Goal: Task Accomplishment & Management: Use online tool/utility

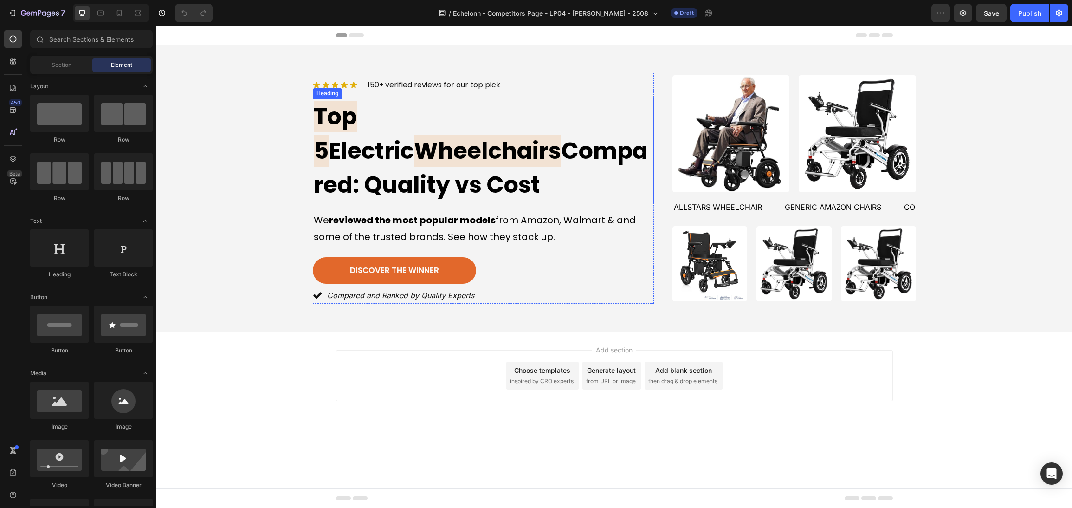
click at [500, 143] on span "Wheelchairs" at bounding box center [487, 151] width 147 height 32
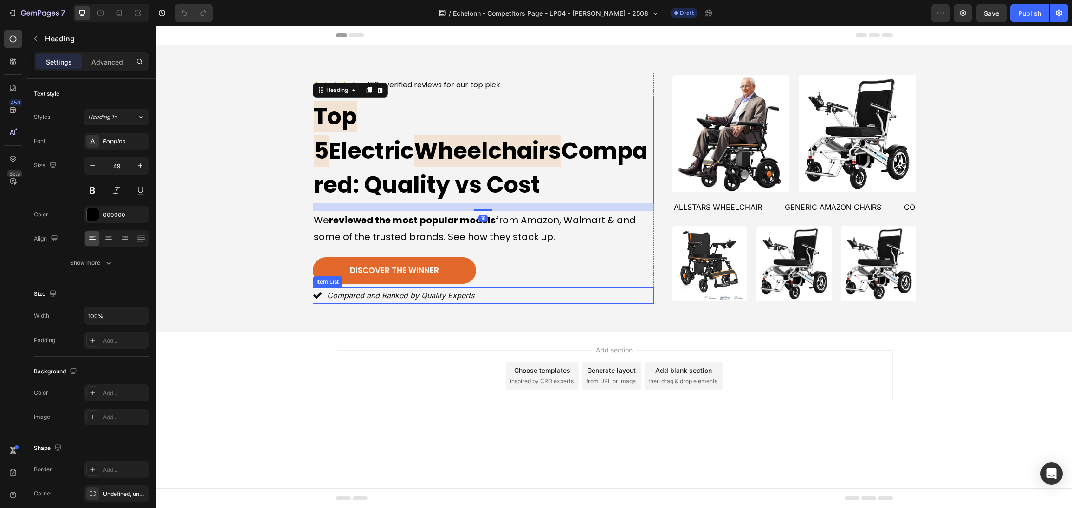
click at [604, 287] on div "Compared and Ranked by Quality Experts" at bounding box center [483, 295] width 341 height 16
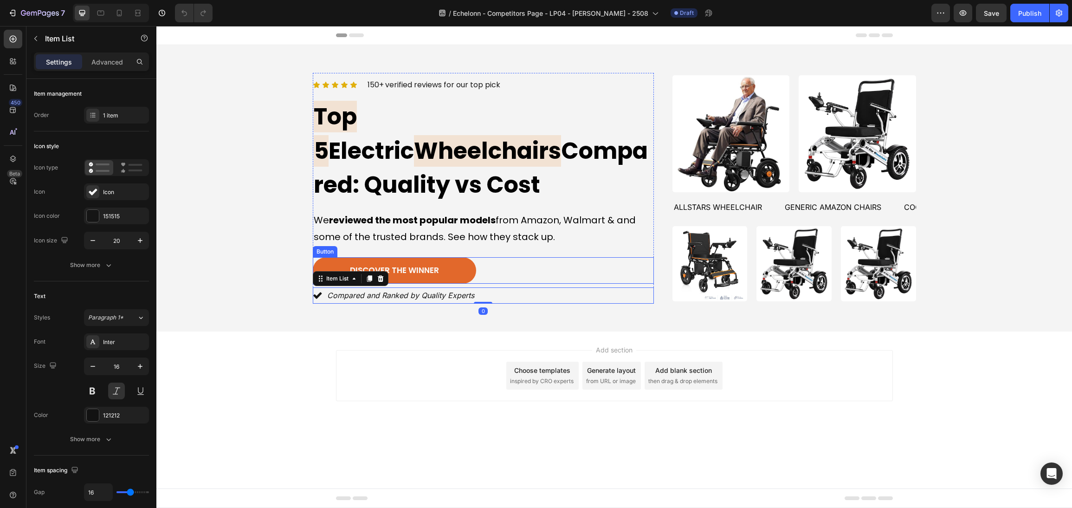
click at [546, 257] on div "discover the winner Button" at bounding box center [483, 270] width 341 height 27
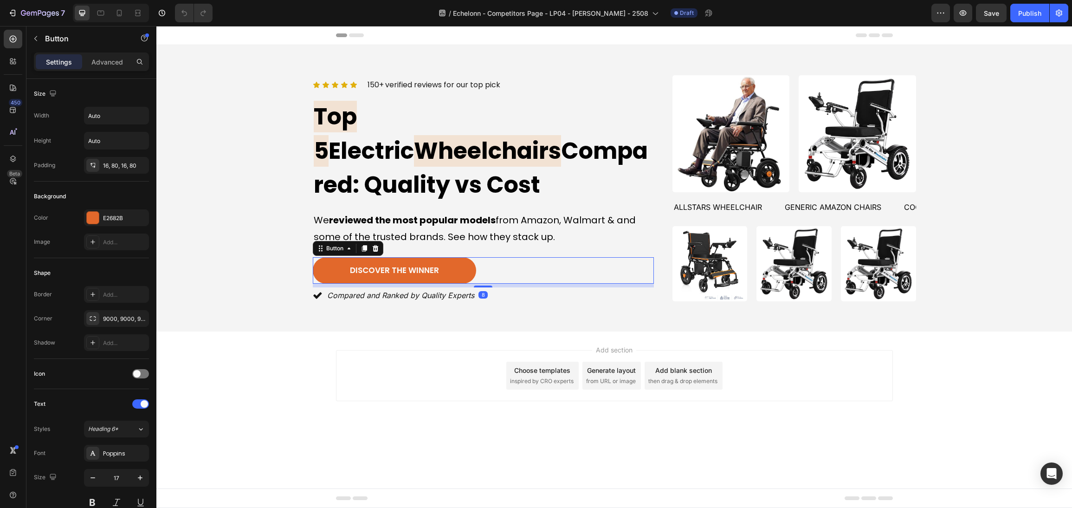
click at [796, 408] on div "Add section Choose templates inspired by CRO experts Generate layout from URL o…" at bounding box center [614, 388] width 916 height 114
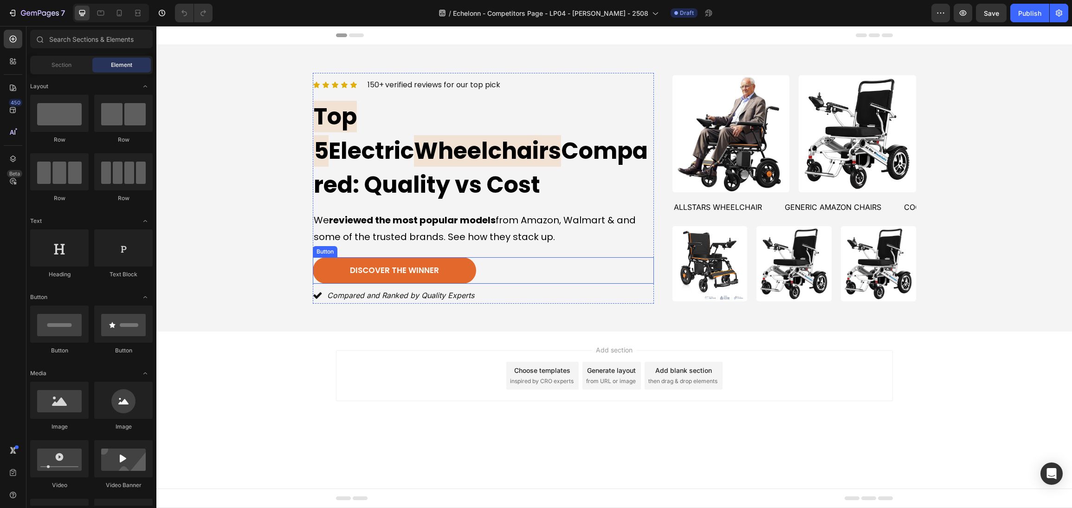
click at [503, 260] on div "discover the winner Button" at bounding box center [483, 270] width 341 height 27
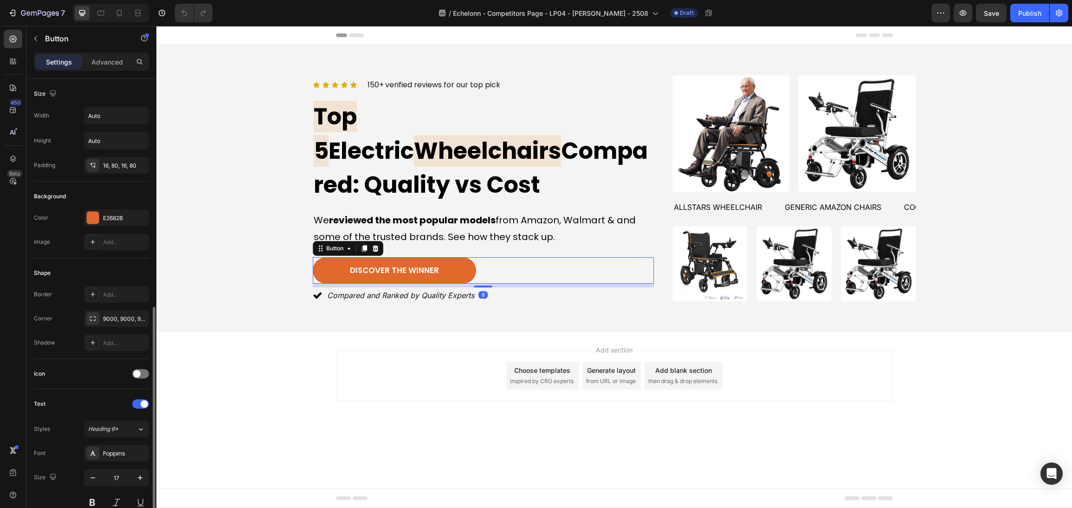
scroll to position [260, 0]
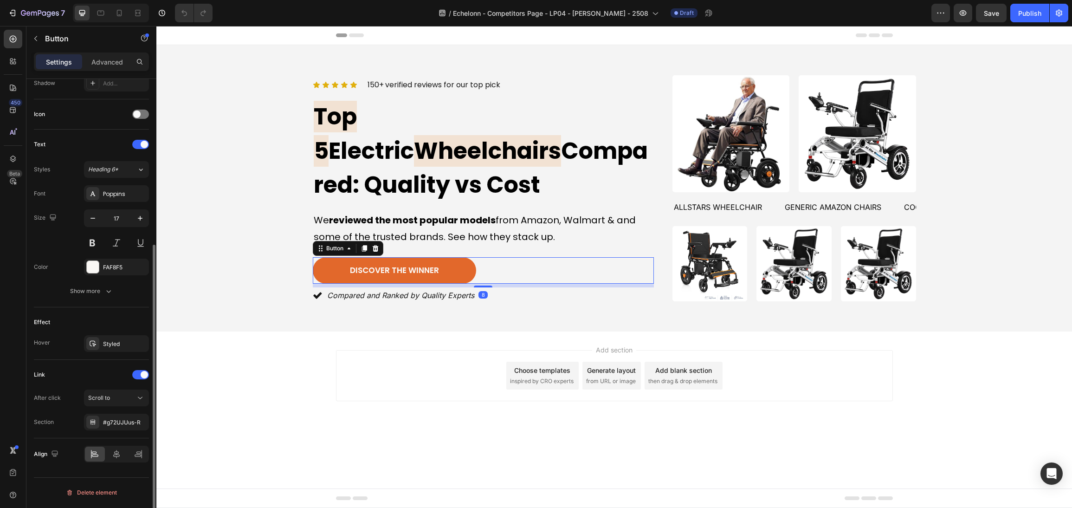
click at [784, 404] on div "Add section Choose templates inspired by CRO experts Generate layout from URL o…" at bounding box center [614, 388] width 916 height 114
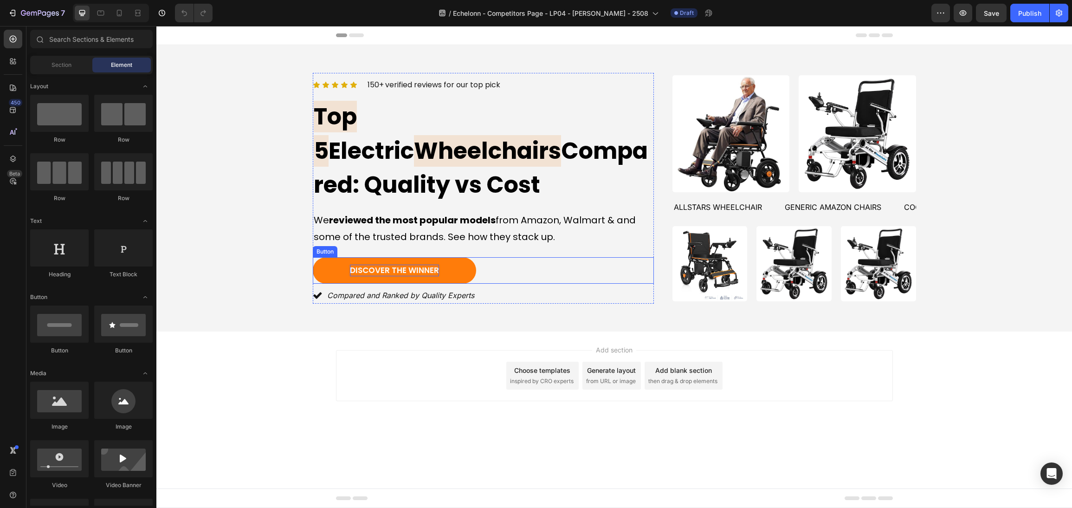
click at [410, 265] on span "discover the winner" at bounding box center [394, 270] width 89 height 11
click at [422, 265] on span "discover the winner" at bounding box center [394, 270] width 89 height 11
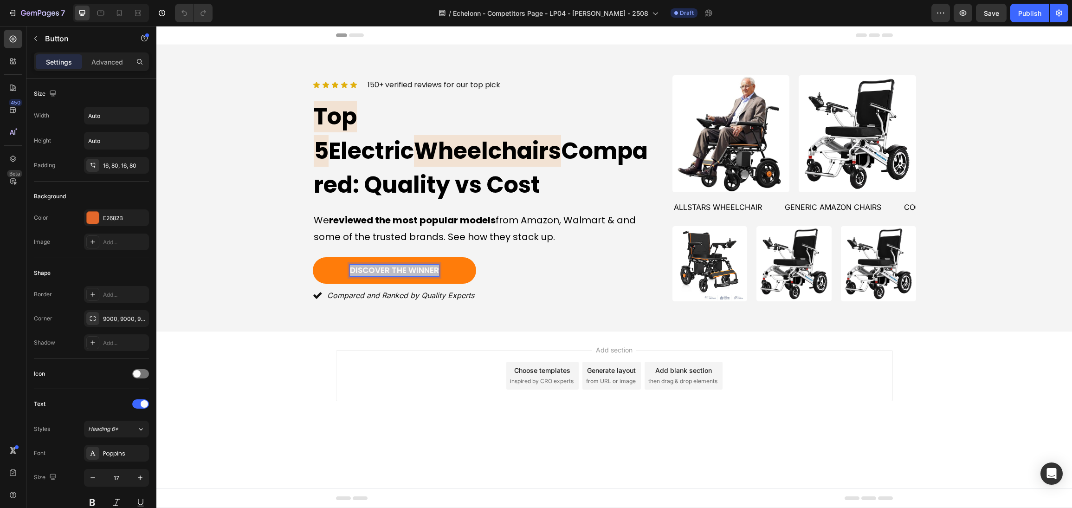
drag, startPoint x: 438, startPoint y: 249, endPoint x: 428, endPoint y: 249, distance: 10.2
click at [258, 247] on div "Icon Icon Icon Icon Icon Icon List 150+ verified reviews for our top pick Text …" at bounding box center [615, 188] width 894 height 231
click at [582, 257] on div "⭐ Find the Safest Choice Button 8" at bounding box center [483, 270] width 341 height 27
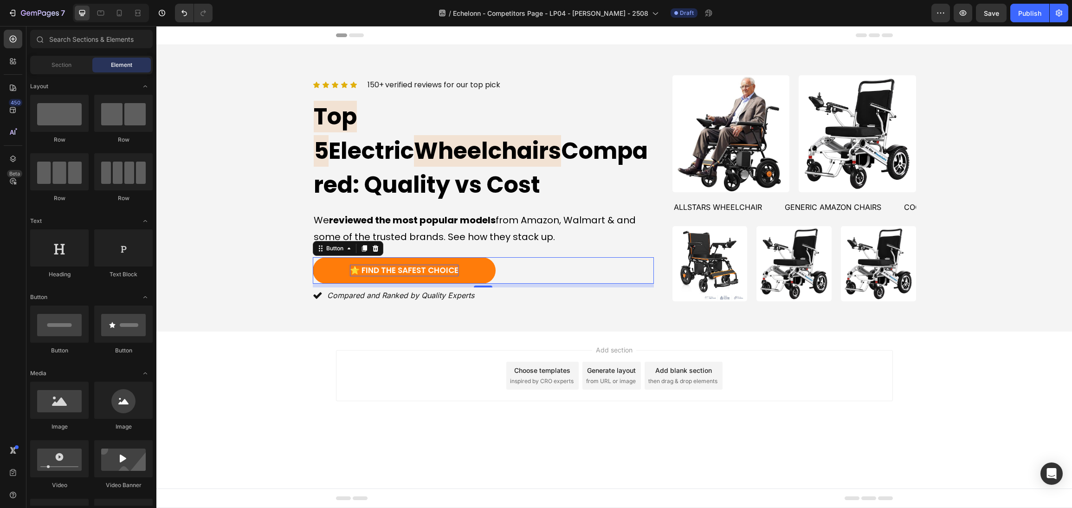
click at [382, 350] on div "Add section Choose templates inspired by CRO experts Generate layout from URL o…" at bounding box center [614, 375] width 557 height 51
click at [369, 265] on span "⭐ Find the Safest Choice" at bounding box center [404, 270] width 109 height 11
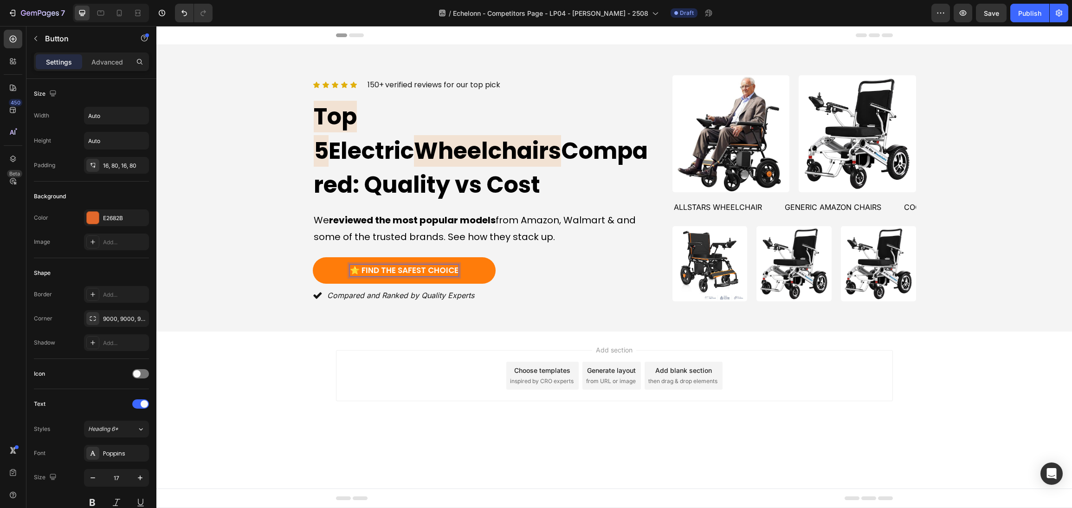
click at [359, 265] on span "⭐ Find the Safest Choice" at bounding box center [404, 270] width 109 height 11
click at [346, 382] on div "Add section Choose templates inspired by CRO experts Generate layout from URL o…" at bounding box center [614, 375] width 557 height 51
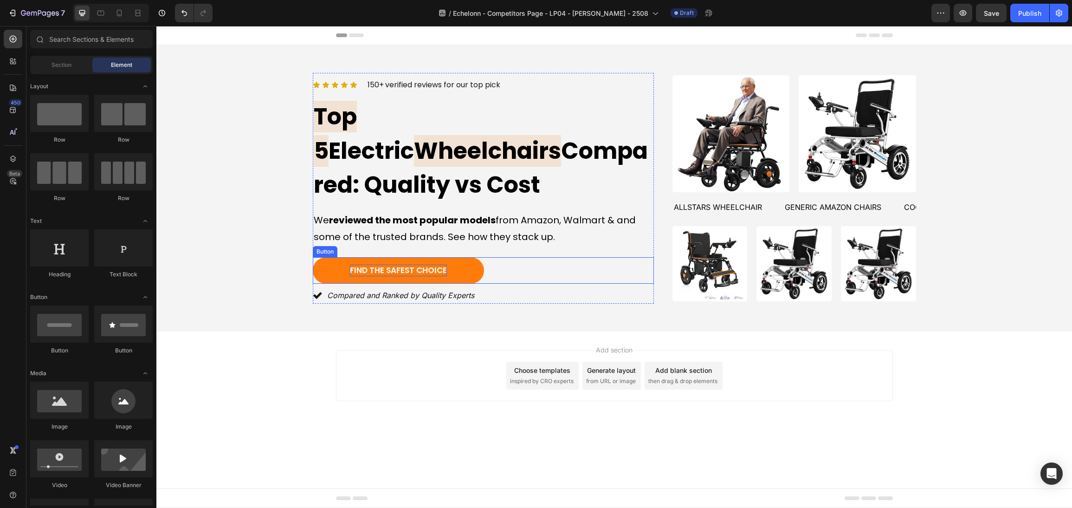
click at [473, 257] on link "Find the Safest Choice" at bounding box center [398, 270] width 171 height 27
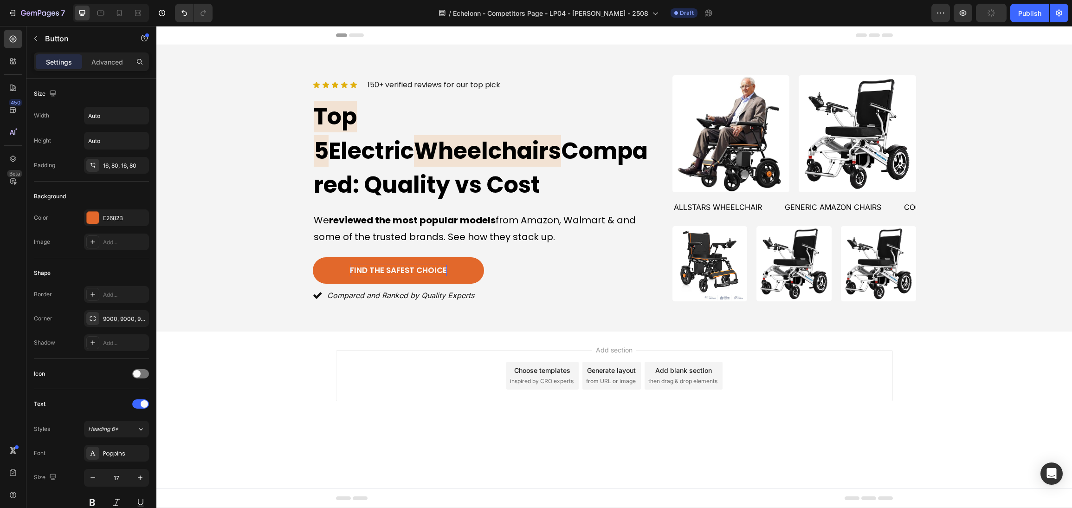
click at [397, 370] on div "Add section Choose templates inspired by CRO experts Generate layout from URL o…" at bounding box center [614, 375] width 557 height 51
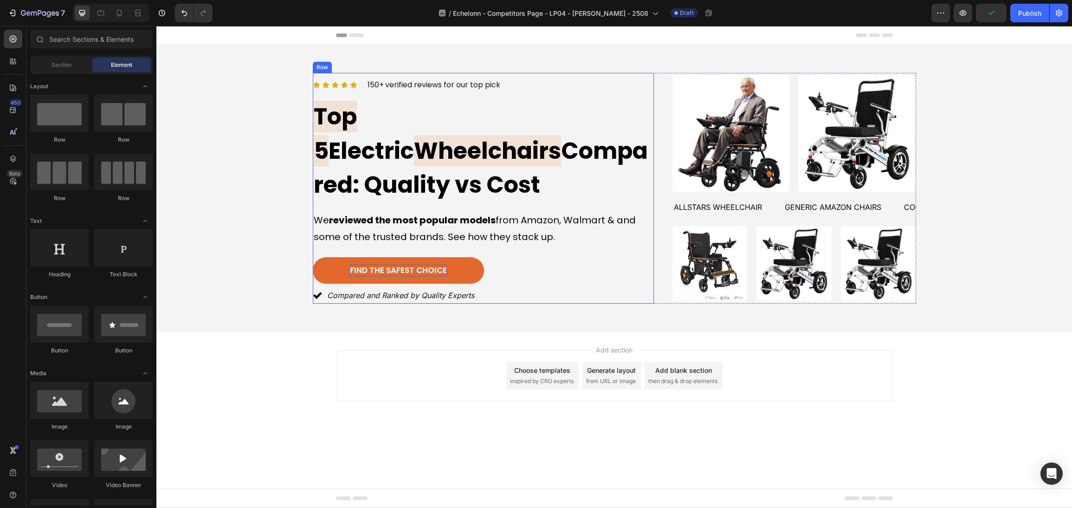
click at [563, 259] on div "Find the Safest Choice Button" at bounding box center [483, 270] width 341 height 27
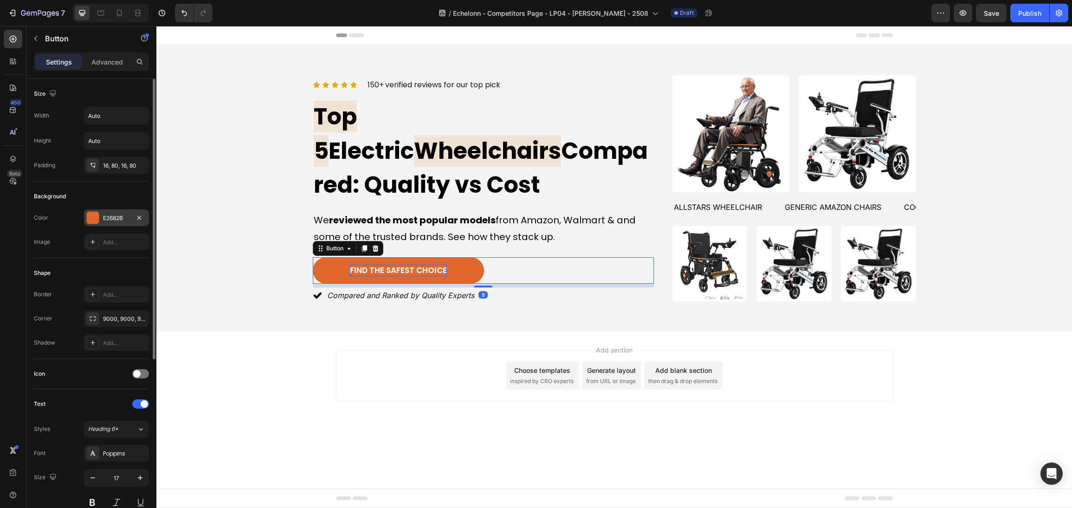
click at [97, 219] on div at bounding box center [93, 218] width 12 height 12
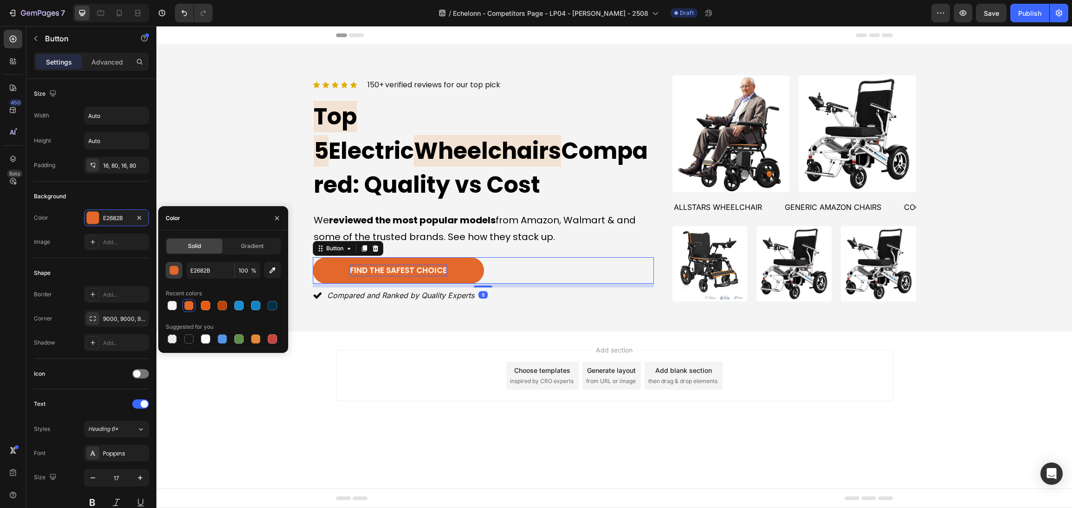
click at [171, 270] on div "button" at bounding box center [174, 270] width 9 height 9
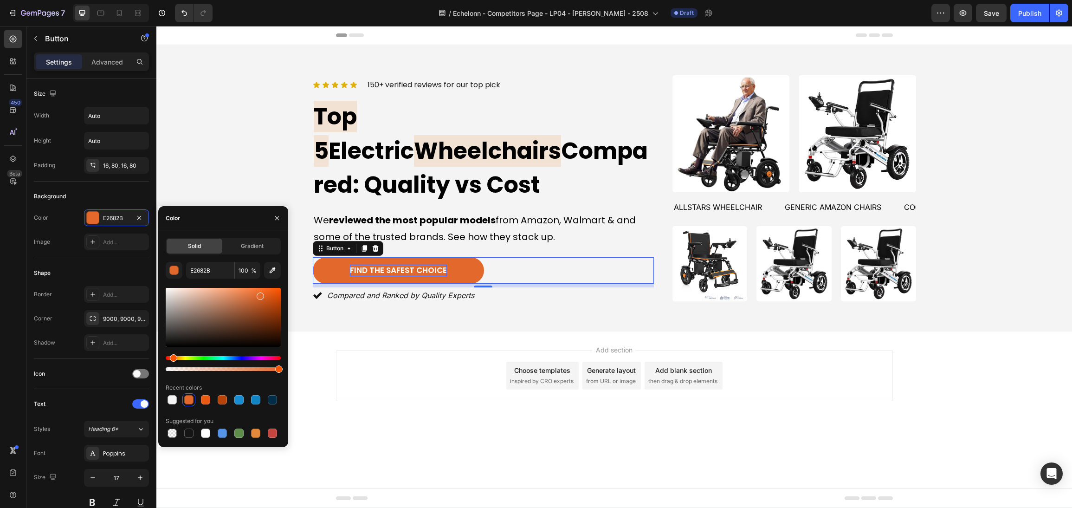
click at [269, 294] on div at bounding box center [223, 317] width 115 height 59
click at [261, 292] on div at bounding box center [223, 317] width 115 height 59
click at [257, 290] on div at bounding box center [223, 317] width 115 height 59
click at [250, 290] on div at bounding box center [223, 317] width 115 height 59
click at [262, 290] on div at bounding box center [223, 317] width 115 height 59
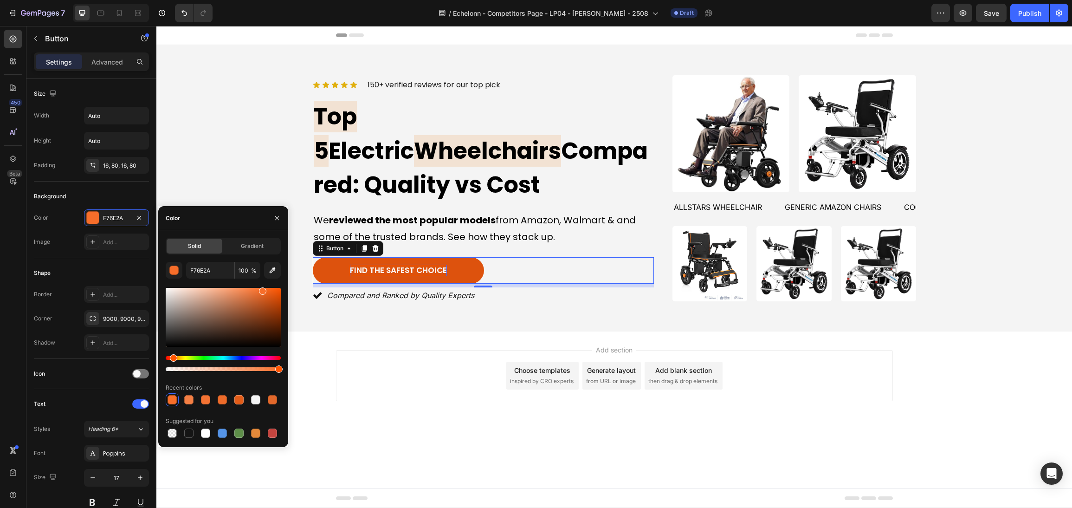
click at [274, 295] on div at bounding box center [223, 317] width 115 height 59
click at [278, 303] on div at bounding box center [223, 317] width 115 height 59
click at [275, 296] on div at bounding box center [223, 317] width 115 height 59
click at [272, 291] on div at bounding box center [223, 317] width 115 height 59
click at [268, 288] on div at bounding box center [223, 317] width 115 height 59
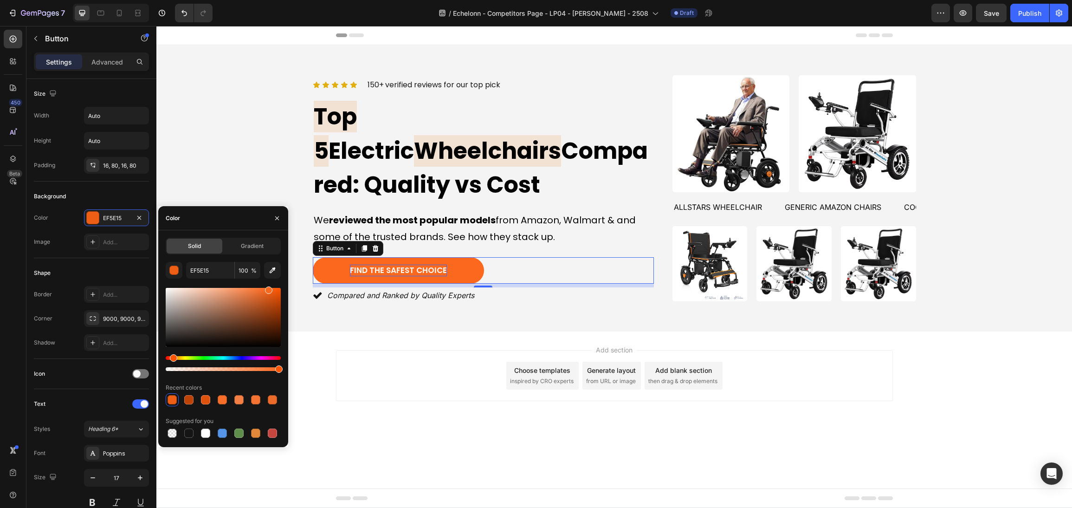
type input "FC681E"
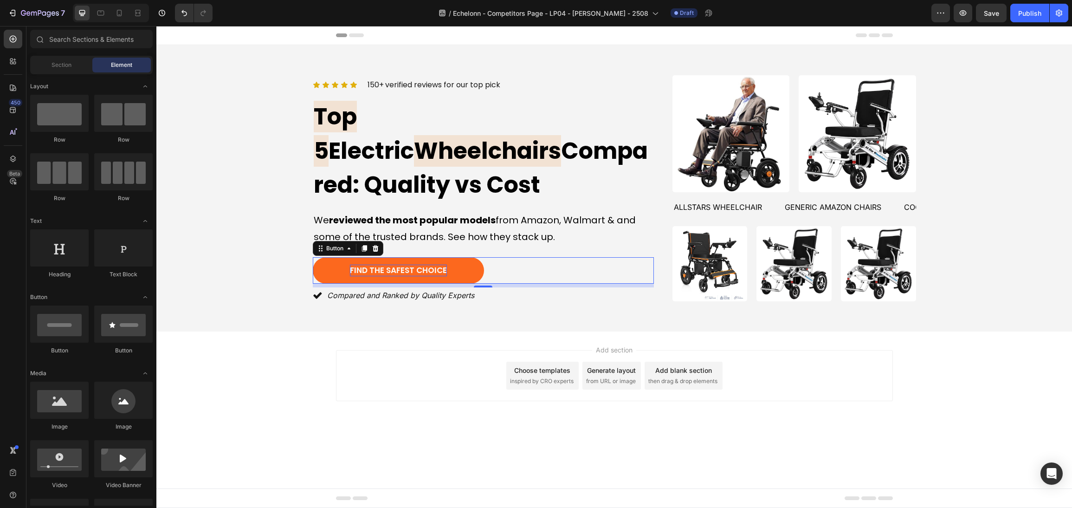
click at [466, 350] on div "Add section Choose templates inspired by CRO experts Generate layout from URL o…" at bounding box center [614, 375] width 557 height 51
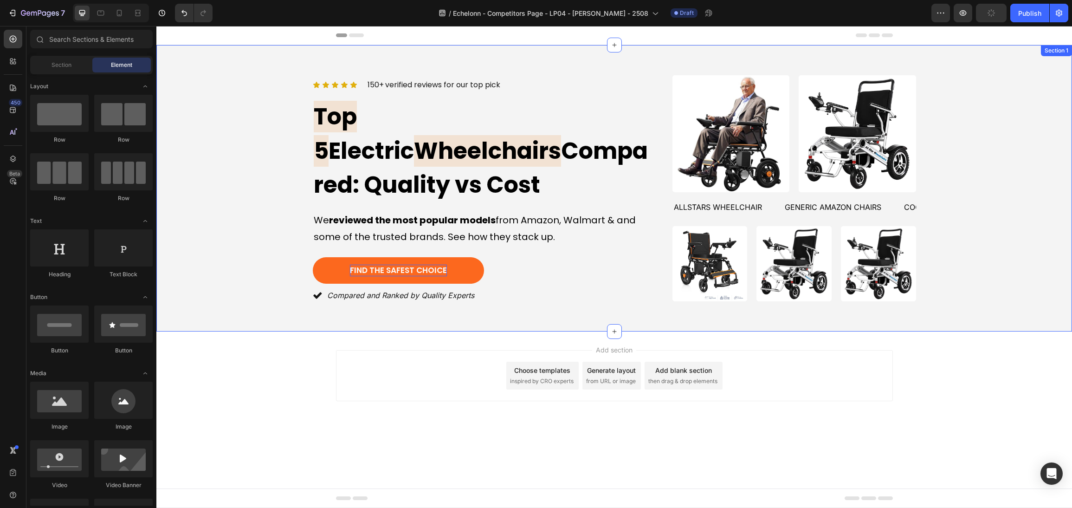
click at [985, 226] on div "Icon Icon Icon Icon Icon Icon List 150+ verified reviews for our top pick Text …" at bounding box center [615, 188] width 894 height 231
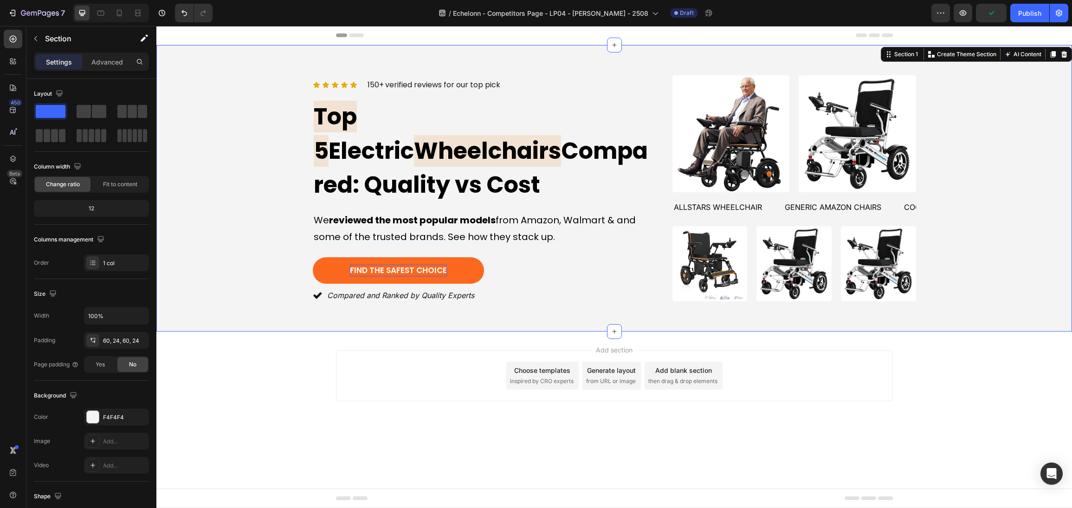
click at [1033, 235] on div "Icon Icon Icon Icon Icon Icon List 150+ verified reviews for our top pick Text …" at bounding box center [615, 188] width 894 height 231
click at [965, 237] on div "Icon Icon Icon Icon Icon Icon List 150+ verified reviews for our top pick Text …" at bounding box center [615, 188] width 894 height 231
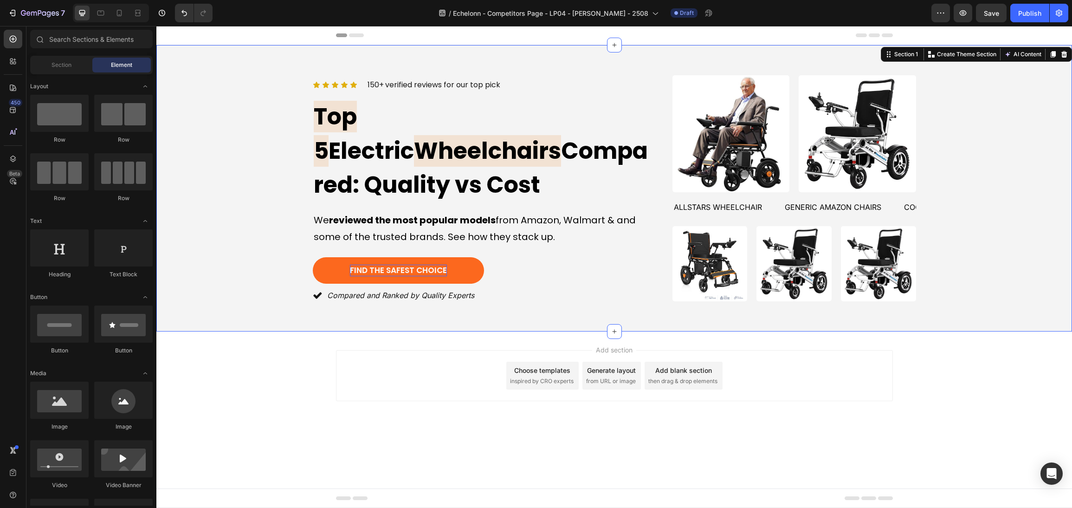
click at [308, 359] on div "Add section Choose templates inspired by CRO experts Generate layout from URL o…" at bounding box center [614, 388] width 916 height 114
click at [257, 149] on div "Icon Icon Icon Icon Icon Icon List 150+ verified reviews for our top pick Text …" at bounding box center [615, 188] width 894 height 231
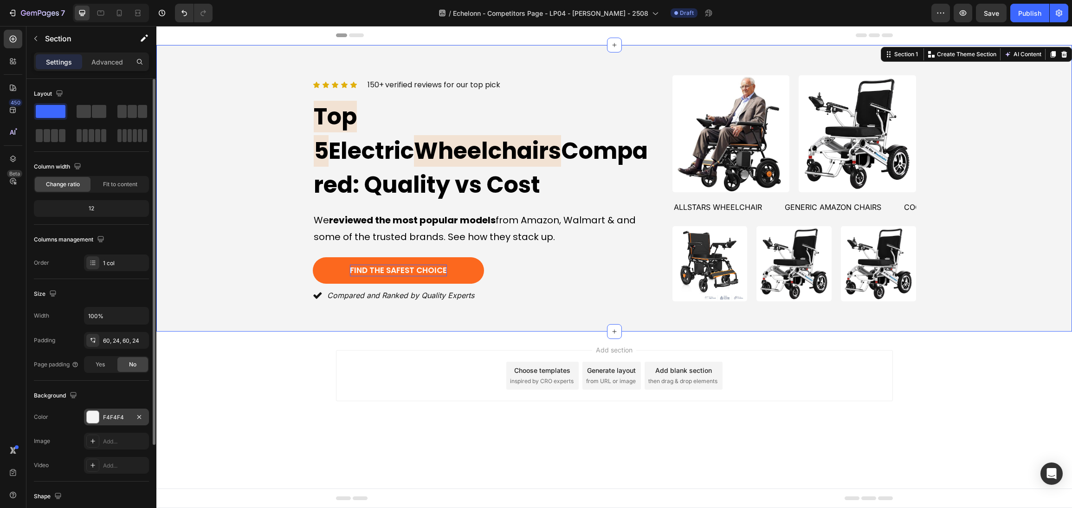
click at [91, 421] on div at bounding box center [93, 417] width 12 height 12
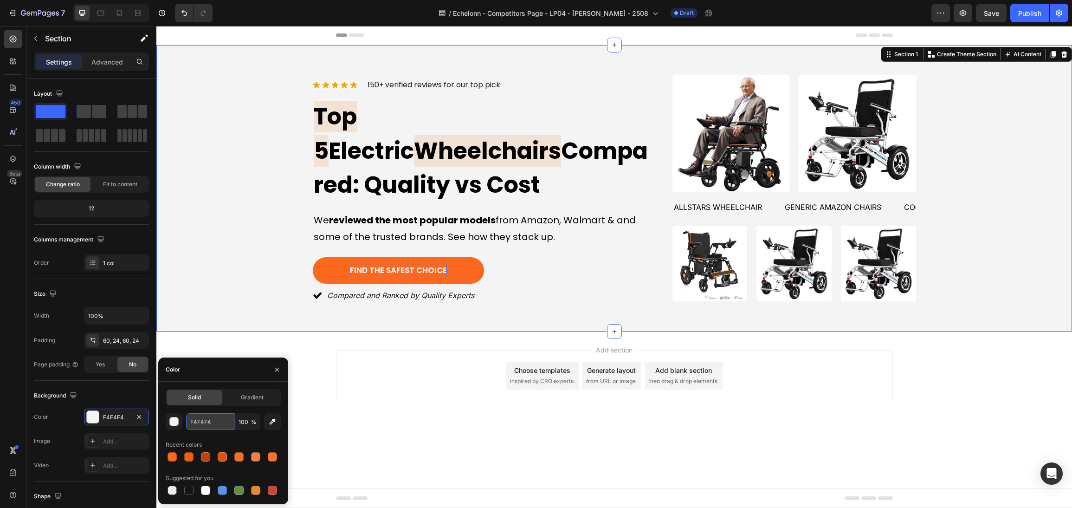
paste input "DFB52C"
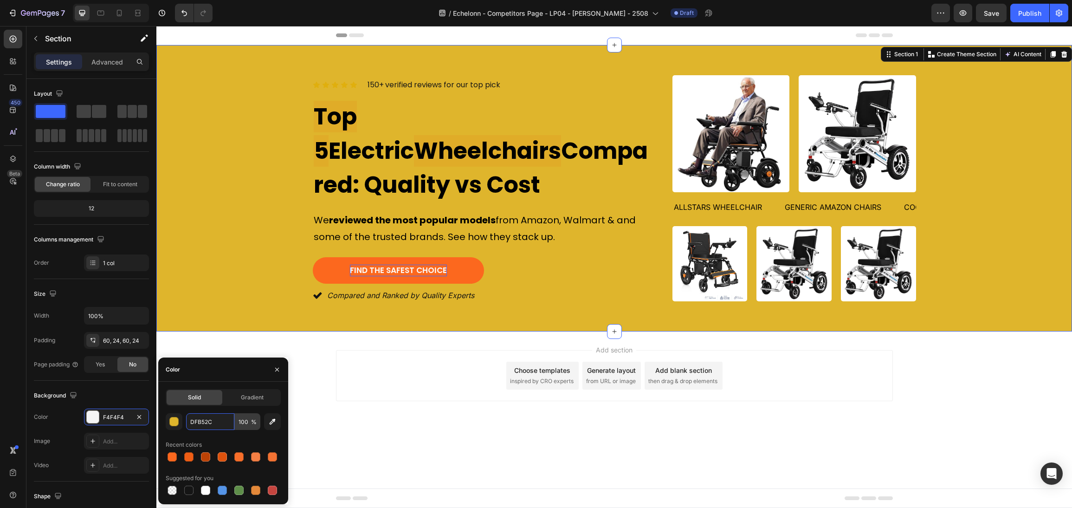
type input "DFB52C"
click at [249, 418] on input "100" at bounding box center [248, 421] width 26 height 17
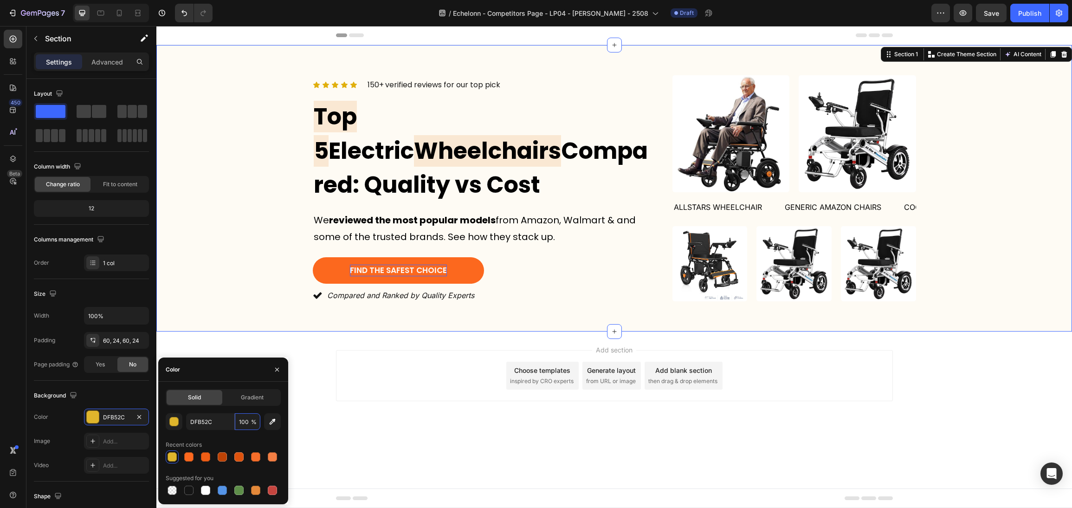
type input "5"
click at [447, 424] on div "Add section Choose templates inspired by CRO experts Generate layout from URL o…" at bounding box center [614, 388] width 916 height 114
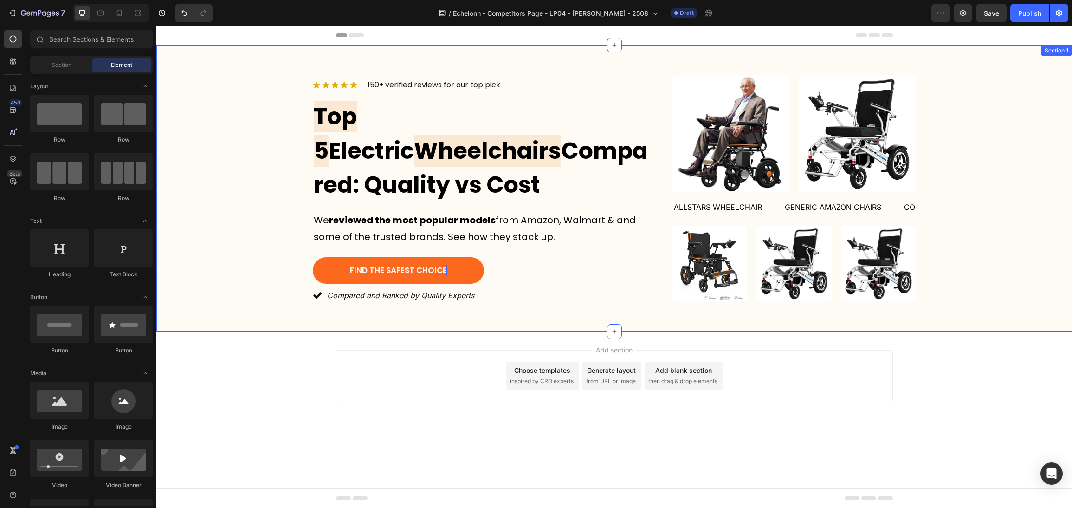
click at [1012, 267] on div "Icon Icon Icon Icon Icon Icon List 150+ verified reviews for our top pick Text …" at bounding box center [615, 188] width 894 height 231
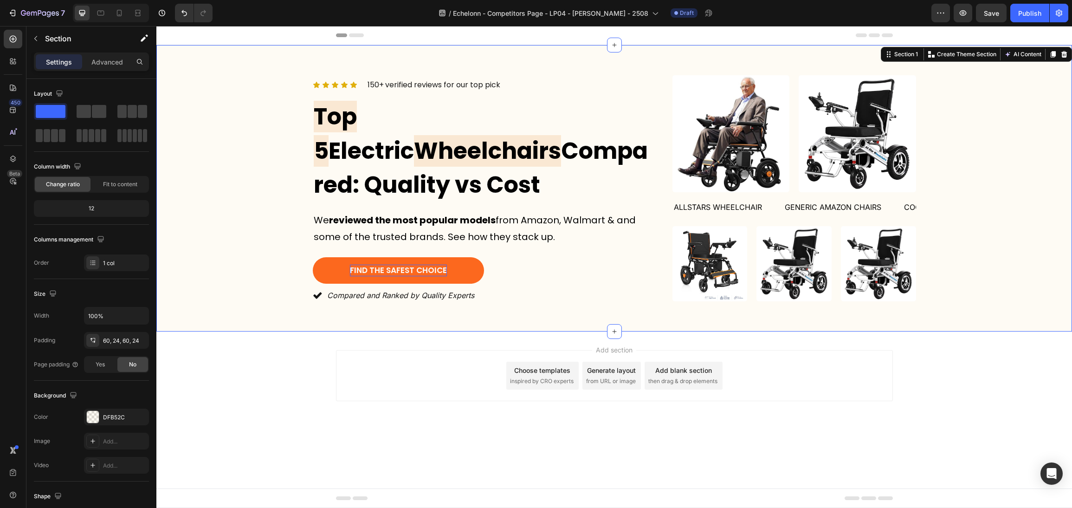
click at [995, 247] on div "Icon Icon Icon Icon Icon Icon List 150+ verified reviews for our top pick Text …" at bounding box center [615, 188] width 894 height 231
click at [1055, 17] on icon "button" at bounding box center [1059, 12] width 9 height 9
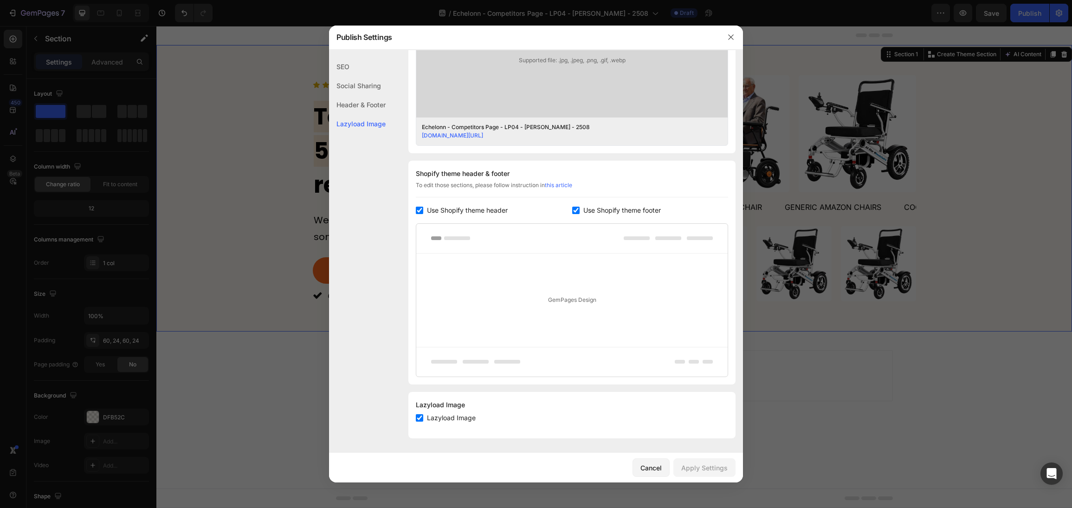
click at [474, 210] on span "Use Shopify theme header" at bounding box center [467, 210] width 81 height 11
checkbox input "false"
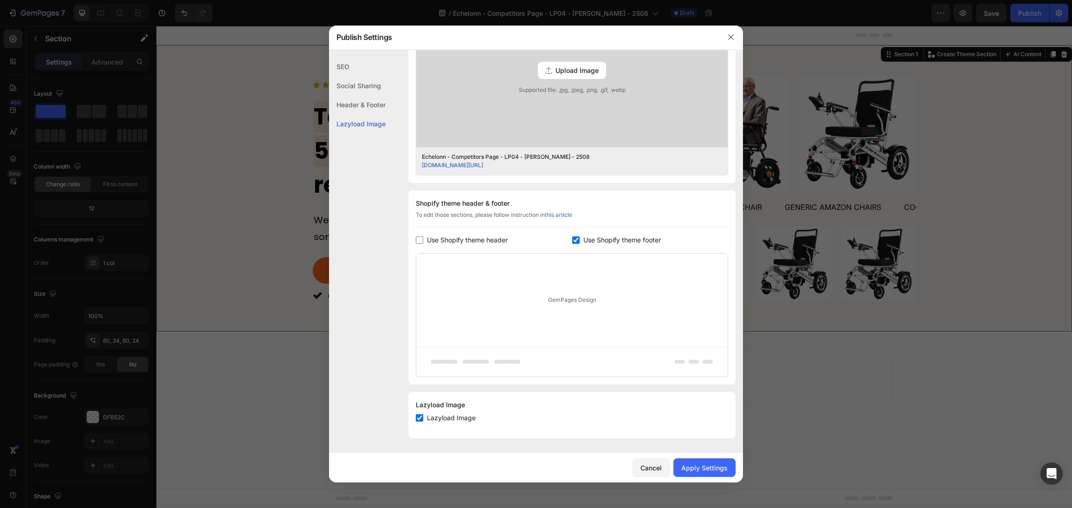
click at [611, 242] on span "Use Shopify theme footer" at bounding box center [623, 239] width 78 height 11
checkbox input "false"
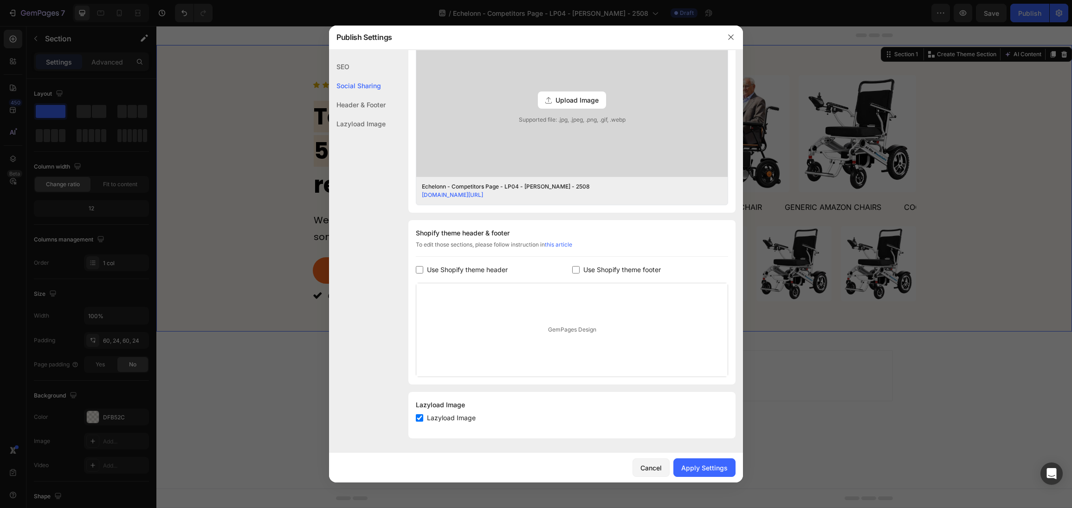
scroll to position [274, 0]
click at [712, 469] on div "Apply Settings" at bounding box center [705, 468] width 46 height 10
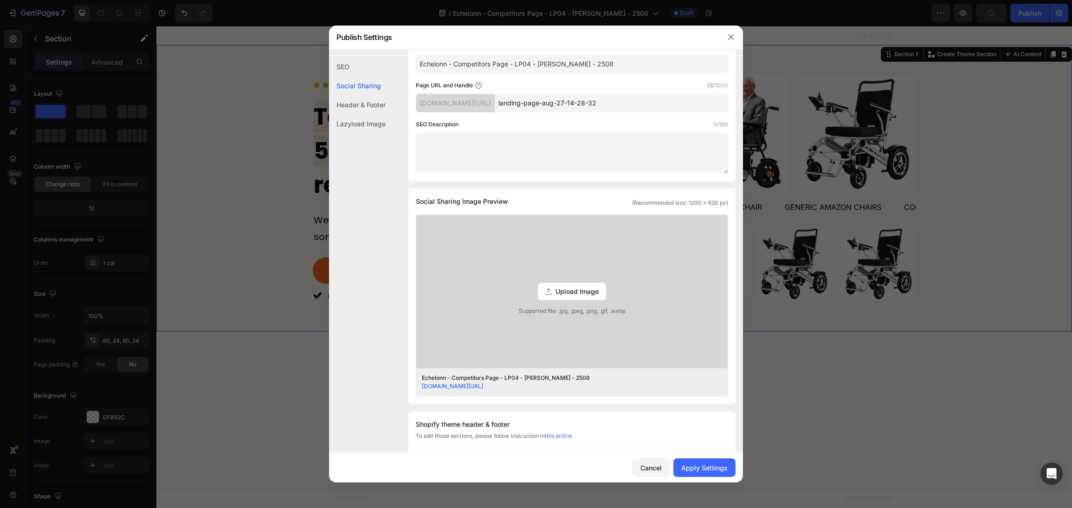
scroll to position [0, 0]
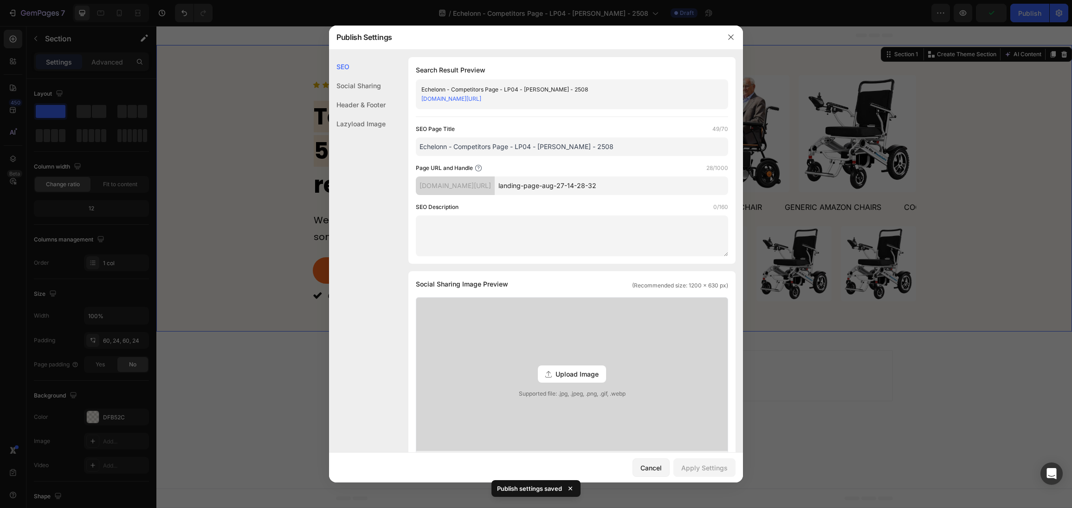
click at [851, 403] on div at bounding box center [536, 254] width 1072 height 508
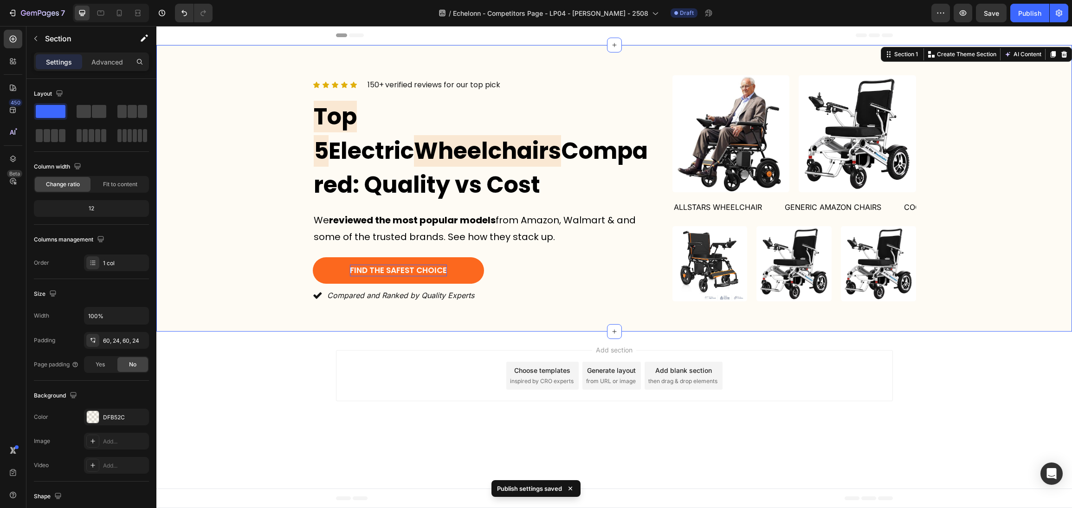
click at [993, 339] on div "Add section Choose templates inspired by CRO experts Generate layout from URL o…" at bounding box center [614, 377] width 916 height 92
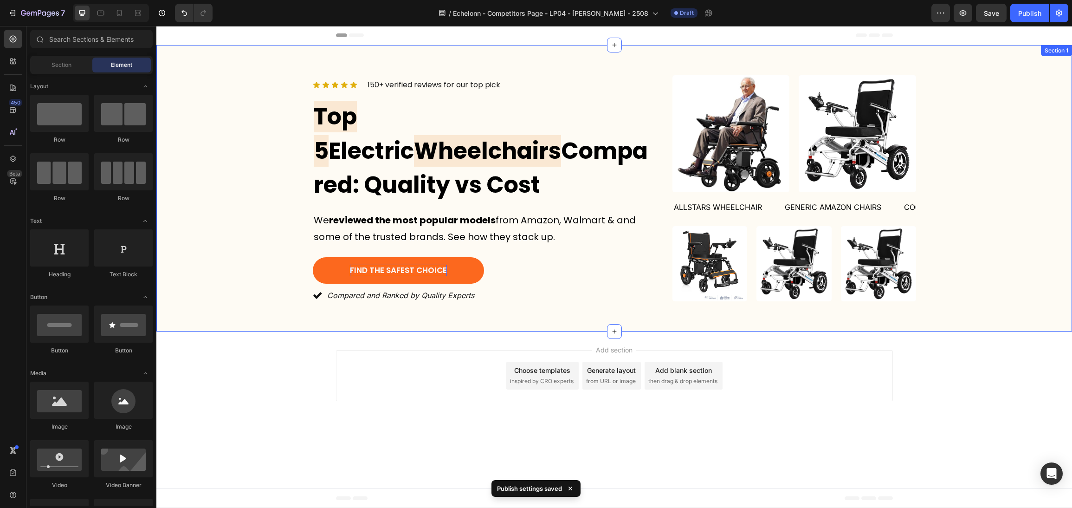
click at [293, 304] on div "Icon Icon Icon Icon Icon Icon List 150+ verified reviews for our top pick Text …" at bounding box center [614, 188] width 916 height 286
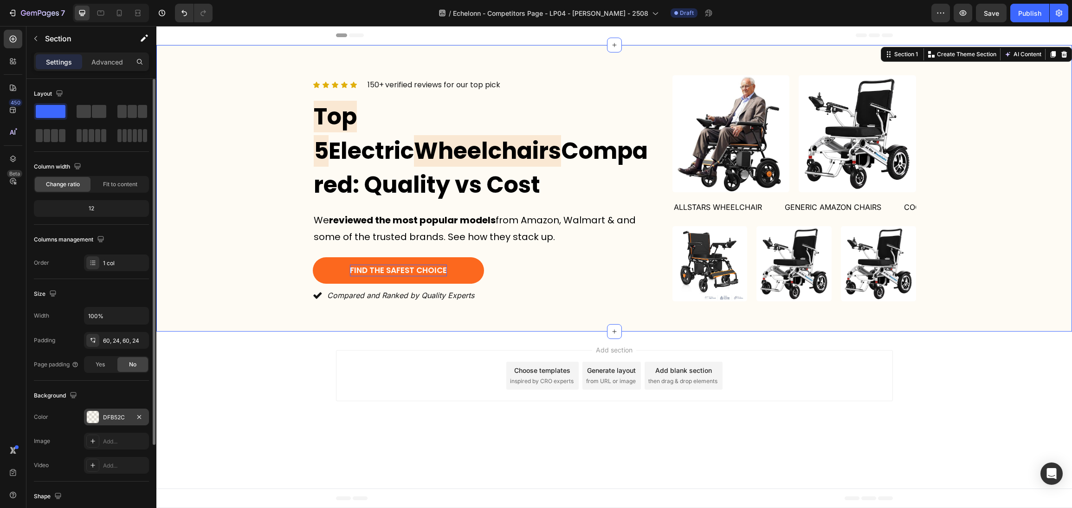
drag, startPoint x: 99, startPoint y: 415, endPoint x: 122, endPoint y: 415, distance: 22.7
click at [99, 415] on div "DFB52C" at bounding box center [116, 417] width 65 height 17
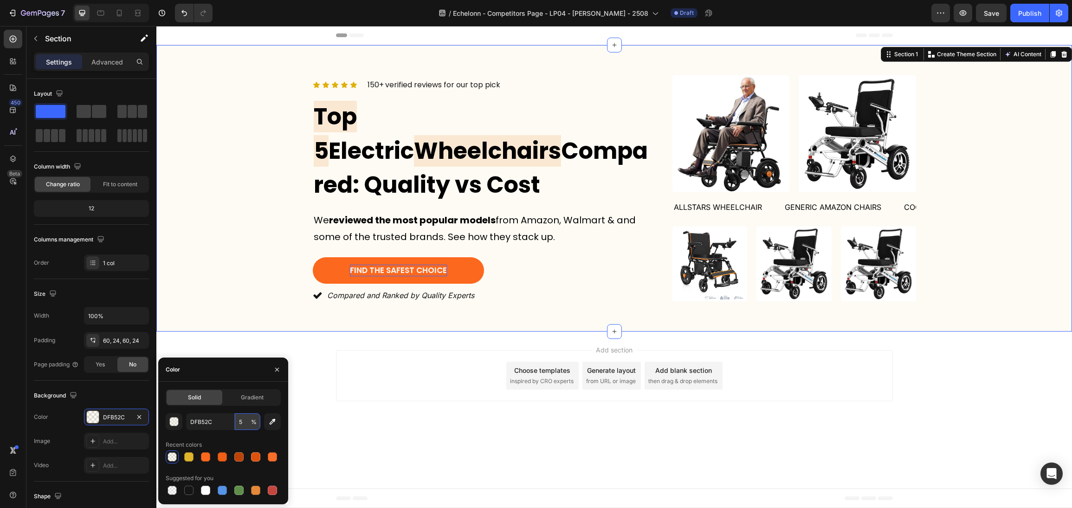
click at [239, 422] on input "5" at bounding box center [248, 421] width 26 height 17
type input "3"
click at [392, 404] on div "Add section Choose templates inspired by CRO experts Generate layout from URL o…" at bounding box center [614, 377] width 916 height 92
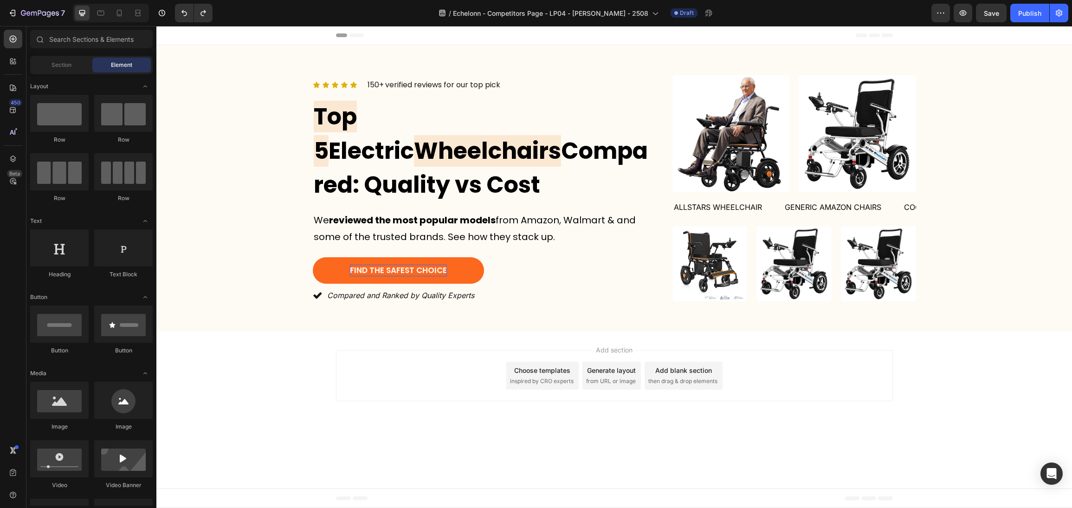
click at [971, 389] on div "Add section Choose templates inspired by CRO experts Generate layout from URL o…" at bounding box center [614, 377] width 916 height 92
click at [903, 363] on div "Add section Choose templates inspired by CRO experts Generate layout from URL o…" at bounding box center [614, 377] width 916 height 92
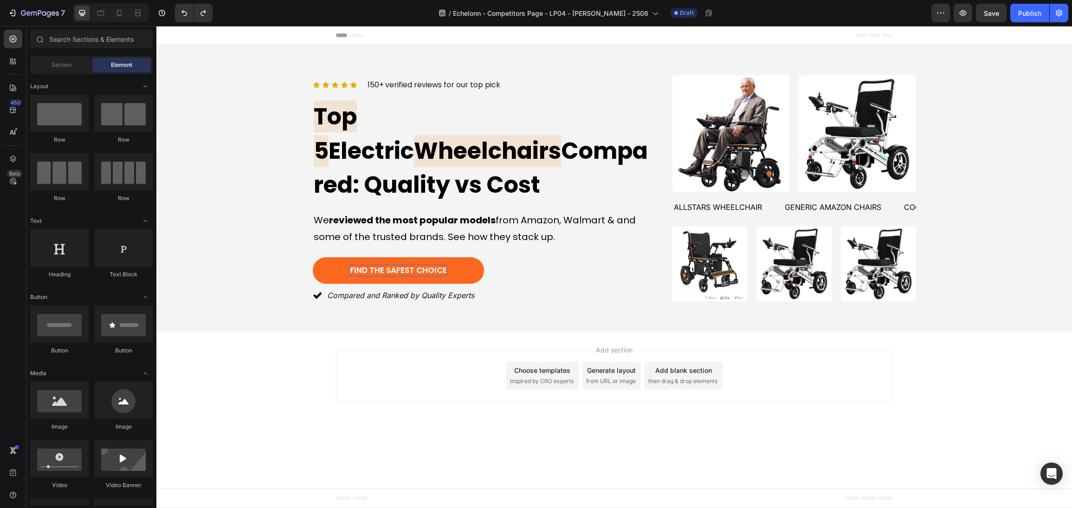
click at [984, 392] on div "Add section Choose templates inspired by CRO experts Generate layout from URL o…" at bounding box center [614, 377] width 916 height 92
click at [827, 213] on div "Generic Amazon Chairs Text" at bounding box center [833, 207] width 98 height 23
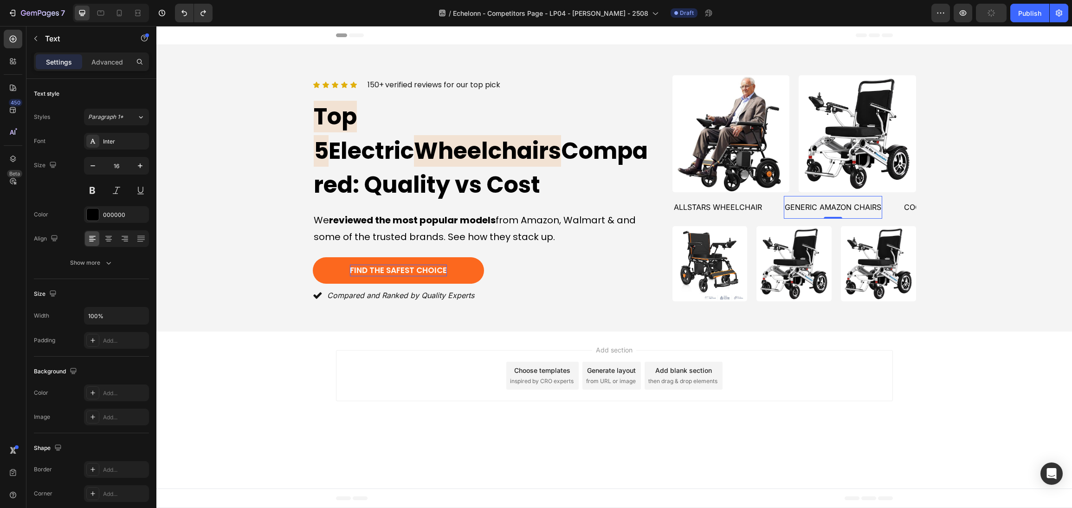
click at [792, 265] on img at bounding box center [794, 263] width 75 height 75
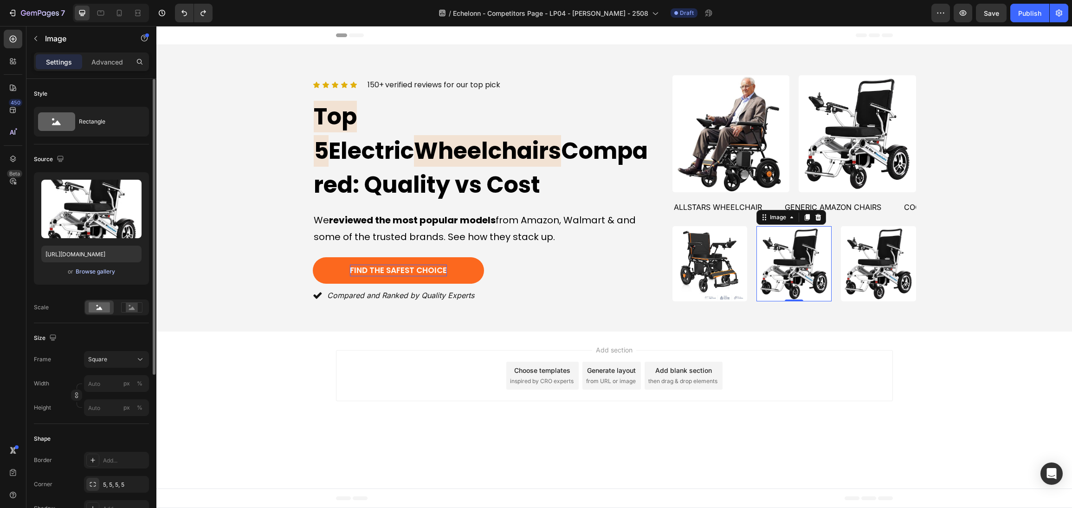
click at [99, 273] on div "Browse gallery" at bounding box center [95, 271] width 39 height 8
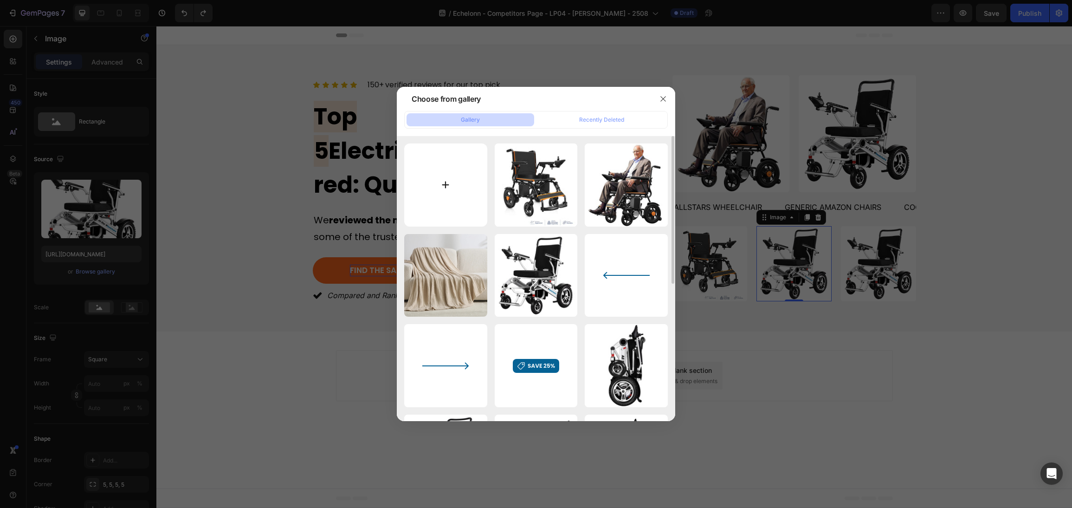
click at [453, 185] on input "file" at bounding box center [445, 184] width 83 height 83
type input "C:\fakepath\MLS-6001MalisaElectricWheelchair-LightweightFoldingmain_1080x.webp"
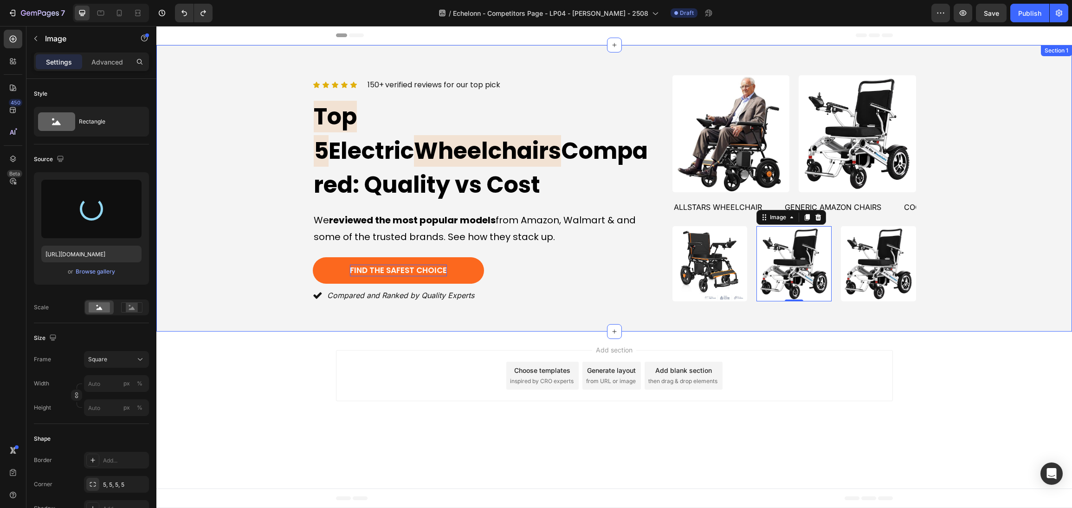
type input "[URL][DOMAIN_NAME]"
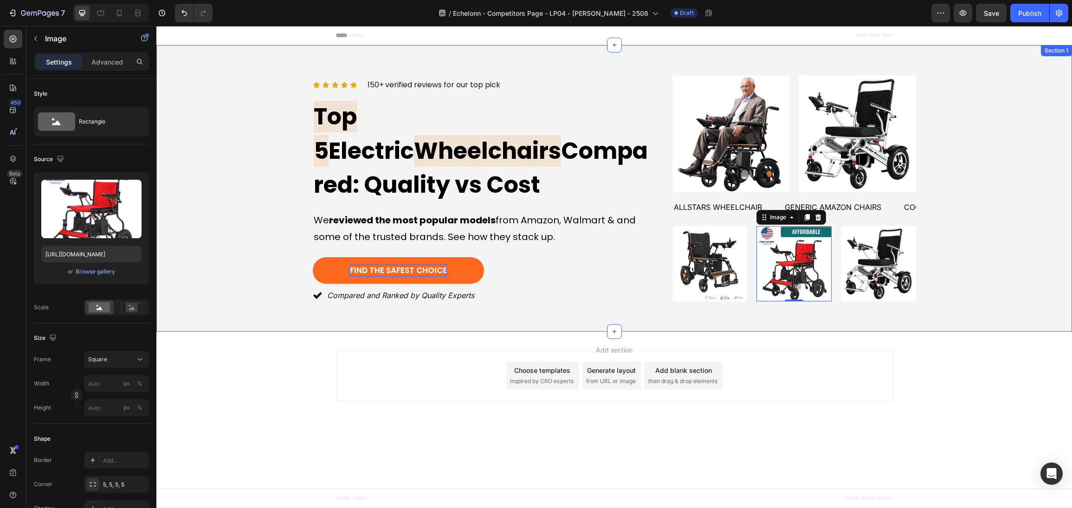
click at [1049, 203] on div "Icon Icon Icon Icon Icon Icon List 150+ verified reviews for our top pick Text …" at bounding box center [615, 188] width 894 height 231
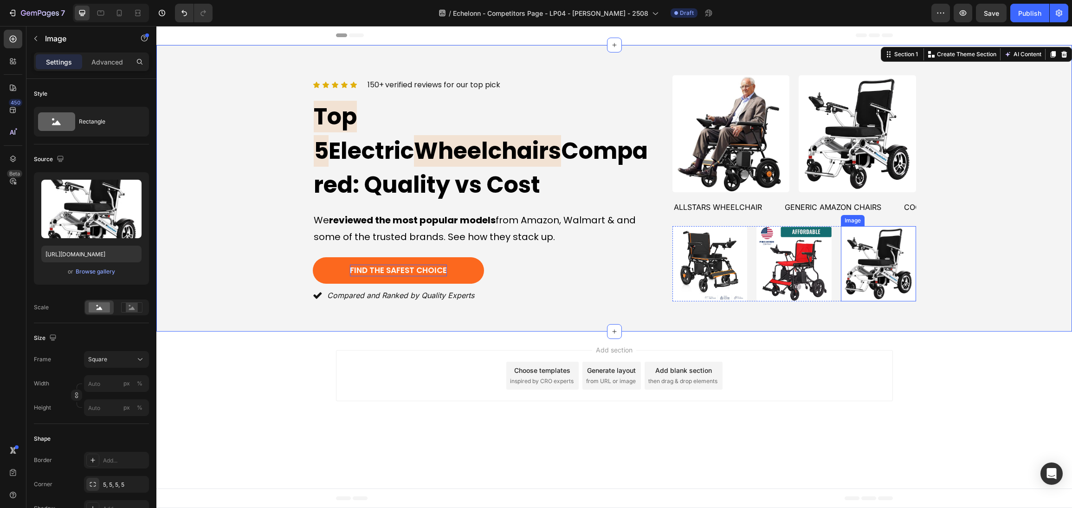
click at [868, 262] on img at bounding box center [878, 263] width 75 height 75
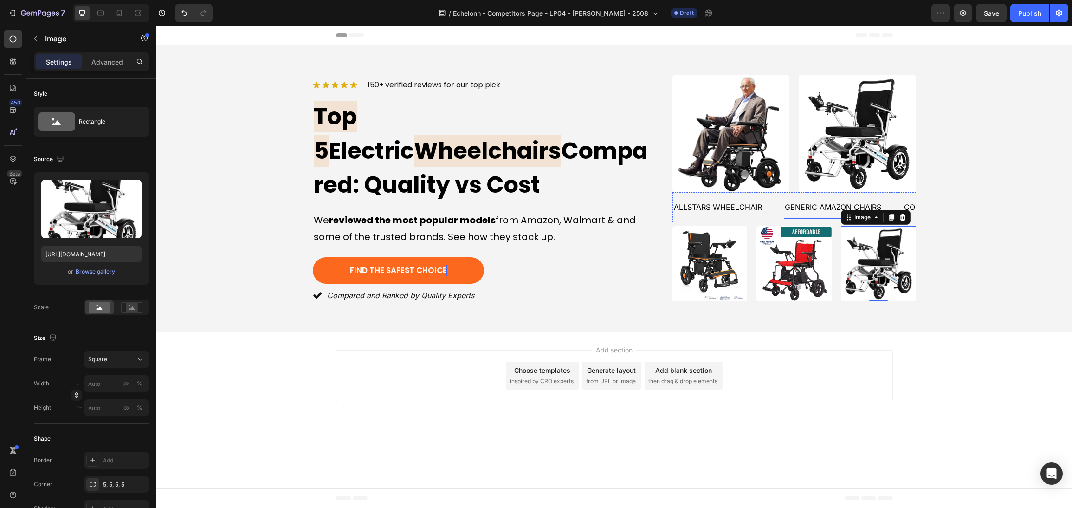
click at [785, 204] on p "Generic Amazon Chairs" at bounding box center [833, 207] width 97 height 13
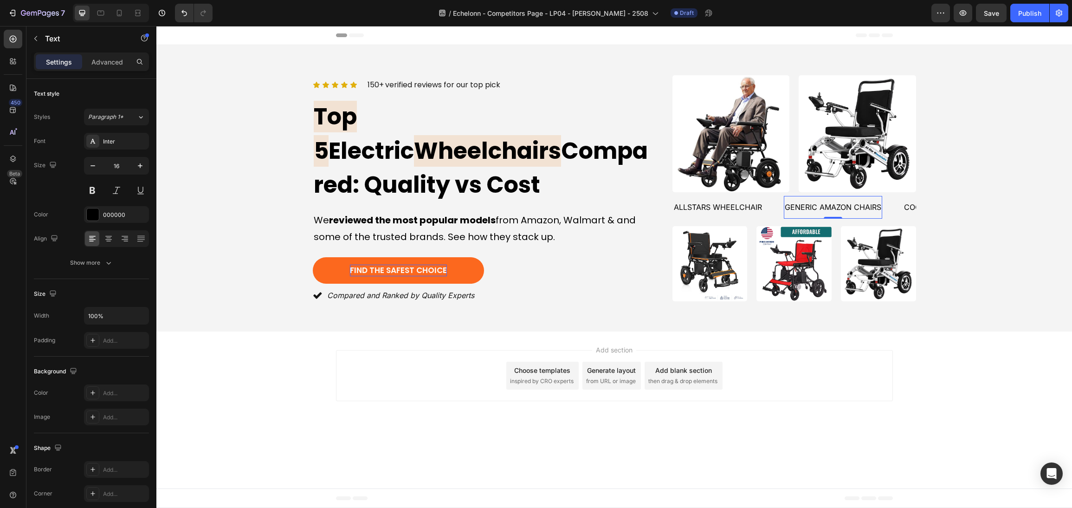
click at [772, 201] on div "allstars wheelchair Text" at bounding box center [728, 207] width 111 height 23
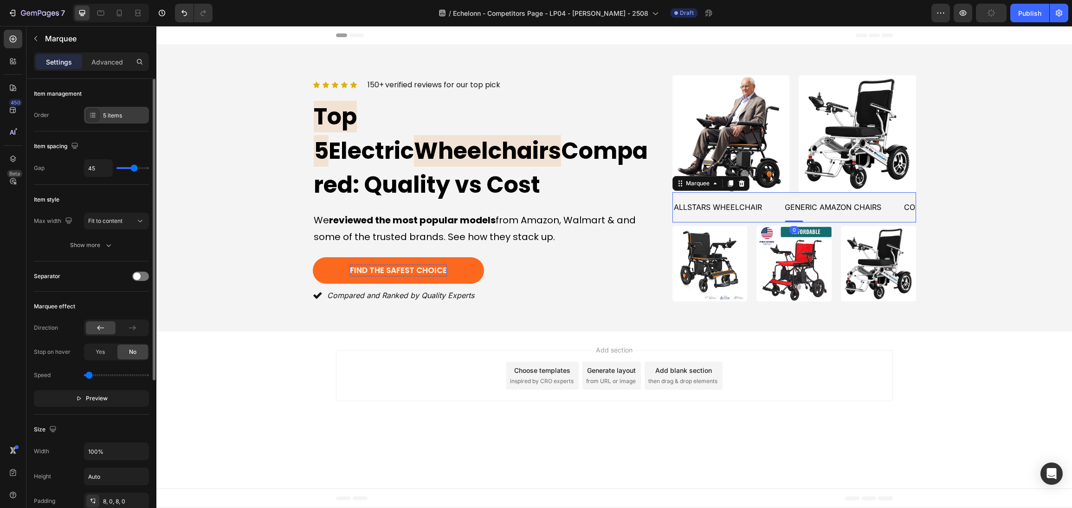
click at [102, 107] on div "5 items" at bounding box center [116, 115] width 65 height 17
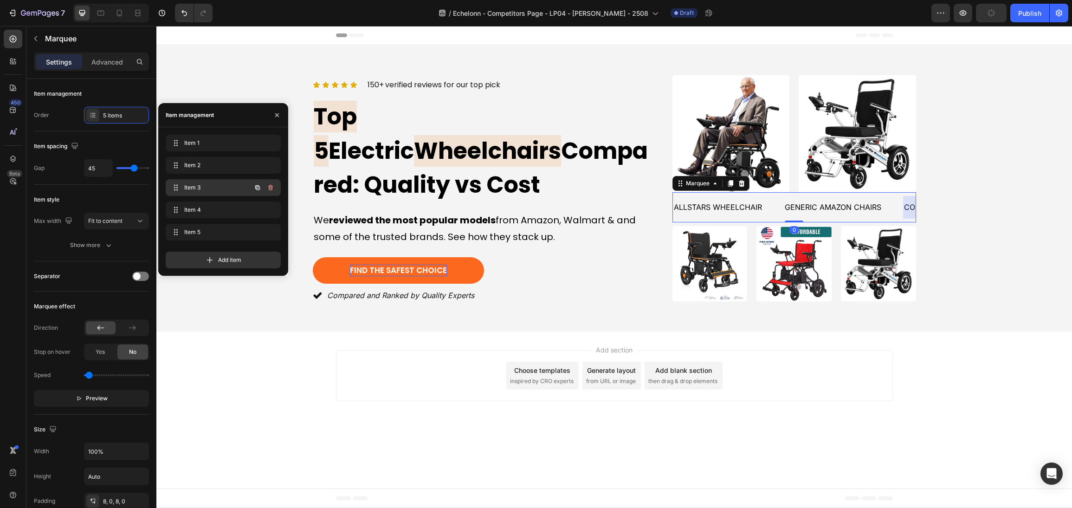
click at [188, 183] on span "Item 3" at bounding box center [210, 187] width 52 height 8
click at [857, 200] on div "emme" at bounding box center [847, 207] width 24 height 15
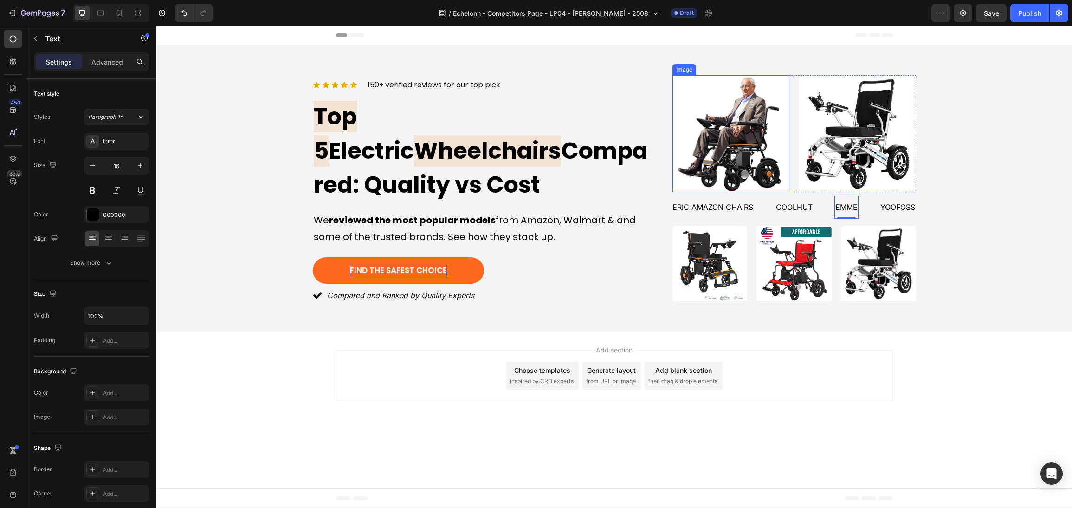
click at [714, 208] on p "Generic Amazon Chairs" at bounding box center [705, 207] width 97 height 13
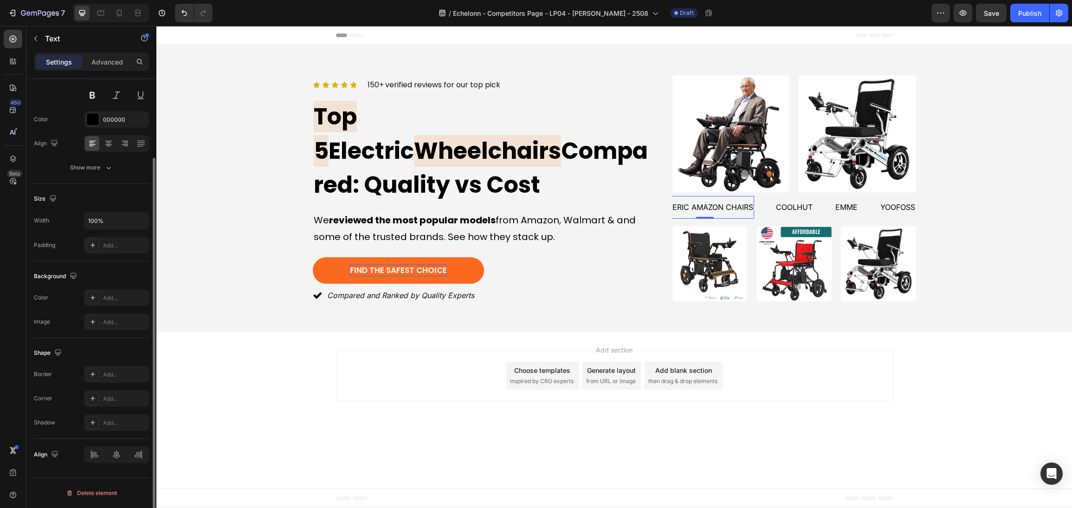
click at [706, 205] on p "Generic Amazon Chairs" at bounding box center [705, 207] width 97 height 13
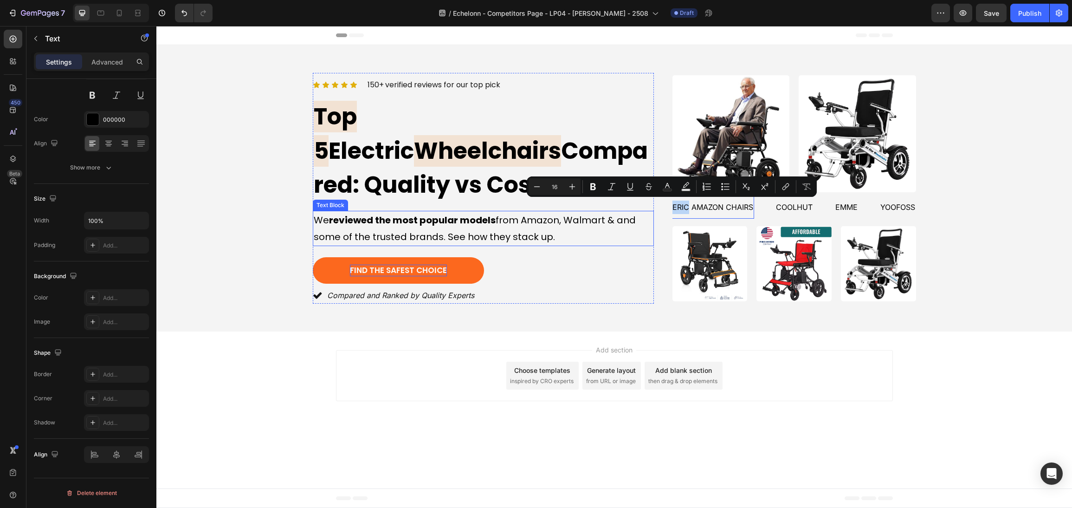
drag, startPoint x: 688, startPoint y: 206, endPoint x: 631, endPoint y: 203, distance: 57.2
click at [631, 203] on div "Icon Icon Icon Icon Icon Icon List 150+ verified reviews for our top pick Text …" at bounding box center [615, 188] width 604 height 231
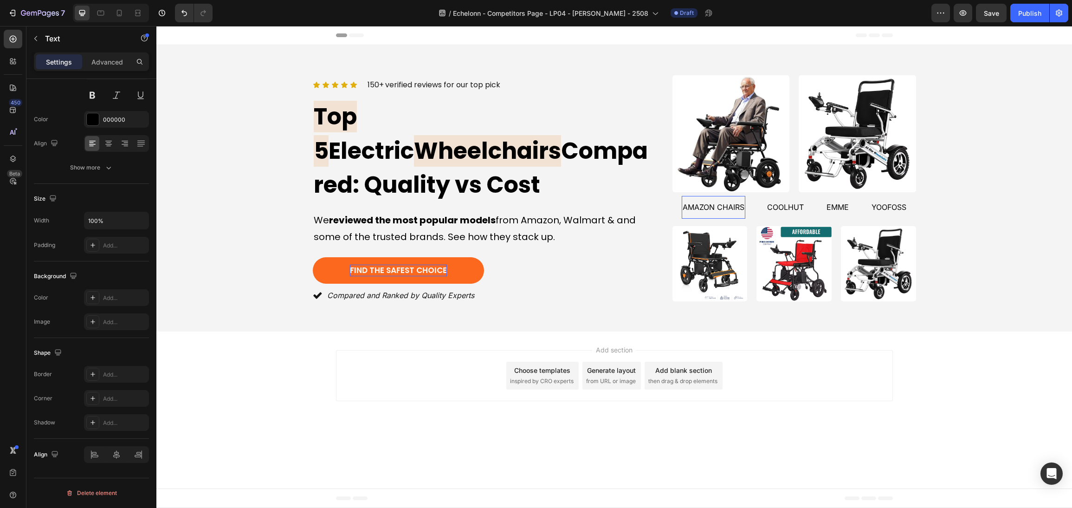
click at [691, 202] on p "Amazon Chairs" at bounding box center [714, 207] width 62 height 13
click at [686, 203] on p "Amazon Chairs" at bounding box center [714, 207] width 62 height 13
drag, startPoint x: 744, startPoint y: 204, endPoint x: 657, endPoint y: 200, distance: 86.4
click at [657, 200] on div "Icon Icon Icon Icon Icon Icon List 150+ verified reviews for our top pick Text …" at bounding box center [615, 188] width 604 height 231
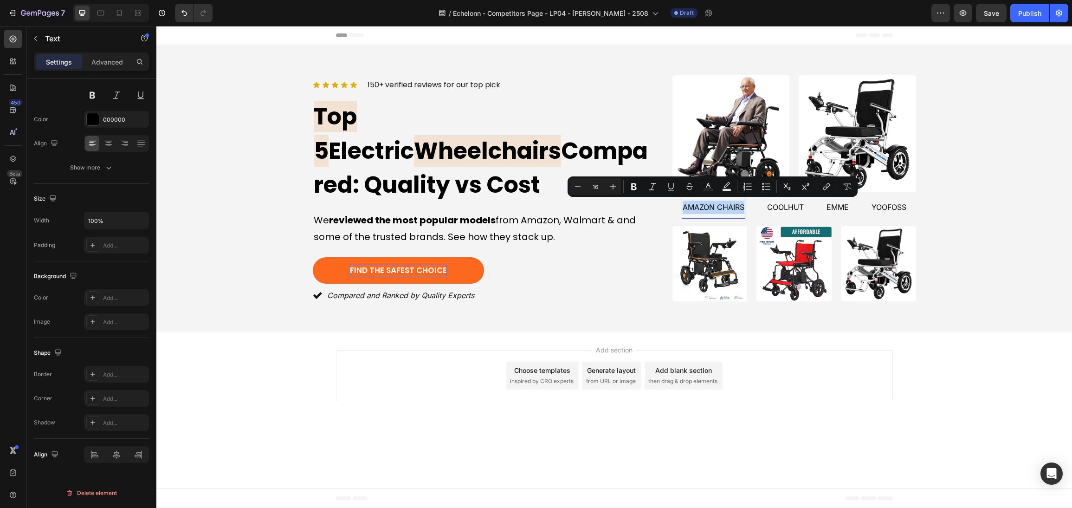
copy p "Amazon Chairs"
click at [893, 209] on p "Yoofoss" at bounding box center [889, 207] width 35 height 13
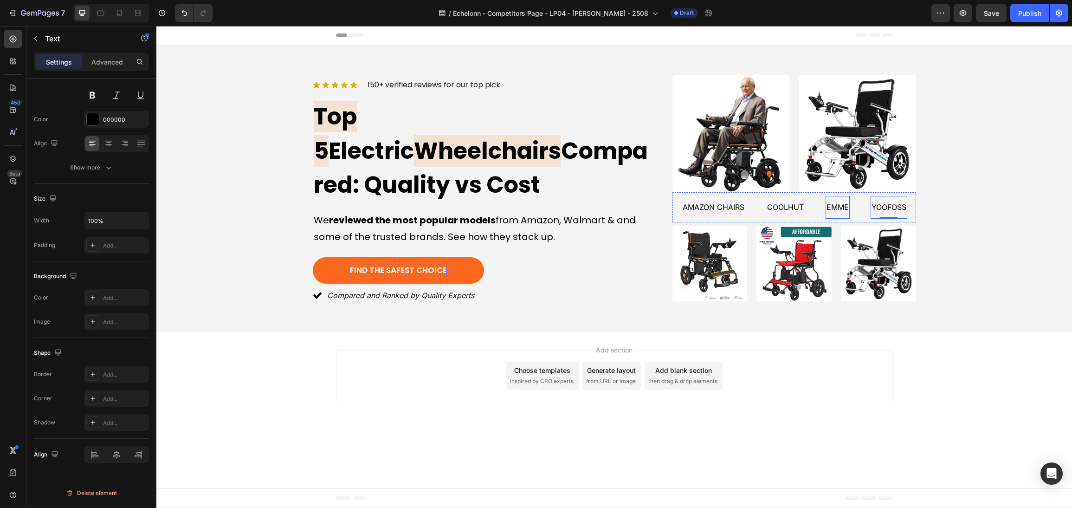
click at [840, 207] on p "emme" at bounding box center [838, 207] width 22 height 13
click at [849, 207] on div "emme" at bounding box center [838, 207] width 24 height 15
click at [784, 204] on p "coolhut" at bounding box center [785, 207] width 37 height 13
click at [798, 205] on p "coolhut" at bounding box center [785, 207] width 37 height 13
click at [801, 205] on p "coolhut" at bounding box center [785, 207] width 37 height 13
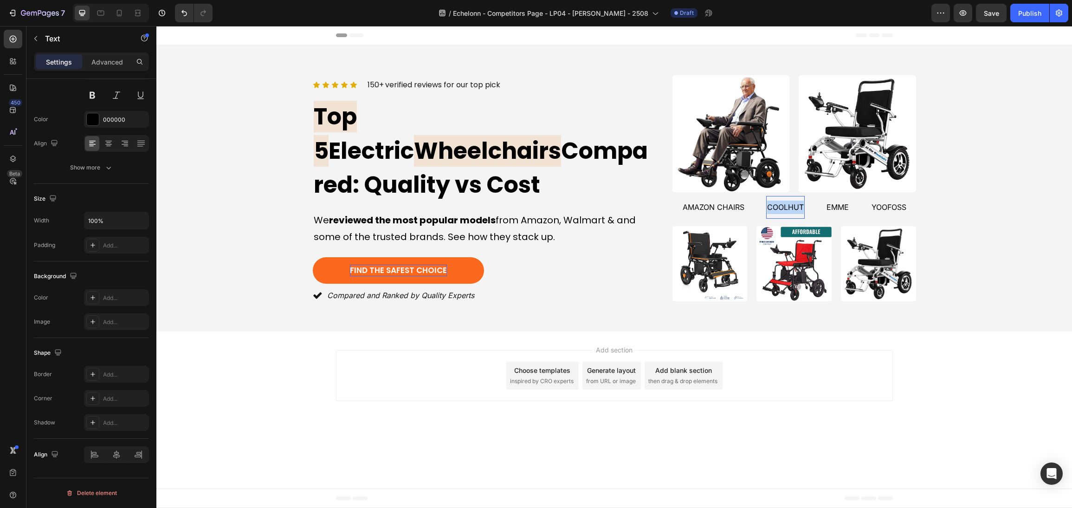
drag, startPoint x: 802, startPoint y: 205, endPoint x: 709, endPoint y: 199, distance: 93.5
click at [709, 199] on div "allstars wheelchair Text Amazon Chairs Text coolhut Text 0 emme Text Yoofoss Te…" at bounding box center [749, 207] width 357 height 23
drag, startPoint x: 798, startPoint y: 207, endPoint x: 698, endPoint y: 211, distance: 100.4
click at [698, 211] on div "allstars wheelchair Text Amazon Chairs Text Amazon Chairs Text 0 emme Text Yoof…" at bounding box center [762, 207] width 383 height 23
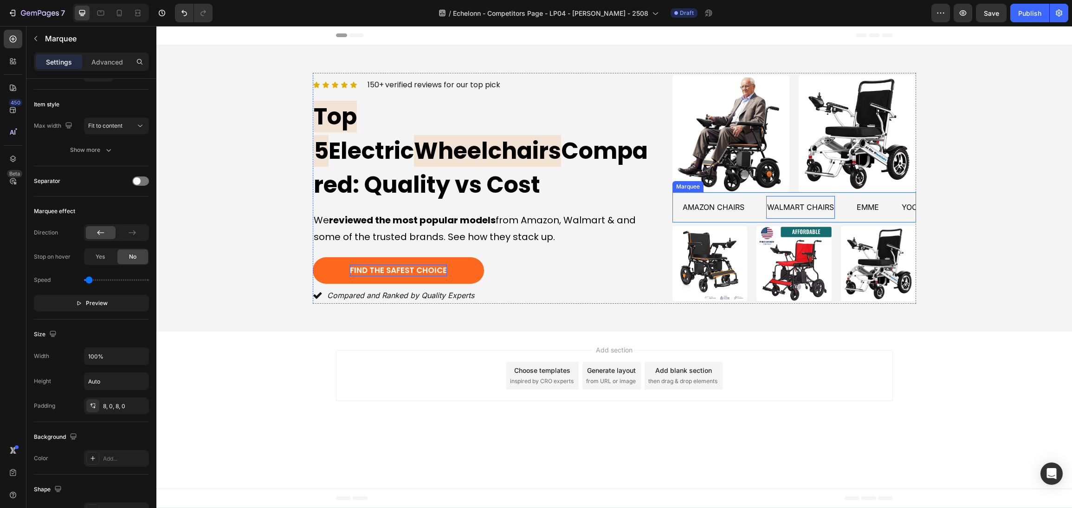
click at [864, 218] on div "allstars wheelchair Text Amazon Chairs Text walmart Chairs Text 0 emme Text Yoo…" at bounding box center [795, 207] width 244 height 30
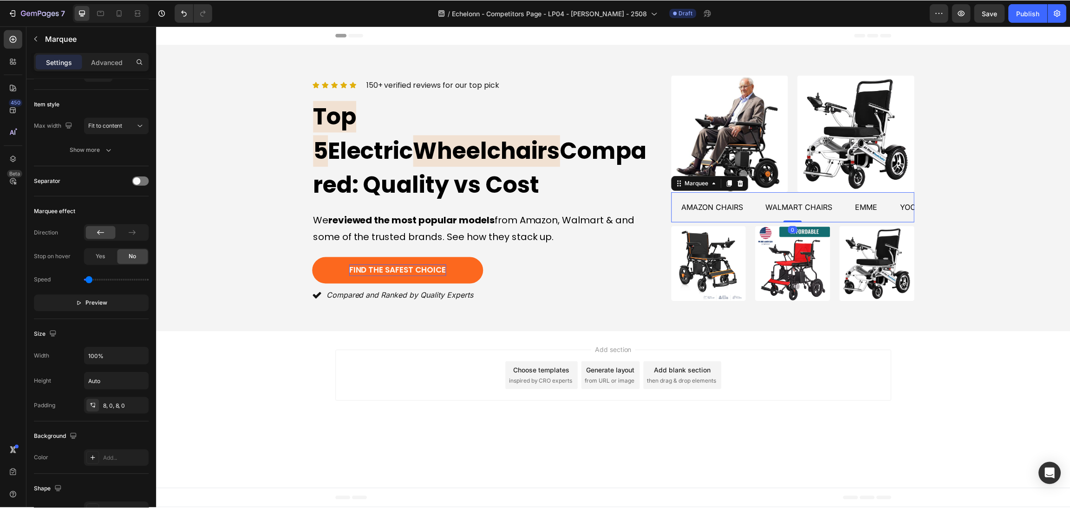
scroll to position [0, 0]
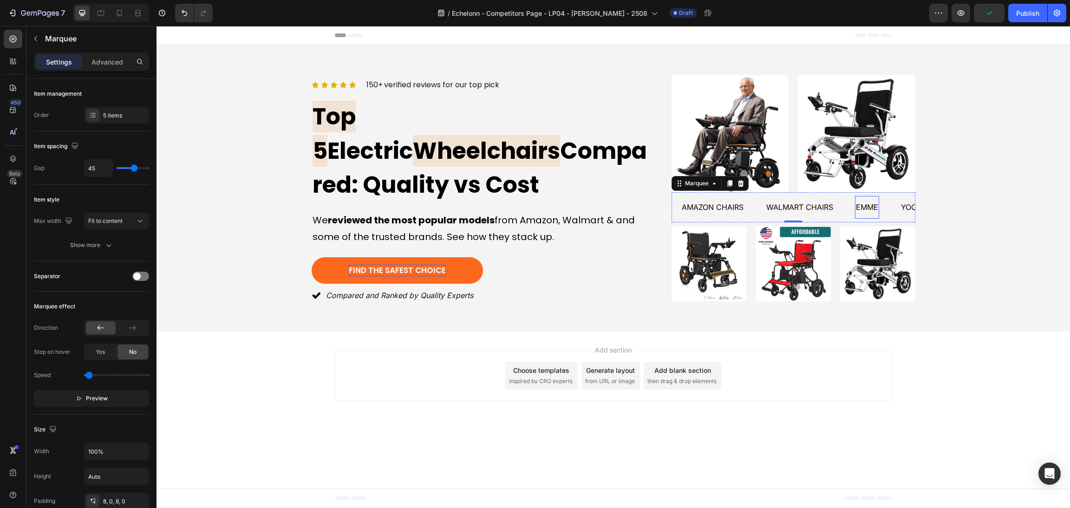
click at [877, 209] on p "emme" at bounding box center [867, 207] width 22 height 13
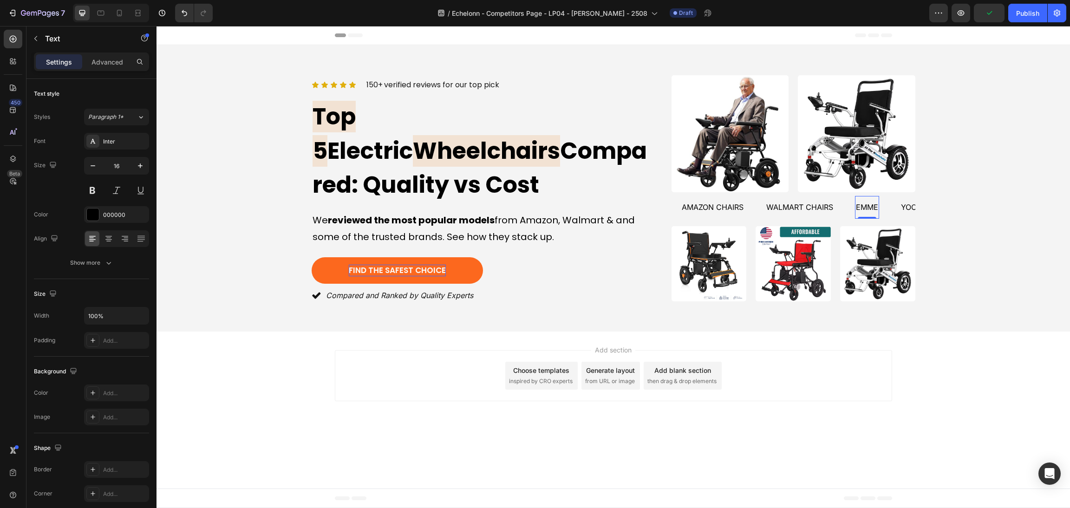
click at [881, 207] on div "emme Text 0" at bounding box center [877, 207] width 45 height 23
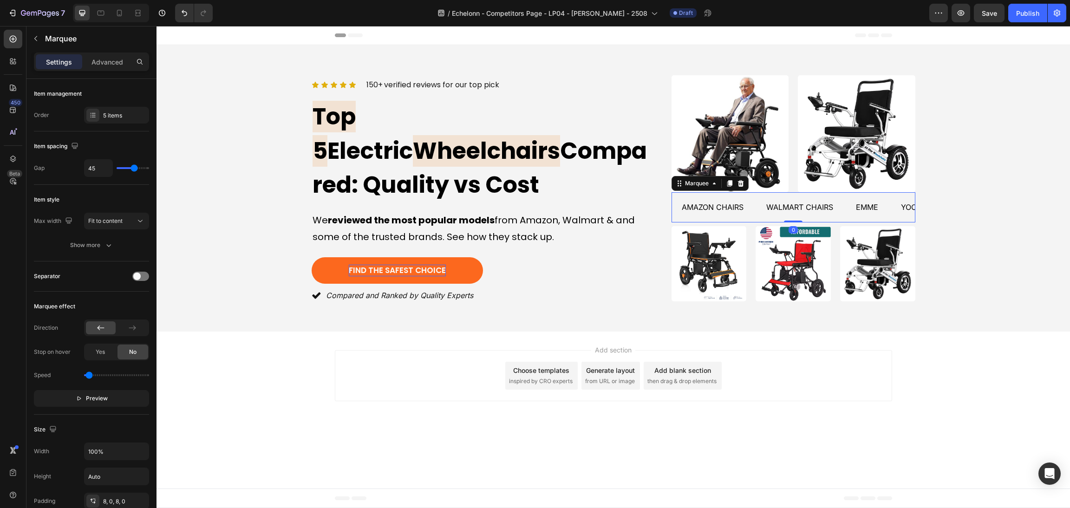
click at [886, 205] on div "emme Text" at bounding box center [877, 207] width 45 height 23
click at [104, 118] on div "5 items" at bounding box center [125, 115] width 44 height 8
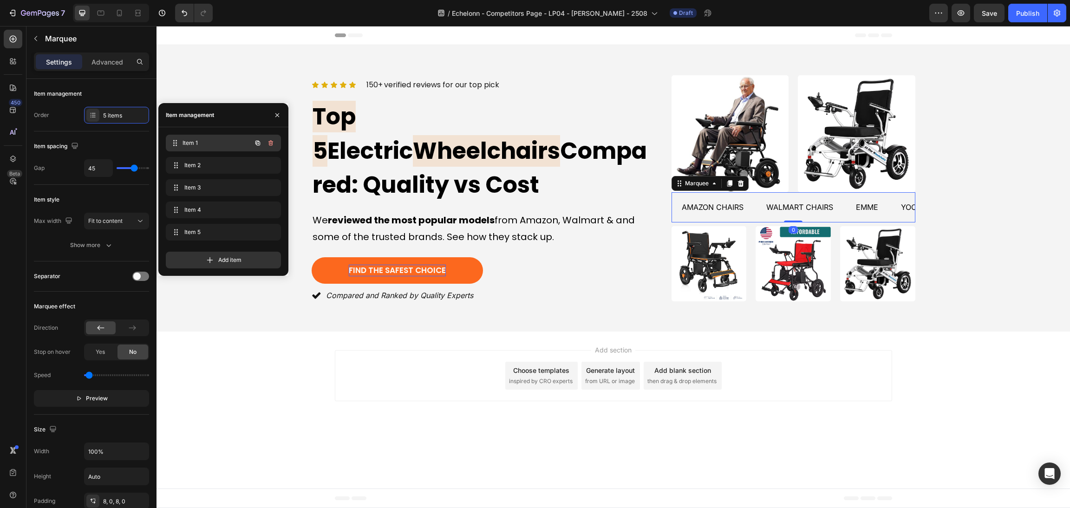
click at [216, 146] on span "Item 1" at bounding box center [216, 143] width 69 height 8
click at [219, 163] on span "Item 2" at bounding box center [216, 165] width 69 height 8
click at [222, 185] on span "Item 3" at bounding box center [216, 187] width 69 height 8
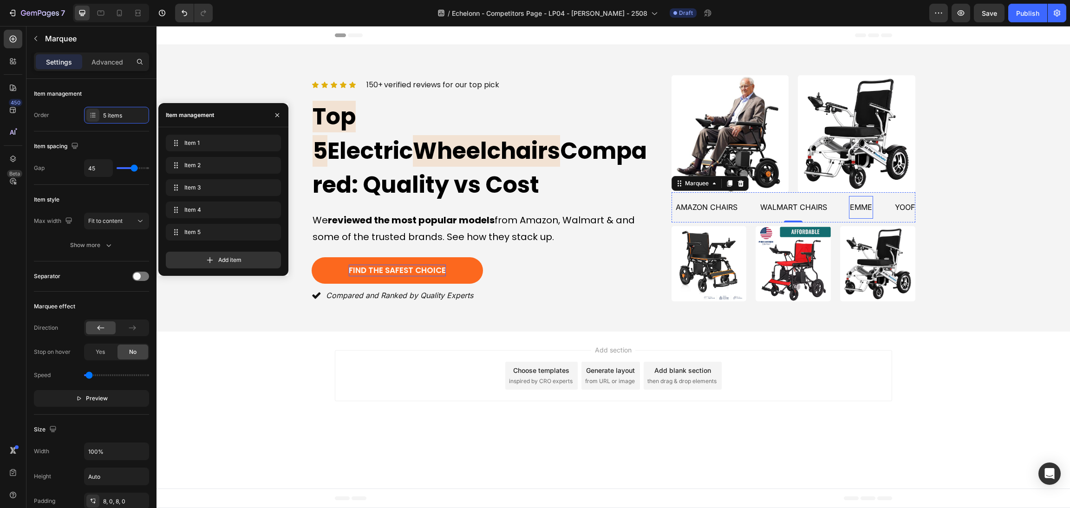
click at [863, 205] on p "emme" at bounding box center [861, 207] width 22 height 13
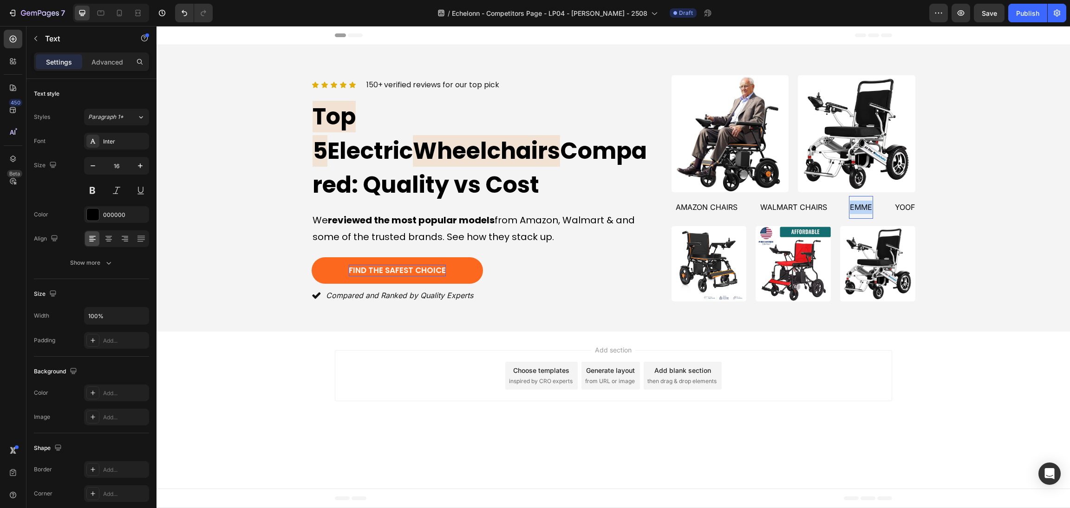
drag, startPoint x: 872, startPoint y: 204, endPoint x: 842, endPoint y: 204, distance: 30.2
click at [842, 204] on div "allstars wheelchair Text Amazon Chairs Text walmart Chairs Text emme Text 0 Yoo…" at bounding box center [758, 207] width 388 height 23
click at [893, 207] on div "Kerdom Text 0" at bounding box center [876, 207] width 55 height 23
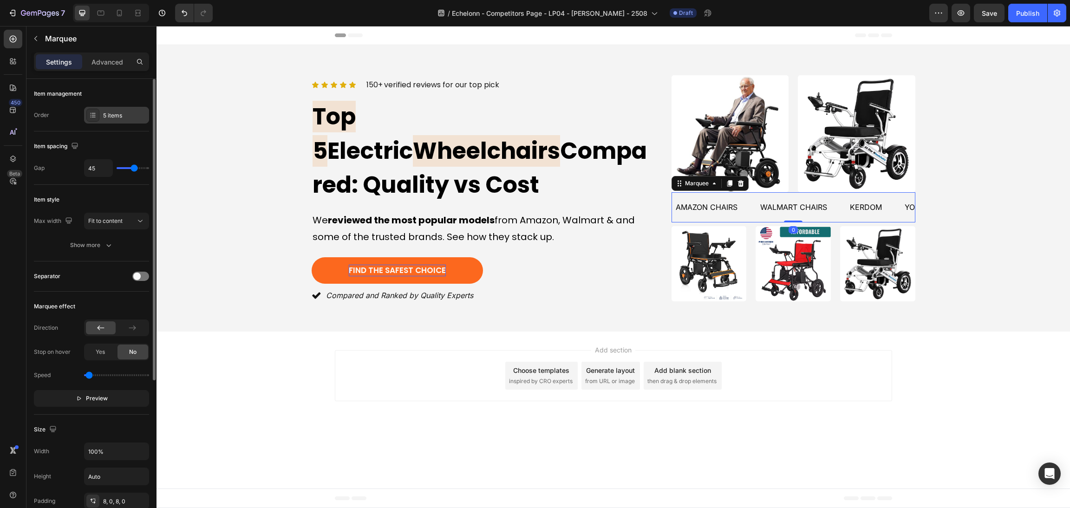
click at [104, 112] on div "5 items" at bounding box center [125, 115] width 44 height 8
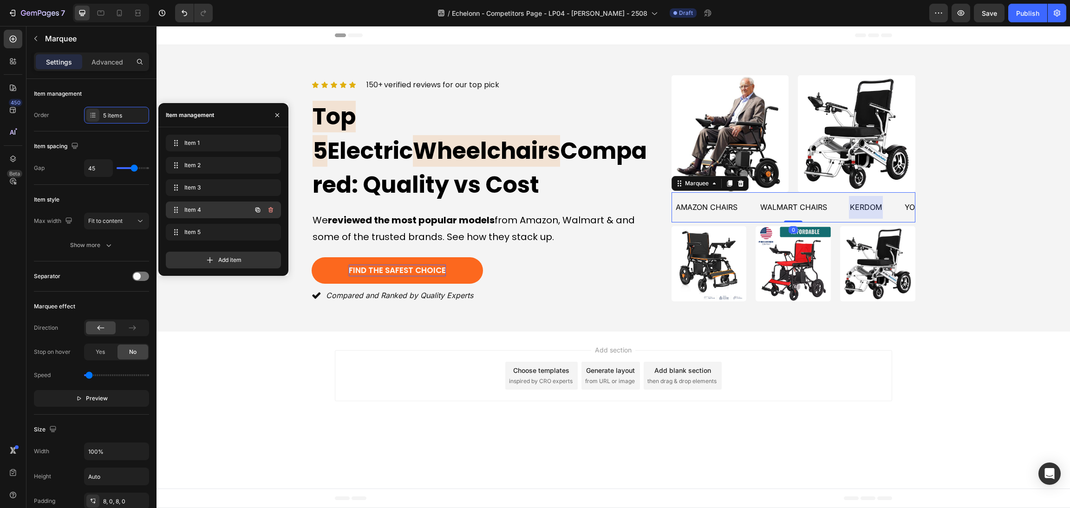
click at [232, 211] on span "Item 4" at bounding box center [210, 210] width 52 height 8
click at [226, 226] on div "Item 5 Item 5" at bounding box center [210, 232] width 82 height 13
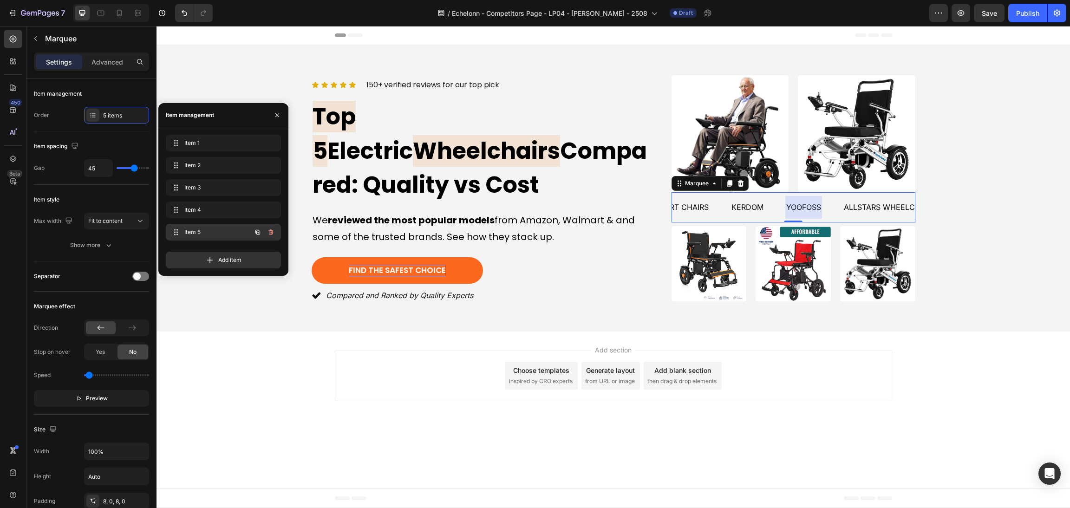
scroll to position [0, 238]
click at [865, 188] on img at bounding box center [856, 133] width 117 height 117
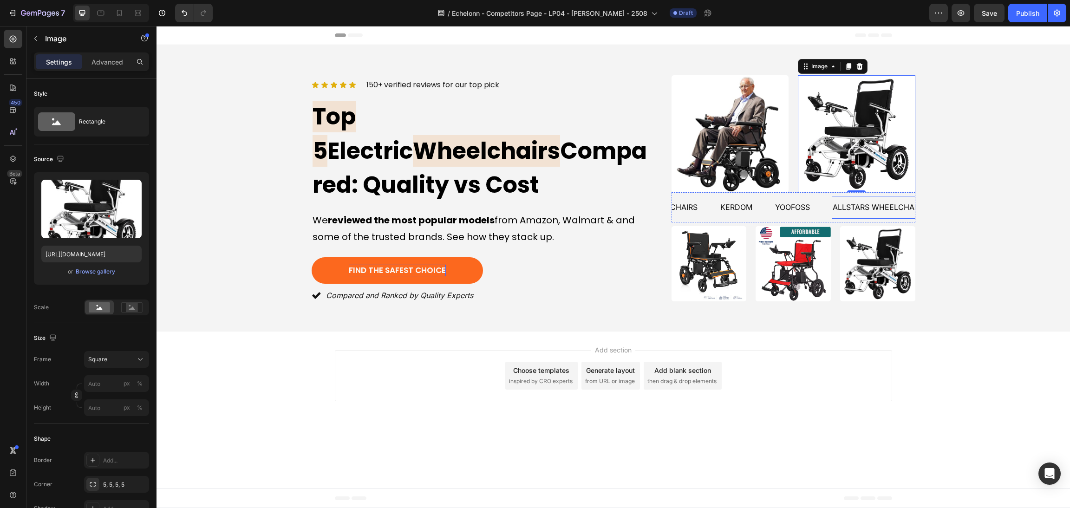
click at [867, 214] on div "allstars wheelchair Text" at bounding box center [876, 207] width 90 height 23
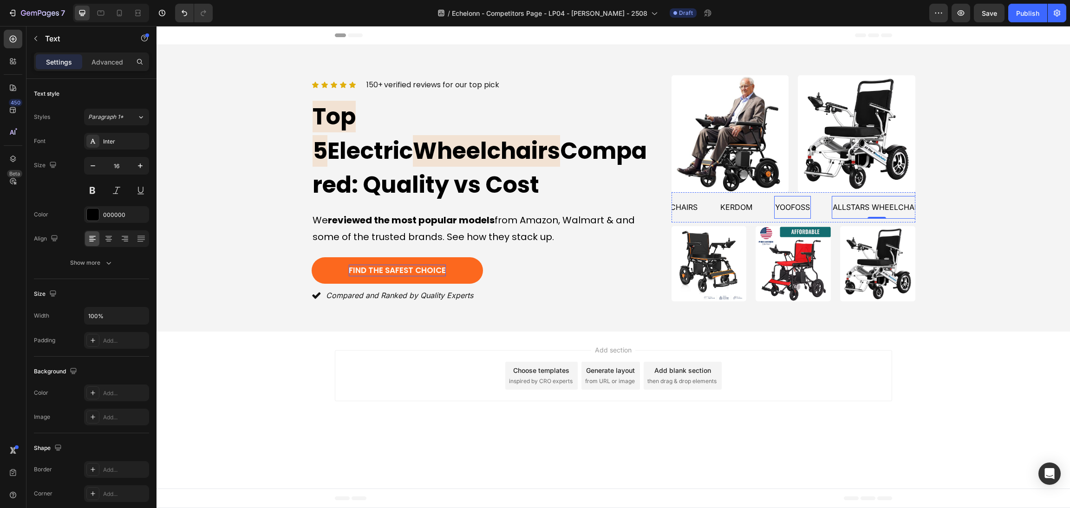
click at [806, 208] on p "Yoofoss" at bounding box center [792, 207] width 35 height 13
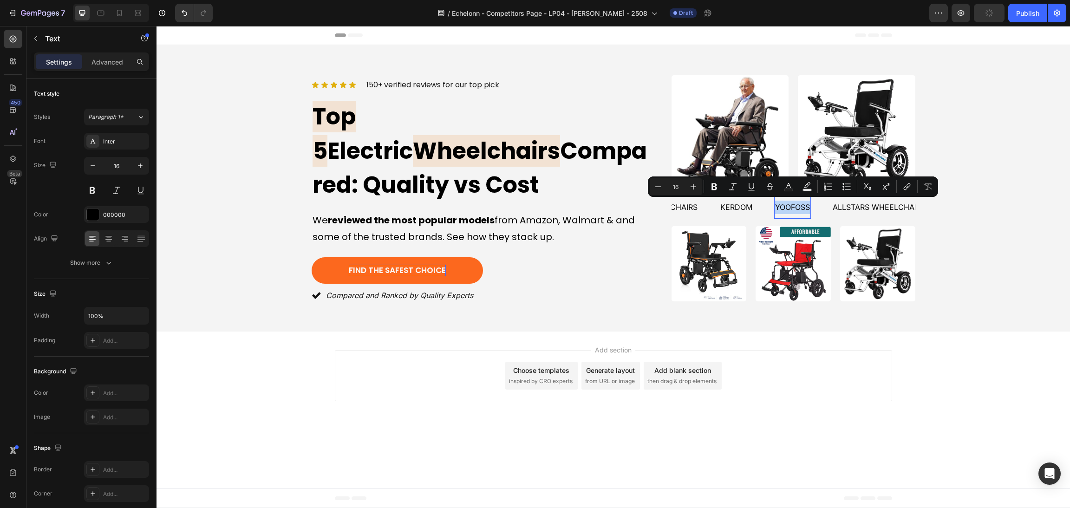
click at [810, 207] on p "Yoofoss" at bounding box center [792, 207] width 35 height 13
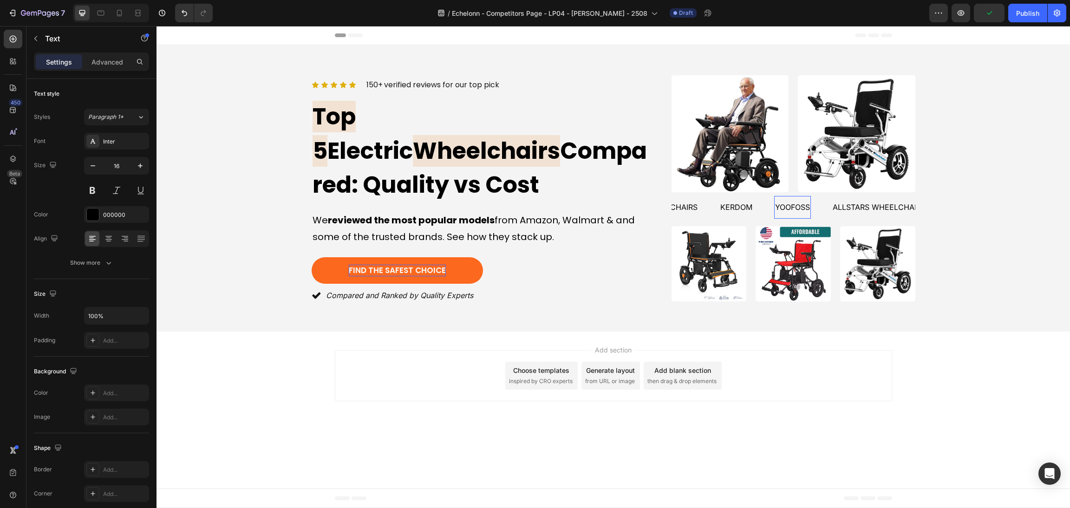
click at [810, 207] on p "Yoofoss" at bounding box center [792, 207] width 35 height 13
drag, startPoint x: 810, startPoint y: 207, endPoint x: 755, endPoint y: 209, distance: 54.4
click at [755, 209] on div "allstars wheelchair Text Amazon Chairs Text walmart Chairs Text Kerdom Text Yoo…" at bounding box center [632, 207] width 397 height 23
click at [1000, 235] on div "Icon Icon Icon Icon Icon Icon List 150+ verified reviews for our top pick Text …" at bounding box center [613, 188] width 891 height 231
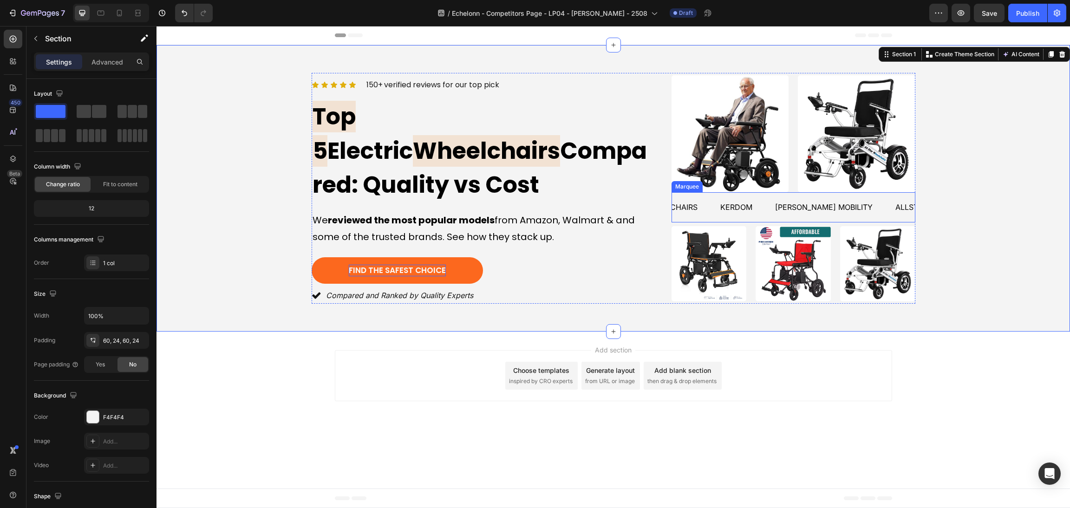
click at [894, 215] on div "allstars wheelchair Text" at bounding box center [939, 207] width 90 height 23
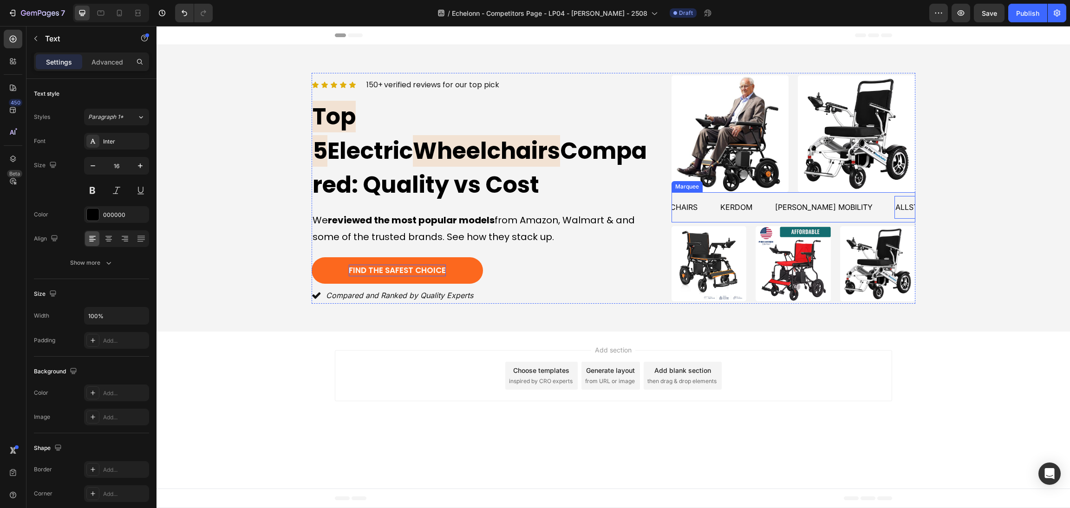
click at [854, 208] on div "Malisa Mobility Text" at bounding box center [834, 207] width 120 height 23
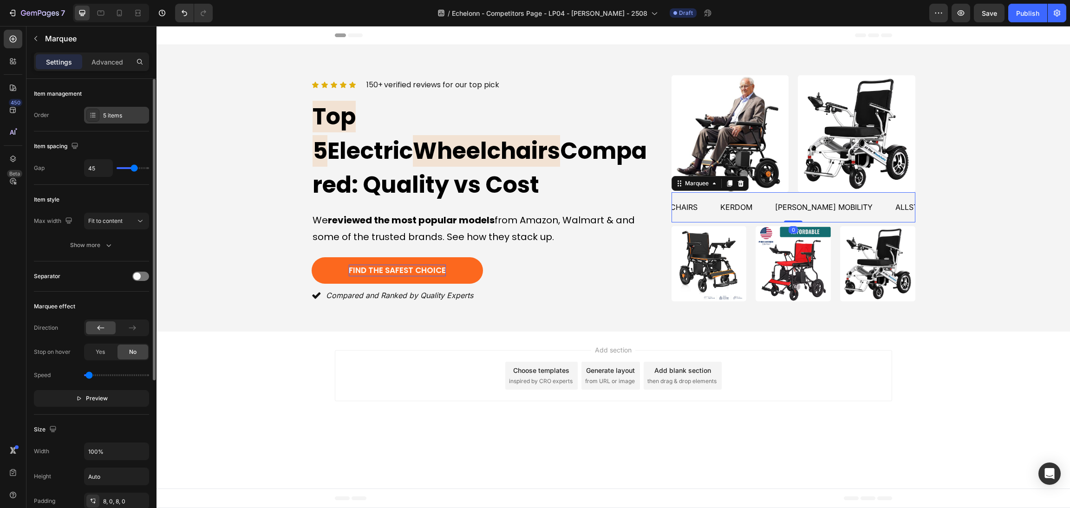
click at [121, 115] on div "5 items" at bounding box center [125, 115] width 44 height 8
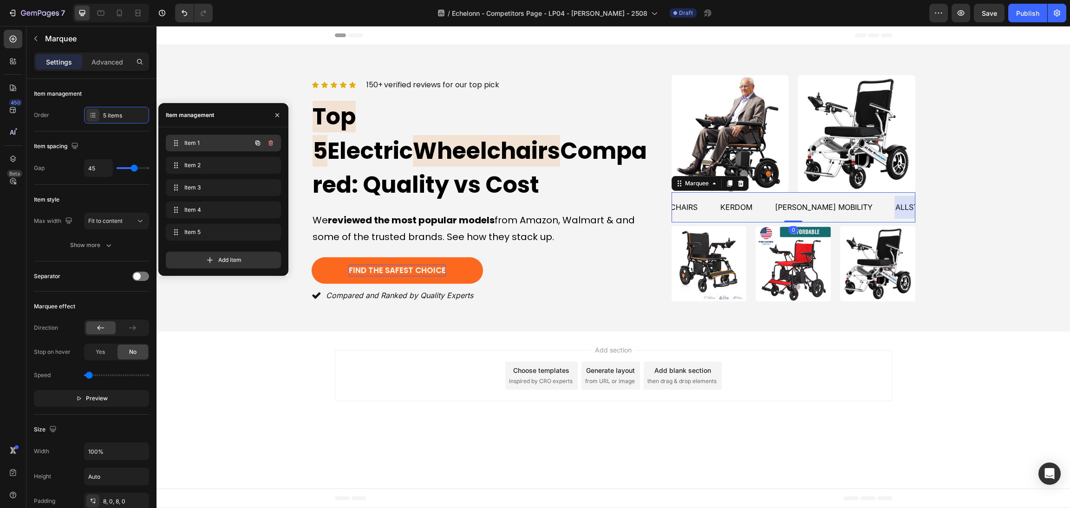
click at [186, 137] on div "Item 1 Item 1" at bounding box center [210, 142] width 82 height 13
drag, startPoint x: 191, startPoint y: 168, endPoint x: 190, endPoint y: 143, distance: 24.2
click at [199, 202] on div "Item 4 Item 4" at bounding box center [223, 209] width 115 height 17
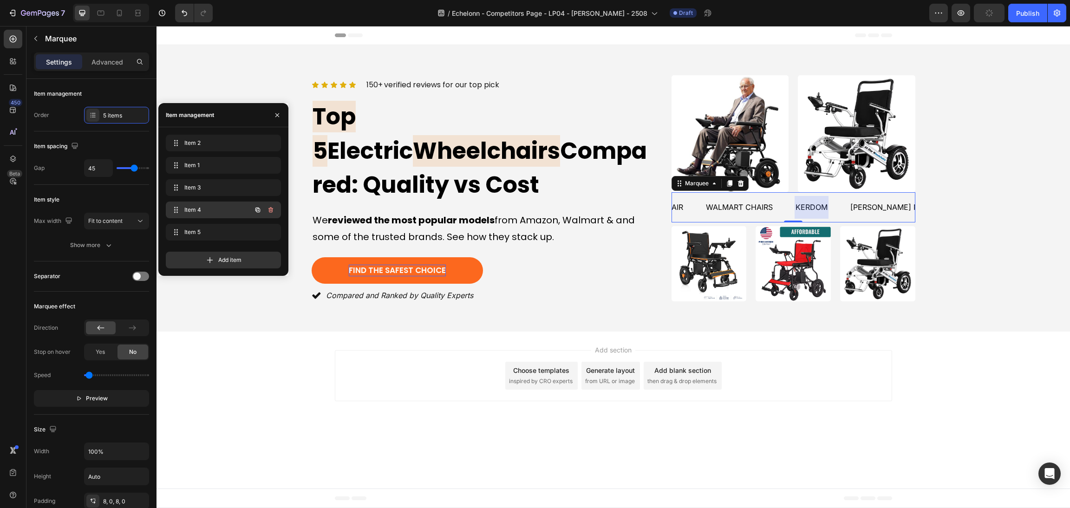
scroll to position [0, 181]
click at [1022, 189] on div "Icon Icon Icon Icon Icon Icon List 150+ verified reviews for our top pick Text …" at bounding box center [613, 188] width 891 height 231
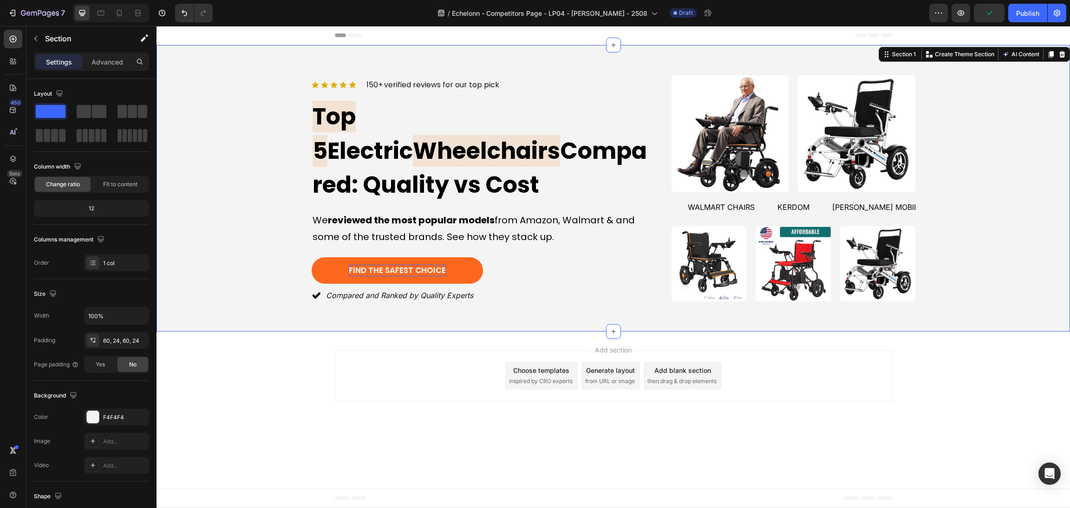
click at [995, 221] on div "Icon Icon Icon Icon Icon Icon List 150+ verified reviews for our top pick Text …" at bounding box center [613, 188] width 891 height 231
click at [990, 4] on button "Save" at bounding box center [989, 13] width 31 height 19
click at [858, 391] on div "Add section Choose templates inspired by CRO experts Generate layout from URL o…" at bounding box center [613, 375] width 557 height 51
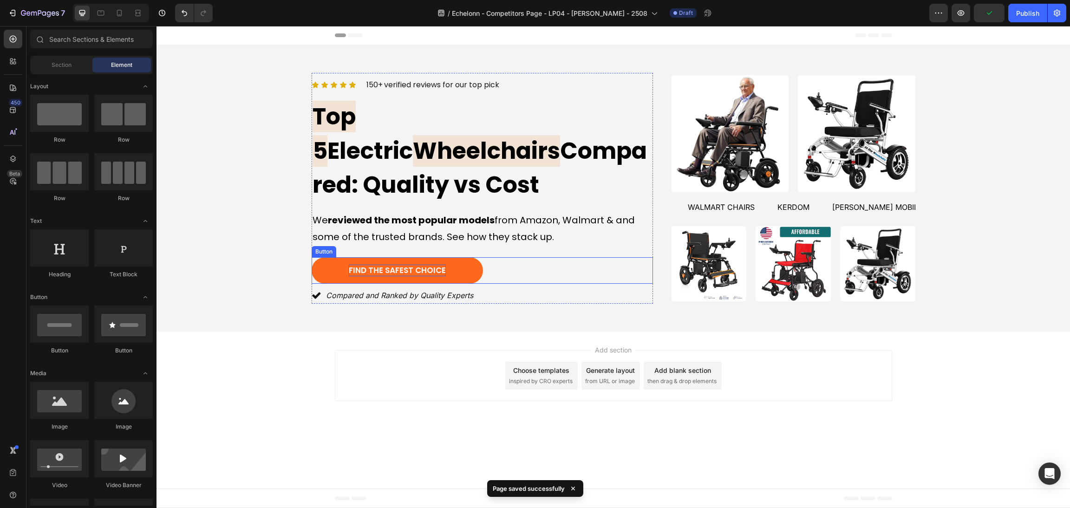
click at [534, 257] on div "Find the Safest Choice Button" at bounding box center [482, 270] width 341 height 27
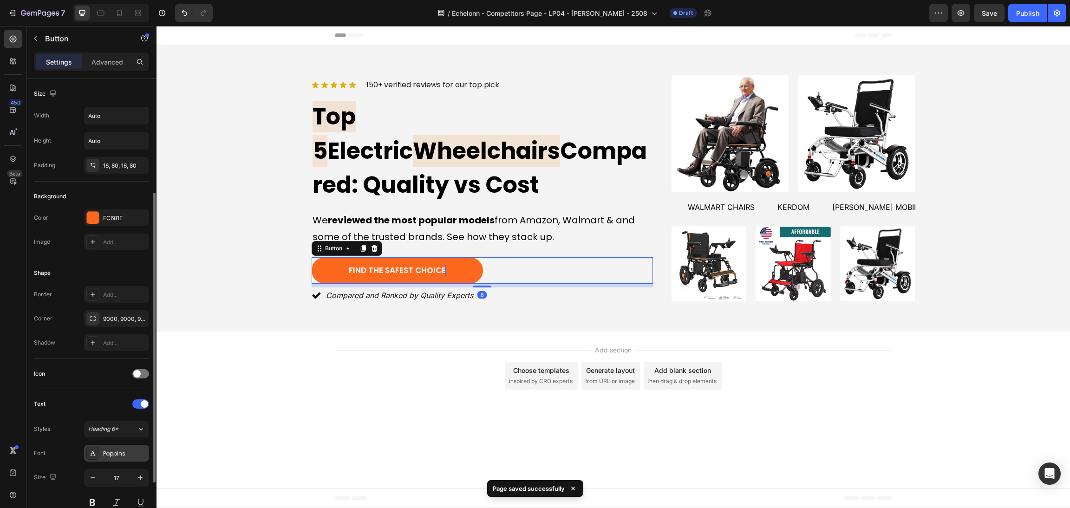
scroll to position [70, 0]
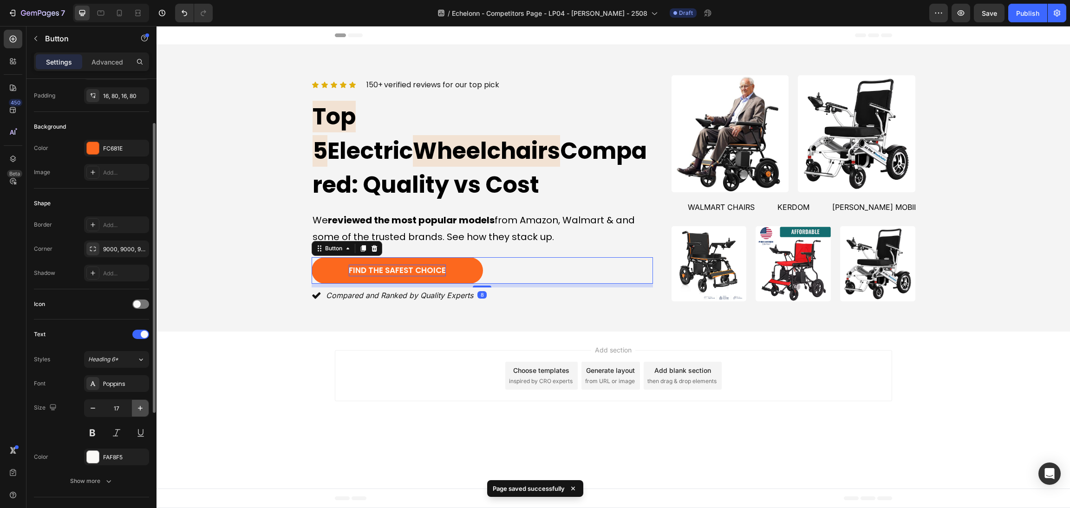
click at [143, 415] on button "button" at bounding box center [140, 408] width 17 height 17
type input "18"
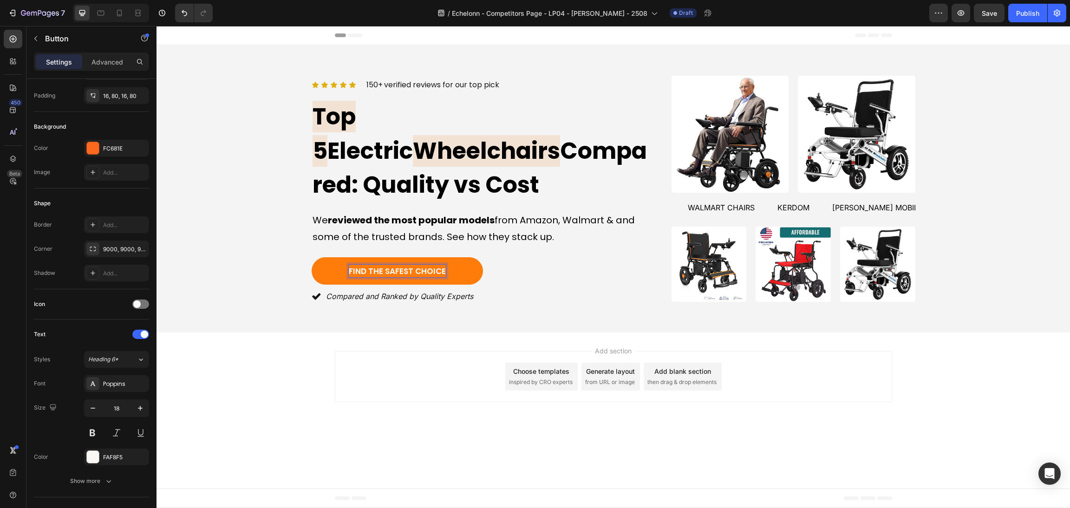
drag, startPoint x: 445, startPoint y: 249, endPoint x: 315, endPoint y: 259, distance: 129.9
click at [246, 254] on div "Icon Icon Icon Icon Icon Icon List 150+ verified reviews for our top pick Text …" at bounding box center [613, 189] width 891 height 232
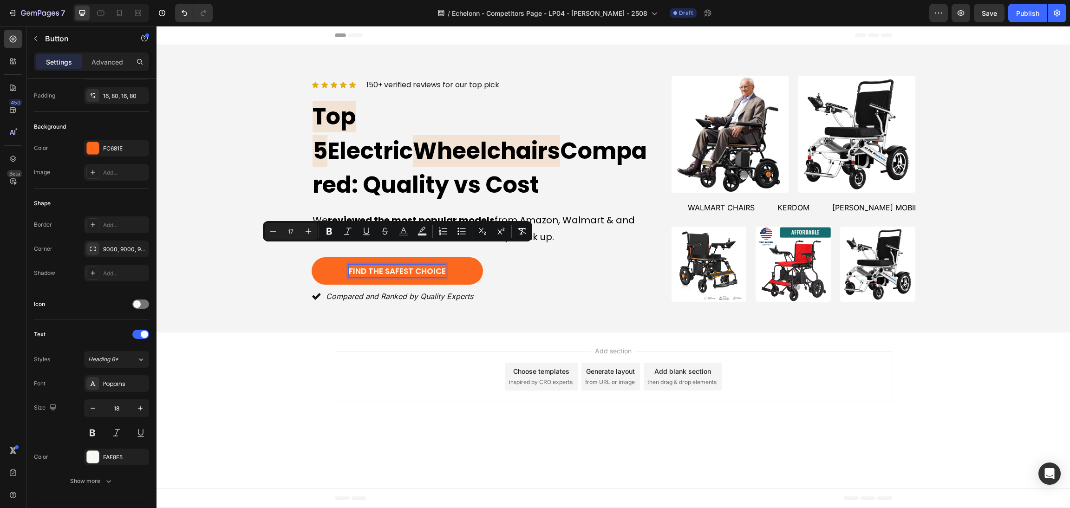
click at [299, 231] on input "17" at bounding box center [290, 231] width 19 height 11
click at [308, 234] on icon "Editor contextual toolbar" at bounding box center [308, 231] width 9 height 9
type input "18"
click at [513, 234] on button "Remove Format" at bounding box center [521, 231] width 17 height 17
click at [137, 412] on icon "button" at bounding box center [140, 407] width 9 height 9
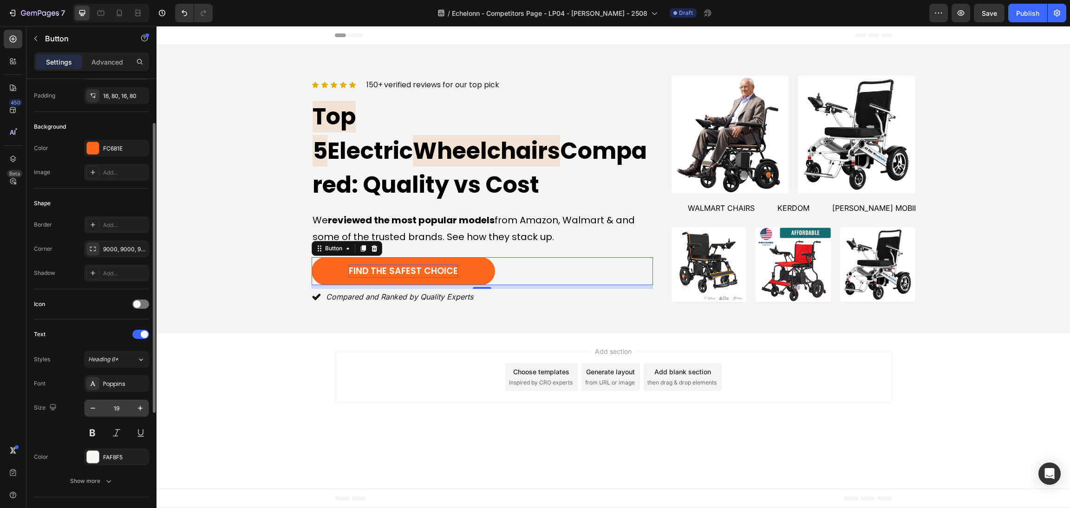
click at [100, 408] on button "button" at bounding box center [92, 408] width 17 height 17
click at [95, 406] on icon "button" at bounding box center [92, 407] width 9 height 9
click at [133, 413] on button "button" at bounding box center [140, 408] width 17 height 17
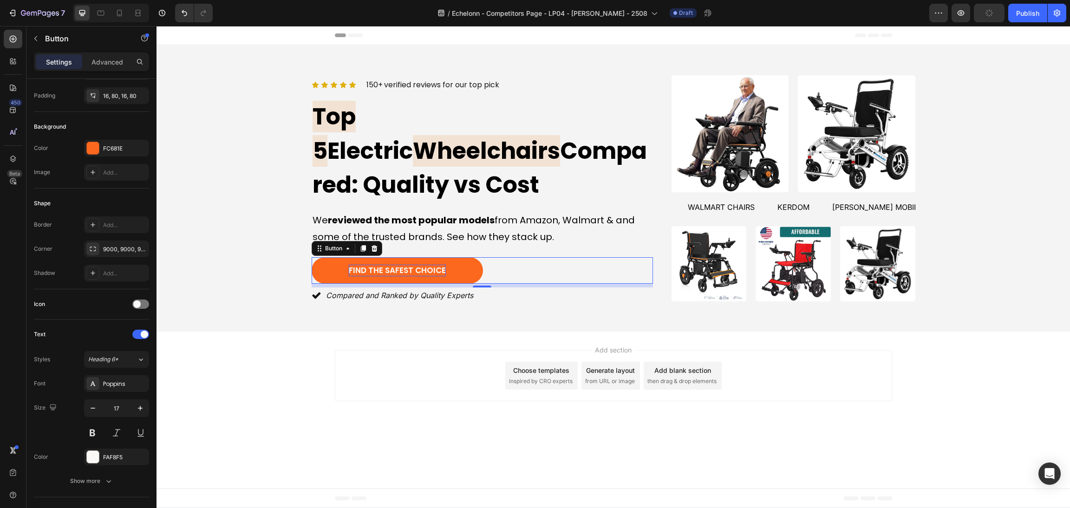
type input "18"
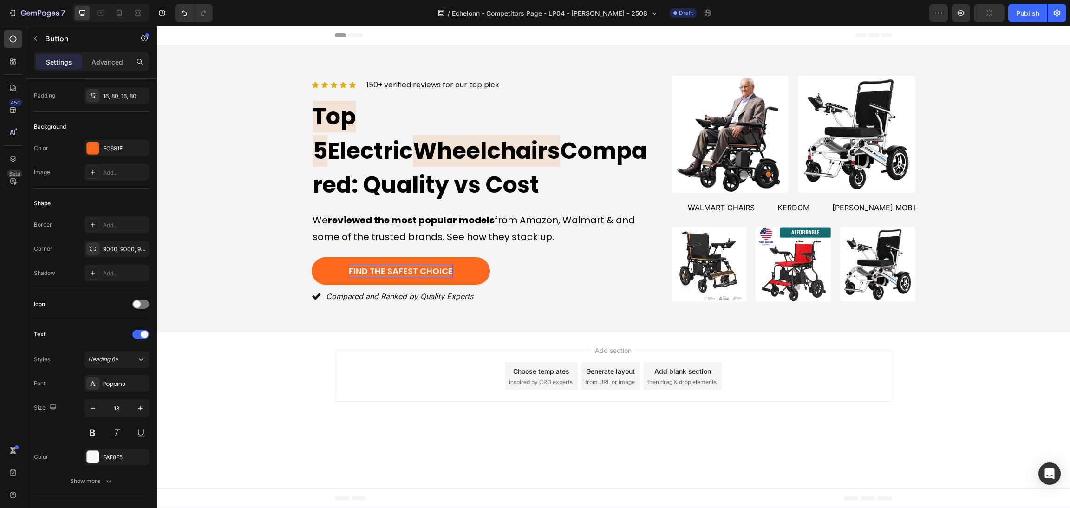
click at [235, 373] on div "Add section Choose templates inspired by CRO experts Generate layout from URL o…" at bounding box center [612, 378] width 913 height 92
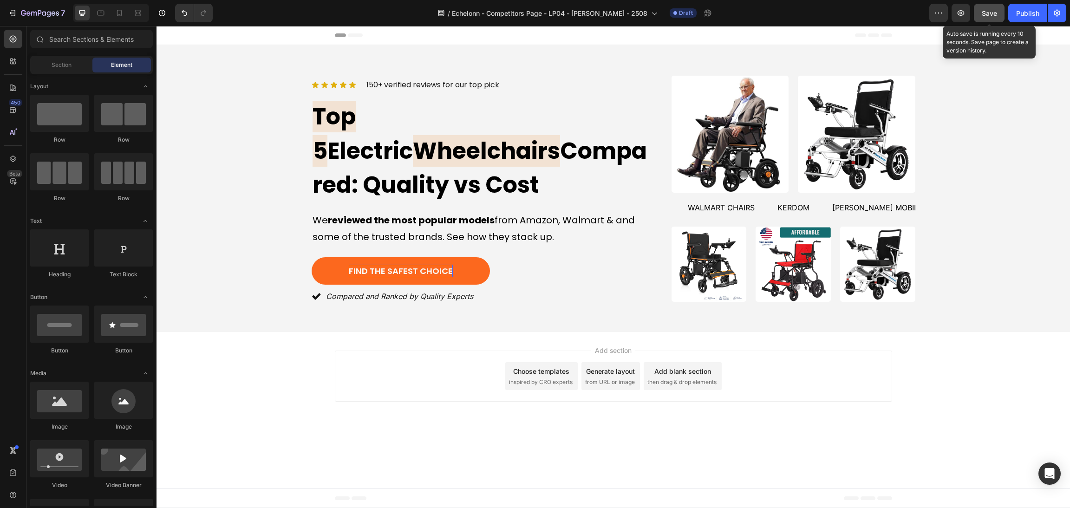
click at [991, 11] on span "Save" at bounding box center [988, 13] width 15 height 8
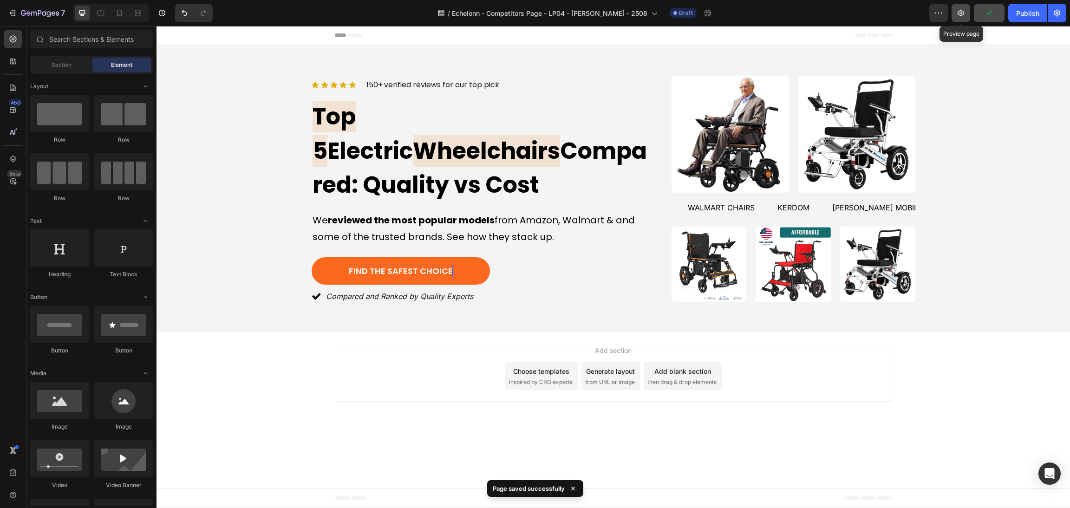
click at [961, 14] on icon "button" at bounding box center [960, 13] width 7 height 6
click at [831, 196] on div "Malisa Mobility Text" at bounding box center [880, 207] width 99 height 23
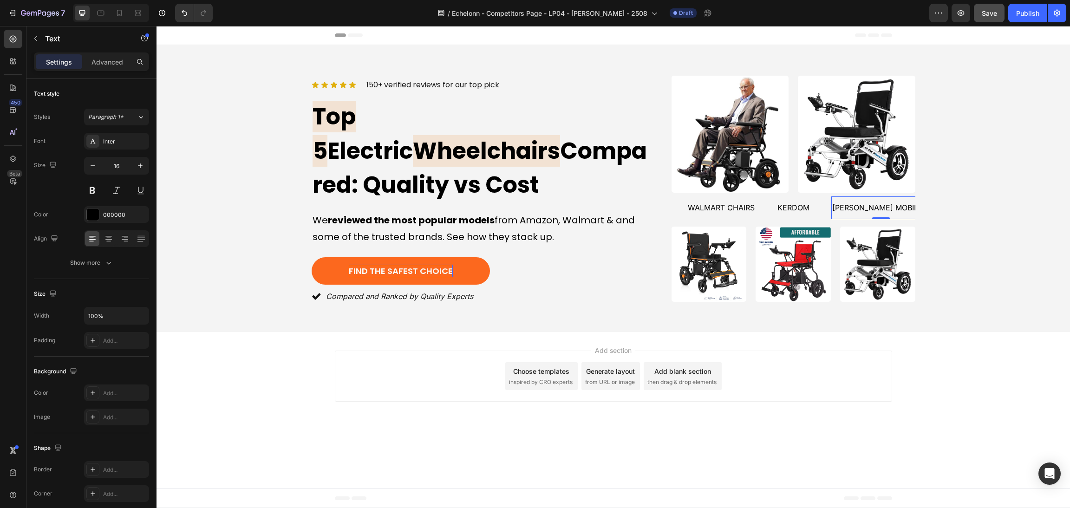
click at [823, 196] on div "Kerdom Text" at bounding box center [803, 207] width 55 height 23
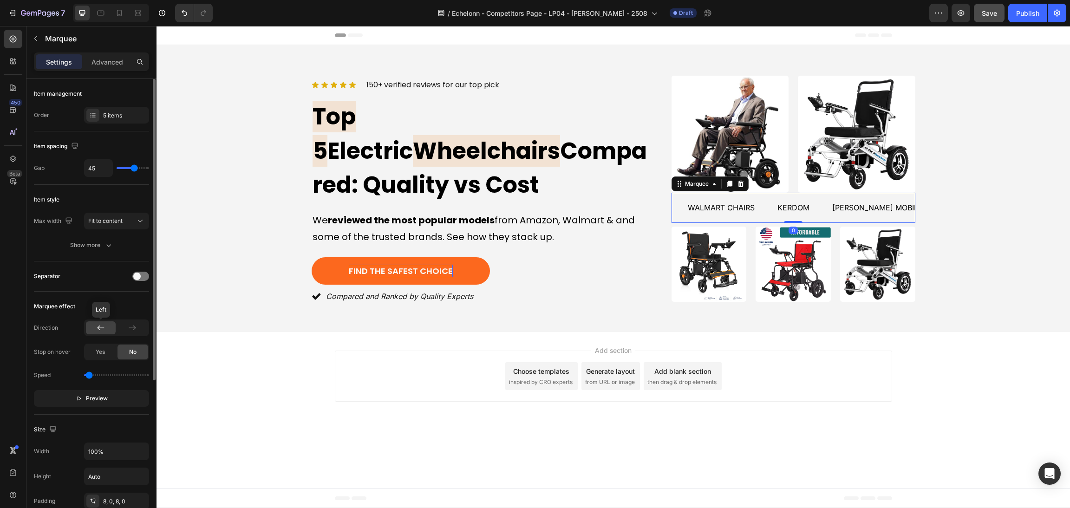
scroll to position [139, 0]
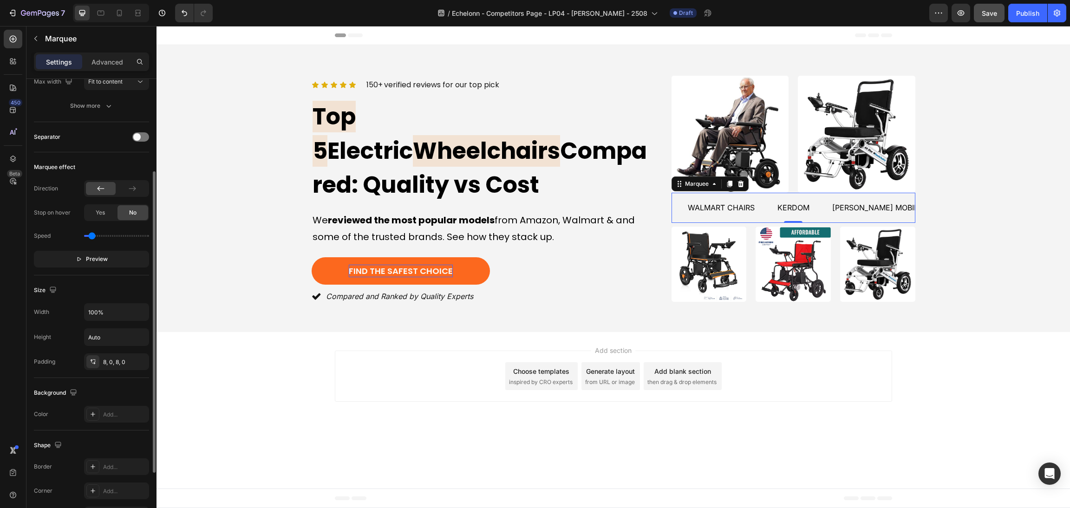
type input "0.3"
click at [91, 237] on input "range" at bounding box center [116, 236] width 65 height 2
click at [91, 253] on button "Preview" at bounding box center [91, 259] width 115 height 17
click at [996, 19] on button "Save" at bounding box center [989, 13] width 31 height 19
click at [958, 14] on icon "button" at bounding box center [960, 12] width 9 height 9
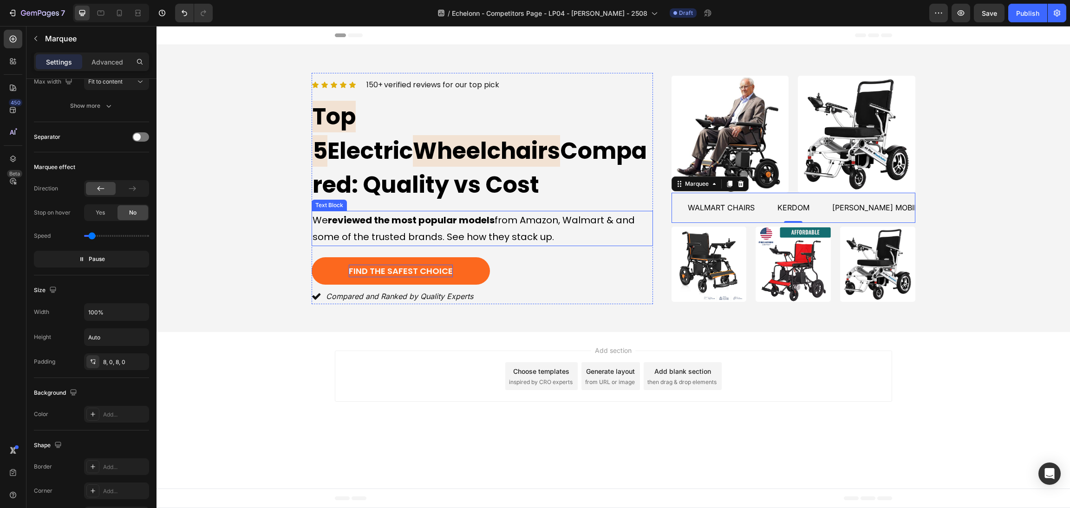
click at [522, 257] on div "Find the Safest Choice Button" at bounding box center [482, 270] width 341 height 27
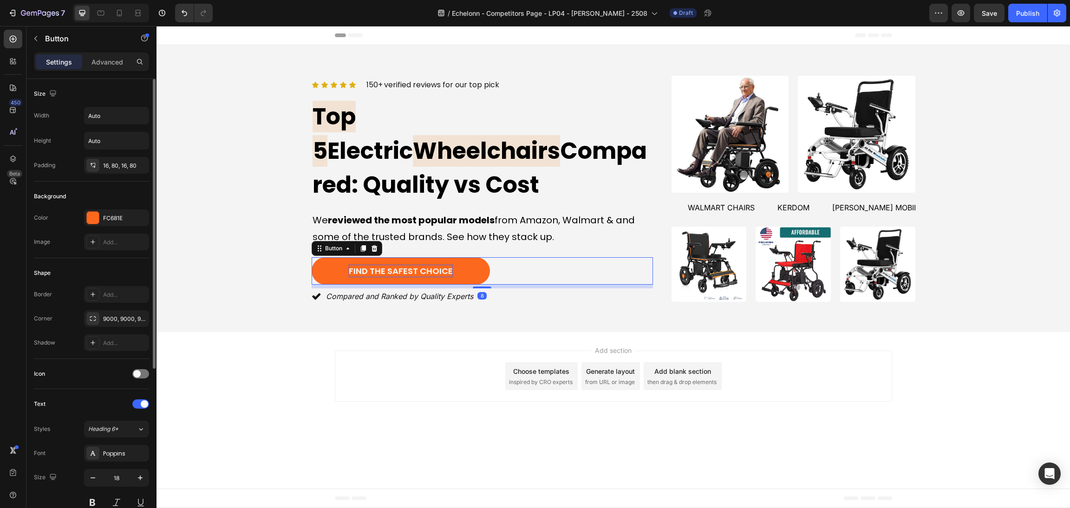
scroll to position [208, 0]
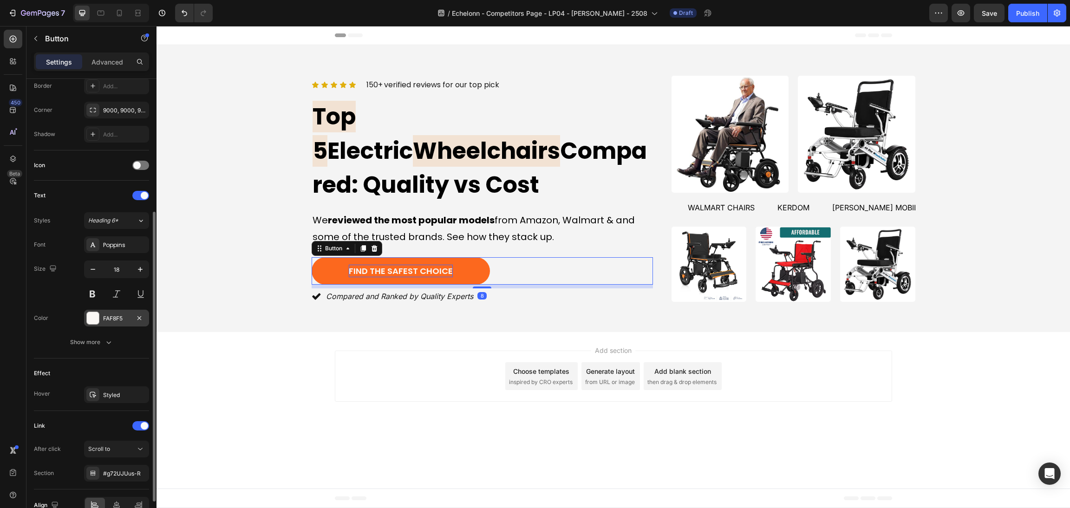
click at [92, 317] on div at bounding box center [93, 318] width 12 height 12
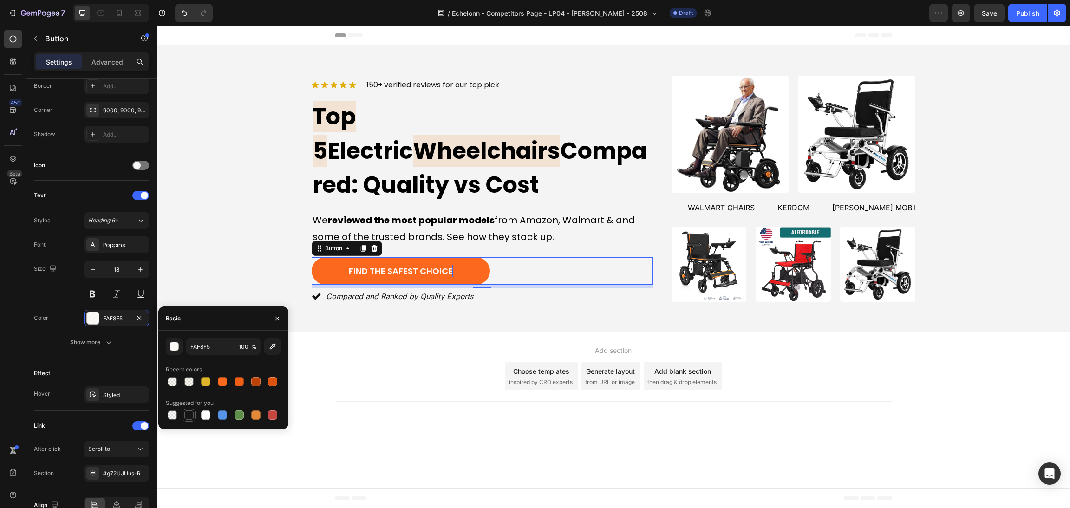
click at [188, 412] on div at bounding box center [188, 414] width 9 height 9
type input "151515"
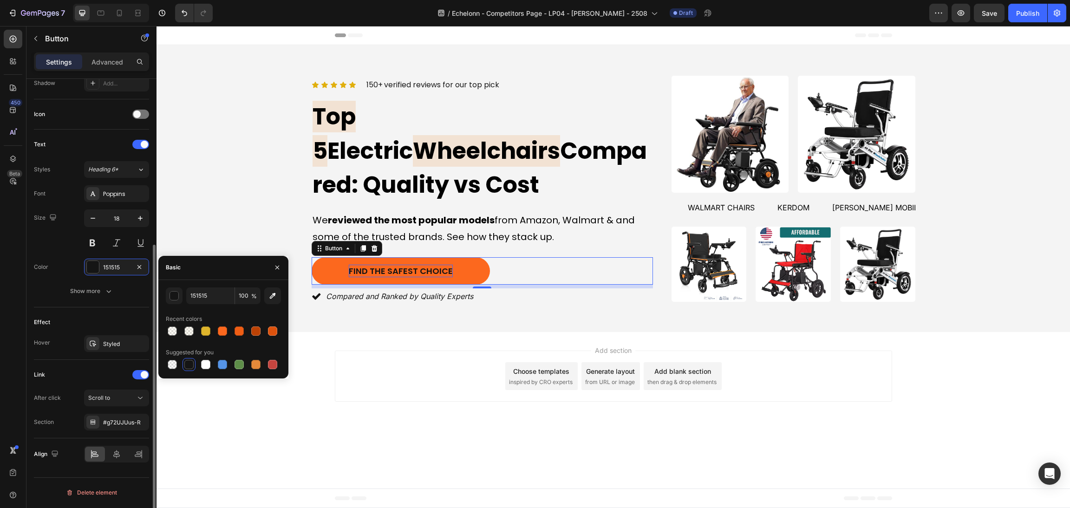
scroll to position [0, 0]
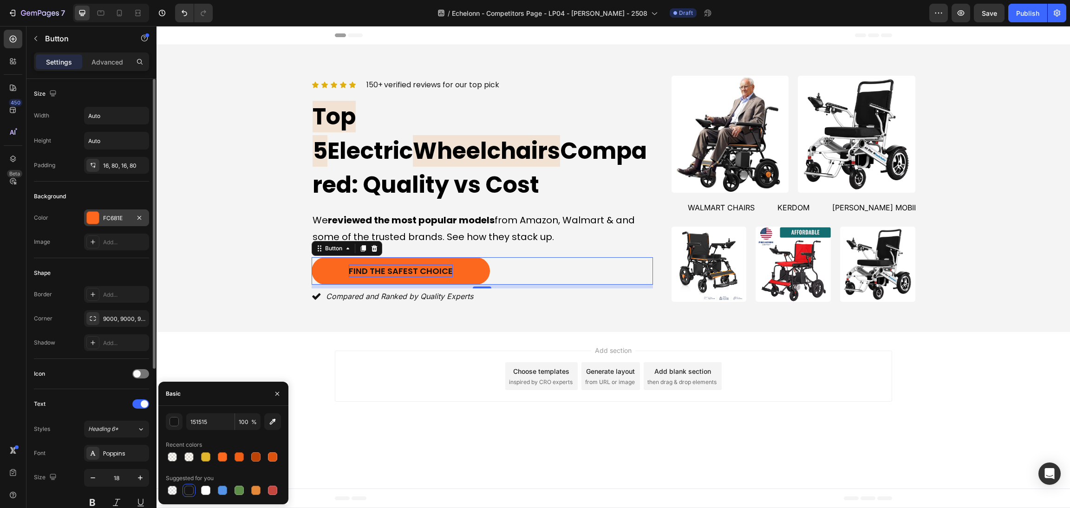
click at [87, 213] on div at bounding box center [93, 218] width 12 height 12
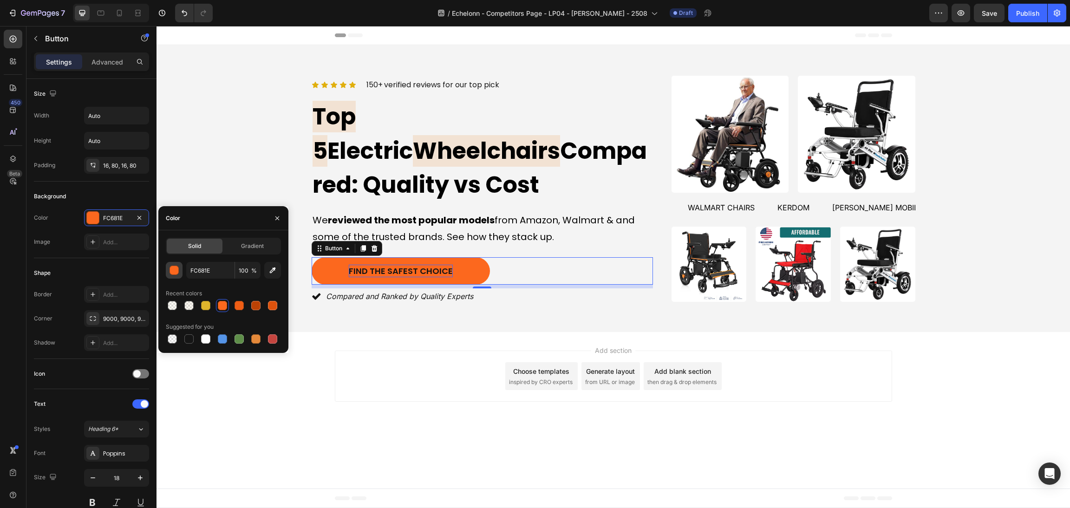
click at [175, 266] on div "button" at bounding box center [174, 270] width 9 height 9
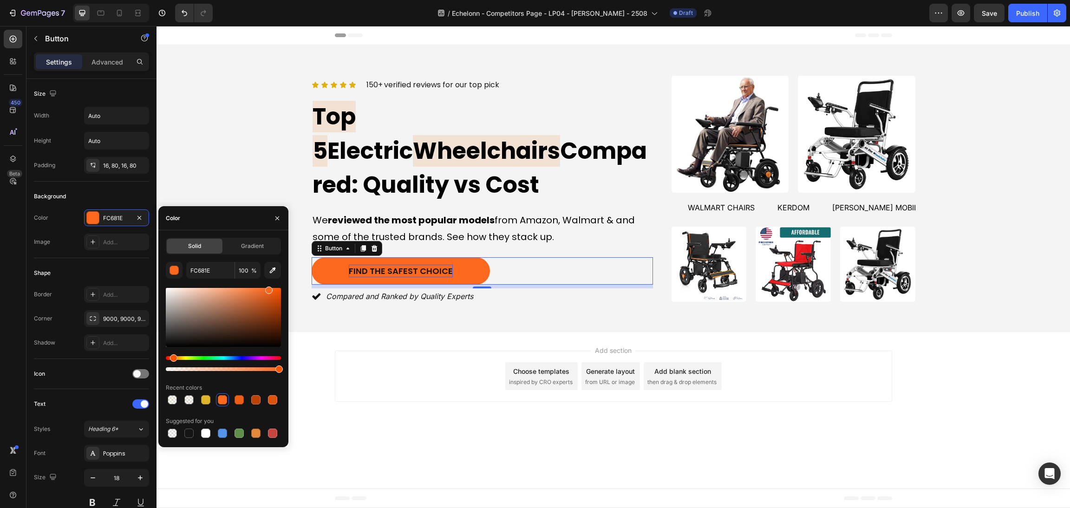
click at [208, 296] on div at bounding box center [223, 317] width 115 height 59
click at [229, 290] on div at bounding box center [223, 317] width 115 height 59
click at [235, 288] on div at bounding box center [223, 317] width 115 height 59
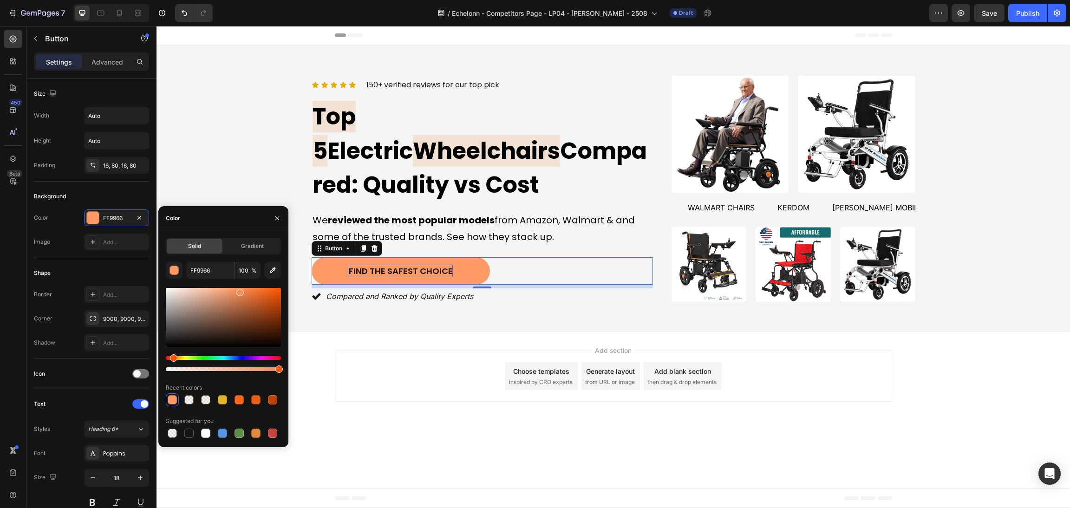
click at [239, 291] on div at bounding box center [223, 317] width 115 height 59
click at [268, 293] on div at bounding box center [223, 317] width 115 height 59
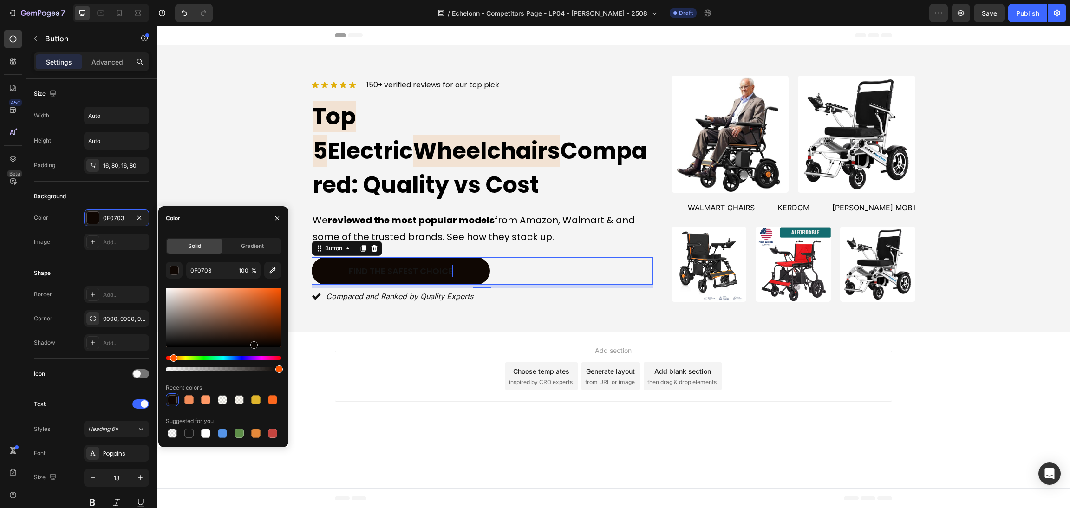
drag, startPoint x: 275, startPoint y: 293, endPoint x: 253, endPoint y: 341, distance: 53.0
click at [253, 345] on div at bounding box center [223, 317] width 115 height 59
click at [272, 272] on icon "button" at bounding box center [273, 270] width 6 height 6
type input "D84A4D"
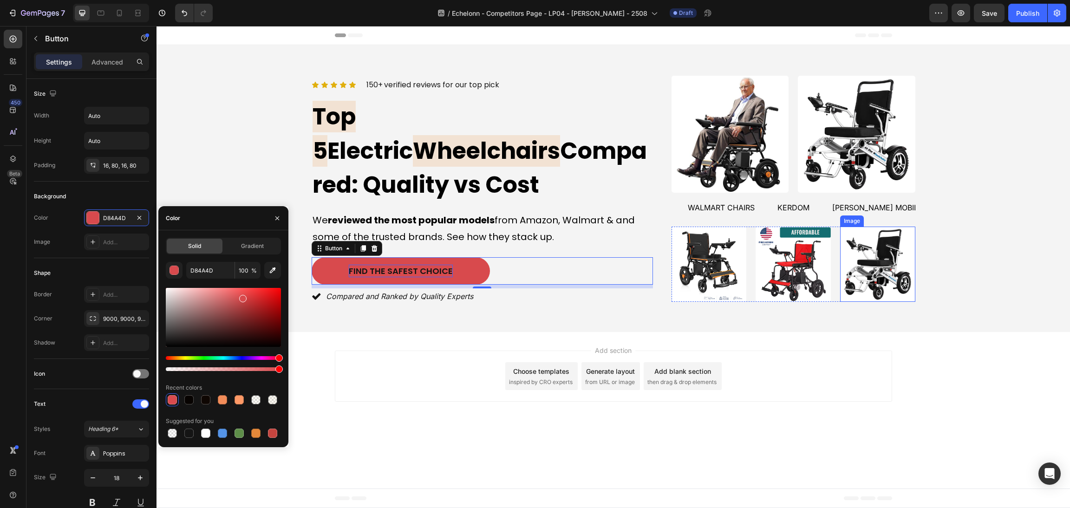
click at [965, 263] on div "Icon Icon Icon Icon Icon Icon List 150+ verified reviews for our top pick Text …" at bounding box center [613, 188] width 891 height 231
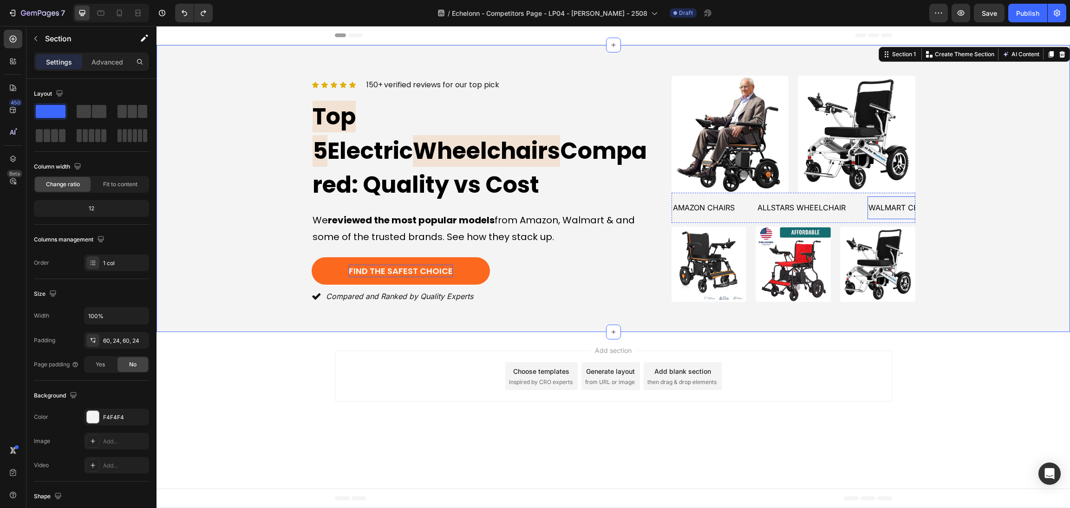
click at [1031, 175] on div "Icon Icon Icon Icon Icon Icon List 150+ verified reviews for our top pick Text …" at bounding box center [613, 188] width 891 height 231
click at [936, 357] on div "Add section Choose templates inspired by CRO experts Generate layout from URL o…" at bounding box center [612, 378] width 913 height 92
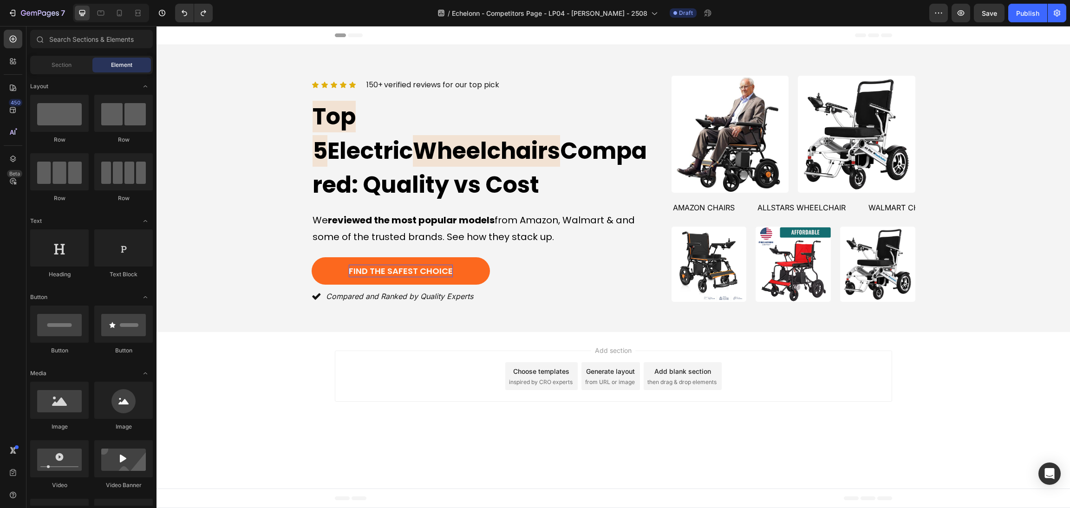
click at [762, 369] on div "Add section Choose templates inspired by CRO experts Generate layout from URL o…" at bounding box center [613, 376] width 557 height 51
click at [767, 351] on div "Add section Choose templates inspired by CRO experts Generate layout from URL o…" at bounding box center [613, 376] width 557 height 51
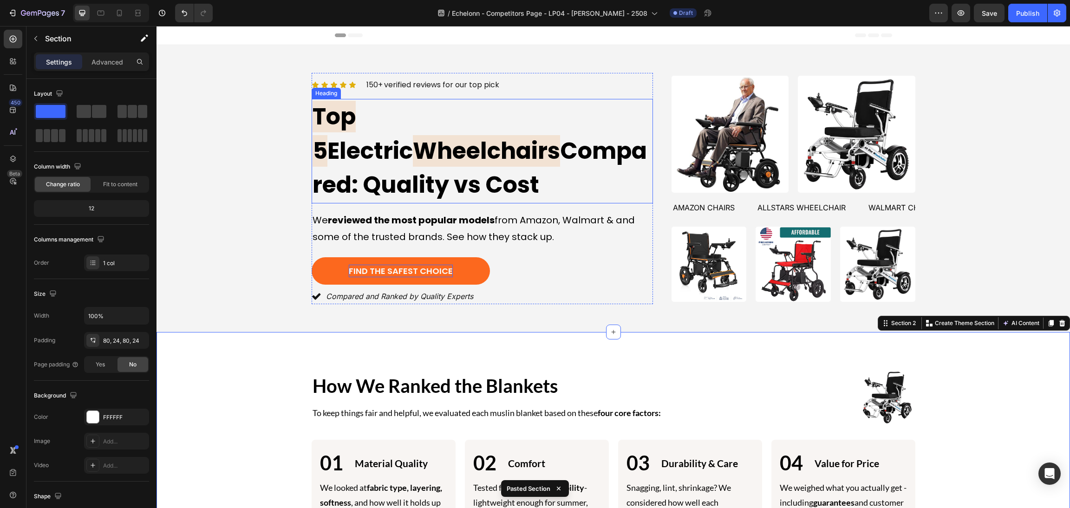
click at [450, 108] on div "Icon Icon Icon Icon Icon Icon List 150+ verified reviews for our top pick Text …" at bounding box center [482, 188] width 341 height 231
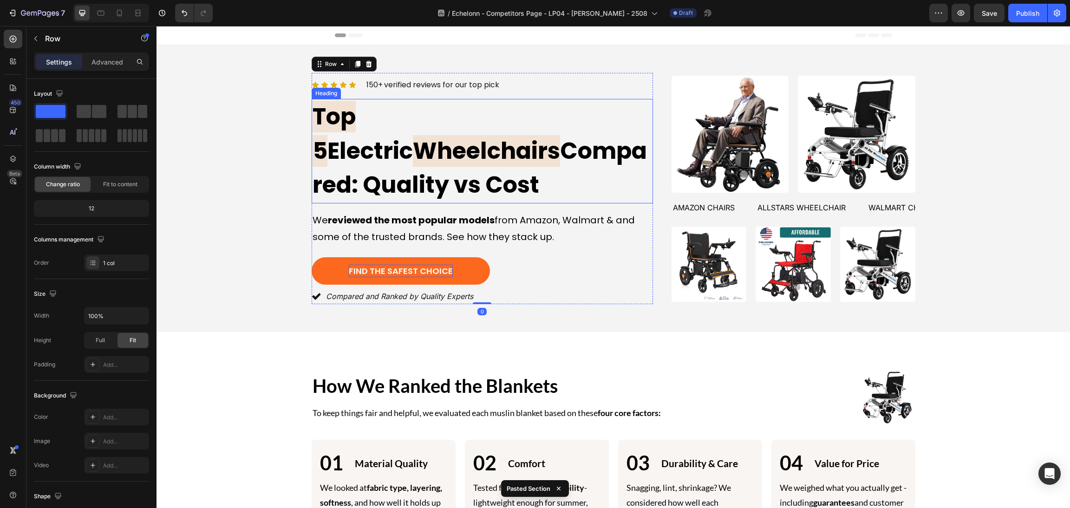
click at [413, 139] on span "Electric" at bounding box center [369, 151] width 85 height 32
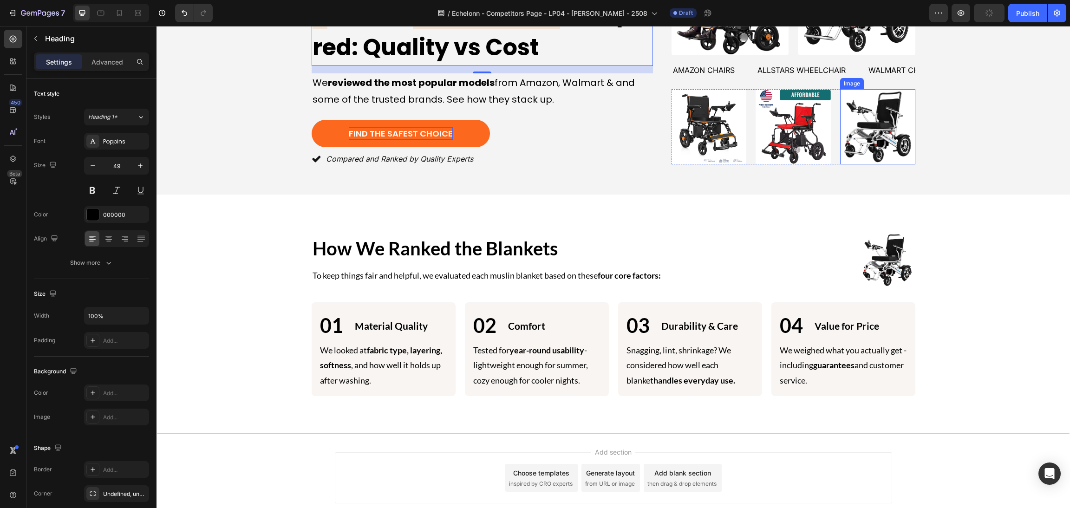
scroll to position [169, 0]
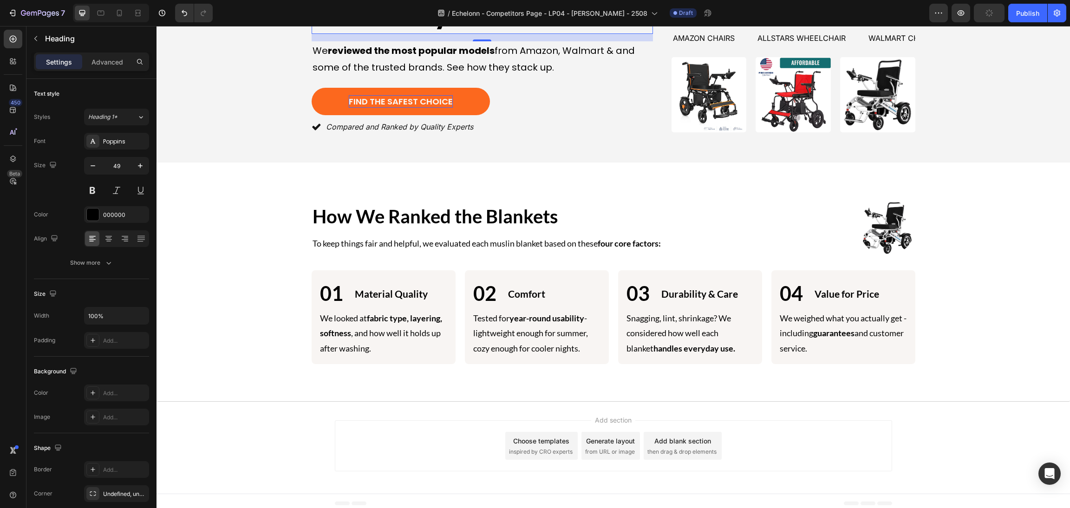
drag, startPoint x: 837, startPoint y: 438, endPoint x: 823, endPoint y: 400, distance: 40.5
click at [834, 433] on div "Add section Choose templates inspired by CRO experts Generate layout from URL o…" at bounding box center [613, 445] width 557 height 51
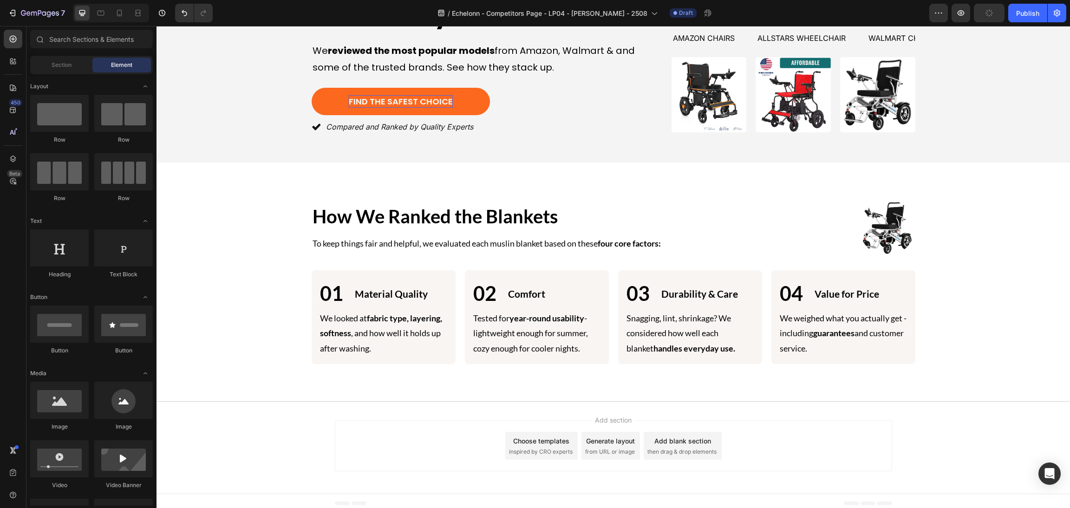
click at [820, 395] on div "Image How We Ranked the Blankets Heading Image How We Ranked the Blankets Headi…" at bounding box center [612, 281] width 913 height 239
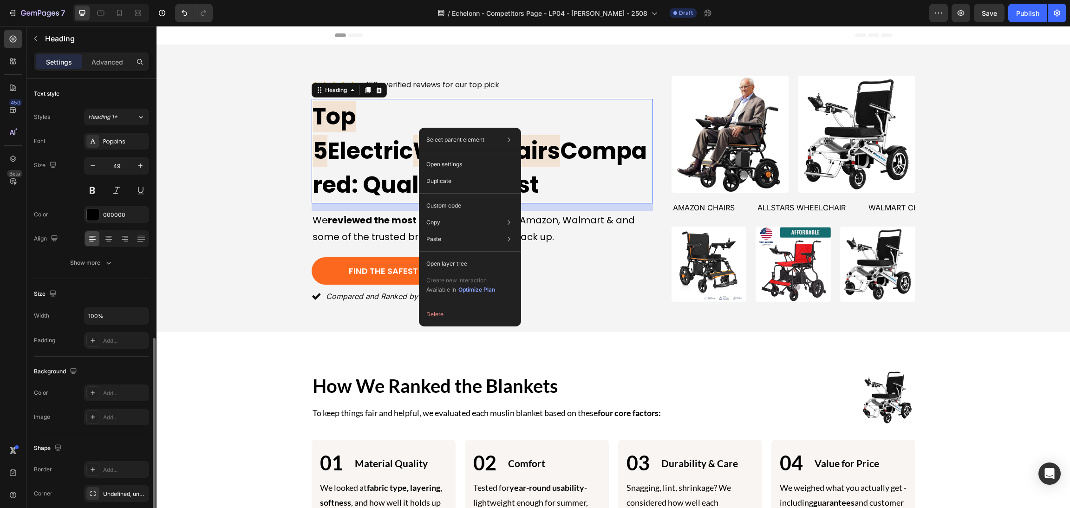
scroll to position [148, 0]
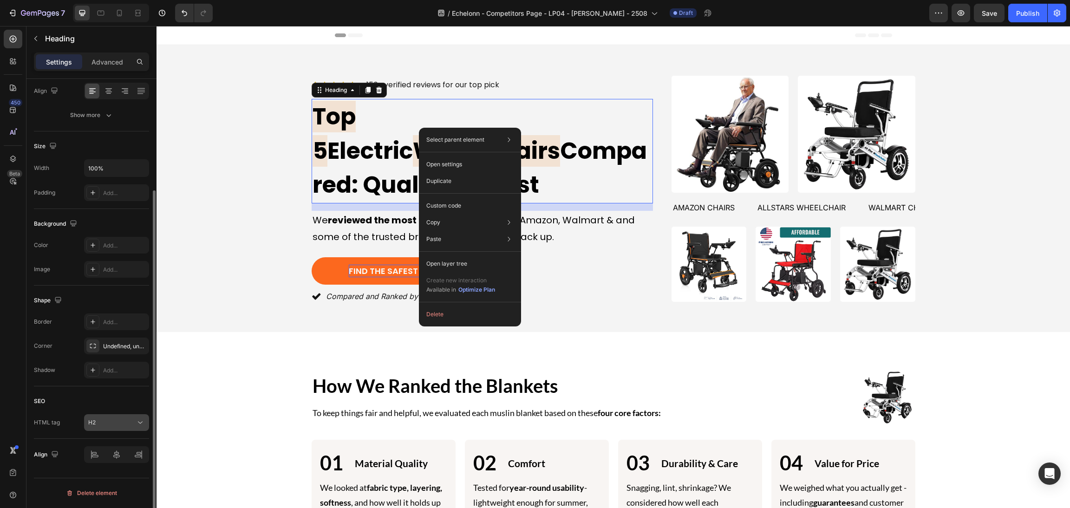
click at [107, 422] on div "H2" at bounding box center [111, 422] width 47 height 8
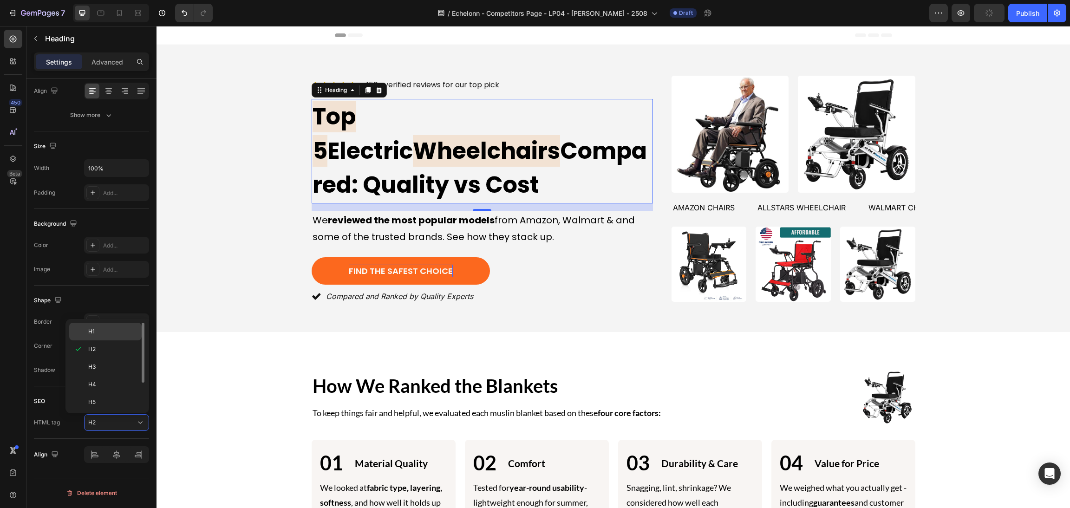
click at [110, 333] on p "H1" at bounding box center [112, 331] width 49 height 8
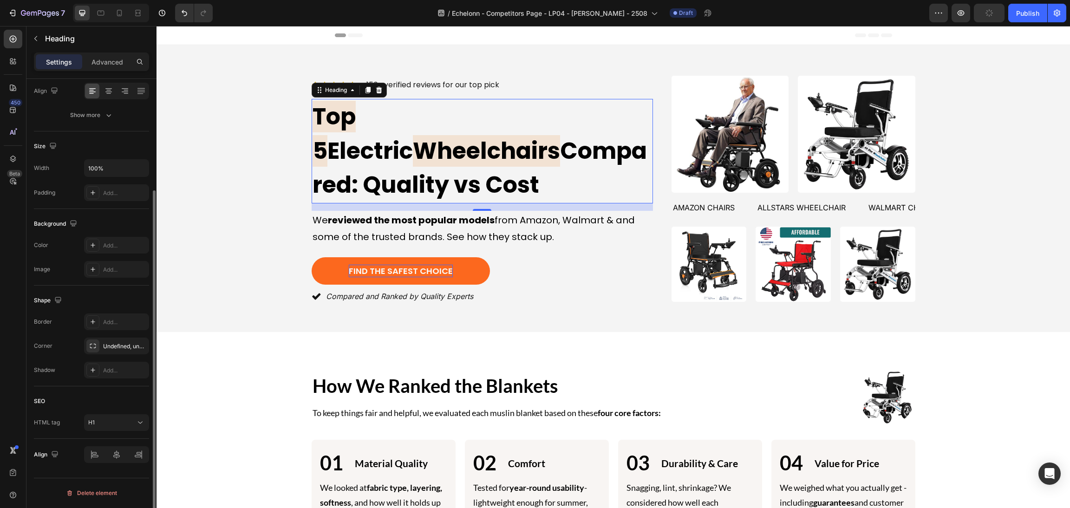
scroll to position [0, 0]
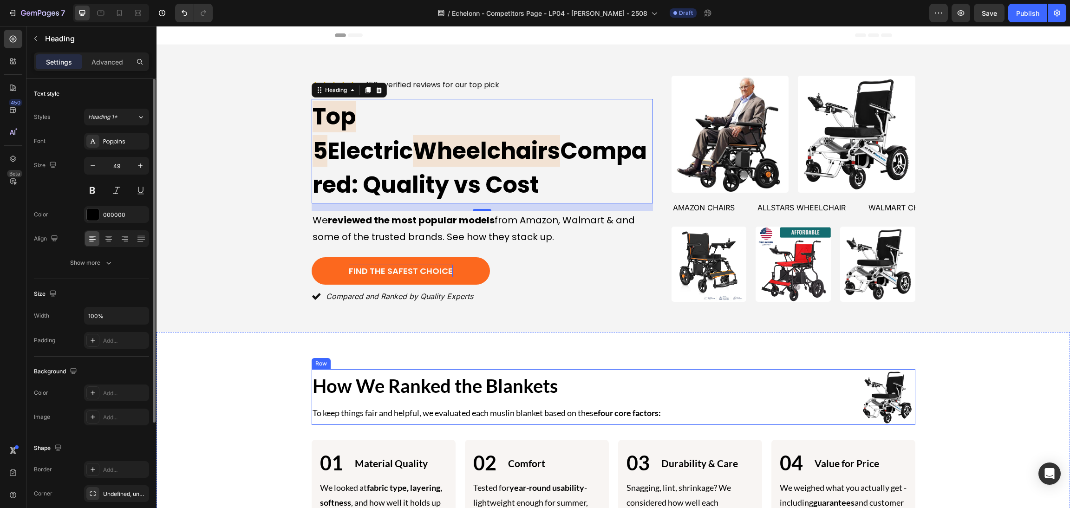
click at [446, 388] on h2 "How We Ranked the Blankets" at bounding box center [562, 386] width 500 height 26
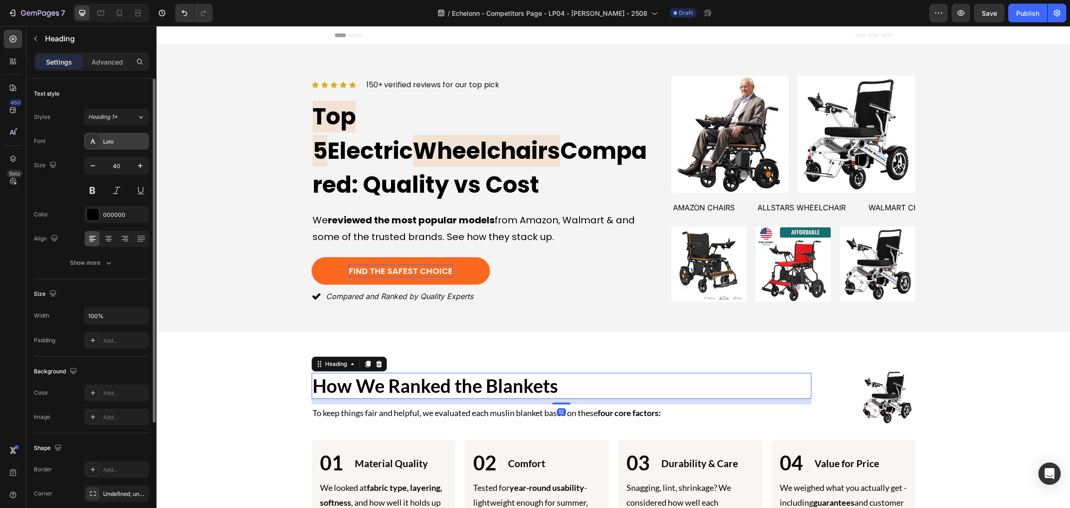
click at [121, 138] on div "Lato" at bounding box center [125, 141] width 44 height 8
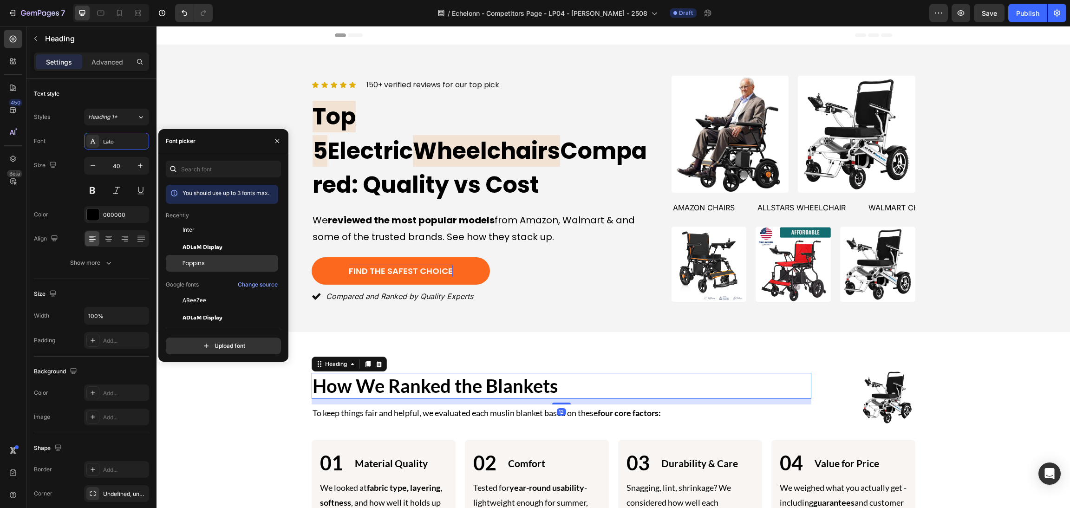
click at [204, 392] on div "Poppins" at bounding box center [222, 400] width 112 height 17
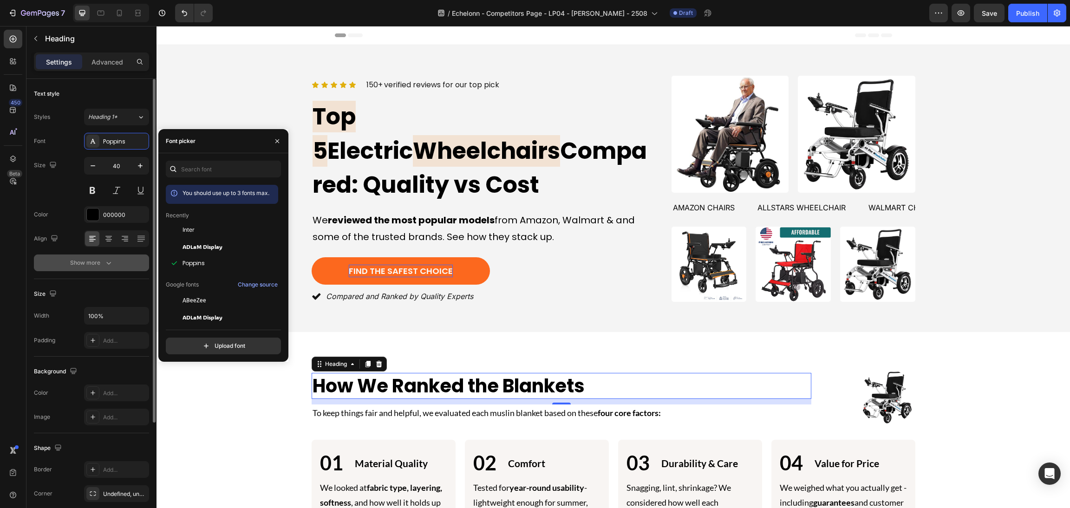
click at [124, 259] on button "Show more" at bounding box center [91, 262] width 115 height 17
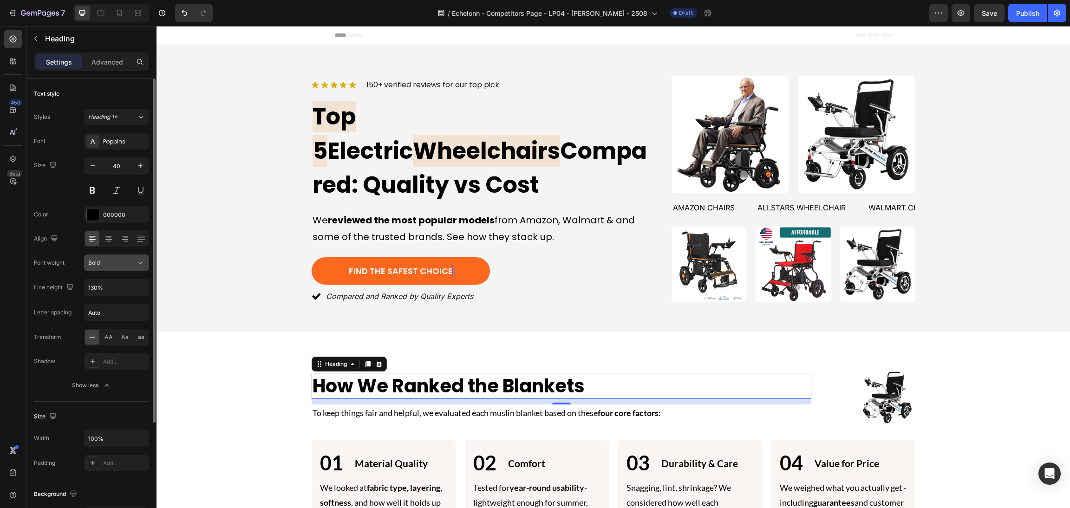
click at [147, 267] on button "Bold" at bounding box center [116, 262] width 65 height 17
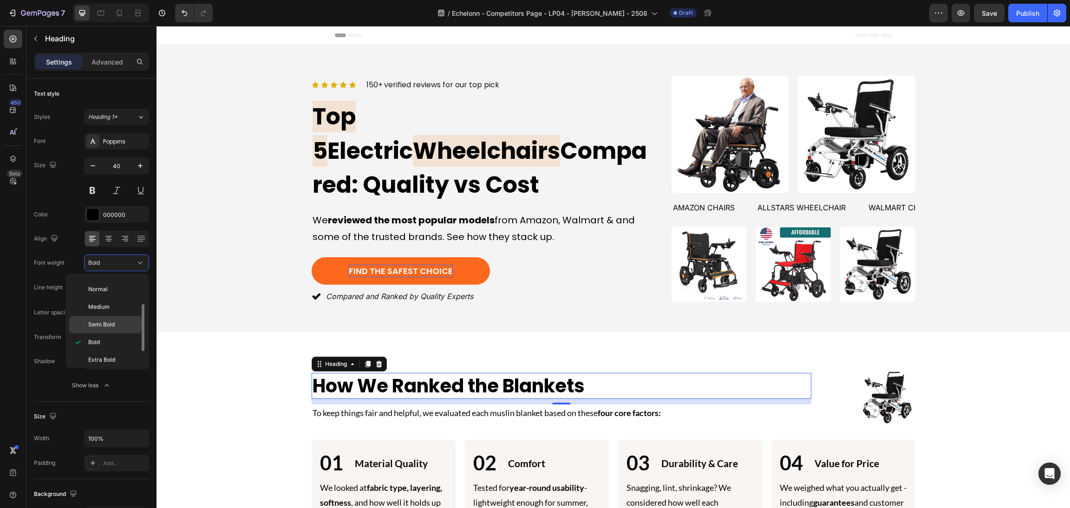
click at [116, 320] on p "Semi Bold" at bounding box center [112, 324] width 49 height 8
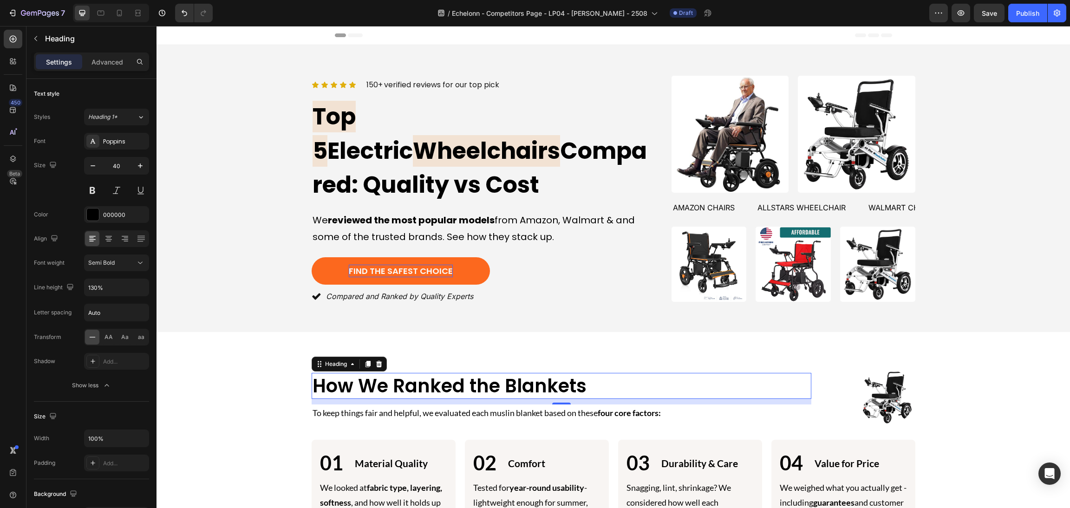
click at [214, 283] on div "Icon Icon Icon Icon Icon Icon List 150+ verified reviews for our top pick Text …" at bounding box center [613, 188] width 891 height 231
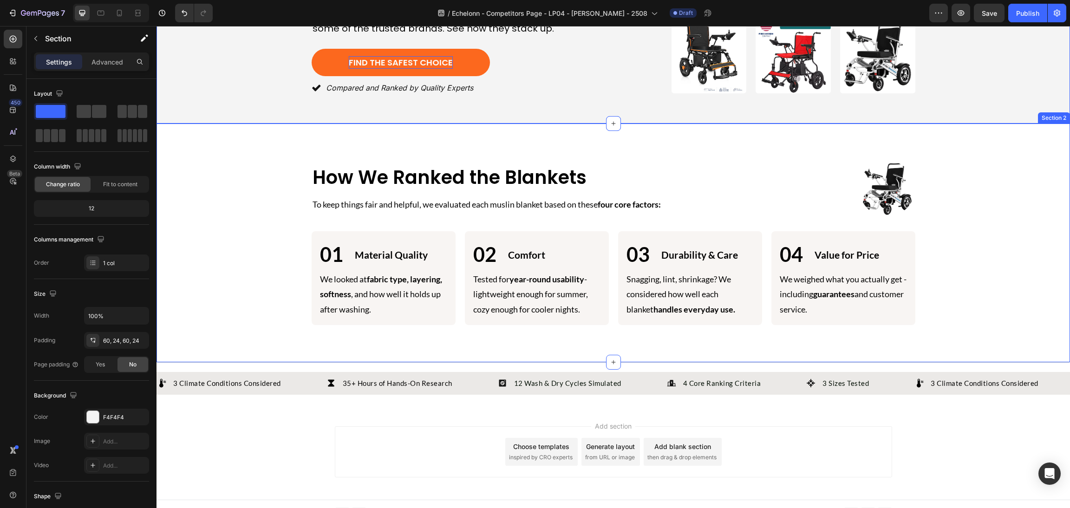
scroll to position [0, 0]
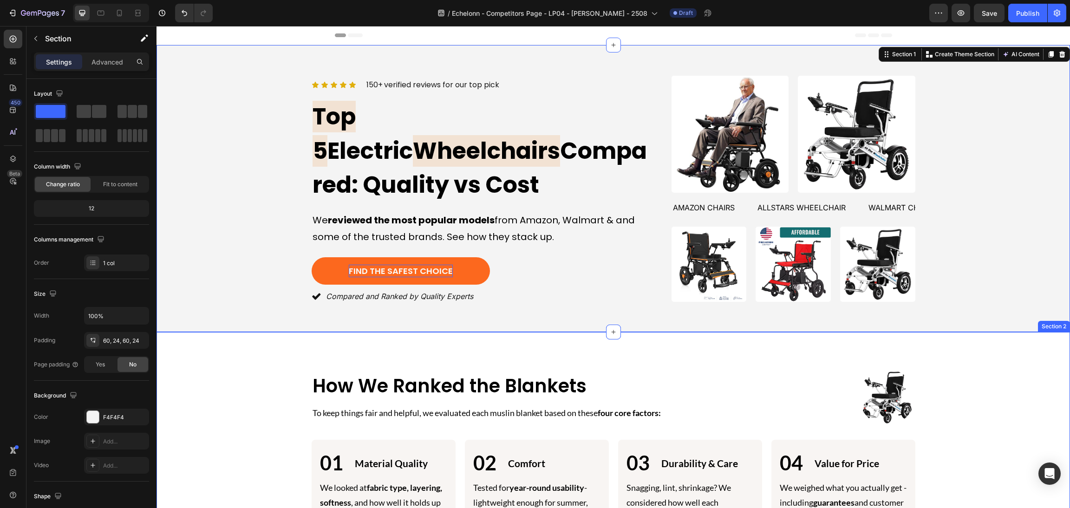
click at [414, 394] on div "How We Ranked the Blankets Heading Image How We Ranked the Blankets Heading To …" at bounding box center [562, 397] width 500 height 56
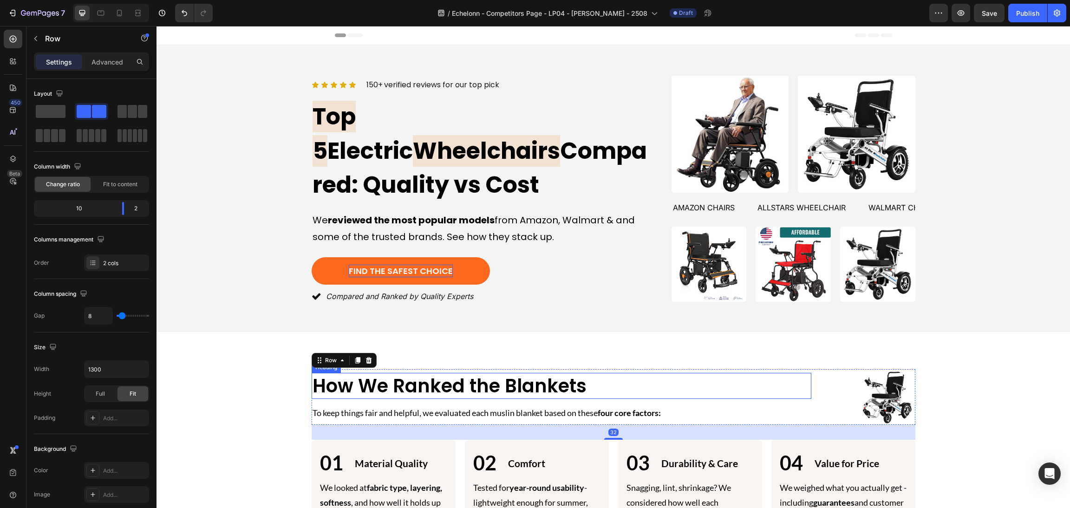
click at [435, 380] on h2 "How We Ranked the Blankets" at bounding box center [562, 386] width 500 height 26
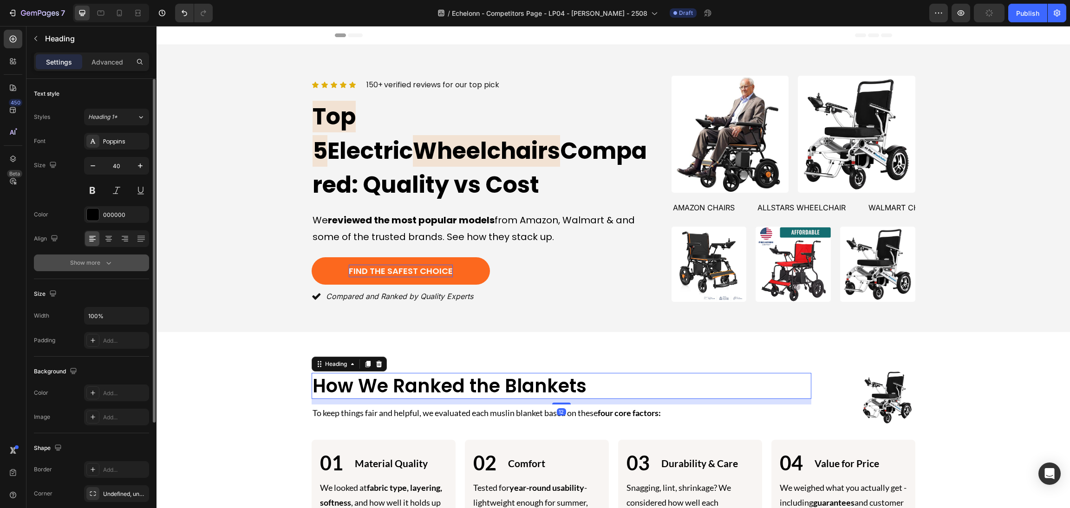
click at [110, 262] on icon "button" at bounding box center [108, 262] width 9 height 9
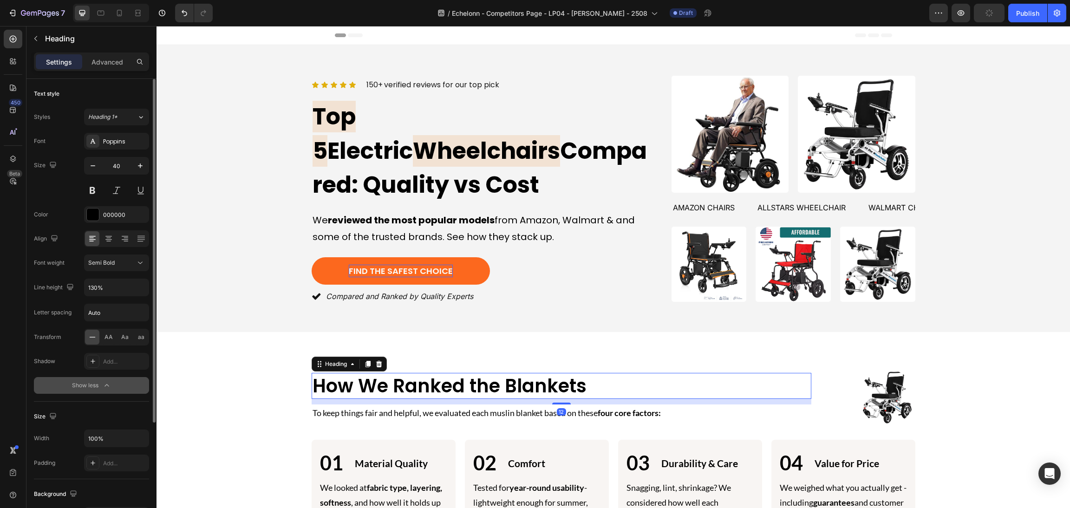
click at [110, 263] on span "Semi Bold" at bounding box center [101, 262] width 26 height 7
click at [112, 367] on div "Bold" at bounding box center [105, 376] width 72 height 18
click at [93, 162] on icon "button" at bounding box center [92, 165] width 9 height 9
type input "39"
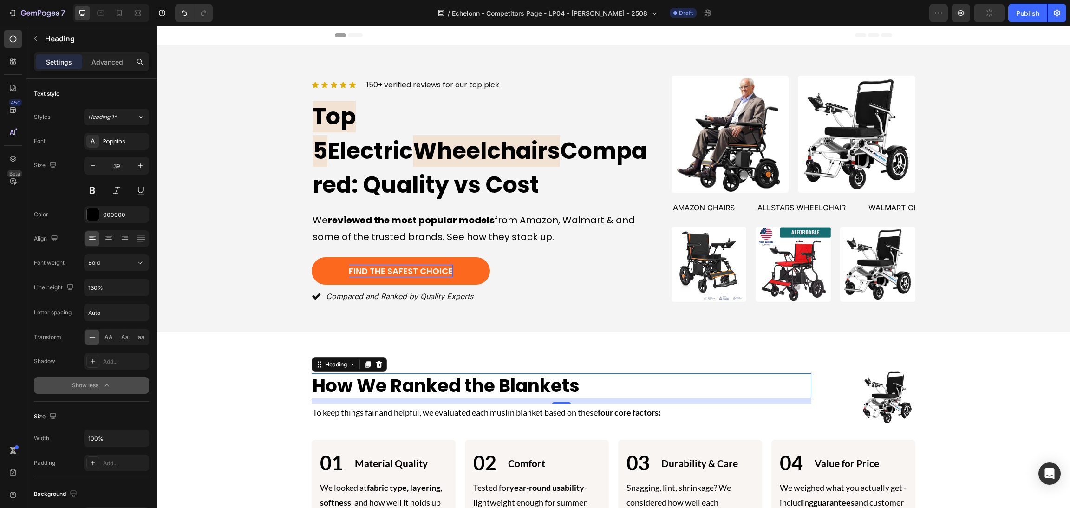
click at [201, 346] on div "Image How We Ranked the Blankets Heading 12 Image How We Ranked the Blankets He…" at bounding box center [612, 451] width 913 height 239
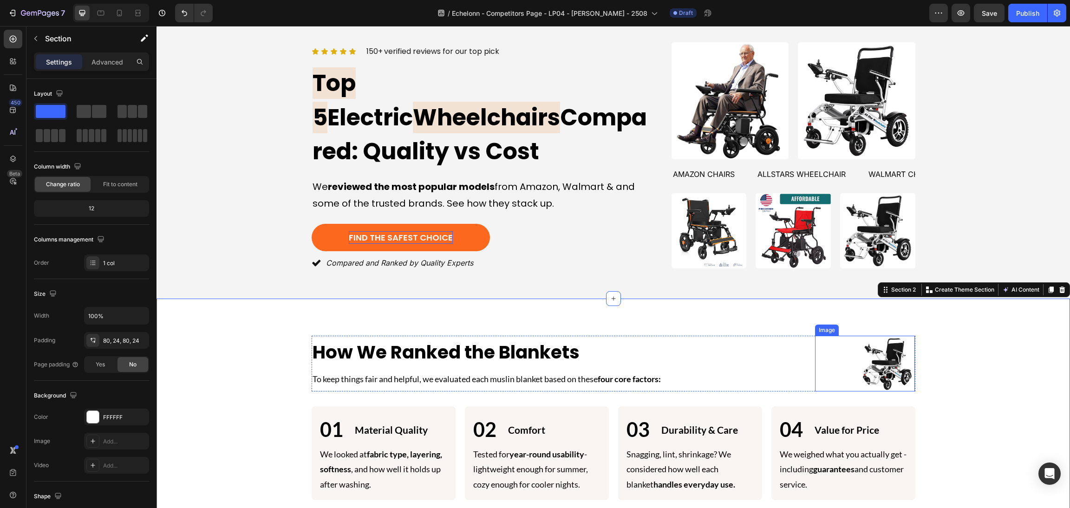
scroll to position [0, 0]
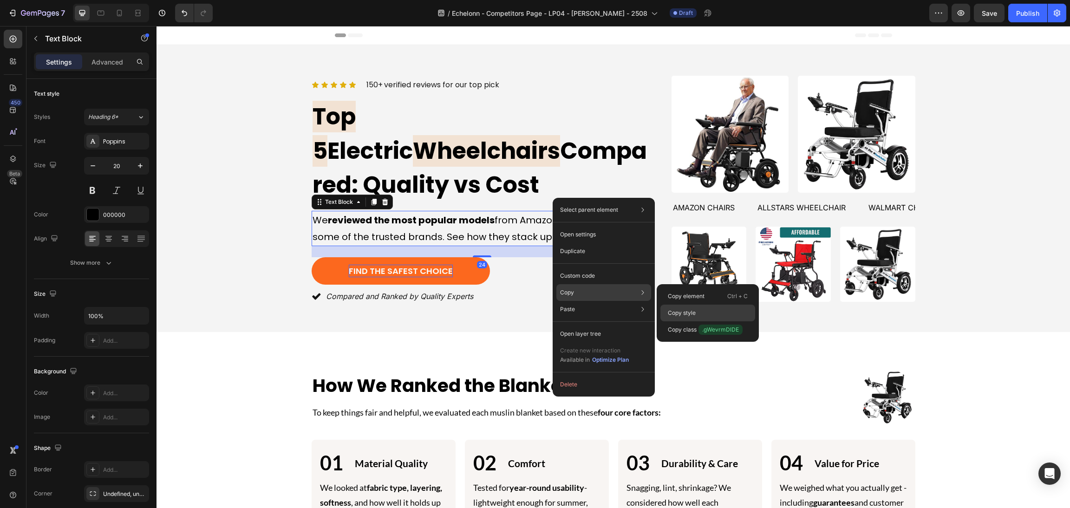
drag, startPoint x: 730, startPoint y: 312, endPoint x: 515, endPoint y: 356, distance: 219.9
click at [730, 321] on div "Copy style" at bounding box center [707, 329] width 95 height 17
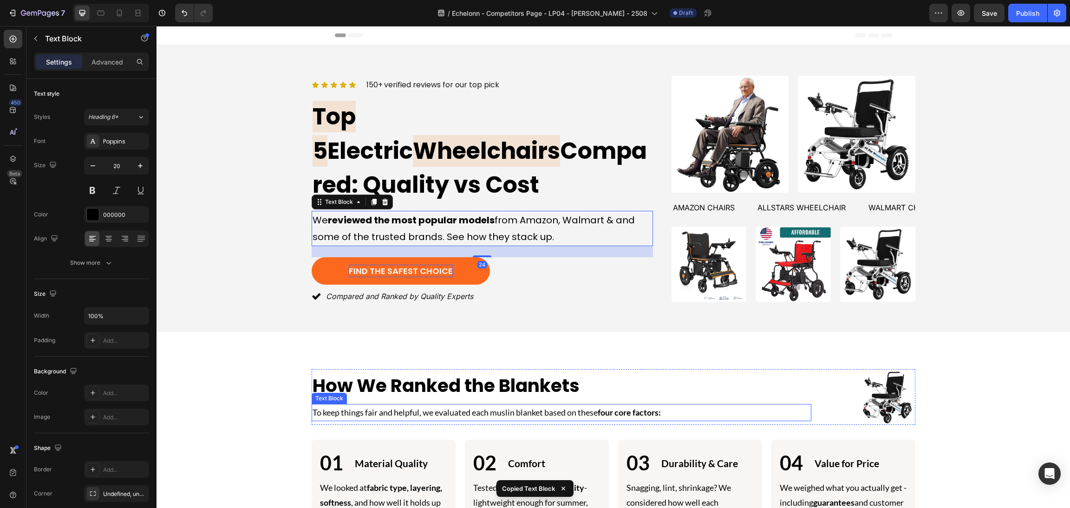
click at [656, 411] on strong "four core factors:" at bounding box center [628, 412] width 63 height 10
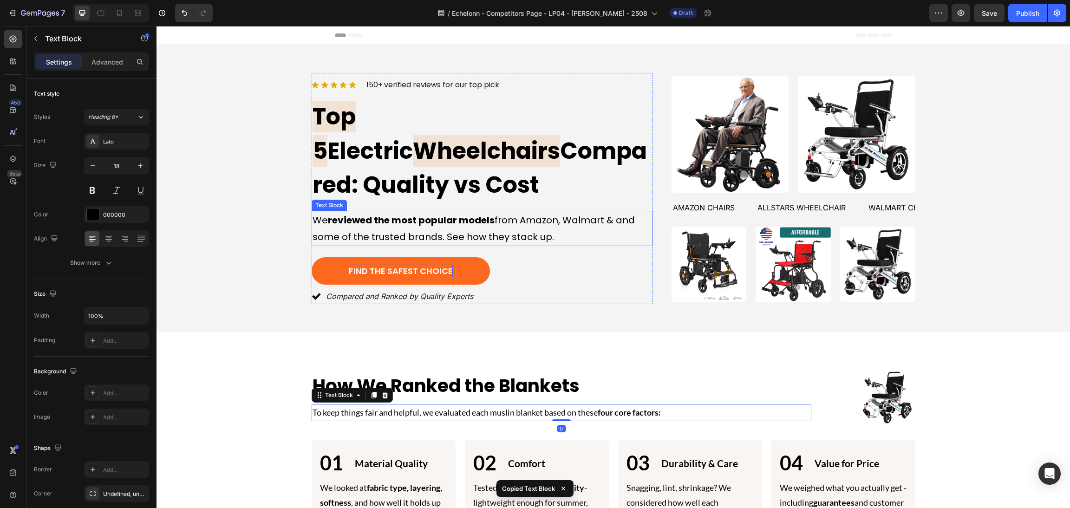
click at [351, 214] on p "We reviewed the most popular models from Amazon, Walmart & and some of the trus…" at bounding box center [481, 228] width 339 height 33
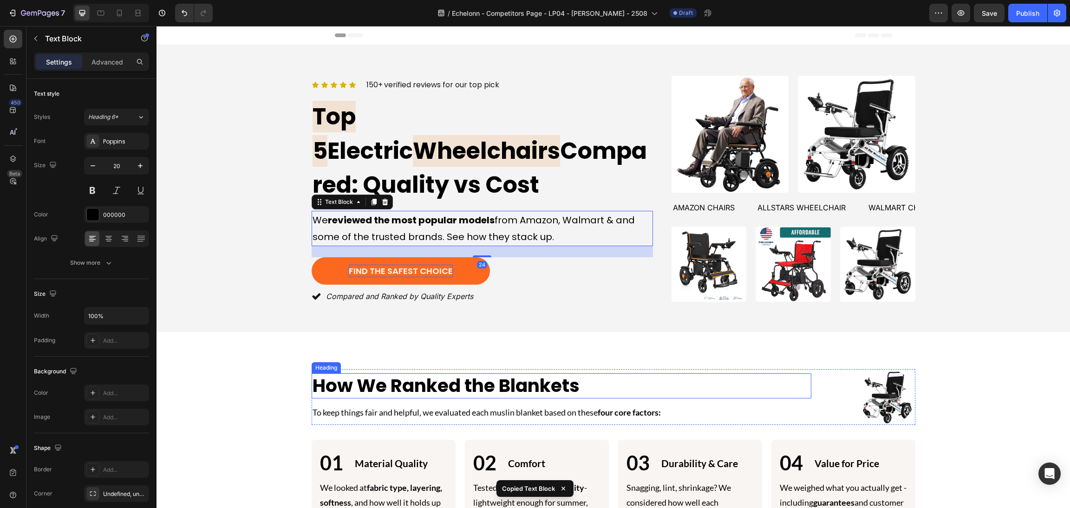
click at [382, 405] on p "To keep things fair and helpful, we evaluated each muslin blanket based on thes…" at bounding box center [561, 412] width 498 height 15
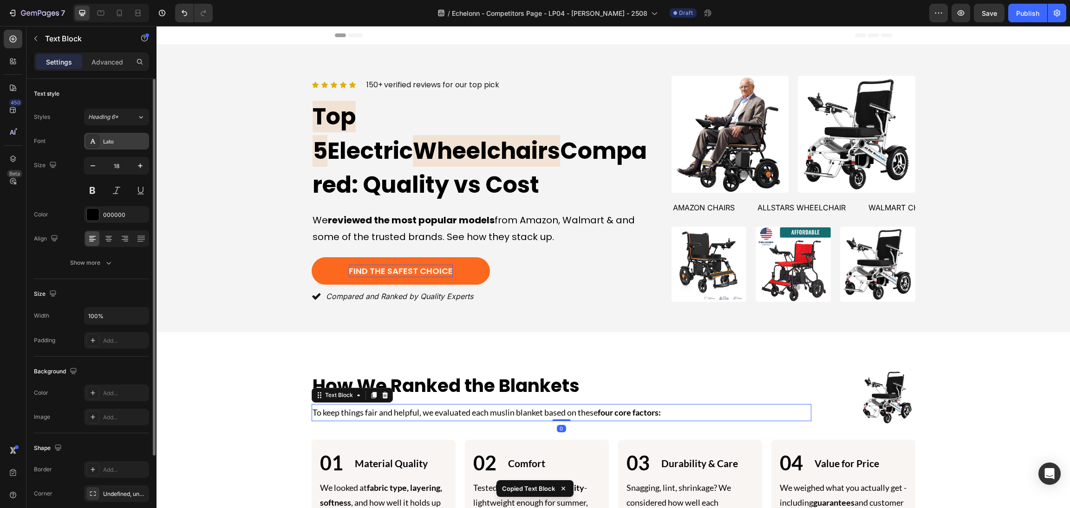
click at [123, 143] on div "Lato" at bounding box center [125, 141] width 44 height 8
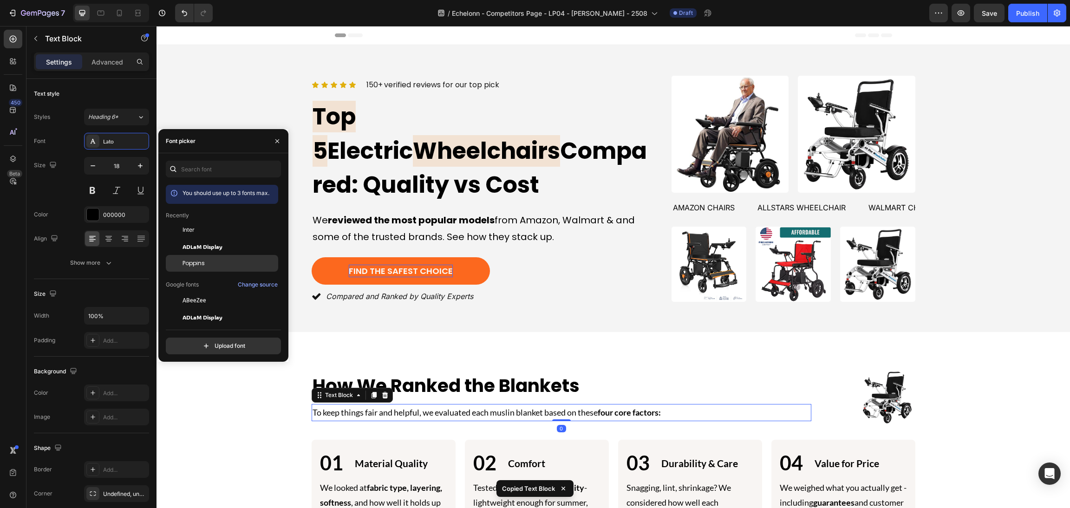
click at [214, 259] on div "Poppins" at bounding box center [229, 263] width 94 height 8
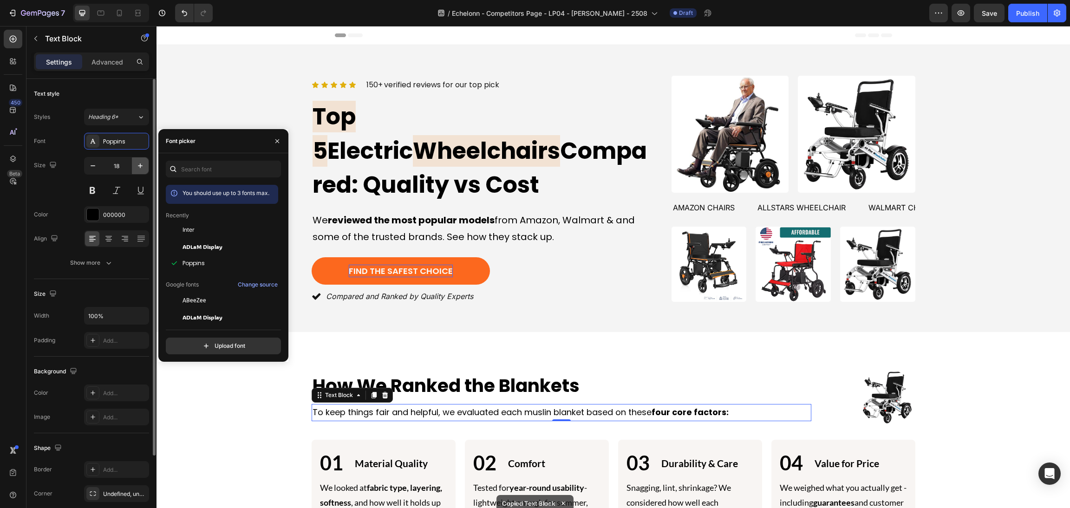
click at [141, 166] on icon "button" at bounding box center [140, 165] width 5 height 5
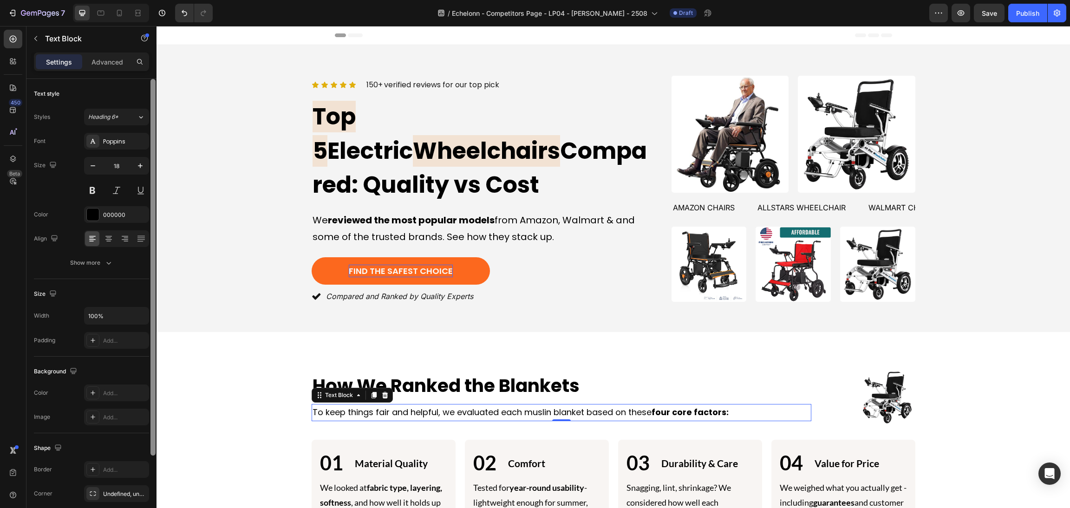
type input "19"
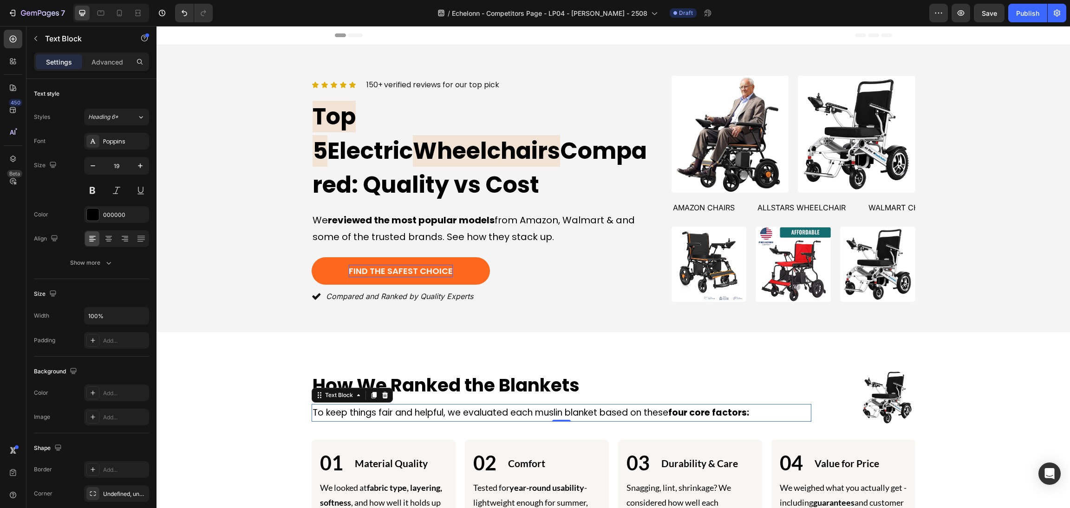
click at [195, 282] on div "Icon Icon Icon Icon Icon Icon List 150+ verified reviews for our top pick Text …" at bounding box center [613, 188] width 891 height 231
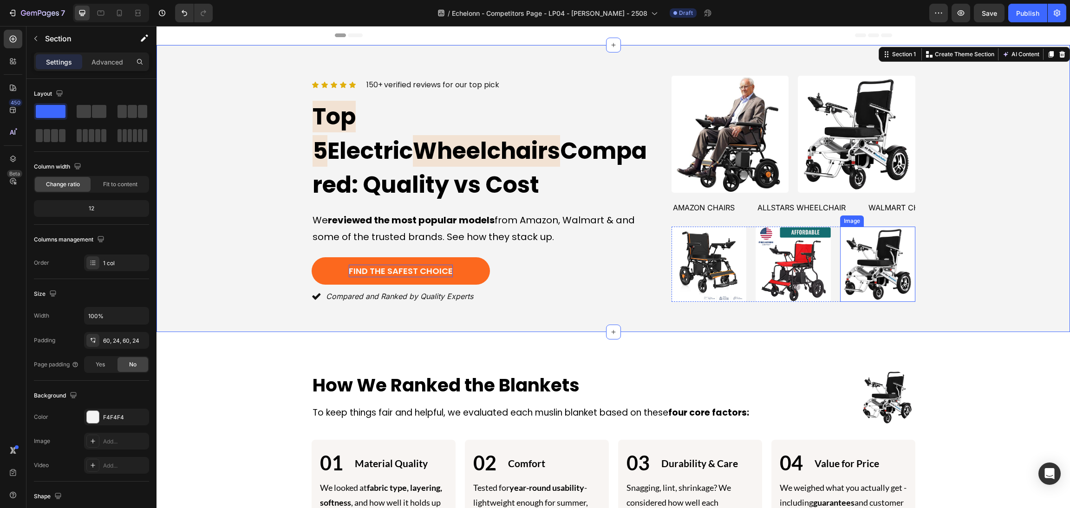
click at [850, 243] on img at bounding box center [877, 264] width 75 height 75
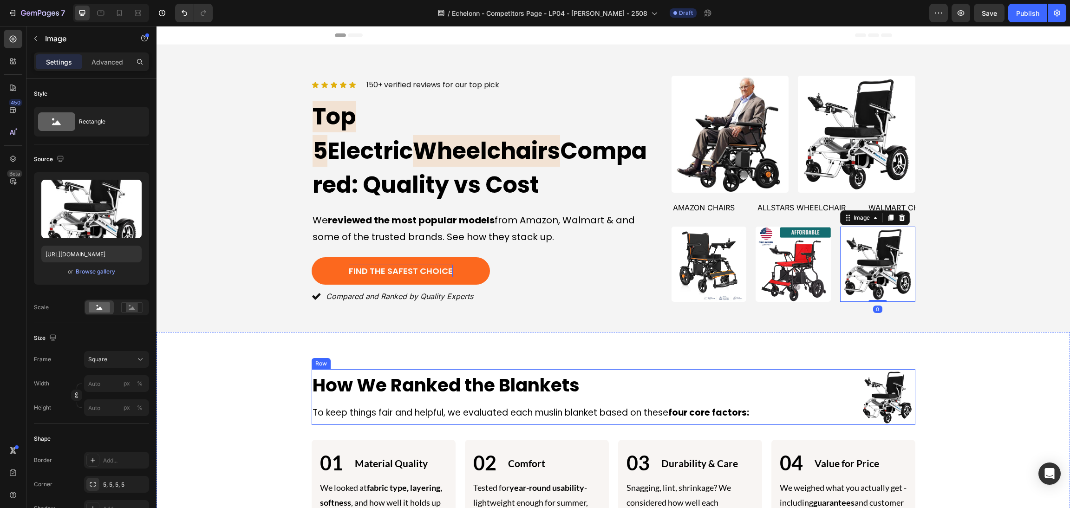
click at [584, 373] on h2 "How We Ranked the Blankets" at bounding box center [562, 386] width 500 height 26
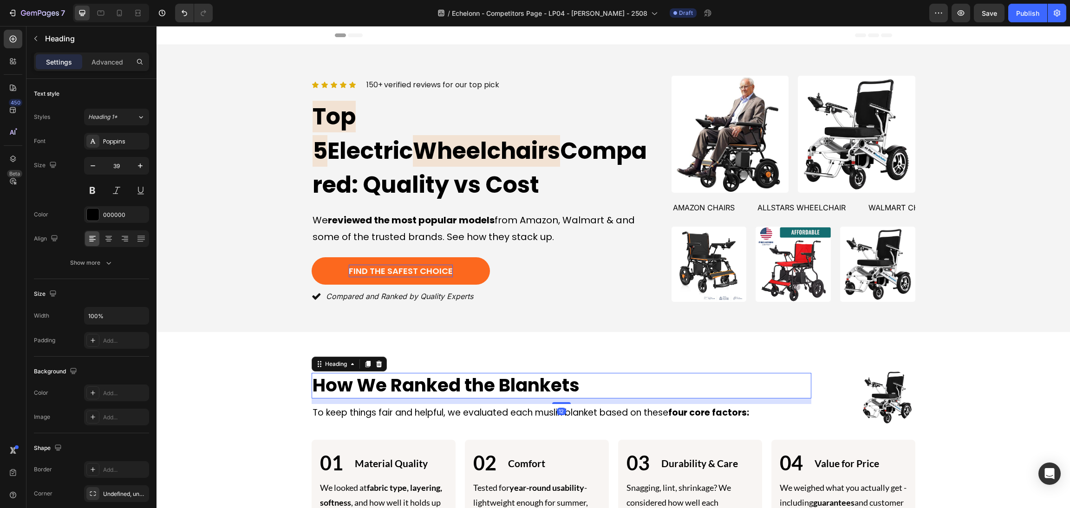
click at [603, 376] on h2 "How We Ranked the Blankets" at bounding box center [562, 386] width 500 height 26
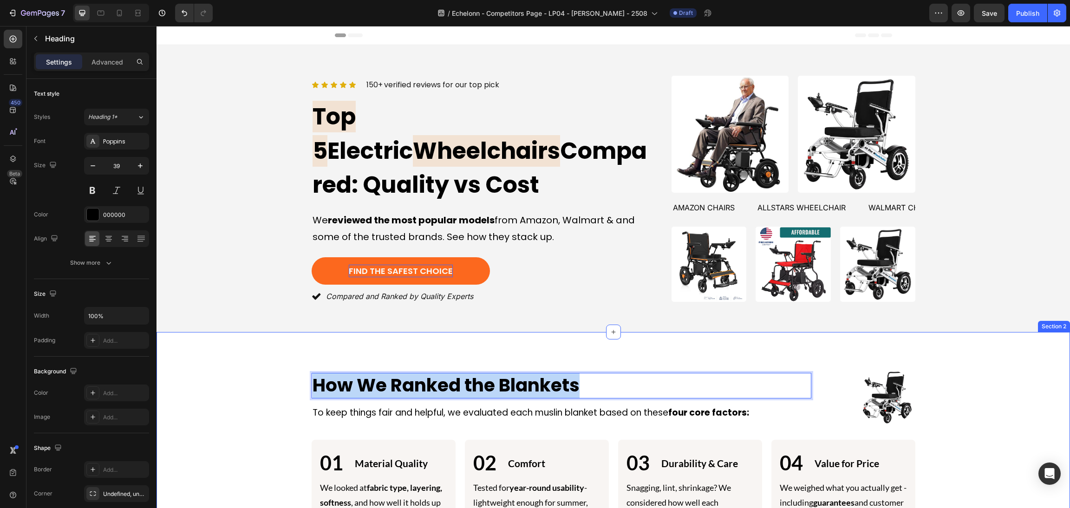
drag, startPoint x: 619, startPoint y: 376, endPoint x: 382, endPoint y: 387, distance: 237.5
click at [291, 382] on div "Image How We Ranked the Blankets Heading 12 Image How We Ranked the Blankets He…" at bounding box center [613, 451] width 891 height 164
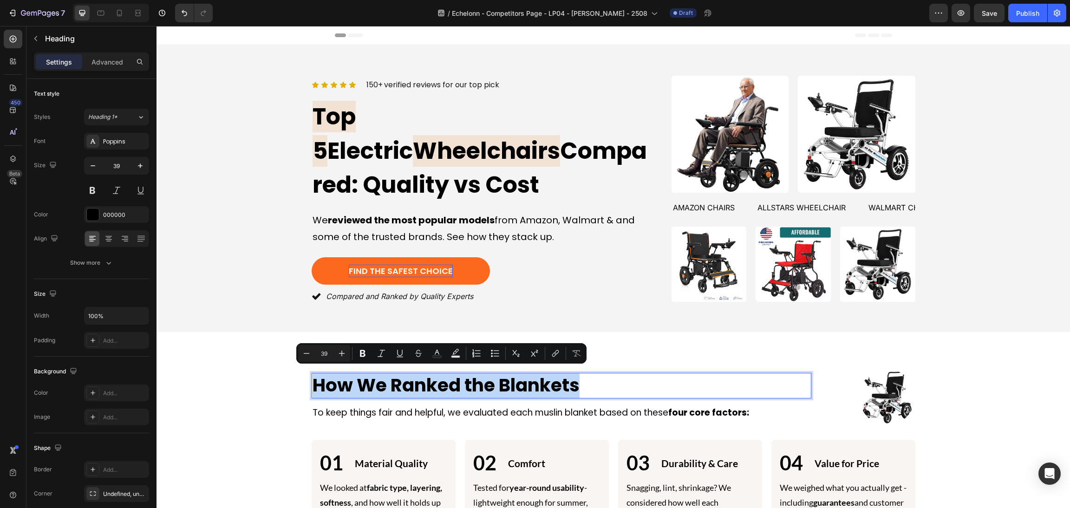
copy p "How We Ranked the Blankets"
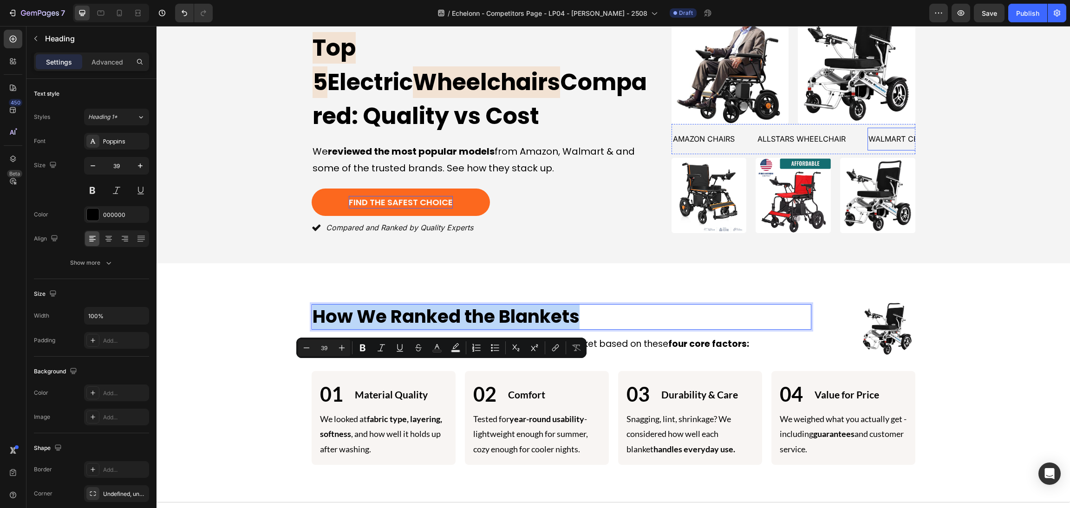
scroll to position [5, 0]
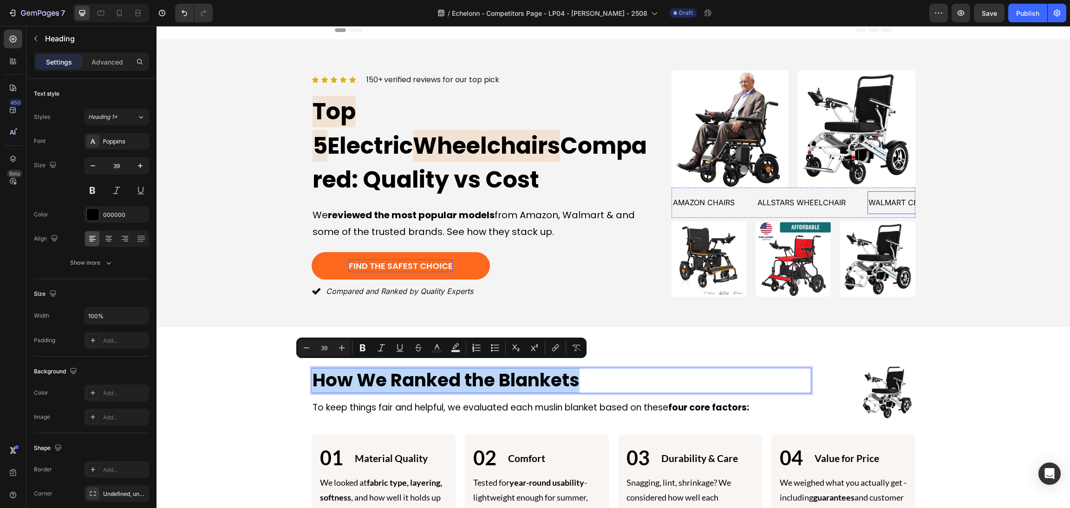
click at [931, 181] on div "Icon Icon Icon Icon Icon Icon List 150+ verified reviews for our top pick Text …" at bounding box center [613, 183] width 891 height 231
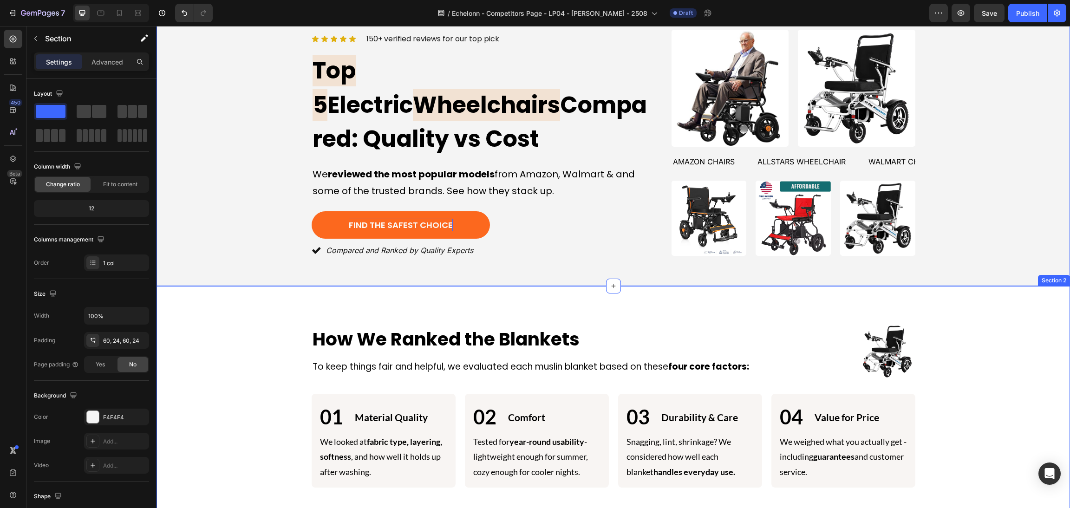
scroll to position [139, 0]
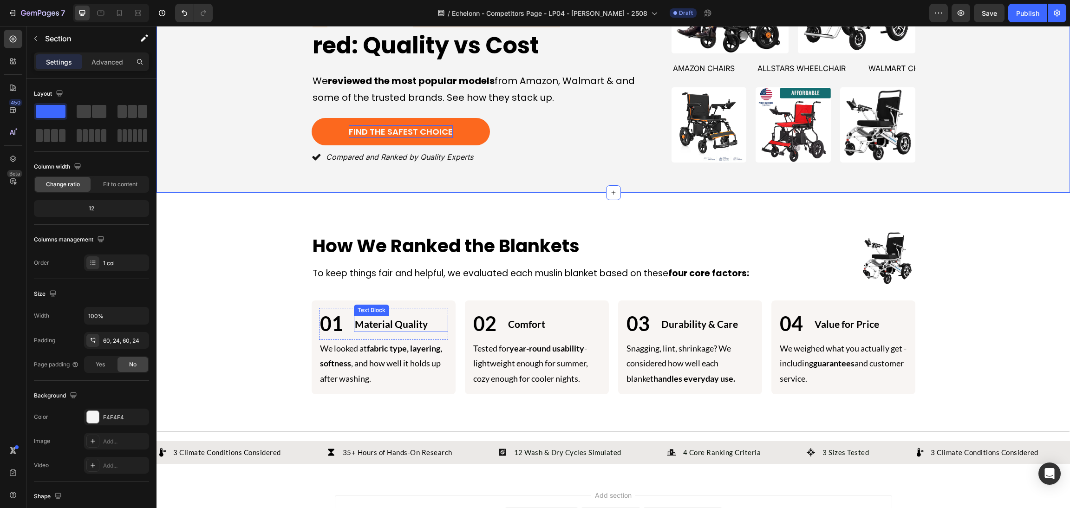
click at [355, 320] on p "Material Quality" at bounding box center [401, 324] width 92 height 15
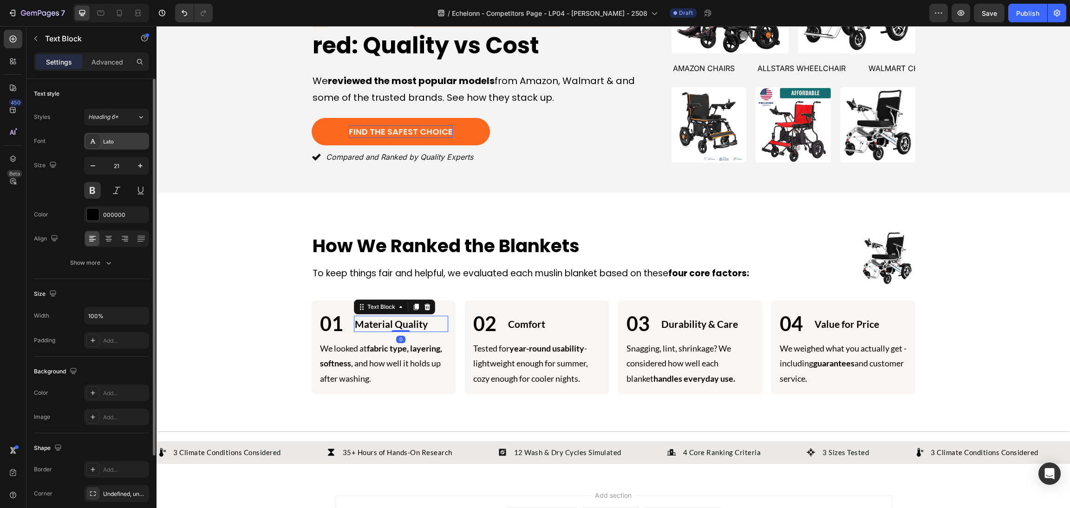
click at [132, 142] on div "Lato" at bounding box center [125, 141] width 44 height 8
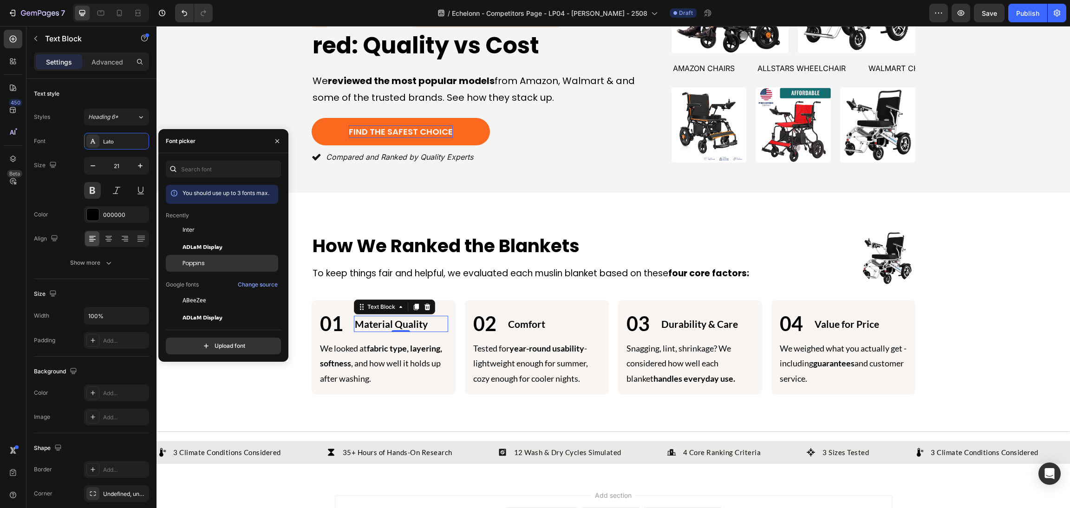
click at [196, 392] on div "Poppins" at bounding box center [222, 400] width 112 height 17
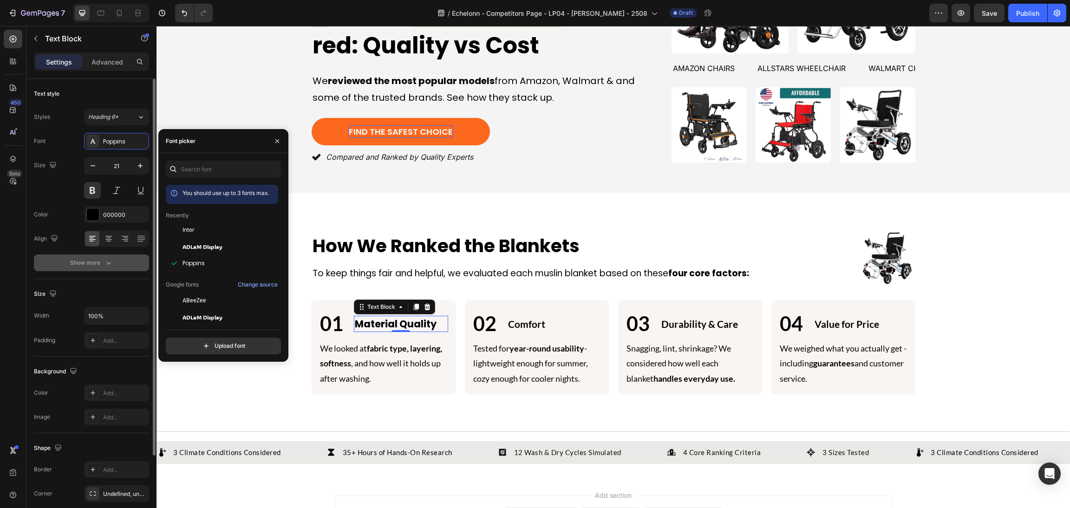
click at [110, 260] on icon "button" at bounding box center [108, 262] width 9 height 9
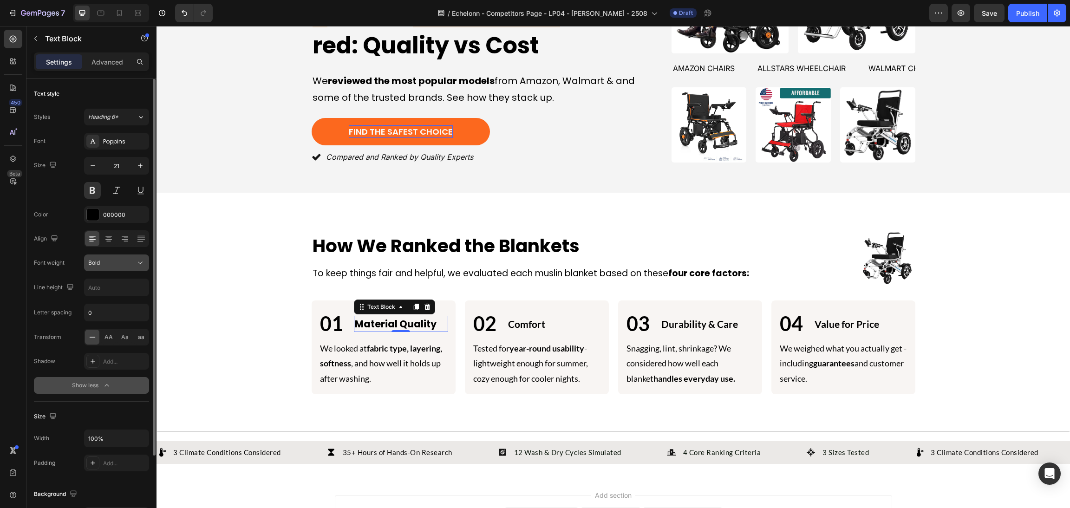
click at [108, 265] on div "Bold" at bounding box center [111, 263] width 47 height 8
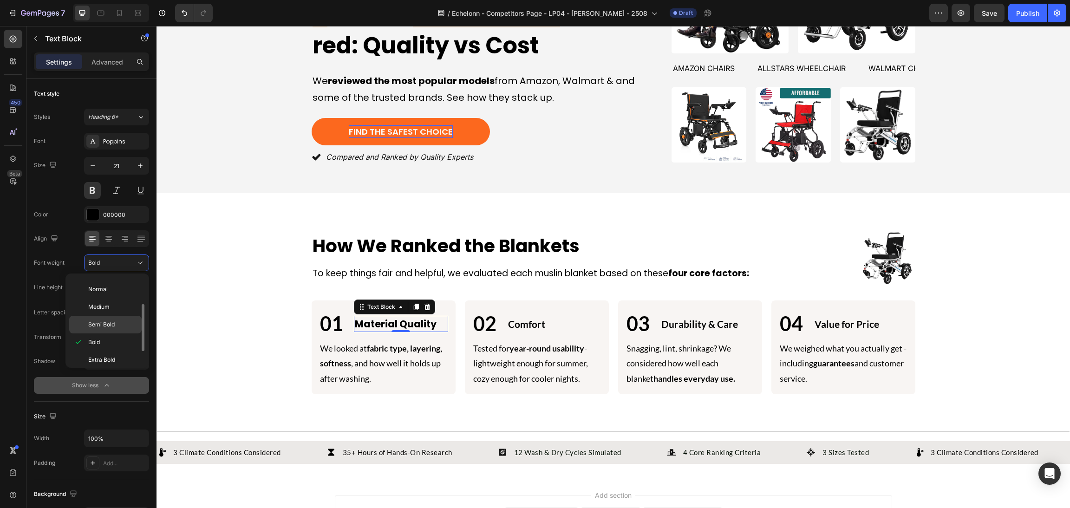
drag, startPoint x: 110, startPoint y: 324, endPoint x: 7, endPoint y: 304, distance: 104.6
click at [110, 324] on span "Semi Bold" at bounding box center [101, 324] width 26 height 8
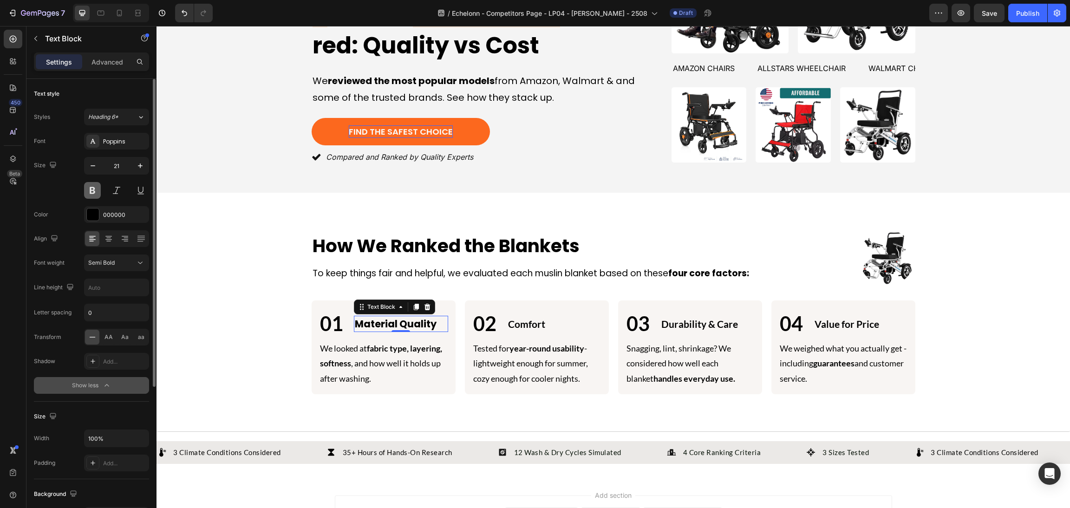
click at [98, 195] on button at bounding box center [92, 190] width 17 height 17
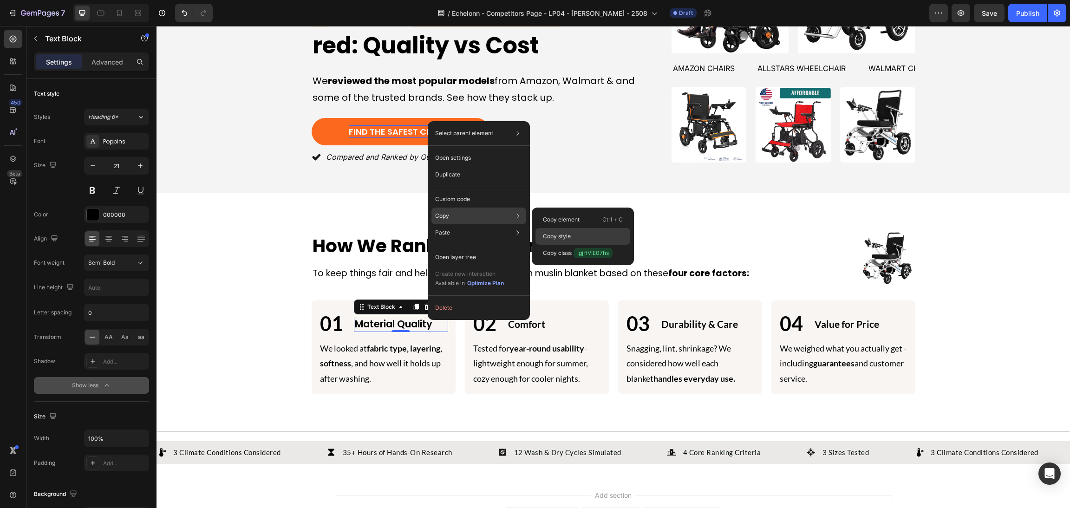
click at [570, 237] on p "Copy style" at bounding box center [557, 236] width 28 height 8
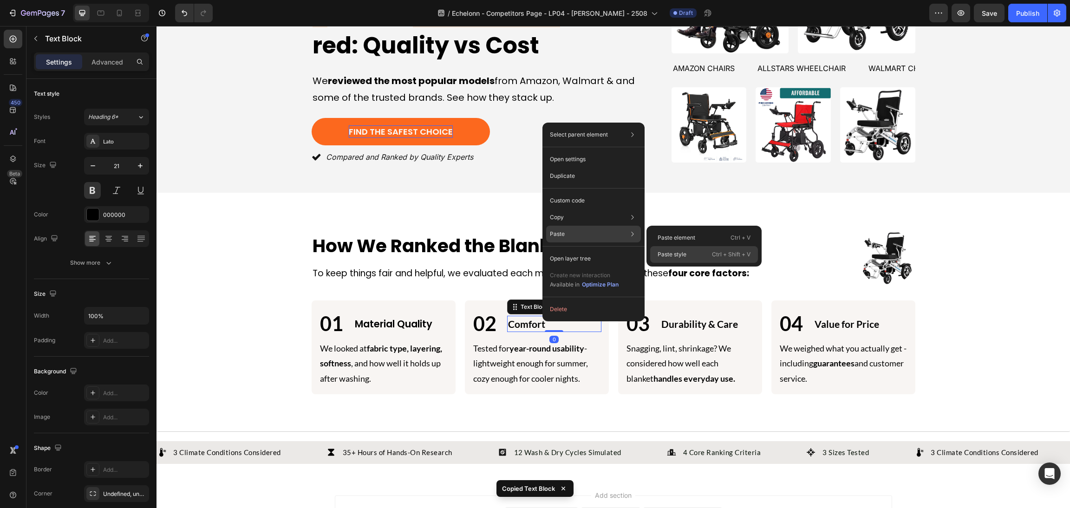
drag, startPoint x: 706, startPoint y: 251, endPoint x: 546, endPoint y: 253, distance: 159.3
click at [706, 251] on div "Paste style Ctrl + Shift + V" at bounding box center [704, 254] width 108 height 17
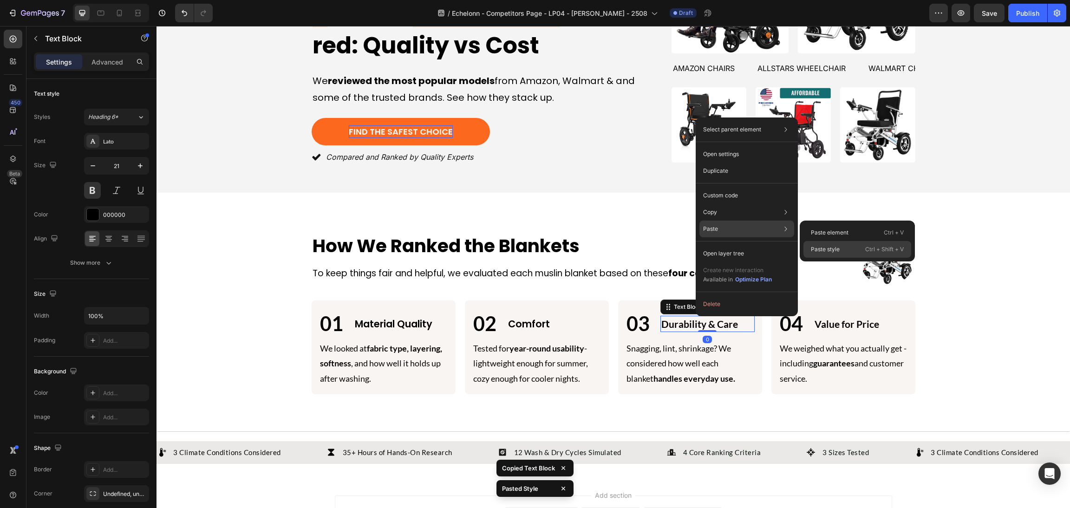
click at [853, 252] on div "Paste style Ctrl + Shift + V" at bounding box center [857, 249] width 108 height 17
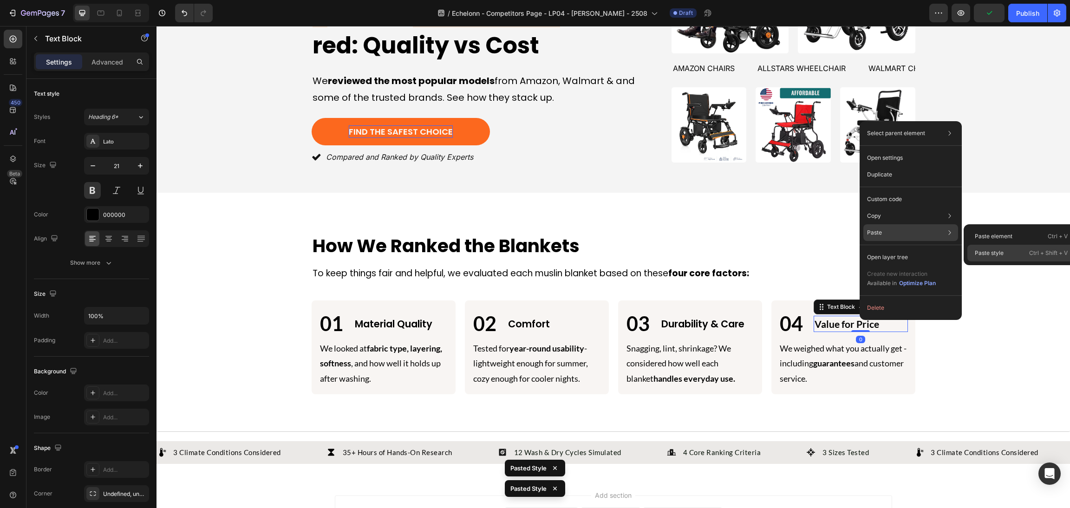
drag, startPoint x: 1019, startPoint y: 253, endPoint x: 855, endPoint y: 229, distance: 165.2
click at [1019, 253] on div "Paste style Ctrl + Shift + V" at bounding box center [1021, 253] width 108 height 17
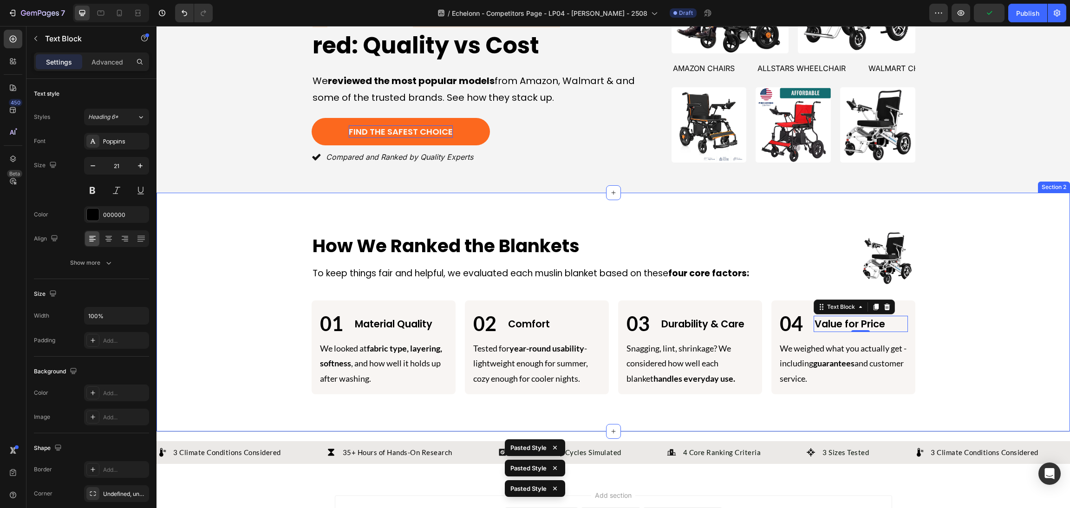
click at [986, 253] on div "Image How We Ranked the Blankets Heading Image How We Ranked the Blankets Headi…" at bounding box center [613, 312] width 891 height 164
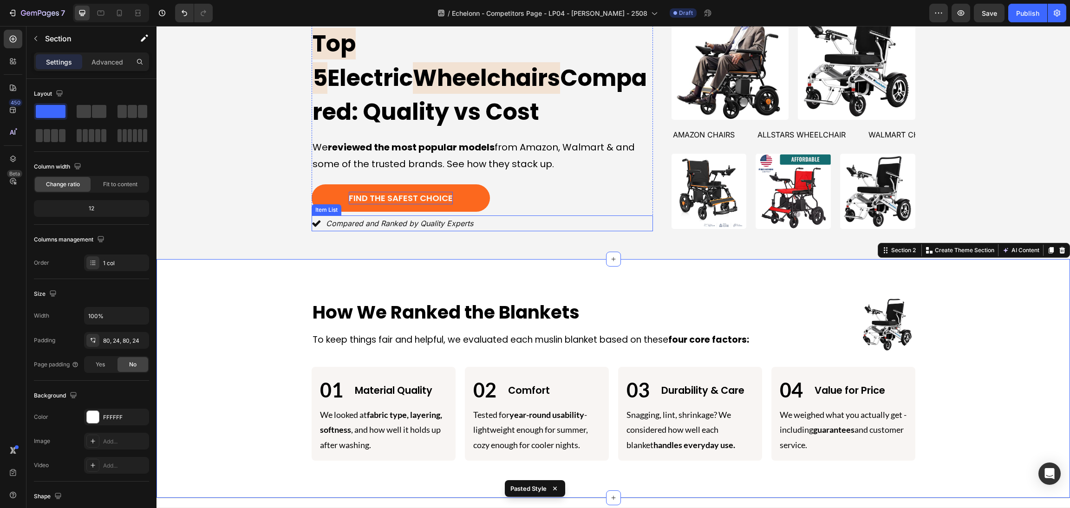
scroll to position [70, 0]
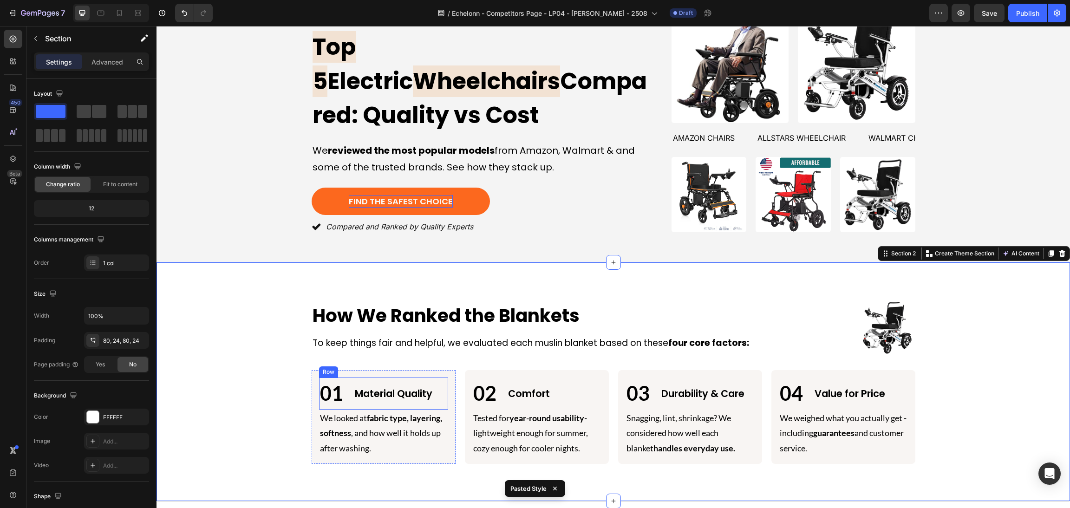
click at [371, 414] on strong "fabric type, layering, softness" at bounding box center [381, 425] width 122 height 25
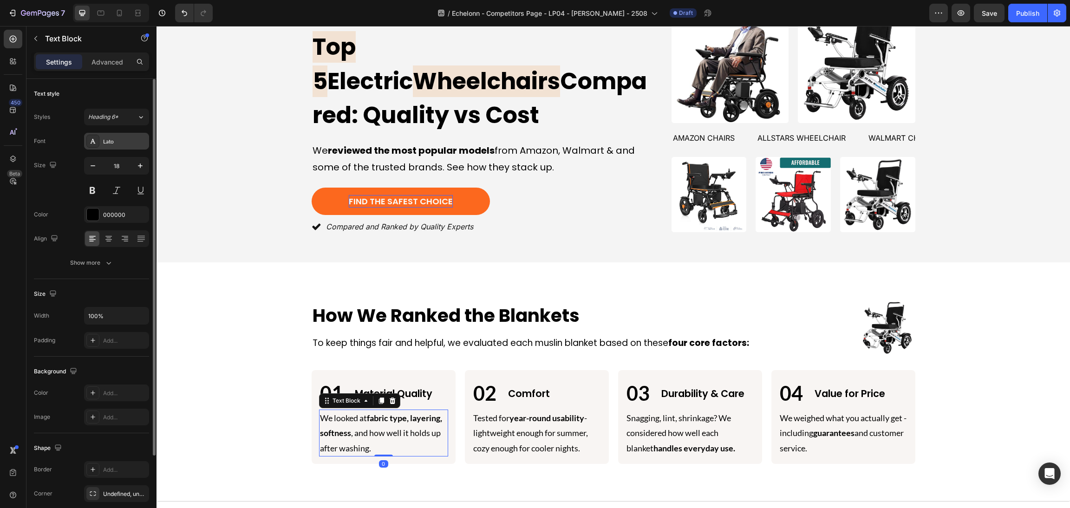
click at [122, 147] on div "Lato" at bounding box center [116, 141] width 65 height 17
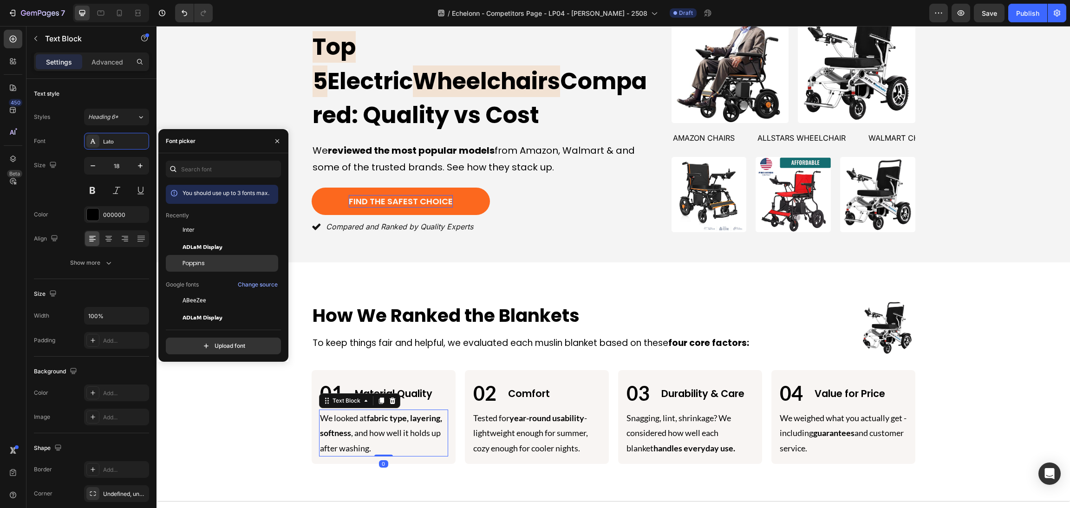
drag, startPoint x: 198, startPoint y: 268, endPoint x: 209, endPoint y: 300, distance: 33.8
click at [198, 392] on div "Poppins" at bounding box center [222, 400] width 112 height 17
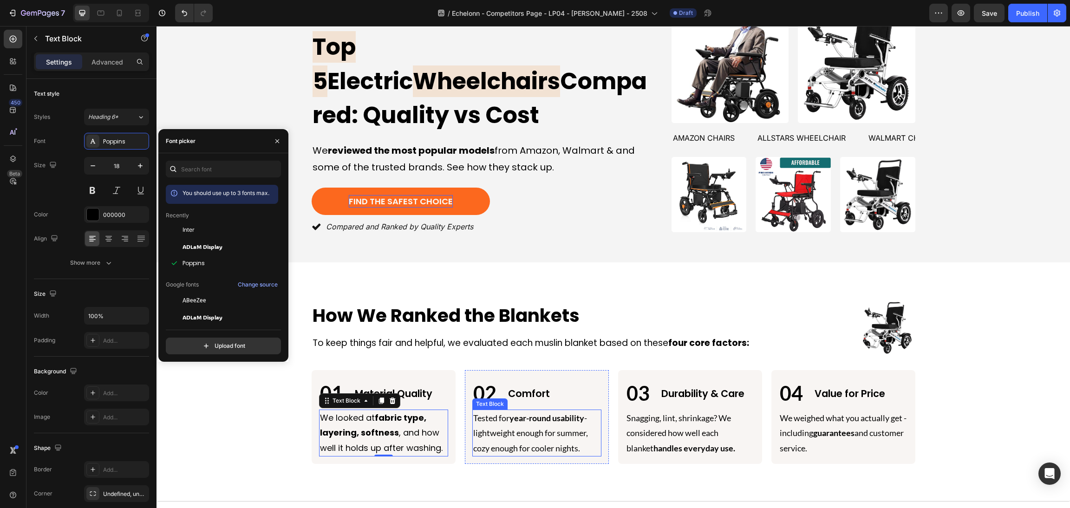
click at [514, 432] on p "Tested for year-round usability - lightweight enough for summer, cozy enough fo…" at bounding box center [536, 432] width 127 height 45
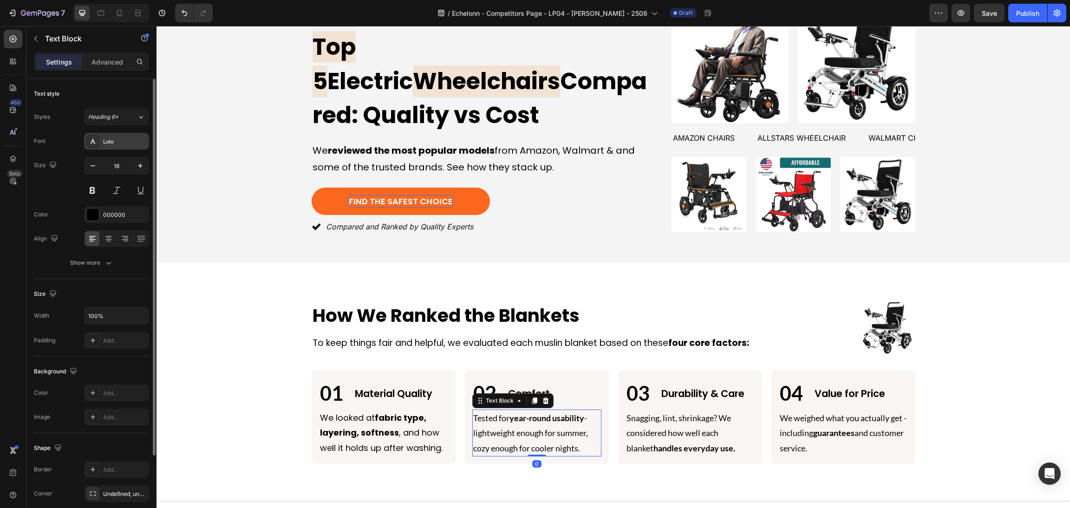
click at [122, 140] on div "Lato" at bounding box center [125, 141] width 44 height 8
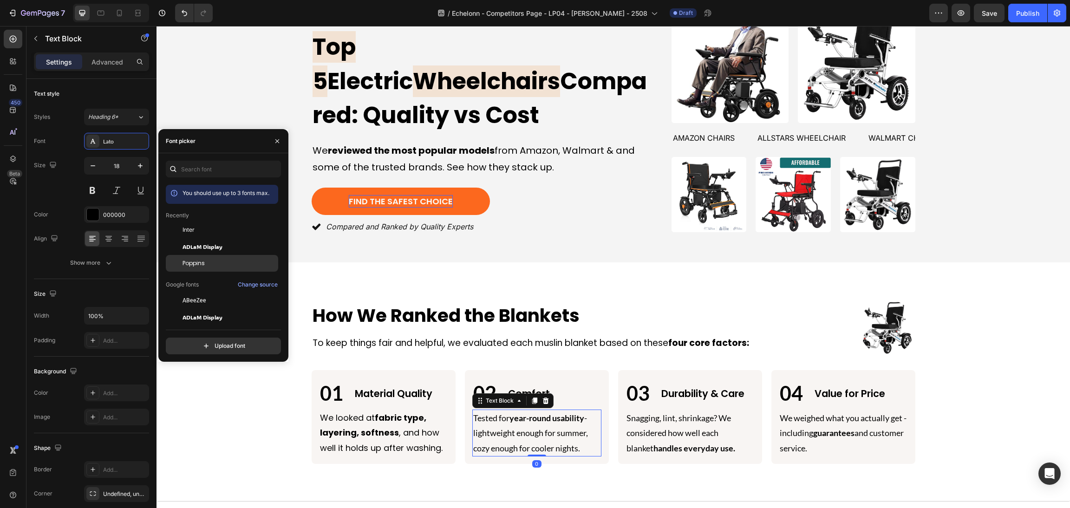
click at [207, 263] on div "Poppins" at bounding box center [229, 263] width 94 height 8
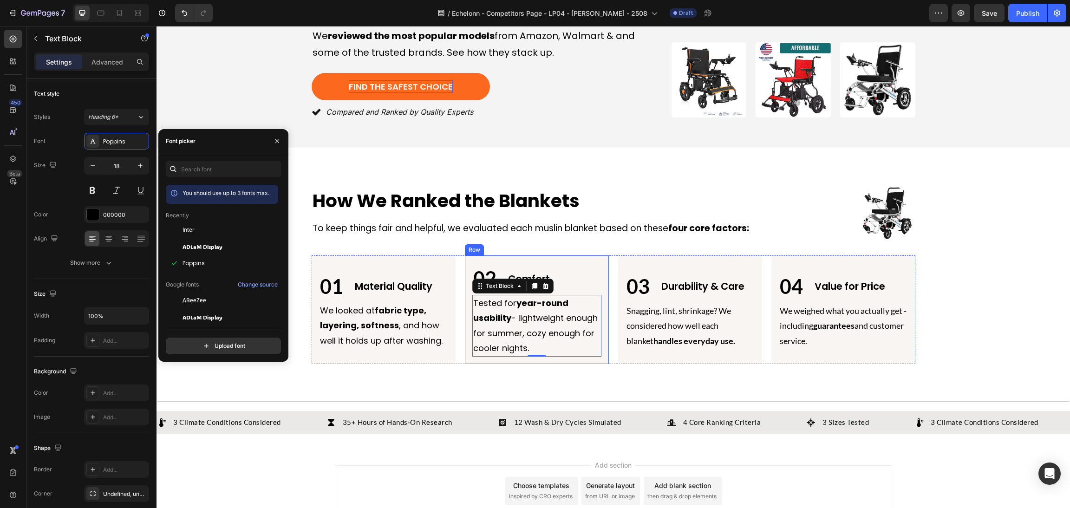
scroll to position [208, 0]
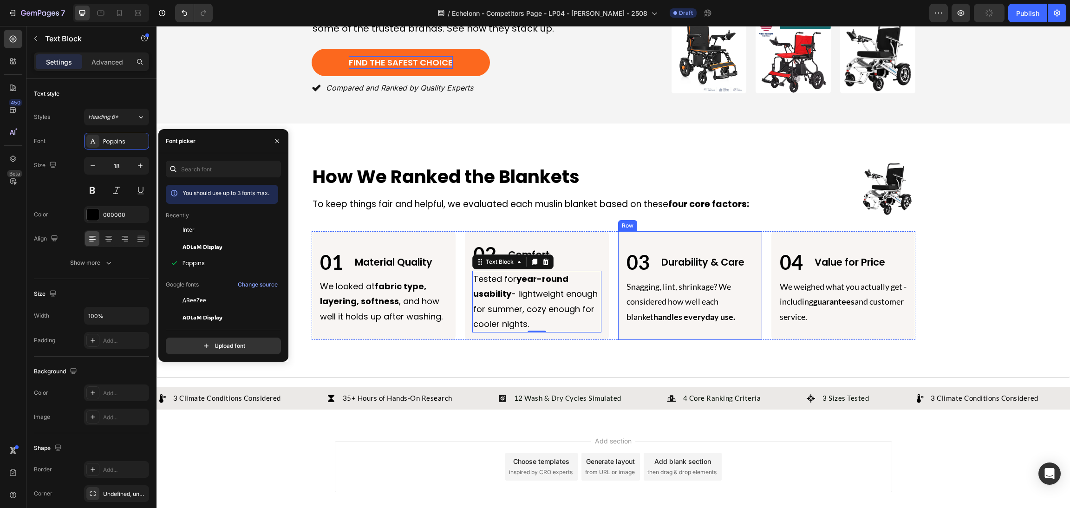
click at [663, 300] on p "Snagging, lint, shrinkage? We considered how well each blanket handles everyday…" at bounding box center [689, 301] width 127 height 45
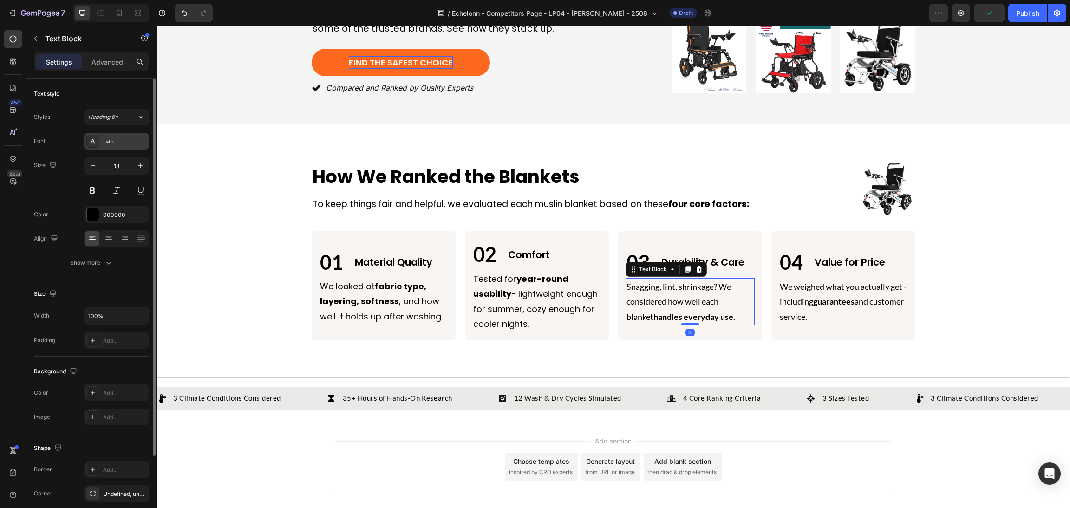
click at [111, 137] on div "Lato" at bounding box center [125, 141] width 44 height 8
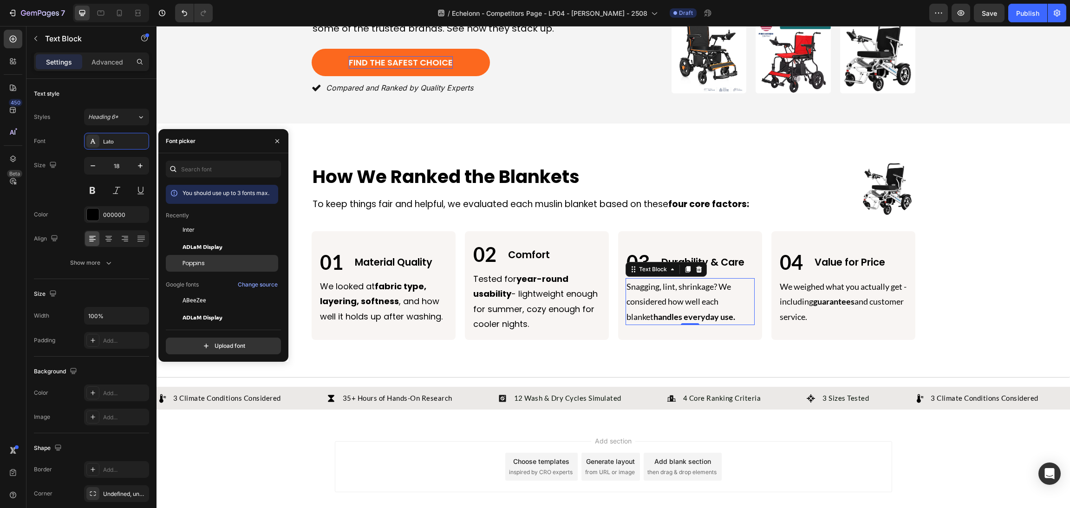
drag, startPoint x: 202, startPoint y: 257, endPoint x: 231, endPoint y: 251, distance: 29.1
click at [202, 392] on div "Poppins" at bounding box center [222, 400] width 112 height 17
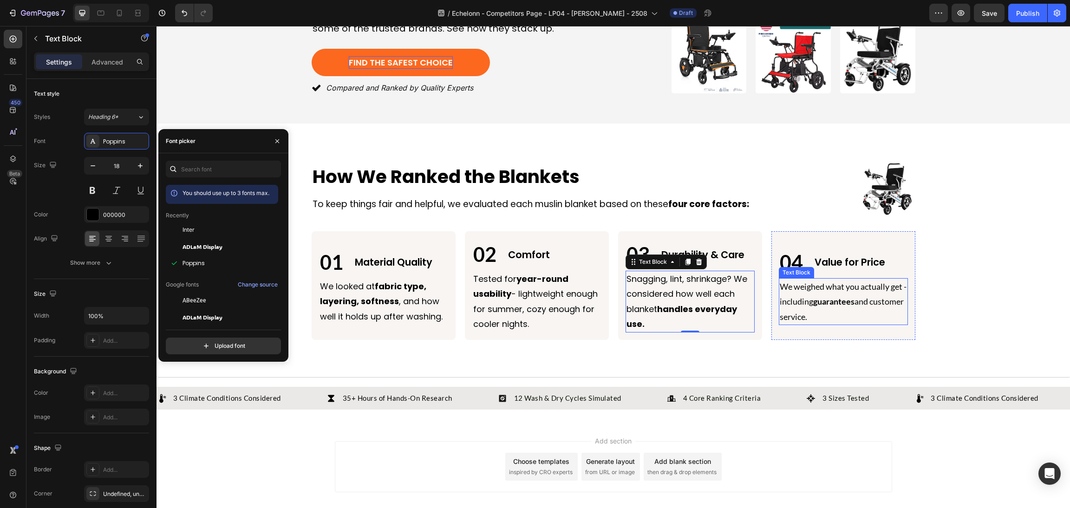
click at [780, 296] on p "We weighed what you actually get - including guarantees and customer service." at bounding box center [842, 301] width 127 height 45
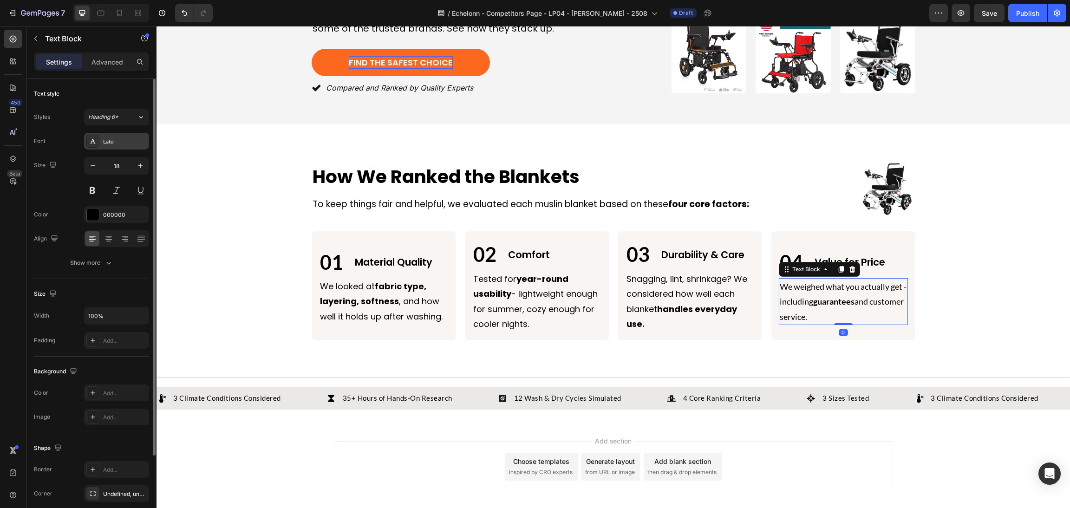
click at [96, 144] on icon at bounding box center [92, 140] width 7 height 7
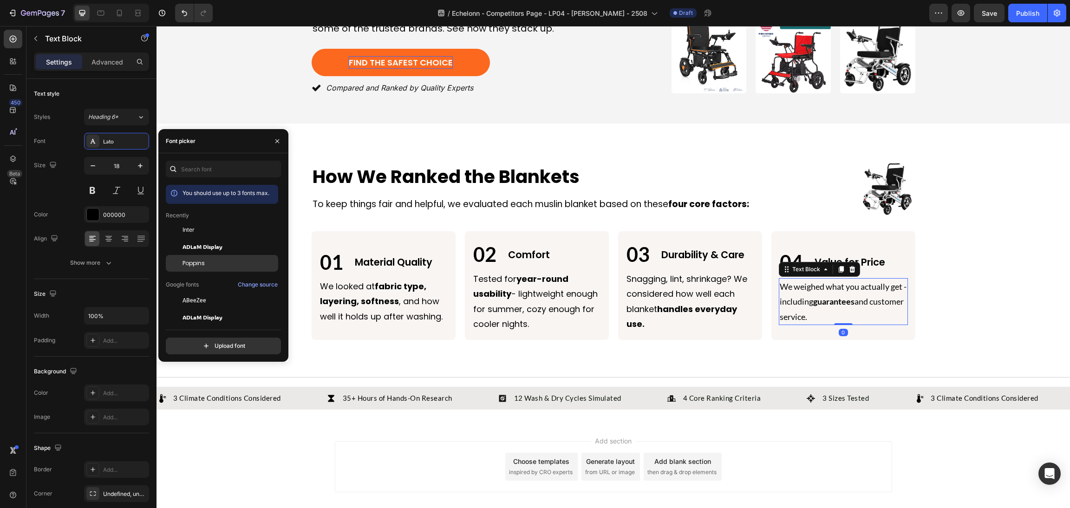
click at [240, 342] on div "ADLaM Display" at bounding box center [222, 350] width 112 height 17
click at [202, 265] on span "Poppins" at bounding box center [193, 263] width 22 height 8
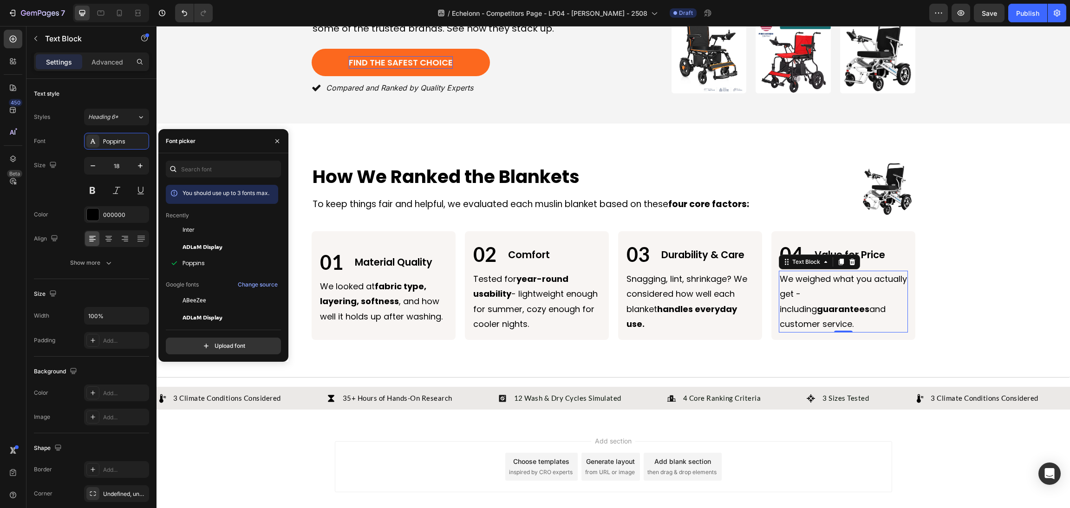
click at [983, 298] on div "Image How We Ranked the Blankets Heading Image How We Ranked the Blankets Headi…" at bounding box center [613, 250] width 891 height 179
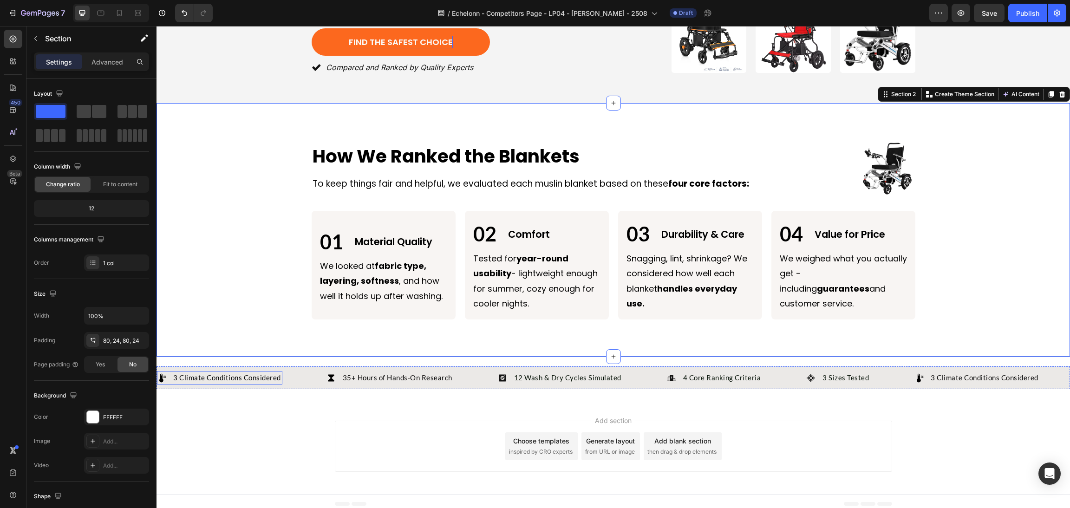
scroll to position [229, 0]
click at [275, 372] on p "3 Climate Conditions Considered" at bounding box center [227, 377] width 108 height 11
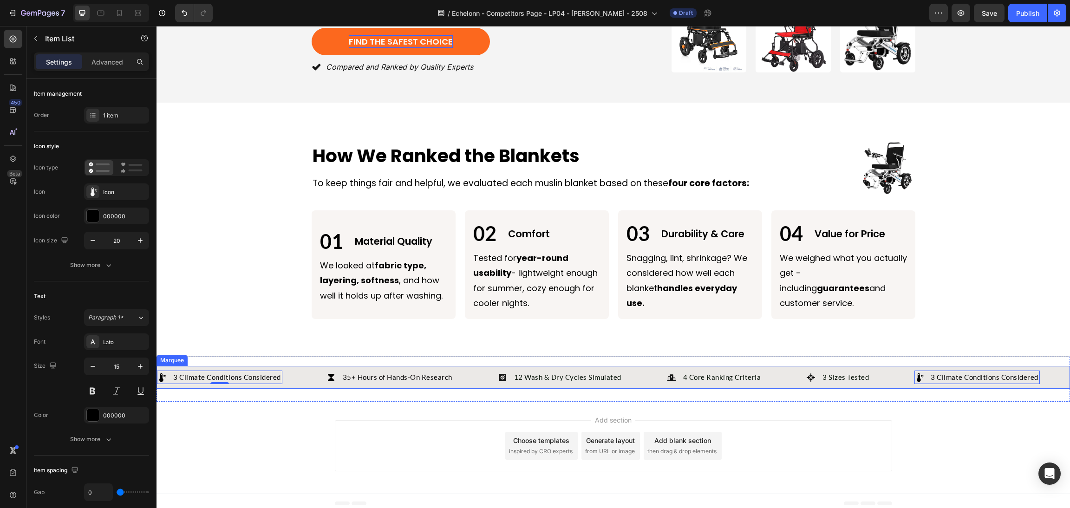
click at [295, 371] on div "3 Climate Conditions Considered Item List 0" at bounding box center [241, 376] width 169 height 13
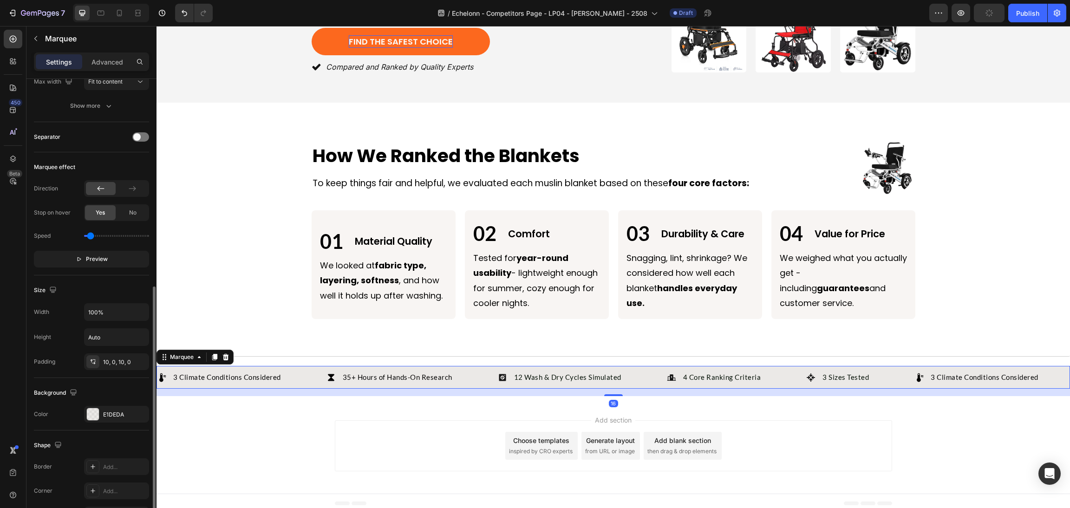
scroll to position [208, 0]
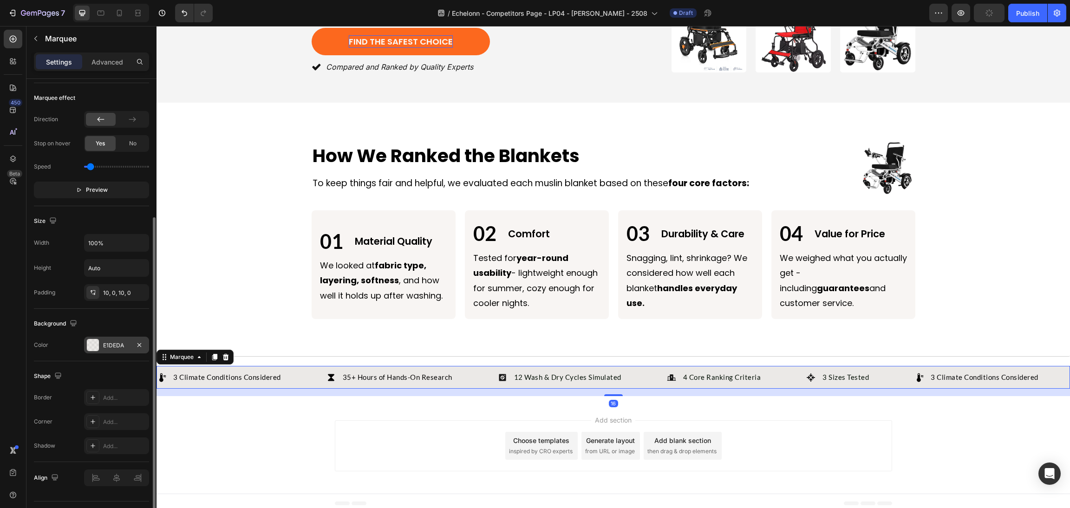
click at [84, 338] on div "E1DEDA" at bounding box center [116, 345] width 65 height 17
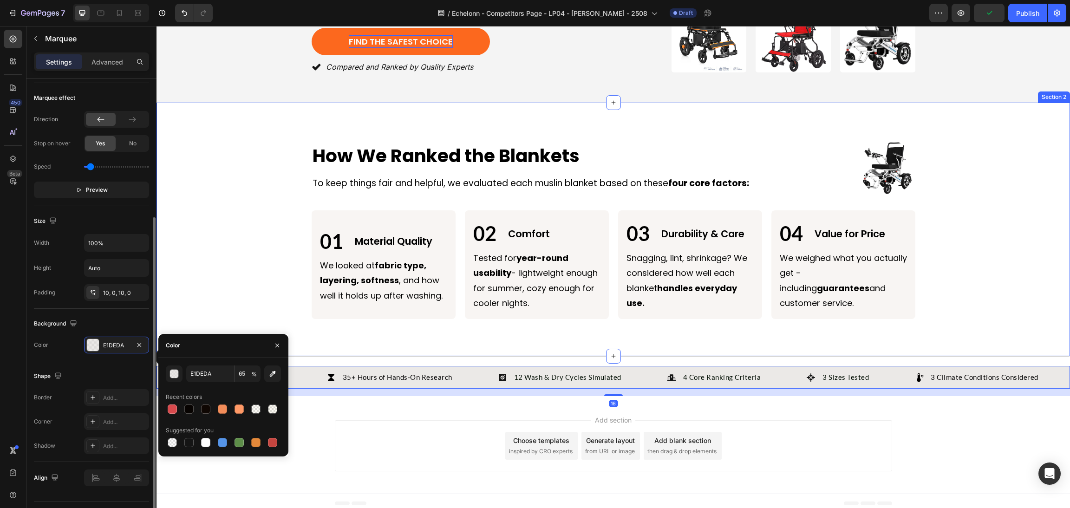
scroll to position [90, 0]
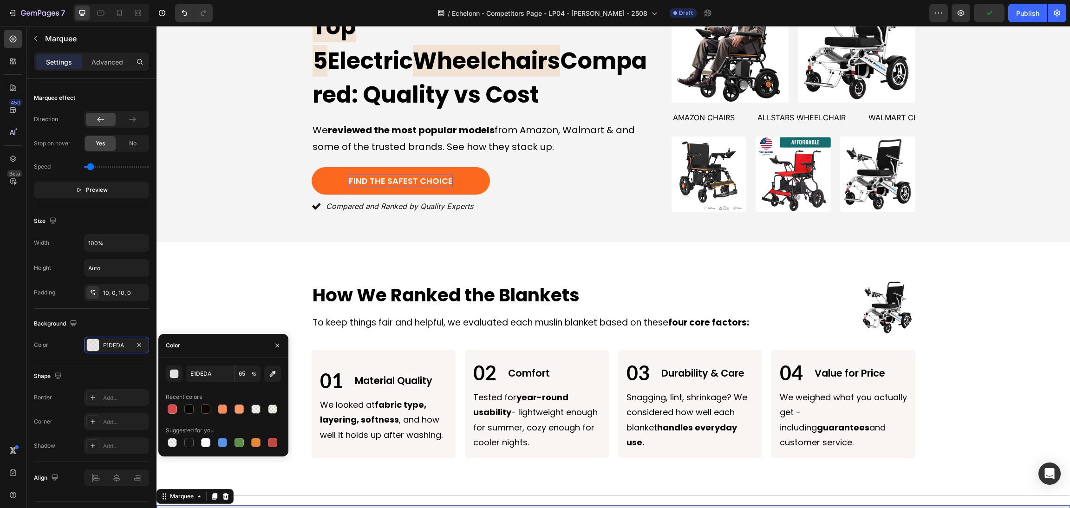
click at [214, 409] on div at bounding box center [223, 408] width 115 height 13
click at [221, 410] on div at bounding box center [222, 408] width 9 height 9
type input "F28C59"
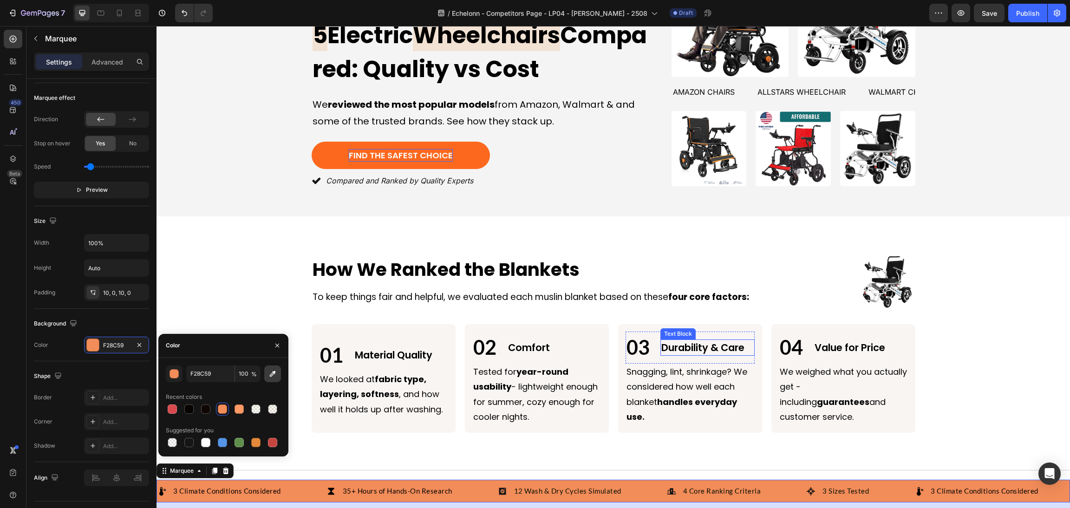
scroll to position [160, 0]
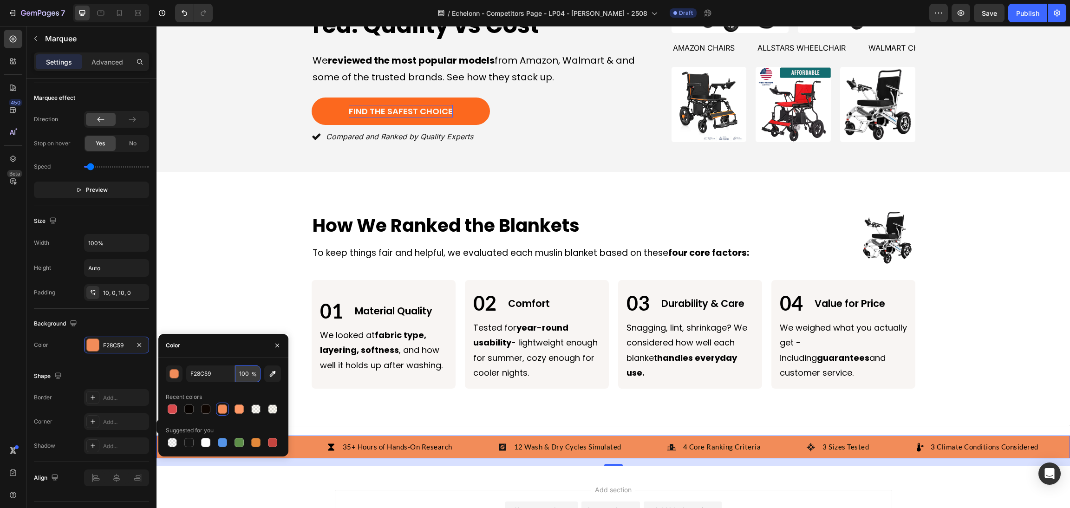
click at [246, 369] on input "100" at bounding box center [248, 373] width 26 height 17
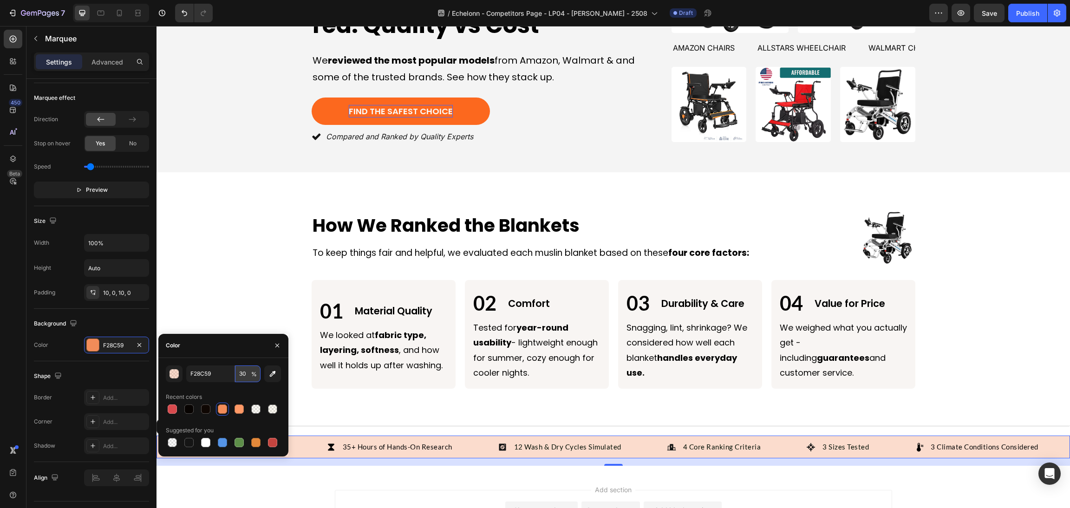
type input "30"
click at [888, 198] on div "Image How We Ranked the Blankets Heading Image How We Ranked the Blankets Headi…" at bounding box center [612, 299] width 913 height 254
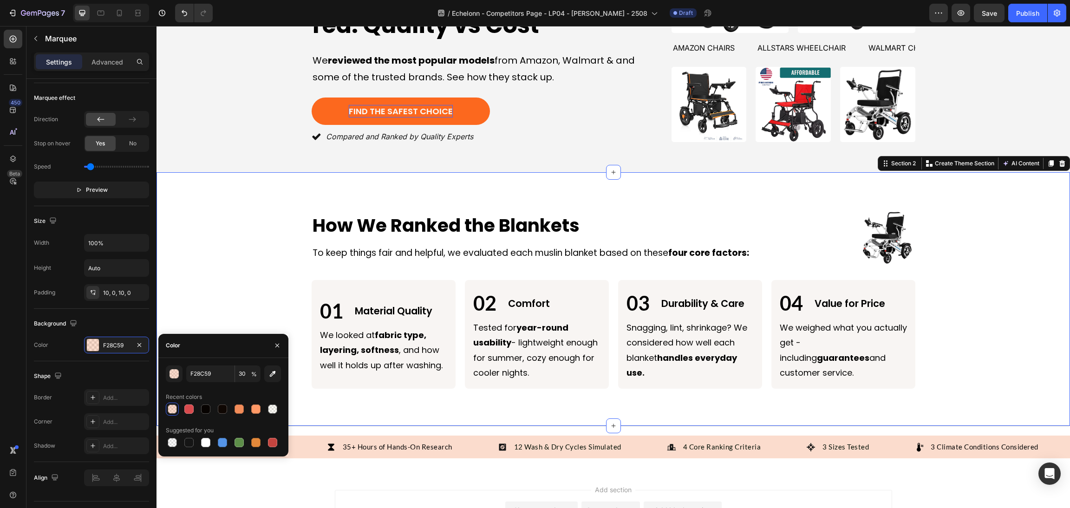
scroll to position [0, 0]
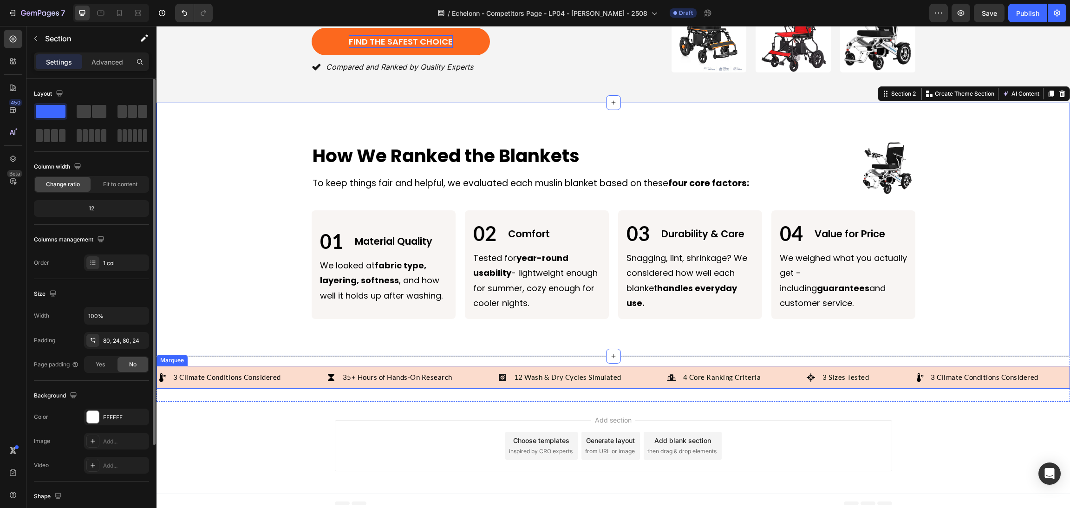
click at [914, 422] on div "Add section Choose templates inspired by CRO experts Generate layout from URL o…" at bounding box center [612, 448] width 913 height 92
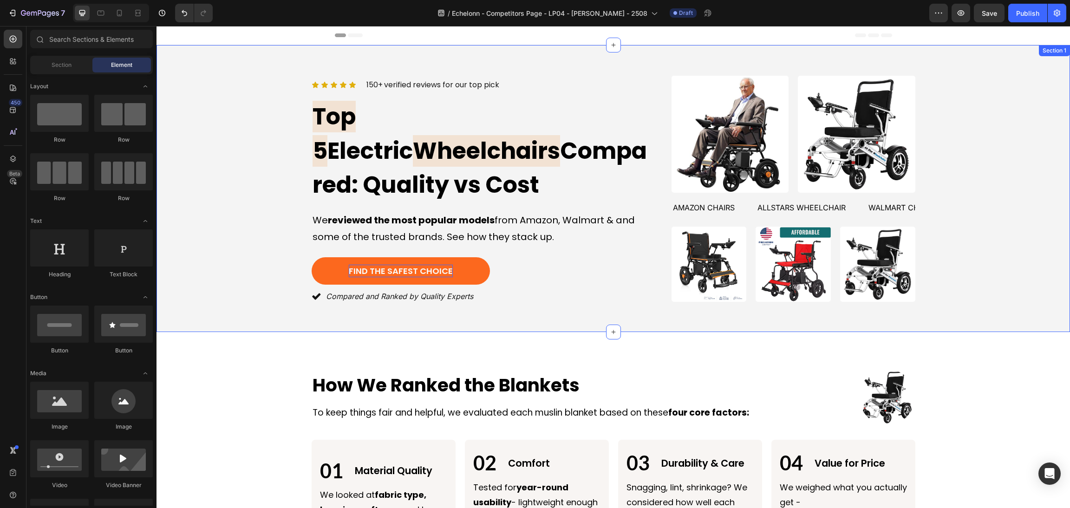
click at [979, 103] on div "Icon Icon Icon Icon Icon Icon List 150+ verified reviews for our top pick Text …" at bounding box center [613, 188] width 891 height 231
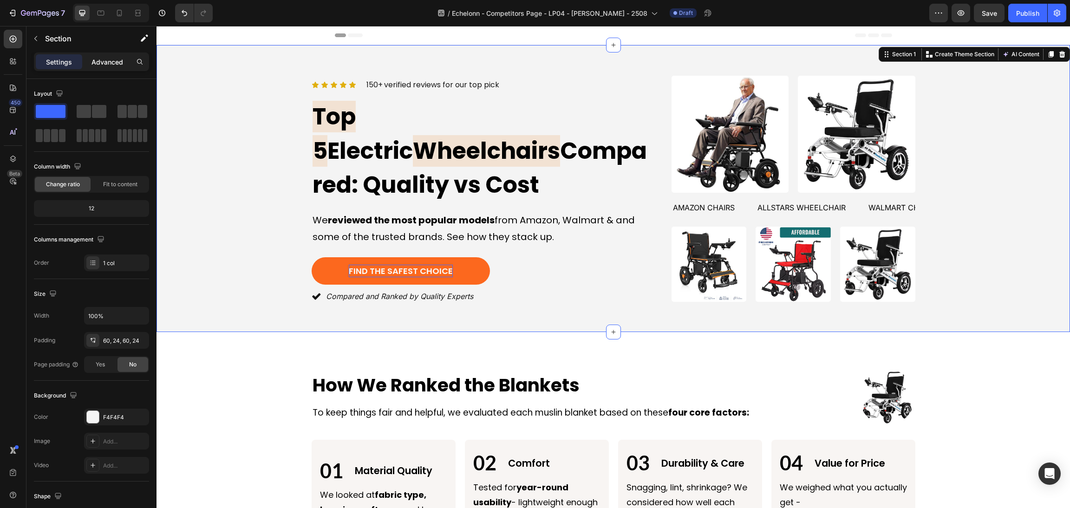
click at [110, 59] on p "Advanced" at bounding box center [107, 62] width 32 height 10
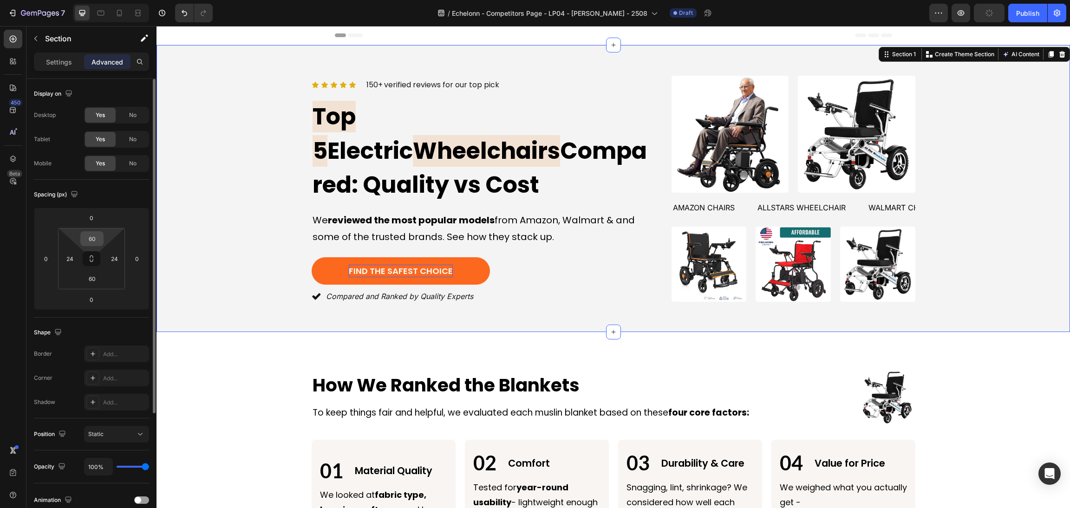
click at [90, 240] on input "60" at bounding box center [92, 239] width 19 height 14
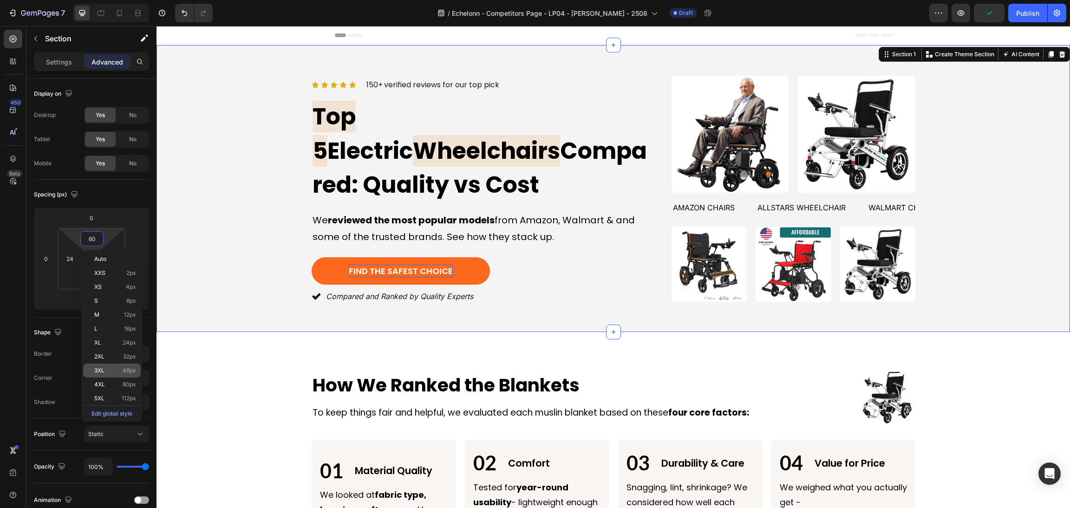
click at [108, 366] on div "3XL 48px" at bounding box center [112, 371] width 58 height 14
type input "48"
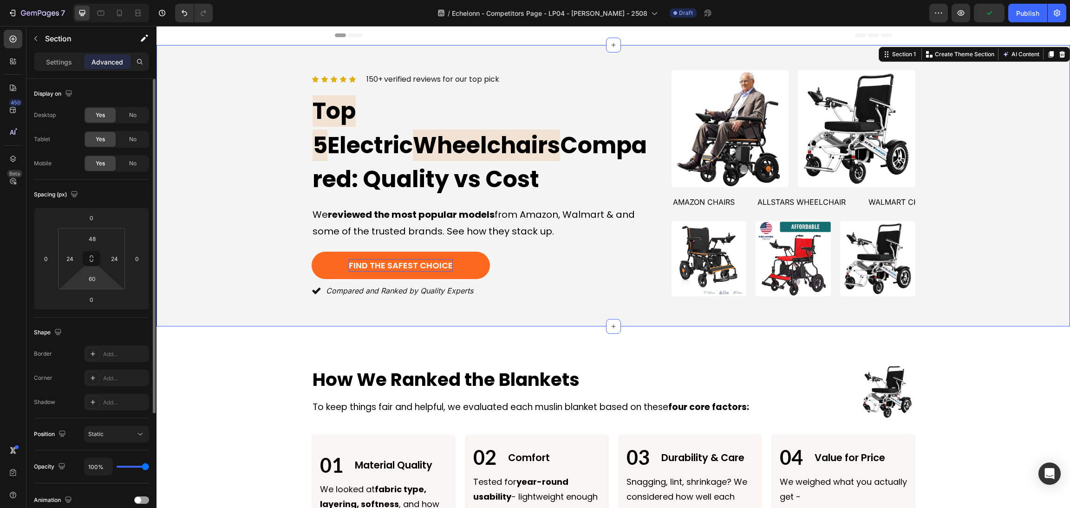
click at [90, 0] on html "7 Version history / Echelonn - Competitors Page - LP04 - Sasha - 2508 Draft Pre…" at bounding box center [535, 0] width 1070 height 0
click at [92, 284] on input "60" at bounding box center [92, 279] width 19 height 14
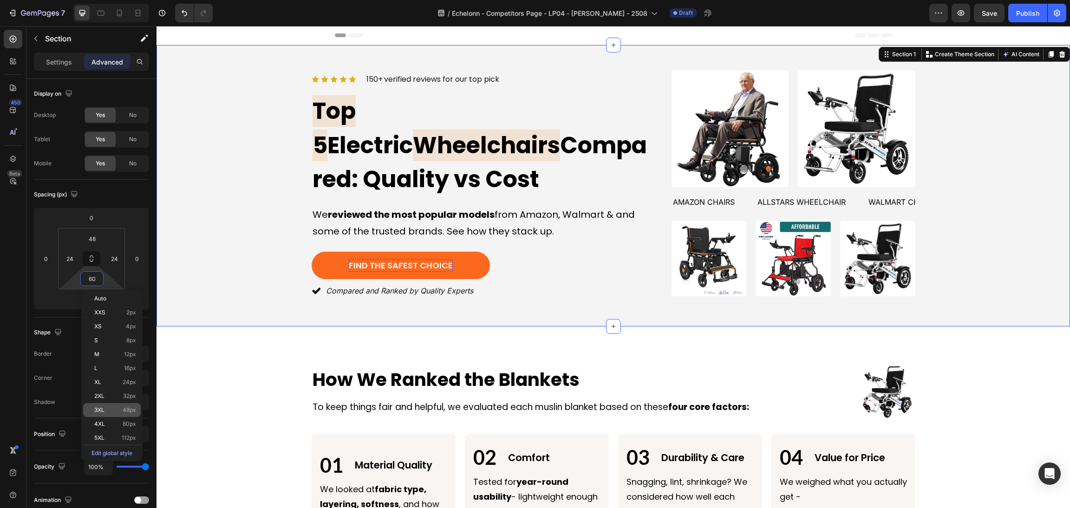
click at [118, 407] on p "3XL 48px" at bounding box center [115, 410] width 42 height 6
type input "48"
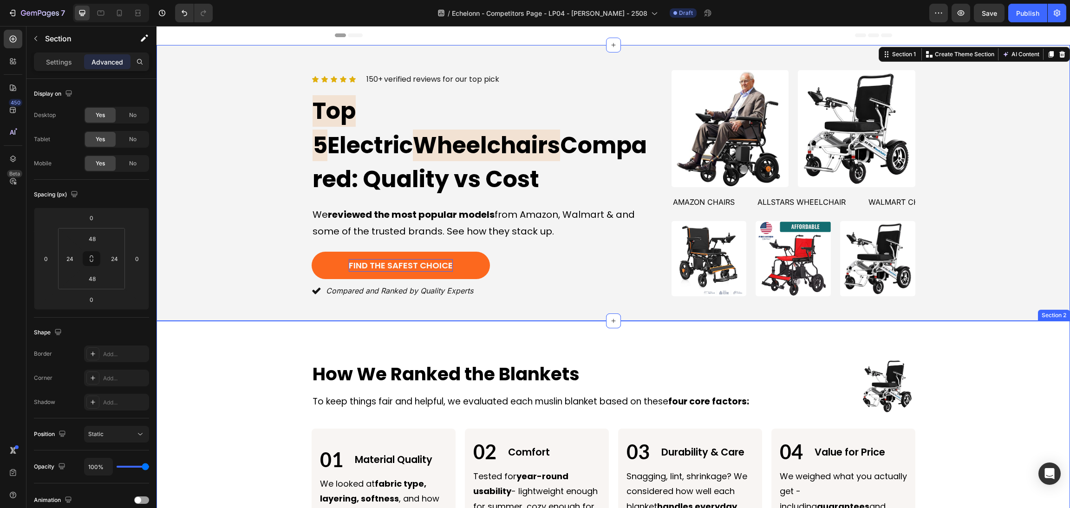
click at [1034, 363] on div "Image How We Ranked the Blankets Heading Image How We Ranked the Blankets Headi…" at bounding box center [613, 447] width 891 height 179
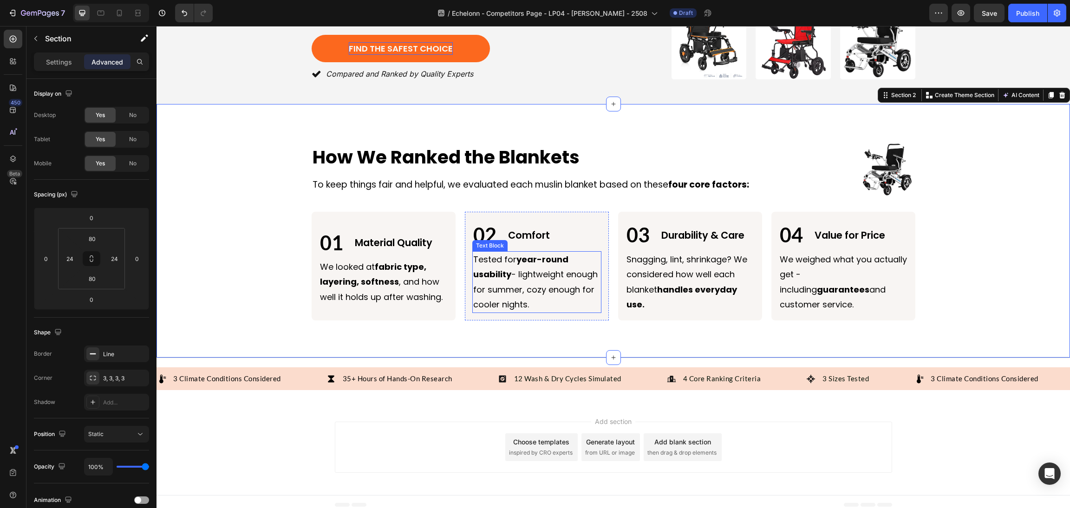
scroll to position [79, 0]
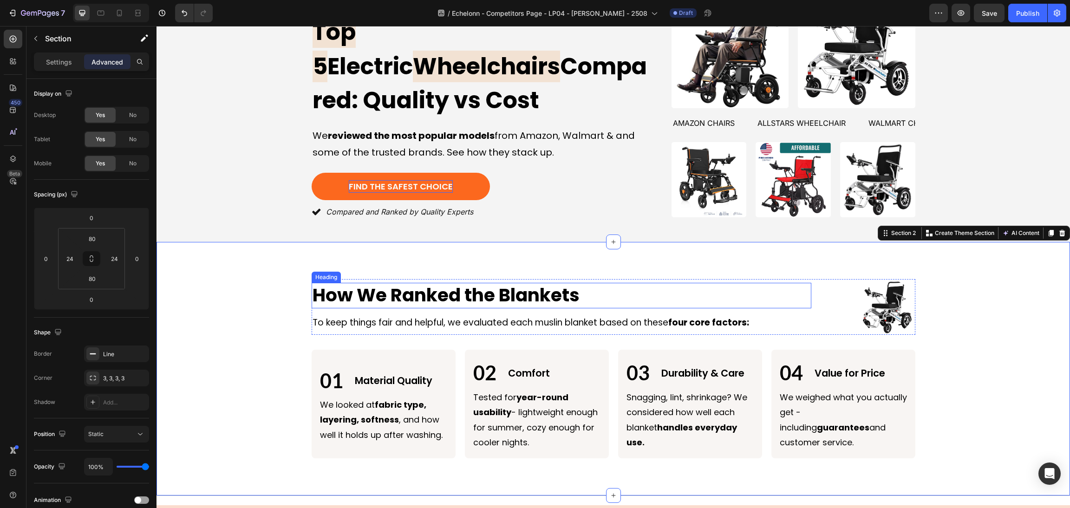
click at [508, 286] on p "How We Ranked the Blankets" at bounding box center [561, 296] width 498 height 24
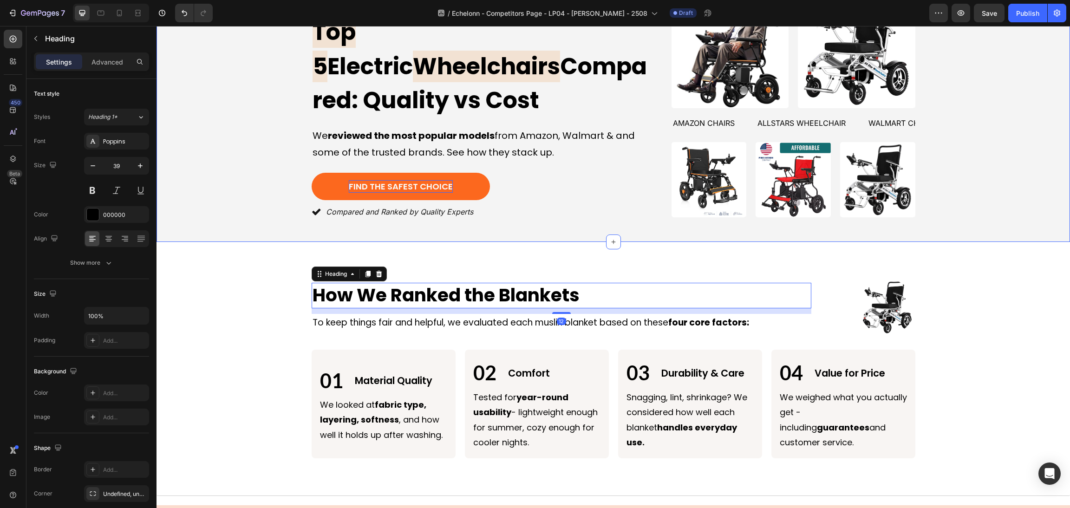
click at [229, 227] on div "Icon Icon Icon Icon Icon Icon List 150+ verified reviews for our top pick Text …" at bounding box center [612, 104] width 913 height 276
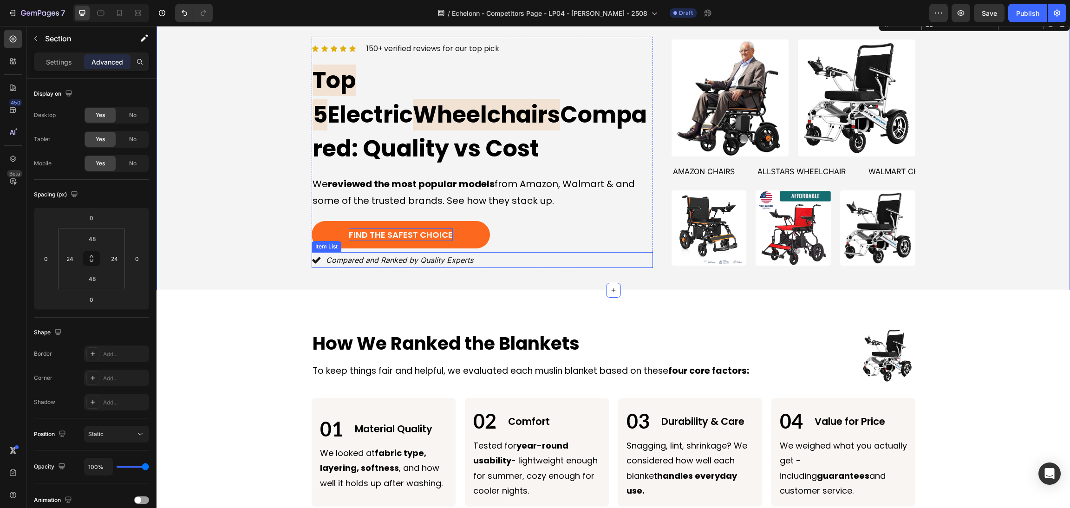
scroll to position [0, 0]
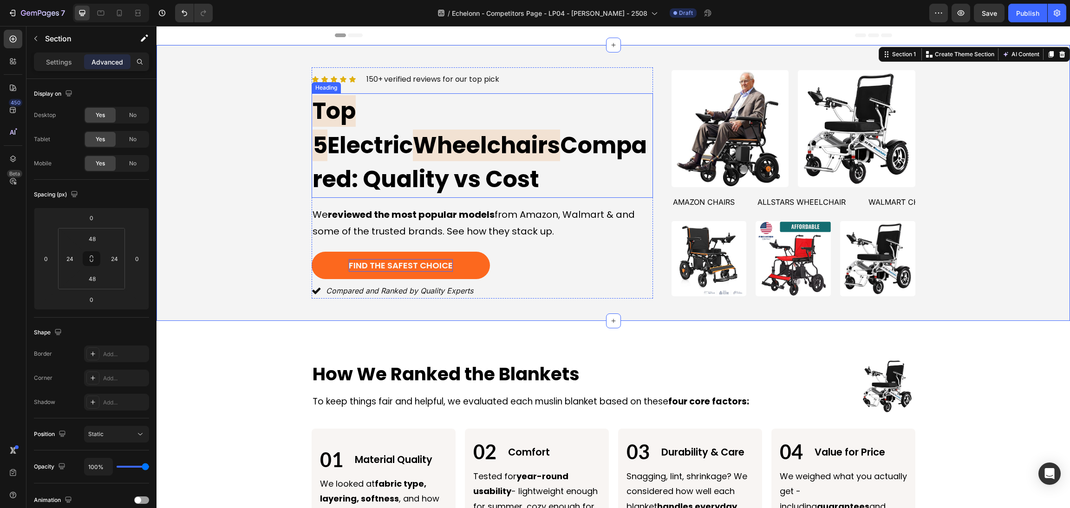
drag, startPoint x: 430, startPoint y: 149, endPoint x: 396, endPoint y: 156, distance: 35.5
click at [430, 149] on span "Compared: Quality vs Cost" at bounding box center [479, 163] width 334 height 66
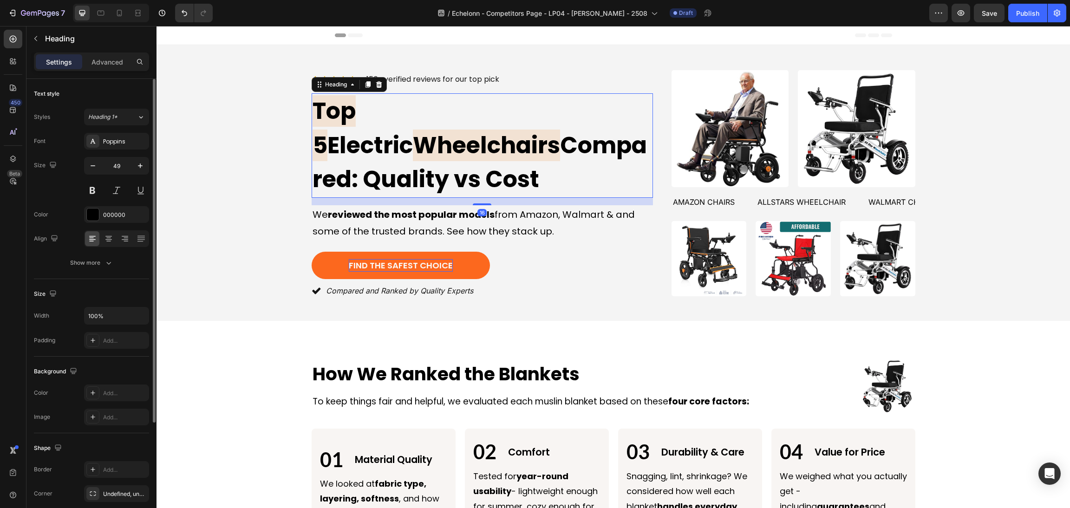
click at [103, 151] on div "Font Poppins Size 49 Color 000000 Align Show more" at bounding box center [91, 202] width 115 height 138
click at [113, 142] on div "Poppins" at bounding box center [125, 141] width 44 height 8
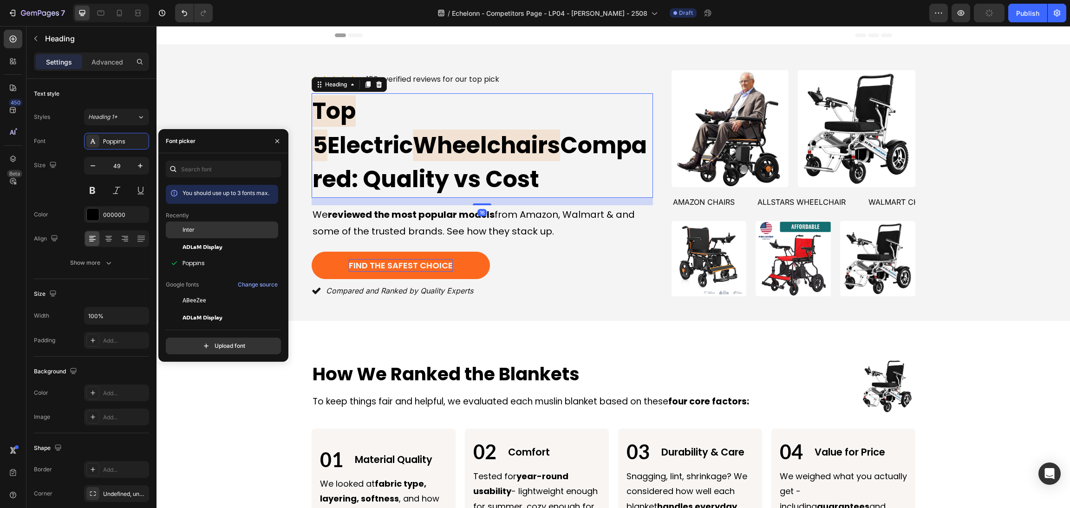
click at [183, 231] on span "Inter" at bounding box center [188, 230] width 12 height 8
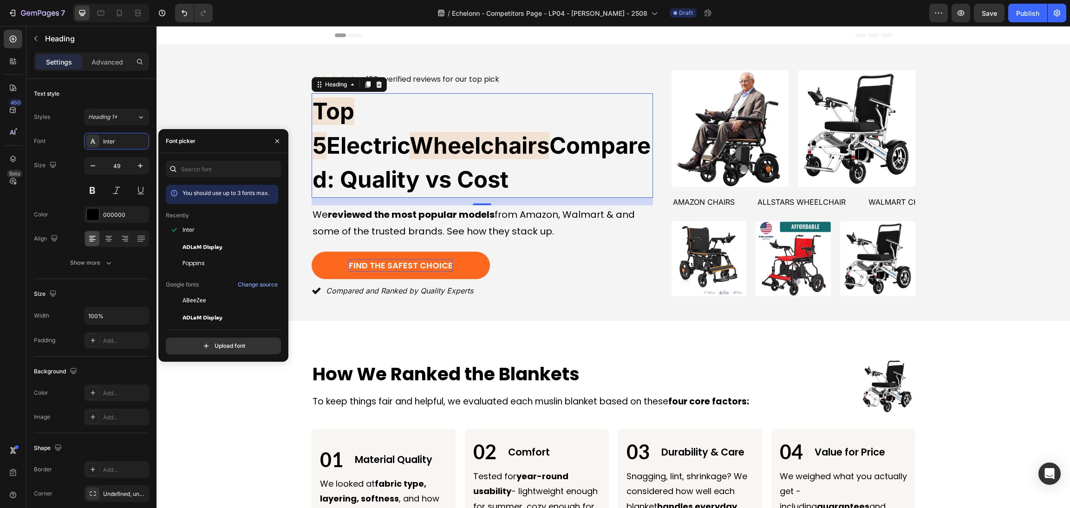
click at [209, 118] on div "Icon Icon Icon Icon Icon Icon List 150+ verified reviews for our top pick Text …" at bounding box center [613, 182] width 891 height 231
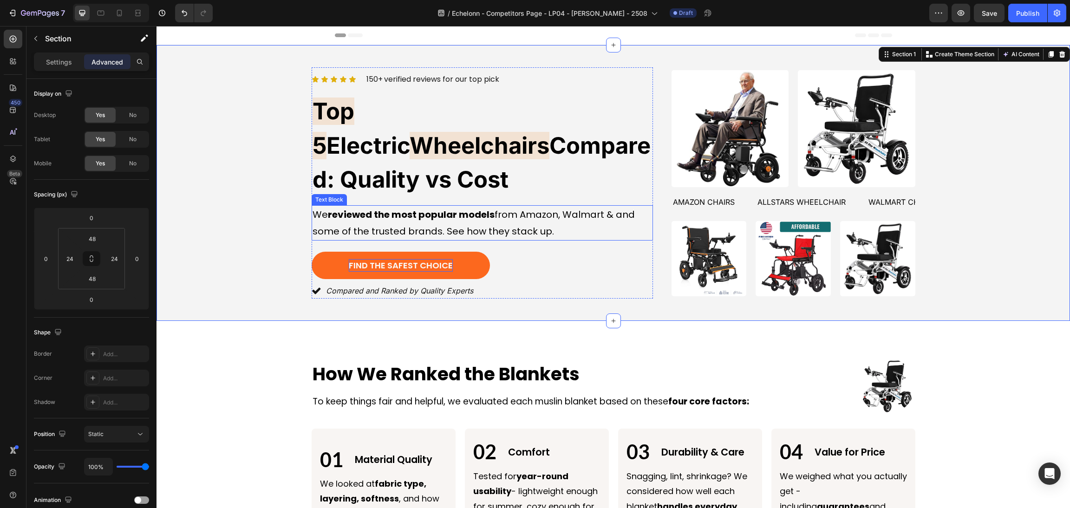
click at [430, 207] on p "We reviewed the most popular models from Amazon, Walmart & and some of the trus…" at bounding box center [481, 222] width 339 height 33
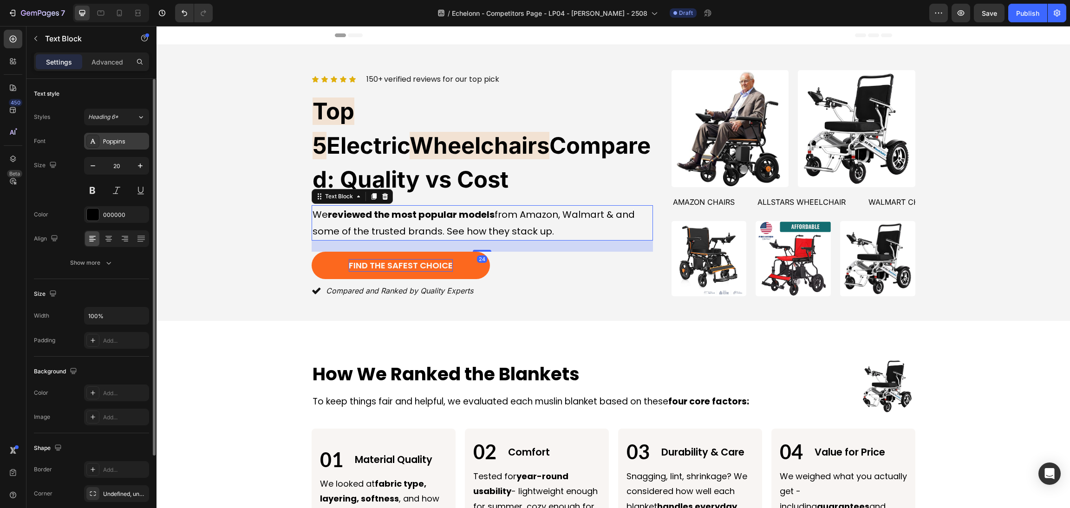
click at [128, 146] on div "Poppins" at bounding box center [116, 141] width 65 height 17
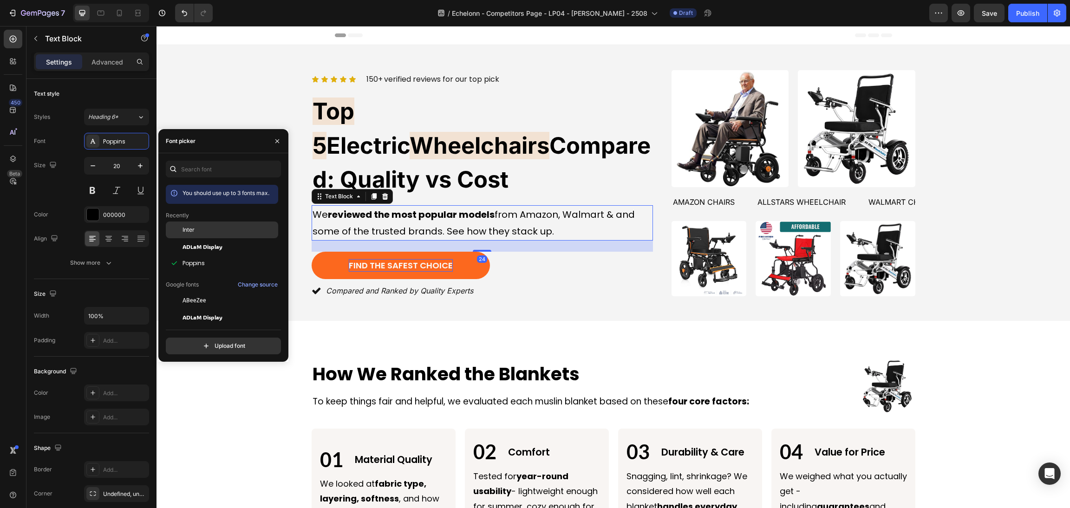
click at [191, 228] on span "Inter" at bounding box center [188, 230] width 12 height 8
click at [251, 88] on div "Icon Icon Icon Icon Icon Icon List 150+ verified reviews for our top pick Text …" at bounding box center [613, 182] width 891 height 231
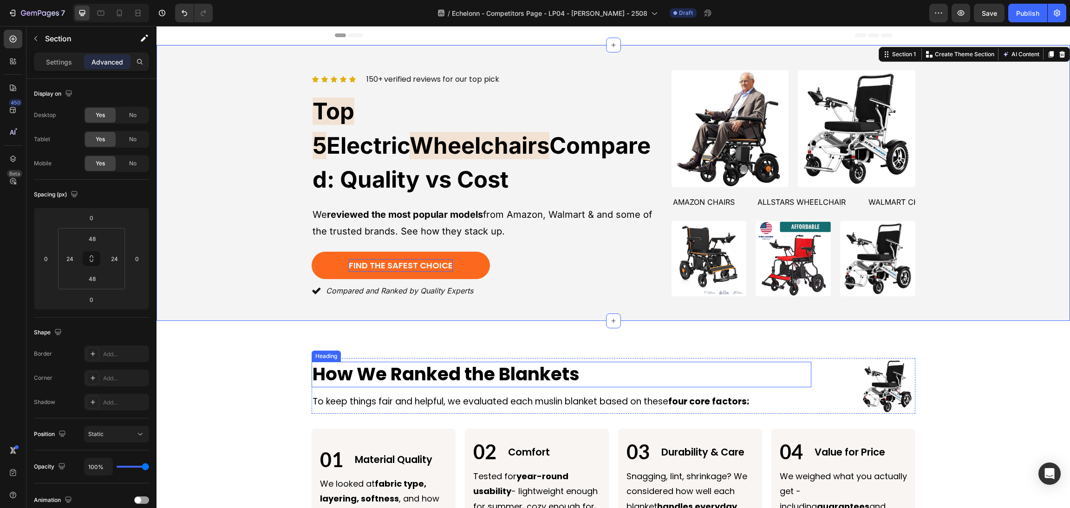
click at [465, 376] on p "How We Ranked the Blankets" at bounding box center [561, 375] width 498 height 24
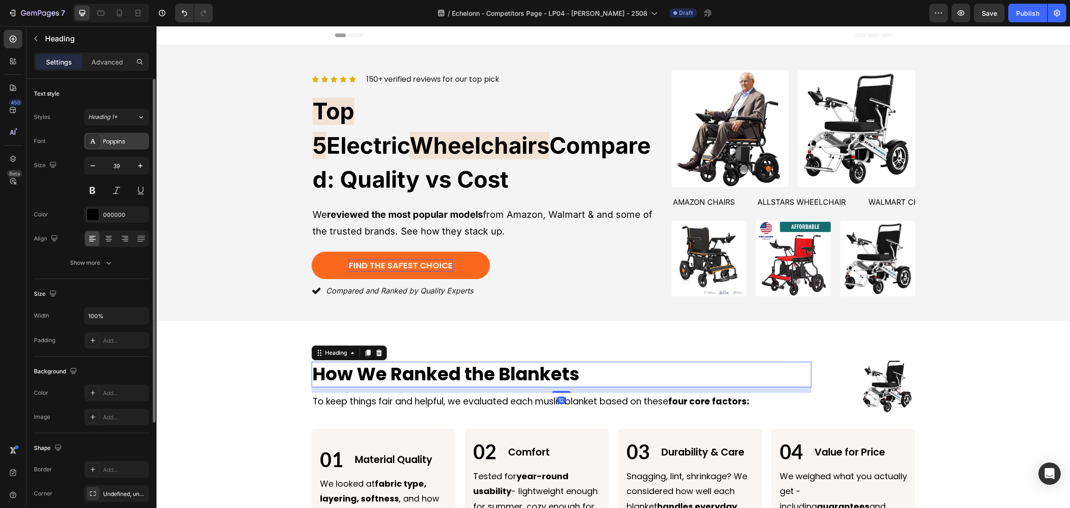
click at [114, 140] on div "Poppins" at bounding box center [125, 141] width 44 height 8
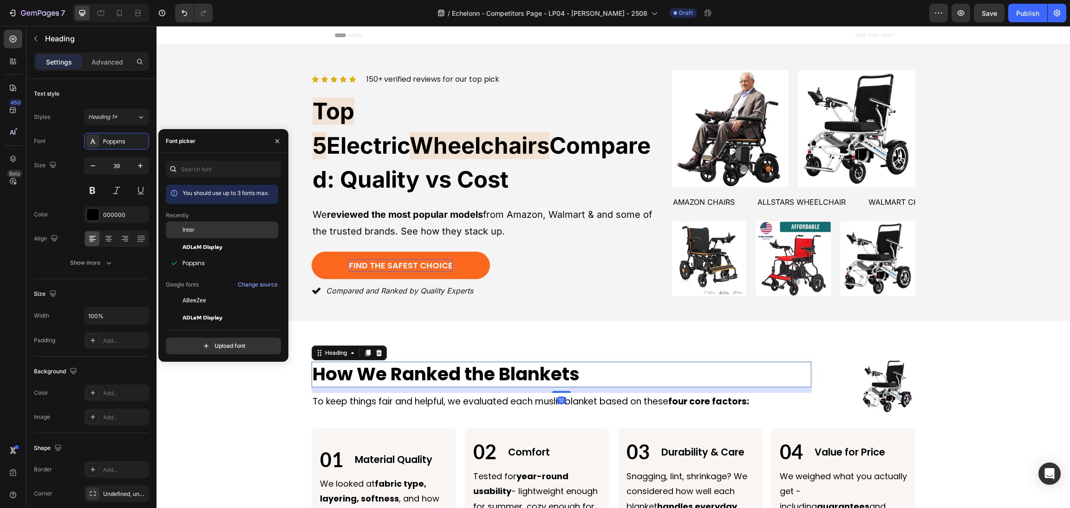
click at [188, 230] on span "Inter" at bounding box center [188, 230] width 12 height 8
click at [234, 95] on div "Icon Icon Icon Icon Icon Icon List 150+ verified reviews for our top pick Text …" at bounding box center [613, 182] width 891 height 231
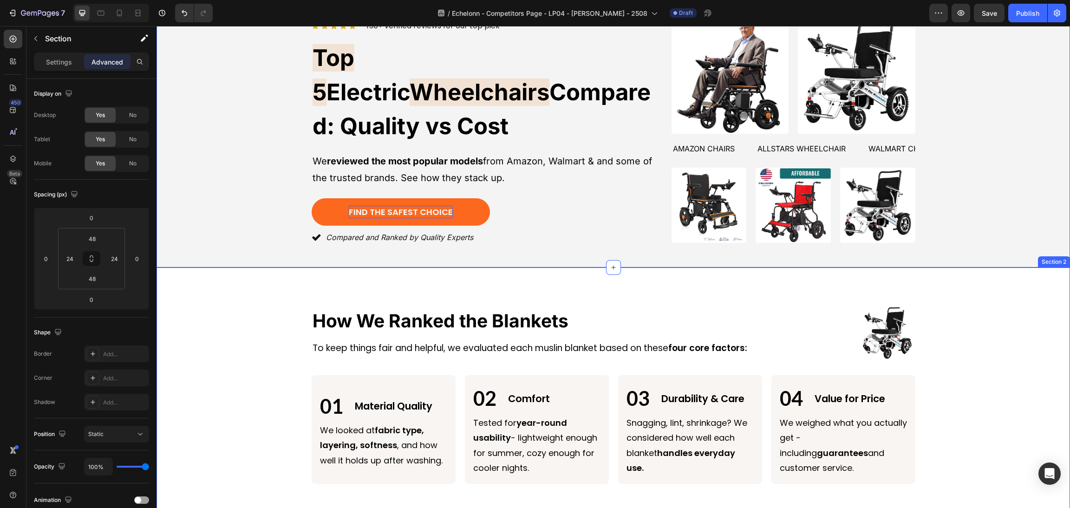
scroll to position [139, 0]
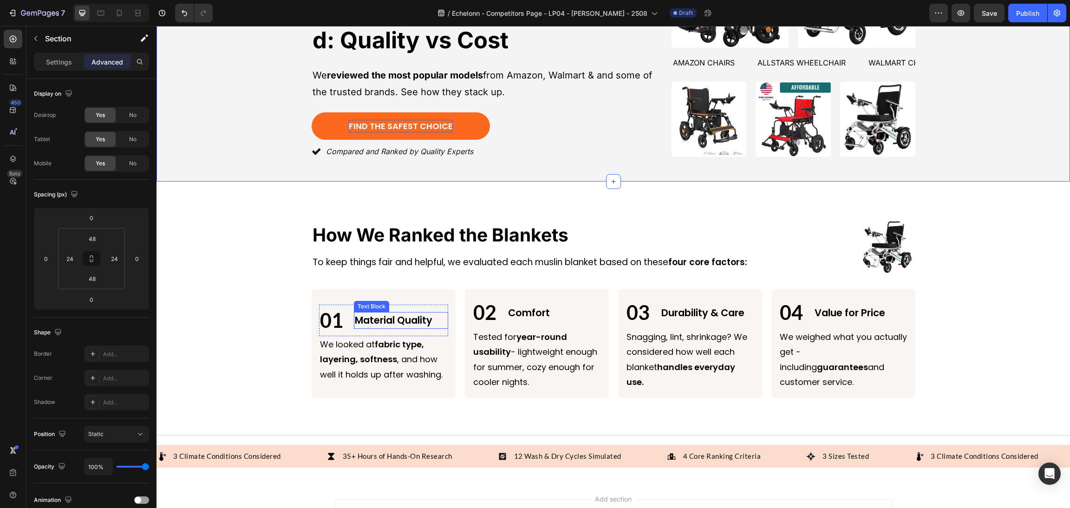
click at [404, 316] on p "Material Quality" at bounding box center [401, 320] width 92 height 15
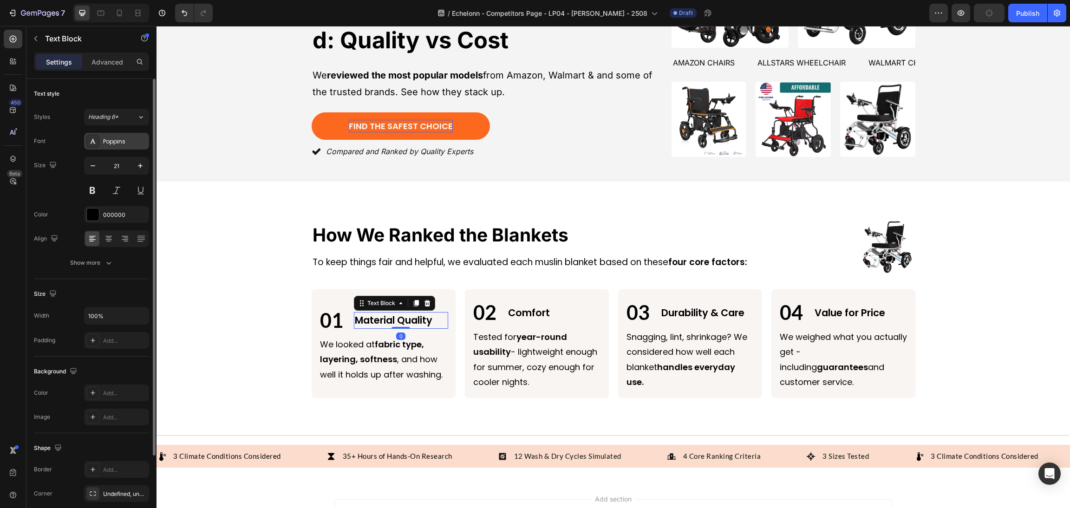
click at [125, 143] on div "Poppins" at bounding box center [125, 141] width 44 height 8
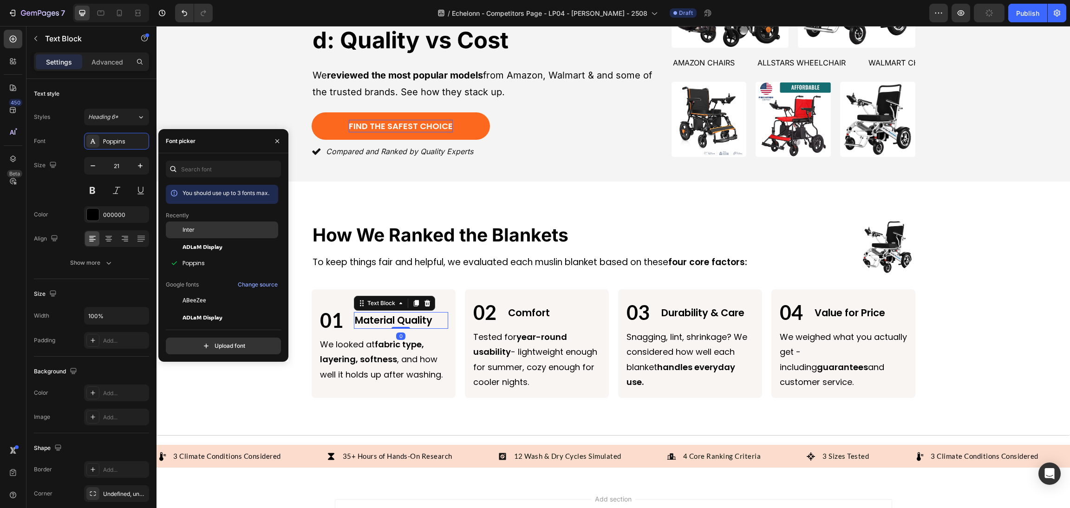
click at [204, 226] on div "Inter" at bounding box center [229, 230] width 94 height 8
click at [521, 313] on p "Comfort" at bounding box center [554, 312] width 92 height 15
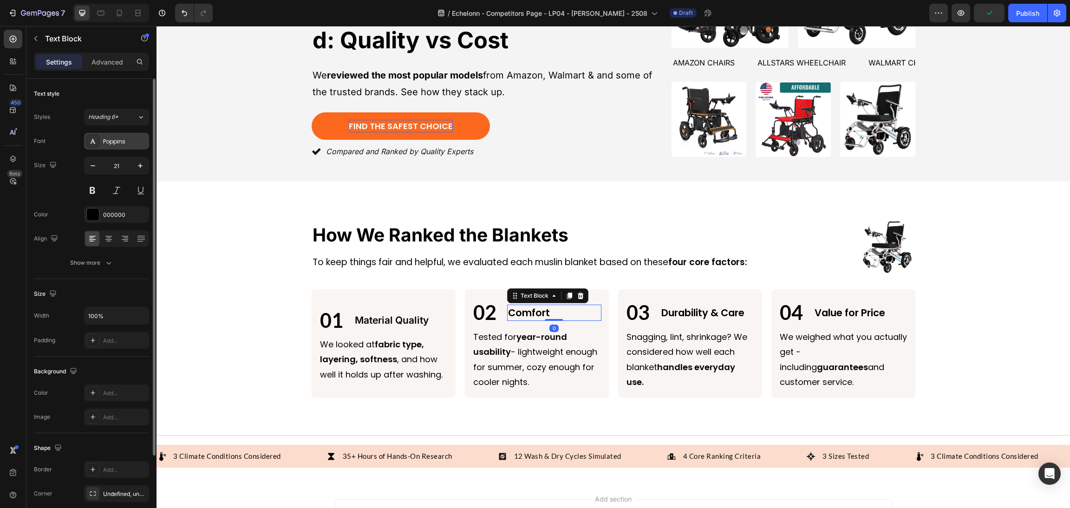
click at [119, 145] on div "Poppins" at bounding box center [125, 141] width 44 height 8
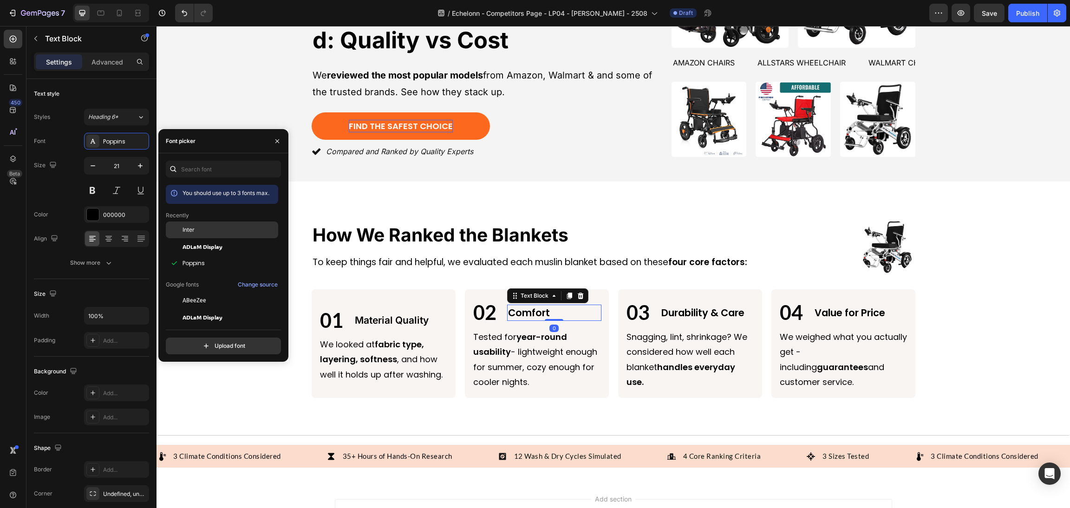
click at [229, 227] on div "Inter" at bounding box center [229, 230] width 94 height 8
click at [652, 315] on div "03 Text Block Durability & Care Text Block Row" at bounding box center [689, 313] width 129 height 32
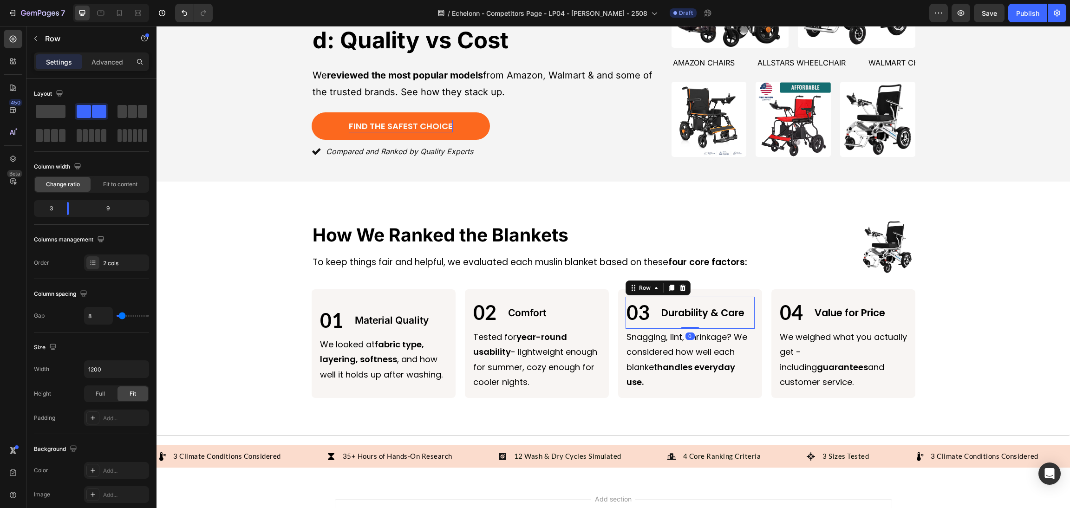
click at [689, 307] on p "Durability & Care" at bounding box center [707, 312] width 92 height 15
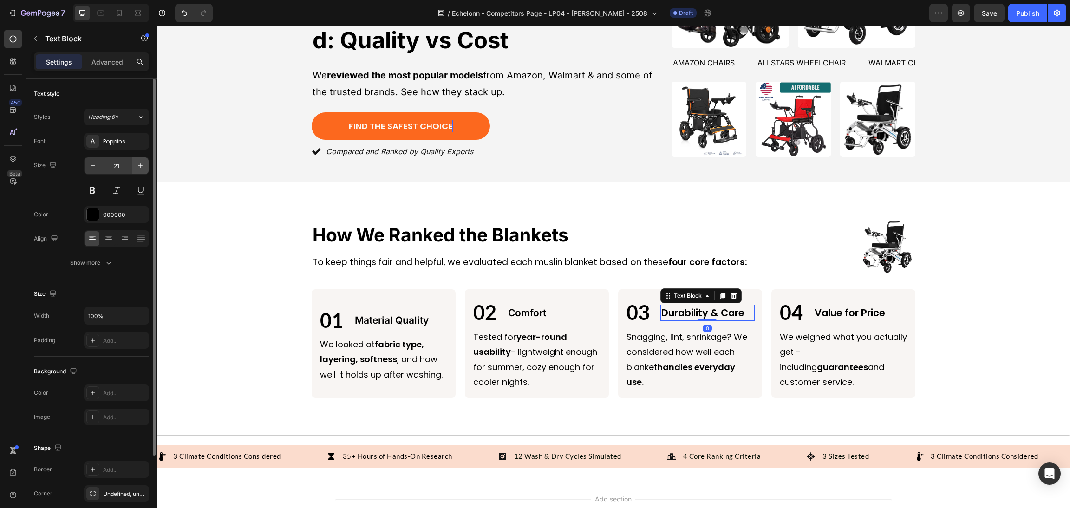
drag, startPoint x: 108, startPoint y: 145, endPoint x: 143, endPoint y: 173, distance: 45.6
click at [108, 145] on div "Poppins" at bounding box center [125, 141] width 44 height 8
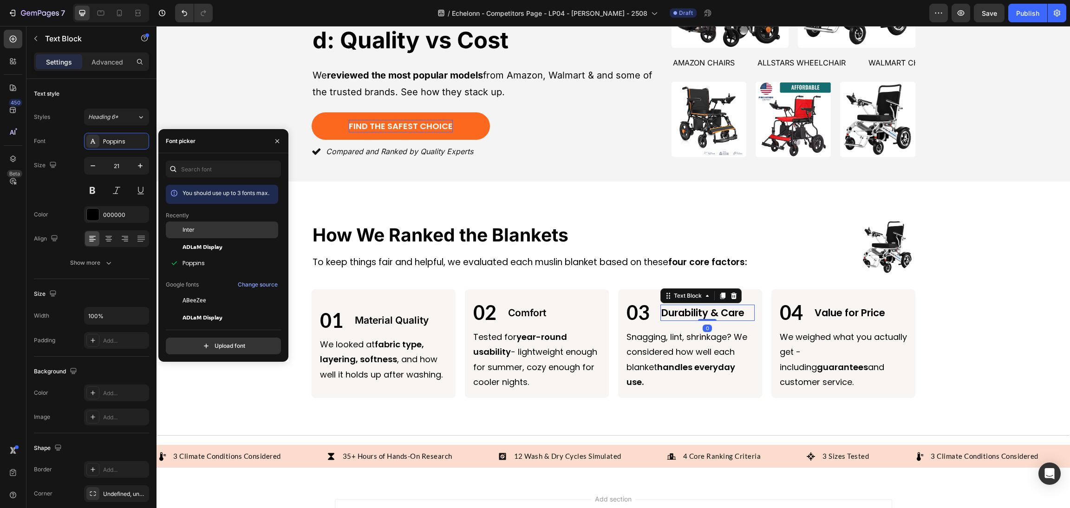
drag, startPoint x: 221, startPoint y: 233, endPoint x: 475, endPoint y: 292, distance: 260.9
click at [221, 233] on div "Inter" at bounding box center [229, 230] width 94 height 8
click at [827, 309] on p "Value for Price" at bounding box center [860, 312] width 92 height 15
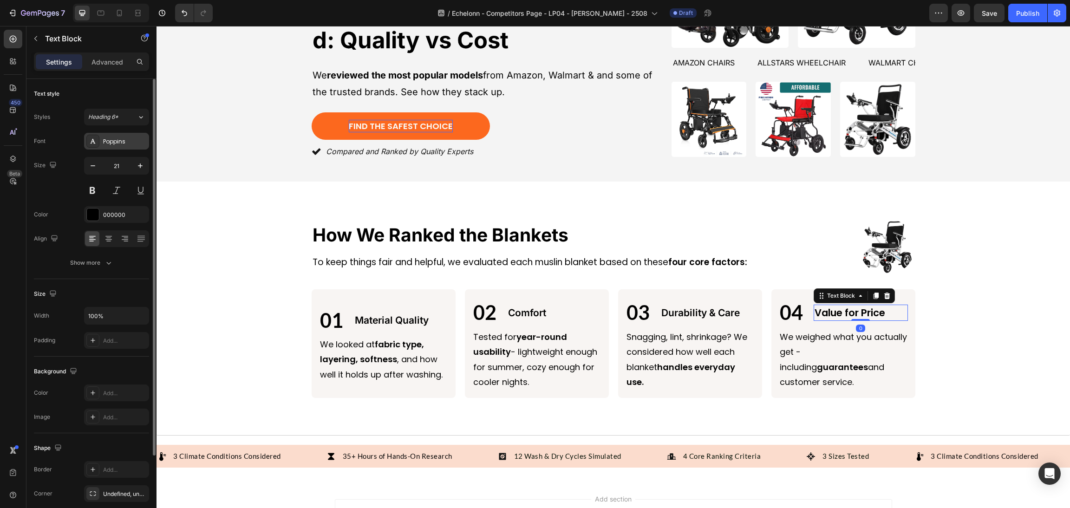
click at [126, 143] on div "Poppins" at bounding box center [125, 141] width 44 height 8
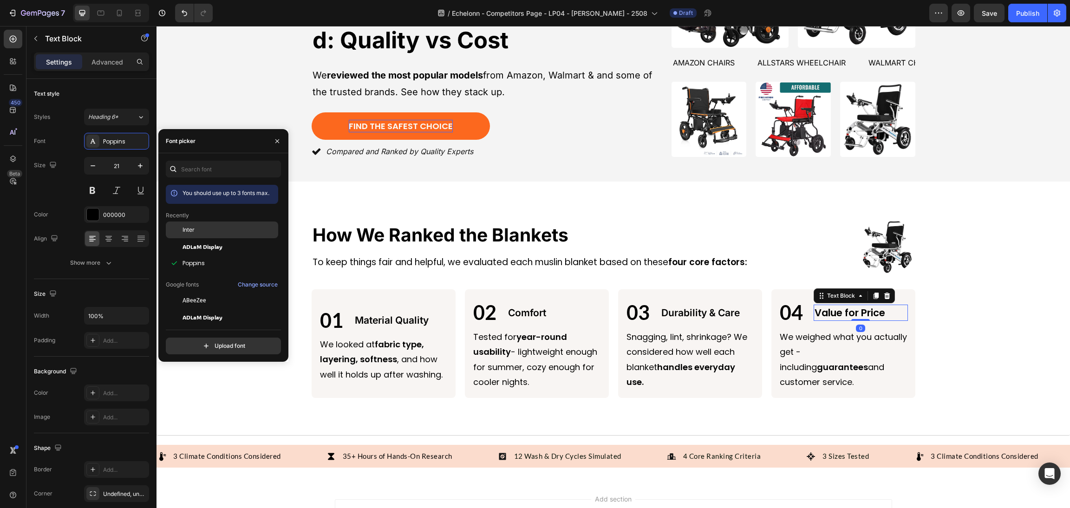
click at [215, 292] on div "Inter" at bounding box center [222, 300] width 112 height 17
click at [349, 254] on p "To keep things fair and helpful, we evaluated each muslin blanket based on thes…" at bounding box center [561, 262] width 498 height 16
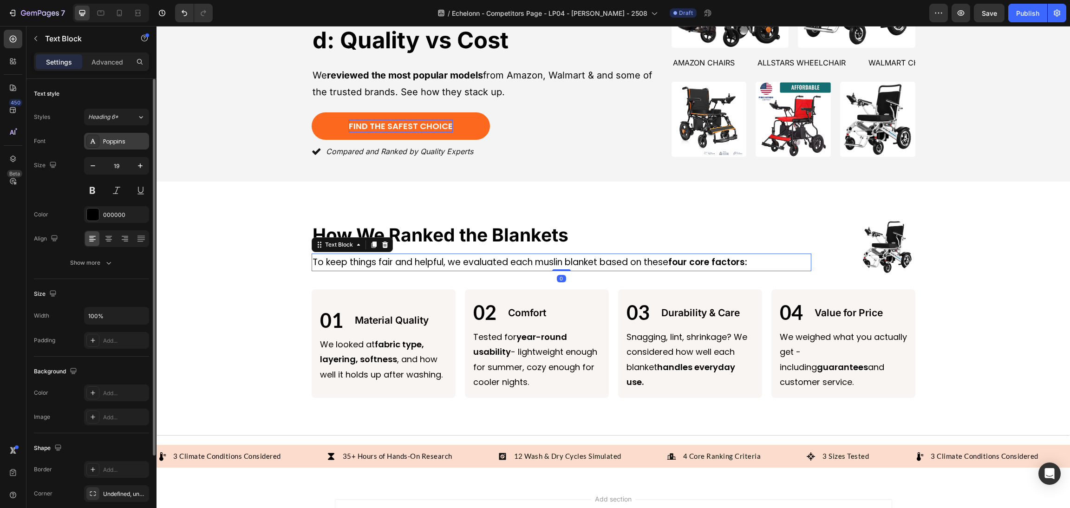
click at [105, 146] on div "Poppins" at bounding box center [116, 141] width 65 height 17
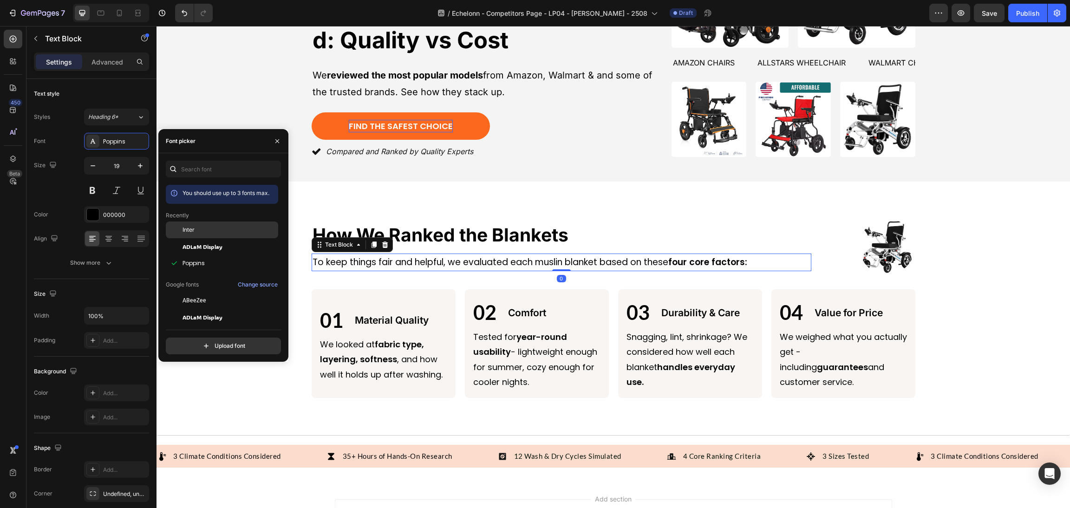
drag, startPoint x: 199, startPoint y: 225, endPoint x: 207, endPoint y: 224, distance: 7.9
click at [199, 226] on div "Inter" at bounding box center [229, 230] width 94 height 8
click at [246, 137] on div "Font picker" at bounding box center [223, 141] width 130 height 24
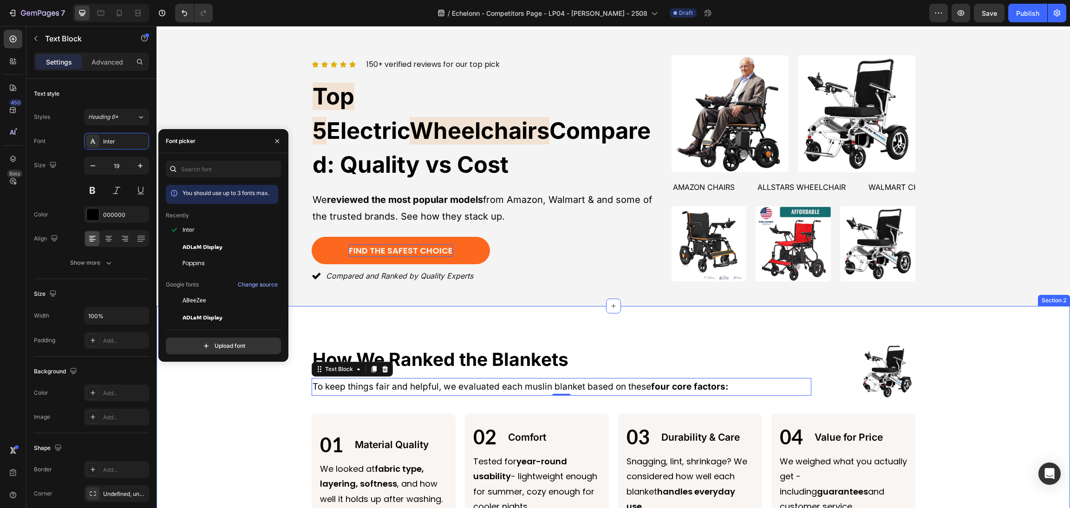
scroll to position [0, 0]
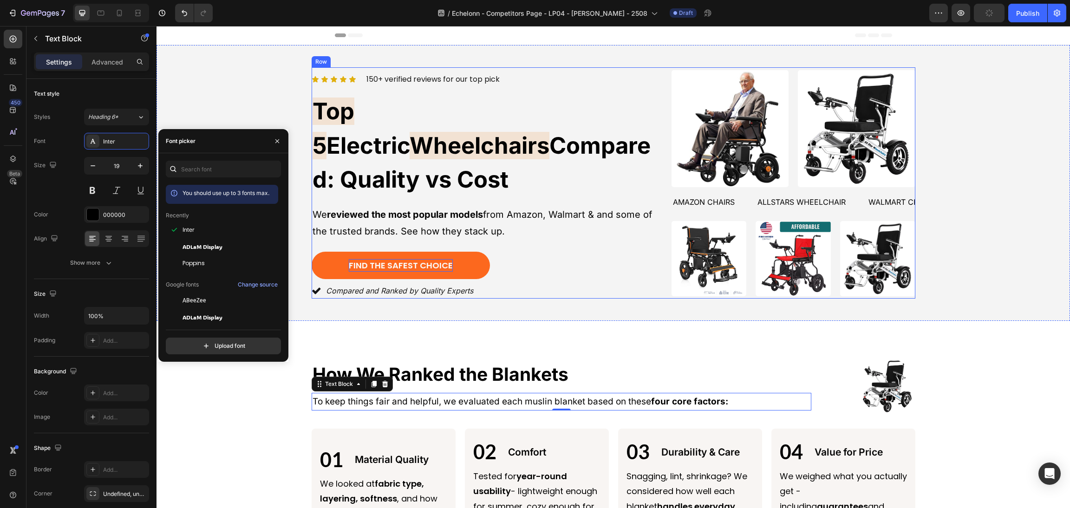
click at [558, 341] on div "Image How We Ranked the Blankets Heading Image How We Ranked the Blankets Headi…" at bounding box center [612, 448] width 913 height 254
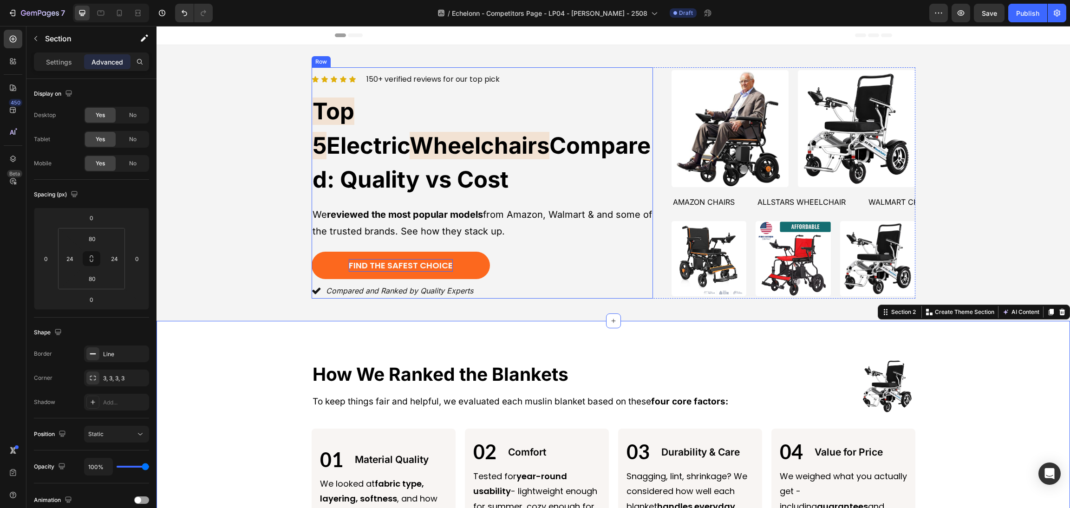
click at [513, 256] on div "Find the Safest Choice Button" at bounding box center [482, 265] width 341 height 27
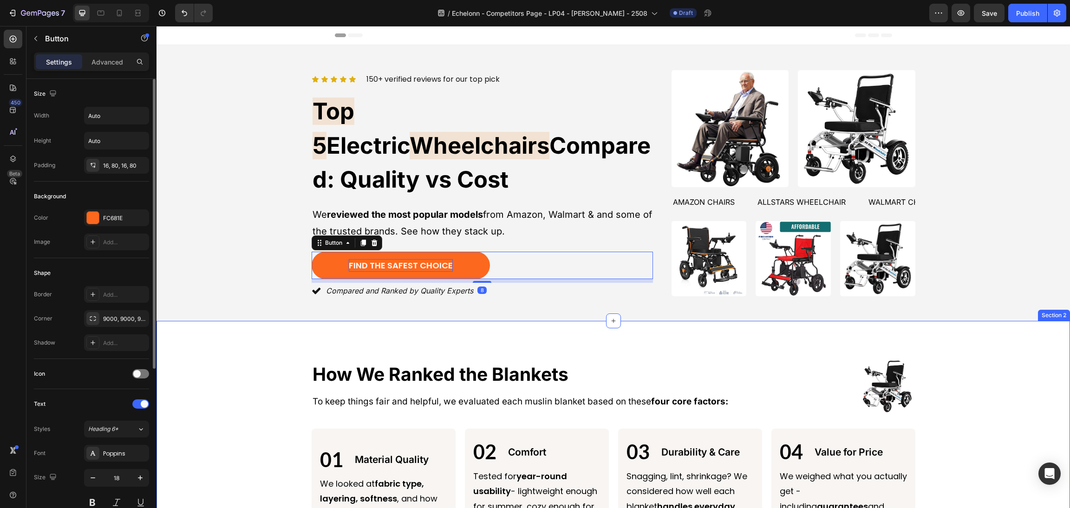
scroll to position [139, 0]
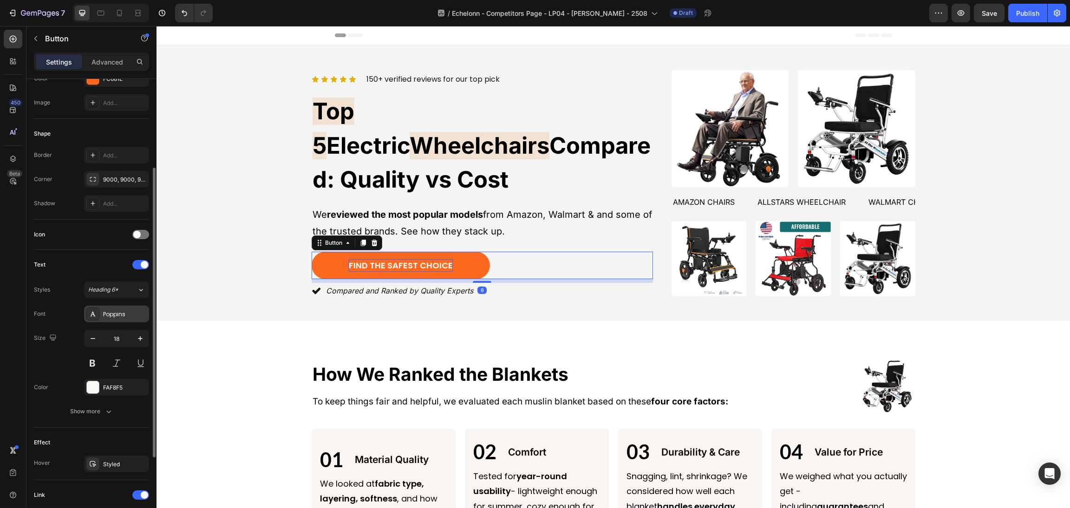
click at [111, 318] on div "Poppins" at bounding box center [125, 314] width 44 height 8
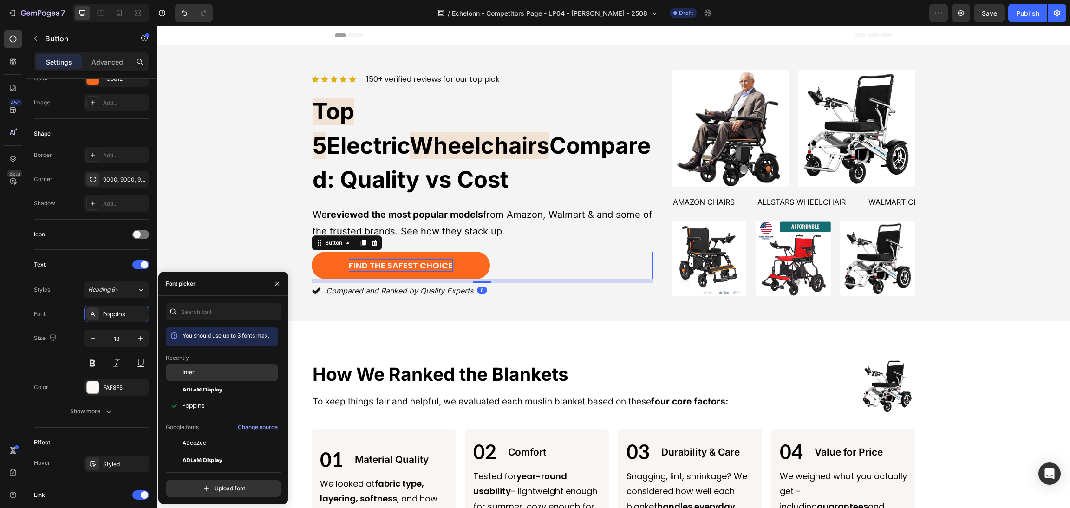
click at [200, 374] on div "Inter" at bounding box center [229, 372] width 94 height 8
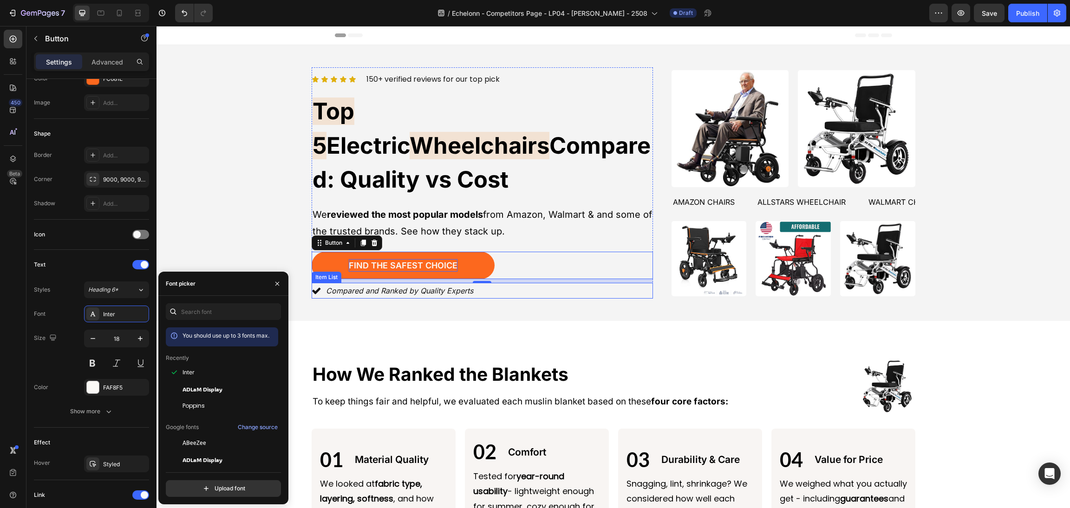
click at [467, 283] on div "Compared and Ranked by Quality Experts" at bounding box center [400, 291] width 150 height 16
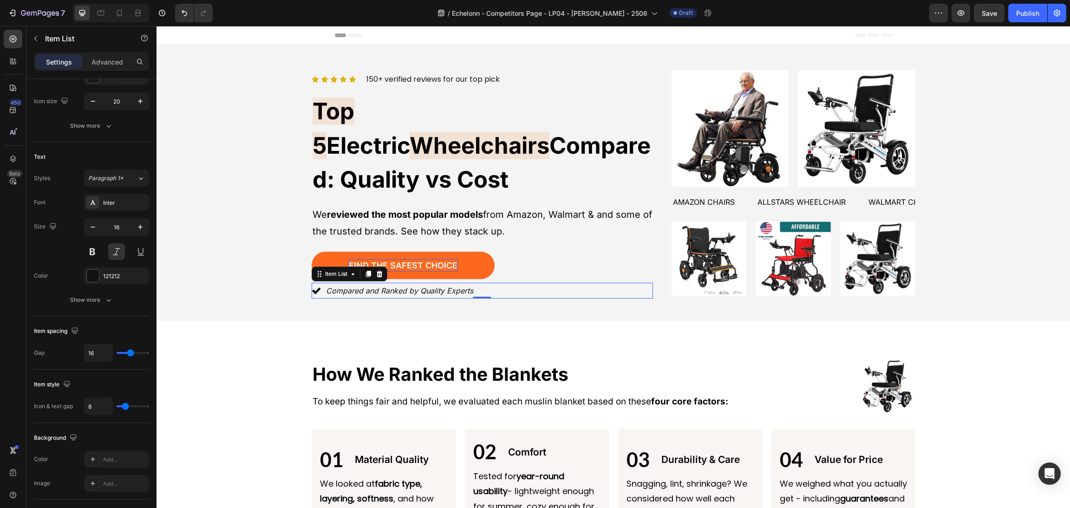
scroll to position [0, 0]
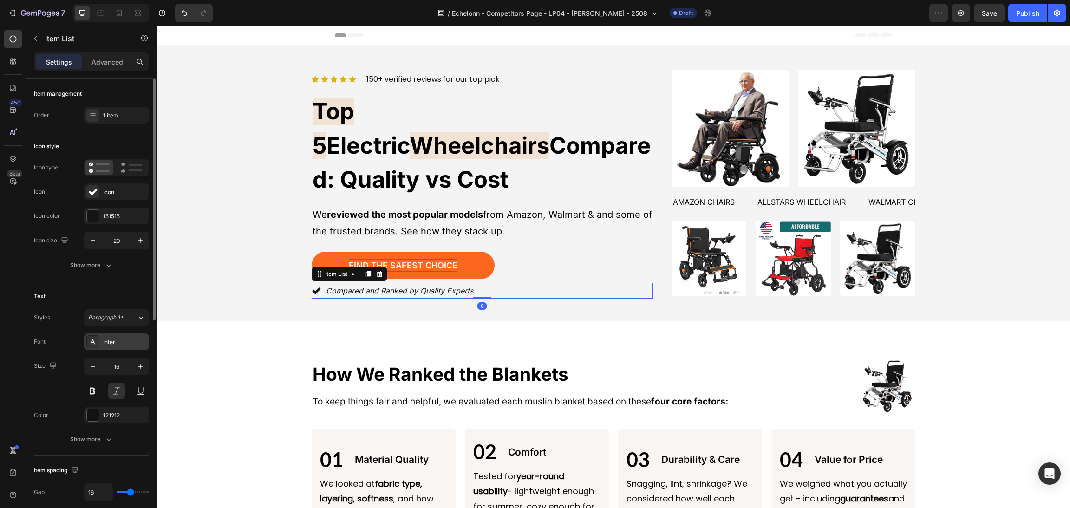
click at [105, 345] on div "Inter" at bounding box center [125, 342] width 44 height 8
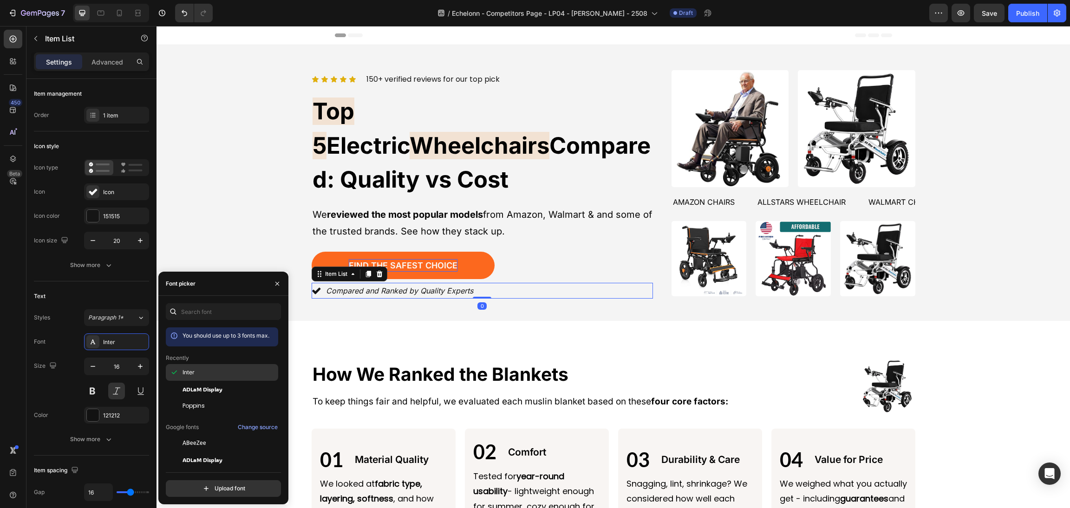
click at [202, 372] on div "Inter" at bounding box center [229, 372] width 94 height 8
click at [325, 328] on div "Image How We Ranked the Blankets Heading Image How We Ranked the Blankets Headi…" at bounding box center [612, 448] width 913 height 254
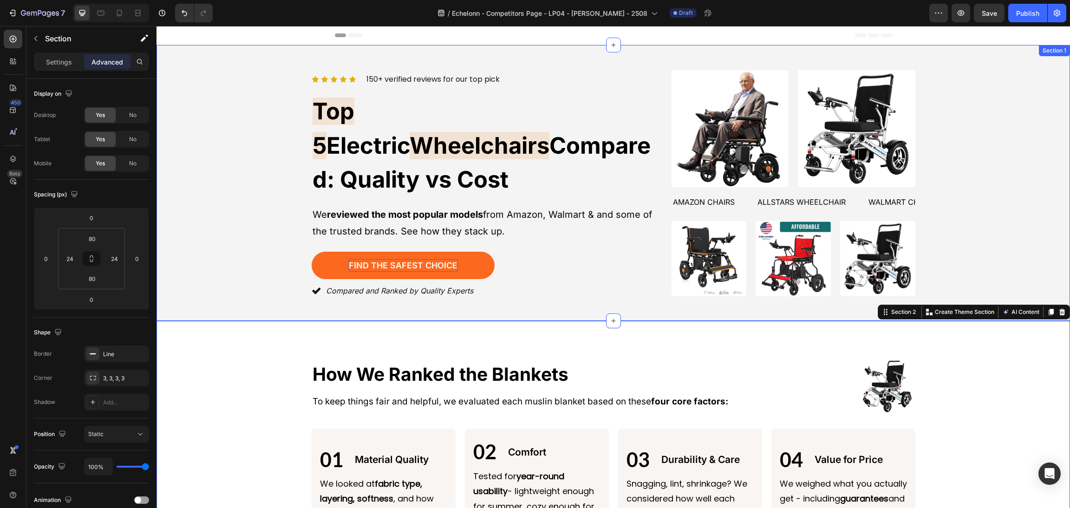
click at [1027, 236] on div "Icon Icon Icon Icon Icon Icon List 150+ verified reviews for our top pick Text …" at bounding box center [613, 182] width 891 height 231
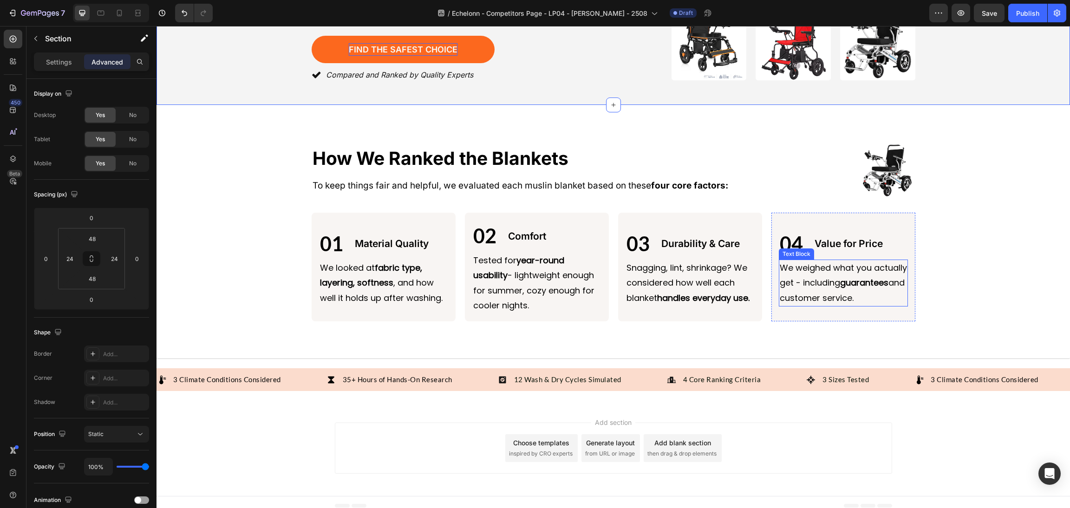
scroll to position [218, 0]
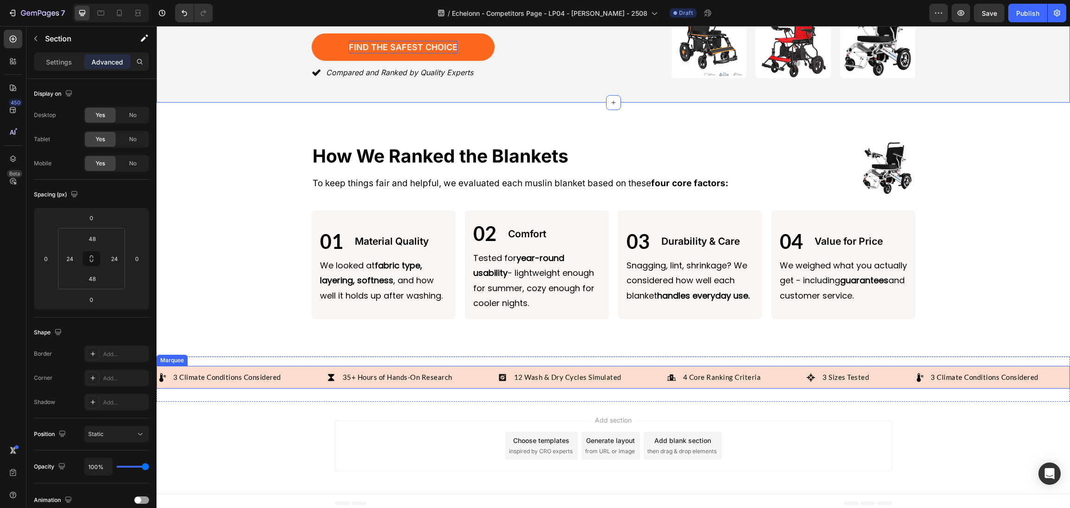
click at [772, 370] on div "4 Core Ranking Criteria Item List" at bounding box center [737, 376] width 140 height 13
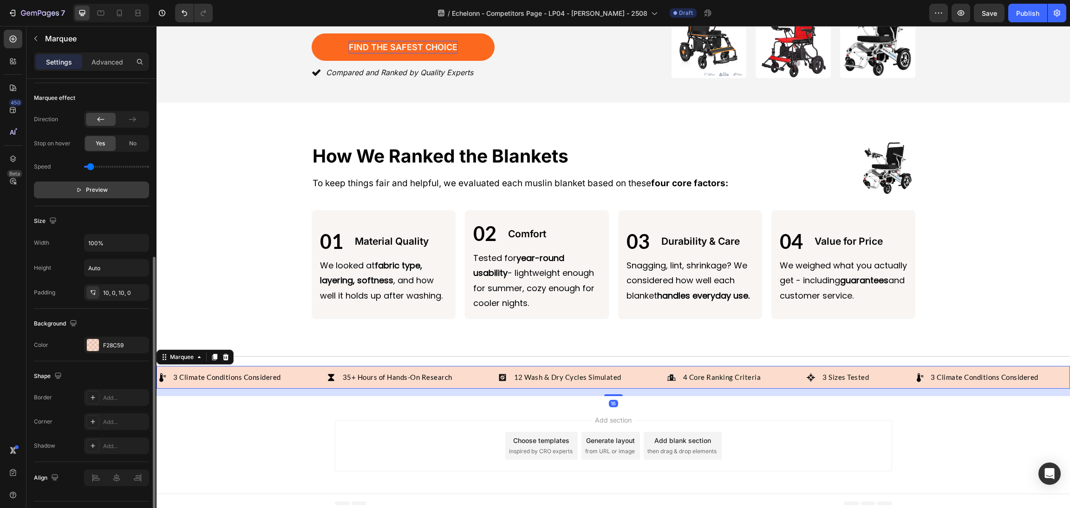
scroll to position [232, 0]
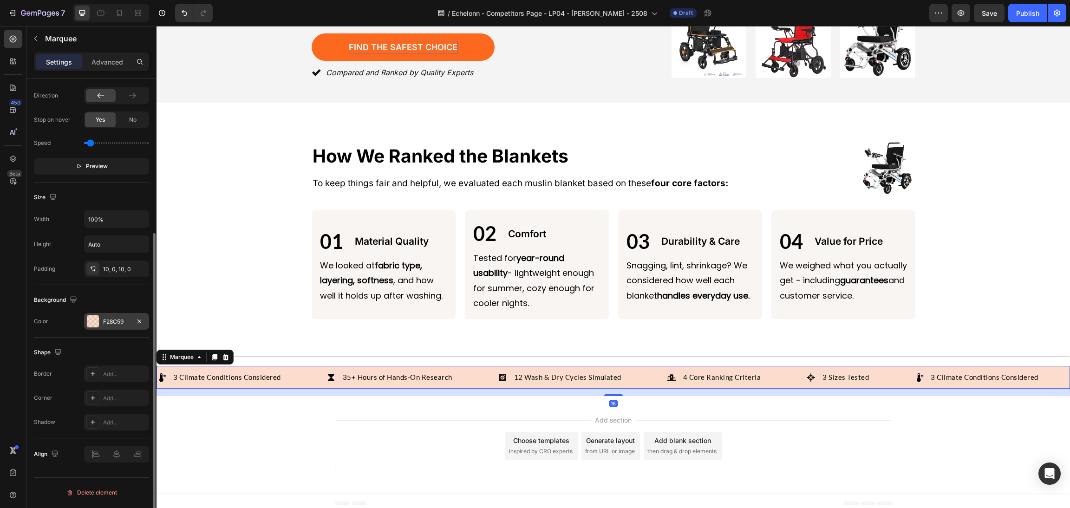
click at [98, 329] on div "F28C59" at bounding box center [116, 321] width 65 height 17
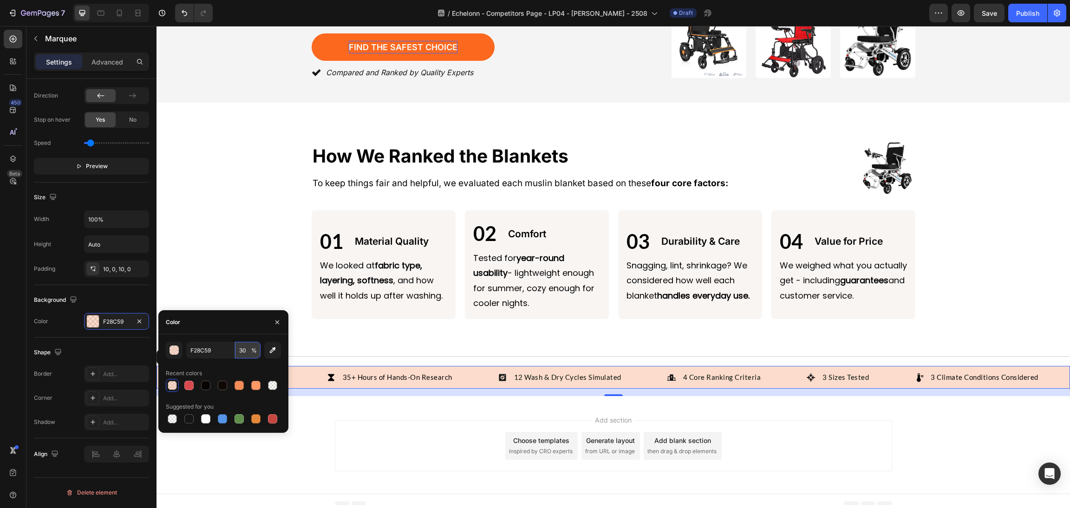
click at [246, 350] on input "30" at bounding box center [248, 350] width 26 height 17
click at [535, 338] on div "Image How We Ranked the Blankets Heading Image How We Ranked the Blankets Headi…" at bounding box center [612, 230] width 913 height 254
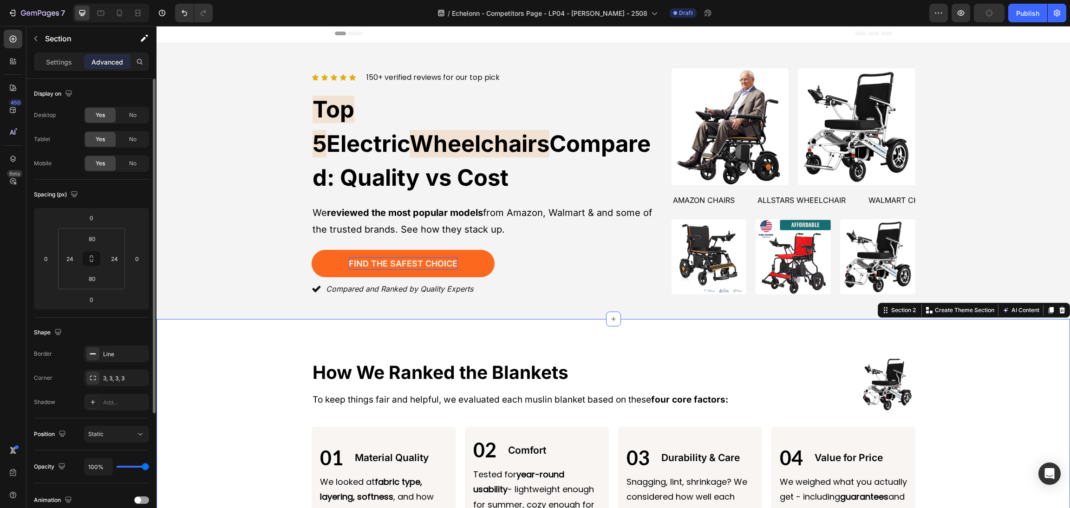
scroll to position [0, 0]
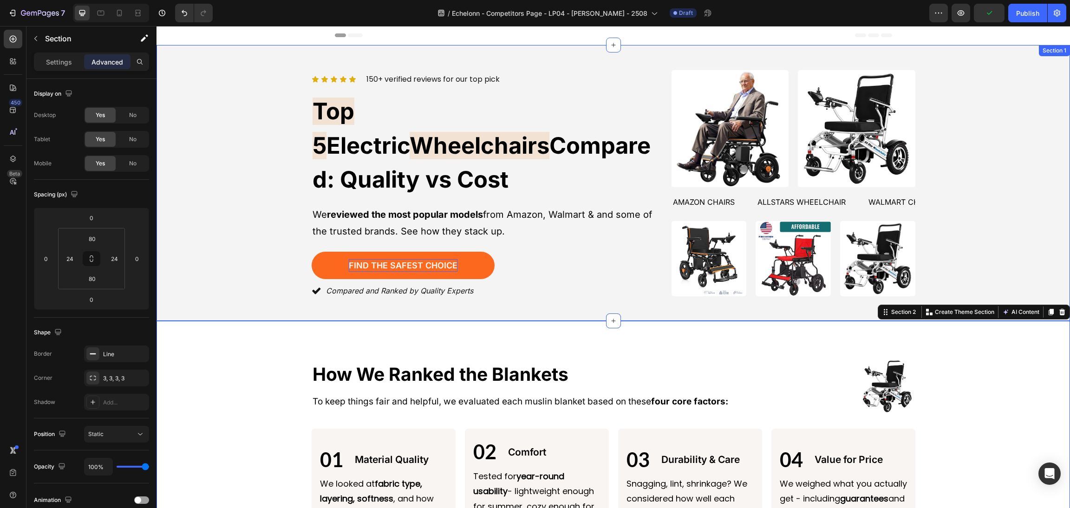
click at [1021, 246] on div "Icon Icon Icon Icon Icon Icon List 150+ verified reviews for our top pick Text …" at bounding box center [613, 182] width 891 height 231
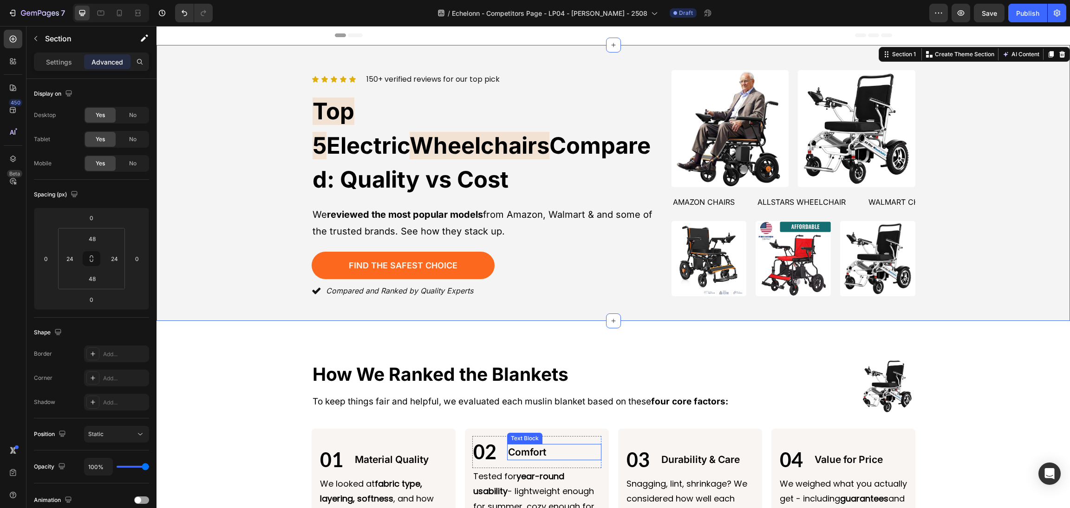
click at [546, 447] on p "Comfort" at bounding box center [554, 452] width 92 height 15
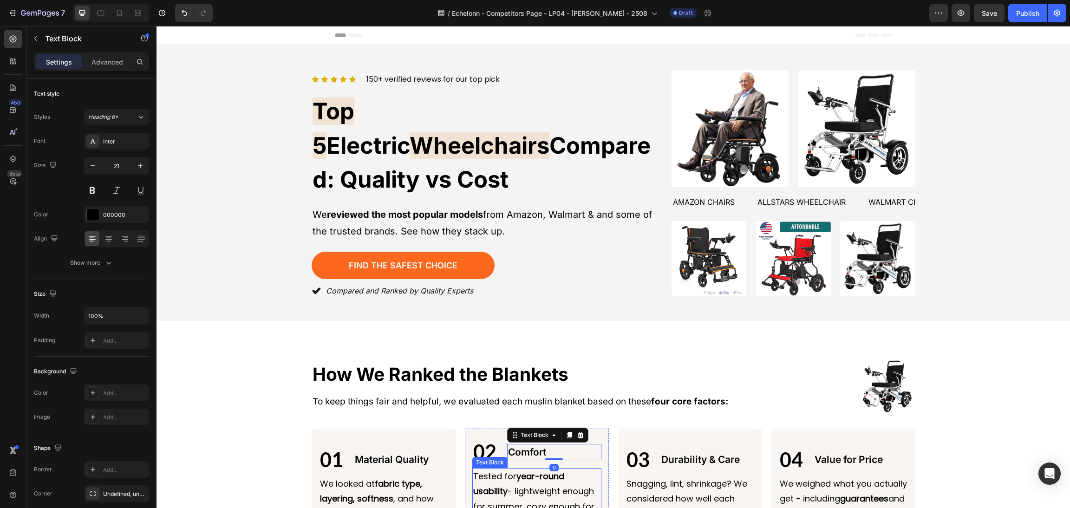
click at [527, 480] on p "Tested for year-round usability - lightweight enough for summer, cozy enough fo…" at bounding box center [536, 499] width 127 height 60
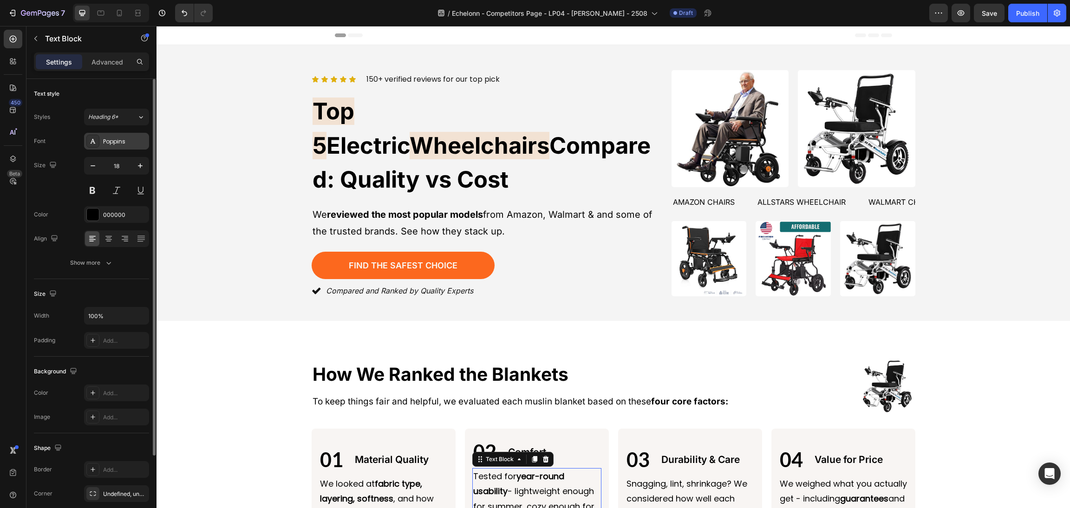
click at [130, 139] on div "Poppins" at bounding box center [125, 141] width 44 height 8
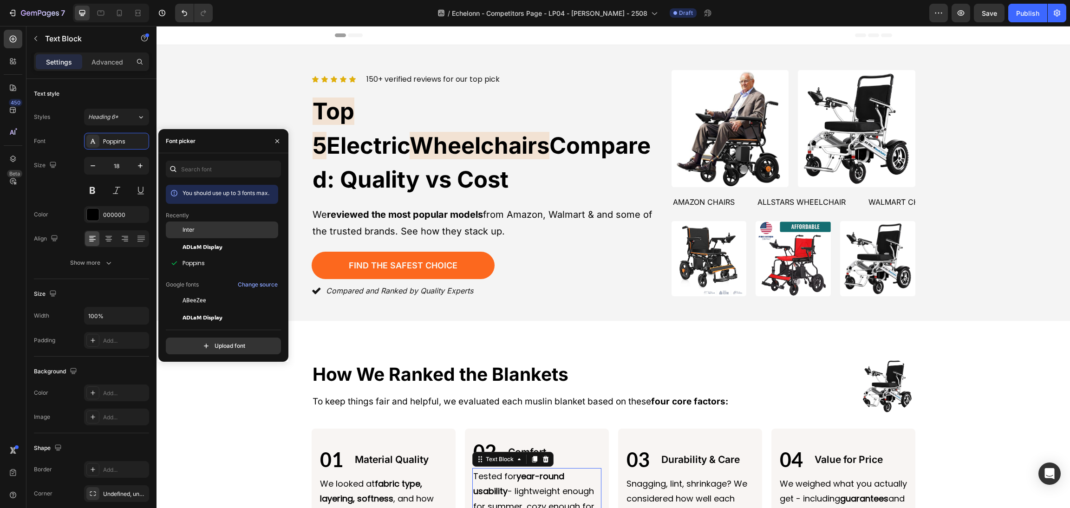
click at [204, 228] on div "Inter" at bounding box center [229, 230] width 94 height 8
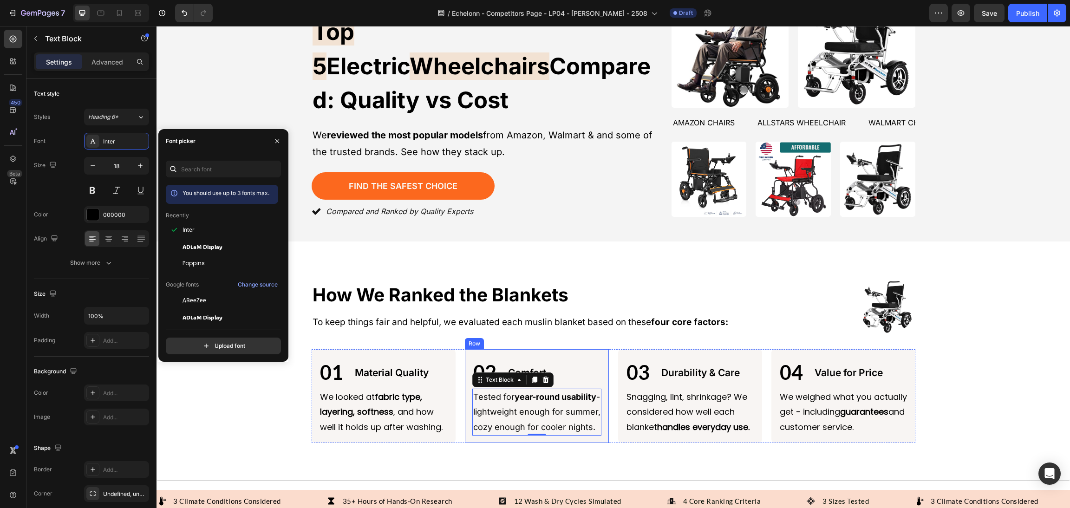
scroll to position [139, 0]
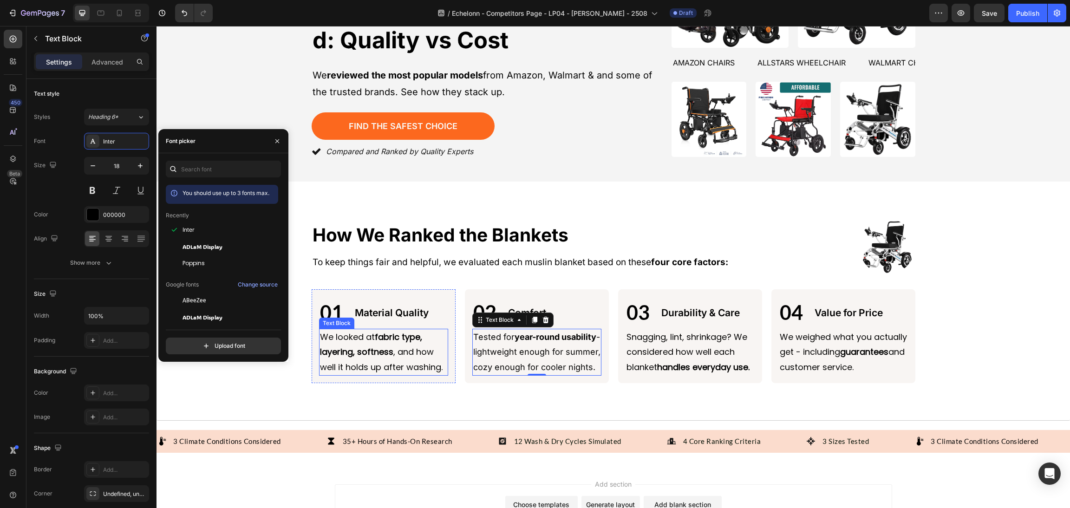
click at [376, 340] on strong "fabric type, layering, softness" at bounding box center [371, 344] width 102 height 26
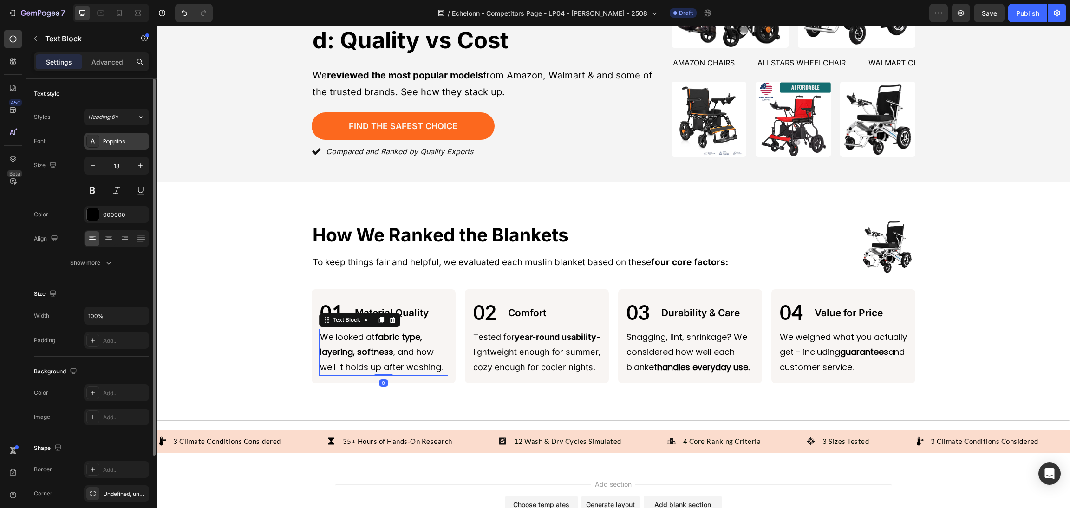
click at [129, 141] on div "Poppins" at bounding box center [125, 141] width 44 height 8
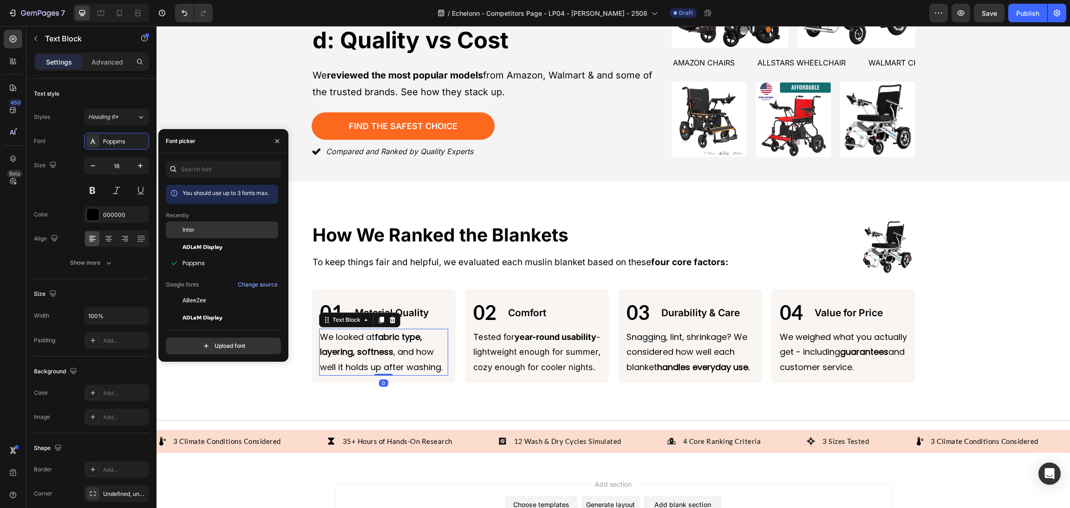
click at [198, 229] on div "Inter" at bounding box center [229, 230] width 94 height 8
click at [511, 223] on p "How We Ranked the Blankets" at bounding box center [561, 235] width 498 height 24
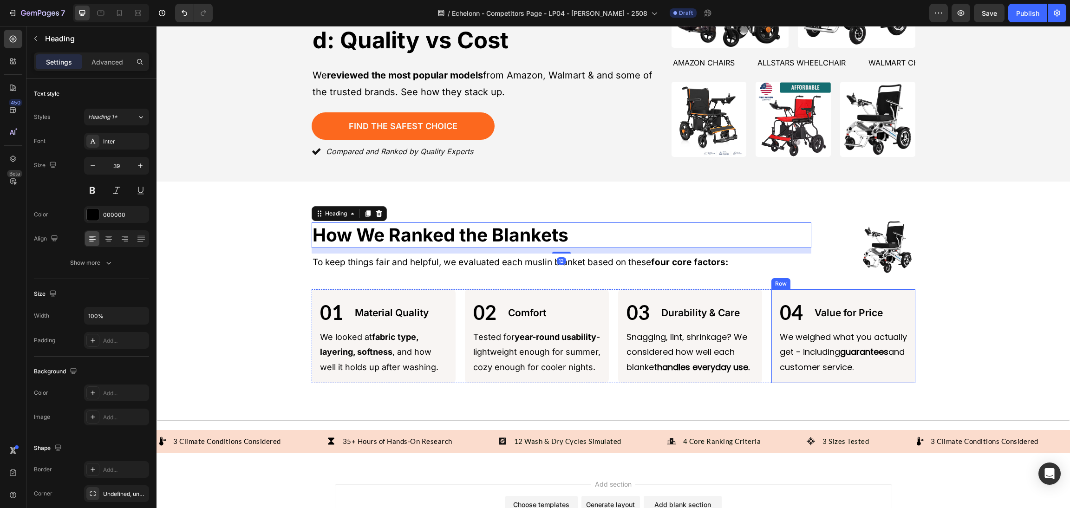
scroll to position [70, 0]
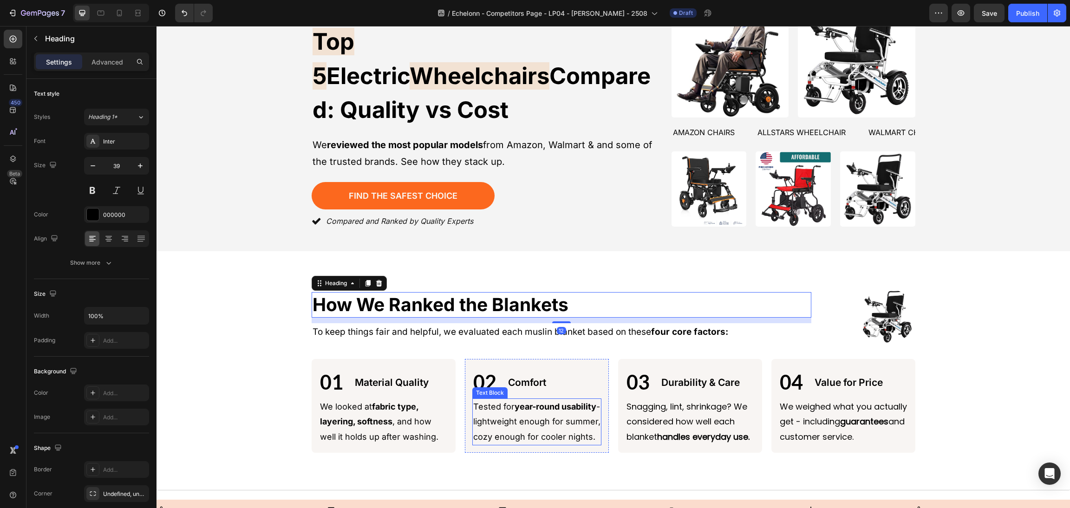
click at [544, 425] on p "Tested for year-round usability - lightweight enough for summer, cozy enough fo…" at bounding box center [536, 421] width 127 height 45
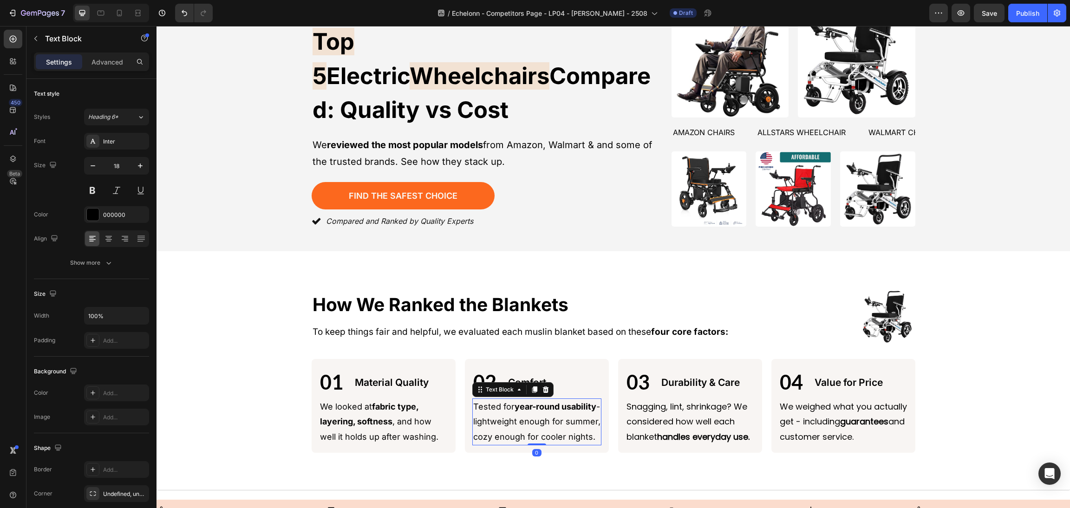
click at [532, 441] on p "Tested for year-round usability - lightweight enough for summer, cozy enough fo…" at bounding box center [536, 421] width 127 height 45
click at [530, 442] on p "Tested for year-round usability - lightweight enough for summer, cozy enough fo…" at bounding box center [536, 421] width 127 height 45
drag, startPoint x: 544, startPoint y: 446, endPoint x: 429, endPoint y: 448, distance: 114.7
click at [410, 447] on div "01 Text Block Material Quality Text Block Row We looked at fabric type, layerin…" at bounding box center [614, 406] width 604 height 94
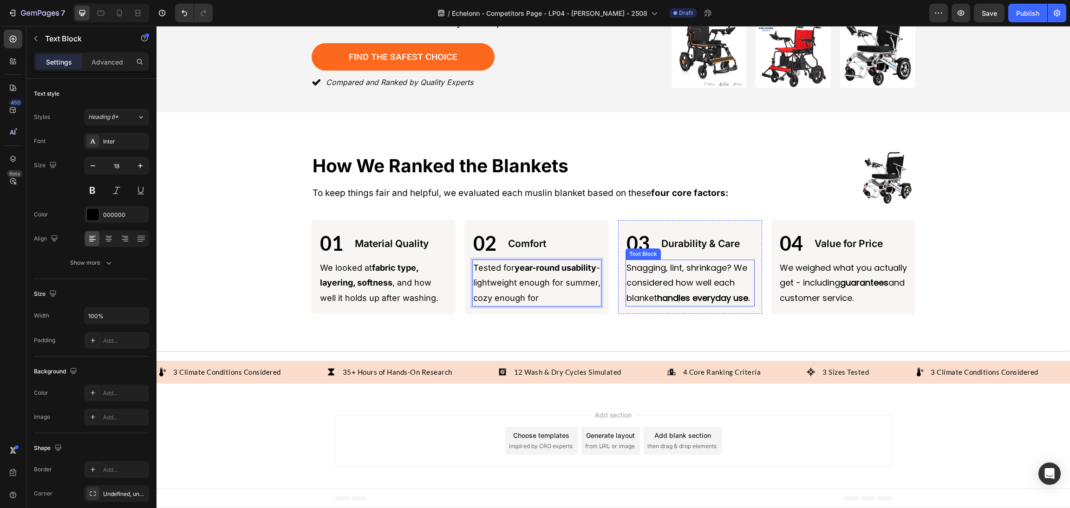
scroll to position [216, 0]
click at [839, 282] on p "We weighed what you actually get - including guarantees and customer service." at bounding box center [842, 282] width 127 height 45
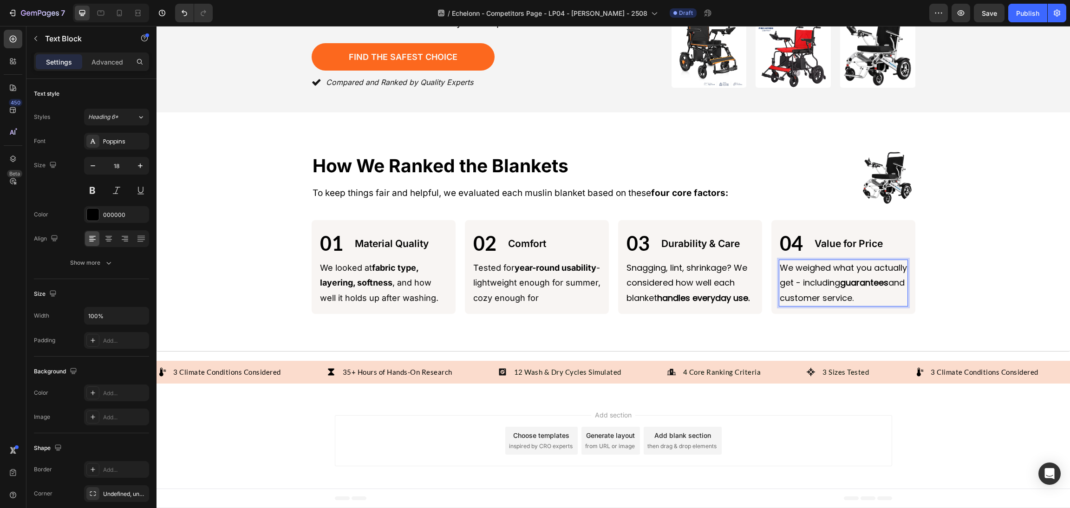
drag, startPoint x: 842, startPoint y: 298, endPoint x: 745, endPoint y: 301, distance: 96.6
click at [747, 302] on div "01 Text Block Material Quality Text Block Row We looked at fabric type, layerin…" at bounding box center [614, 267] width 604 height 94
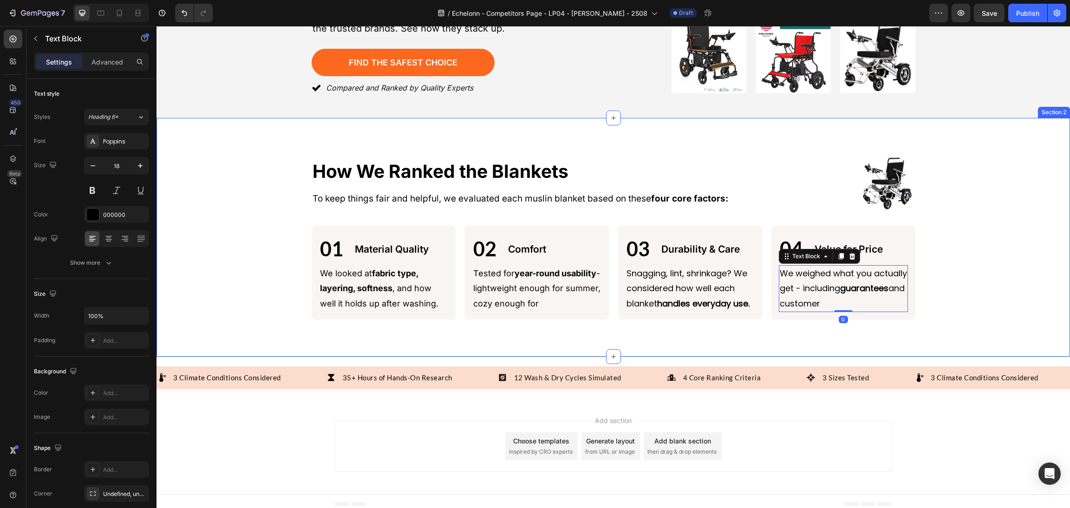
click at [956, 242] on div "Image How We Ranked the Blankets Heading Image How We Ranked the Blankets Headi…" at bounding box center [613, 237] width 891 height 164
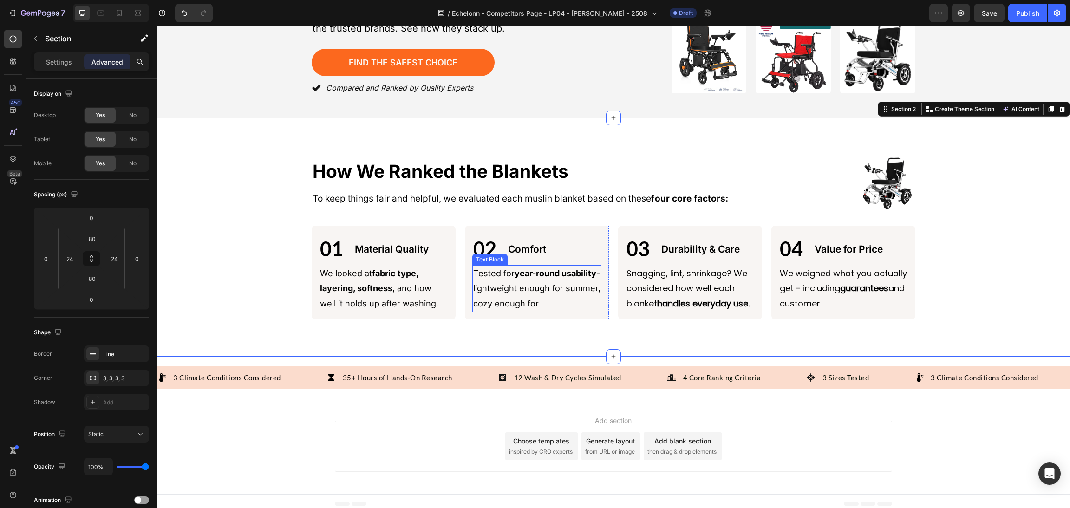
click at [526, 282] on p "Tested for year-round usability - lightweight enough for summer, cozy enough for" at bounding box center [536, 288] width 127 height 45
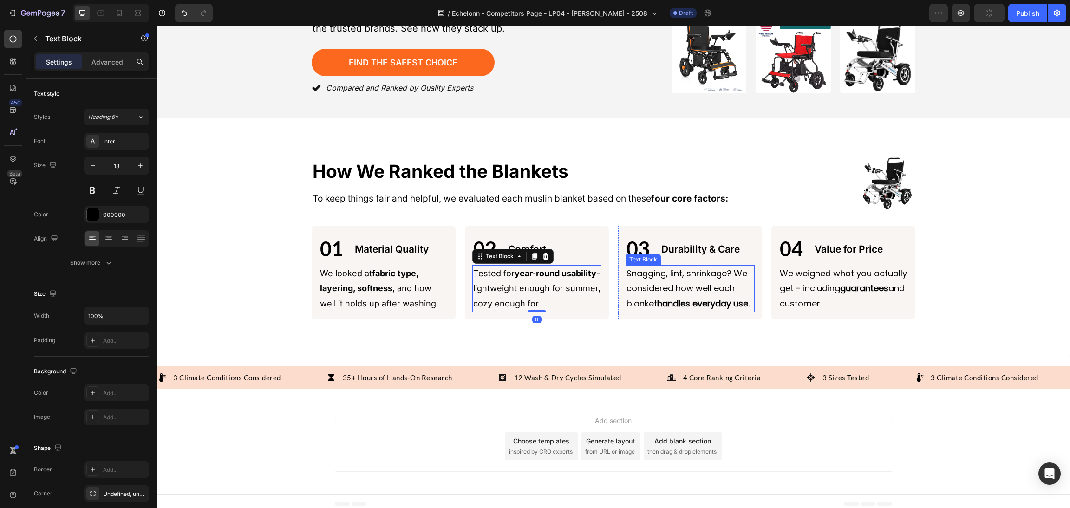
click at [652, 281] on p "Snagging, lint, shrinkage? We considered how well each blanket handles everyday…" at bounding box center [689, 288] width 127 height 45
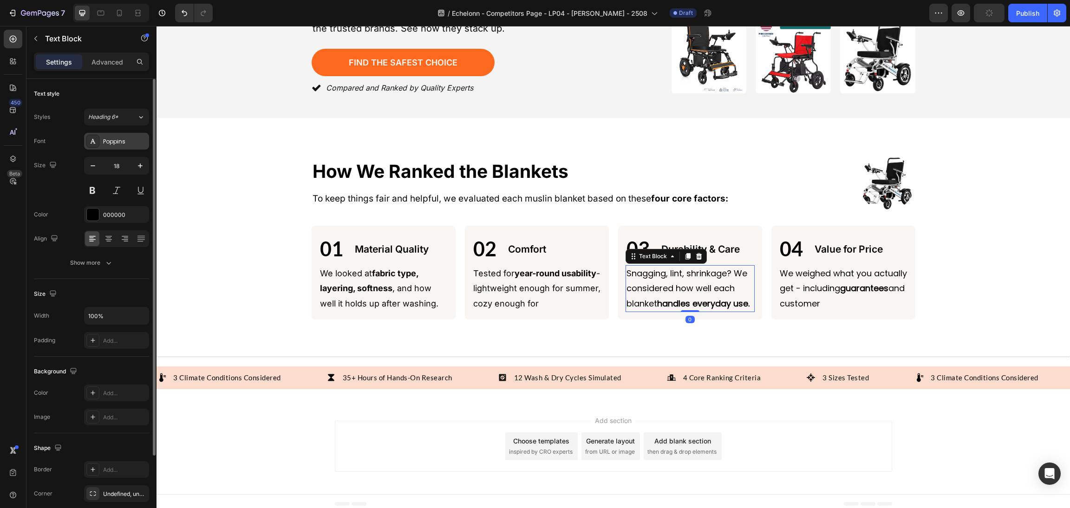
click at [110, 148] on div "Poppins" at bounding box center [116, 141] width 65 height 17
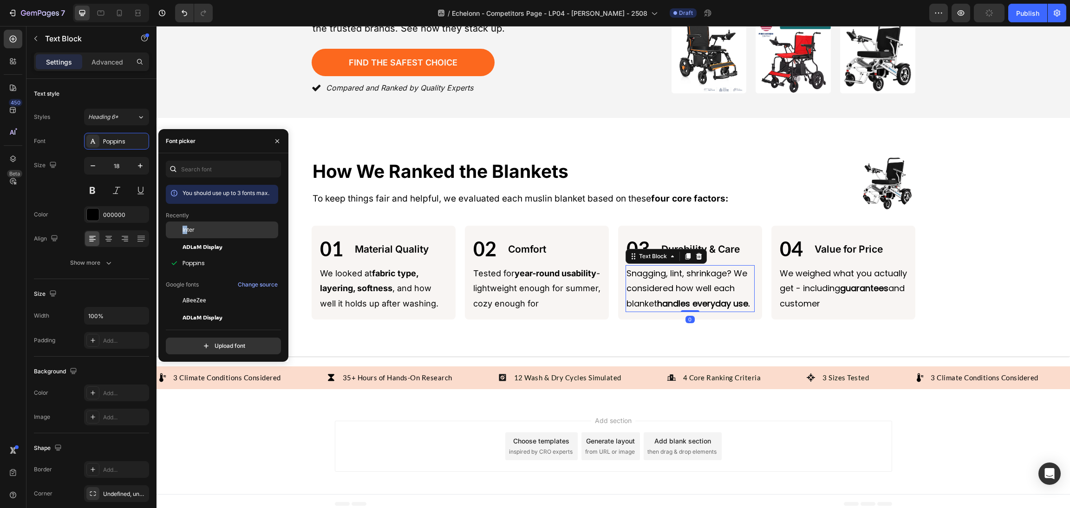
click at [188, 292] on div "Inter" at bounding box center [222, 300] width 112 height 17
click at [191, 227] on span "Inter" at bounding box center [188, 230] width 12 height 8
click at [188, 232] on span "Inter" at bounding box center [188, 230] width 12 height 8
click at [876, 281] on p "We weighed what you actually get - including guarantees and customer" at bounding box center [842, 288] width 127 height 45
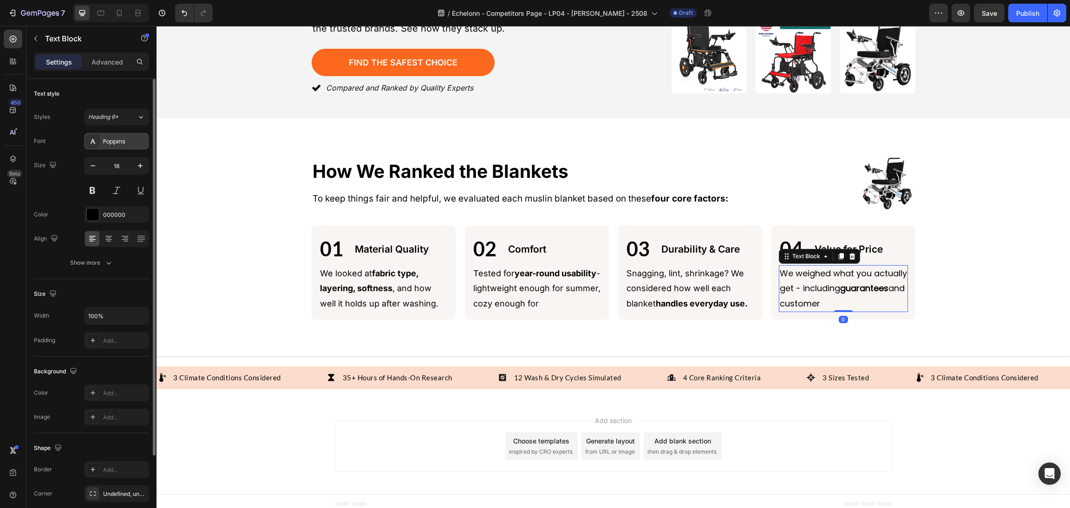
click at [112, 141] on div "Poppins" at bounding box center [125, 141] width 44 height 8
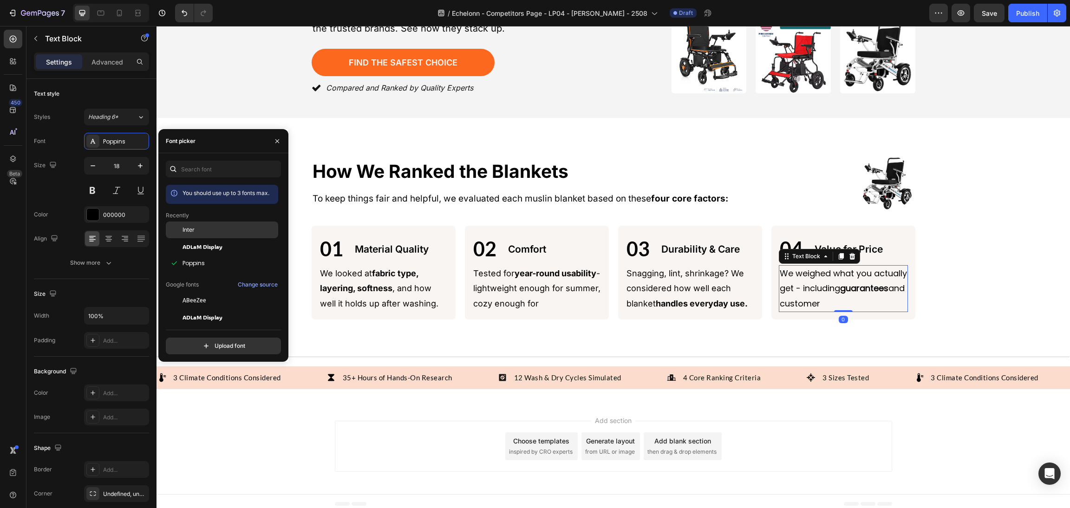
click at [215, 292] on div "Inter" at bounding box center [222, 300] width 112 height 17
click at [1010, 258] on div "Image How We Ranked the Blankets Heading Image How We Ranked the Blankets Headi…" at bounding box center [613, 237] width 891 height 164
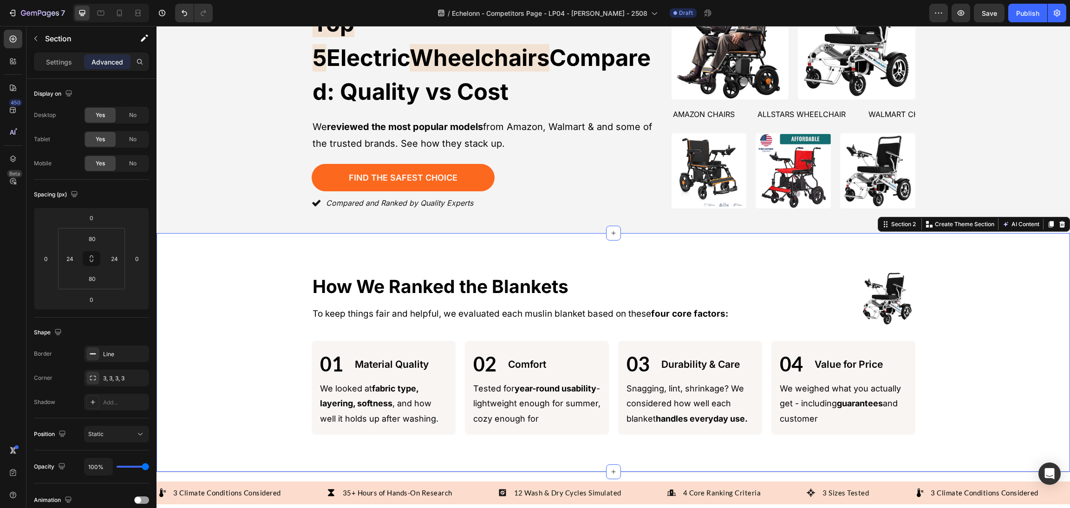
scroll to position [64, 0]
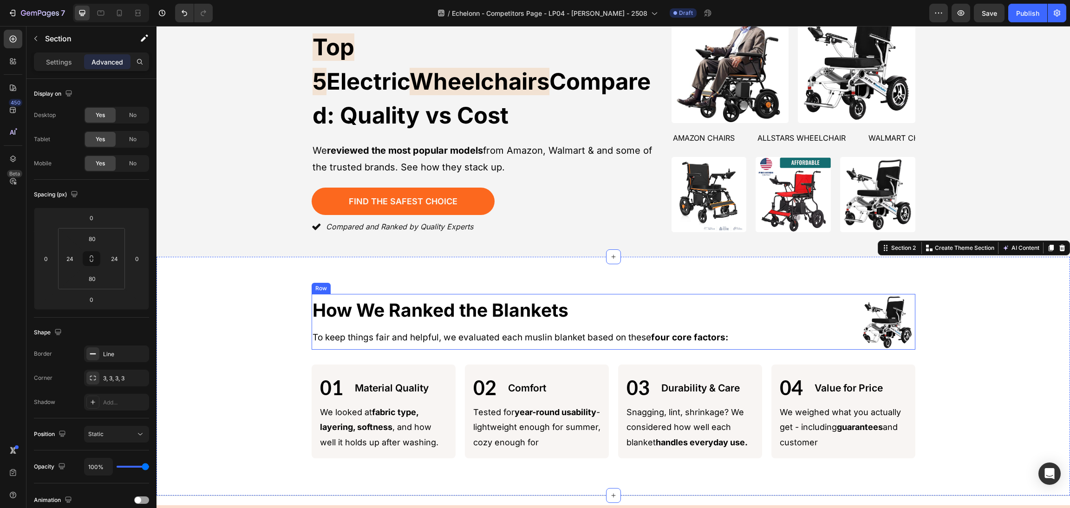
click at [705, 332] on strong "four core factors:" at bounding box center [689, 337] width 77 height 11
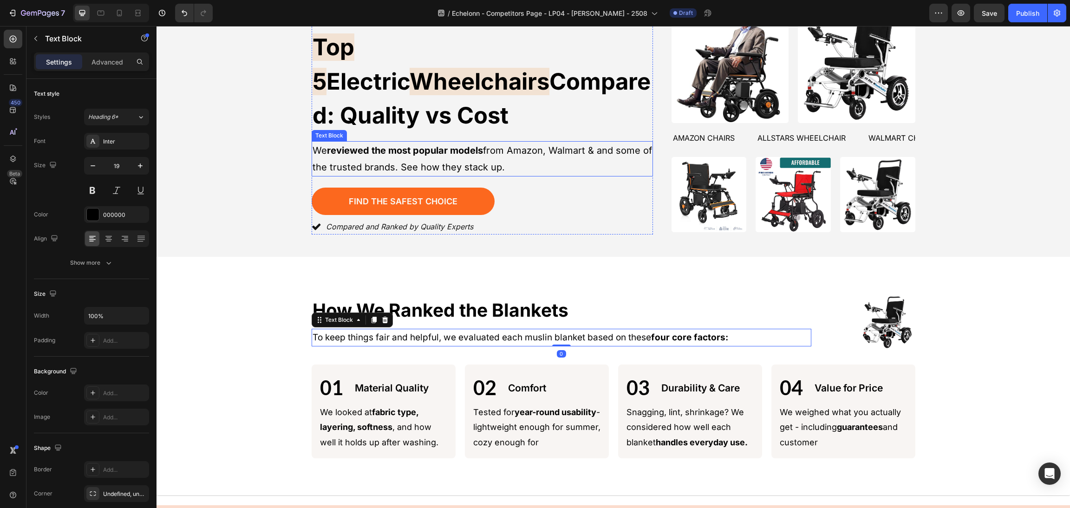
click at [492, 142] on p "We reviewed the most popular models from Amazon, Walmart & and some of the trus…" at bounding box center [481, 158] width 339 height 33
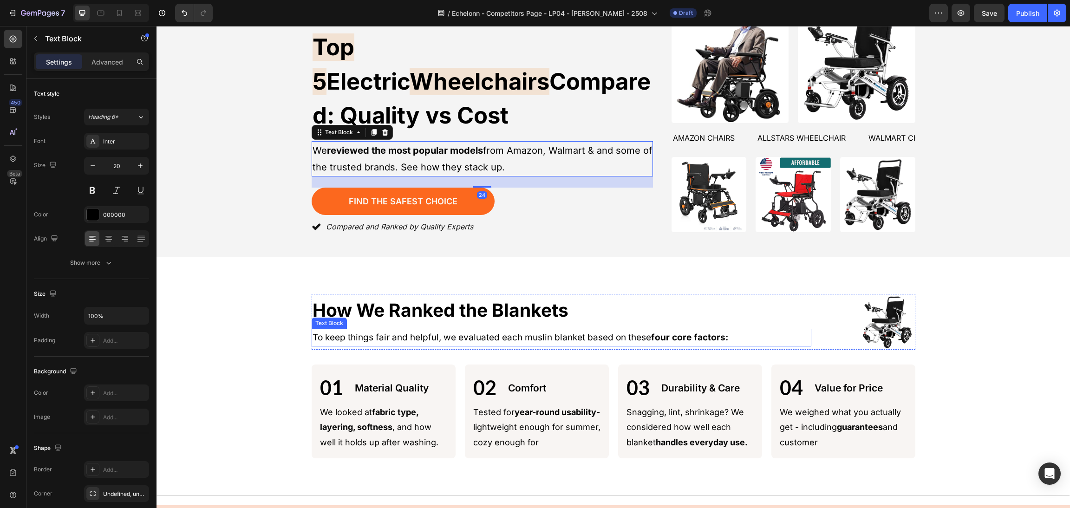
click at [444, 334] on p "To keep things fair and helpful, we evaluated each muslin blanket based on thes…" at bounding box center [561, 338] width 498 height 16
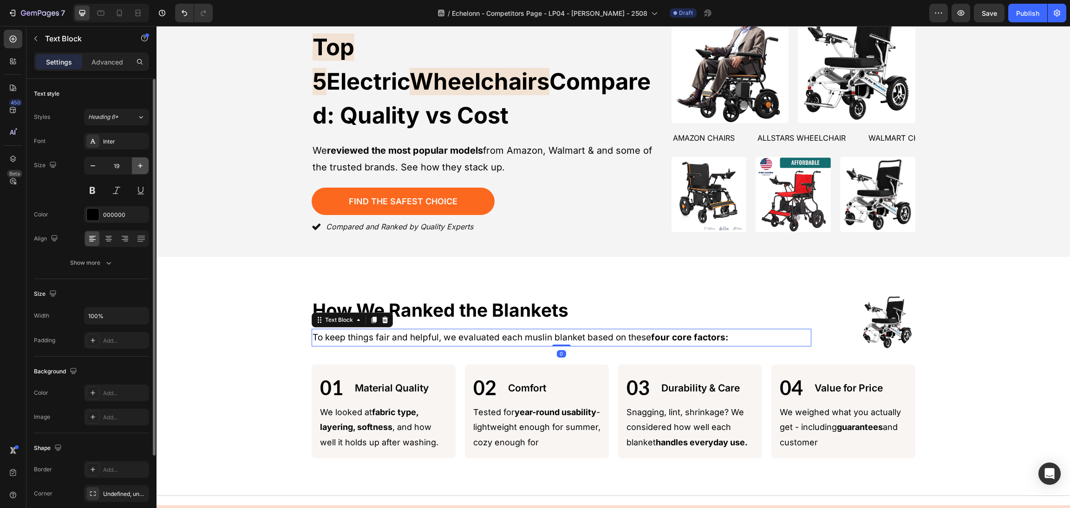
click at [142, 164] on icon "button" at bounding box center [140, 165] width 9 height 9
type input "20"
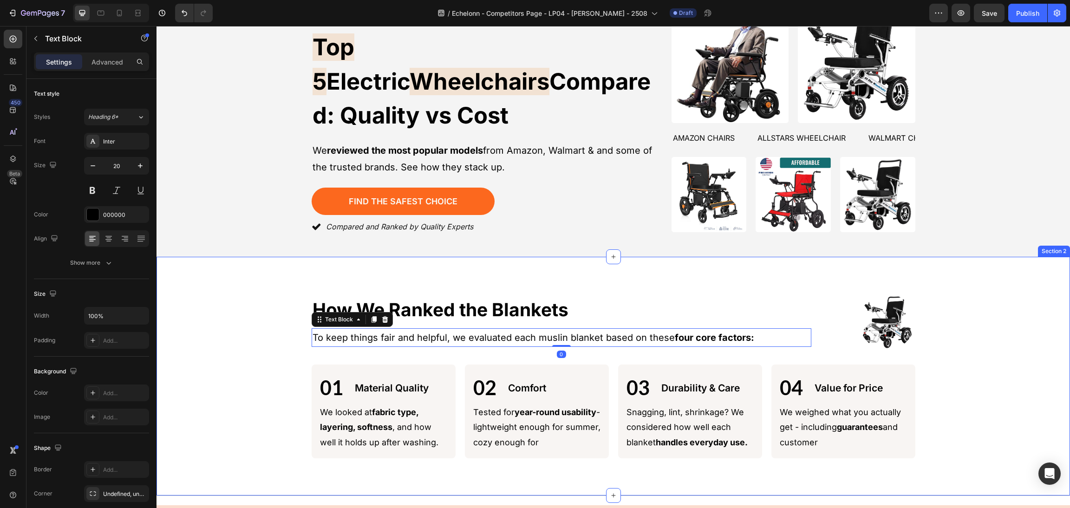
drag, startPoint x: 197, startPoint y: 287, endPoint x: 265, endPoint y: 288, distance: 68.2
click at [198, 287] on div "Image How We Ranked the Blankets Heading Image How We Ranked the Blankets Headi…" at bounding box center [612, 376] width 913 height 239
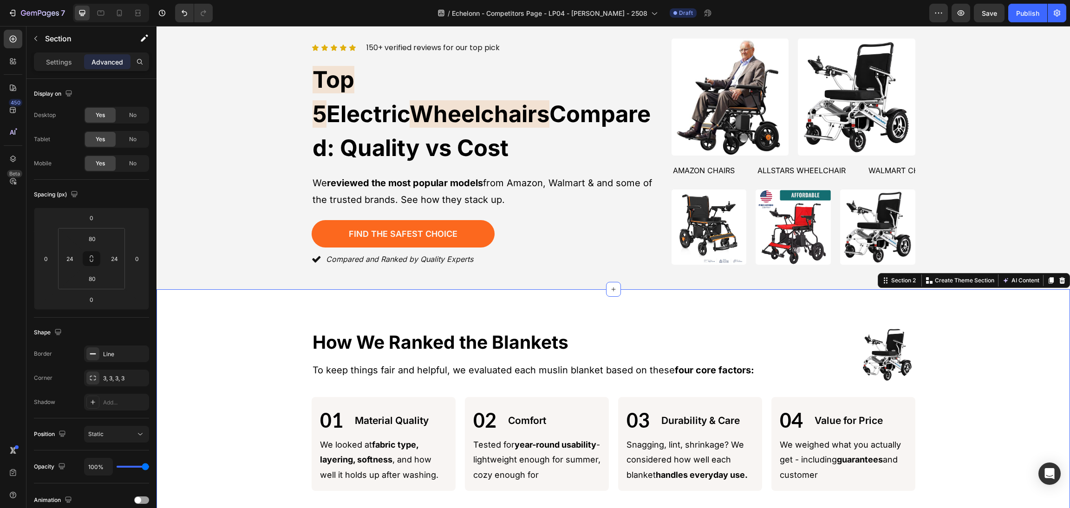
scroll to position [0, 0]
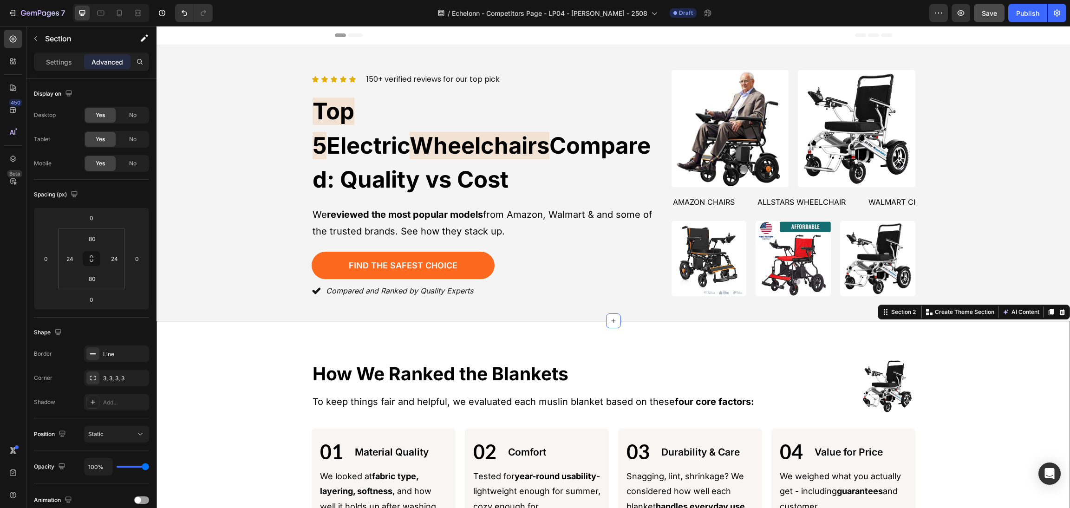
click at [987, 15] on span "Save" at bounding box center [988, 13] width 15 height 8
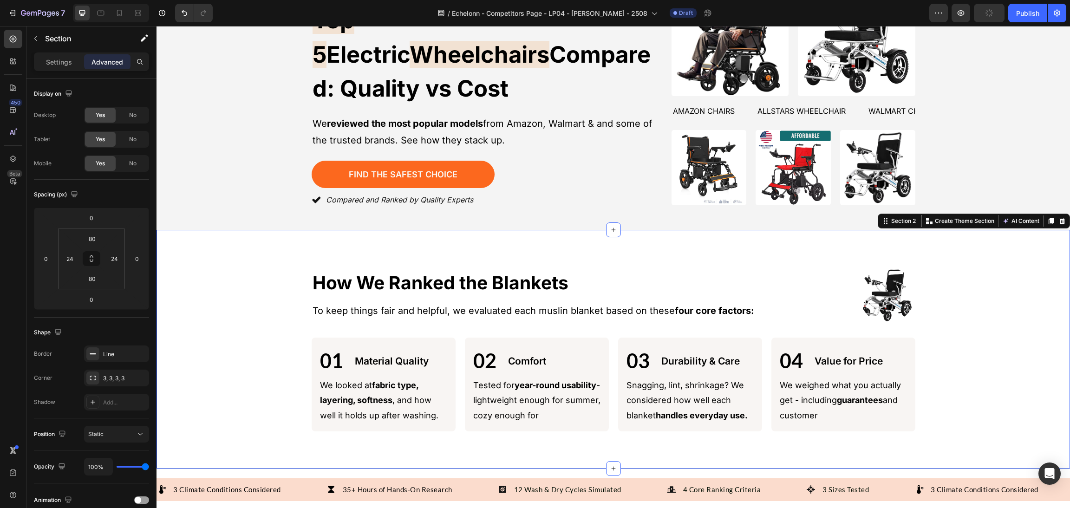
scroll to position [203, 0]
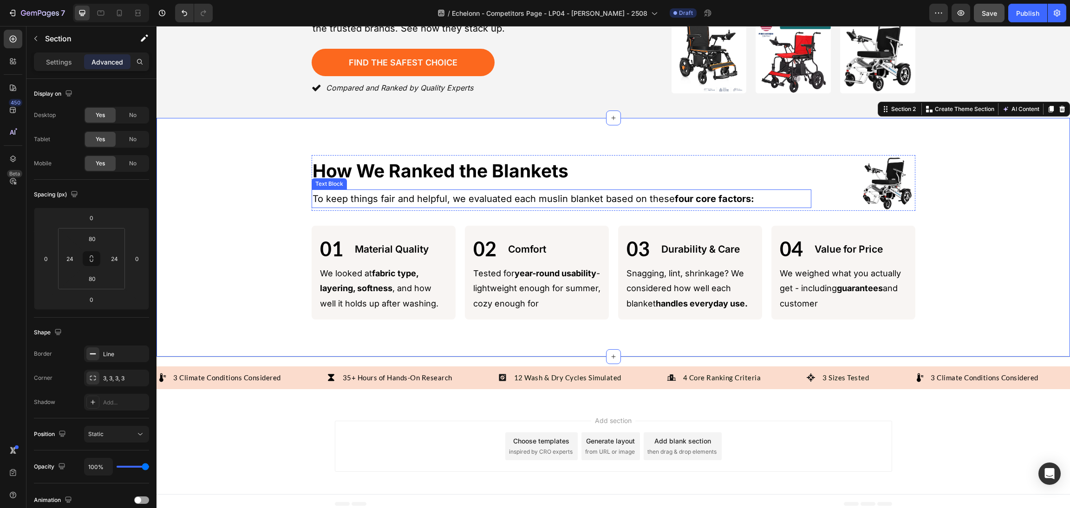
click at [506, 162] on p "How We Ranked the Blankets" at bounding box center [561, 171] width 498 height 24
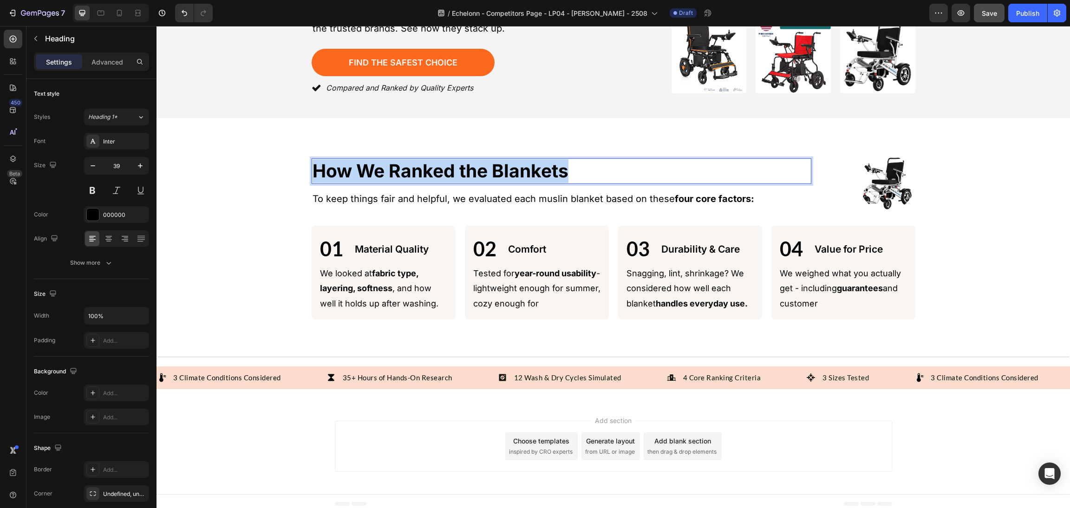
drag, startPoint x: 595, startPoint y: 165, endPoint x: 243, endPoint y: 167, distance: 351.9
click at [225, 166] on div "Image How We Ranked the Blankets Heading 12 Image How We Ranked the Blankets He…" at bounding box center [613, 237] width 891 height 164
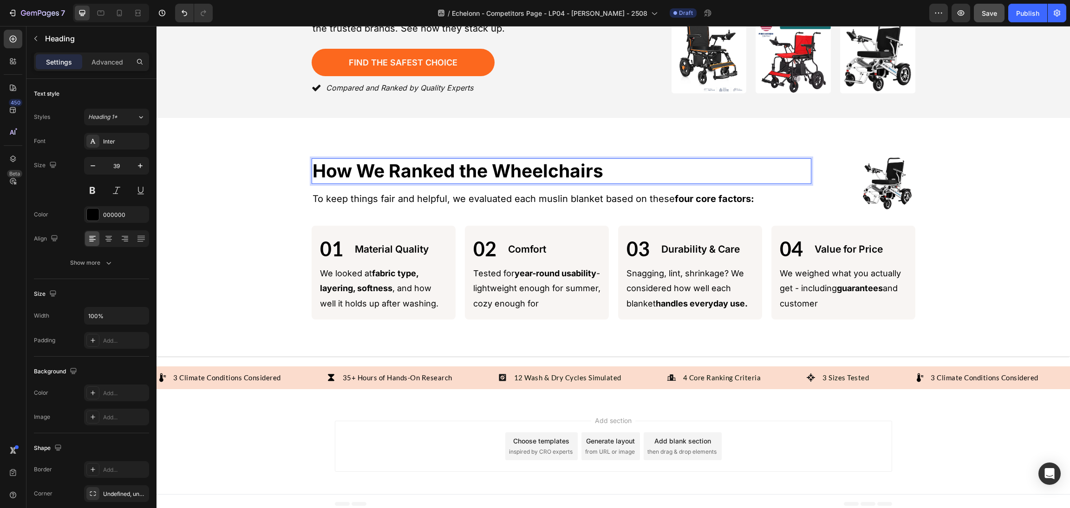
click at [127, 11] on div at bounding box center [111, 13] width 76 height 19
click at [126, 13] on div at bounding box center [111, 13] width 76 height 19
click at [116, 13] on icon at bounding box center [119, 12] width 9 height 9
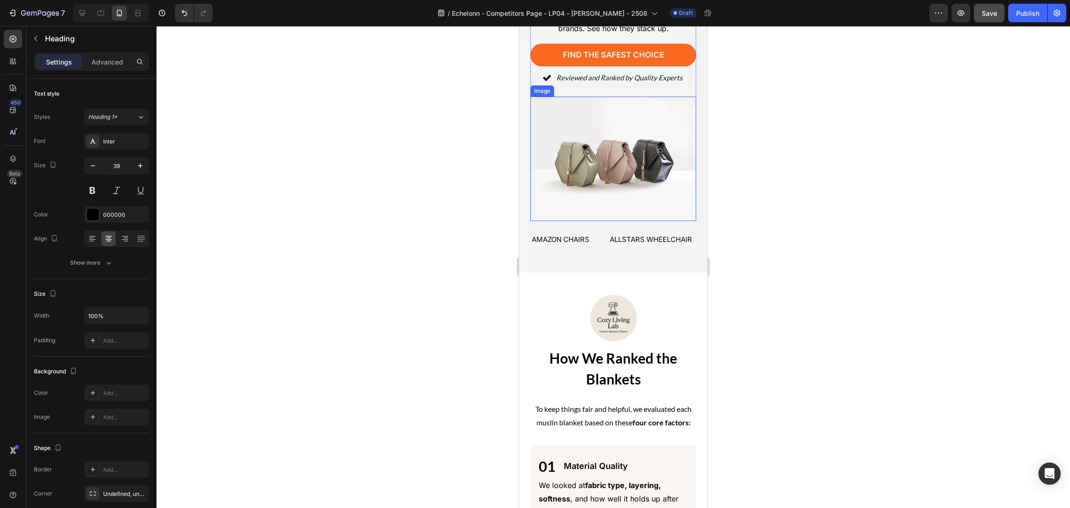
scroll to position [176, 0]
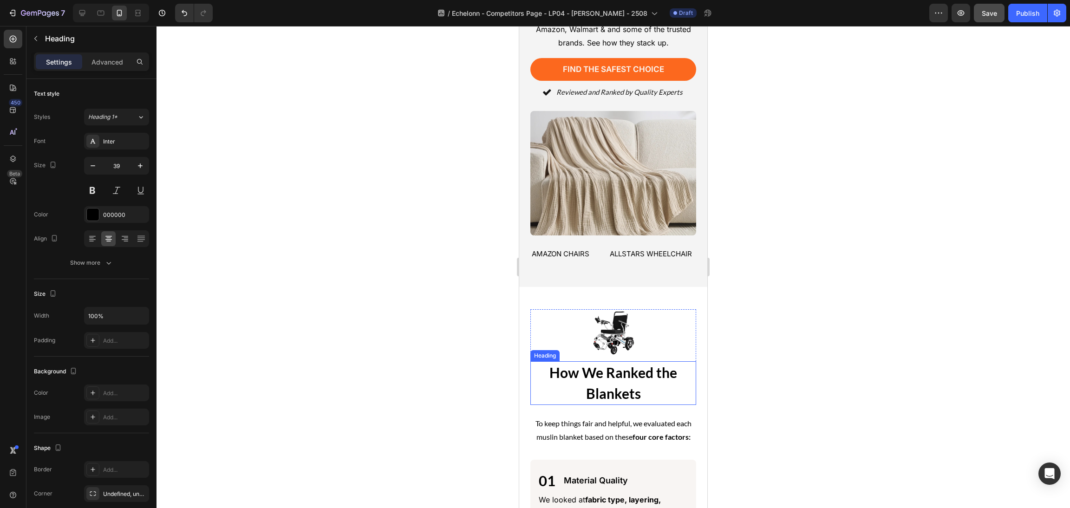
click at [636, 396] on h2 "How We Ranked the Blankets" at bounding box center [613, 383] width 166 height 44
click at [648, 393] on h2 "How We Ranked the Blankets" at bounding box center [613, 383] width 166 height 44
drag, startPoint x: 619, startPoint y: 389, endPoint x: 632, endPoint y: 382, distance: 15.2
click at [519, 366] on html "Mobile ( 405 px) iPhone 13 Mini iPhone 13 Pro iPhone 11 Pro Max iPhone 15 Pro M…" at bounding box center [613, 444] width 188 height 1189
click at [597, 203] on img at bounding box center [613, 173] width 166 height 124
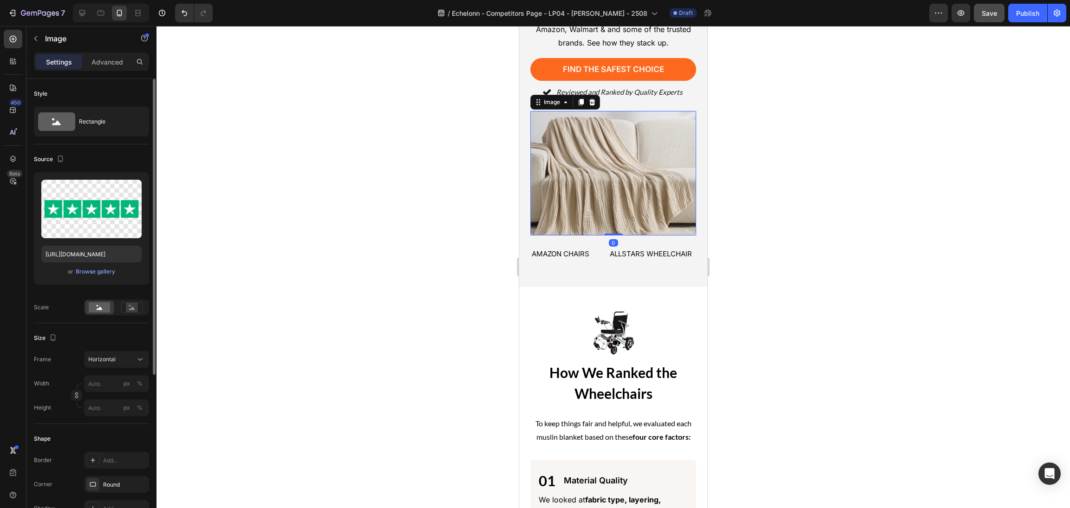
click at [90, 266] on div "or Browse gallery" at bounding box center [91, 271] width 100 height 11
click at [93, 269] on div "Browse gallery" at bounding box center [95, 271] width 39 height 8
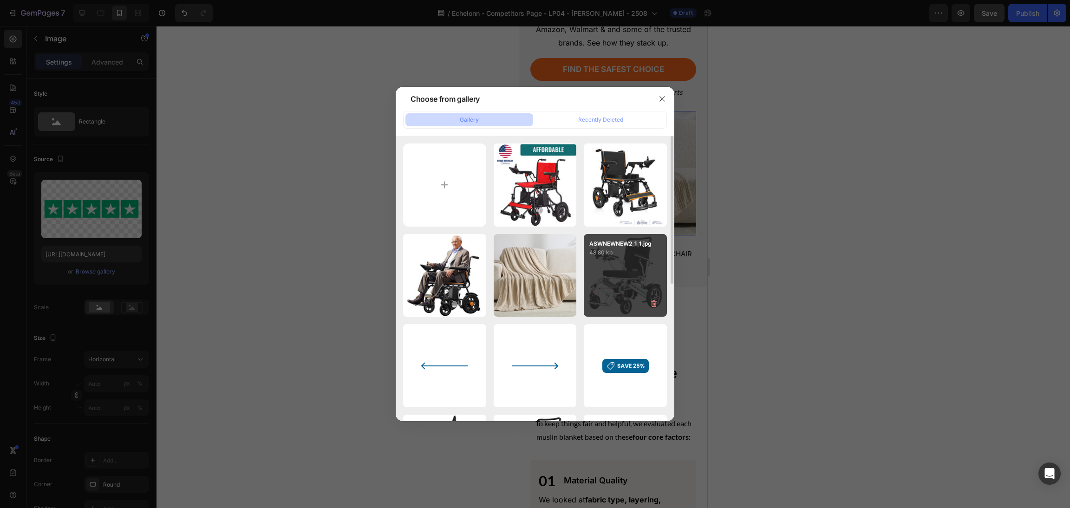
click at [637, 249] on p "48.80 kb" at bounding box center [625, 252] width 72 height 9
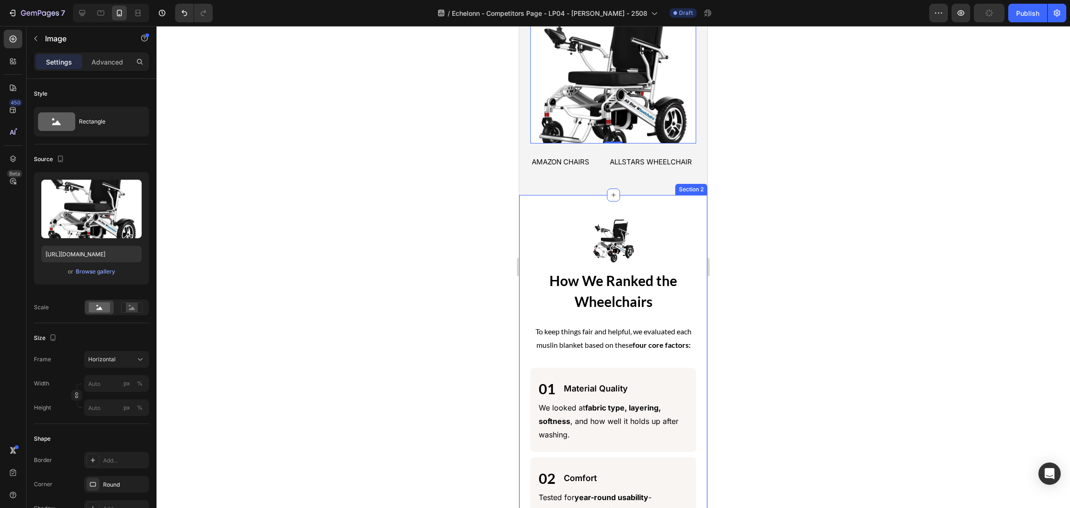
scroll to position [316, 0]
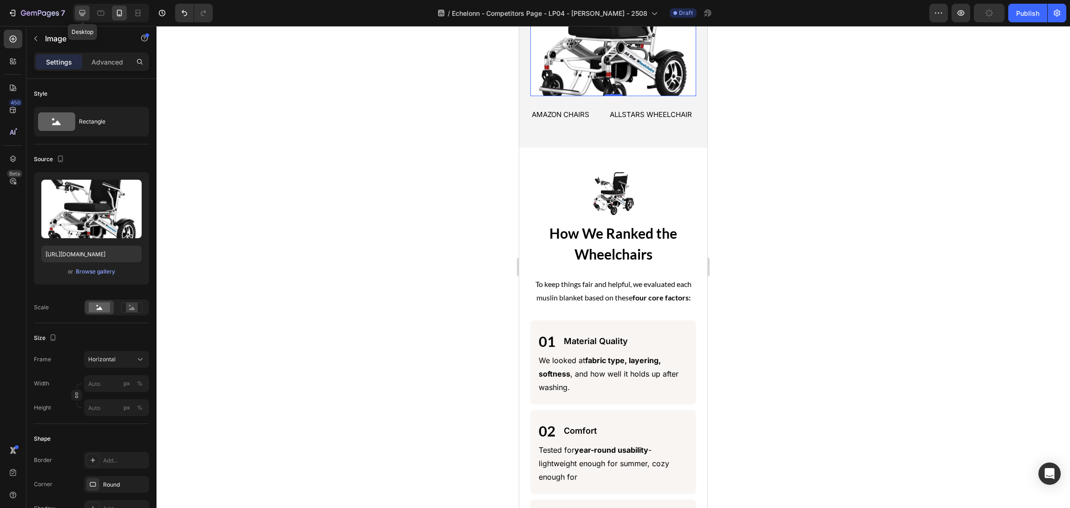
click at [85, 10] on icon at bounding box center [82, 12] width 9 height 9
type input "https://ucarecdn.com/ee6d5074-1640-4cc7-8933-47c8589c3dee/-/format/auto/"
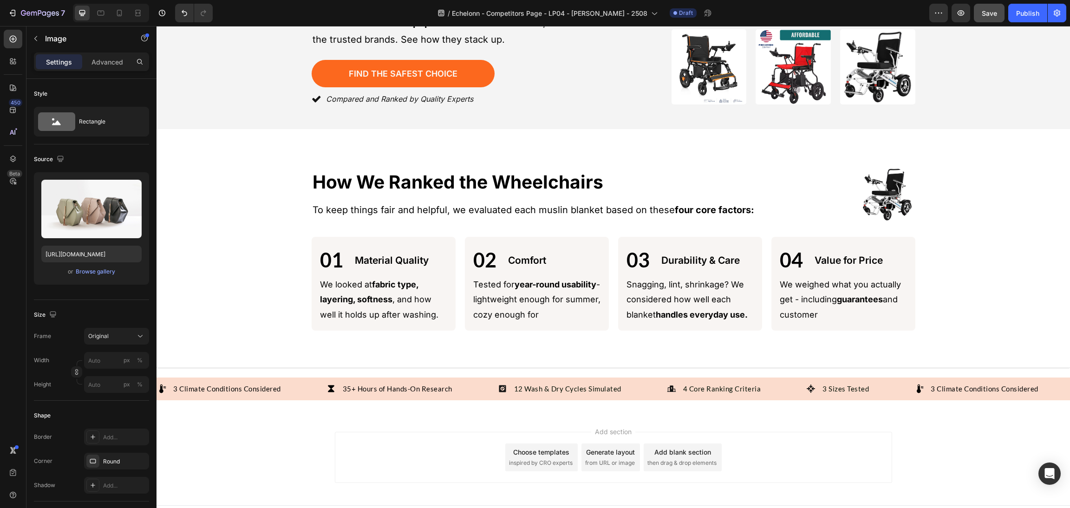
scroll to position [203, 0]
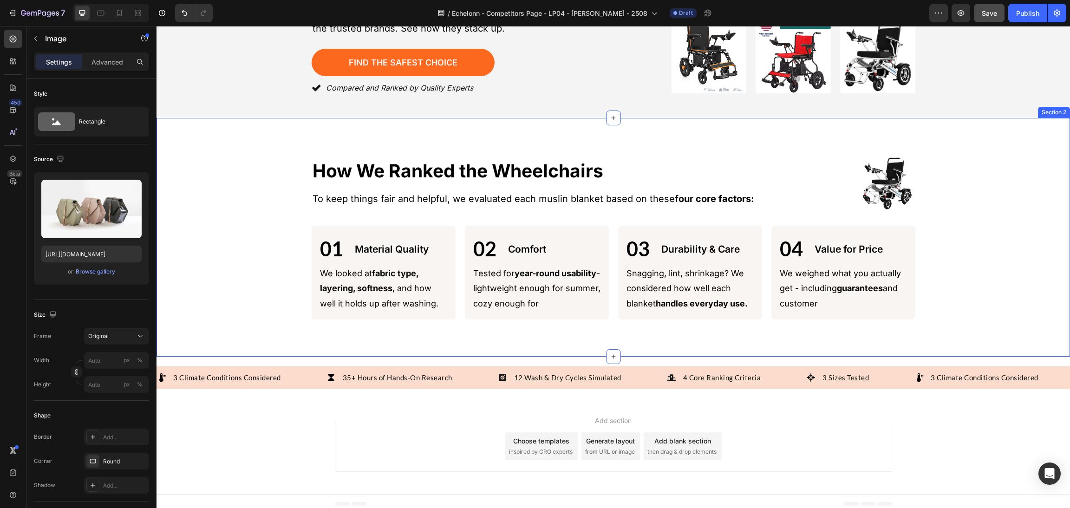
click at [695, 190] on p "To keep things fair and helpful, we evaluated each muslin blanket based on thes…" at bounding box center [561, 198] width 498 height 17
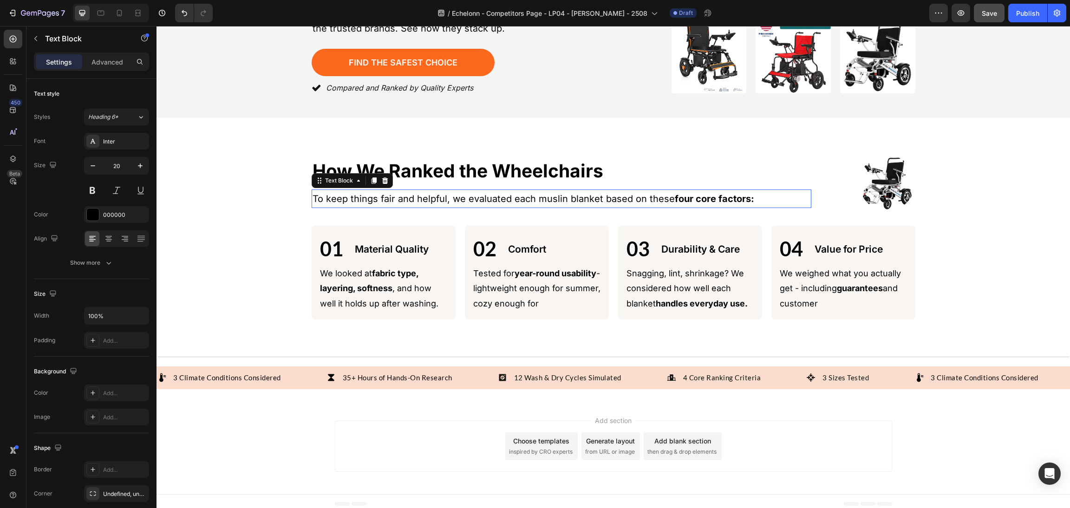
click at [731, 193] on strong "four core factors:" at bounding box center [714, 198] width 79 height 11
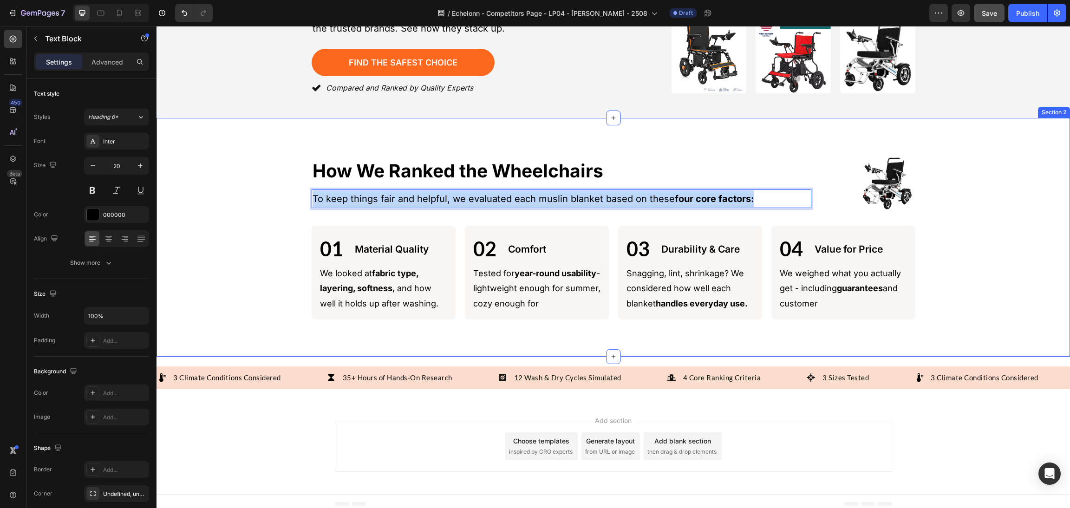
drag, startPoint x: 780, startPoint y: 192, endPoint x: 274, endPoint y: 189, distance: 506.0
click at [264, 189] on div "Image How We Ranked the Wheelchairs Heading Image How We Ranked the Wheelchairs…" at bounding box center [613, 237] width 891 height 164
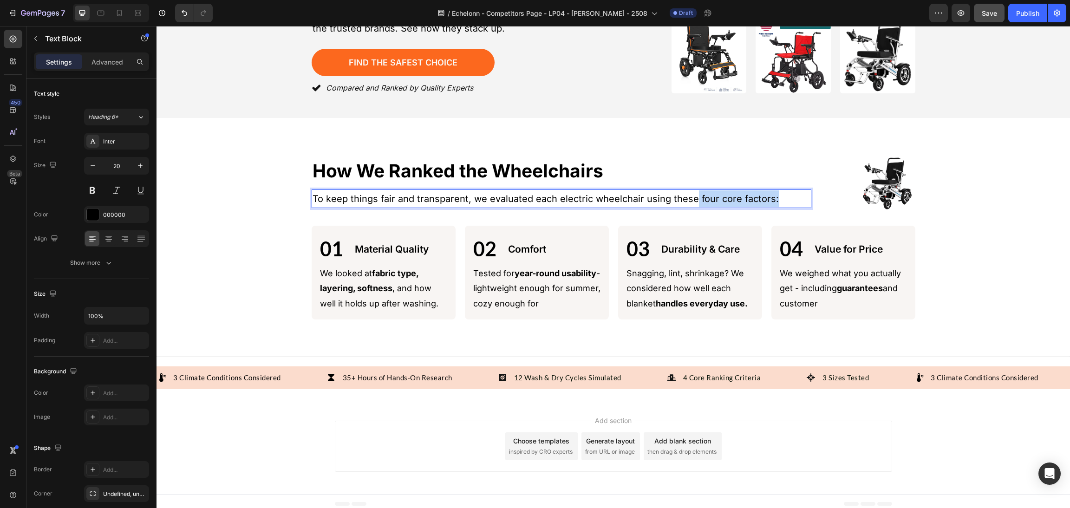
drag, startPoint x: 729, startPoint y: 197, endPoint x: 687, endPoint y: 197, distance: 42.2
click at [687, 197] on p "To keep things fair and transparent, we evaluated each electric wheelchair usin…" at bounding box center [561, 198] width 498 height 17
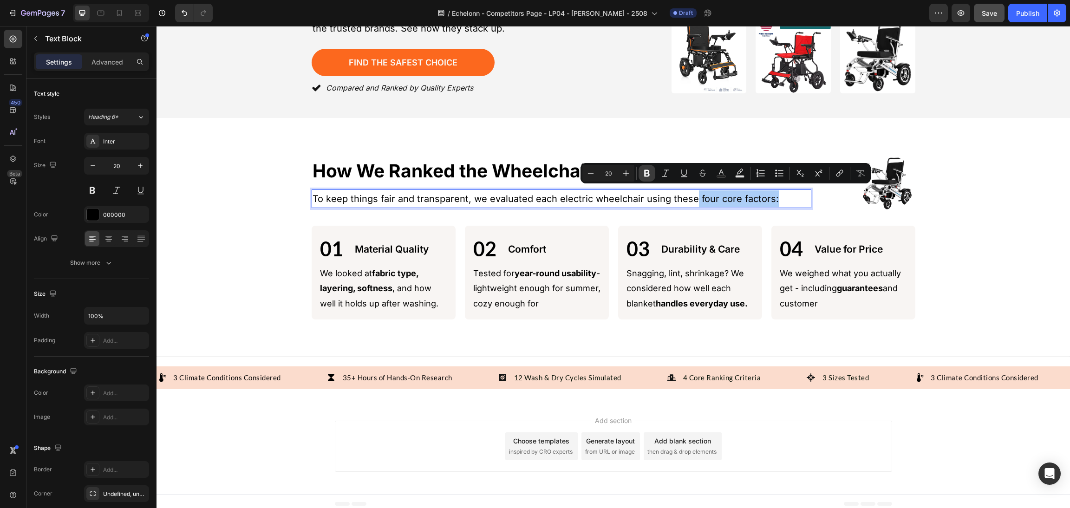
click at [639, 173] on button "Bold" at bounding box center [646, 173] width 17 height 17
click at [673, 118] on div "Image How We Ranked the Wheelchairs Heading Image How We Ranked the Wheelchairs…" at bounding box center [612, 237] width 913 height 239
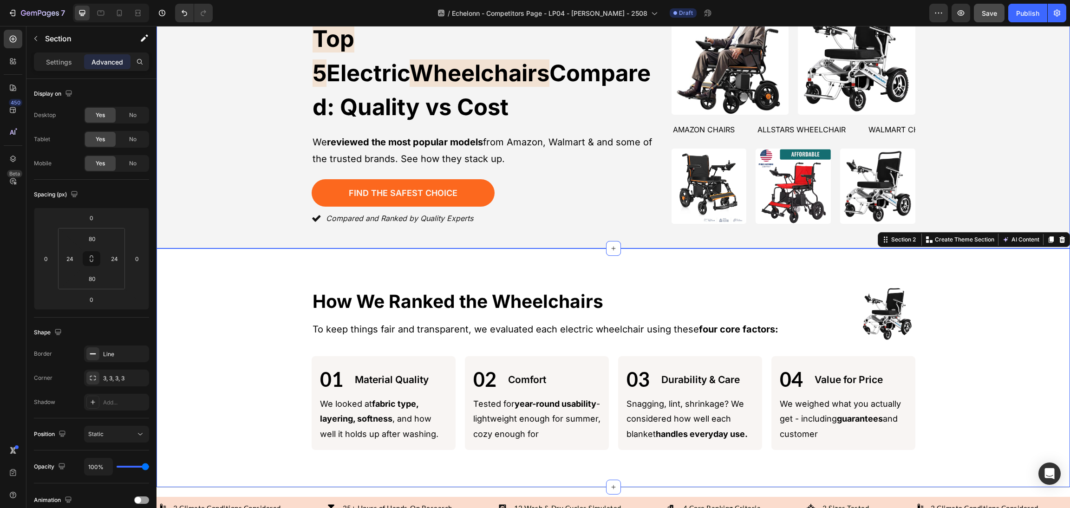
scroll to position [64, 0]
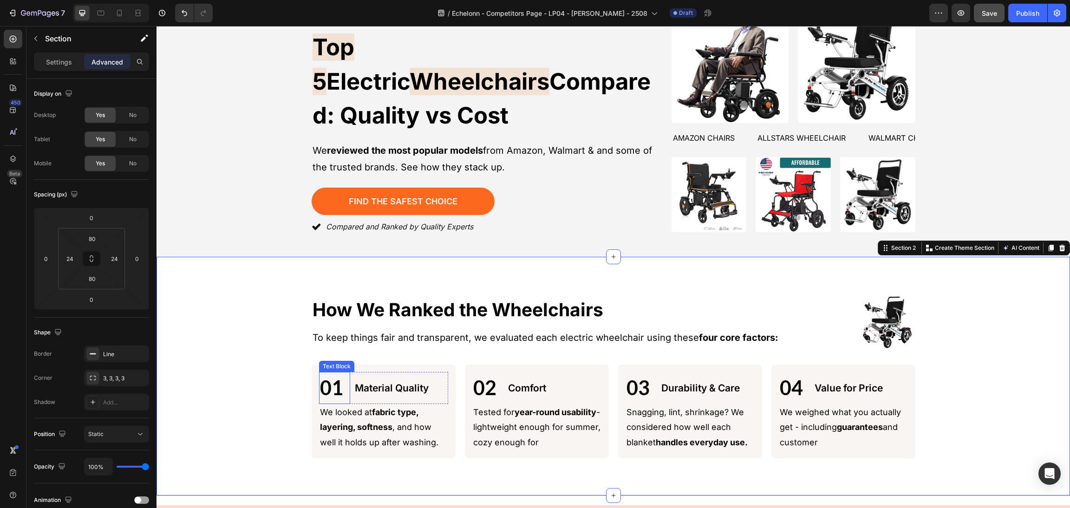
click at [331, 380] on p "01" at bounding box center [335, 388] width 30 height 30
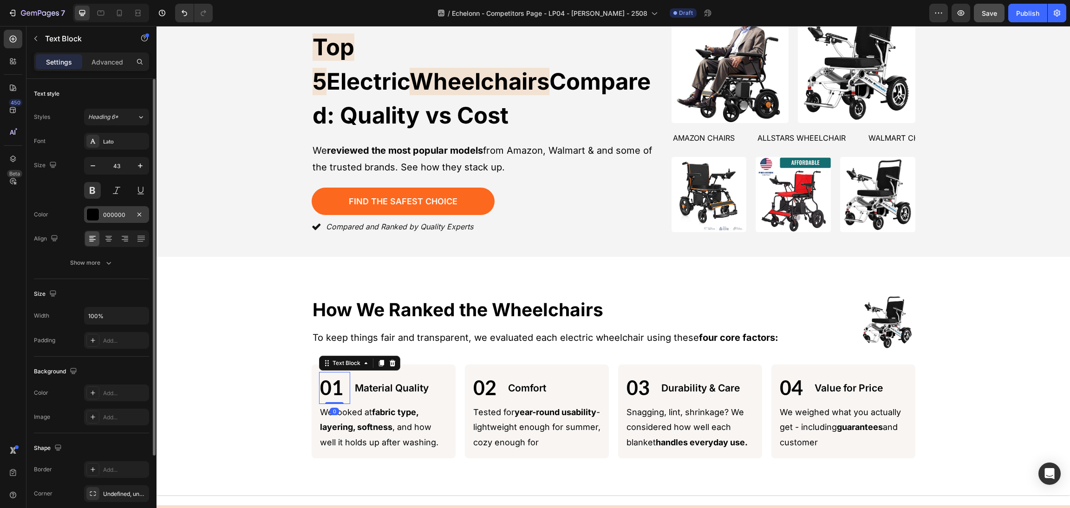
click at [86, 212] on div "000000" at bounding box center [116, 214] width 65 height 17
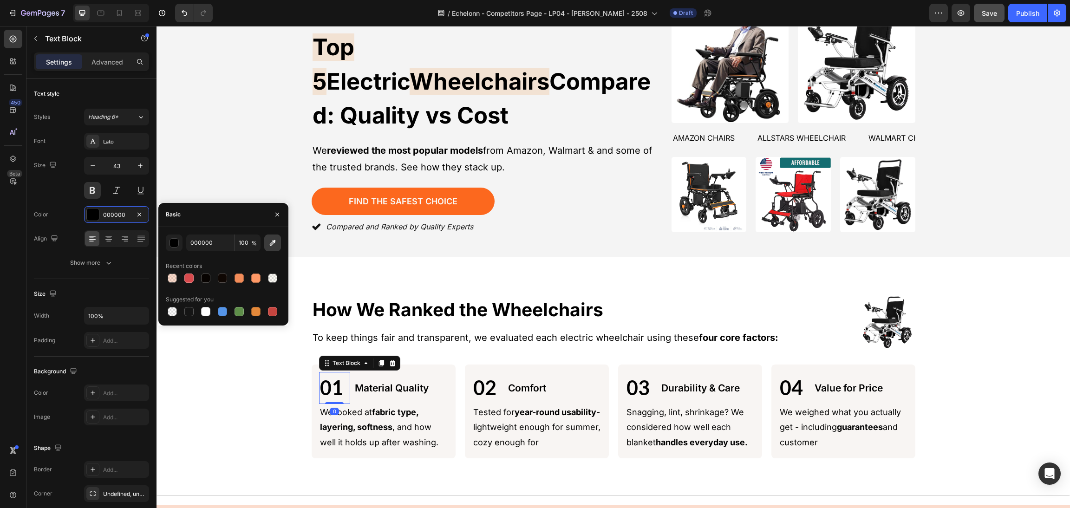
click at [268, 248] on button "button" at bounding box center [272, 242] width 17 height 17
type input "FC681E"
drag, startPoint x: 500, startPoint y: 295, endPoint x: 508, endPoint y: 290, distance: 10.4
click at [500, 298] on p "How We Ranked the Wheelchairs" at bounding box center [561, 310] width 498 height 24
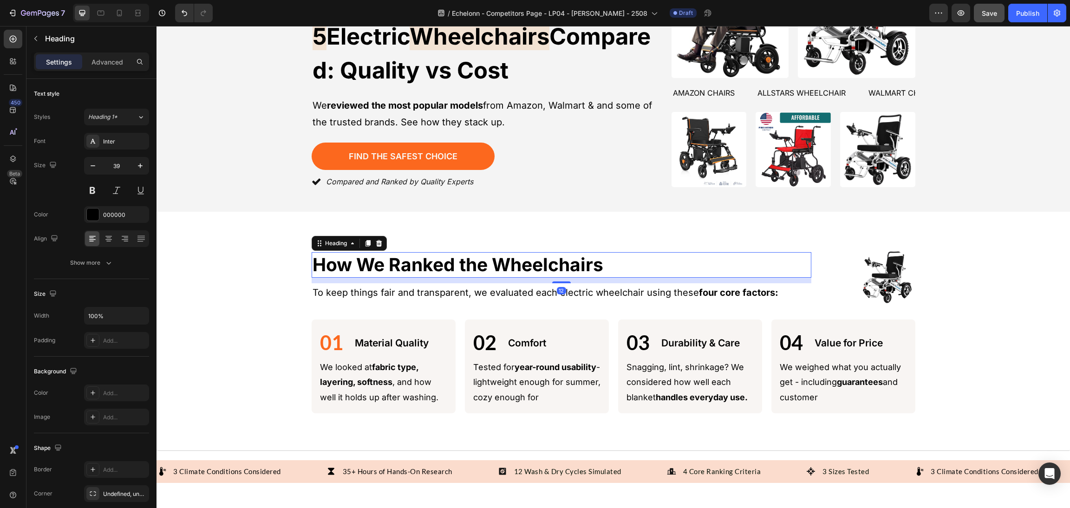
scroll to position [134, 0]
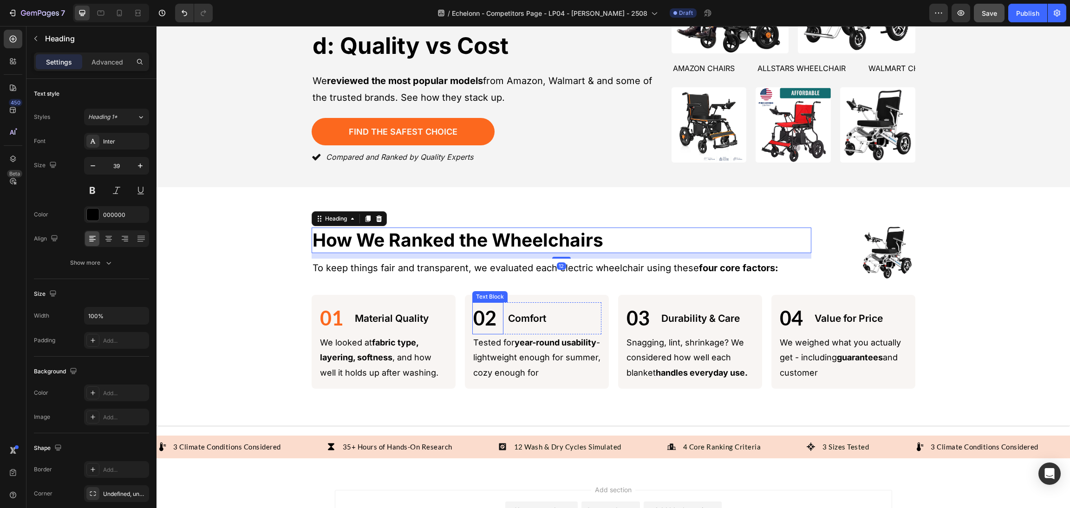
click at [483, 312] on p "02" at bounding box center [488, 318] width 30 height 30
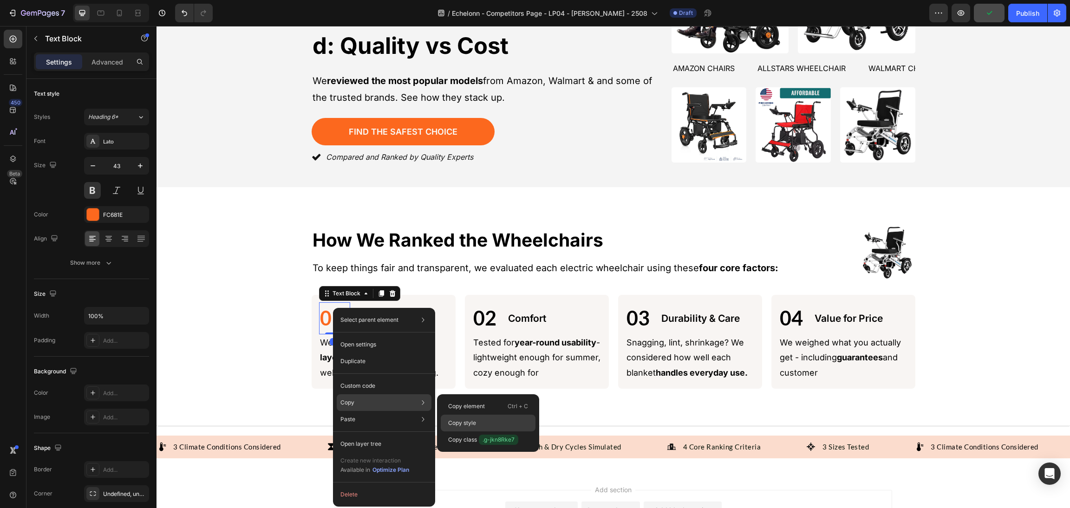
drag, startPoint x: 463, startPoint y: 421, endPoint x: 318, endPoint y: 319, distance: 176.9
click at [463, 421] on p "Copy style" at bounding box center [462, 423] width 28 height 8
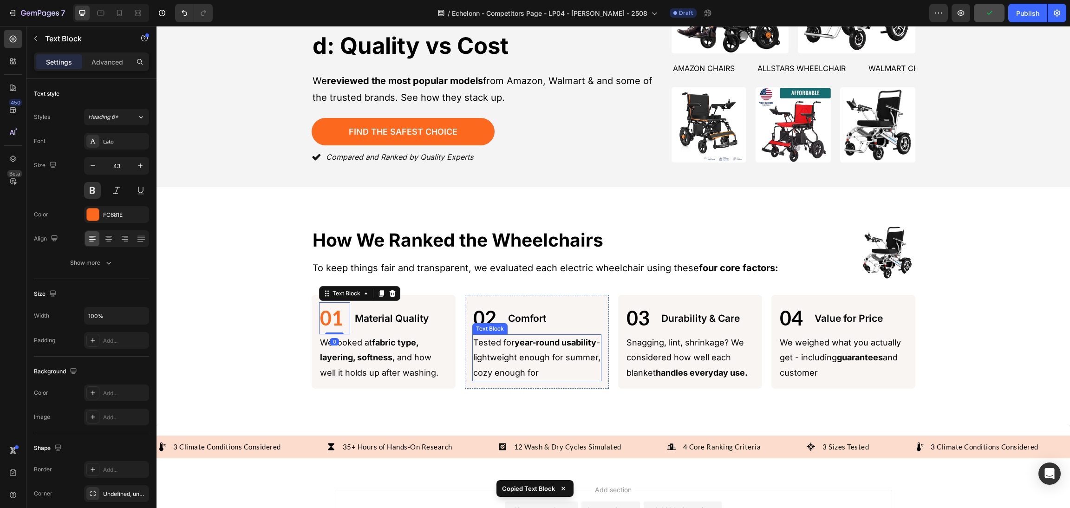
click at [487, 314] on p "02" at bounding box center [488, 318] width 30 height 30
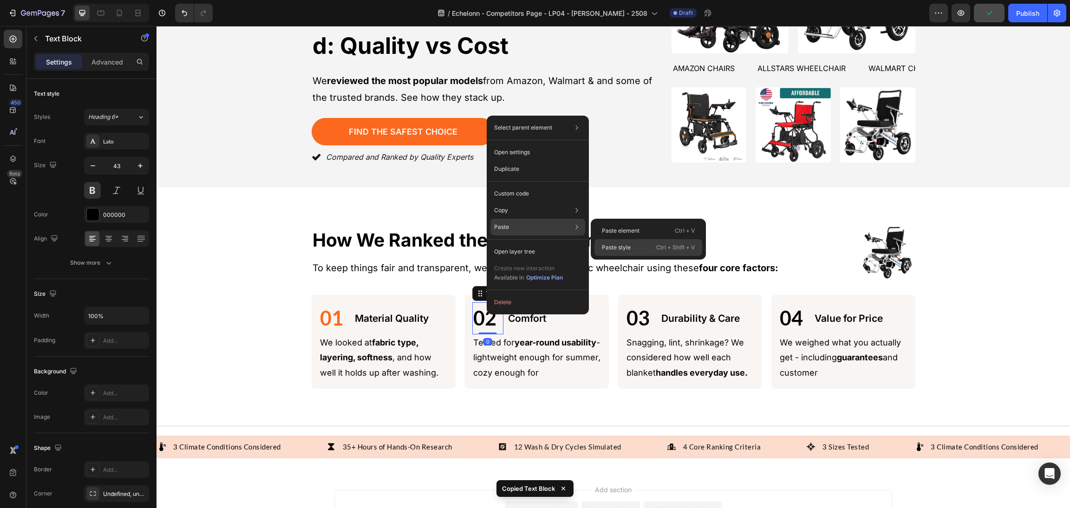
click at [633, 246] on div "Paste style Ctrl + Shift + V" at bounding box center [648, 247] width 108 height 17
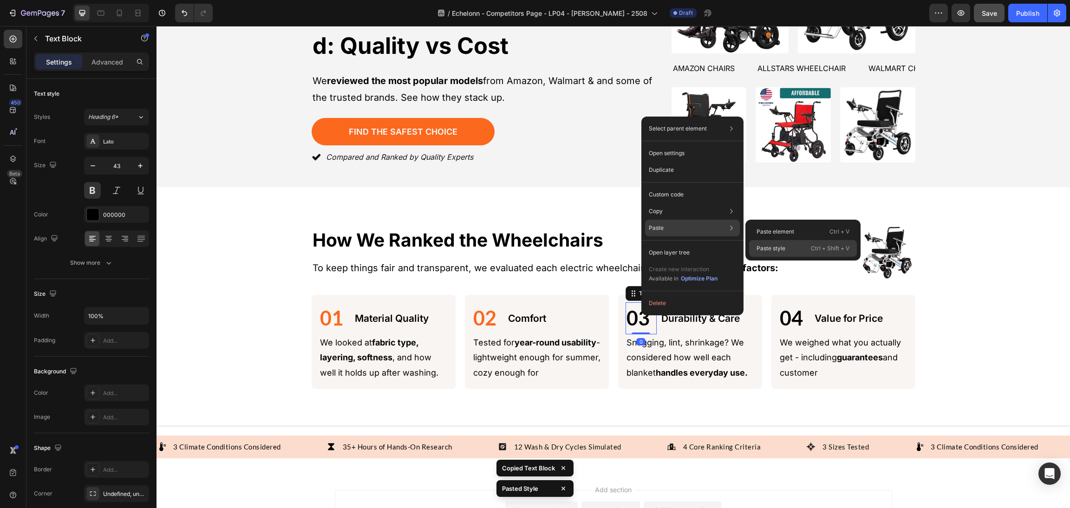
click at [789, 249] on div "Paste style Ctrl + Shift + V" at bounding box center [803, 248] width 108 height 17
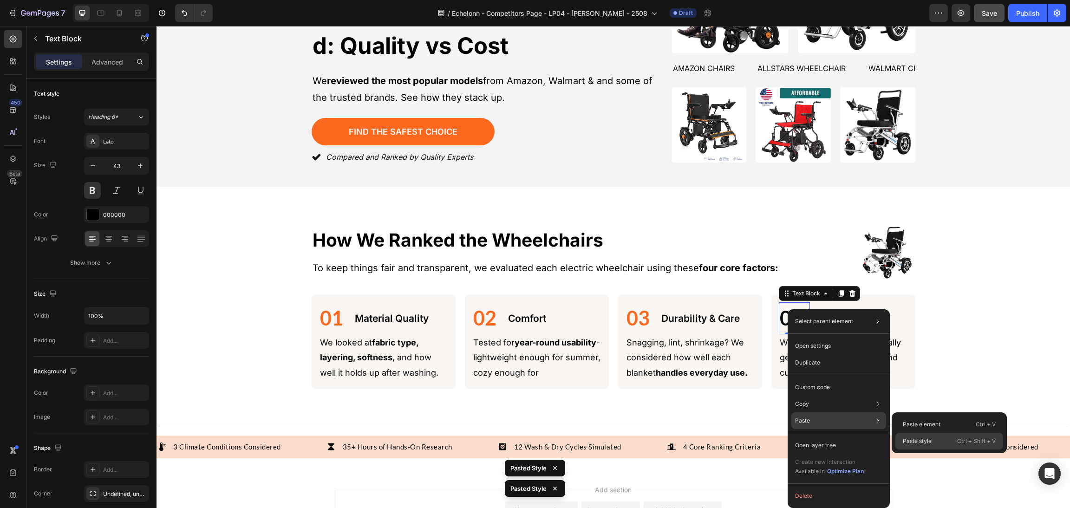
click at [912, 438] on p "Paste style" at bounding box center [916, 441] width 29 height 8
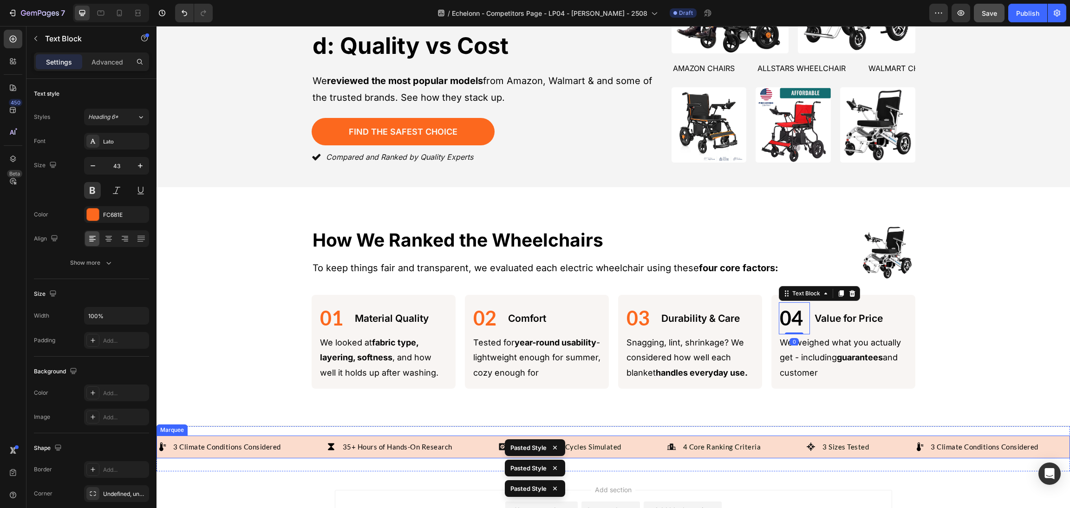
click at [955, 312] on div "Image How We Ranked the Wheelchairs Heading Image How We Ranked the Wheelchairs…" at bounding box center [613, 306] width 891 height 164
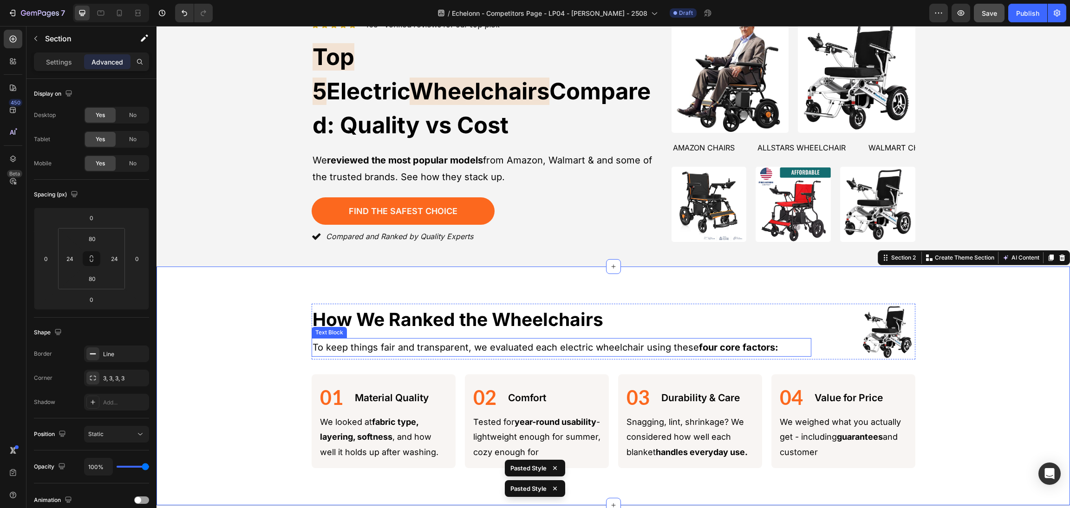
scroll to position [70, 0]
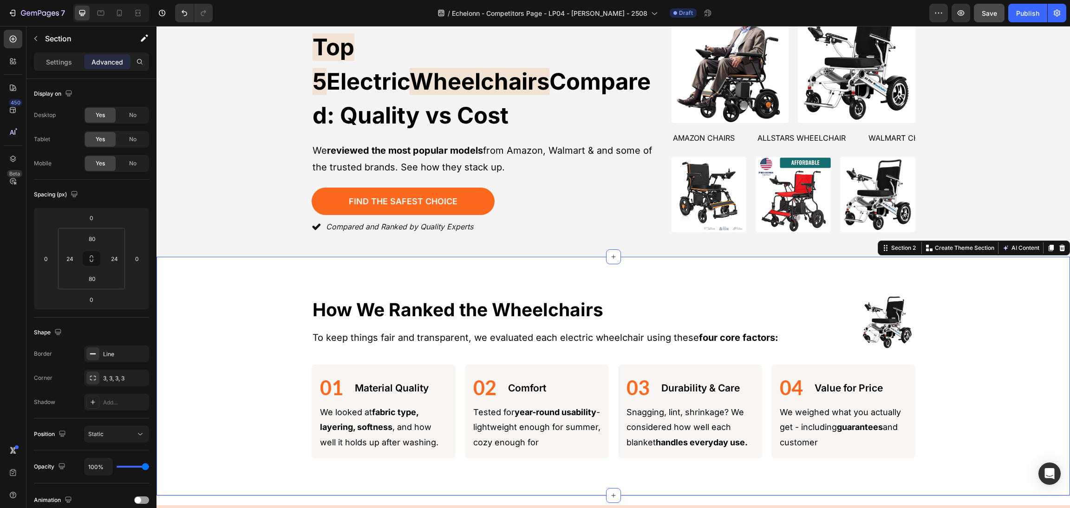
click at [940, 294] on div "Image How We Ranked the Wheelchairs Heading Image How We Ranked the Wheelchairs…" at bounding box center [613, 376] width 891 height 164
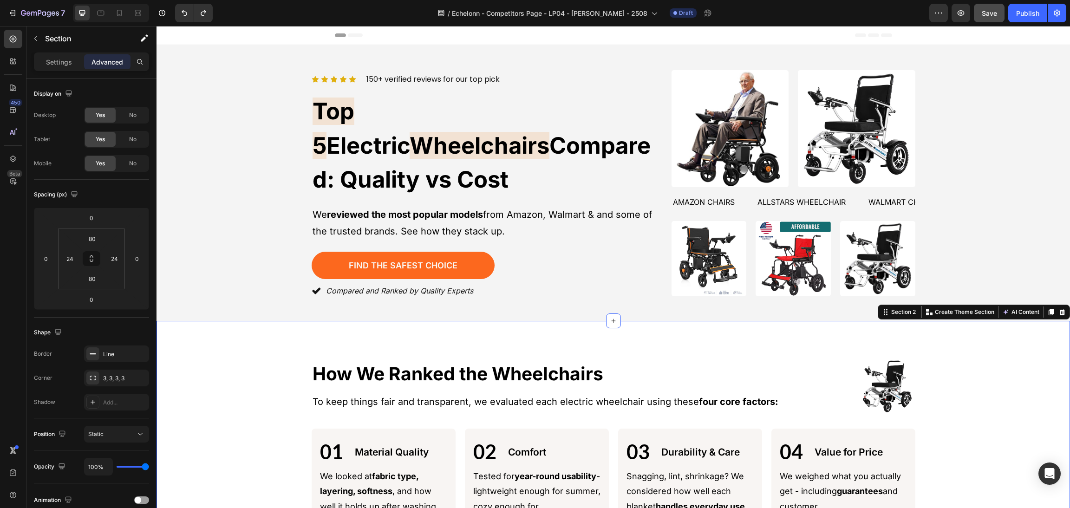
scroll to position [203, 0]
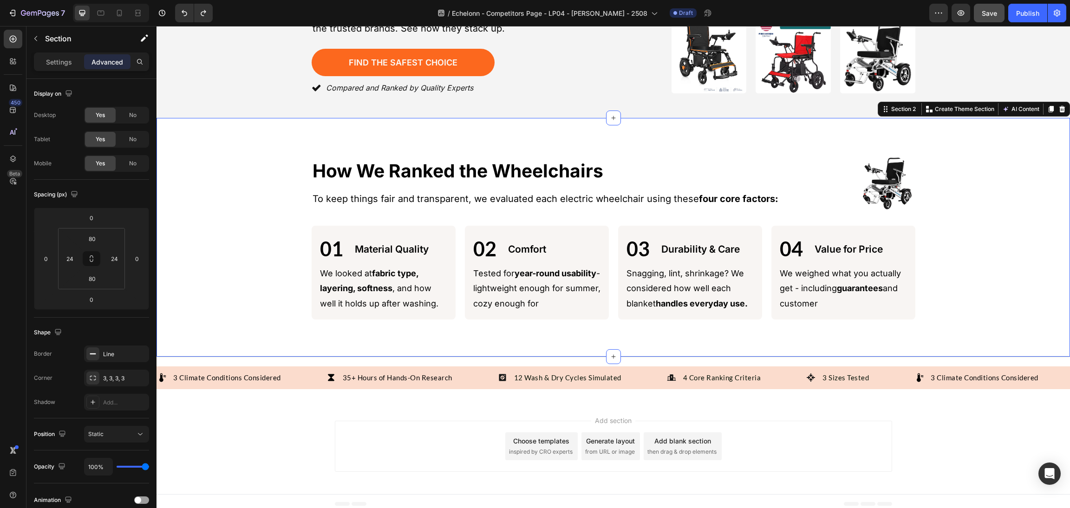
click at [412, 242] on p "Material Quality" at bounding box center [401, 249] width 92 height 15
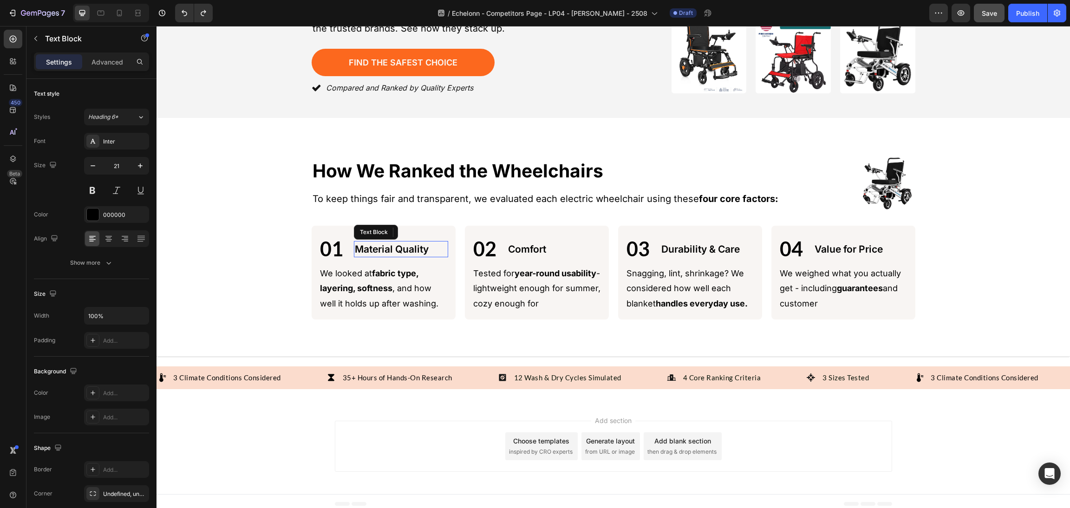
click at [418, 243] on p "Material Quality" at bounding box center [401, 249] width 92 height 15
drag, startPoint x: 432, startPoint y: 243, endPoint x: 332, endPoint y: 243, distance: 99.3
click at [282, 243] on div "Image How We Ranked the Wheelchairs Heading Image How We Ranked the Wheelchairs…" at bounding box center [613, 237] width 891 height 164
drag, startPoint x: 445, startPoint y: 250, endPoint x: 438, endPoint y: 246, distance: 7.7
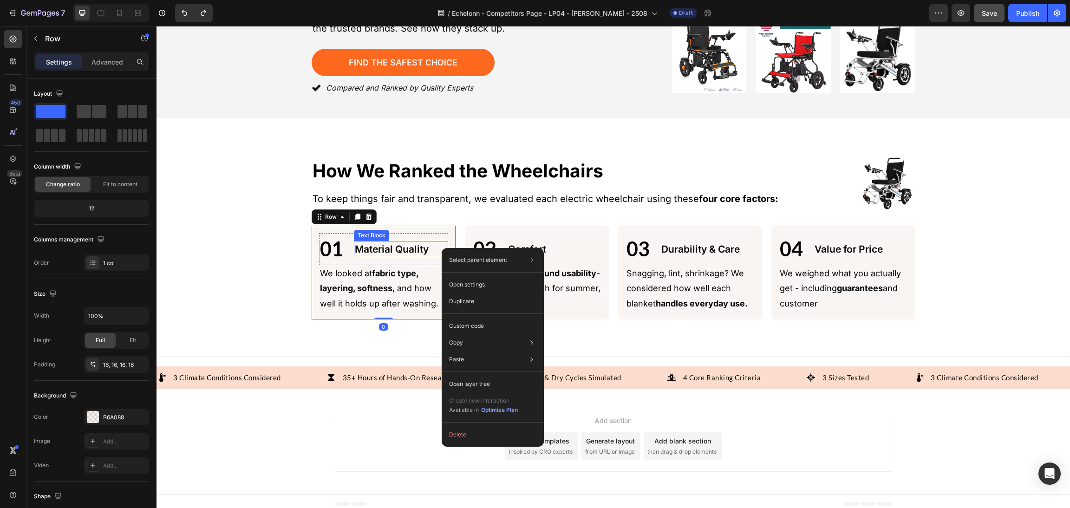
click at [391, 242] on p "Material Quality" at bounding box center [401, 249] width 92 height 15
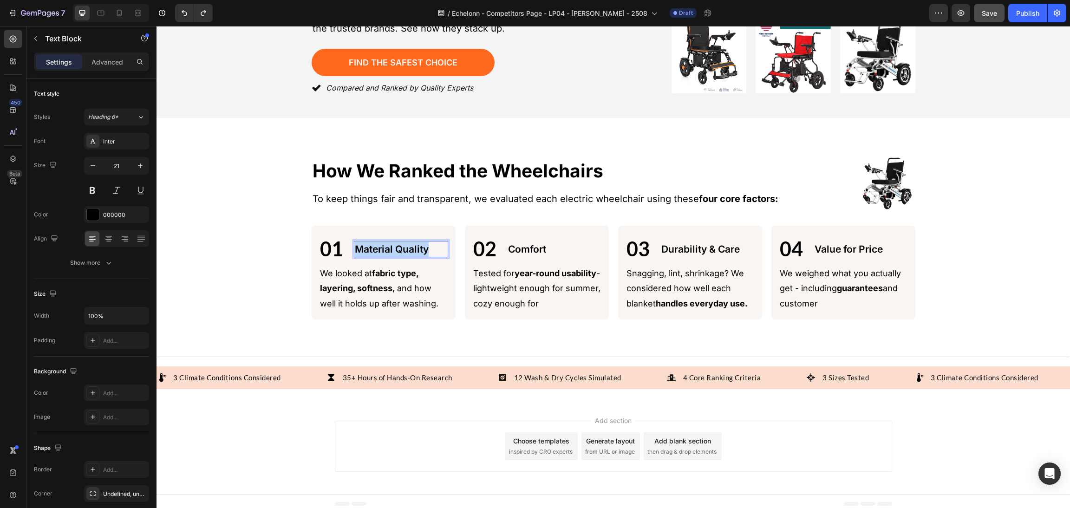
drag, startPoint x: 428, startPoint y: 242, endPoint x: 327, endPoint y: 242, distance: 100.7
click at [327, 242] on div "01 Text Block Material Quality Text Block 0 Row" at bounding box center [383, 249] width 129 height 32
click at [408, 288] on p "We looked at fabric type, layering, softness , and how well it holds up after w…" at bounding box center [383, 288] width 127 height 45
click at [427, 291] on p "We looked at fabric type, layering, softness , and how well it holds up after w…" at bounding box center [383, 288] width 127 height 45
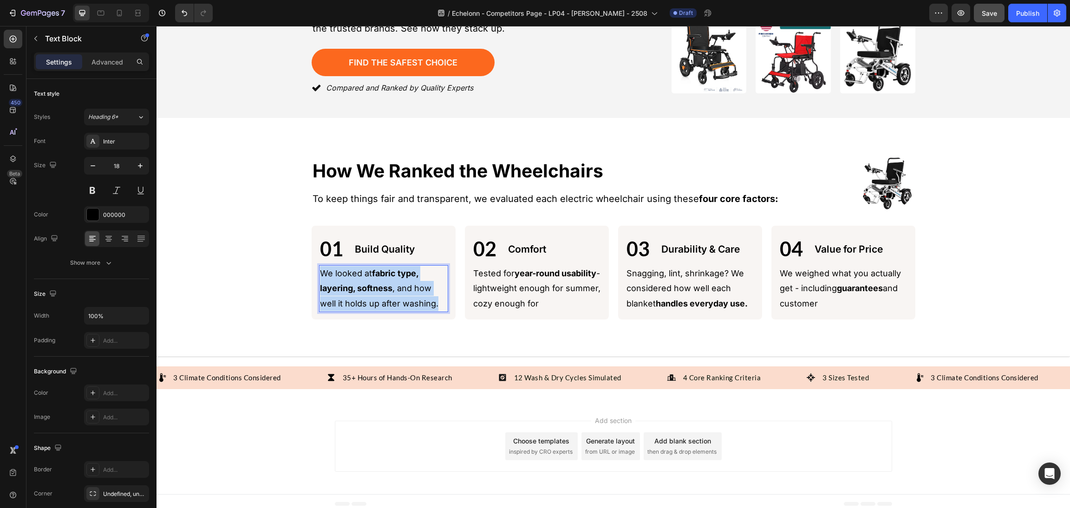
drag, startPoint x: 438, startPoint y: 296, endPoint x: 313, endPoint y: 262, distance: 129.3
click at [312, 262] on div "01 Text Block Build Quality Text Block Row We looked at fabric type, layering, …" at bounding box center [384, 273] width 144 height 94
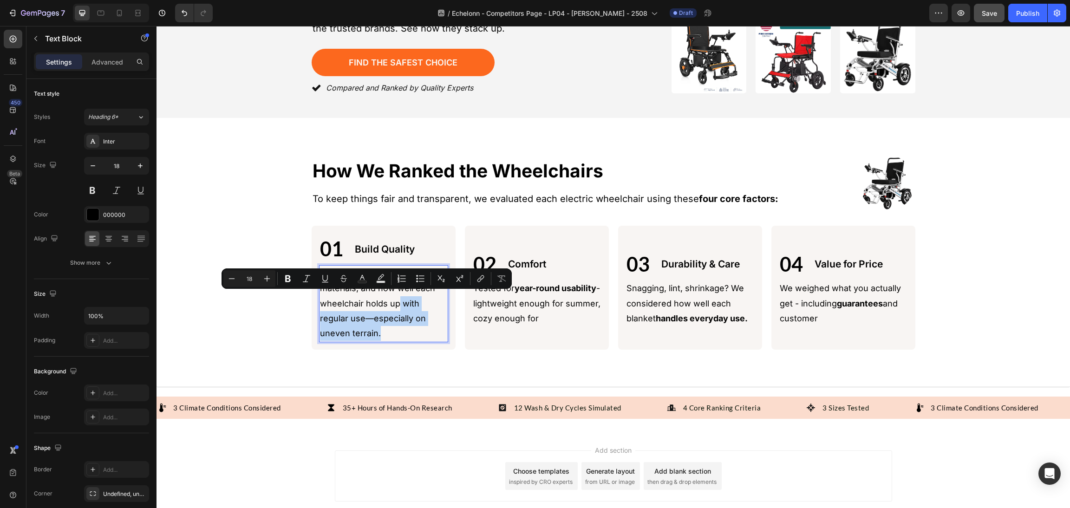
drag, startPoint x: 414, startPoint y: 326, endPoint x: 394, endPoint y: 299, distance: 33.5
click at [394, 299] on p "We looked at frame strength, materials, and how well each wheelchair holds up w…" at bounding box center [383, 303] width 127 height 75
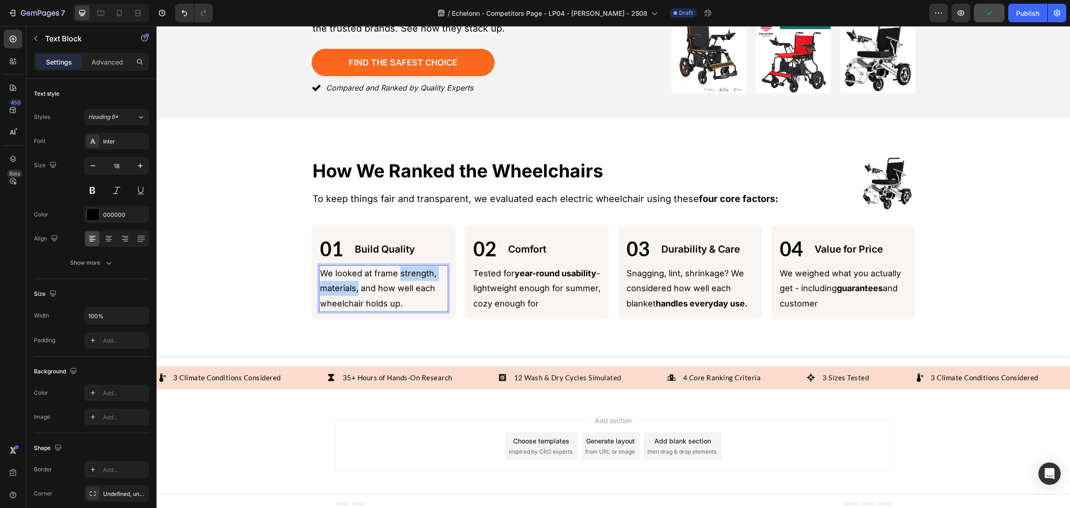
drag, startPoint x: 394, startPoint y: 265, endPoint x: 353, endPoint y: 283, distance: 45.1
click at [353, 283] on p "We looked at frame strength, materials, and how well each wheelchair holds up." at bounding box center [383, 288] width 127 height 45
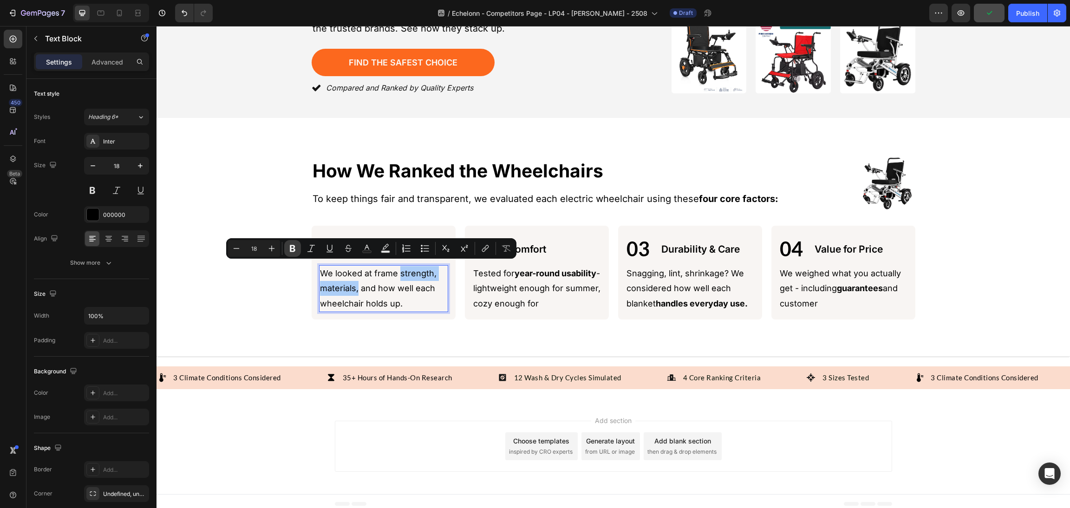
click at [293, 246] on icon "Editor contextual toolbar" at bounding box center [293, 248] width 6 height 7
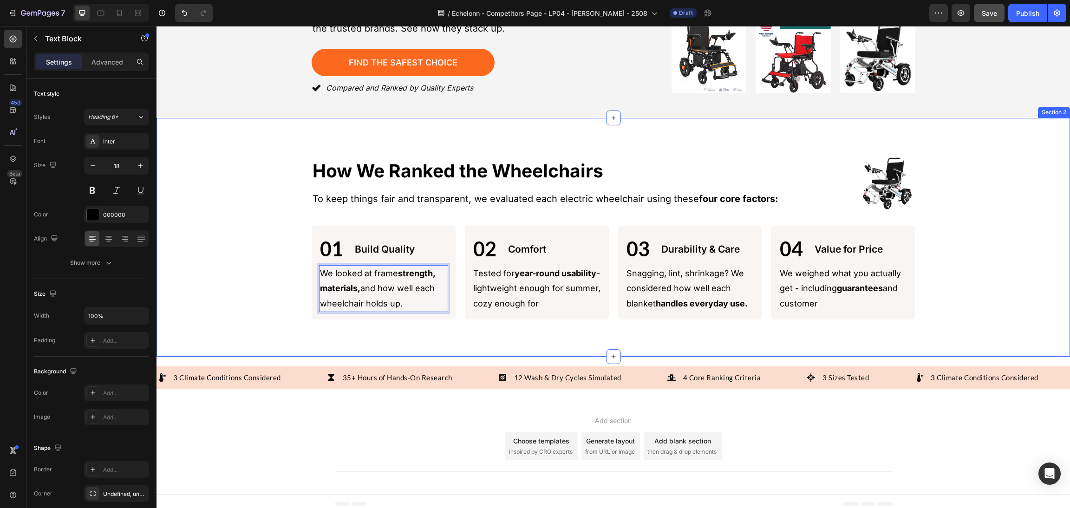
drag, startPoint x: 284, startPoint y: 301, endPoint x: 334, endPoint y: 323, distance: 54.5
click at [284, 302] on div "Image How We Ranked the Wheelchairs Heading Image How We Ranked the Wheelchairs…" at bounding box center [613, 237] width 891 height 164
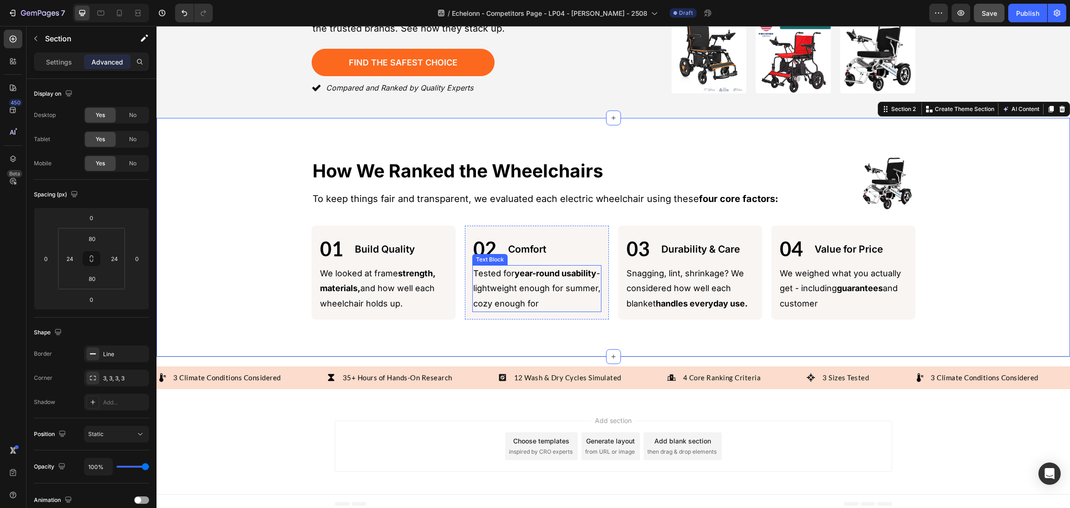
click at [554, 275] on p "Tested for year-round usability - lightweight enough for summer, cozy enough for" at bounding box center [536, 288] width 127 height 45
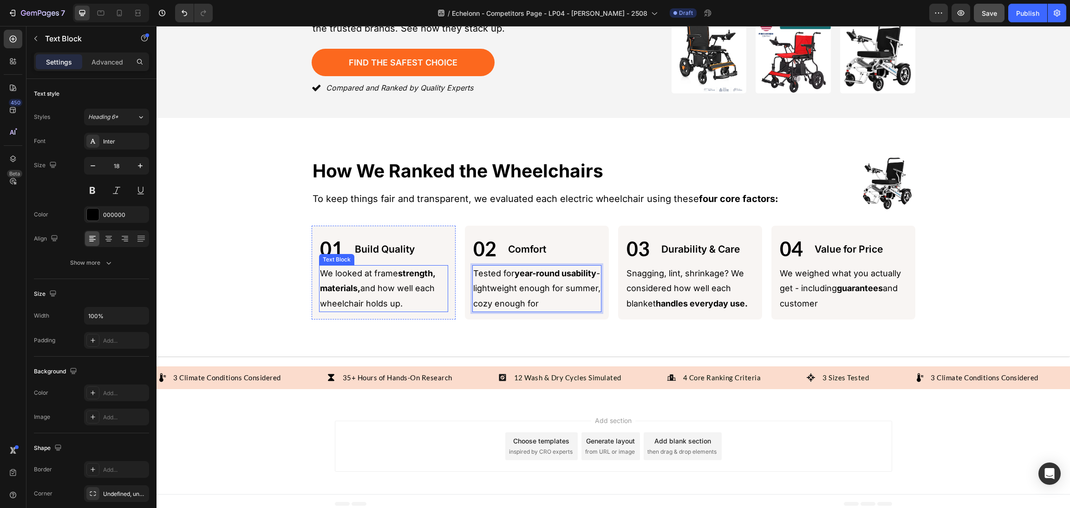
drag, startPoint x: 579, startPoint y: 301, endPoint x: 538, endPoint y: 280, distance: 46.5
click at [432, 266] on div "01 Text Block Build Quality Text Block Row We looked at frame strength, materia…" at bounding box center [614, 273] width 604 height 94
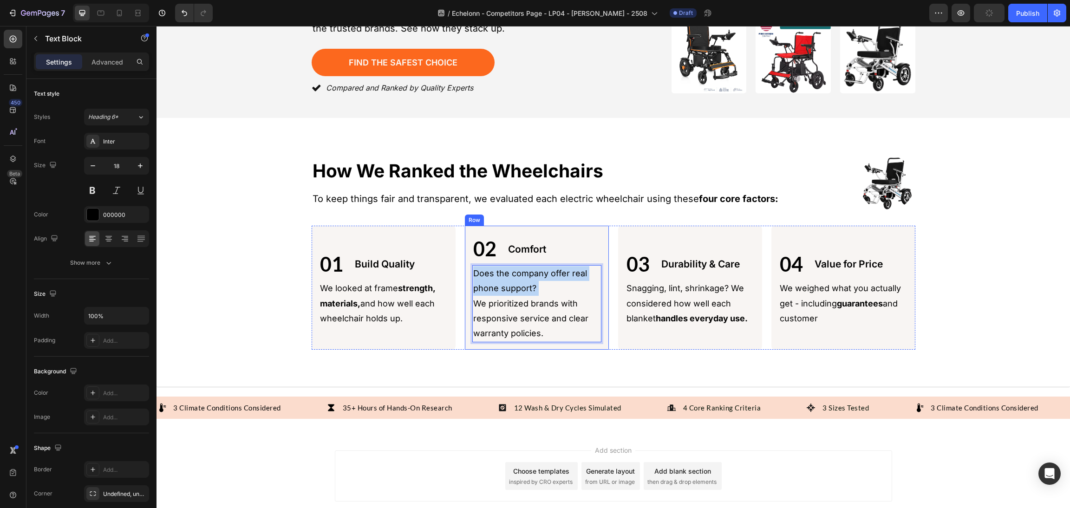
drag, startPoint x: 471, startPoint y: 298, endPoint x: 463, endPoint y: 266, distance: 32.5
click at [465, 266] on div "02 Text Block Comfort Text Block Row Does the company offer real phone support?…" at bounding box center [537, 288] width 144 height 124
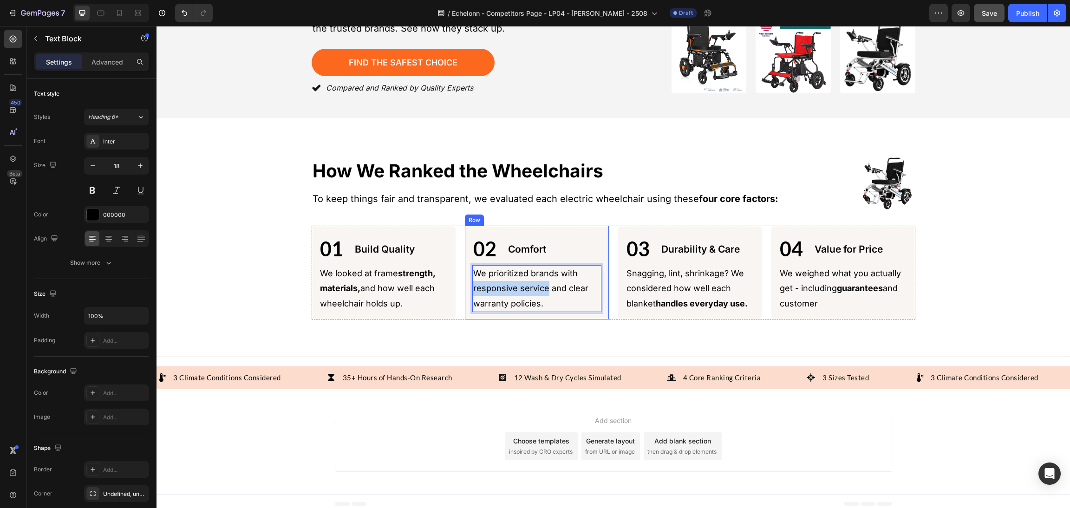
drag, startPoint x: 542, startPoint y: 283, endPoint x: 461, endPoint y: 282, distance: 80.8
click at [465, 282] on div "02 Text Block Comfort Text Block Row We prioritized brands with responsive serv…" at bounding box center [537, 273] width 144 height 94
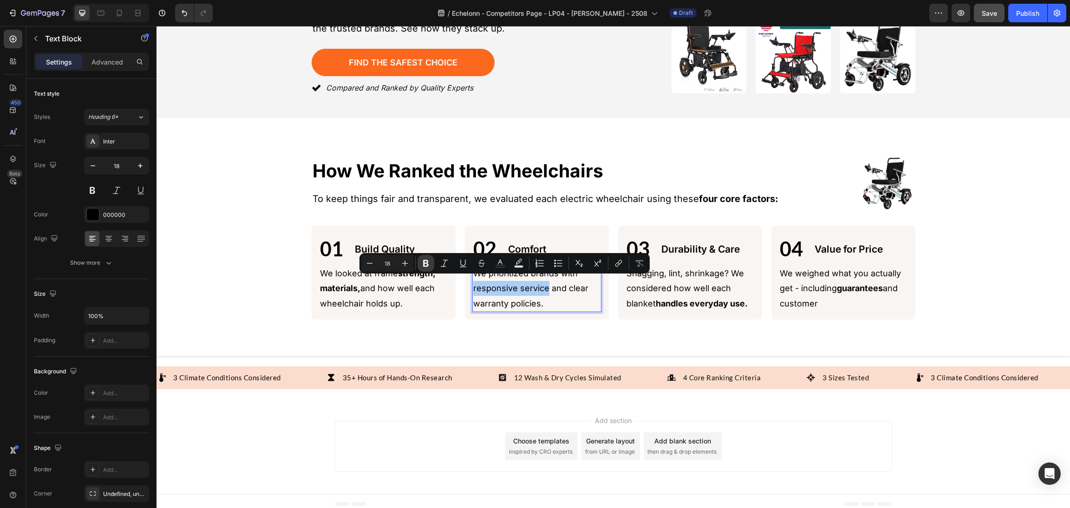
click at [419, 263] on button "Bold" at bounding box center [425, 263] width 17 height 17
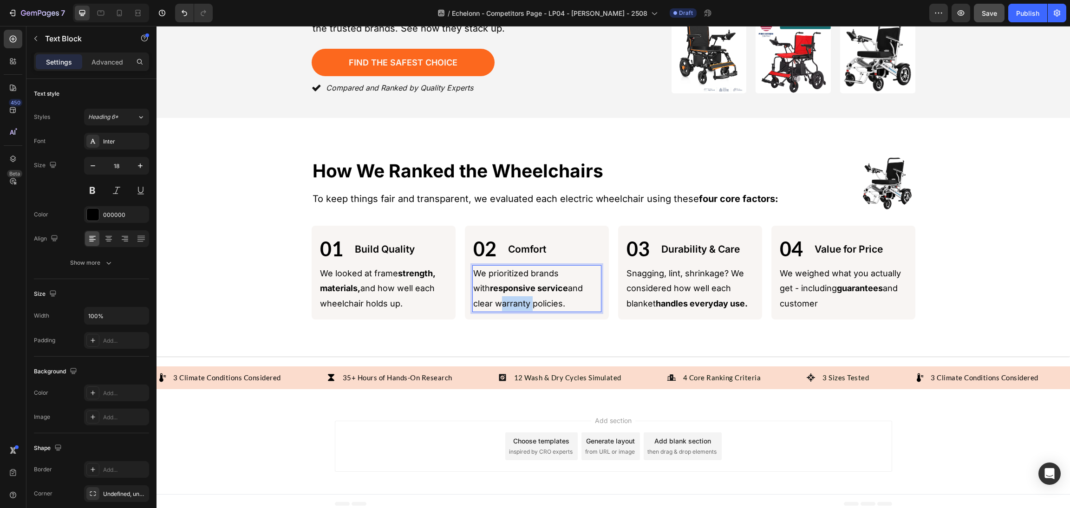
drag, startPoint x: 502, startPoint y: 297, endPoint x: 428, endPoint y: 299, distance: 73.9
click at [428, 299] on div "01 Text Block Build Quality Text Block Row We looked at frame strength, materia…" at bounding box center [614, 273] width 604 height 94
drag, startPoint x: 493, startPoint y: 299, endPoint x: 499, endPoint y: 300, distance: 5.9
click at [494, 299] on p "We prioritized brands with responsive service and clear warranty policies." at bounding box center [536, 288] width 127 height 45
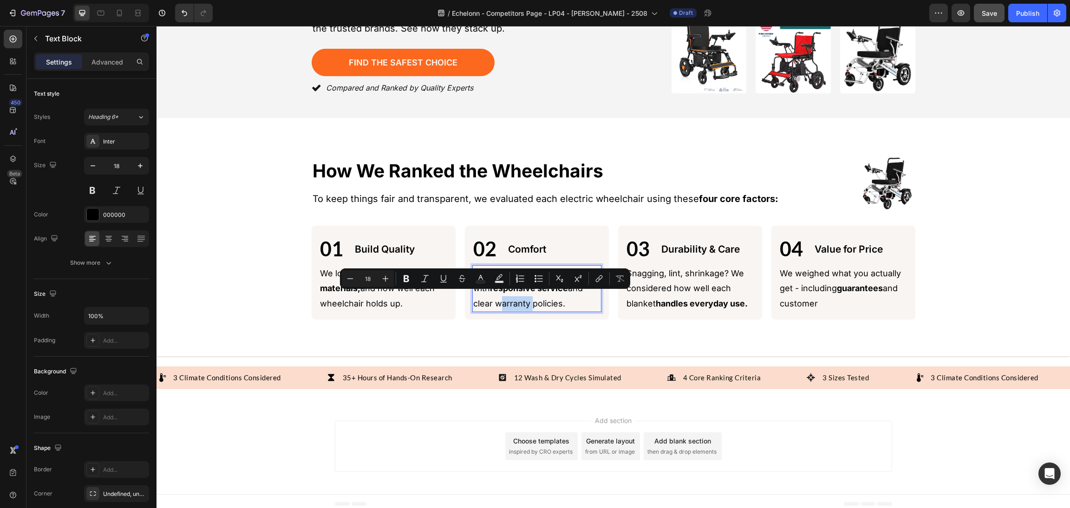
click at [502, 301] on p "We prioritized brands with responsive service and clear warranty policies." at bounding box center [536, 288] width 127 height 45
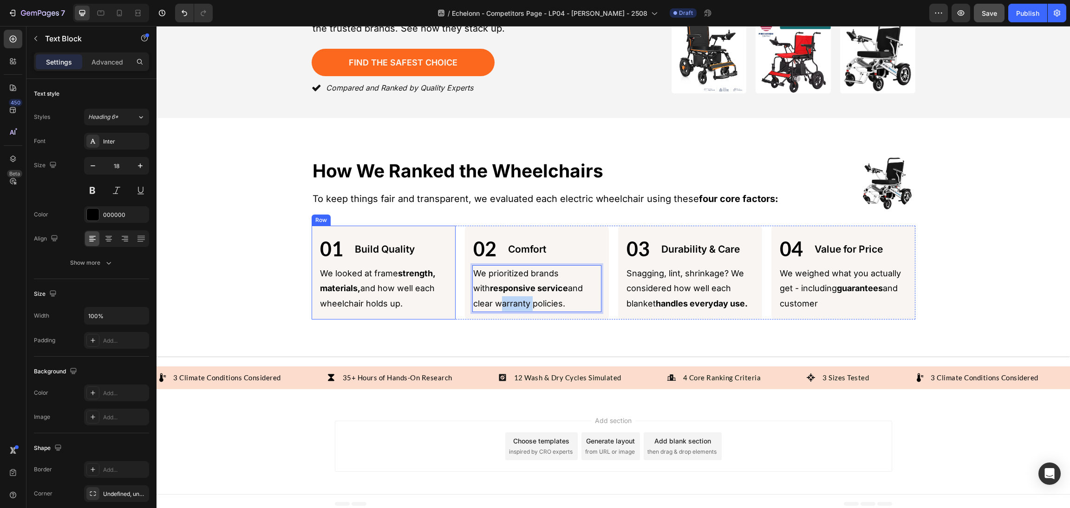
drag, startPoint x: 502, startPoint y: 295, endPoint x: 446, endPoint y: 296, distance: 55.7
click at [446, 296] on div "01 Text Block Build Quality Text Block Row We looked at frame strength, materia…" at bounding box center [614, 273] width 604 height 94
click at [514, 293] on p "We prioritized brands with responsive service and clear warranty policies." at bounding box center [536, 288] width 127 height 45
click at [499, 300] on p "We prioritized brands with responsive service and clear warranty policies." at bounding box center [536, 288] width 127 height 45
drag, startPoint x: 499, startPoint y: 298, endPoint x: 464, endPoint y: 296, distance: 34.8
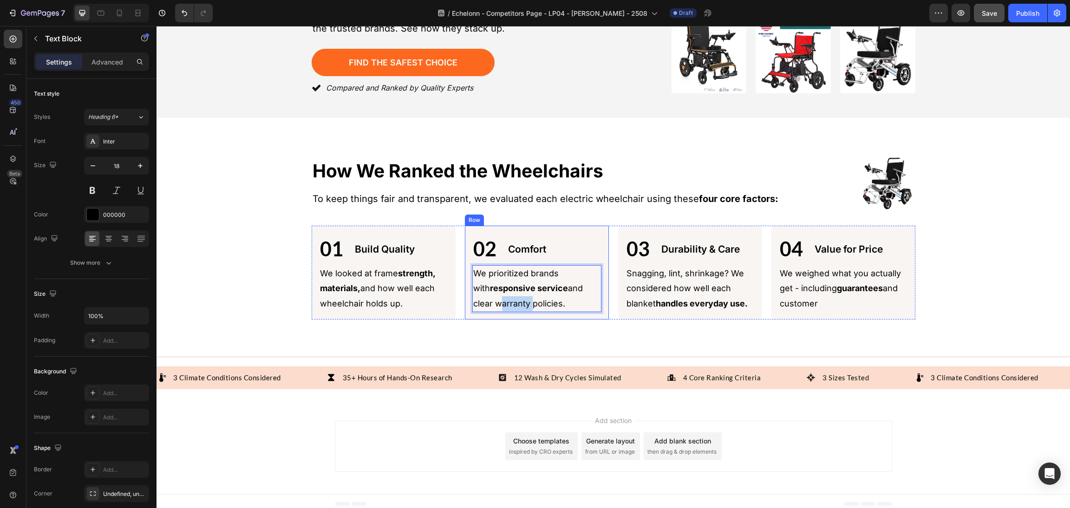
click at [465, 296] on div "02 Text Block Comfort Text Block Row We prioritized brands with responsive serv…" at bounding box center [537, 273] width 144 height 94
click at [987, 12] on span "Save" at bounding box center [988, 13] width 15 height 8
click at [558, 302] on p "We prioritized brands with responsive service and clear warranty policies." at bounding box center [536, 288] width 127 height 45
click at [508, 293] on p "We prioritized brands with responsive service and clear warranty policies." at bounding box center [536, 288] width 127 height 45
drag, startPoint x: 502, startPoint y: 297, endPoint x: 464, endPoint y: 299, distance: 37.6
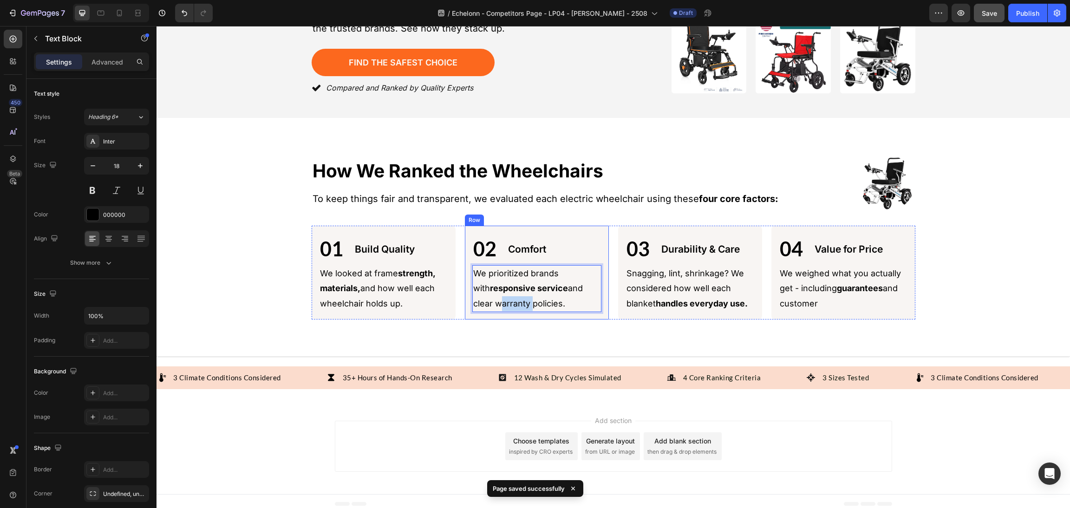
click at [465, 299] on div "02 Text Block Comfort Text Block Row We prioritized brands with responsive serv…" at bounding box center [537, 273] width 144 height 94
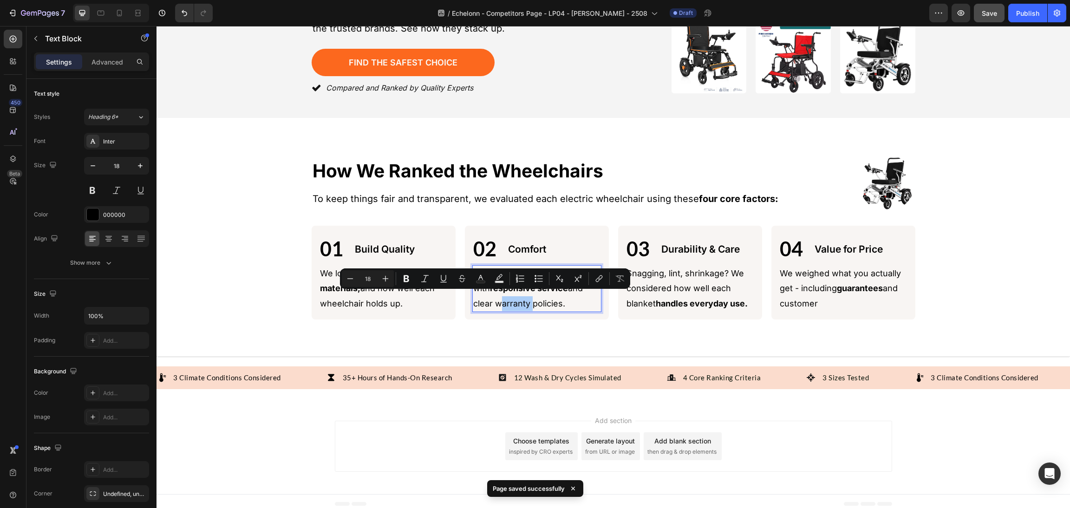
click at [397, 282] on div "Minus 18 Plus Bold Italic Underline Strikethrough Text Color Text Background Co…" at bounding box center [485, 278] width 286 height 17
click at [402, 279] on icon "Editor contextual toolbar" at bounding box center [406, 278] width 9 height 9
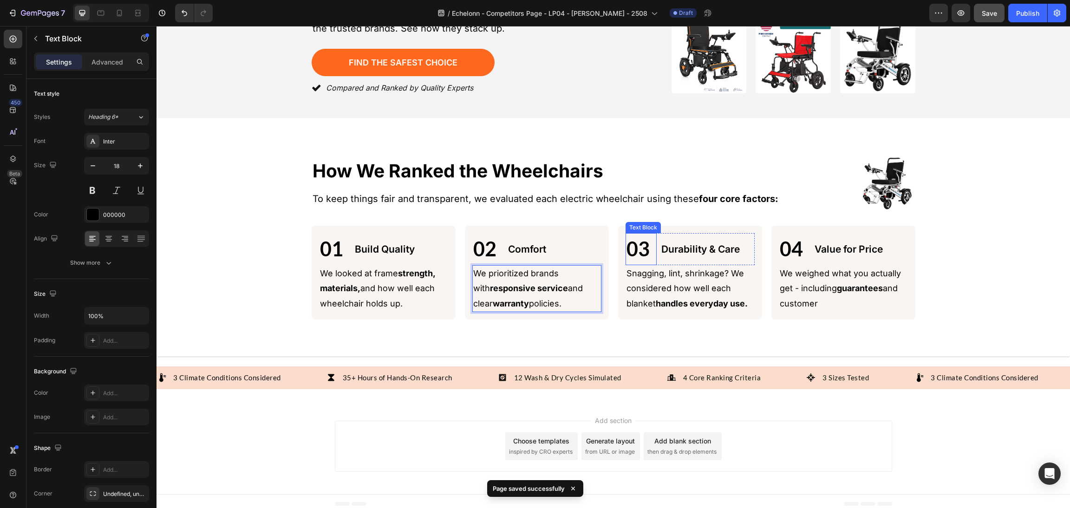
click at [652, 233] on div "03 Text Block Durability & Care Text Block Row" at bounding box center [689, 249] width 129 height 32
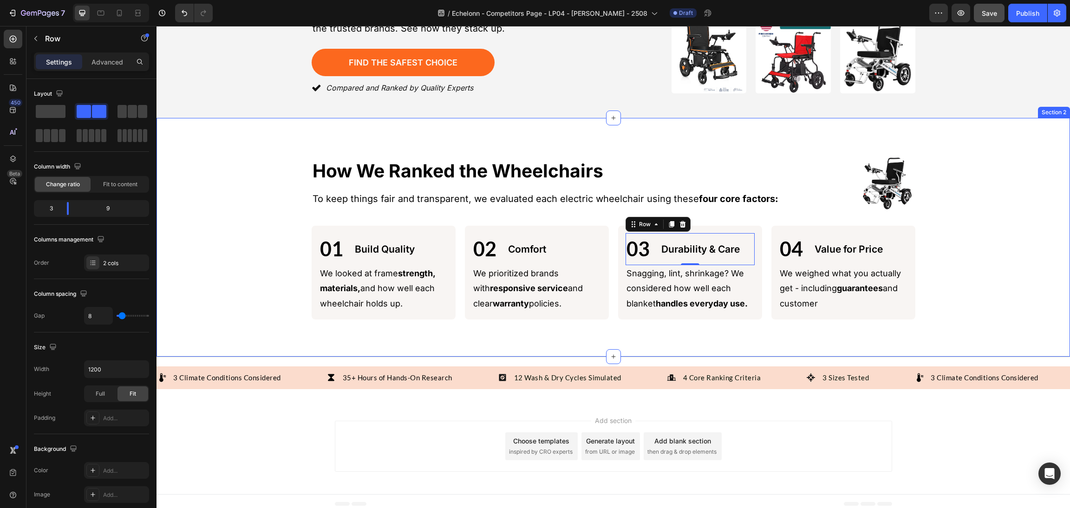
click at [706, 274] on p "Snagging, lint, shrinkage? We considered how well each blanket handles everyday…" at bounding box center [689, 288] width 127 height 45
click at [741, 279] on p "Snagging, lint, shrinkage? We considered how well each blanket handles everyday…" at bounding box center [689, 288] width 127 height 45
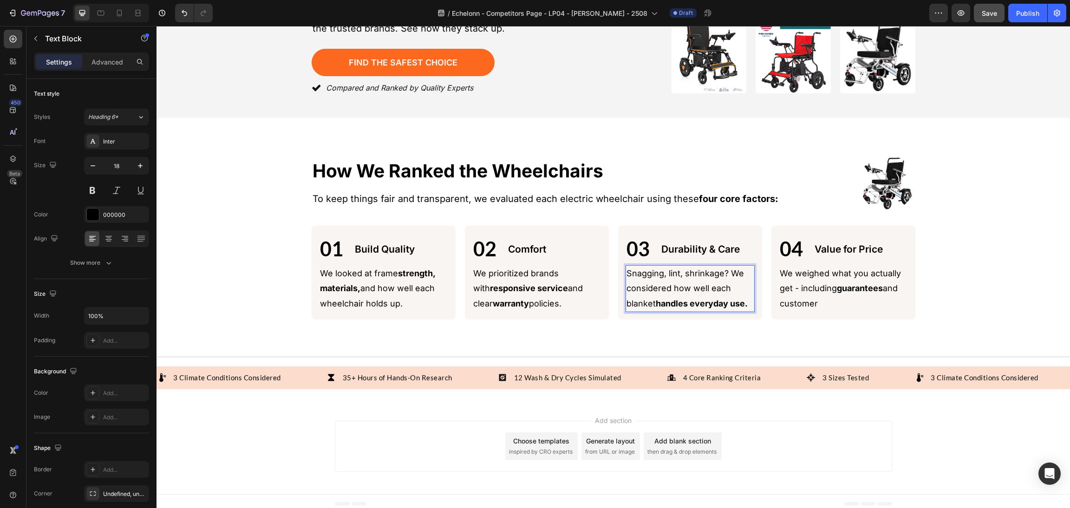
click at [744, 295] on p "Snagging, lint, shrinkage? We considered how well each blanket handles everyday…" at bounding box center [689, 288] width 127 height 45
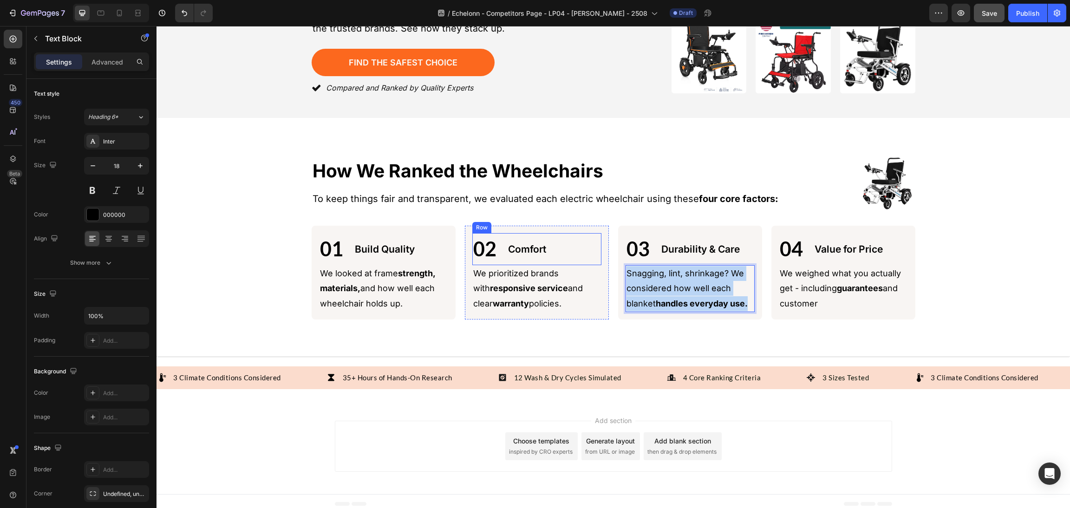
drag, startPoint x: 747, startPoint y: 298, endPoint x: 620, endPoint y: 277, distance: 128.4
click at [566, 255] on div "01 Text Block Build Quality Text Block Row We looked at frame strength, materia…" at bounding box center [614, 273] width 604 height 94
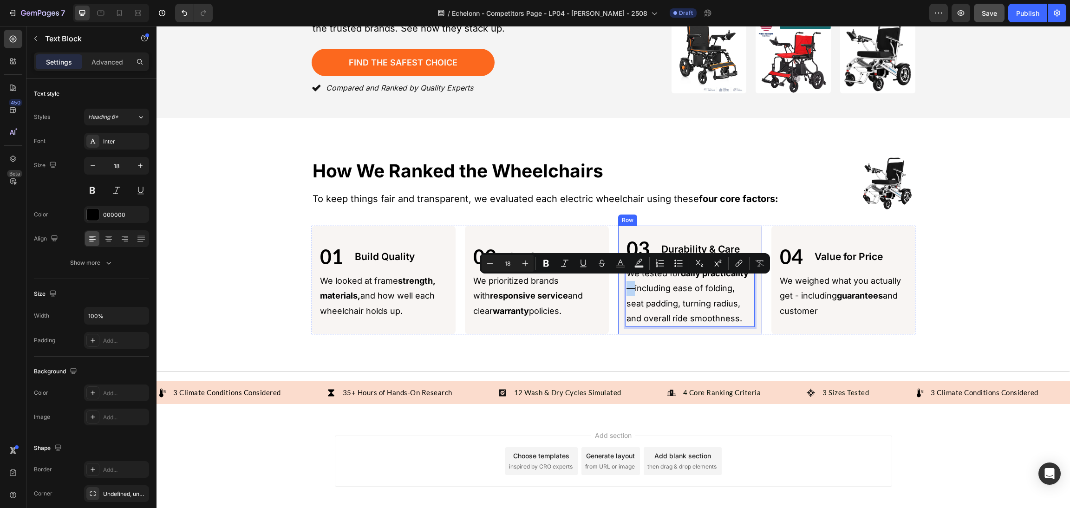
drag, startPoint x: 628, startPoint y: 284, endPoint x: 619, endPoint y: 281, distance: 9.8
click at [619, 281] on div "03 Text Block Durability & Care Text Block Row We tested for daily practicality…" at bounding box center [690, 280] width 144 height 109
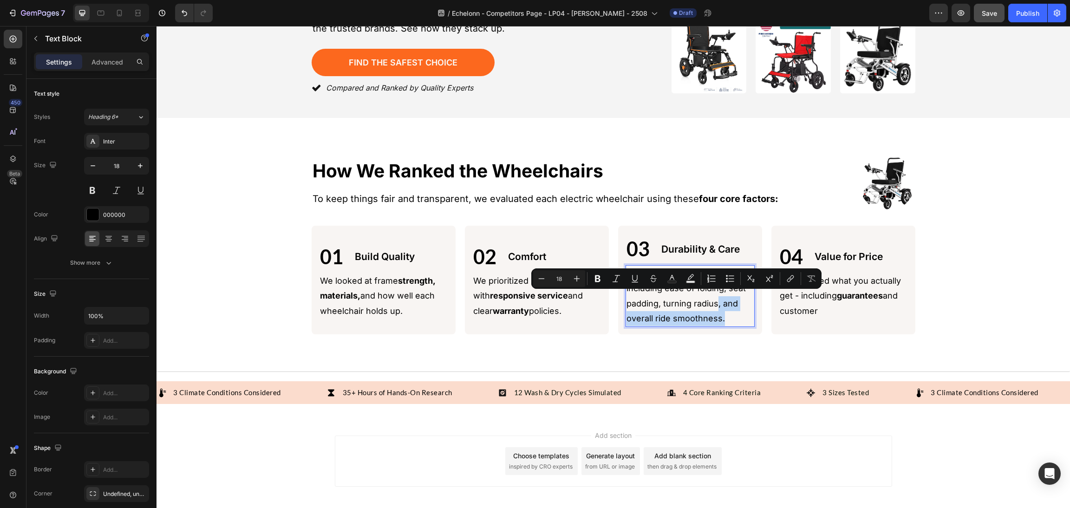
drag, startPoint x: 741, startPoint y: 312, endPoint x: 712, endPoint y: 302, distance: 30.5
click at [712, 302] on p "We tested for daily practicality - including ease of folding, seat padding, tur…" at bounding box center [689, 296] width 127 height 60
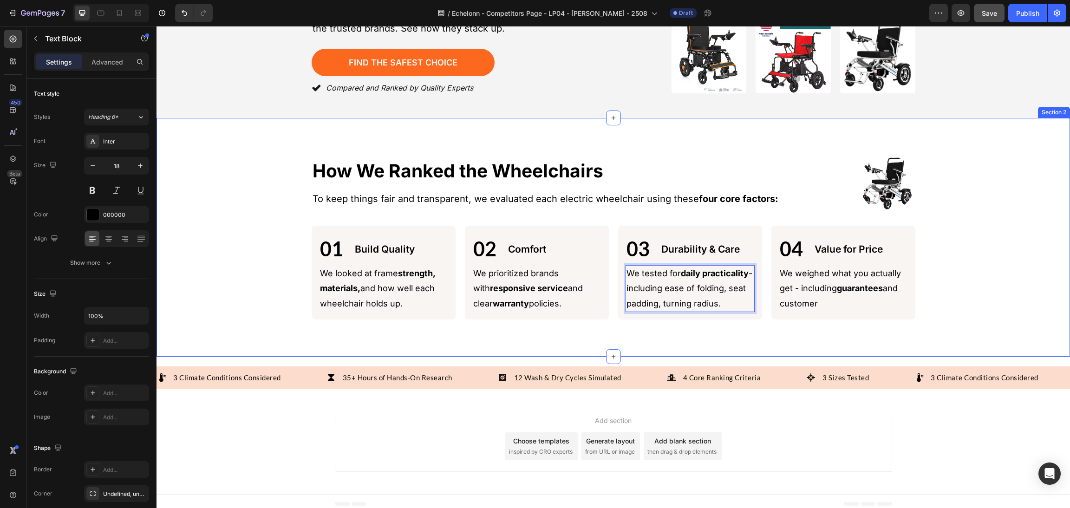
click at [999, 284] on div "Image How We Ranked the Wheelchairs Heading Image How We Ranked the Wheelchairs…" at bounding box center [613, 237] width 891 height 164
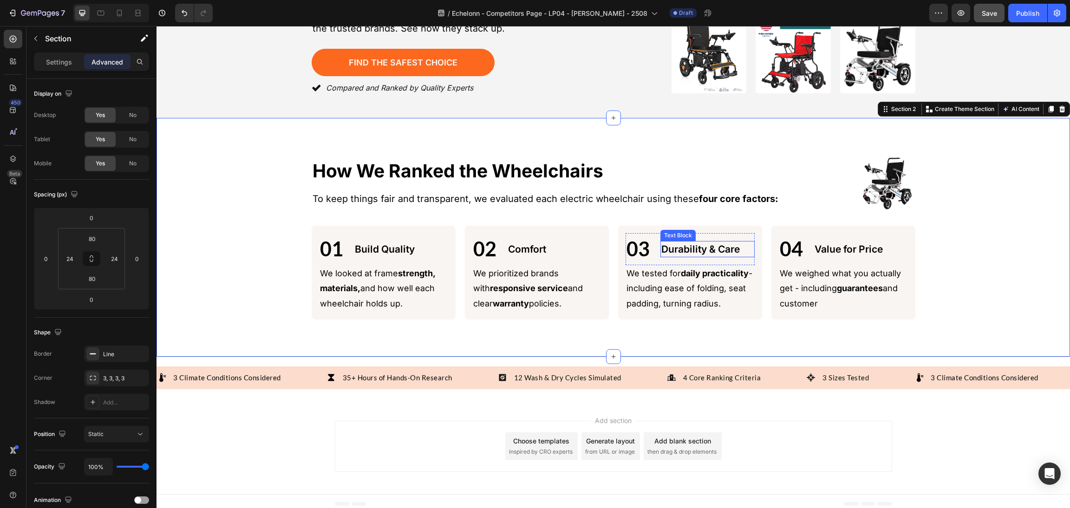
click at [705, 242] on p "Durability & Care" at bounding box center [707, 249] width 92 height 15
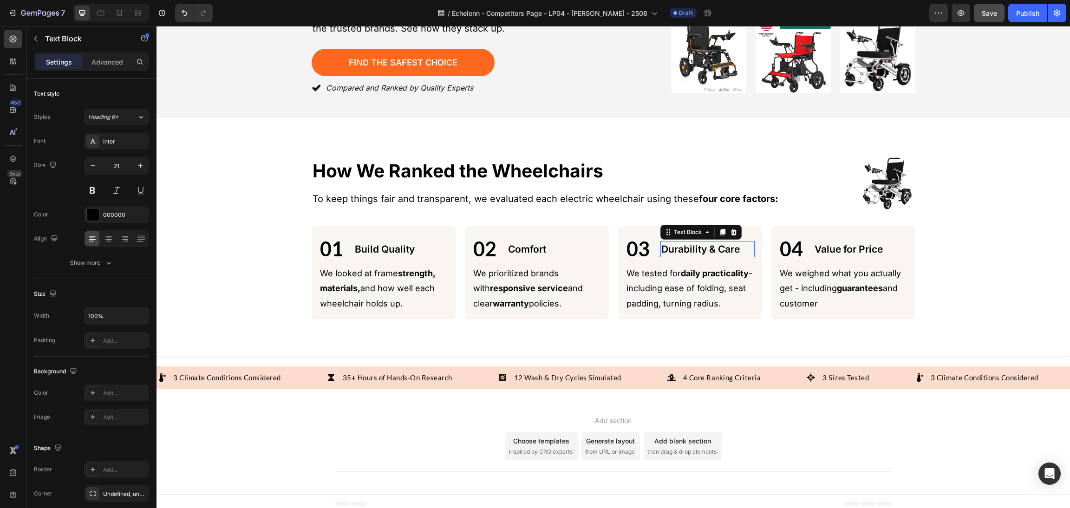
click at [748, 245] on div "Durability & Care" at bounding box center [707, 249] width 94 height 17
drag, startPoint x: 746, startPoint y: 243, endPoint x: 627, endPoint y: 246, distance: 118.4
click at [627, 246] on div "03 Text Block Durability & Care Text Block 0 Row" at bounding box center [689, 249] width 129 height 32
click at [958, 273] on div "Image How We Ranked the Wheelchairs Heading Image How We Ranked the Wheelchairs…" at bounding box center [613, 237] width 891 height 164
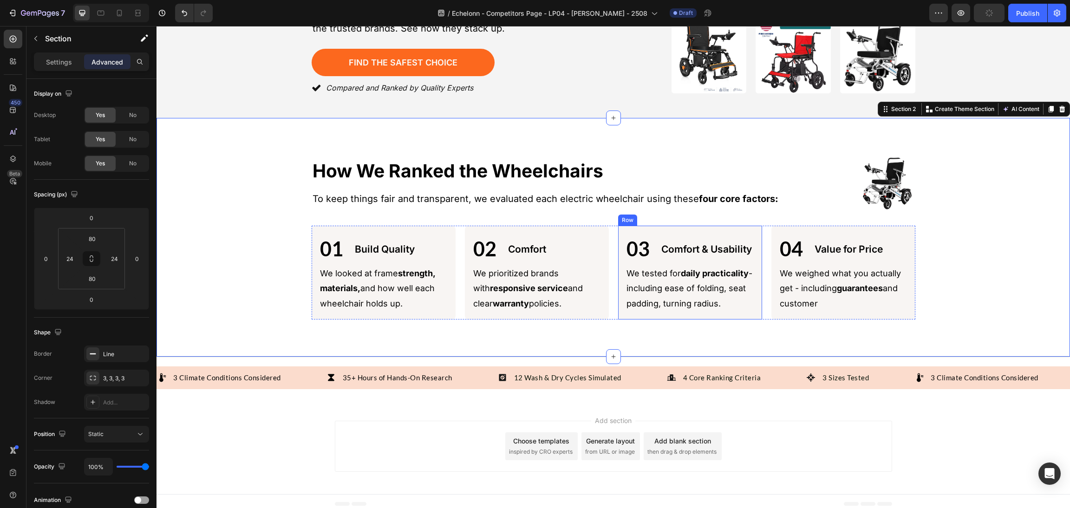
click at [689, 243] on p "Comfort & Usability" at bounding box center [707, 249] width 92 height 15
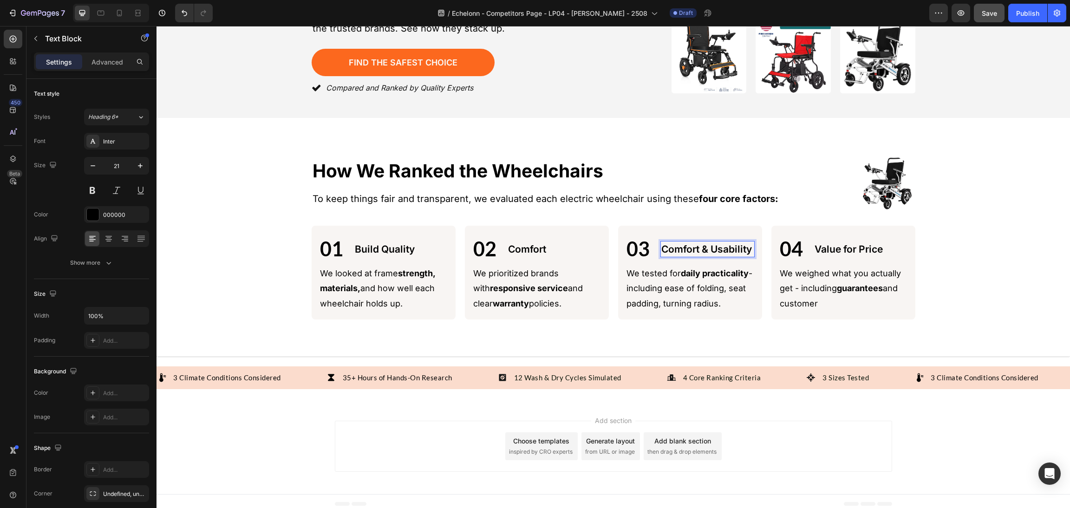
click at [706, 244] on p "Comfort & Usability" at bounding box center [707, 249] width 92 height 15
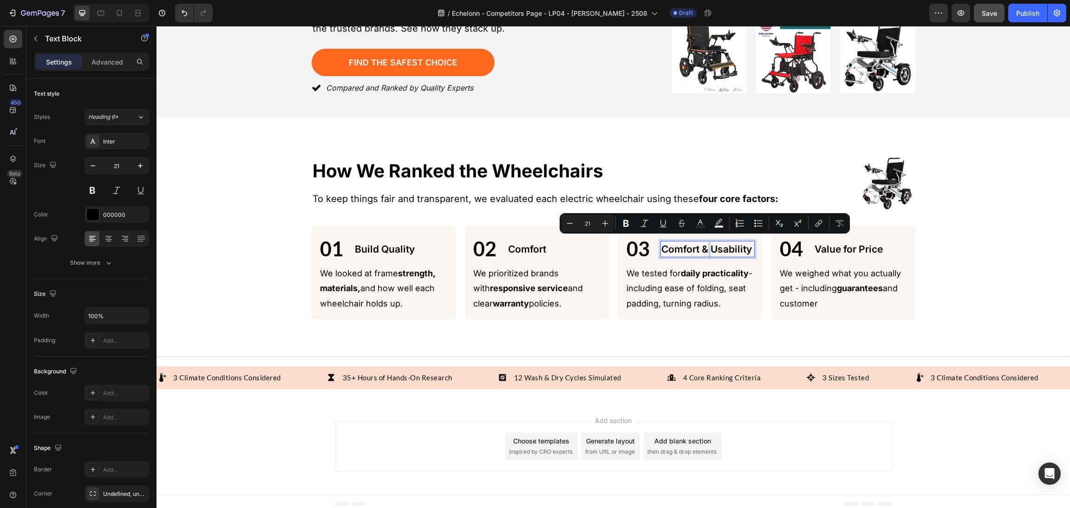
click at [707, 244] on p "Comfort & Usability" at bounding box center [707, 249] width 92 height 15
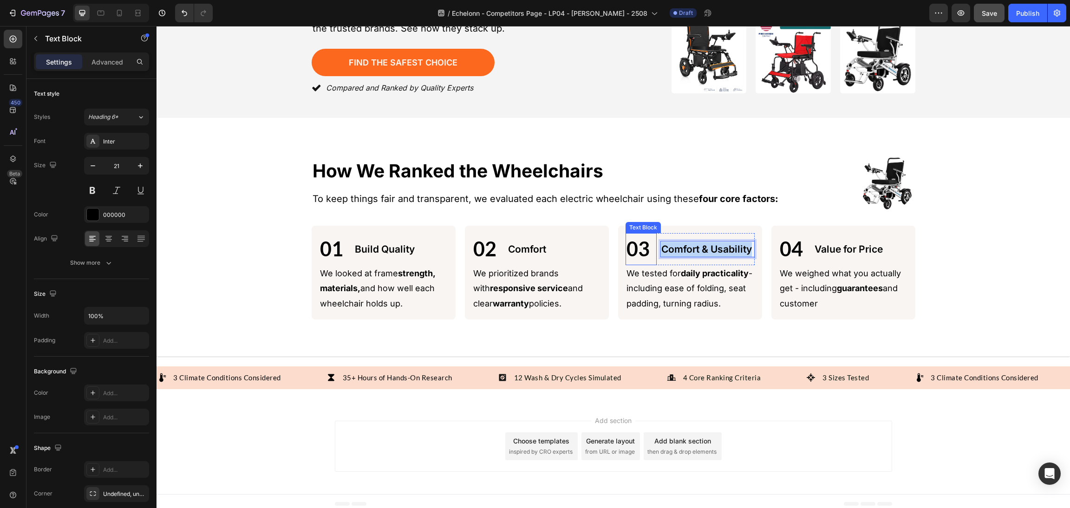
drag, startPoint x: 707, startPoint y: 244, endPoint x: 635, endPoint y: 245, distance: 71.5
click at [630, 245] on div "03 Text Block Comfort & Usability Text Block 0 Row" at bounding box center [689, 249] width 129 height 32
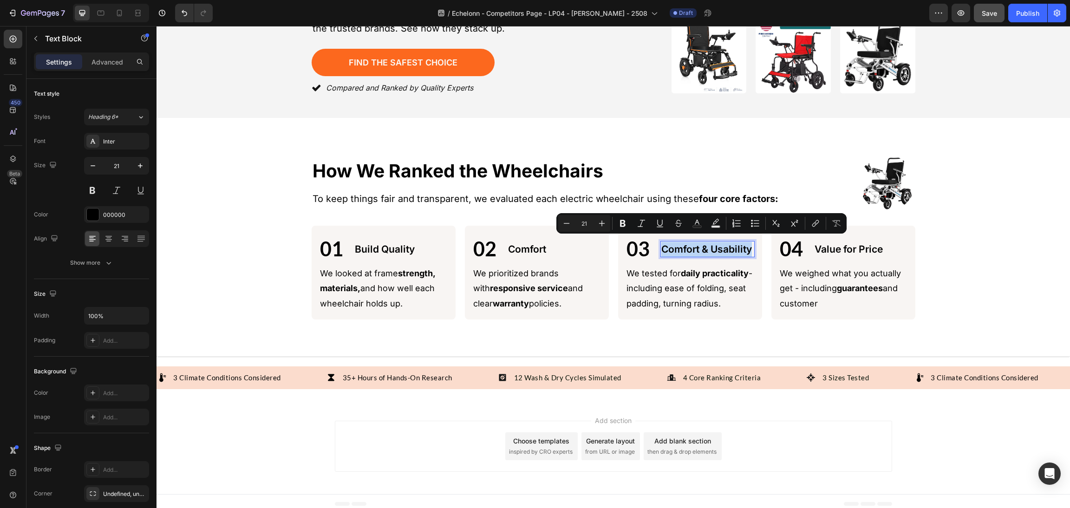
click at [719, 242] on p "Comfort & Usability" at bounding box center [707, 249] width 92 height 15
click at [707, 242] on p "Comfort & Usability" at bounding box center [707, 249] width 92 height 15
click at [709, 243] on p "Comfort & Usability" at bounding box center [707, 249] width 92 height 15
click at [703, 242] on p "Comfort & Usability" at bounding box center [707, 249] width 92 height 15
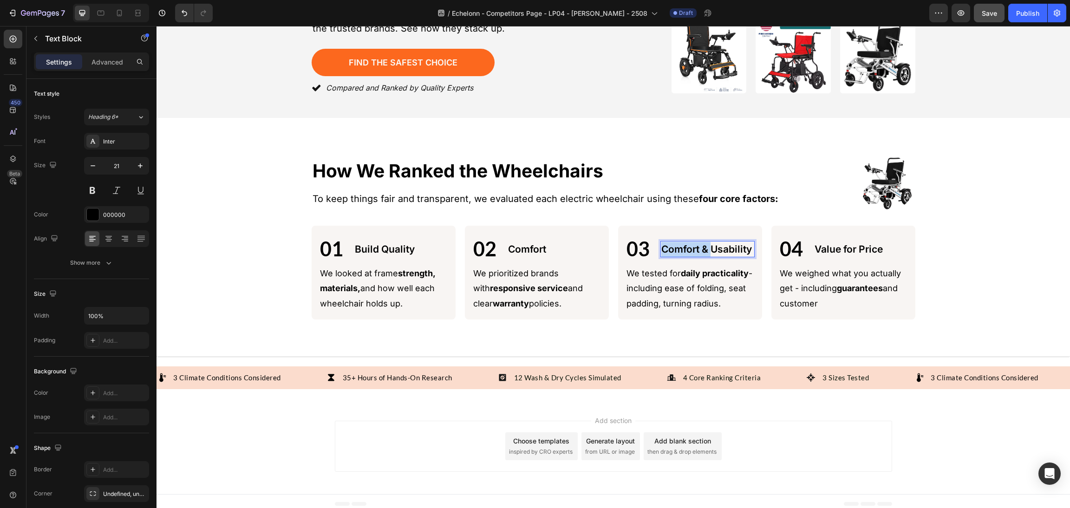
drag, startPoint x: 706, startPoint y: 243, endPoint x: 655, endPoint y: 240, distance: 51.6
click at [660, 241] on div "Comfort & Usability" at bounding box center [707, 249] width 94 height 17
click at [924, 210] on div "Image How We Ranked the Wheelchairs Heading Image How We Ranked the Wheelchairs…" at bounding box center [613, 237] width 891 height 164
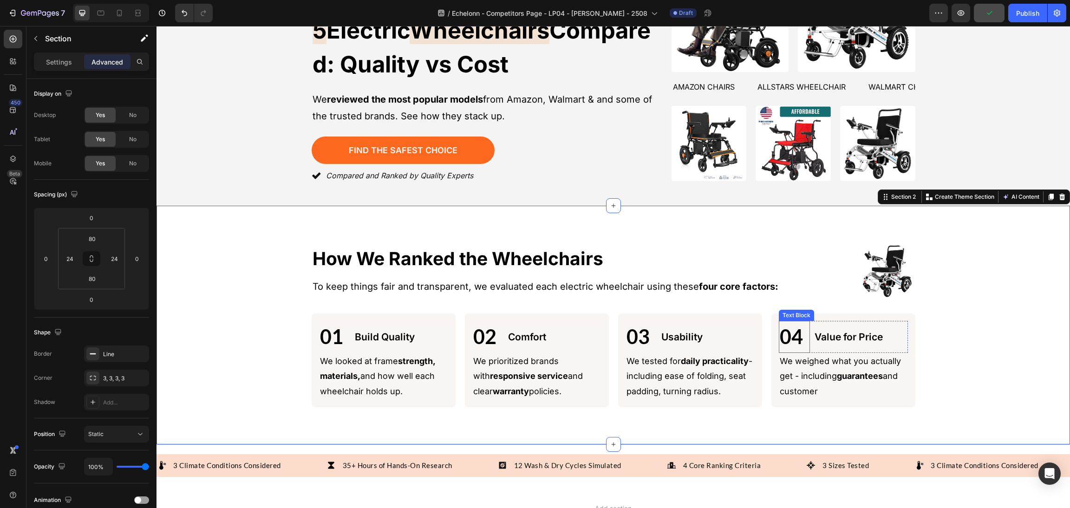
scroll to position [139, 0]
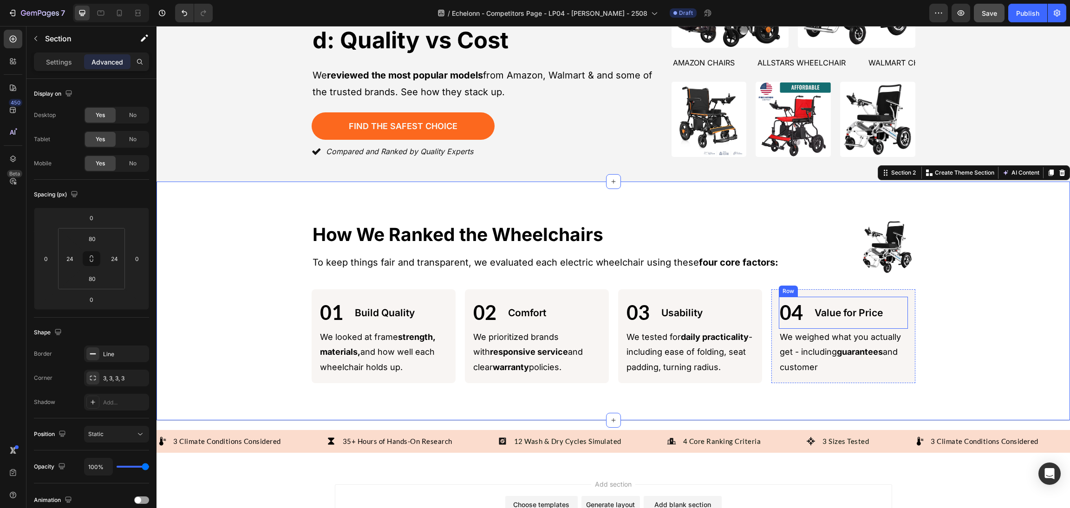
click at [848, 310] on p "Value for Price" at bounding box center [860, 312] width 92 height 15
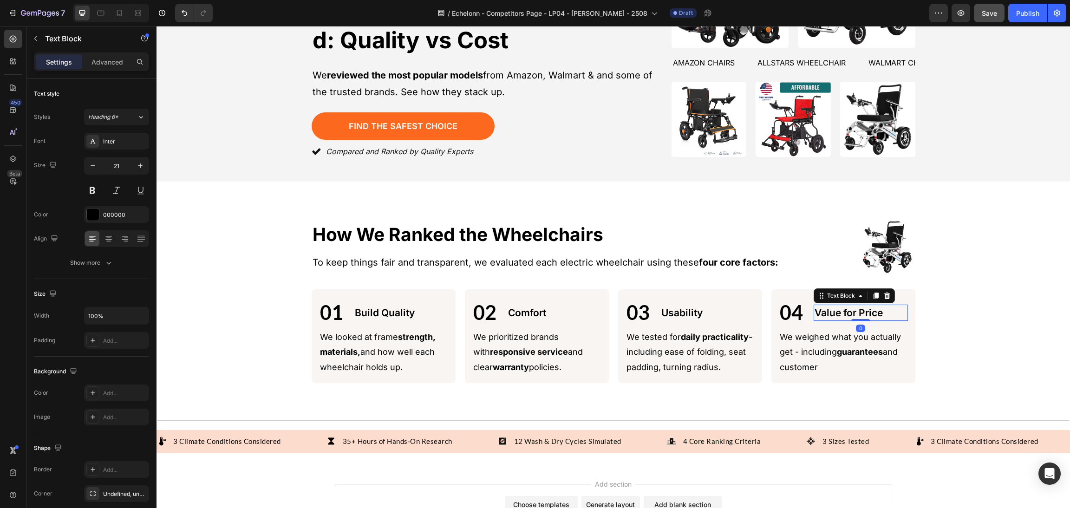
click at [868, 309] on p "Value for Price" at bounding box center [860, 312] width 92 height 15
drag, startPoint x: 889, startPoint y: 309, endPoint x: 794, endPoint y: 316, distance: 95.4
click at [747, 312] on div "01 Text Block Build Quality Text Block Row We looked at frame strength, materia…" at bounding box center [614, 336] width 604 height 94
click at [954, 290] on div "Image How We Ranked the Wheelchairs Heading Image How We Ranked the Wheelchairs…" at bounding box center [613, 301] width 891 height 164
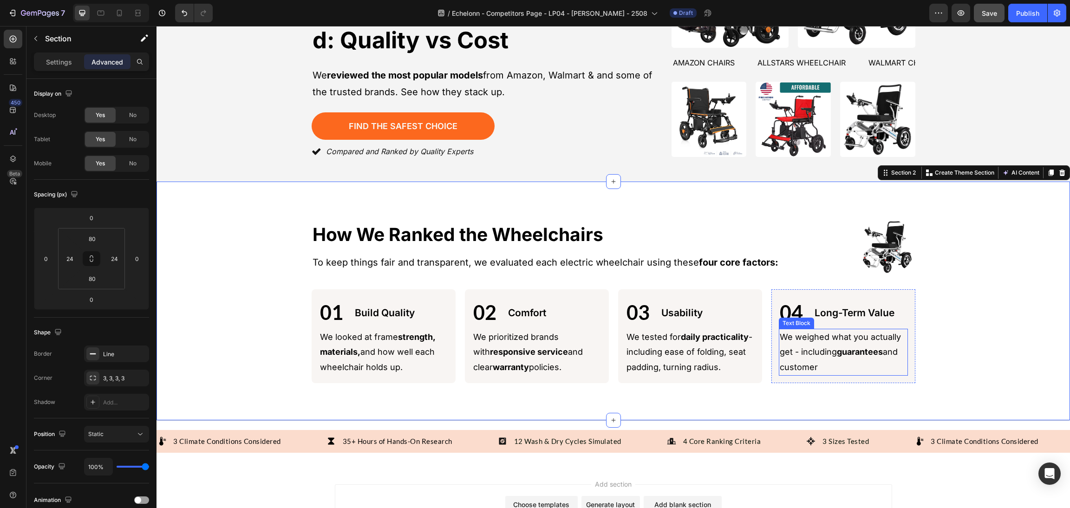
click at [831, 352] on p "We weighed what you actually get - including guarantees and customer" at bounding box center [842, 352] width 127 height 45
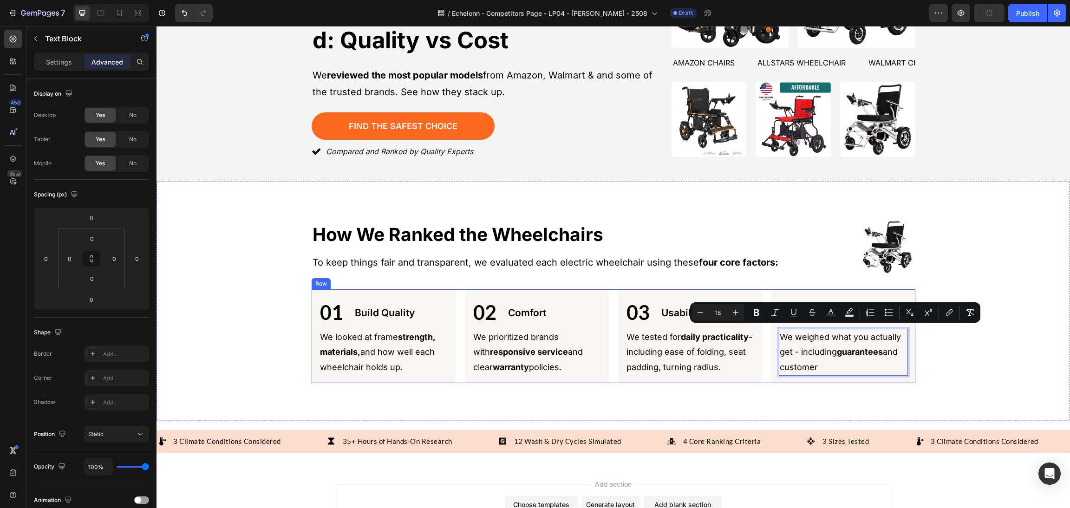
drag, startPoint x: 831, startPoint y: 366, endPoint x: 765, endPoint y: 320, distance: 81.1
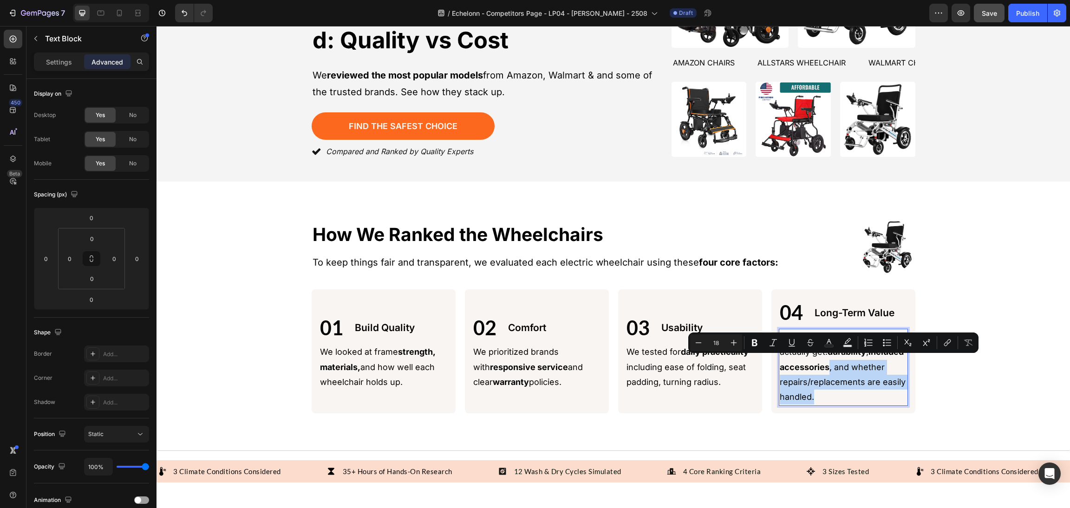
drag, startPoint x: 854, startPoint y: 391, endPoint x: 861, endPoint y: 363, distance: 29.2
click at [861, 363] on p "We factored in what you actually get: durability , included accessories , and w…" at bounding box center [842, 367] width 127 height 75
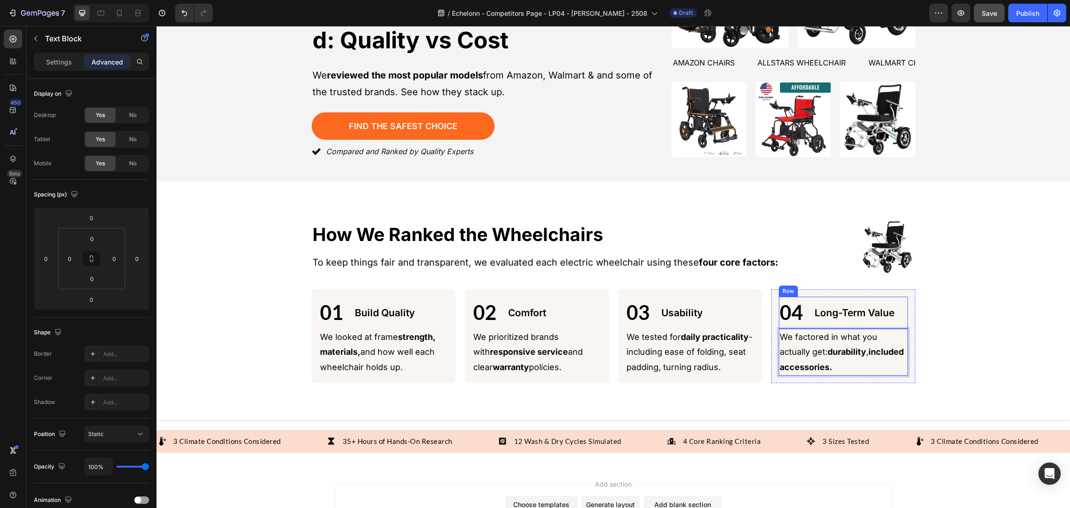
click at [941, 316] on div "Image How We Ranked the Wheelchairs Heading Image How We Ranked the Wheelchairs…" at bounding box center [613, 301] width 891 height 164
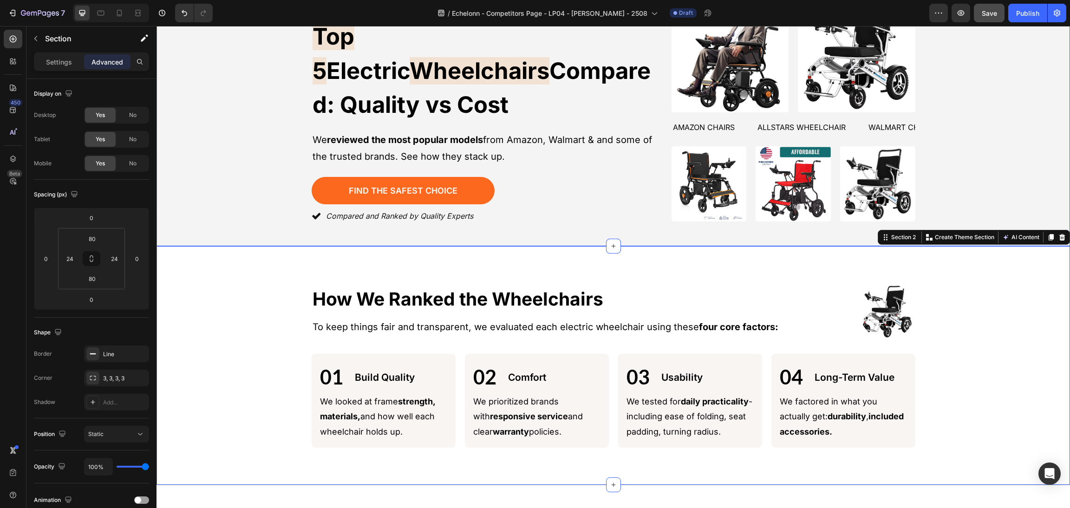
scroll to position [0, 0]
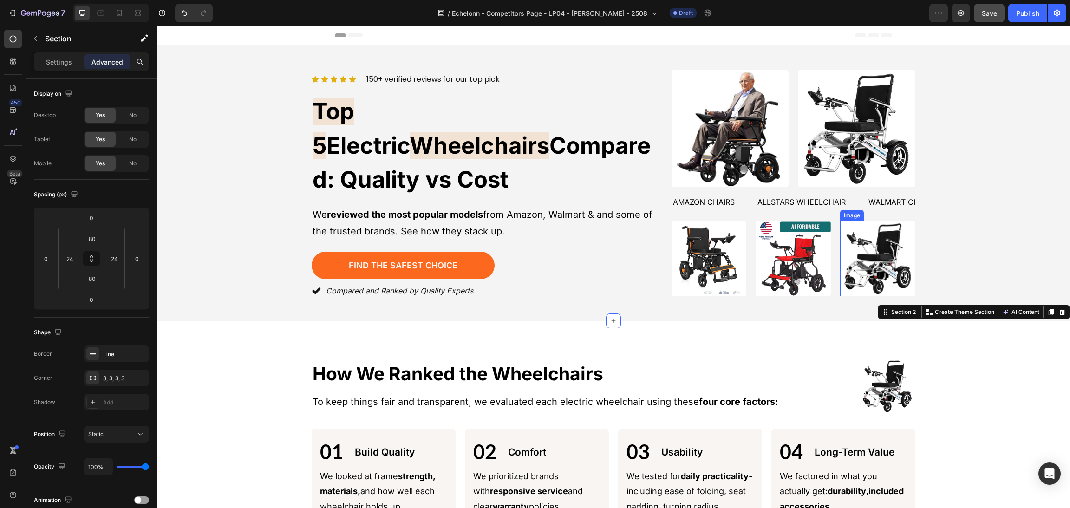
click at [876, 246] on img at bounding box center [877, 258] width 75 height 75
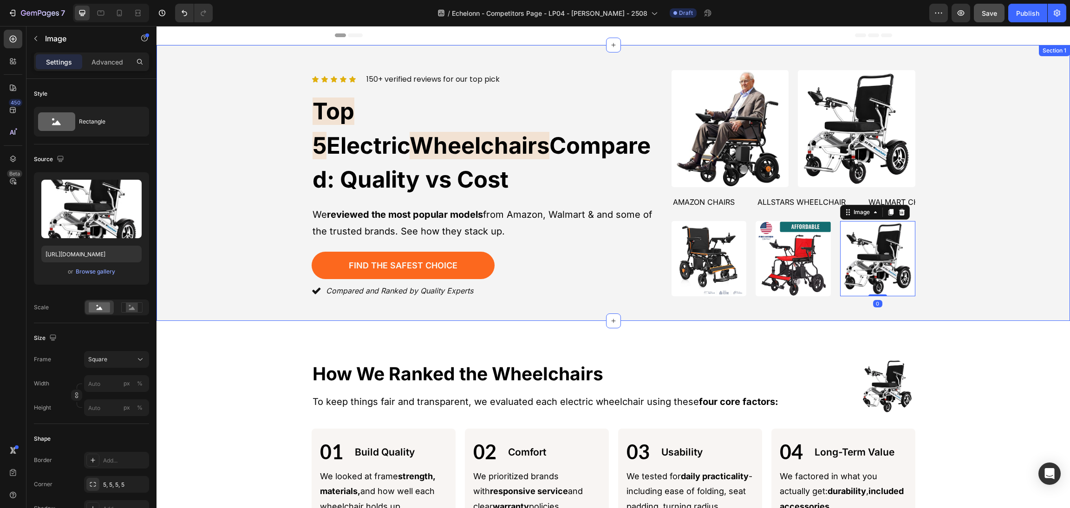
click at [965, 209] on div "Icon Icon Icon Icon Icon Icon List 150+ verified reviews for our top pick Text …" at bounding box center [613, 182] width 891 height 231
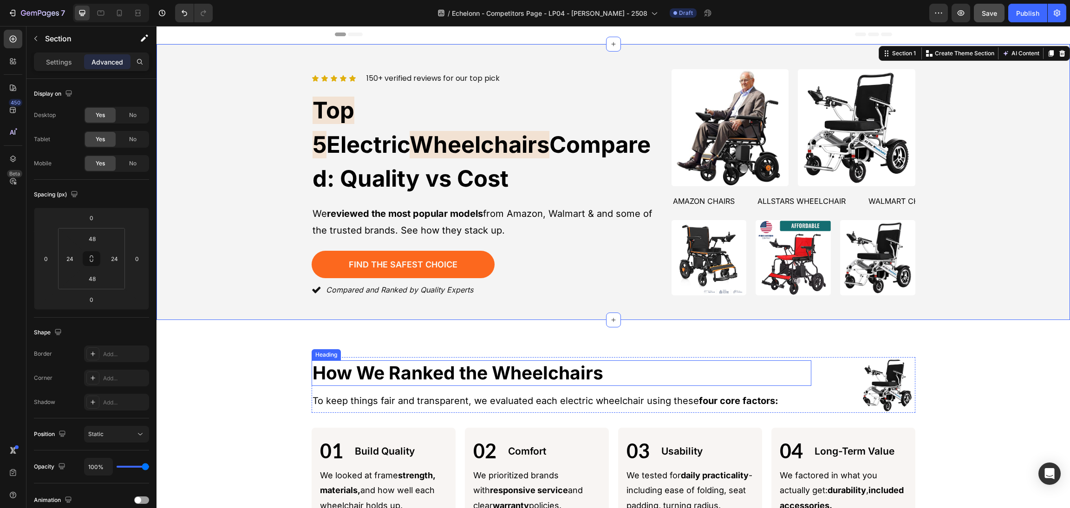
scroll to position [203, 0]
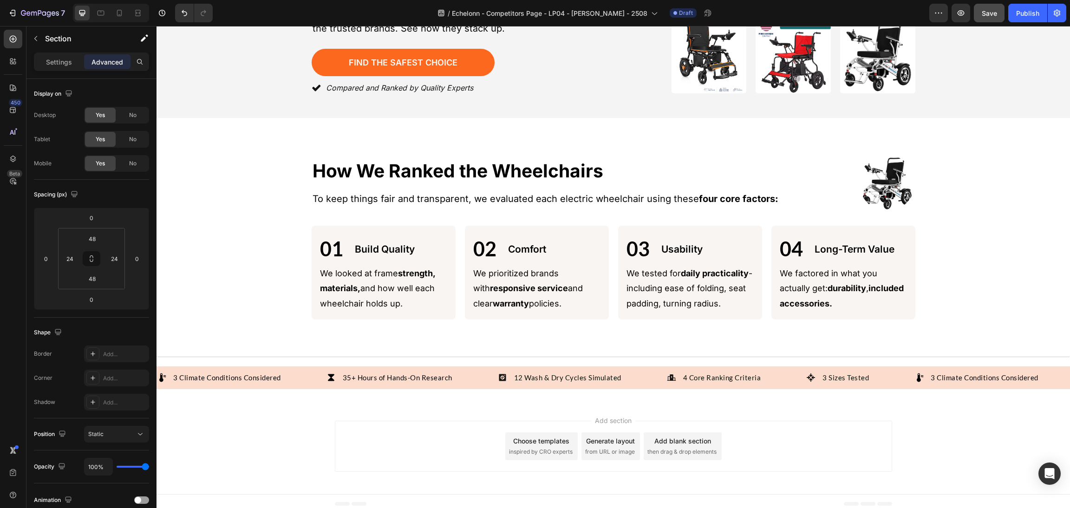
click at [880, 444] on div "Add section Choose templates inspired by CRO experts Generate layout from URL o…" at bounding box center [613, 446] width 557 height 51
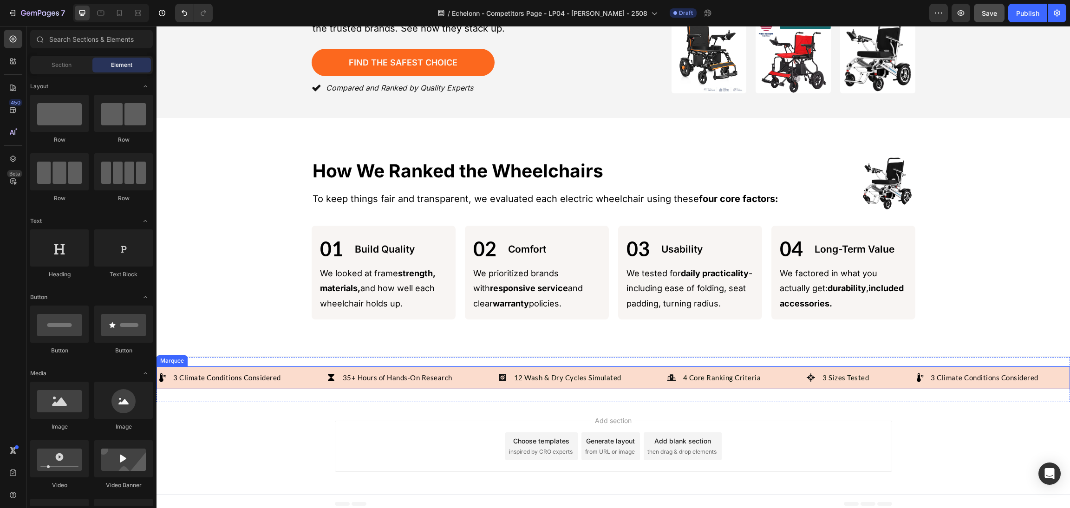
click at [491, 371] on div "35+ Hours of Hands-On Research Item List" at bounding box center [411, 377] width 171 height 13
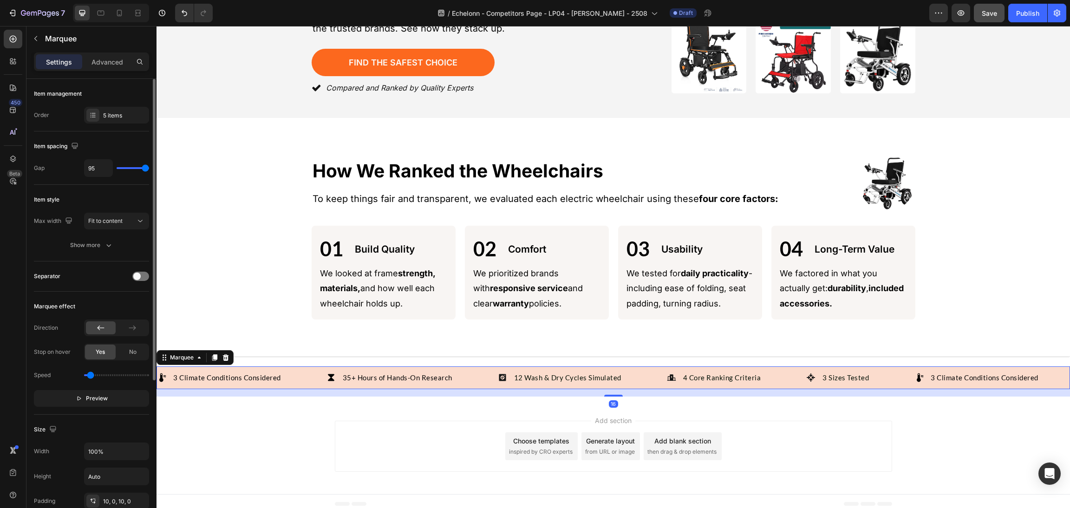
scroll to position [232, 0]
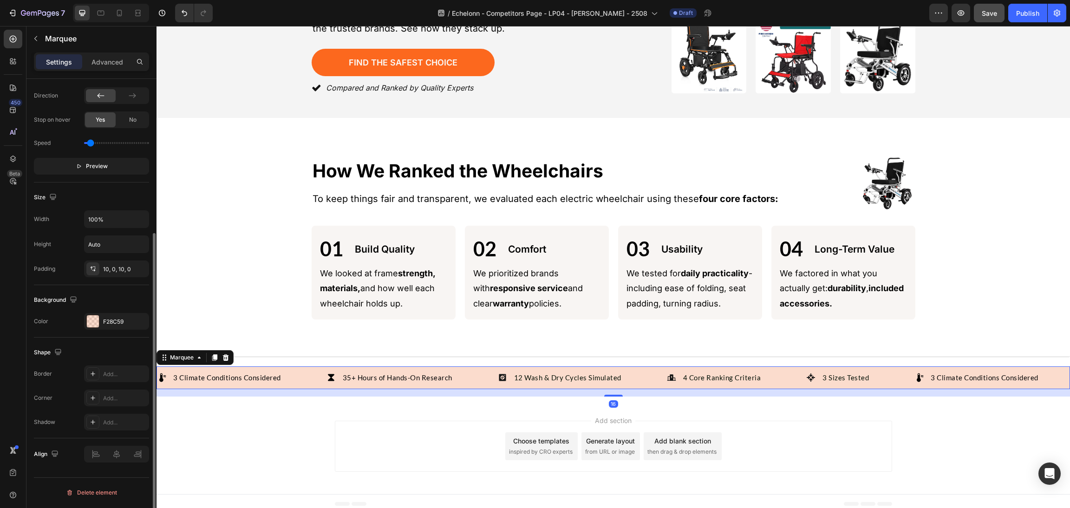
click at [88, 331] on div "Background Color F28C59" at bounding box center [91, 311] width 115 height 52
click at [88, 326] on div at bounding box center [93, 321] width 12 height 12
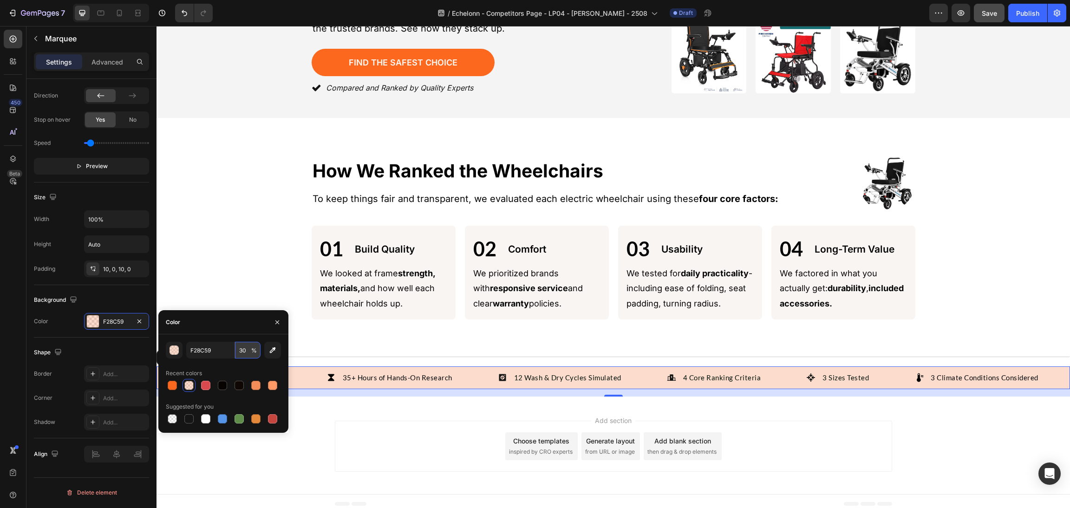
click at [247, 345] on input "30" at bounding box center [248, 350] width 26 height 17
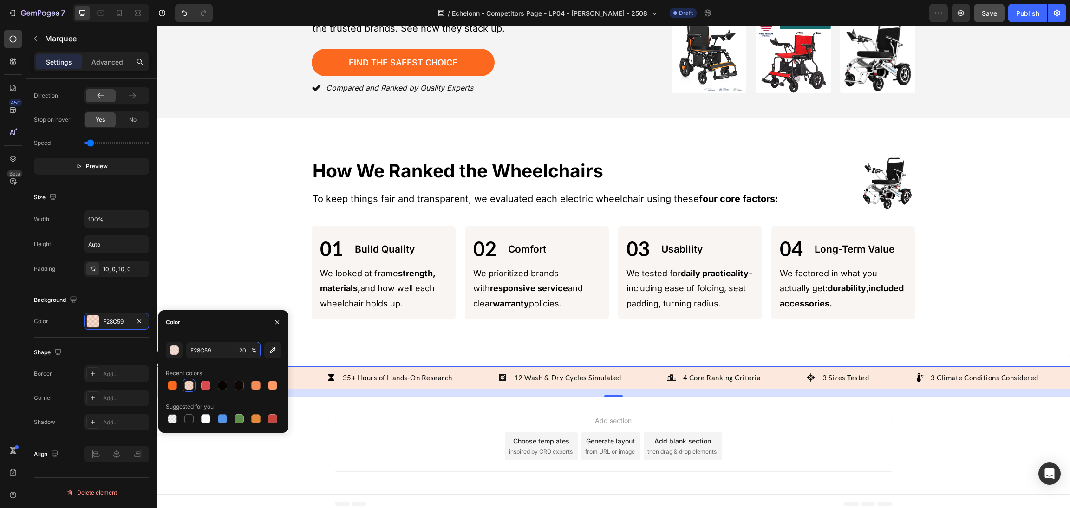
type input "20"
click at [921, 451] on div "Add section Choose templates inspired by CRO experts Generate layout from URL o…" at bounding box center [612, 448] width 913 height 92
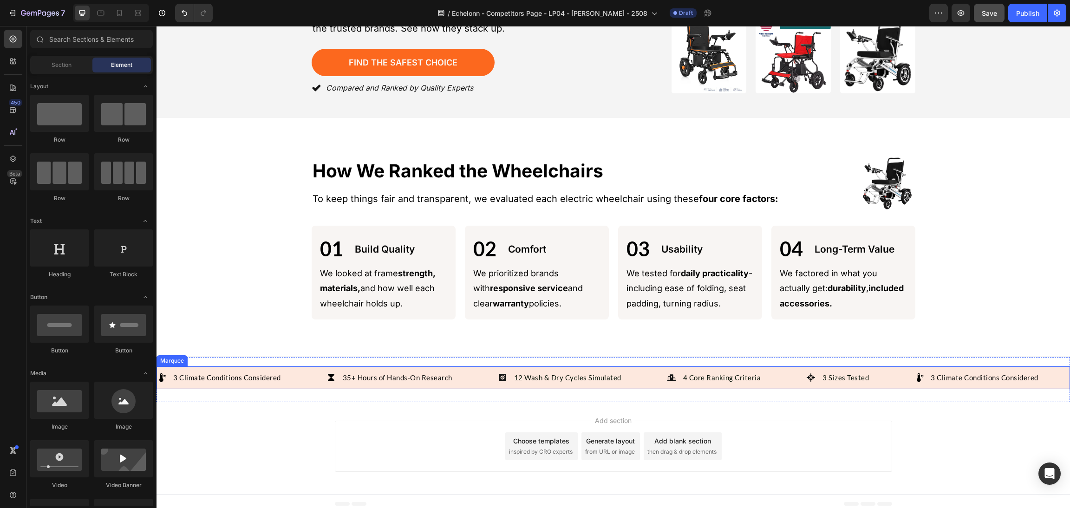
click at [896, 366] on div "3 Climate Conditions Considered Item List 35+ Hours of Hands-On Research Item L…" at bounding box center [612, 377] width 913 height 23
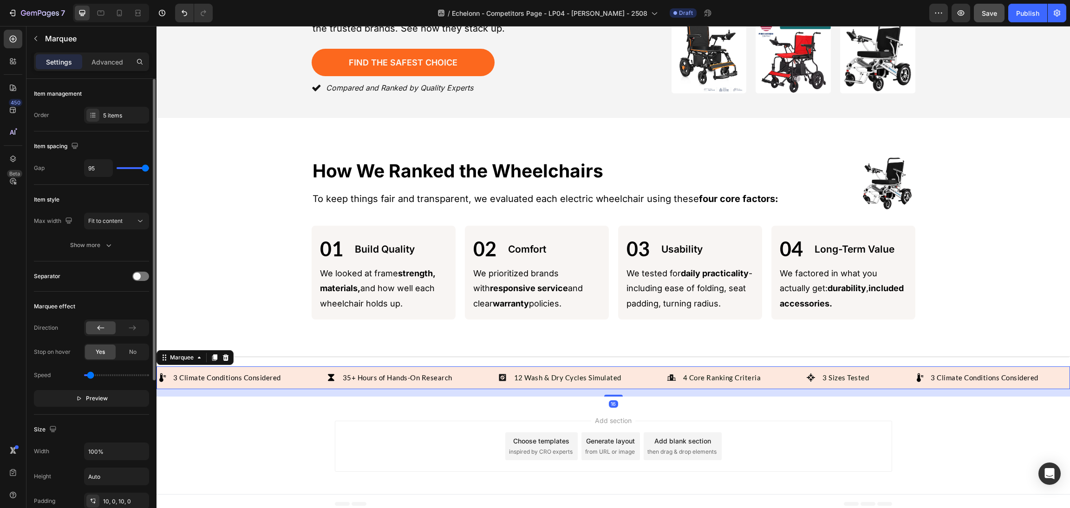
drag, startPoint x: 104, startPoint y: 65, endPoint x: 113, endPoint y: 201, distance: 135.9
click at [104, 65] on p "Advanced" at bounding box center [107, 62] width 32 height 10
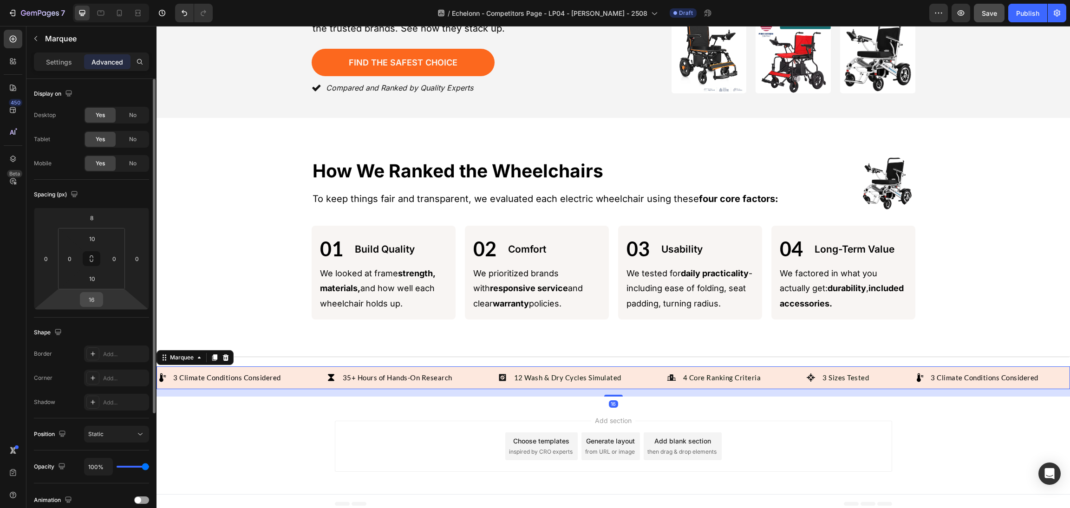
click at [97, 301] on input "16" at bounding box center [91, 299] width 19 height 14
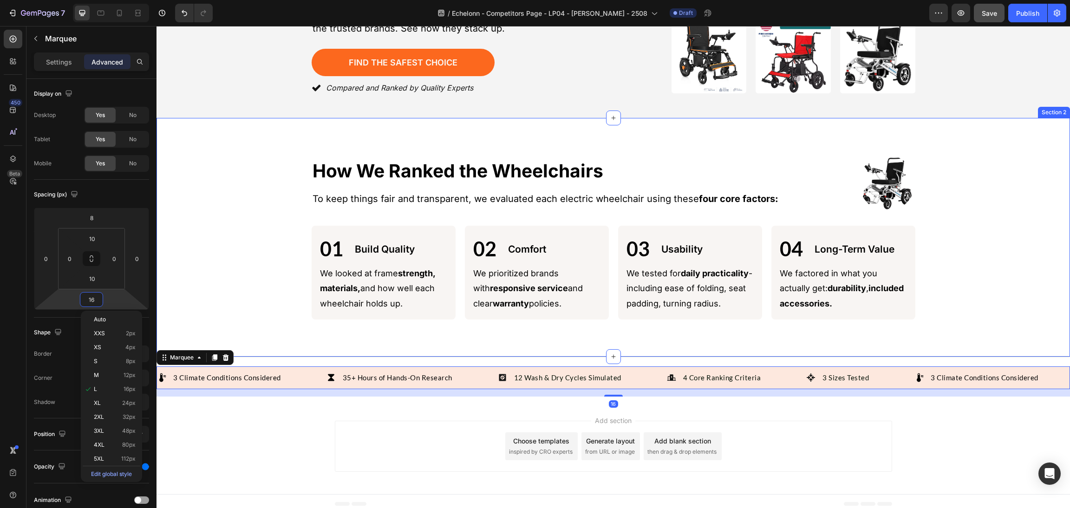
type input "0"
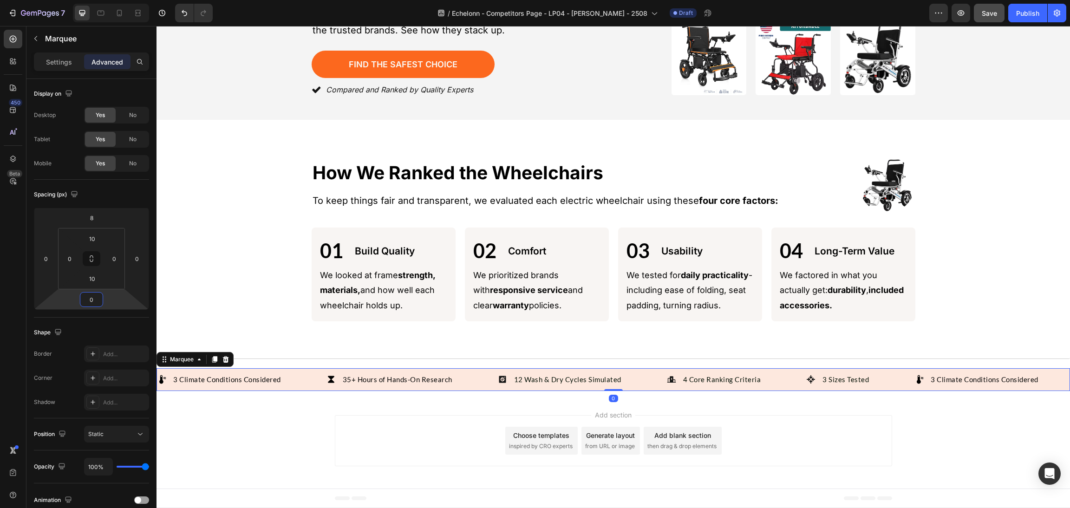
scroll to position [196, 0]
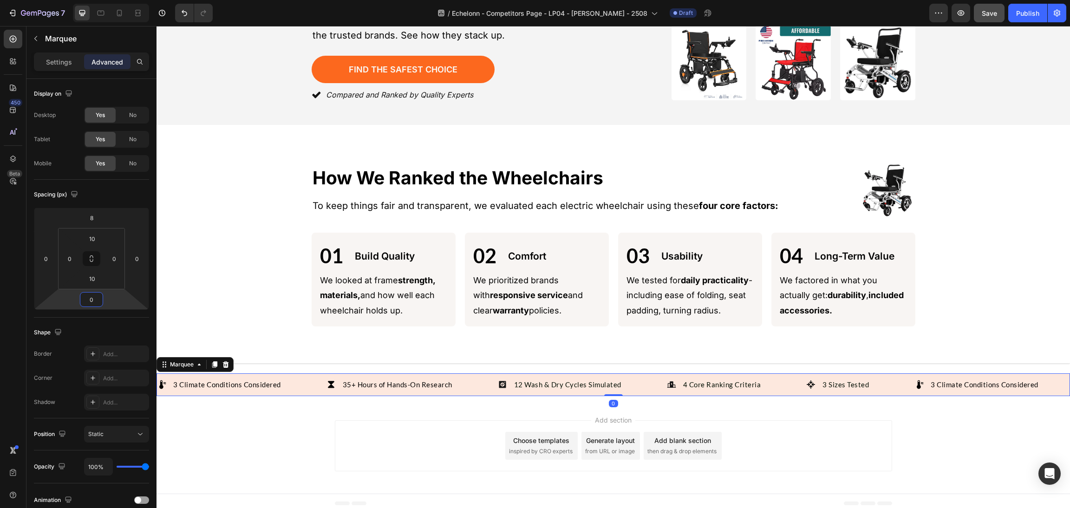
click at [872, 435] on div "Add section Choose templates inspired by CRO experts Generate layout from URL o…" at bounding box center [613, 445] width 557 height 51
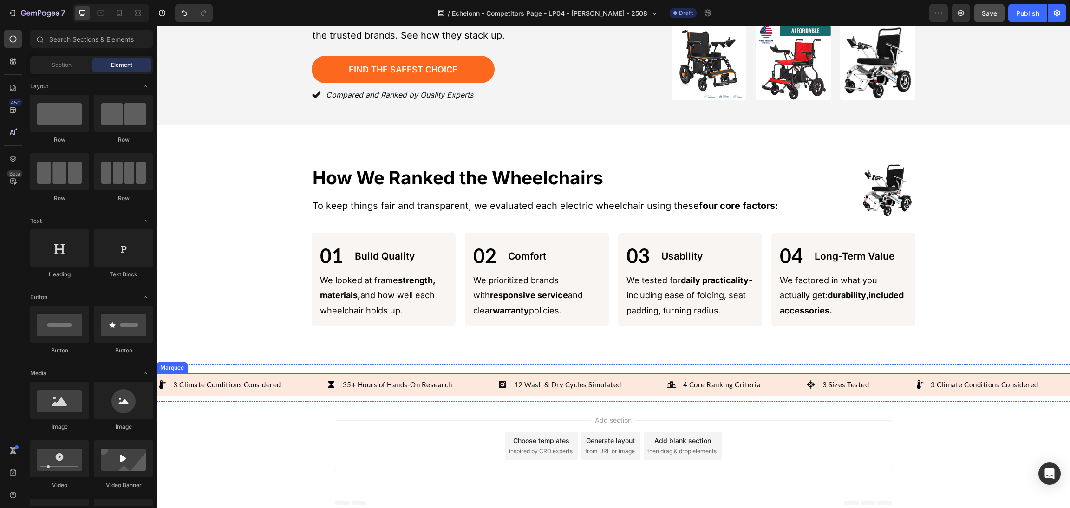
click at [266, 385] on div "3 Climate Conditions Considered" at bounding box center [227, 384] width 110 height 13
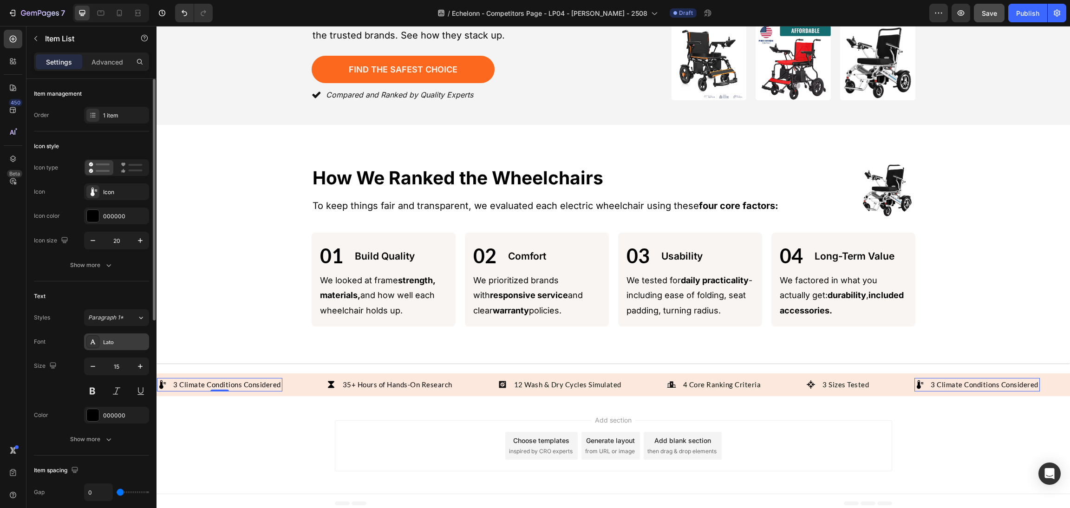
click at [119, 341] on div "Lato" at bounding box center [125, 342] width 44 height 8
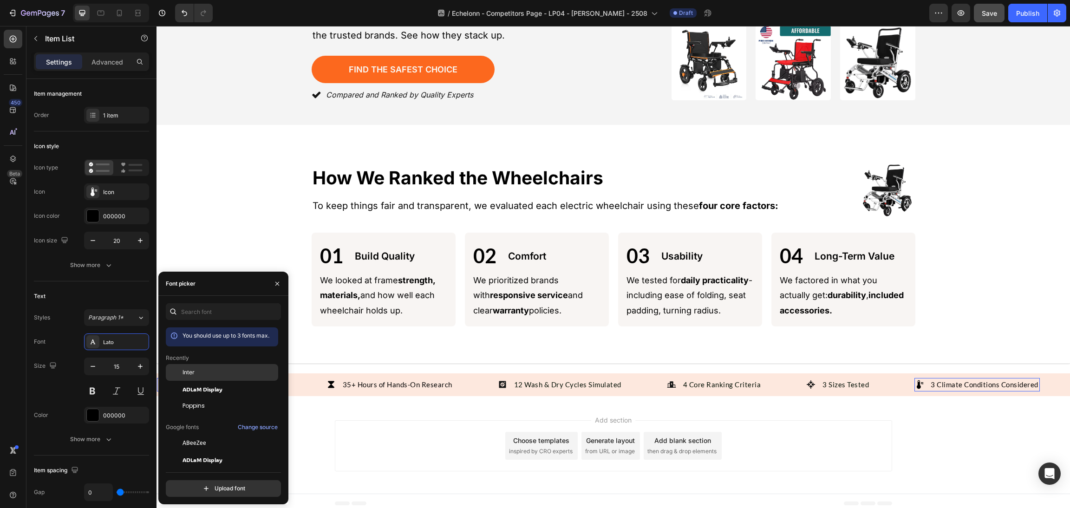
click at [183, 371] on span "Inter" at bounding box center [188, 372] width 12 height 8
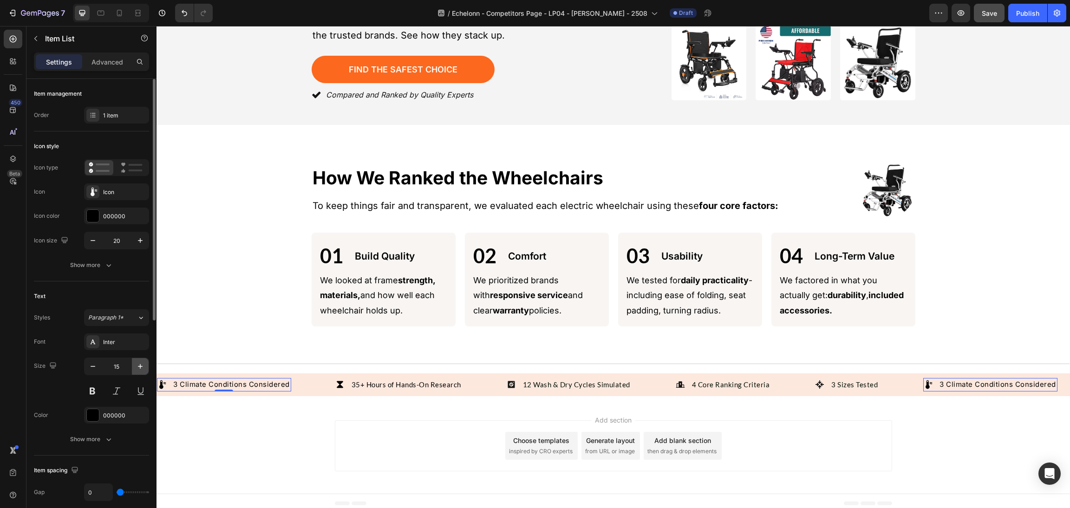
click at [138, 364] on icon "button" at bounding box center [140, 366] width 9 height 9
type input "17"
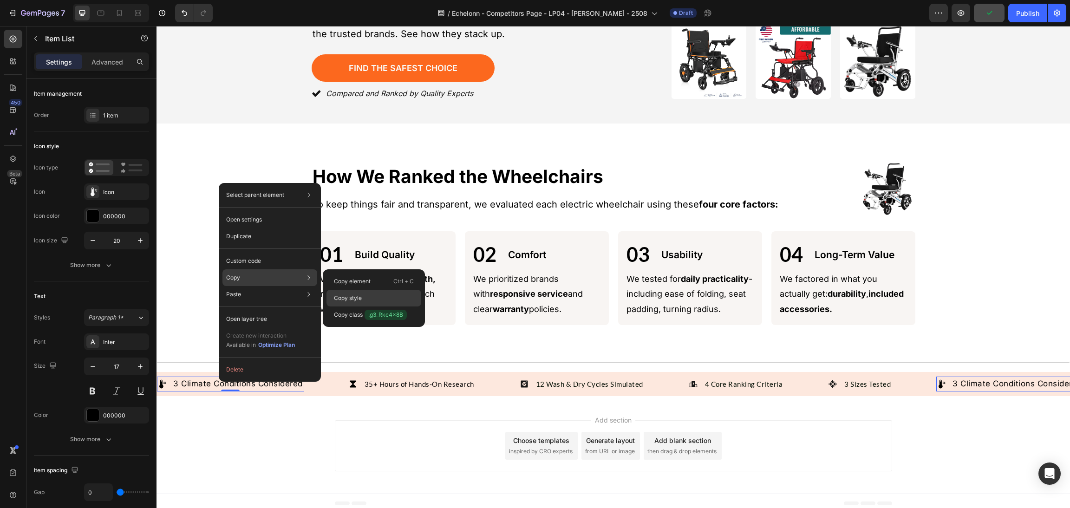
click at [399, 306] on div "Copy style" at bounding box center [373, 314] width 95 height 17
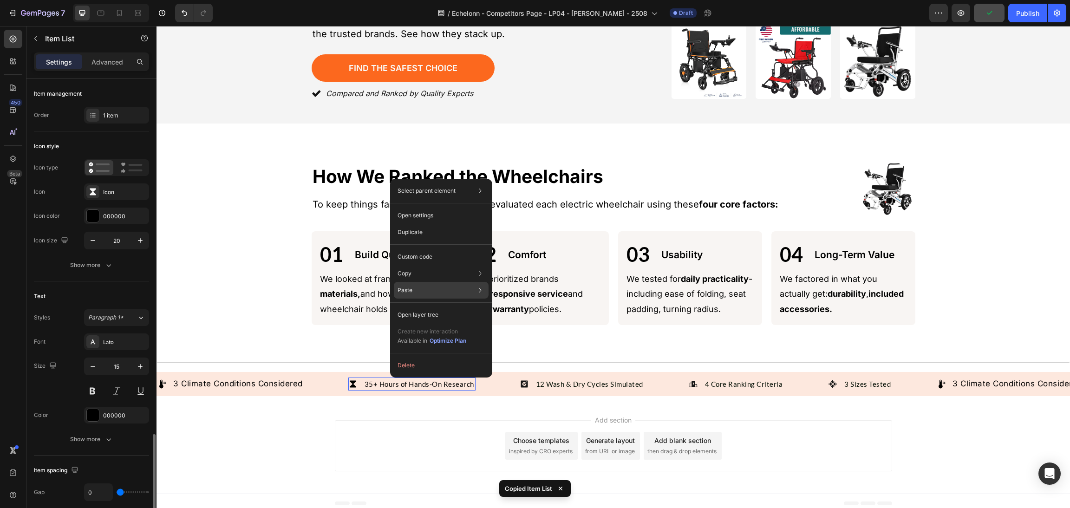
scroll to position [232, 0]
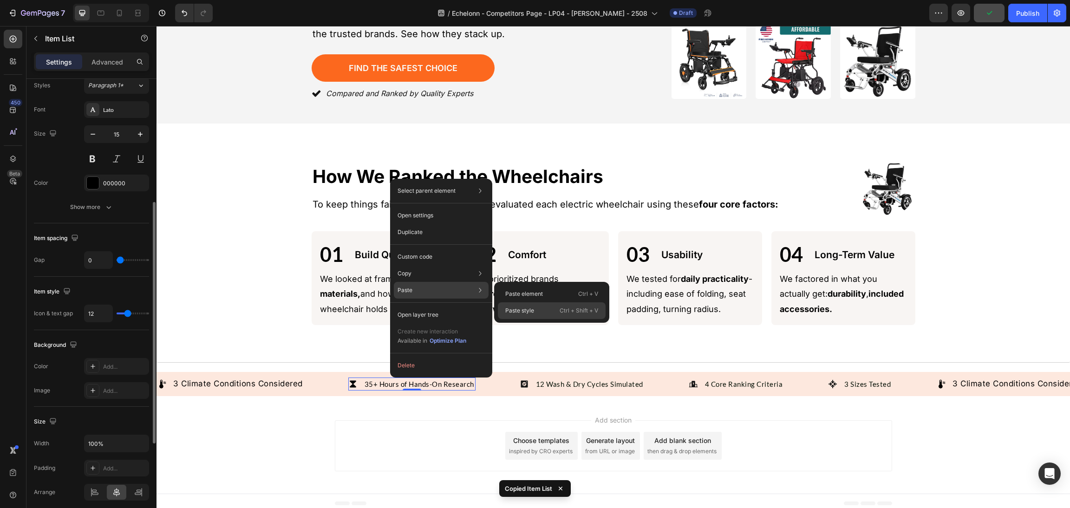
click at [526, 308] on p "Paste style" at bounding box center [519, 310] width 29 height 8
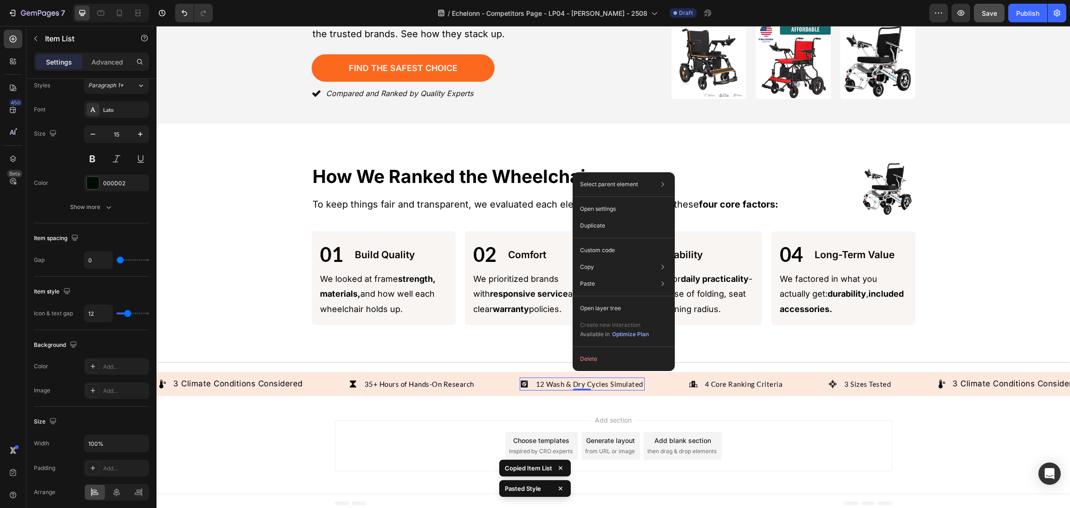
click at [438, 377] on div "35+ Hours of Hands-On Research" at bounding box center [419, 383] width 112 height 13
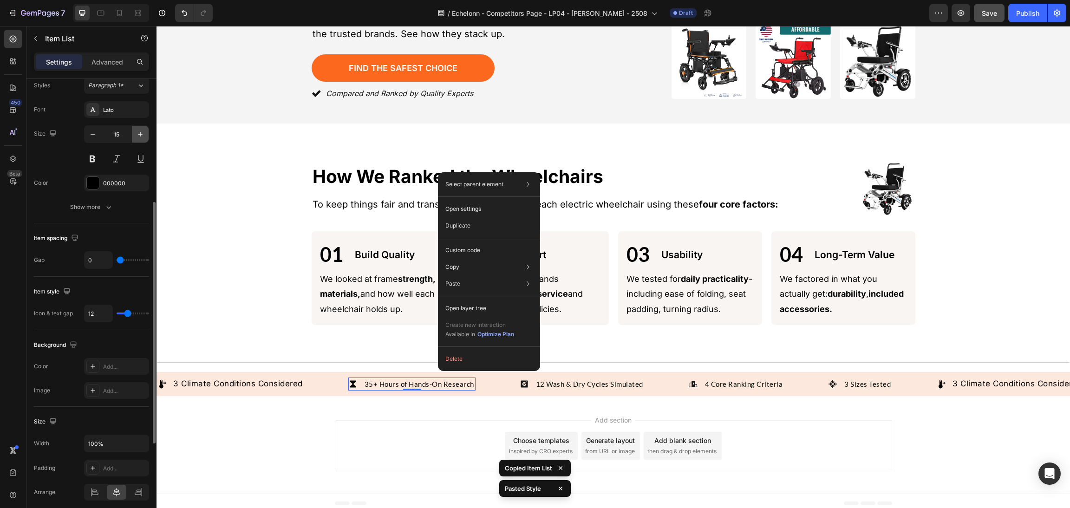
click at [137, 128] on button "button" at bounding box center [140, 134] width 17 height 17
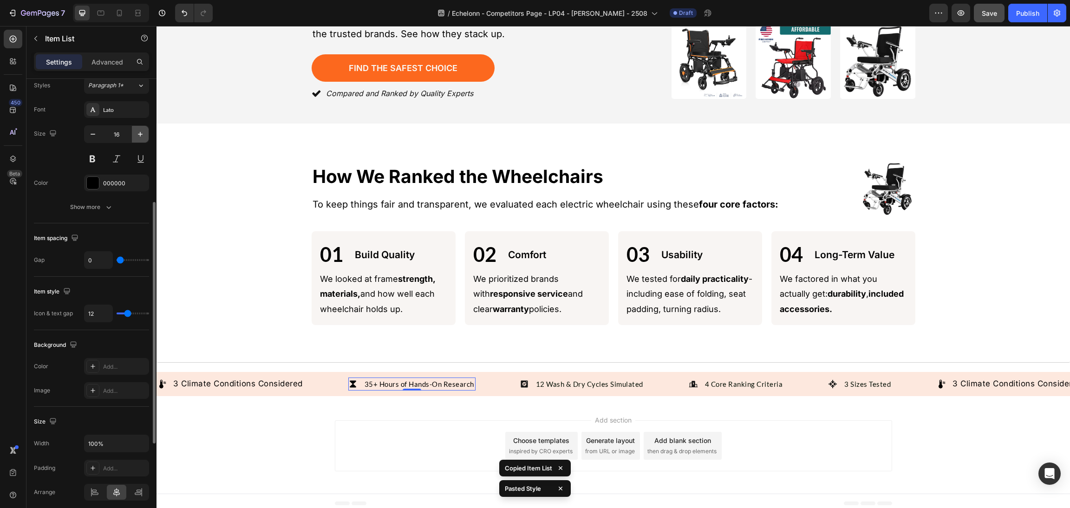
click at [137, 128] on button "button" at bounding box center [140, 134] width 17 height 17
type input "17"
click at [123, 102] on div "Lato" at bounding box center [116, 109] width 65 height 17
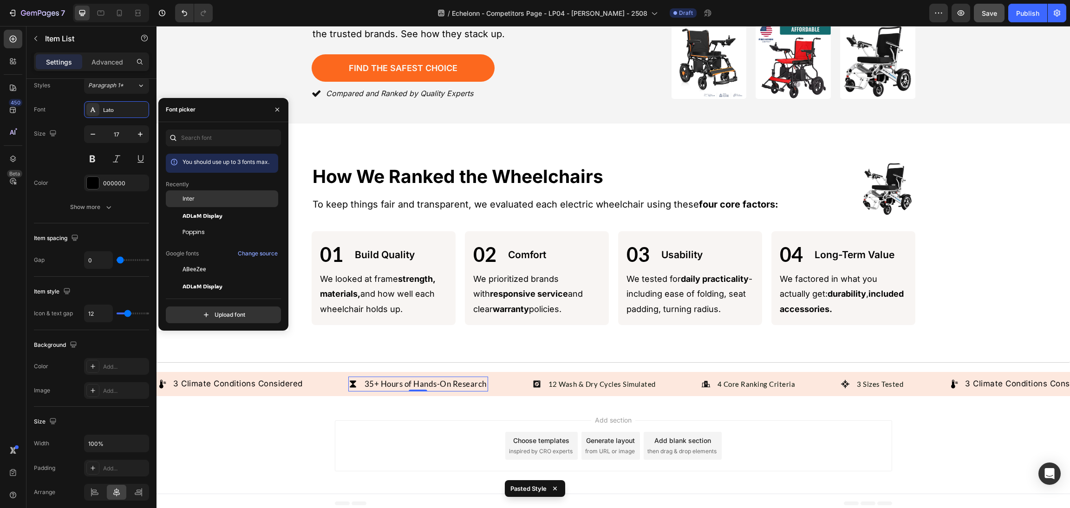
click at [197, 196] on div "Inter" at bounding box center [229, 199] width 94 height 8
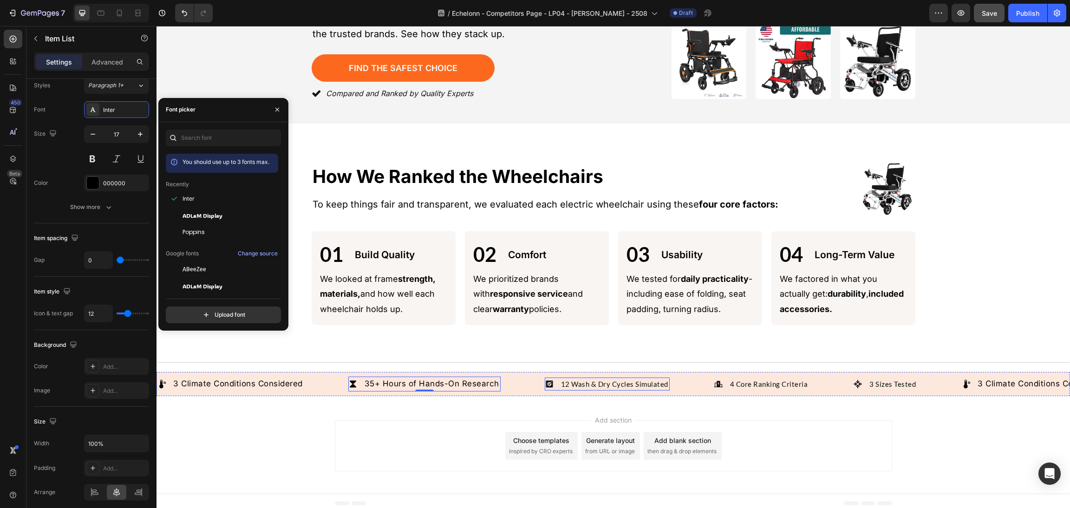
click at [612, 379] on p "12 Wash & Dry Cycles Simulated" at bounding box center [614, 384] width 107 height 11
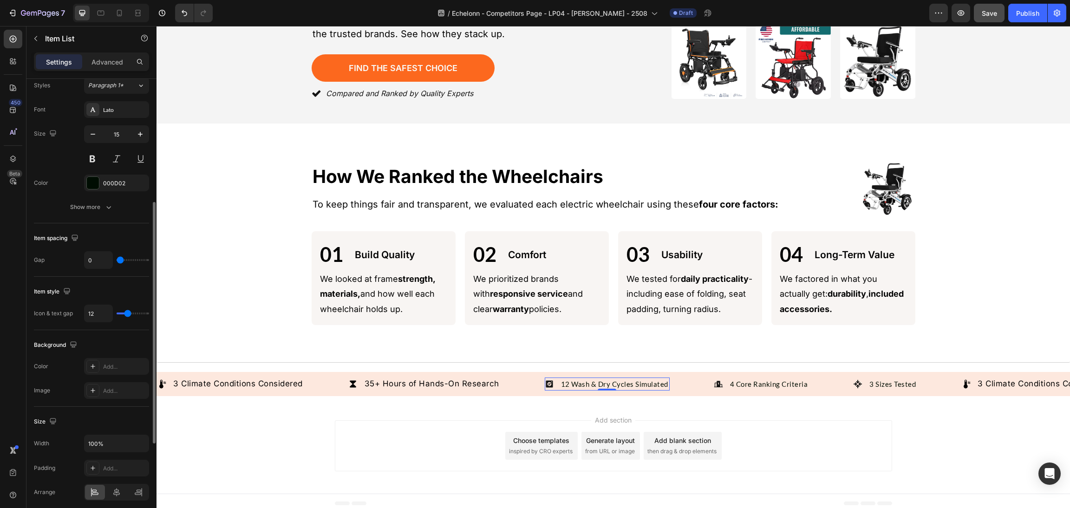
click at [113, 100] on div "Styles Paragraph 1* Font Lato Size 15 Color 000D02 Show more" at bounding box center [91, 146] width 115 height 138
click at [128, 119] on div "Font Lato Size 15 Color 000D02 Show more" at bounding box center [91, 158] width 115 height 114
click at [126, 116] on div "Lato" at bounding box center [116, 109] width 65 height 17
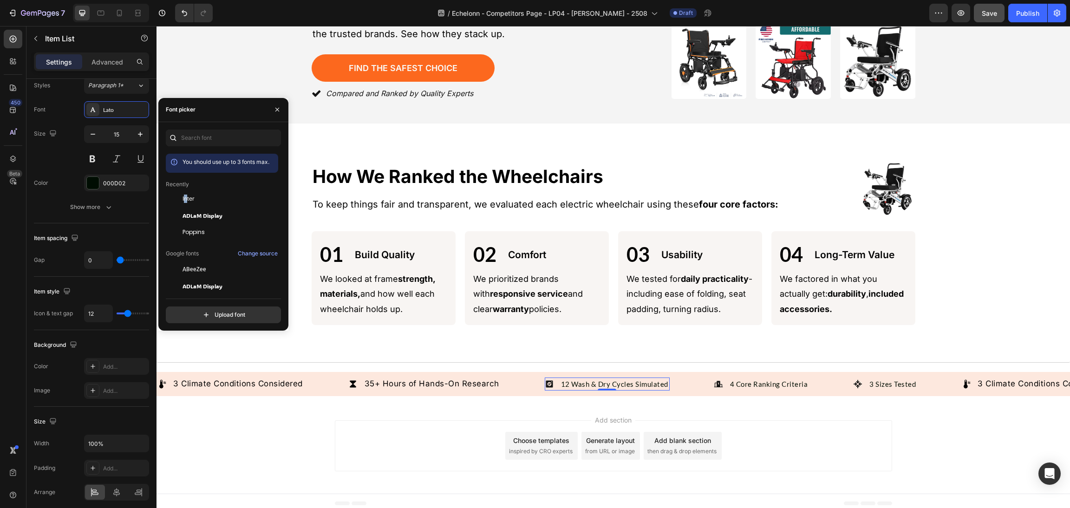
click at [186, 195] on span "Inter" at bounding box center [188, 199] width 12 height 8
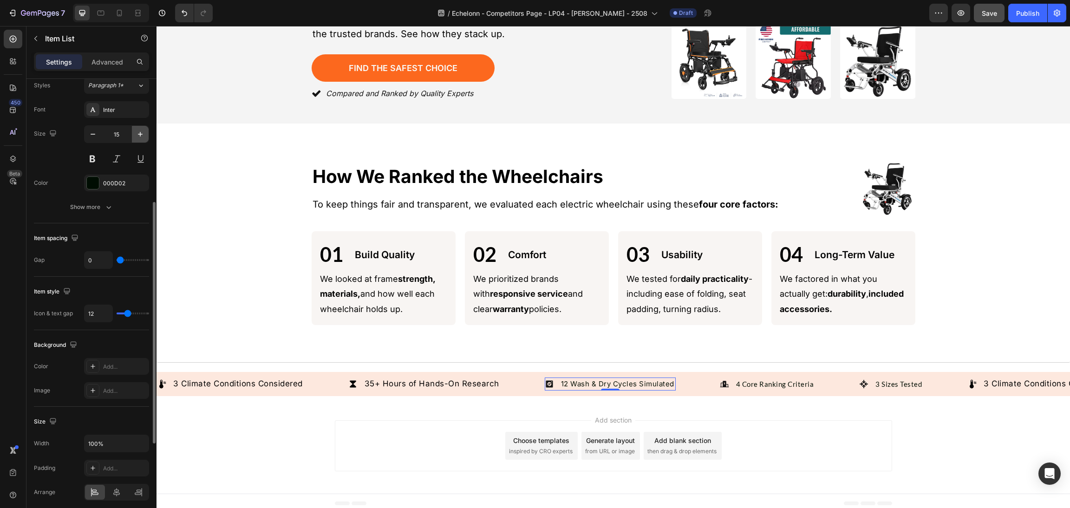
click at [139, 137] on icon "button" at bounding box center [140, 134] width 9 height 9
type input "17"
click at [761, 379] on p "4 Core Ranking Criteria" at bounding box center [790, 384] width 78 height 11
click at [137, 133] on icon "button" at bounding box center [140, 134] width 9 height 9
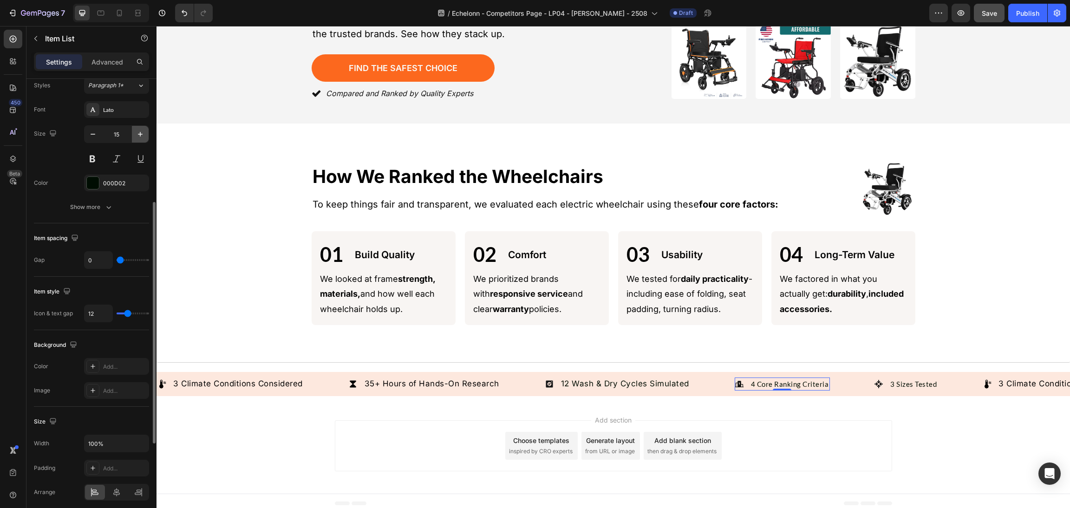
click at [137, 133] on icon "button" at bounding box center [140, 134] width 9 height 9
type input "17"
click at [129, 114] on div "Lato" at bounding box center [116, 109] width 65 height 17
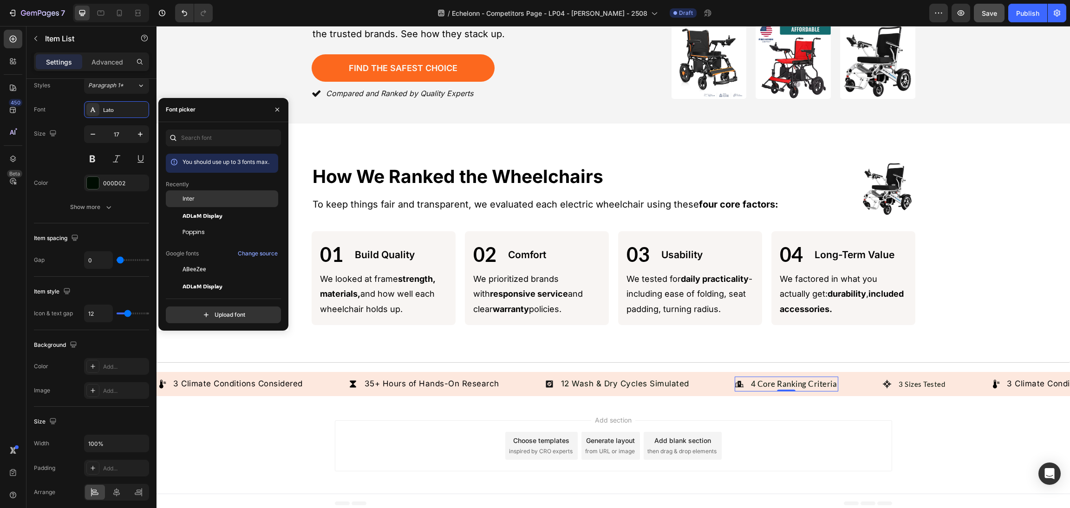
click at [191, 199] on span "Inter" at bounding box center [188, 199] width 12 height 8
click at [935, 379] on p "3 Sizes Tested" at bounding box center [927, 384] width 46 height 11
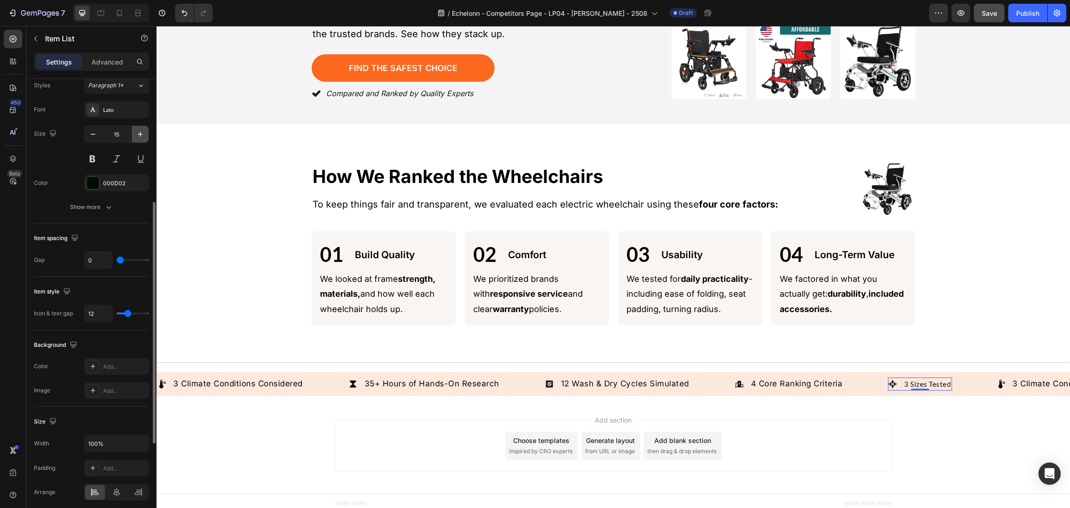
click at [145, 135] on button "button" at bounding box center [140, 134] width 17 height 17
type input "17"
click at [118, 103] on div "Lato" at bounding box center [116, 109] width 65 height 17
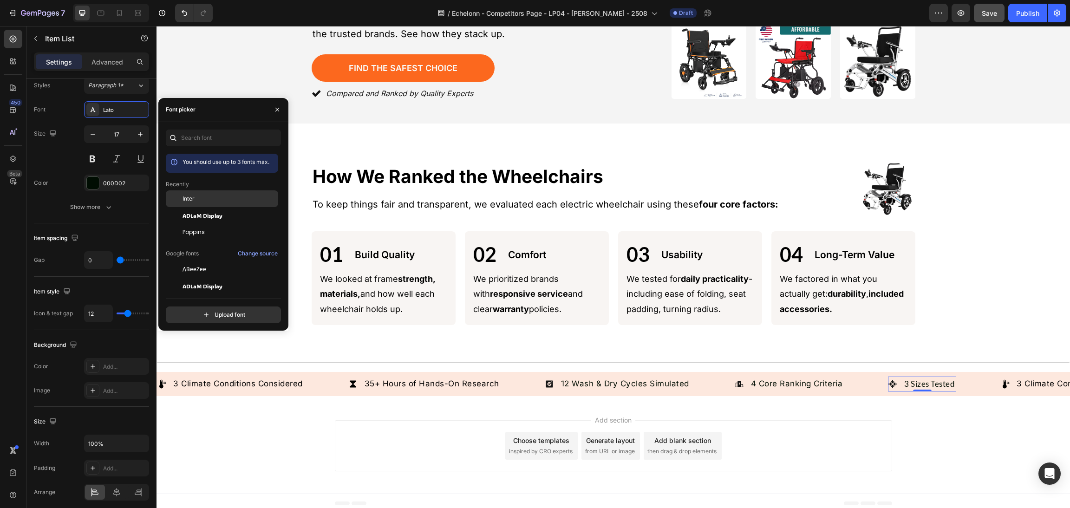
click at [193, 201] on span "Inter" at bounding box center [188, 199] width 12 height 8
click at [906, 441] on div "Add section Choose templates inspired by CRO experts Generate layout from URL o…" at bounding box center [612, 448] width 913 height 92
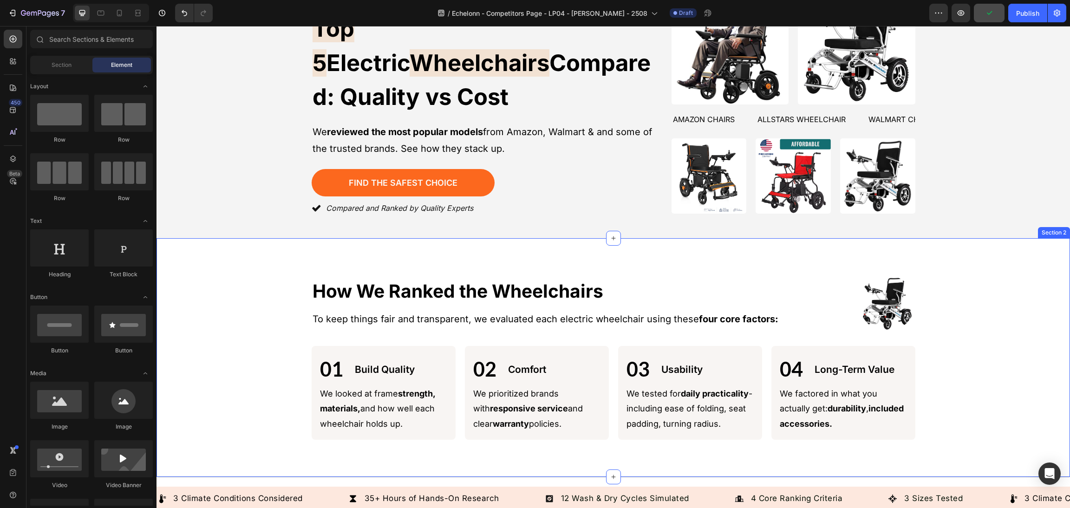
scroll to position [197, 0]
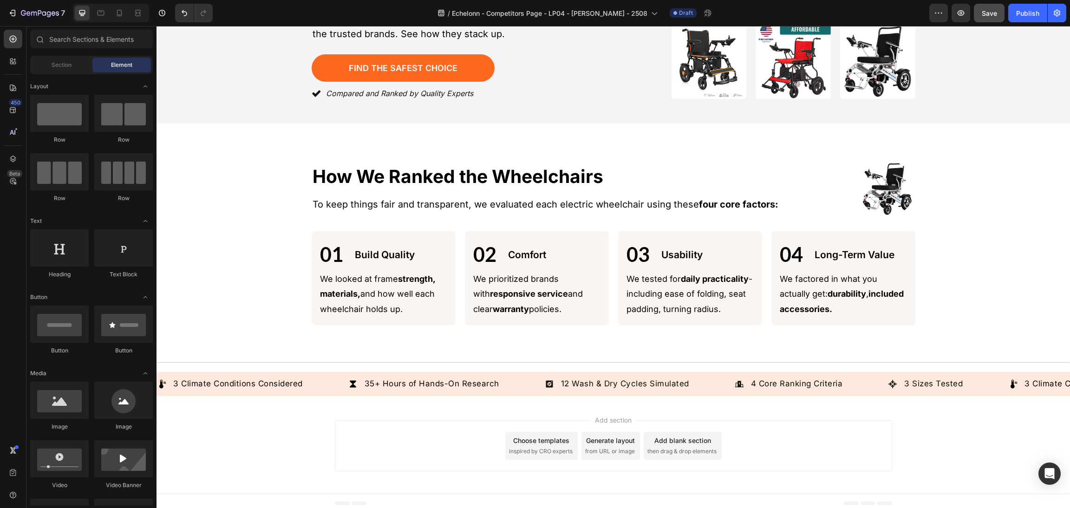
click at [943, 428] on div "Add section Choose templates inspired by CRO experts Generate layout from URL o…" at bounding box center [612, 448] width 913 height 92
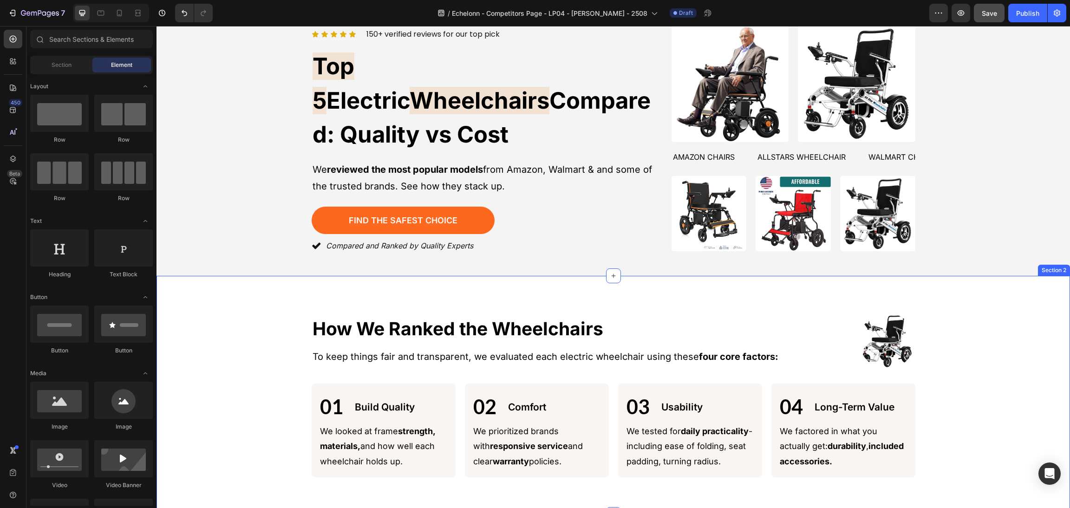
scroll to position [0, 0]
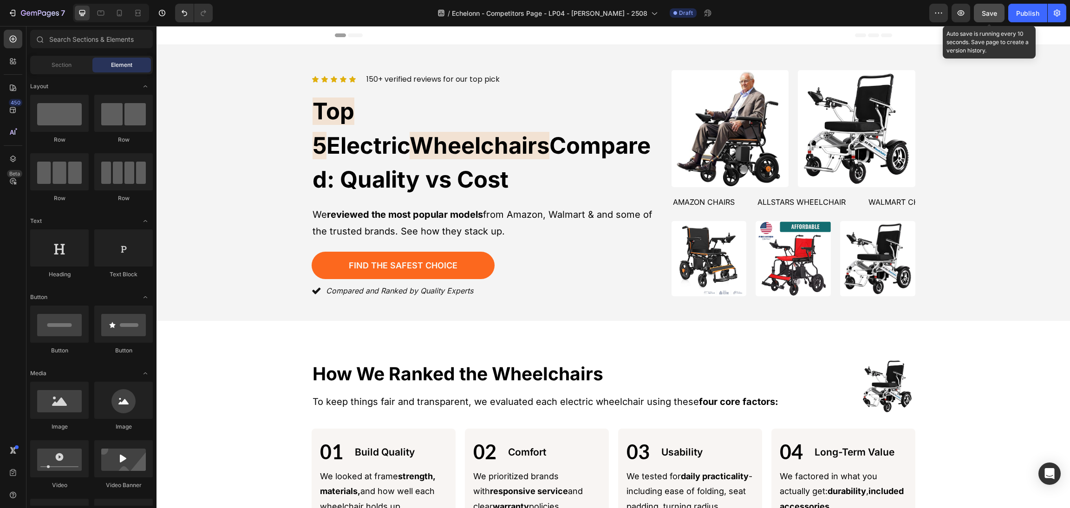
click at [987, 9] on span "Save" at bounding box center [988, 13] width 15 height 8
click at [873, 248] on img at bounding box center [877, 258] width 75 height 75
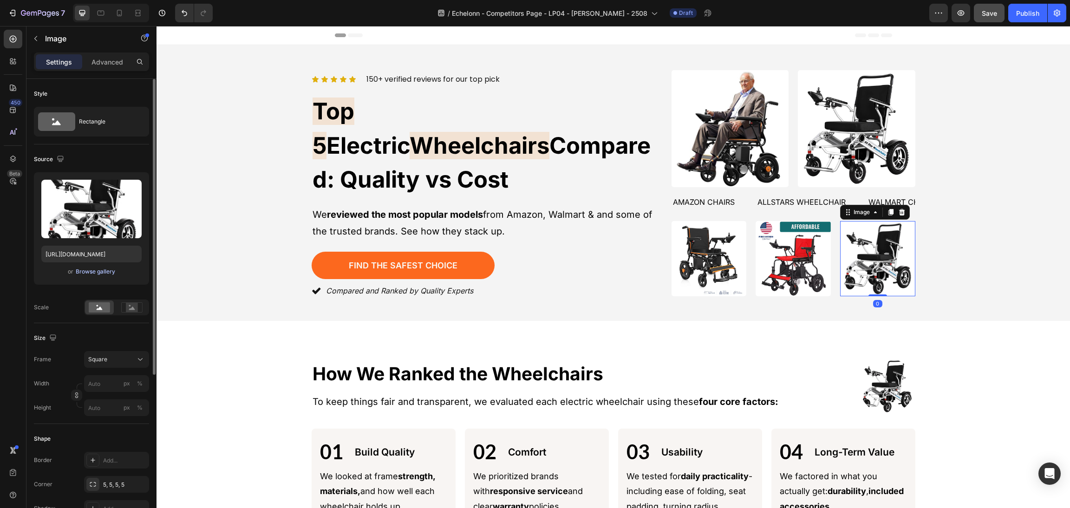
click at [104, 274] on div "Browse gallery" at bounding box center [95, 271] width 39 height 8
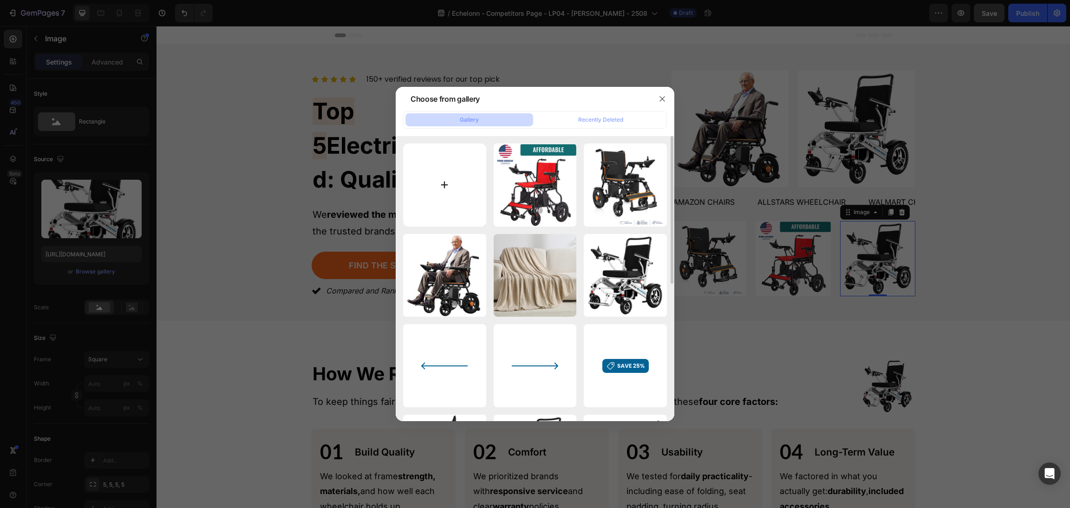
click at [433, 176] on input "file" at bounding box center [444, 184] width 83 height 83
type input "C:\fakepath\1f6cb088-6afc-47a0-bd6e-791ffb3aafef.2dc5259a9c091f9b3890aba05b0b9f…"
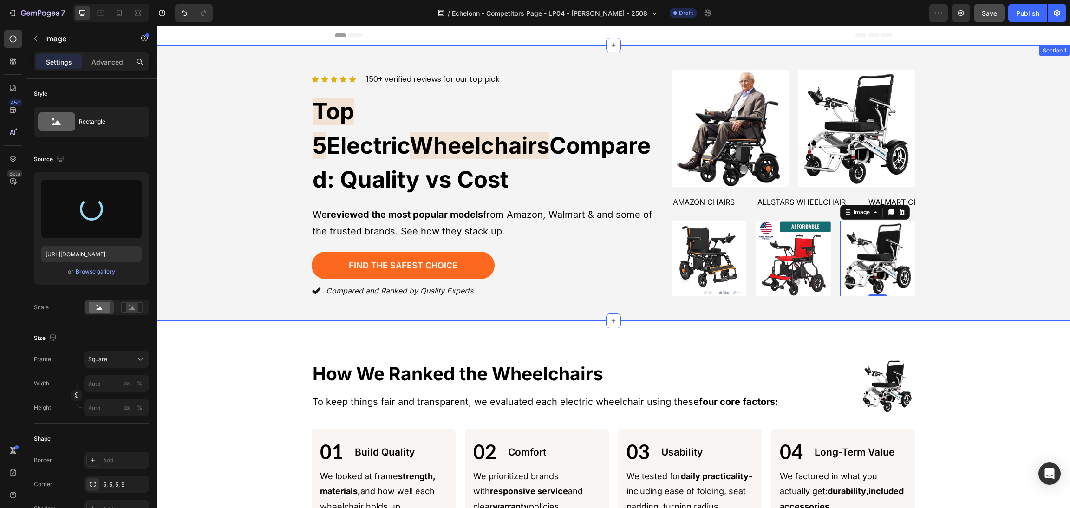
type input "[URL][DOMAIN_NAME]"
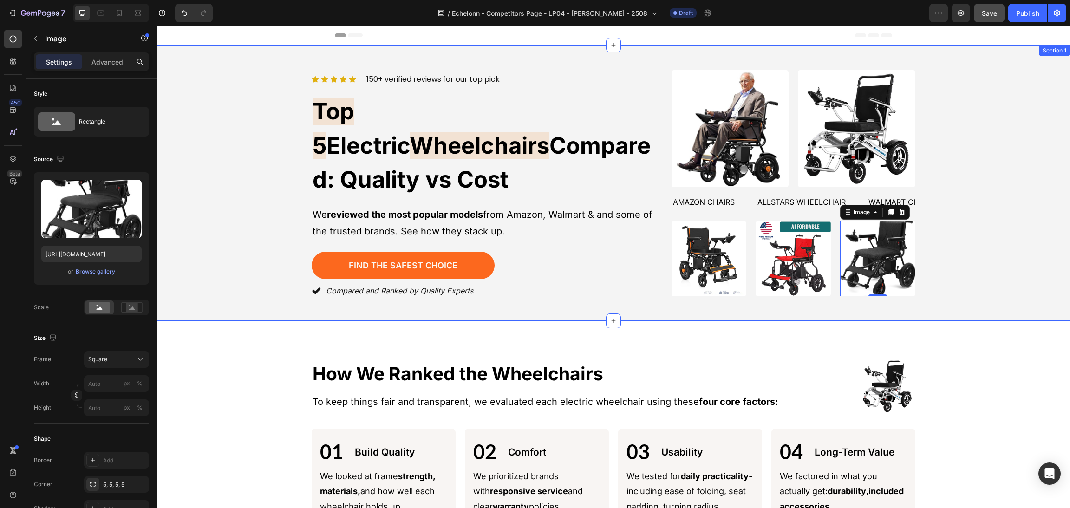
click at [951, 210] on div "Icon Icon Icon Icon Icon Icon List 150+ verified reviews for our top pick Text …" at bounding box center [613, 182] width 891 height 231
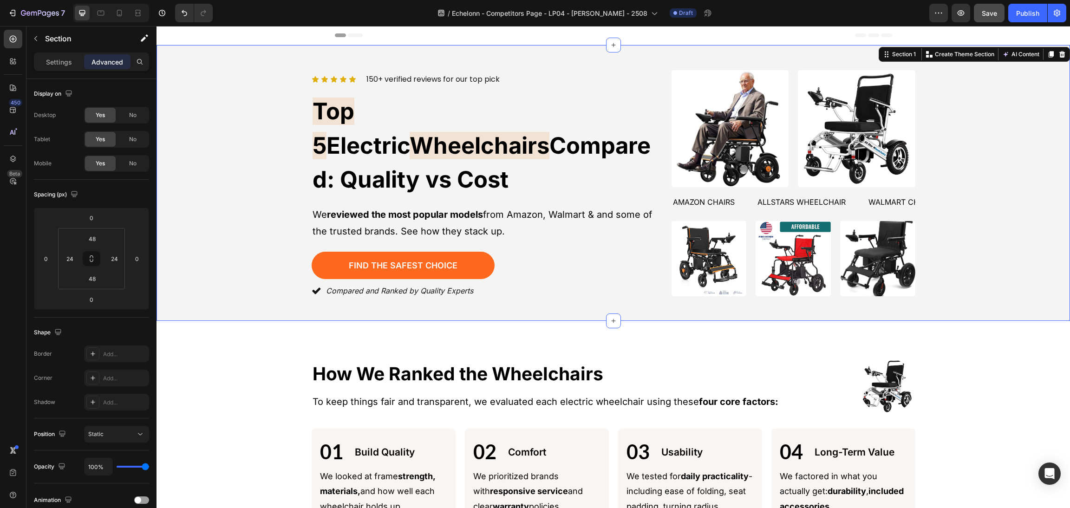
drag, startPoint x: 962, startPoint y: 209, endPoint x: 956, endPoint y: 209, distance: 5.6
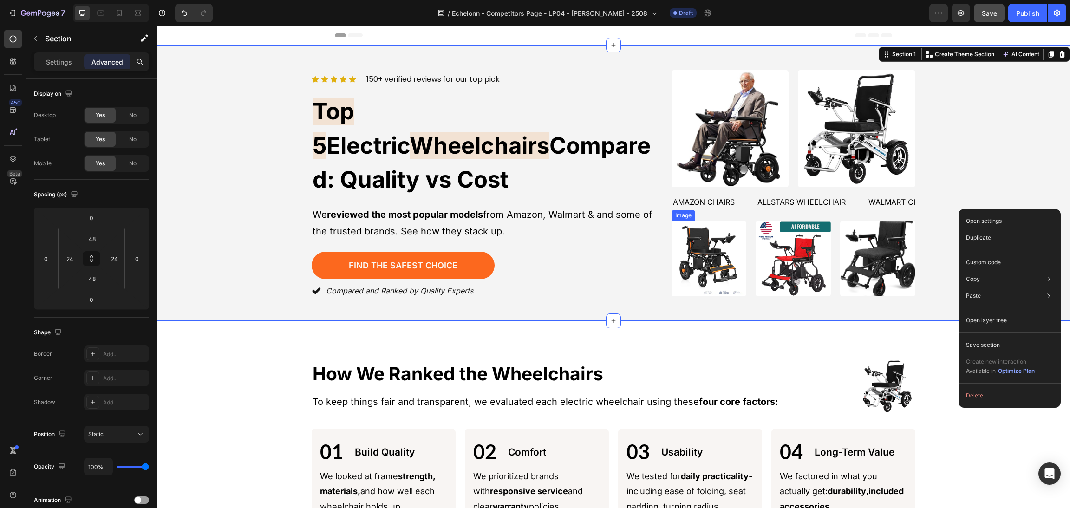
click at [578, 210] on p "We reviewed the most popular models from Amazon, Walmart & and some of the trus…" at bounding box center [481, 222] width 339 height 33
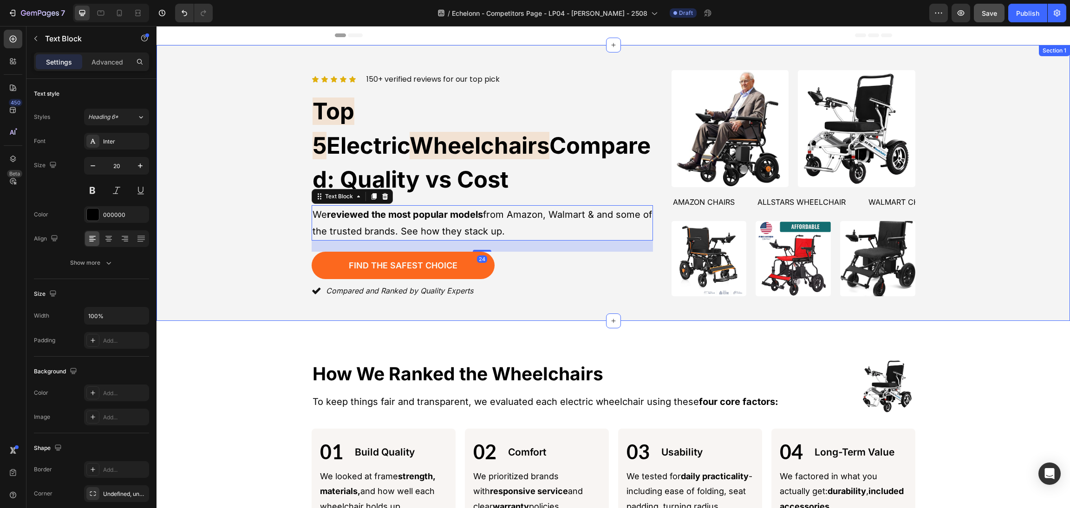
click at [177, 194] on div "Icon Icon Icon Icon Icon Icon List 150+ verified reviews for our top pick Text …" at bounding box center [613, 182] width 891 height 231
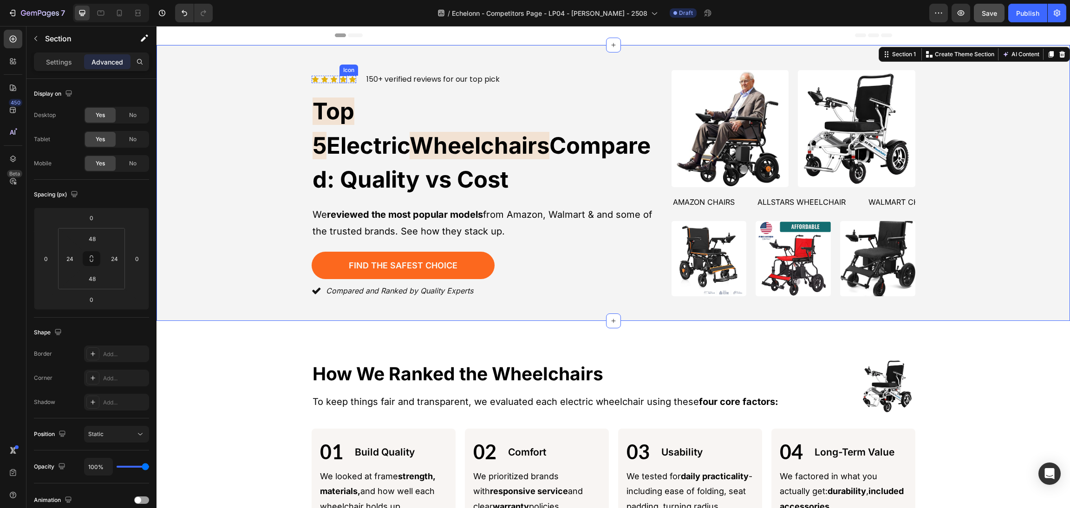
click at [349, 82] on icon at bounding box center [352, 79] width 6 height 6
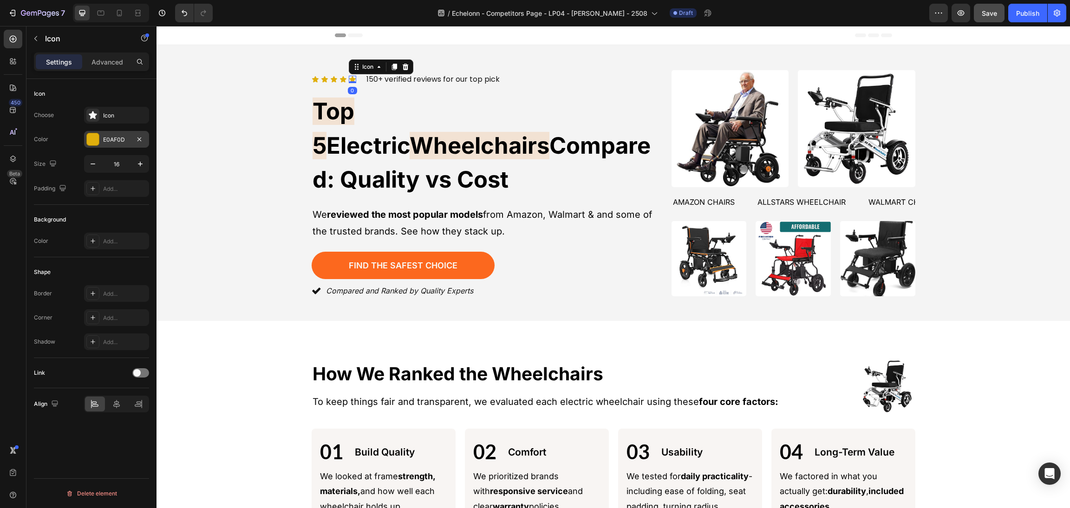
click at [94, 143] on div at bounding box center [93, 139] width 12 height 12
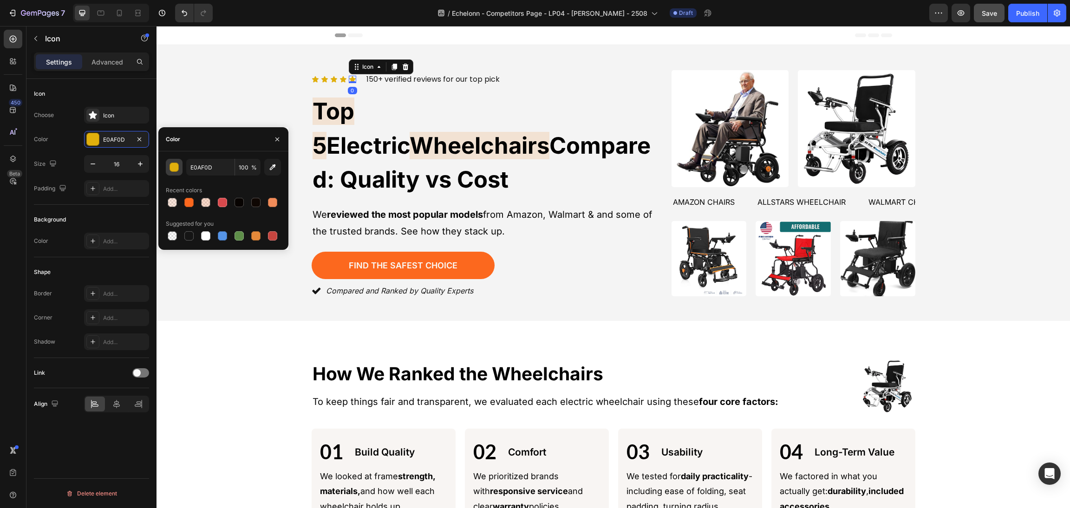
click at [179, 162] on button "button" at bounding box center [174, 167] width 17 height 17
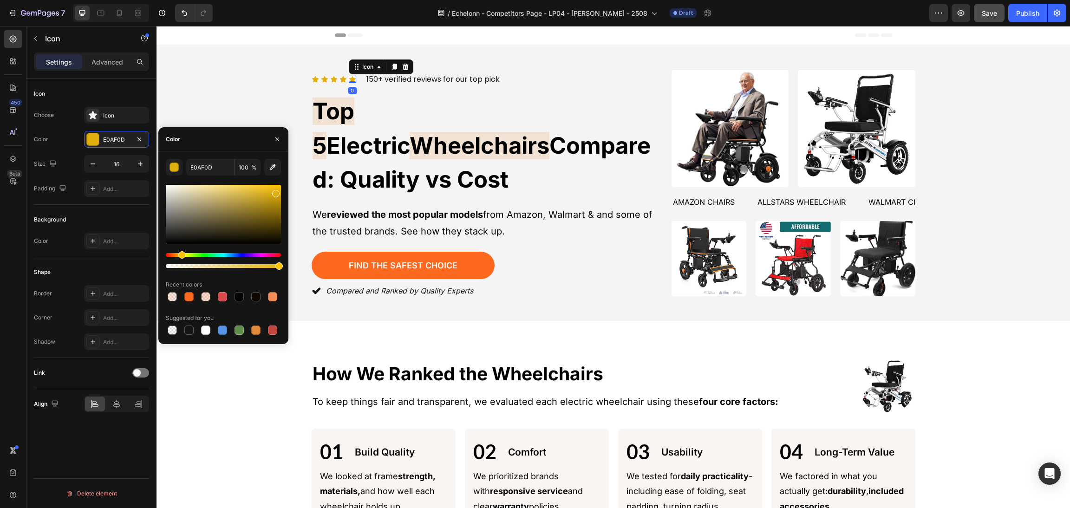
click at [255, 192] on div at bounding box center [223, 214] width 115 height 59
click at [238, 188] on div at bounding box center [223, 214] width 115 height 59
drag, startPoint x: 409, startPoint y: 218, endPoint x: 298, endPoint y: 186, distance: 115.9
type input "E8B100"
drag, startPoint x: 169, startPoint y: 296, endPoint x: 255, endPoint y: 138, distance: 179.7
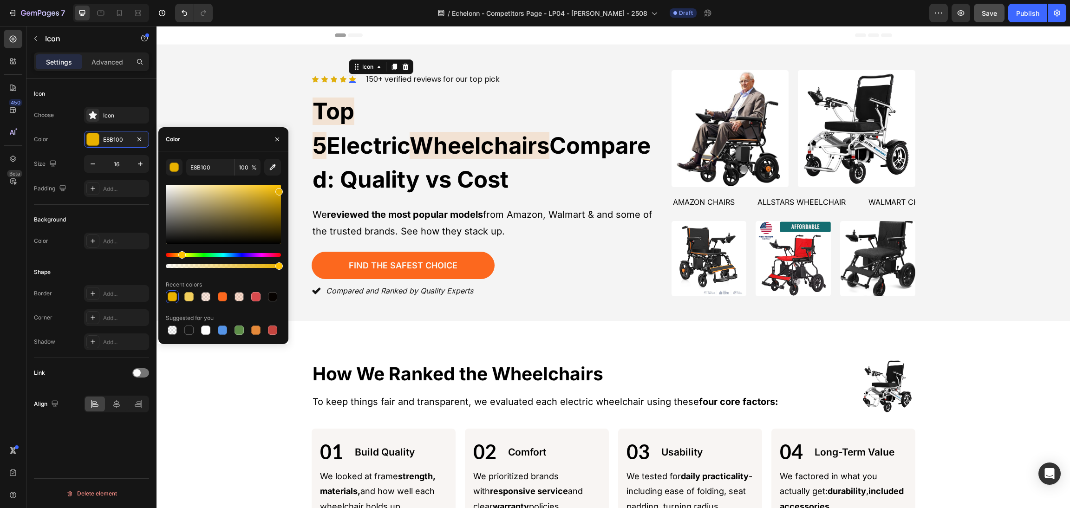
click at [174, 283] on div "Recent colors" at bounding box center [223, 290] width 115 height 26
click at [264, 114] on div "Icon Icon Icon Icon Icon 0 Icon List 150+ verified reviews for our top pick Tex…" at bounding box center [613, 182] width 891 height 231
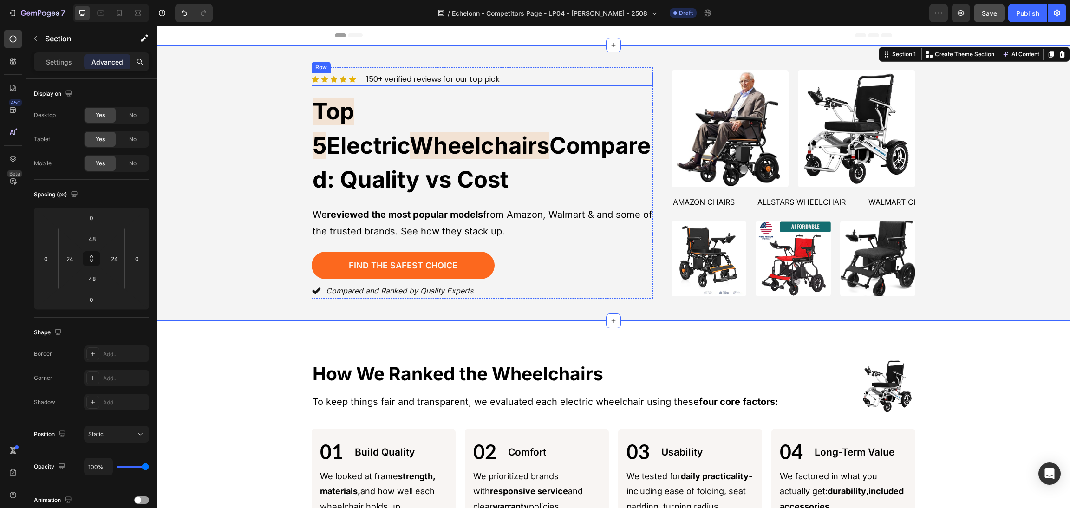
click at [349, 82] on icon at bounding box center [352, 79] width 6 height 6
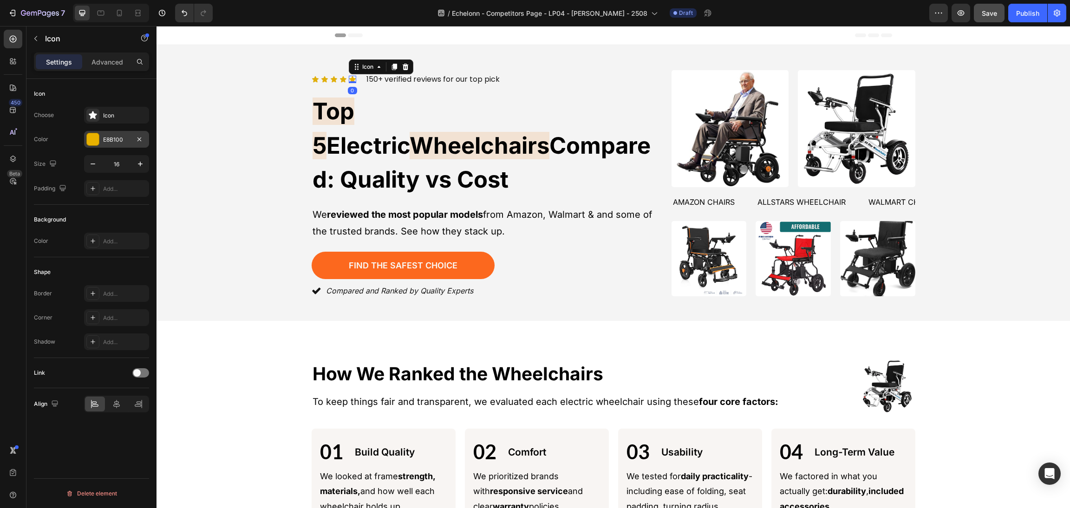
click at [87, 142] on div "E8B100" at bounding box center [116, 139] width 65 height 17
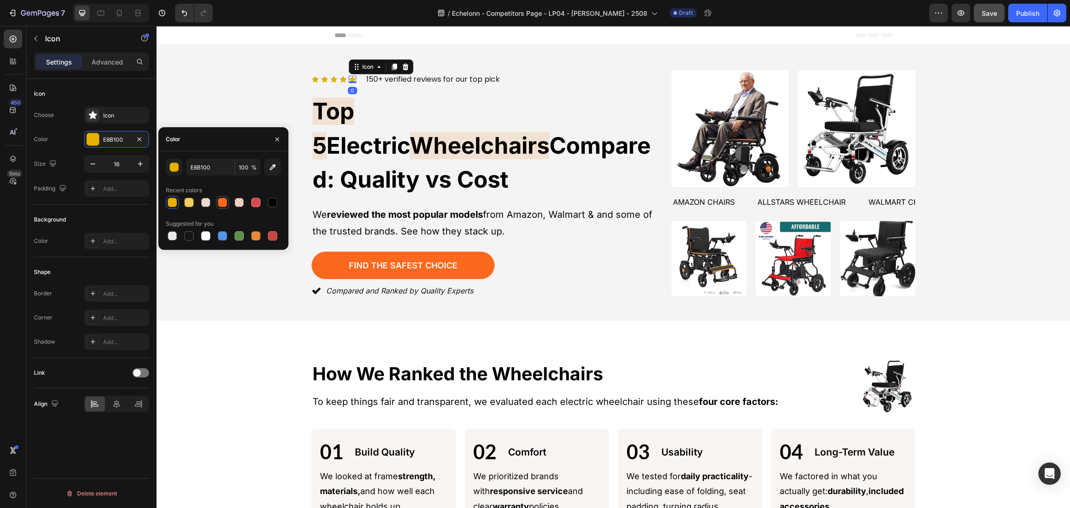
click at [218, 204] on div at bounding box center [222, 202] width 9 height 9
type input "FC681E"
click at [340, 82] on icon at bounding box center [343, 79] width 6 height 6
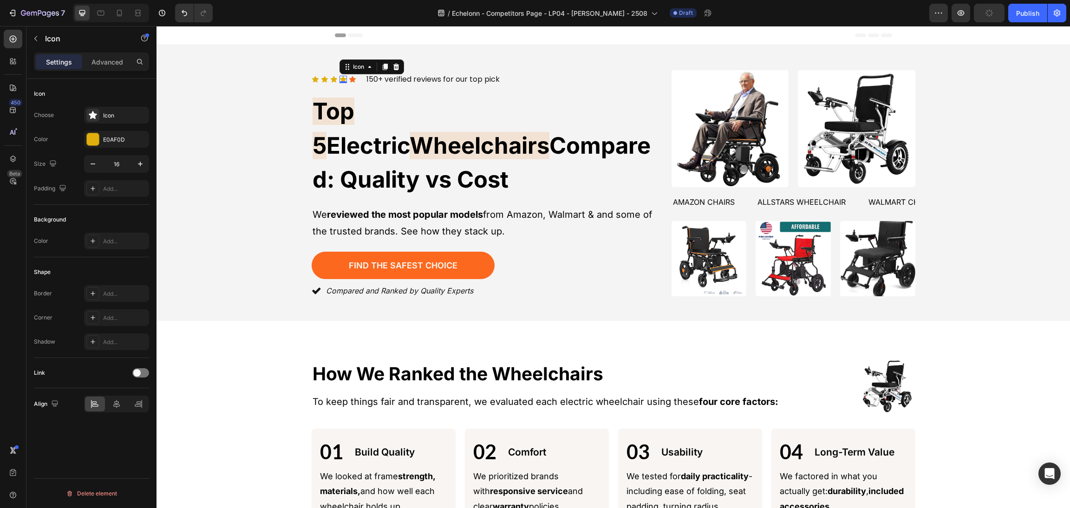
click at [287, 87] on div "Icon Icon Icon Icon 0 Icon Icon List 150+ verified reviews for our top pick Tex…" at bounding box center [613, 182] width 891 height 231
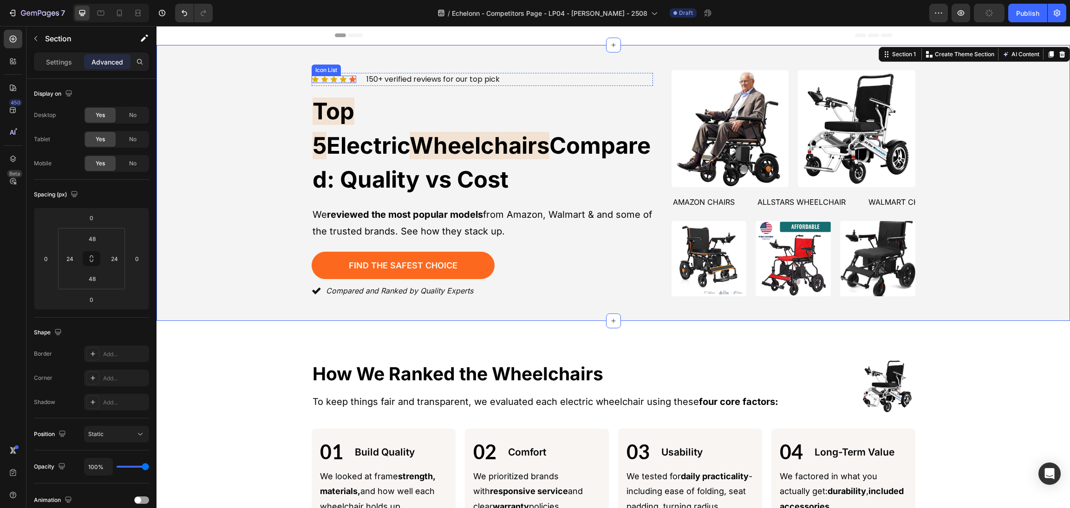
click at [341, 83] on div "Icon Icon Icon Icon Icon" at bounding box center [334, 79] width 45 height 7
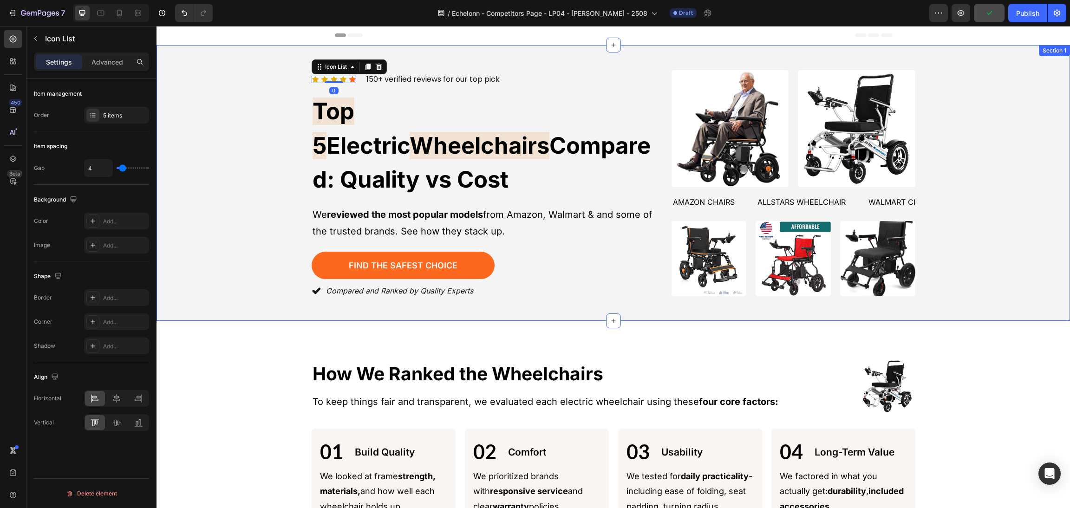
click at [237, 98] on div "Icon Icon Icon Icon Icon Icon List 0 150+ verified reviews for our top pick Tex…" at bounding box center [613, 182] width 891 height 231
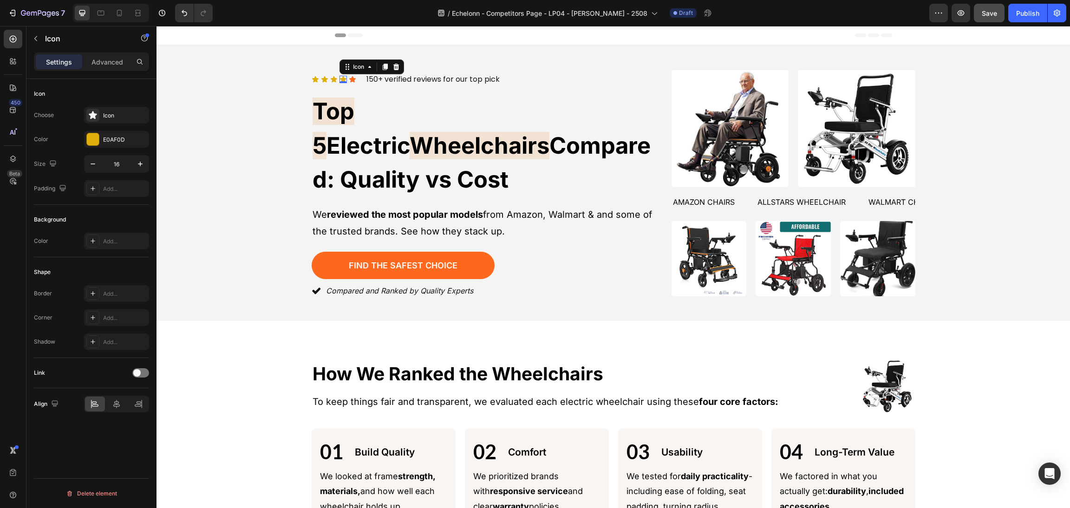
click at [340, 82] on icon at bounding box center [343, 79] width 6 height 6
click at [143, 162] on icon "button" at bounding box center [140, 163] width 9 height 9
type input "18"
drag, startPoint x: 349, startPoint y: 98, endPoint x: 349, endPoint y: 93, distance: 5.6
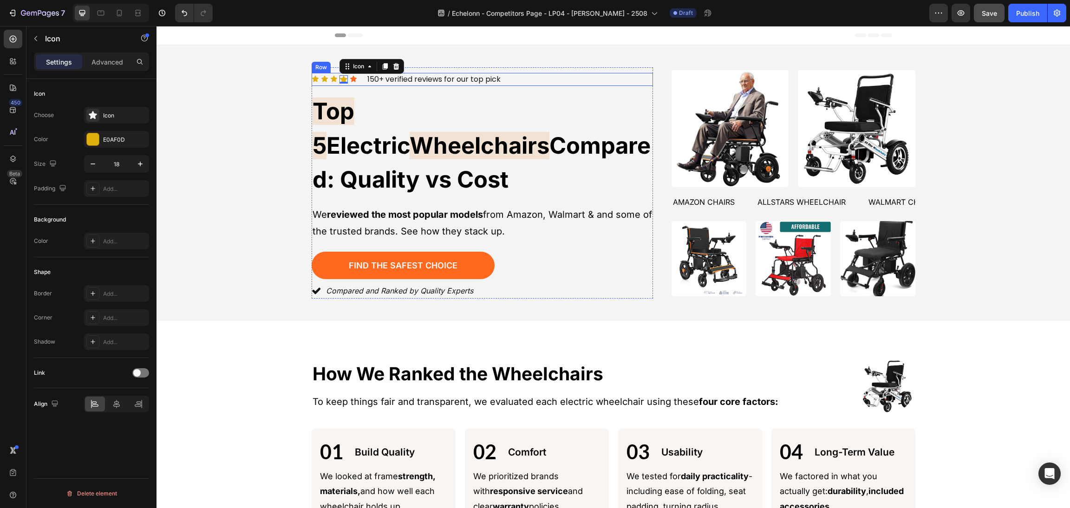
click at [349, 86] on div "Icon Icon Icon Icon 0 Icon Icon List" at bounding box center [334, 79] width 45 height 13
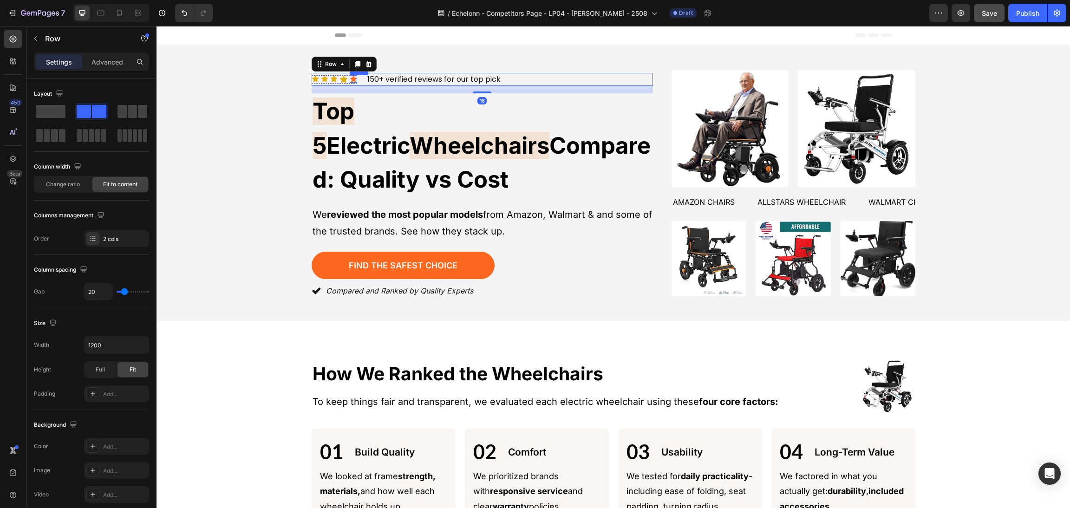
click at [350, 82] on icon at bounding box center [353, 79] width 6 height 6
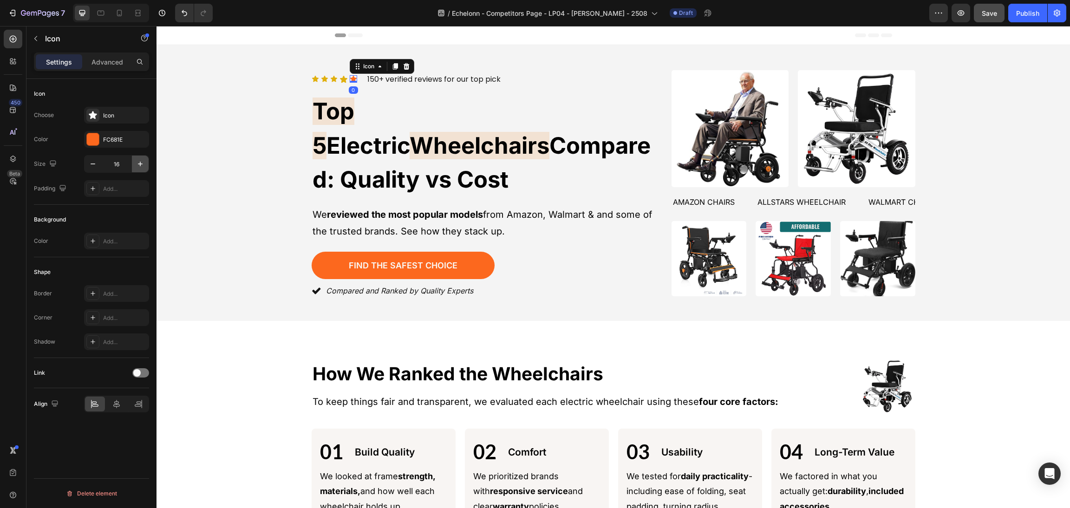
click at [144, 162] on button "button" at bounding box center [140, 164] width 17 height 17
type input "18"
click at [339, 84] on div "Icon" at bounding box center [343, 79] width 8 height 8
click at [94, 140] on div at bounding box center [93, 139] width 12 height 12
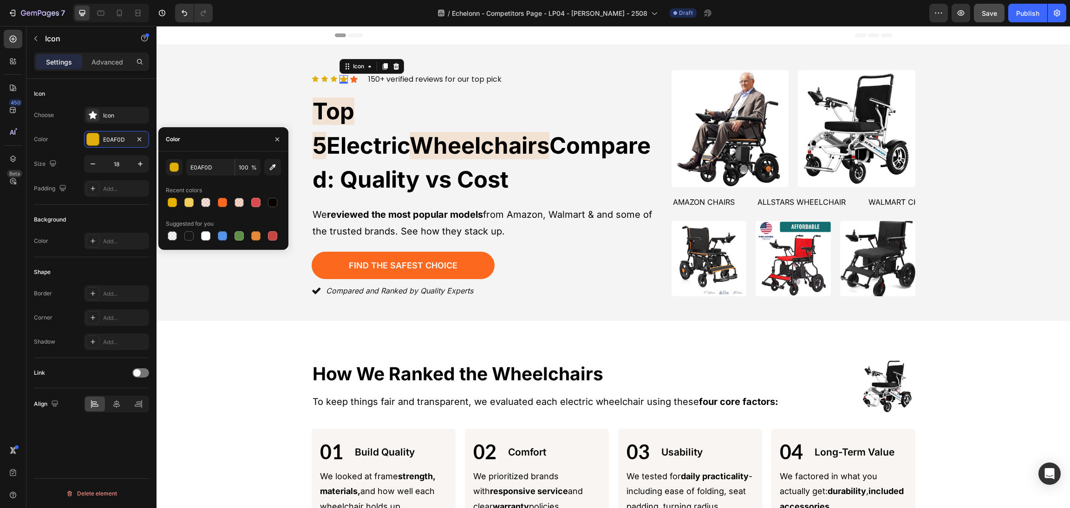
drag, startPoint x: 224, startPoint y: 196, endPoint x: 227, endPoint y: 188, distance: 8.8
click at [224, 197] on div at bounding box center [222, 202] width 11 height 11
type input "FC681E"
click at [253, 97] on div "Icon Icon Icon Icon 0 Icon Icon List 150+ verified reviews for our top pick Tex…" at bounding box center [613, 182] width 891 height 231
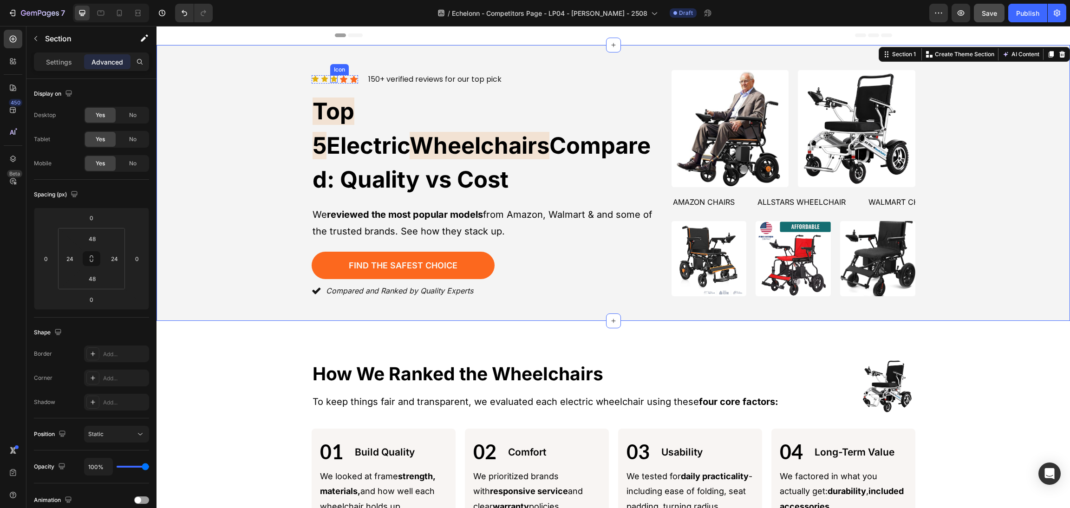
click at [330, 83] on icon at bounding box center [333, 78] width 7 height 7
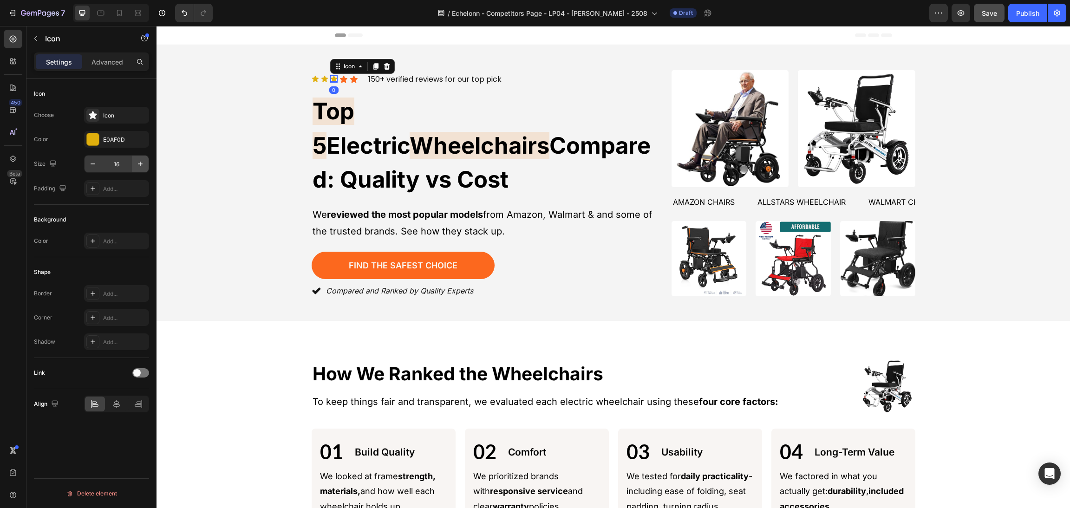
click at [139, 162] on icon "button" at bounding box center [140, 163] width 9 height 9
type input "18"
click at [88, 140] on div at bounding box center [93, 139] width 12 height 12
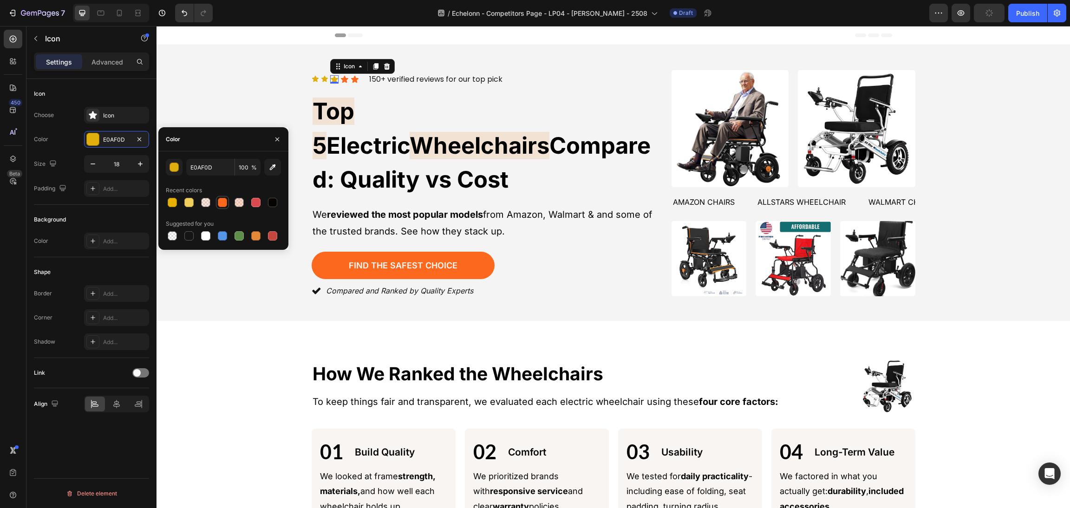
click at [215, 202] on div at bounding box center [223, 202] width 115 height 13
click at [218, 203] on div at bounding box center [222, 202] width 9 height 9
type input "FC681E"
click at [321, 82] on icon at bounding box center [324, 79] width 6 height 6
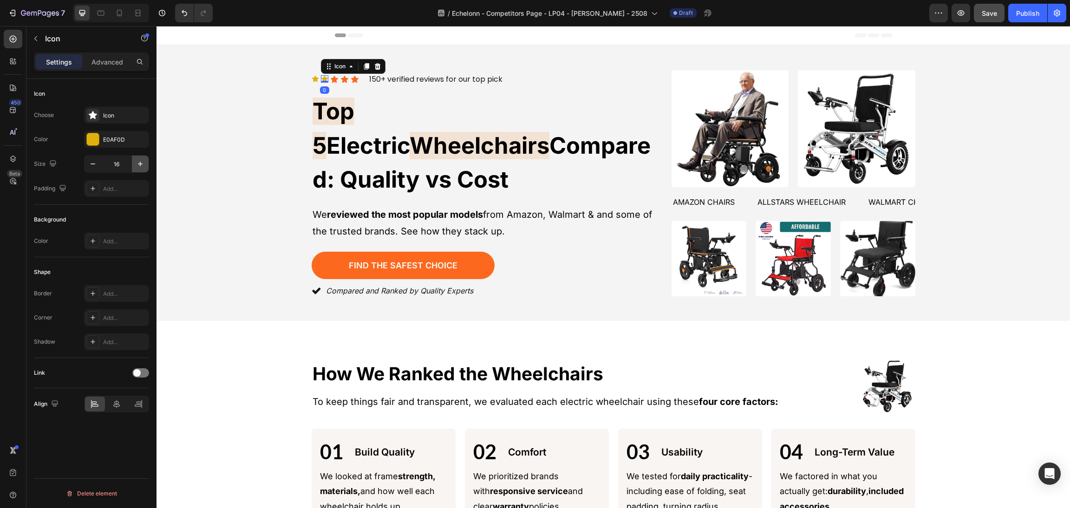
click at [146, 160] on button "button" at bounding box center [140, 164] width 17 height 17
type input "18"
click at [97, 136] on div at bounding box center [93, 139] width 12 height 12
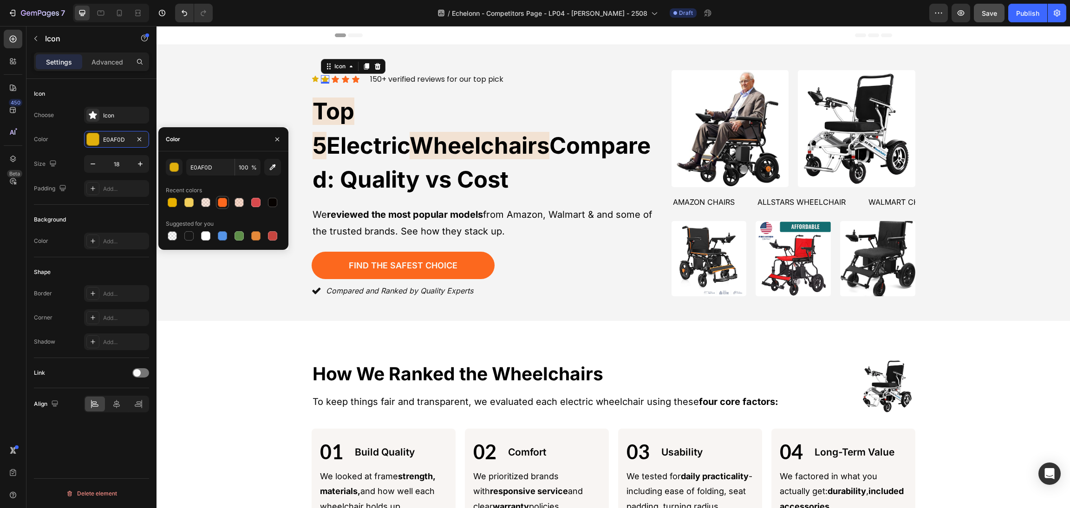
click at [216, 203] on div at bounding box center [223, 202] width 115 height 13
click at [217, 203] on div at bounding box center [222, 202] width 11 height 11
type input "FC681E"
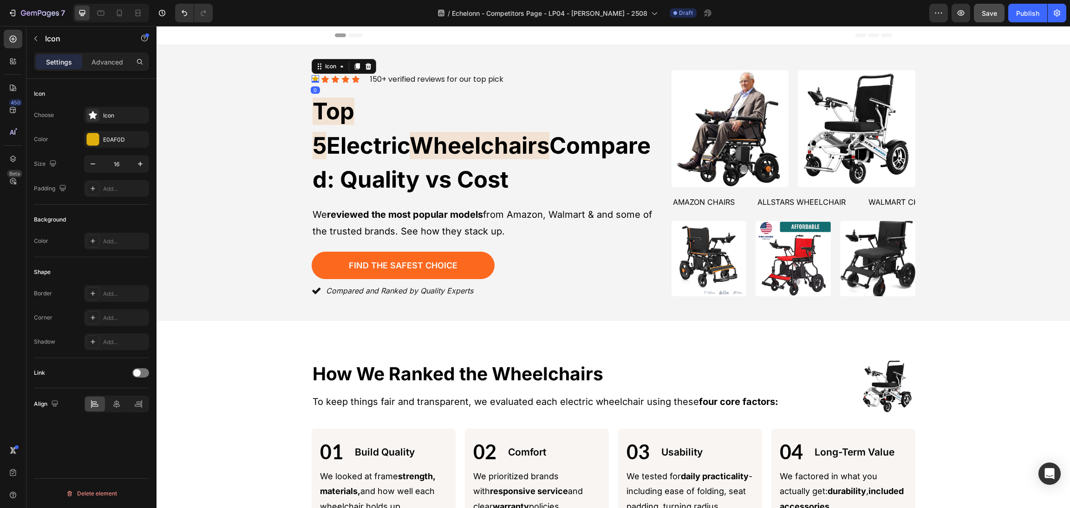
click at [312, 83] on icon at bounding box center [315, 78] width 7 height 7
click at [144, 163] on button "button" at bounding box center [140, 164] width 17 height 17
click at [142, 163] on icon "button" at bounding box center [140, 163] width 9 height 9
click at [93, 162] on icon "button" at bounding box center [92, 163] width 9 height 9
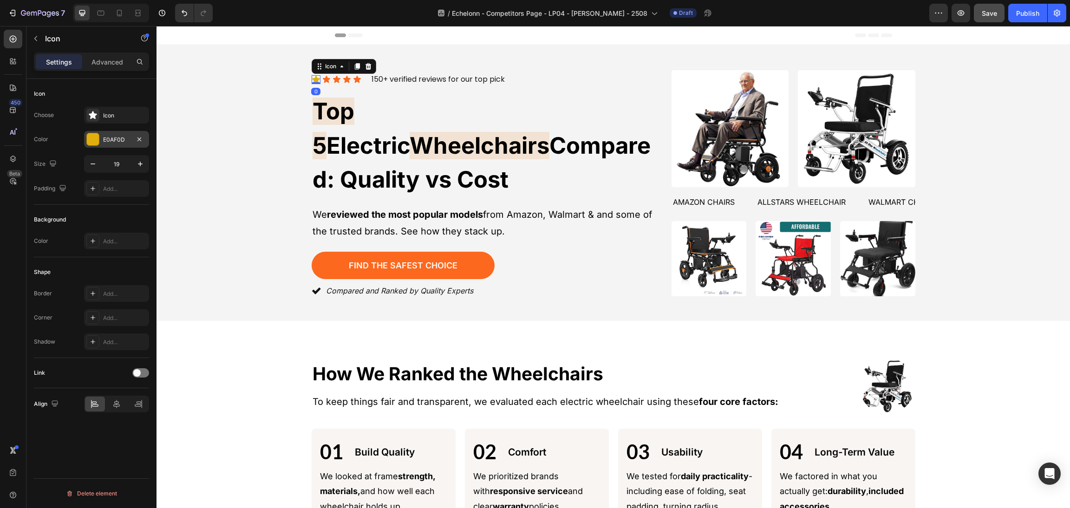
type input "18"
click at [93, 134] on div at bounding box center [93, 139] width 12 height 12
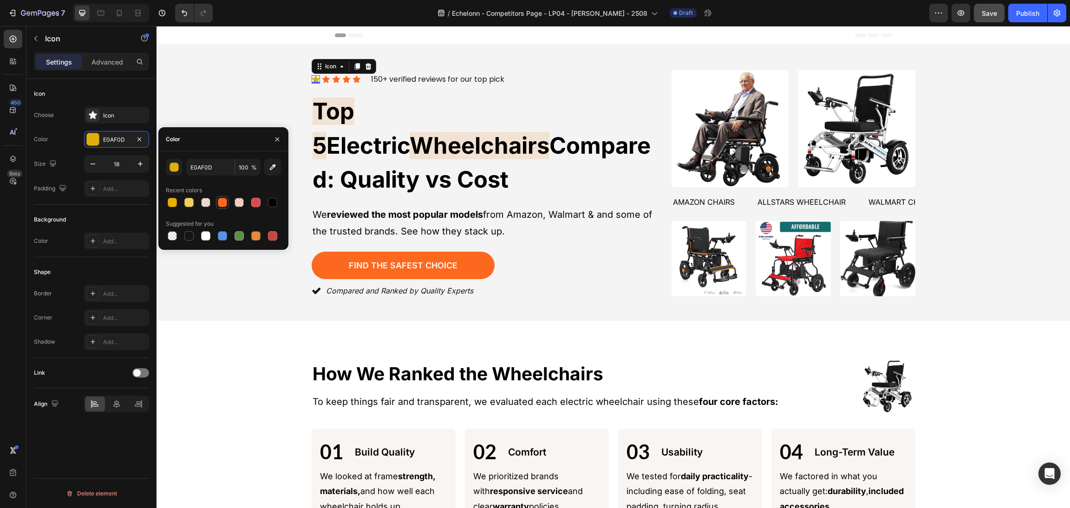
click at [223, 200] on div at bounding box center [222, 202] width 9 height 9
type input "FC681E"
click at [239, 118] on div "Icon 0 Icon Icon Icon Icon Icon List 150+ verified reviews for our top pick Tex…" at bounding box center [613, 182] width 891 height 231
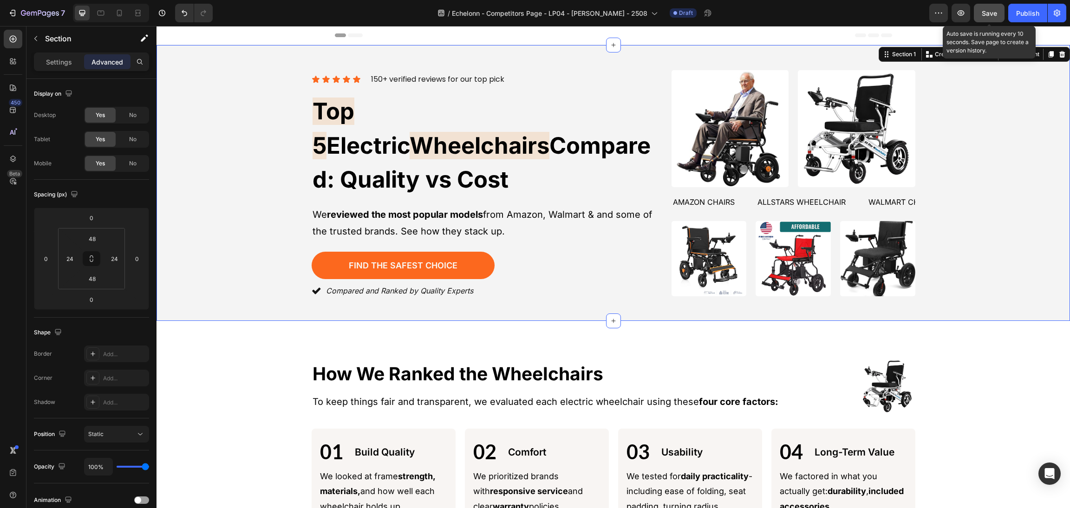
click at [997, 5] on button "Save" at bounding box center [989, 13] width 31 height 19
click at [993, 9] on span "Save" at bounding box center [988, 13] width 15 height 8
click at [912, 377] on div "Image How We Ranked the Wheelchairs Heading Image How We Ranked the Wheelchairs…" at bounding box center [613, 440] width 891 height 164
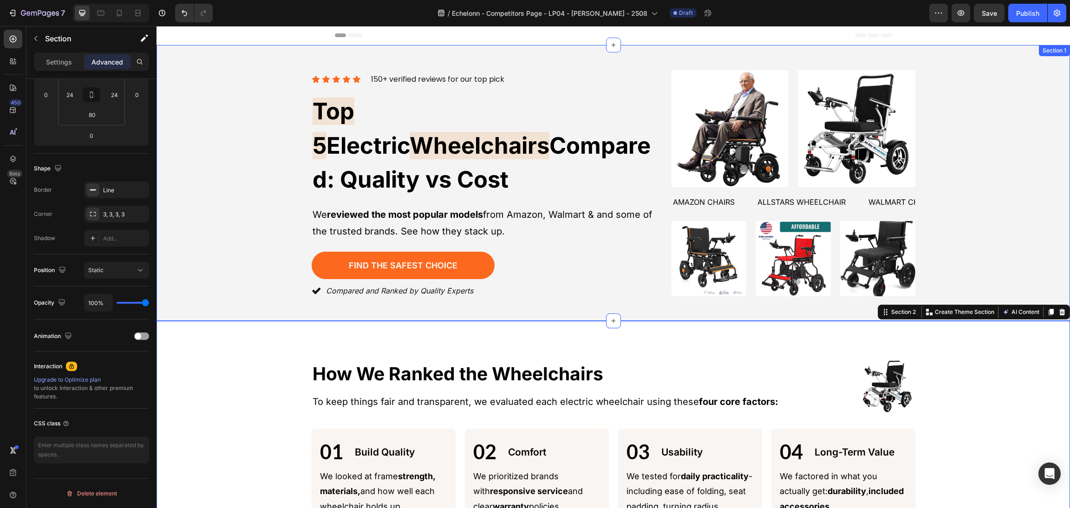
click at [973, 256] on div "Icon Icon Icon Icon Icon Icon List 150+ verified reviews for our top pick Text …" at bounding box center [613, 182] width 891 height 231
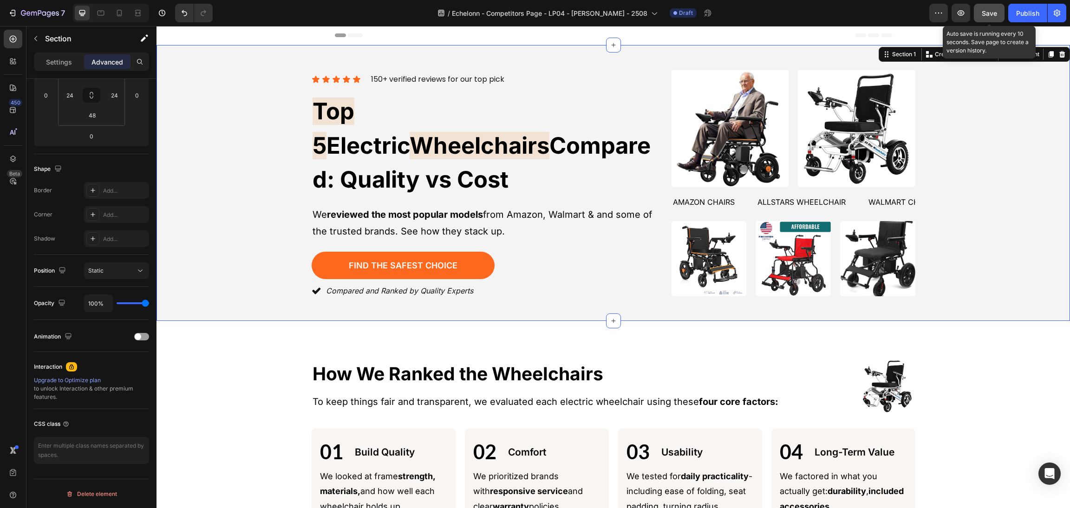
click at [980, 16] on button "Save" at bounding box center [989, 13] width 31 height 19
click at [982, 16] on span "Save" at bounding box center [988, 13] width 15 height 8
click at [884, 391] on img at bounding box center [887, 386] width 56 height 56
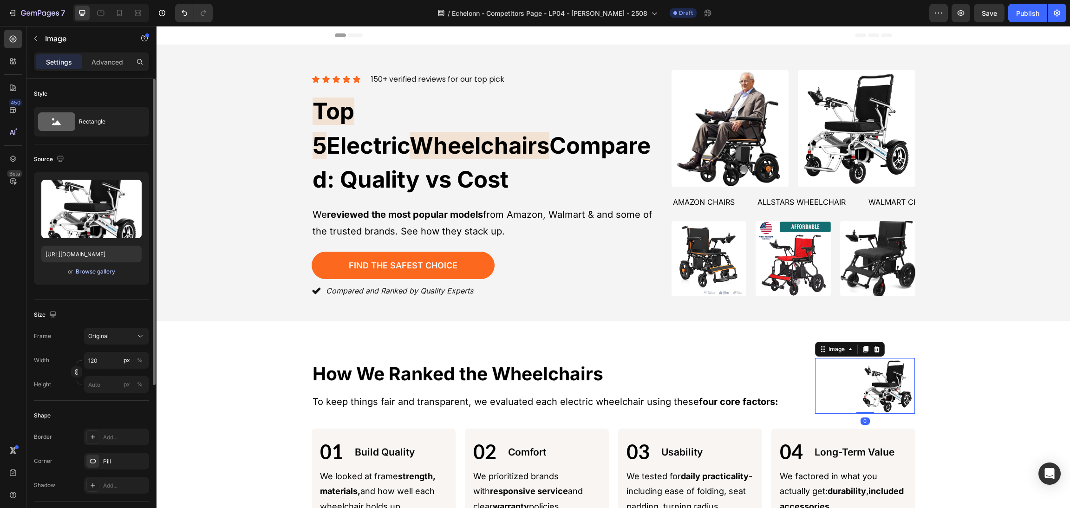
click at [95, 272] on div "Browse gallery" at bounding box center [95, 271] width 39 height 8
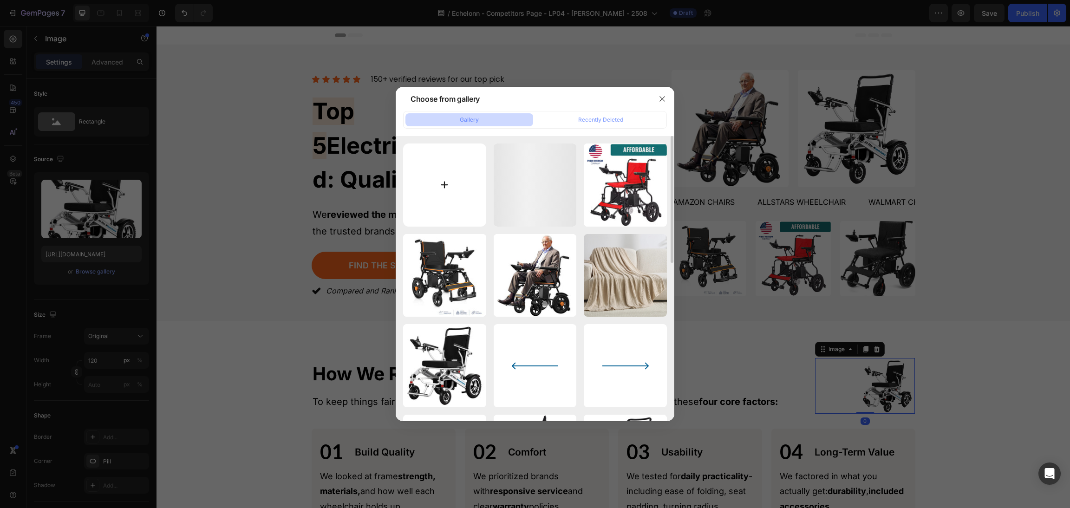
click at [475, 175] on input "file" at bounding box center [444, 184] width 83 height 83
type input "C:\fakepath\ChatGPT Image 27 авг. 2025 г., 15_31_50.png"
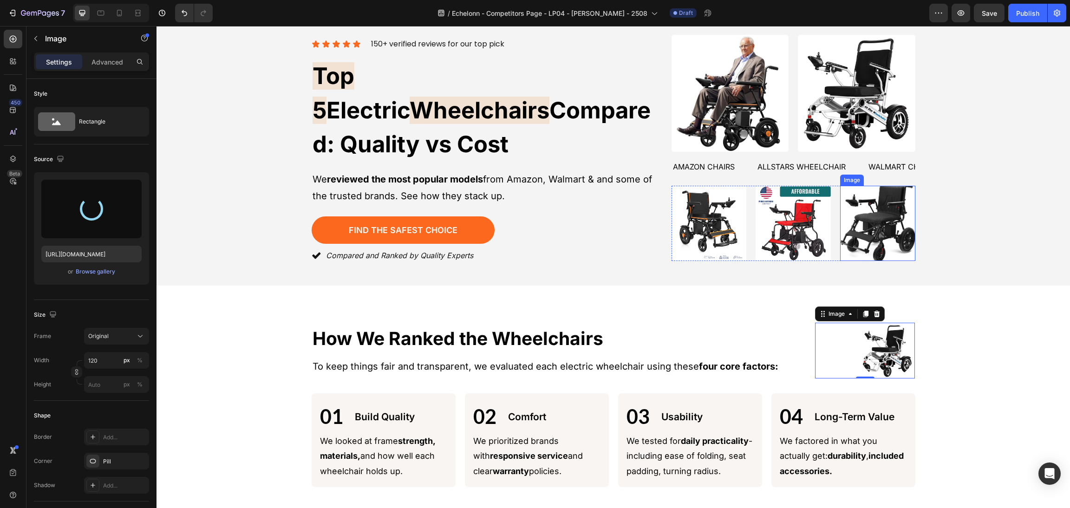
scroll to position [70, 0]
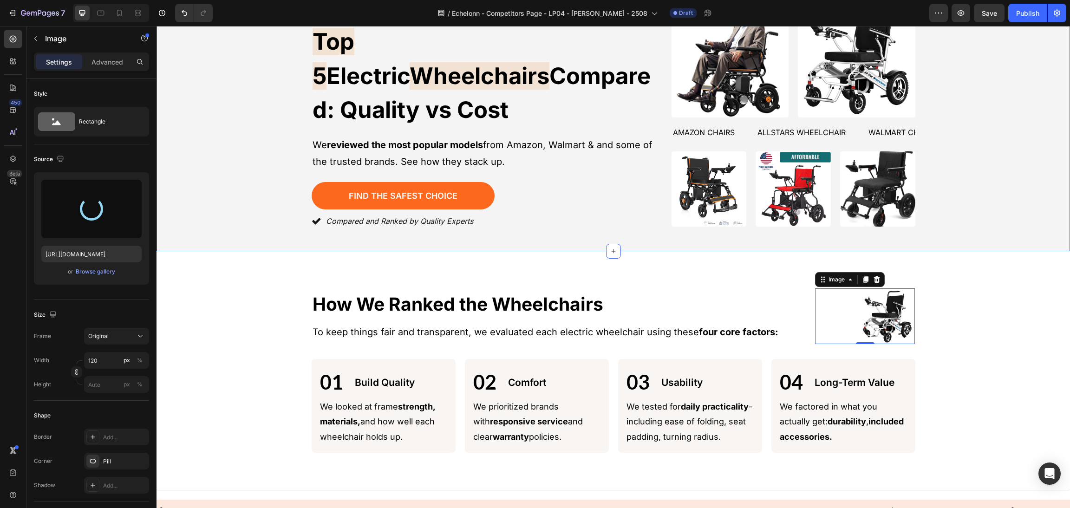
type input "https://cdn.shopify.com/s/files/1/0568/5261/1281/files/gempages_492144756260865…"
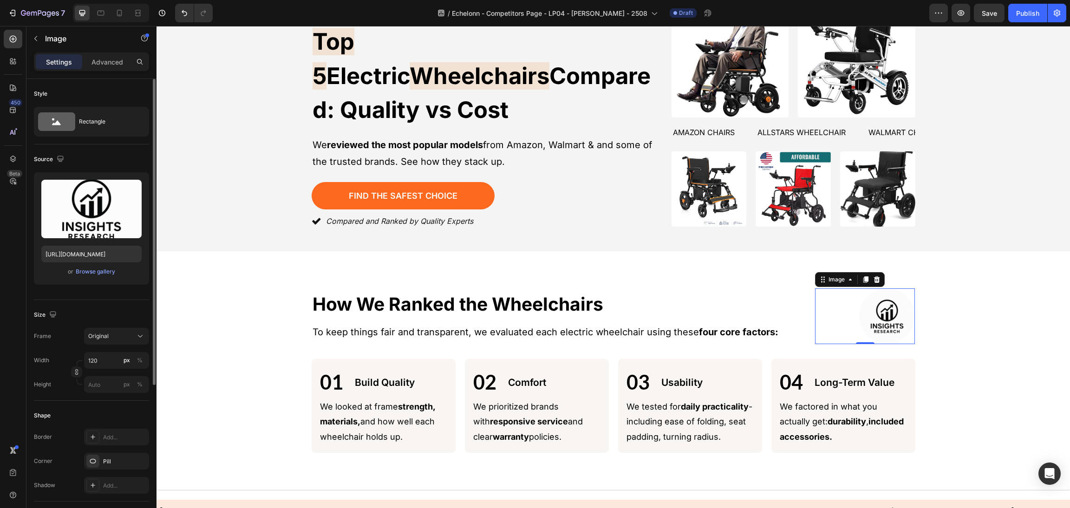
scroll to position [221, 0]
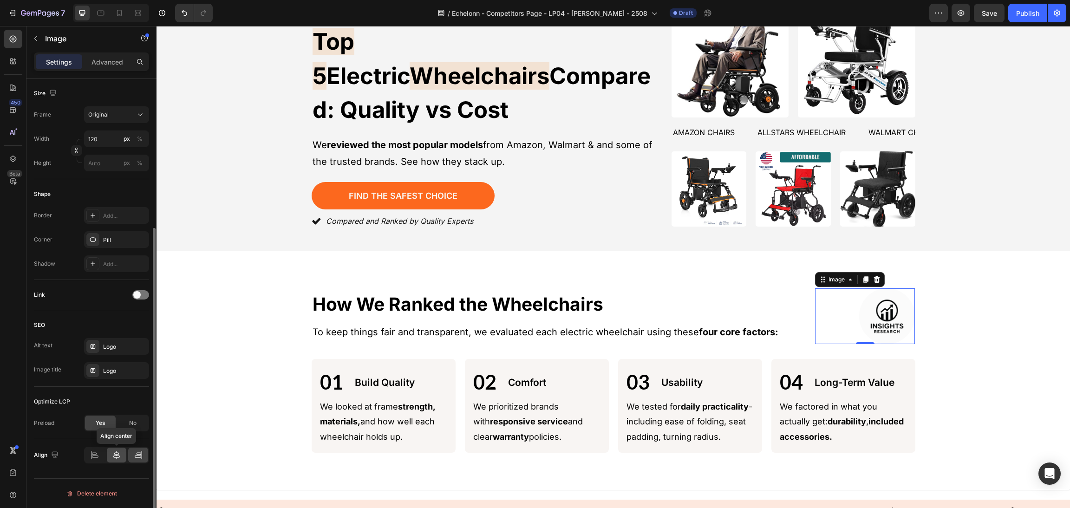
click at [118, 448] on div at bounding box center [117, 455] width 20 height 15
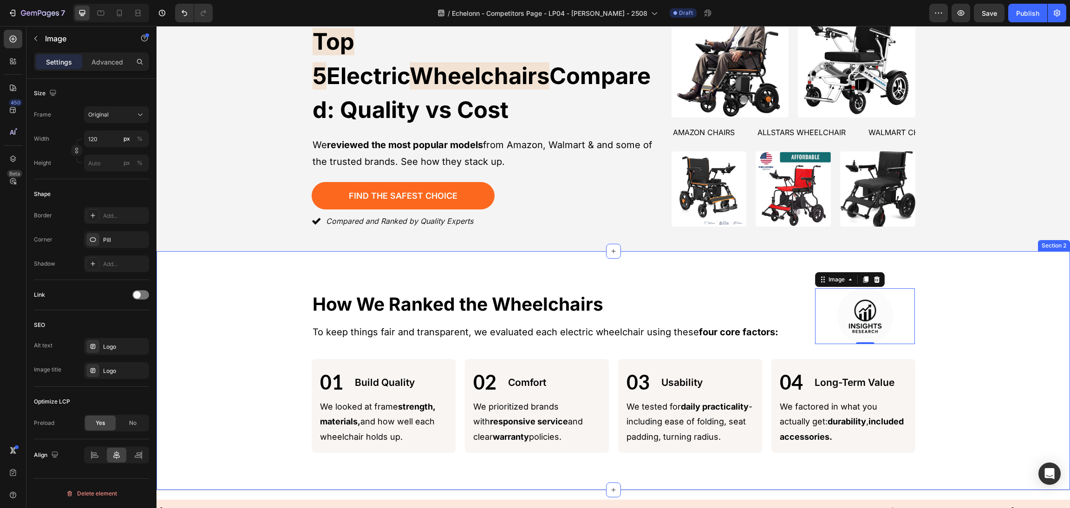
click at [940, 318] on div "Image 0 How We Ranked the Wheelchairs Heading Image How We Ranked the Wheelchai…" at bounding box center [613, 370] width 891 height 164
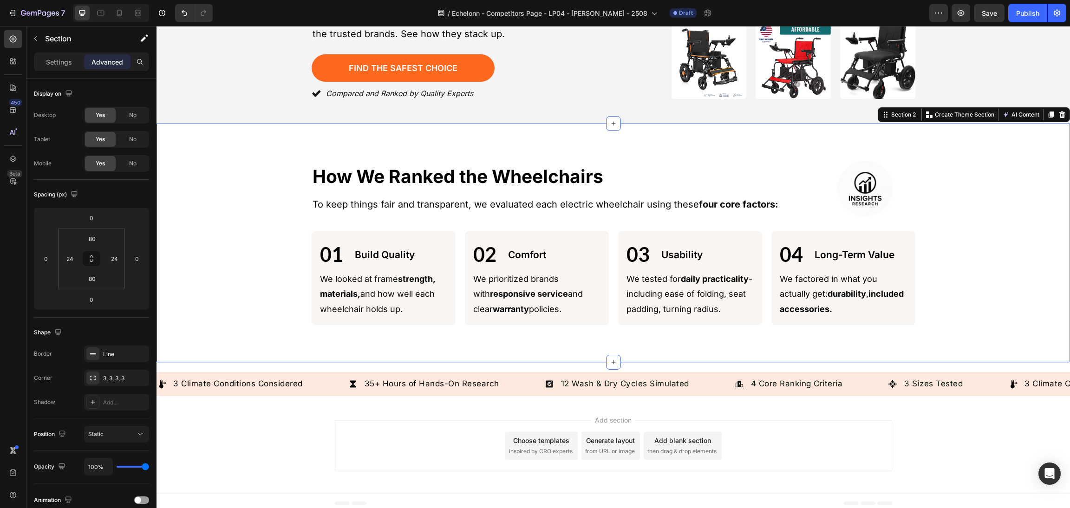
scroll to position [0, 0]
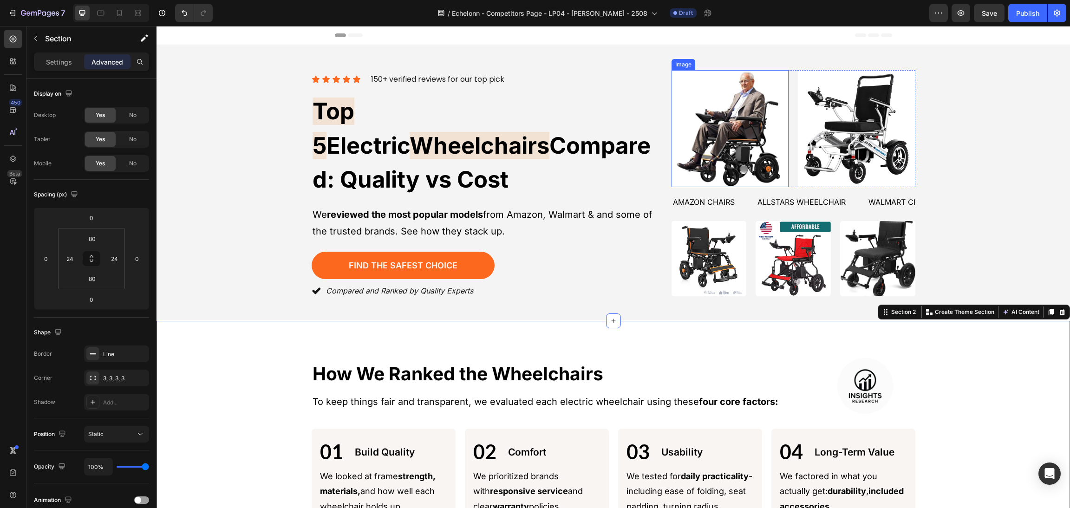
click at [720, 171] on img at bounding box center [729, 128] width 117 height 117
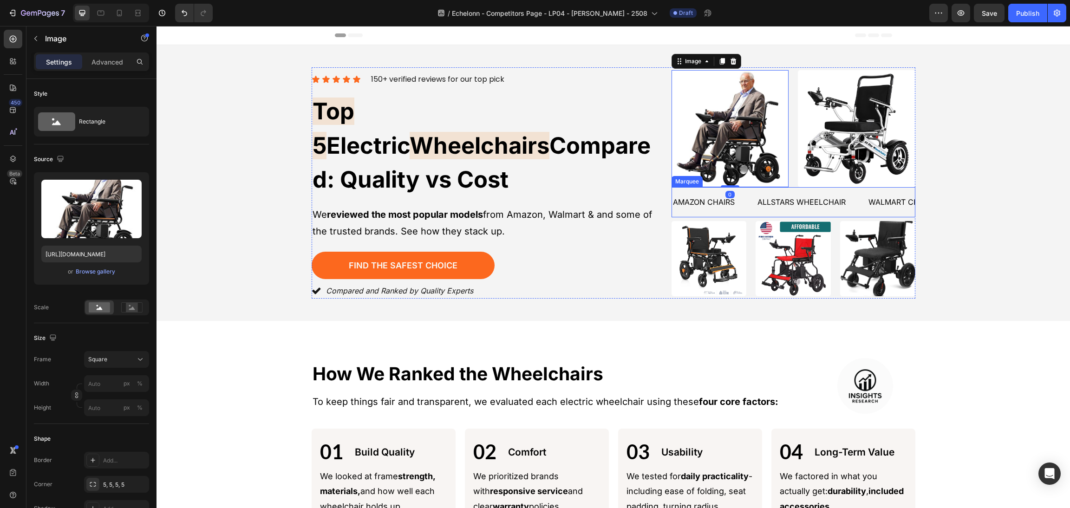
click at [855, 199] on div "allstars wheelchair Text" at bounding box center [811, 202] width 111 height 23
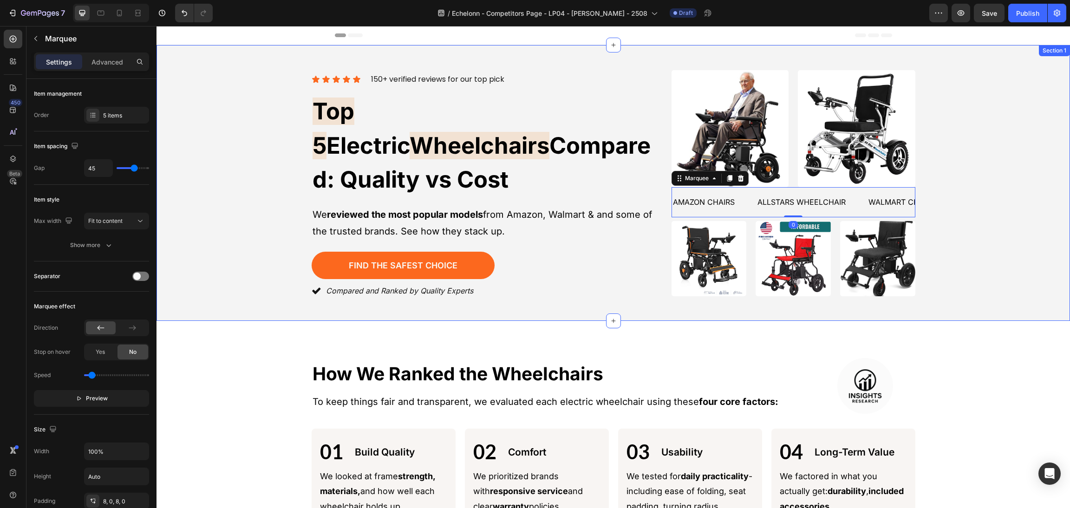
click at [961, 185] on div "Icon Icon Icon Icon Icon Icon List 150+ verified reviews for our top pick Text …" at bounding box center [613, 182] width 891 height 231
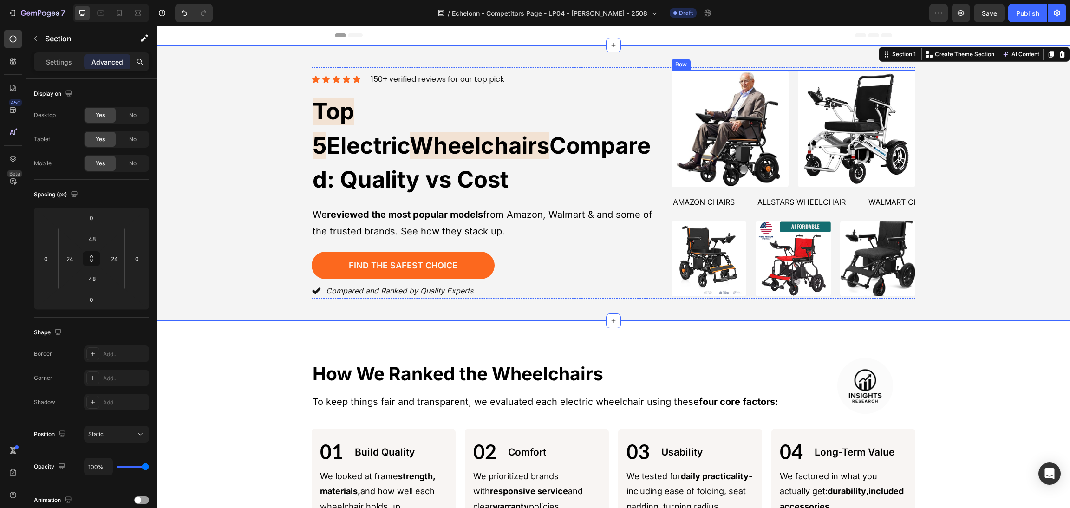
click at [785, 134] on div "Image Image Row" at bounding box center [793, 128] width 244 height 117
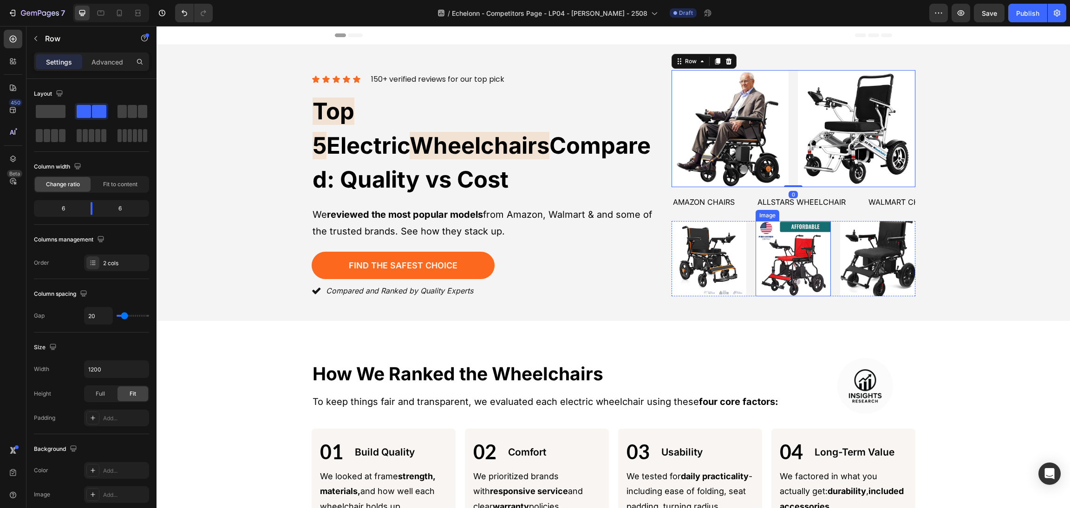
click at [755, 222] on img at bounding box center [792, 258] width 75 height 75
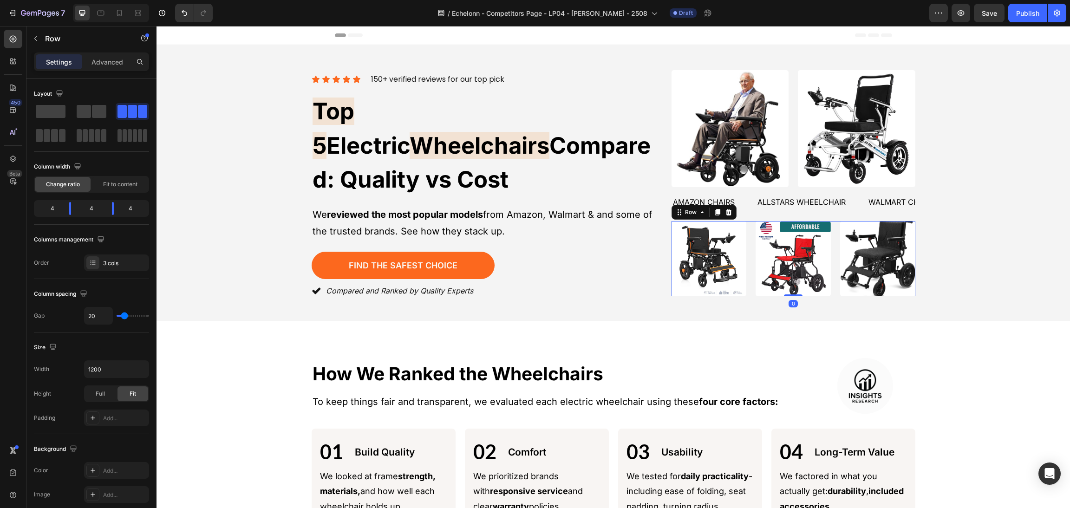
click at [744, 229] on div "Image Image Image Row 0" at bounding box center [793, 258] width 244 height 75
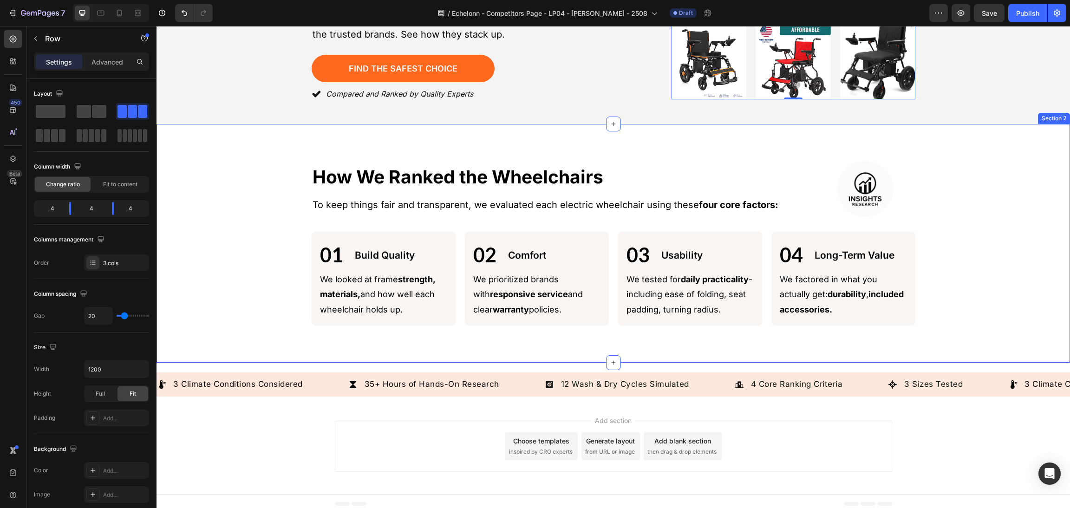
scroll to position [197, 0]
click at [883, 189] on img at bounding box center [865, 189] width 56 height 56
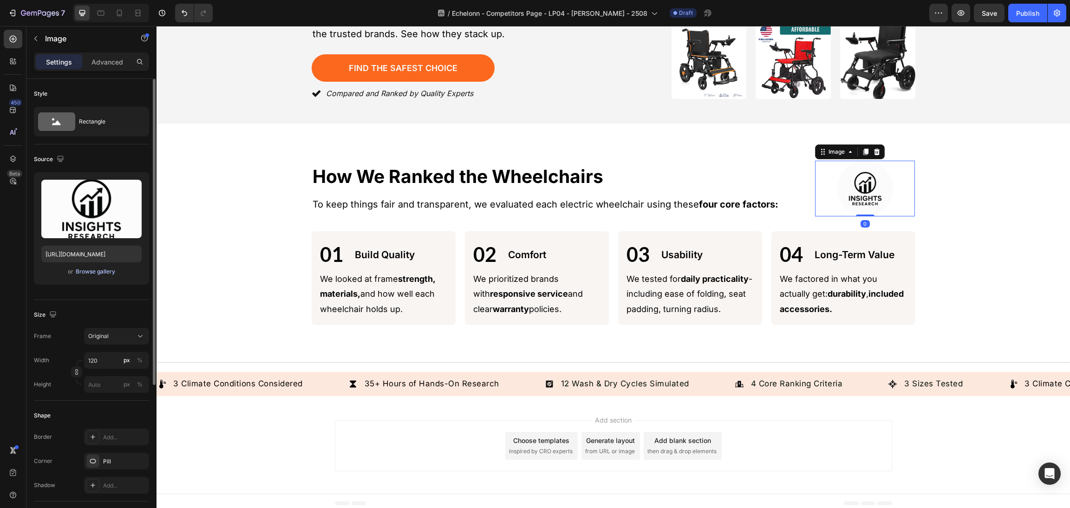
click at [105, 271] on div "Browse gallery" at bounding box center [95, 271] width 39 height 8
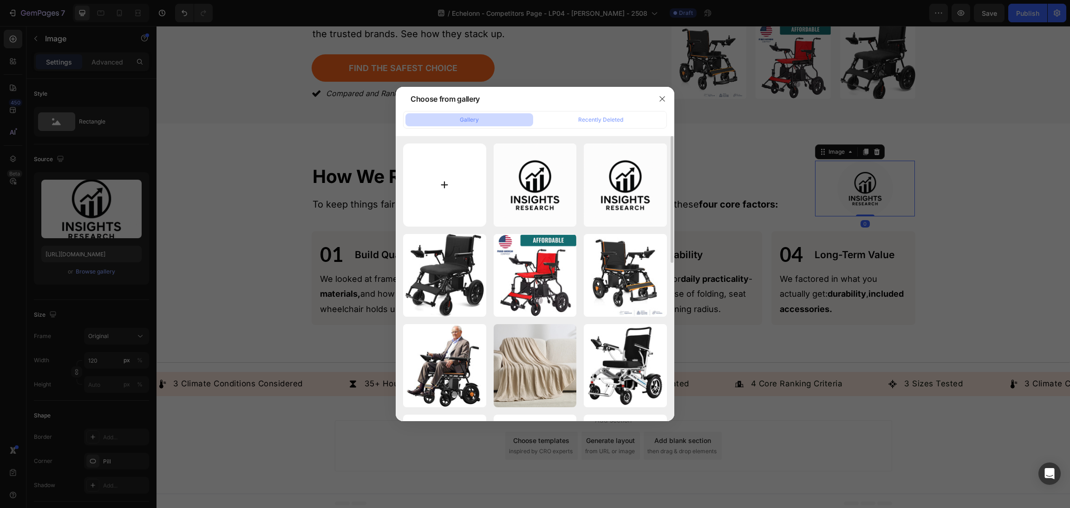
click at [445, 182] on input "file" at bounding box center [444, 184] width 83 height 83
type input "C:\fakepath\ChatGPT Image 27 авг. 2025 г., 15_33_00.png"
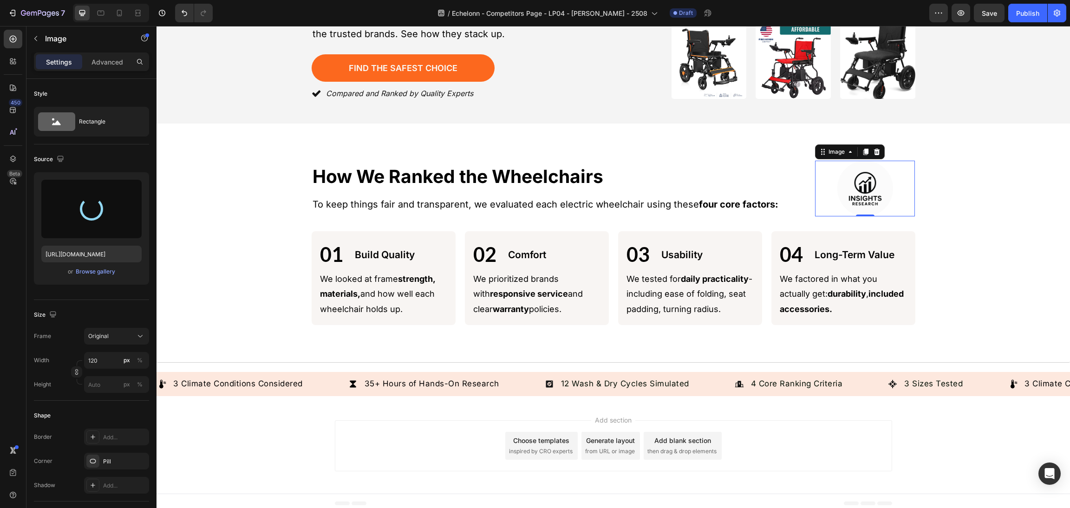
type input "https://cdn.shopify.com/s/files/1/0568/5261/1281/files/gempages_492144756260865…"
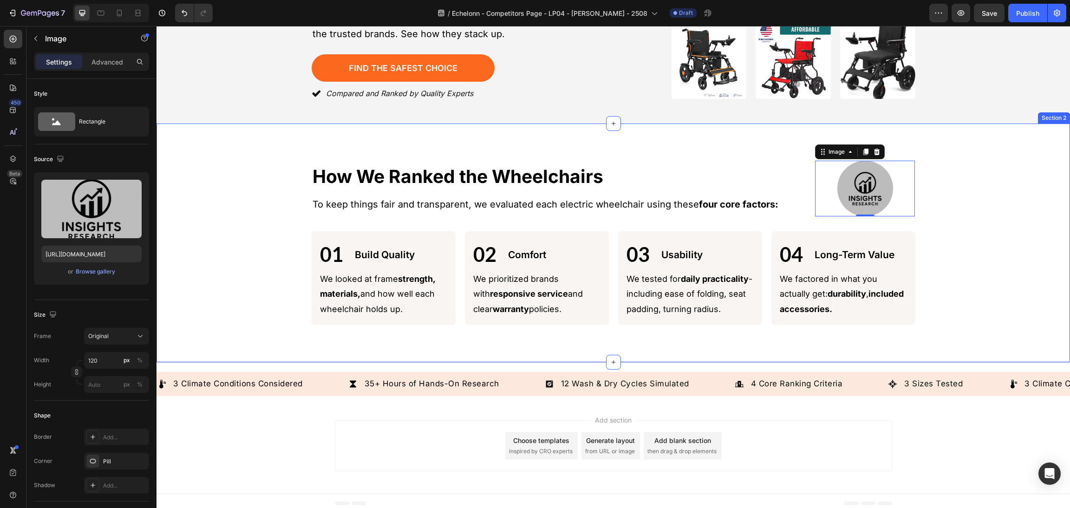
click at [1044, 231] on div "Image 0 How We Ranked the Wheelchairs Heading Image How We Ranked the Wheelchai…" at bounding box center [613, 243] width 891 height 164
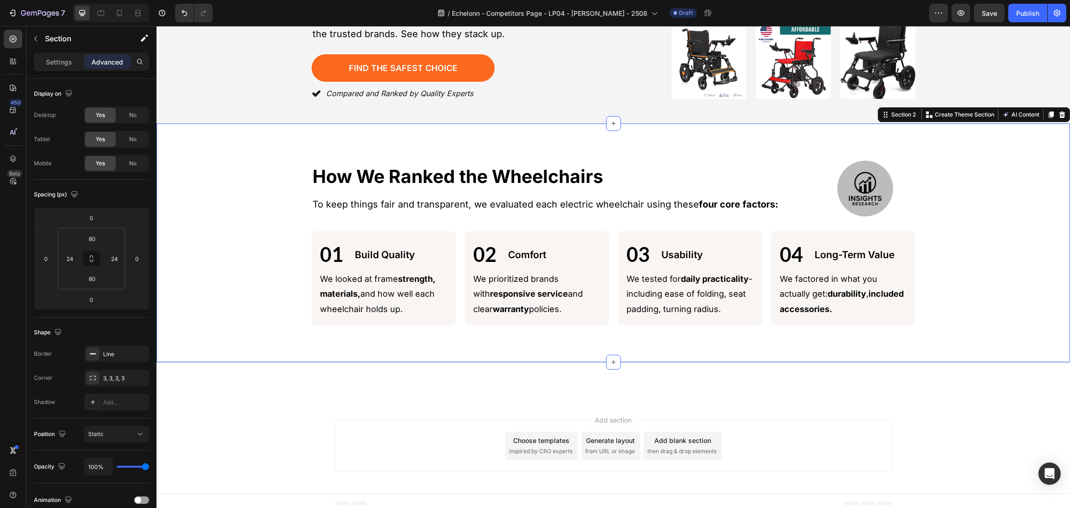
scroll to position [0, 0]
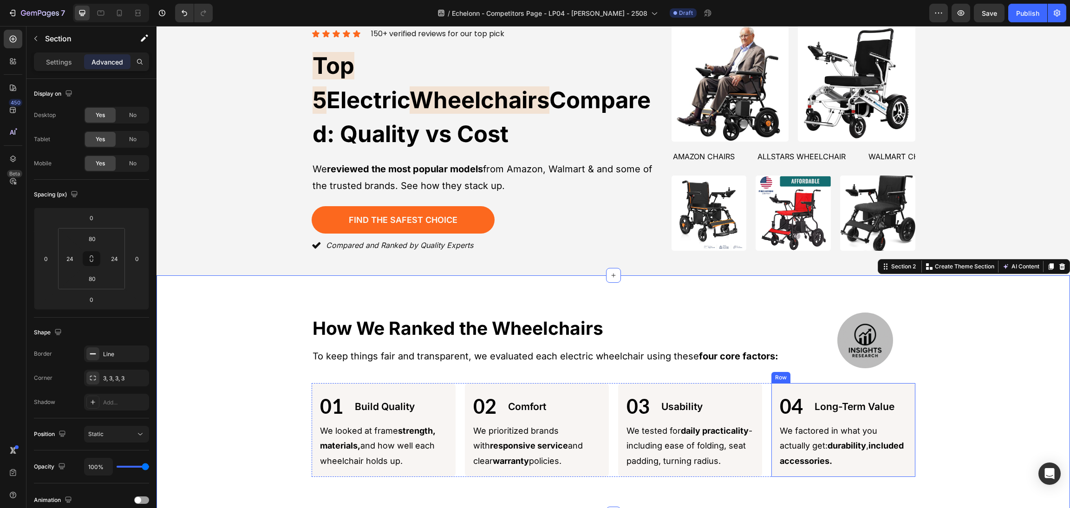
scroll to position [70, 0]
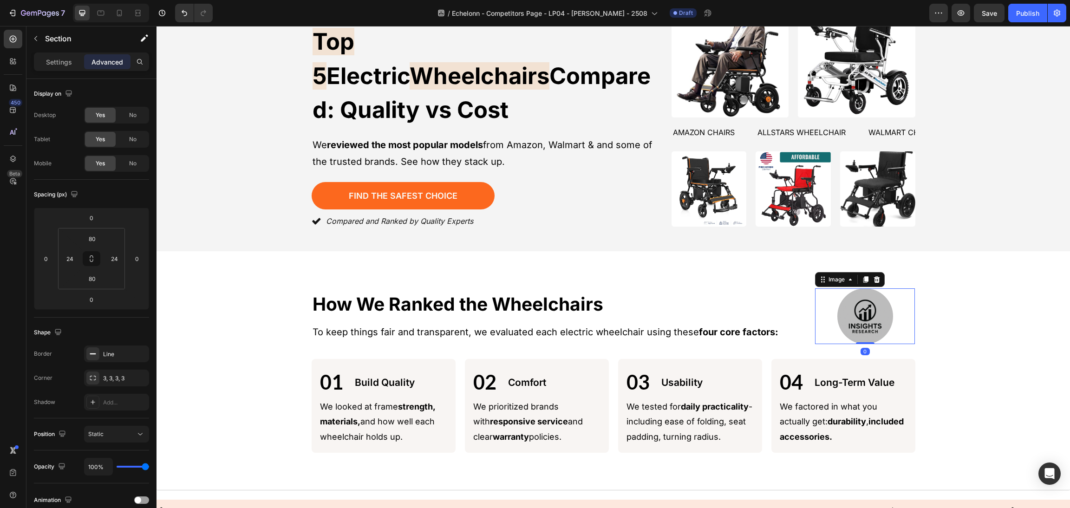
click at [870, 337] on div at bounding box center [865, 316] width 100 height 56
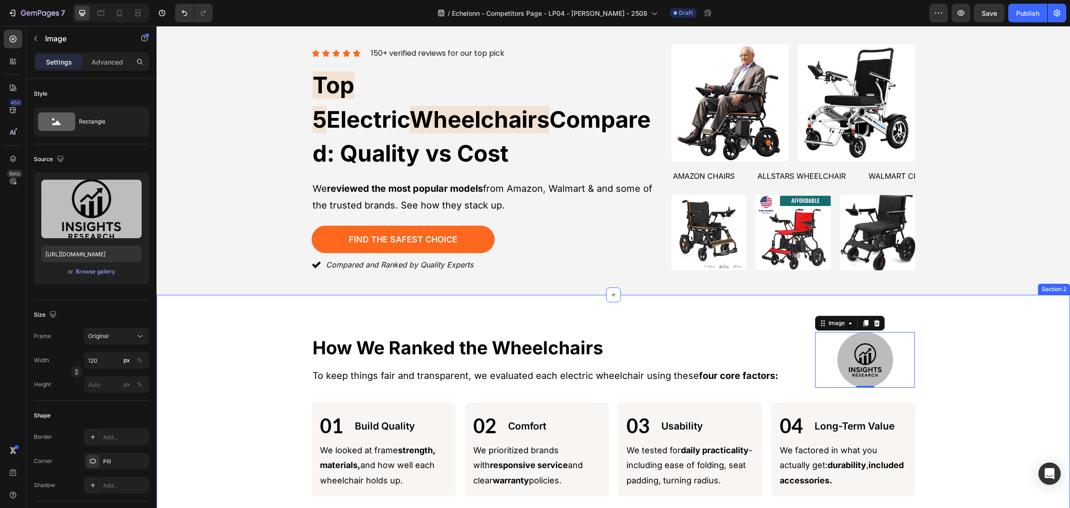
scroll to position [0, 0]
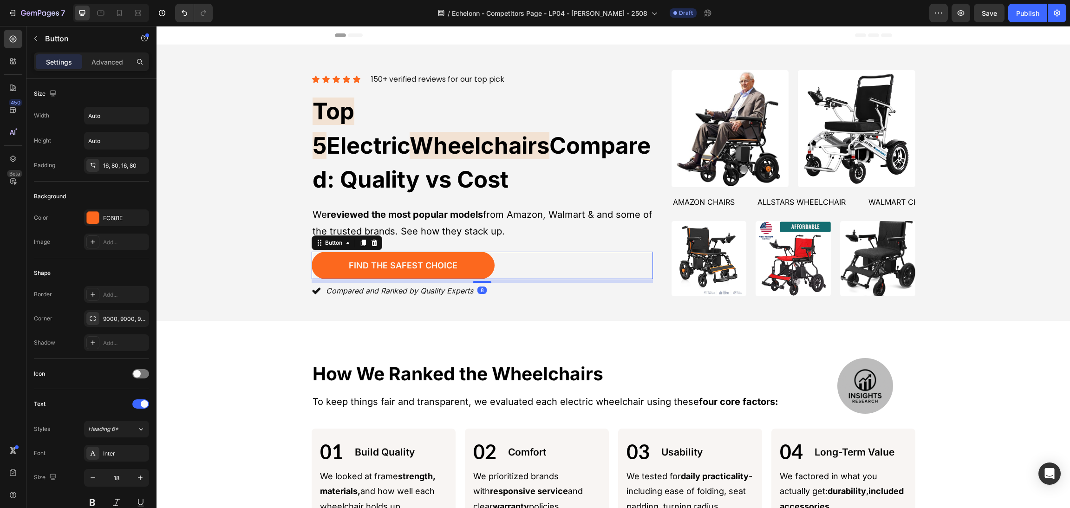
click at [505, 252] on div "Find the Safest Choice Button 8" at bounding box center [482, 265] width 341 height 27
click at [513, 283] on div "Compared and Ranked by Quality Experts" at bounding box center [482, 291] width 341 height 16
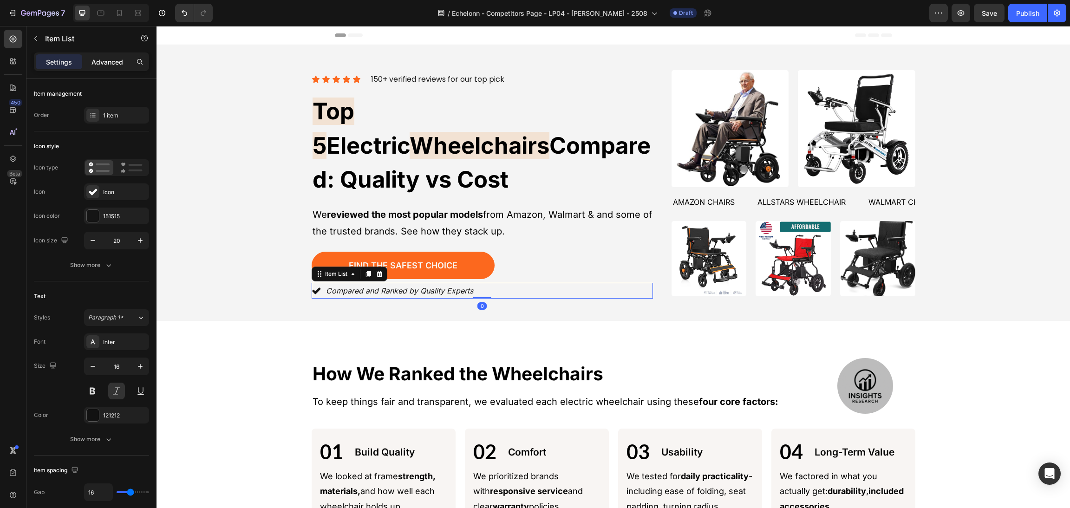
click at [101, 65] on p "Advanced" at bounding box center [107, 62] width 32 height 10
type input "100%"
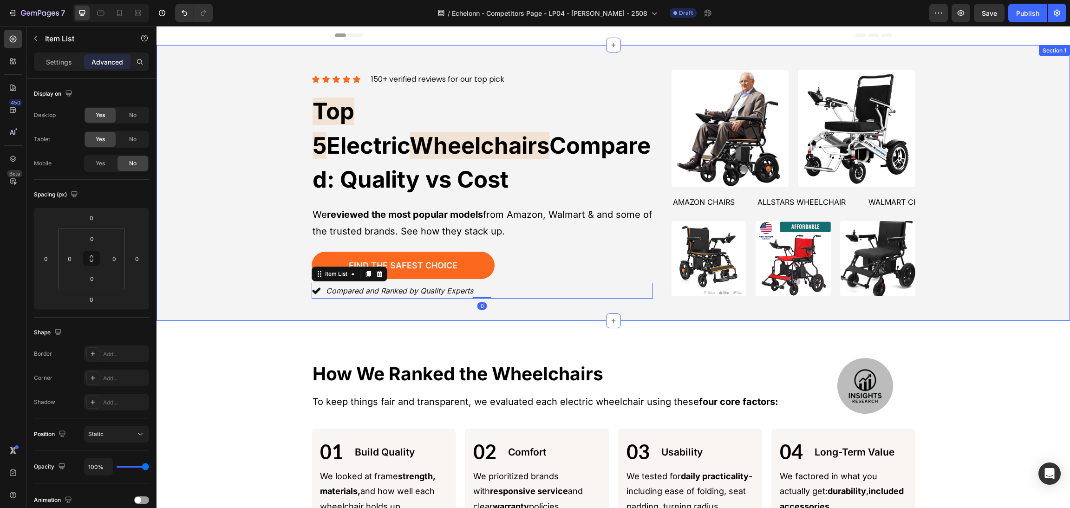
click at [1032, 220] on div "Icon Icon Icon Icon Icon Icon List 150+ verified reviews for our top pick Text …" at bounding box center [613, 182] width 891 height 231
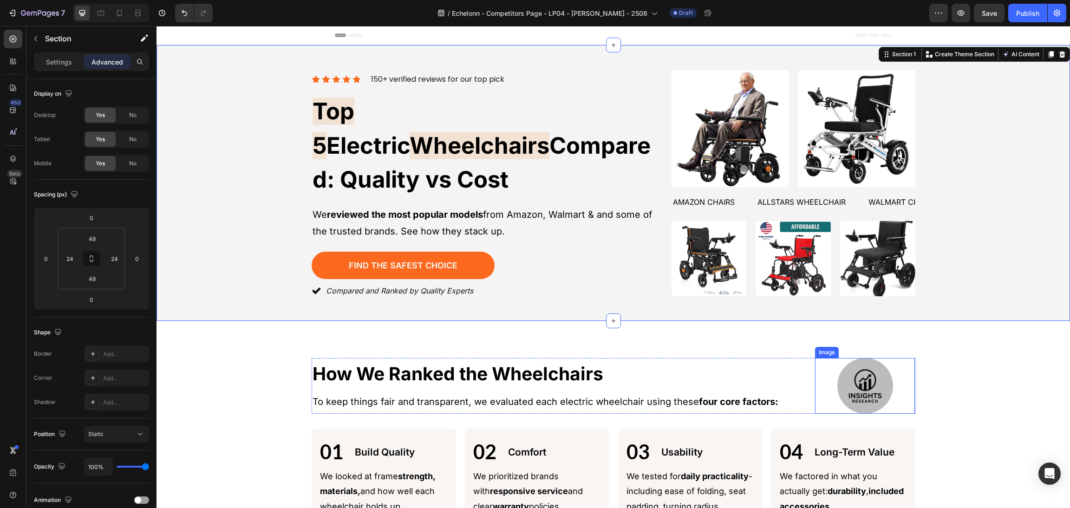
click at [867, 394] on img at bounding box center [865, 386] width 56 height 56
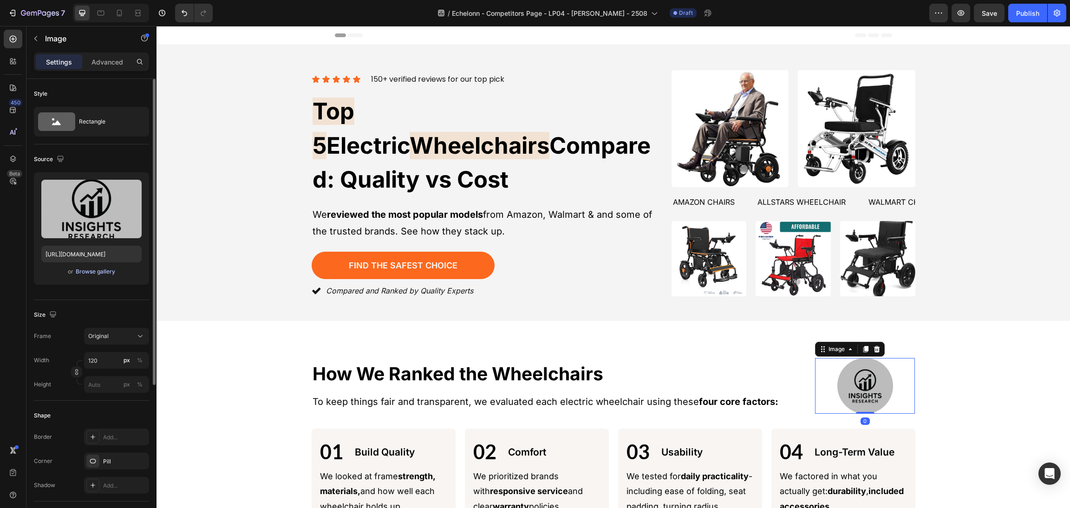
click at [108, 273] on div "Browse gallery" at bounding box center [95, 271] width 39 height 8
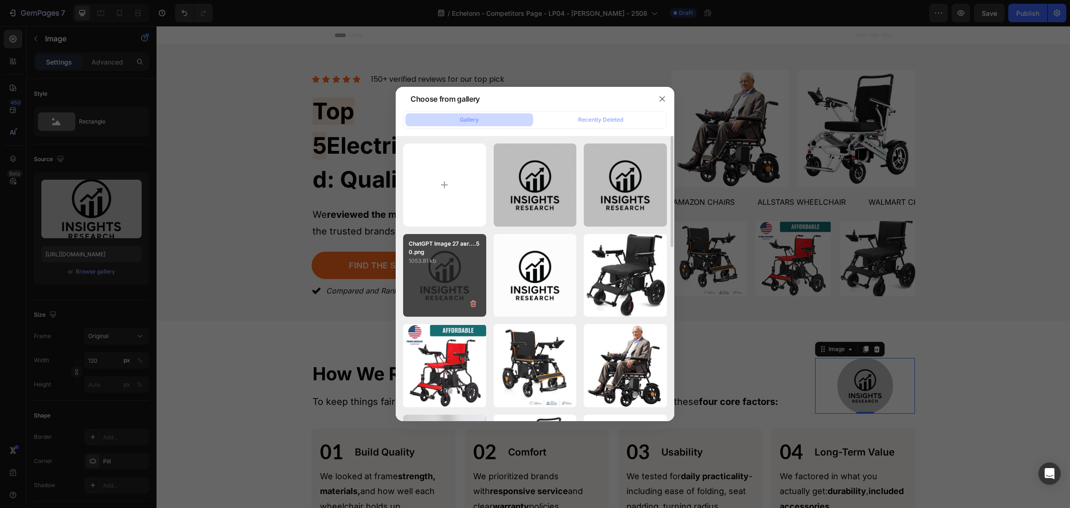
click at [437, 254] on p "ChatGPT Image 27 авг....50.png" at bounding box center [445, 248] width 72 height 17
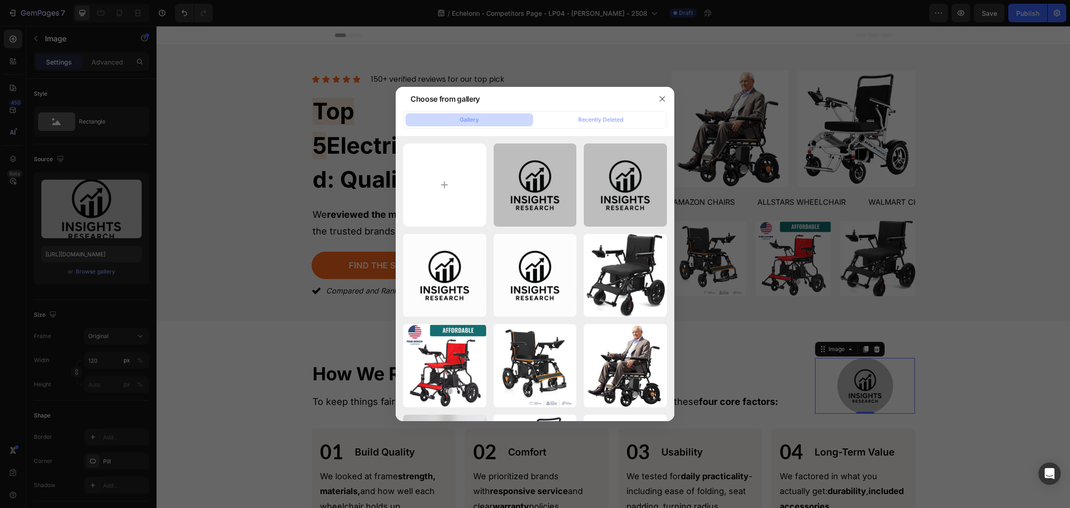
type input "[URL][DOMAIN_NAME]"
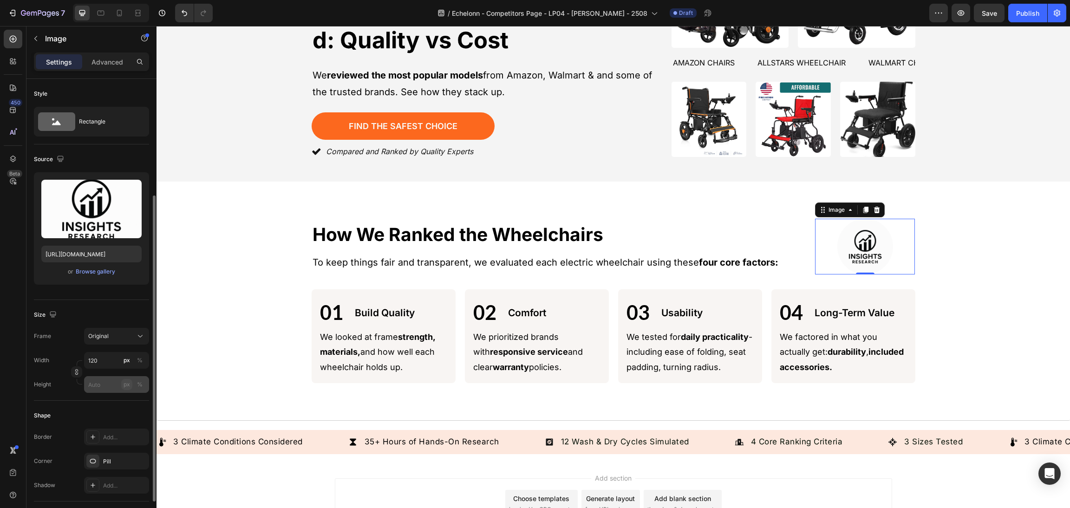
scroll to position [70, 0]
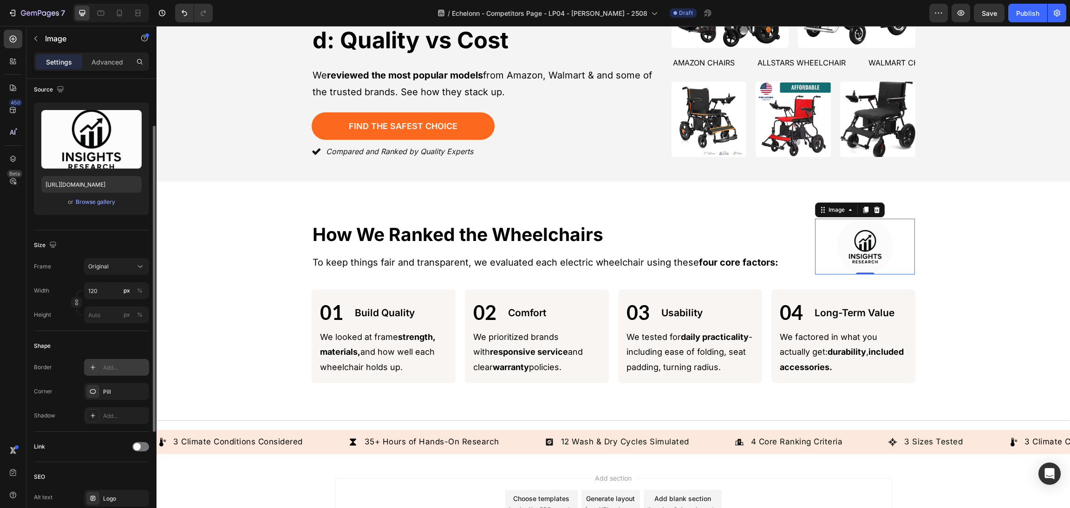
click at [86, 365] on div at bounding box center [92, 367] width 13 height 13
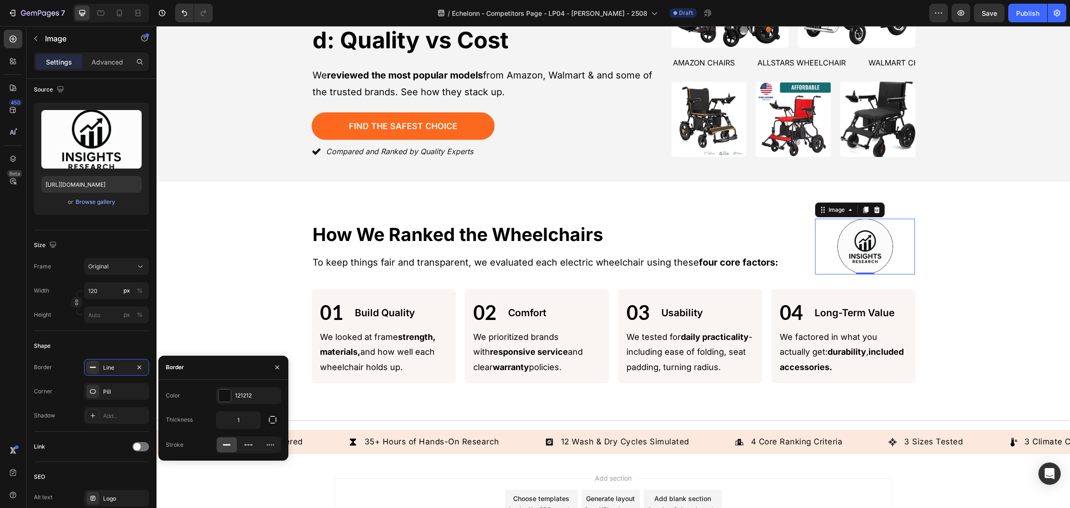
click at [901, 268] on div at bounding box center [865, 247] width 100 height 56
click at [975, 279] on div "Image 0 How We Ranked the Wheelchairs Heading Image How We Ranked the Wheelchai…" at bounding box center [613, 301] width 891 height 164
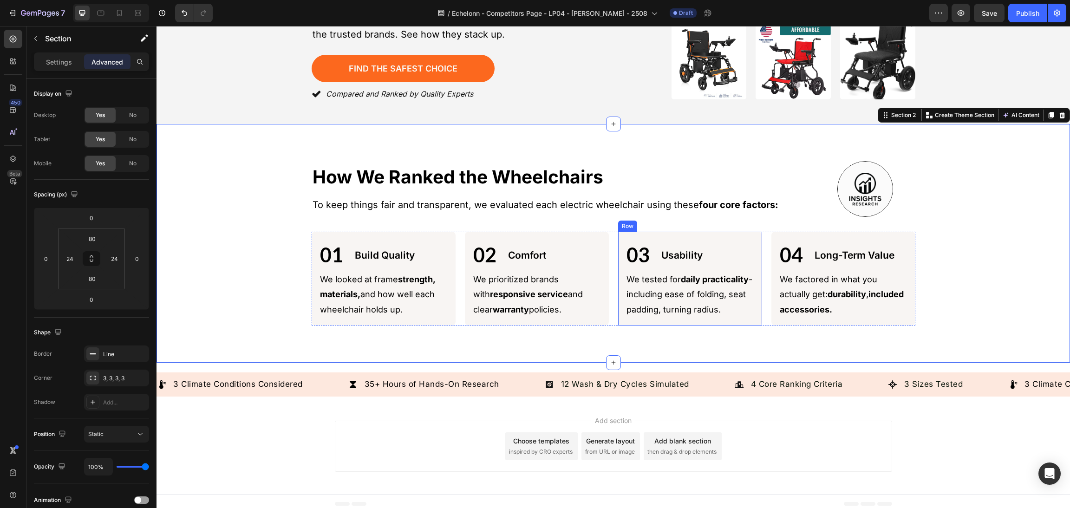
scroll to position [197, 0]
click at [875, 452] on div "Add section Choose templates inspired by CRO experts Generate layout from URL o…" at bounding box center [612, 448] width 913 height 92
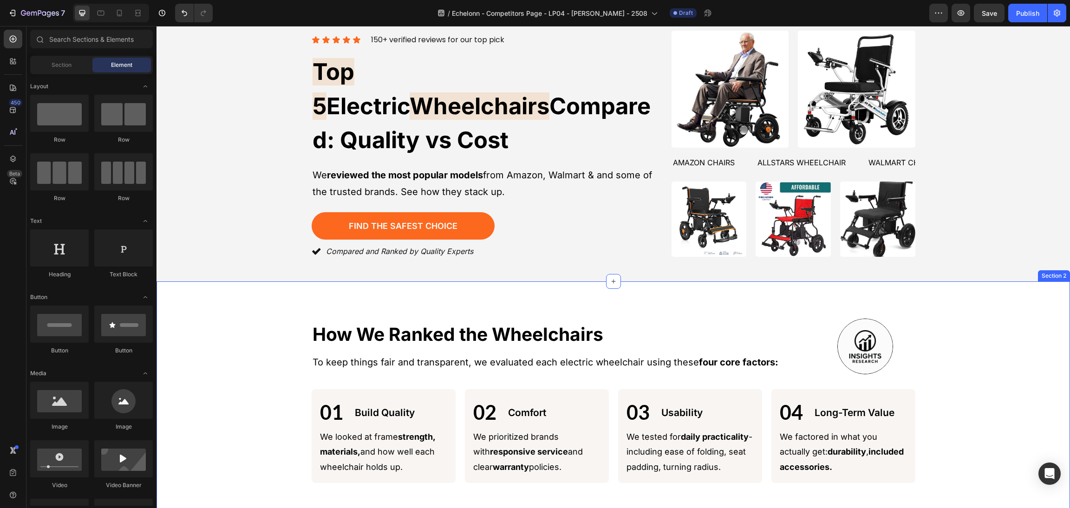
scroll to position [70, 0]
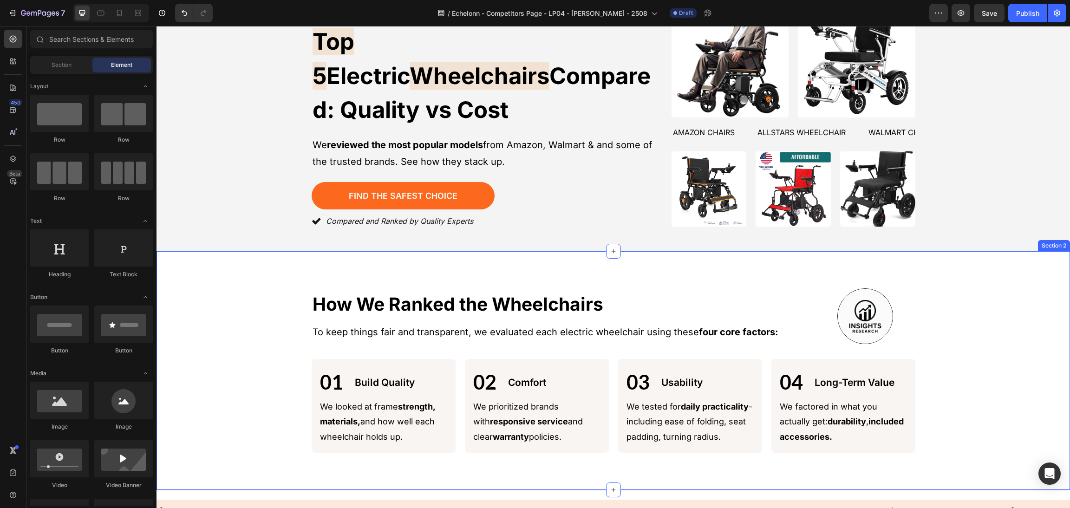
click at [974, 368] on div "Image How We Ranked the Wheelchairs Heading Image How We Ranked the Wheelchairs…" at bounding box center [613, 370] width 891 height 164
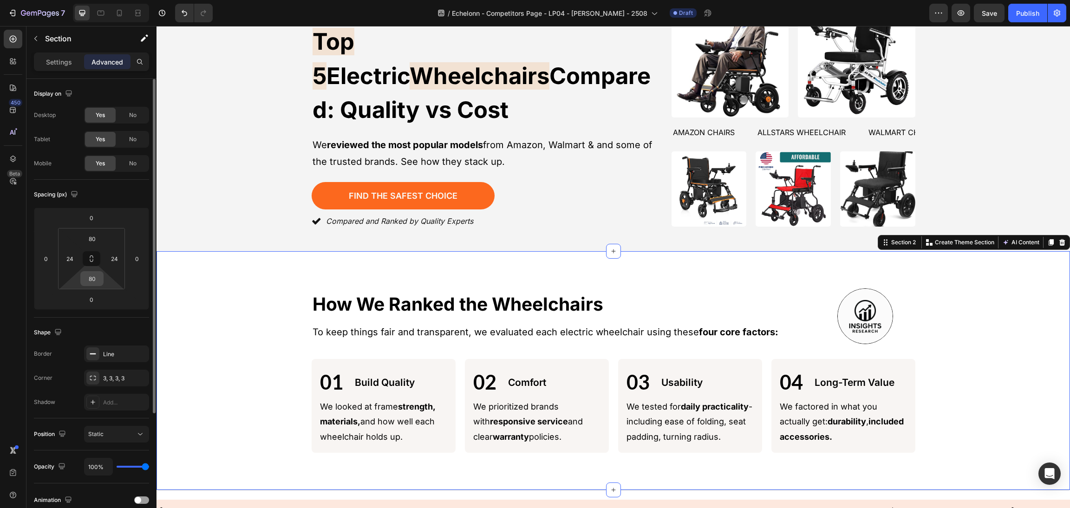
click at [91, 277] on input "80" at bounding box center [92, 279] width 19 height 14
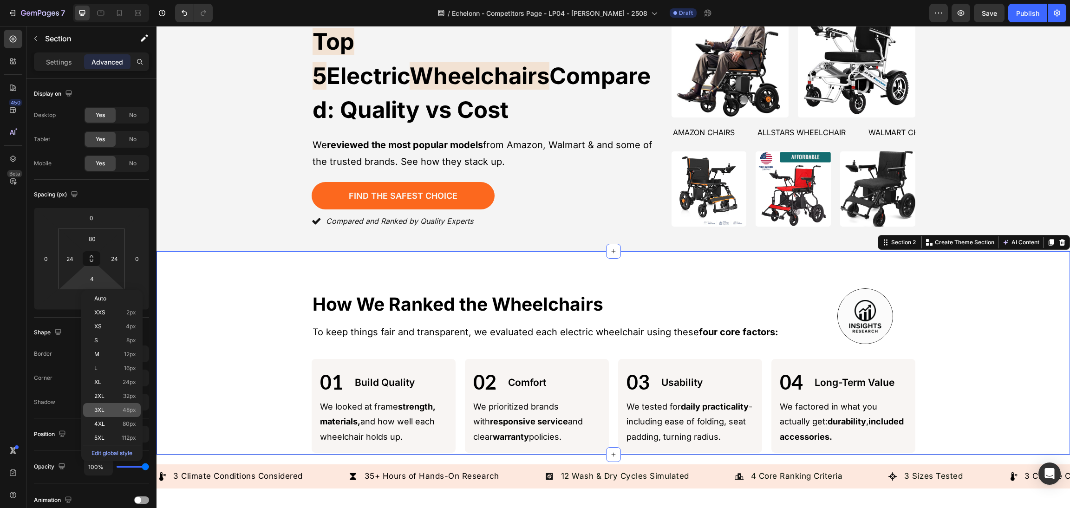
click at [130, 405] on div "3XL 48px" at bounding box center [112, 410] width 58 height 14
type input "48"
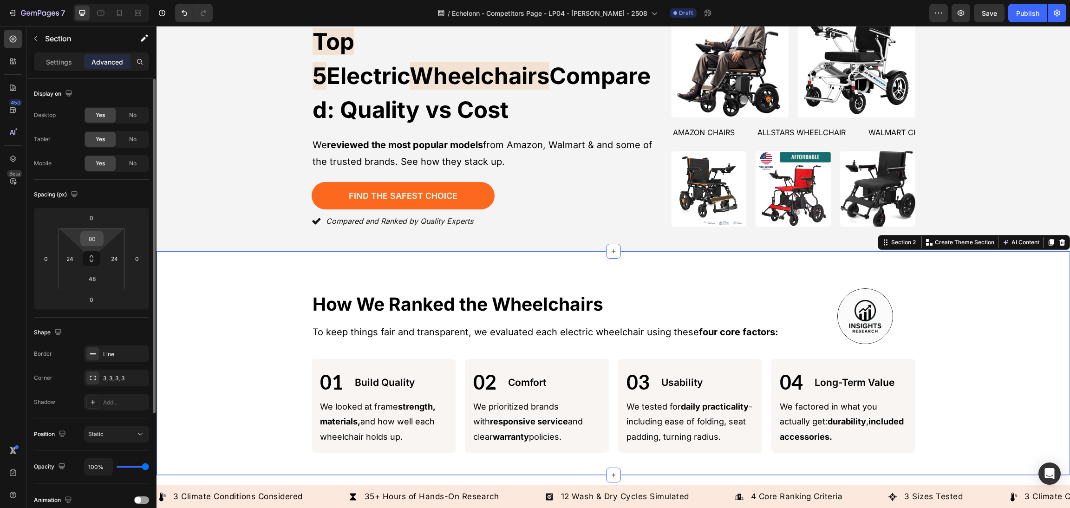
click at [90, 239] on input "80" at bounding box center [92, 239] width 19 height 14
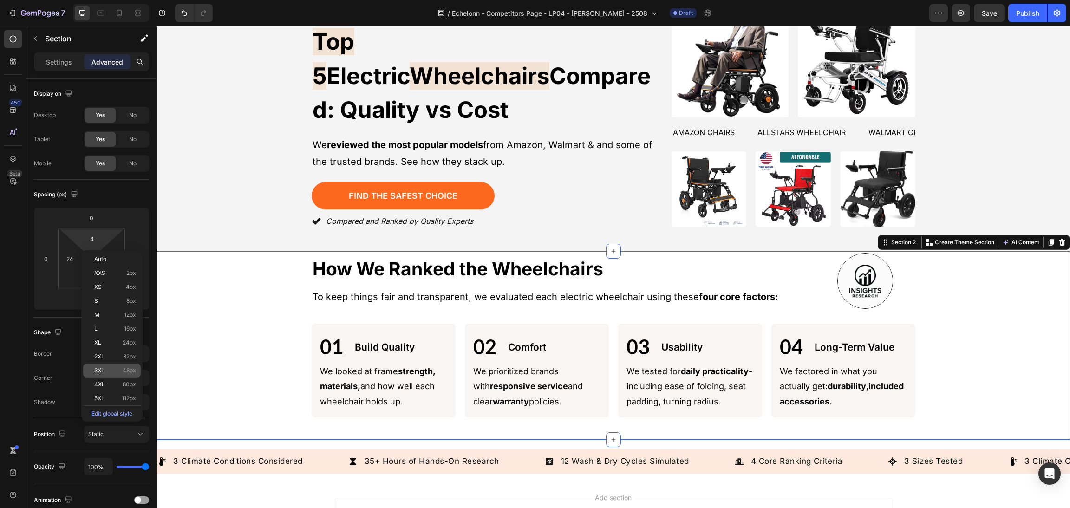
click at [124, 371] on span "48px" at bounding box center [129, 370] width 13 height 6
type input "48"
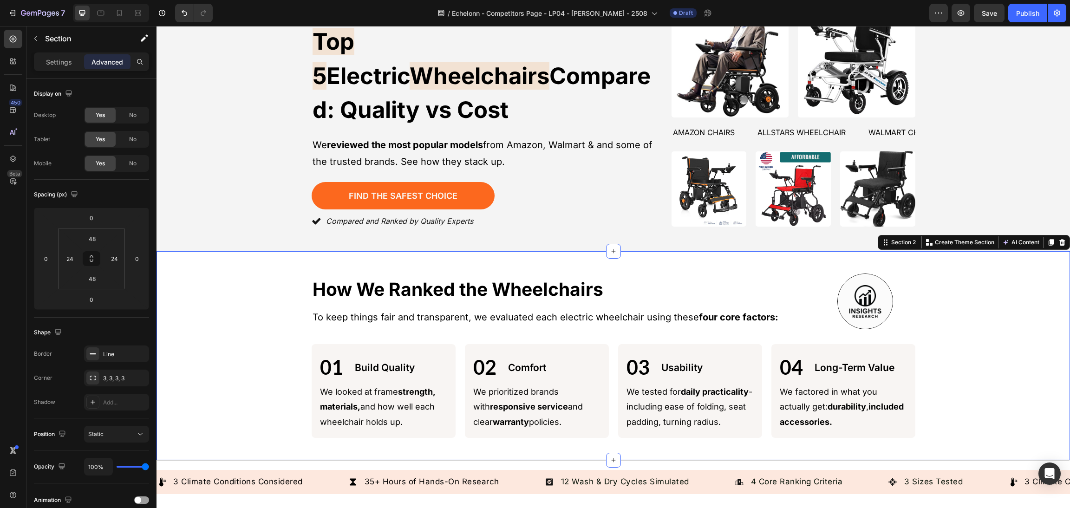
click at [208, 336] on div "Image How We Ranked the Wheelchairs Heading Image How We Ranked the Wheelchairs…" at bounding box center [613, 355] width 891 height 164
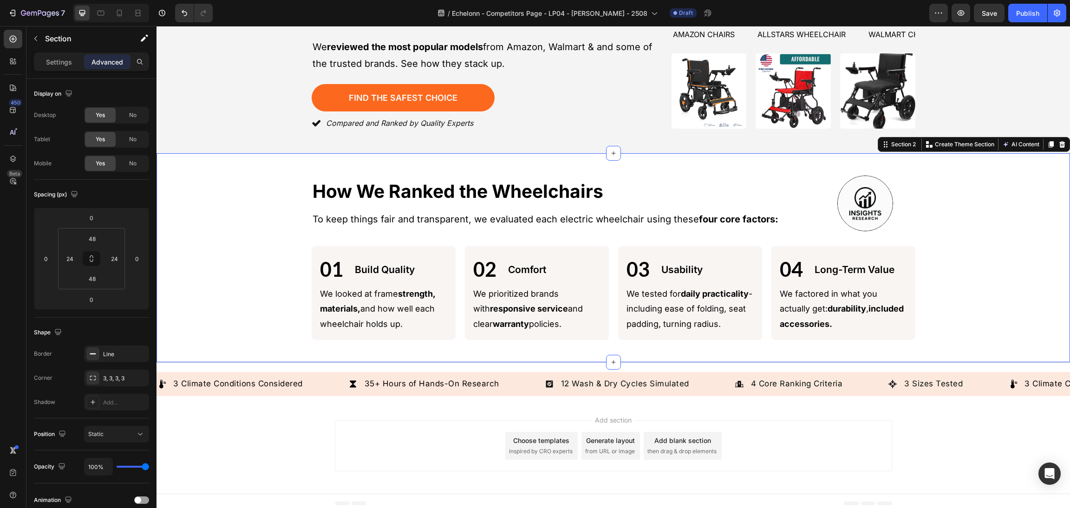
click at [878, 463] on div "Add section Choose templates inspired by CRO experts Generate layout from URL o…" at bounding box center [613, 445] width 557 height 51
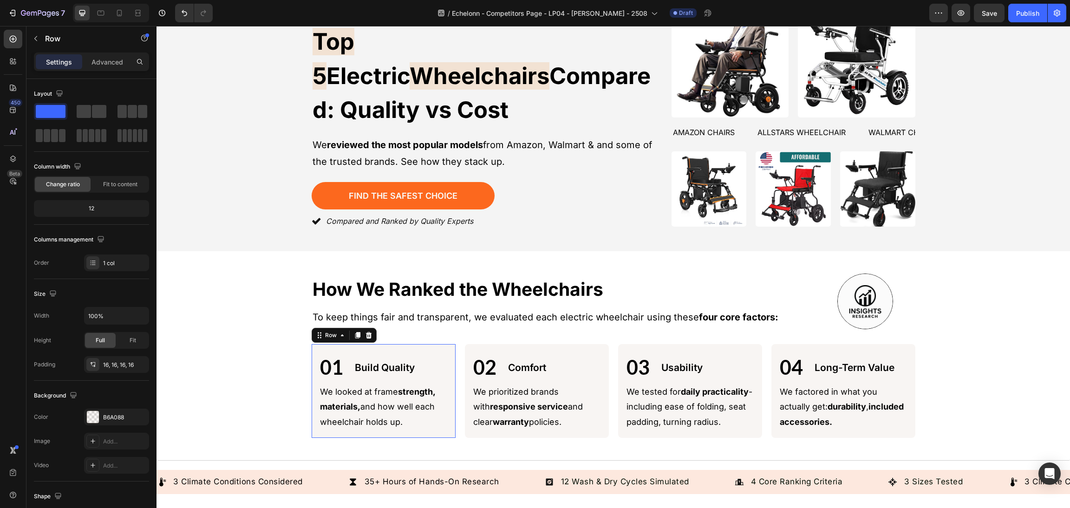
click at [402, 344] on div "01 Text Block Build Quality Text Block Row We looked at frame strength, materia…" at bounding box center [384, 391] width 144 height 94
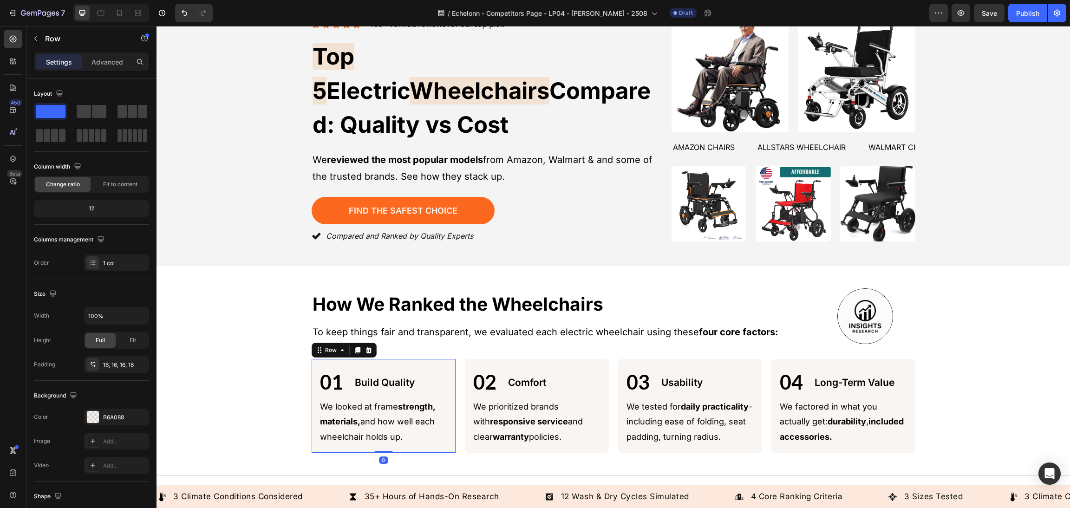
scroll to position [0, 0]
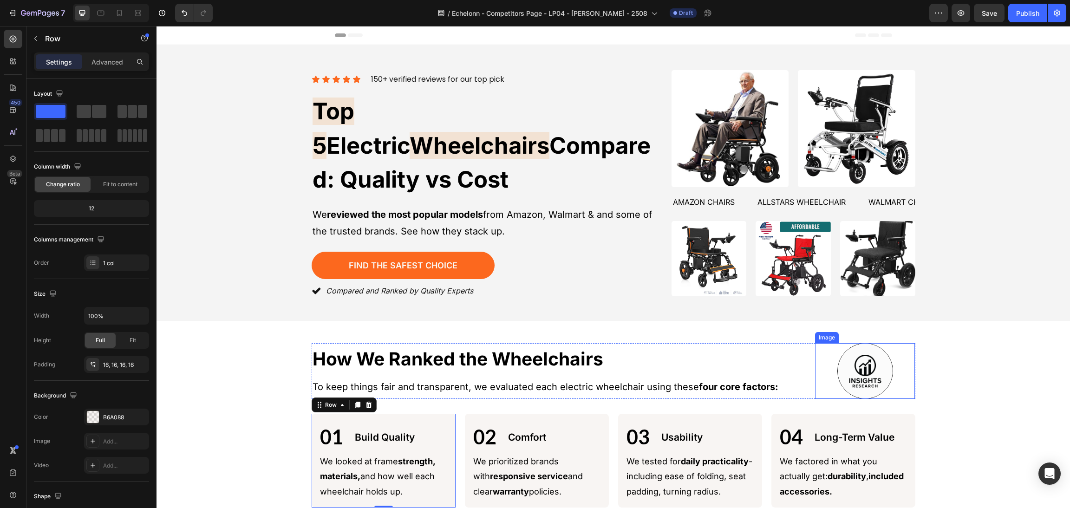
click at [912, 305] on div "Icon Icon Icon Icon Icon Icon List 150+ verified reviews for our top pick Text …" at bounding box center [612, 183] width 913 height 276
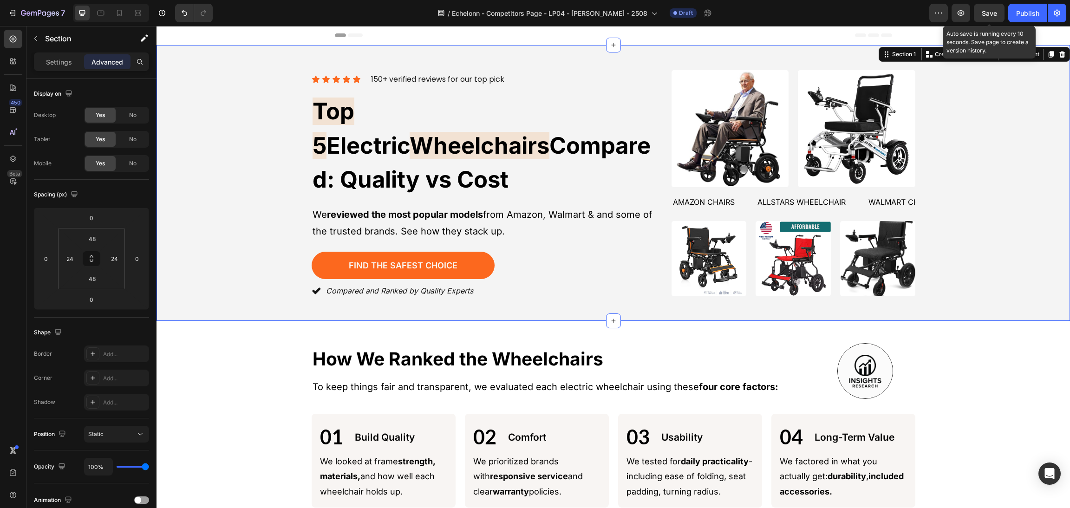
click at [987, 17] on div "Save" at bounding box center [988, 13] width 15 height 10
click at [815, 101] on img at bounding box center [856, 128] width 117 height 117
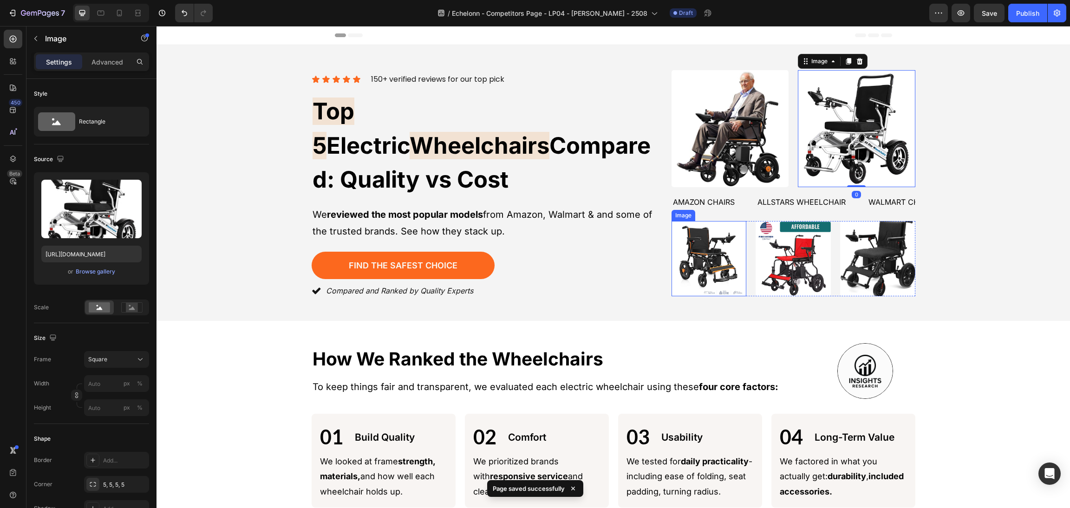
click at [700, 238] on img at bounding box center [708, 258] width 75 height 75
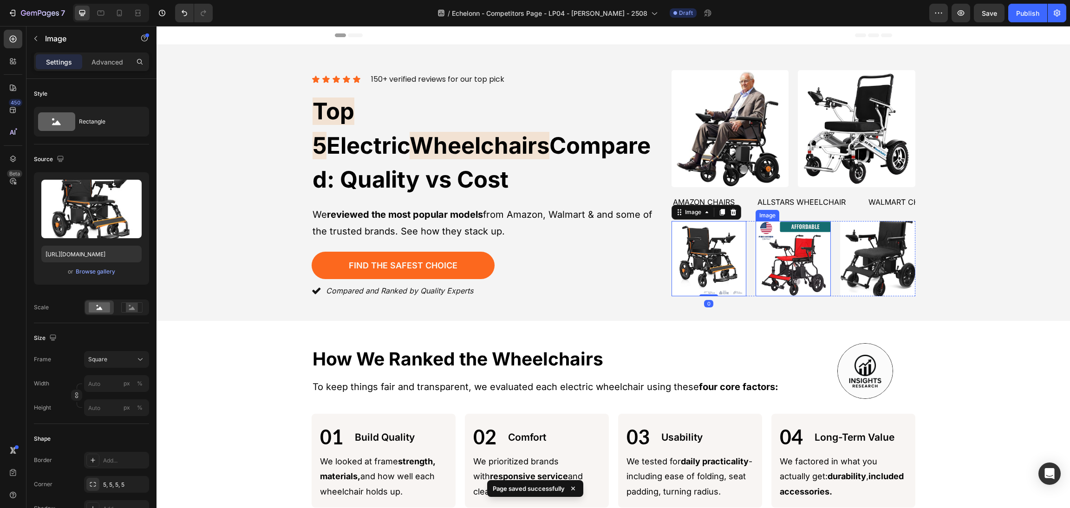
click at [979, 199] on div "Icon Icon Icon Icon Icon Icon List 150+ verified reviews for our top pick Text …" at bounding box center [613, 182] width 891 height 231
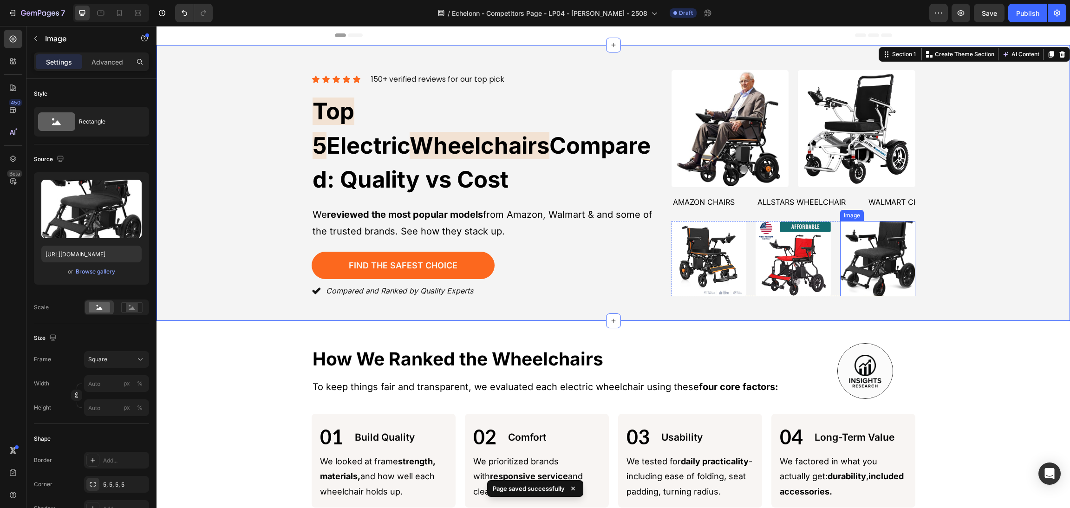
click at [870, 238] on img at bounding box center [877, 258] width 75 height 75
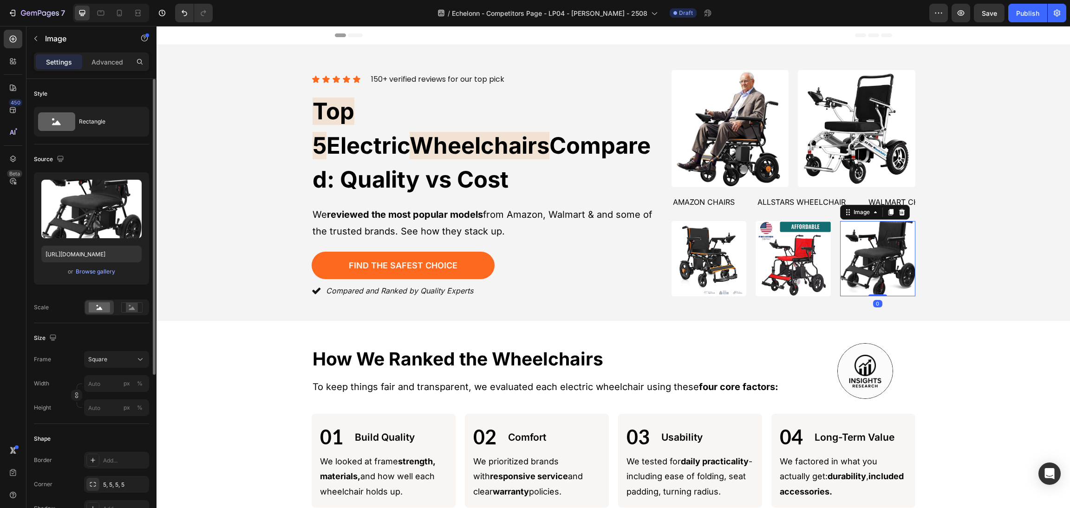
click at [139, 299] on div "Upload Image [URL][DOMAIN_NAME] or Browse gallery Scale" at bounding box center [91, 243] width 115 height 143
click at [135, 307] on rect at bounding box center [132, 307] width 12 height 9
click at [1013, 227] on div "Icon Icon Icon Icon Icon Icon List 150+ verified reviews for our top pick Text …" at bounding box center [613, 182] width 891 height 231
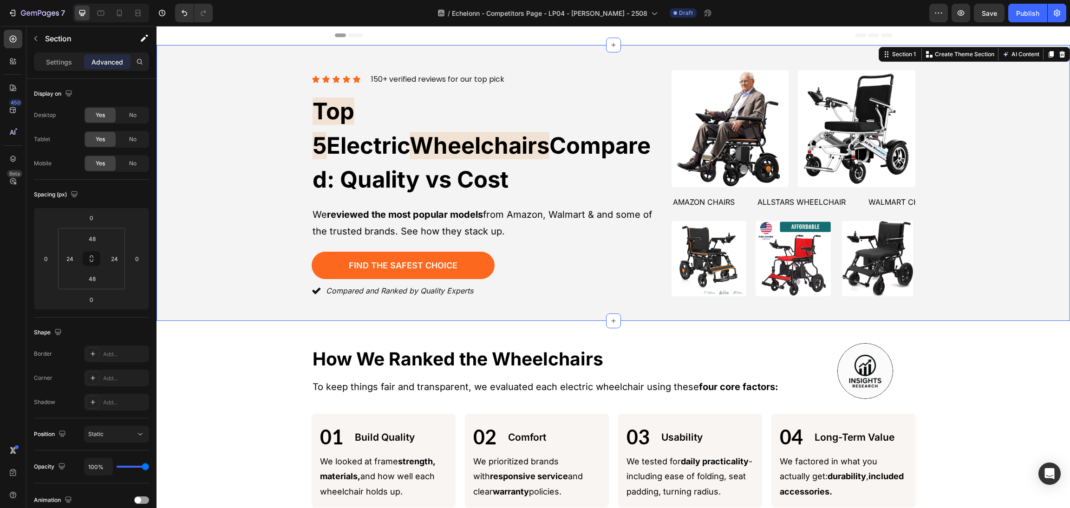
click at [935, 247] on div "Icon Icon Icon Icon Icon Icon List 150+ verified reviews for our top pick Text …" at bounding box center [613, 182] width 891 height 231
click at [831, 249] on div "Image Image Image Row" at bounding box center [793, 258] width 244 height 75
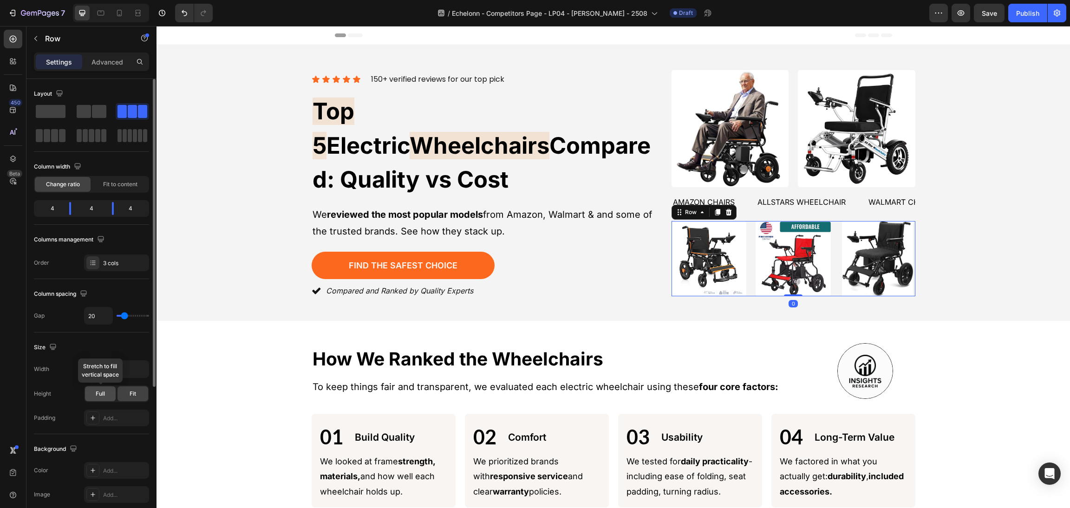
click at [110, 390] on div "Full" at bounding box center [100, 393] width 31 height 15
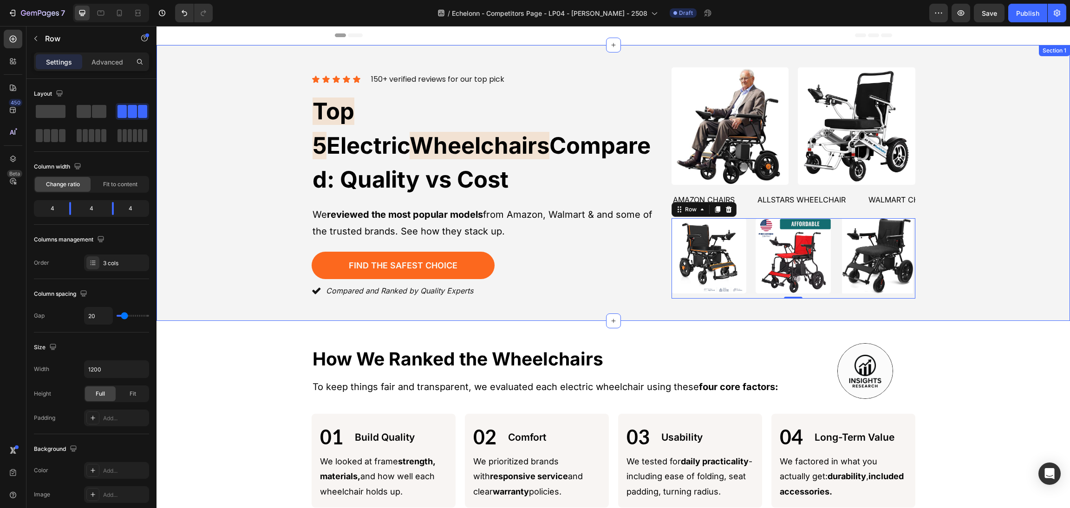
click at [976, 244] on div "Icon Icon Icon Icon Icon Icon List 150+ verified reviews for our top pick Text …" at bounding box center [613, 182] width 891 height 231
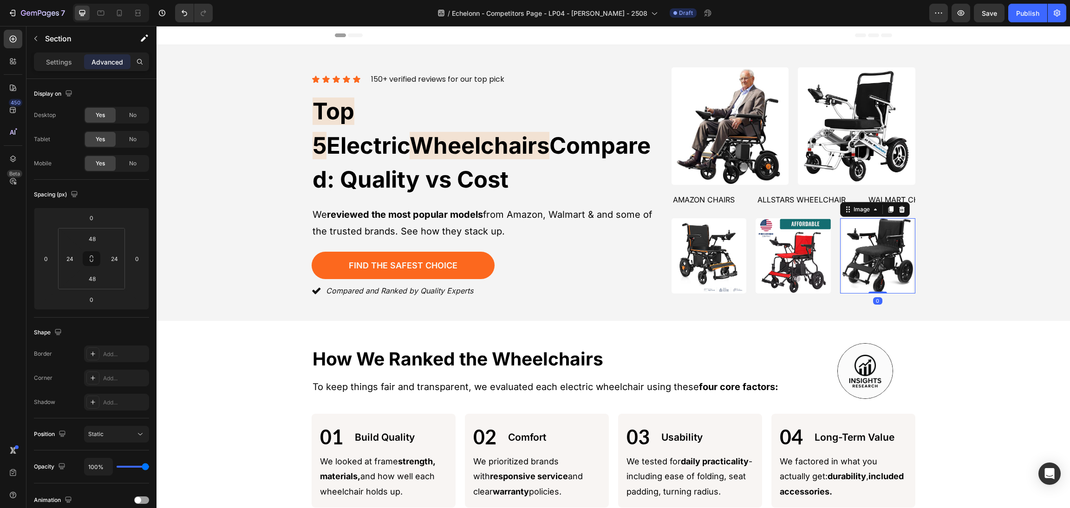
click at [855, 252] on img at bounding box center [877, 255] width 75 height 75
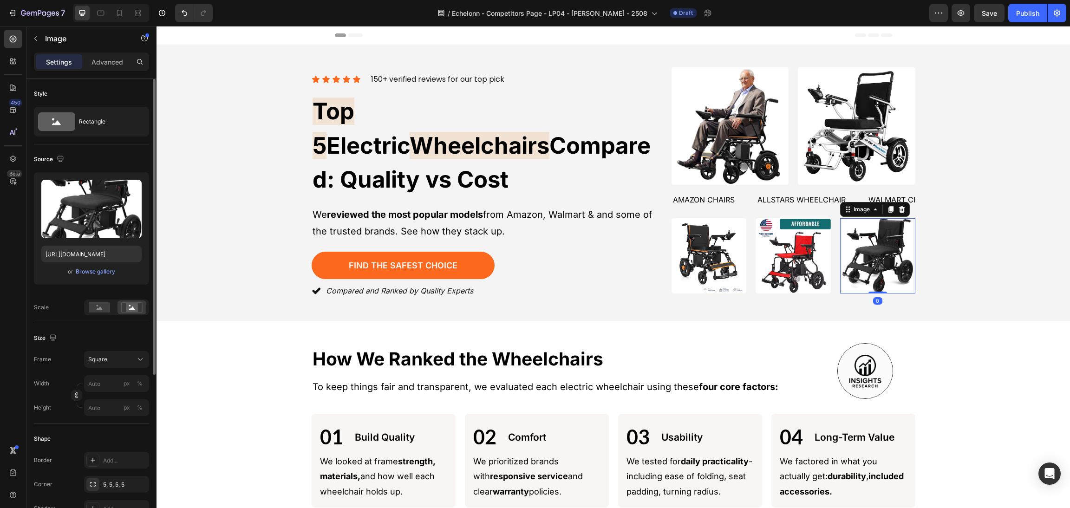
click at [98, 296] on div "Upload Image [URL][DOMAIN_NAME] or Browse gallery Scale" at bounding box center [91, 243] width 115 height 143
click at [104, 300] on div at bounding box center [116, 307] width 65 height 16
click at [143, 301] on div at bounding box center [131, 307] width 29 height 14
drag, startPoint x: 129, startPoint y: 306, endPoint x: 101, endPoint y: 316, distance: 30.1
click at [118, 312] on div at bounding box center [131, 307] width 29 height 14
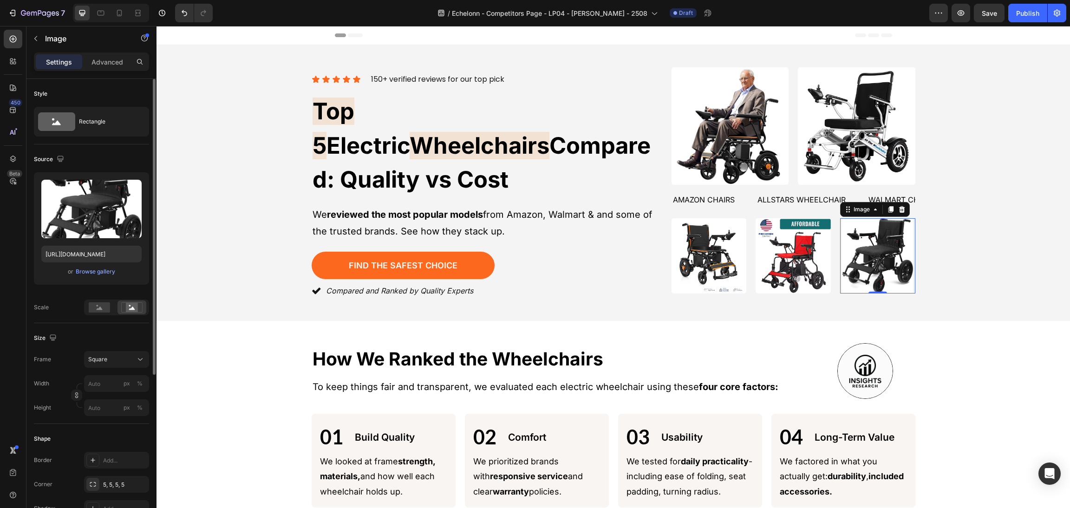
click at [112, 305] on div at bounding box center [116, 307] width 65 height 16
click at [107, 305] on rect at bounding box center [99, 307] width 21 height 10
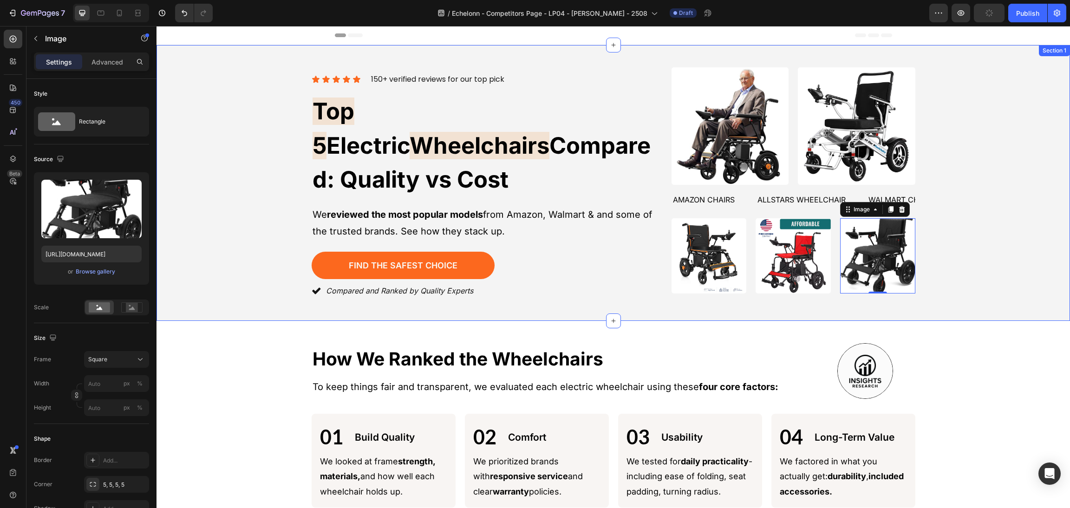
click at [1006, 242] on div "Icon Icon Icon Icon Icon Icon List 150+ verified reviews for our top pick Text …" at bounding box center [613, 182] width 891 height 231
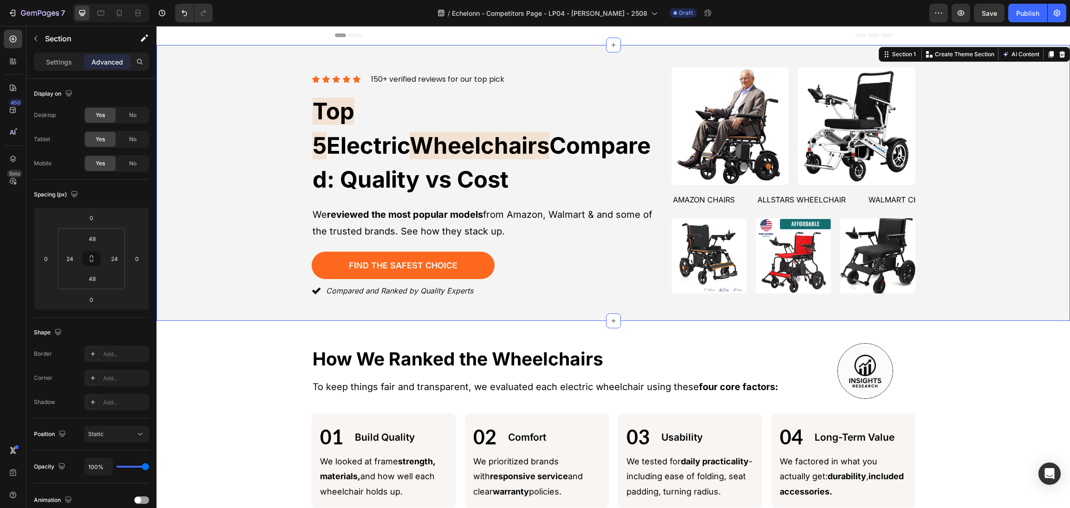
click at [1025, 193] on div "Icon Icon Icon Icon Icon Icon List 150+ verified reviews for our top pick Text …" at bounding box center [613, 182] width 891 height 231
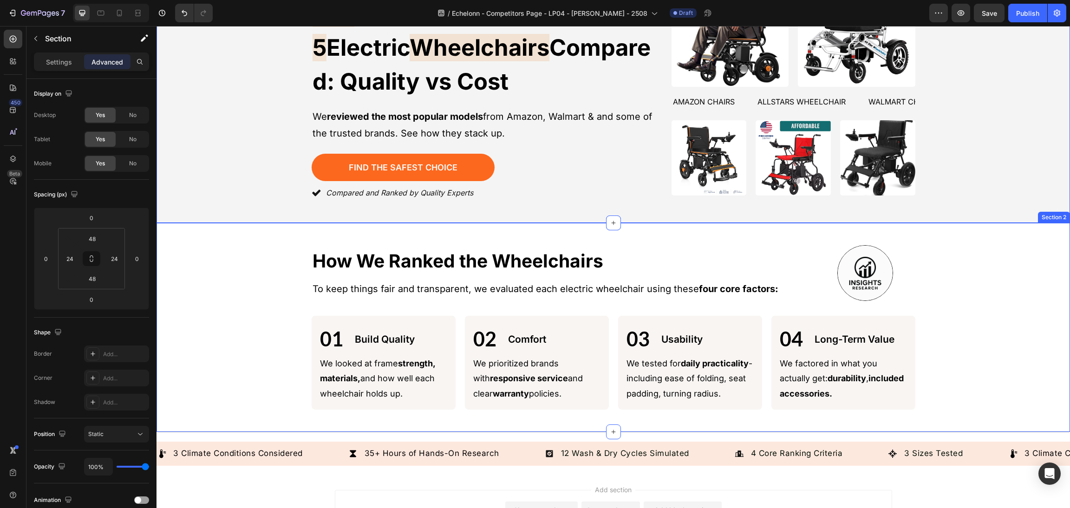
scroll to position [28, 0]
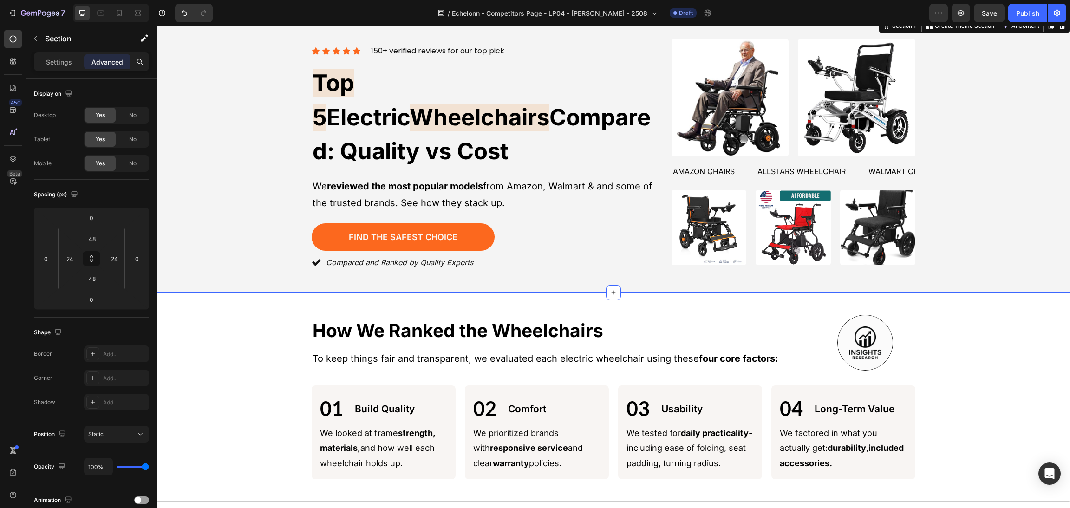
click at [984, 139] on div "Icon Icon Icon Icon Icon Icon List 150+ verified reviews for our top pick Text …" at bounding box center [613, 154] width 891 height 231
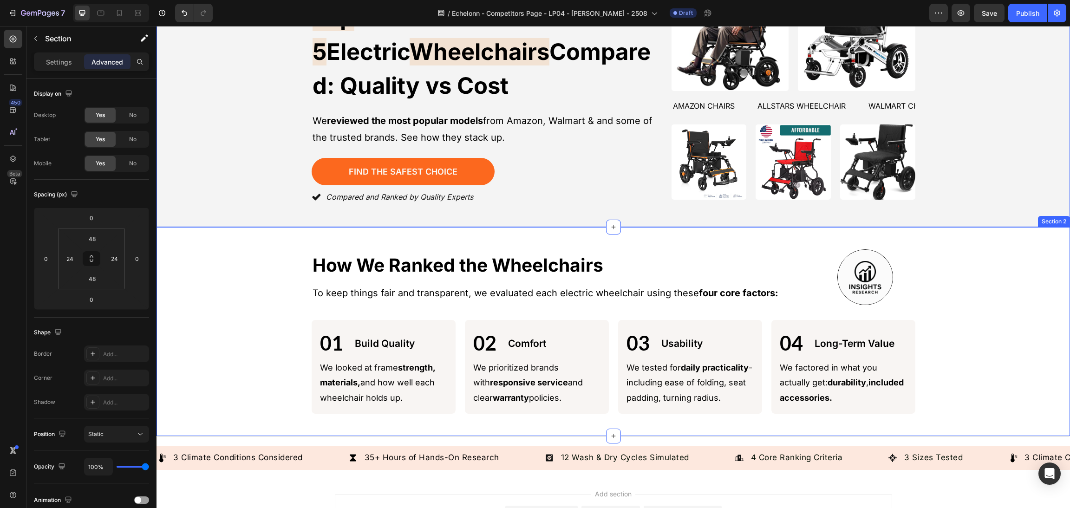
scroll to position [0, 0]
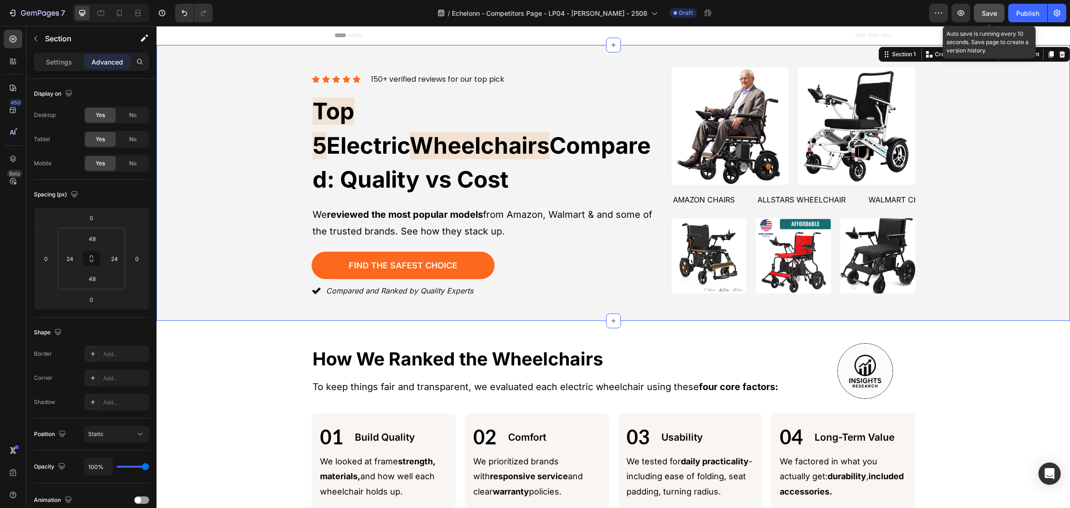
click at [998, 17] on button "Save" at bounding box center [989, 13] width 31 height 19
click at [957, 11] on icon "button" at bounding box center [960, 12] width 9 height 9
click at [964, 215] on div "Icon Icon Icon Icon Icon Icon List 150+ verified reviews for our top pick Text …" at bounding box center [613, 182] width 891 height 231
click at [882, 237] on img at bounding box center [877, 255] width 75 height 75
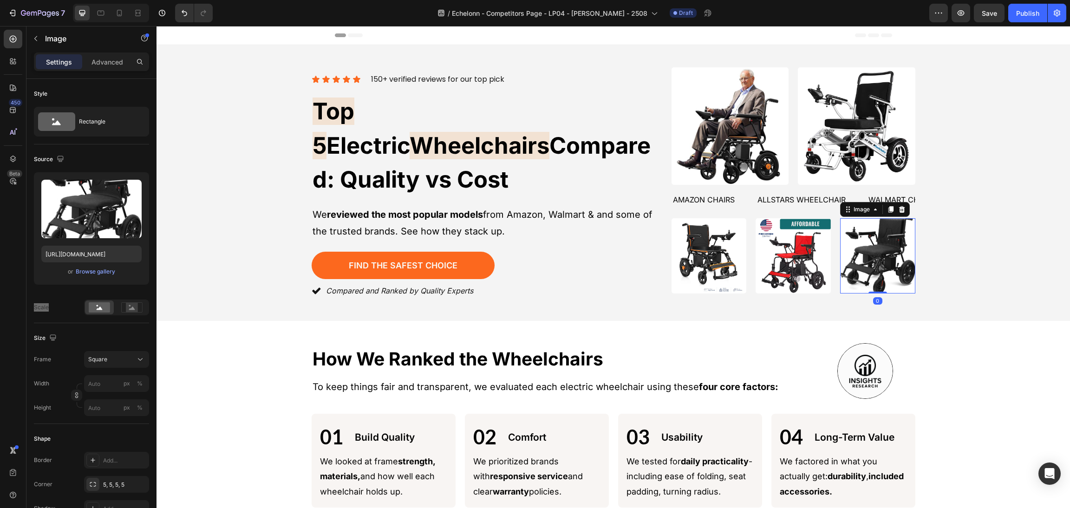
click at [901, 206] on div at bounding box center [901, 209] width 11 height 11
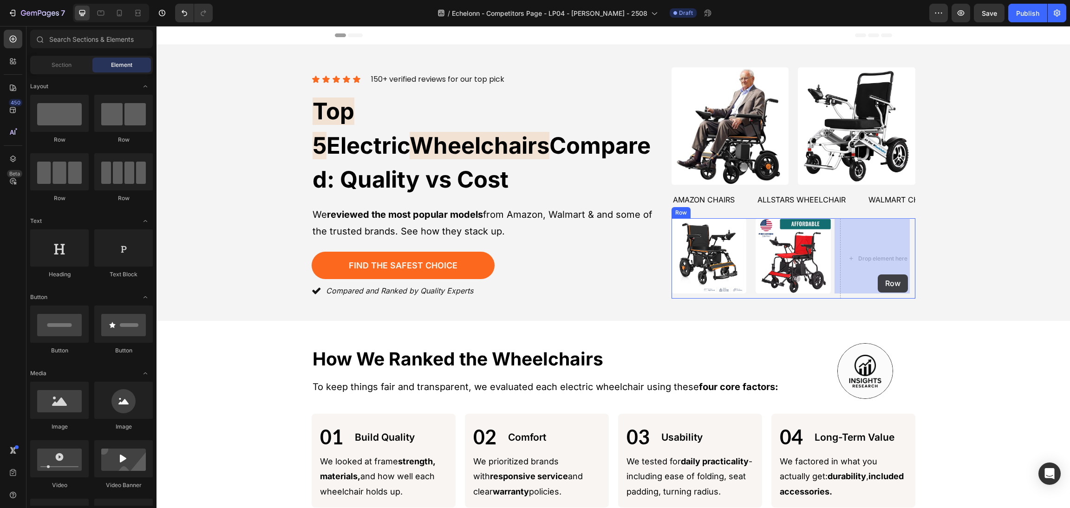
drag, startPoint x: 209, startPoint y: 152, endPoint x: 875, endPoint y: 274, distance: 677.2
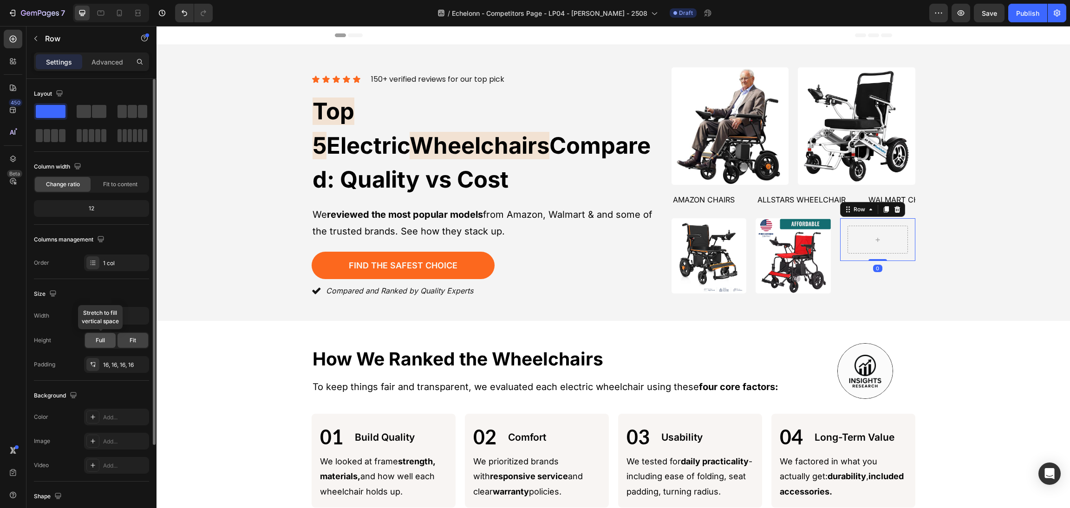
click at [98, 345] on div "Full" at bounding box center [100, 340] width 31 height 15
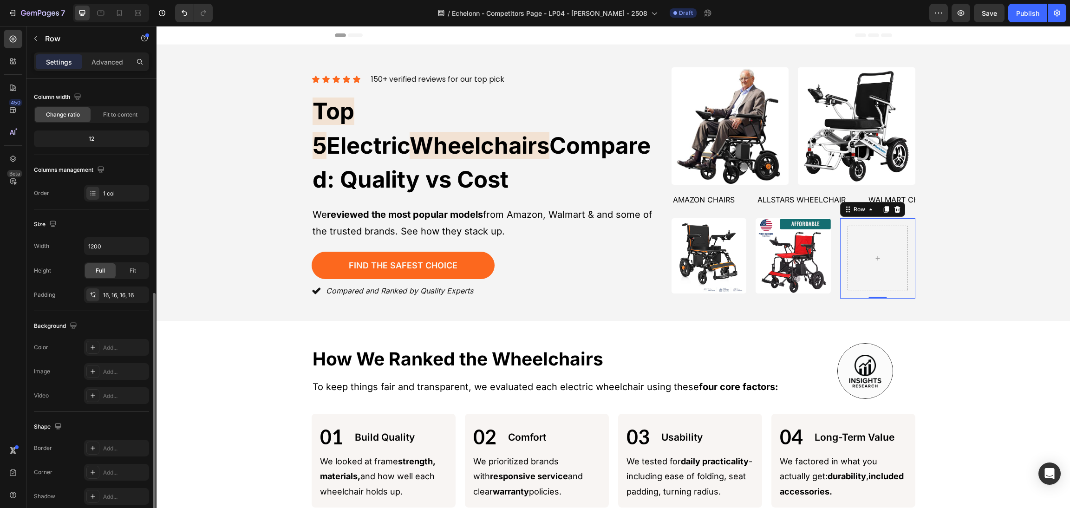
scroll to position [163, 0]
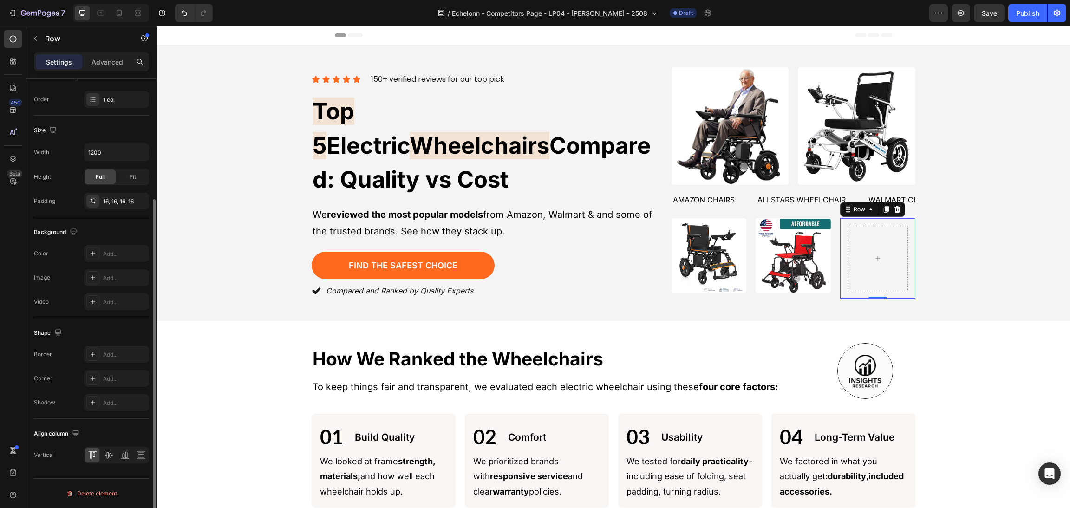
click at [90, 242] on div "Background The changes might be hidden by the video. Color Add... Image Add... …" at bounding box center [91, 267] width 115 height 101
click at [92, 251] on icon at bounding box center [92, 253] width 7 height 7
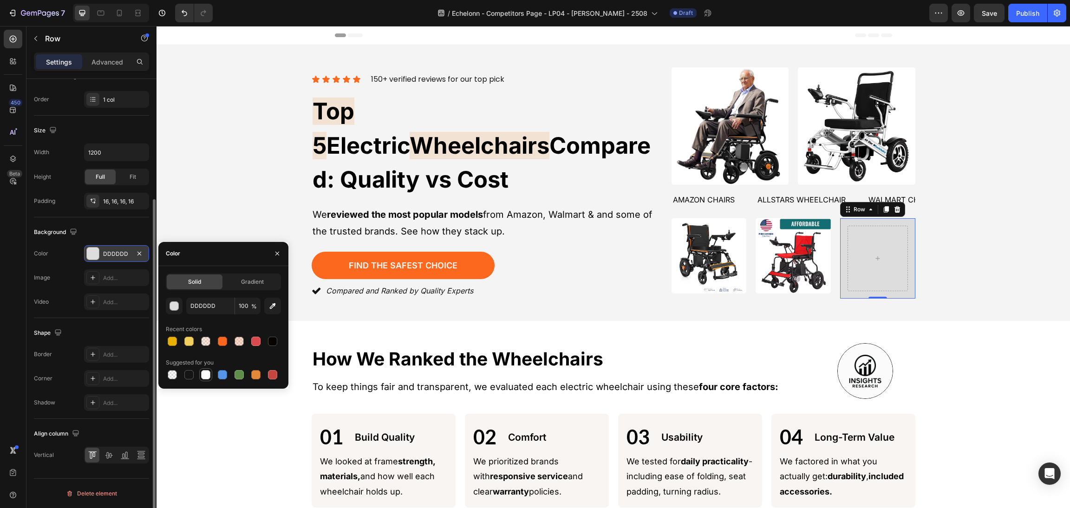
click at [203, 373] on div at bounding box center [205, 374] width 9 height 9
type input "FFFFFF"
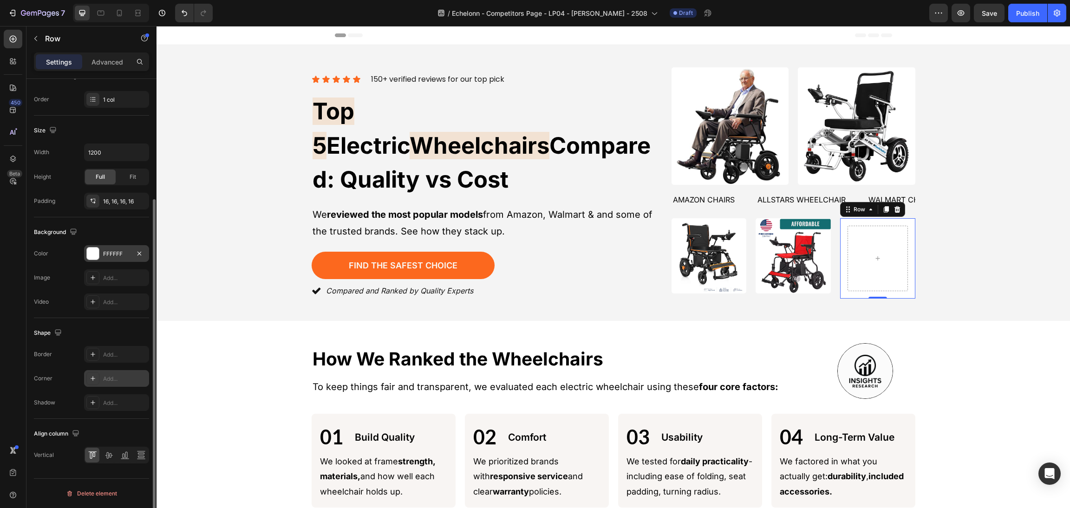
drag, startPoint x: 88, startPoint y: 377, endPoint x: 376, endPoint y: 299, distance: 298.1
click at [88, 377] on div at bounding box center [92, 378] width 13 height 13
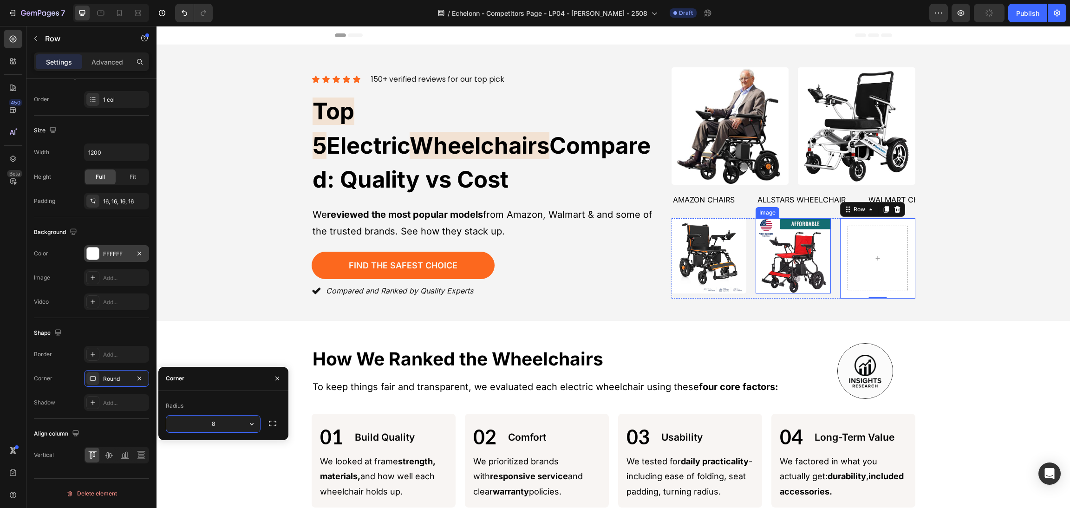
click at [770, 254] on img at bounding box center [792, 255] width 75 height 75
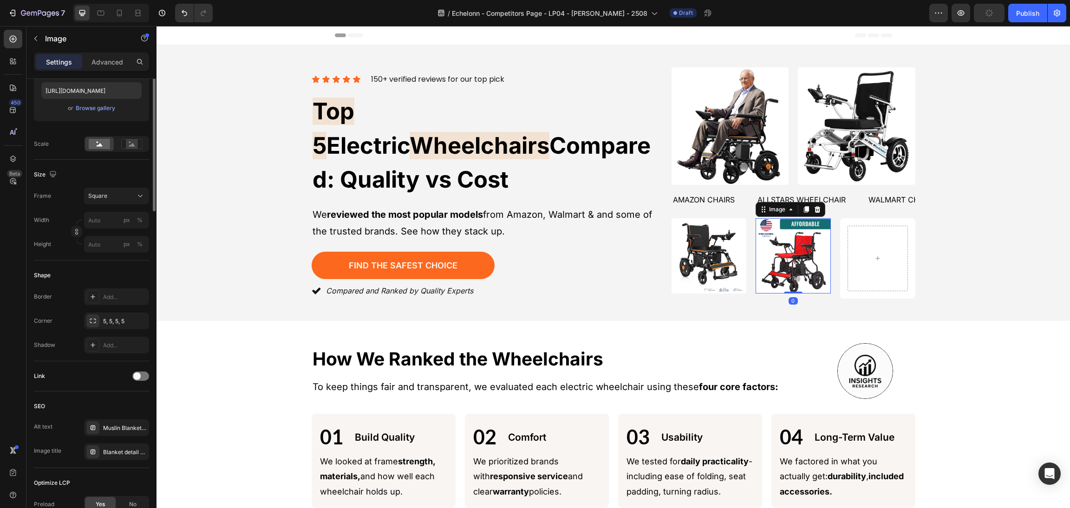
scroll to position [0, 0]
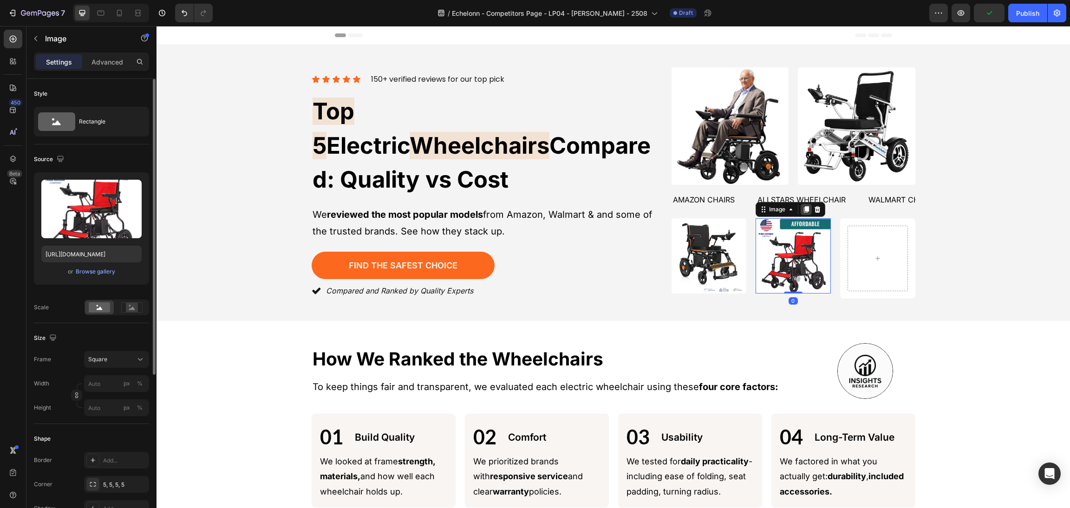
click at [800, 213] on div at bounding box center [805, 209] width 11 height 11
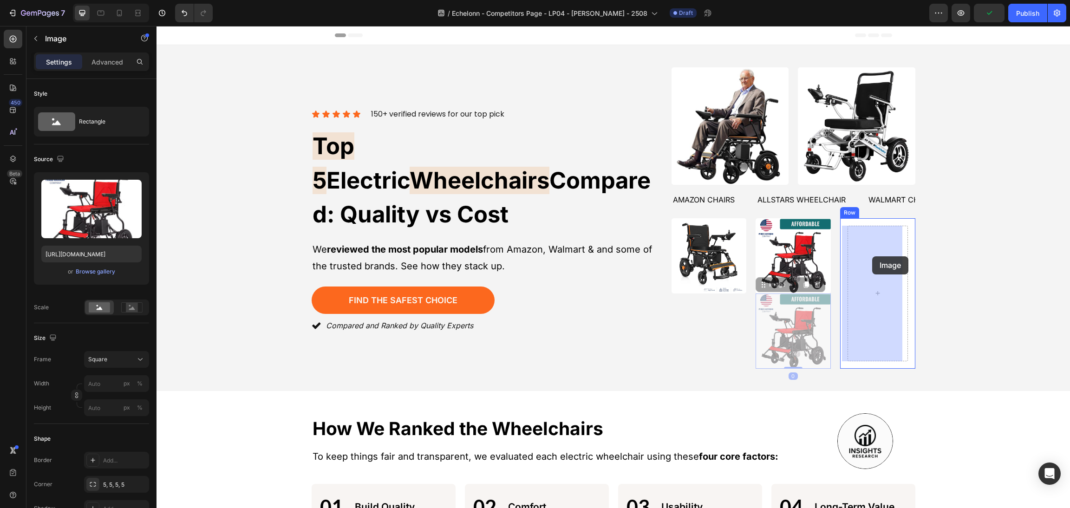
drag, startPoint x: 758, startPoint y: 285, endPoint x: 870, endPoint y: 259, distance: 115.4
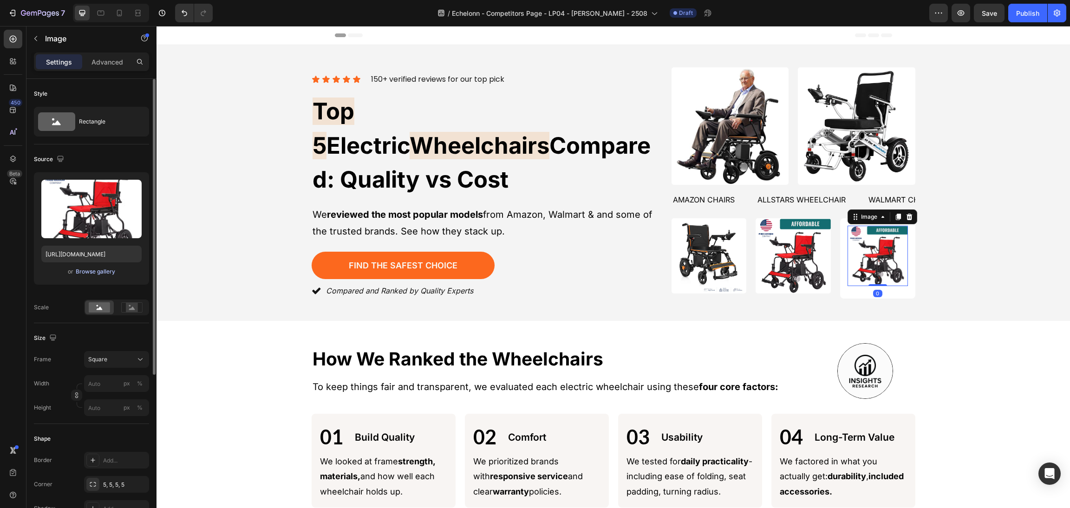
click at [97, 273] on div "Browse gallery" at bounding box center [95, 271] width 39 height 8
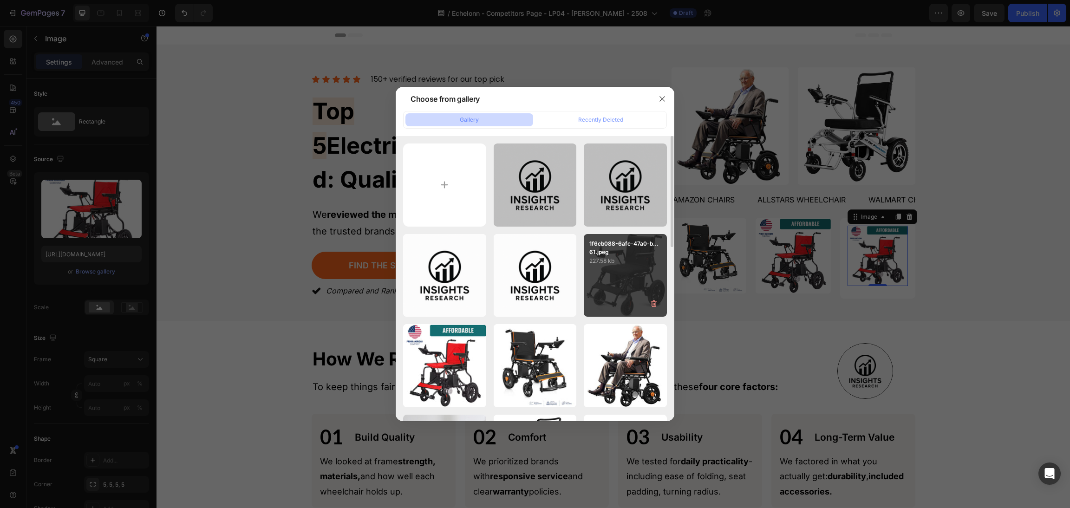
click at [625, 260] on p "227.58 kb" at bounding box center [625, 260] width 72 height 9
type input "[URL][DOMAIN_NAME]"
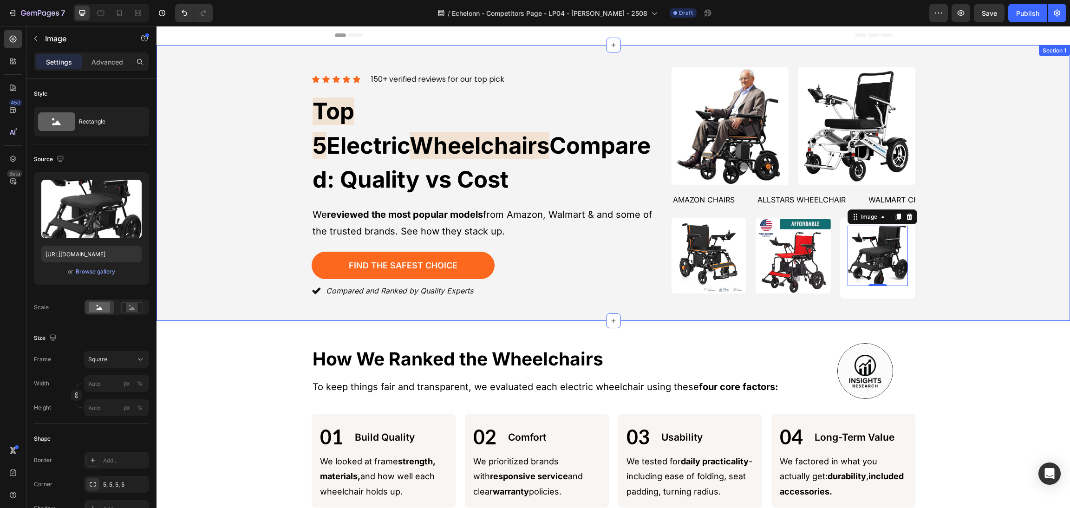
click at [961, 250] on div "Icon Icon Icon Icon Icon Icon List 150+ verified reviews for our top pick Text …" at bounding box center [613, 182] width 891 height 231
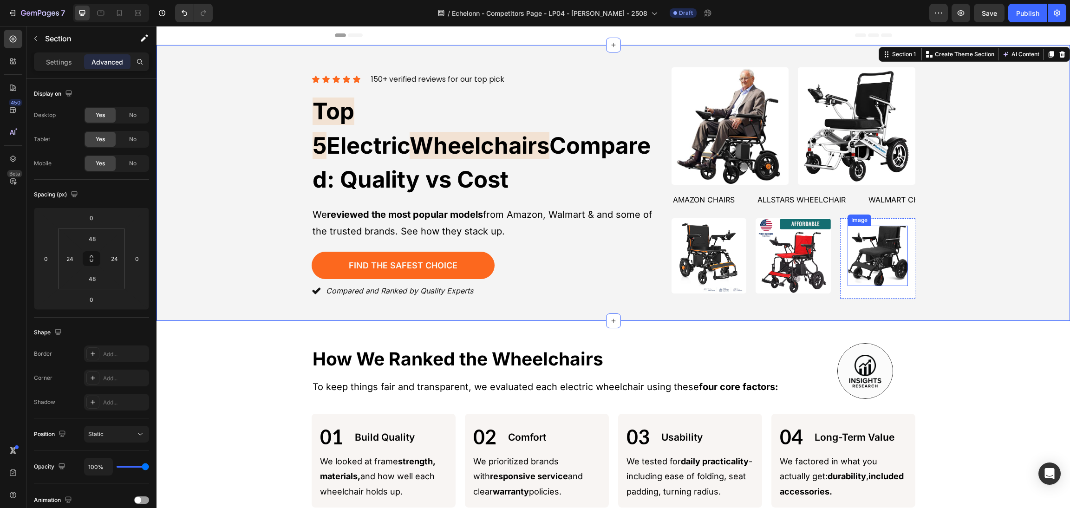
click at [873, 252] on img at bounding box center [877, 256] width 60 height 60
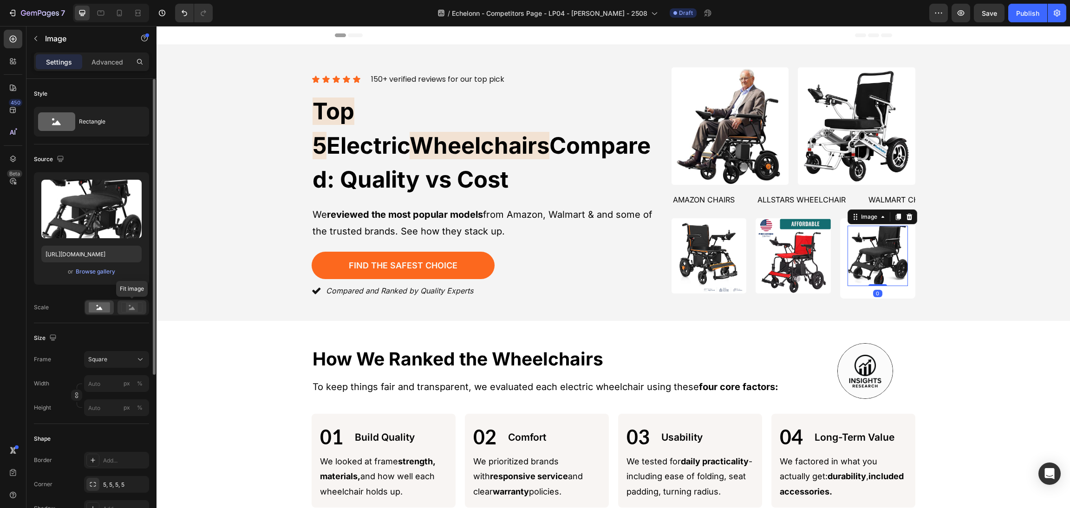
click at [143, 313] on div at bounding box center [131, 307] width 29 height 14
click at [135, 307] on rect at bounding box center [132, 307] width 12 height 9
click at [978, 254] on div "Icon Icon Icon Icon Icon Icon List 150+ verified reviews for our top pick Text …" at bounding box center [613, 182] width 891 height 231
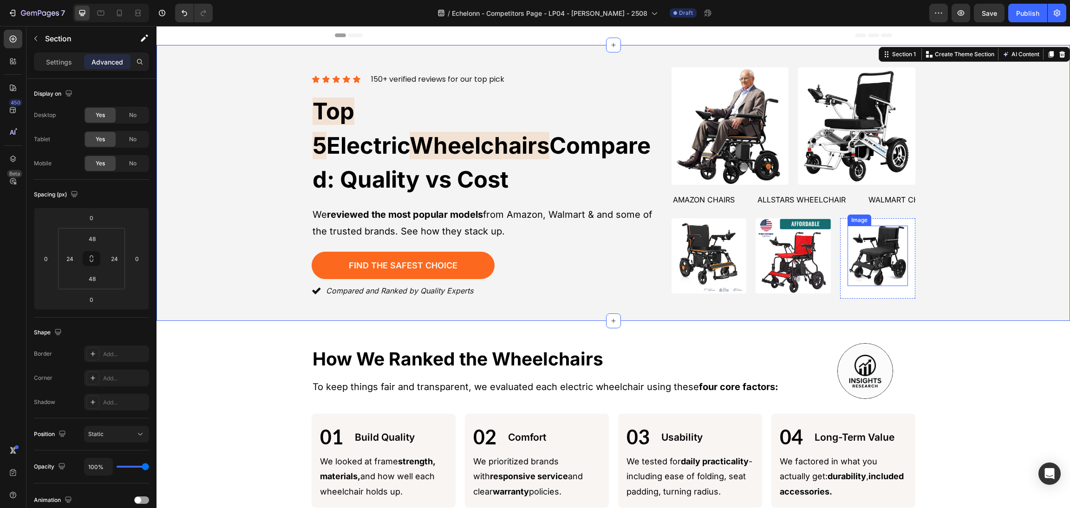
click at [875, 249] on img at bounding box center [877, 256] width 60 height 60
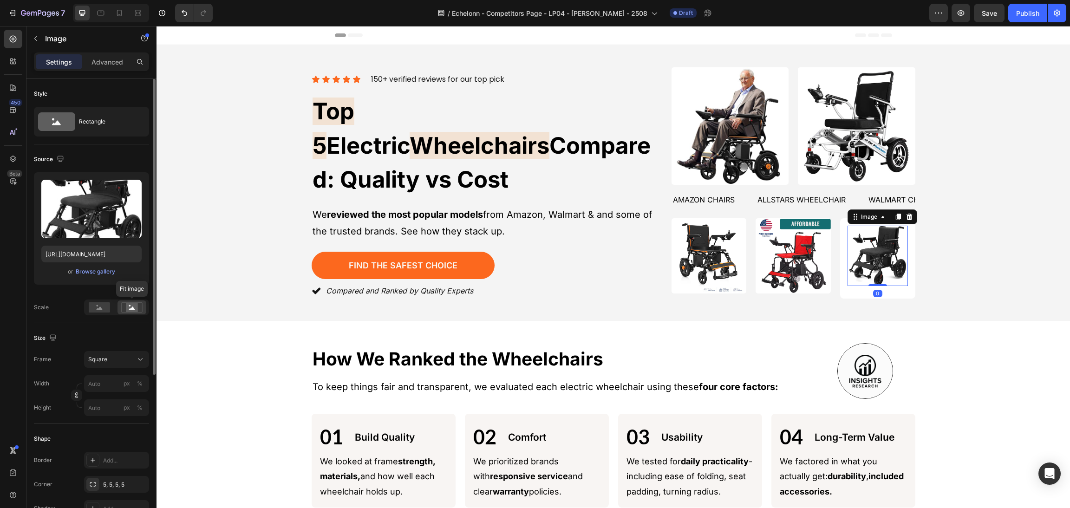
drag, startPoint x: 130, startPoint y: 307, endPoint x: 84, endPoint y: 278, distance: 54.5
click at [130, 307] on rect at bounding box center [132, 307] width 12 height 9
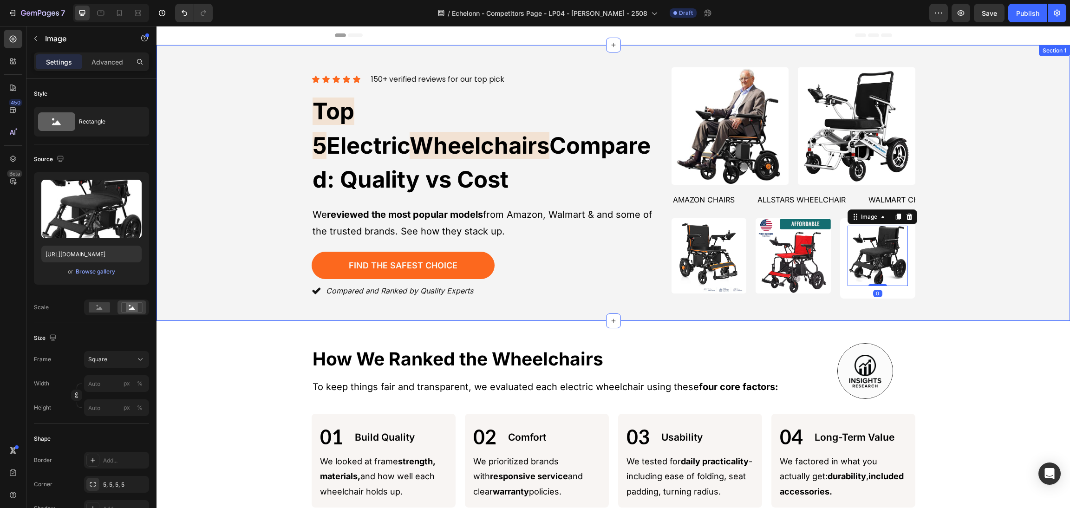
click at [1004, 212] on div "Icon Icon Icon Icon Icon Icon List 150+ verified reviews for our top pick Text …" at bounding box center [613, 182] width 891 height 231
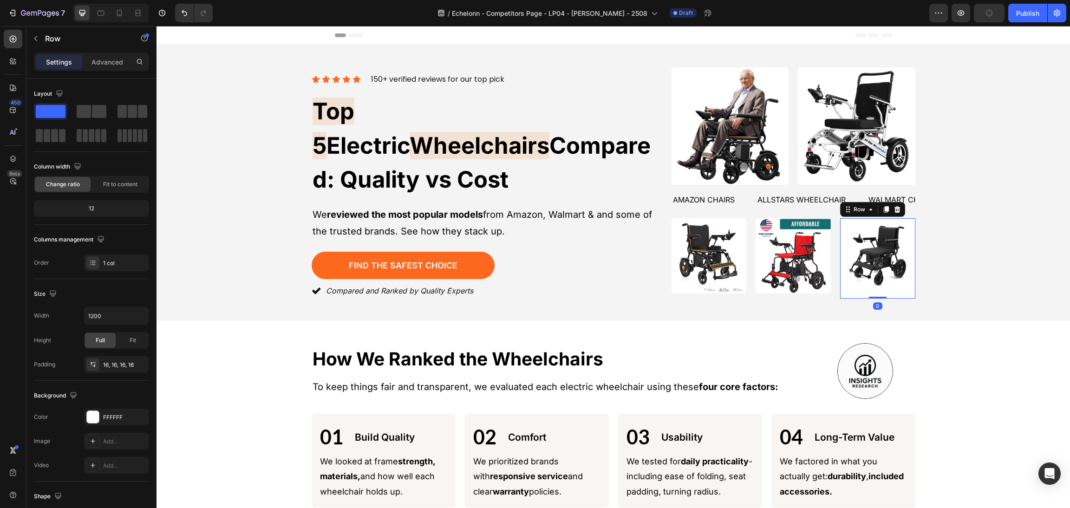
click at [898, 220] on div "Image Row 0" at bounding box center [877, 258] width 75 height 80
click at [987, 213] on div "Icon Icon Icon Icon Icon Icon List 150+ verified reviews for our top pick Text …" at bounding box center [613, 182] width 891 height 231
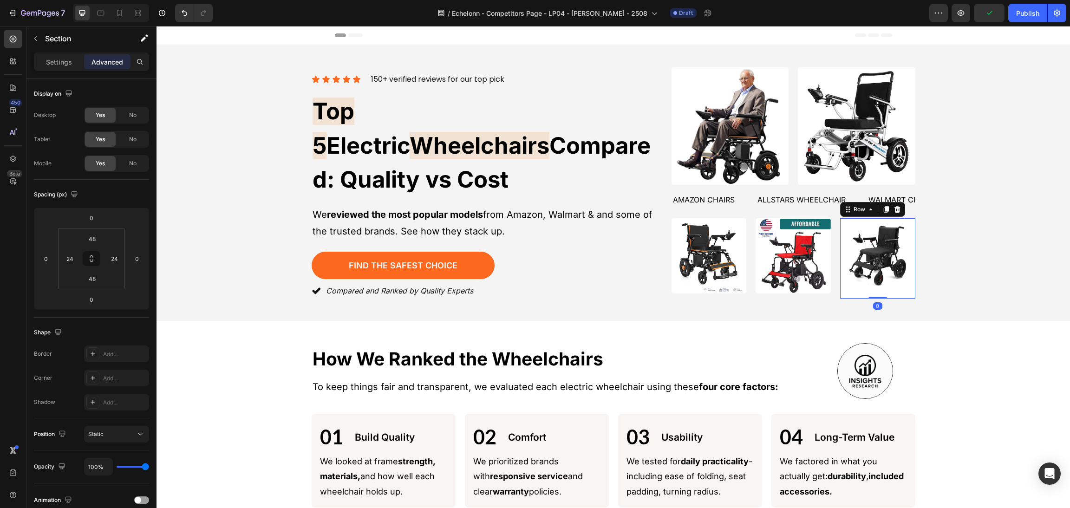
click at [898, 223] on div "Image Row 0" at bounding box center [877, 258] width 75 height 80
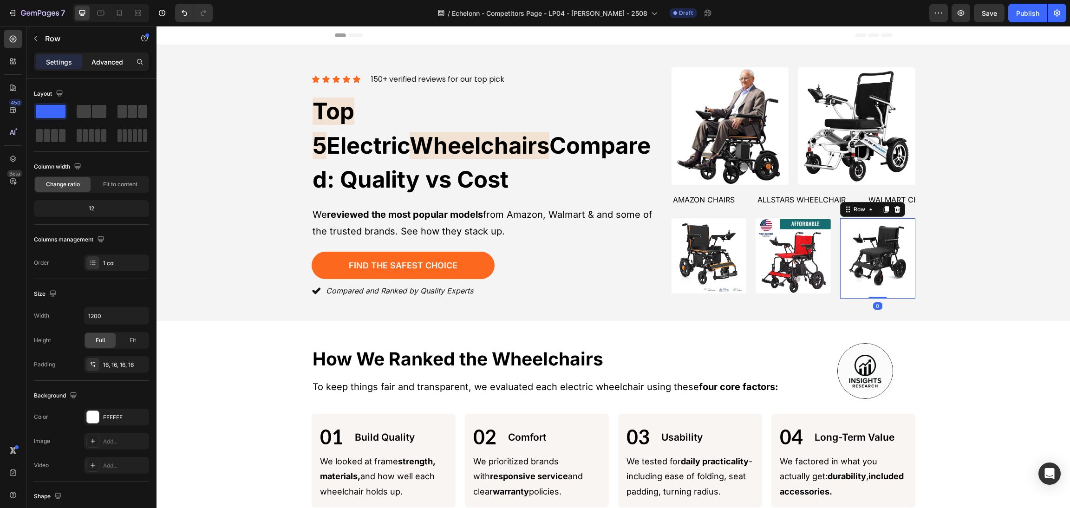
click at [114, 57] on p "Advanced" at bounding box center [107, 62] width 32 height 10
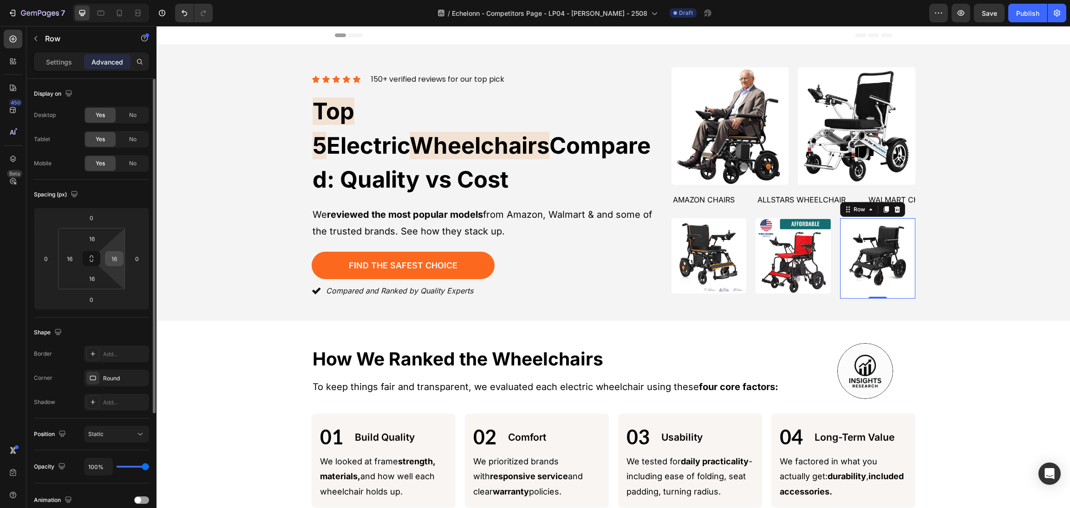
click at [113, 253] on input "16" at bounding box center [114, 259] width 14 height 14
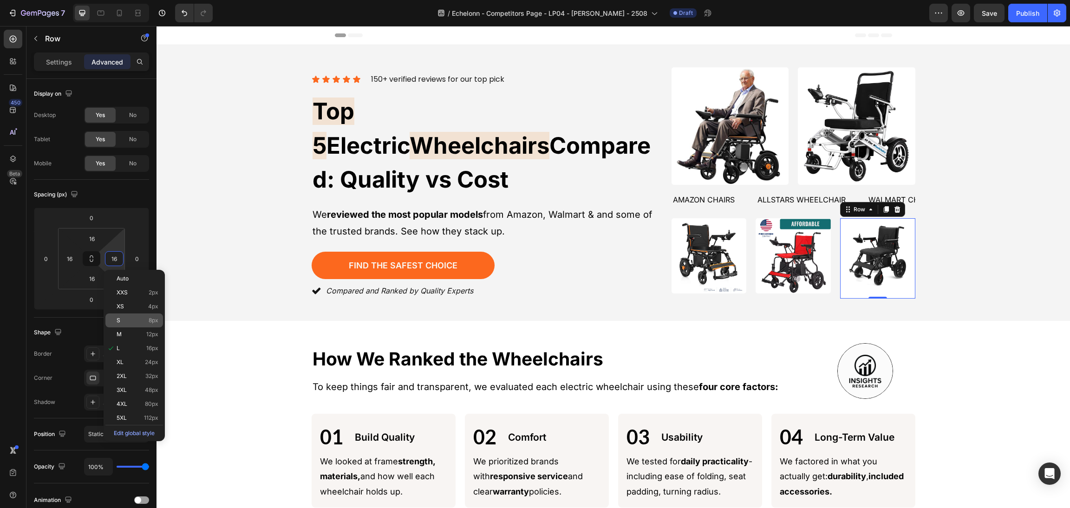
click at [141, 325] on div "S 8px" at bounding box center [134, 320] width 58 height 14
type input "8"
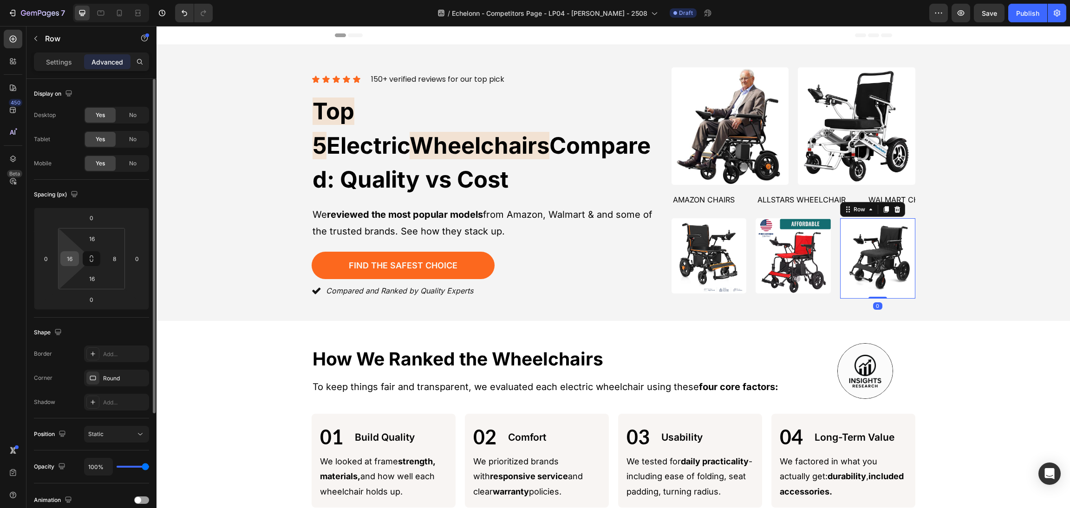
click at [69, 253] on input "16" at bounding box center [70, 259] width 14 height 14
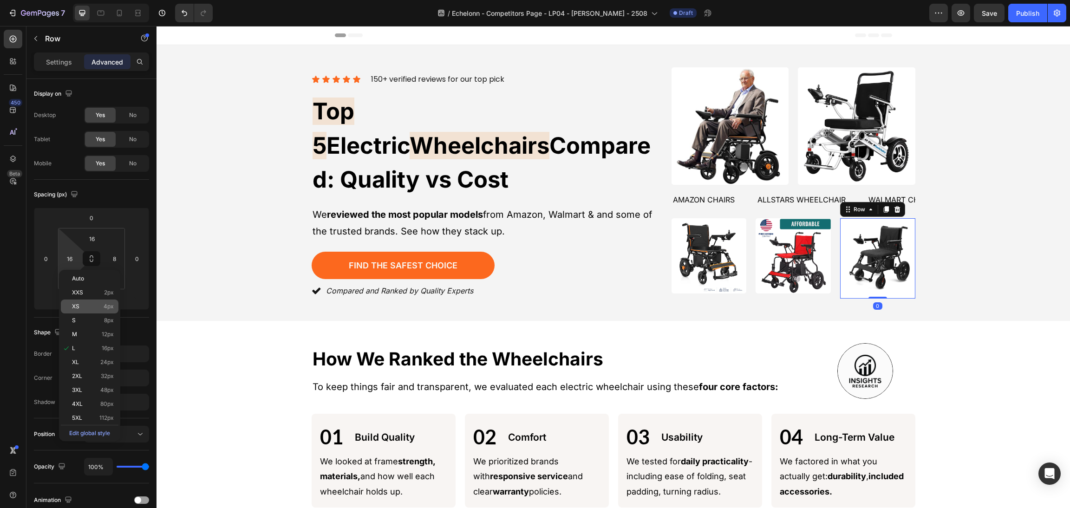
click at [106, 312] on div "XS 4px" at bounding box center [90, 306] width 58 height 14
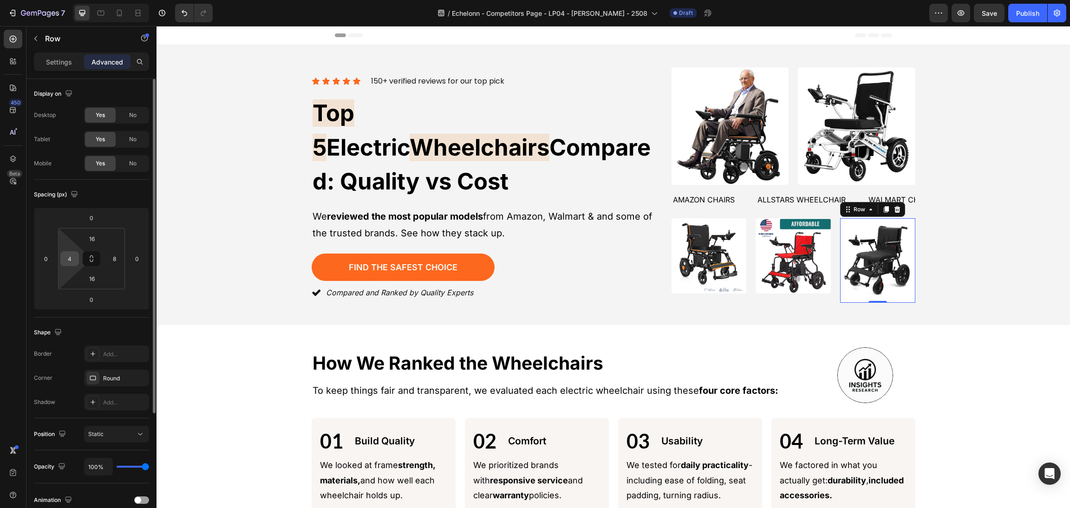
click at [77, 256] on div "4" at bounding box center [69, 258] width 19 height 15
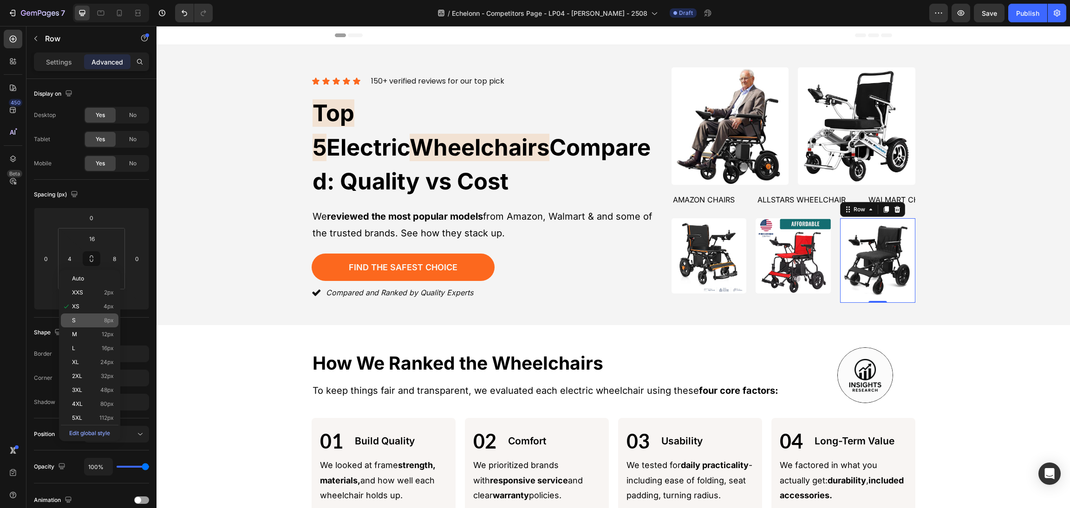
click at [98, 315] on div "S 8px" at bounding box center [90, 320] width 58 height 14
type input "8"
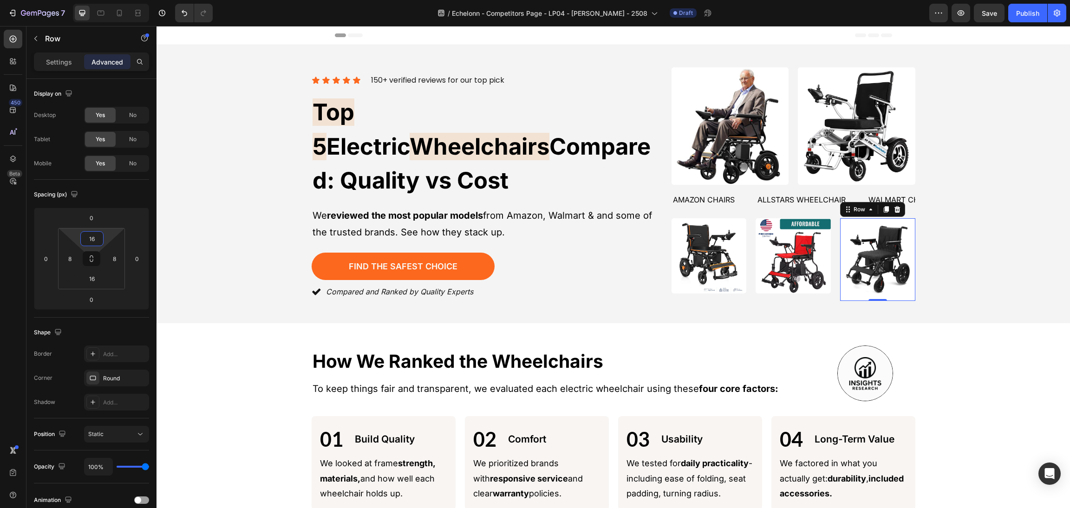
drag, startPoint x: 91, startPoint y: 240, endPoint x: 97, endPoint y: 279, distance: 38.5
click at [91, 240] on input "16" at bounding box center [92, 239] width 19 height 14
click at [118, 303] on p "S 8px" at bounding box center [115, 301] width 42 height 6
type input "8"
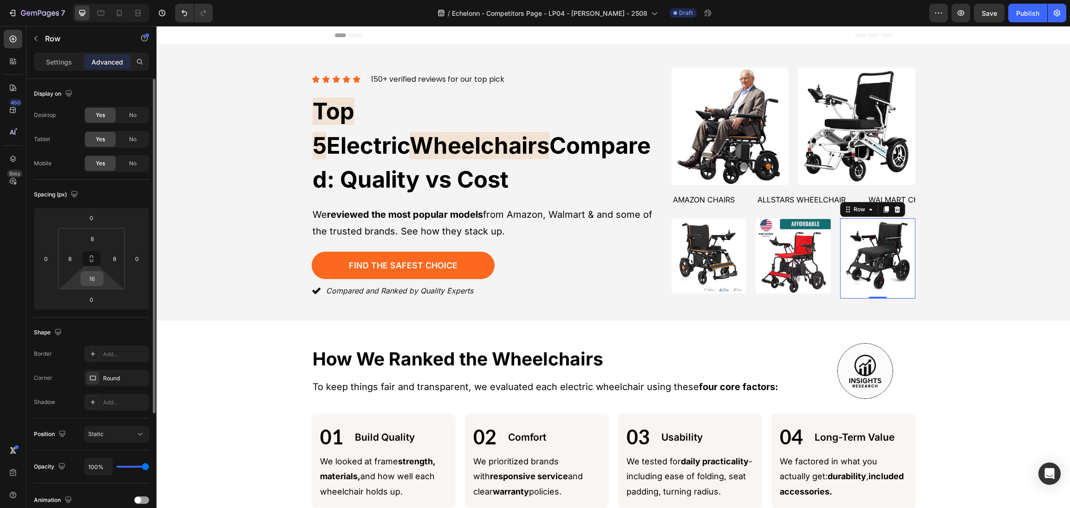
click at [88, 273] on input "16" at bounding box center [92, 279] width 19 height 14
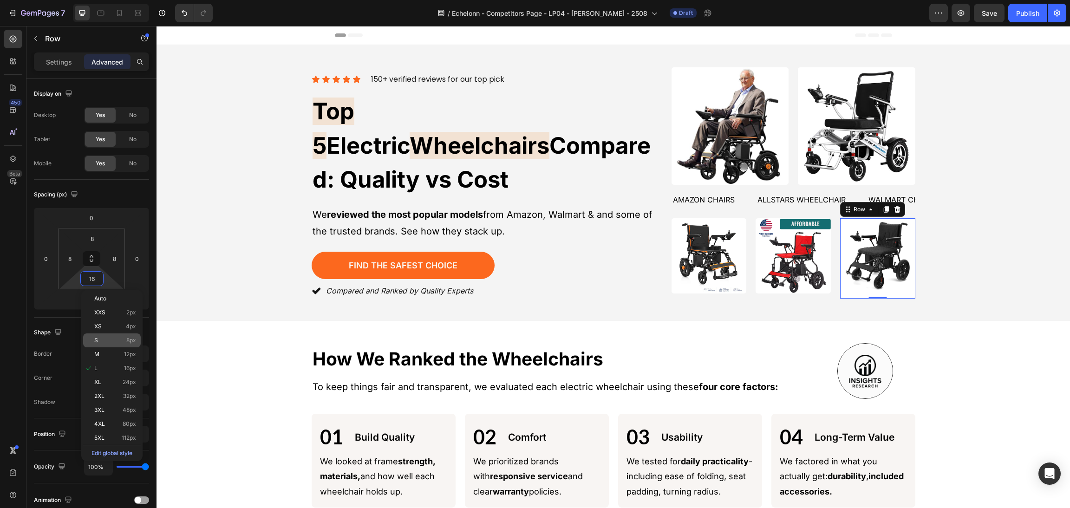
click at [114, 337] on p "S 8px" at bounding box center [115, 340] width 42 height 6
type input "8"
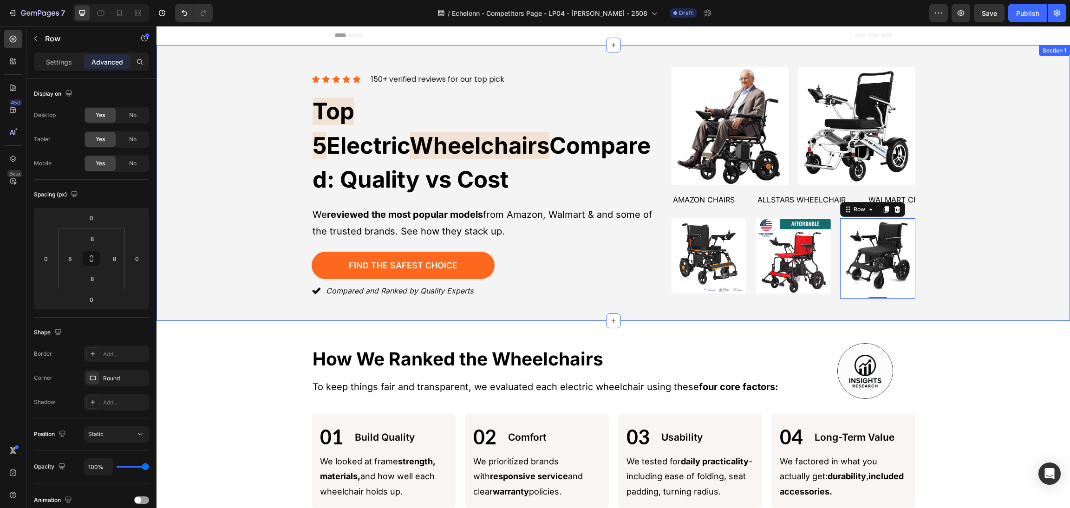
drag, startPoint x: 988, startPoint y: 240, endPoint x: 915, endPoint y: 252, distance: 73.5
click at [982, 240] on div "Icon Icon Icon Icon Icon Icon List 150+ verified reviews for our top pick Text …" at bounding box center [613, 182] width 891 height 231
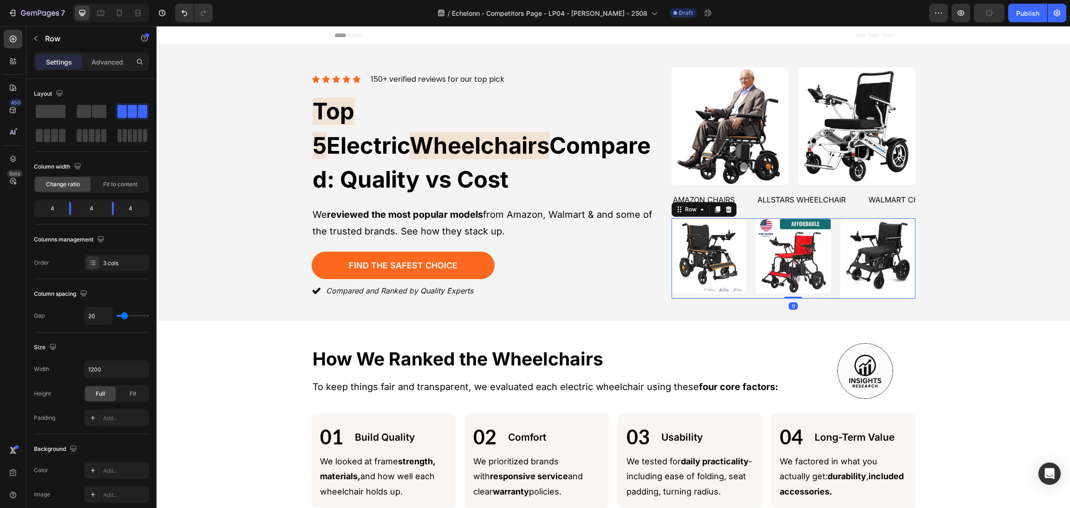
click at [832, 242] on div "Image Image Image Row Row 0" at bounding box center [793, 258] width 244 height 80
click at [133, 391] on span "Fit" at bounding box center [133, 393] width 6 height 8
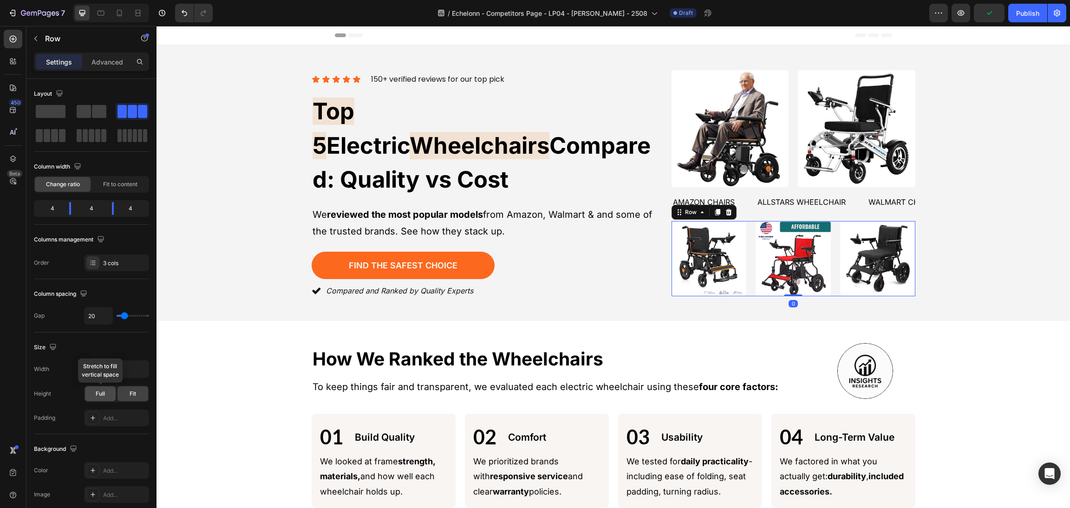
click at [102, 388] on div "Full" at bounding box center [100, 393] width 31 height 15
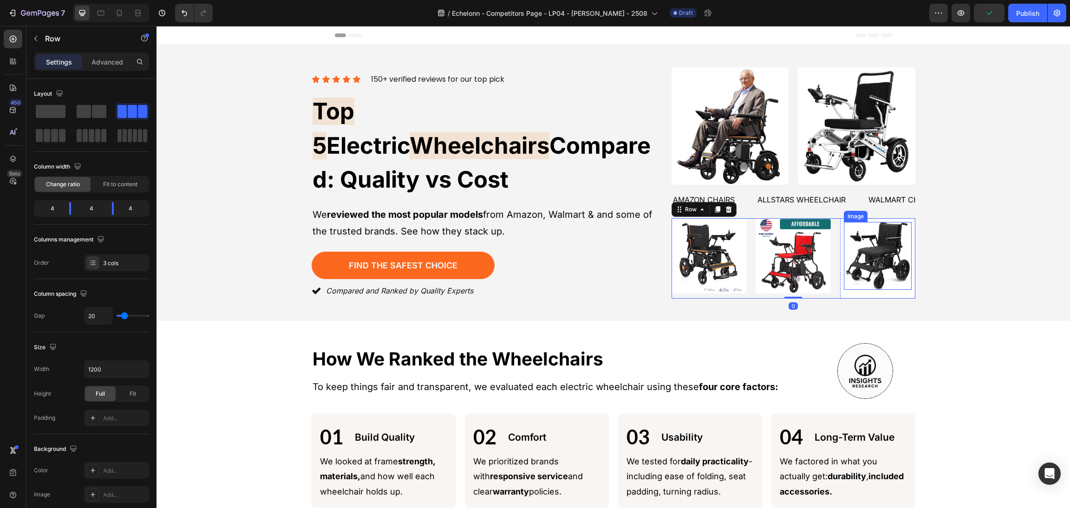
click at [976, 225] on div "Icon Icon Icon Icon Icon Icon List 150+ verified reviews for our top pick Text …" at bounding box center [613, 182] width 891 height 231
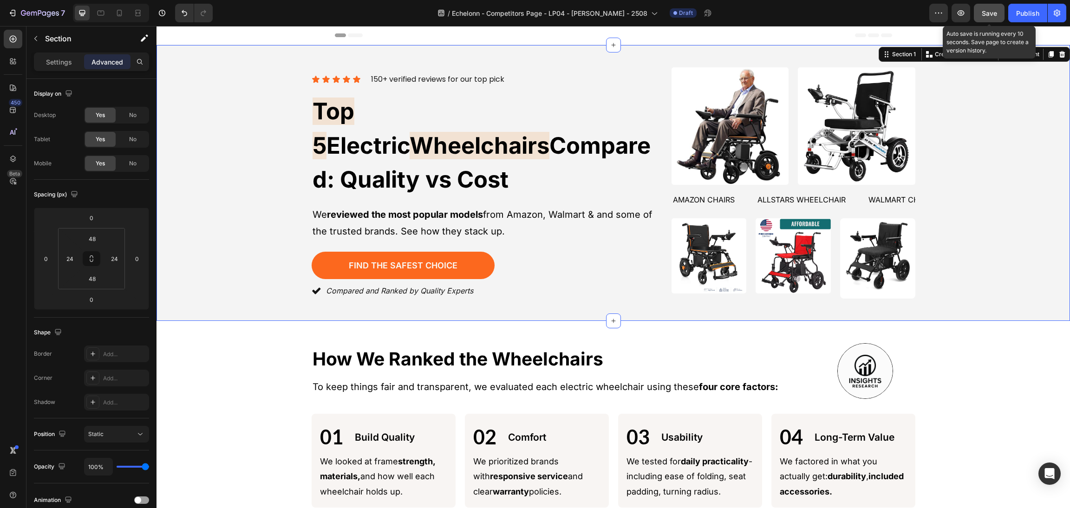
click at [990, 11] on span "Save" at bounding box center [988, 13] width 15 height 8
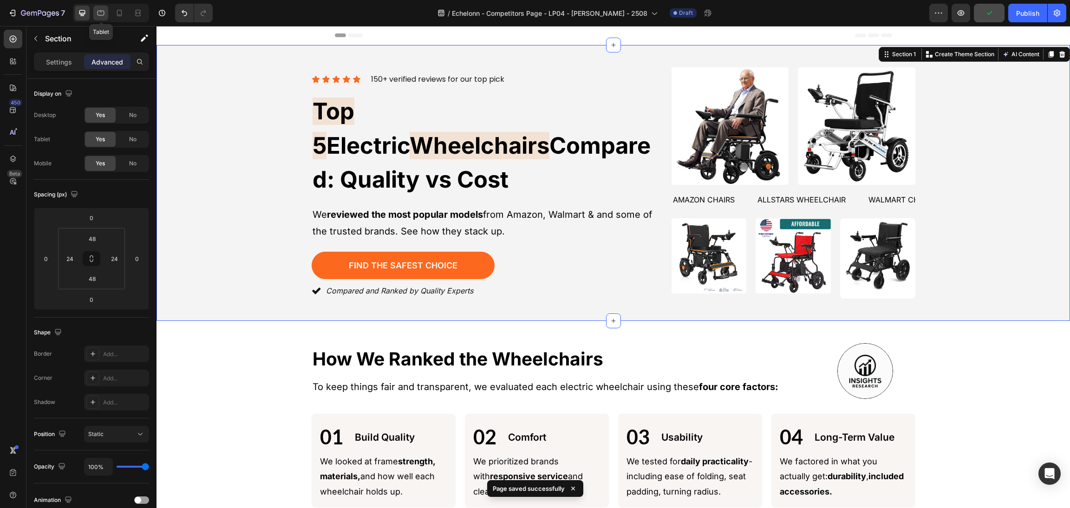
click at [97, 11] on icon at bounding box center [100, 12] width 9 height 9
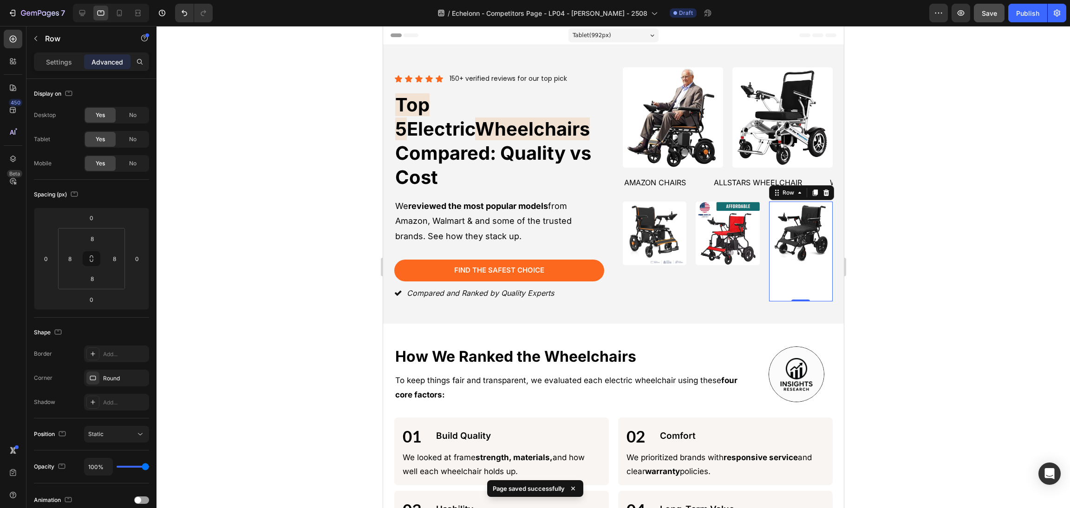
click at [772, 292] on div "Image" at bounding box center [800, 251] width 56 height 92
click at [68, 64] on p "Settings" at bounding box center [59, 62] width 26 height 10
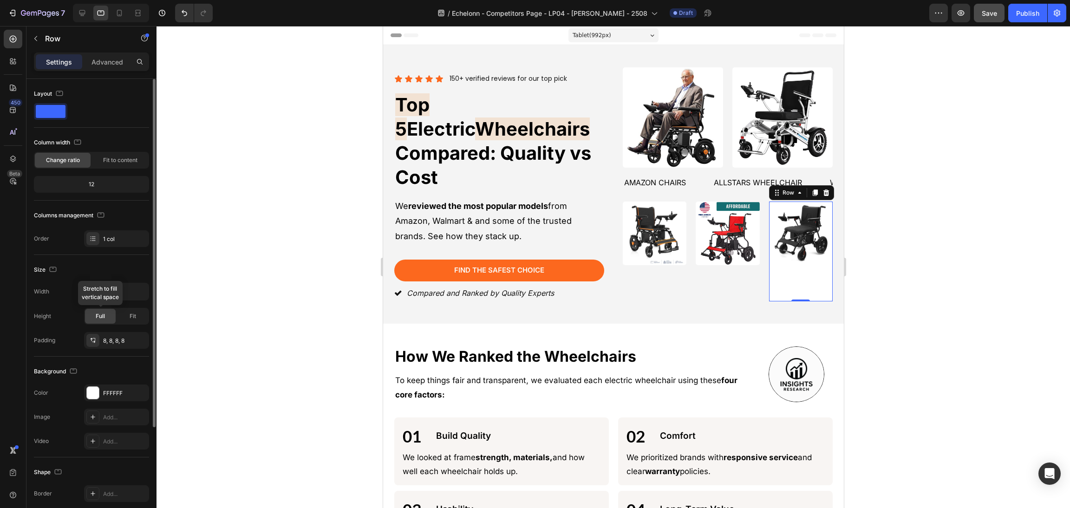
click at [103, 314] on span "Full" at bounding box center [100, 316] width 9 height 8
click at [136, 290] on icon "button" at bounding box center [140, 291] width 9 height 9
click at [64, 0] on div "7 Version history / Echelonn - Competitors Page - LP04 - [PERSON_NAME] - 2508 D…" at bounding box center [535, 0] width 1070 height 0
click at [125, 260] on div "Size Width 100% Height Full Fit Padding 8, 8, 8, 8" at bounding box center [91, 306] width 115 height 102
click at [138, 315] on div "Fit" at bounding box center [132, 316] width 31 height 15
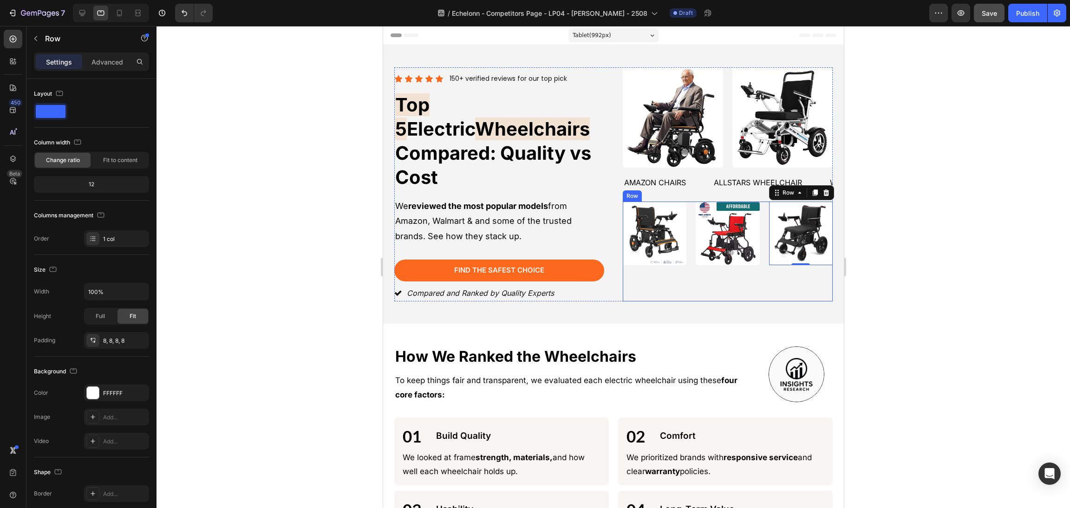
click at [757, 268] on div "Image Image Image Row 0 Row" at bounding box center [727, 251] width 210 height 100
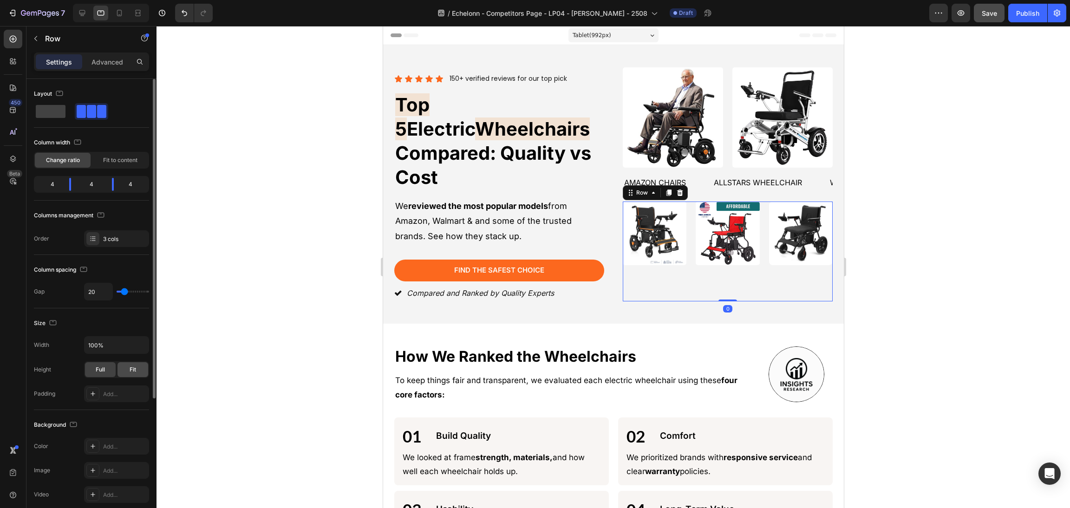
click at [130, 377] on div "Full Fit" at bounding box center [116, 369] width 65 height 17
click at [127, 370] on div "Fit" at bounding box center [132, 369] width 31 height 15
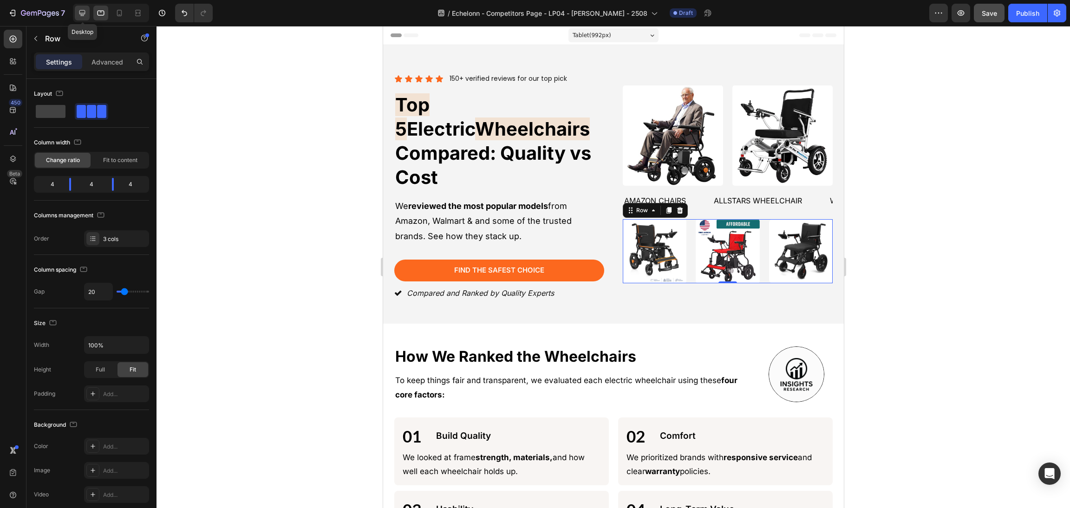
click at [82, 8] on icon at bounding box center [82, 12] width 9 height 9
type input "1200"
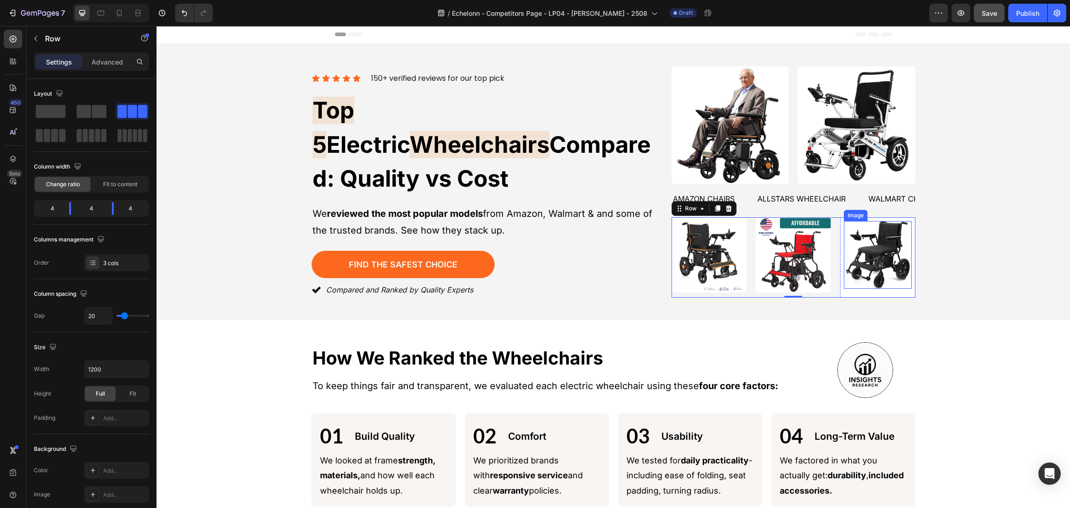
click at [1001, 262] on div "Icon Icon Icon Icon Icon Icon List 150+ verified reviews for our top pick Text …" at bounding box center [612, 306] width 913 height 524
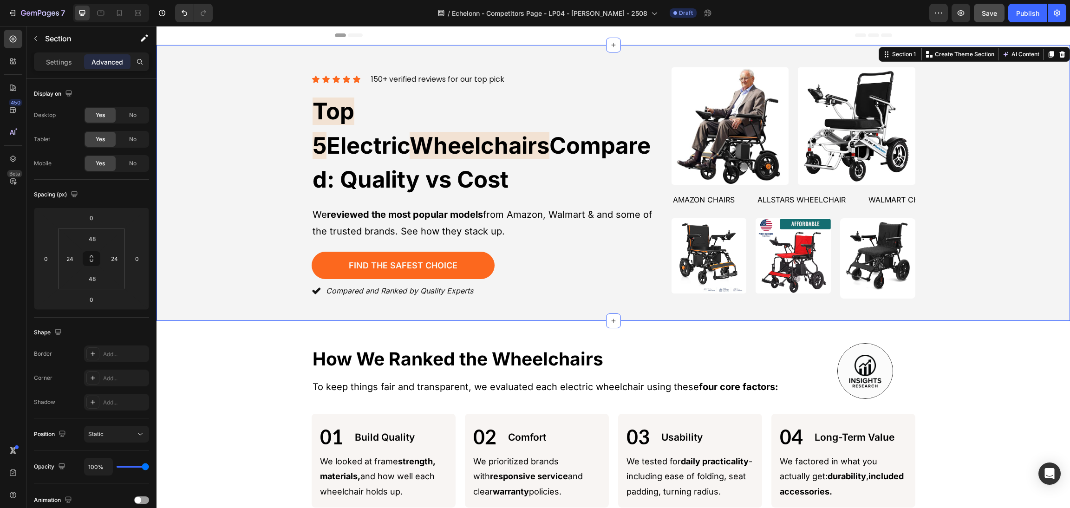
click at [1034, 175] on div "Icon Icon Icon Icon Icon Icon List 150+ verified reviews for our top pick Text …" at bounding box center [613, 182] width 891 height 231
click at [996, 201] on div "Icon Icon Icon Icon Icon Icon List 150+ verified reviews for our top pick Text …" at bounding box center [613, 182] width 891 height 231
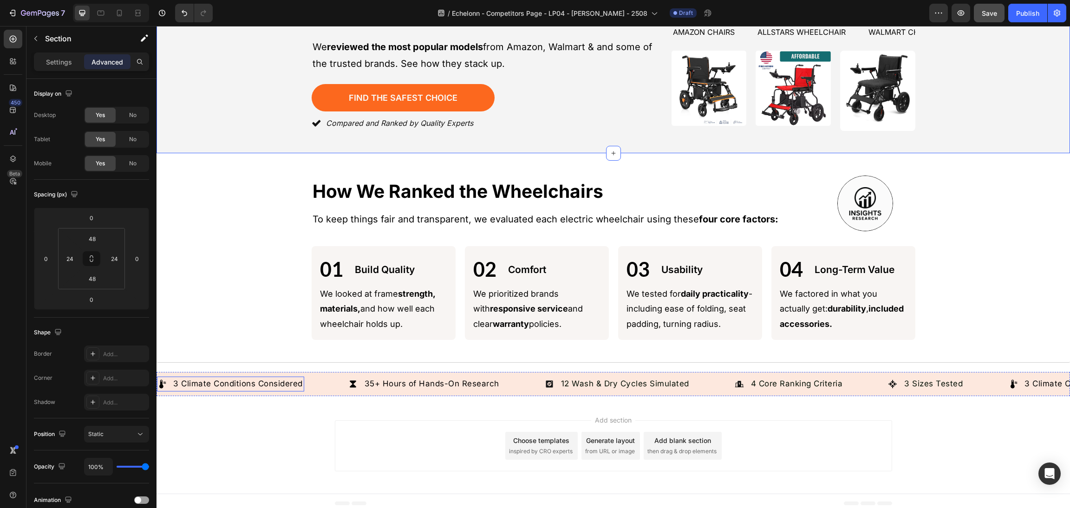
click at [224, 378] on p "3 Climate Conditions Considered" at bounding box center [238, 384] width 130 height 12
click at [248, 378] on p "3 Climate Conditions Considered" at bounding box center [238, 384] width 130 height 12
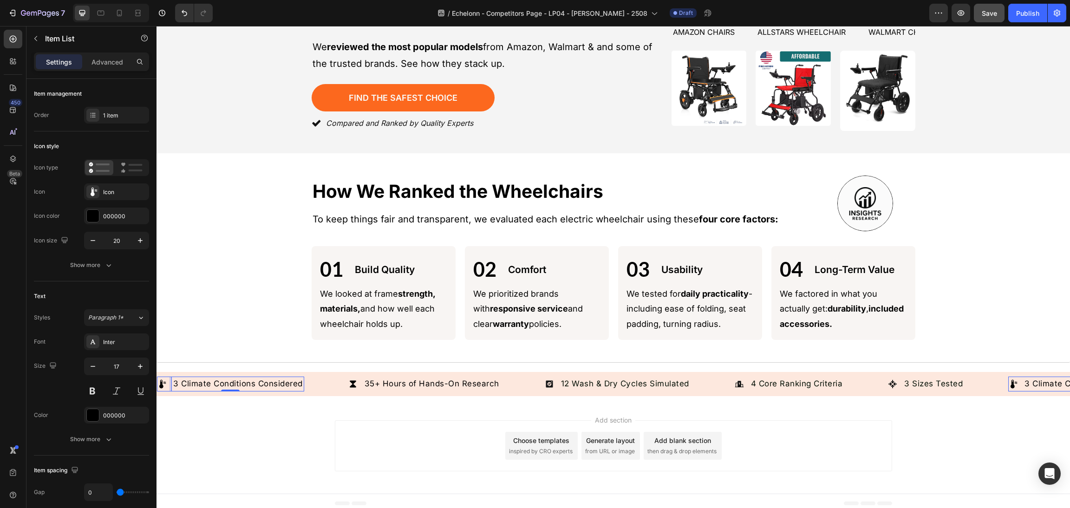
click at [289, 378] on p "3 Climate Conditions Considered" at bounding box center [238, 384] width 130 height 12
click at [301, 378] on p "3 Climate Conditions Considered" at bounding box center [238, 384] width 130 height 12
drag, startPoint x: 301, startPoint y: 378, endPoint x: 141, endPoint y: 377, distance: 159.7
click at [156, 377] on html "Header Icon Icon Icon Icon Icon Icon List 150+ verified reviews for our top pic…" at bounding box center [612, 185] width 913 height 655
click at [286, 454] on div "Add section Choose templates inspired by CRO experts Generate layout from URL o…" at bounding box center [612, 448] width 913 height 92
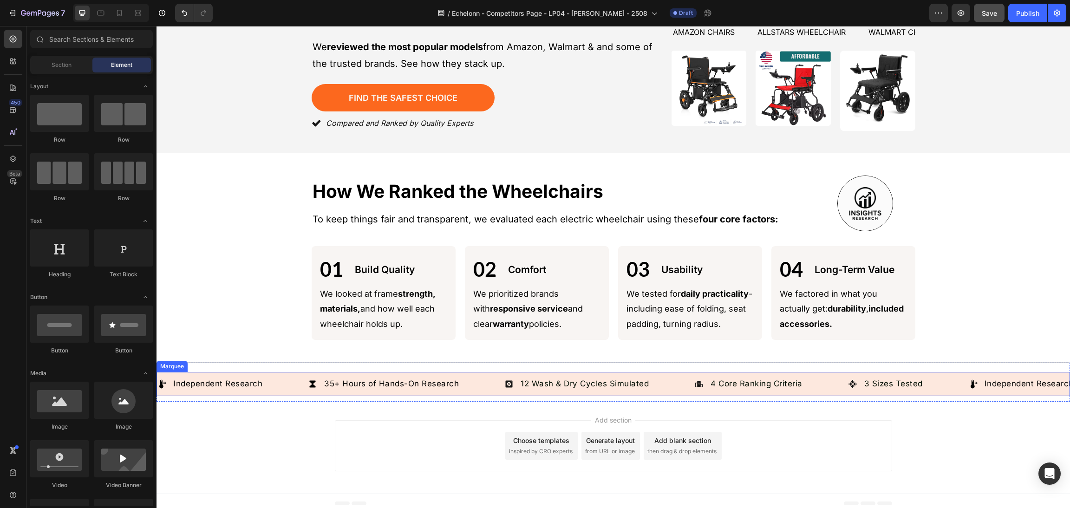
click at [166, 372] on div "Independent Research Item List 35+ Hours of Hands-On Research Item List 12 Wash…" at bounding box center [612, 384] width 913 height 24
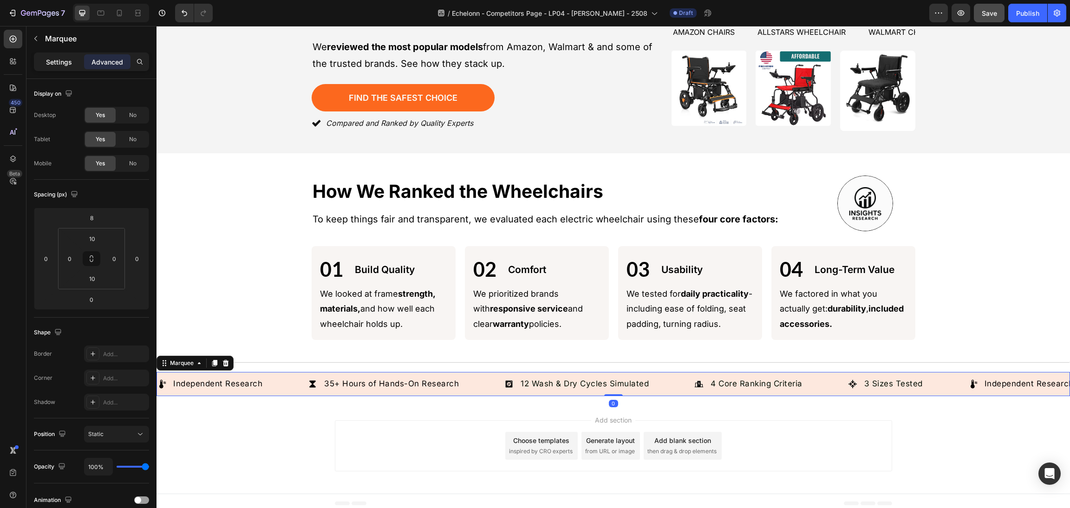
click at [68, 54] on div "Settings" at bounding box center [59, 61] width 46 height 15
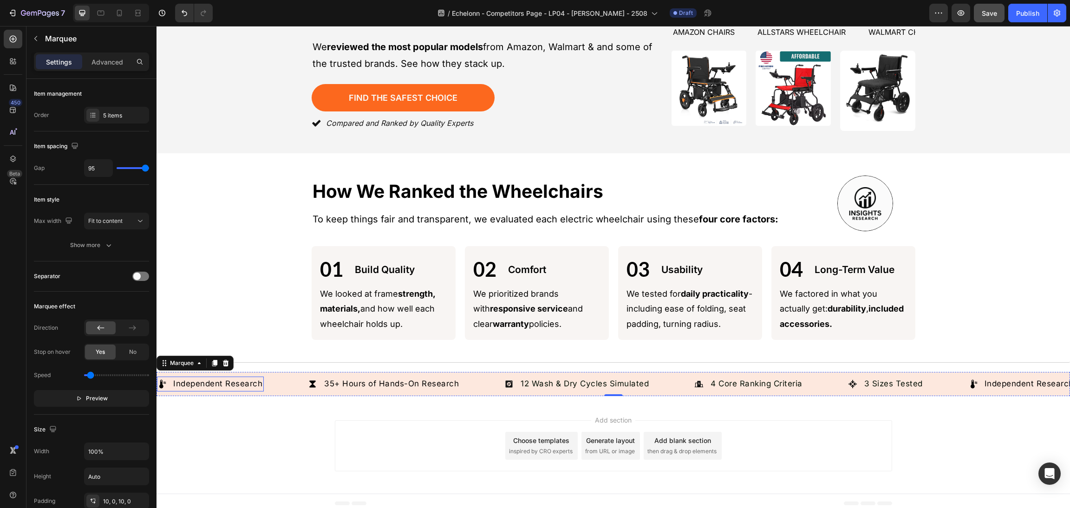
click at [164, 379] on icon at bounding box center [161, 383] width 9 height 9
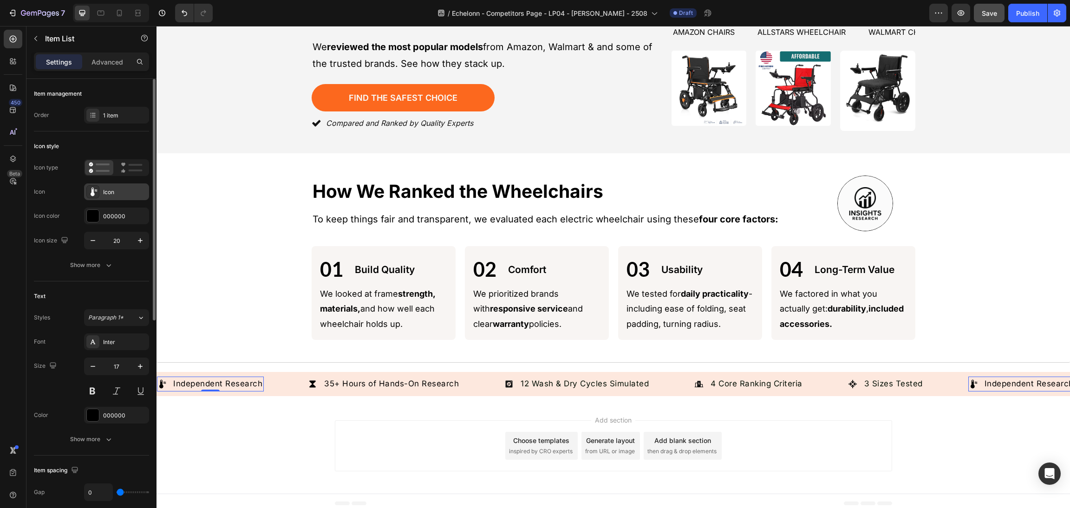
click at [126, 186] on div "Icon" at bounding box center [116, 191] width 65 height 17
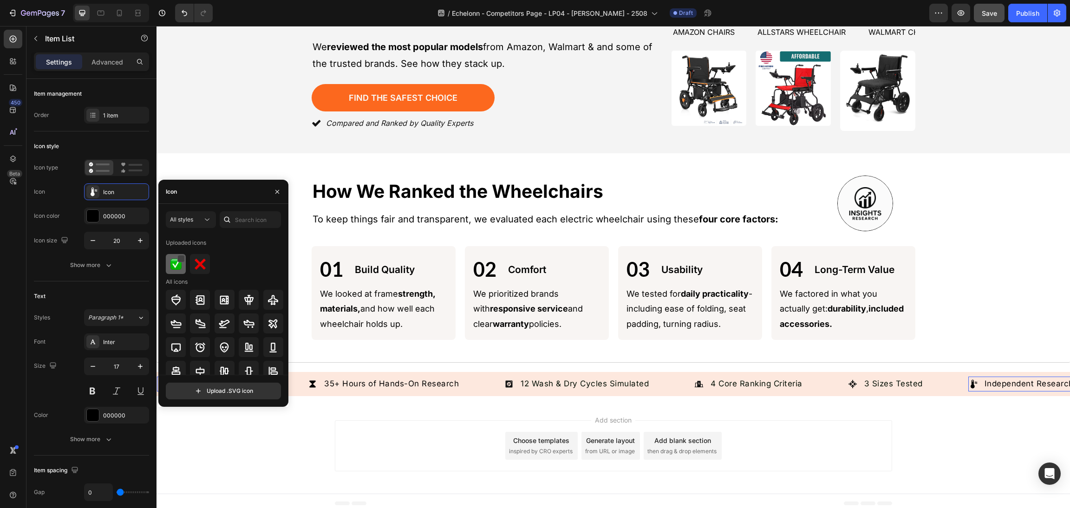
click at [182, 261] on div at bounding box center [180, 258] width 7 height 7
click at [277, 192] on icon "button" at bounding box center [277, 192] width 4 height 4
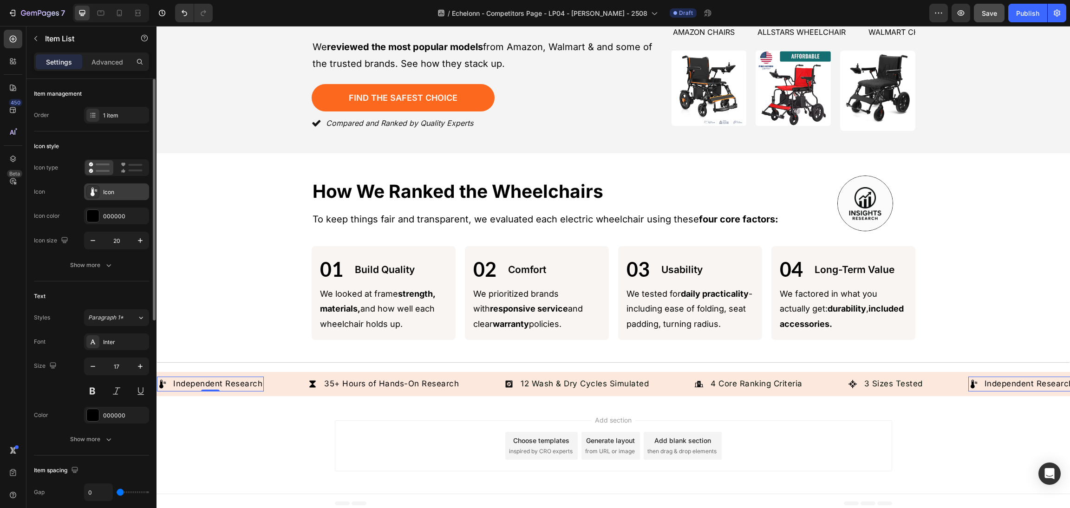
click at [115, 187] on div "Icon" at bounding box center [116, 191] width 65 height 17
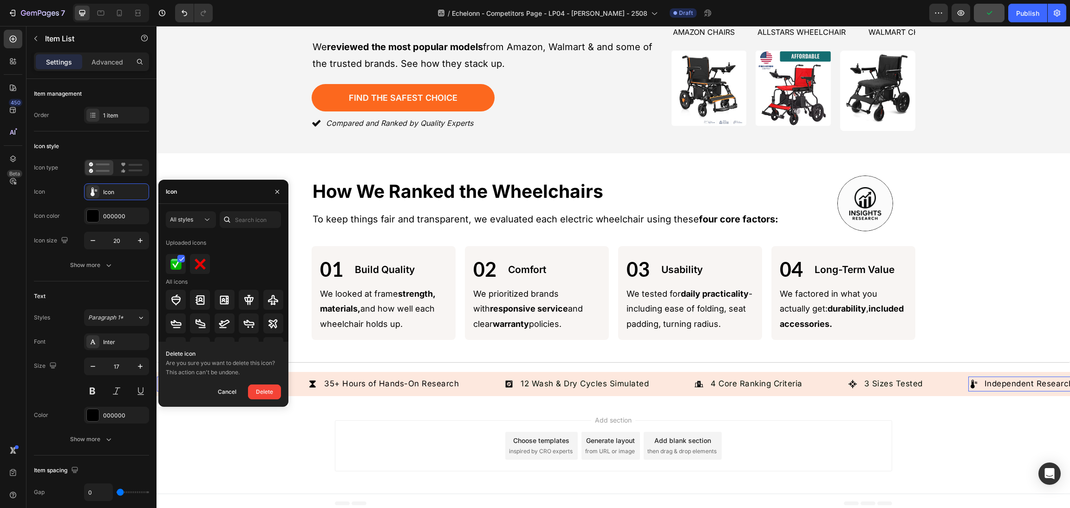
click at [223, 390] on div "Cancel" at bounding box center [227, 391] width 19 height 11
click at [250, 223] on input "text" at bounding box center [250, 219] width 61 height 17
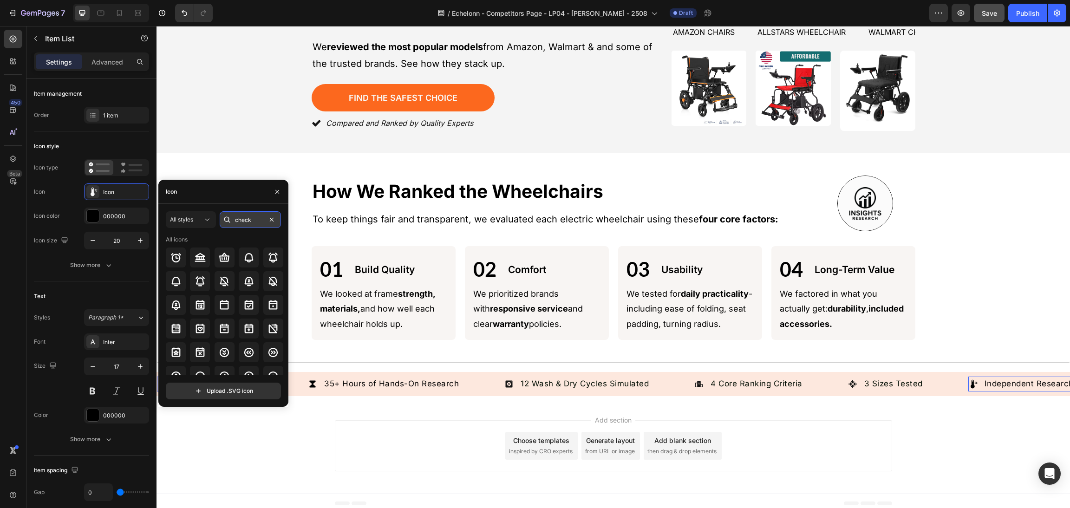
type input "check"
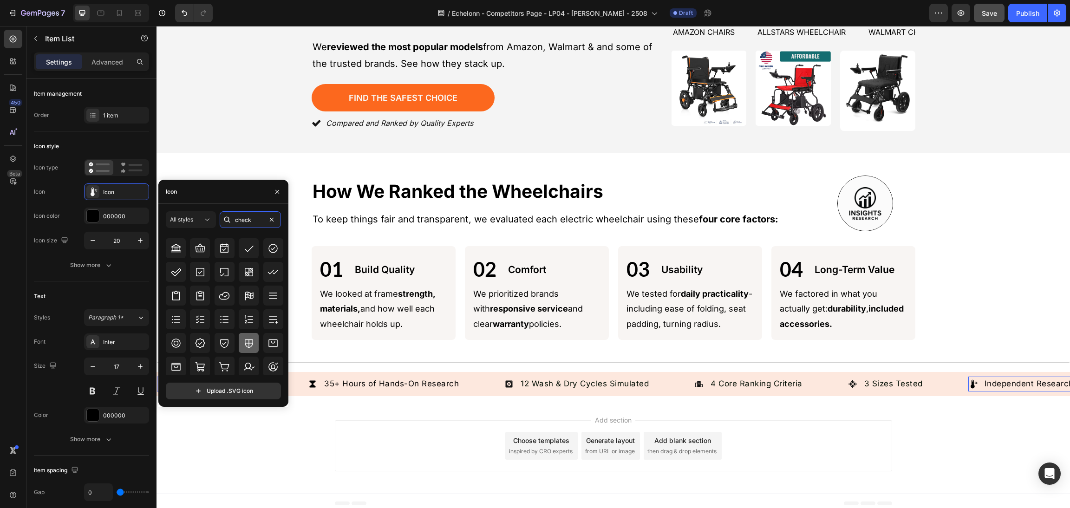
scroll to position [301, 0]
click at [273, 341] on icon at bounding box center [272, 341] width 9 height 9
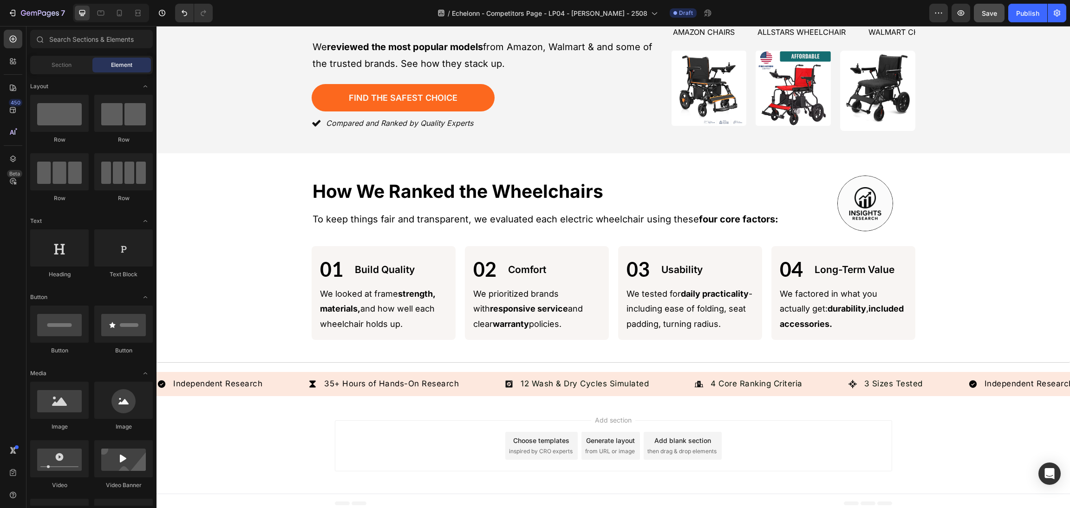
click at [304, 446] on div "Add section Choose templates inspired by CRO experts Generate layout from URL o…" at bounding box center [612, 448] width 913 height 92
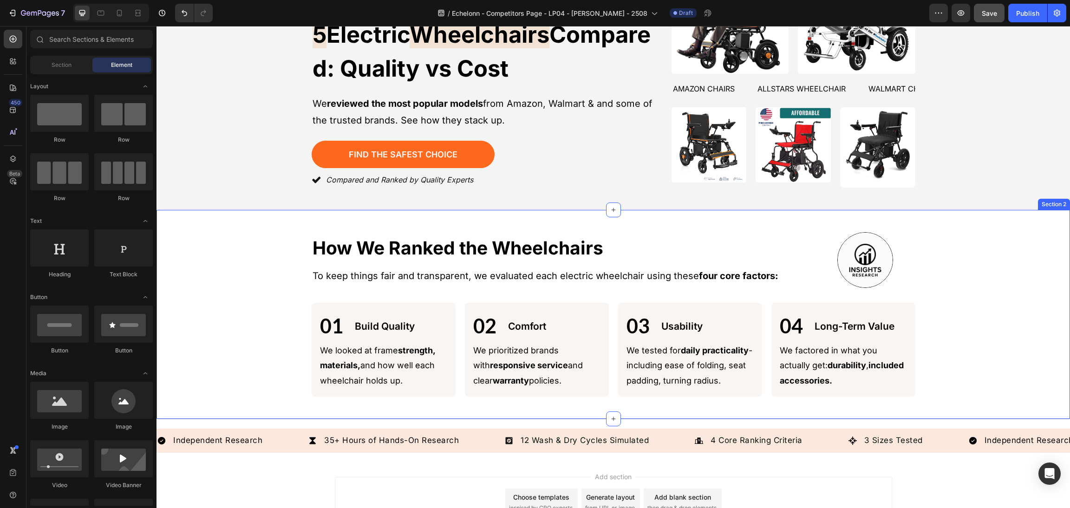
scroll to position [168, 0]
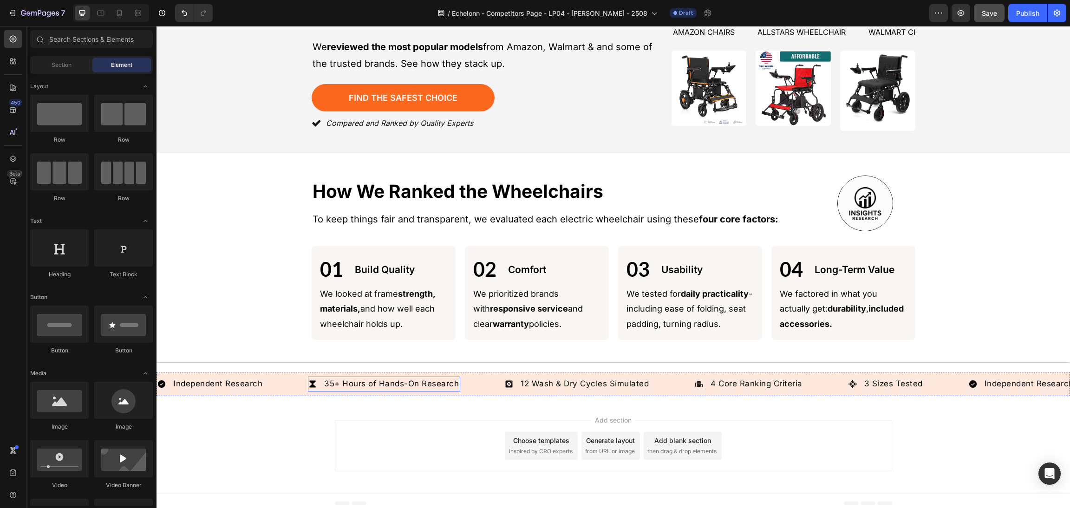
click at [396, 380] on p "35+ Hours of Hands-On Research" at bounding box center [391, 384] width 135 height 12
click at [416, 382] on p "35+ Hours of Hands-On Research" at bounding box center [391, 384] width 135 height 12
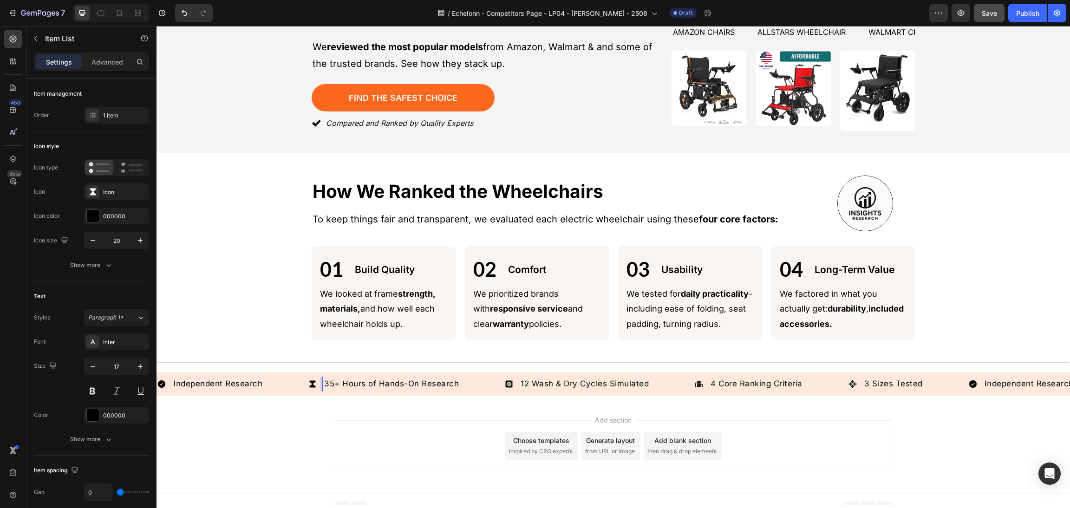
click at [457, 378] on p "35+ Hours of Hands-On Research" at bounding box center [391, 384] width 135 height 12
drag, startPoint x: 458, startPoint y: 378, endPoint x: 327, endPoint y: 383, distance: 131.0
click at [308, 381] on div "35+ Hours of Hands-On Research" at bounding box center [384, 384] width 152 height 15
drag, startPoint x: 396, startPoint y: 438, endPoint x: 506, endPoint y: 444, distance: 109.7
click at [396, 437] on div "Add section Choose templates inspired by CRO experts Generate layout from URL o…" at bounding box center [613, 445] width 557 height 51
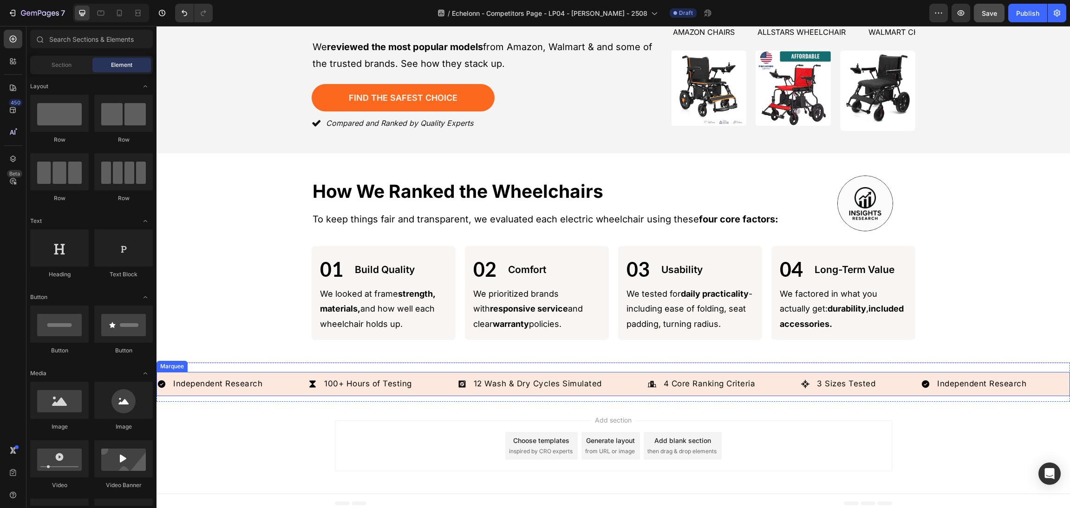
click at [516, 378] on p "12 Wash & Dry Cycles Simulated" at bounding box center [538, 384] width 128 height 12
click at [506, 378] on p "12 Wash & Dry Cycles Simulated" at bounding box center [538, 384] width 128 height 12
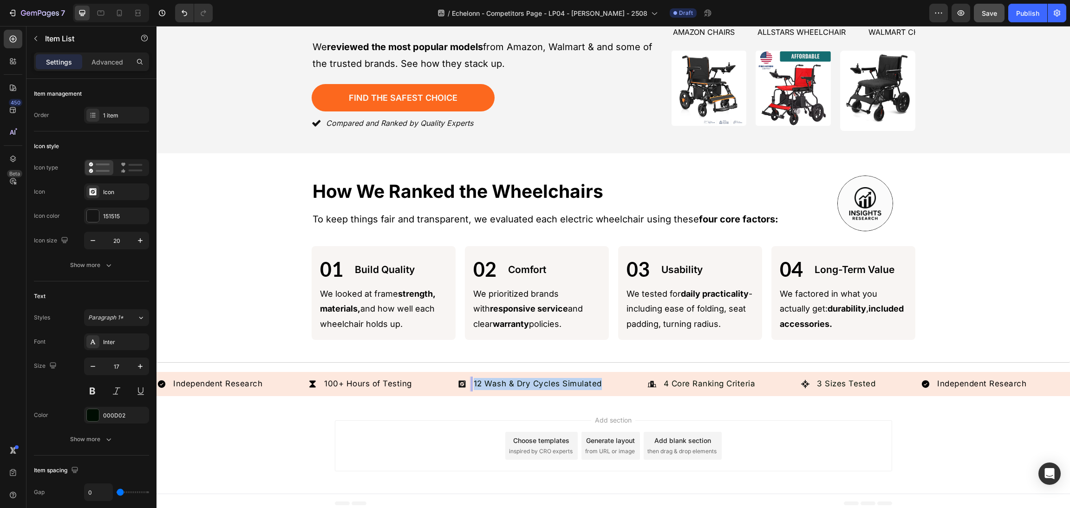
drag, startPoint x: 474, startPoint y: 377, endPoint x: 709, endPoint y: 377, distance: 234.9
click at [733, 377] on div "Independent Research Item List 100+ Hours of Testing Item List 12 Wash & Dry Cy…" at bounding box center [539, 384] width 764 height 15
drag, startPoint x: 472, startPoint y: 430, endPoint x: 471, endPoint y: 415, distance: 15.8
click at [471, 429] on div "Add section Choose templates inspired by CRO experts Generate layout from URL o…" at bounding box center [613, 445] width 557 height 51
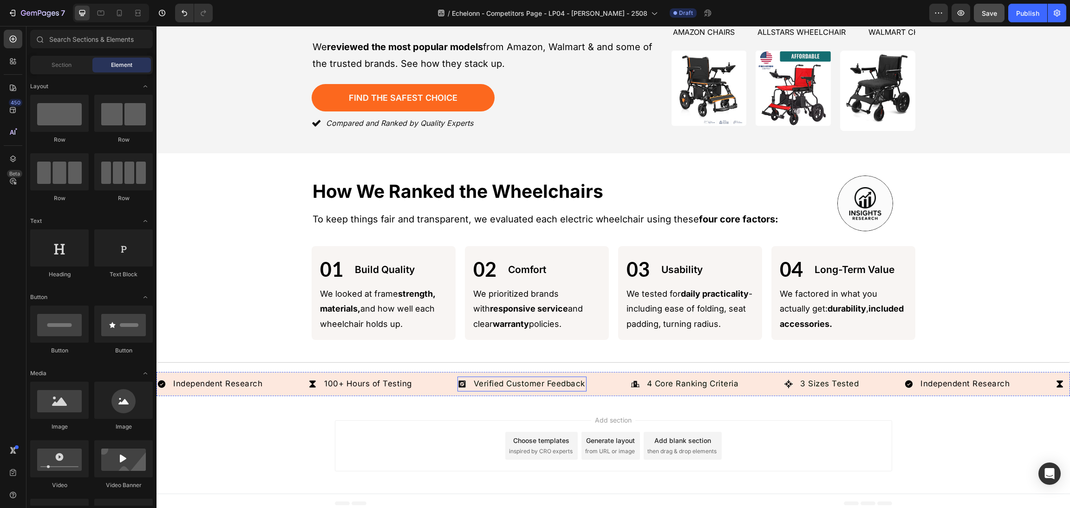
click at [473, 372] on div "Independent Research Item List 100+ Hours of Testing Item List Verified Custome…" at bounding box center [612, 384] width 913 height 24
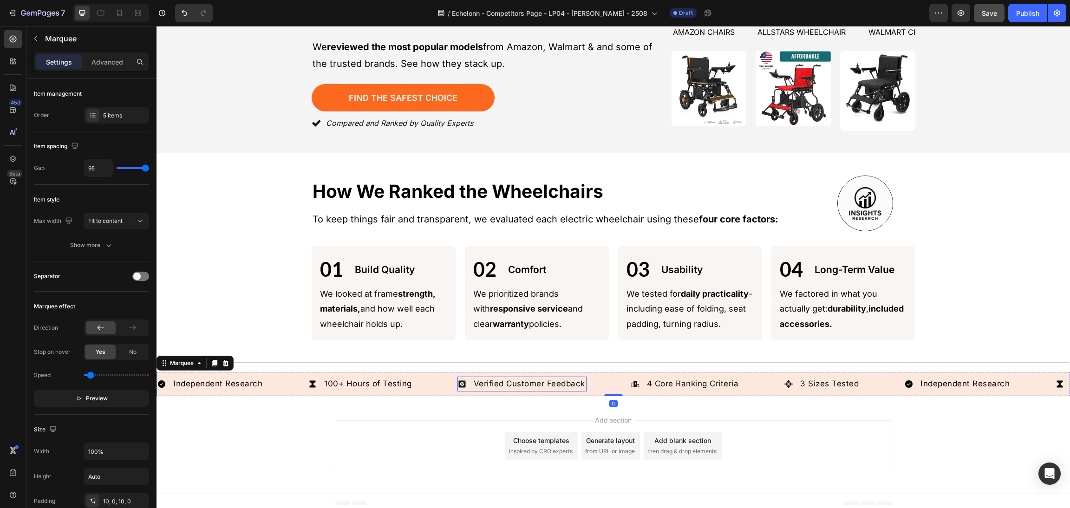
click at [466, 377] on div "Verified Customer Feedback" at bounding box center [521, 384] width 129 height 15
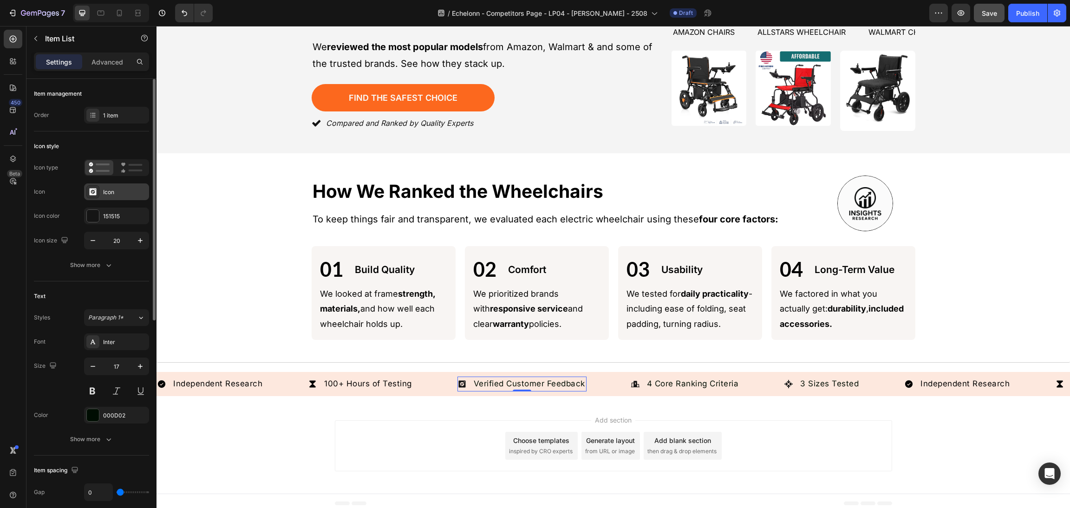
click at [111, 189] on div "Icon" at bounding box center [125, 192] width 44 height 8
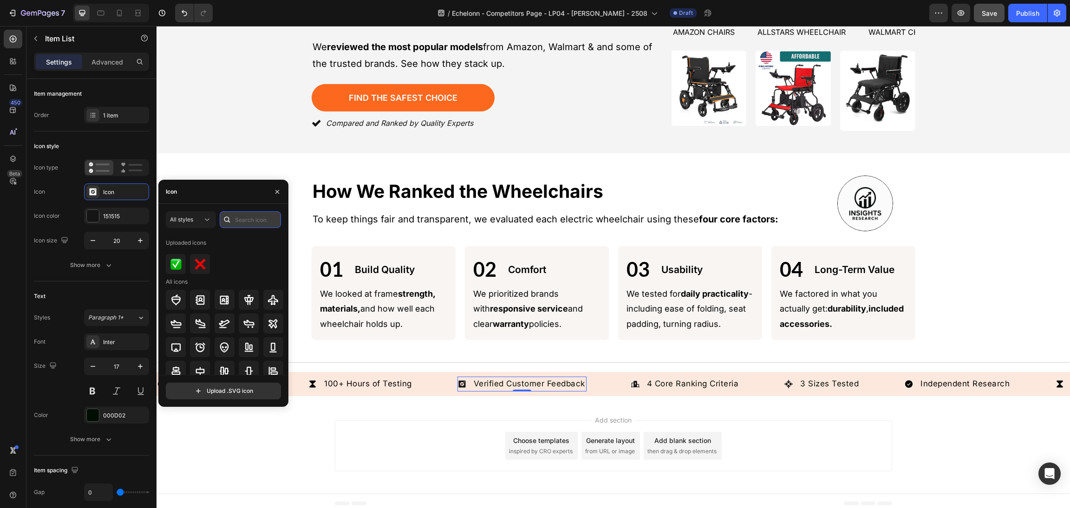
click at [266, 220] on input "text" at bounding box center [250, 219] width 61 height 17
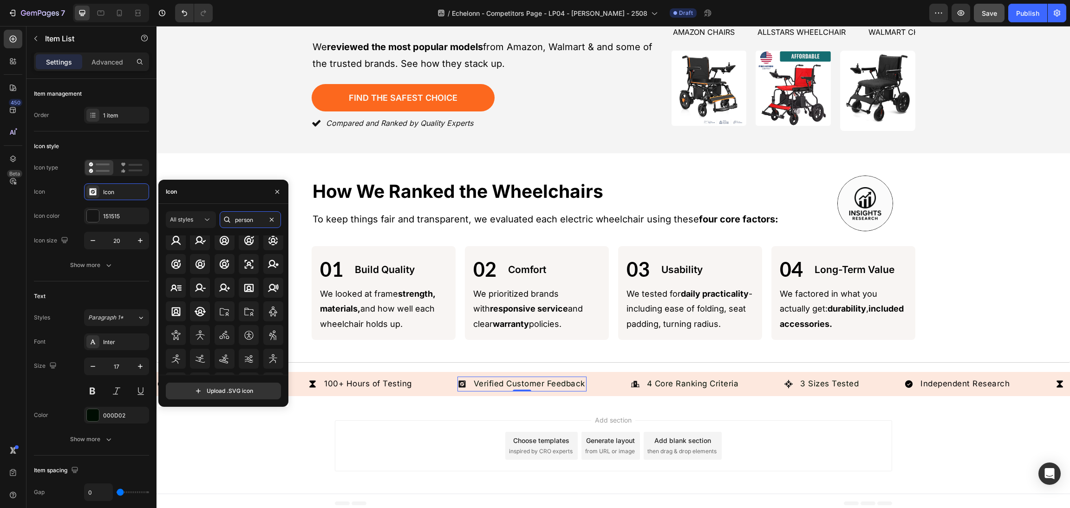
scroll to position [102, 0]
type input "person"
click at [195, 223] on div "All styles" at bounding box center [186, 219] width 32 height 8
drag, startPoint x: 186, startPoint y: 298, endPoint x: 193, endPoint y: 307, distance: 11.7
click at [193, 307] on div "All styles Light Regular Bold Filled Uploaded" at bounding box center [174, 287] width 76 height 106
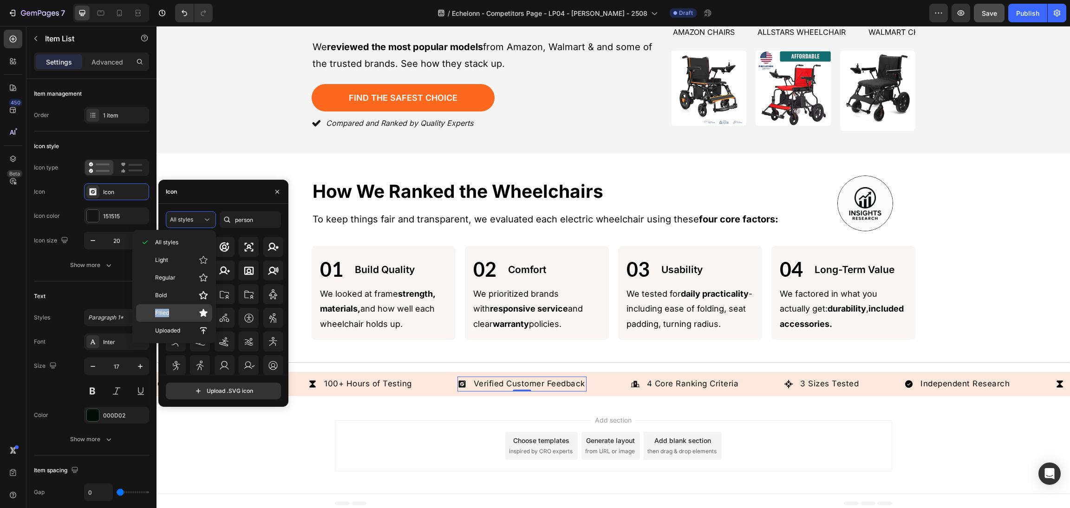
click at [193, 307] on div "Filled" at bounding box center [174, 313] width 76 height 18
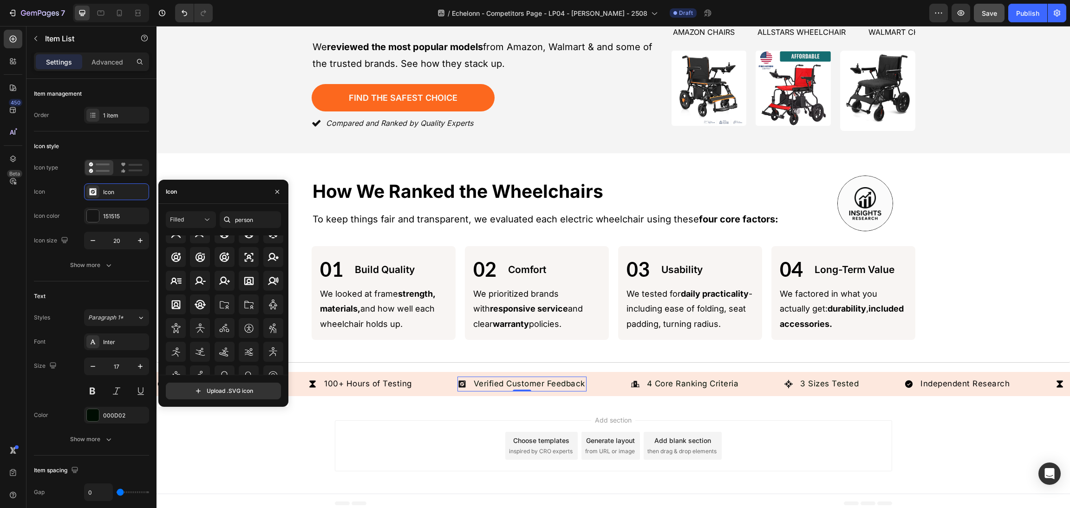
scroll to position [0, 0]
click at [174, 325] on icon at bounding box center [175, 328] width 11 height 11
click at [405, 420] on div "Add section Choose templates inspired by CRO experts Generate layout from URL o…" at bounding box center [613, 445] width 557 height 51
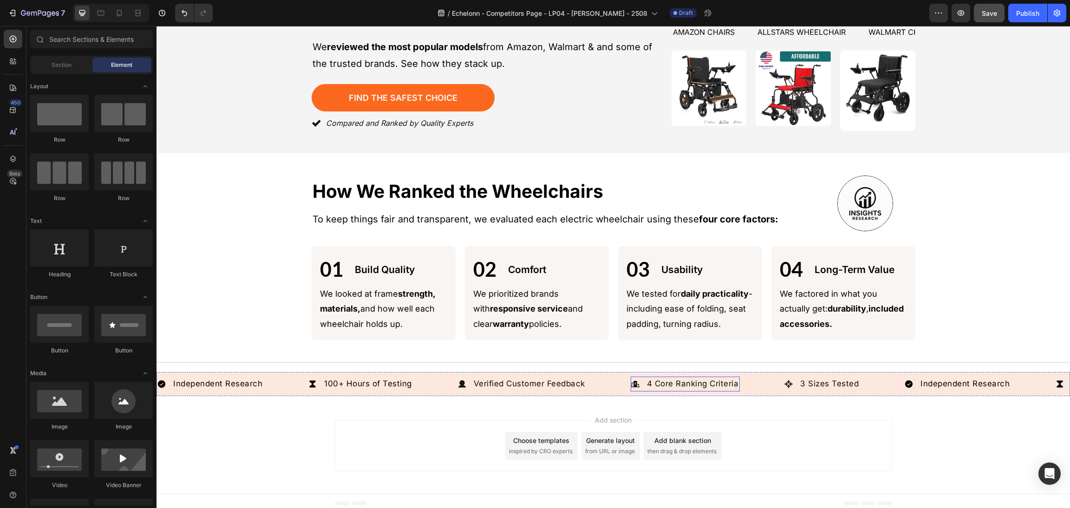
click at [634, 382] on icon at bounding box center [634, 383] width 9 height 9
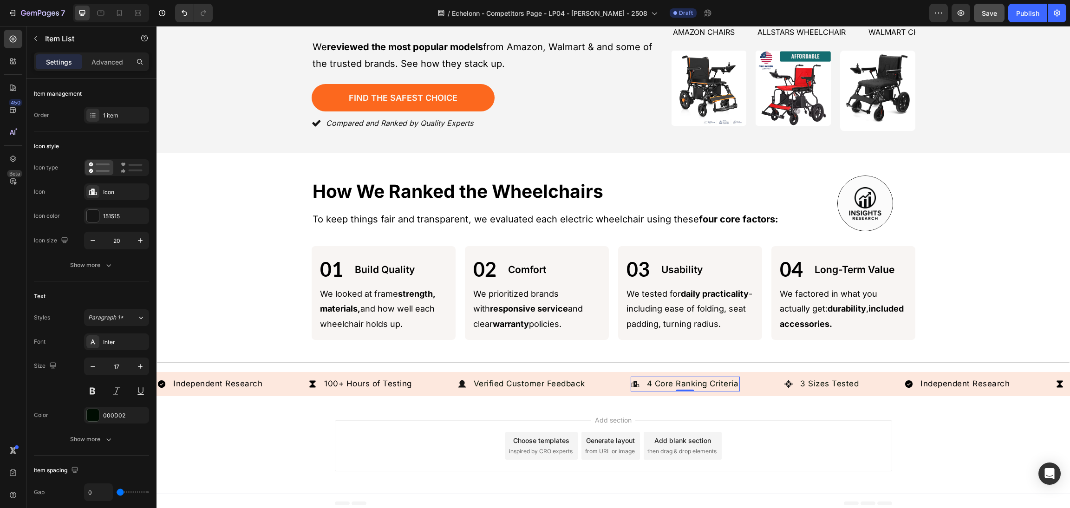
click at [693, 378] on p "4 Core Ranking Criteria" at bounding box center [693, 384] width 92 height 12
click at [611, 377] on div "Verified Customer Feedback Item List" at bounding box center [543, 384] width 173 height 15
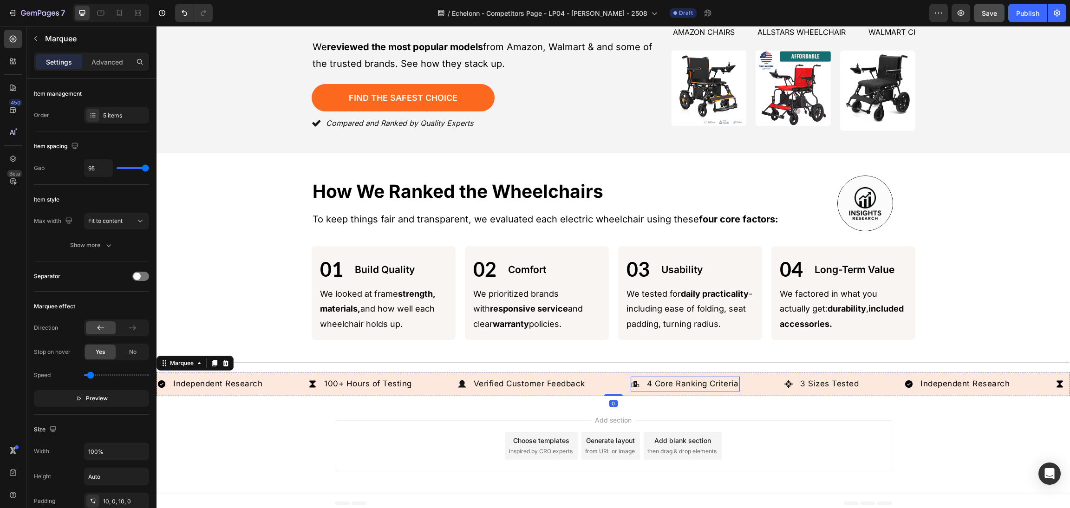
click at [667, 378] on p "4 Core Ranking Criteria" at bounding box center [693, 384] width 92 height 12
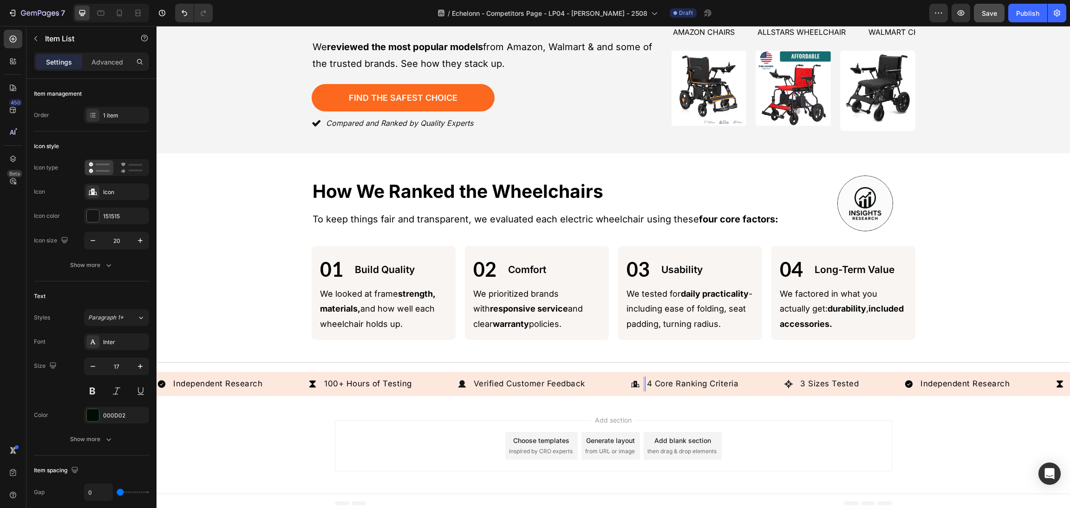
click at [649, 378] on p "4 Core Ranking Criteria" at bounding box center [693, 384] width 92 height 12
click at [658, 379] on p "4 Core Ranking Criteria" at bounding box center [693, 384] width 92 height 12
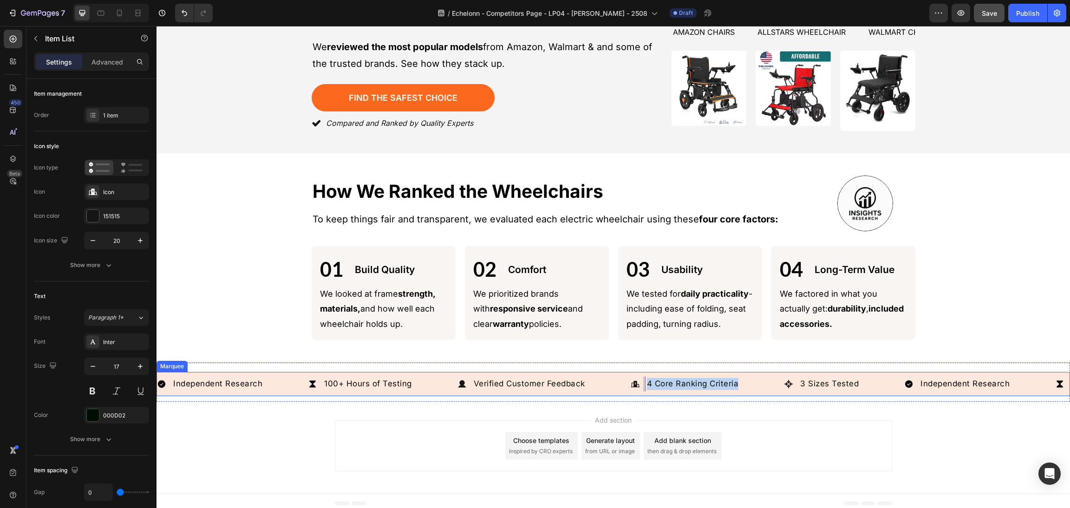
drag, startPoint x: 648, startPoint y: 377, endPoint x: 887, endPoint y: 377, distance: 239.1
click at [887, 377] on div "Independent Research Item List 100+ Hours of Testing Item List Verified Custome…" at bounding box center [530, 384] width 747 height 15
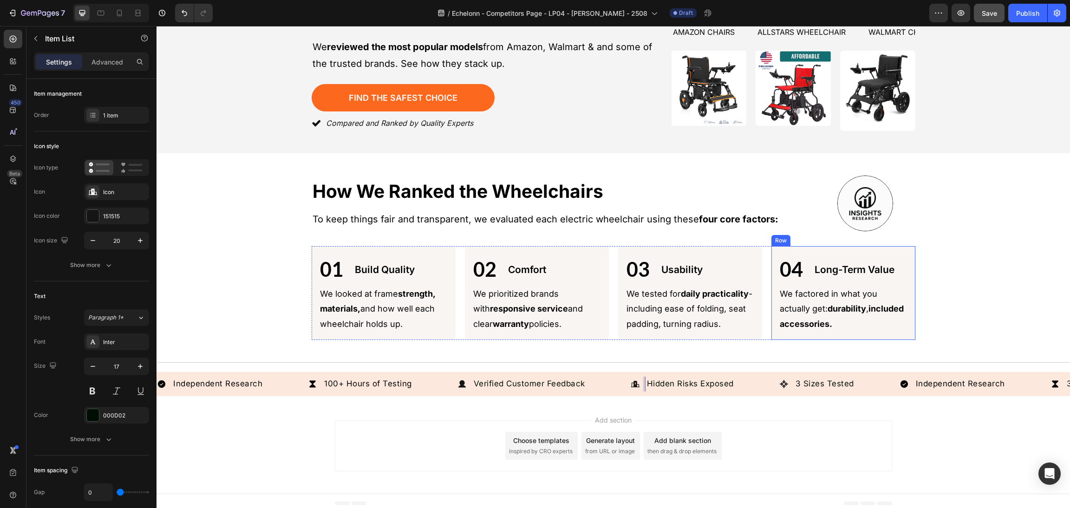
click at [792, 402] on div "Add section Choose templates inspired by CRO experts Generate layout from URL o…" at bounding box center [612, 448] width 913 height 92
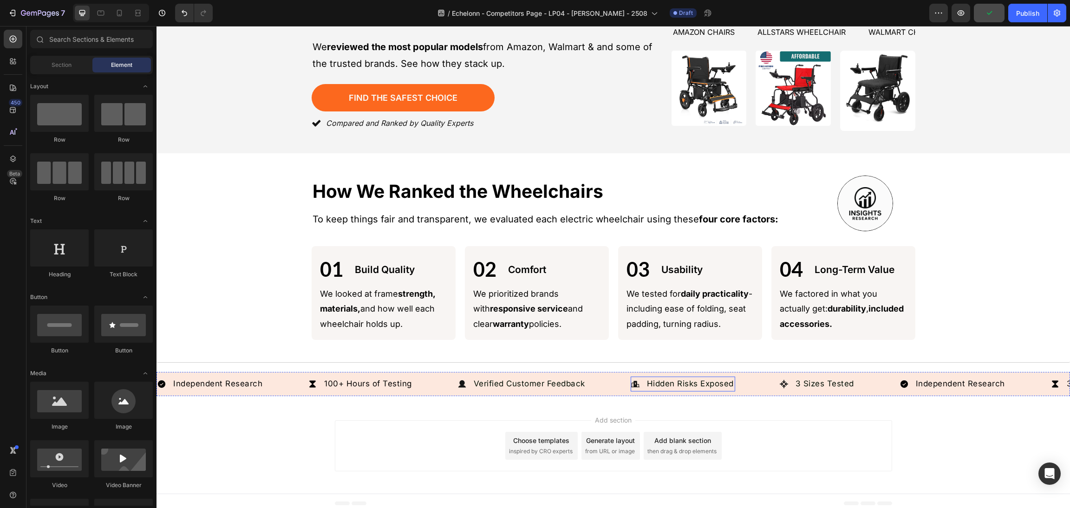
click at [641, 377] on div "Hidden Risks Exposed" at bounding box center [682, 384] width 104 height 15
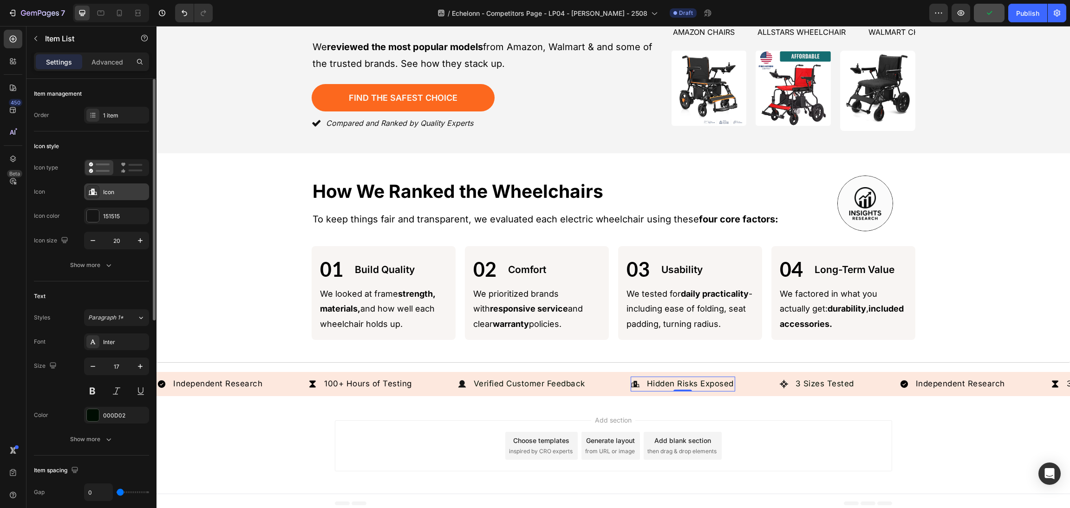
click at [117, 193] on div "Icon" at bounding box center [125, 192] width 44 height 8
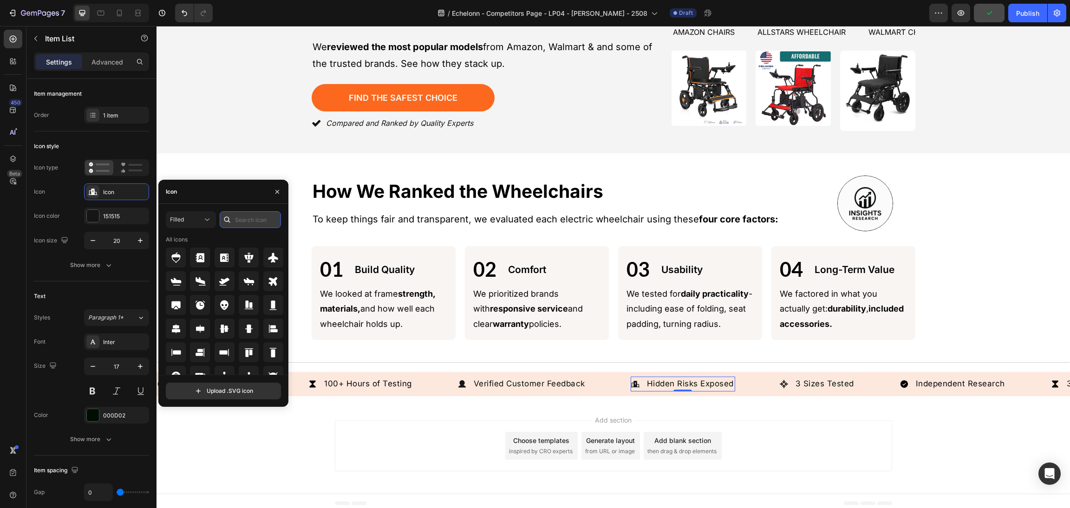
click at [245, 219] on input "text" at bounding box center [250, 219] width 61 height 17
type input "idea"
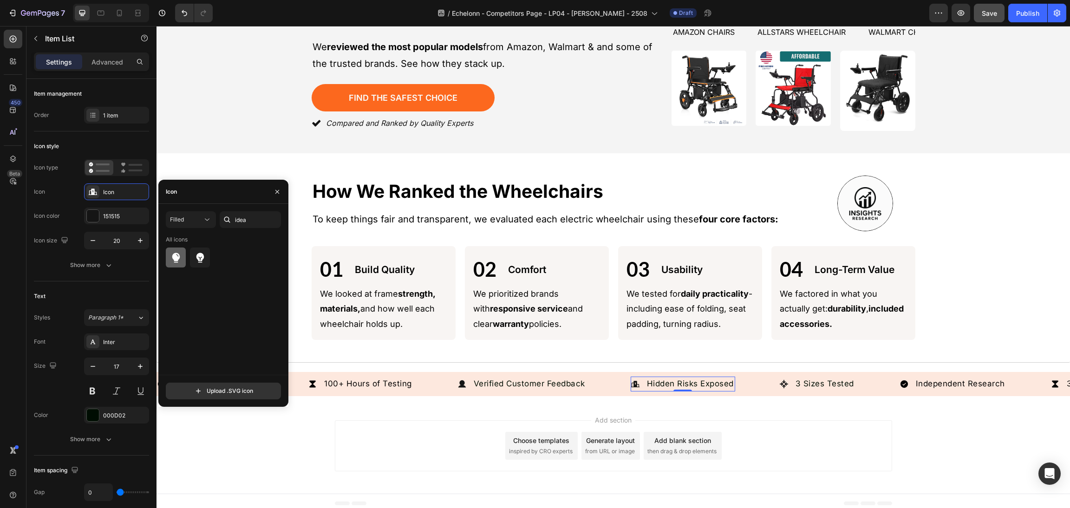
drag, startPoint x: 175, startPoint y: 251, endPoint x: 320, endPoint y: 298, distance: 152.7
click at [175, 251] on div at bounding box center [176, 257] width 20 height 20
click at [854, 420] on div "Add section Choose templates inspired by CRO experts Generate layout from URL o…" at bounding box center [613, 445] width 557 height 51
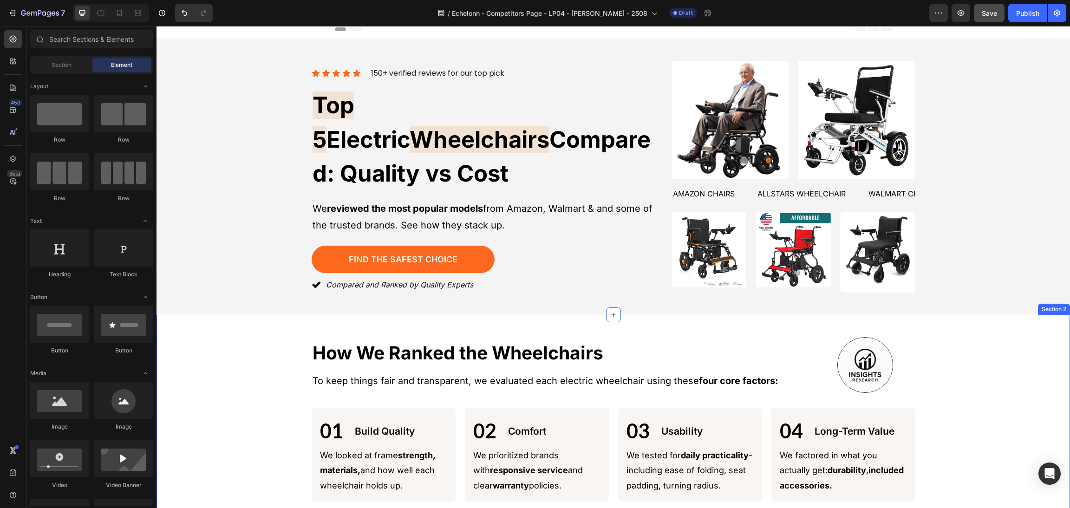
scroll to position [168, 0]
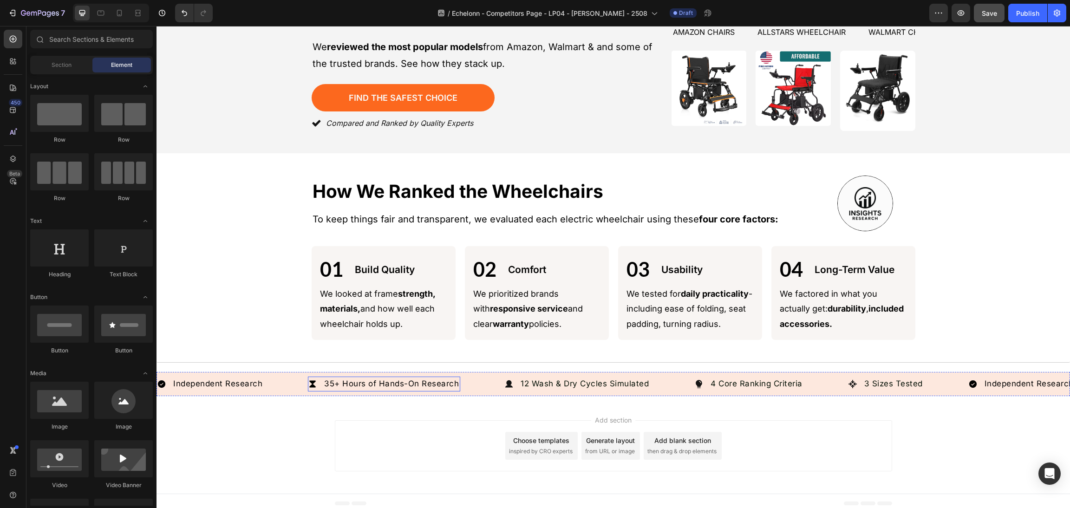
click at [374, 378] on p "35+ Hours of Hands-On Research" at bounding box center [391, 384] width 135 height 12
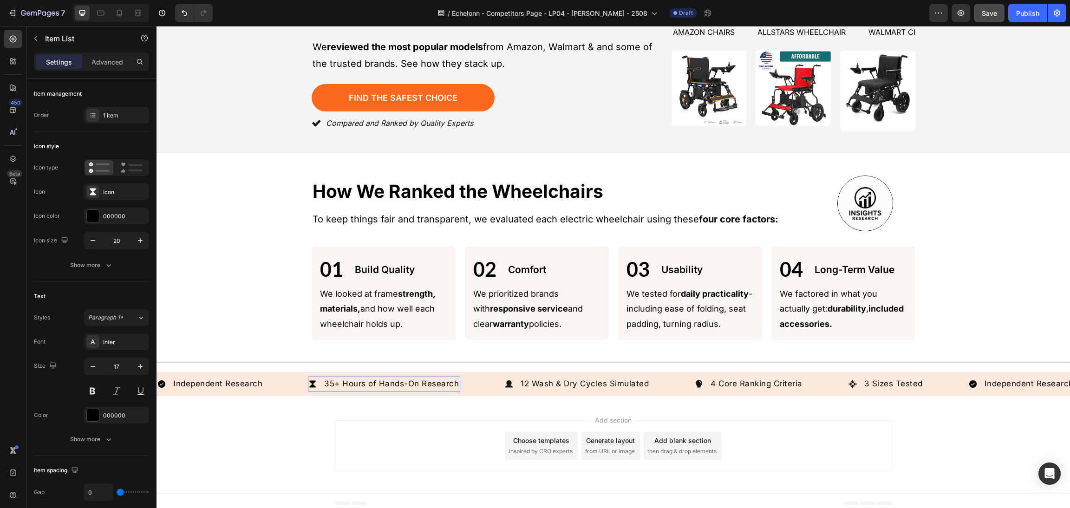
click at [358, 378] on p "35+ Hours of Hands-On Research" at bounding box center [391, 384] width 135 height 12
click at [335, 378] on p "35+ Hours of Hands-On Research" at bounding box center [391, 384] width 135 height 12
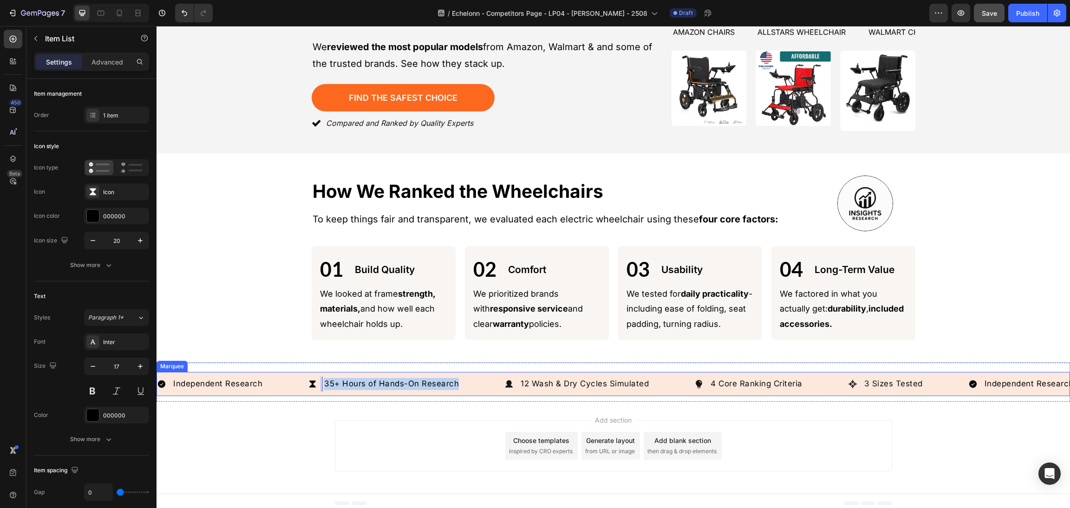
drag, startPoint x: 324, startPoint y: 376, endPoint x: 598, endPoint y: 367, distance: 274.5
click at [598, 372] on div "Independent Research Item List 35+ Hours of Hands-On Research Item List 0 12 Wa…" at bounding box center [612, 384] width 913 height 24
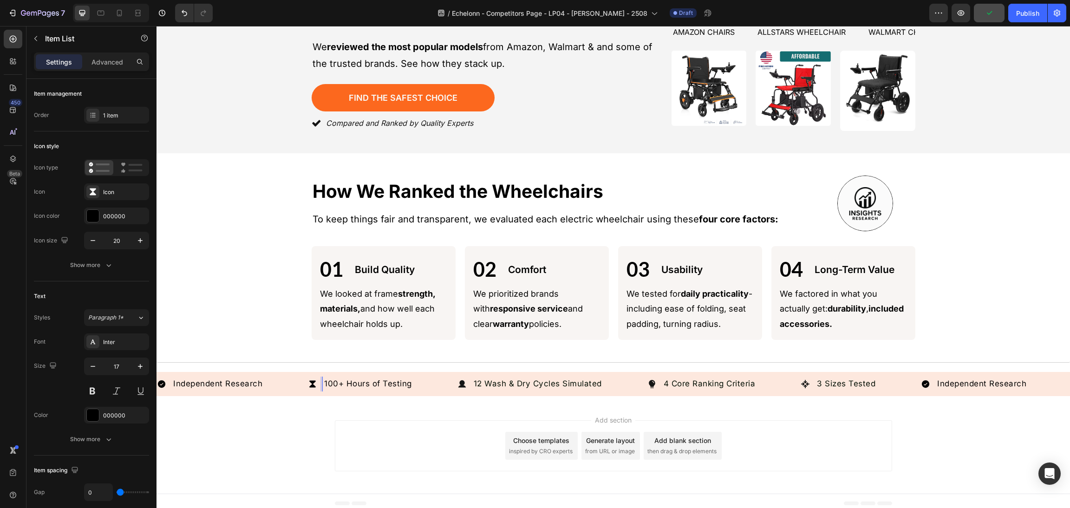
click at [799, 420] on div "Add section Choose templates inspired by CRO experts Generate layout from URL o…" at bounding box center [613, 445] width 557 height 51
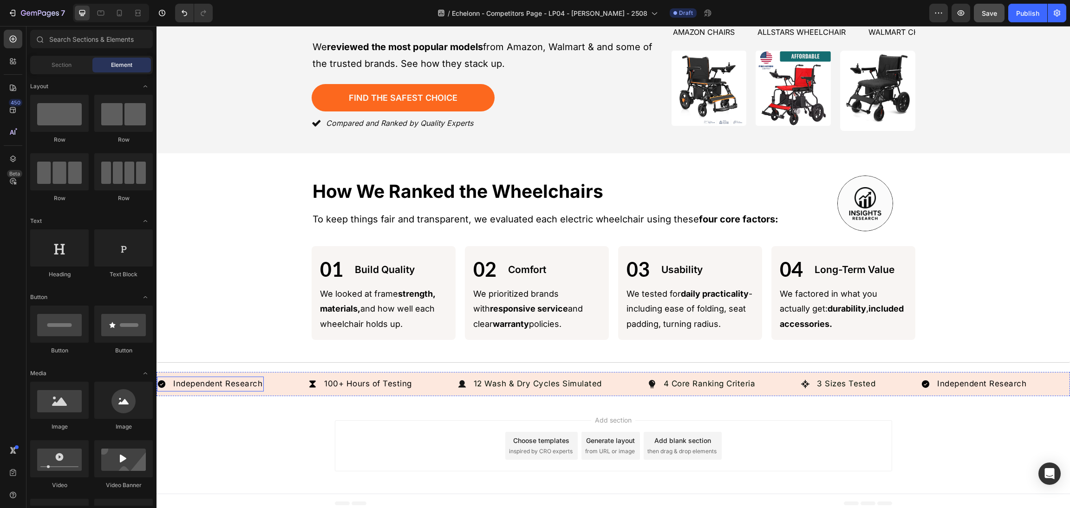
click at [168, 381] on div "Independent Research" at bounding box center [210, 384] width 107 height 15
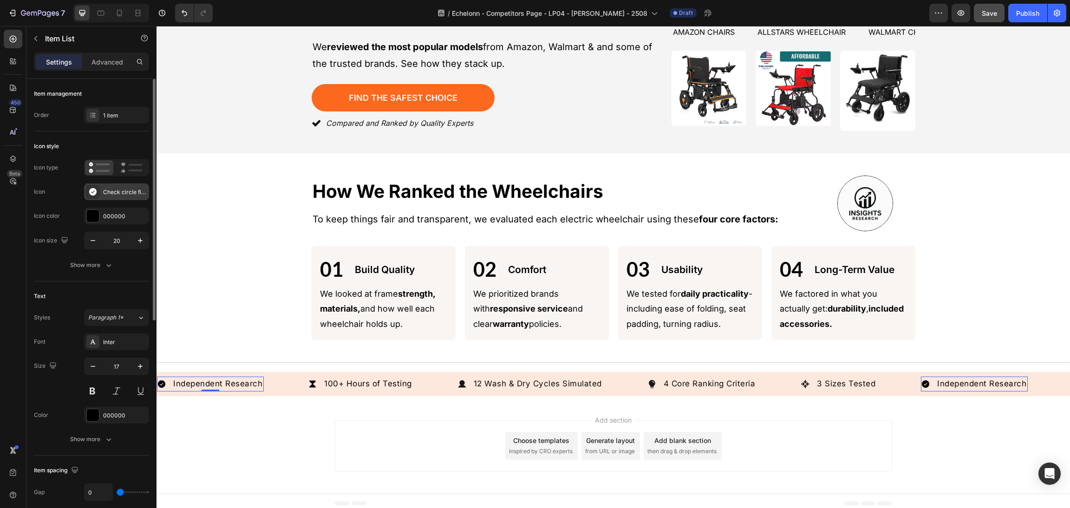
click at [123, 189] on div "Check circle filled" at bounding box center [125, 192] width 44 height 8
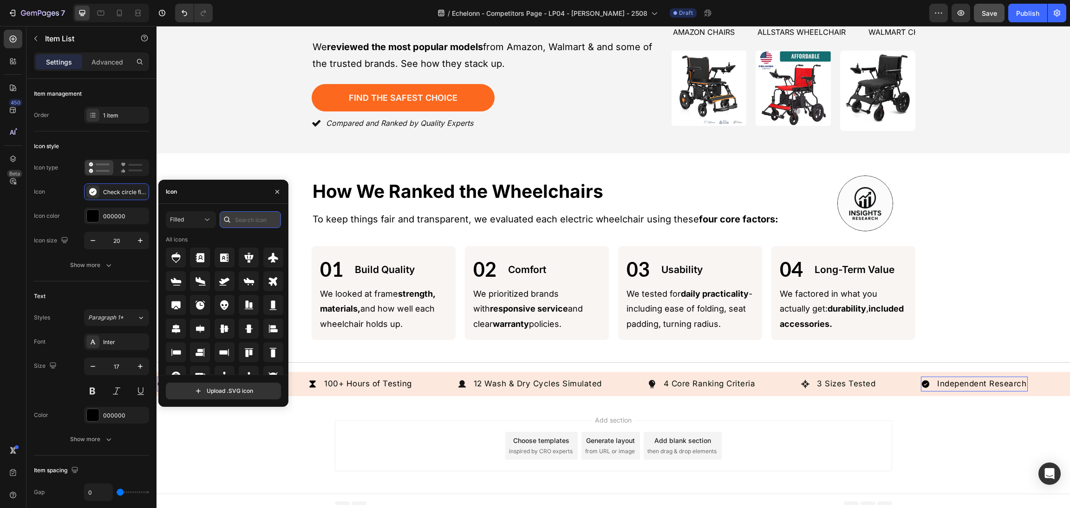
click at [237, 221] on input "text" at bounding box center [250, 219] width 61 height 17
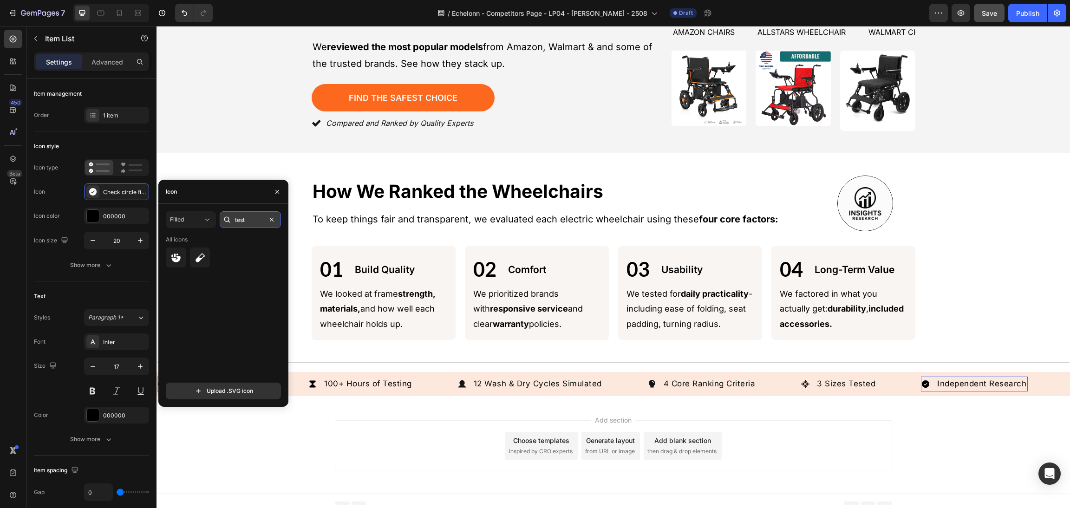
type input "test"
click at [195, 251] on div at bounding box center [200, 257] width 20 height 20
click at [204, 258] on icon at bounding box center [200, 257] width 11 height 11
click at [318, 427] on div "Add section Choose templates inspired by CRO experts Generate layout from URL o…" at bounding box center [612, 448] width 913 height 92
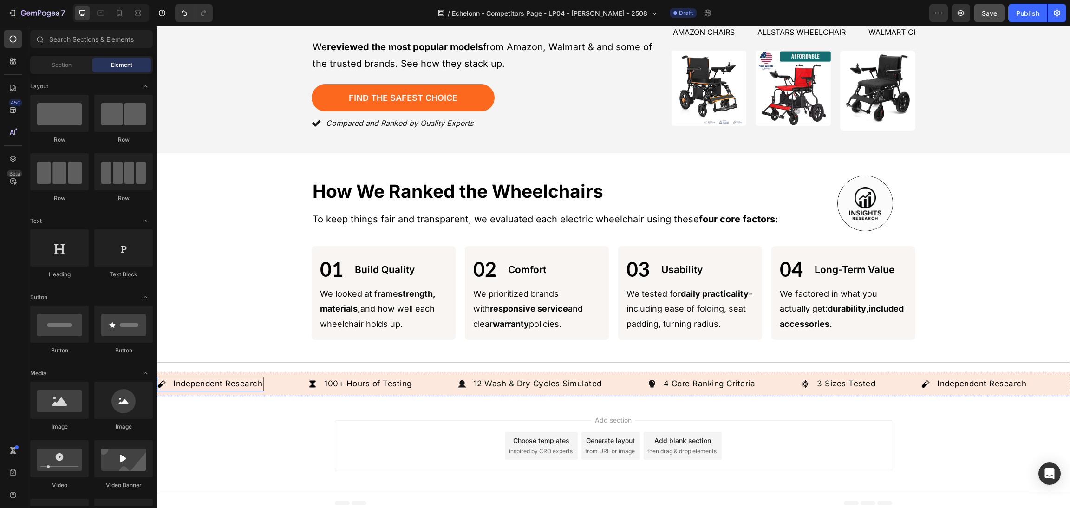
click at [163, 379] on icon at bounding box center [161, 383] width 9 height 9
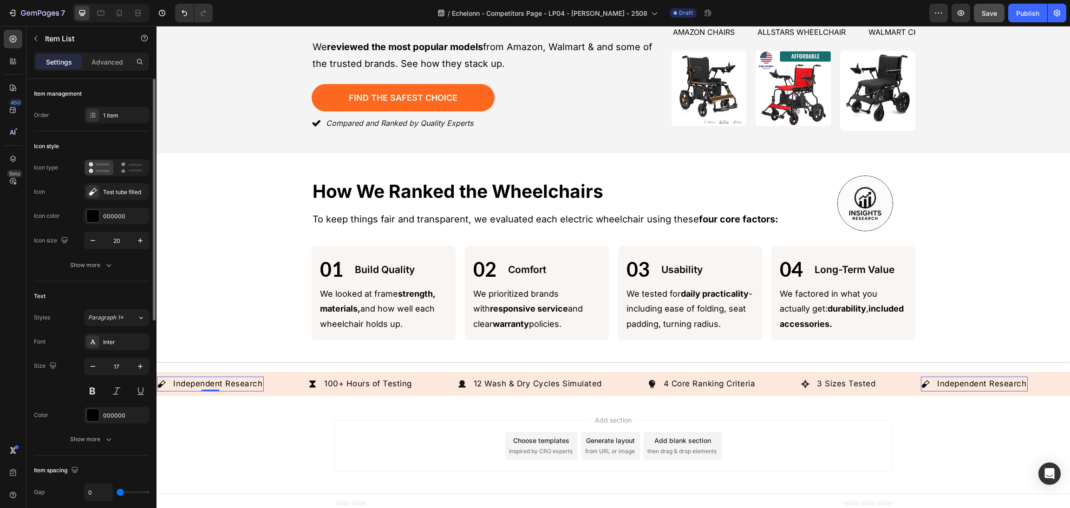
click at [122, 182] on div "Icon type Icon Test tube filled Icon color 000000 Icon size 20" at bounding box center [91, 204] width 115 height 90
click at [129, 190] on div "Test tube filled" at bounding box center [125, 192] width 44 height 8
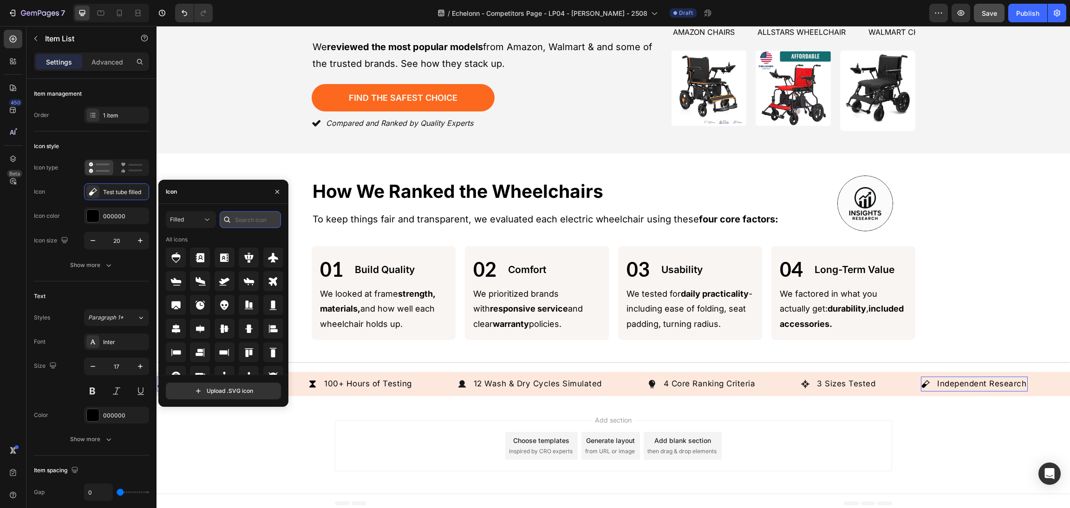
click at [243, 224] on input "text" at bounding box center [250, 219] width 61 height 17
type input "shield"
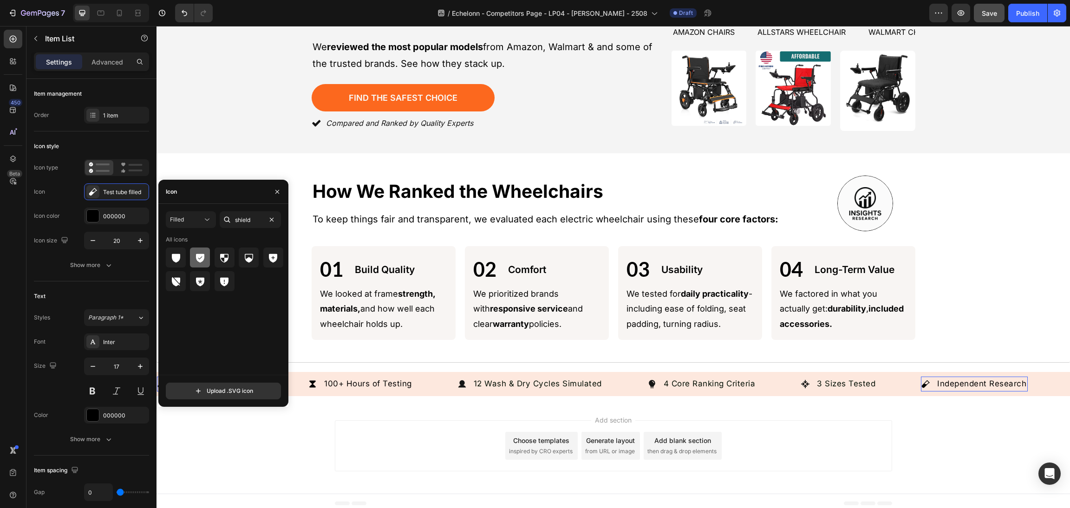
click at [200, 248] on div at bounding box center [200, 257] width 20 height 20
click at [860, 424] on div "Add section Choose templates inspired by CRO experts Generate layout from URL o…" at bounding box center [613, 445] width 557 height 51
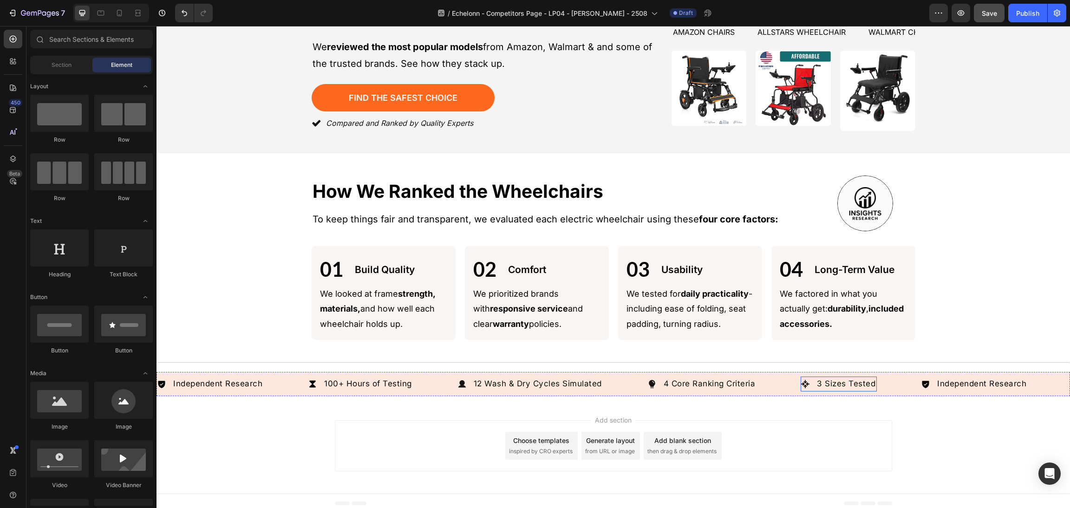
click at [845, 378] on p "3 Sizes Tested" at bounding box center [846, 384] width 58 height 12
click at [829, 379] on p "3 Sizes Tested" at bounding box center [846, 384] width 58 height 12
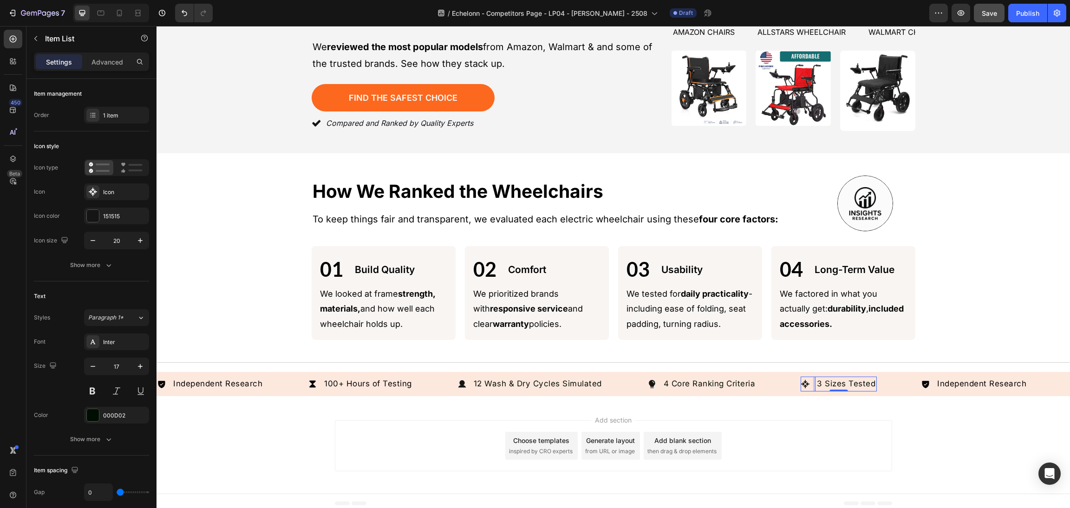
click at [822, 379] on p "3 Sizes Tested" at bounding box center [846, 384] width 58 height 12
click at [818, 378] on p "3 Sizes Tested" at bounding box center [846, 384] width 58 height 12
drag, startPoint x: 815, startPoint y: 374, endPoint x: 932, endPoint y: 375, distance: 117.0
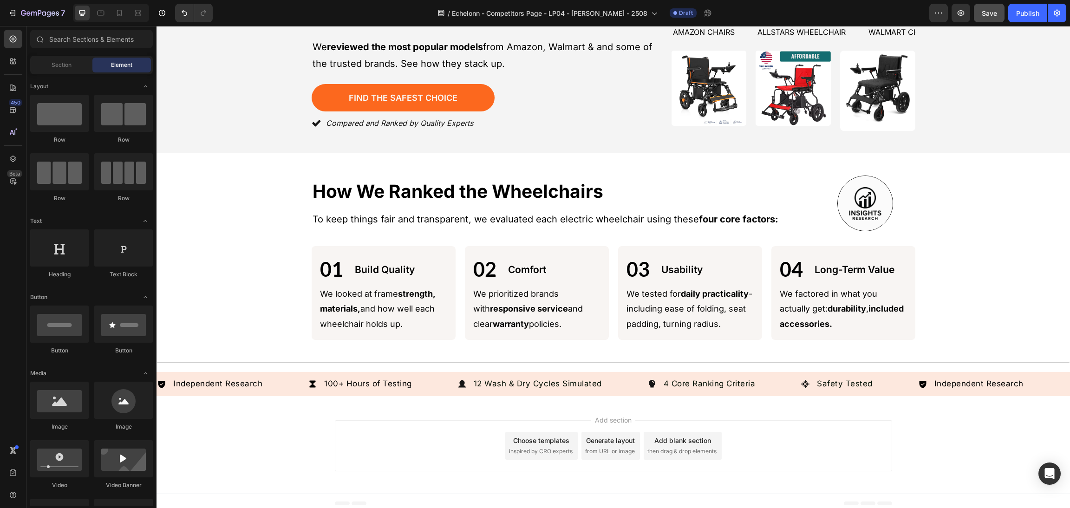
click at [797, 446] on div "Add section Choose templates inspired by CRO experts Generate layout from URL o…" at bounding box center [613, 445] width 557 height 51
click at [803, 384] on div "Safety Tested Item List" at bounding box center [836, 384] width 73 height 15
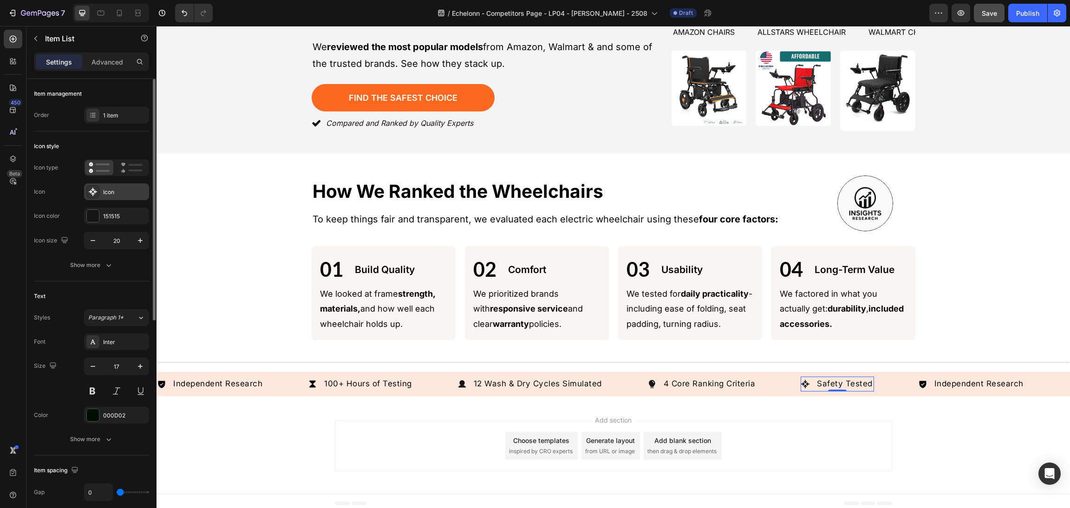
click at [121, 183] on div "Icon" at bounding box center [116, 191] width 65 height 17
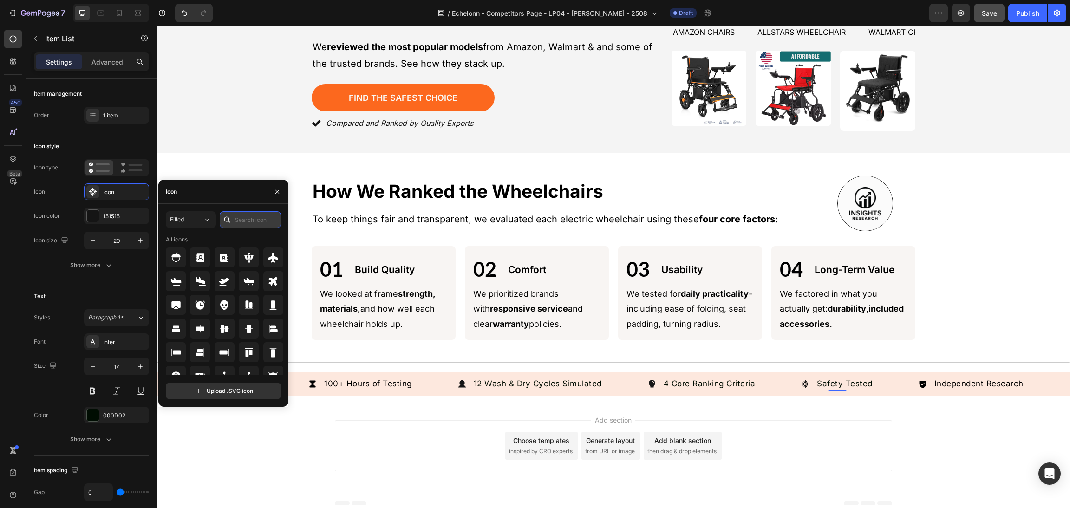
click at [238, 216] on input "text" at bounding box center [250, 219] width 61 height 17
type input "shield"
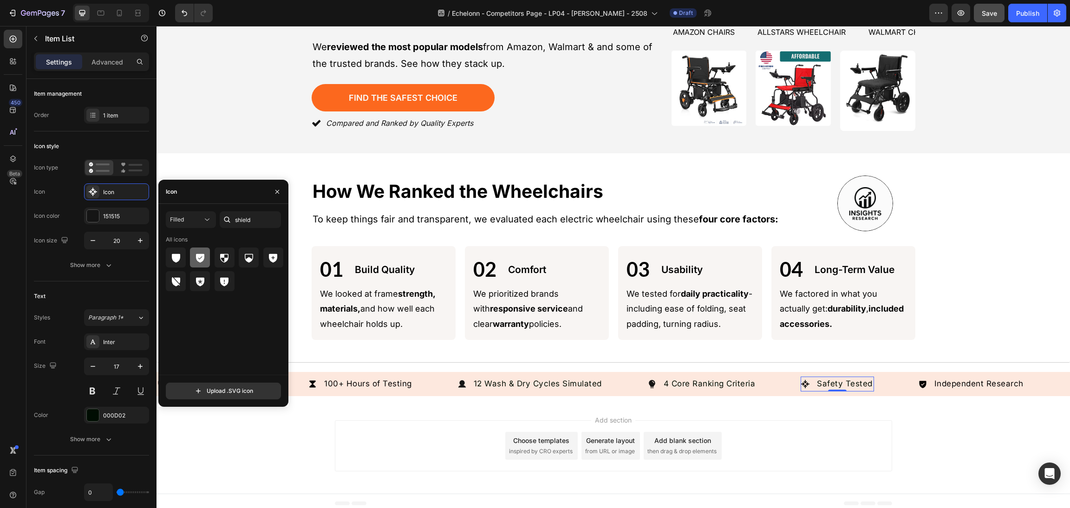
click at [205, 257] on icon at bounding box center [200, 257] width 11 height 11
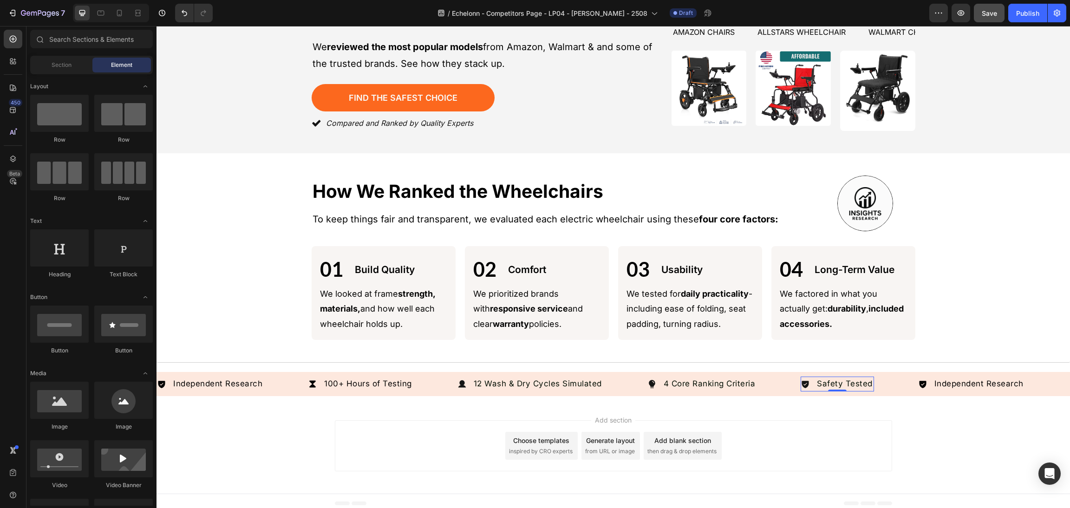
click at [914, 465] on div "Add section Choose templates inspired by CRO experts Generate layout from URL o…" at bounding box center [612, 448] width 913 height 92
click at [165, 382] on icon at bounding box center [161, 383] width 9 height 9
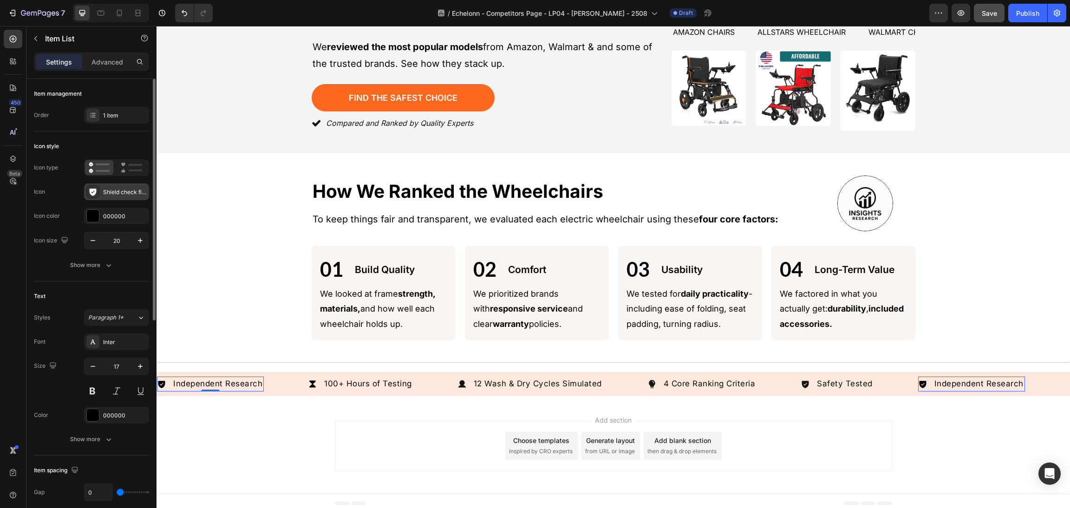
click at [106, 190] on div "Shield check filled" at bounding box center [125, 192] width 44 height 8
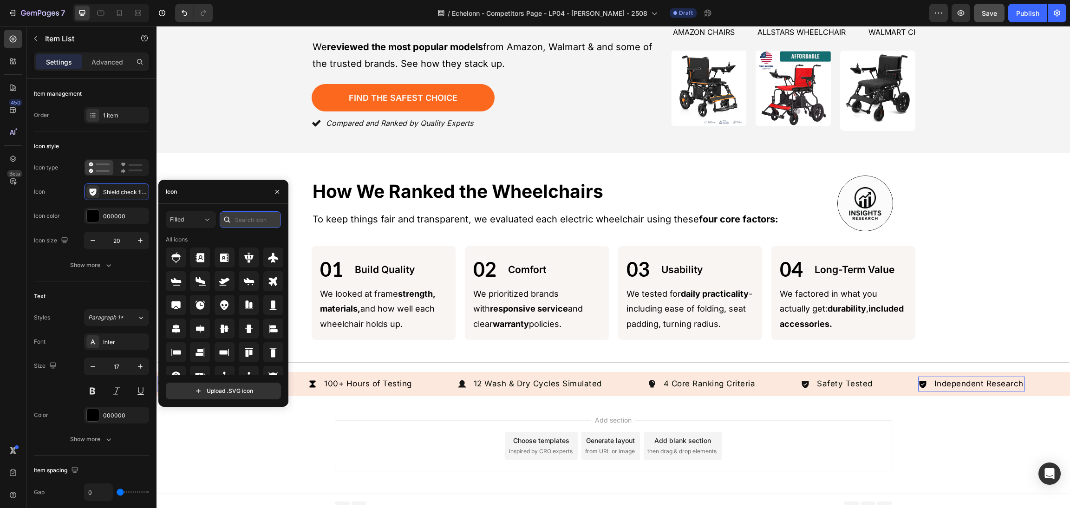
click at [238, 215] on input "text" at bounding box center [250, 219] width 61 height 17
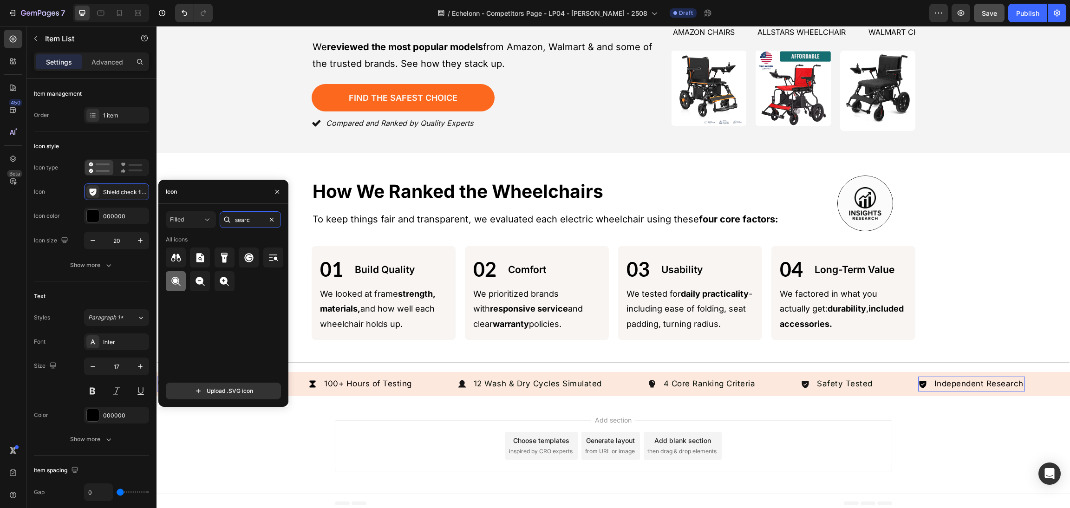
type input "searc"
click at [182, 273] on div at bounding box center [176, 281] width 20 height 20
click at [428, 413] on div "Add section Choose templates inspired by CRO experts Generate layout from URL o…" at bounding box center [612, 448] width 913 height 92
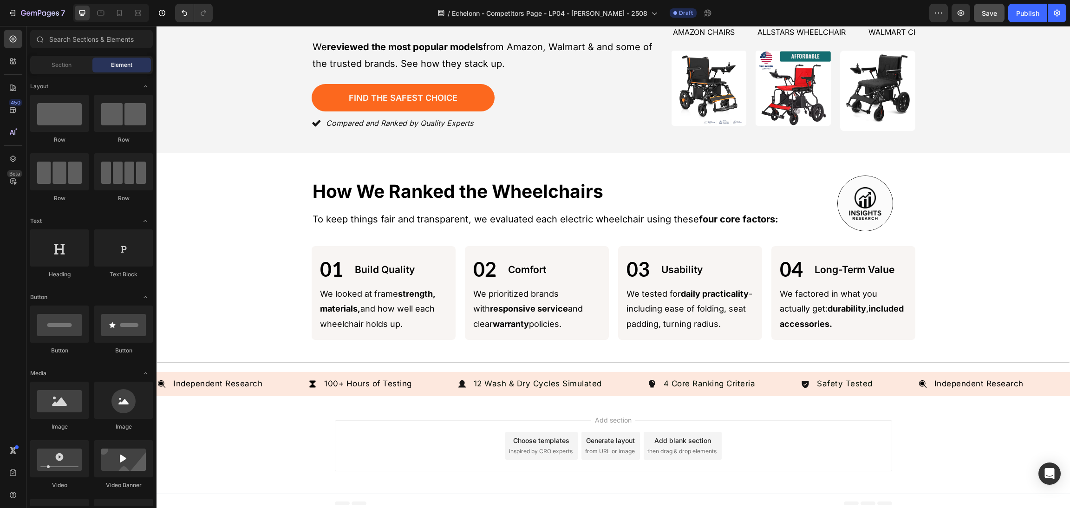
drag, startPoint x: 1006, startPoint y: 469, endPoint x: 987, endPoint y: 452, distance: 25.0
click at [999, 465] on div "Add section Choose templates inspired by CRO experts Generate layout from URL o…" at bounding box center [612, 448] width 913 height 92
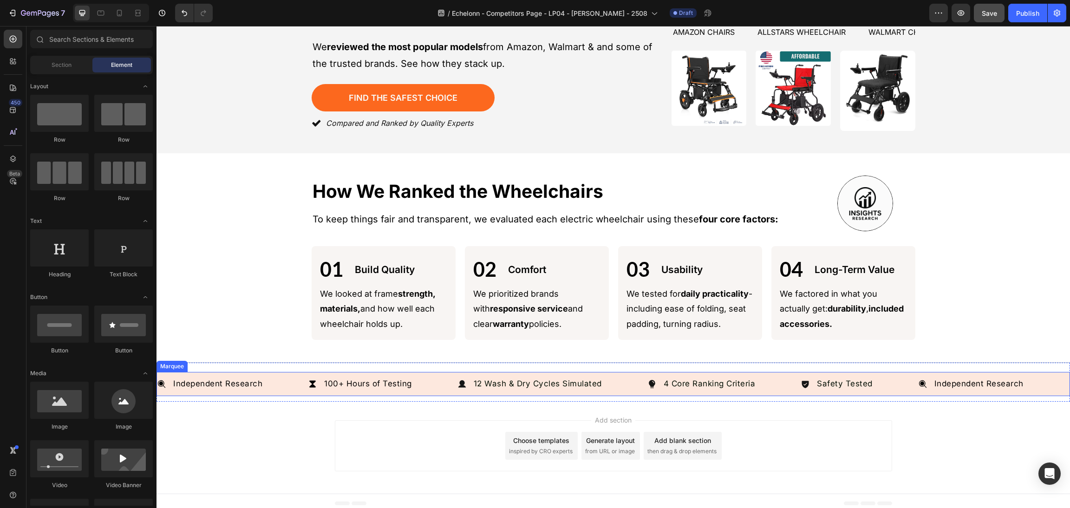
click at [552, 380] on p "12 Wash & Dry Cycles Simulated" at bounding box center [538, 384] width 128 height 12
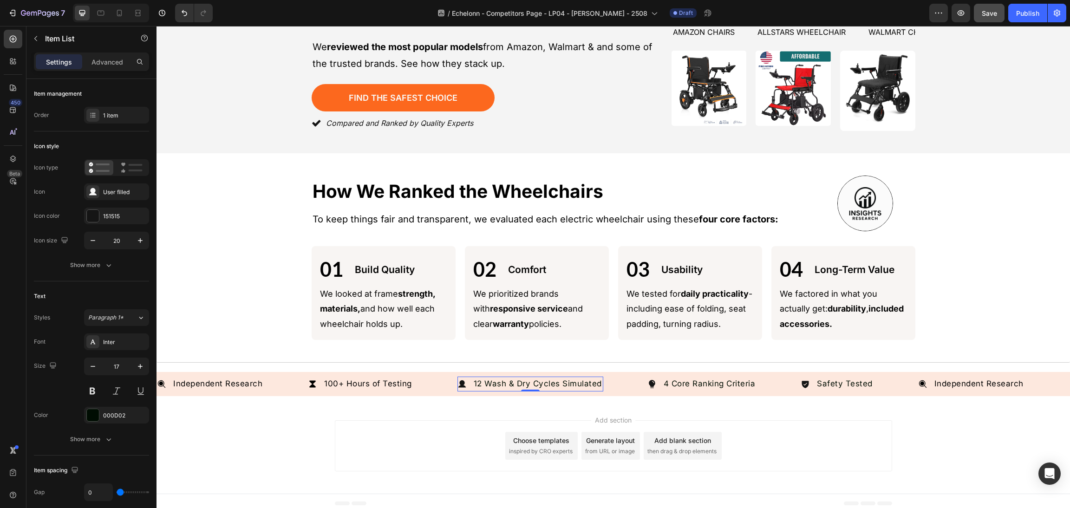
click at [544, 378] on p "12 Wash & Dry Cycles Simulated" at bounding box center [538, 384] width 128 height 12
click at [482, 378] on p "12 Wash & Dry Cycles Simulated" at bounding box center [538, 384] width 128 height 12
drag, startPoint x: 474, startPoint y: 378, endPoint x: 693, endPoint y: 387, distance: 218.4
click at [796, 379] on div "Independent Research Item List 100+ Hours of Testing Item List 12 Wash & Dry Cy…" at bounding box center [537, 384] width 761 height 15
drag, startPoint x: 601, startPoint y: 376, endPoint x: 474, endPoint y: 379, distance: 126.8
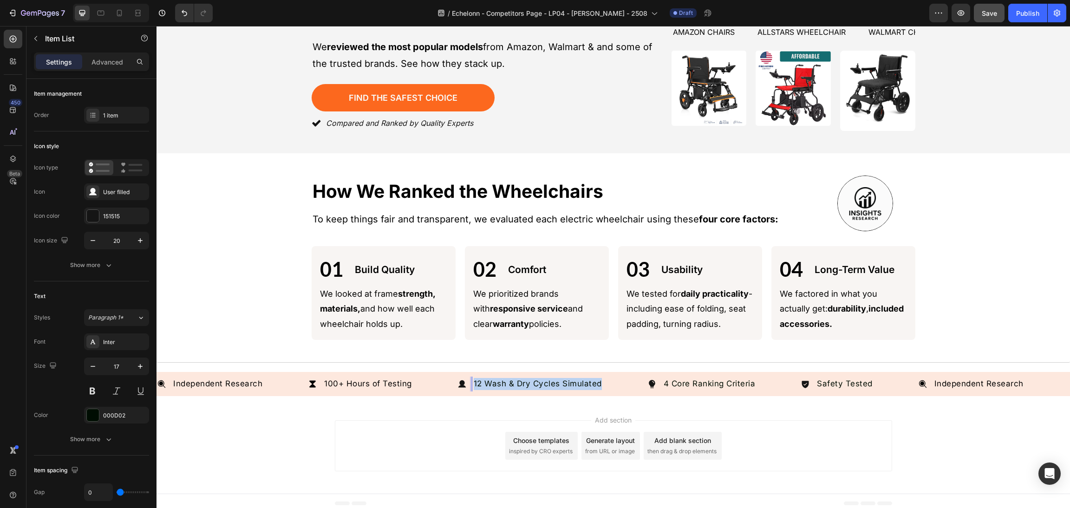
click at [474, 379] on div "12 Wash & Dry Cycles Simulated" at bounding box center [537, 384] width 131 height 15
click at [854, 472] on div "Add section Choose templates inspired by CRO experts Generate layout from URL o…" at bounding box center [612, 448] width 913 height 92
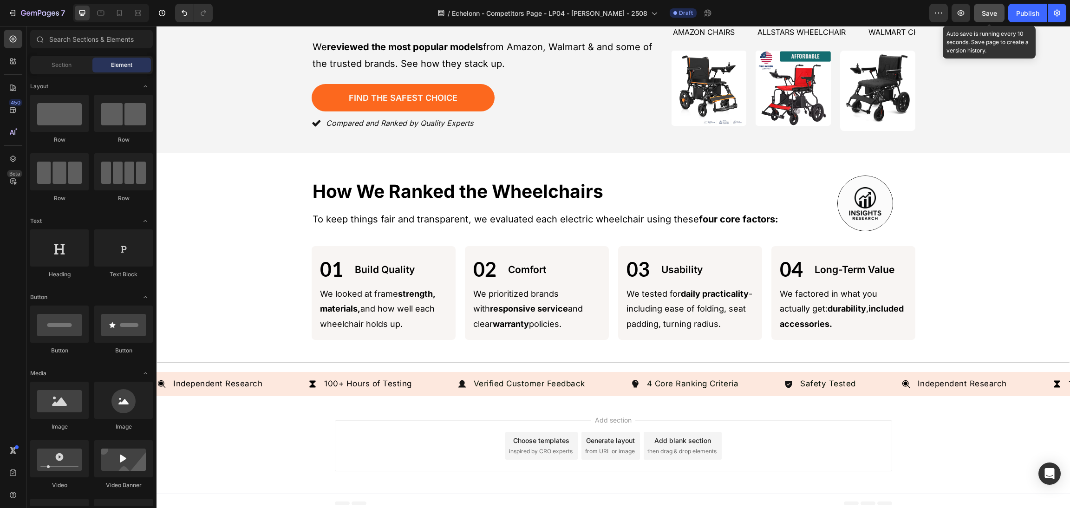
click at [987, 7] on button "Save" at bounding box center [989, 13] width 31 height 19
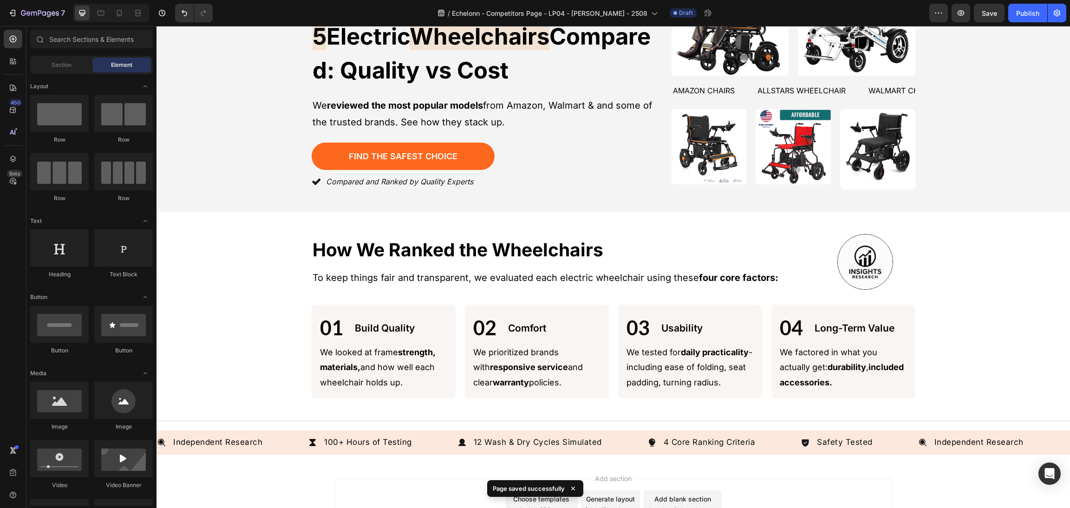
scroll to position [139, 0]
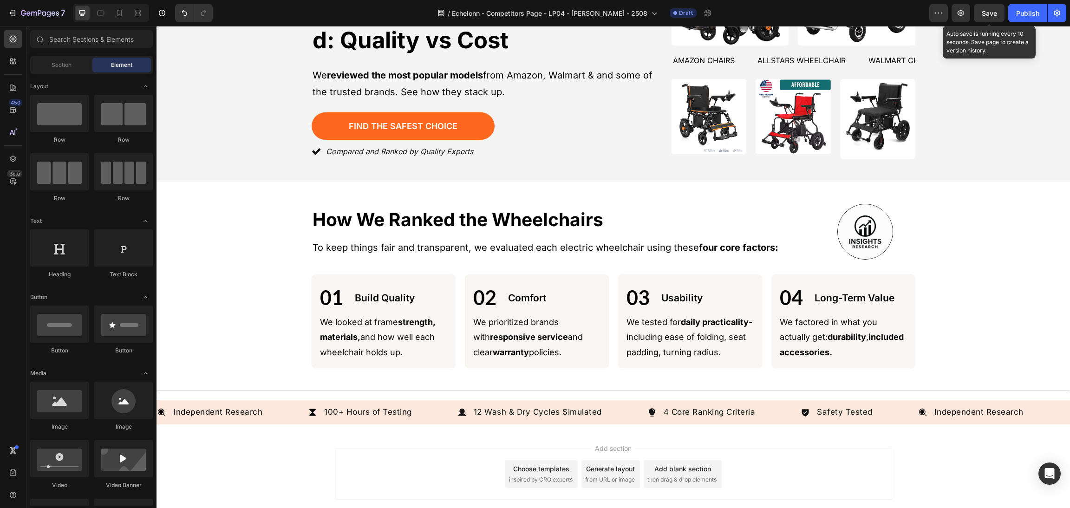
click at [993, 11] on span "Save" at bounding box center [988, 13] width 15 height 8
click at [980, 18] on button "Save" at bounding box center [989, 13] width 31 height 19
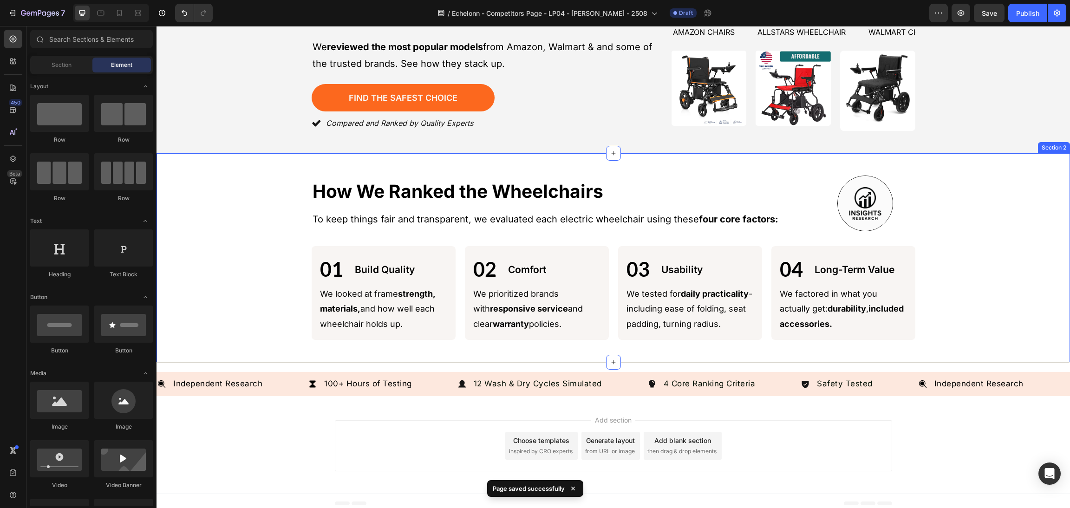
scroll to position [0, 0]
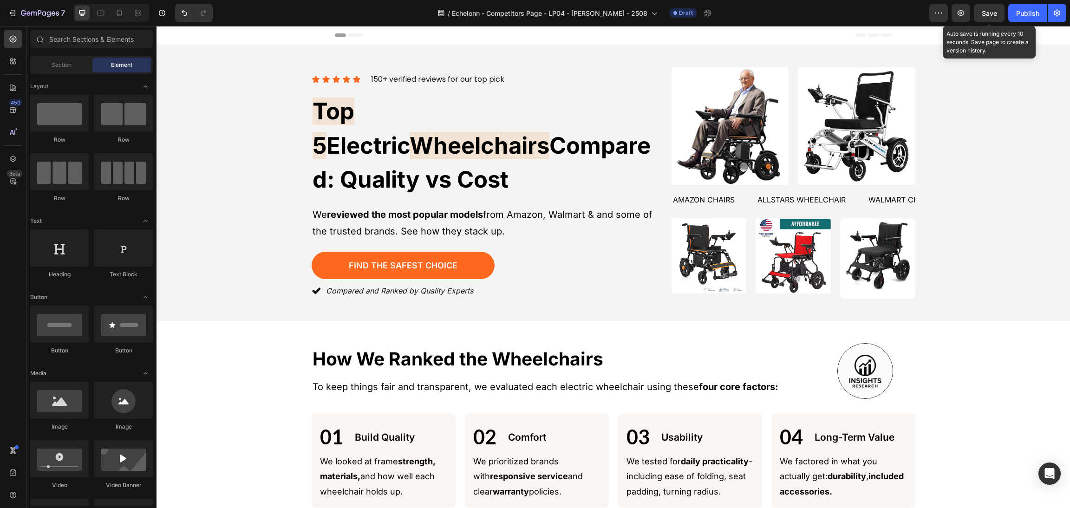
click at [989, 12] on span "Save" at bounding box center [988, 13] width 15 height 8
click at [991, 10] on span "Save" at bounding box center [988, 13] width 15 height 8
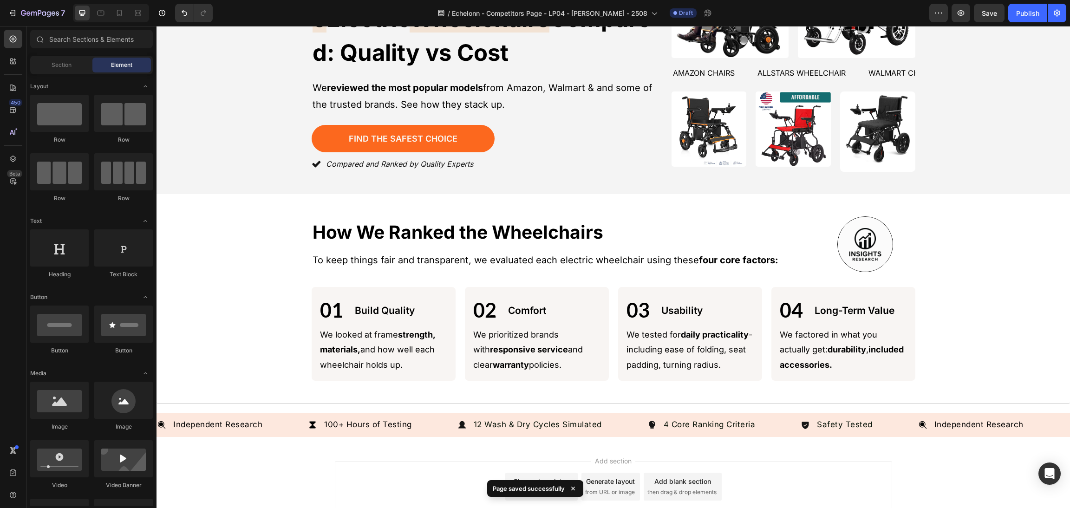
scroll to position [168, 0]
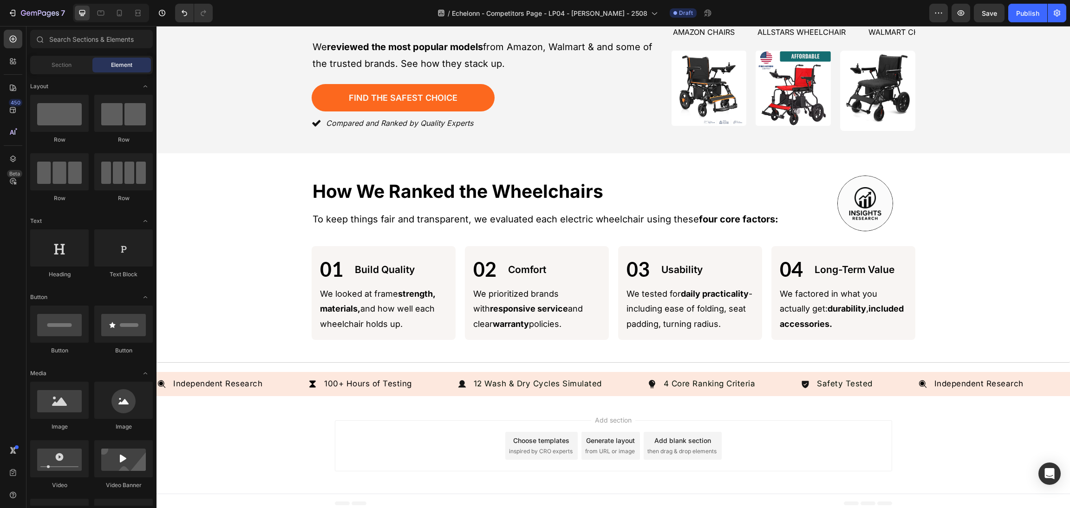
click at [966, 23] on div "7 Version history / Echelonn - Competitors Page - LP04 - Sasha - 2508 Draft Pre…" at bounding box center [535, 13] width 1070 height 26
drag, startPoint x: 977, startPoint y: 15, endPoint x: 801, endPoint y: 29, distance: 176.5
click at [977, 15] on button "Save" at bounding box center [989, 13] width 31 height 19
click at [897, 420] on div "Add section Choose templates inspired by CRO experts Generate layout from URL o…" at bounding box center [612, 448] width 913 height 92
drag, startPoint x: 897, startPoint y: 420, endPoint x: 527, endPoint y: 451, distance: 370.8
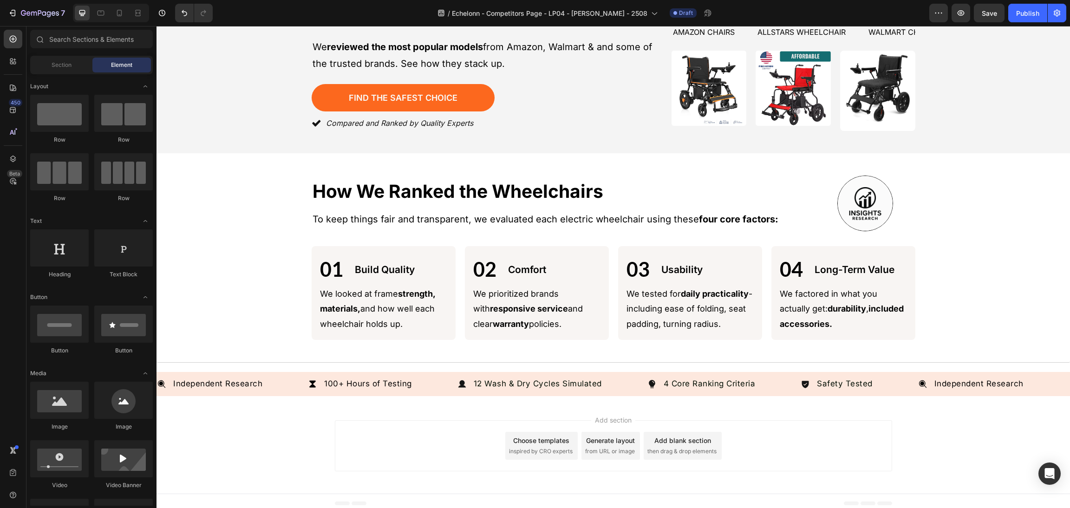
click at [527, 451] on div "Choose templates inspired by CRO experts" at bounding box center [541, 446] width 72 height 28
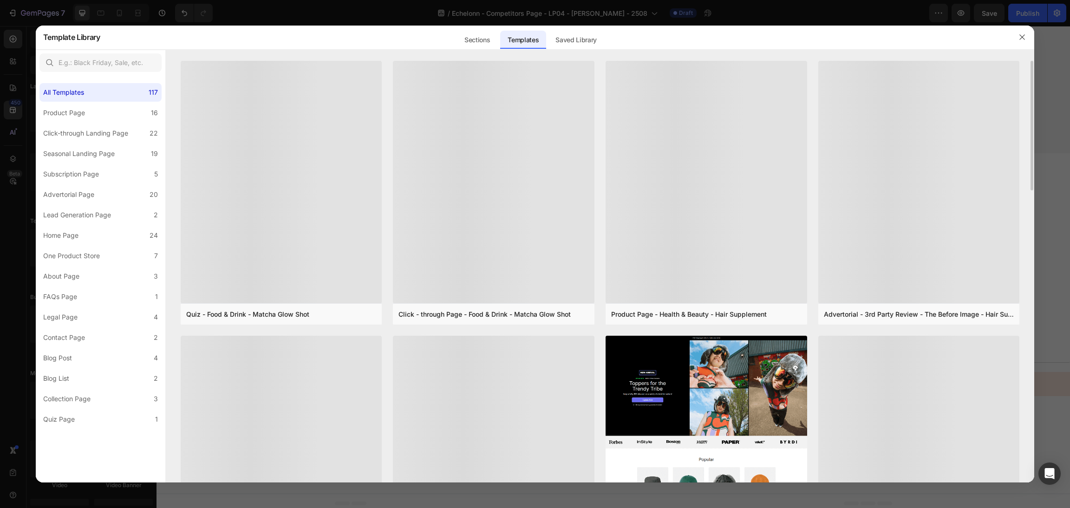
click at [551, 401] on div at bounding box center [493, 457] width 201 height 243
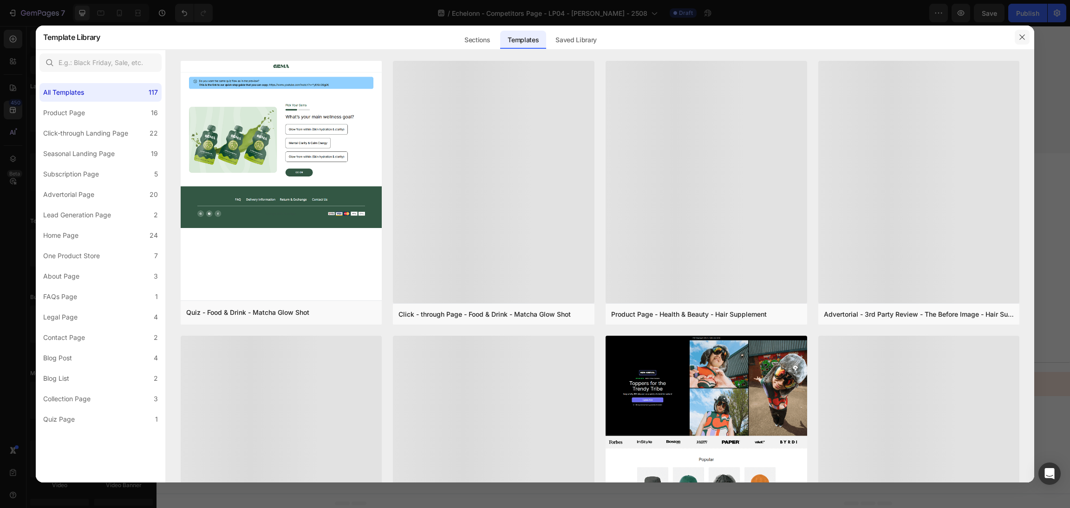
click at [1020, 33] on button "button" at bounding box center [1021, 37] width 15 height 15
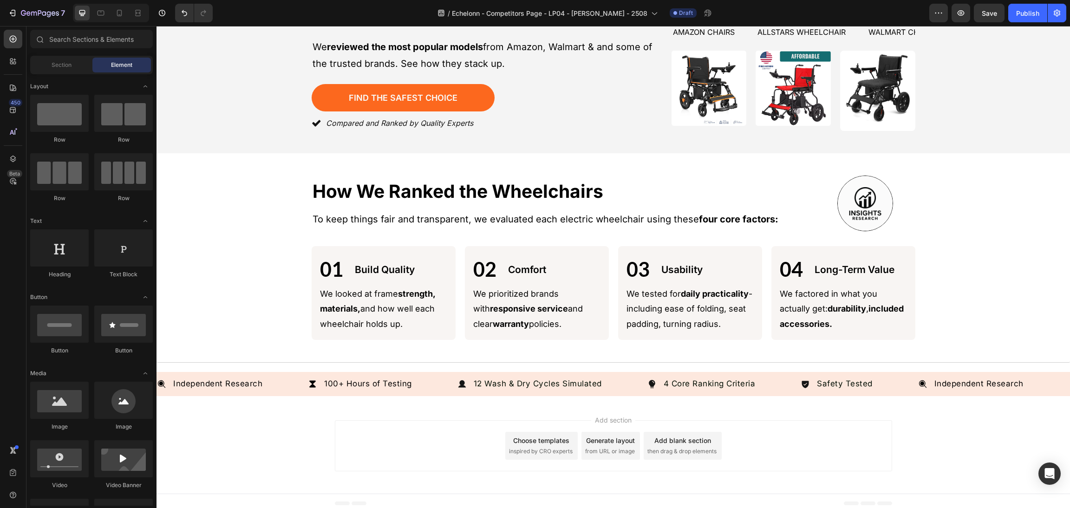
click at [915, 402] on div "Add section Choose templates inspired by CRO experts Generate layout from URL o…" at bounding box center [612, 448] width 913 height 92
drag, startPoint x: 915, startPoint y: 399, endPoint x: 942, endPoint y: 411, distance: 29.3
click at [944, 421] on div "Add section Choose templates inspired by CRO experts Generate layout from URL o…" at bounding box center [612, 448] width 913 height 92
click at [938, 402] on div "Add section Choose templates inspired by CRO experts Generate layout from URL o…" at bounding box center [612, 448] width 913 height 92
click at [933, 394] on div "Independent Research Item List 100+ Hours of Testing Item List 12 Wash & Dry Cy…" at bounding box center [612, 382] width 913 height 39
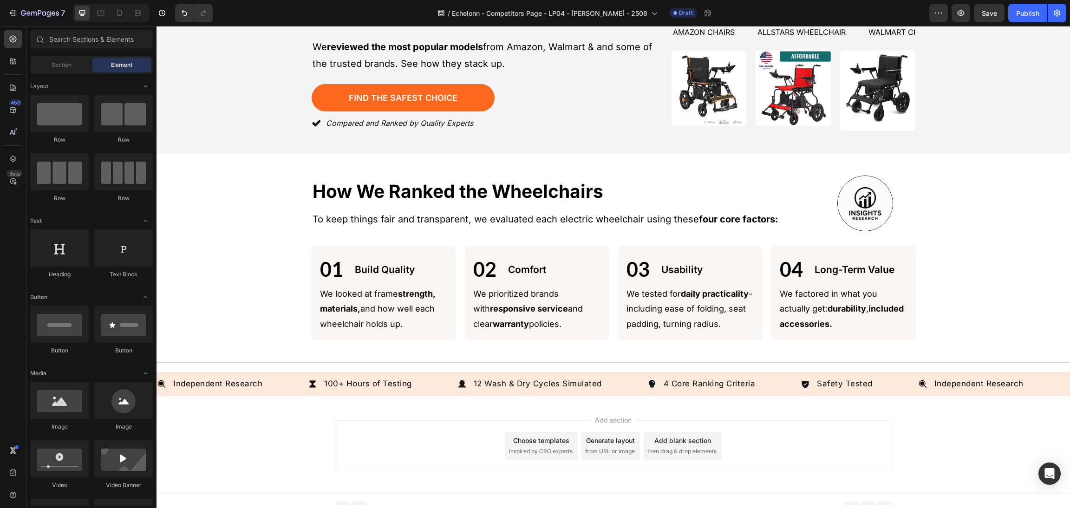
drag, startPoint x: 889, startPoint y: 401, endPoint x: 524, endPoint y: 404, distance: 364.9
click at [521, 407] on div "Add section Choose templates inspired by CRO experts Generate layout from URL o…" at bounding box center [612, 448] width 913 height 92
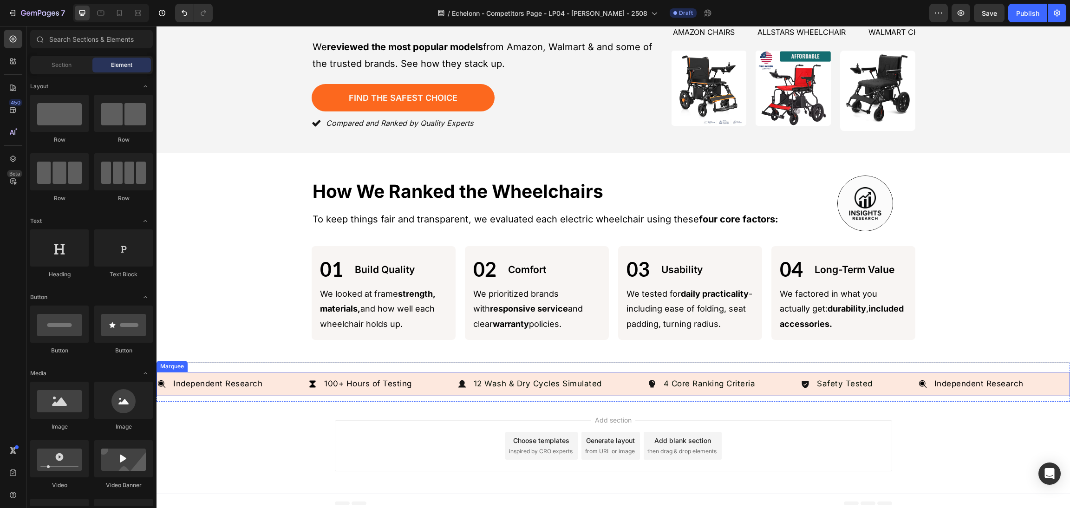
click at [566, 390] on div "Independent Research Item List 100+ Hours of Testing Item List 12 Wash & Dry Cy…" at bounding box center [612, 384] width 913 height 24
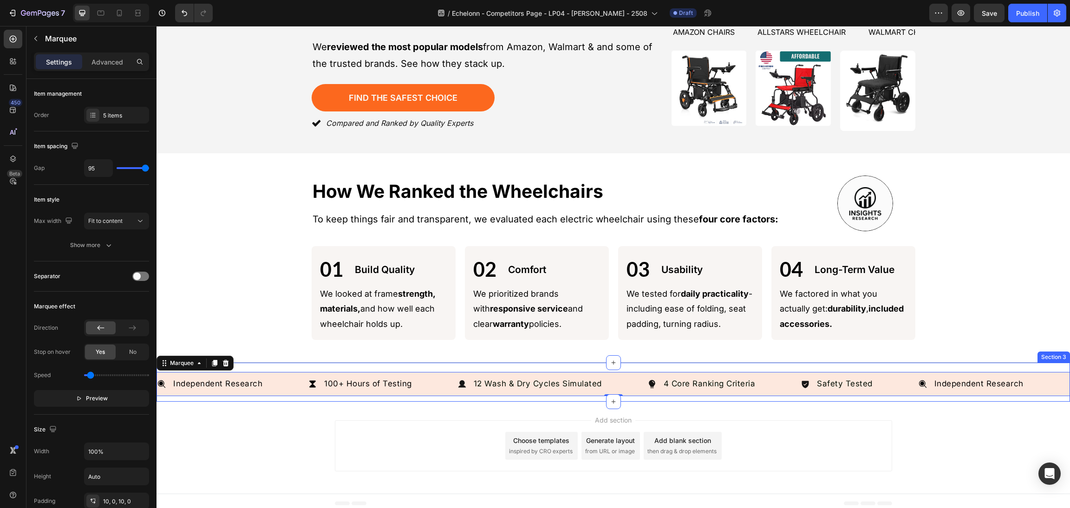
click at [570, 394] on div "Independent Research Item List 100+ Hours of Testing Item List 12 Wash & Dry Cy…" at bounding box center [612, 382] width 913 height 39
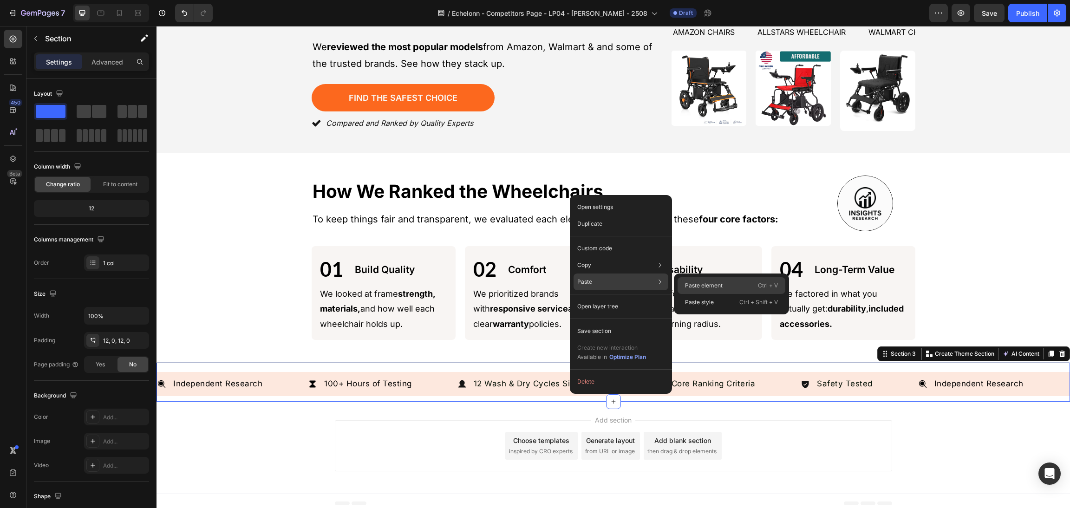
click at [732, 294] on div "Paste element Ctrl + V" at bounding box center [731, 302] width 108 height 17
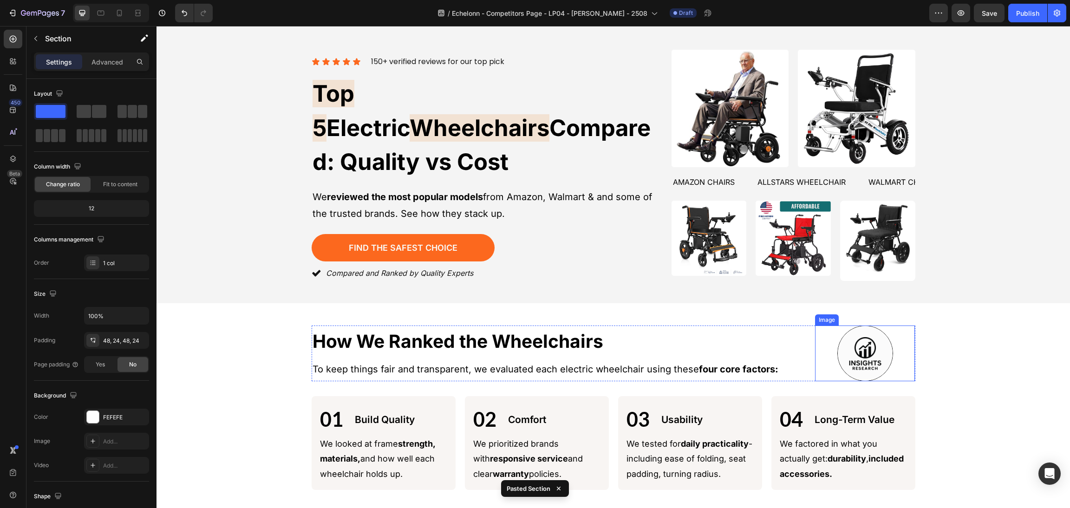
scroll to position [0, 0]
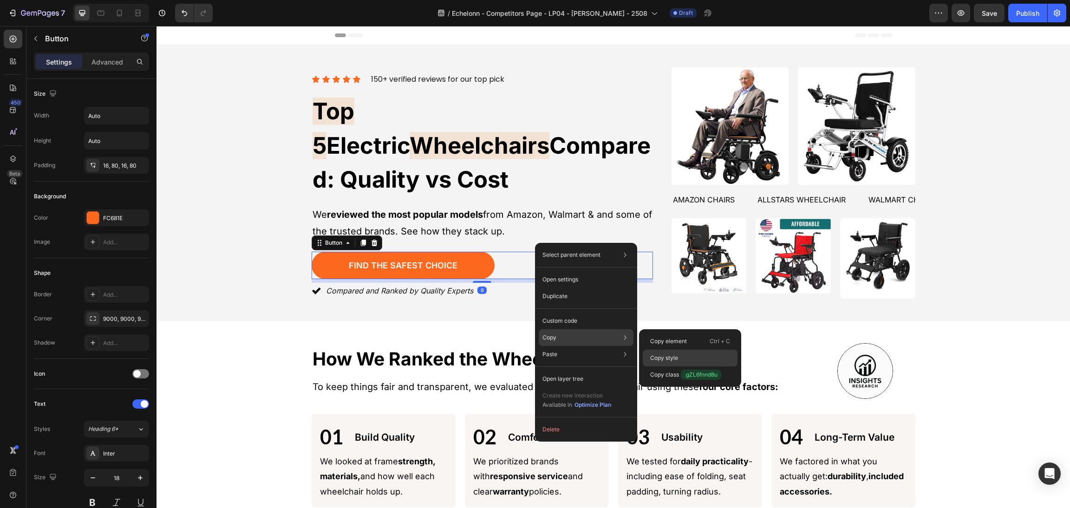
drag, startPoint x: 550, startPoint y: 329, endPoint x: 706, endPoint y: 355, distance: 158.6
click at [706, 366] on div "Copy style" at bounding box center [690, 374] width 95 height 17
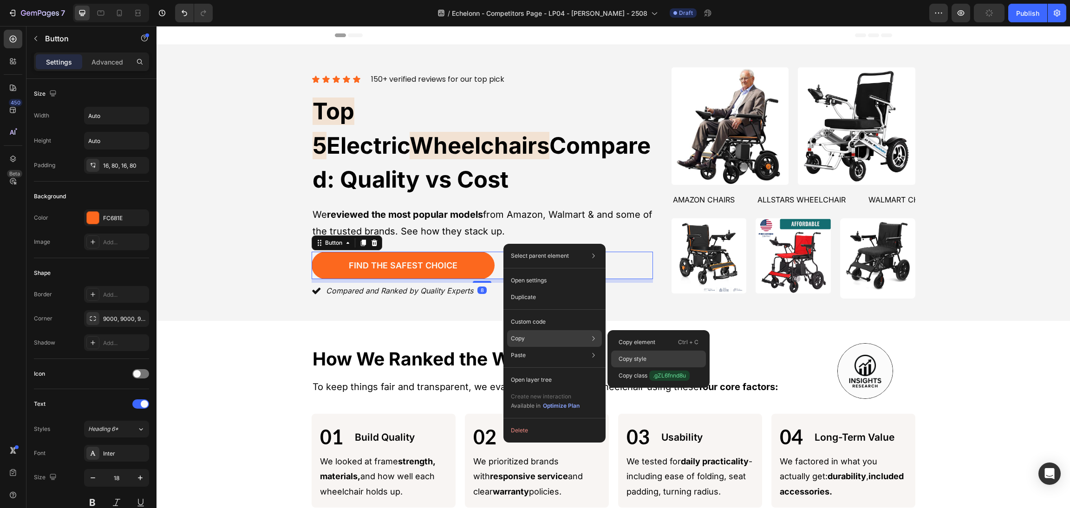
drag, startPoint x: 643, startPoint y: 355, endPoint x: 505, endPoint y: 329, distance: 140.2
click at [644, 355] on p "Copy style" at bounding box center [632, 359] width 28 height 8
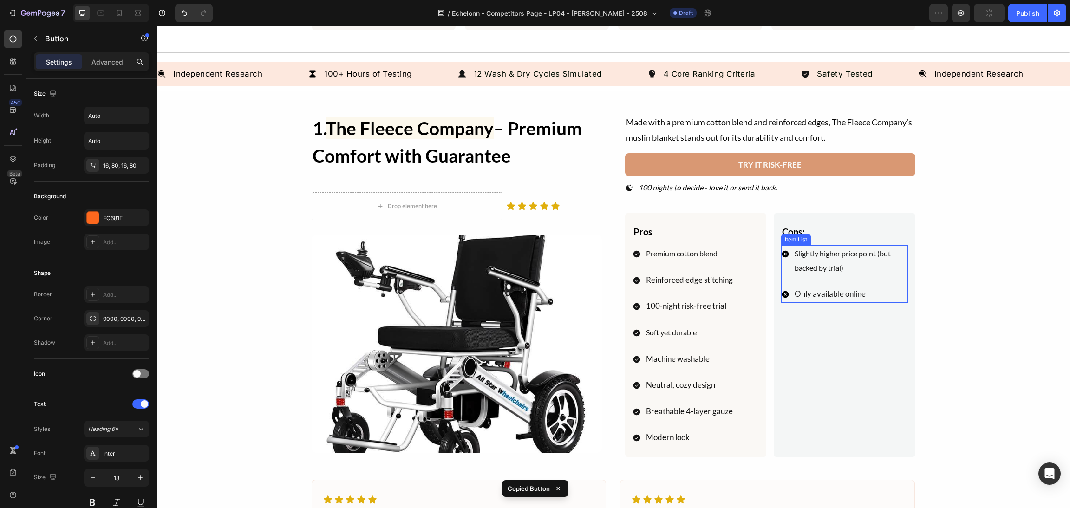
scroll to position [487, 0]
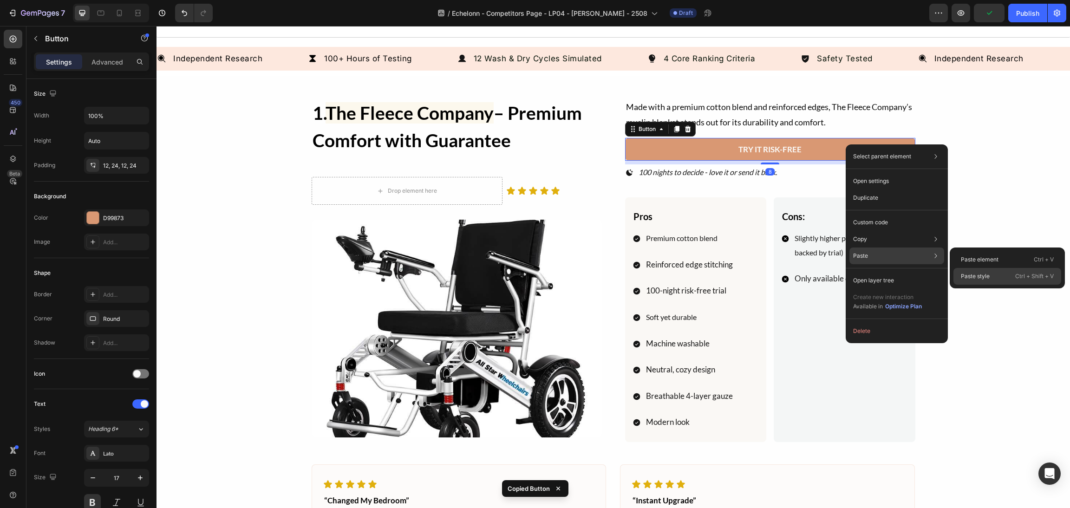
click at [970, 274] on p "Paste style" at bounding box center [975, 276] width 29 height 8
type input "Auto"
type input "18"
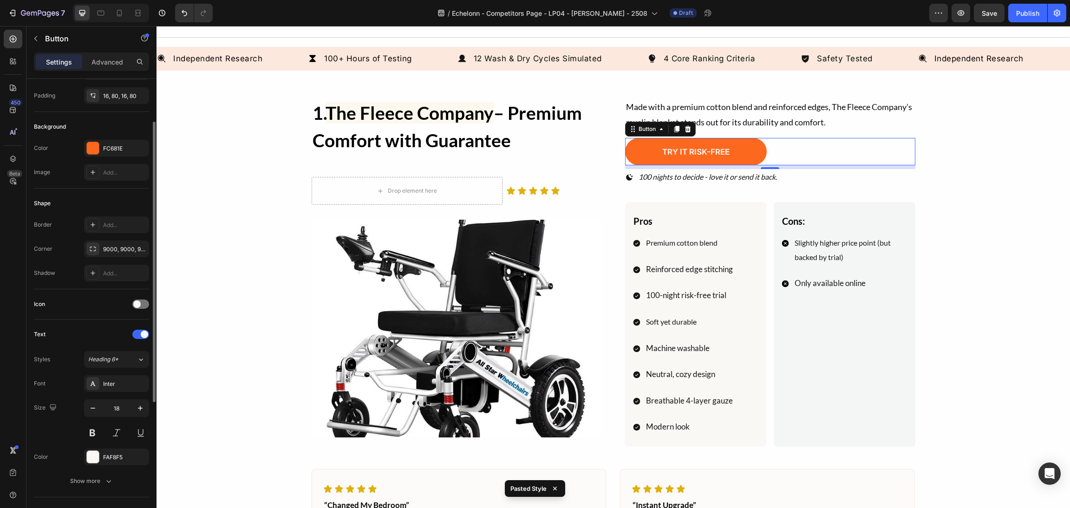
scroll to position [0, 0]
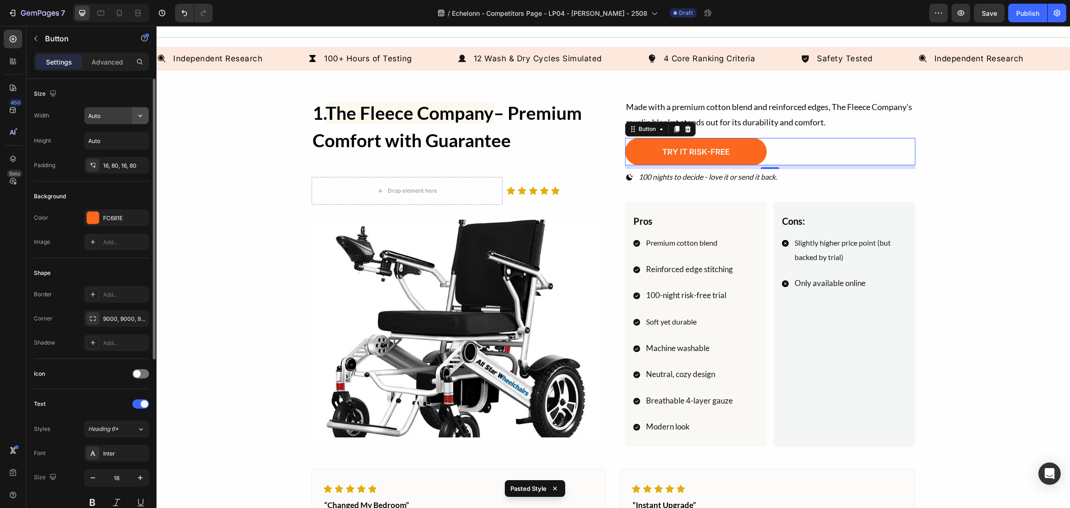
click at [140, 111] on icon "button" at bounding box center [140, 115] width 9 height 9
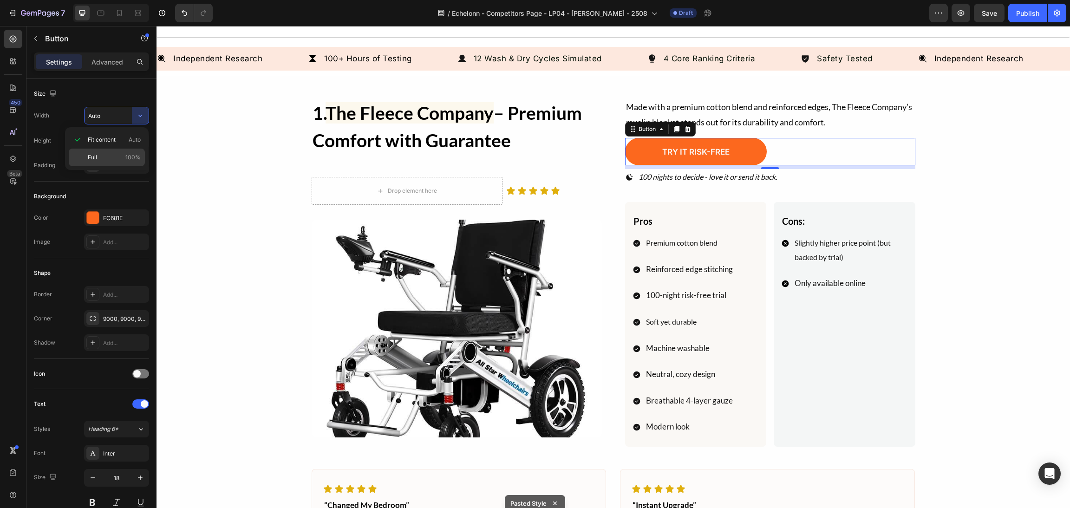
drag, startPoint x: 120, startPoint y: 156, endPoint x: 72, endPoint y: 169, distance: 50.1
click at [120, 156] on p "Full 100%" at bounding box center [114, 157] width 53 height 8
type input "100%"
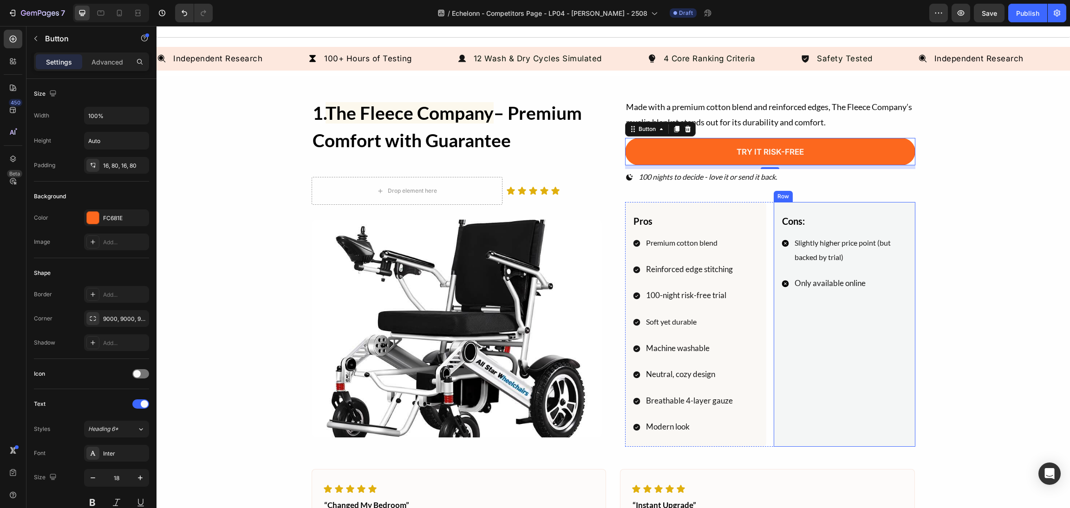
click at [914, 299] on div "1. The Fleece Company – Premium Comfort with Guarantee Heading Drop element her…" at bounding box center [613, 365] width 891 height 535
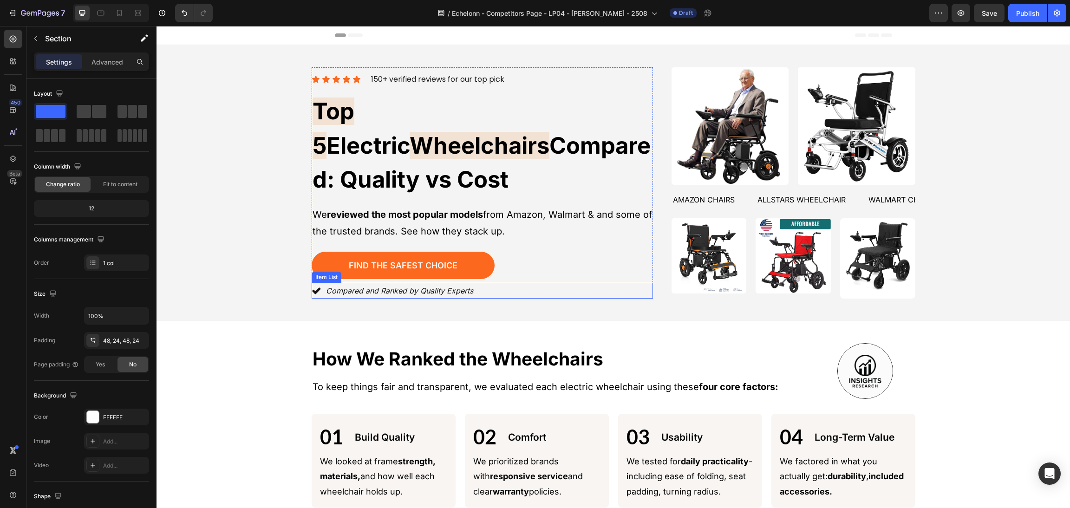
click at [325, 283] on div "Compared and Ranked by Quality Experts" at bounding box center [400, 291] width 150 height 16
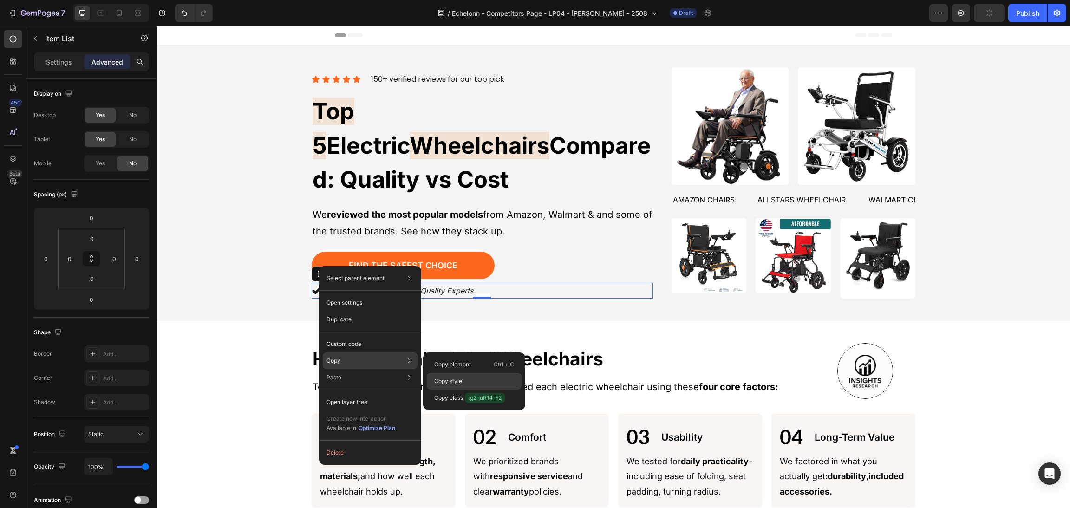
click at [469, 389] on div "Copy style" at bounding box center [474, 397] width 95 height 17
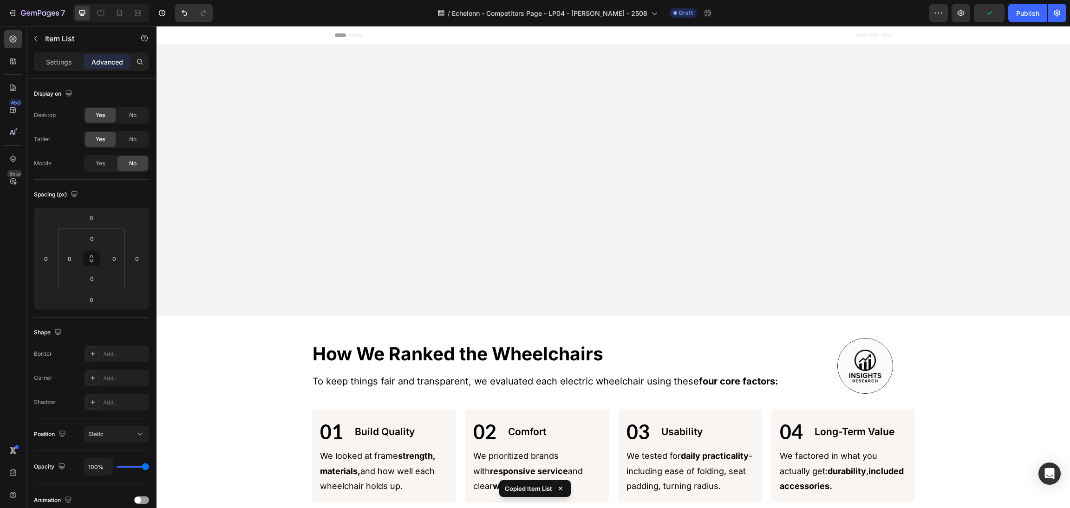
scroll to position [348, 0]
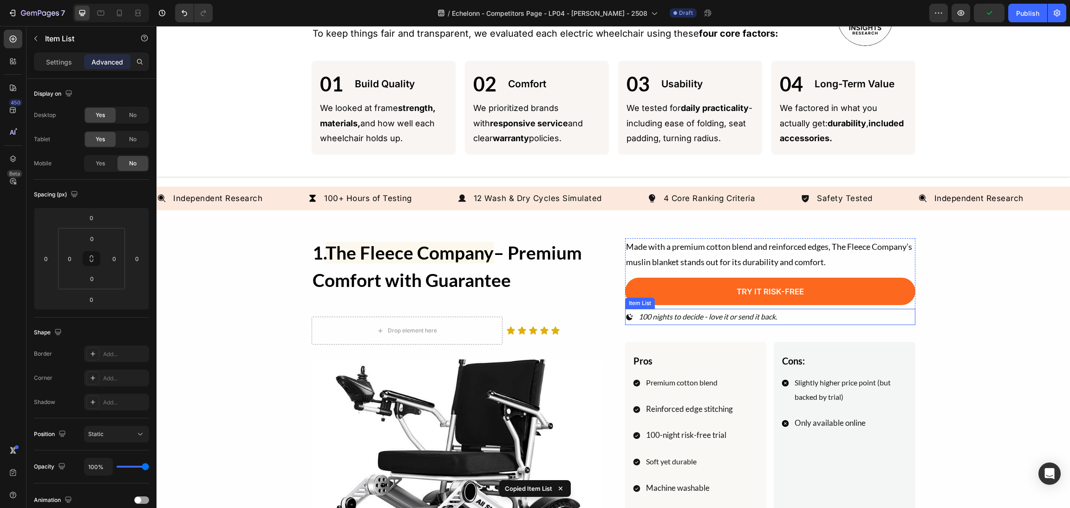
click at [643, 318] on p "100 nights to decide - love it or send it back." at bounding box center [707, 316] width 138 height 13
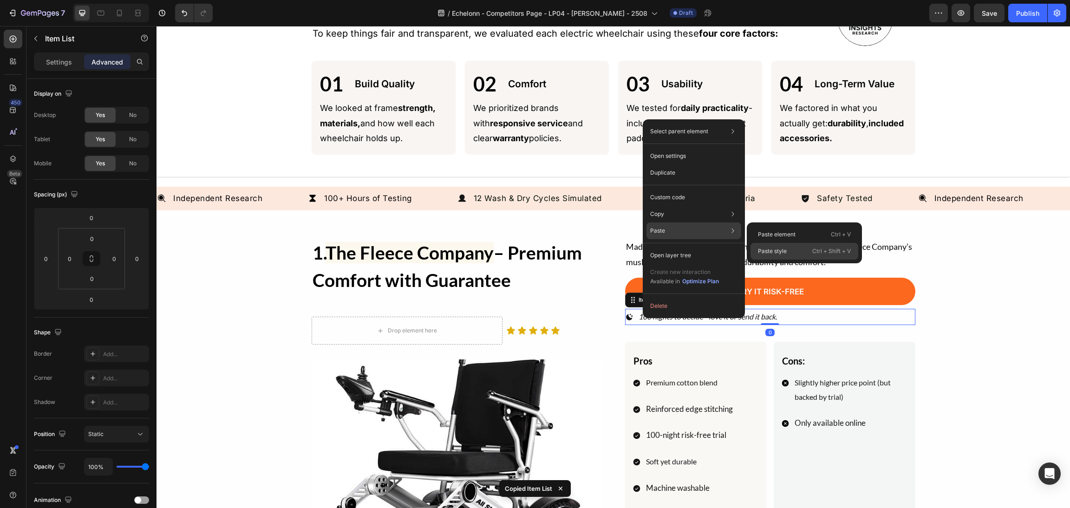
click at [773, 243] on div "Paste style Ctrl + Shift + V" at bounding box center [804, 251] width 108 height 17
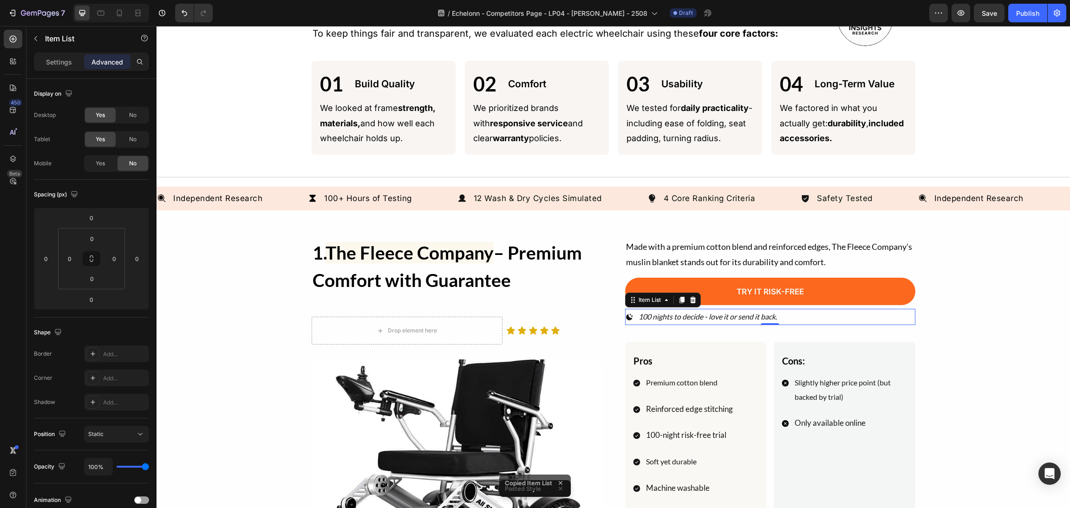
click at [715, 316] on p "100 nights to decide - love it or send it back." at bounding box center [707, 316] width 138 height 13
click at [67, 61] on p "Settings" at bounding box center [59, 62] width 26 height 10
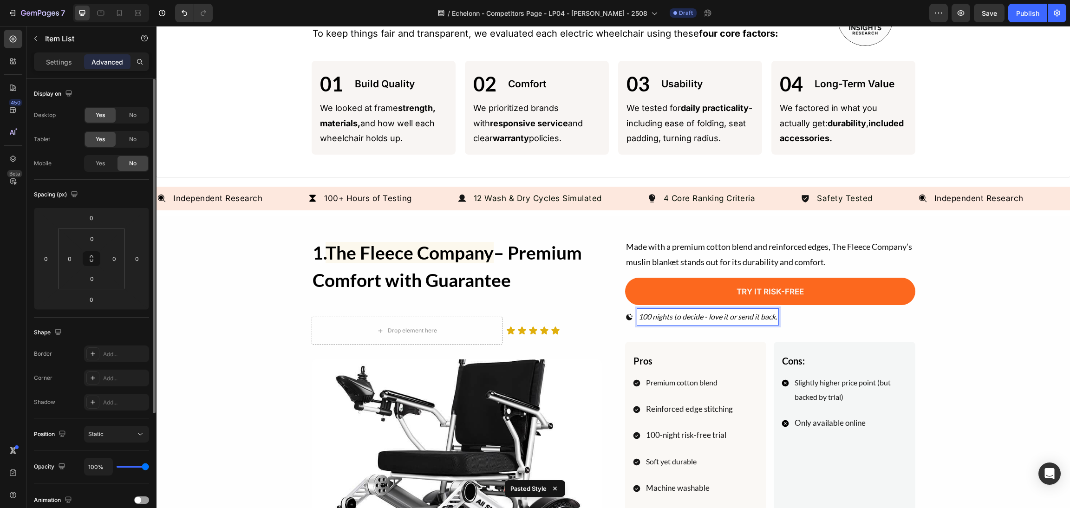
type input "8"
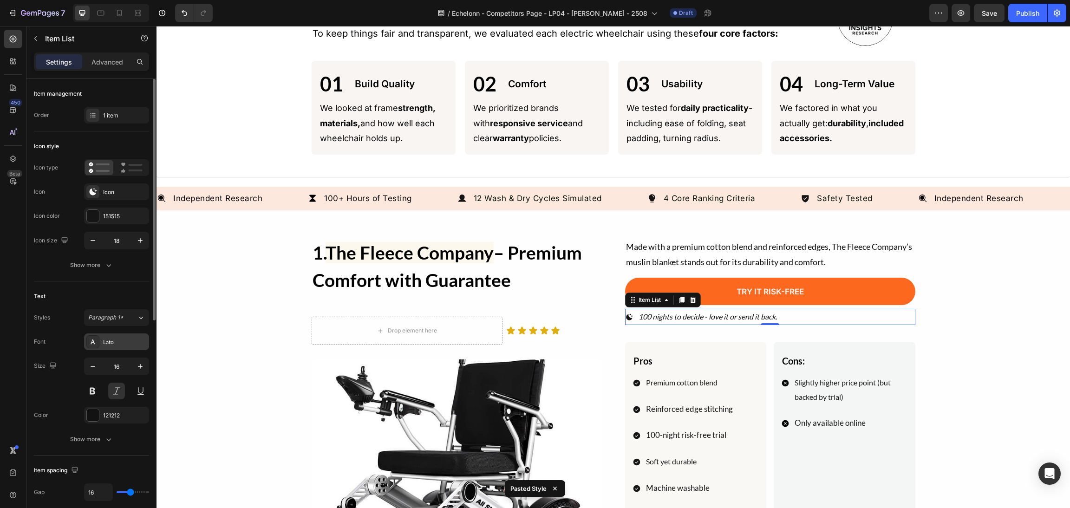
click at [124, 337] on div "Lato" at bounding box center [116, 341] width 65 height 17
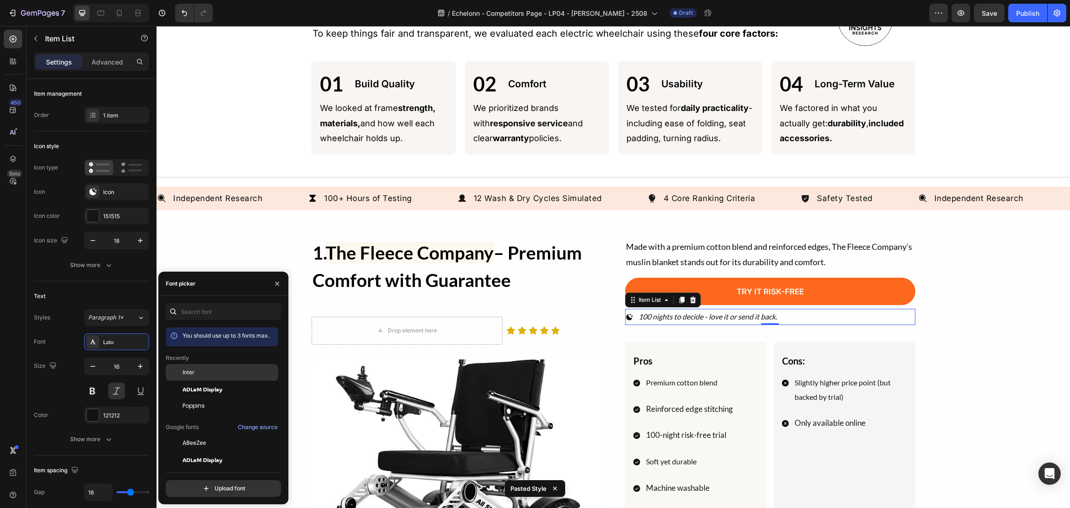
click at [203, 374] on div "Inter" at bounding box center [229, 372] width 94 height 8
click at [1026, 320] on div "1. The Fleece Company – Premium Comfort with Guarantee Heading Drop element her…" at bounding box center [613, 505] width 891 height 535
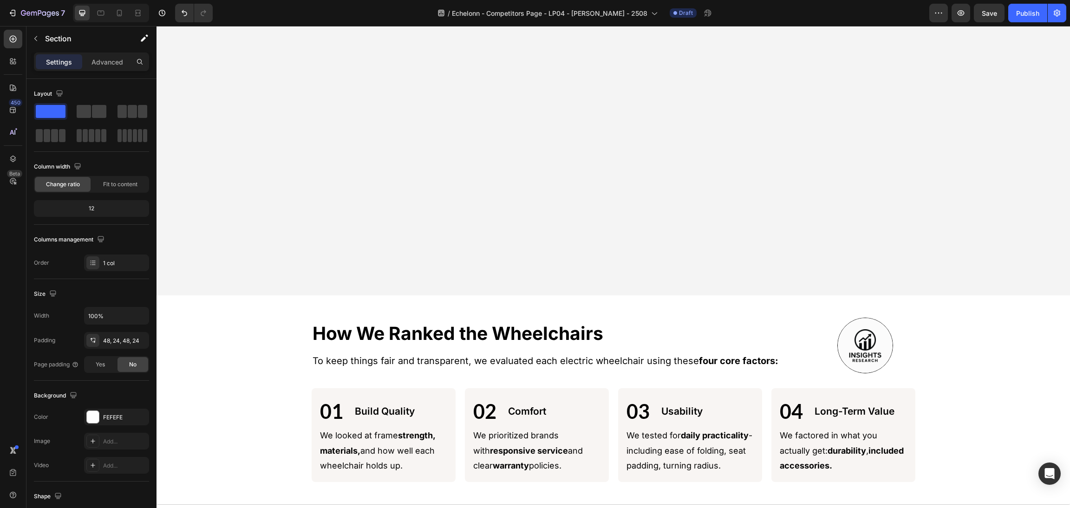
scroll to position [487, 0]
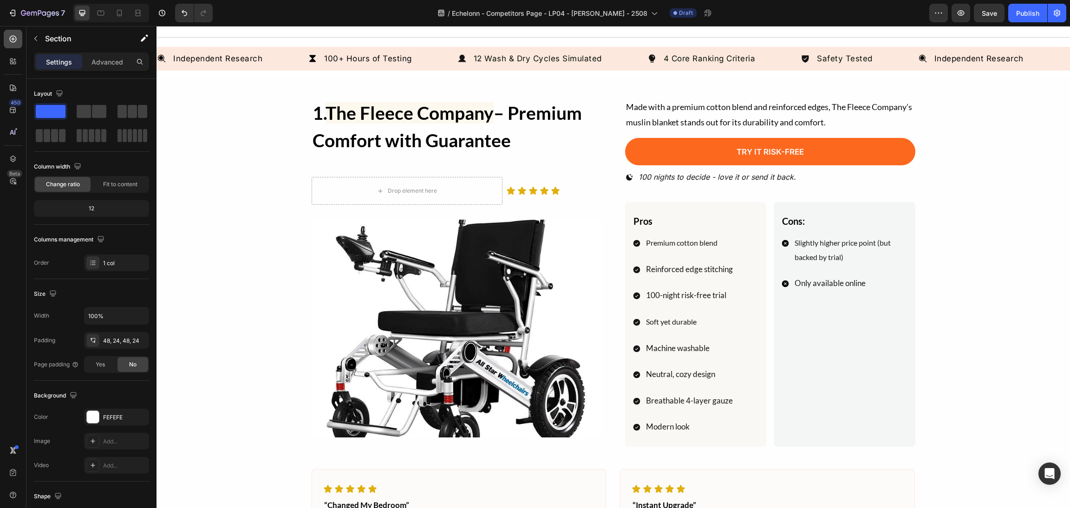
click at [15, 46] on div at bounding box center [13, 39] width 19 height 19
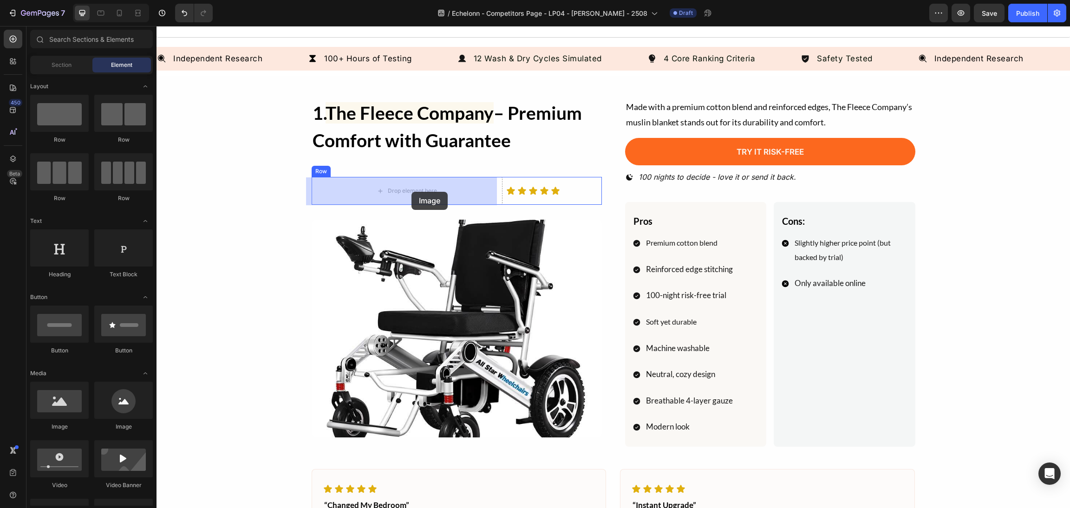
drag, startPoint x: 290, startPoint y: 380, endPoint x: 411, endPoint y: 192, distance: 223.9
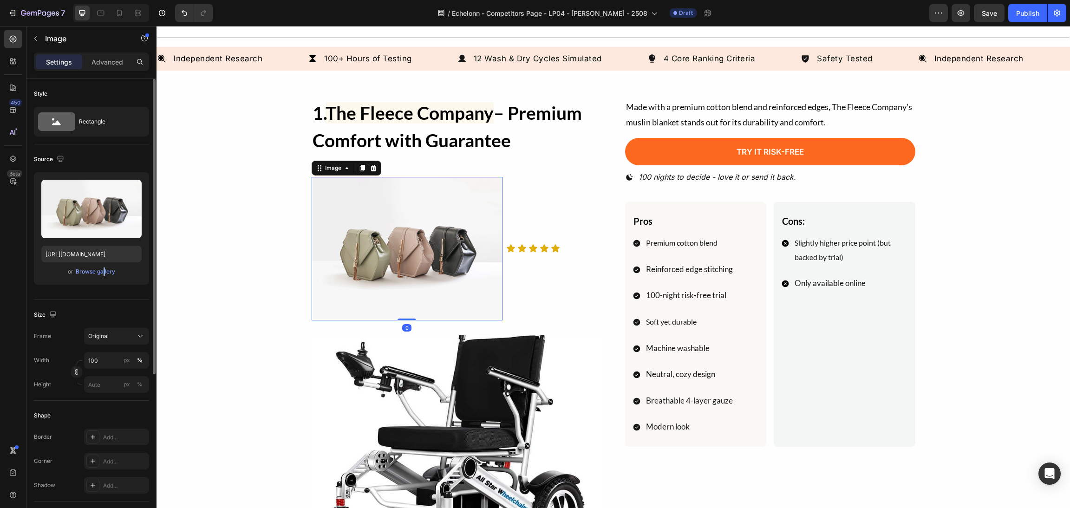
click at [102, 277] on div "or Browse gallery" at bounding box center [91, 271] width 100 height 11
click at [104, 274] on div "Browse gallery" at bounding box center [95, 271] width 39 height 8
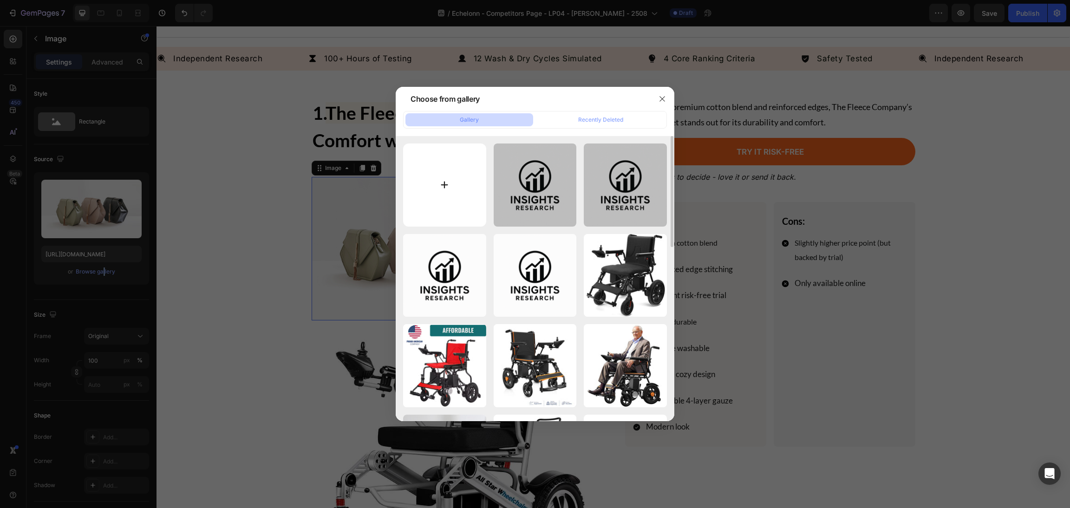
click at [449, 171] on input "file" at bounding box center [444, 184] width 83 height 83
type input "C:\fakepath\All_Star_Wheelchairs_cl.webp"
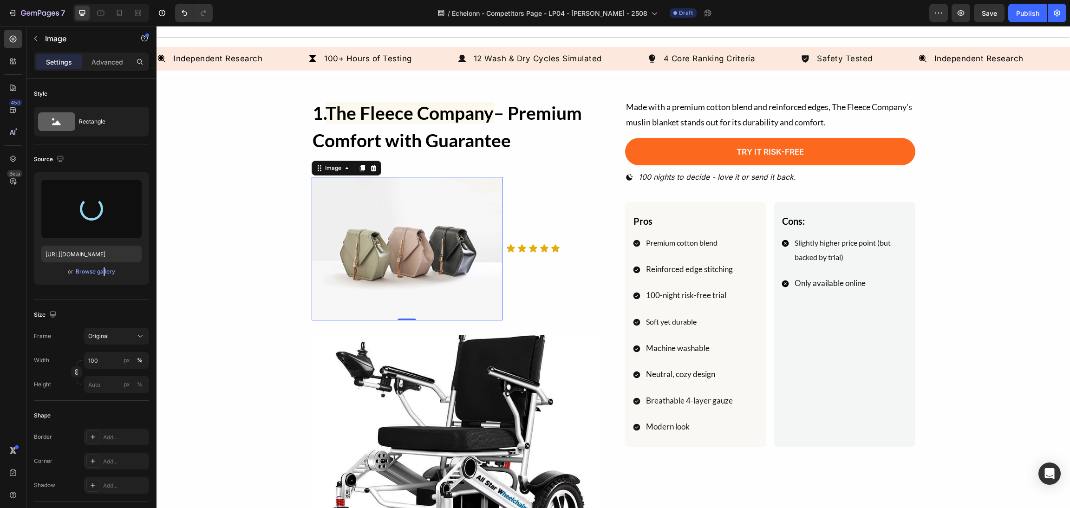
type input "https://cdn.shopify.com/s/files/1/0568/5261/1281/files/gempages_492144756260865…"
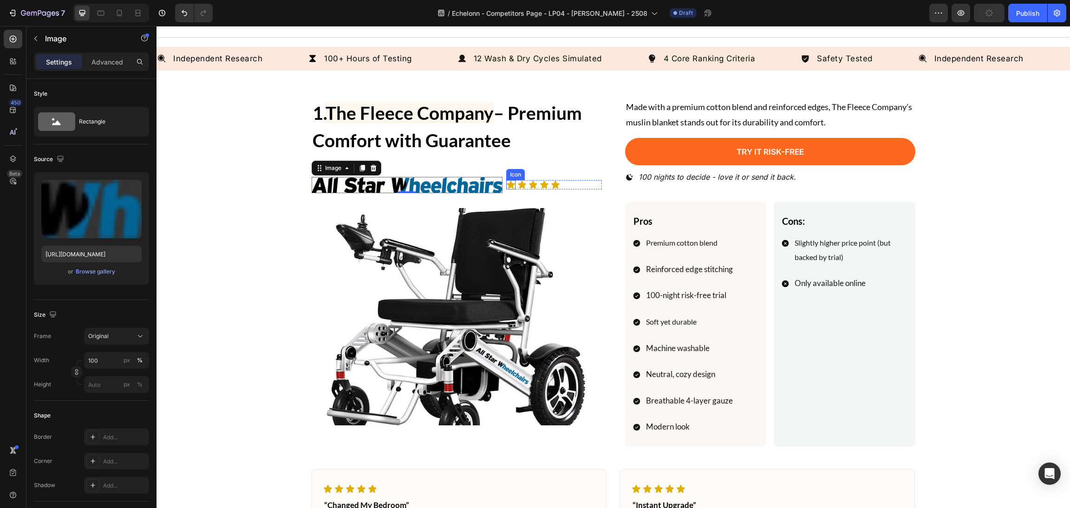
click at [506, 188] on div "Icon" at bounding box center [510, 184] width 9 height 9
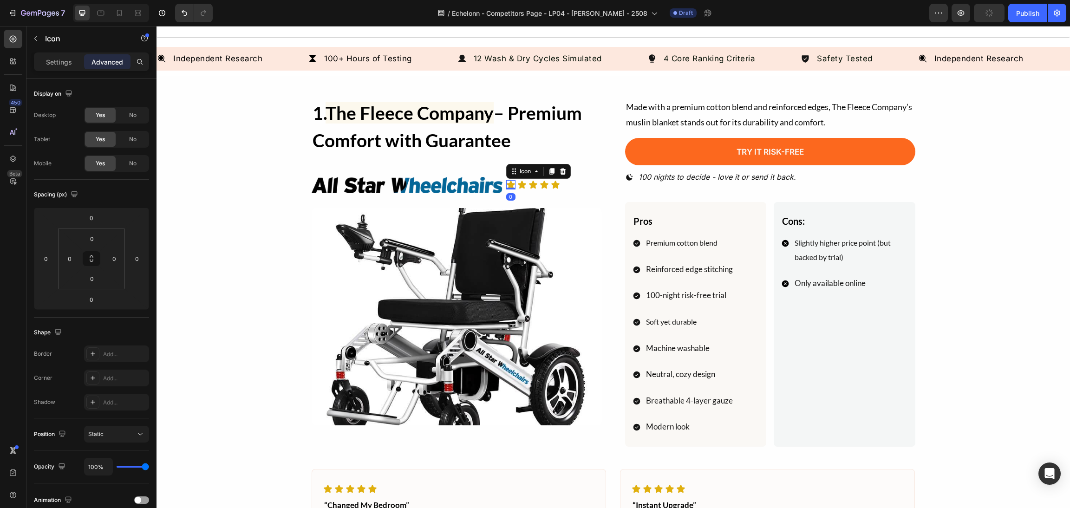
click at [558, 197] on div "1. The Fleece Company – Premium Comfort with Guarantee Heading Image Icon 0 Ico…" at bounding box center [457, 272] width 290 height 348
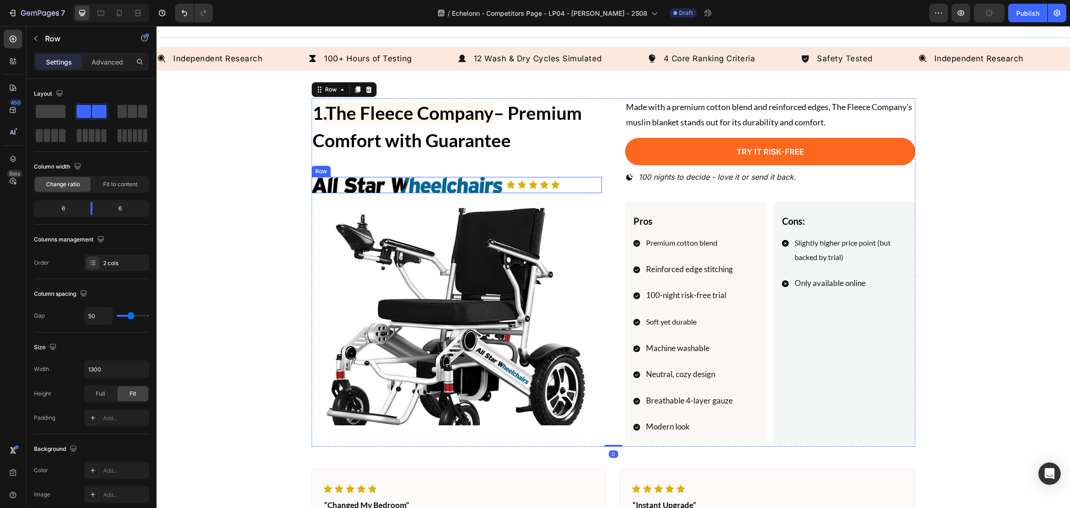
click at [579, 192] on div "Icon Icon Icon Icon Icon Icon List" at bounding box center [554, 185] width 96 height 16
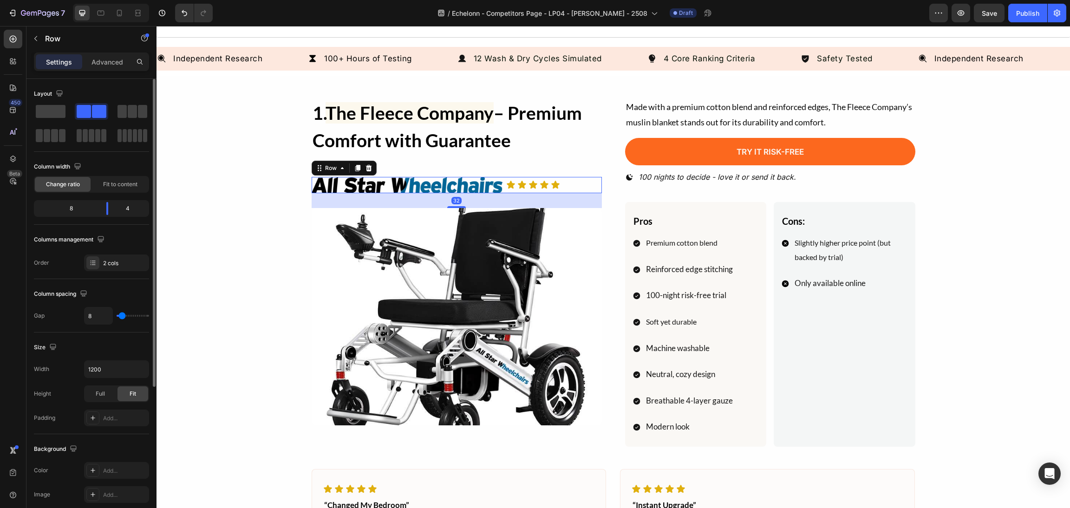
type input "14"
type input "16"
type input "19"
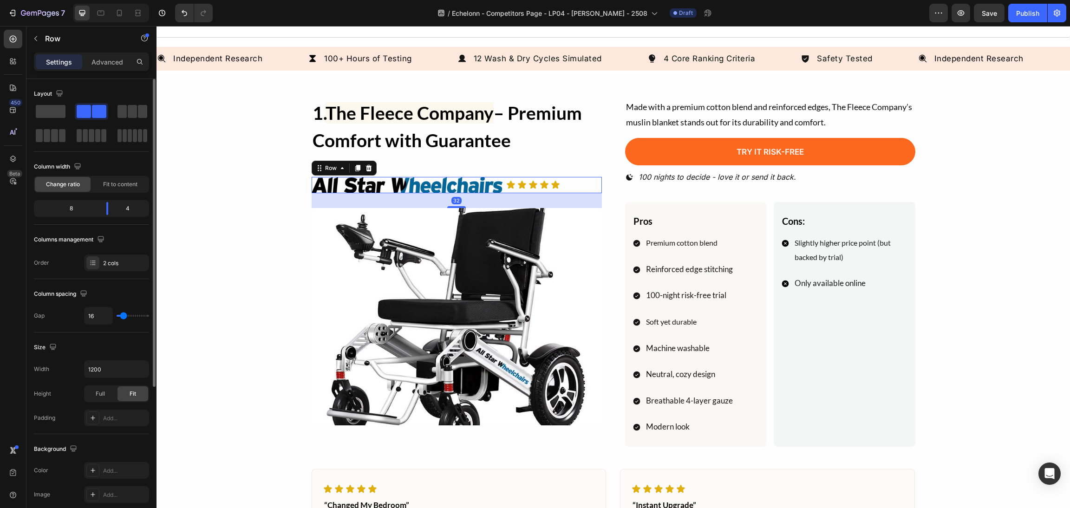
type input "19"
type input "22"
type input "24"
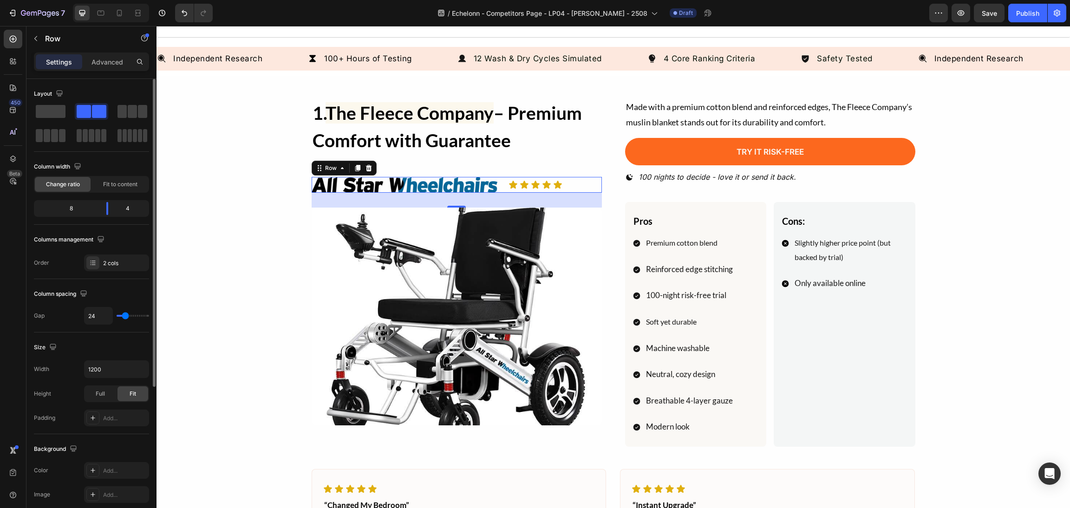
type input "30"
type input "38"
type input "40"
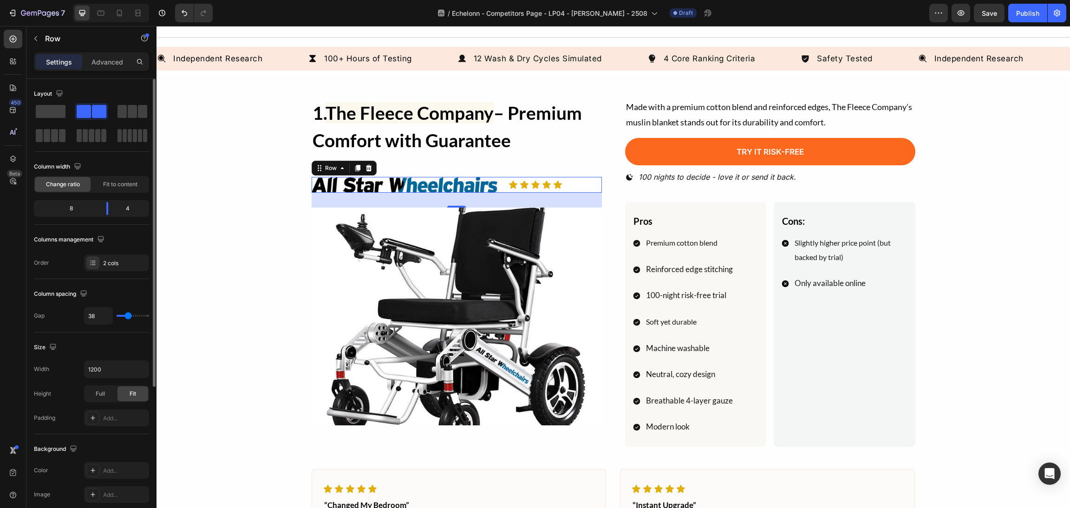
type input "40"
type input "51"
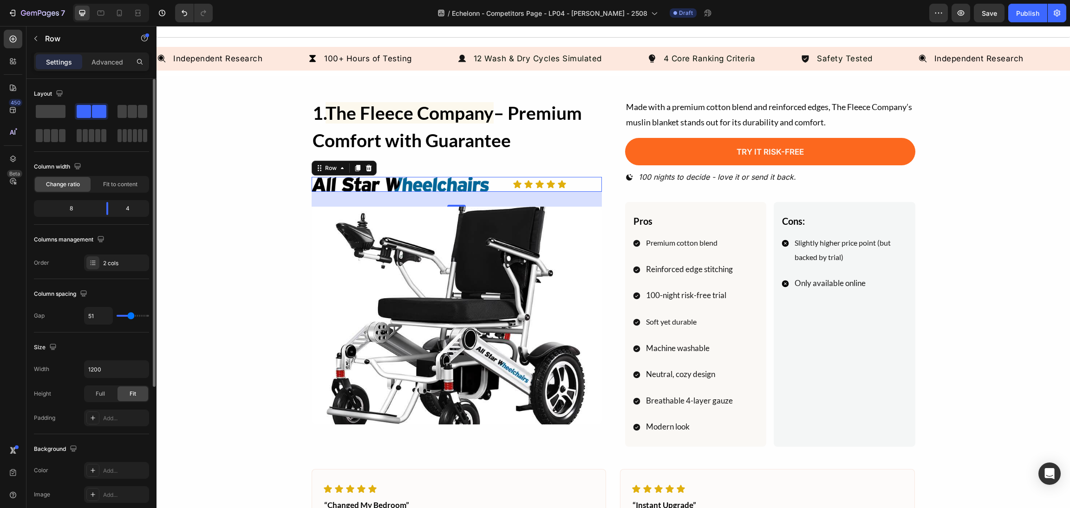
type input "56"
type input "59"
type input "70"
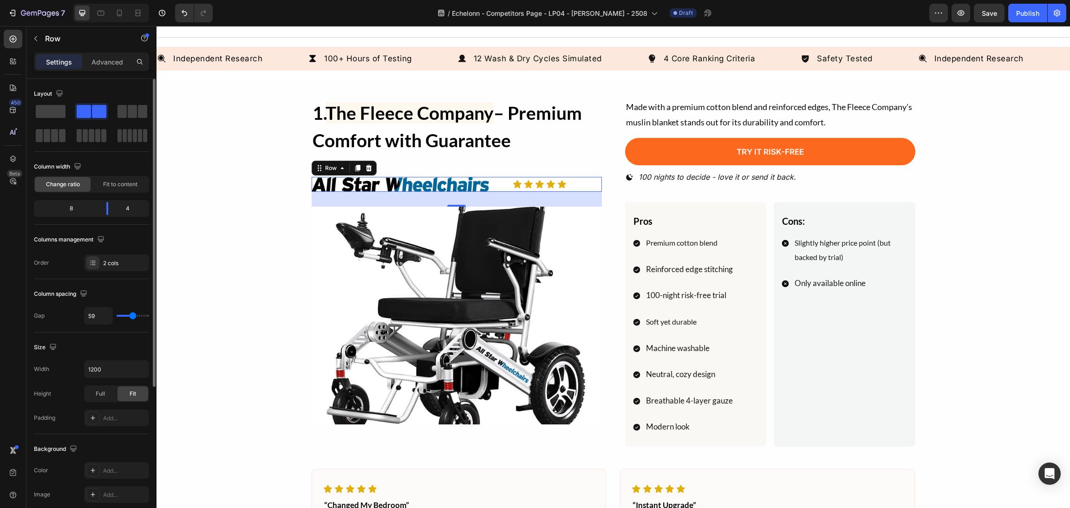
type input "70"
type input "83"
type input "86"
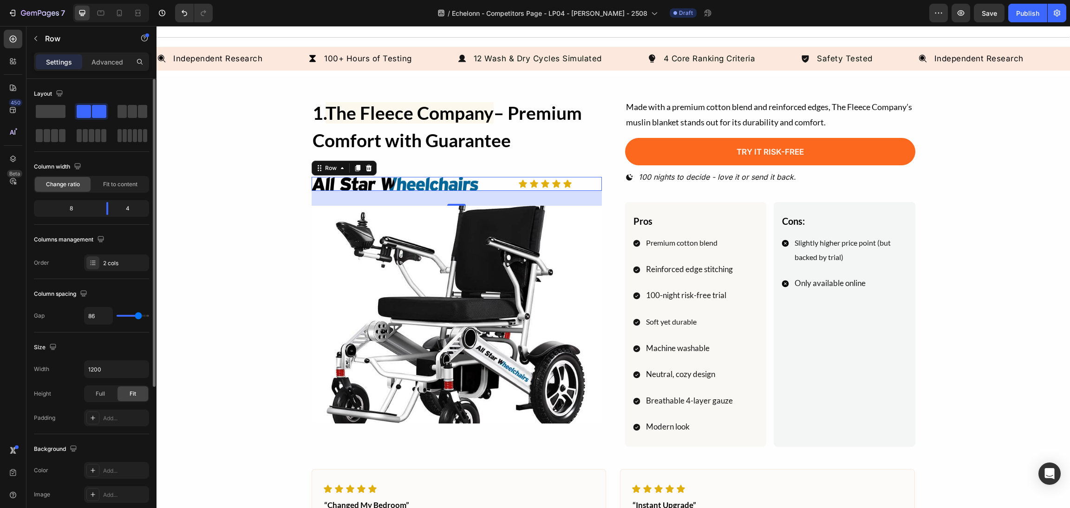
type input "88"
type input "91"
type input "96"
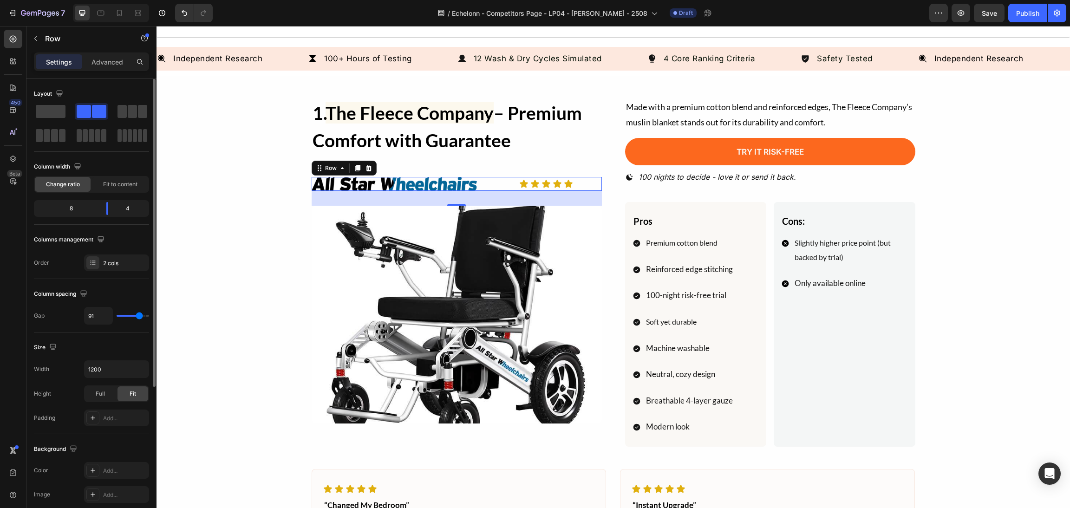
type input "96"
type input "99"
drag, startPoint x: 122, startPoint y: 318, endPoint x: 735, endPoint y: 194, distance: 626.2
type input "99"
click at [141, 316] on input "range" at bounding box center [133, 316] width 32 height 2
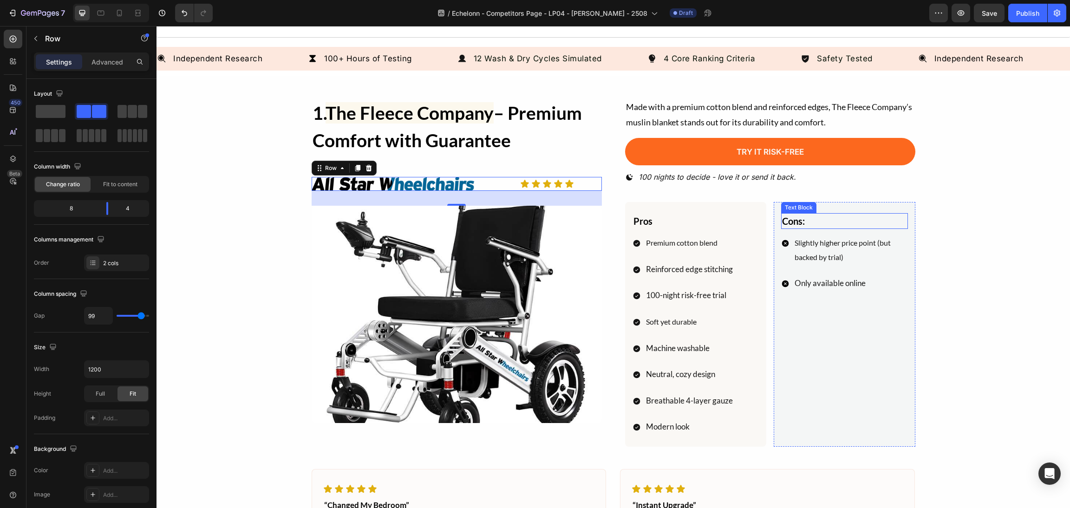
click at [928, 220] on div "1. The Fleece Company – Premium Comfort with Guarantee Heading Image Icon Icon …" at bounding box center [613, 365] width 891 height 535
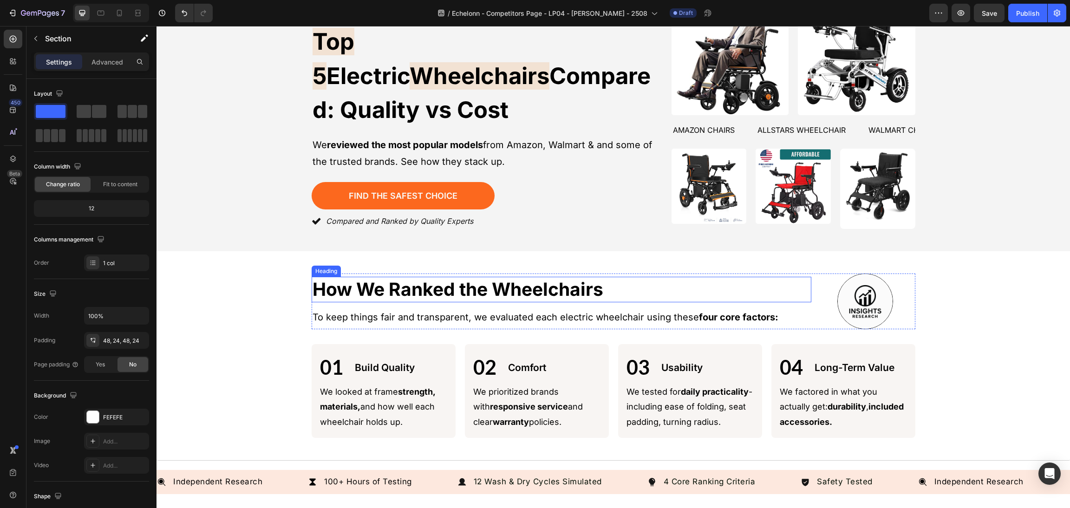
scroll to position [0, 0]
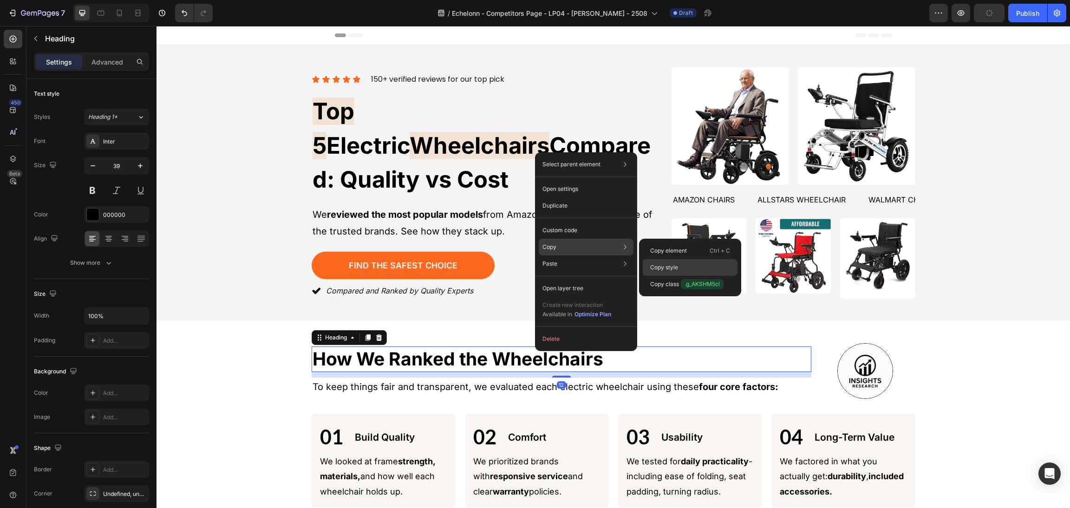
click at [680, 276] on div "Copy style" at bounding box center [690, 284] width 95 height 17
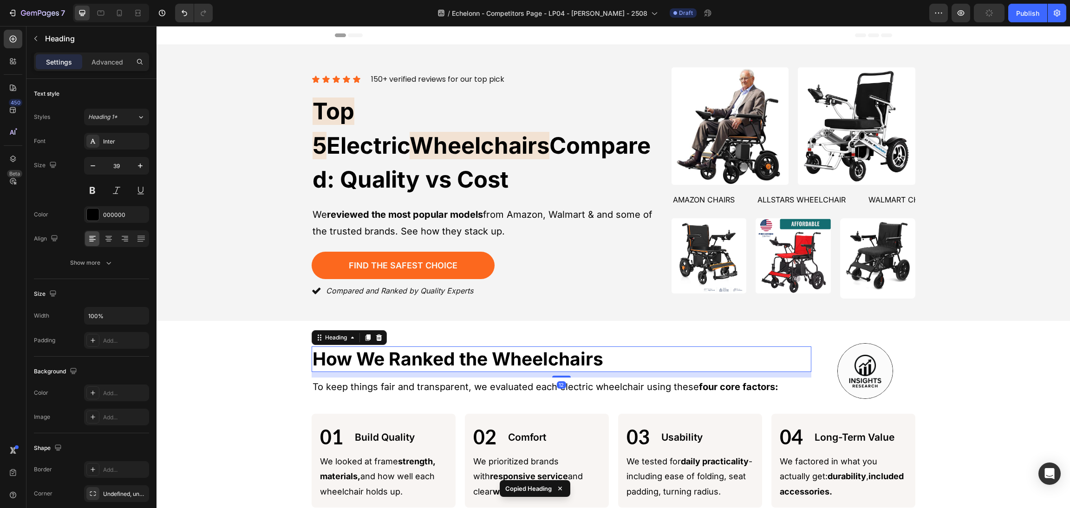
scroll to position [348, 0]
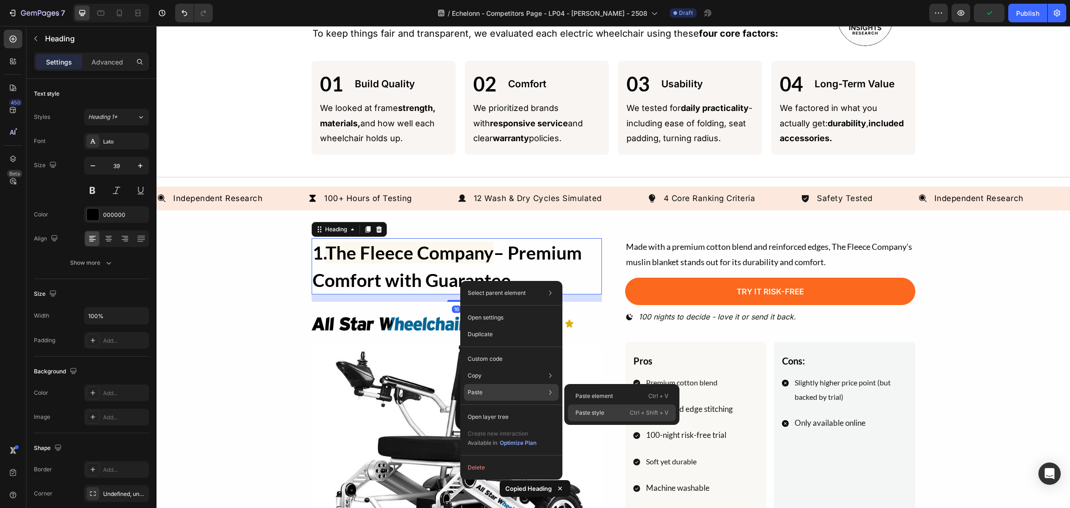
drag, startPoint x: 589, startPoint y: 408, endPoint x: 432, endPoint y: 383, distance: 158.4
click at [589, 409] on p "Paste style" at bounding box center [589, 413] width 29 height 8
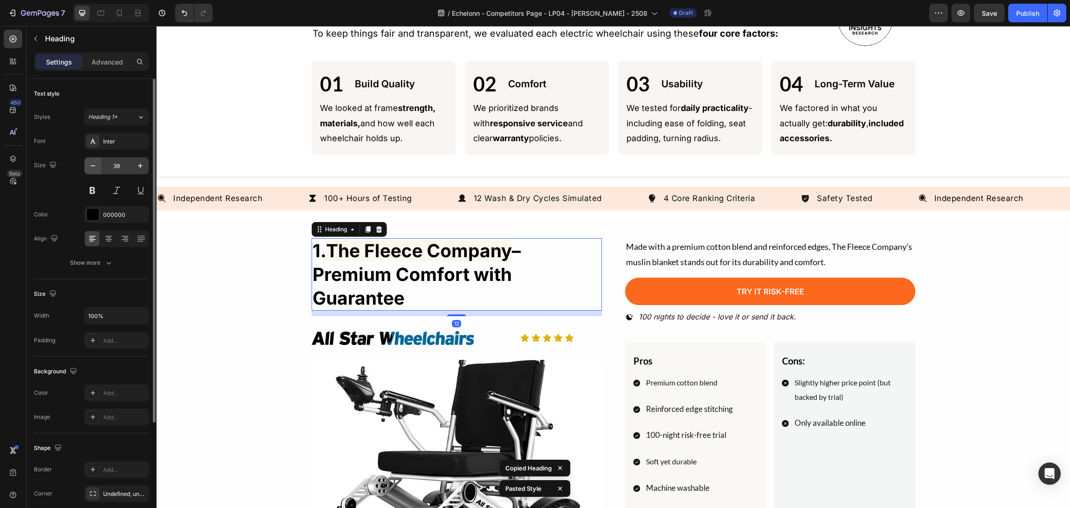
click at [94, 161] on icon "button" at bounding box center [92, 165] width 9 height 9
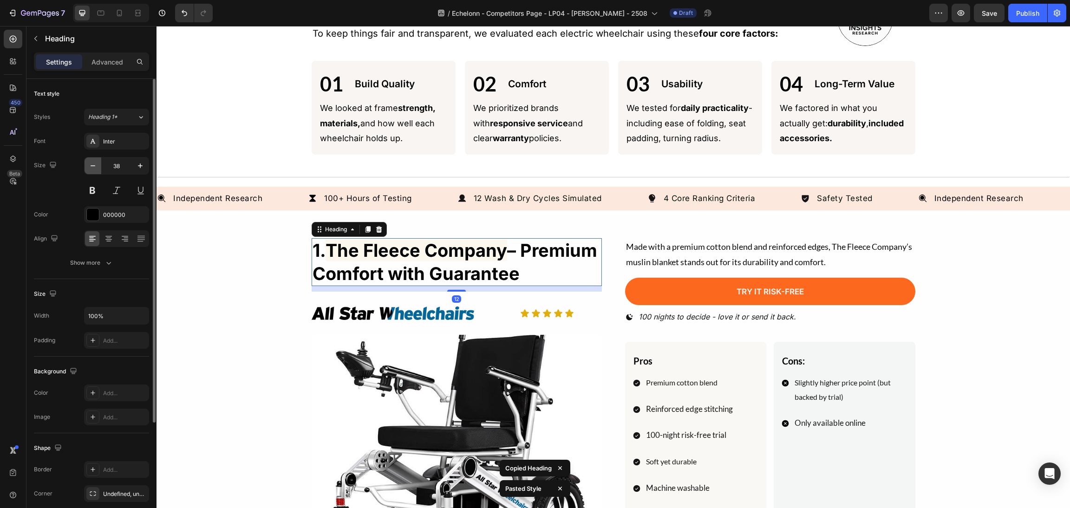
click at [94, 161] on icon "button" at bounding box center [92, 165] width 9 height 9
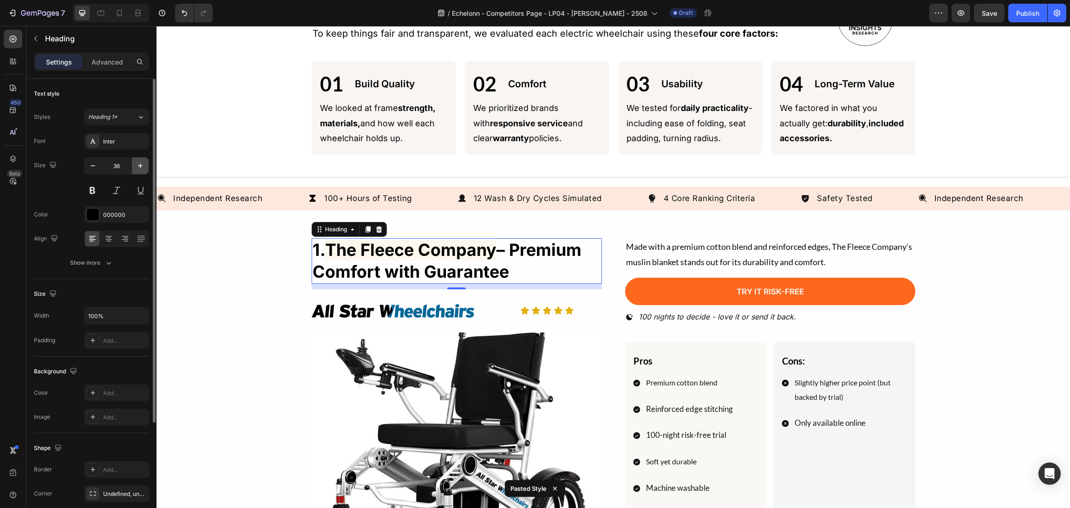
click at [134, 173] on button "button" at bounding box center [140, 165] width 17 height 17
type input "37"
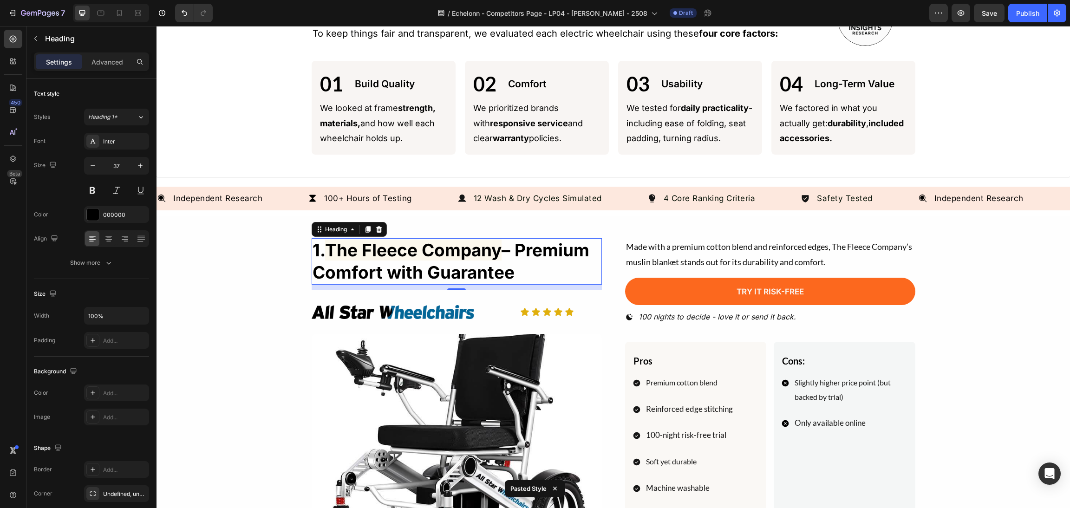
click at [950, 299] on div "1. The Fleece Company – Premium Comfort with Guarantee Heading 12 Image Icon Ic…" at bounding box center [613, 505] width 891 height 535
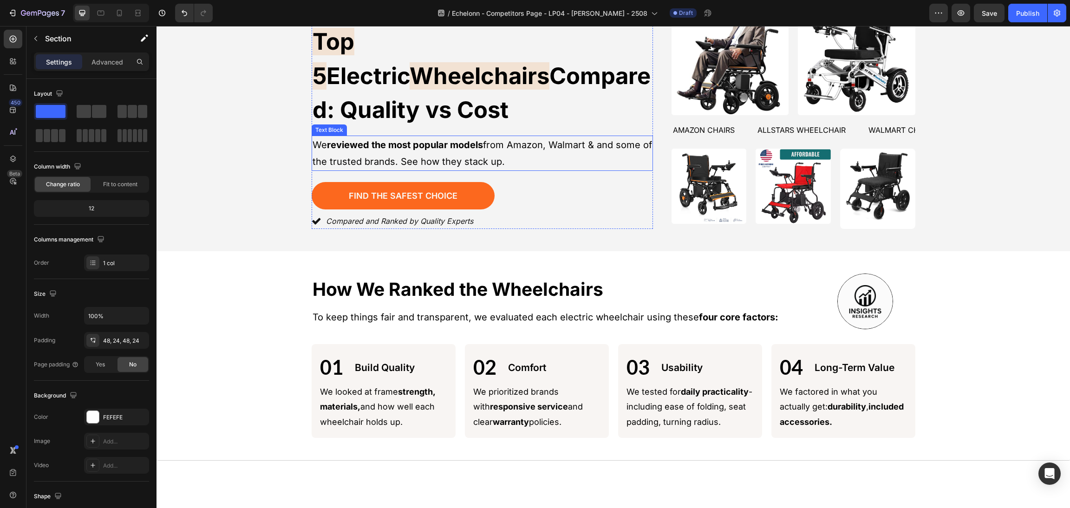
scroll to position [0, 0]
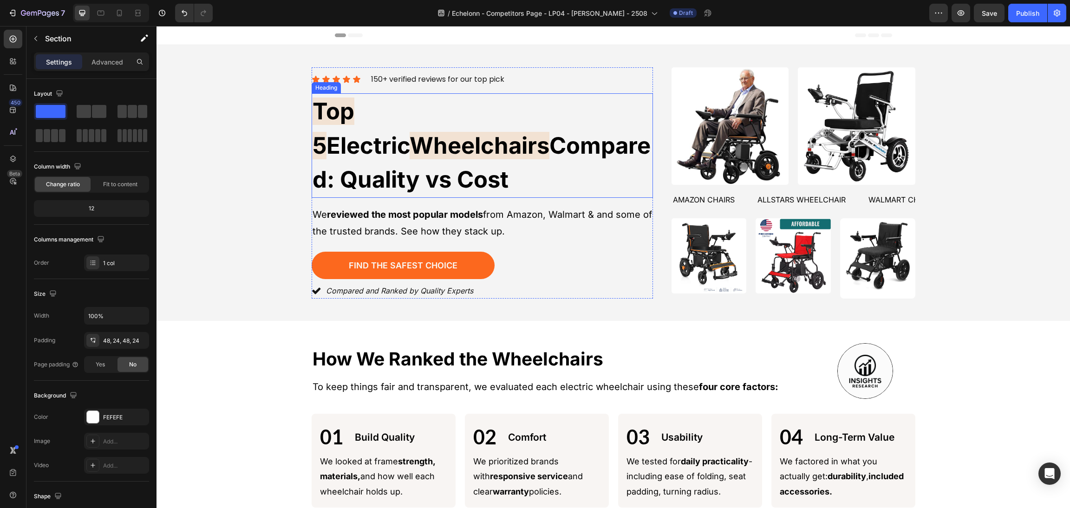
click at [492, 132] on span "Wheelchairs" at bounding box center [479, 145] width 140 height 27
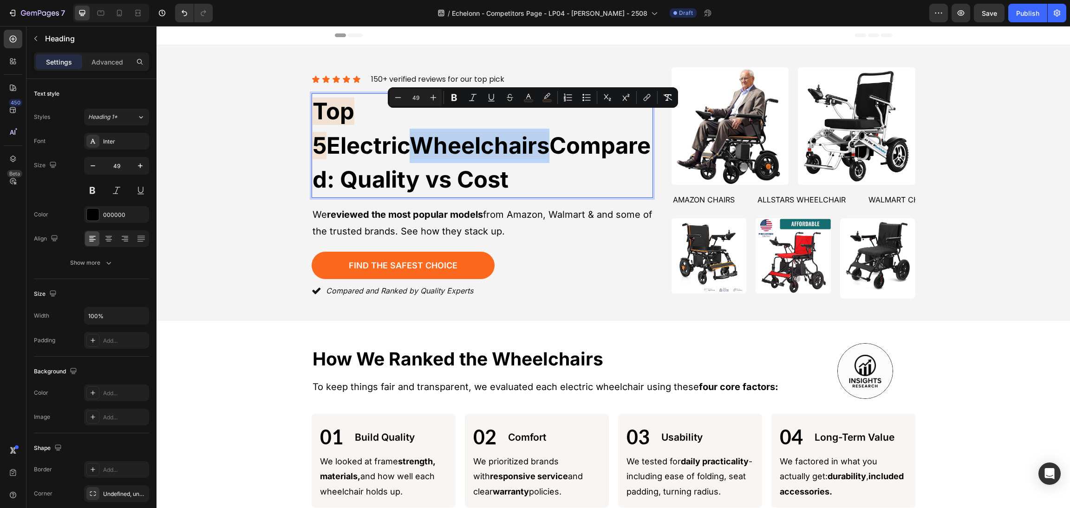
drag, startPoint x: 466, startPoint y: 118, endPoint x: 636, endPoint y: 129, distance: 170.7
click at [636, 129] on p "Top 5 Electric Wheelchairs Compared: Quality vs Cost" at bounding box center [481, 145] width 339 height 103
drag, startPoint x: 548, startPoint y: 93, endPoint x: 397, endPoint y: 111, distance: 152.0
click at [548, 93] on icon "Editor contextual toolbar" at bounding box center [547, 96] width 6 height 6
type input "E57819"
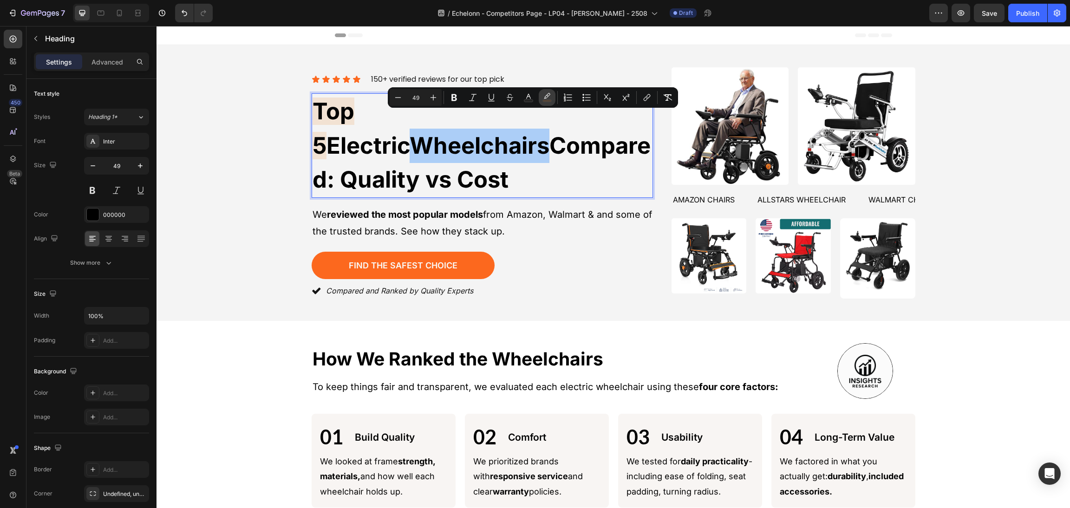
type input "15"
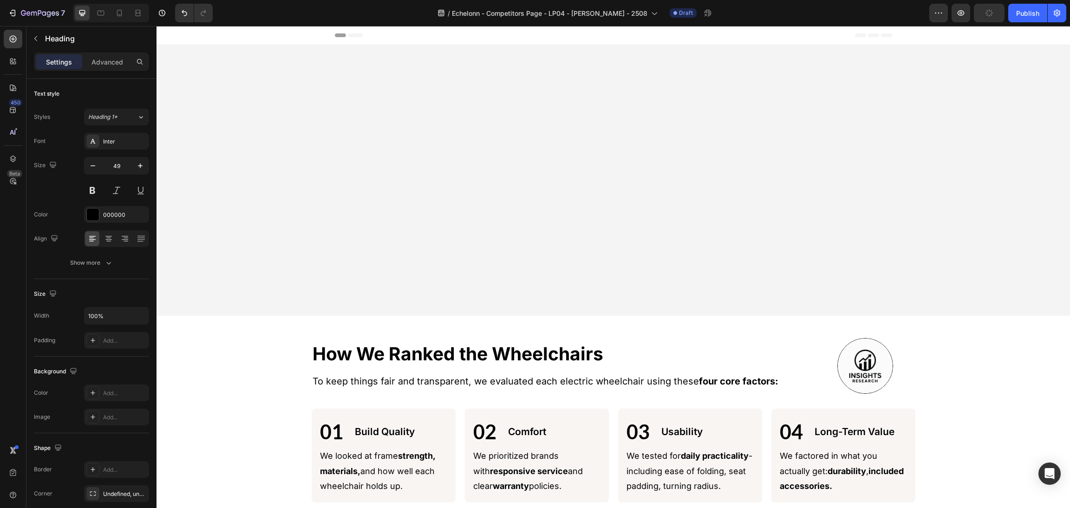
scroll to position [417, 0]
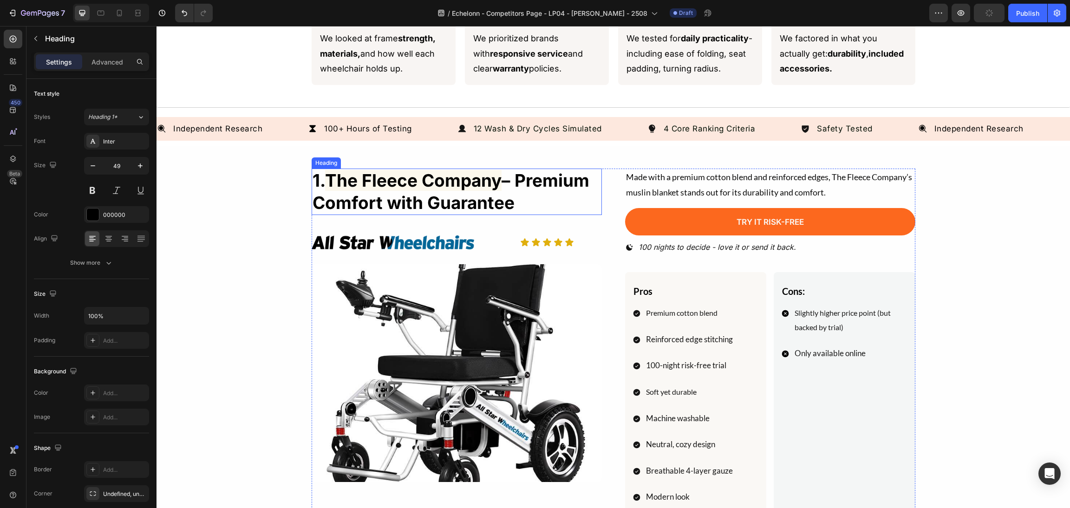
click at [467, 183] on span "The Fleece Company" at bounding box center [413, 180] width 176 height 21
type input "16"
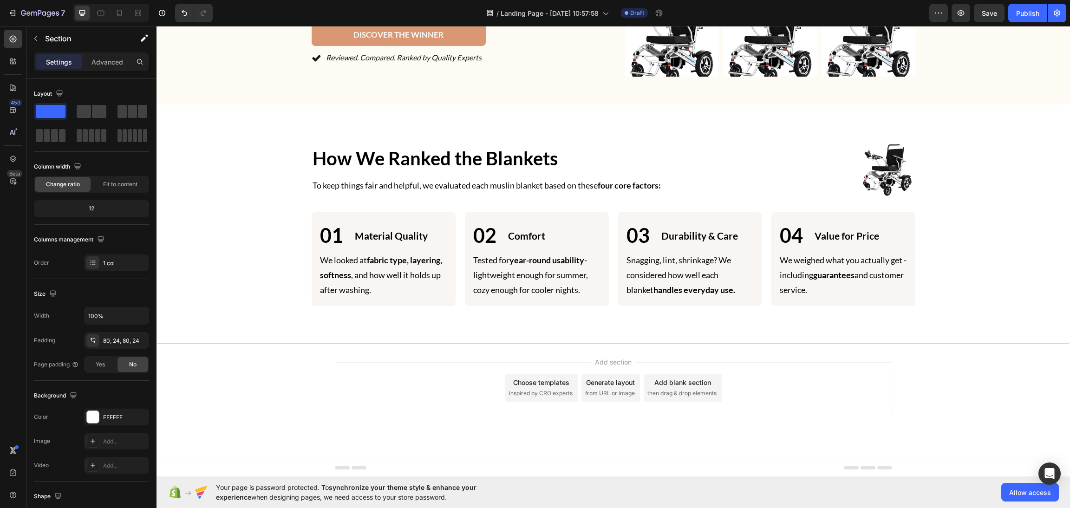
scroll to position [1980, 0]
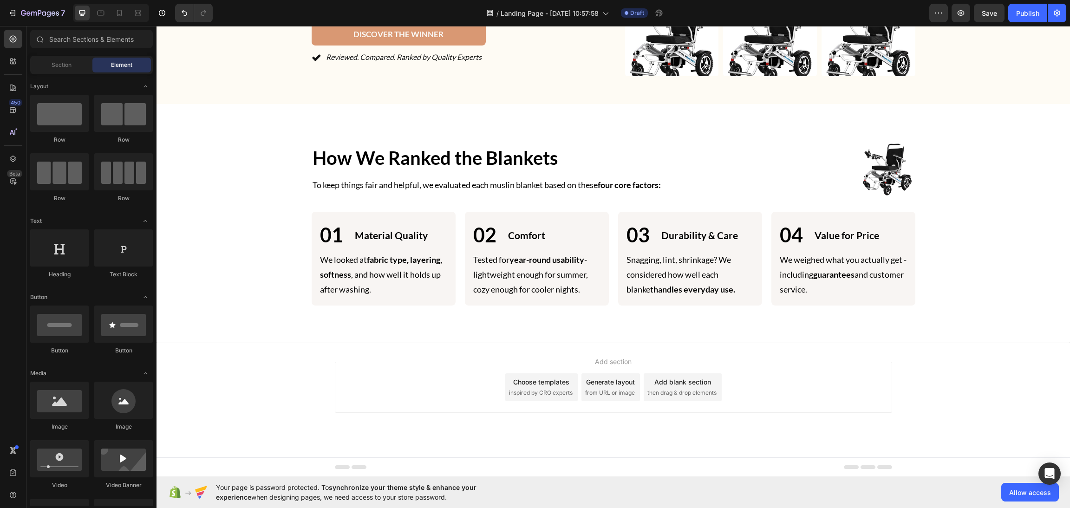
click at [741, 353] on div "Add section Choose templates inspired by CRO experts Generate layout from URL o…" at bounding box center [612, 400] width 913 height 114
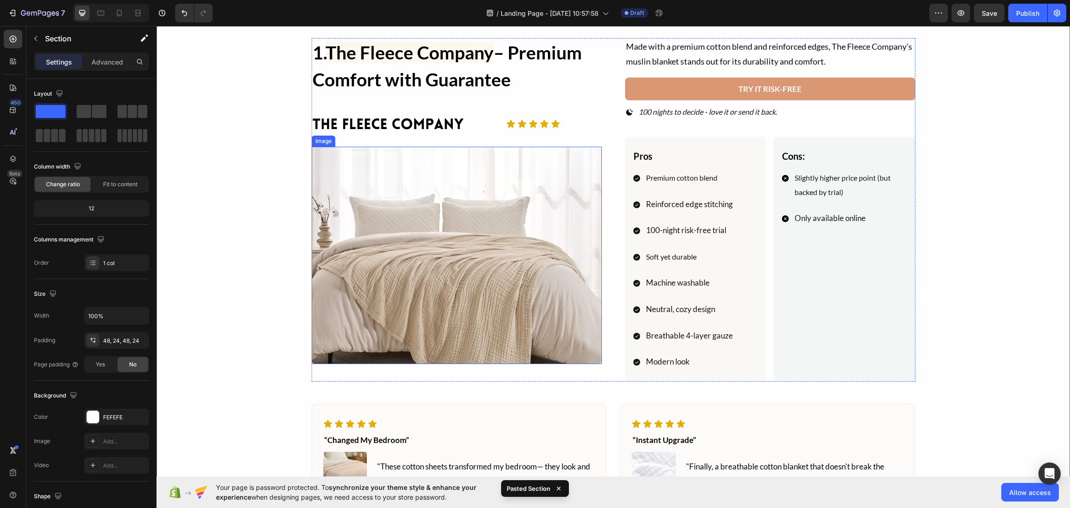
scroll to position [2317, 0]
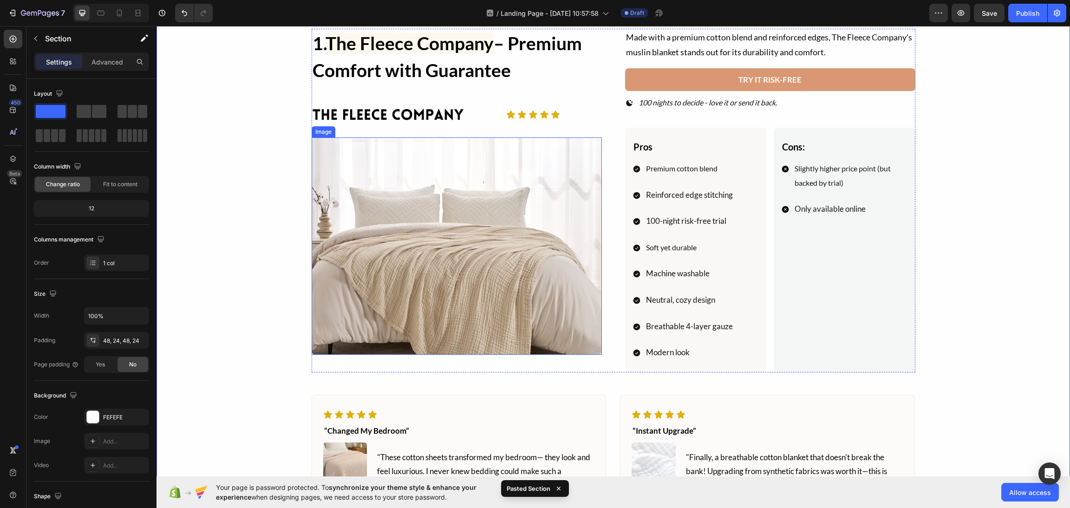
click at [428, 306] on img at bounding box center [457, 246] width 290 height 218
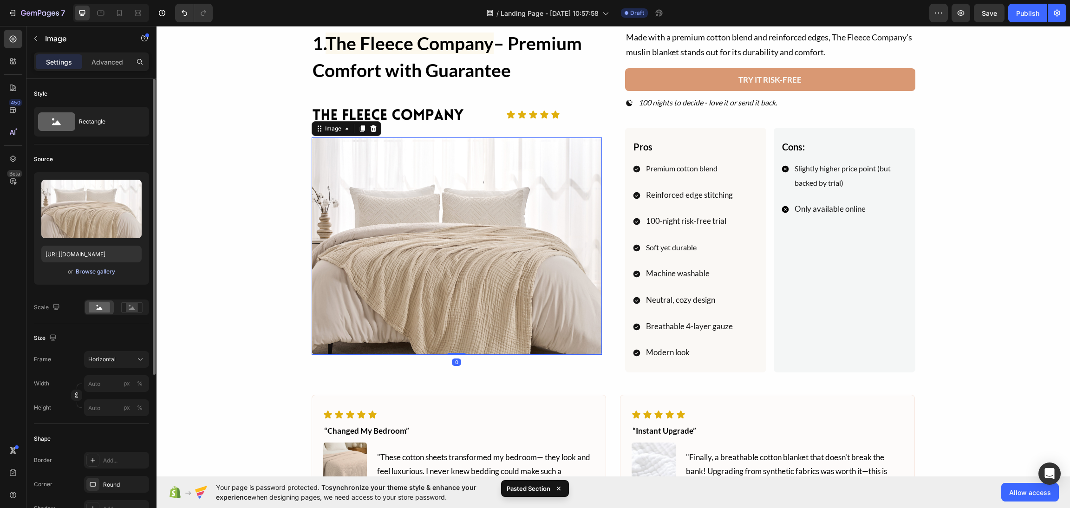
click at [107, 273] on div "Browse gallery" at bounding box center [95, 271] width 39 height 8
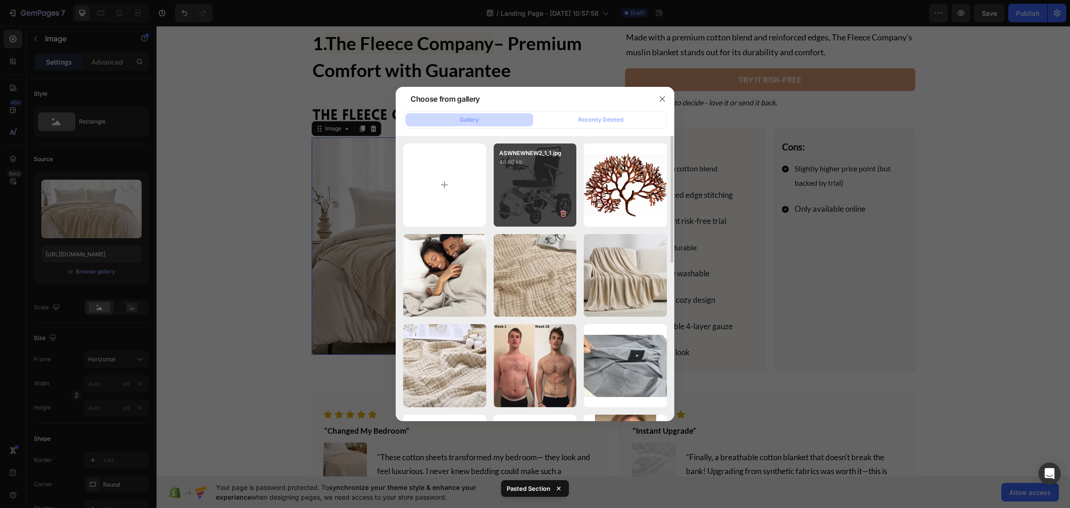
click at [552, 199] on div "ASWNEWNEW2_1_1.jpg 48.80 kb" at bounding box center [534, 184] width 83 height 83
type input "https://cdn.shopify.com/s/files/1/0658/1610/0915/files/gempages_577002035119915…"
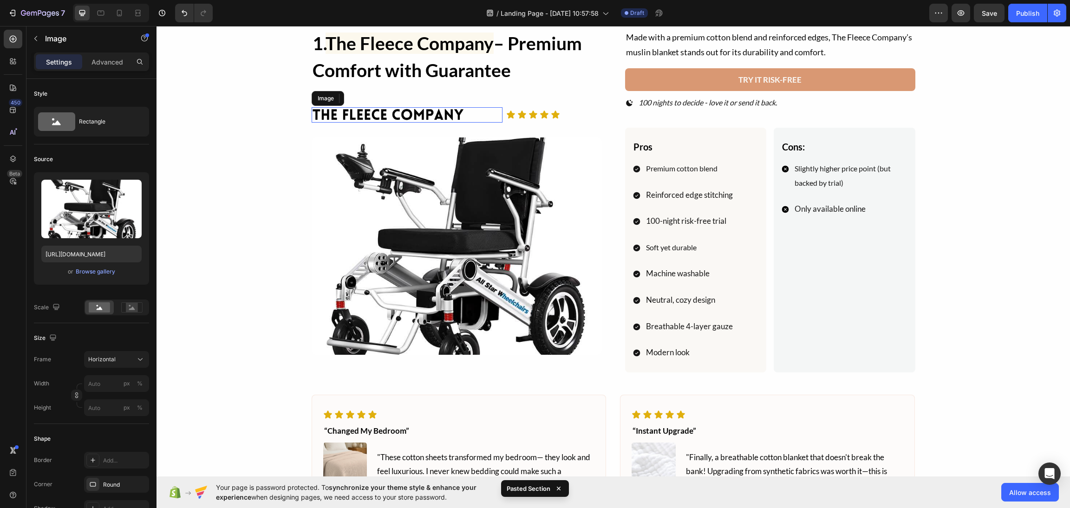
click at [412, 110] on img at bounding box center [388, 114] width 153 height 15
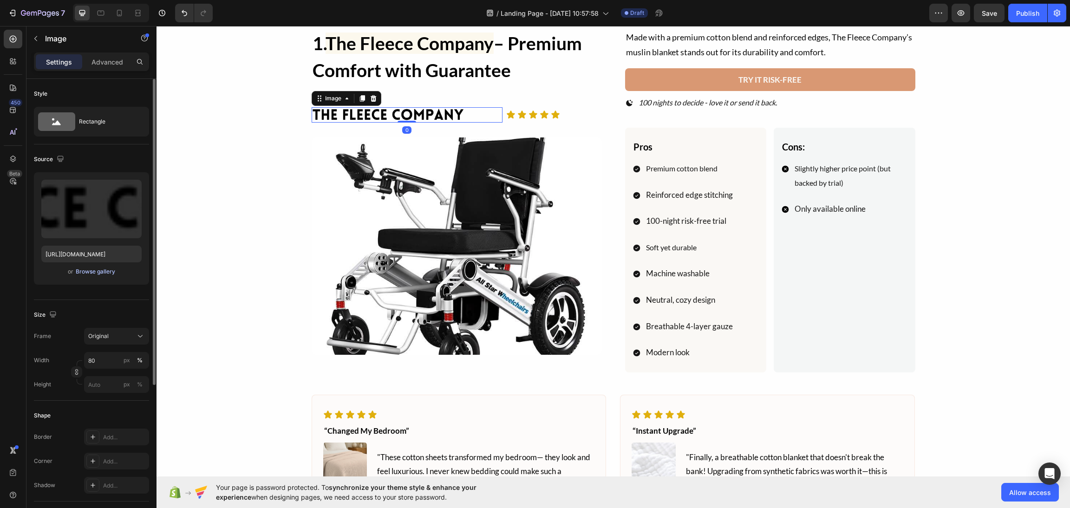
click at [98, 268] on div "Browse gallery" at bounding box center [95, 271] width 39 height 8
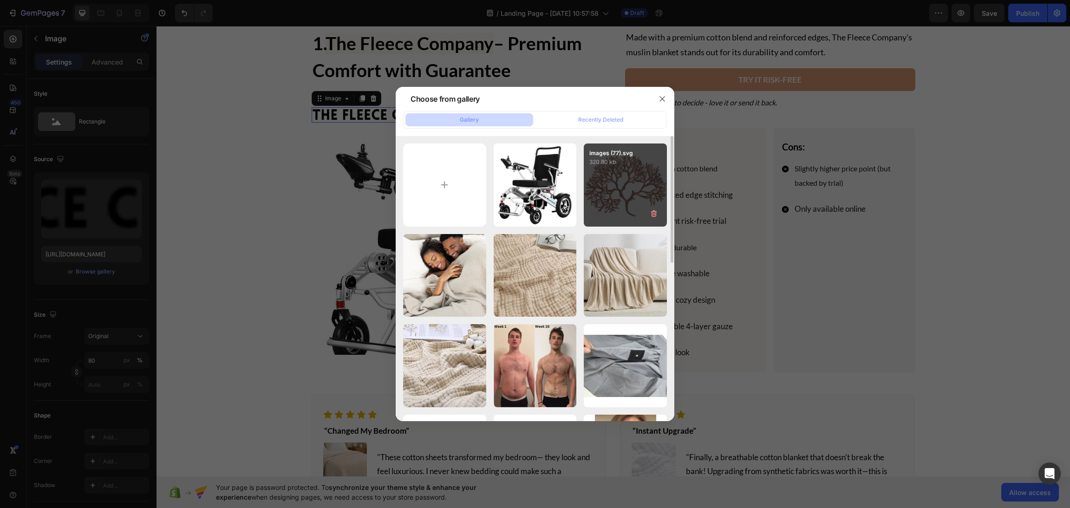
click at [610, 195] on div "images (77).svg 320.80 kb" at bounding box center [625, 184] width 83 height 83
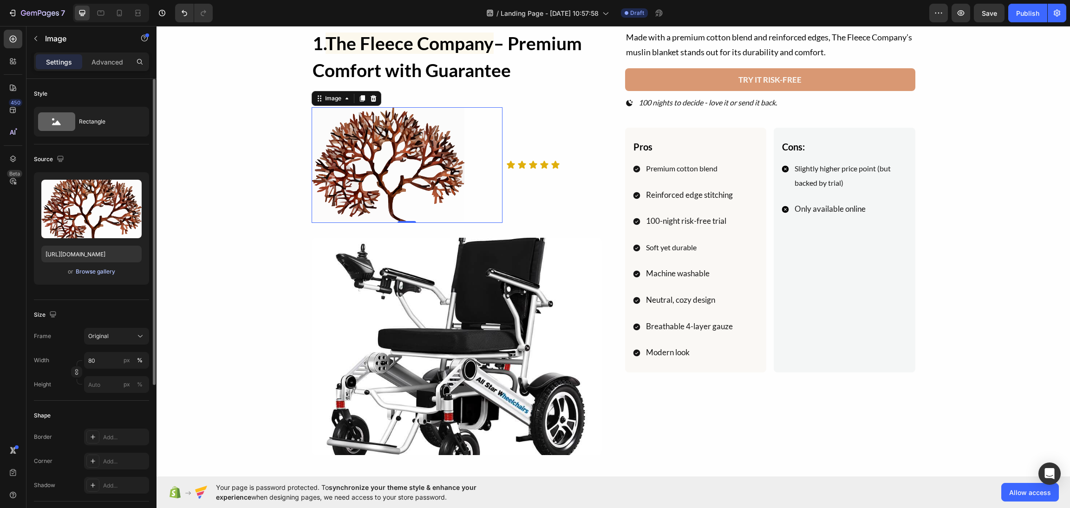
click at [79, 269] on div "Browse gallery" at bounding box center [95, 271] width 39 height 8
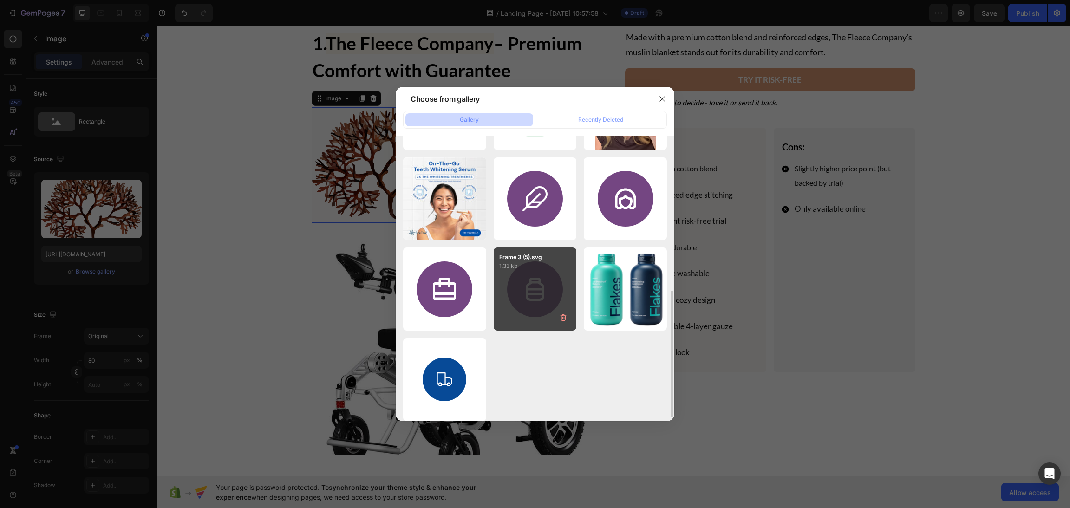
scroll to position [494, 0]
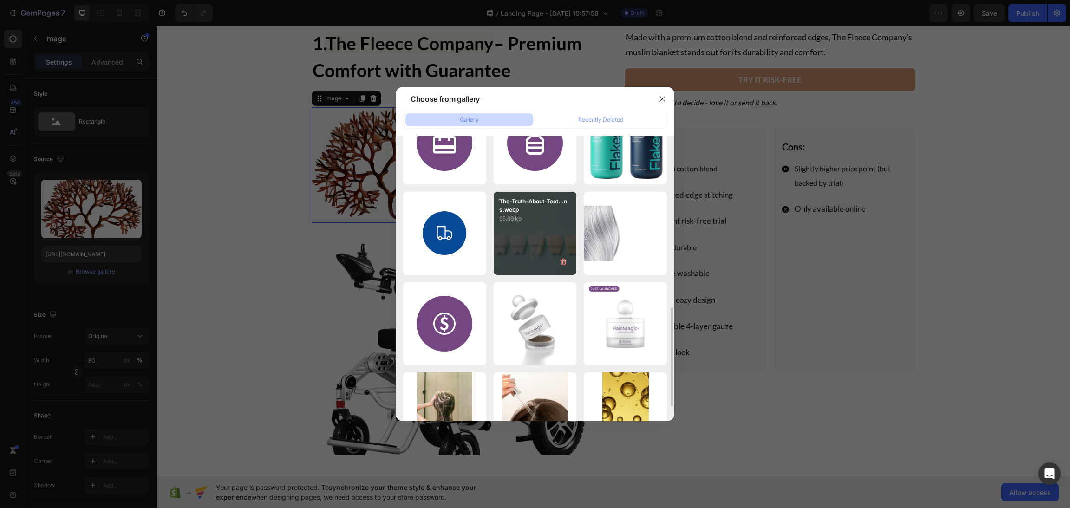
click at [536, 228] on div "The-Truth-About-Teet...ns.webp 95.69 kb" at bounding box center [534, 233] width 83 height 83
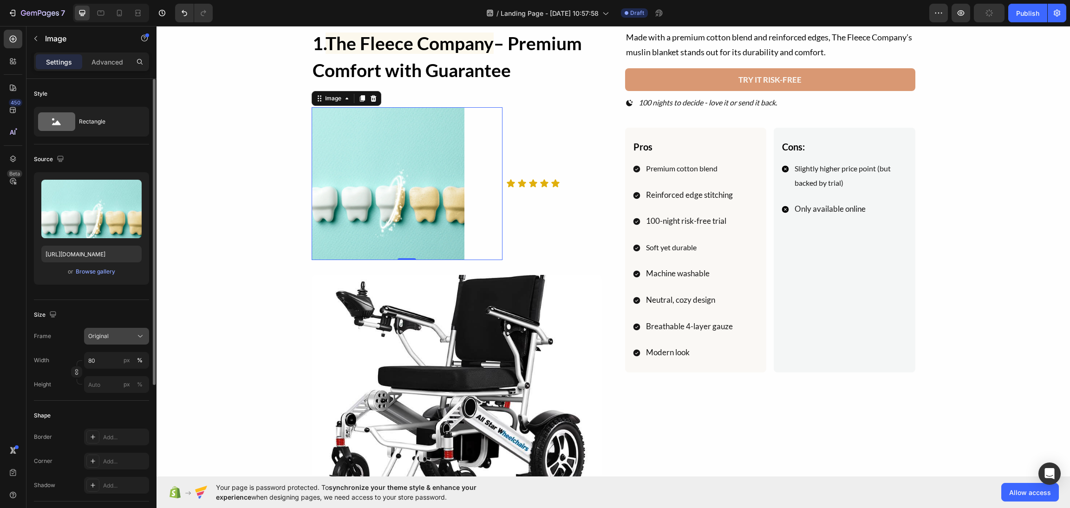
click at [118, 334] on div "Original" at bounding box center [110, 336] width 45 height 8
click at [104, 396] on span "Horizontal" at bounding box center [101, 393] width 27 height 9
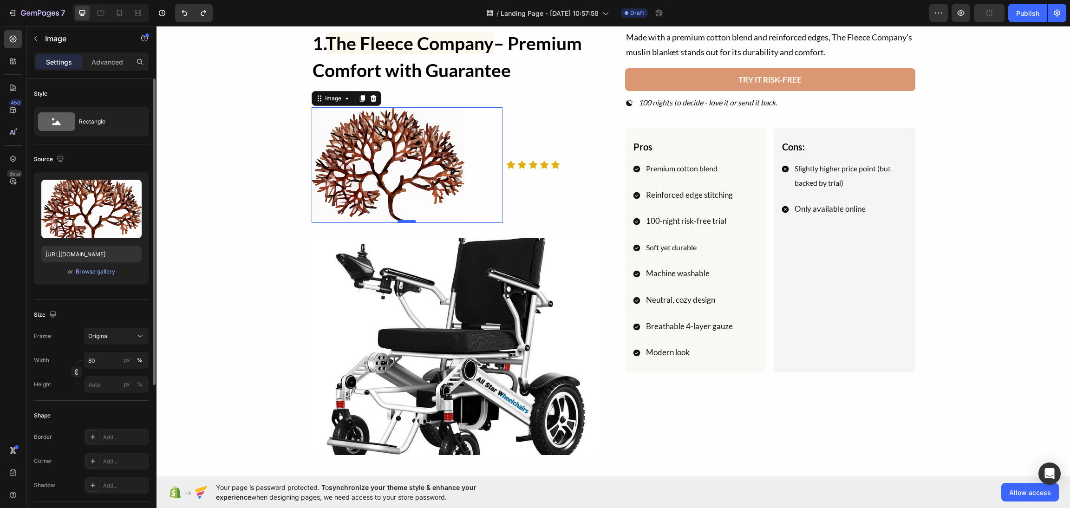
type input "https://cdn.shopify.com/s/files/1/0872/8906/9899/files/gempages_540877661690397…"
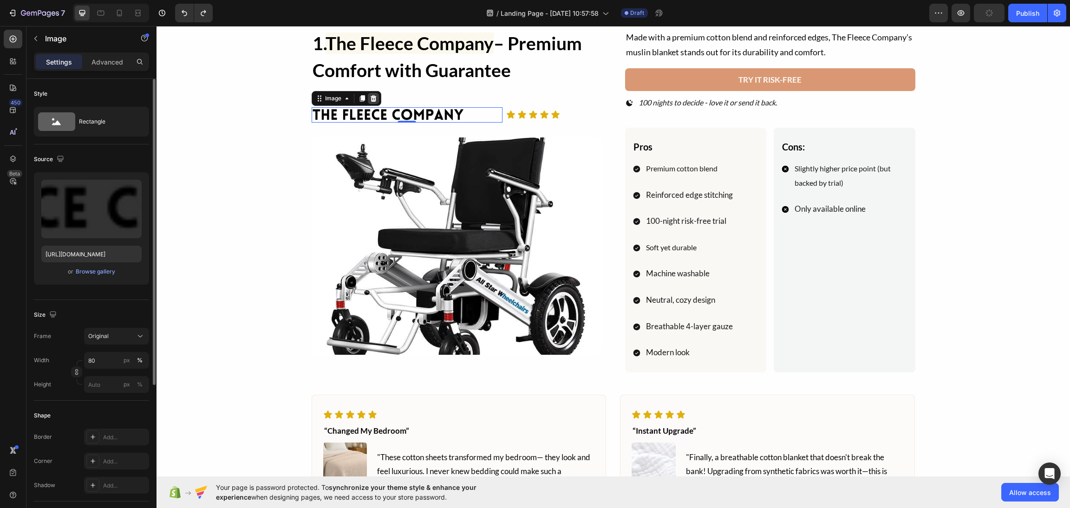
click at [370, 93] on div at bounding box center [373, 98] width 11 height 11
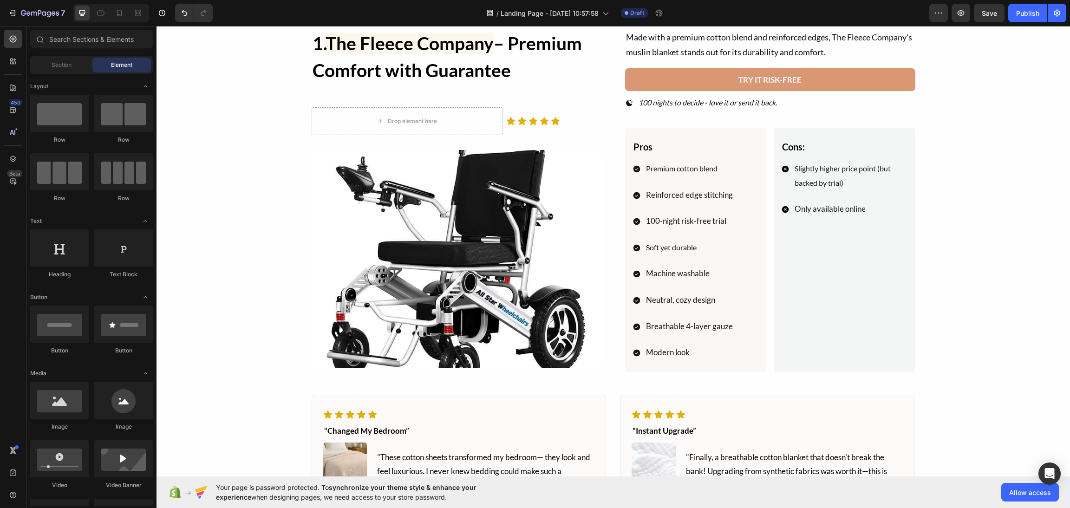
scroll to position [2386, 0]
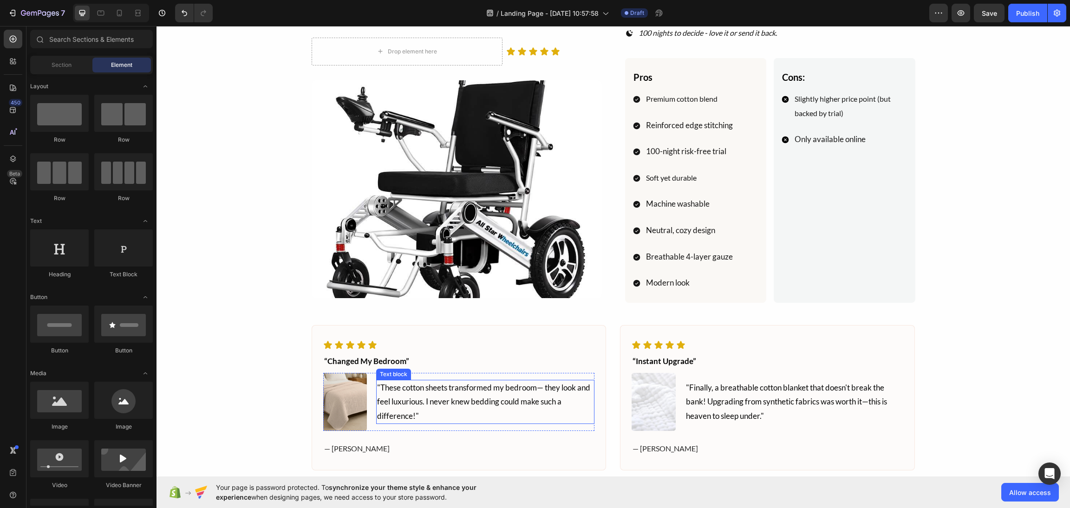
click at [352, 391] on img at bounding box center [345, 402] width 44 height 58
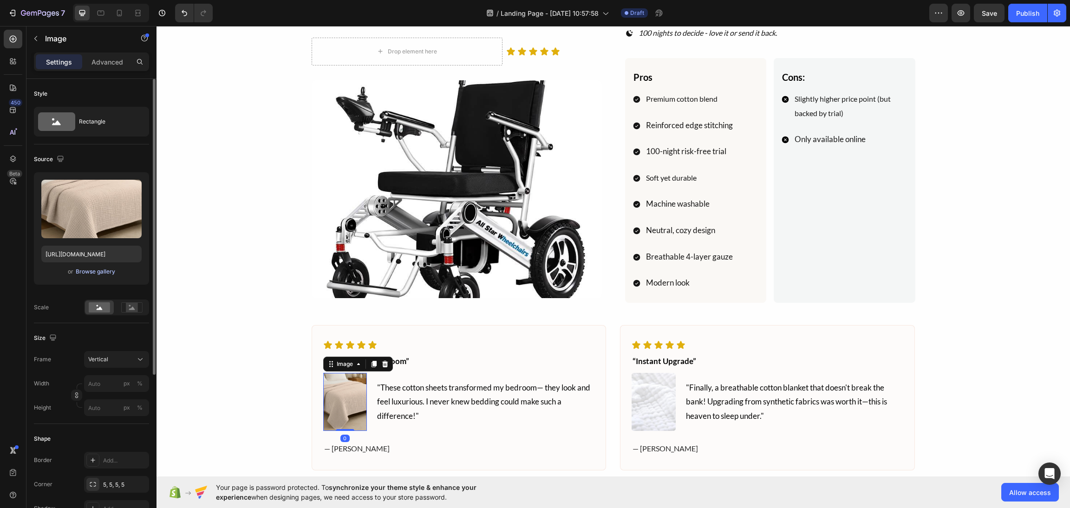
click at [96, 269] on div "Browse gallery" at bounding box center [95, 271] width 39 height 8
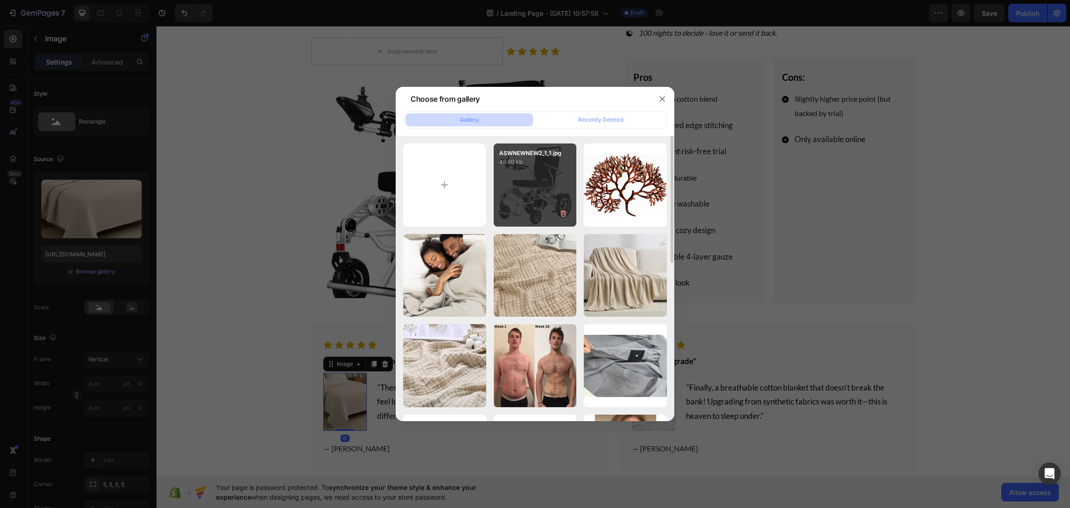
click at [547, 196] on div "ASWNEWNEW2_1_1.jpg 48.80 kb" at bounding box center [534, 184] width 83 height 83
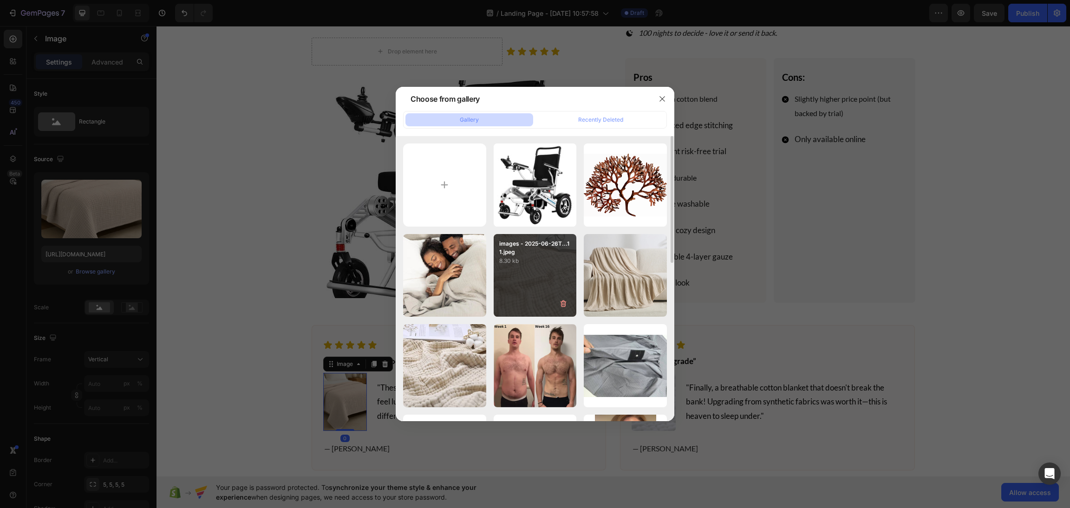
type input "https://cdn.shopify.com/s/files/1/0658/1610/0915/files/gempages_577002035119915…"
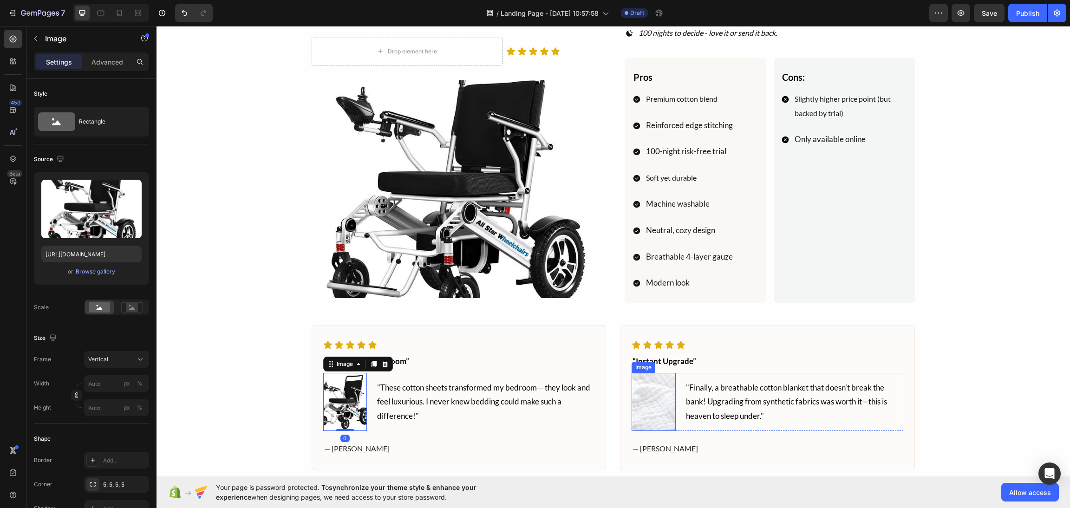
click at [643, 402] on img at bounding box center [653, 402] width 44 height 58
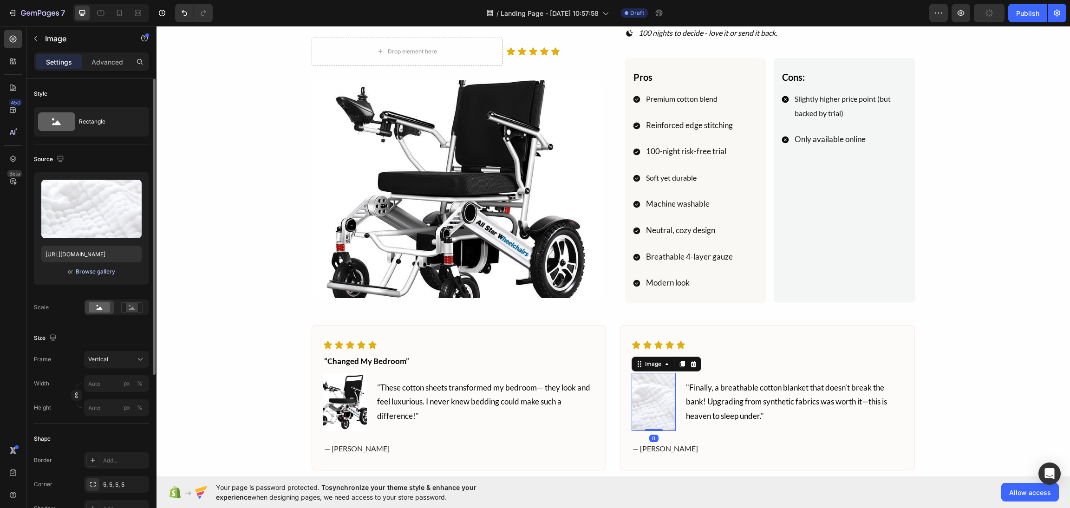
click at [99, 272] on div "Browse gallery" at bounding box center [95, 271] width 39 height 8
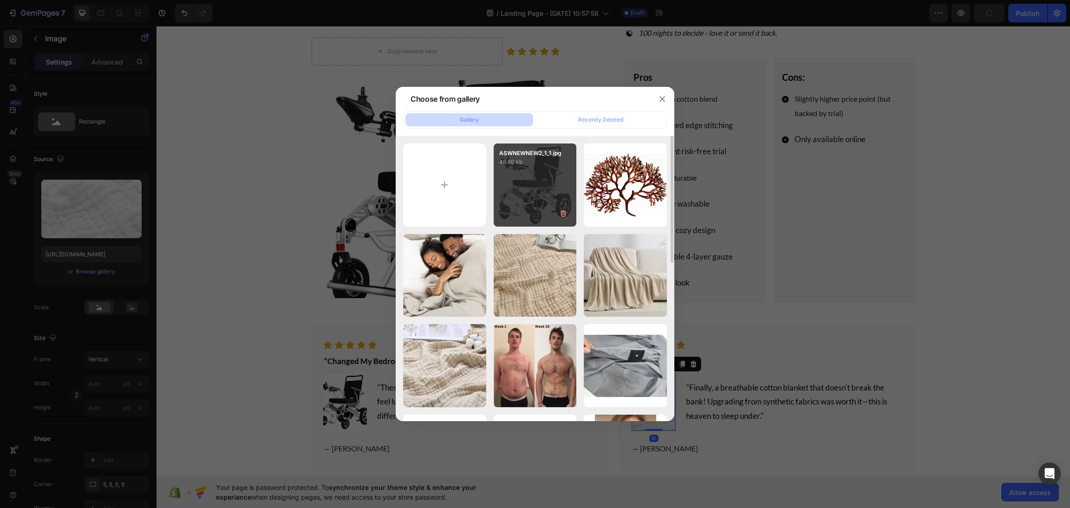
click at [568, 169] on div "ASWNEWNEW2_1_1.jpg 48.80 kb" at bounding box center [534, 184] width 83 height 83
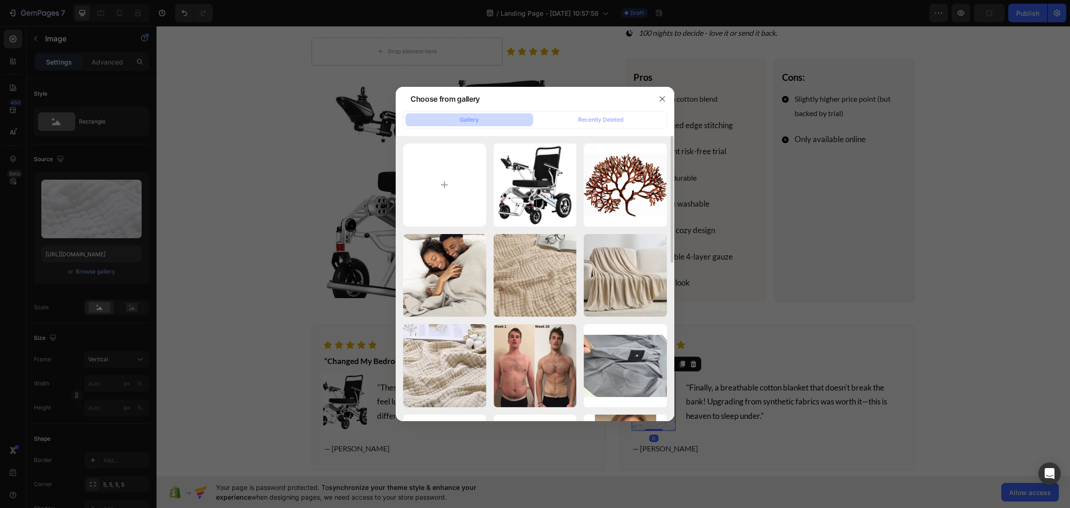
type input "https://cdn.shopify.com/s/files/1/0658/1610/0915/files/gempages_577002035119915…"
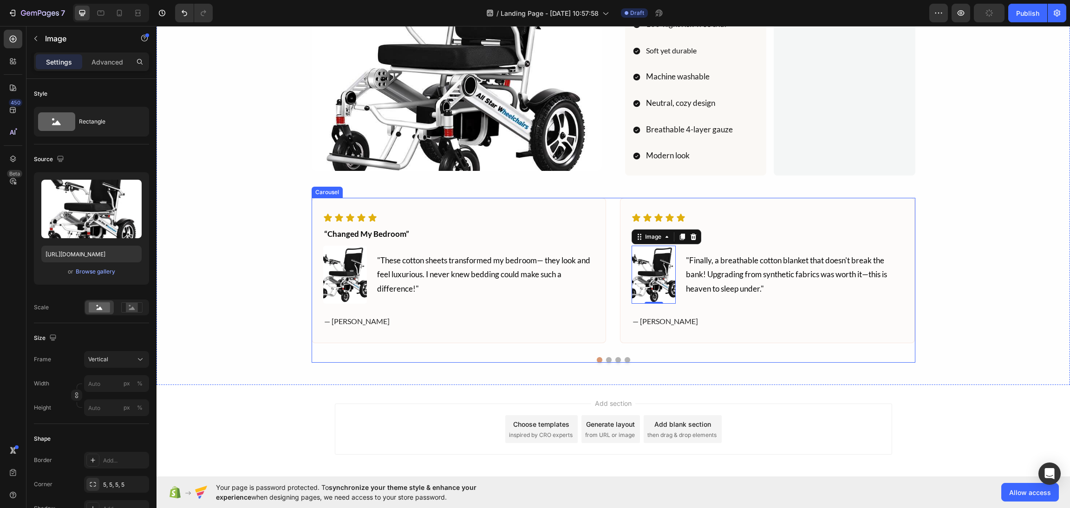
scroll to position [2525, 0]
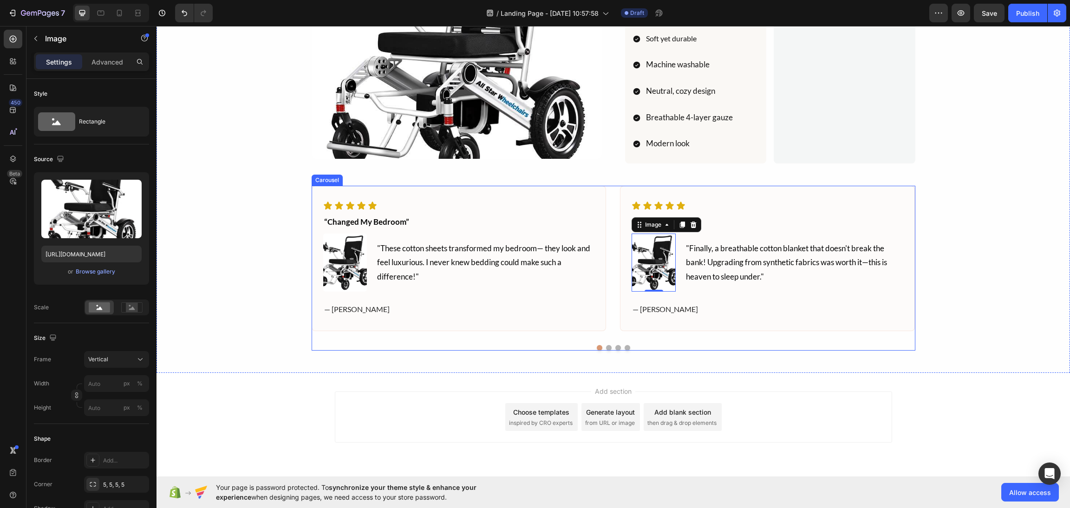
click at [606, 351] on button "Dot" at bounding box center [609, 348] width 6 height 6
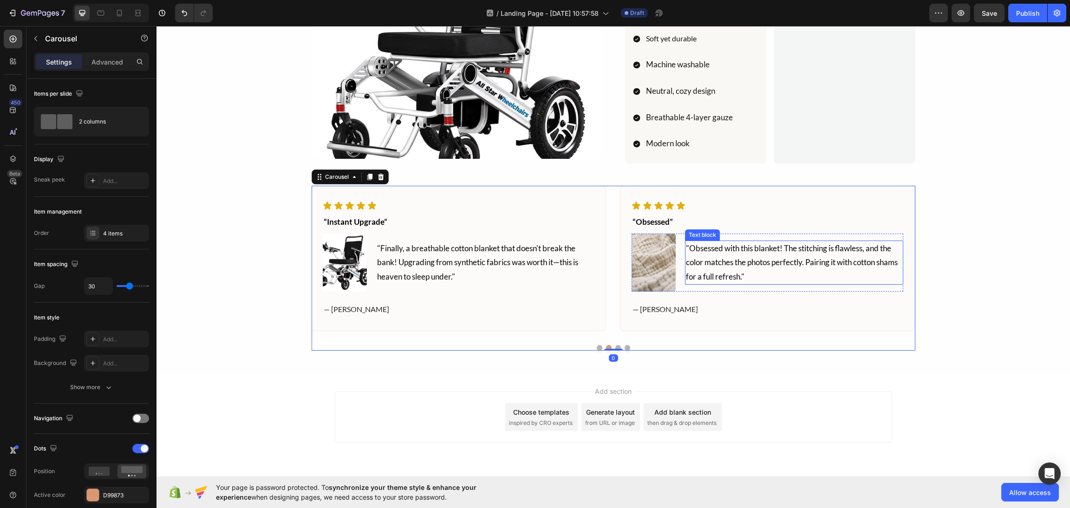
click at [652, 240] on img at bounding box center [653, 263] width 44 height 58
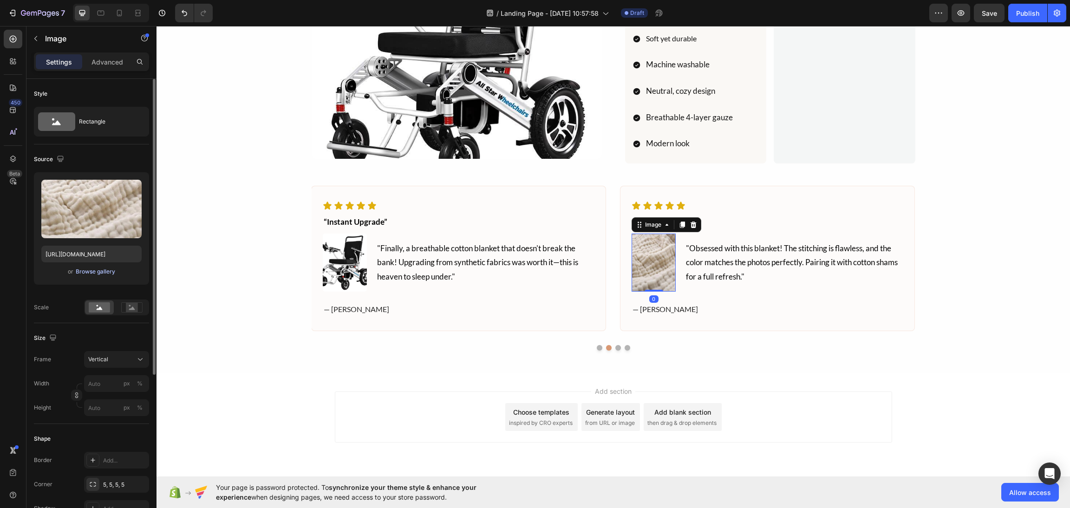
drag, startPoint x: 110, startPoint y: 263, endPoint x: 110, endPoint y: 274, distance: 10.7
click at [110, 264] on div "Upload Image https://cdn.shopify.com/s/files/1/0872/8906/9899/files/gempages_54…" at bounding box center [91, 228] width 115 height 112
click at [110, 276] on button "Browse gallery" at bounding box center [95, 271] width 40 height 9
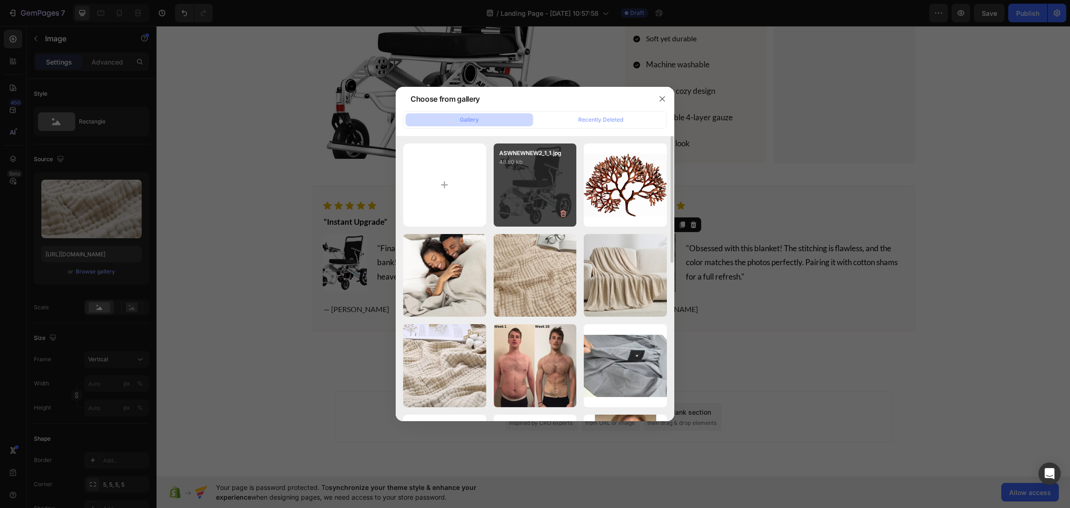
click at [505, 186] on div "ASWNEWNEW2_1_1.jpg 48.80 kb" at bounding box center [534, 184] width 83 height 83
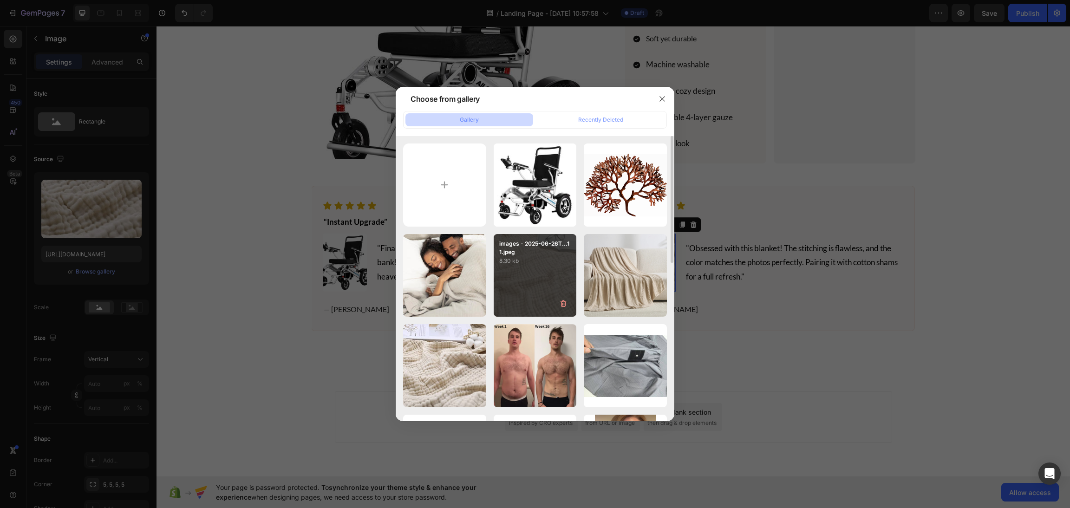
type input "https://cdn.shopify.com/s/files/1/0658/1610/0915/files/gempages_577002035119915…"
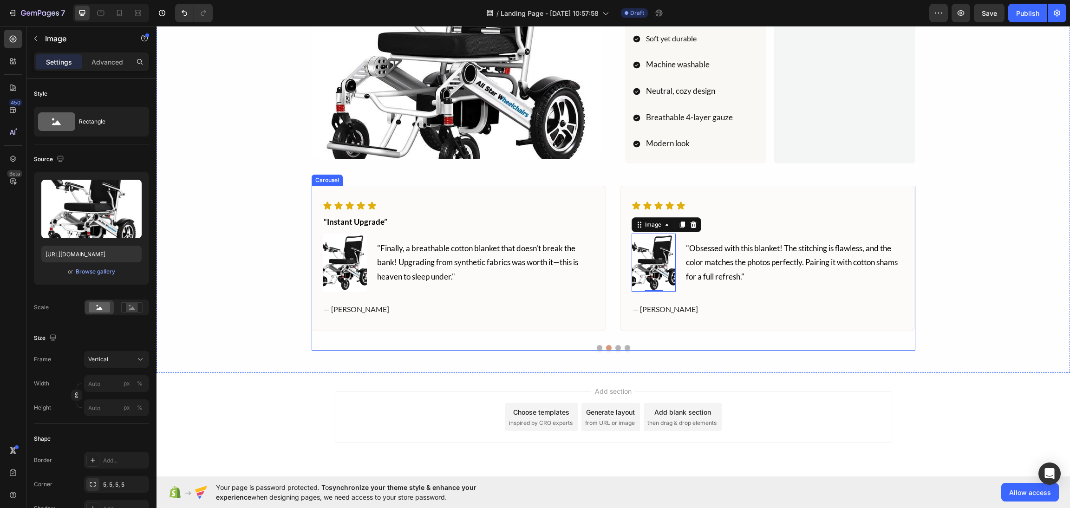
click at [615, 349] on button "Dot" at bounding box center [618, 348] width 6 height 6
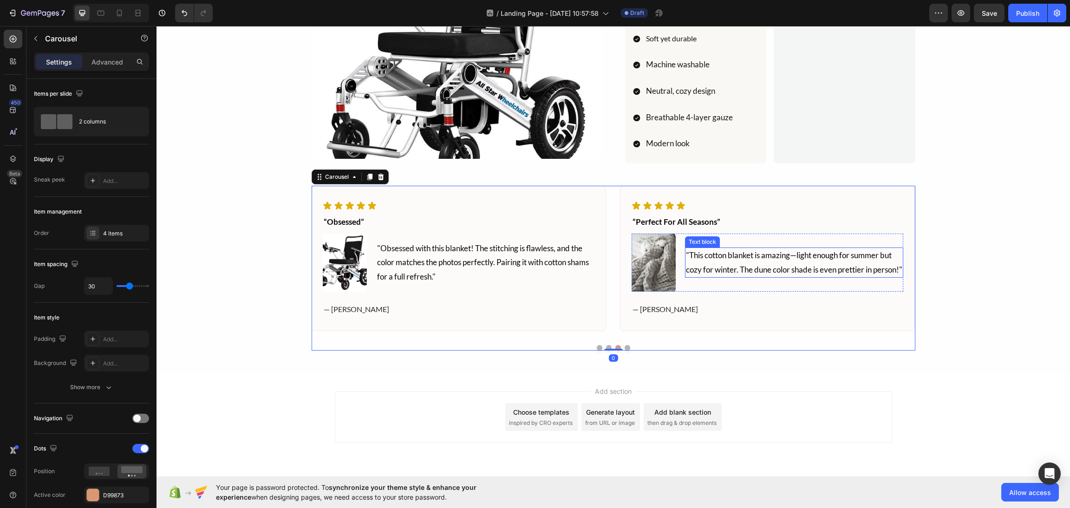
click at [641, 256] on img at bounding box center [653, 263] width 44 height 58
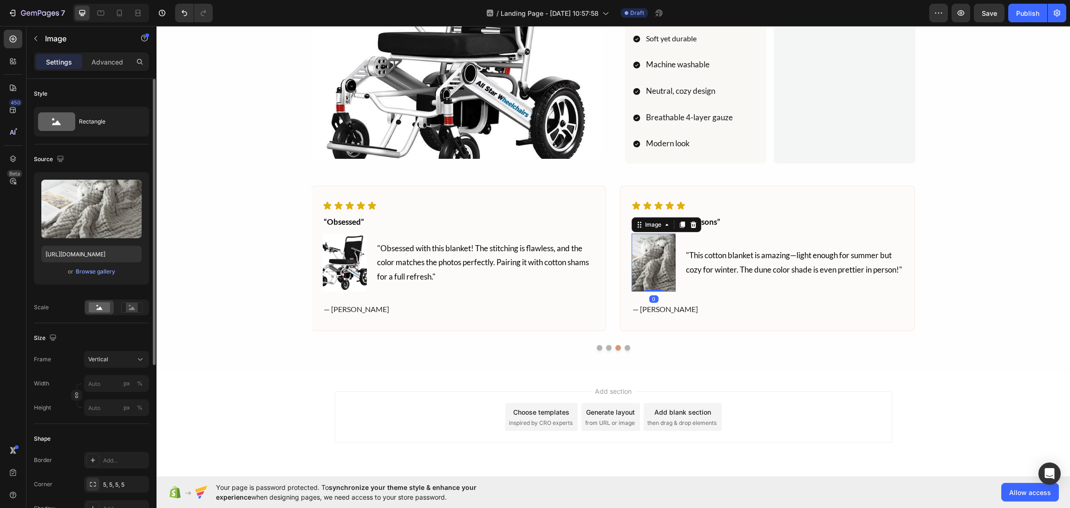
click at [116, 268] on div "or Browse gallery" at bounding box center [91, 271] width 100 height 11
click at [102, 273] on div "Browse gallery" at bounding box center [95, 271] width 39 height 8
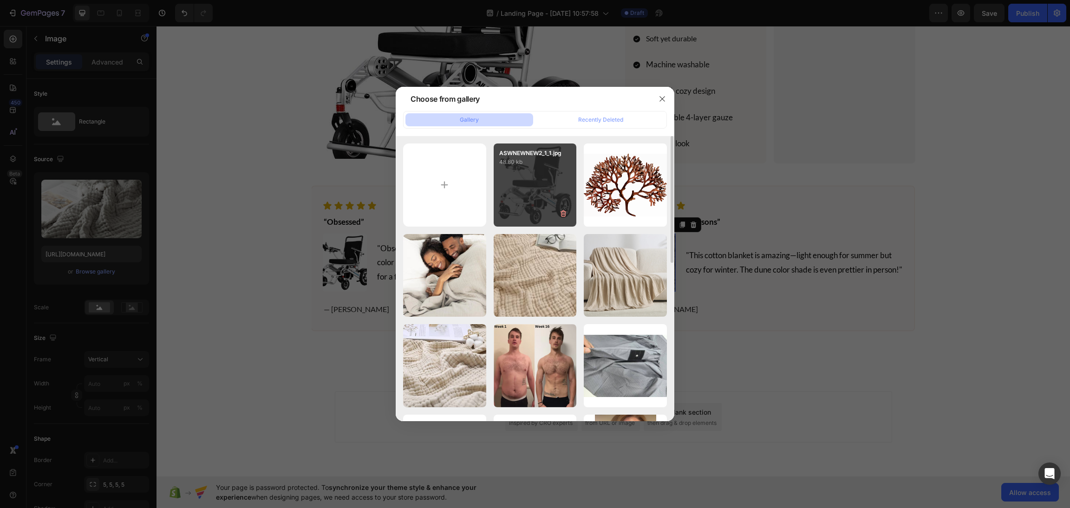
click at [544, 171] on div "ASWNEWNEW2_1_1.jpg 48.80 kb" at bounding box center [534, 184] width 83 height 83
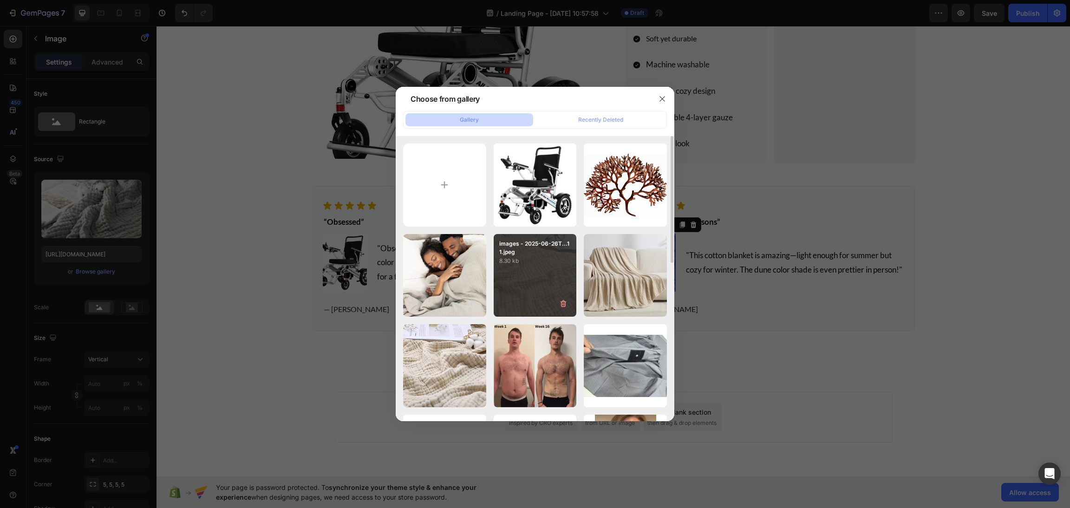
type input "https://cdn.shopify.com/s/files/1/0658/1610/0915/files/gempages_577002035119915…"
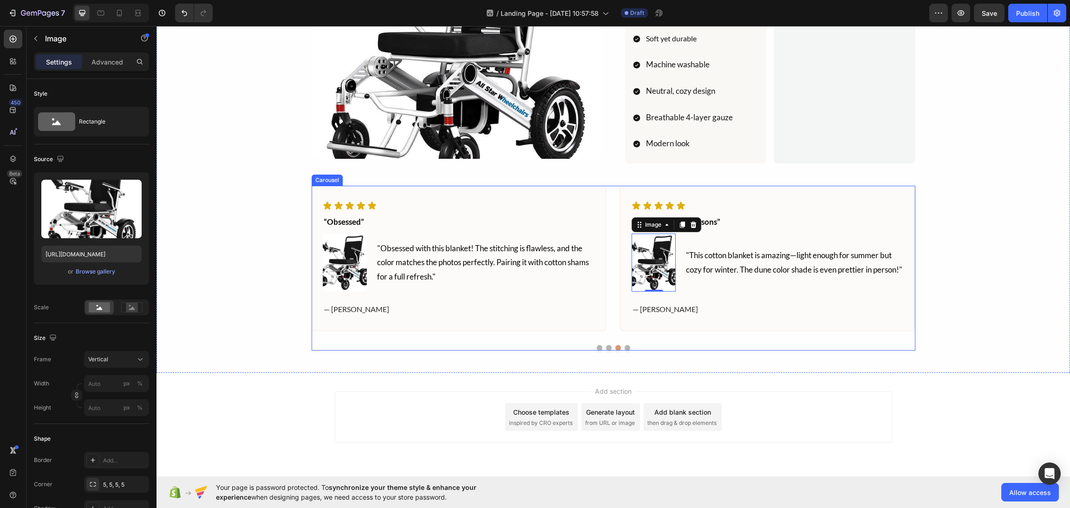
click at [624, 351] on div at bounding box center [614, 348] width 604 height 6
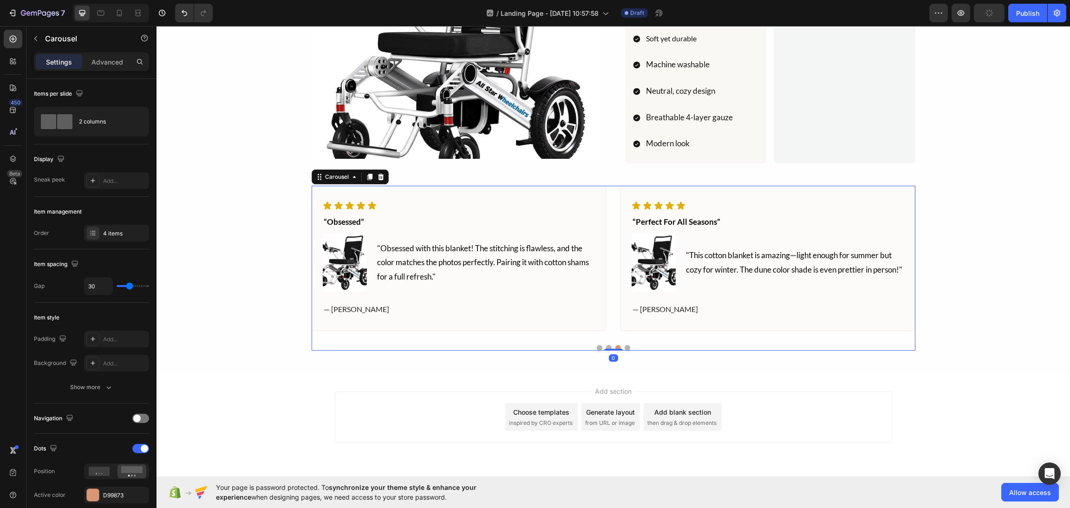
click at [624, 351] on button "Dot" at bounding box center [627, 348] width 6 height 6
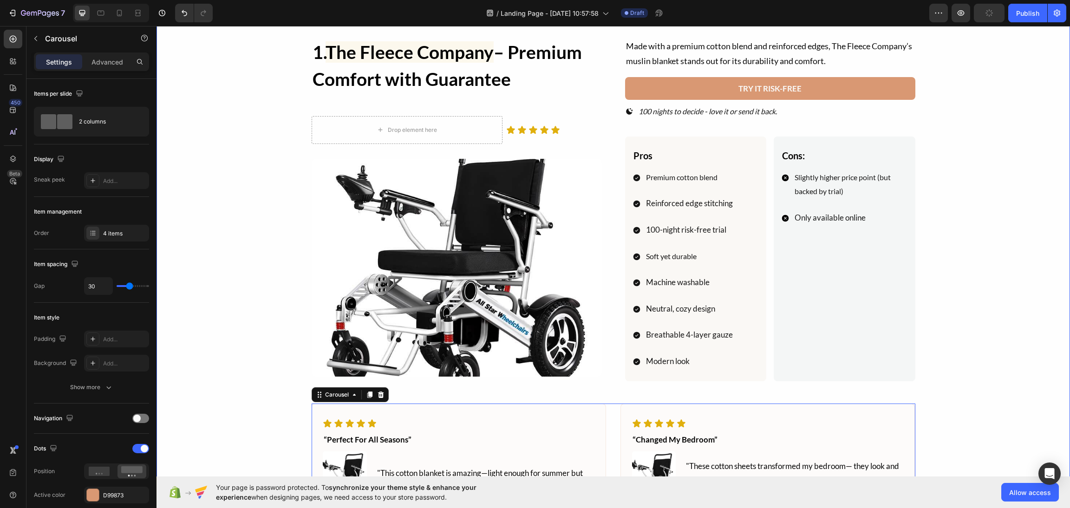
scroll to position [2177, 0]
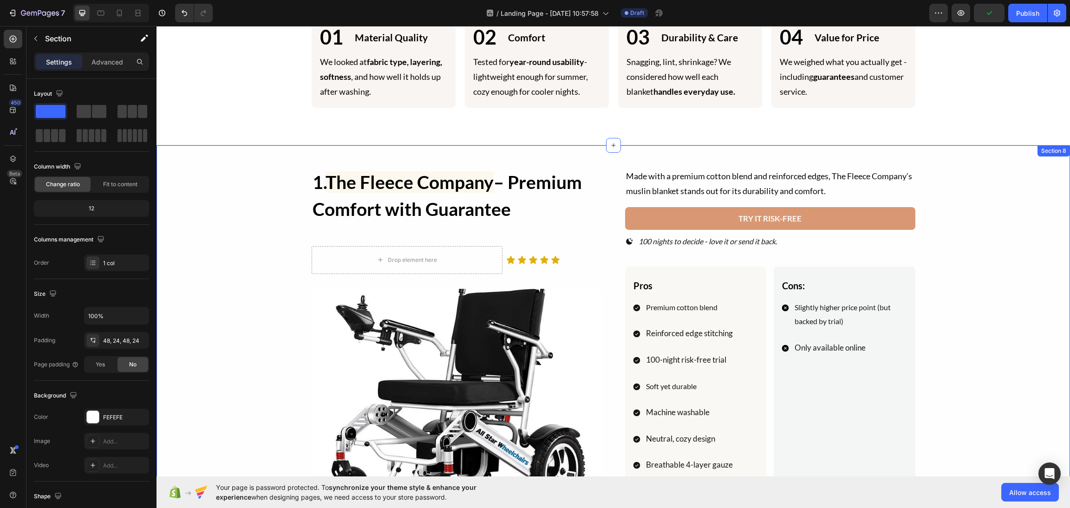
click at [962, 258] on div "1. The Fleece Company – Premium Comfort with Guarantee Heading Drop element her…" at bounding box center [613, 433] width 891 height 531
click at [130, 6] on div at bounding box center [137, 13] width 15 height 15
click at [108, 6] on div "Tablet" at bounding box center [111, 13] width 76 height 19
click at [109, 6] on div at bounding box center [111, 13] width 76 height 19
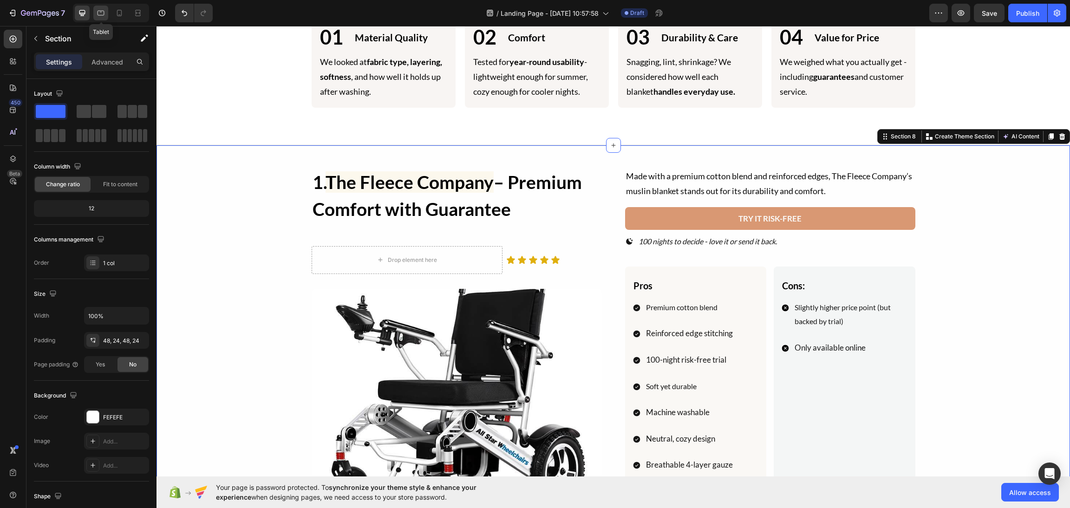
click at [99, 13] on icon at bounding box center [100, 12] width 9 height 9
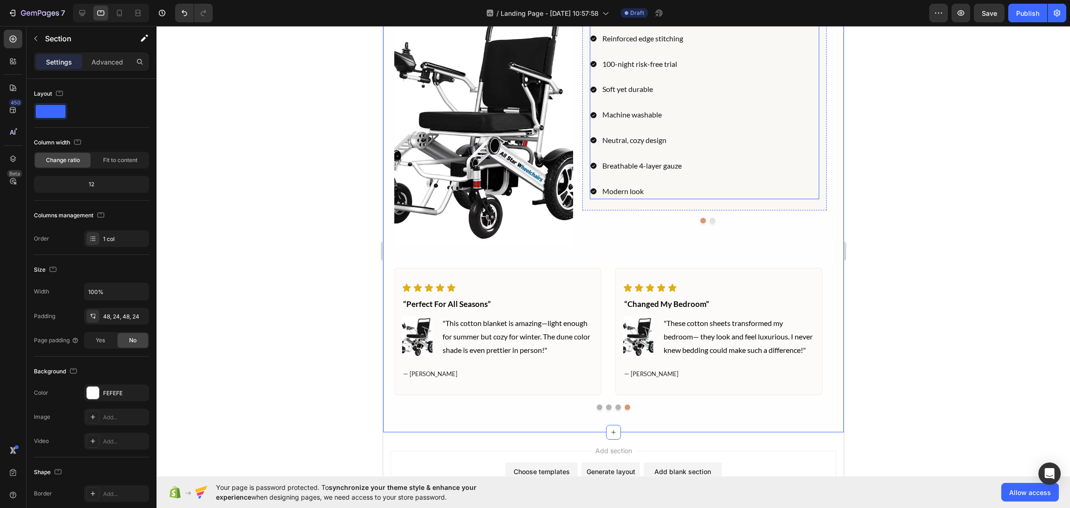
scroll to position [2519, 0]
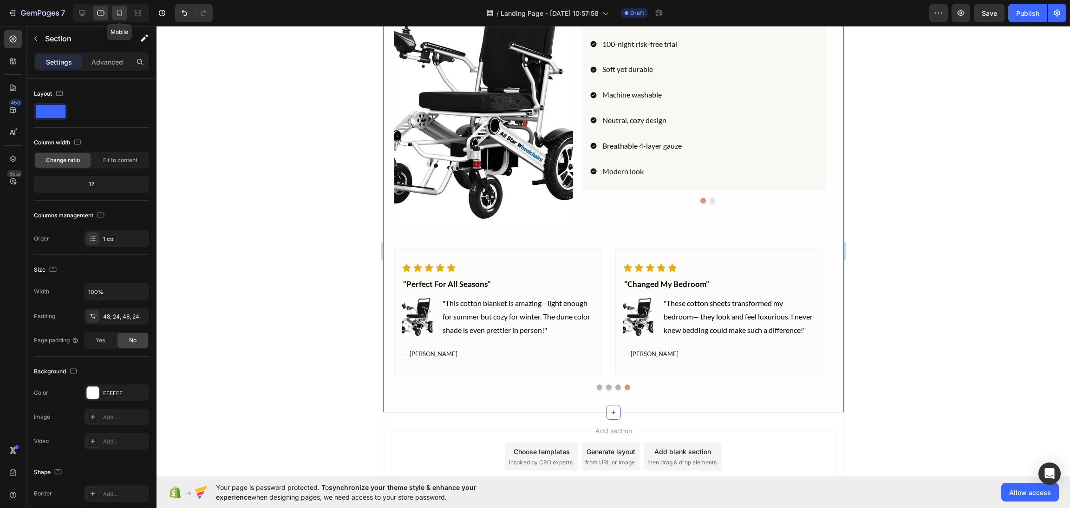
click at [113, 13] on div at bounding box center [119, 13] width 15 height 15
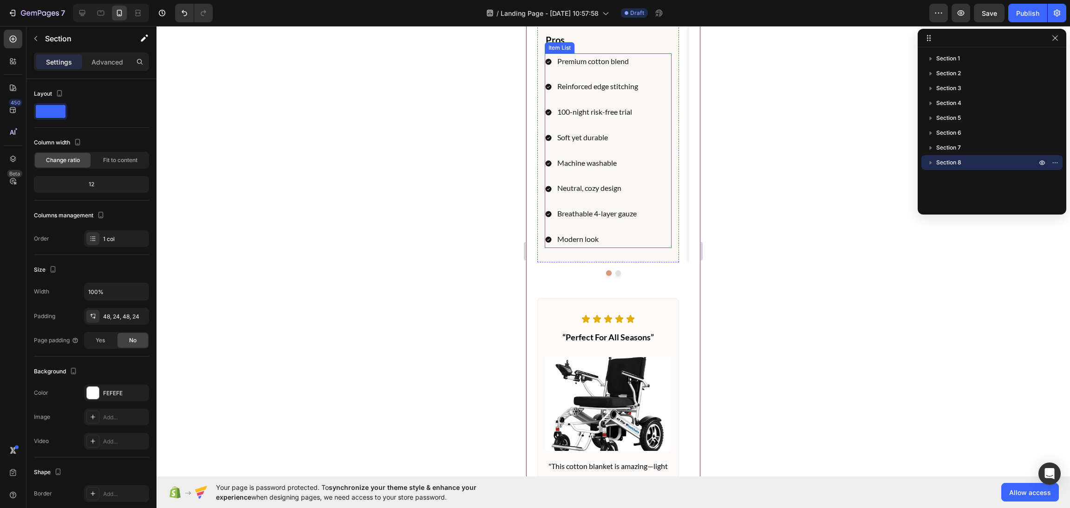
scroll to position [3158, 0]
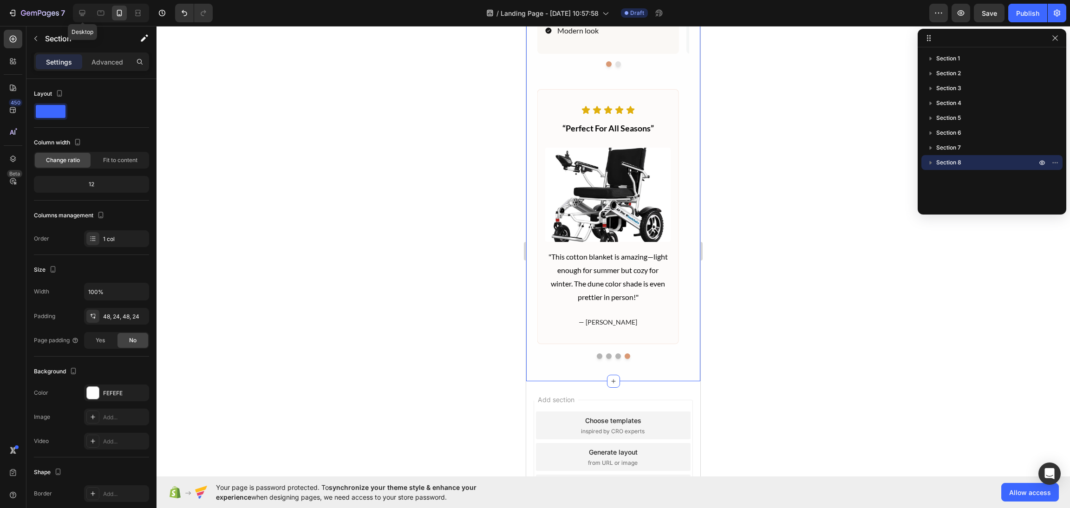
drag, startPoint x: 82, startPoint y: 11, endPoint x: 434, endPoint y: 174, distance: 387.6
click at [83, 11] on icon at bounding box center [82, 12] width 9 height 9
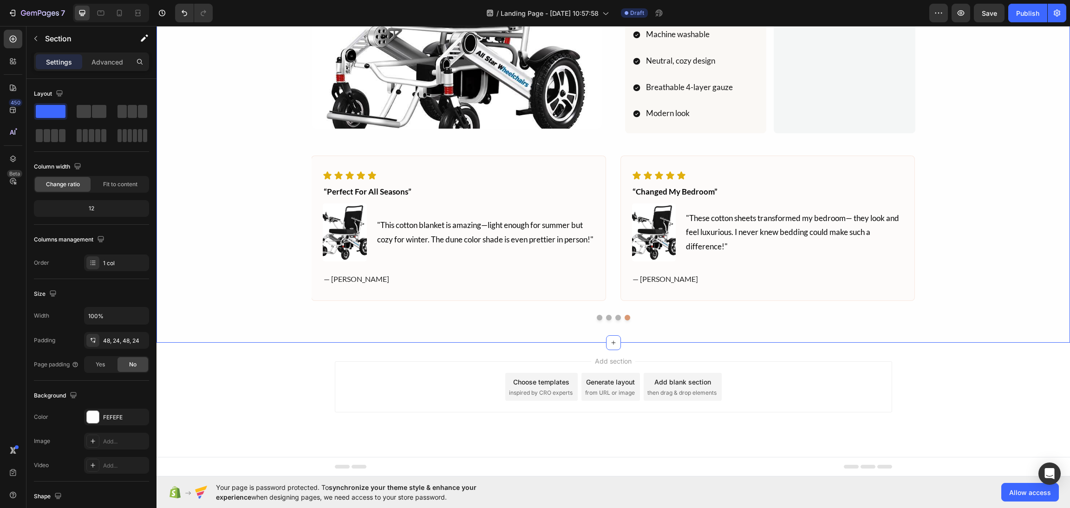
click at [980, 264] on div "Icon Icon Icon Icon Icon Icon List “changed my bedroom” Text block Image "These…" at bounding box center [613, 227] width 891 height 188
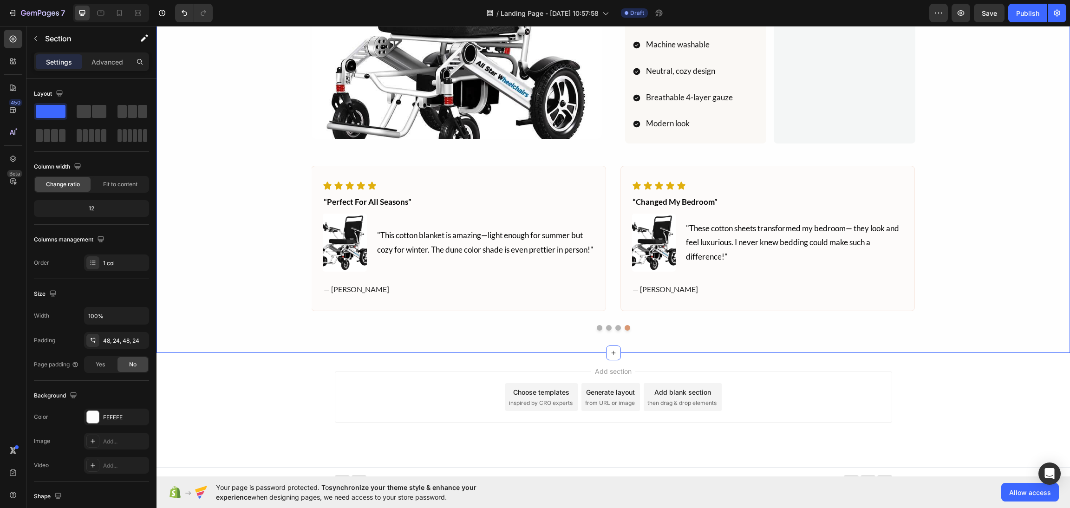
scroll to position [2558, 0]
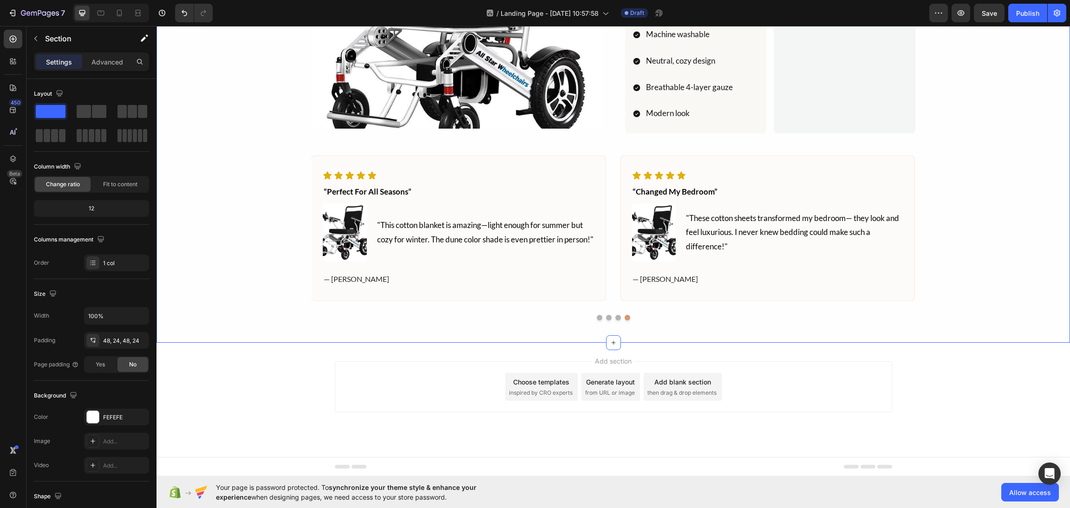
click at [828, 388] on div "Add section Choose templates inspired by CRO experts Generate layout from URL o…" at bounding box center [613, 386] width 557 height 51
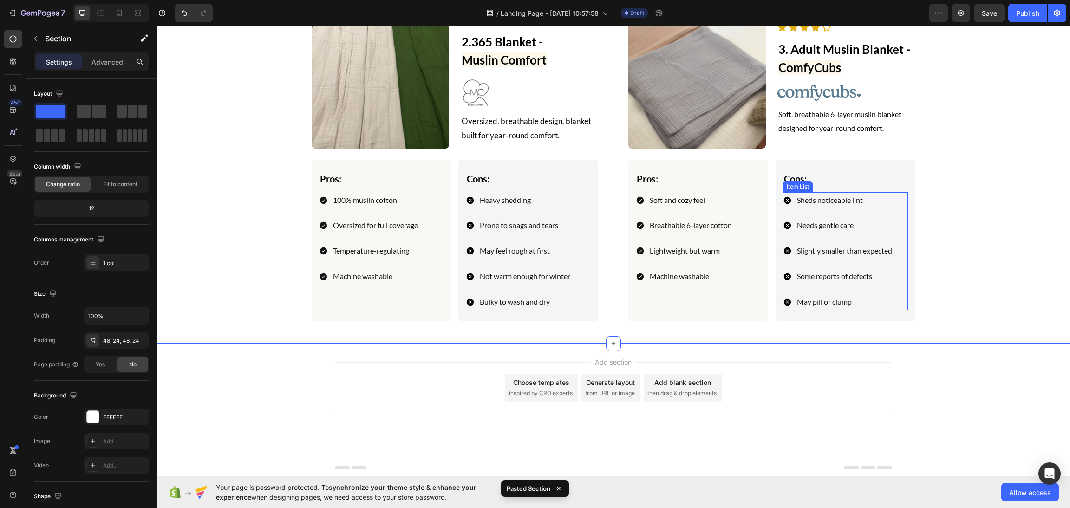
scroll to position [2566, 0]
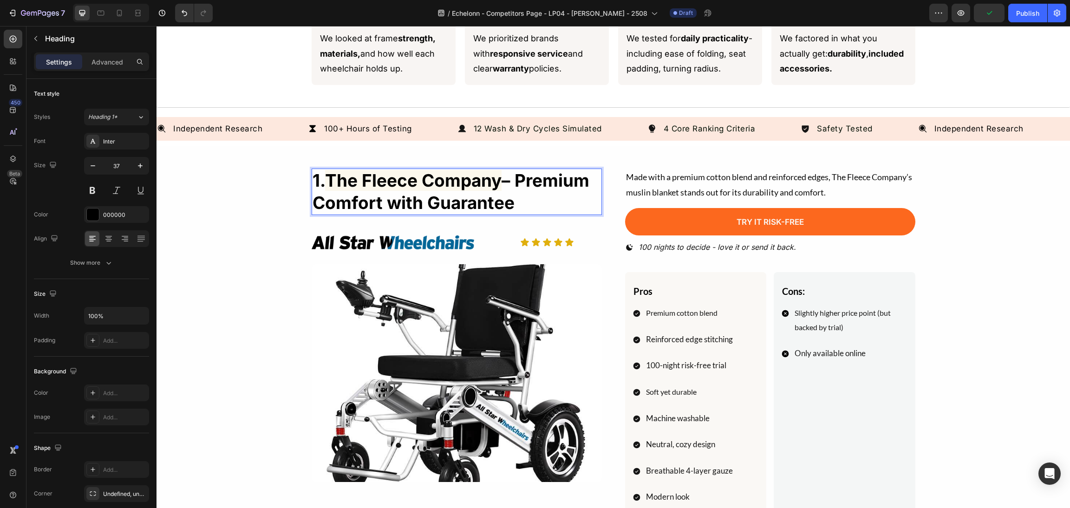
click at [327, 176] on p "1. The Fleece Company – Premium Comfort with Guarantee" at bounding box center [456, 191] width 288 height 45
click at [506, 188] on p "1. The Fleece Company – Premium Comfort with Guarantee" at bounding box center [456, 191] width 288 height 45
drag, startPoint x: 505, startPoint y: 178, endPoint x: 324, endPoint y: 183, distance: 180.7
click at [324, 183] on p "1. The Fleece Company – Premium Comfort with Guarantee" at bounding box center [456, 191] width 288 height 45
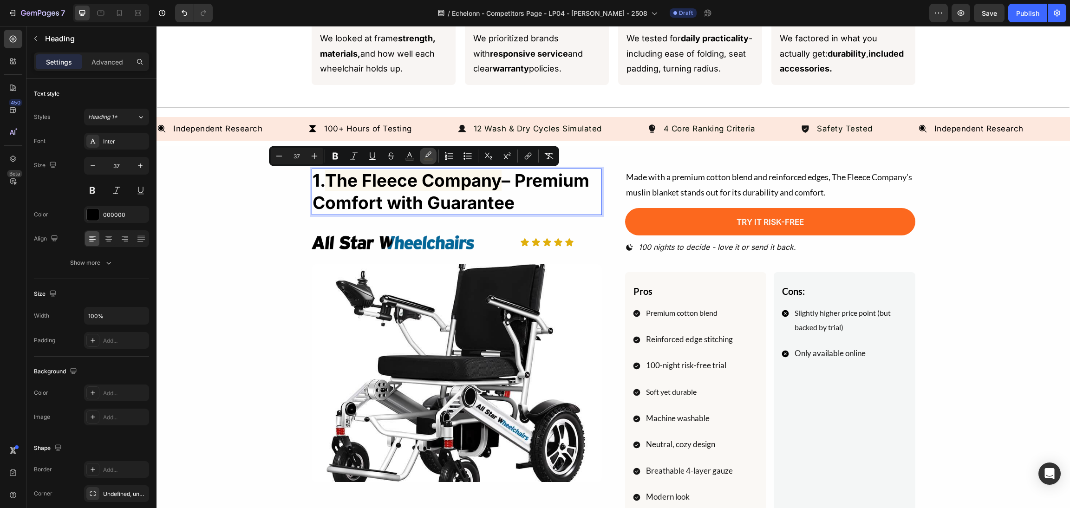
click at [432, 158] on icon "Editor contextual toolbar" at bounding box center [427, 155] width 9 height 9
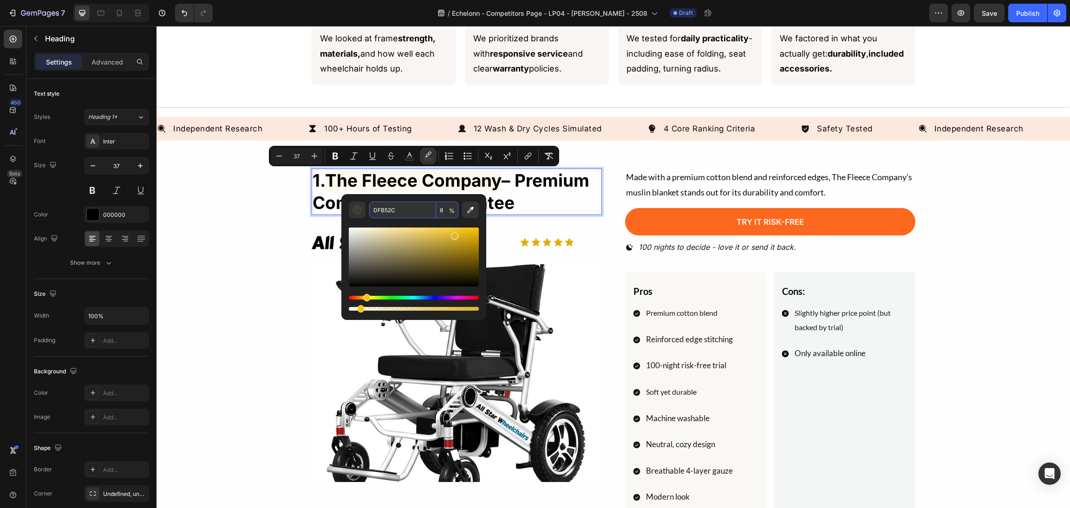
paste input "E57819"
type input "E57819"
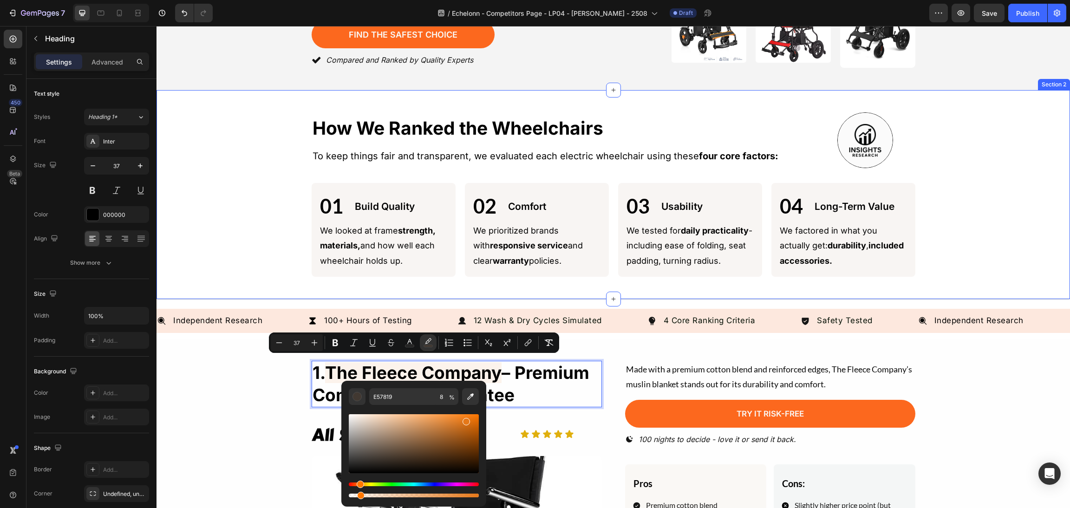
scroll to position [70, 0]
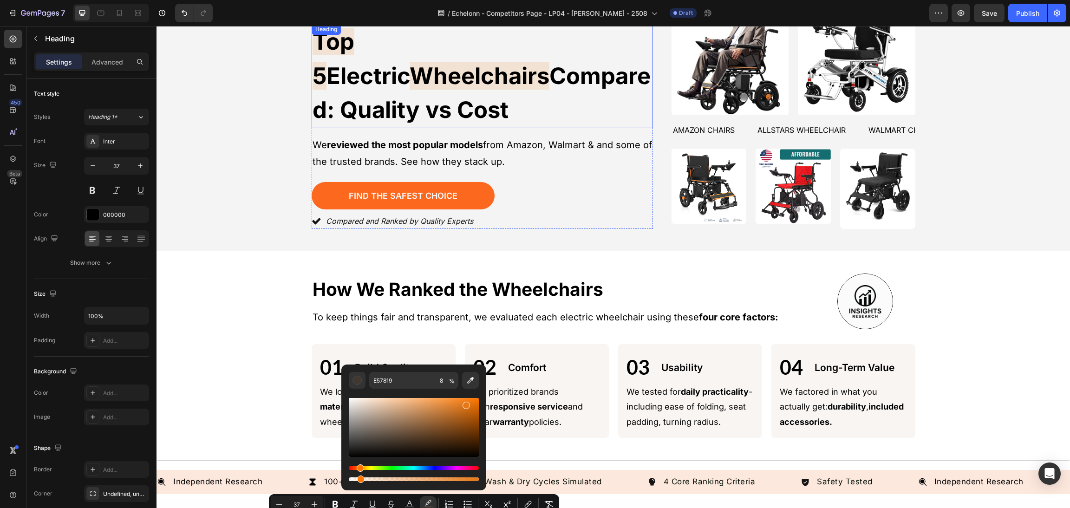
click at [539, 76] on span "Compared: Quality vs Cost" at bounding box center [481, 93] width 338 height 62
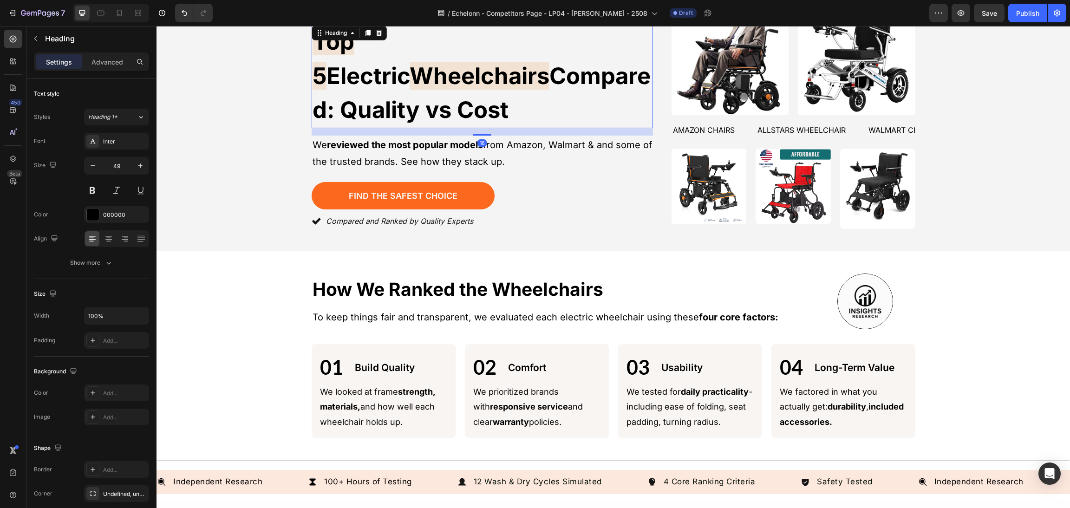
click at [435, 70] on h1 "Top 5 Electric Wheelchairs Compared: Quality vs Cost" at bounding box center [482, 76] width 341 height 104
click at [409, 62] on span "Electric" at bounding box center [367, 75] width 83 height 27
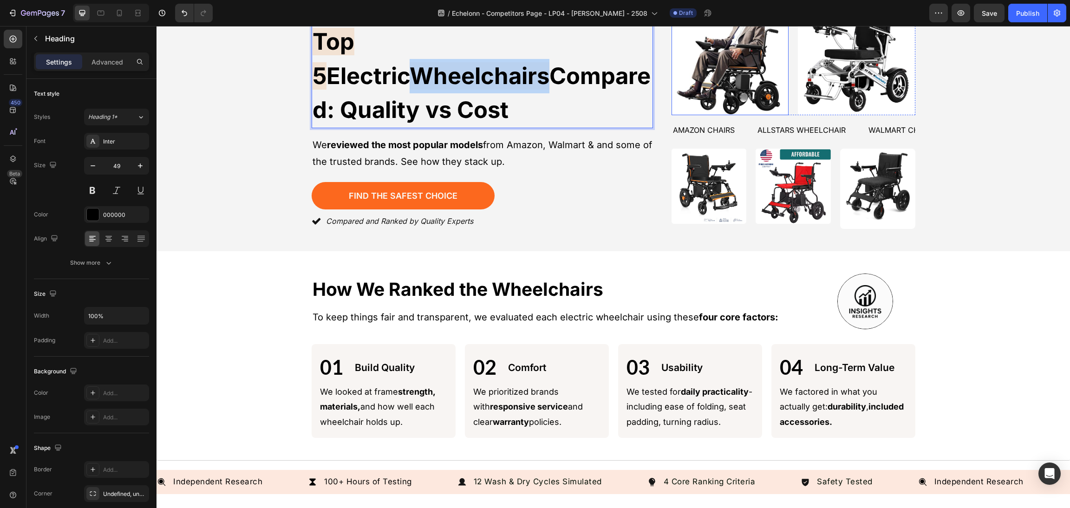
drag, startPoint x: 467, startPoint y: 57, endPoint x: 668, endPoint y: 62, distance: 201.1
click at [668, 62] on div "Icon Icon Icon Icon Icon Icon List 150+ verified reviews for our top pick Text …" at bounding box center [614, 113] width 604 height 231
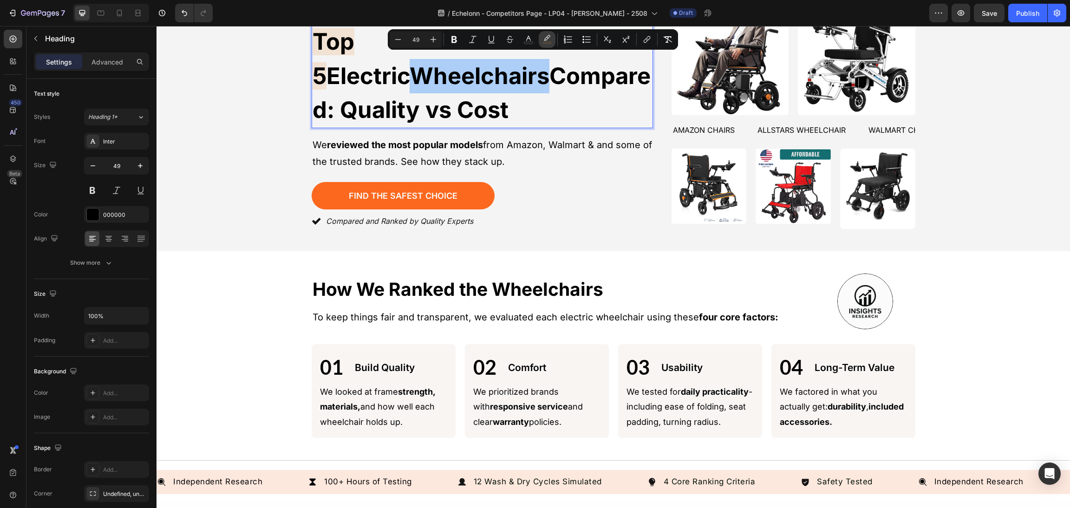
click at [548, 39] on icon "Editor contextual toolbar" at bounding box center [546, 39] width 9 height 9
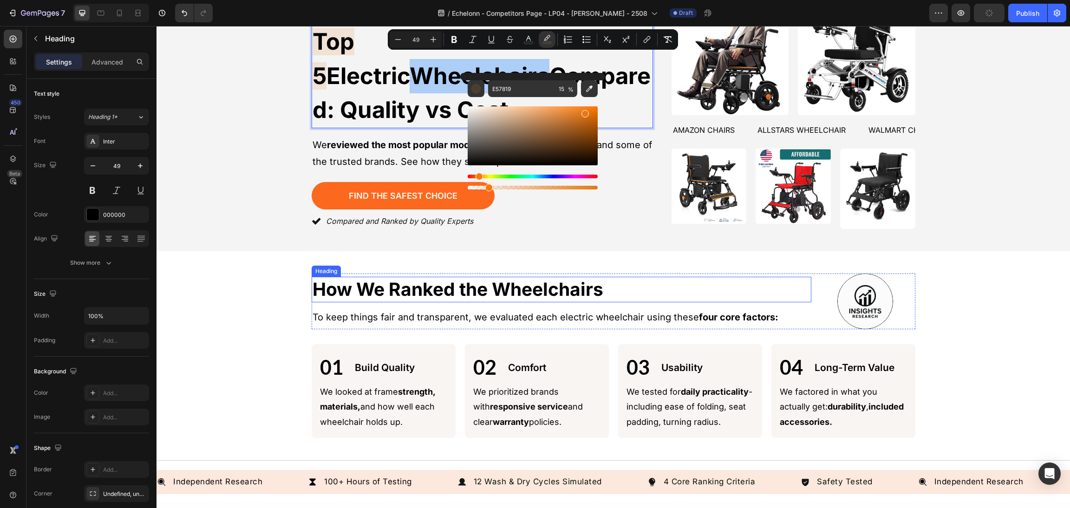
scroll to position [348, 0]
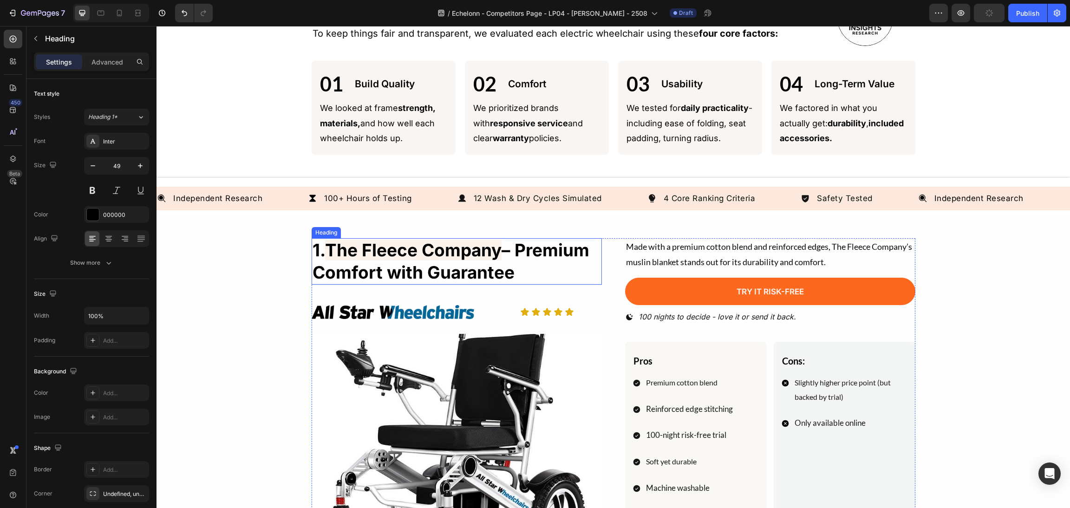
click at [461, 245] on span "The Fleece Company" at bounding box center [413, 250] width 176 height 21
type input "16"
drag, startPoint x: 505, startPoint y: 249, endPoint x: 327, endPoint y: 248, distance: 177.8
click at [327, 248] on p "1. The Fleece Company – Premium Comfort with Guarantee" at bounding box center [456, 261] width 288 height 45
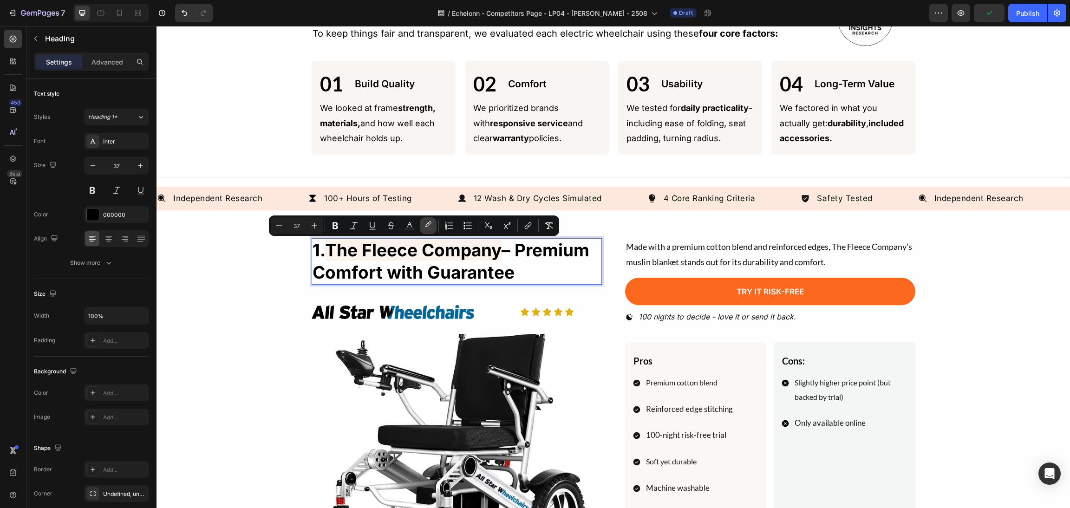
click at [429, 223] on icon "Editor contextual toolbar" at bounding box center [427, 225] width 9 height 9
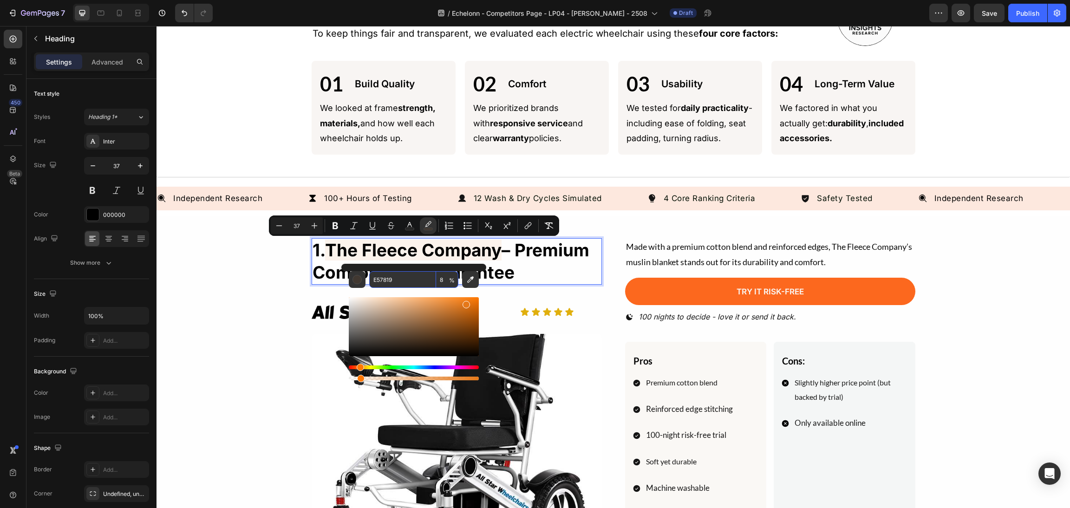
click at [440, 279] on input "8" at bounding box center [447, 279] width 22 height 17
type input "15"
click at [506, 249] on p "1. The Fleece Company – Premium Comfort with Guarantee" at bounding box center [456, 261] width 288 height 45
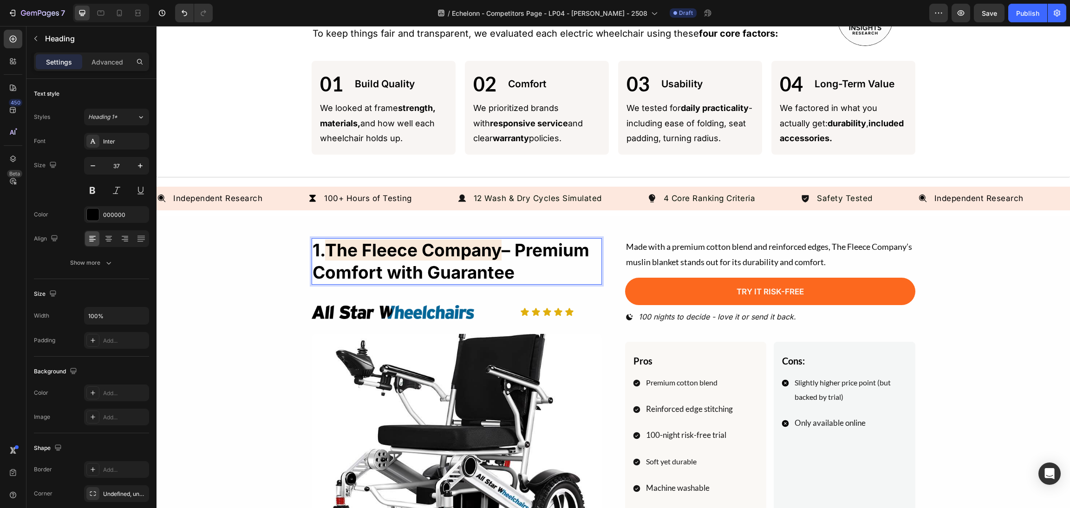
drag, startPoint x: 505, startPoint y: 249, endPoint x: 499, endPoint y: 248, distance: 5.6
click at [499, 248] on p "1. The Fleece Company – Premium Comfort with Guarantee" at bounding box center [456, 261] width 288 height 45
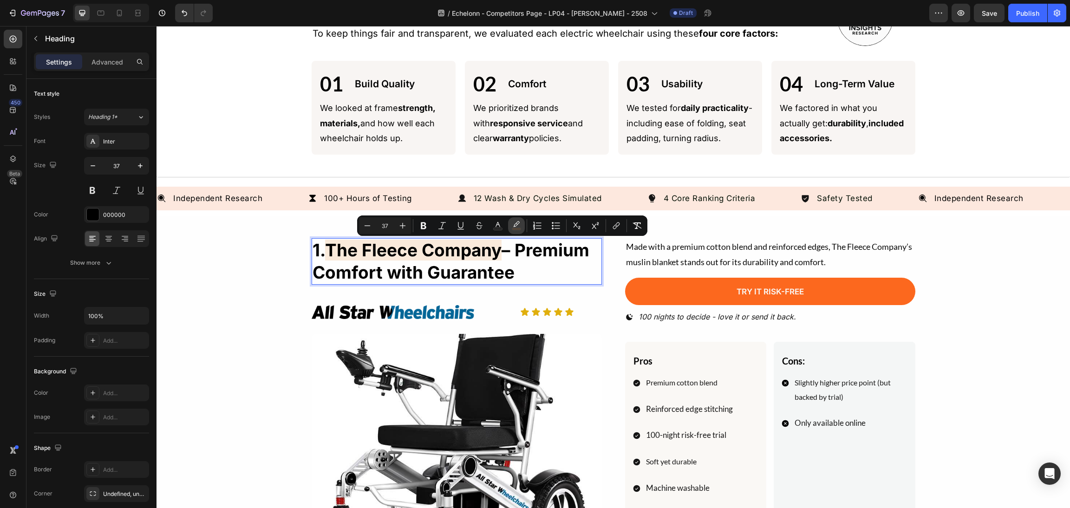
click at [519, 227] on icon "Editor contextual toolbar" at bounding box center [516, 225] width 9 height 9
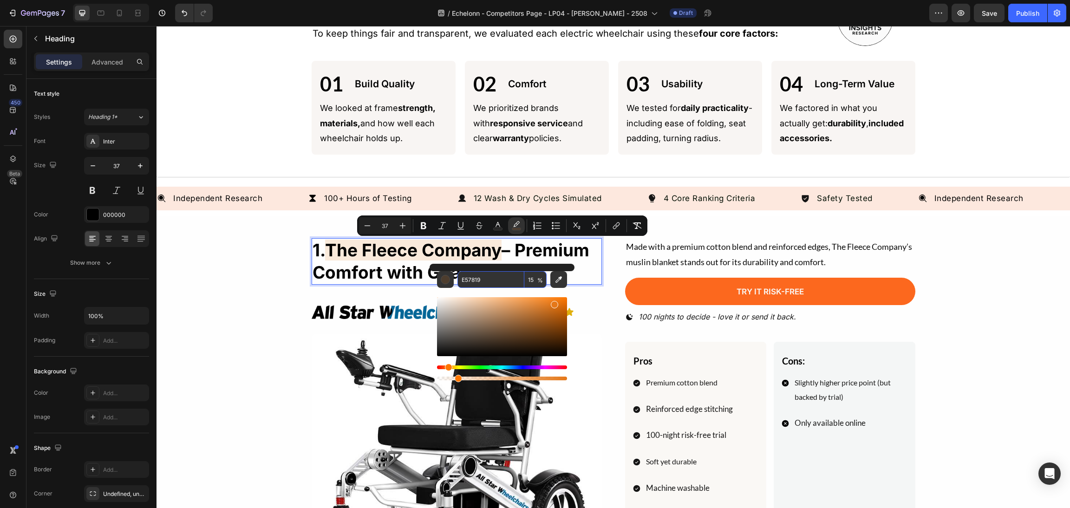
click at [528, 276] on input "15" at bounding box center [535, 279] width 22 height 17
type input "0"
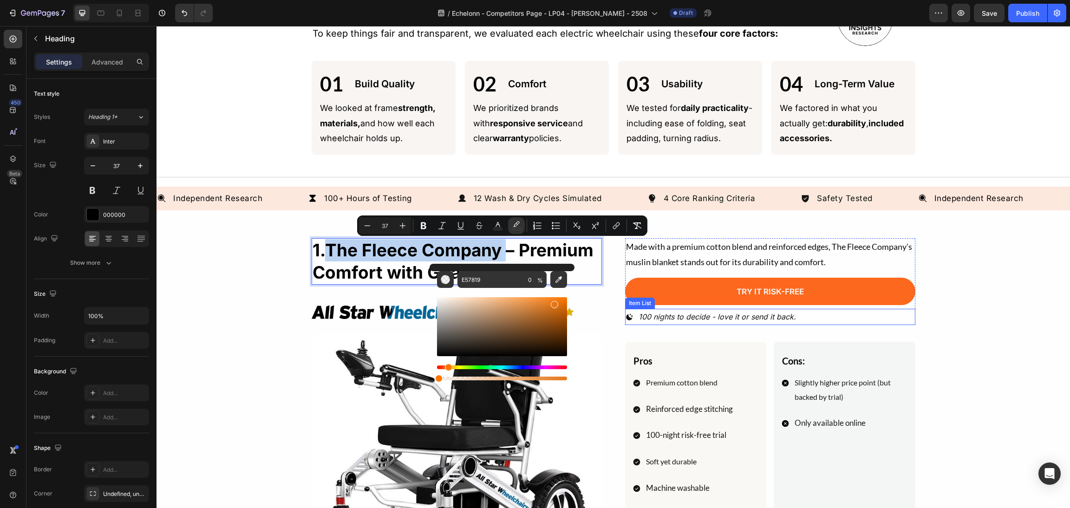
click at [931, 320] on div "1. The Fleece Company – Premium Comfort with Guarantee Heading 12 Image Icon Ic…" at bounding box center [613, 505] width 891 height 535
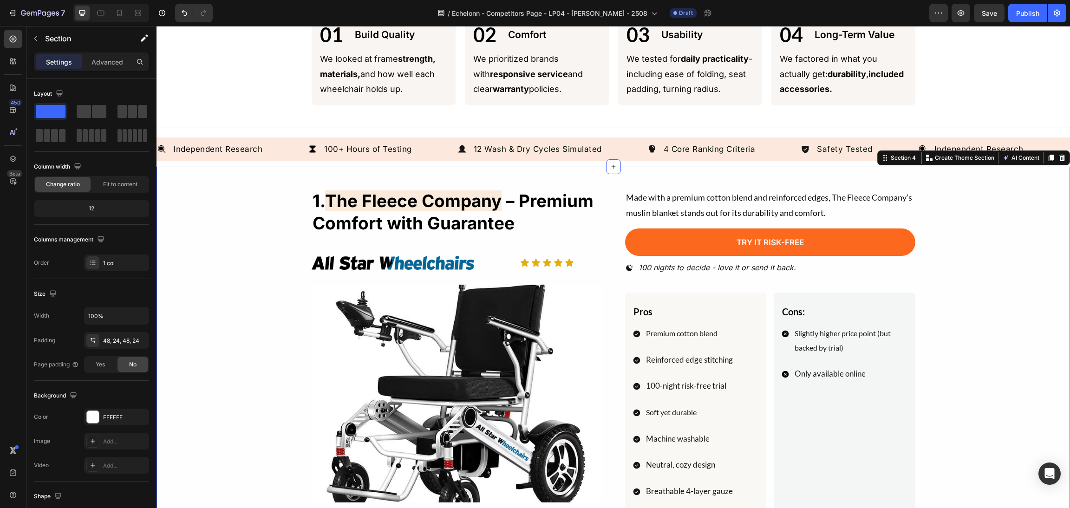
scroll to position [417, 0]
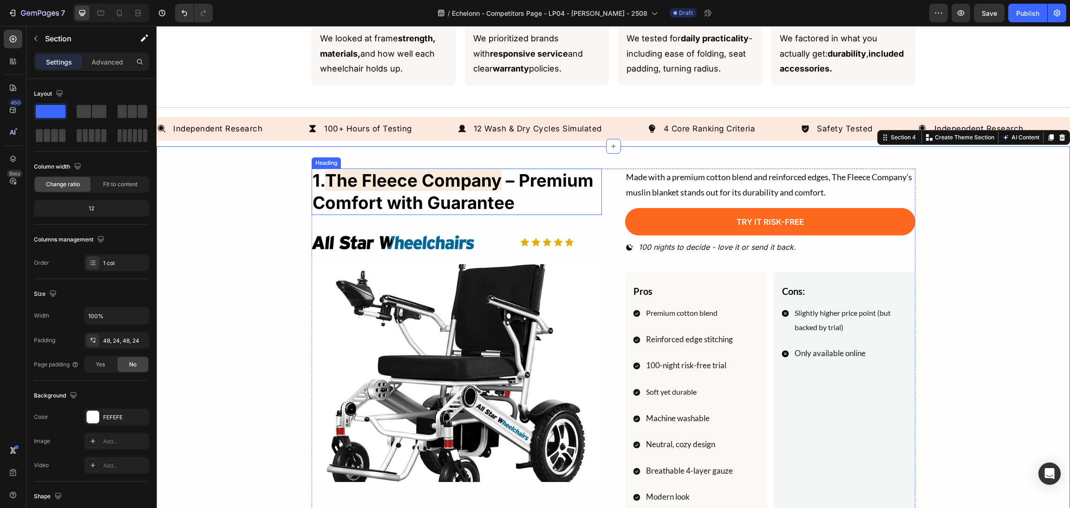
click at [508, 189] on p "1. The Fleece Company – Premium Comfort with Guarantee" at bounding box center [456, 191] width 288 height 45
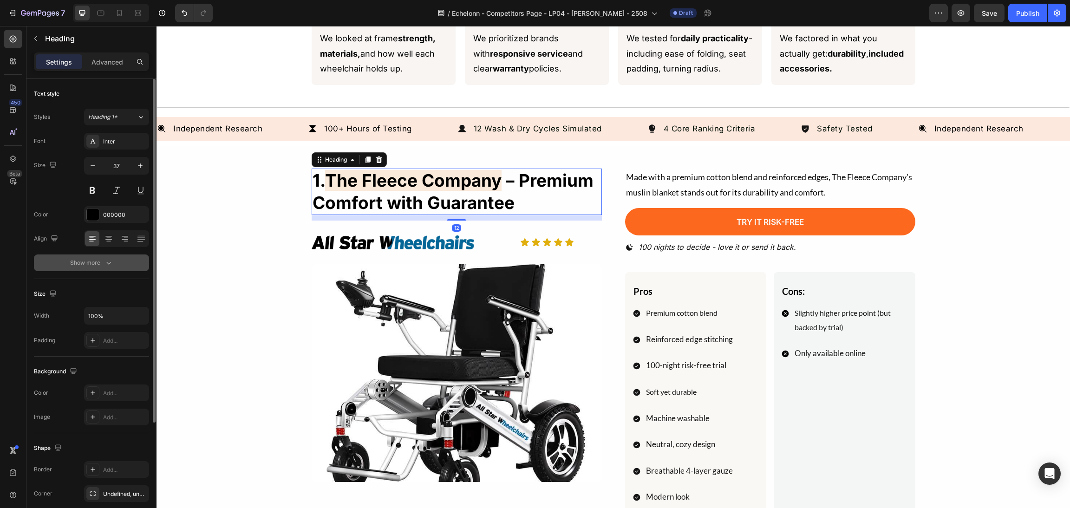
click at [99, 259] on button "Show more" at bounding box center [91, 262] width 115 height 17
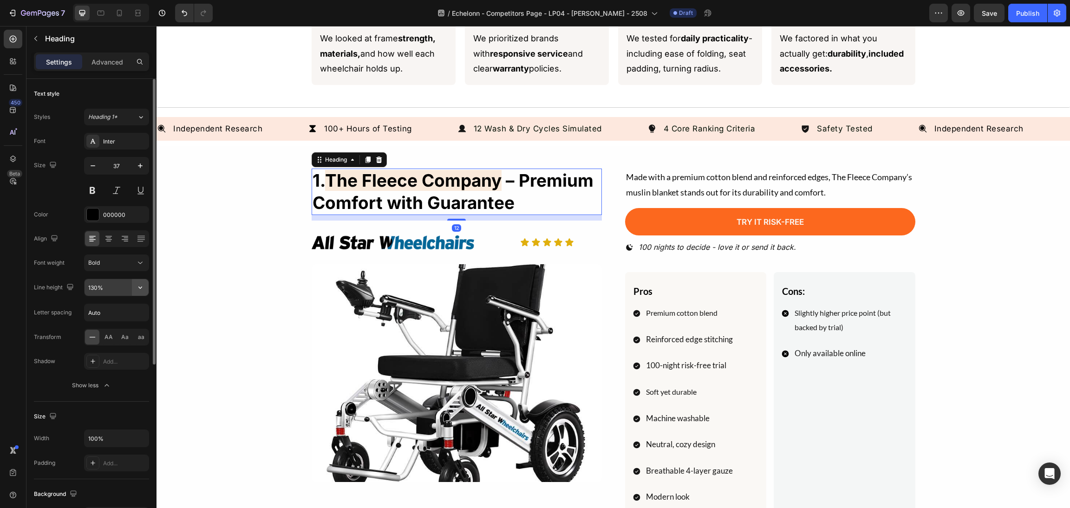
click at [135, 291] on button "button" at bounding box center [140, 287] width 17 height 17
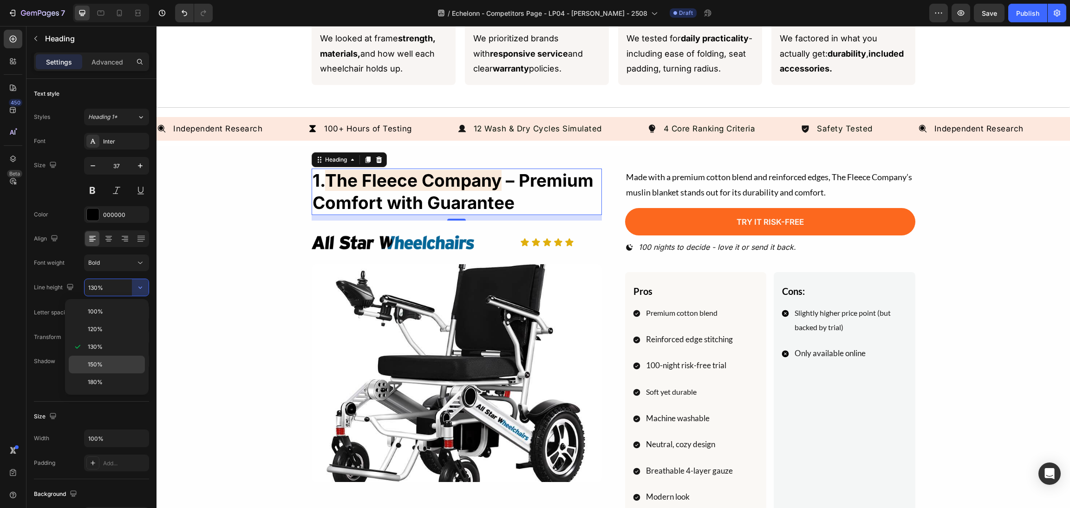
click at [121, 373] on div "150%" at bounding box center [107, 382] width 76 height 18
type input "150%"
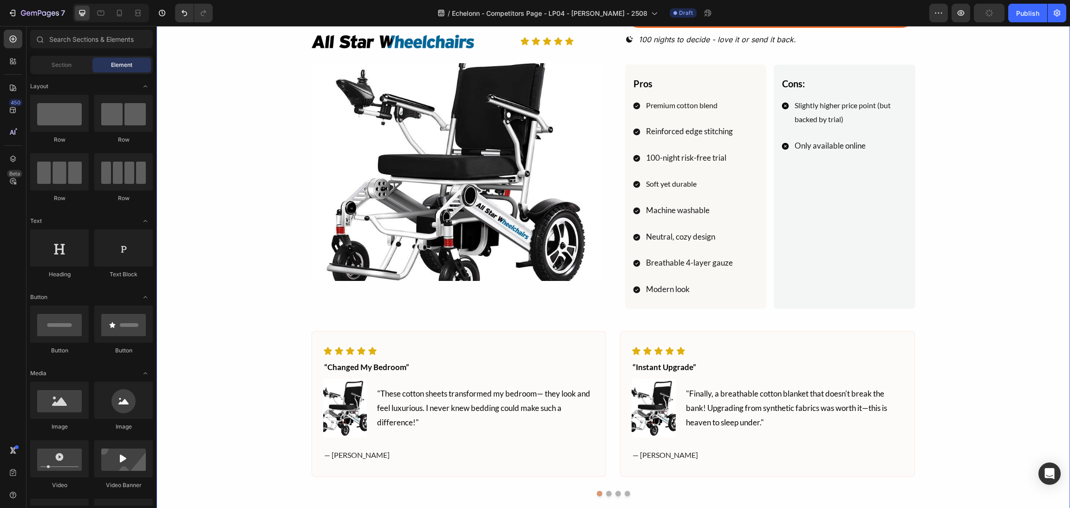
scroll to position [626, 0]
click at [585, 243] on img at bounding box center [457, 172] width 290 height 218
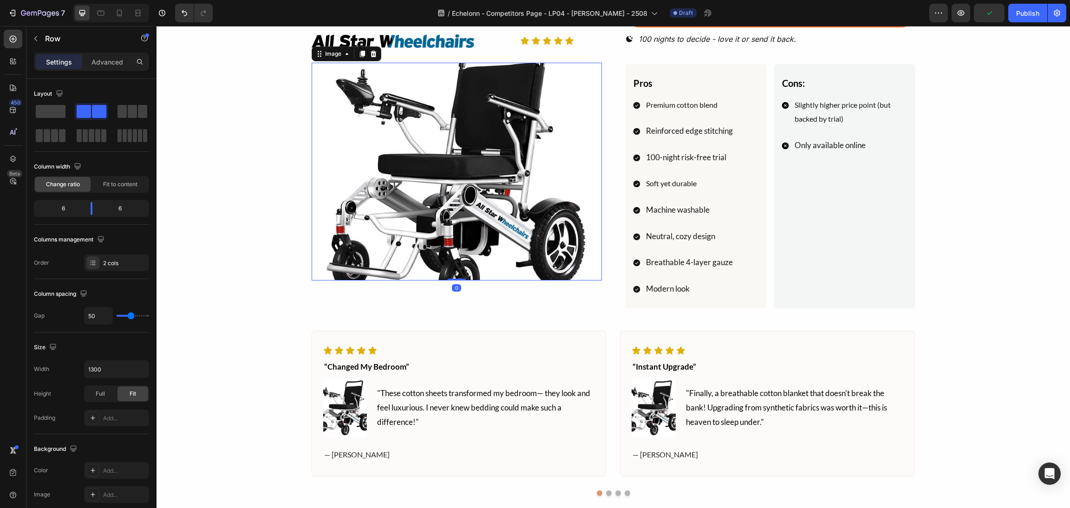
click at [599, 243] on div "1. The Fleece Company – Premium Comfort with Guarantee Heading Image Icon Icon …" at bounding box center [614, 135] width 604 height 348
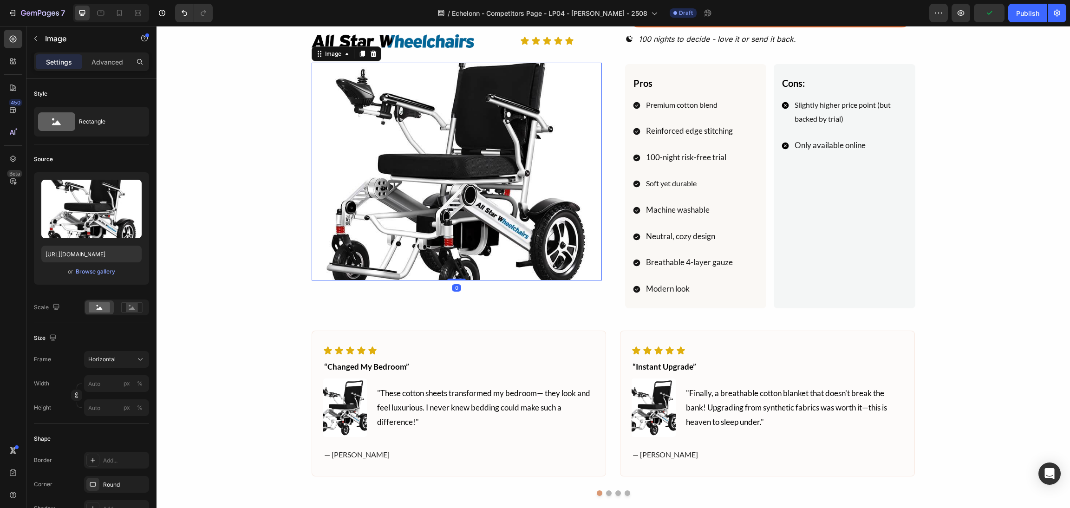
click at [592, 240] on img at bounding box center [457, 172] width 290 height 218
click at [124, 313] on div at bounding box center [131, 307] width 29 height 14
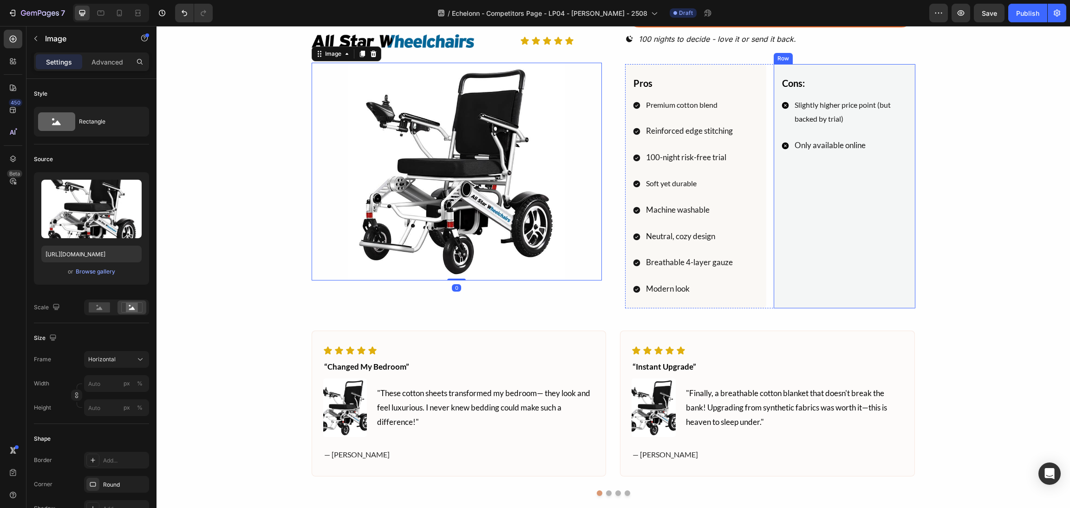
click at [896, 224] on div "Cons: Text Block Slightly higher price point (but backed by trial) Only availab…" at bounding box center [844, 186] width 127 height 222
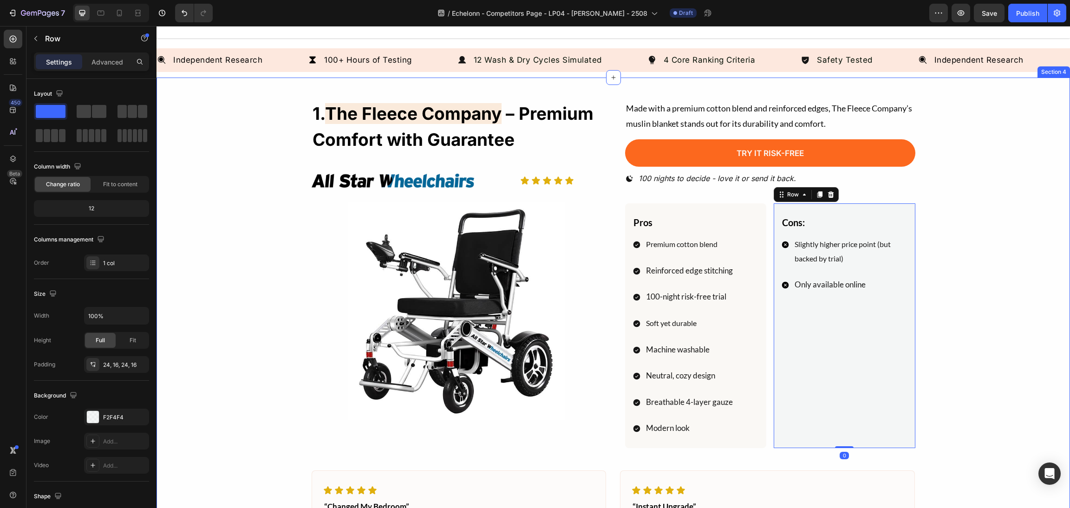
scroll to position [348, 0]
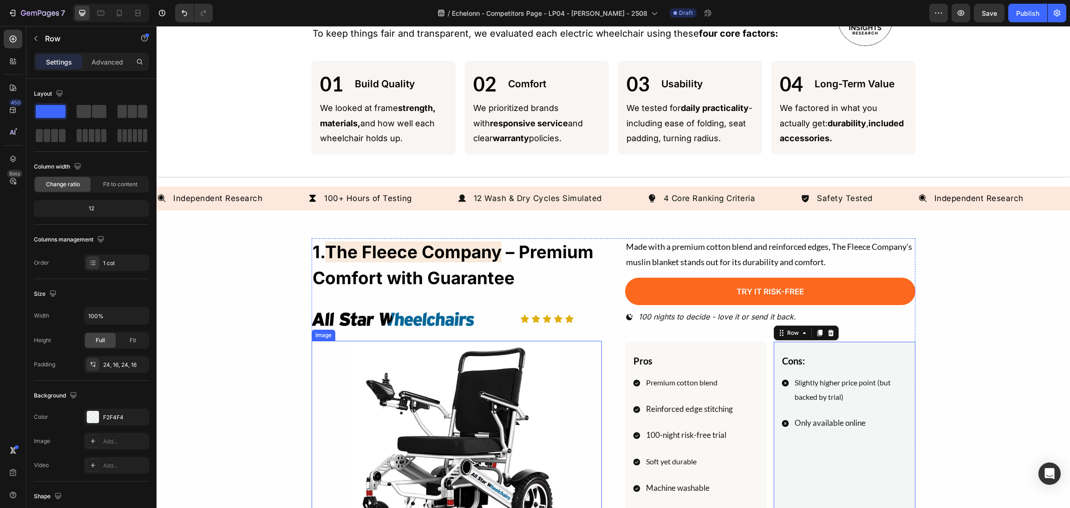
click at [430, 387] on img at bounding box center [457, 450] width 290 height 218
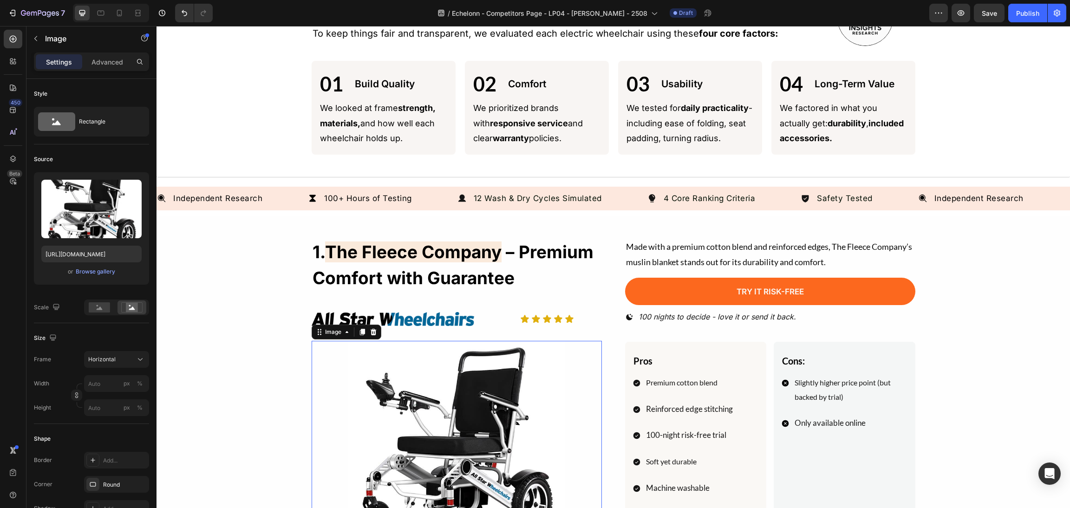
scroll to position [417, 0]
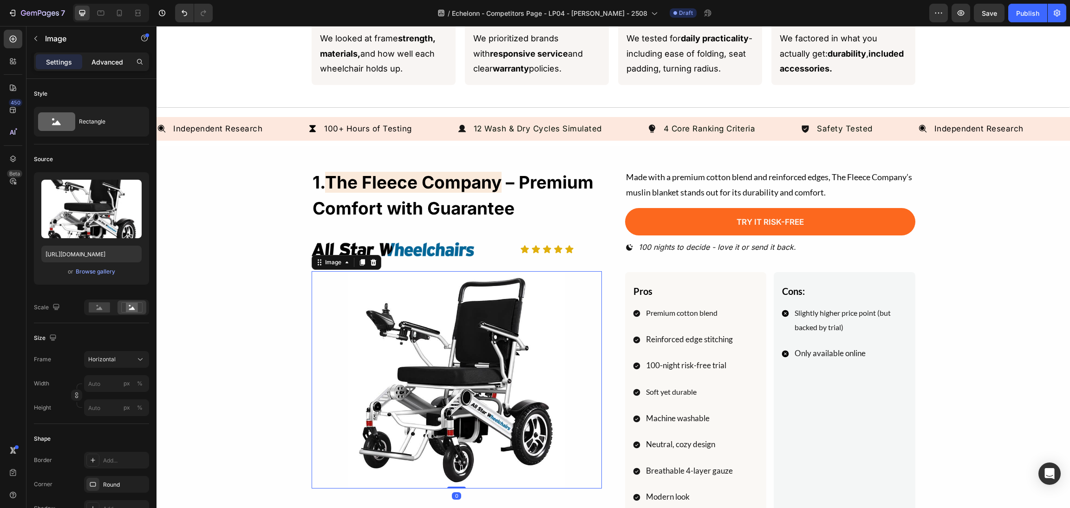
click at [110, 56] on div "Advanced" at bounding box center [107, 61] width 46 height 15
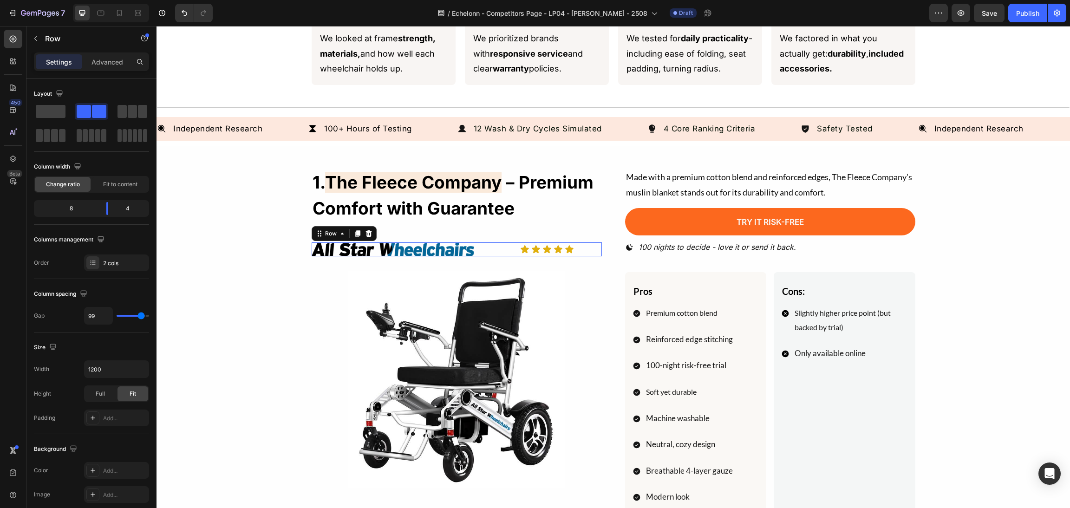
click at [489, 253] on div "Image Icon Icon Icon Icon Icon Icon List Row 0" at bounding box center [457, 248] width 290 height 13
click at [480, 285] on img at bounding box center [457, 380] width 290 height 218
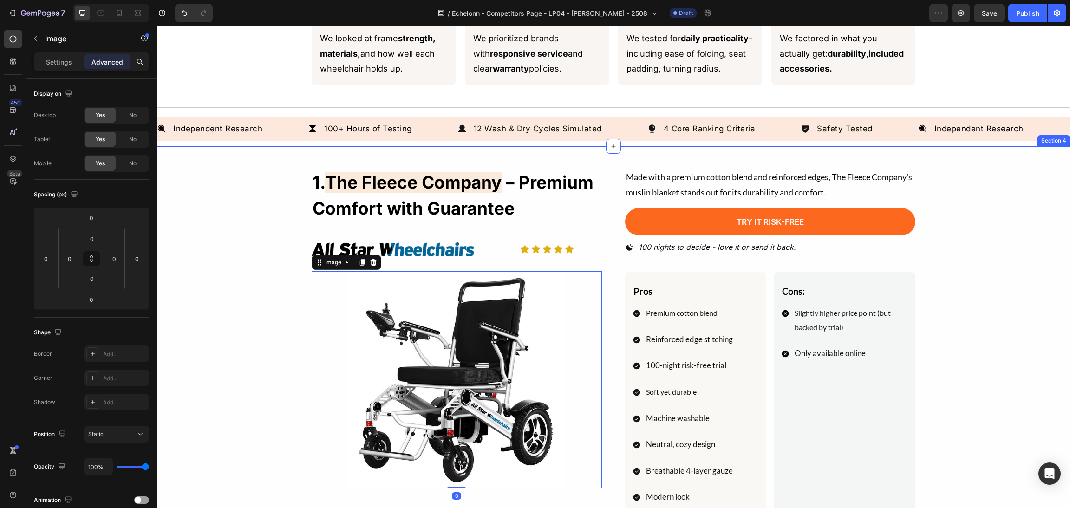
click at [1012, 268] on div "1. The Fleece Company – Premium Comfort with Guarantee Heading Image Icon Icon …" at bounding box center [613, 436] width 891 height 535
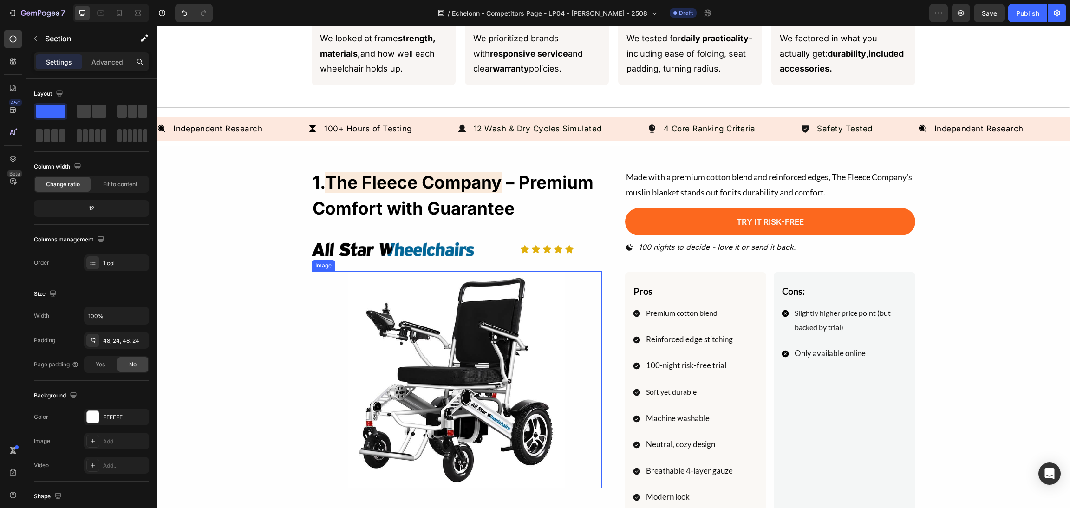
click at [400, 338] on img at bounding box center [457, 380] width 290 height 218
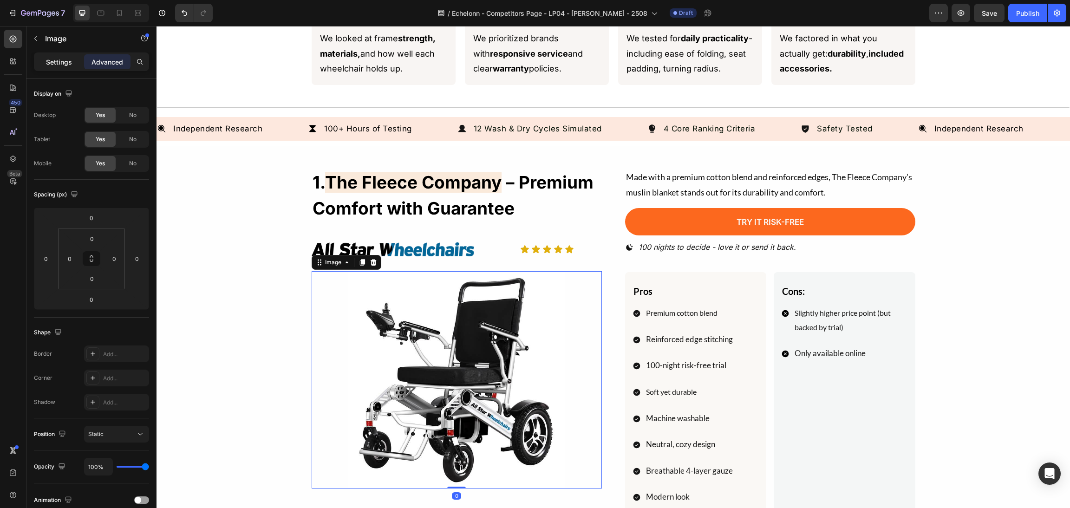
click at [64, 62] on p "Settings" at bounding box center [59, 62] width 26 height 10
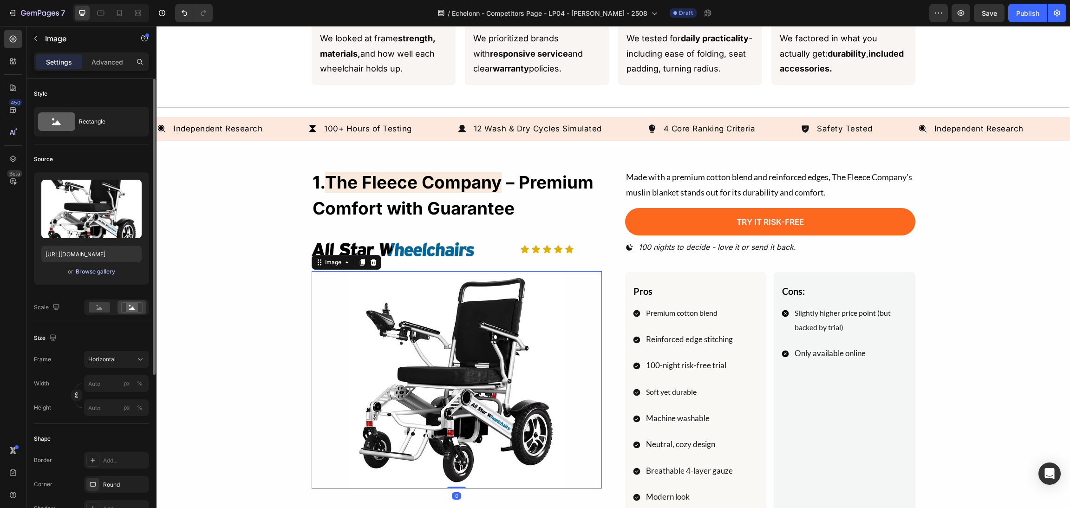
click at [103, 271] on div "Browse gallery" at bounding box center [95, 271] width 39 height 8
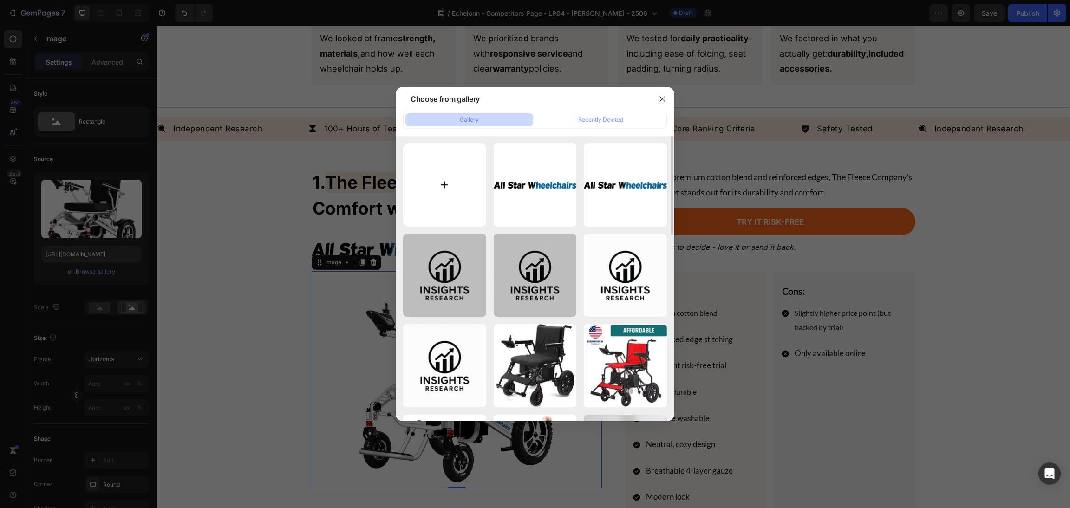
click at [428, 167] on input "file" at bounding box center [444, 184] width 83 height 83
type input "C:\fakepath\Screenshot_[DATE]_at_1.58.54_PM.webp"
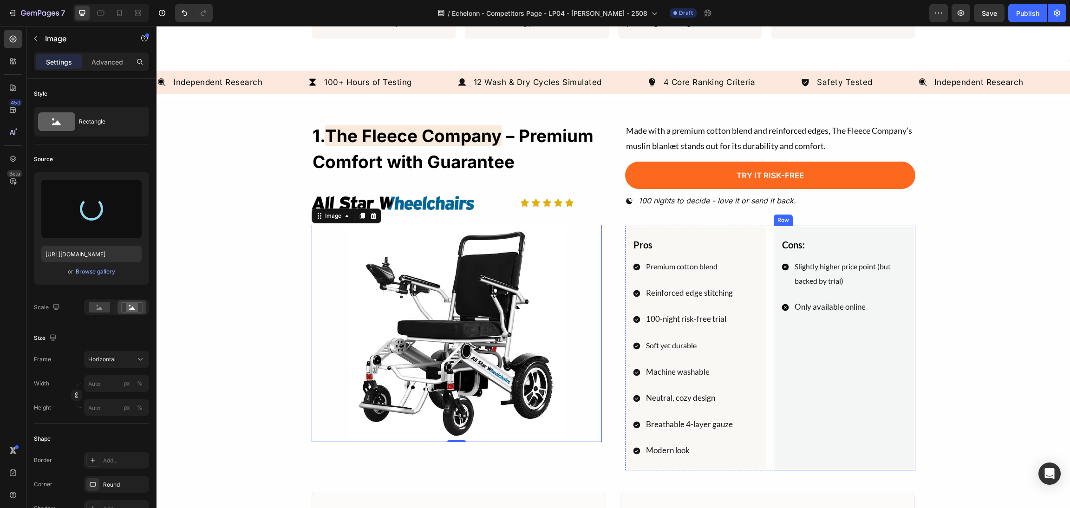
scroll to position [487, 0]
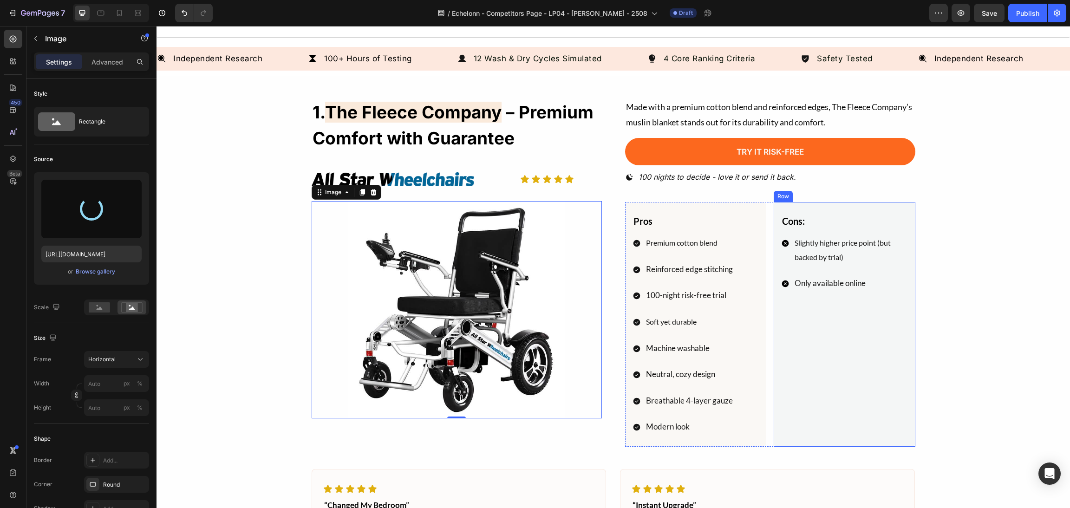
type input "[URL][DOMAIN_NAME]"
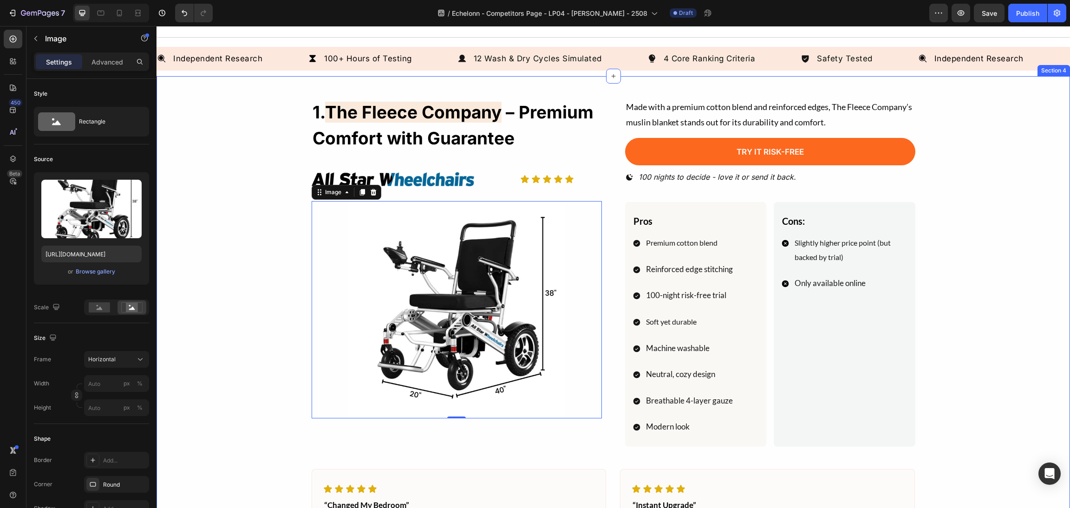
click at [995, 273] on div "1. The Fleece Company – Premium Comfort with Guarantee Heading Image Icon Icon …" at bounding box center [613, 365] width 891 height 535
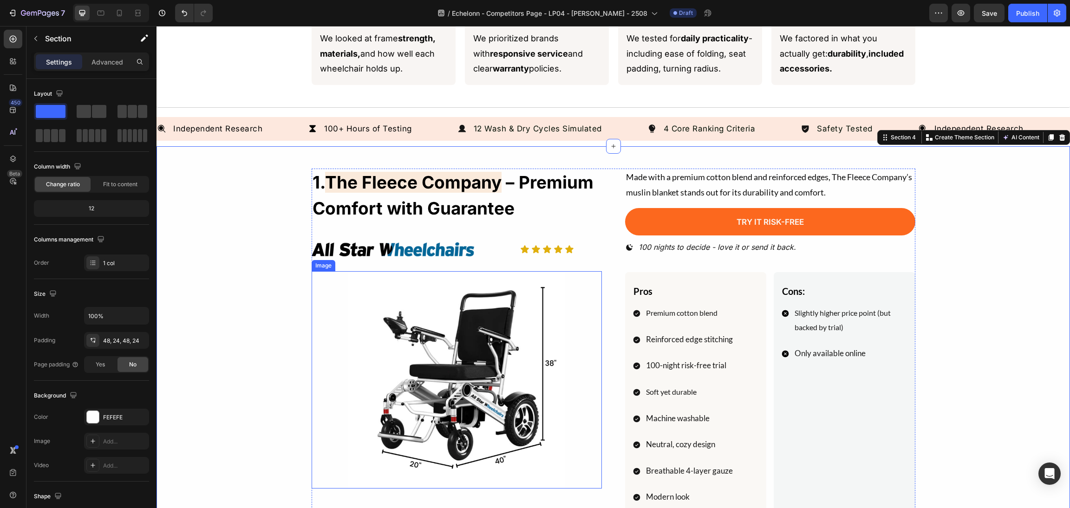
click at [387, 394] on img at bounding box center [457, 380] width 290 height 218
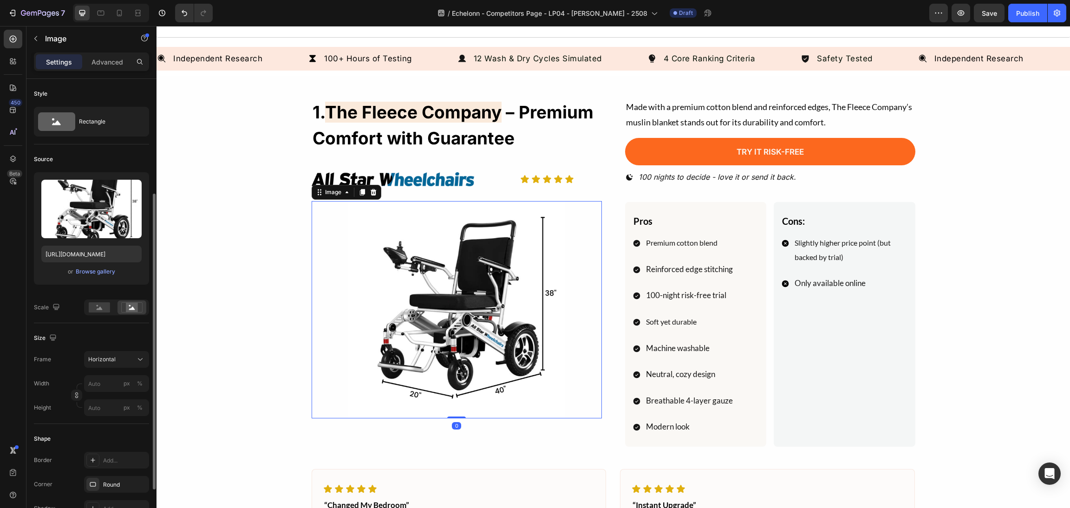
scroll to position [70, 0]
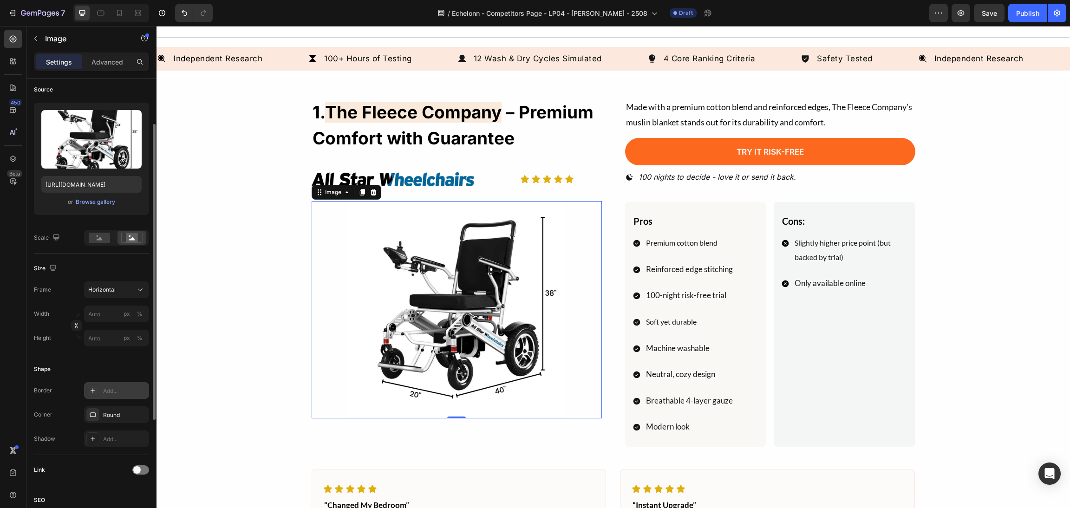
click at [91, 387] on icon at bounding box center [92, 390] width 7 height 7
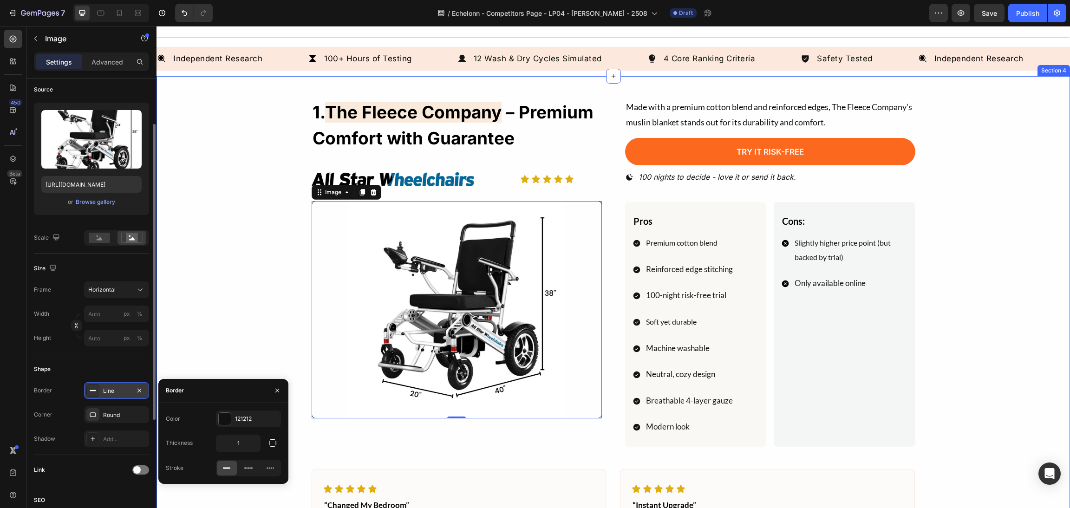
click at [186, 306] on div "1. The Fleece Company – Premium Comfort with Guarantee Heading Image Icon Icon …" at bounding box center [613, 365] width 891 height 535
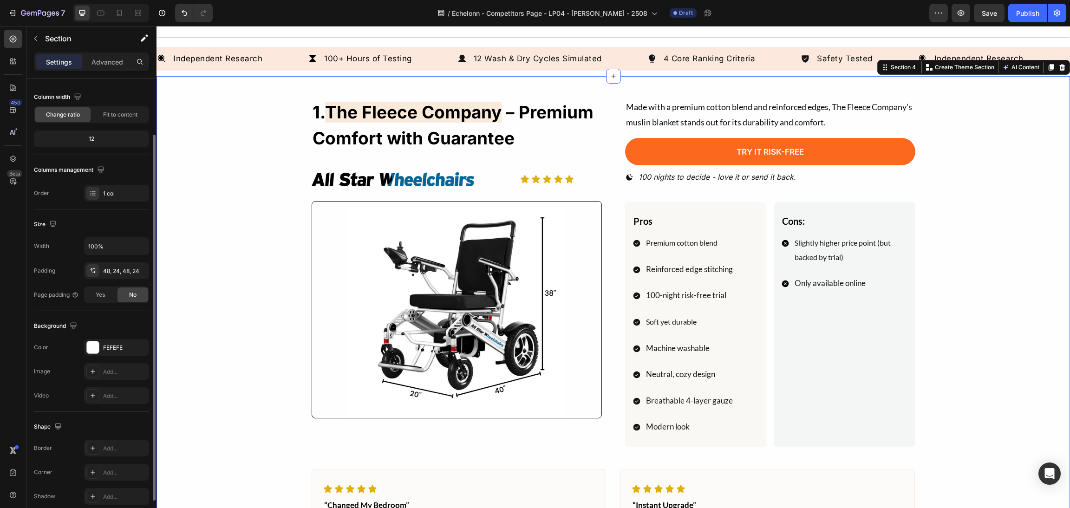
scroll to position [0, 0]
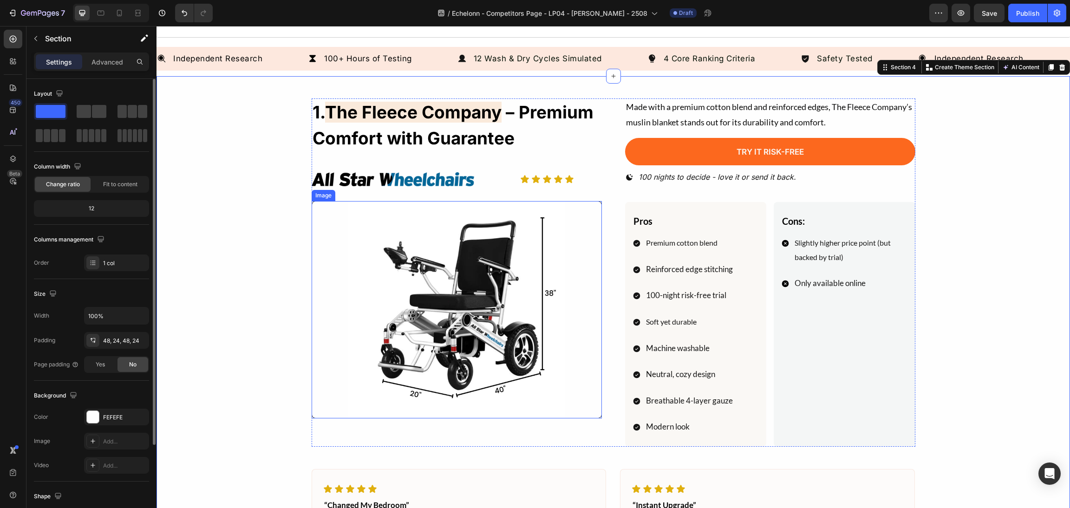
click at [374, 302] on img at bounding box center [457, 310] width 290 height 218
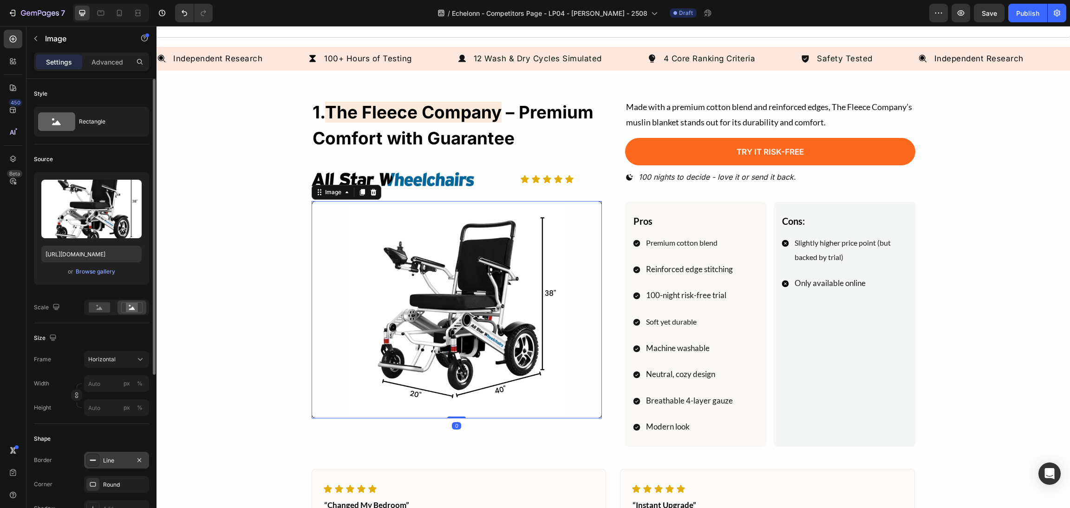
click at [89, 458] on icon at bounding box center [92, 459] width 7 height 7
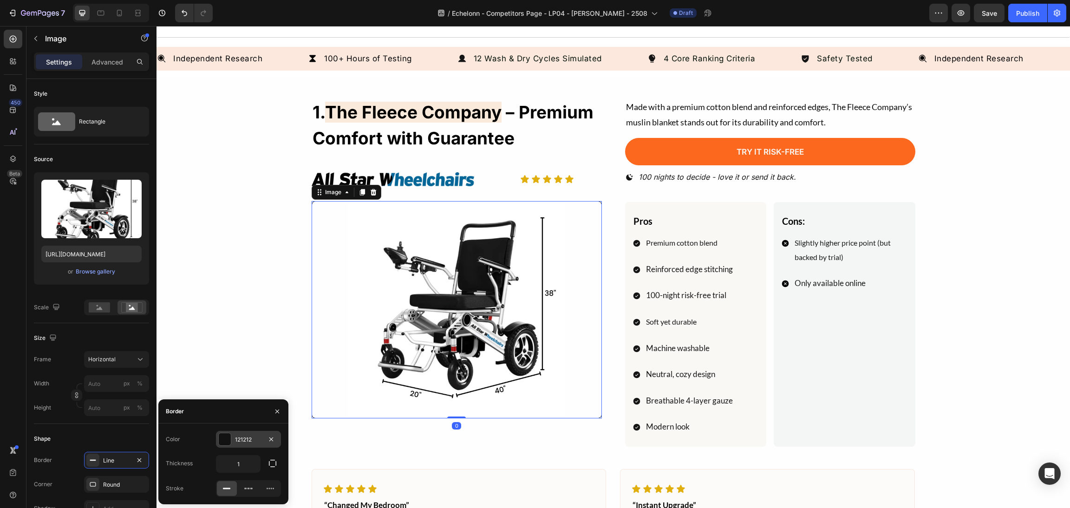
click at [227, 441] on div at bounding box center [225, 439] width 12 height 12
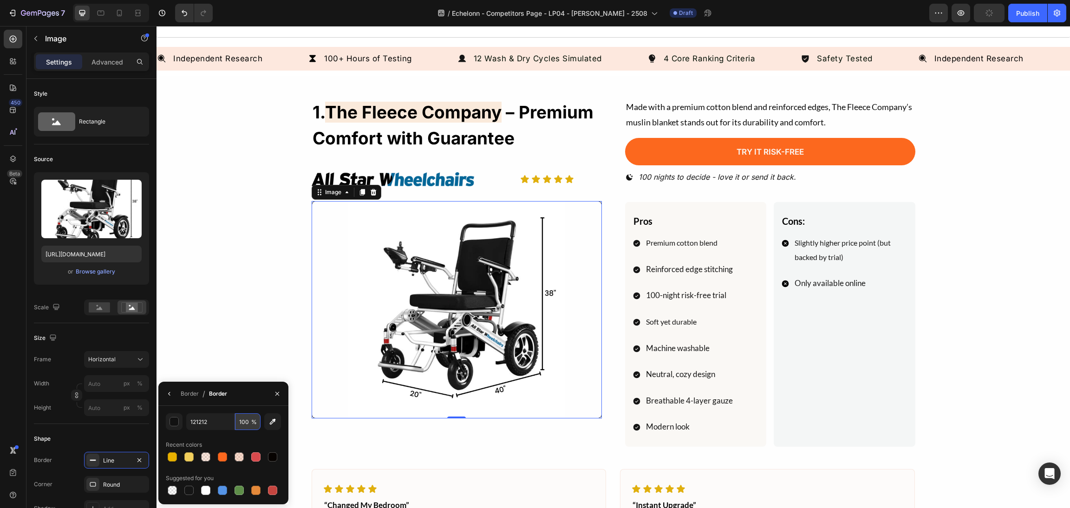
click at [243, 415] on input "100" at bounding box center [248, 421] width 26 height 17
type input "10"
click at [920, 208] on div "1. The Fleece Company – Premium Comfort with Guarantee Heading Image Icon Icon …" at bounding box center [613, 365] width 891 height 535
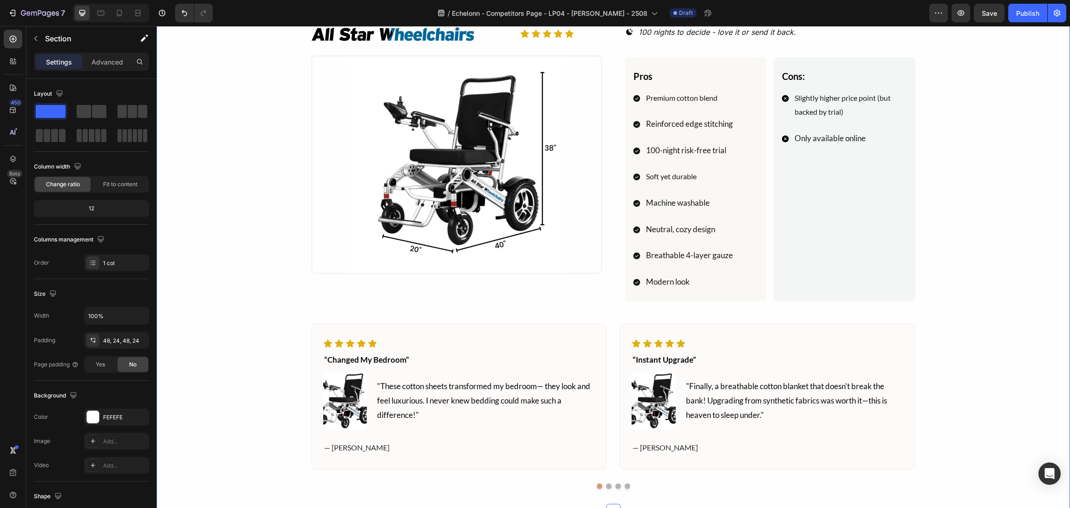
scroll to position [558, 0]
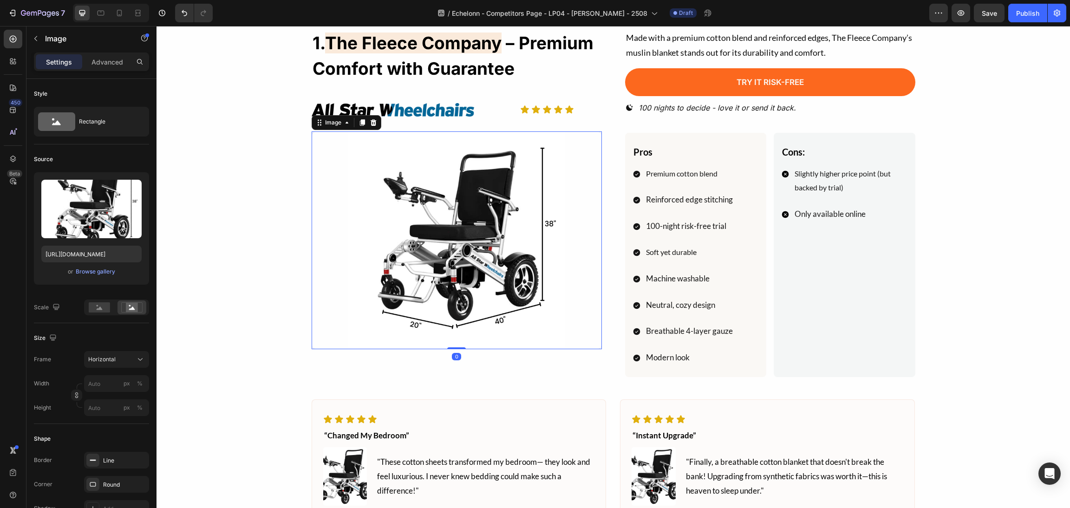
click at [471, 246] on img at bounding box center [457, 240] width 290 height 218
click at [578, 244] on img at bounding box center [457, 240] width 290 height 218
click at [966, 248] on div "1. The Fleece Company – Premium Comfort with Guarantee Heading Image Icon Icon …" at bounding box center [613, 296] width 891 height 535
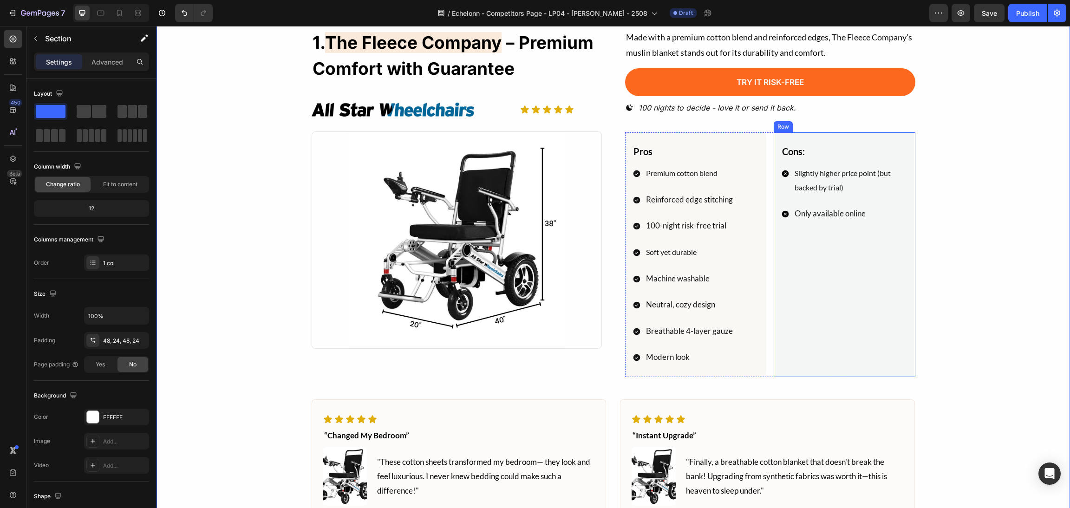
scroll to position [488, 0]
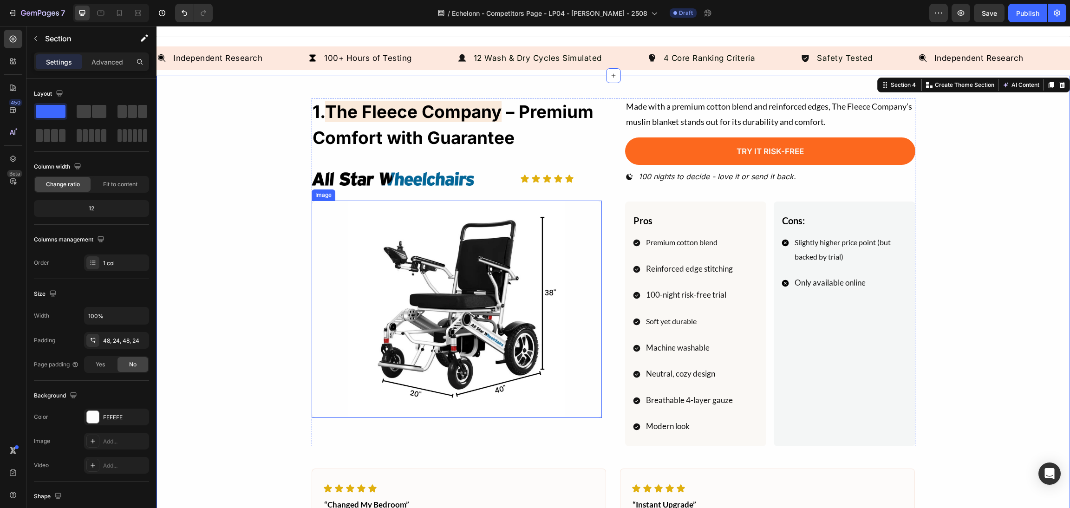
click at [529, 299] on img at bounding box center [457, 310] width 290 height 218
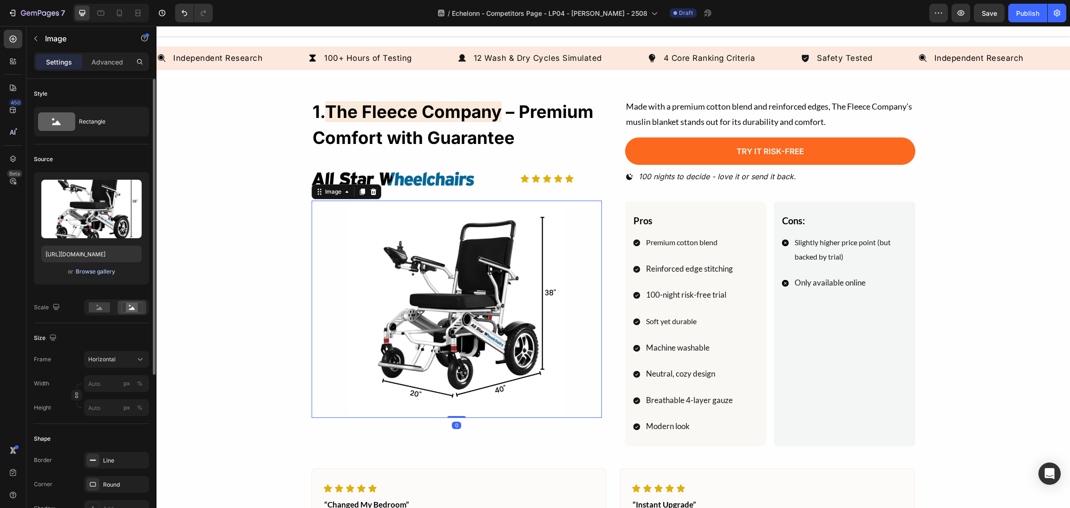
click at [91, 274] on div "Browse gallery" at bounding box center [95, 271] width 39 height 8
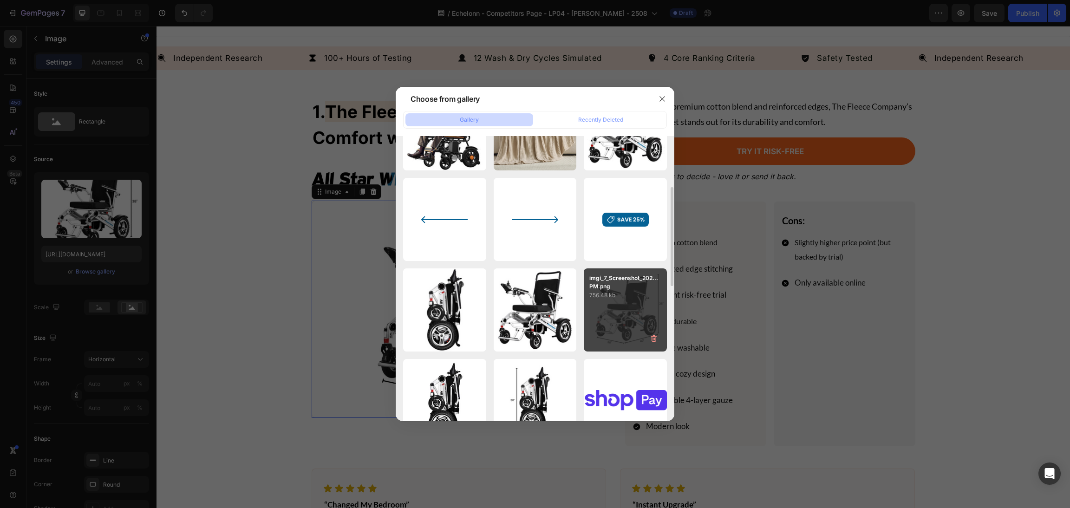
scroll to position [348, 0]
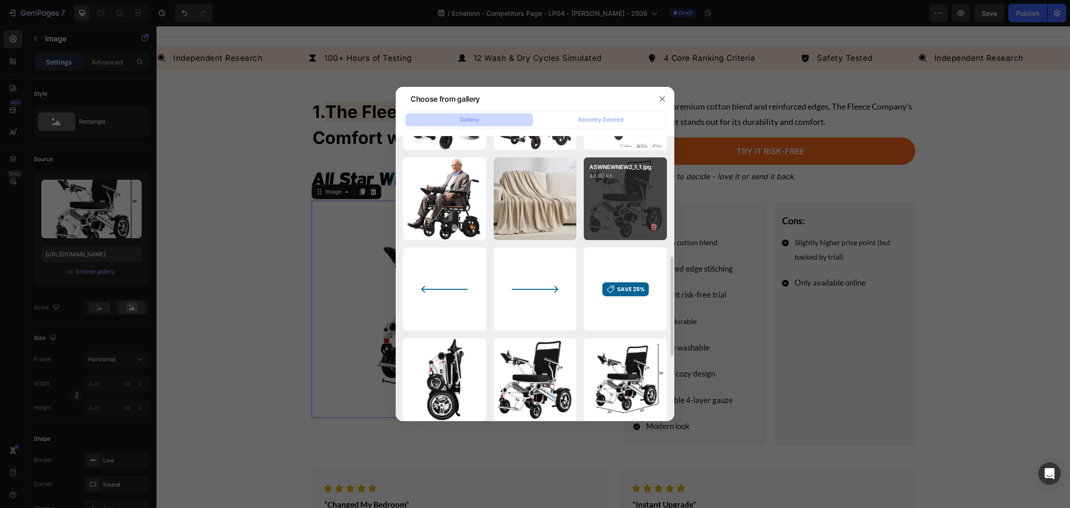
click at [624, 198] on div "ASWNEWNEW2_1_1.jpg 48.80 kb" at bounding box center [625, 198] width 83 height 83
type input "[URL][DOMAIN_NAME]"
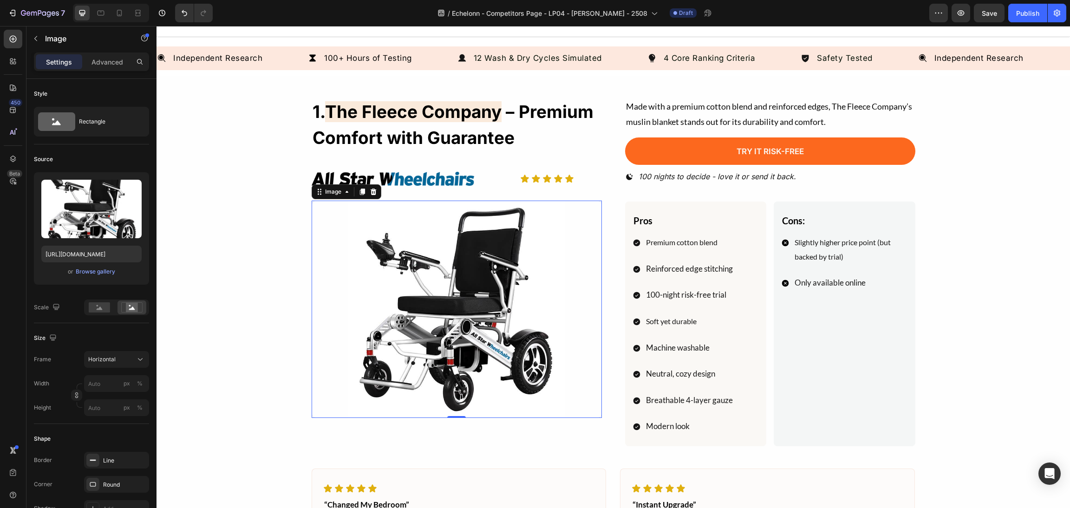
click at [525, 202] on img at bounding box center [457, 310] width 290 height 218
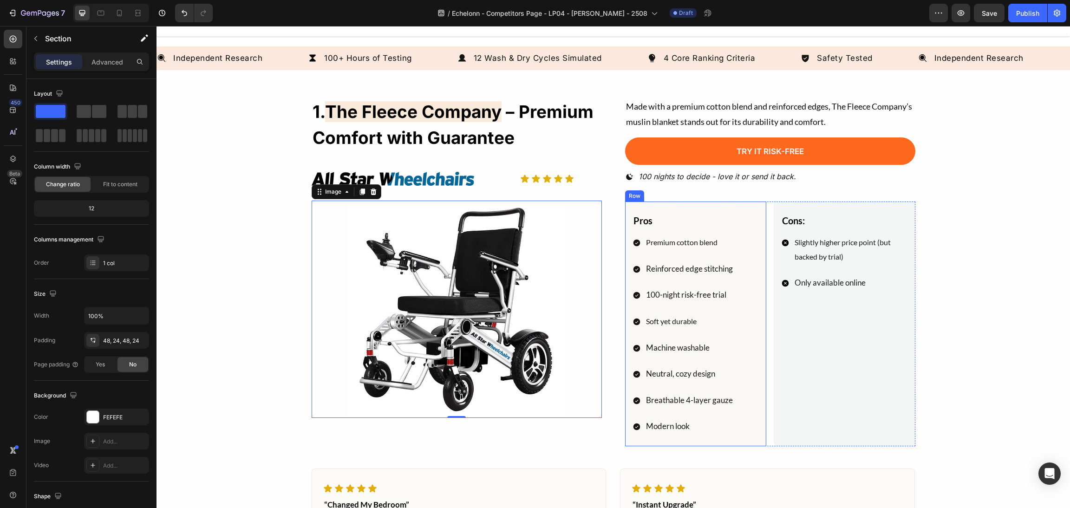
click at [998, 220] on div "1. The Fleece Company – Premium Comfort with Guarantee Heading Image Icon Icon …" at bounding box center [613, 365] width 891 height 535
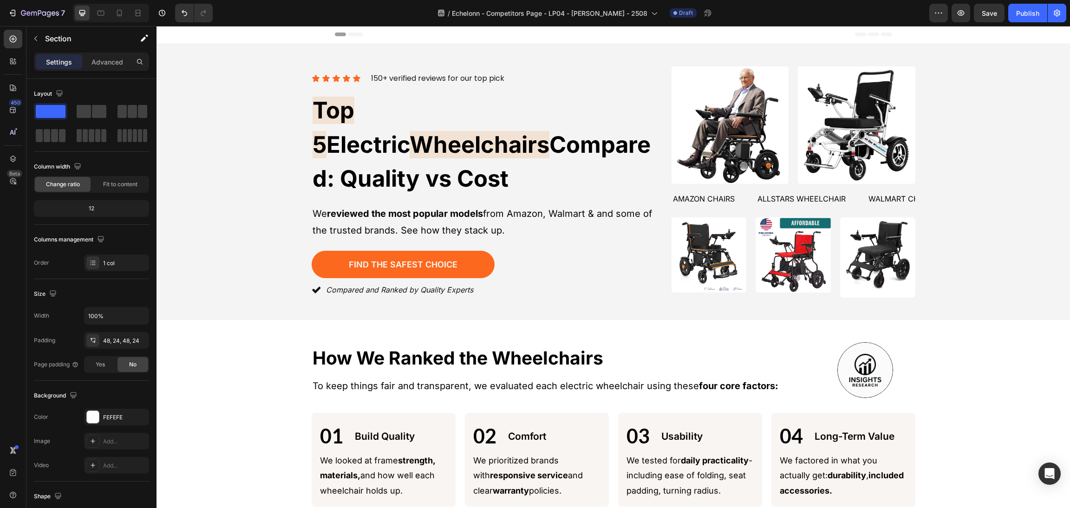
scroll to position [0, 0]
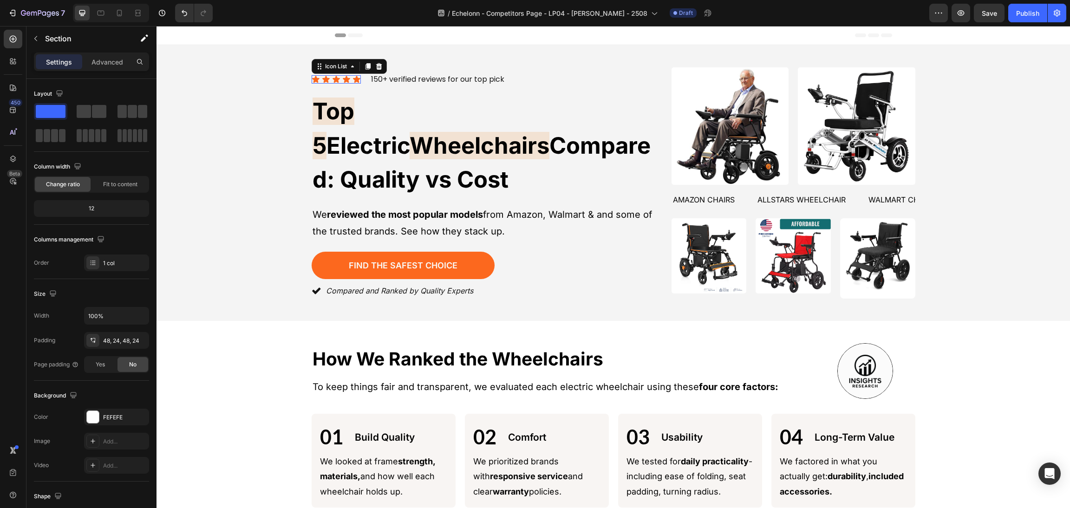
click at [335, 84] on div "Icon Icon Icon Icon Icon" at bounding box center [336, 79] width 49 height 8
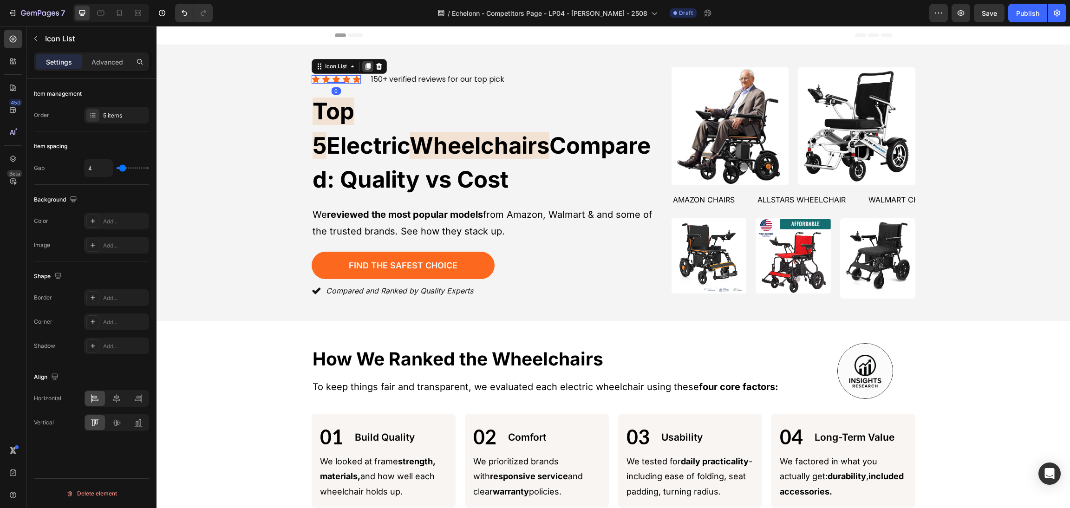
click at [365, 70] on icon at bounding box center [367, 66] width 5 height 6
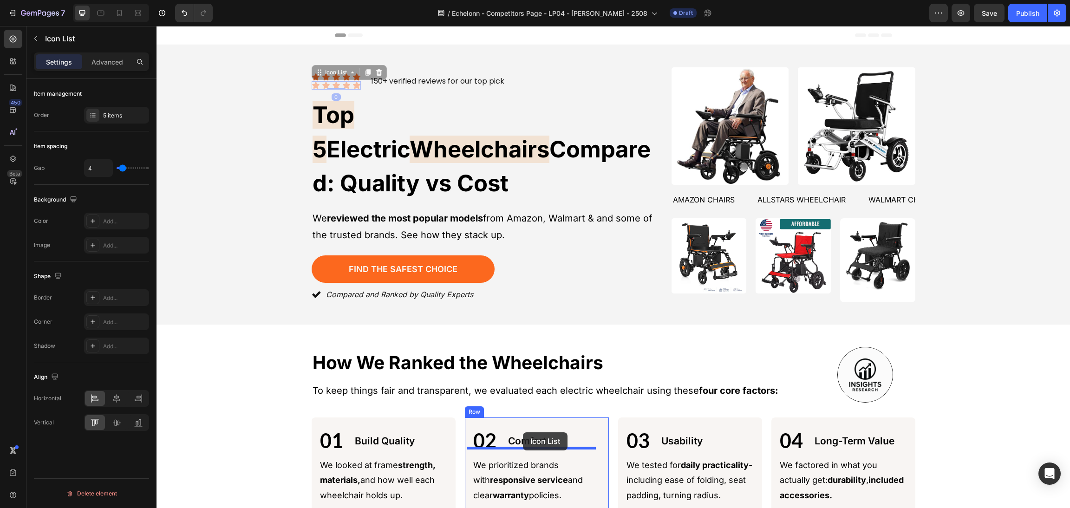
scroll to position [417, 0]
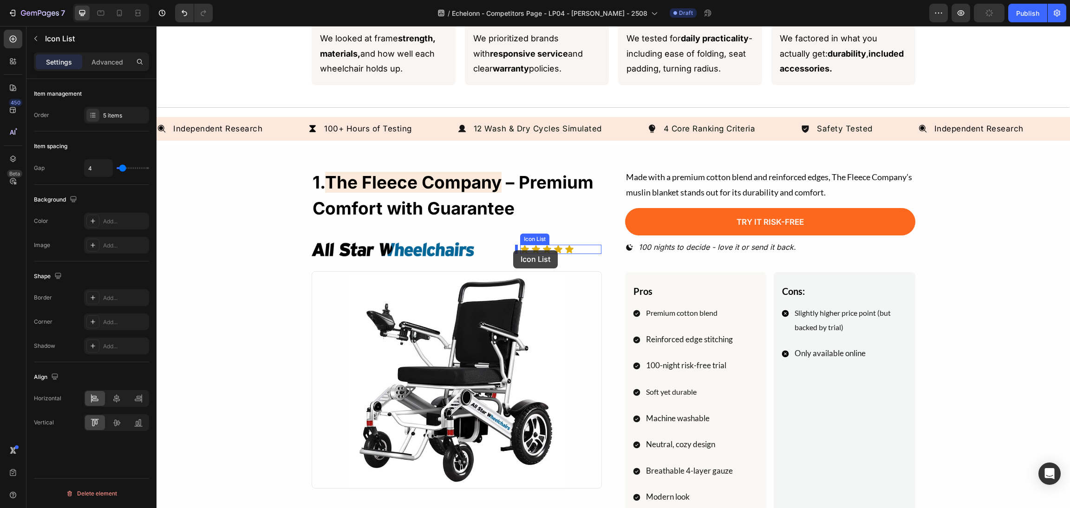
drag, startPoint x: 310, startPoint y: 89, endPoint x: 513, endPoint y: 250, distance: 259.1
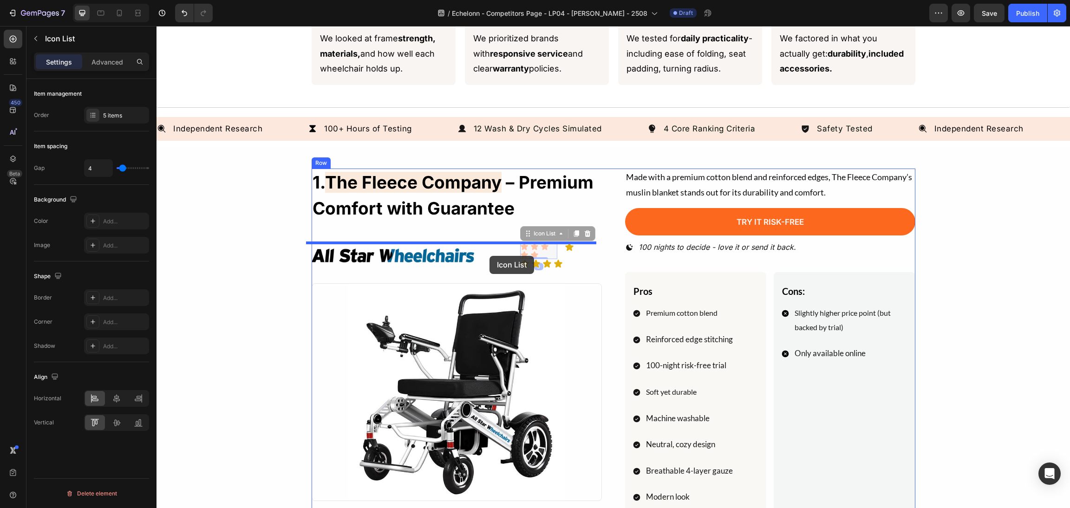
drag, startPoint x: 517, startPoint y: 231, endPoint x: 489, endPoint y: 256, distance: 36.8
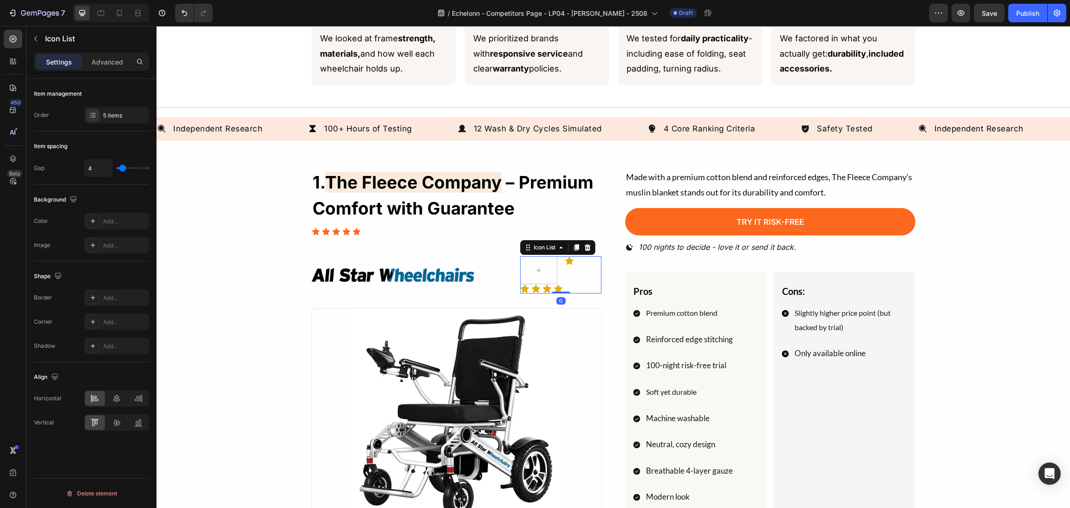
click at [582, 290] on div "Icon Row Icon Icon Icon Icon" at bounding box center [560, 274] width 81 height 37
click at [584, 250] on icon at bounding box center [587, 247] width 6 height 6
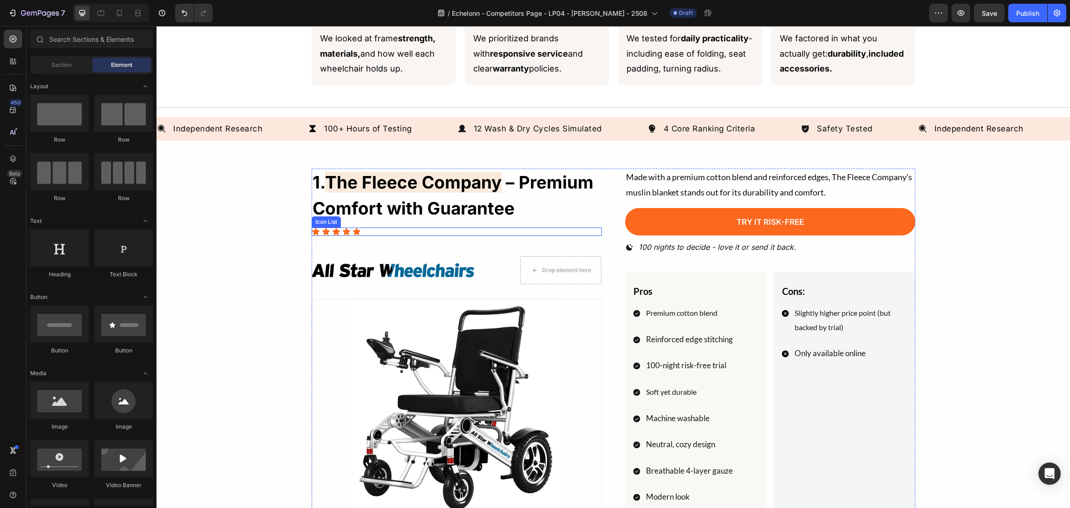
click at [461, 240] on div "1. The Fleece Company – Premium Comfort with Guarantee Heading Icon Icon Icon I…" at bounding box center [457, 343] width 290 height 348
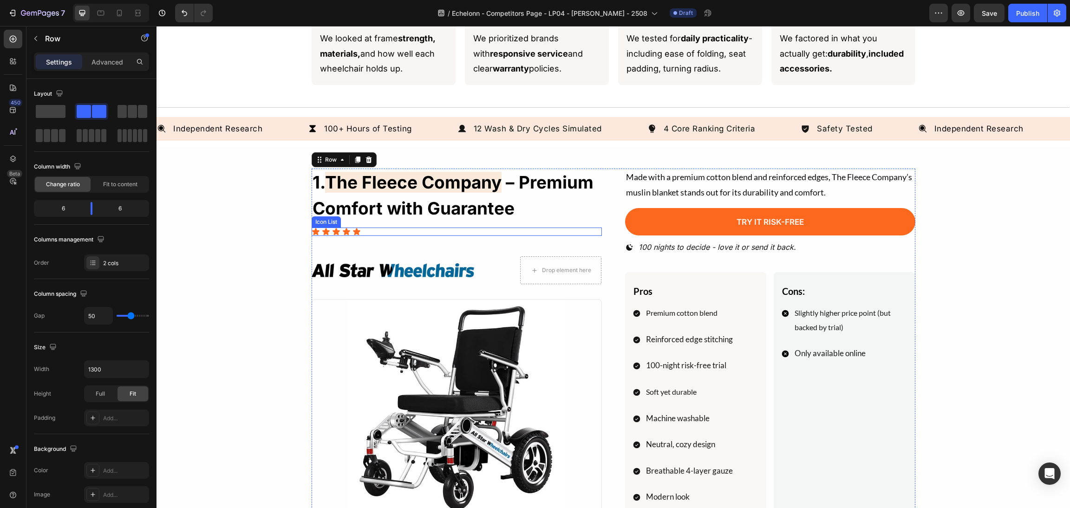
click at [394, 231] on div "Icon Icon Icon Icon Icon" at bounding box center [457, 231] width 290 height 8
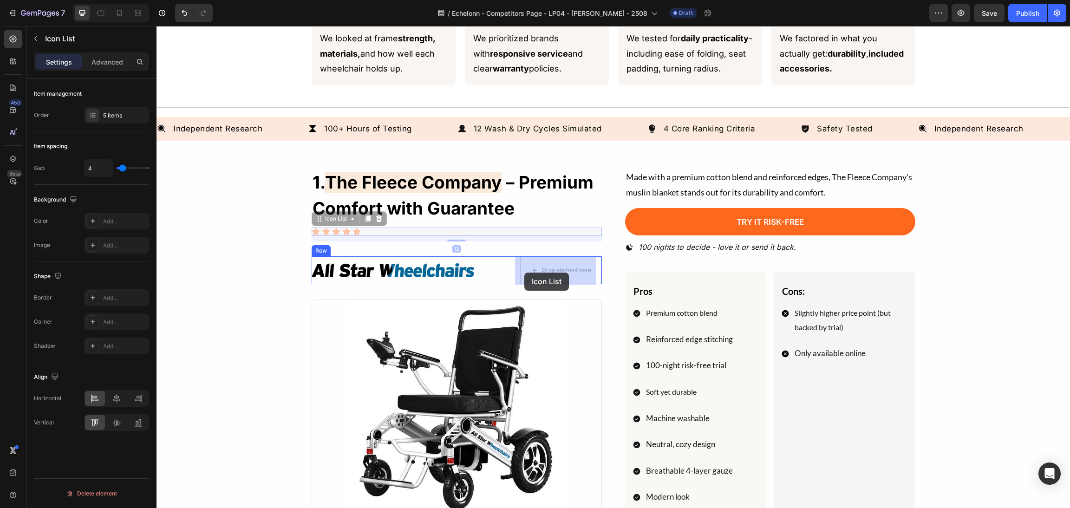
drag, startPoint x: 314, startPoint y: 219, endPoint x: 524, endPoint y: 273, distance: 217.1
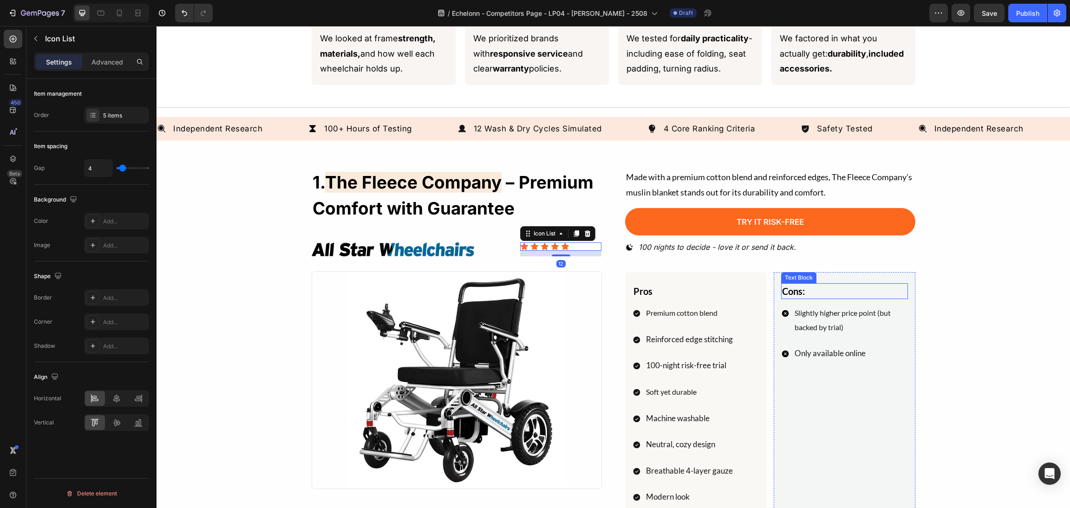
click at [987, 305] on div "1. The Fleece Company – Premium Comfort with Guarantee Heading Image Icon Icon …" at bounding box center [613, 436] width 891 height 535
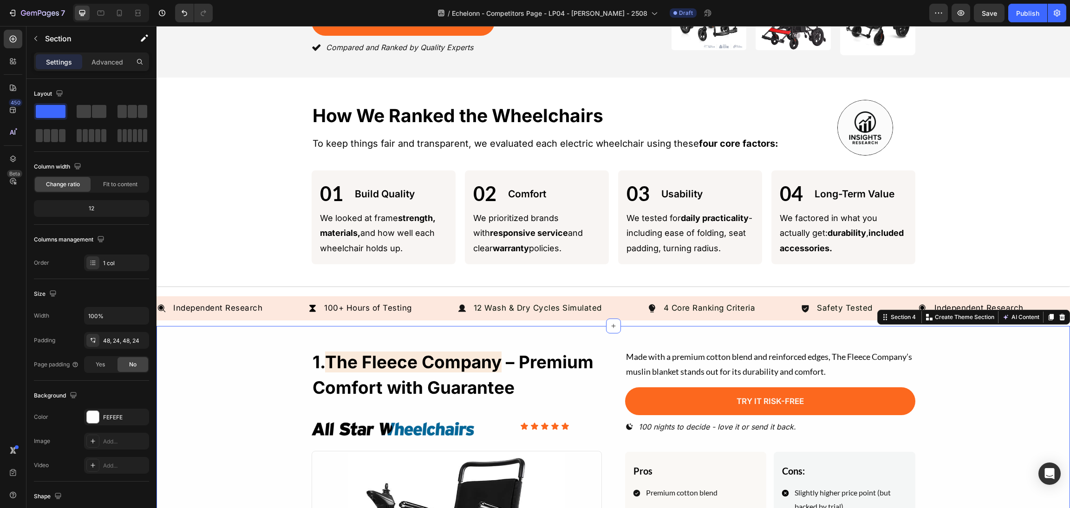
scroll to position [0, 0]
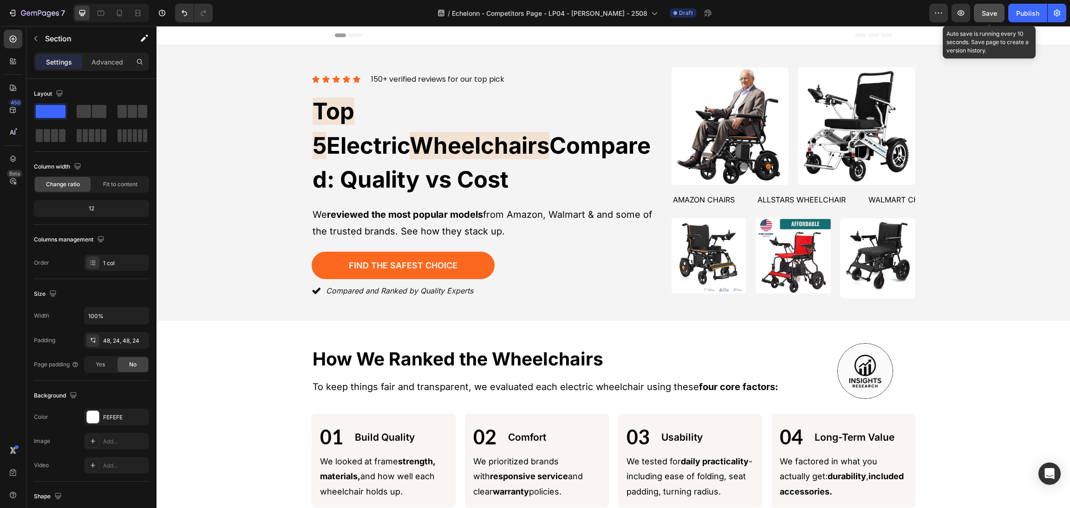
click at [990, 12] on span "Save" at bounding box center [988, 13] width 15 height 8
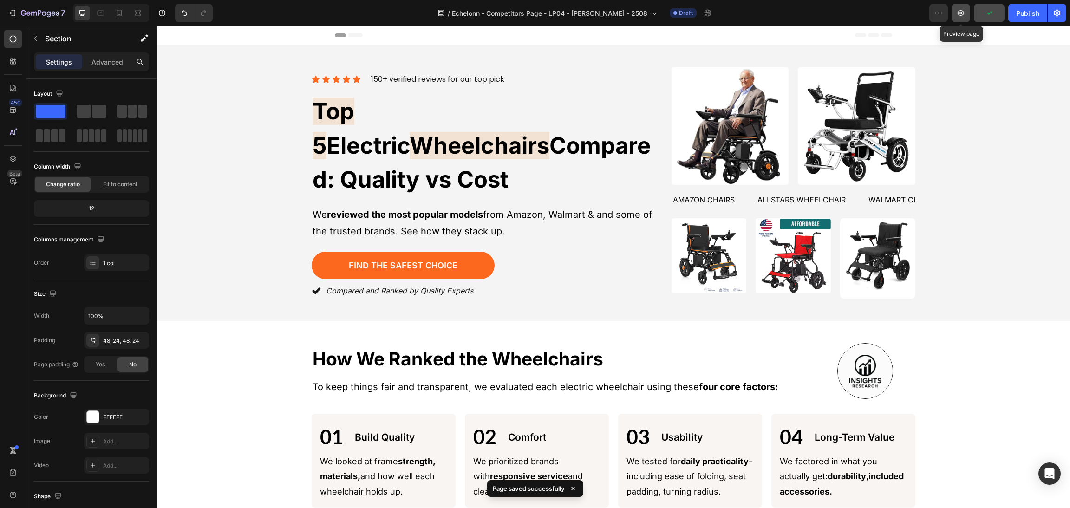
click at [961, 15] on icon "button" at bounding box center [960, 13] width 7 height 6
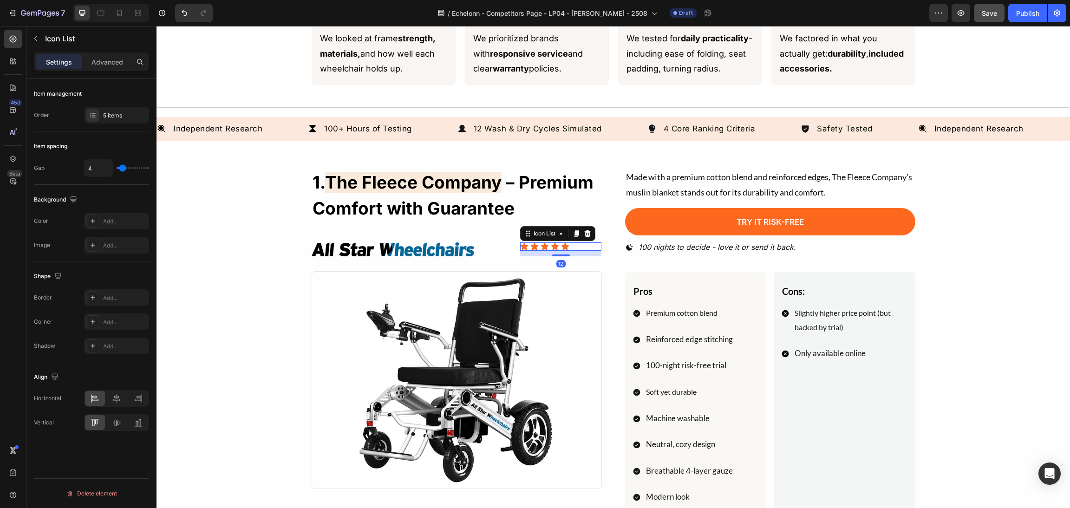
click at [595, 244] on div "Icon Icon Icon Icon Icon" at bounding box center [560, 246] width 81 height 8
click at [113, 60] on p "Advanced" at bounding box center [107, 62] width 32 height 10
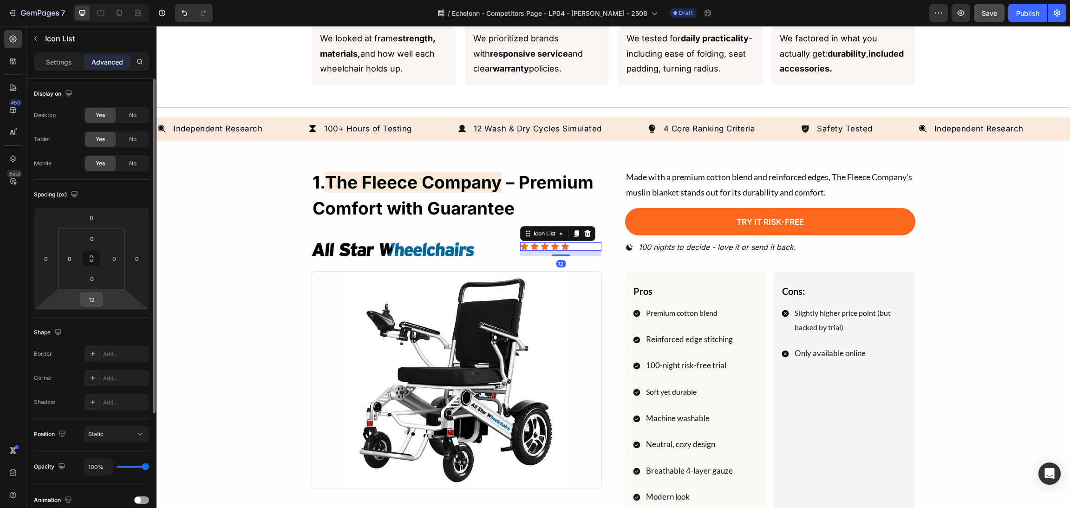
click at [96, 295] on input "12" at bounding box center [91, 299] width 19 height 14
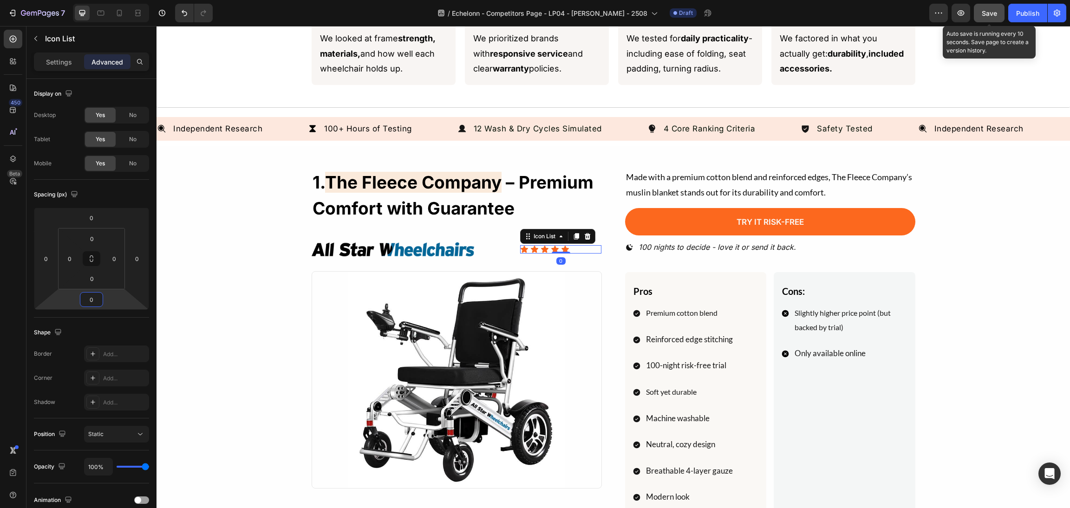
type input "0"
drag, startPoint x: 979, startPoint y: 12, endPoint x: 954, endPoint y: 13, distance: 25.1
click at [979, 12] on button "Save" at bounding box center [989, 13] width 31 height 19
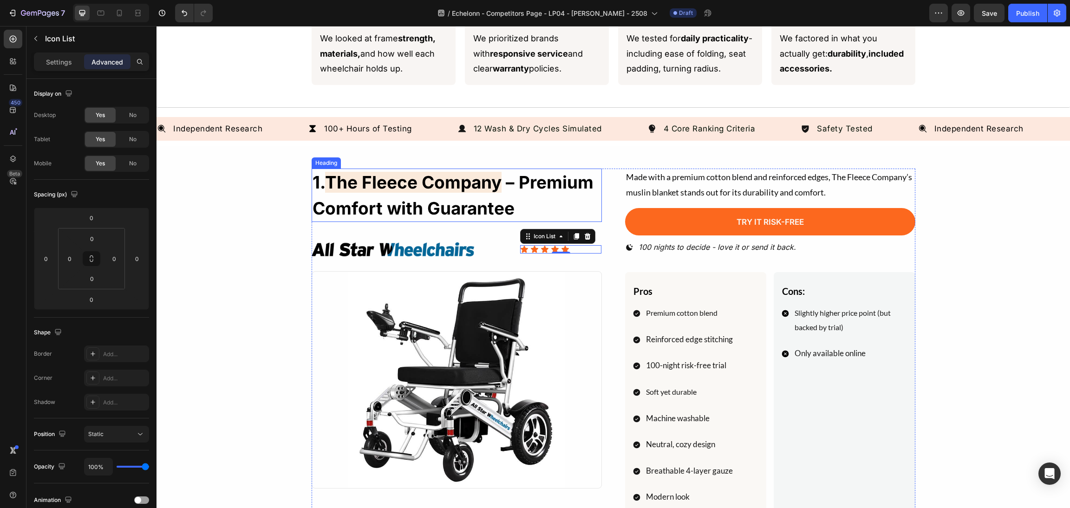
click at [464, 195] on h2 "1. The Fleece Company – Premium Comfort with Guarantee" at bounding box center [457, 195] width 290 height 53
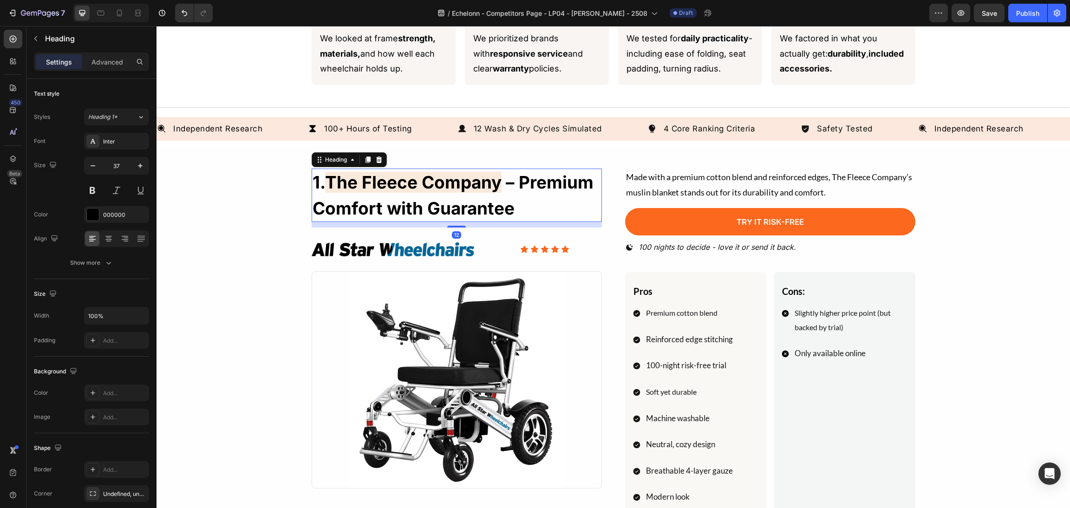
click at [525, 208] on h2 "1. The Fleece Company – Premium Comfort with Guarantee" at bounding box center [457, 195] width 290 height 53
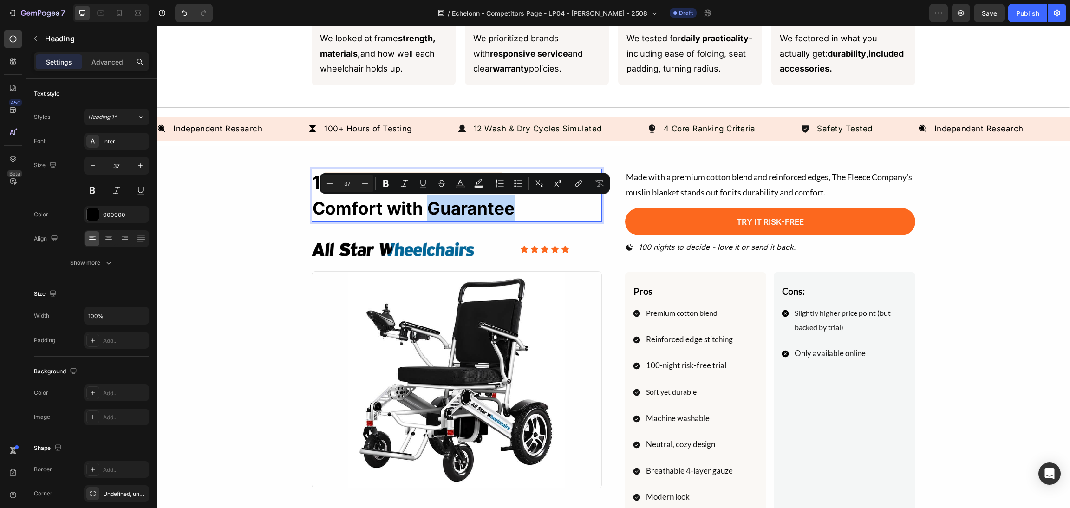
drag, startPoint x: 520, startPoint y: 212, endPoint x: 425, endPoint y: 210, distance: 95.2
click at [425, 210] on p "1. The Fleece Company – Premium Comfort with Guarantee" at bounding box center [456, 195] width 288 height 52
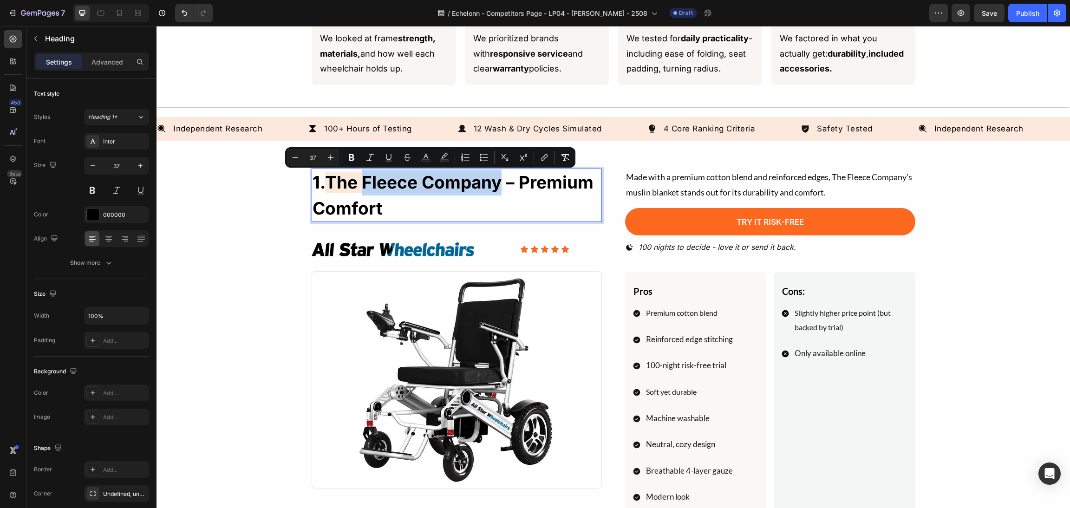
drag, startPoint x: 499, startPoint y: 187, endPoint x: 366, endPoint y: 177, distance: 133.1
click at [360, 182] on p "1. The Fleece Company – Premium Comfort" at bounding box center [456, 195] width 288 height 52
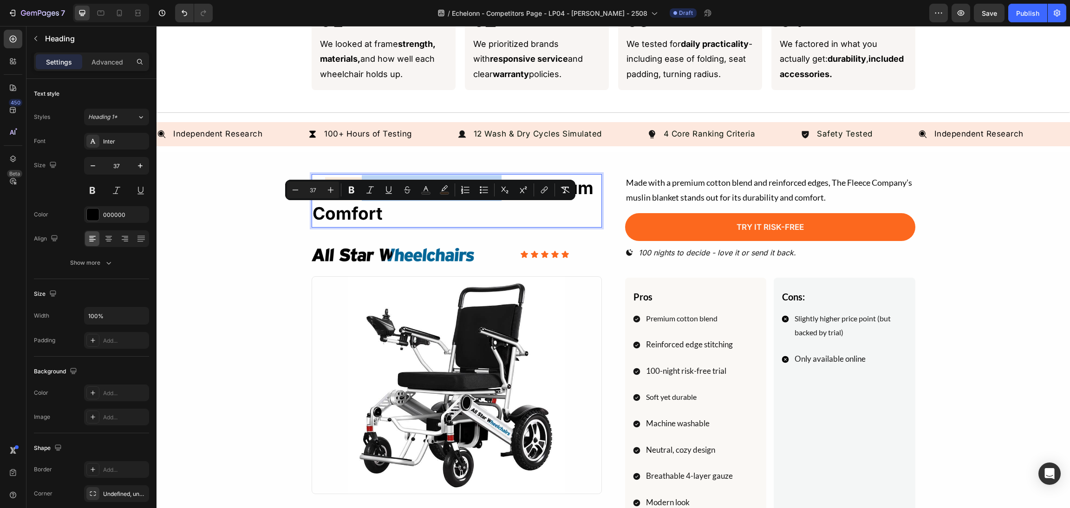
scroll to position [208, 0]
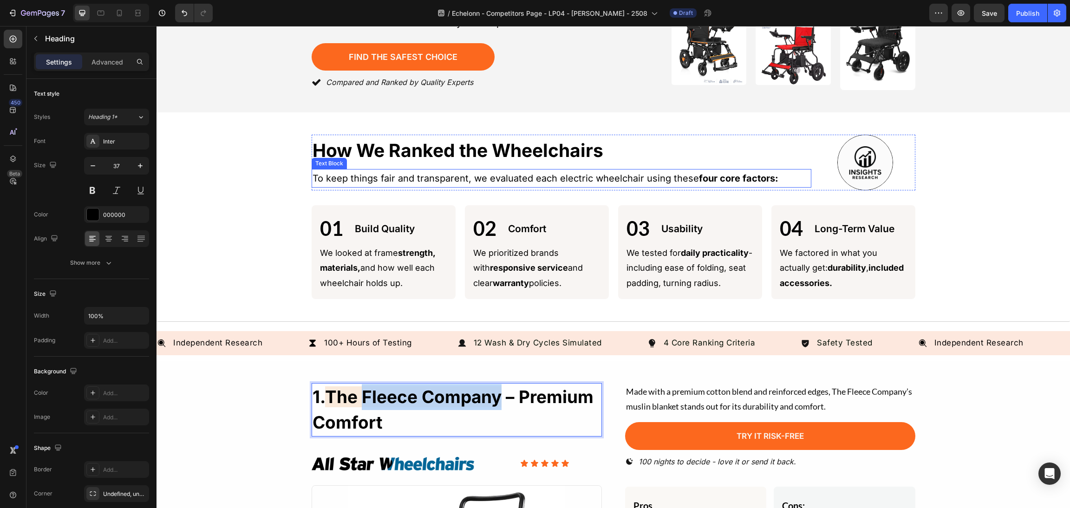
type input "16"
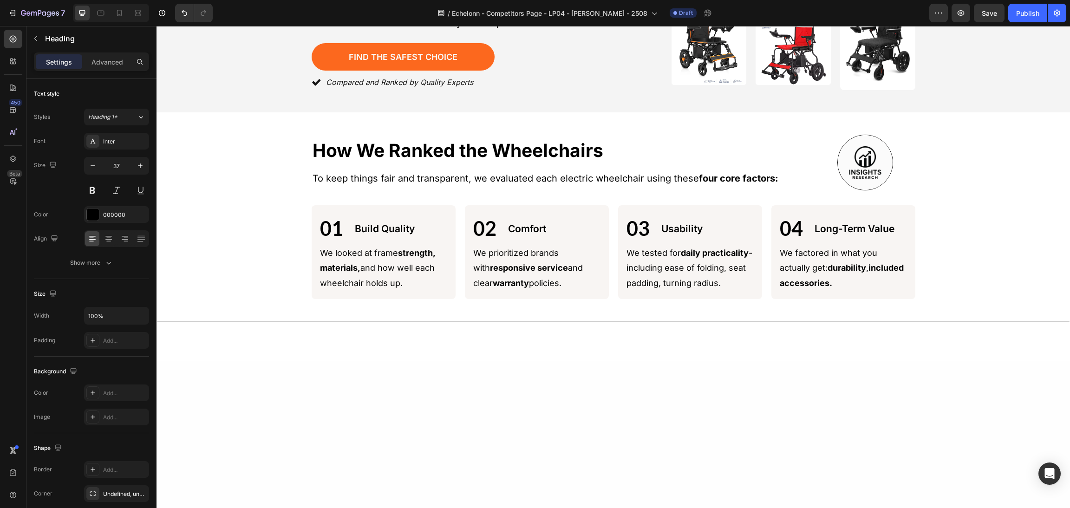
scroll to position [0, 0]
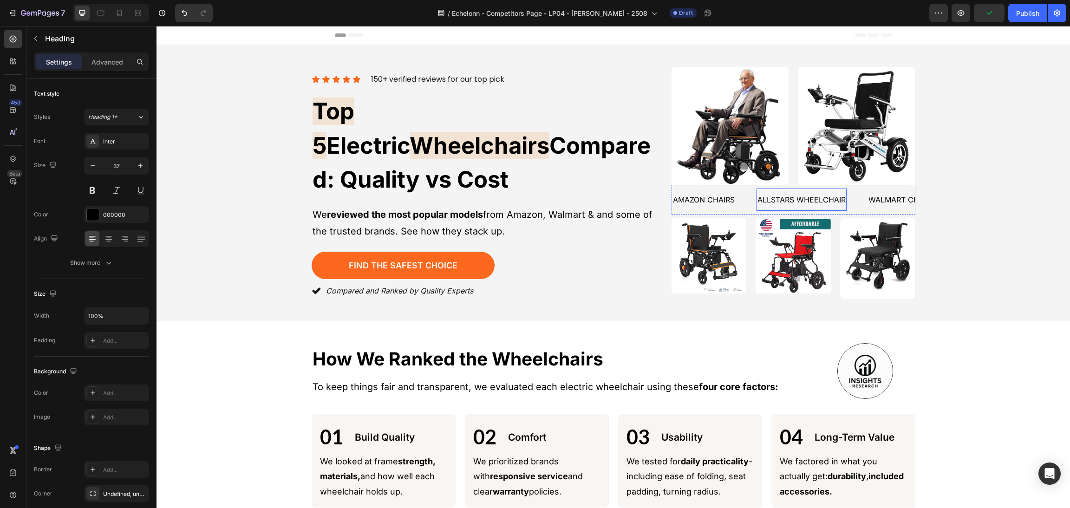
click at [792, 197] on p "allstars wheelchair" at bounding box center [801, 199] width 88 height 13
click at [787, 198] on p "allstars wheelchair" at bounding box center [801, 199] width 88 height 13
click at [766, 201] on p "allstar wheelchair" at bounding box center [799, 199] width 84 height 13
drag, startPoint x: 753, startPoint y: 194, endPoint x: 995, endPoint y: 197, distance: 241.9
click at [995, 197] on div "Icon Icon Icon Icon Icon Icon List 150+ verified reviews for our top pick Text …" at bounding box center [613, 182] width 891 height 231
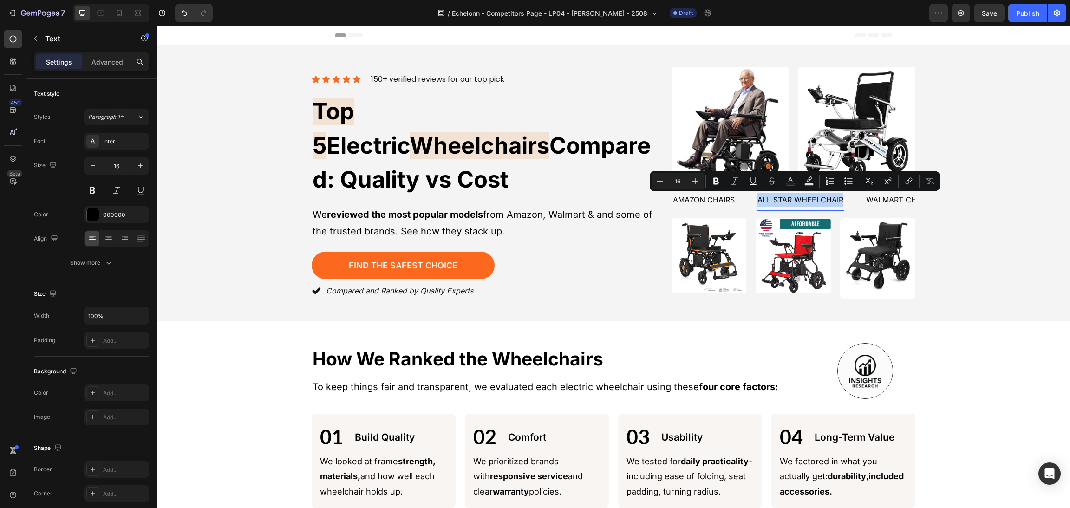
copy p "all star wheelchair"
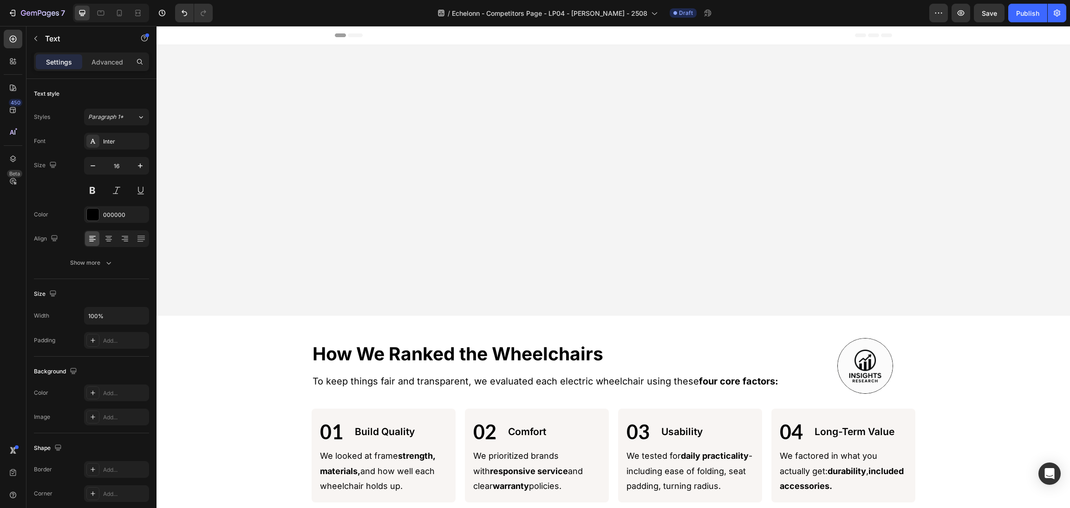
scroll to position [348, 0]
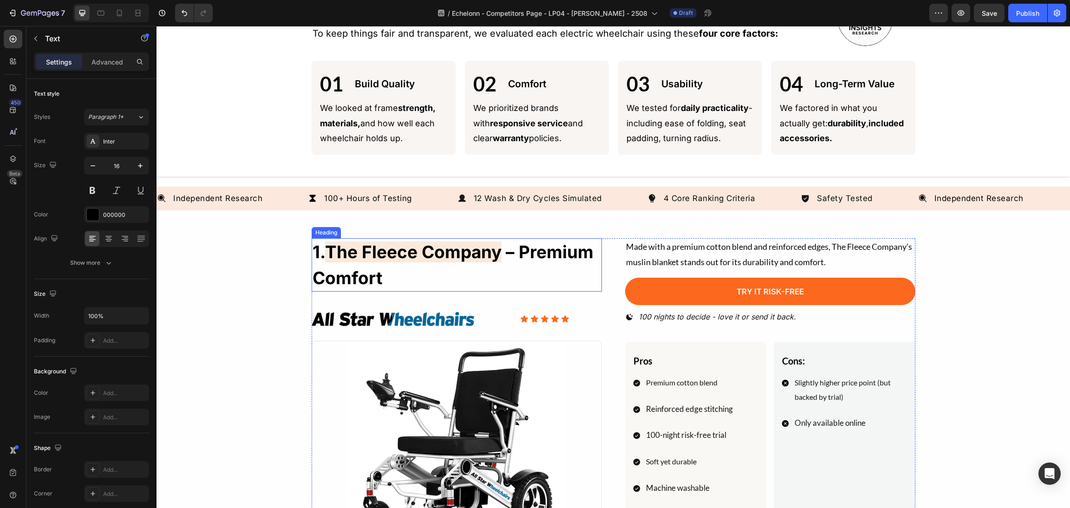
click at [446, 269] on h2 "1. The Fleece Company – Premium Comfort" at bounding box center [457, 264] width 290 height 53
click at [534, 245] on h2 "1. The Fleece Company – Premium Comfort" at bounding box center [457, 264] width 290 height 53
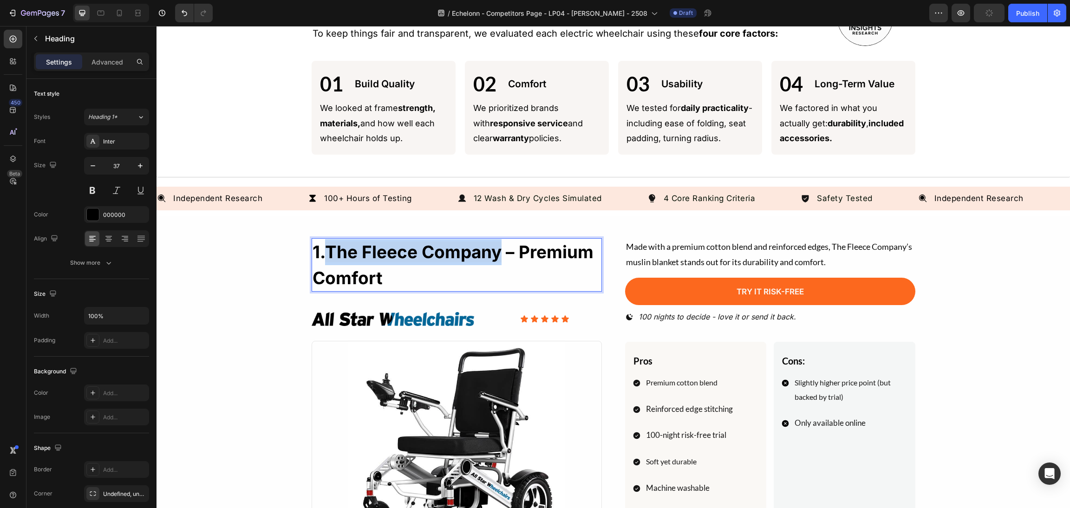
drag, startPoint x: 497, startPoint y: 252, endPoint x: 327, endPoint y: 253, distance: 170.4
click at [327, 253] on span "The Fleece Company" at bounding box center [413, 251] width 176 height 21
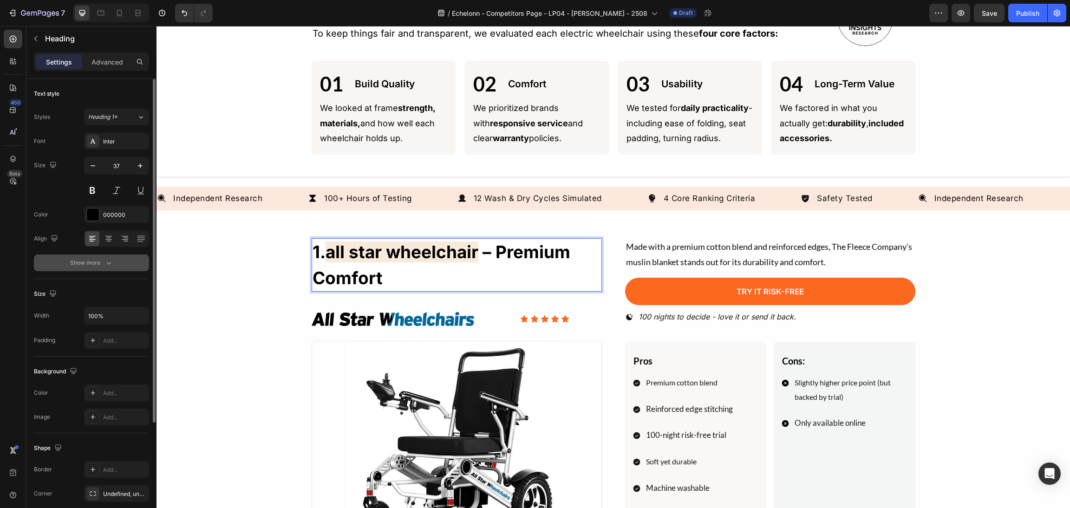
click at [133, 257] on button "Show more" at bounding box center [91, 262] width 115 height 17
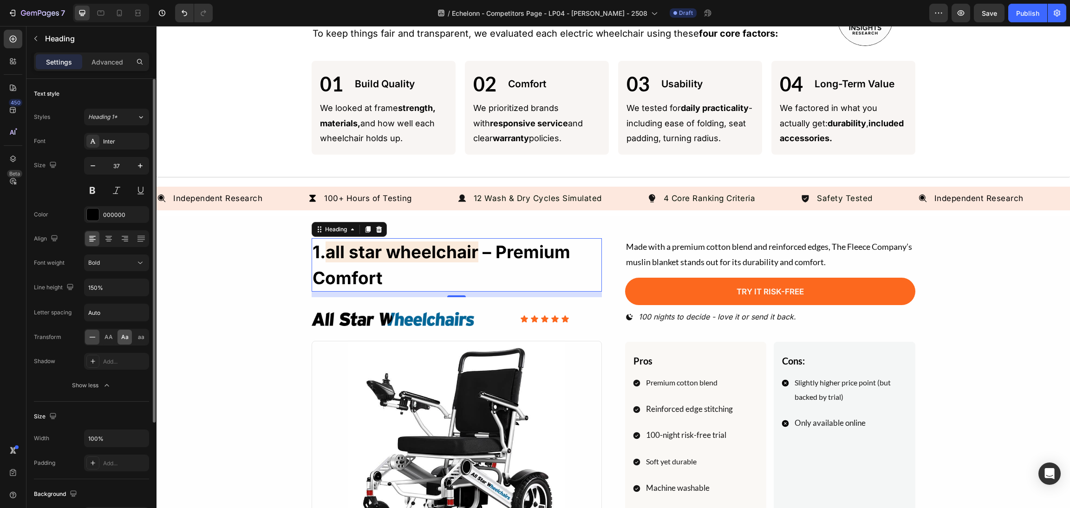
click at [124, 336] on span "Aa" at bounding box center [124, 337] width 7 height 8
click at [470, 279] on h2 "1. all star wheelchair – premium comfort" at bounding box center [457, 264] width 290 height 53
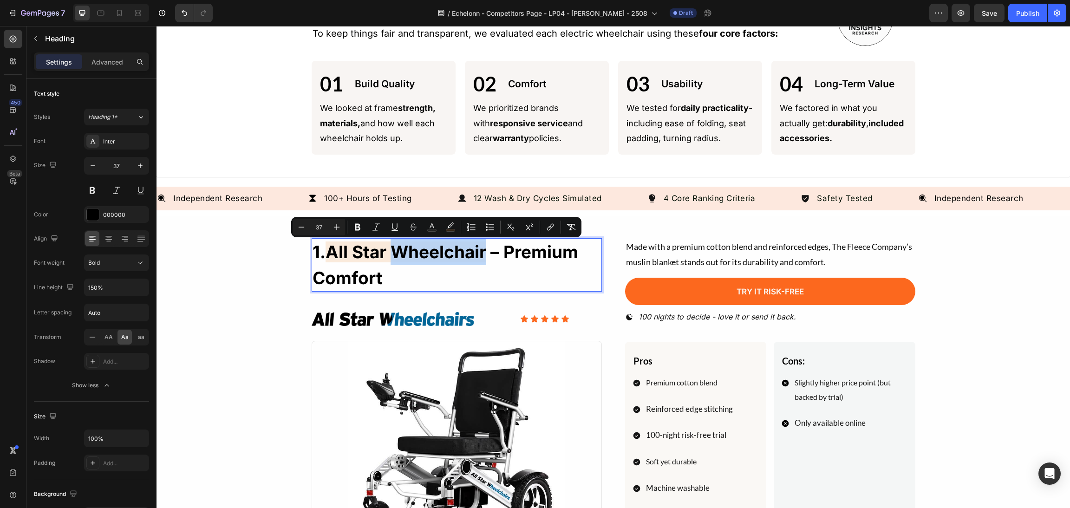
drag, startPoint x: 481, startPoint y: 257, endPoint x: 394, endPoint y: 263, distance: 87.0
click at [394, 263] on p "1. all star wheelchair – premium comfort" at bounding box center [456, 265] width 288 height 52
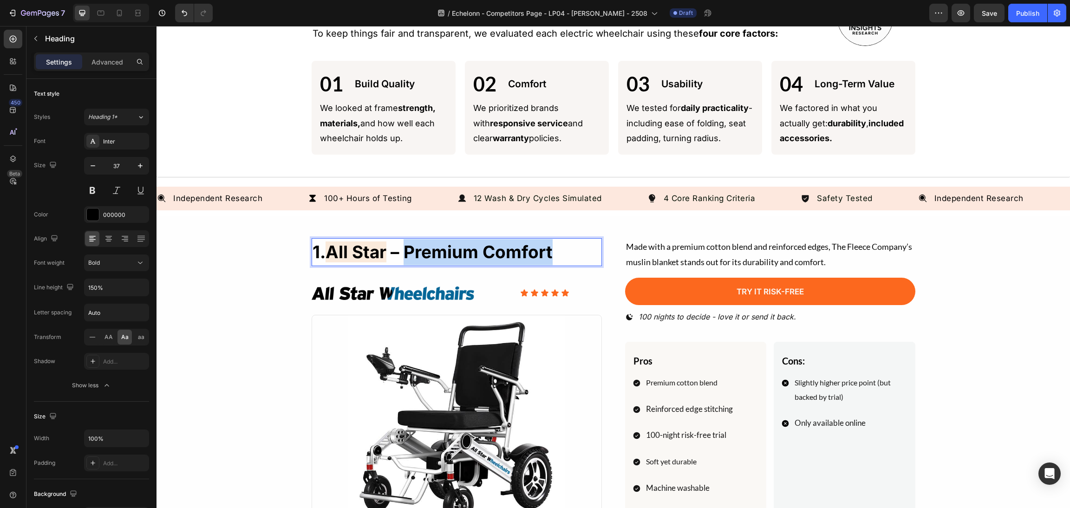
drag, startPoint x: 585, startPoint y: 248, endPoint x: 412, endPoint y: 254, distance: 173.3
click at [404, 254] on p "1. all star – premium comfort" at bounding box center [456, 252] width 288 height 26
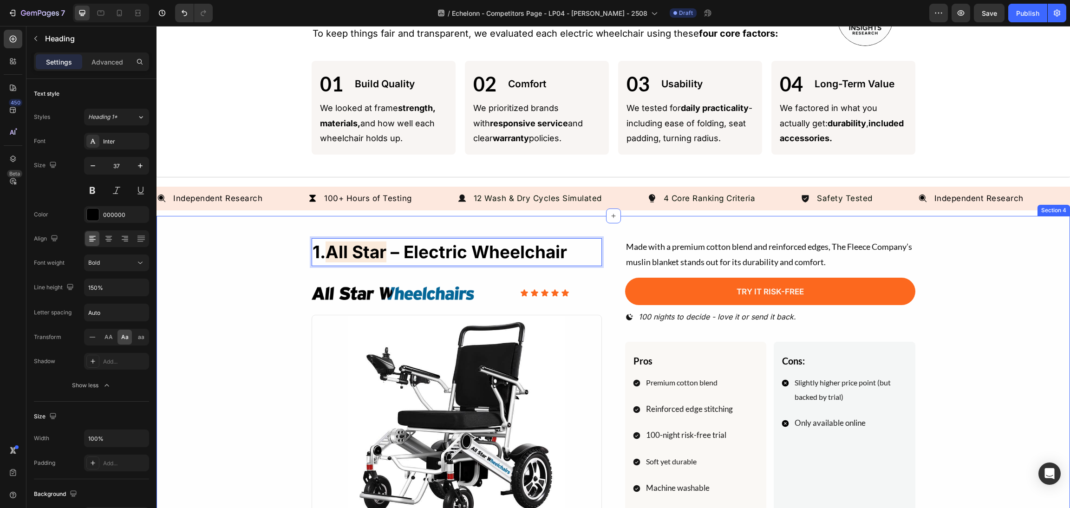
click at [995, 264] on div "1. all star – Electric Wheelchair Heading 12 Image Icon Icon Icon Icon Icon Ico…" at bounding box center [613, 505] width 891 height 535
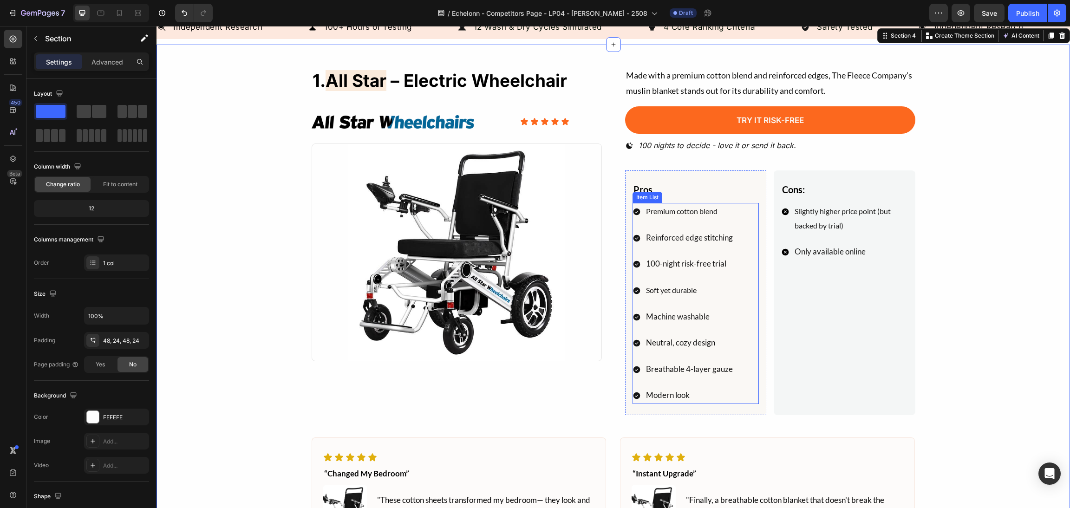
scroll to position [487, 0]
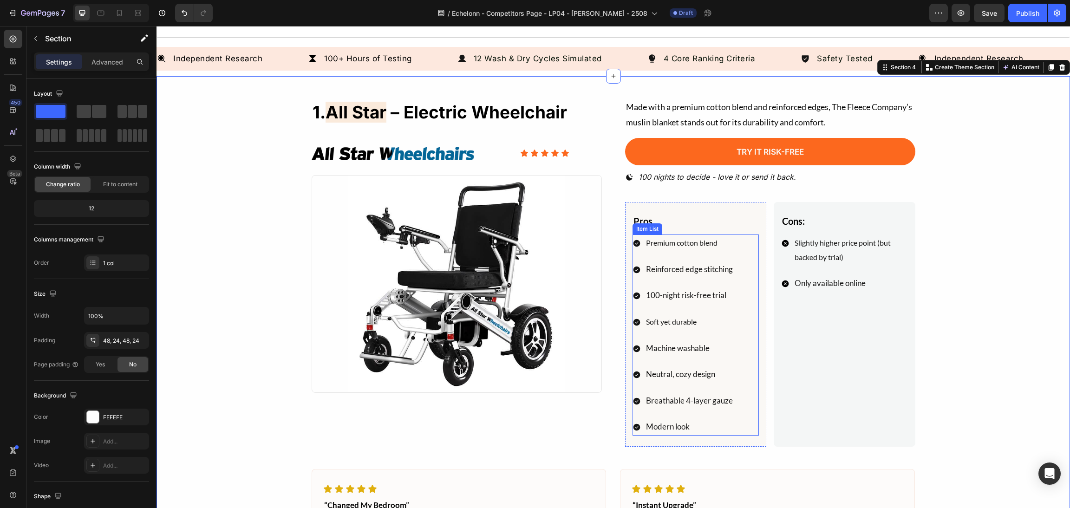
click at [737, 352] on div "Premium cotton blend Reinforced edge stitching 100-night risk-free trial Soft y…" at bounding box center [695, 334] width 127 height 201
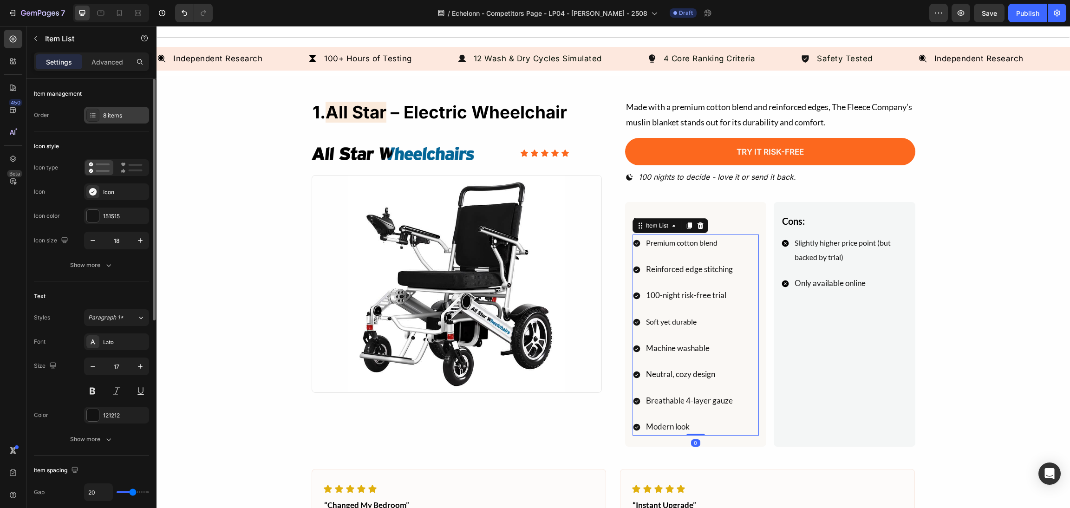
click at [118, 116] on div "8 items" at bounding box center [125, 115] width 44 height 8
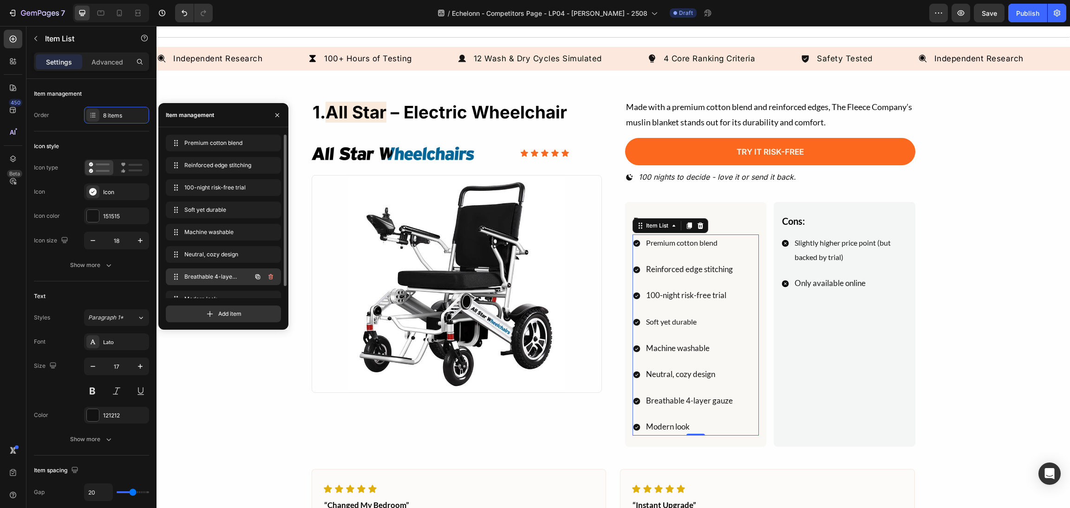
click at [270, 277] on icon "button" at bounding box center [270, 277] width 0 height 2
click at [270, 277] on div "Delete" at bounding box center [264, 277] width 17 height 8
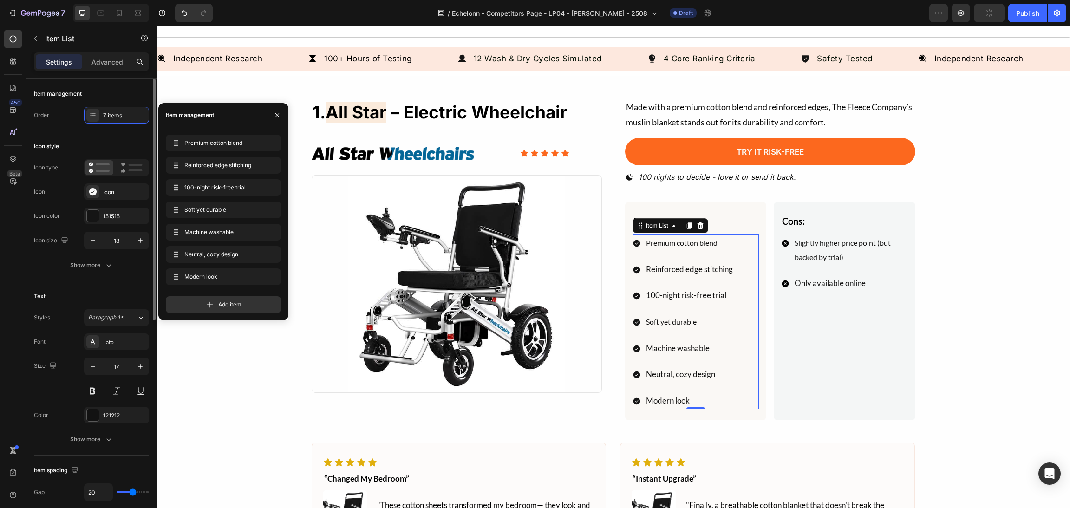
click at [126, 351] on div "Font Lato Size 17 Color 121212 Show more" at bounding box center [91, 390] width 115 height 114
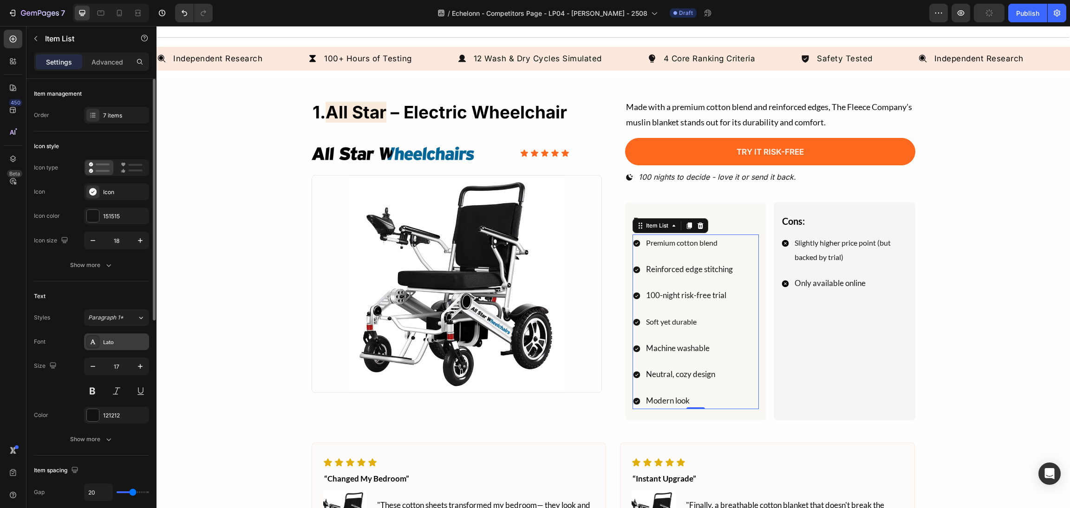
click at [127, 346] on div "Lato" at bounding box center [116, 341] width 65 height 17
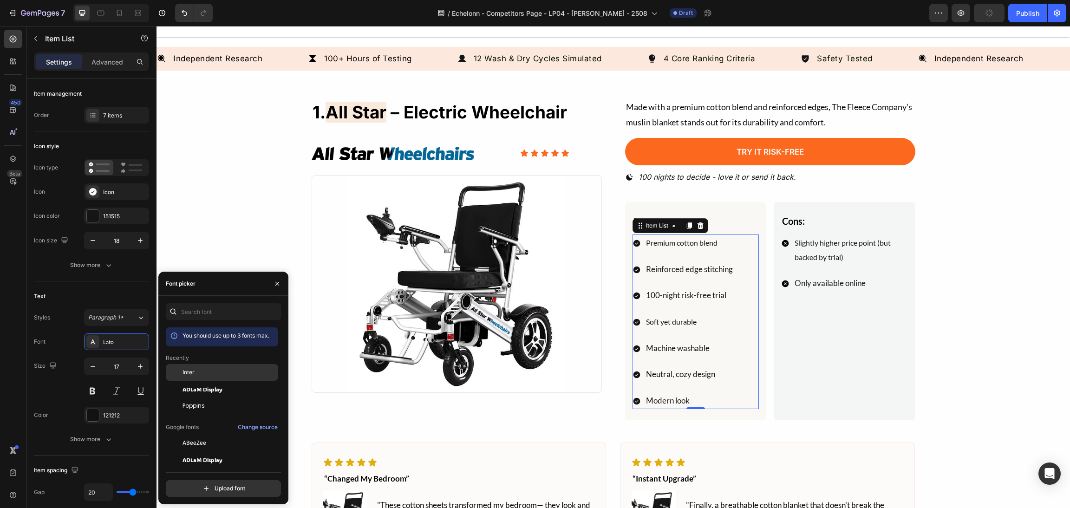
click at [208, 374] on div "Inter" at bounding box center [229, 372] width 94 height 8
click at [893, 277] on p "Only available online" at bounding box center [850, 283] width 112 height 14
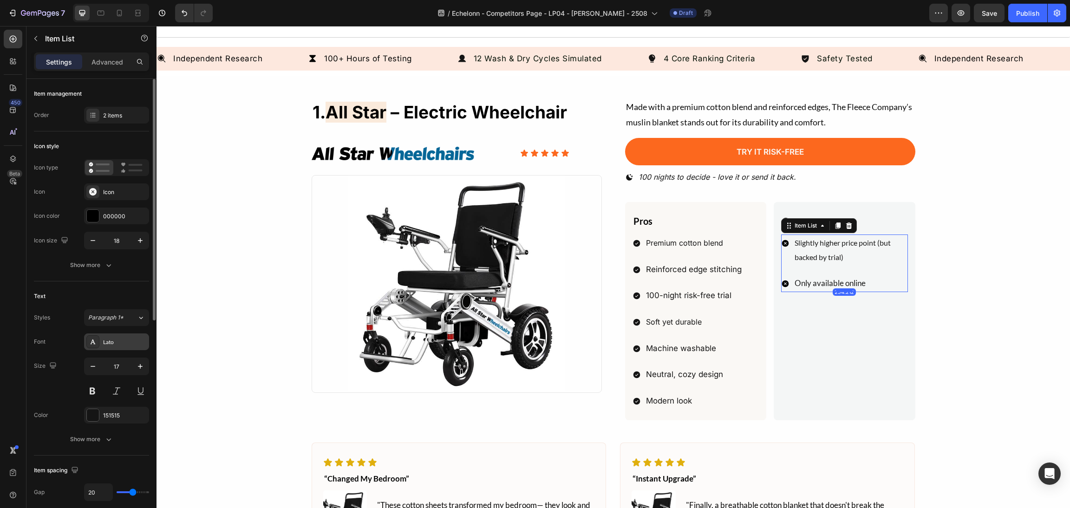
click at [108, 340] on div "Lato" at bounding box center [125, 342] width 44 height 8
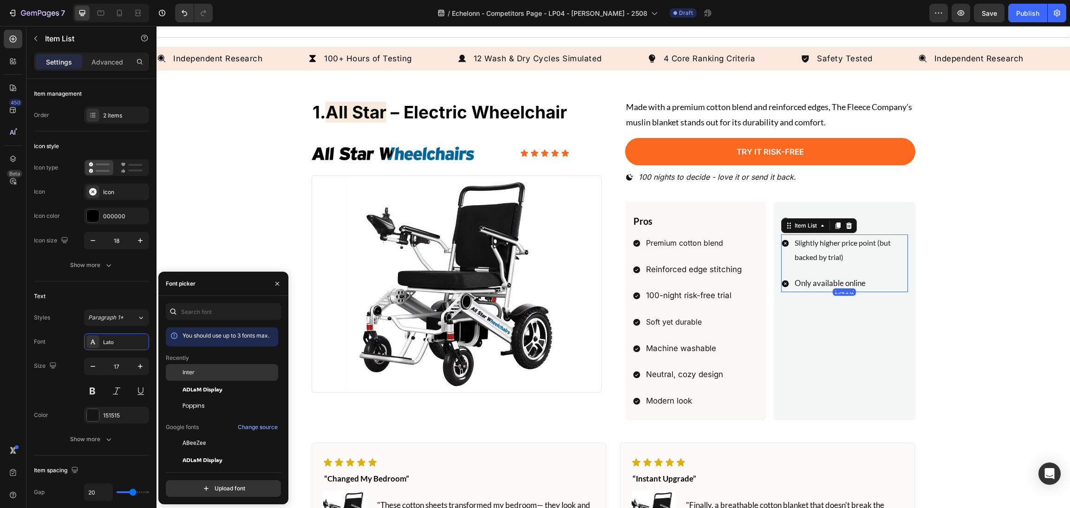
click at [184, 373] on span "Inter" at bounding box center [188, 372] width 12 height 8
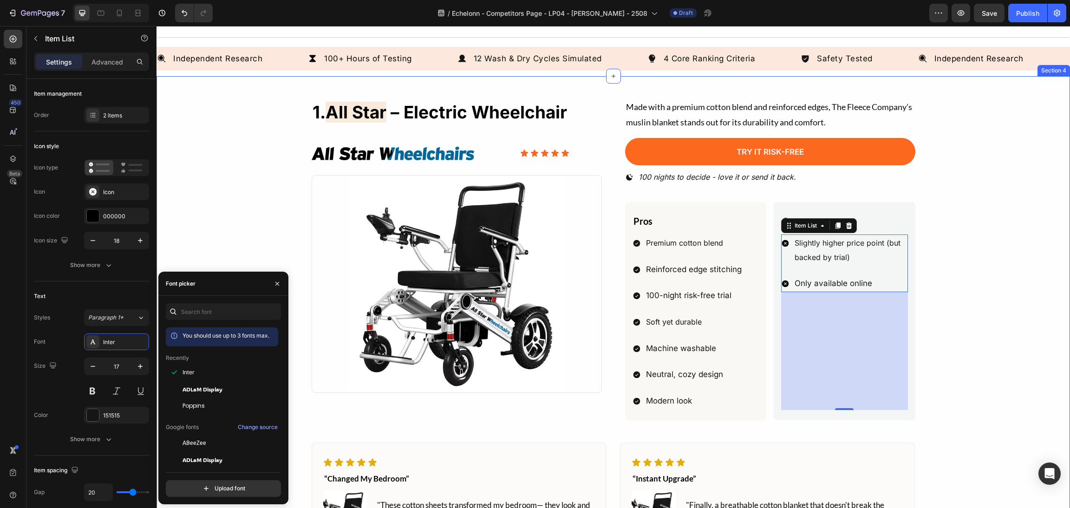
click at [970, 266] on div "1. all star – Electric Wheelchair Heading Image Icon Icon Icon Icon Icon Icon L…" at bounding box center [613, 352] width 891 height 509
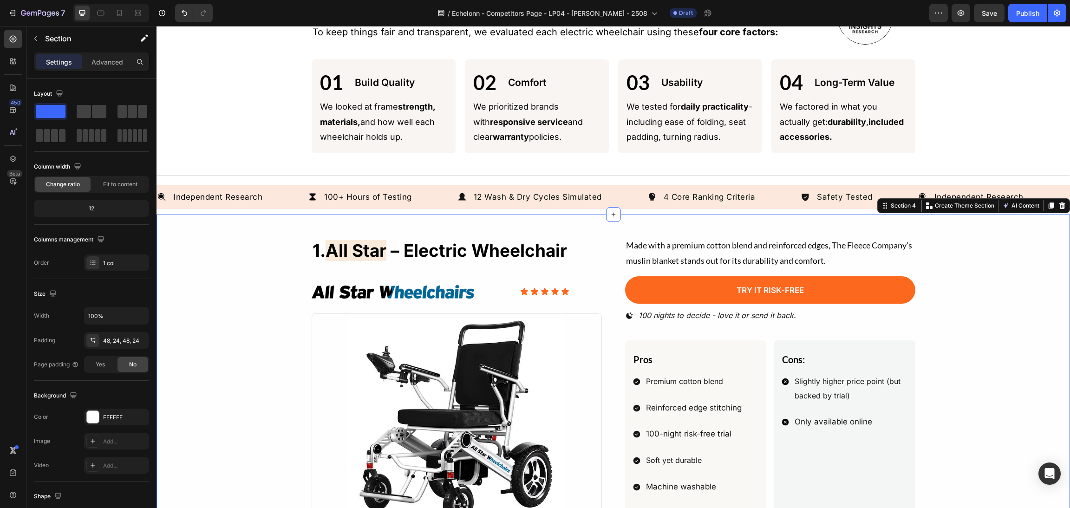
scroll to position [348, 0]
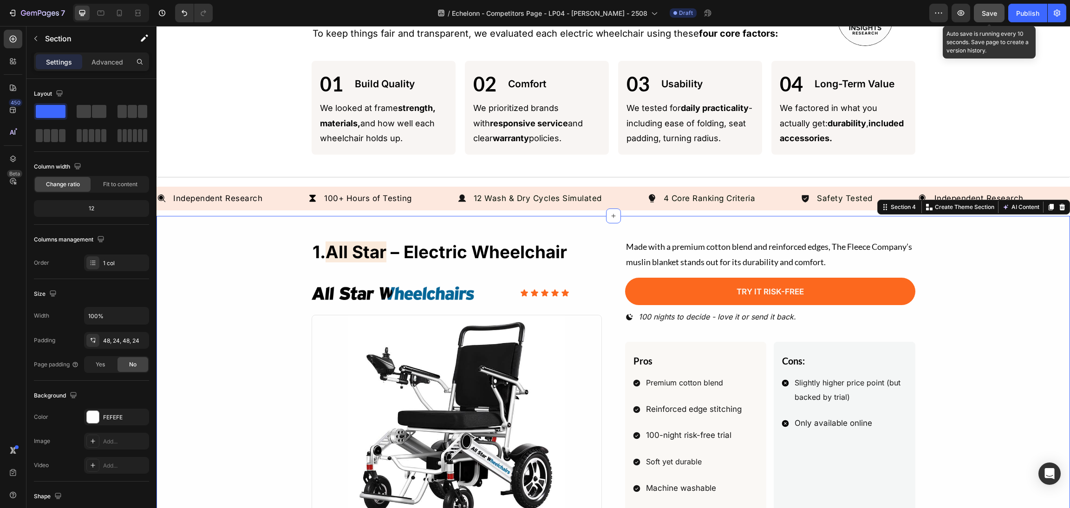
click at [979, 13] on button "Save" at bounding box center [989, 13] width 31 height 19
click at [963, 11] on icon "button" at bounding box center [960, 12] width 9 height 9
click at [575, 256] on p "1. all star – Electric Wheelchair" at bounding box center [456, 252] width 288 height 26
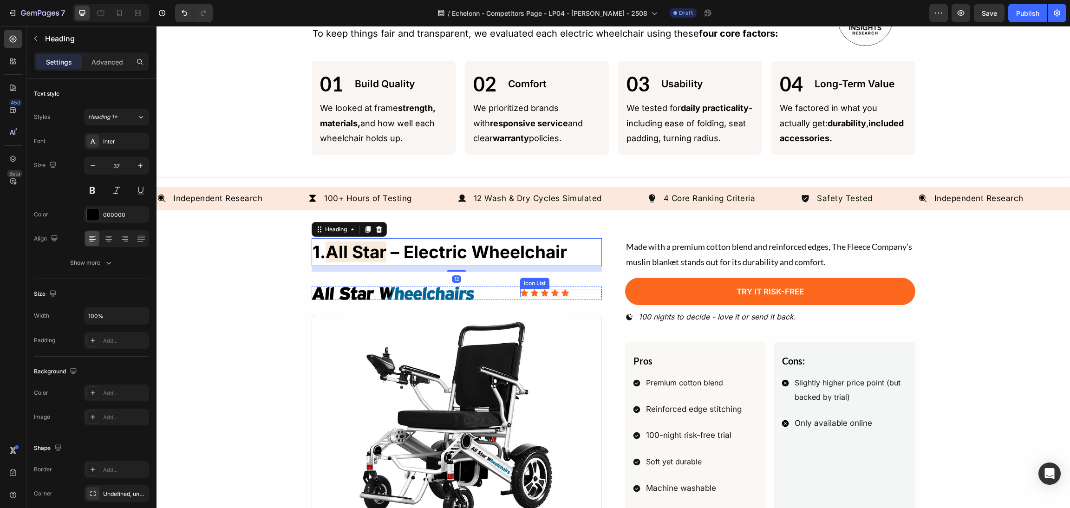
drag, startPoint x: 584, startPoint y: 290, endPoint x: 499, endPoint y: 280, distance: 85.6
click at [584, 290] on div "Icon Icon Icon Icon Icon" at bounding box center [560, 293] width 81 height 8
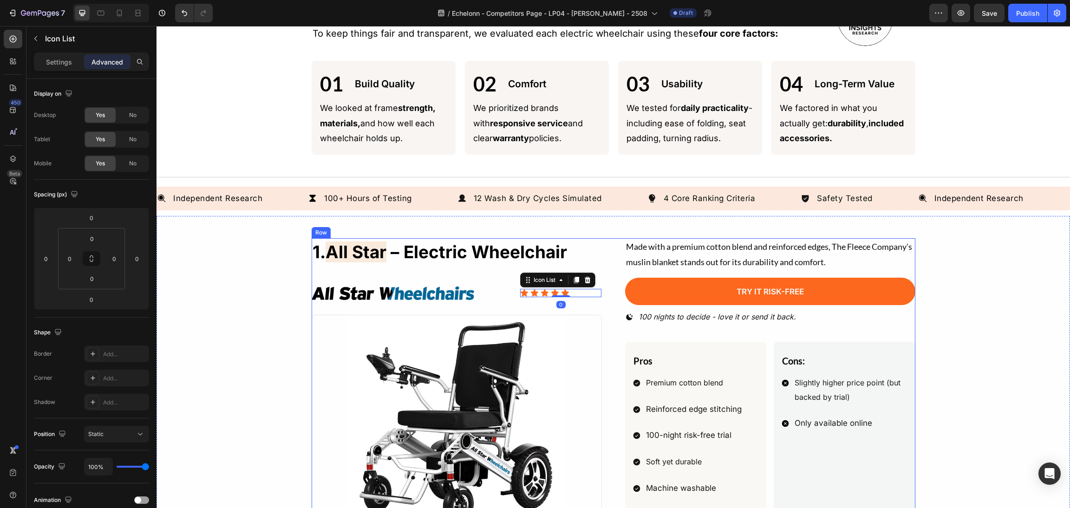
click at [494, 289] on div "Image Icon Icon Icon Icon Icon Icon List 0 Row" at bounding box center [457, 292] width 290 height 13
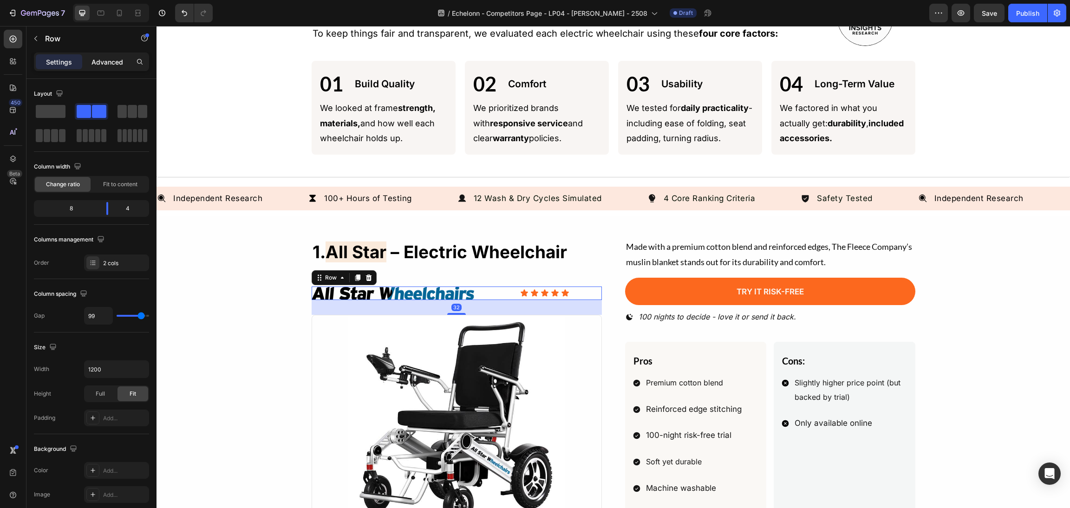
click at [101, 66] on p "Advanced" at bounding box center [107, 62] width 32 height 10
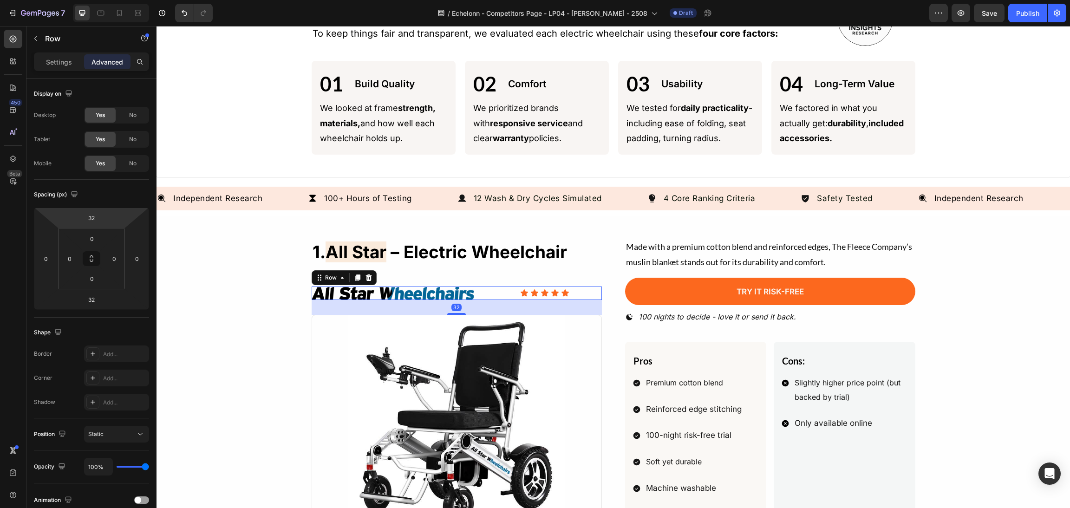
drag, startPoint x: 93, startPoint y: 218, endPoint x: 110, endPoint y: 316, distance: 99.4
click at [93, 217] on input "32" at bounding box center [91, 218] width 19 height 14
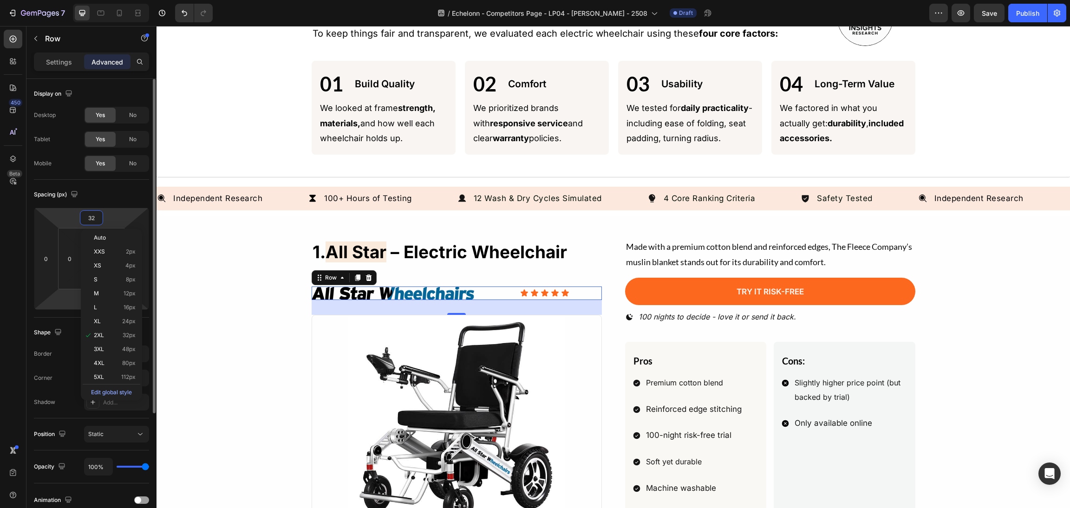
click at [59, 0] on html "7 Version history / Echelonn - Competitors Page - LP04 - Sasha - 2508 Draft Pre…" at bounding box center [535, 0] width 1070 height 0
type input "2"
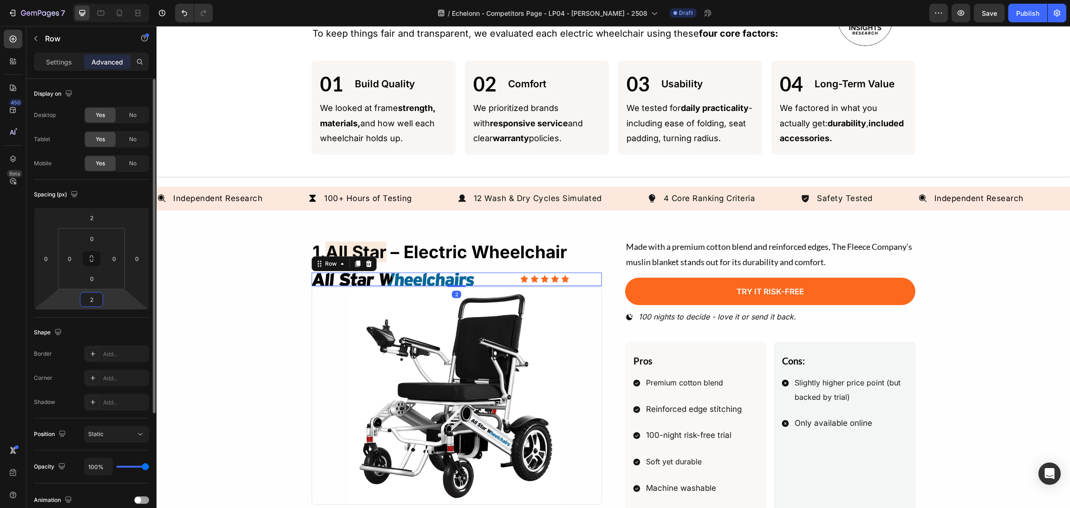
type input "32"
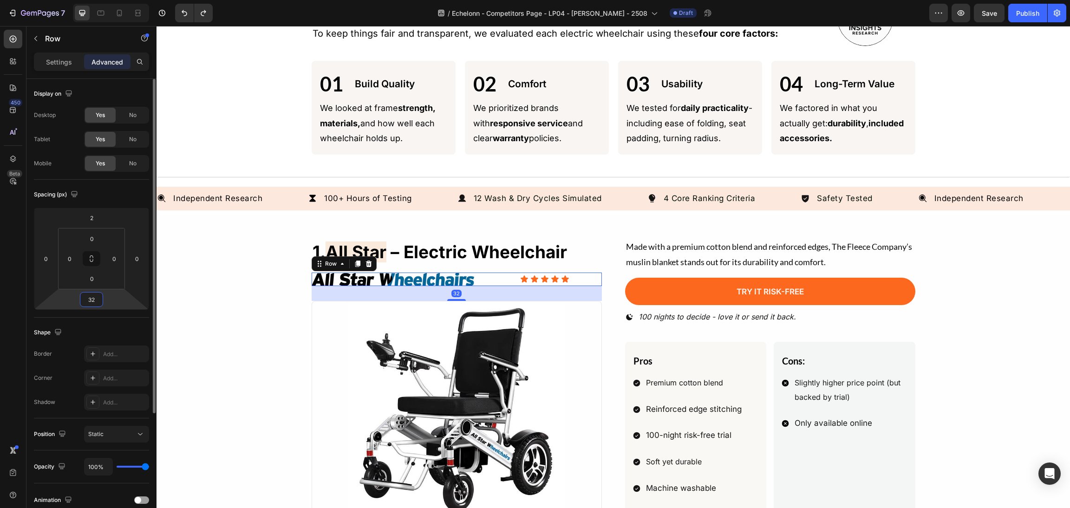
type input "32"
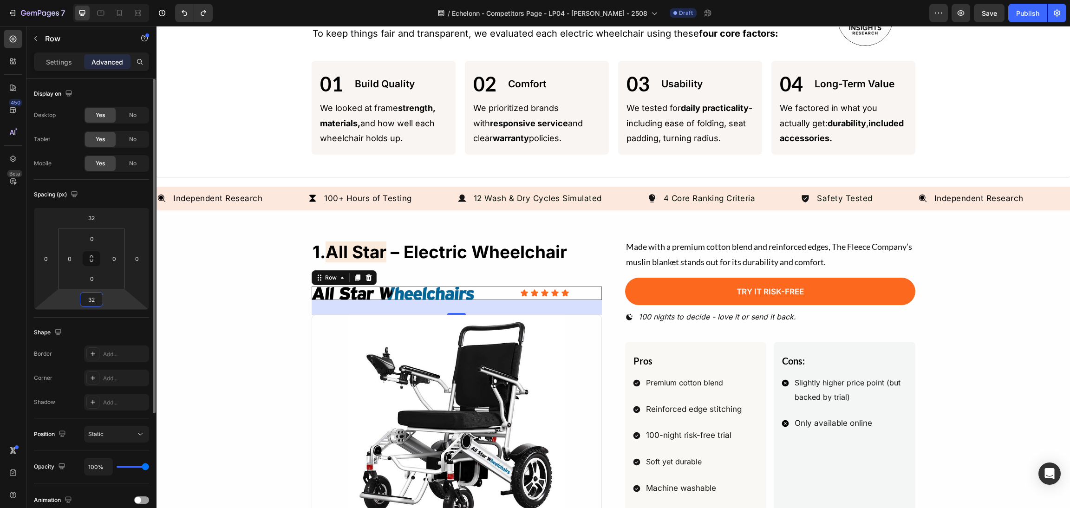
click at [98, 299] on input "32" at bounding box center [91, 299] width 19 height 14
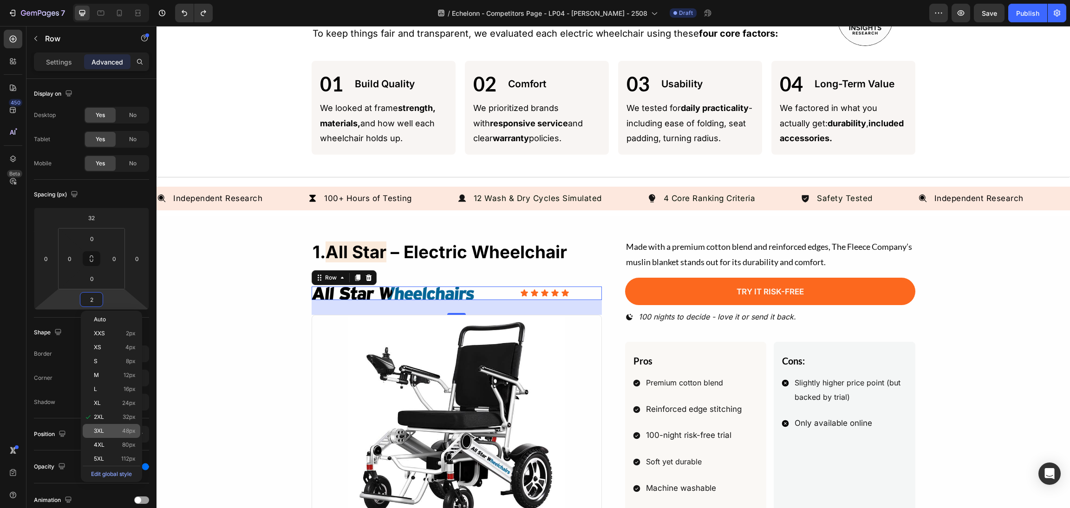
click at [128, 431] on span "48px" at bounding box center [128, 431] width 13 height 6
type input "48"
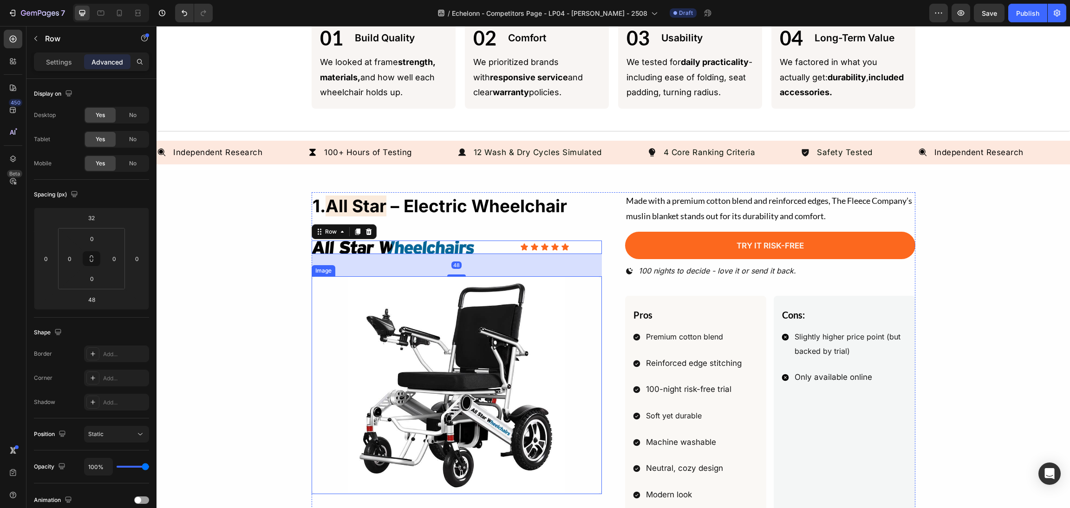
scroll to position [417, 0]
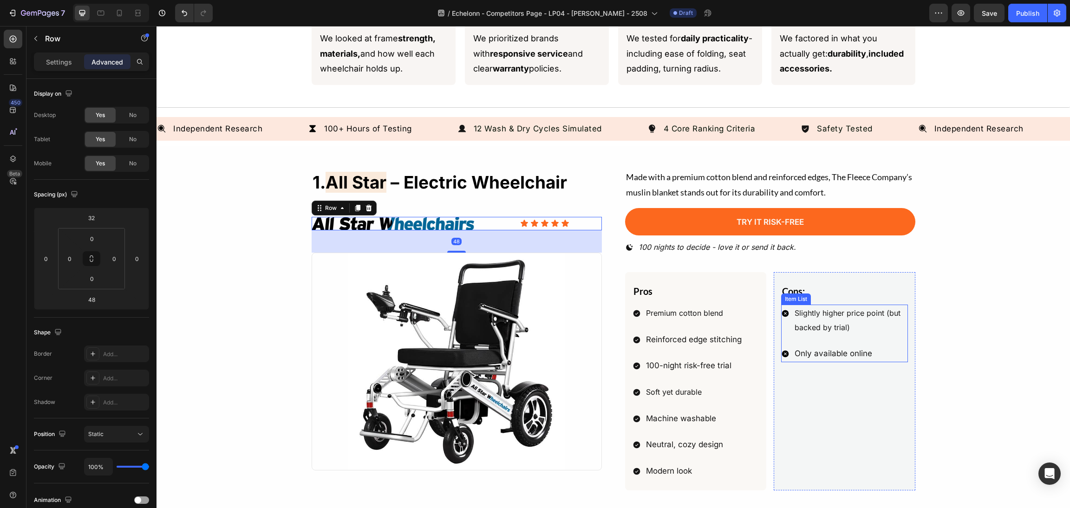
click at [919, 347] on div "1. all star – Electric Wheelchair Heading Image Icon Icon Icon Icon Icon Icon L…" at bounding box center [613, 423] width 891 height 509
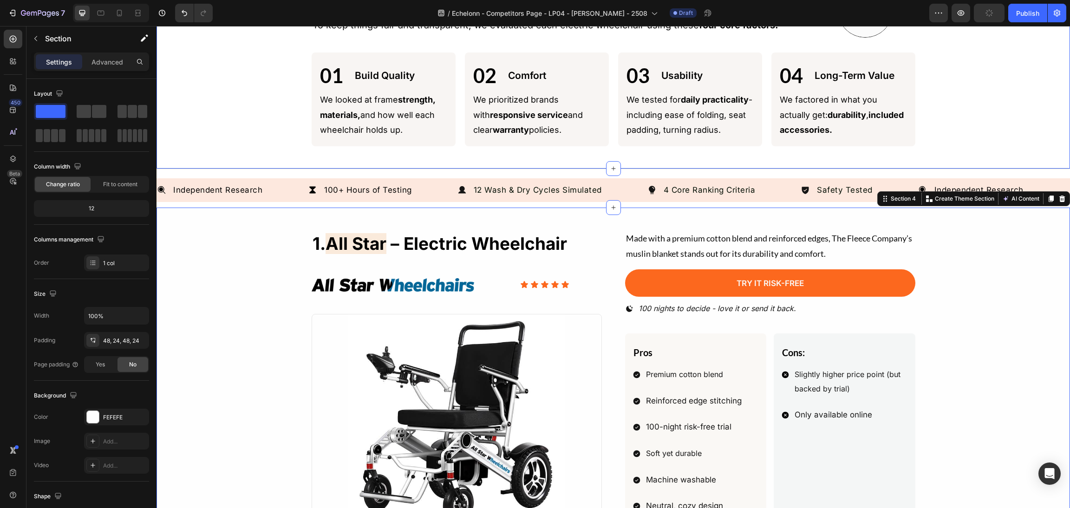
scroll to position [348, 0]
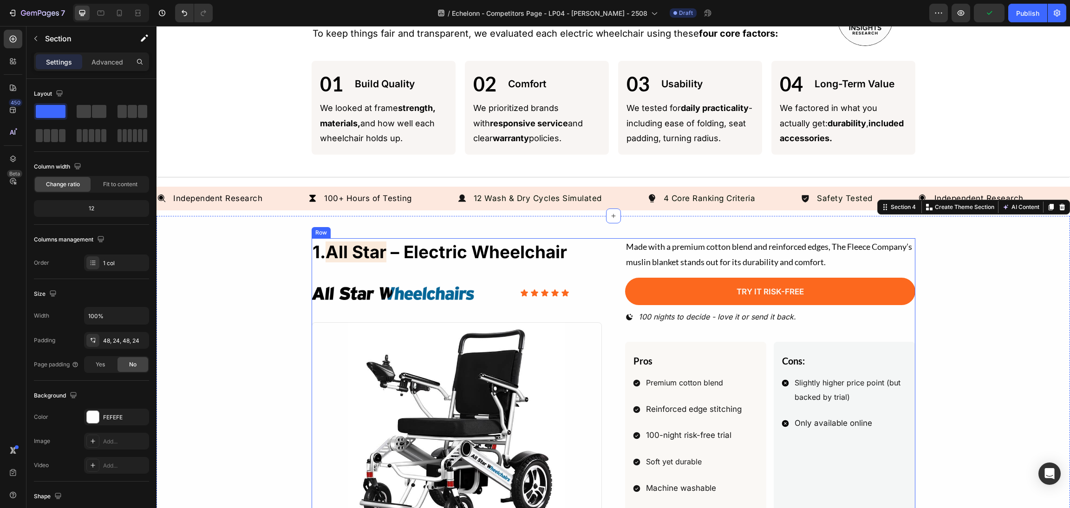
click at [376, 247] on span "all star" at bounding box center [355, 251] width 61 height 21
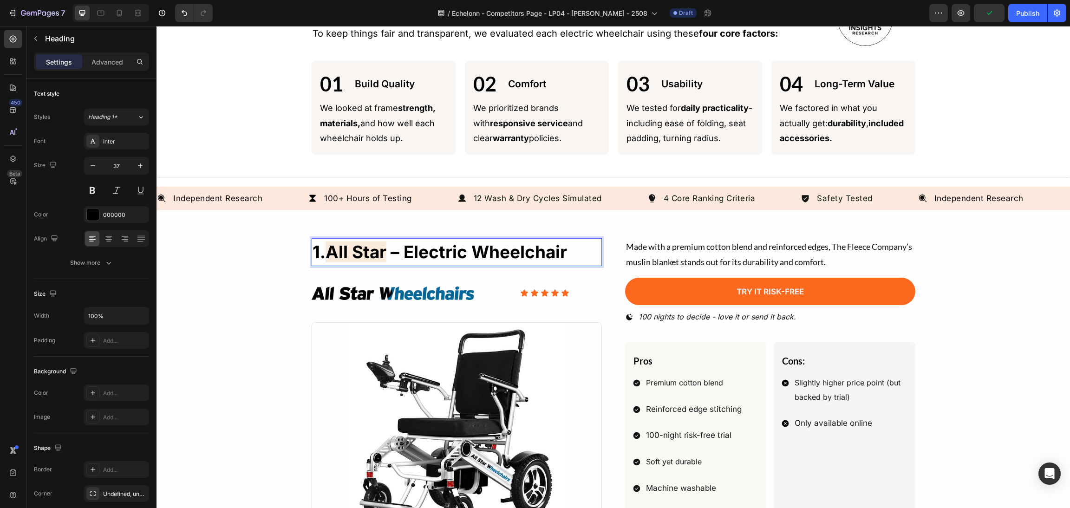
drag, startPoint x: 389, startPoint y: 256, endPoint x: 383, endPoint y: 254, distance: 6.3
click at [383, 254] on p "1. all star – Electric Wheelchair" at bounding box center [456, 252] width 288 height 26
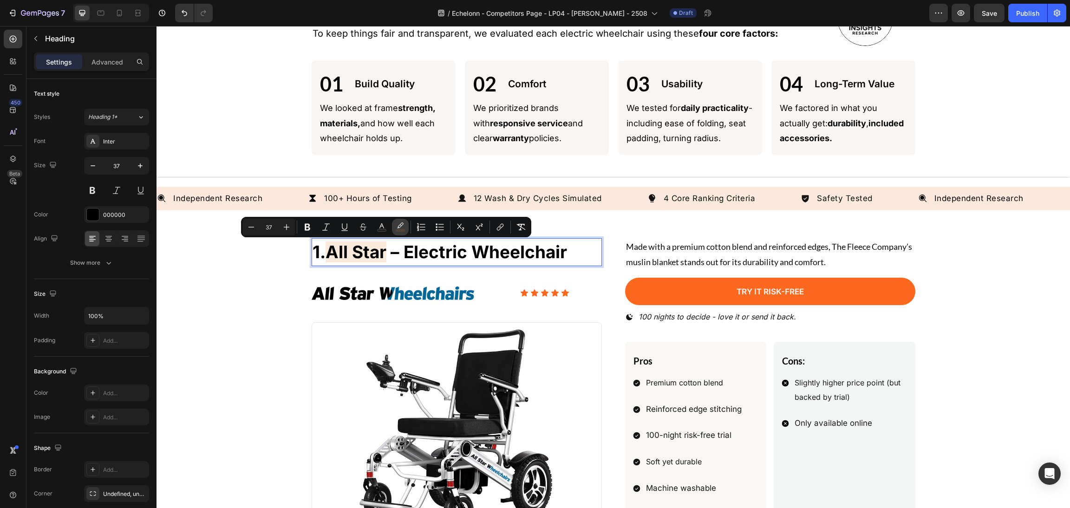
click at [402, 234] on button "color" at bounding box center [400, 227] width 17 height 17
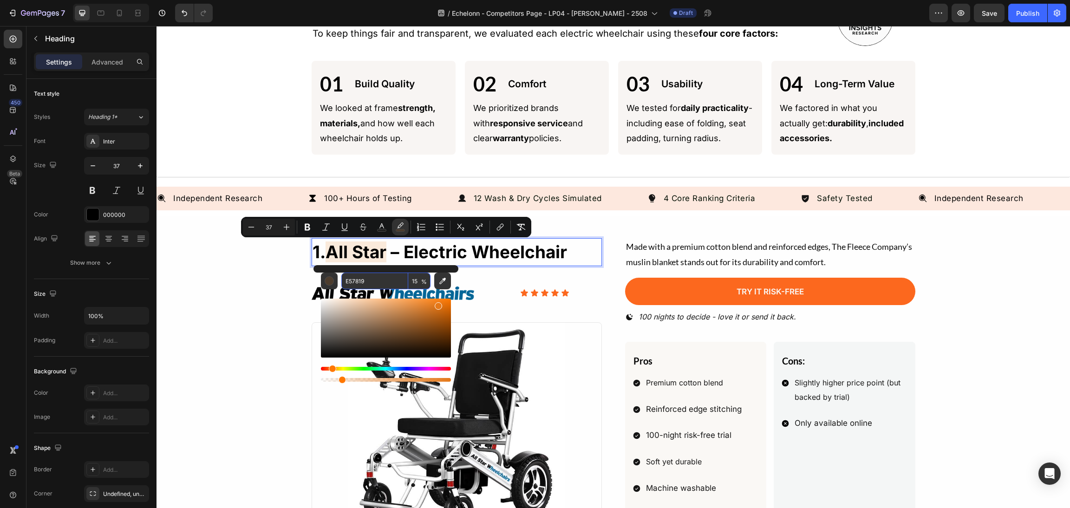
click at [419, 279] on input "15" at bounding box center [419, 281] width 22 height 17
type input "0"
click at [1039, 318] on div "1. all star – Electric Wheelchair Heading 12 Image Icon Icon Icon Icon Icon Ico…" at bounding box center [613, 492] width 891 height 509
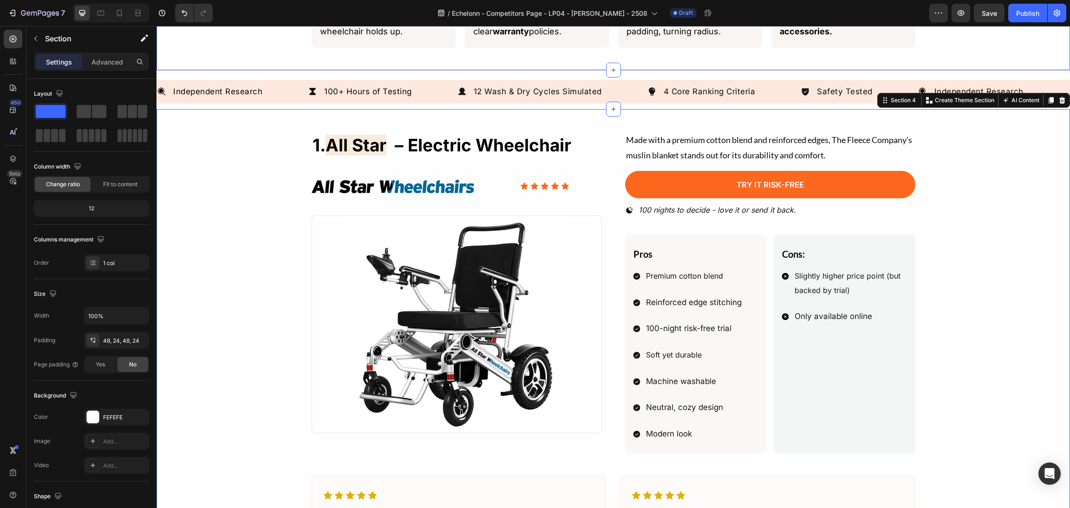
scroll to position [487, 0]
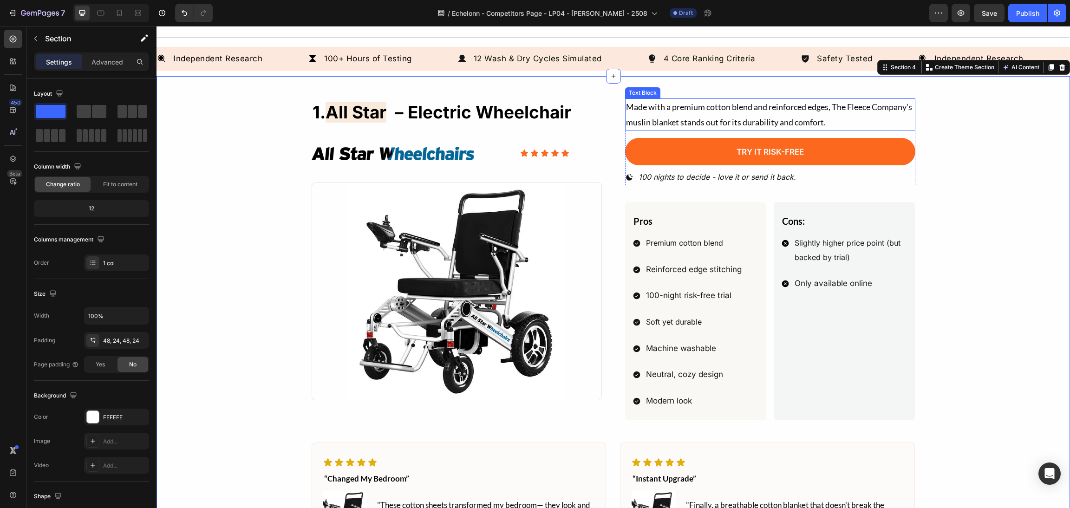
click at [846, 109] on p "Made with a premium cotton blend and reinforced edges, The Fleece Company’s mus…" at bounding box center [770, 114] width 288 height 30
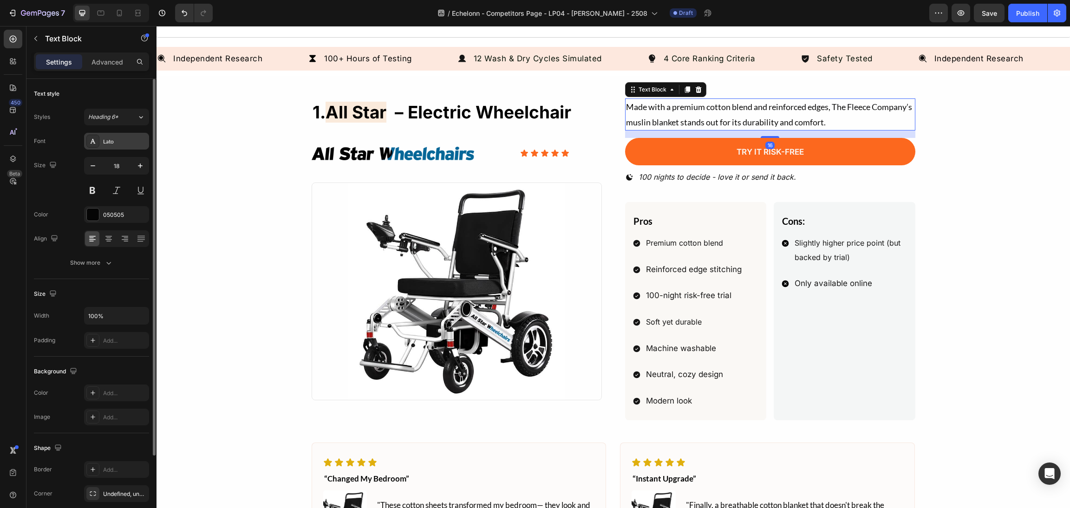
click at [119, 141] on div "Lato" at bounding box center [125, 141] width 44 height 8
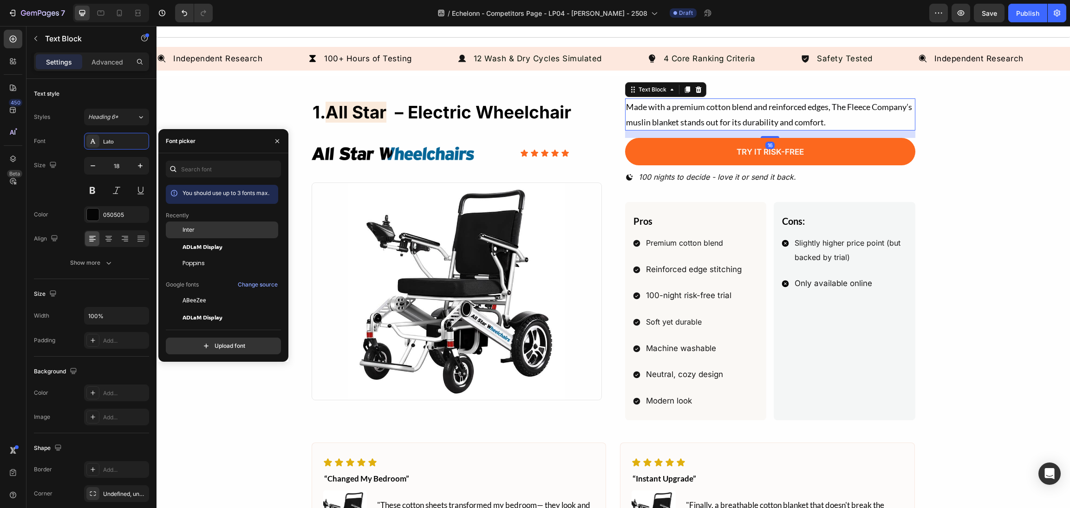
click at [196, 229] on div "Inter" at bounding box center [229, 230] width 94 height 8
click at [982, 195] on div "1. all star – Electric Wheelchair Heading Image Icon Icon Icon Icon Icon Icon L…" at bounding box center [613, 352] width 891 height 509
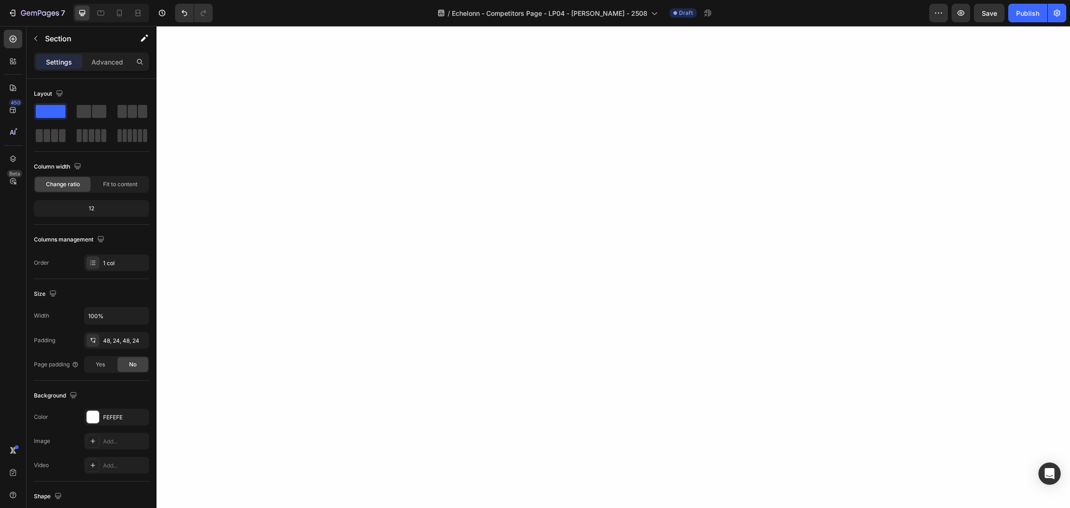
scroll to position [0, 0]
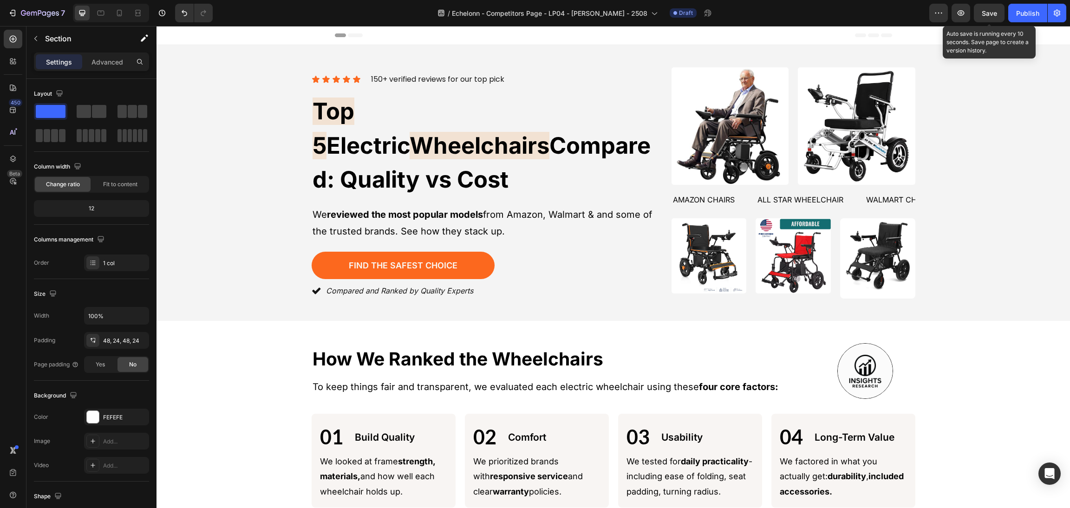
click at [991, 15] on span "Save" at bounding box center [988, 13] width 15 height 8
click at [959, 15] on icon "button" at bounding box center [960, 12] width 9 height 9
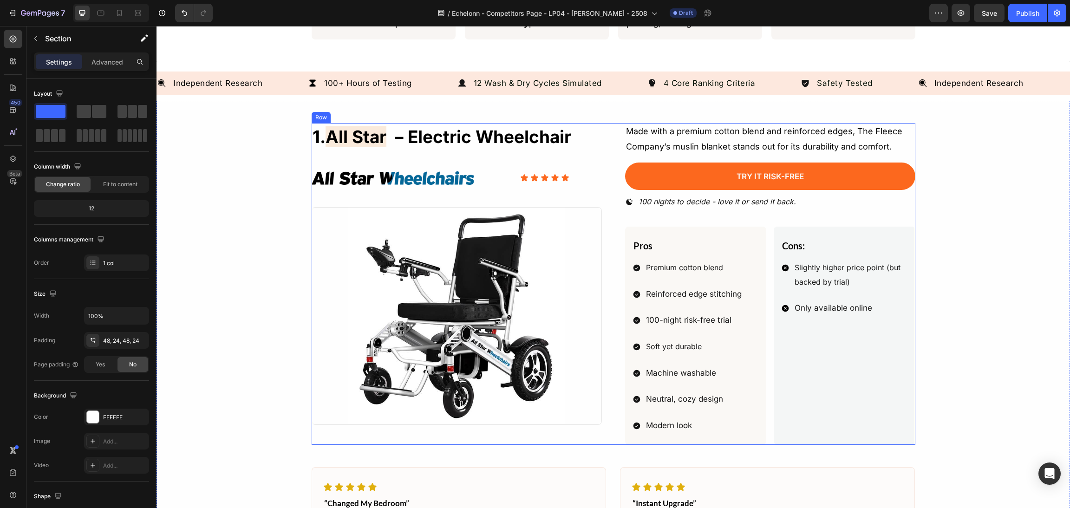
scroll to position [487, 0]
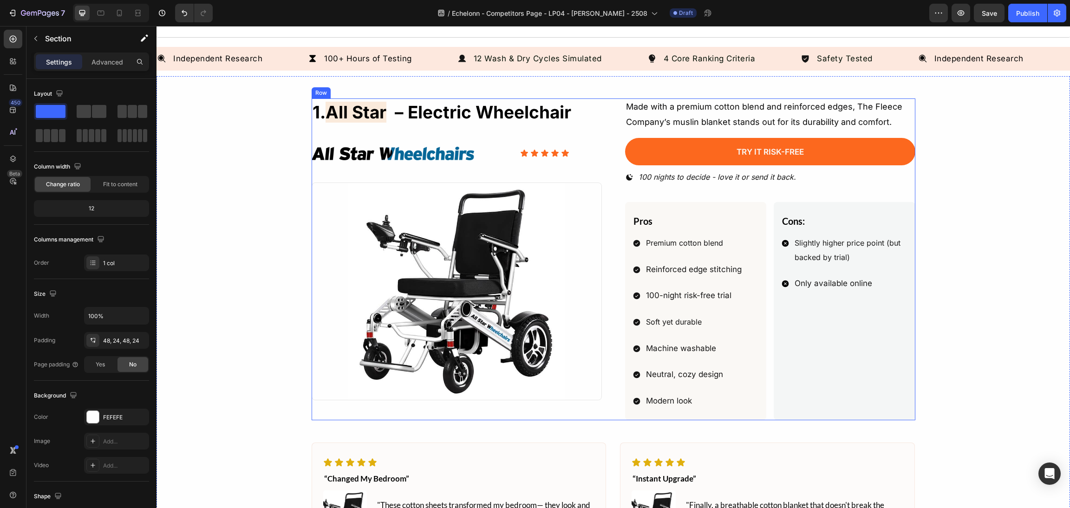
click at [593, 153] on div "Icon Icon Icon Icon Icon" at bounding box center [560, 153] width 81 height 8
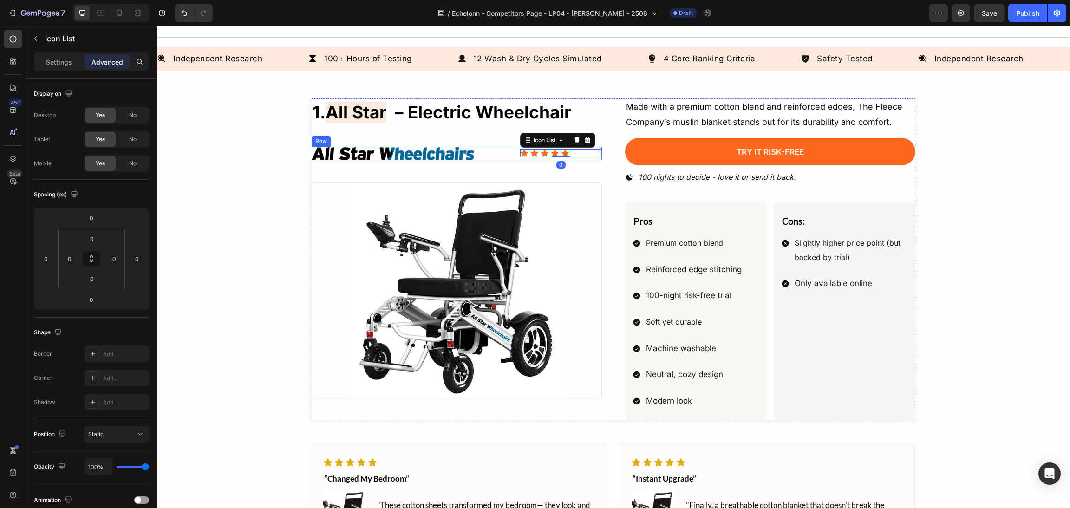
click at [492, 157] on div "Image Icon Icon Icon Icon Icon Icon List 0 Row" at bounding box center [457, 153] width 290 height 13
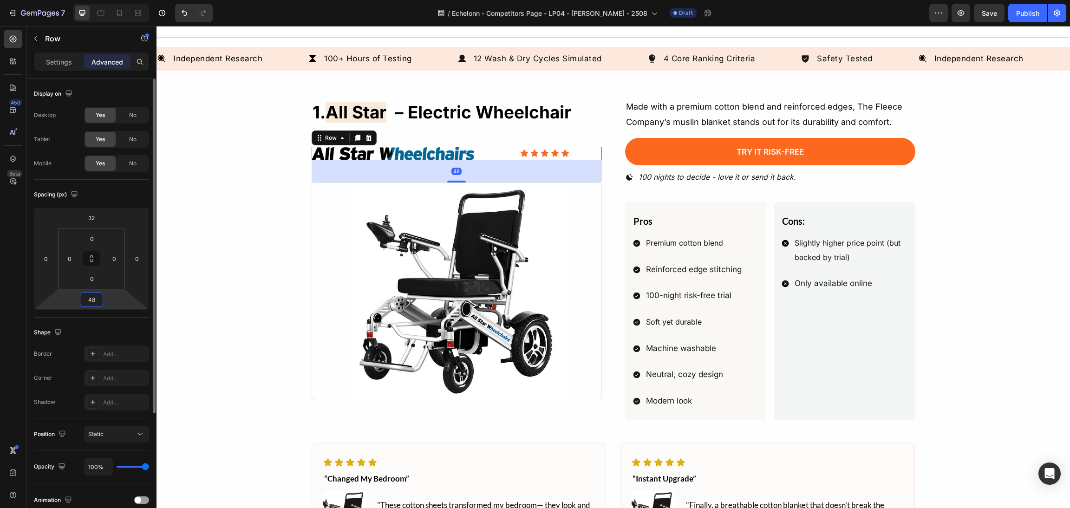
click at [94, 300] on input "48" at bounding box center [91, 299] width 19 height 14
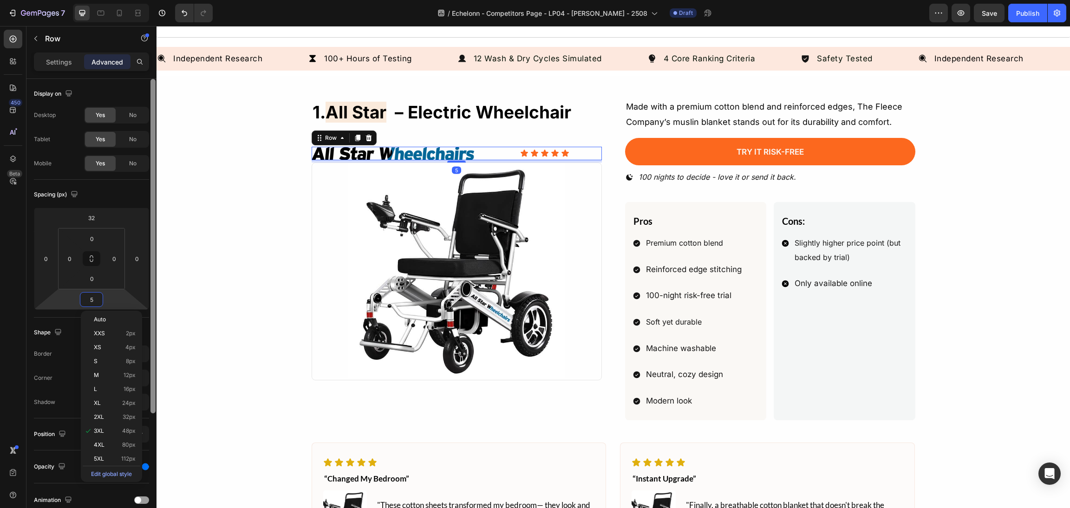
type input "55"
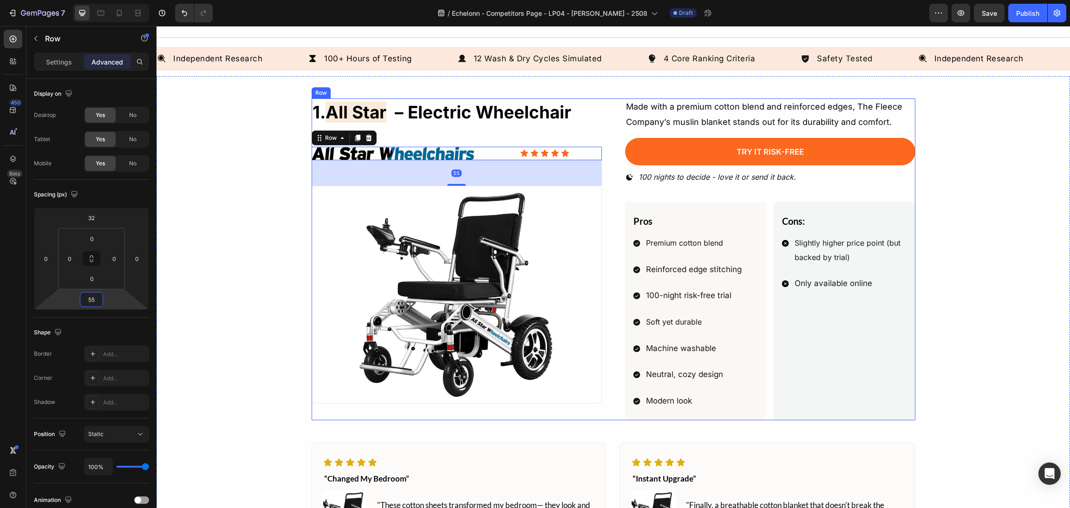
click at [615, 307] on div "1. all star – electric wheelchair Heading Image Icon Icon Icon Icon Icon Icon L…" at bounding box center [614, 259] width 604 height 322
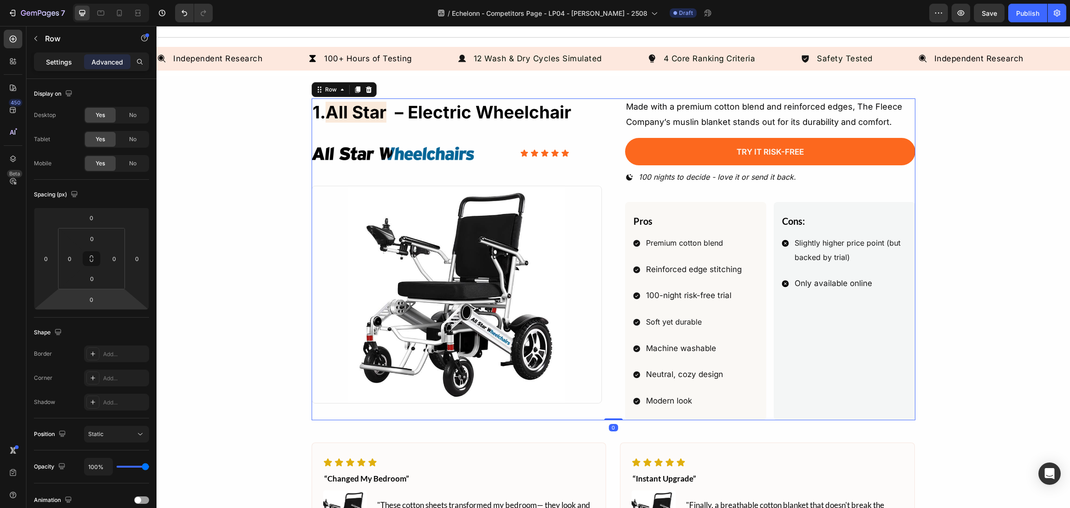
click at [66, 64] on p "Settings" at bounding box center [59, 62] width 26 height 10
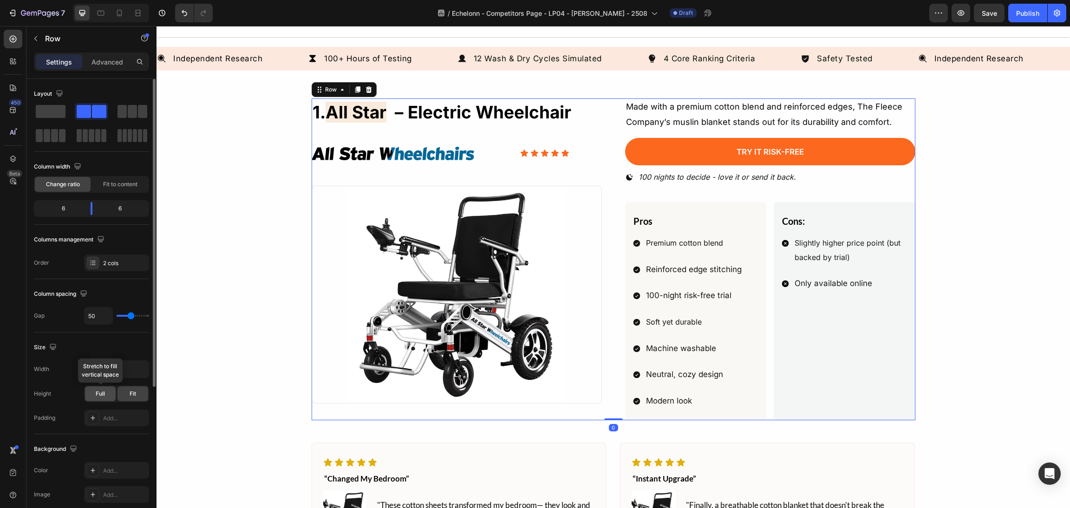
click at [108, 398] on div "Full" at bounding box center [100, 393] width 31 height 15
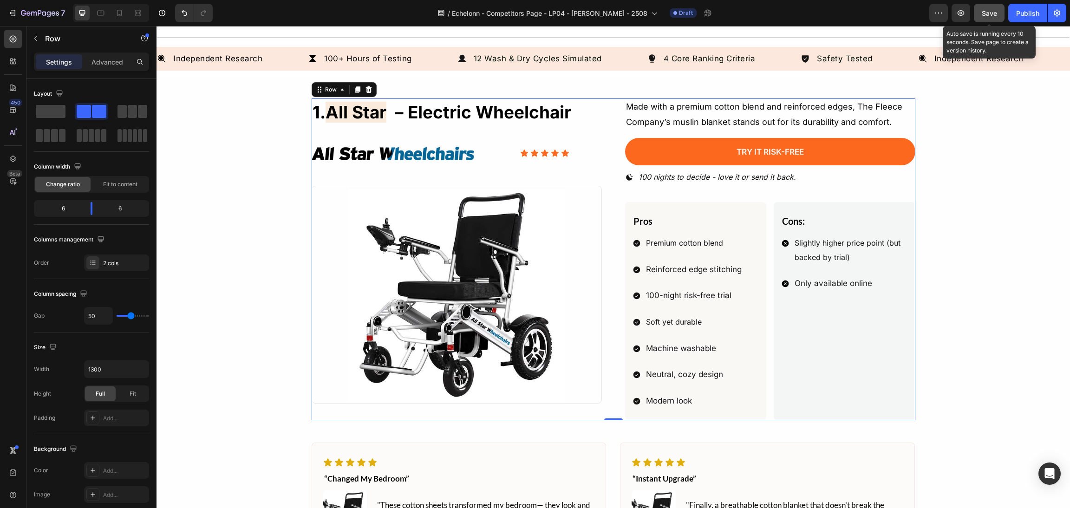
click at [979, 6] on button "Save" at bounding box center [989, 13] width 31 height 19
click at [962, 13] on icon "button" at bounding box center [960, 12] width 9 height 9
click at [760, 207] on div "Pros Text Block Premium cotton blend Reinforced edge stitching 100-night risk-f…" at bounding box center [696, 311] width 142 height 218
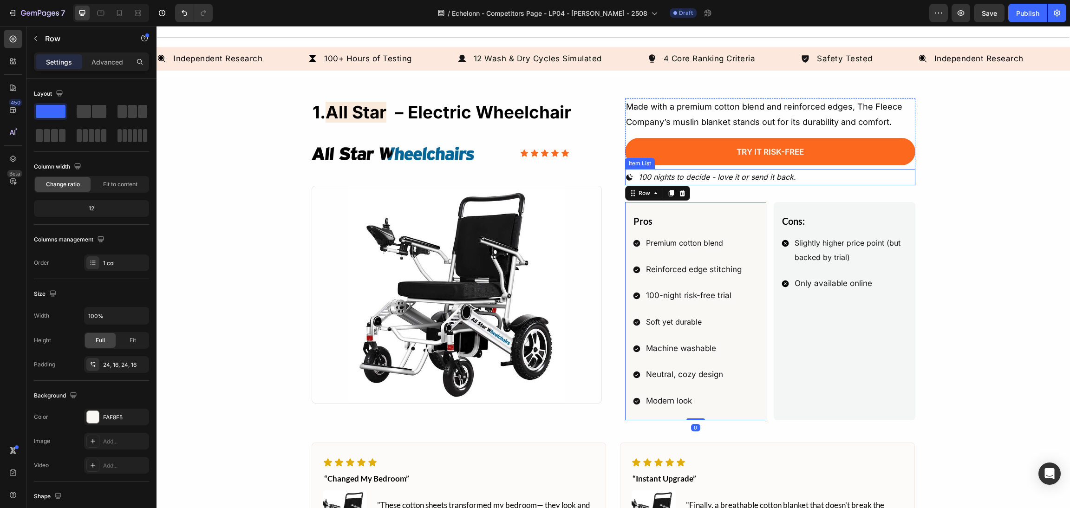
click at [809, 184] on div "100 nights to decide - love it or send it back." at bounding box center [770, 177] width 290 height 16
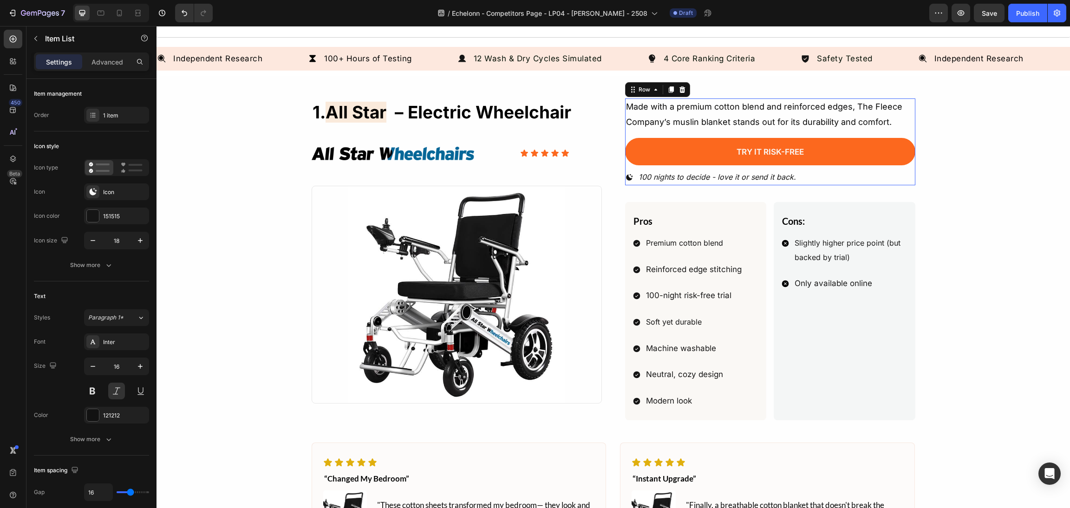
click at [818, 166] on div "Try It Risk-Free Button" at bounding box center [770, 154] width 290 height 32
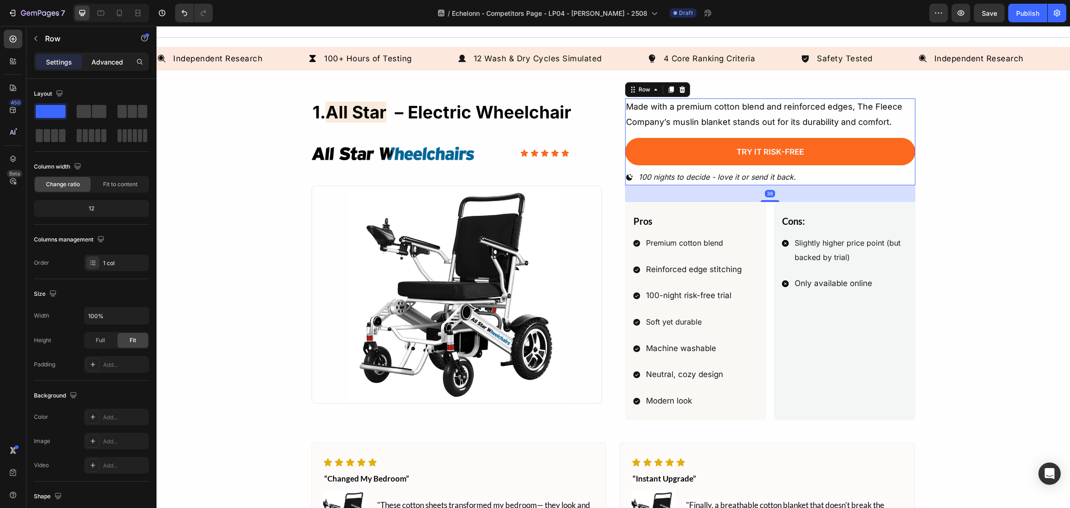
click at [112, 62] on p "Advanced" at bounding box center [107, 62] width 32 height 10
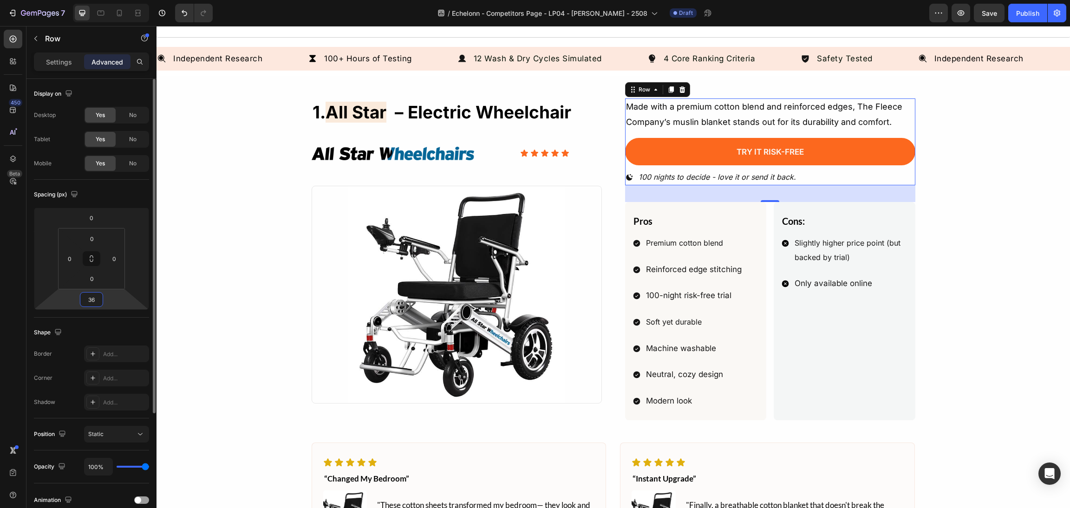
click at [92, 299] on input "36" at bounding box center [91, 299] width 19 height 14
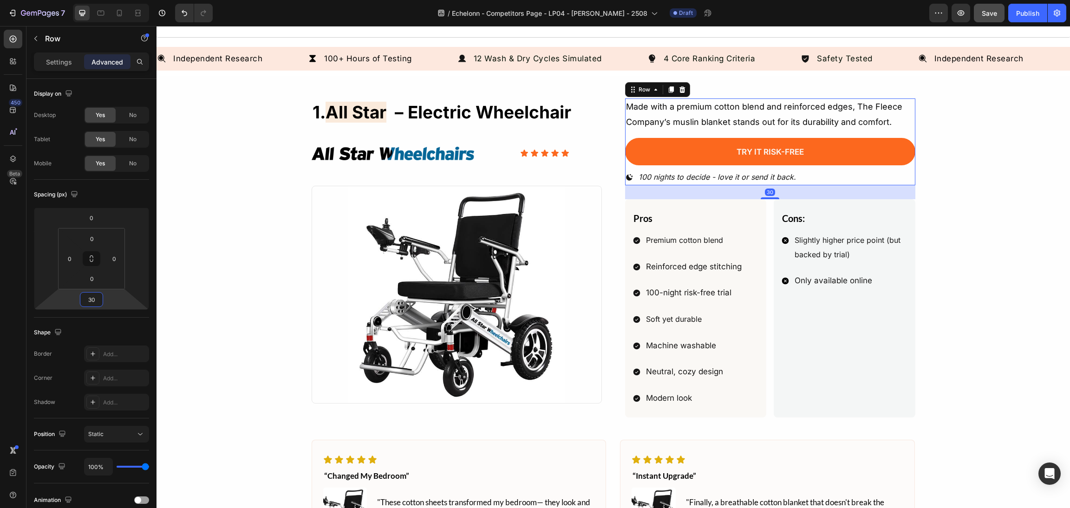
click at [980, 7] on button "Save" at bounding box center [989, 13] width 31 height 19
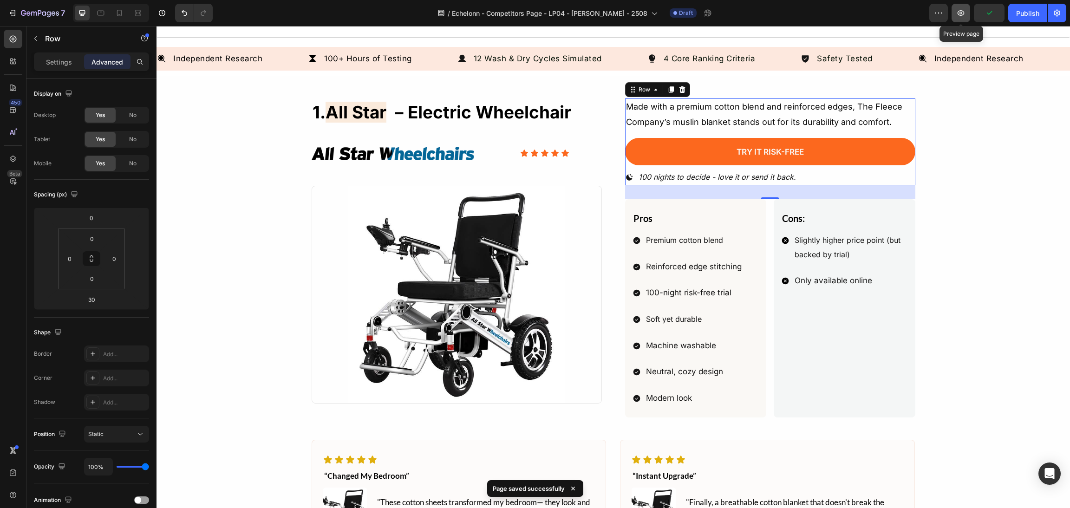
click at [967, 12] on button "button" at bounding box center [960, 13] width 19 height 19
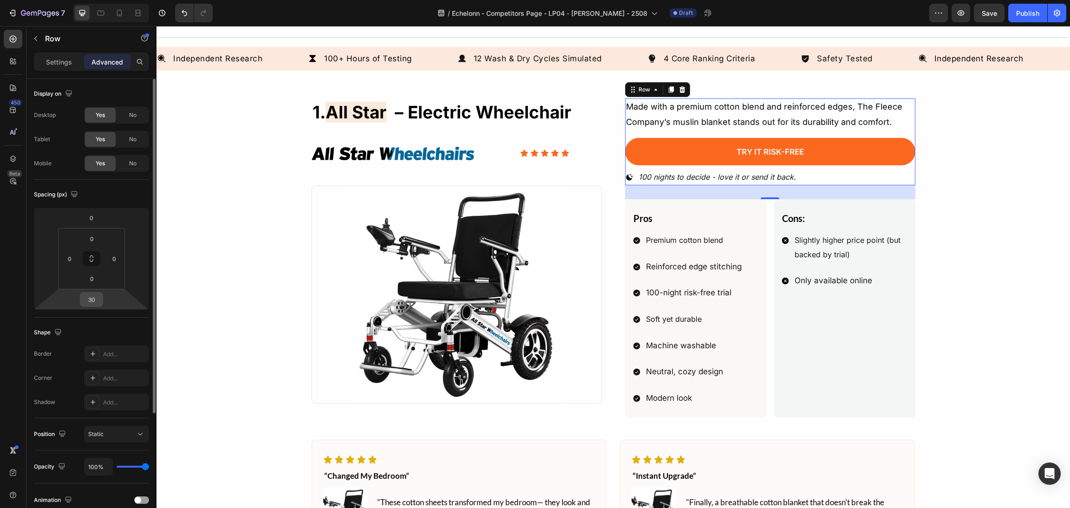
click at [93, 304] on input "30" at bounding box center [91, 299] width 19 height 14
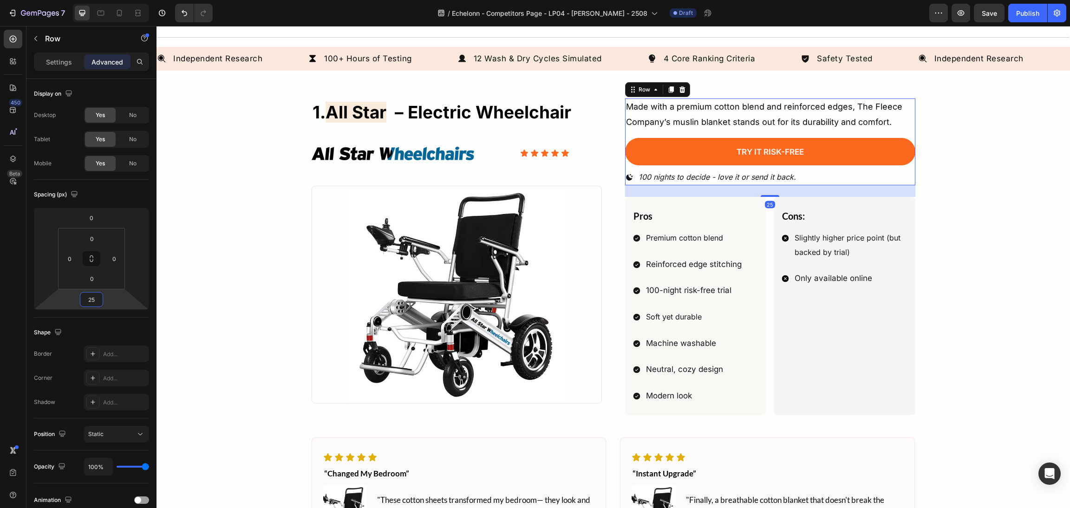
type input "25"
click at [990, 12] on span "Save" at bounding box center [988, 13] width 15 height 8
click at [964, 12] on icon "button" at bounding box center [960, 12] width 9 height 9
click at [984, 16] on span "Save" at bounding box center [988, 13] width 15 height 8
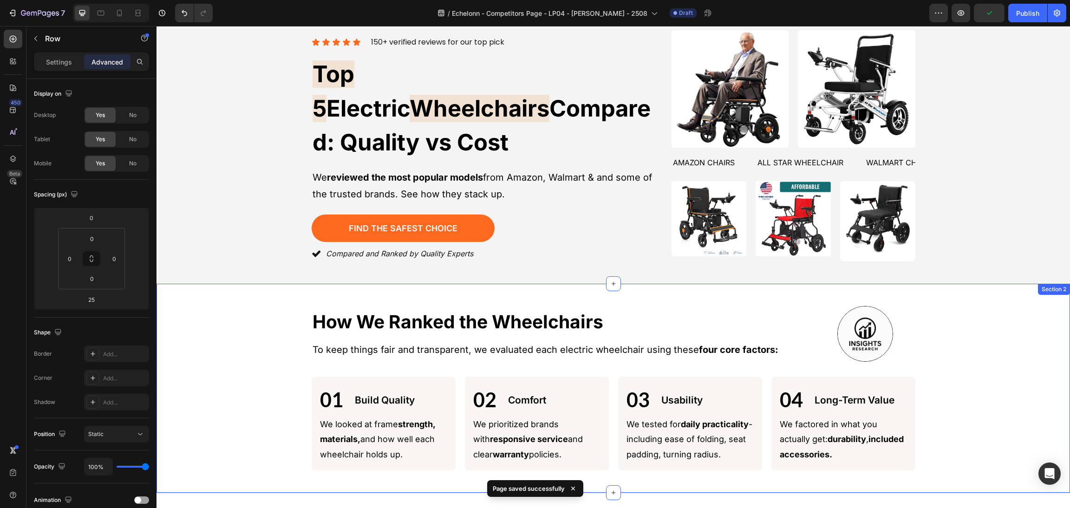
scroll to position [0, 0]
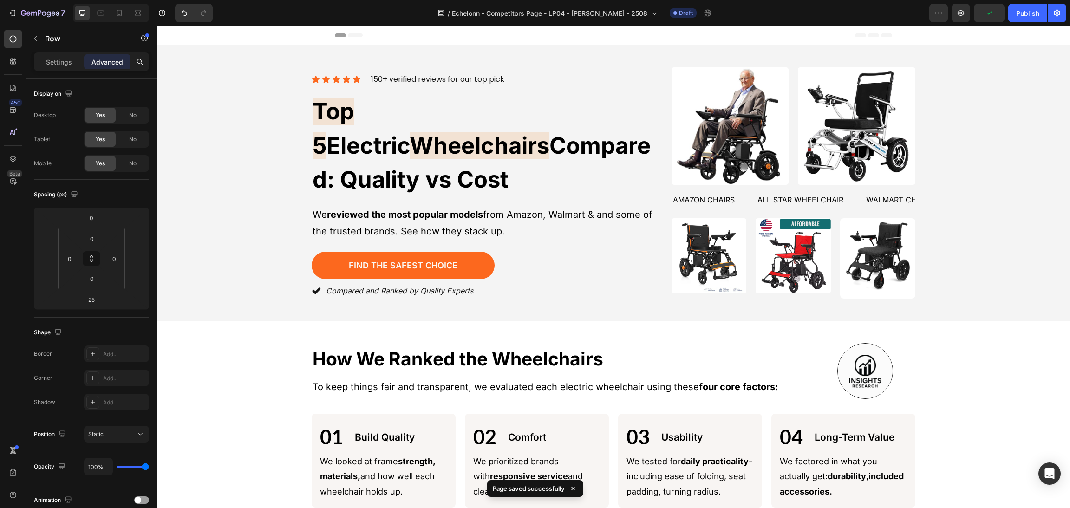
click at [973, 13] on div "Preview Publish" at bounding box center [997, 13] width 137 height 19
click at [986, 6] on button "Save" at bounding box center [989, 13] width 31 height 19
click at [960, 9] on icon "button" at bounding box center [960, 12] width 9 height 9
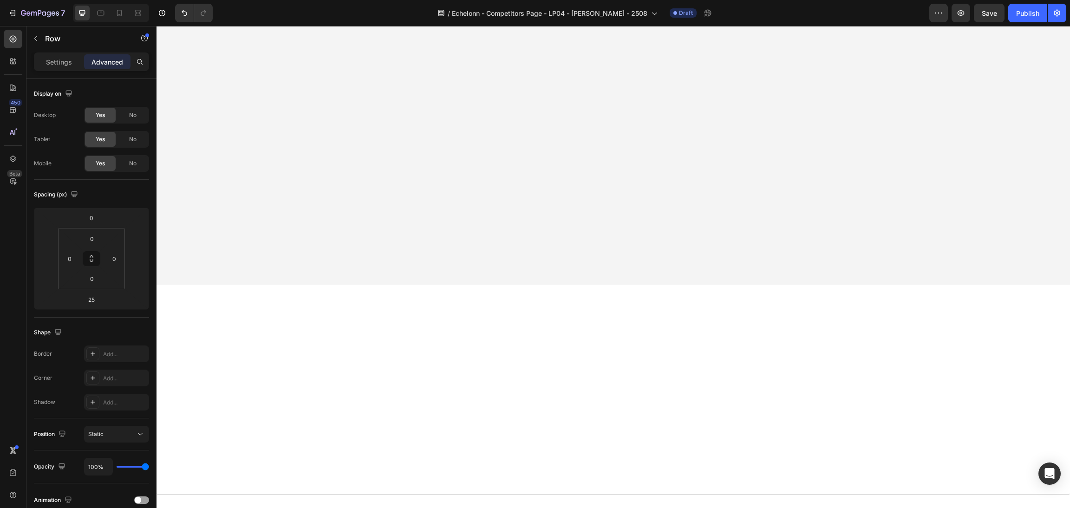
scroll to position [719, 0]
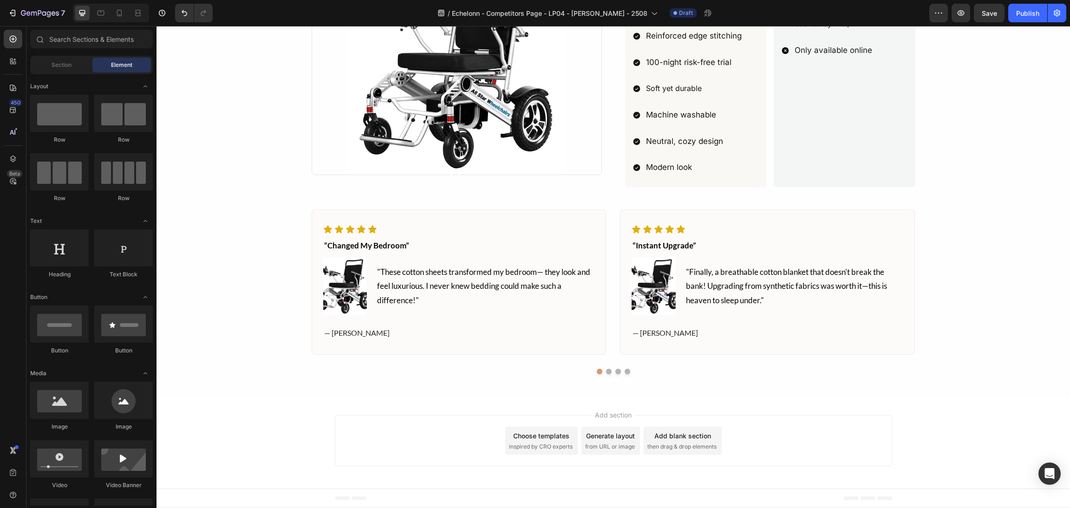
drag, startPoint x: 778, startPoint y: 459, endPoint x: 765, endPoint y: 416, distance: 45.0
click at [776, 421] on div "Add section Choose templates inspired by CRO experts Generate layout from URL o…" at bounding box center [613, 440] width 557 height 51
click at [756, 412] on div "Add section Choose templates inspired by CRO experts Generate layout from URL o…" at bounding box center [612, 442] width 913 height 92
click at [748, 401] on div "Add section Choose templates inspired by CRO experts Generate layout from URL o…" at bounding box center [612, 442] width 913 height 92
drag, startPoint x: 742, startPoint y: 383, endPoint x: 740, endPoint y: 376, distance: 6.9
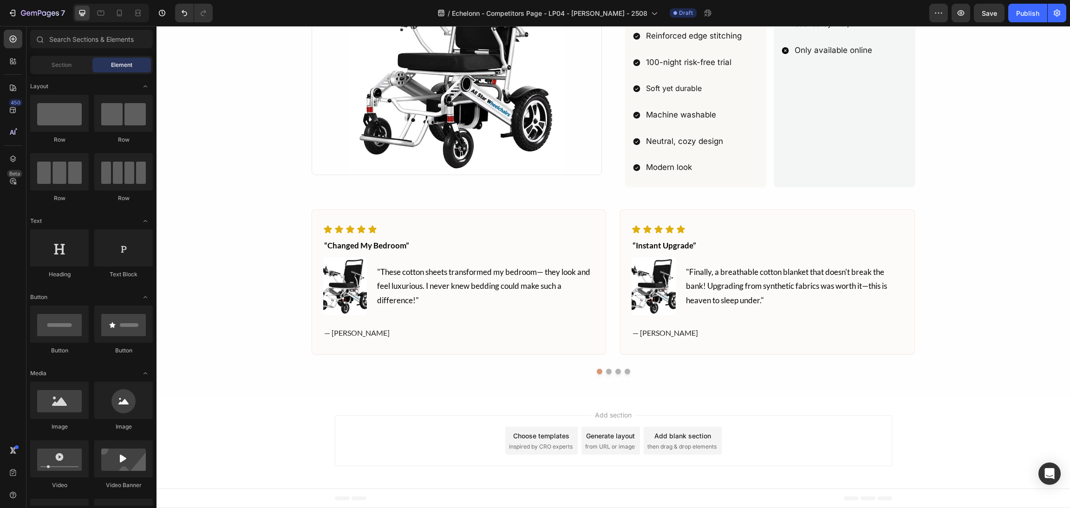
click at [741, 382] on div "1. all star – electric wheelchair Heading Image Icon Icon Icon Icon Icon Icon L…" at bounding box center [612, 122] width 913 height 549
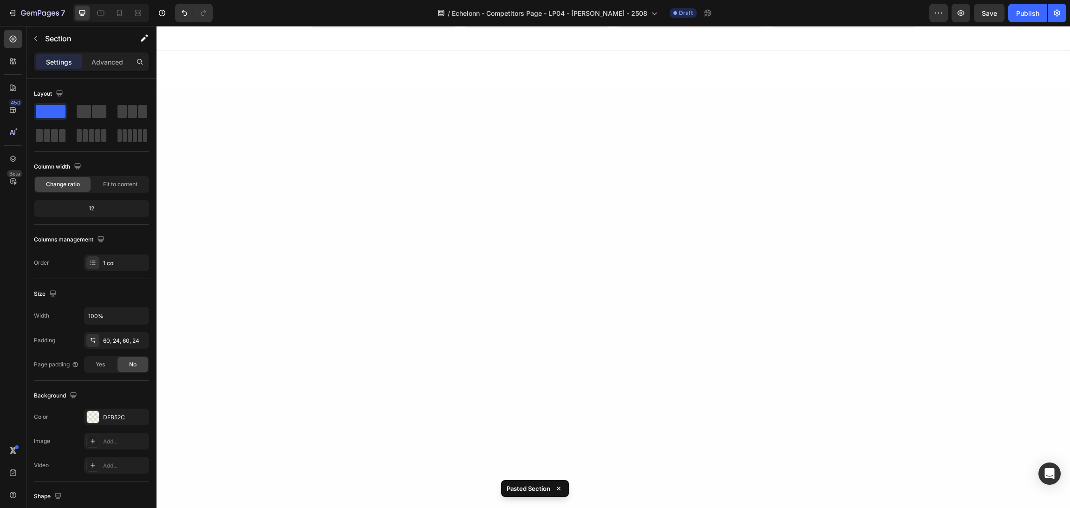
scroll to position [0, 0]
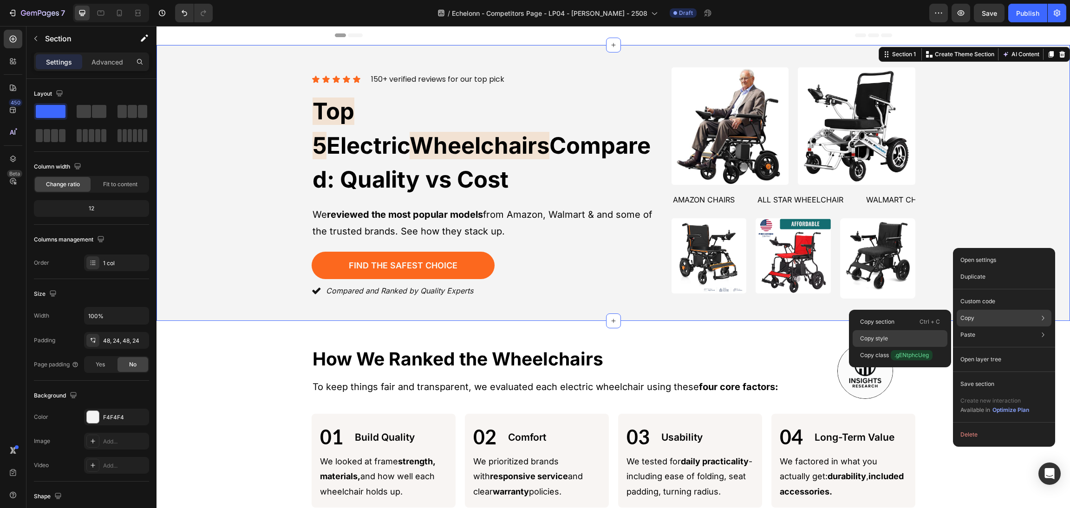
click at [901, 347] on div "Copy style" at bounding box center [899, 355] width 95 height 17
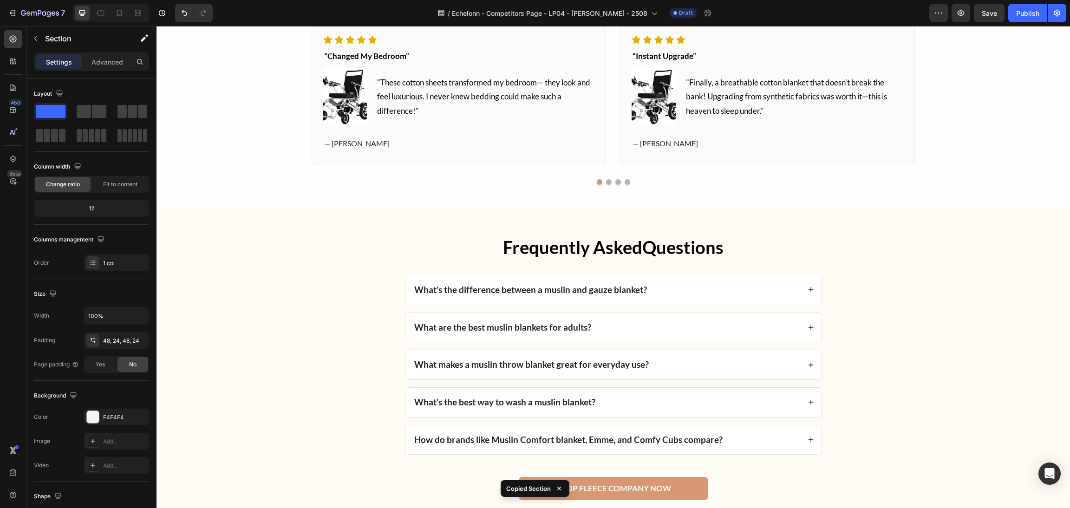
scroll to position [1045, 0]
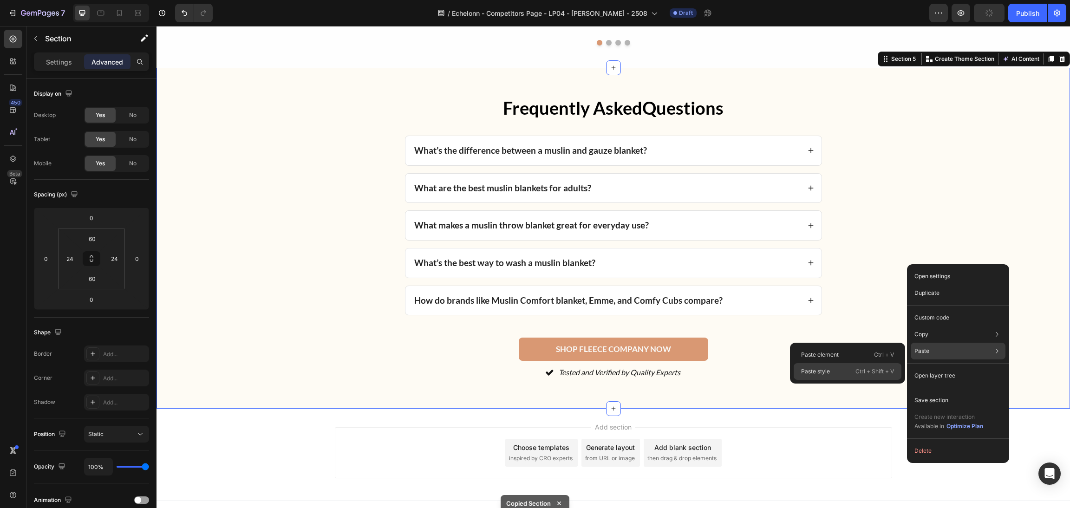
click at [865, 371] on p "Ctrl + Shift + V" at bounding box center [874, 371] width 39 height 9
type input "48"
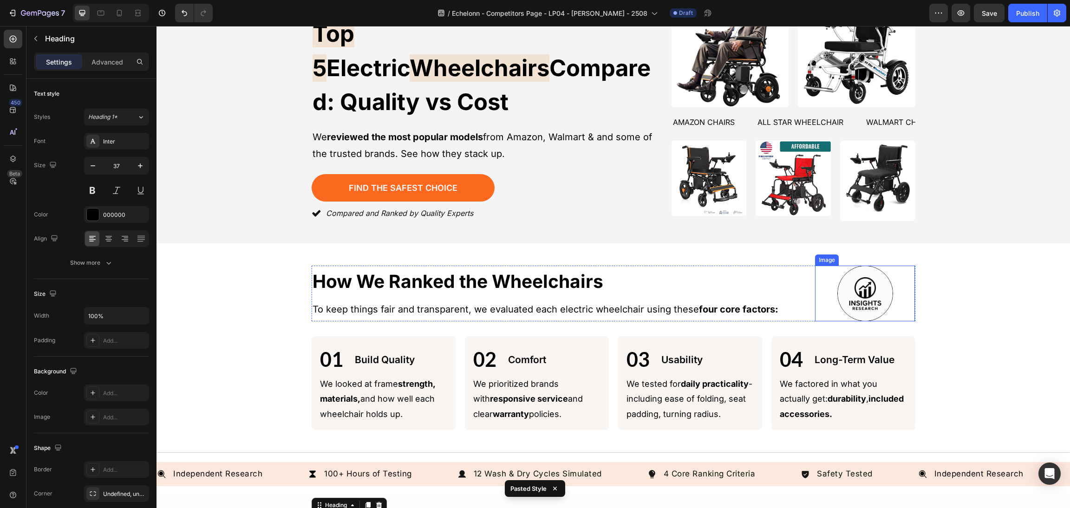
scroll to position [70, 0]
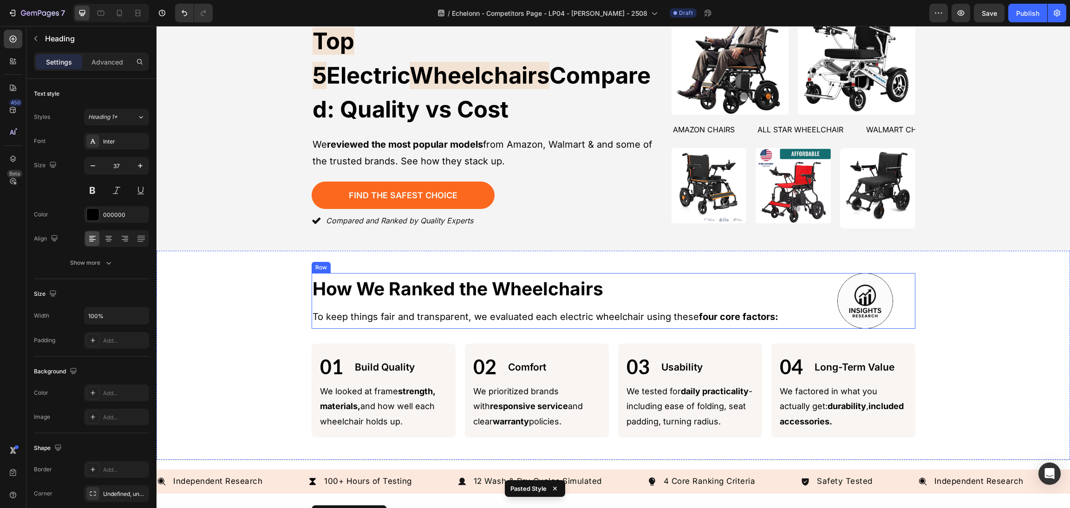
click at [541, 276] on h2 "How We Ranked the Wheelchairs" at bounding box center [562, 289] width 500 height 26
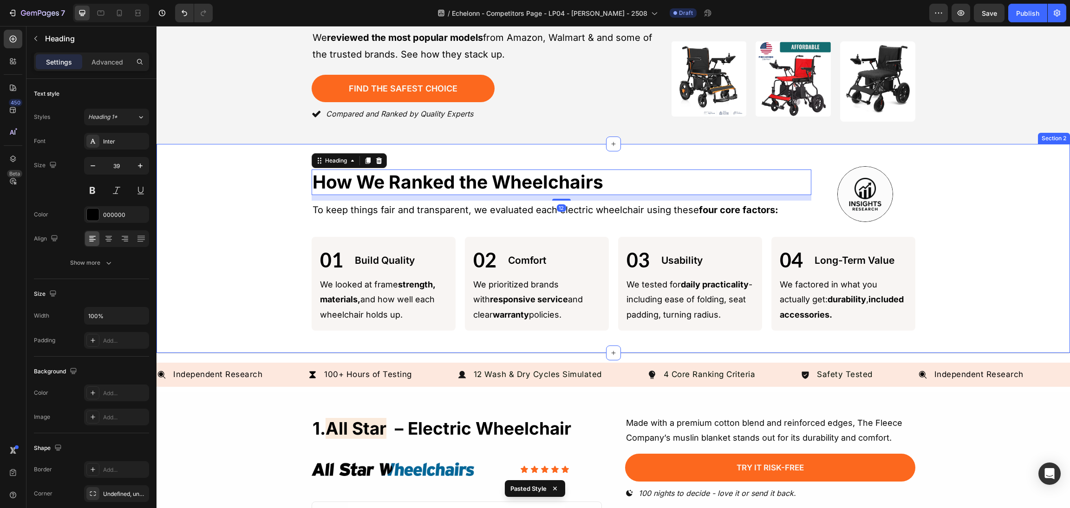
scroll to position [279, 0]
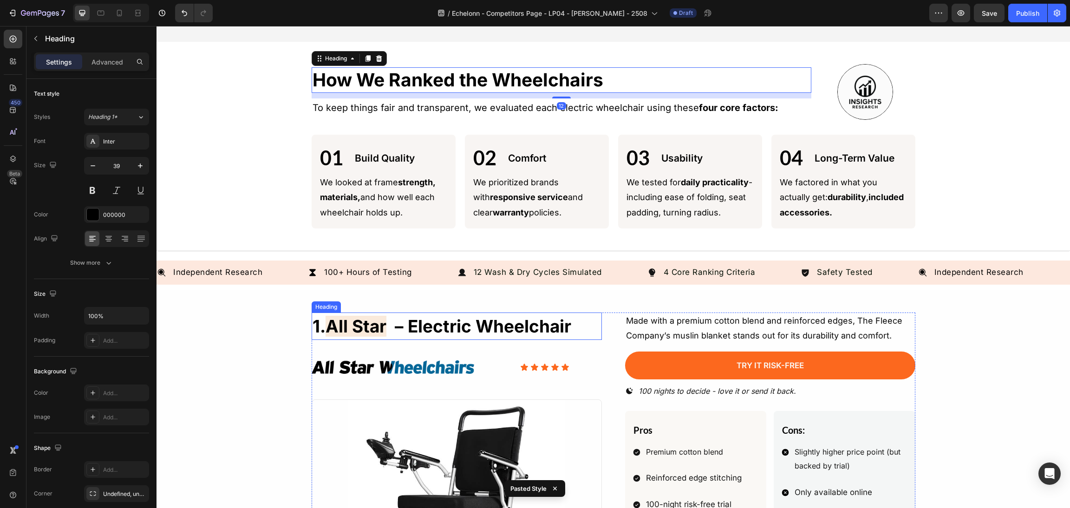
click at [488, 312] on h2 "1. all star – electric wheelchair" at bounding box center [457, 326] width 290 height 28
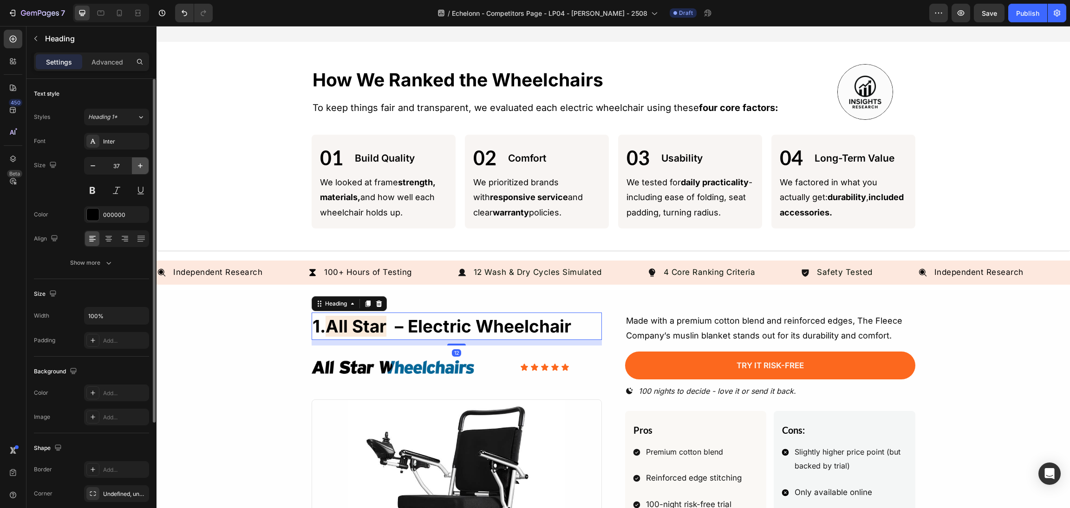
click at [136, 164] on icon "button" at bounding box center [140, 165] width 9 height 9
type input "39"
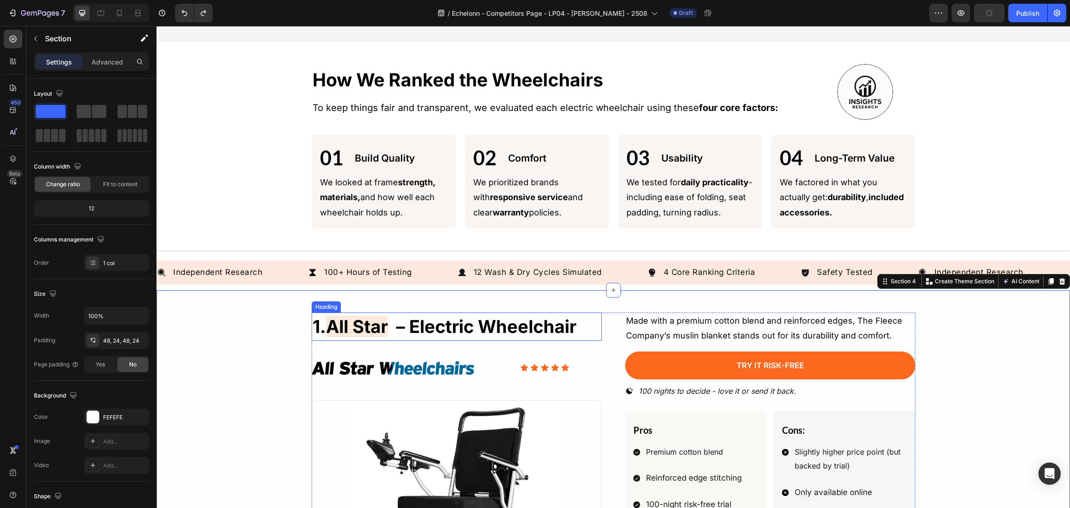
click at [470, 318] on h2 "1. all star – electric wheelchair" at bounding box center [457, 326] width 290 height 28
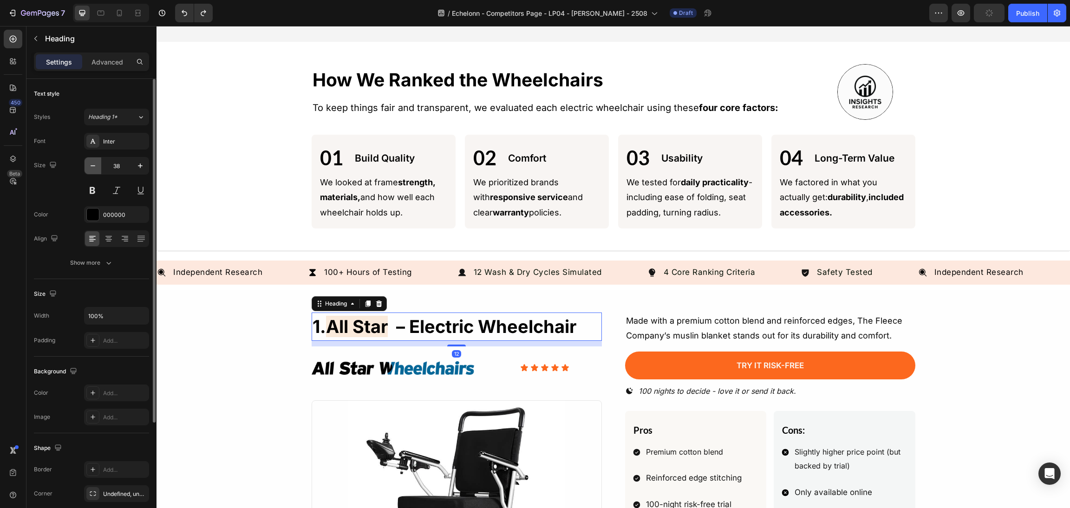
click at [88, 168] on icon "button" at bounding box center [92, 165] width 9 height 9
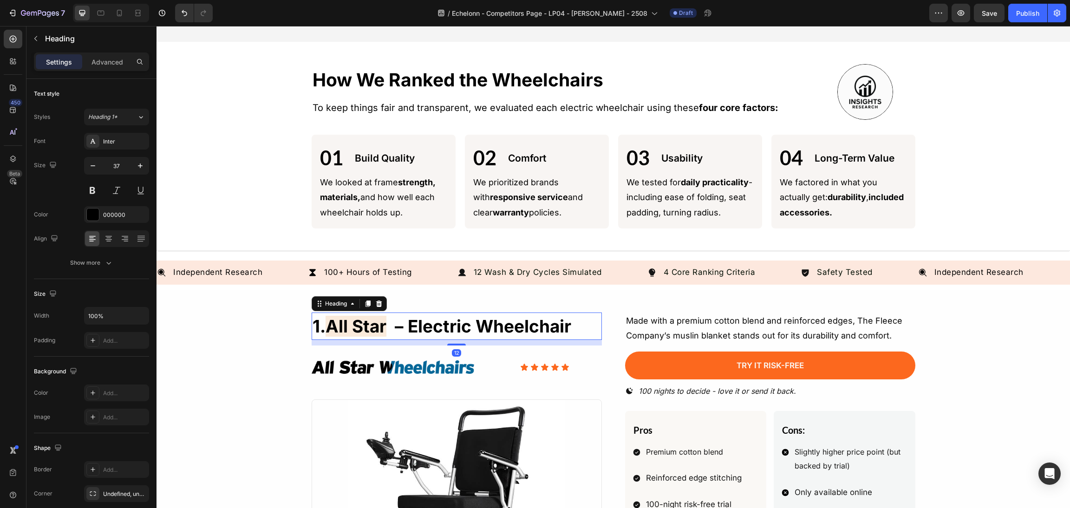
type input "36"
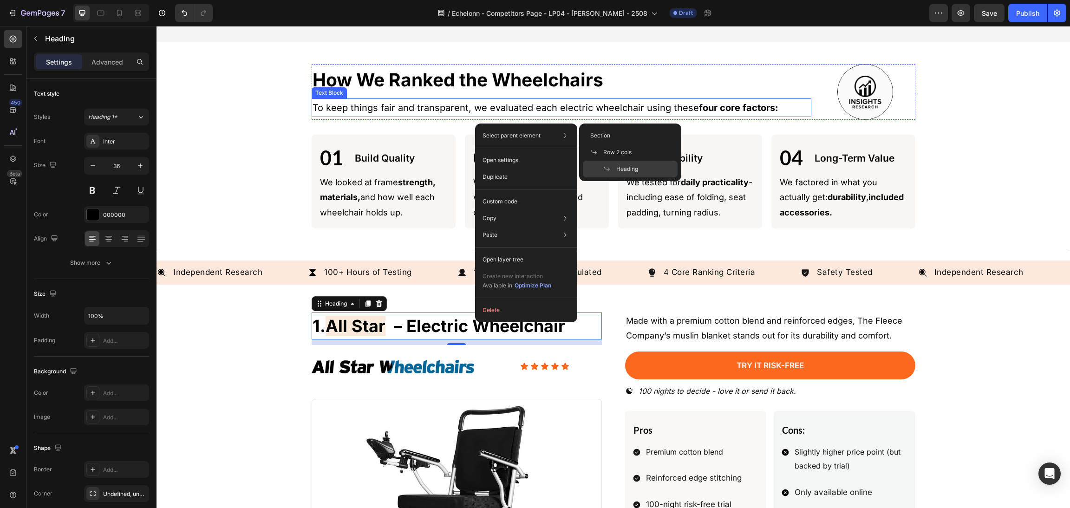
click at [517, 72] on h2 "How We Ranked the Wheelchairs" at bounding box center [562, 80] width 500 height 26
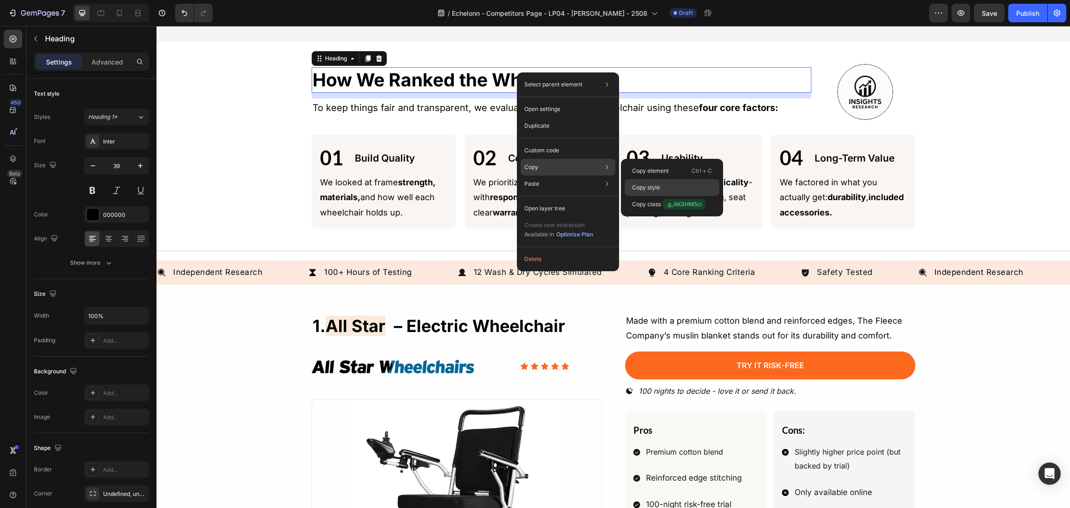
click at [653, 196] on div "Copy style" at bounding box center [671, 204] width 95 height 17
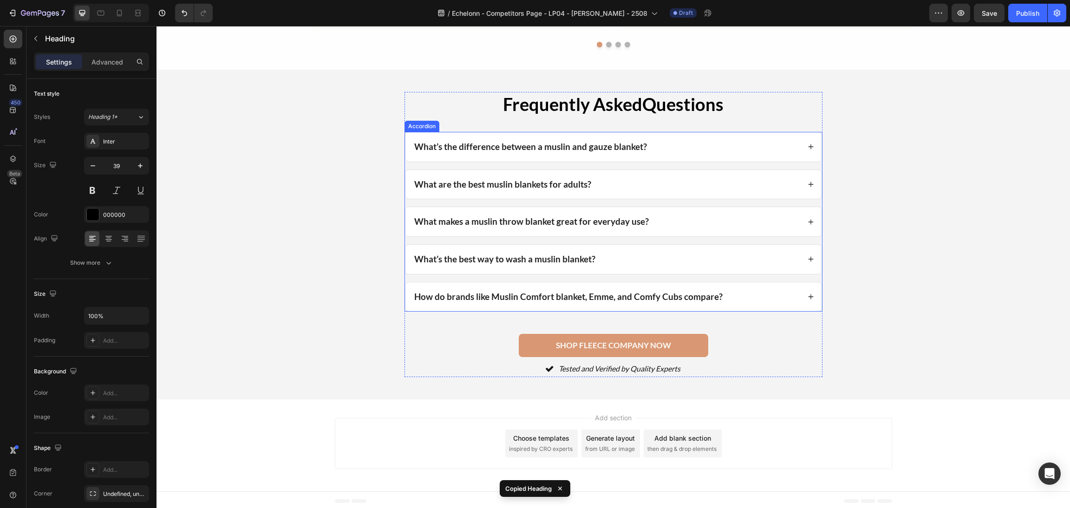
scroll to position [1051, 0]
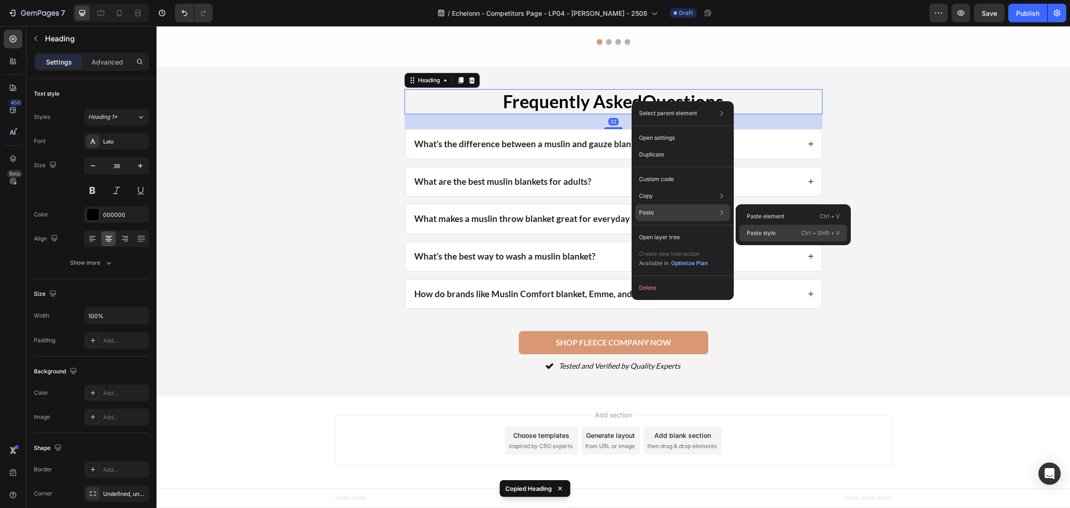
click at [769, 237] on p "Paste style" at bounding box center [761, 233] width 29 height 8
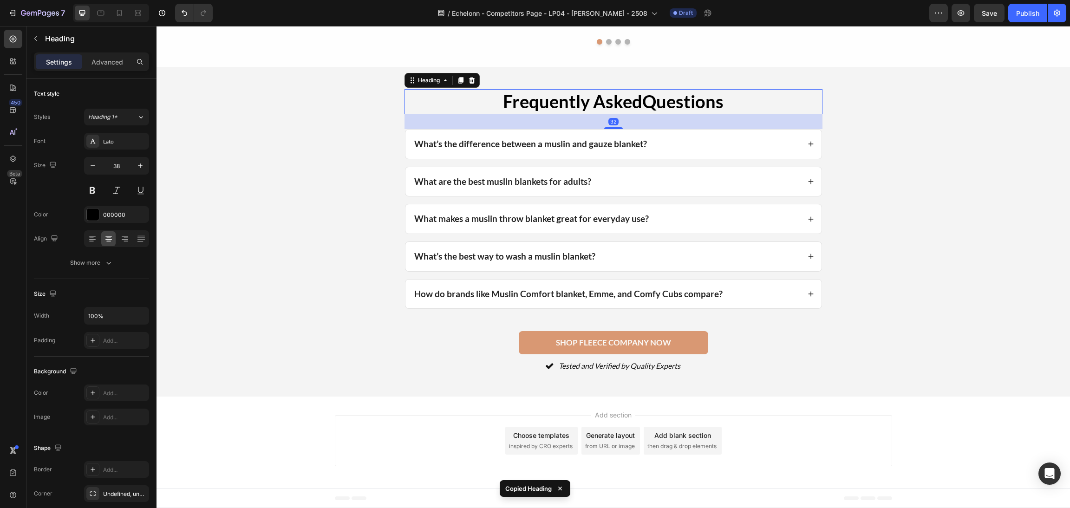
type input "39"
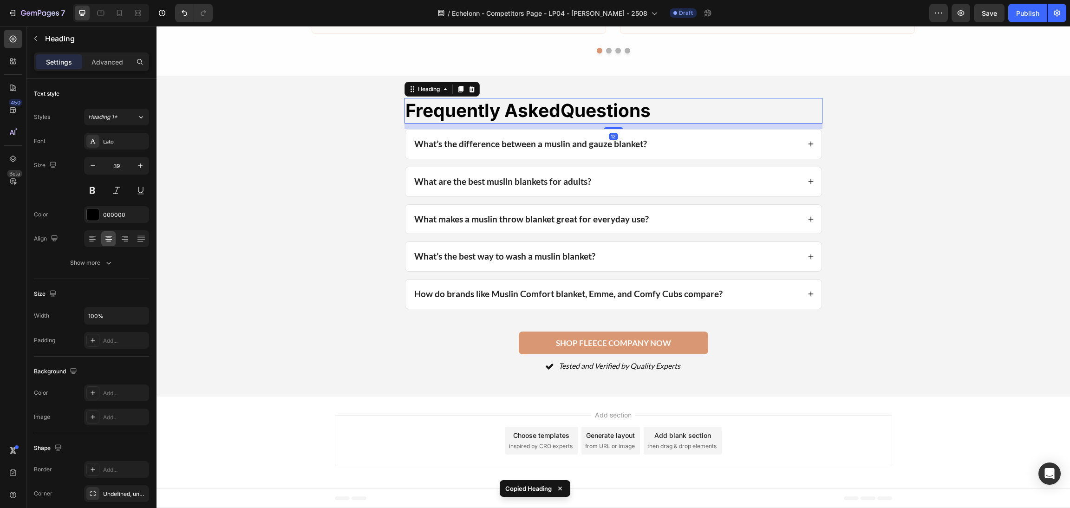
scroll to position [1042, 0]
click at [112, 232] on div at bounding box center [108, 238] width 14 height 15
click at [107, 64] on p "Advanced" at bounding box center [107, 62] width 32 height 10
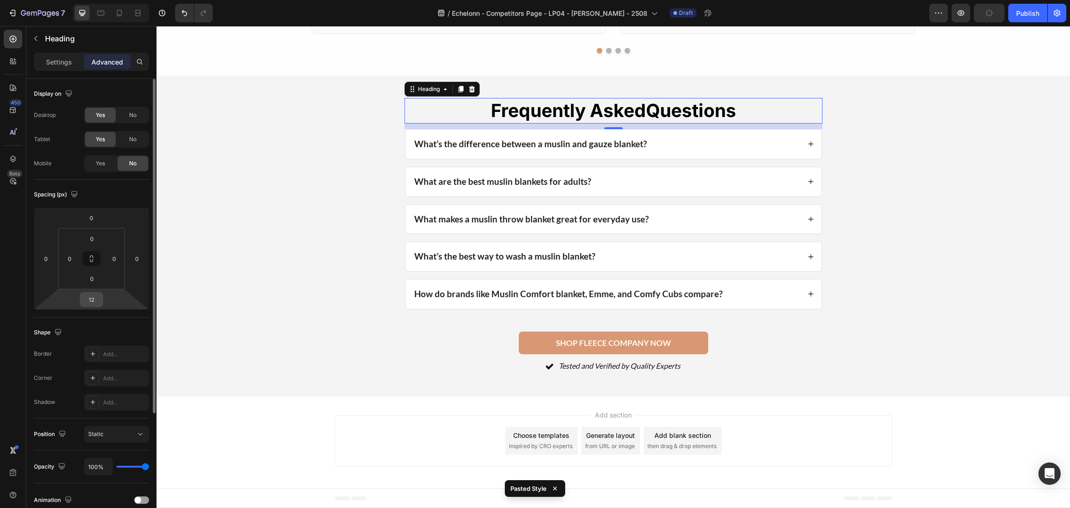
click at [94, 300] on input "12" at bounding box center [91, 299] width 19 height 14
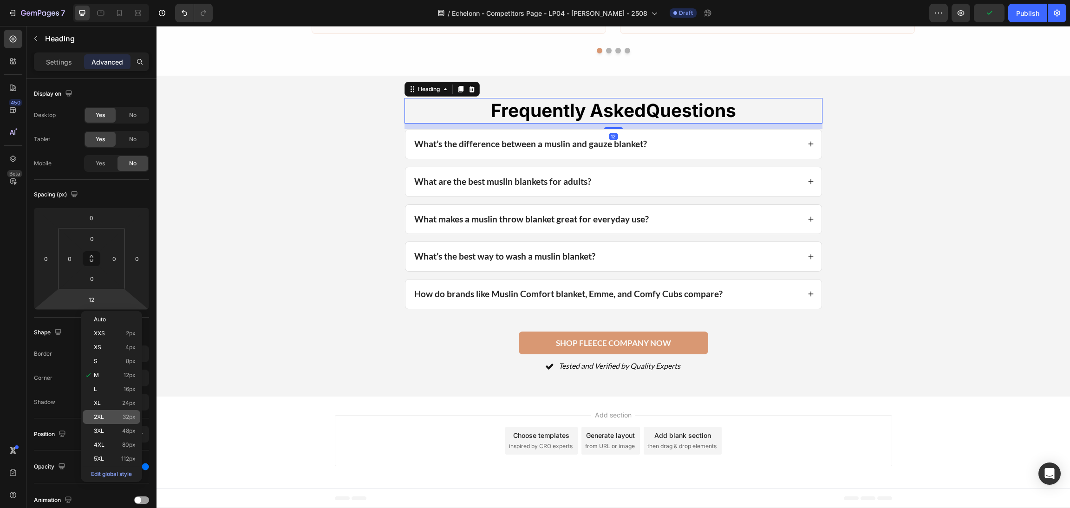
click at [112, 420] on p "2XL 32px" at bounding box center [115, 417] width 42 height 6
type input "32"
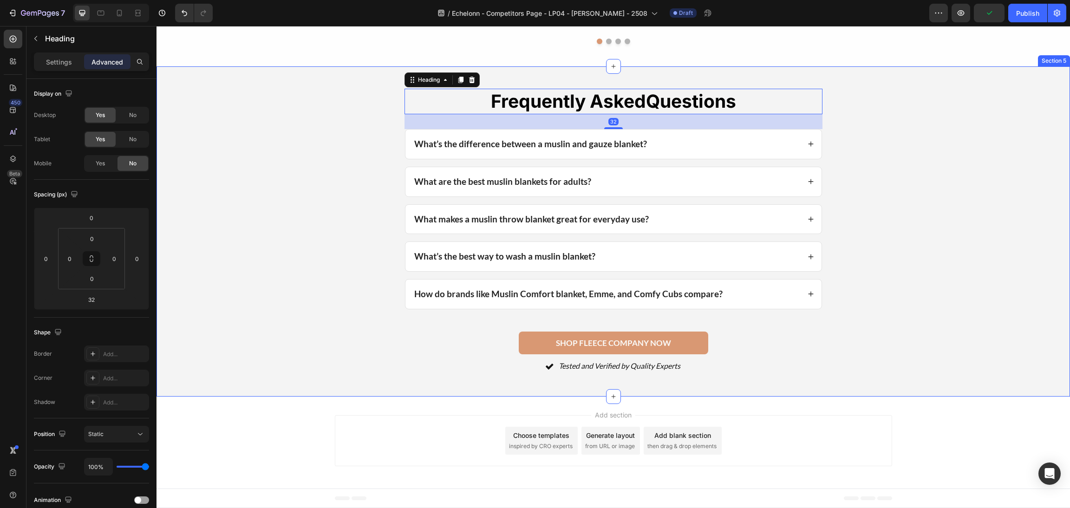
click at [858, 340] on div "Frequently Asked Questions Heading 32 What’s the difference between a muslin an…" at bounding box center [613, 232] width 891 height 286
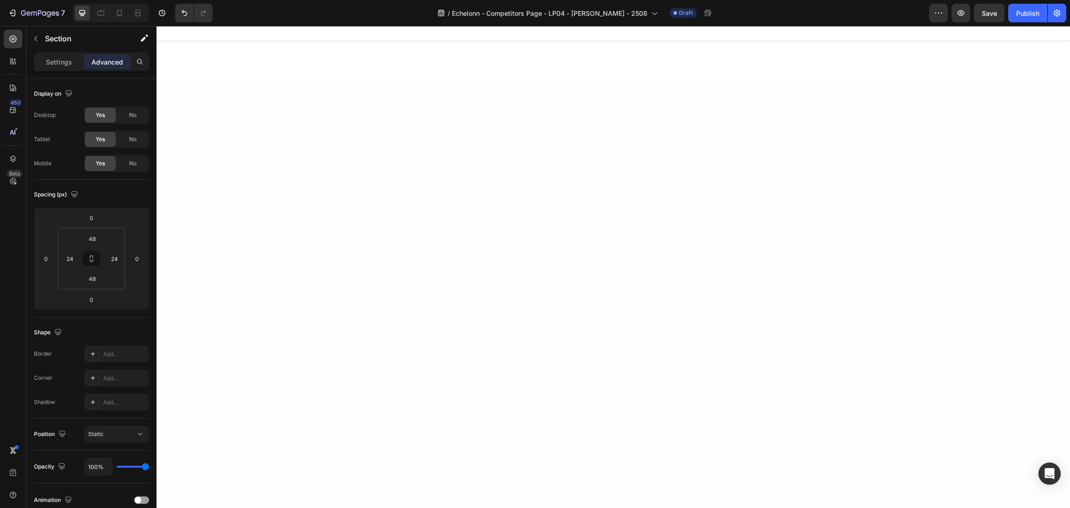
scroll to position [0, 0]
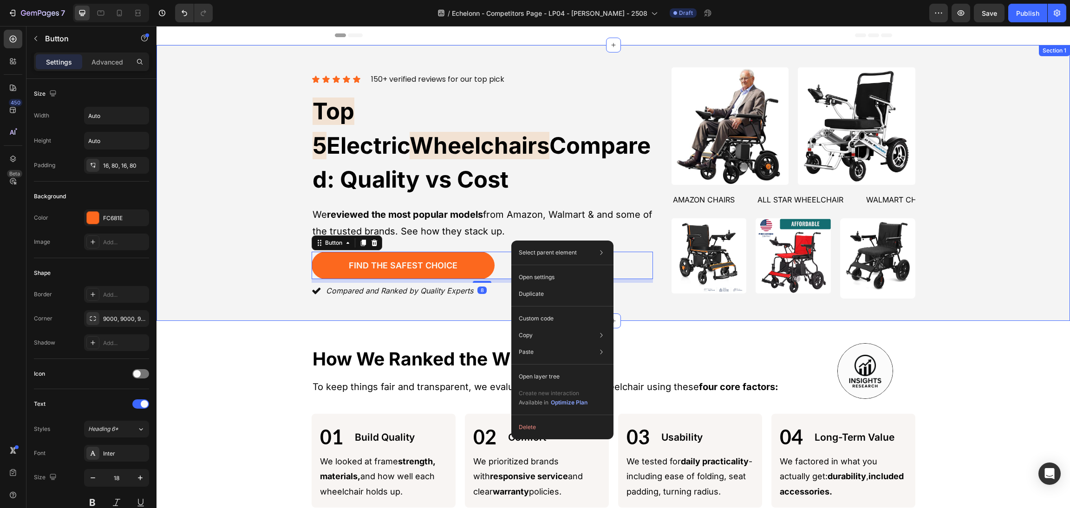
click at [1012, 221] on div "Icon Icon Icon Icon Icon Icon List 150+ verified reviews for our top pick Text …" at bounding box center [613, 182] width 891 height 231
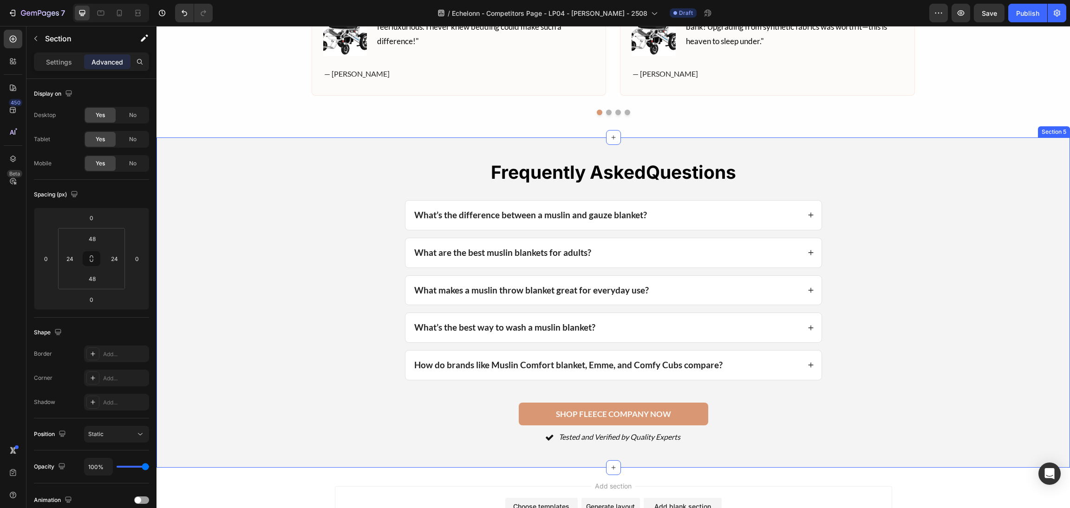
scroll to position [1051, 0]
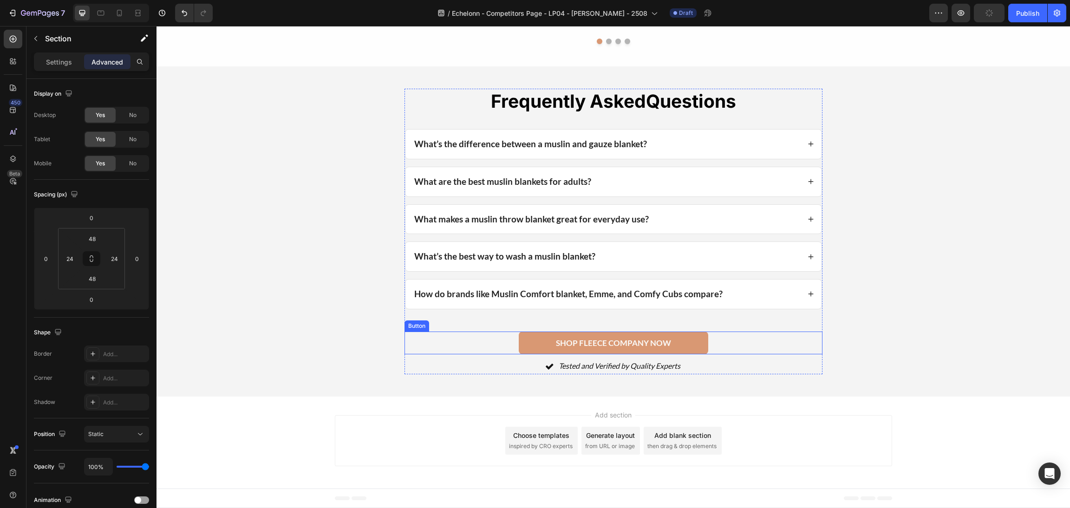
click at [727, 345] on div "shop fleece company now Button" at bounding box center [613, 342] width 418 height 23
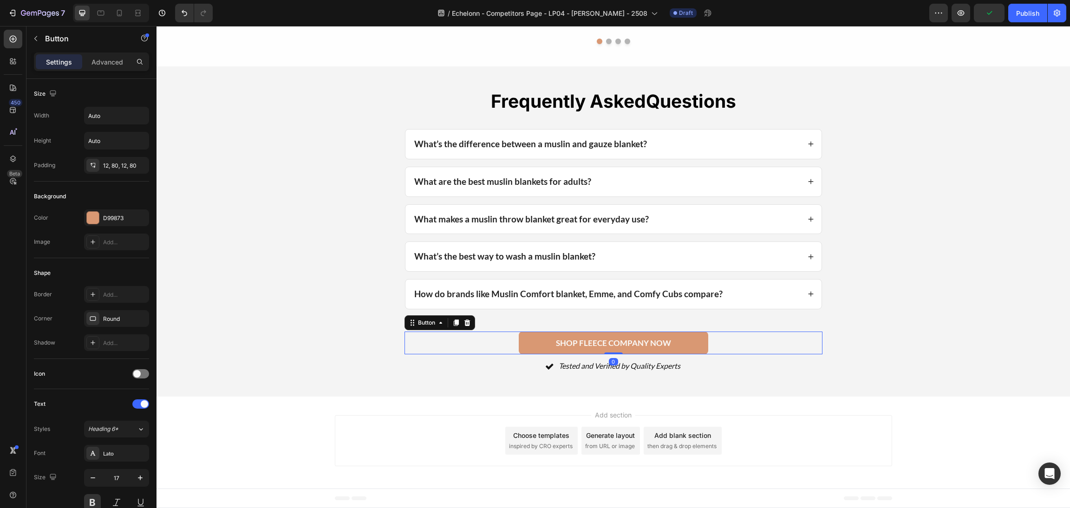
click at [464, 323] on icon at bounding box center [467, 322] width 6 height 6
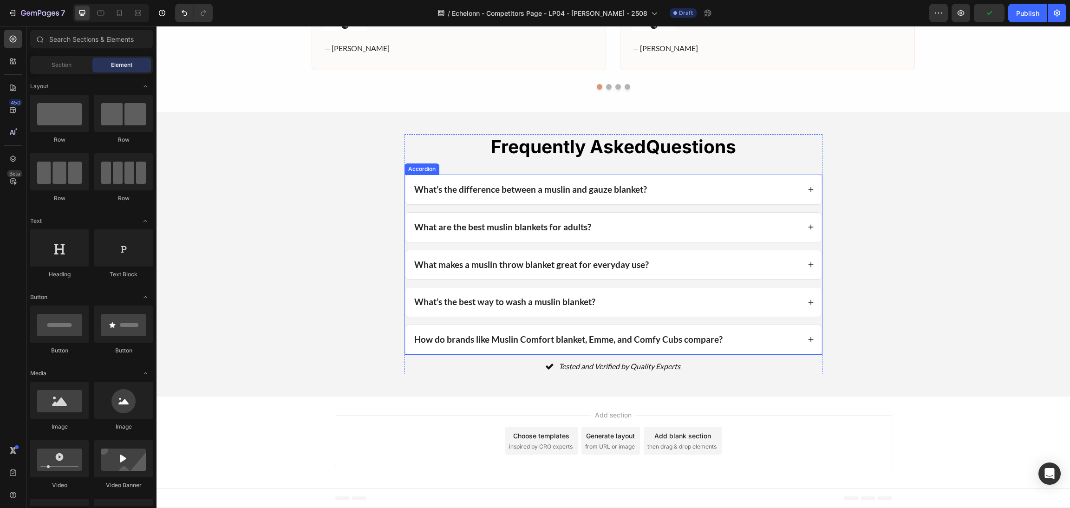
scroll to position [1006, 0]
click at [702, 364] on div "Tested and Verified by Quality Experts" at bounding box center [613, 366] width 418 height 16
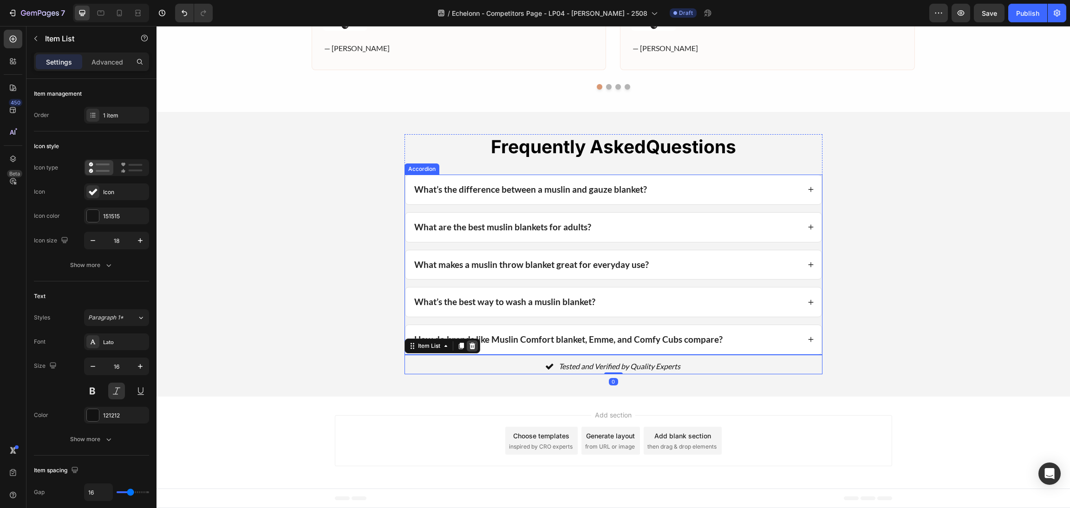
click at [469, 344] on icon at bounding box center [471, 345] width 7 height 7
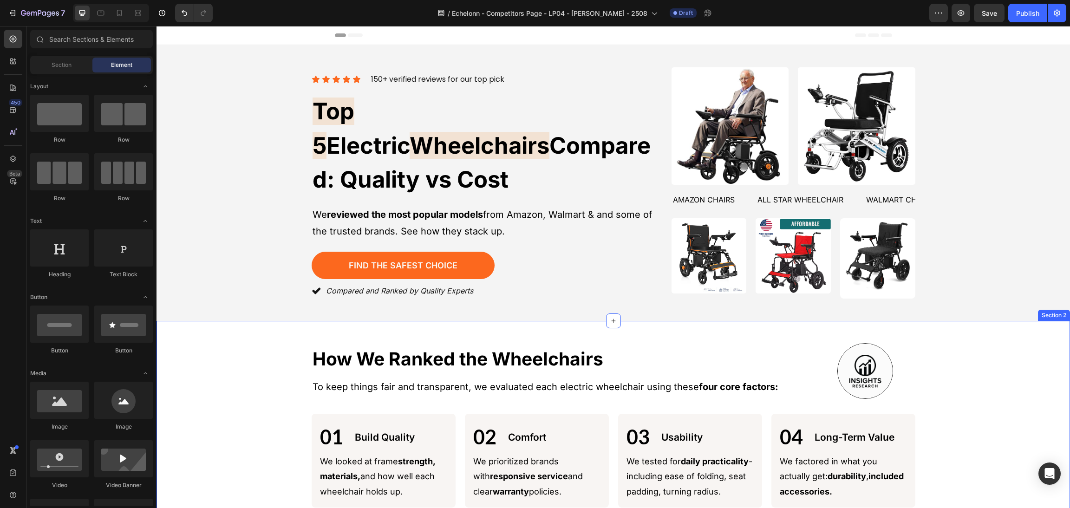
scroll to position [417, 0]
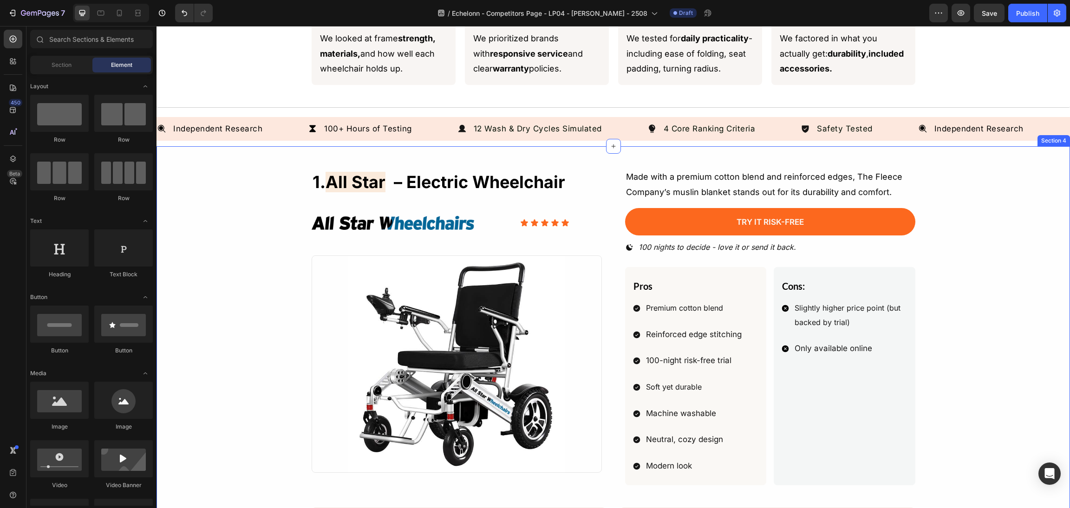
click at [971, 324] on div "1. all star – electric wheelchair Heading Image Icon Icon Icon Icon Icon Icon L…" at bounding box center [613, 421] width 891 height 504
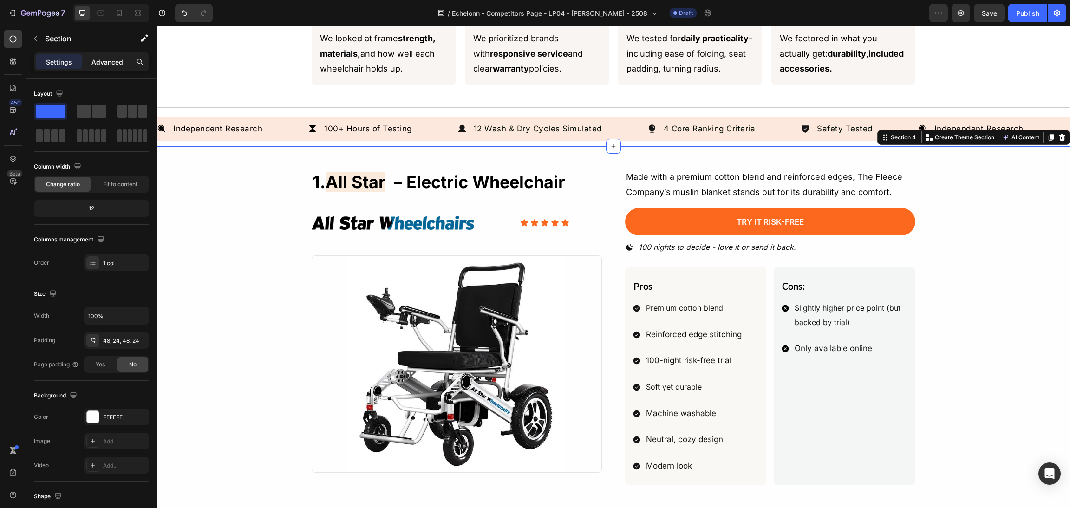
click at [100, 63] on p "Advanced" at bounding box center [107, 62] width 32 height 10
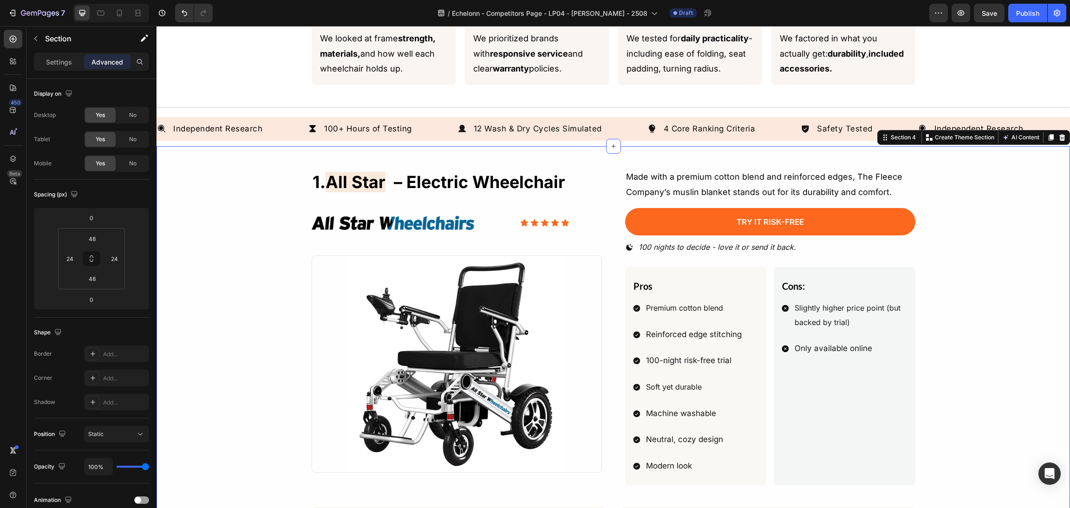
click at [282, 247] on div "1. all star – electric wheelchair Heading Image Icon Icon Icon Icon Icon Icon L…" at bounding box center [613, 421] width 891 height 504
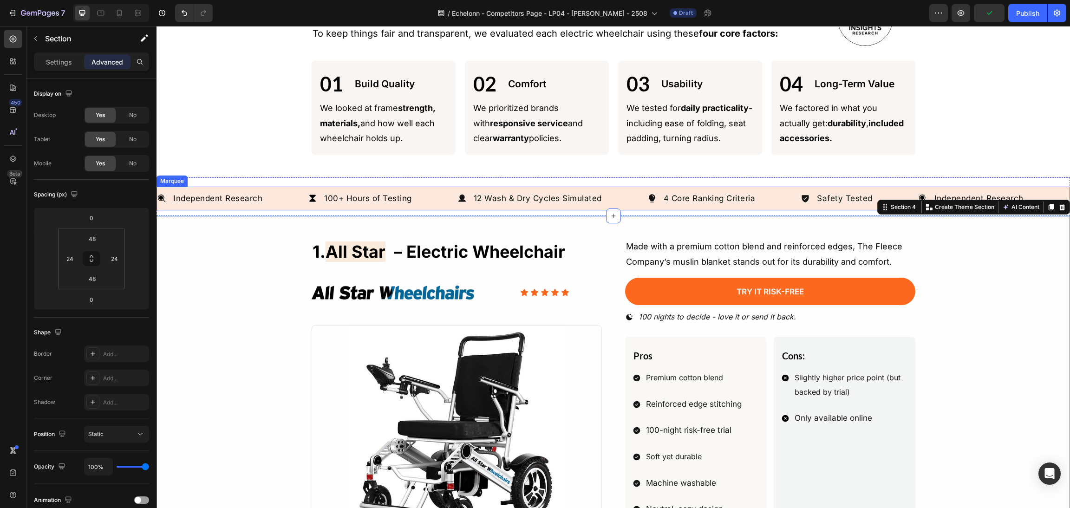
click at [691, 178] on div "Independent Research Item List 100+ Hours of Testing Item List 12 Wash & Dry Cy…" at bounding box center [612, 196] width 913 height 39
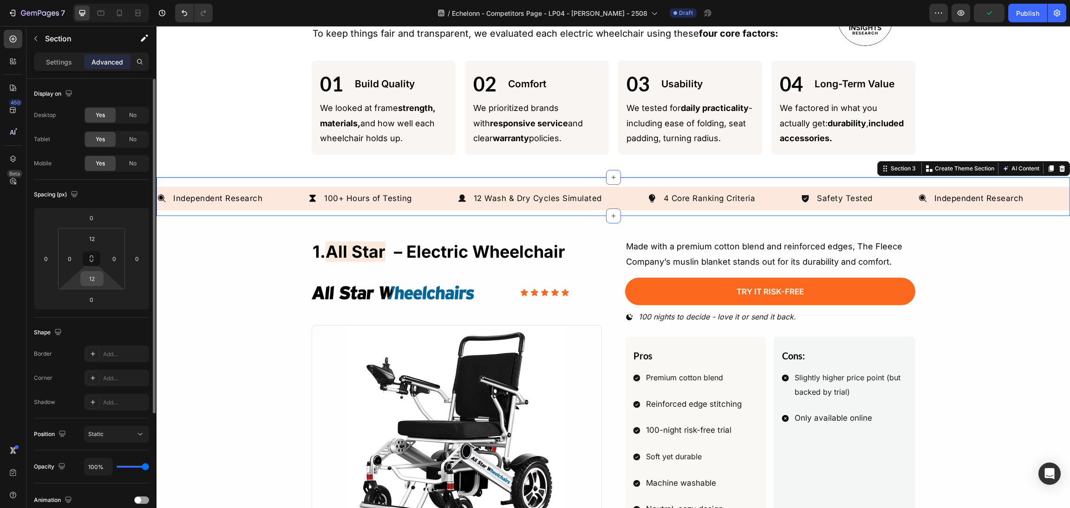
click at [89, 280] on input "12" at bounding box center [92, 279] width 19 height 14
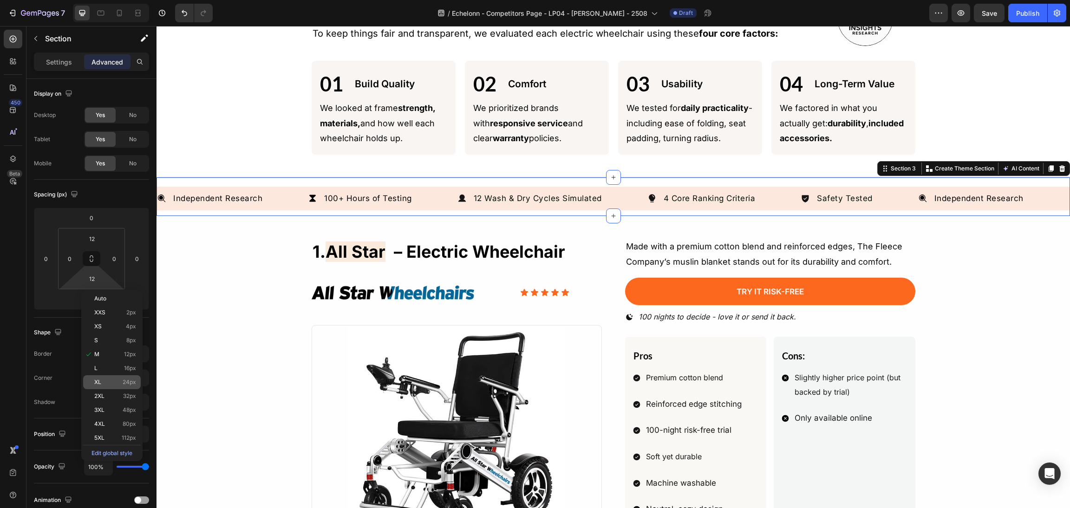
click at [105, 382] on p "XL 24px" at bounding box center [115, 382] width 42 height 6
type input "24"
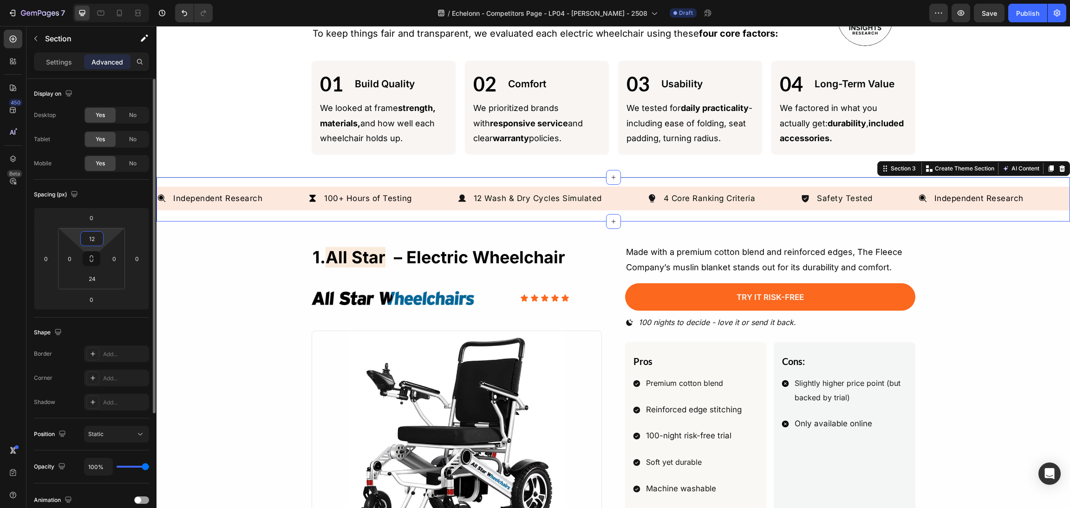
click at [90, 238] on input "12" at bounding box center [92, 239] width 19 height 14
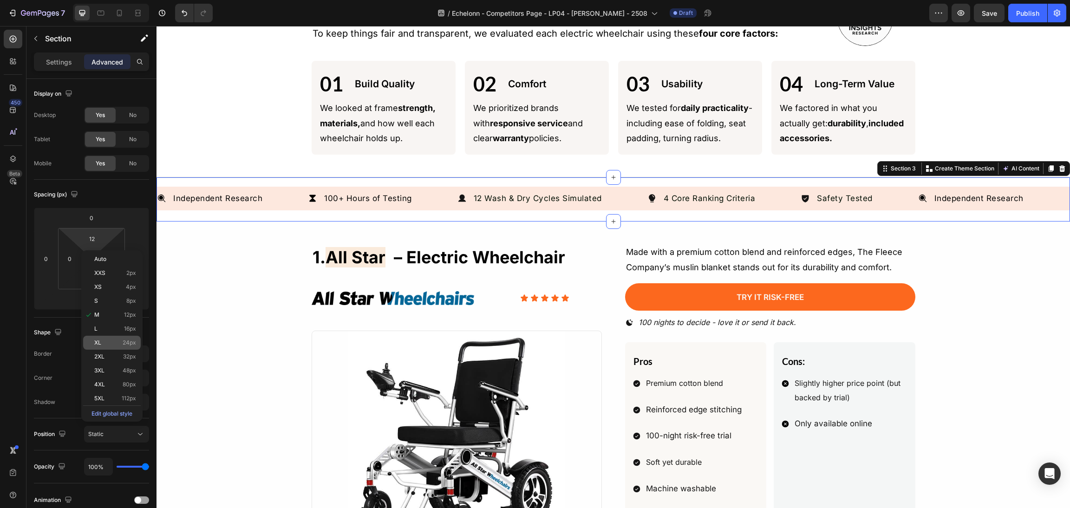
click at [129, 339] on span "24px" at bounding box center [129, 342] width 13 height 6
type input "24"
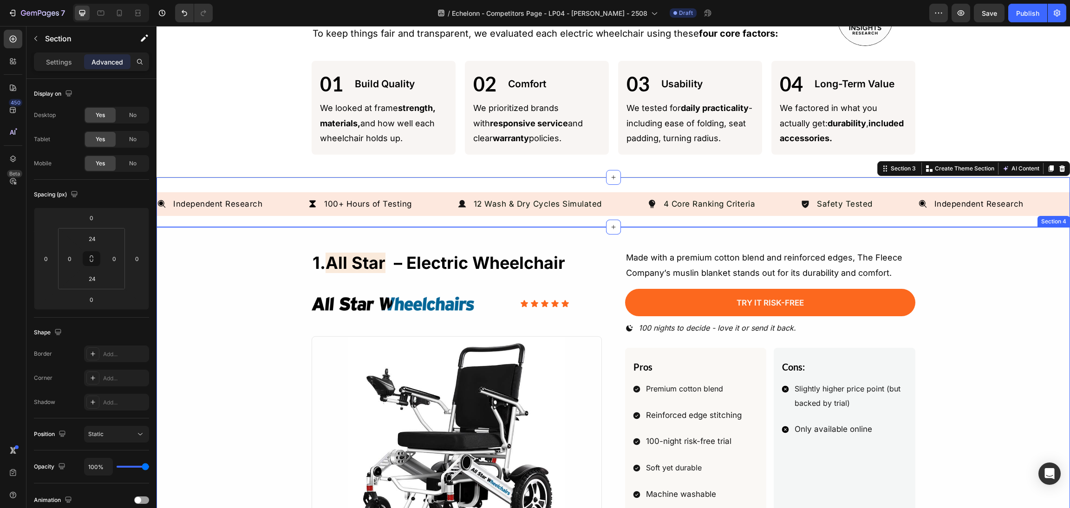
click at [965, 287] on div "1. all star – electric wheelchair Heading Image Icon Icon Icon Icon Icon Icon L…" at bounding box center [613, 501] width 891 height 504
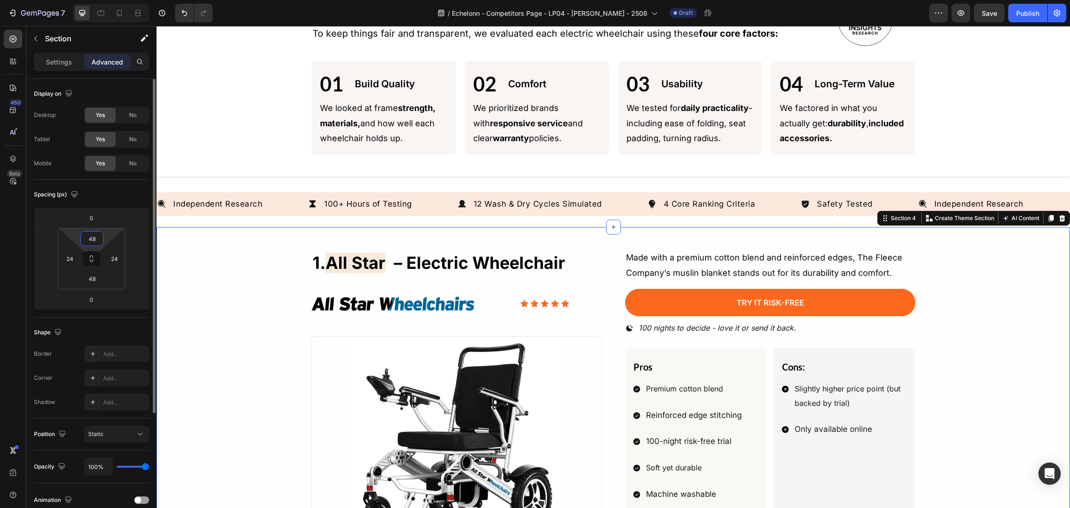
click at [96, 238] on input "48" at bounding box center [92, 239] width 19 height 14
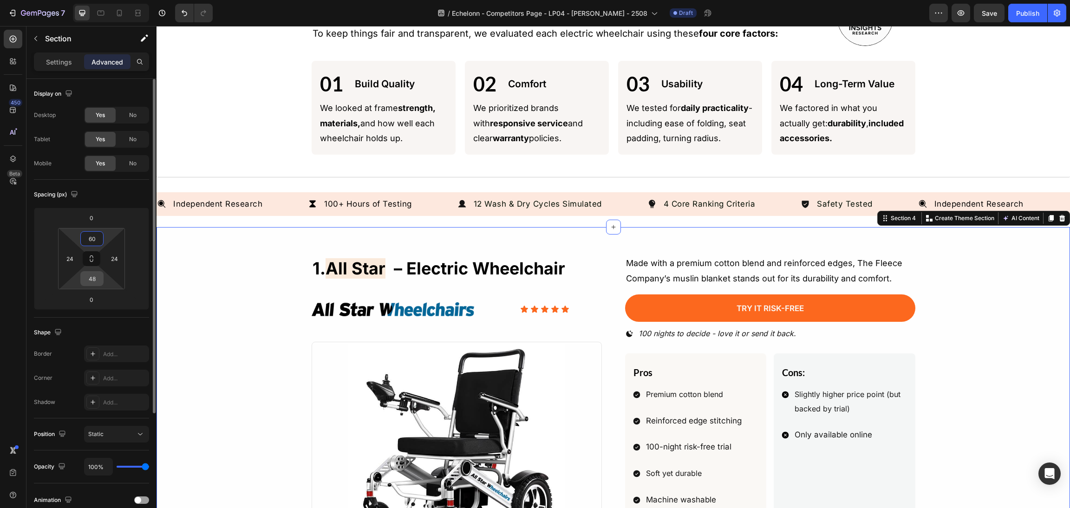
type input "60"
click at [93, 284] on input "48" at bounding box center [92, 279] width 19 height 14
type input "60"
click at [312, 121] on div "01 Text Block Build Quality Text Block Row We looked at frame strength, materia…" at bounding box center [384, 108] width 144 height 94
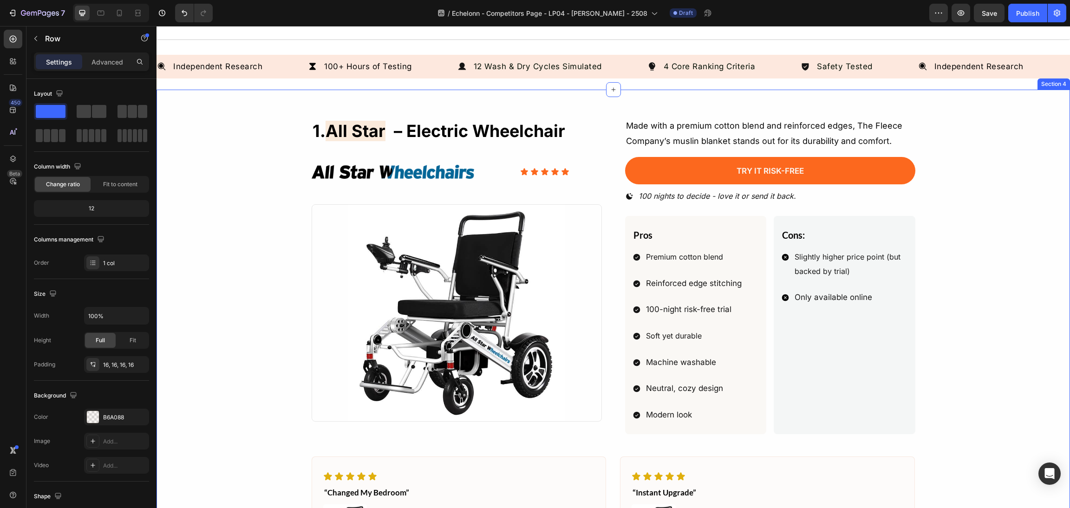
scroll to position [487, 0]
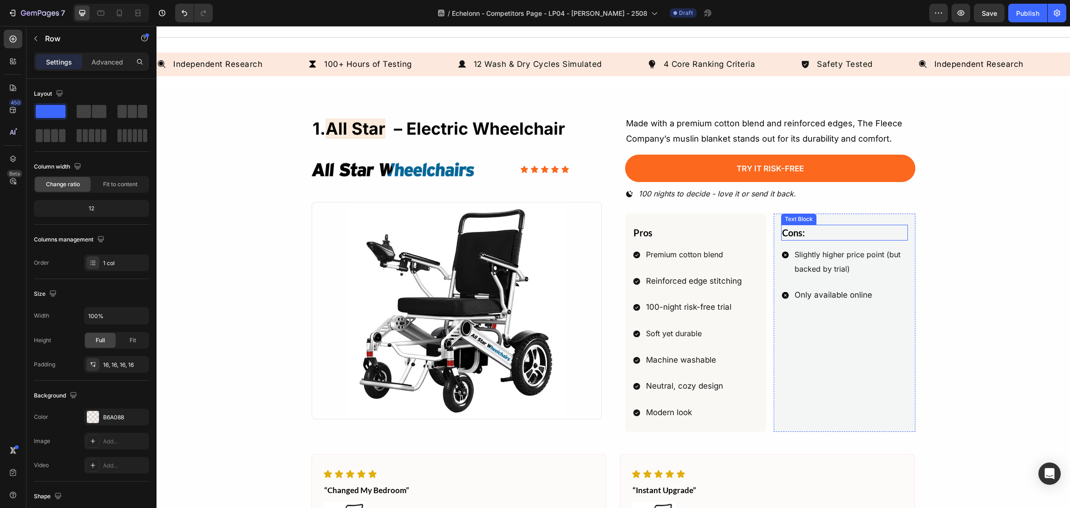
click at [846, 237] on div "Cons:" at bounding box center [844, 233] width 127 height 16
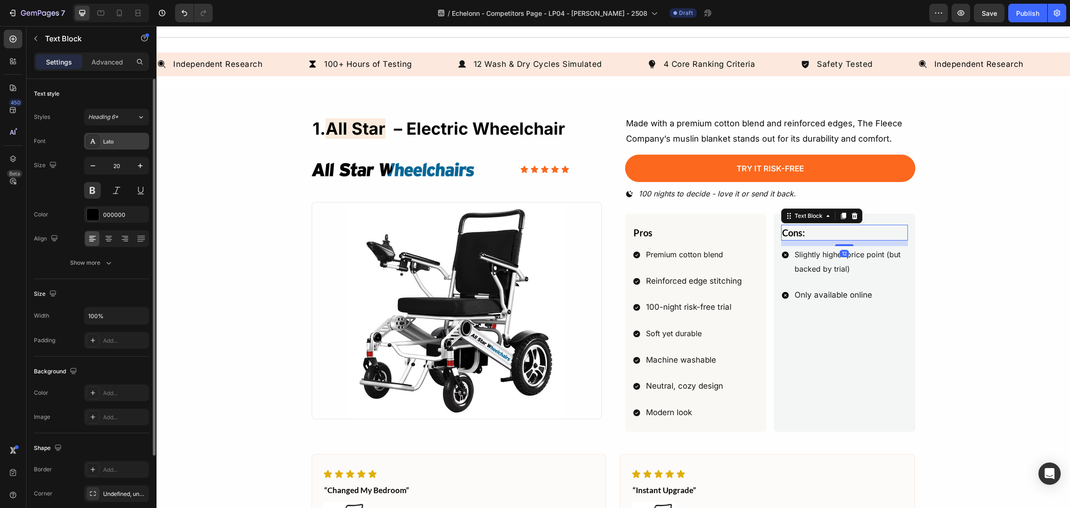
click at [120, 135] on div "Lato" at bounding box center [116, 141] width 65 height 17
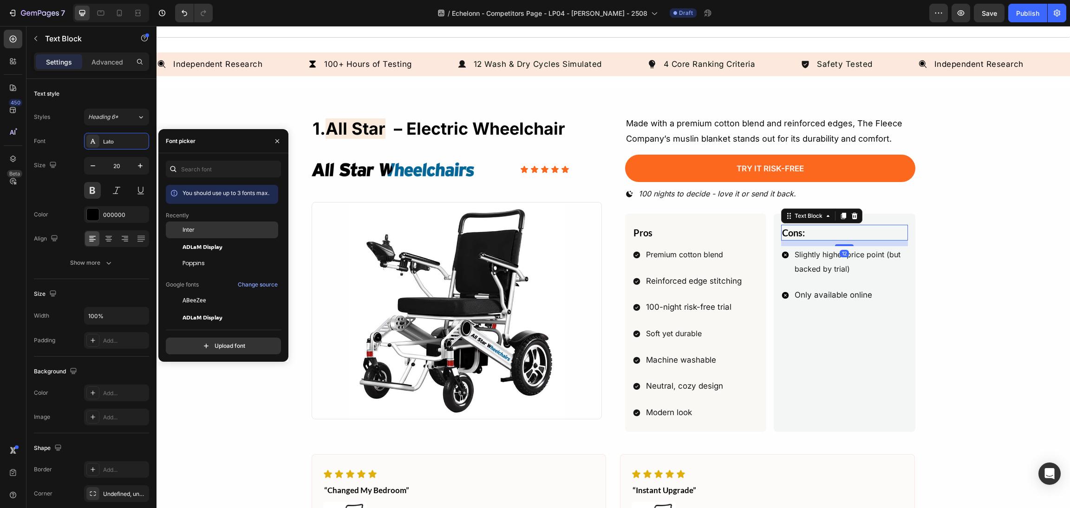
click at [217, 228] on div "Inter" at bounding box center [229, 230] width 94 height 8
click at [722, 234] on p "Pros" at bounding box center [695, 233] width 125 height 14
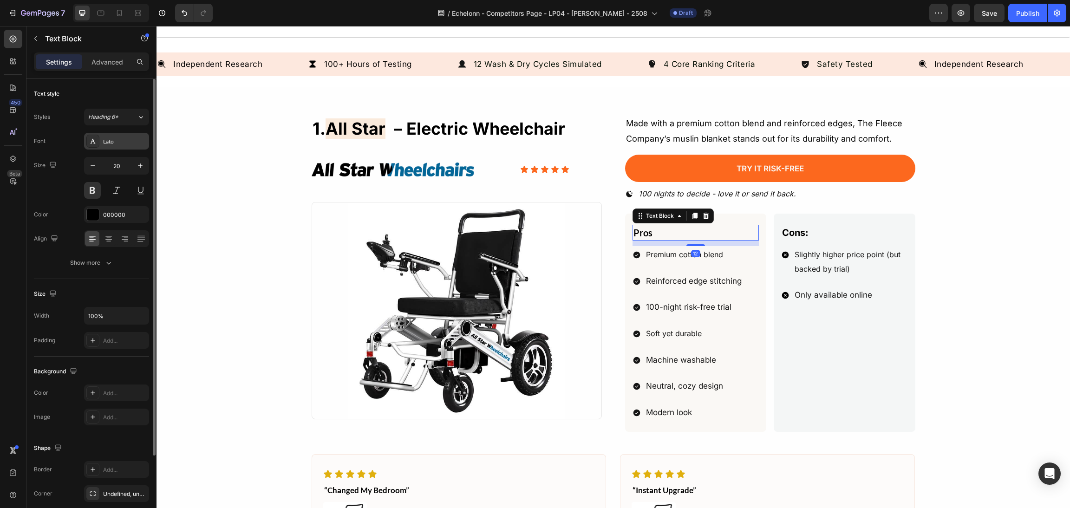
click at [110, 144] on div "Lato" at bounding box center [125, 141] width 44 height 8
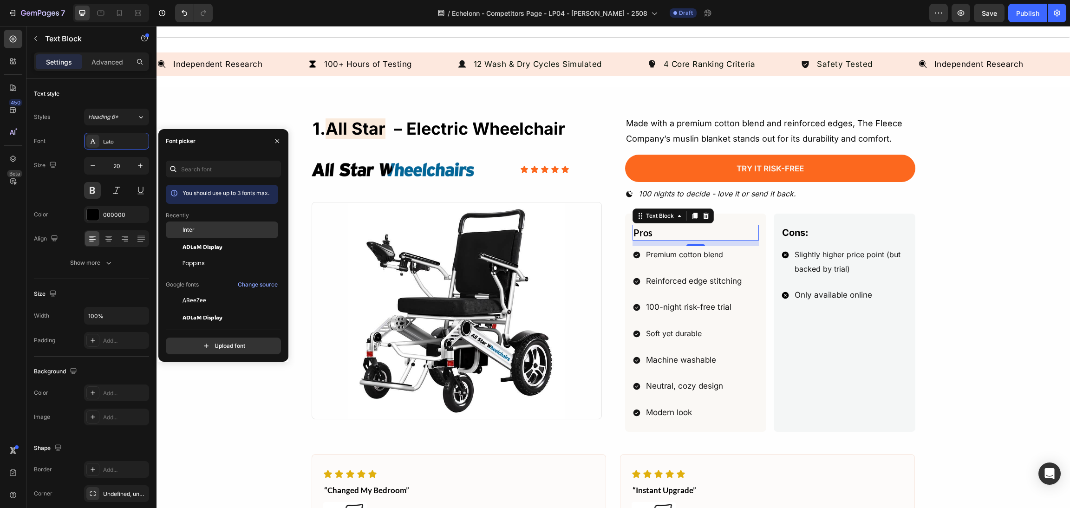
click at [197, 226] on div "Inter" at bounding box center [229, 230] width 94 height 8
click at [958, 268] on div "1. all star – electric wheelchair Heading Image Icon Icon Icon Icon Icon Icon L…" at bounding box center [613, 367] width 891 height 504
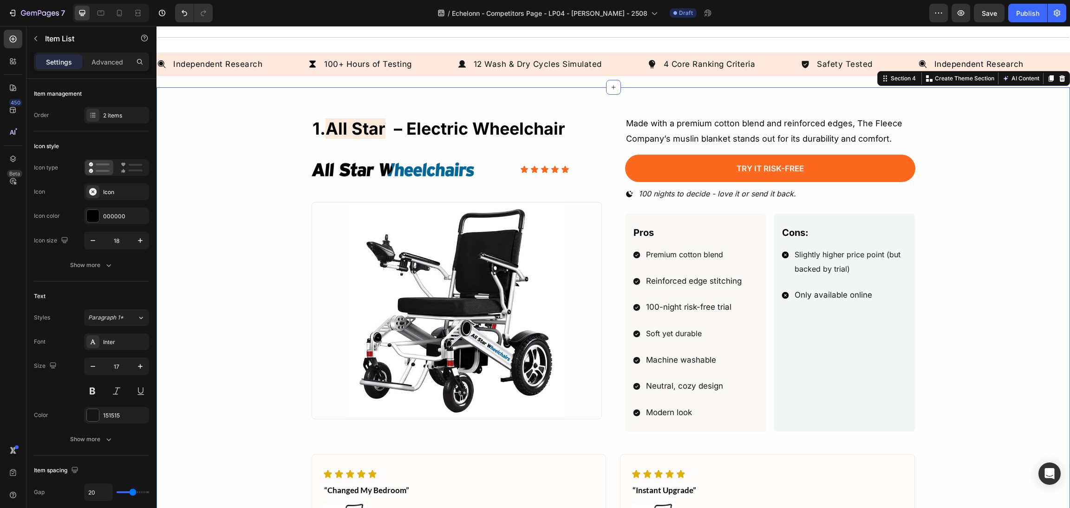
click at [896, 273] on p "Slightly higher price point (but backed by trial)" at bounding box center [850, 261] width 112 height 28
click at [892, 285] on div "Slightly higher price point (but backed by trial) Only available online" at bounding box center [844, 275] width 127 height 58
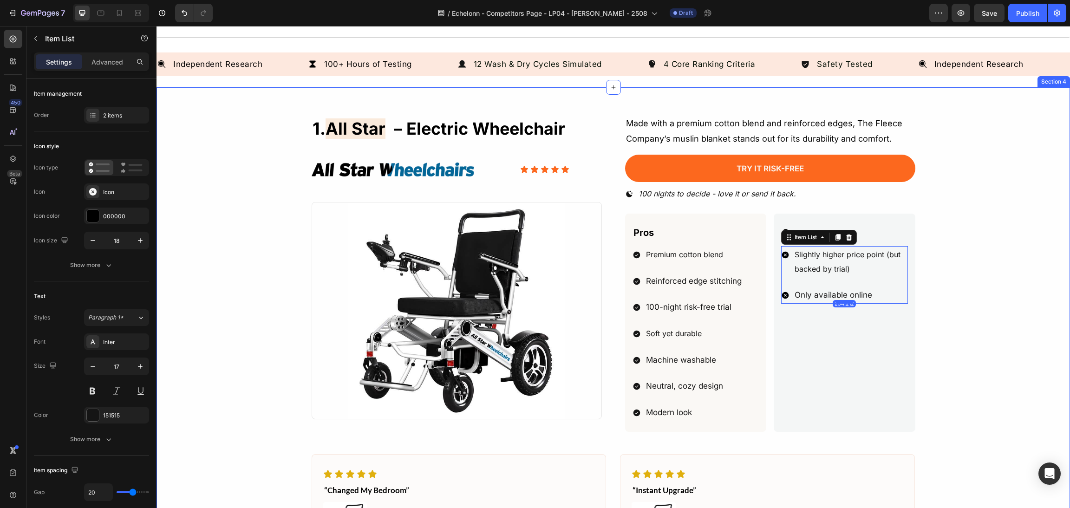
click at [1026, 298] on div "1. all star – electric wheelchair Heading Image Icon Icon Icon Icon Icon Icon L…" at bounding box center [613, 367] width 891 height 504
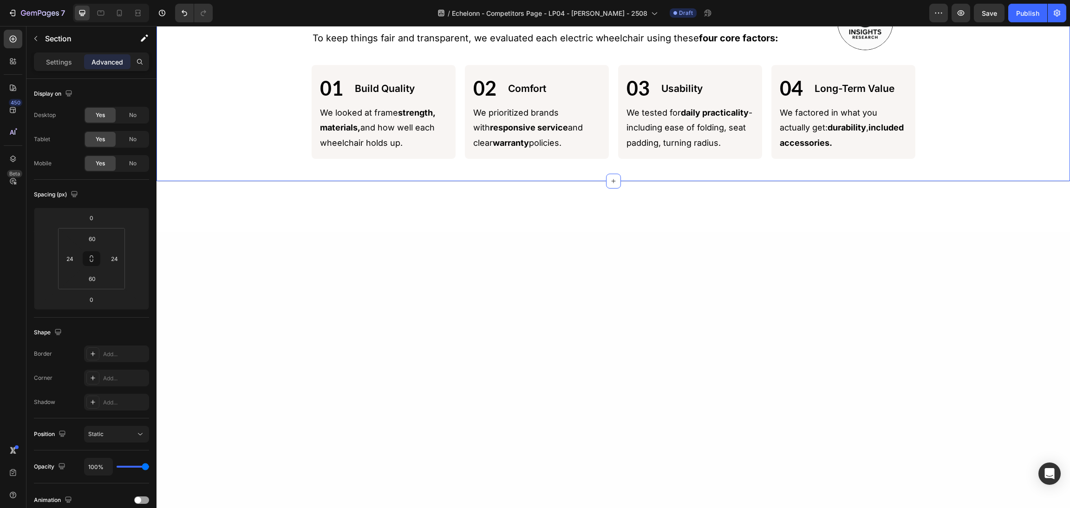
scroll to position [0, 0]
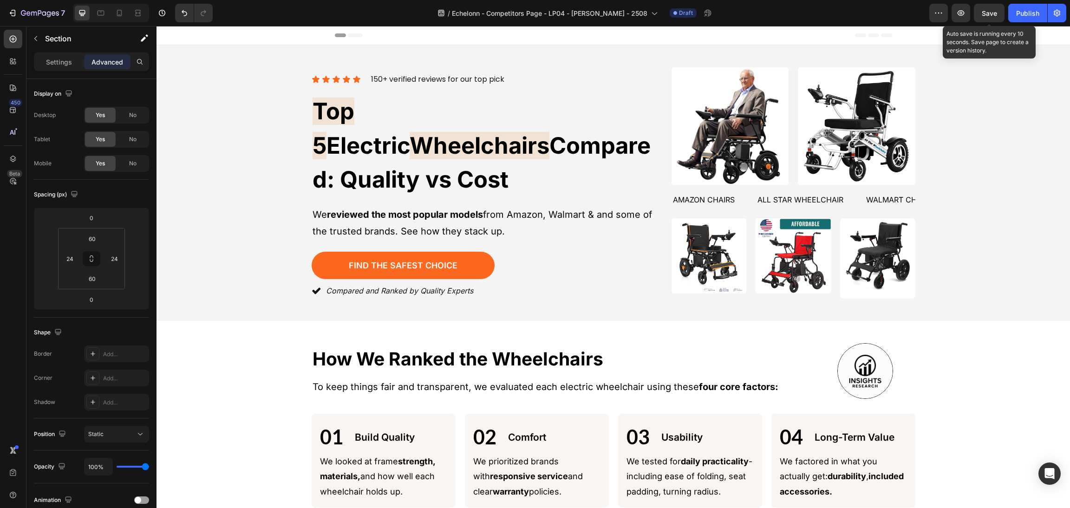
click at [988, 9] on span "Save" at bounding box center [988, 13] width 15 height 8
click at [993, 19] on button "Save" at bounding box center [989, 13] width 31 height 19
click at [990, 4] on button "Save" at bounding box center [989, 13] width 31 height 19
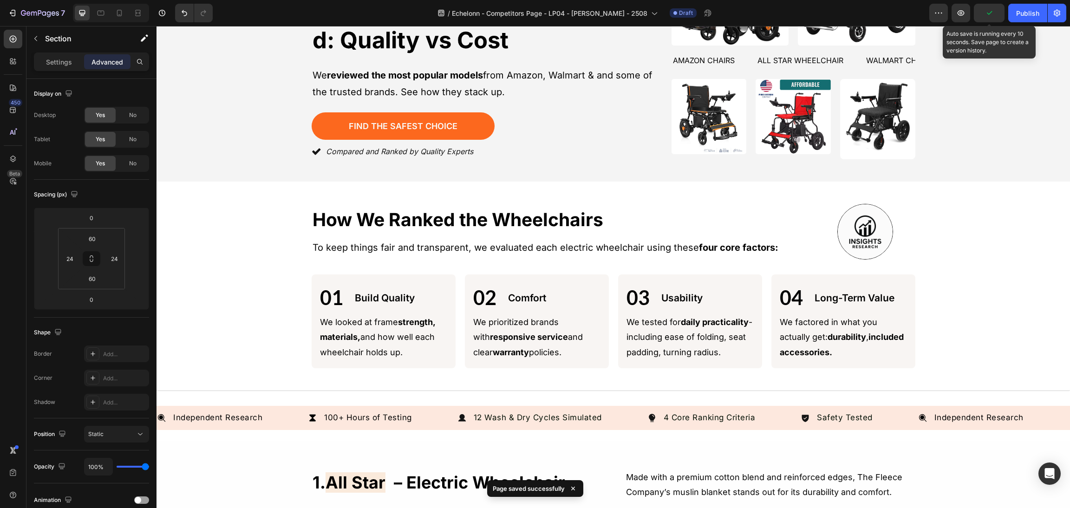
click at [990, 12] on icon "button" at bounding box center [988, 12] width 9 height 9
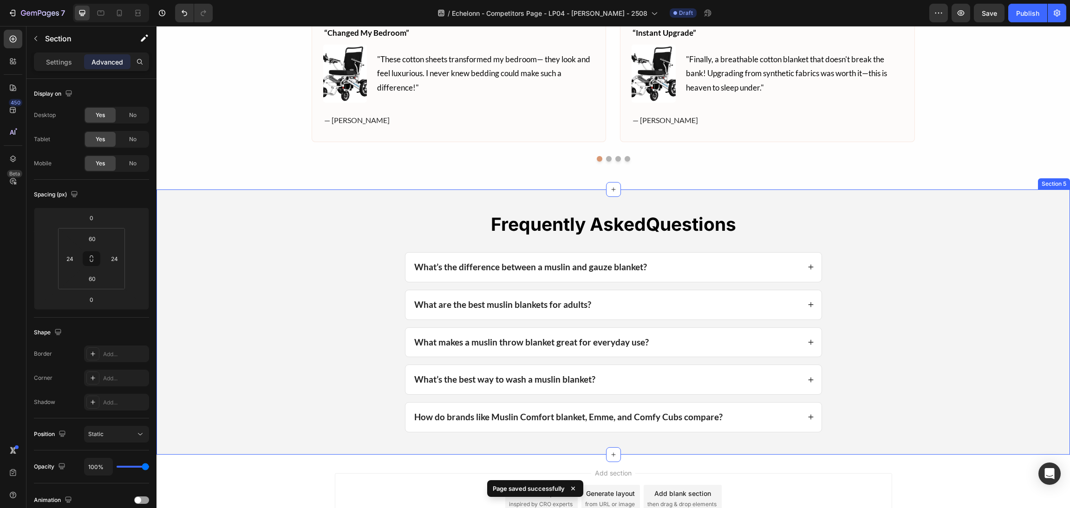
scroll to position [1008, 0]
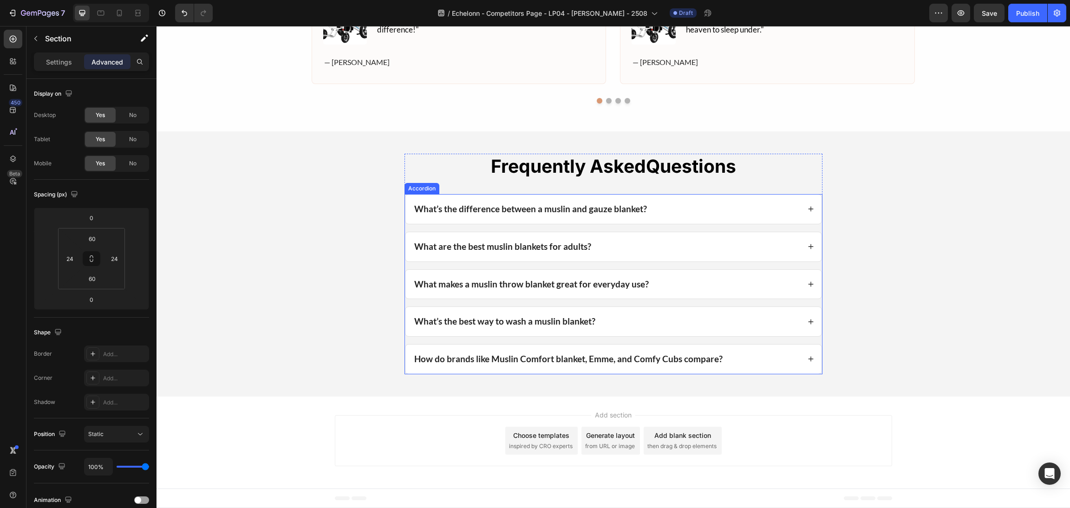
click at [644, 327] on div "What’s the best way to wash a muslin blanket?" at bounding box center [606, 321] width 387 height 14
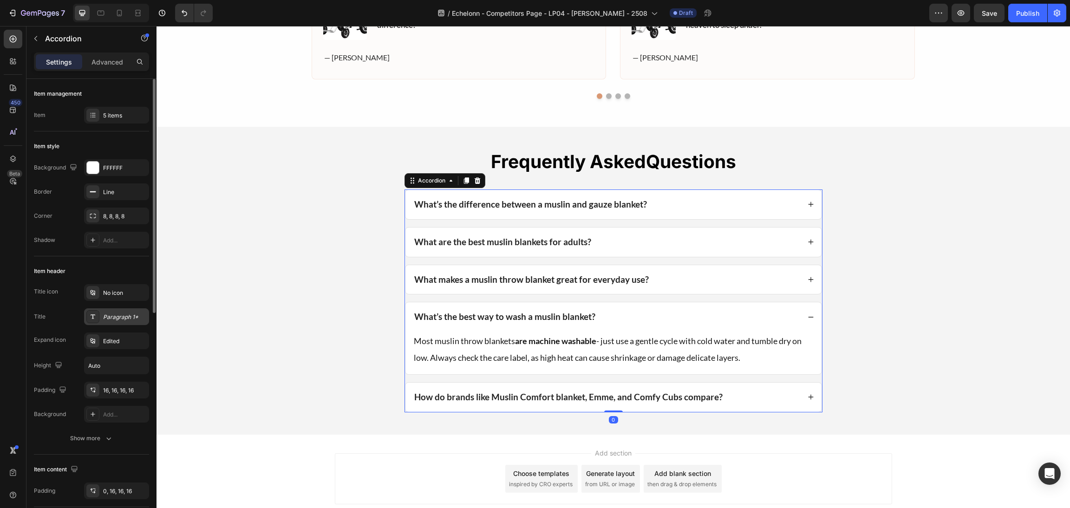
click at [108, 318] on div "Paragraph 1*" at bounding box center [125, 317] width 44 height 8
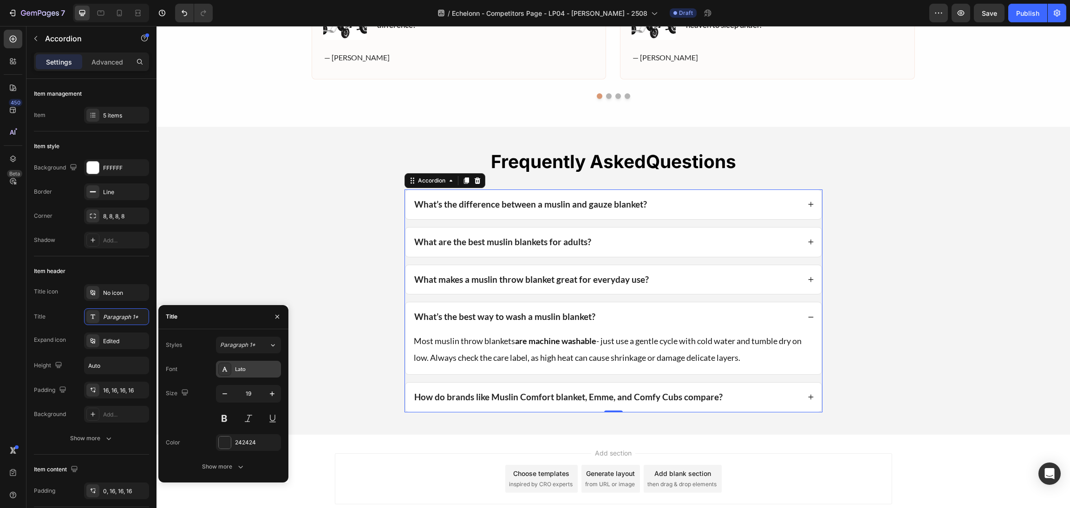
click at [251, 368] on div "Lato" at bounding box center [257, 369] width 44 height 8
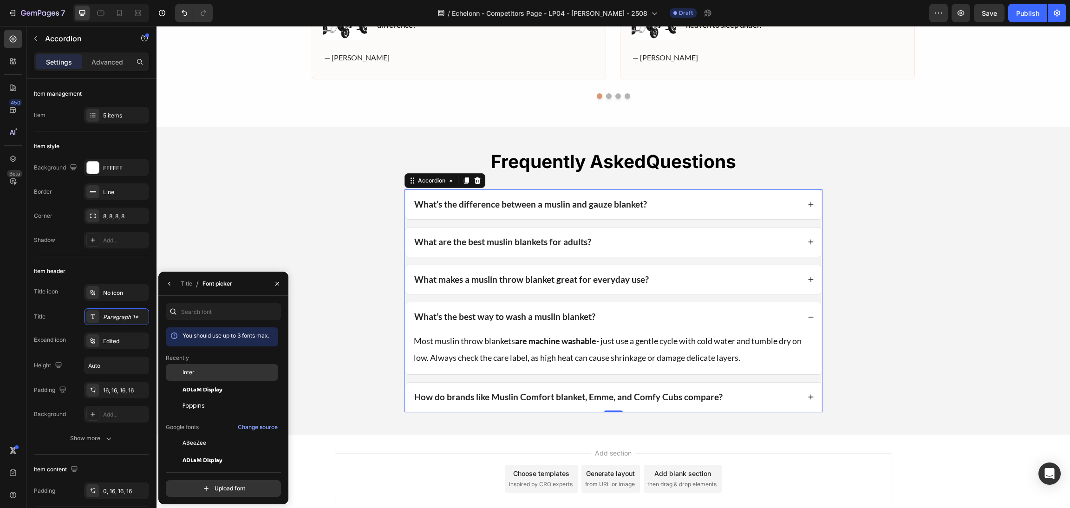
click at [221, 370] on div "Inter" at bounding box center [229, 372] width 94 height 8
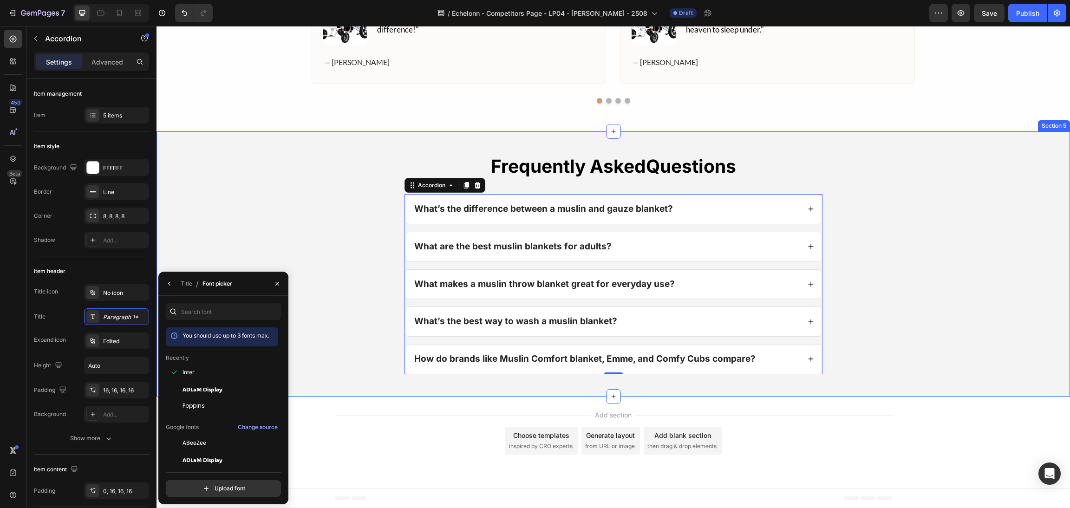
click at [863, 250] on div "Frequently Asked Questions Heading What’s the difference between a muslin and g…" at bounding box center [613, 264] width 891 height 220
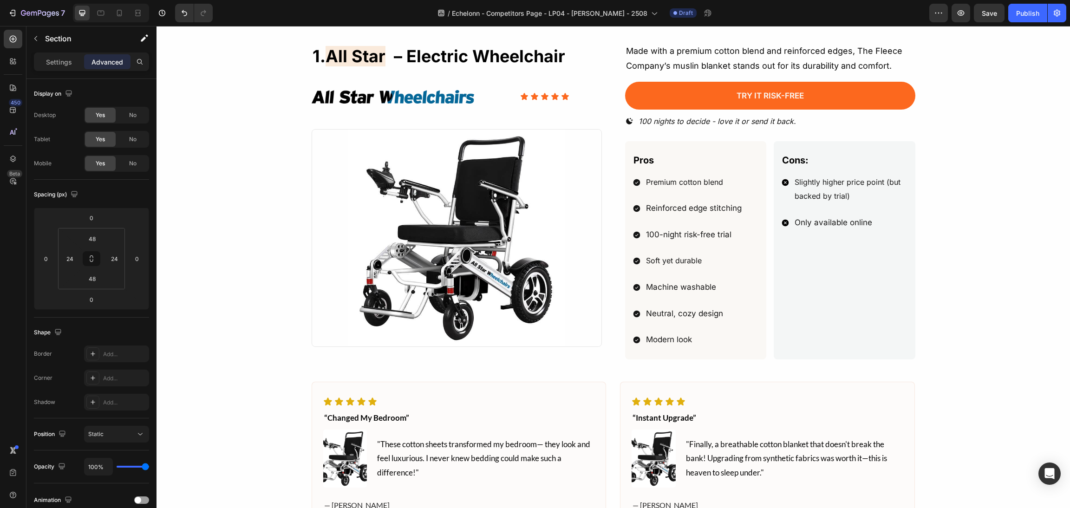
scroll to position [0, 0]
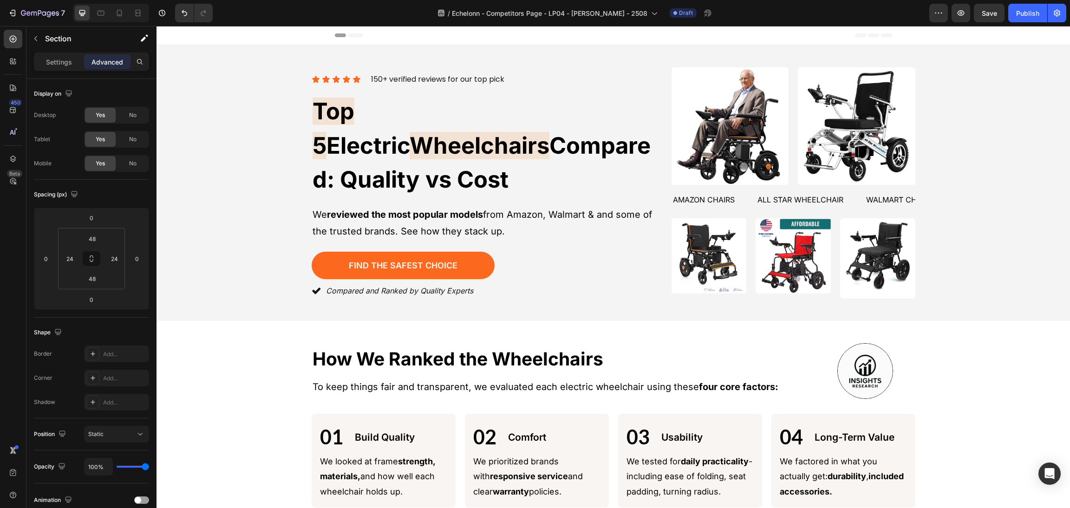
drag, startPoint x: 992, startPoint y: 14, endPoint x: 706, endPoint y: 279, distance: 390.0
click at [992, 14] on span "Save" at bounding box center [988, 13] width 15 height 8
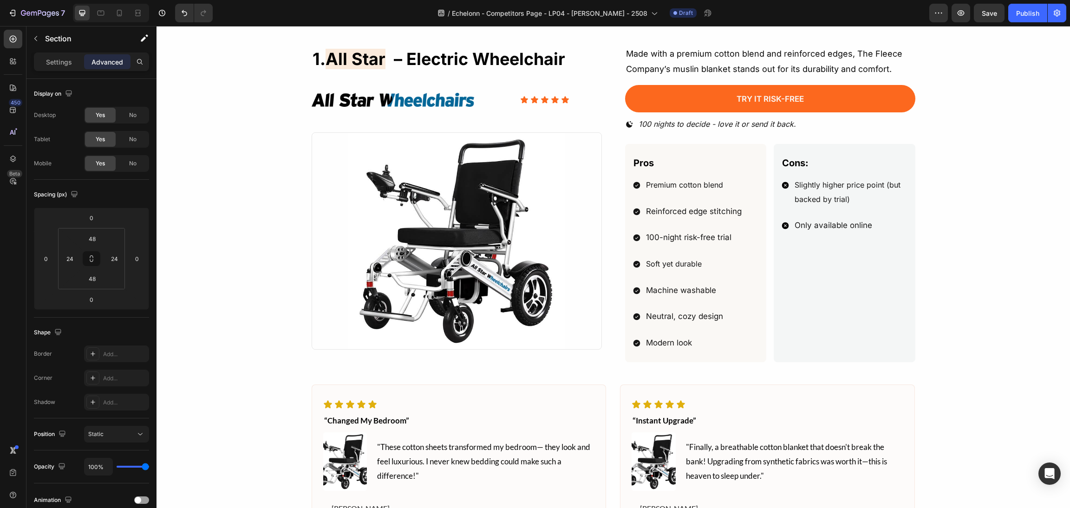
scroll to position [487, 0]
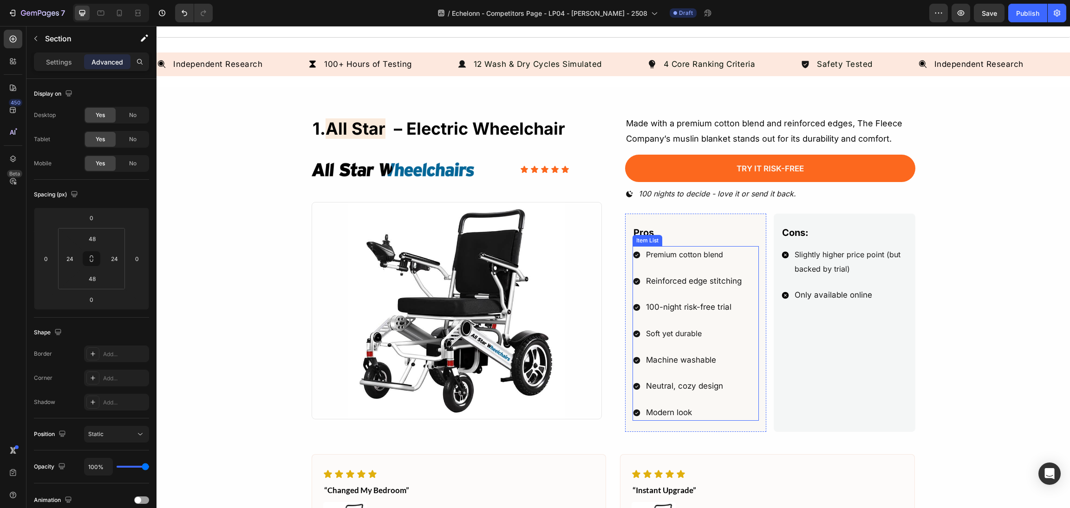
click at [719, 252] on p "Premium cotton blend" at bounding box center [694, 254] width 96 height 14
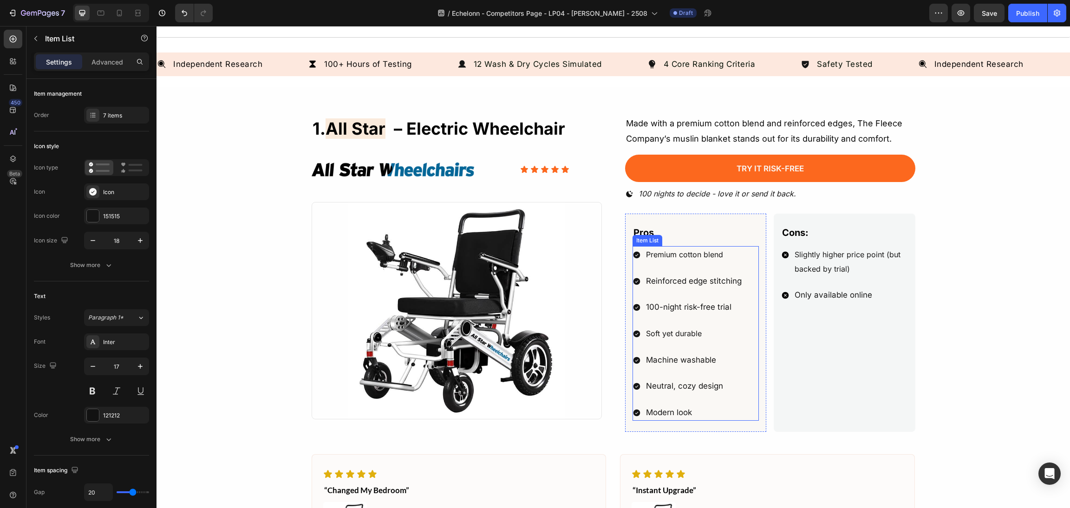
click at [722, 255] on p "Premium cotton blend" at bounding box center [694, 254] width 96 height 14
click at [728, 257] on p "Premium cotton blend" at bounding box center [694, 254] width 96 height 14
drag, startPoint x: 727, startPoint y: 255, endPoint x: 565, endPoint y: 260, distance: 162.6
click at [565, 260] on div "1. all star – electric wheelchair Heading Image Icon Icon Icon Icon Icon Icon L…" at bounding box center [614, 273] width 604 height 317
click at [719, 299] on div "100-night risk-free trial" at bounding box center [693, 307] width 98 height 17
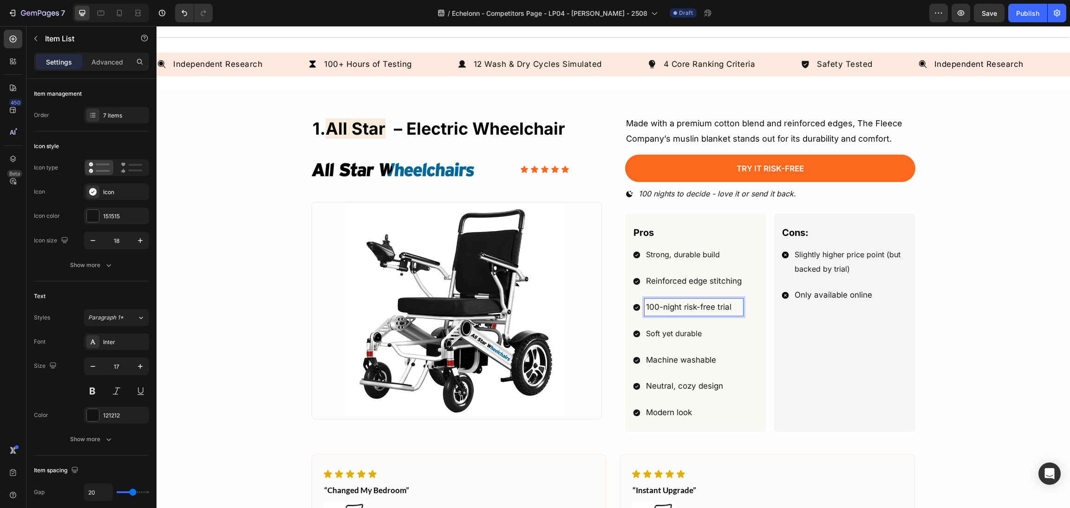
click at [723, 304] on p "100-night risk-free trial" at bounding box center [694, 307] width 96 height 14
drag, startPoint x: 729, startPoint y: 306, endPoint x: 577, endPoint y: 315, distance: 152.5
click at [577, 315] on div "1. all star – electric wheelchair Heading Image Icon Icon Icon Icon Icon Icon L…" at bounding box center [614, 273] width 604 height 317
click at [722, 284] on p "Reinforced edge stitching" at bounding box center [694, 281] width 96 height 14
click at [735, 283] on div "Strong, durable build Reinforced edge stitching Easy returns & warranty Soft ye…" at bounding box center [695, 333] width 127 height 175
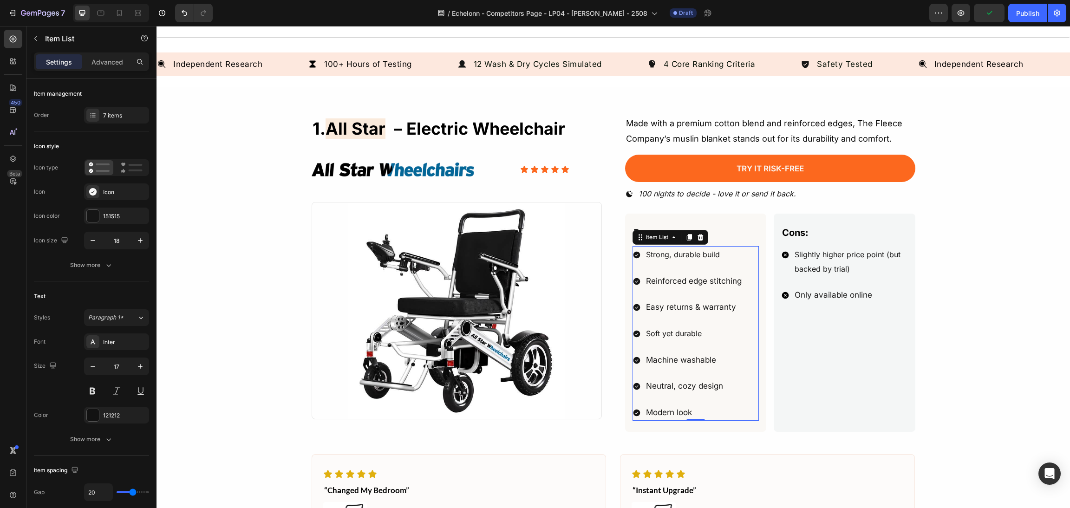
click at [734, 282] on p "Reinforced edge stitching" at bounding box center [694, 281] width 96 height 14
drag, startPoint x: 734, startPoint y: 282, endPoint x: 656, endPoint y: 278, distance: 78.5
click at [644, 276] on div "Reinforced edge stitching" at bounding box center [693, 281] width 98 height 17
click at [699, 334] on p "Soft yet durable" at bounding box center [695, 333] width 98 height 14
click at [704, 334] on p "Soft yet durable" at bounding box center [695, 333] width 98 height 14
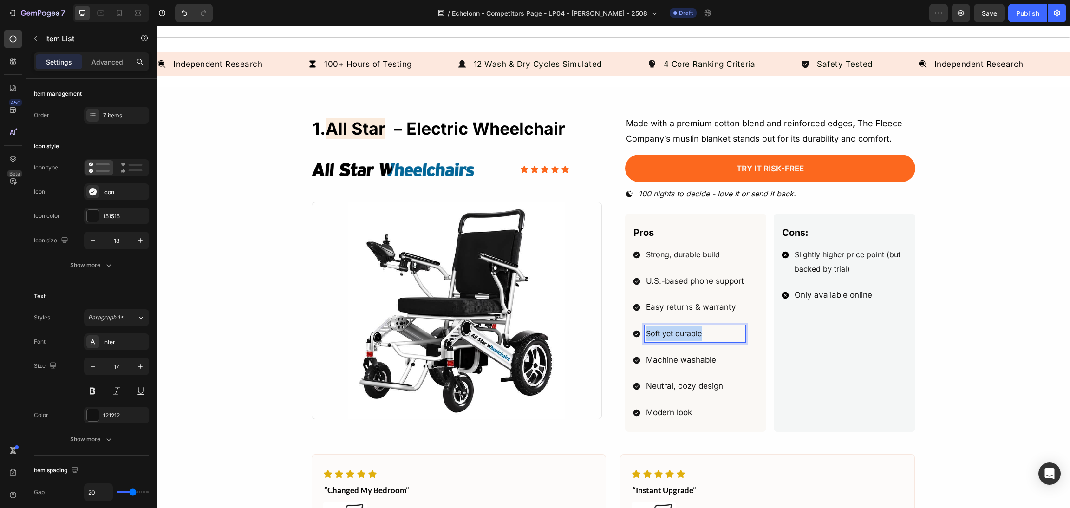
drag, startPoint x: 709, startPoint y: 334, endPoint x: 586, endPoint y: 331, distance: 123.5
click at [577, 330] on div "1. all star – electric wheelchair Heading Image Icon Icon Icon Icon Icon Icon L…" at bounding box center [614, 273] width 604 height 317
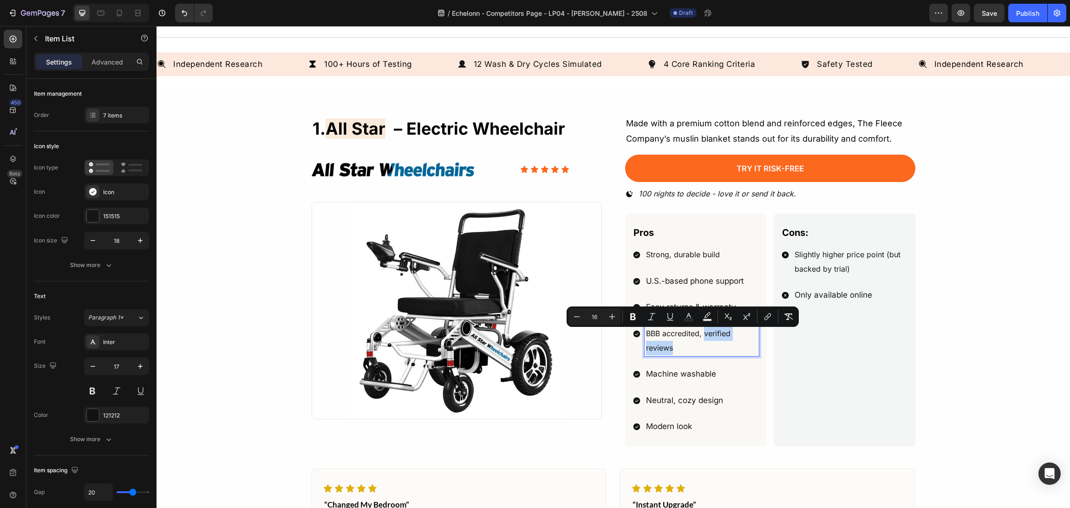
drag, startPoint x: 728, startPoint y: 351, endPoint x: 698, endPoint y: 337, distance: 32.8
click at [698, 337] on p "BBB accredited, verified reviews" at bounding box center [702, 340] width 112 height 28
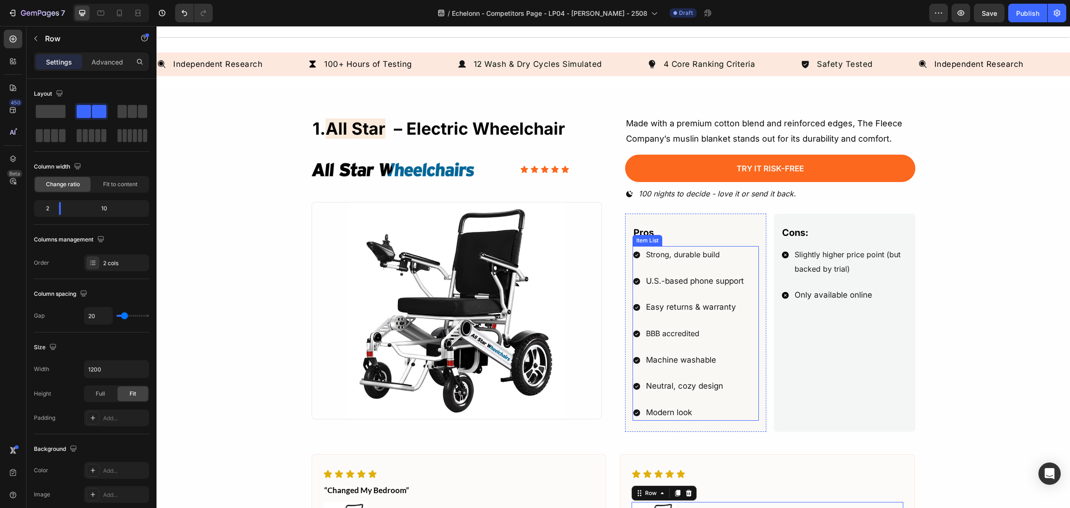
click at [694, 352] on div "Machine washable" at bounding box center [694, 359] width 101 height 17
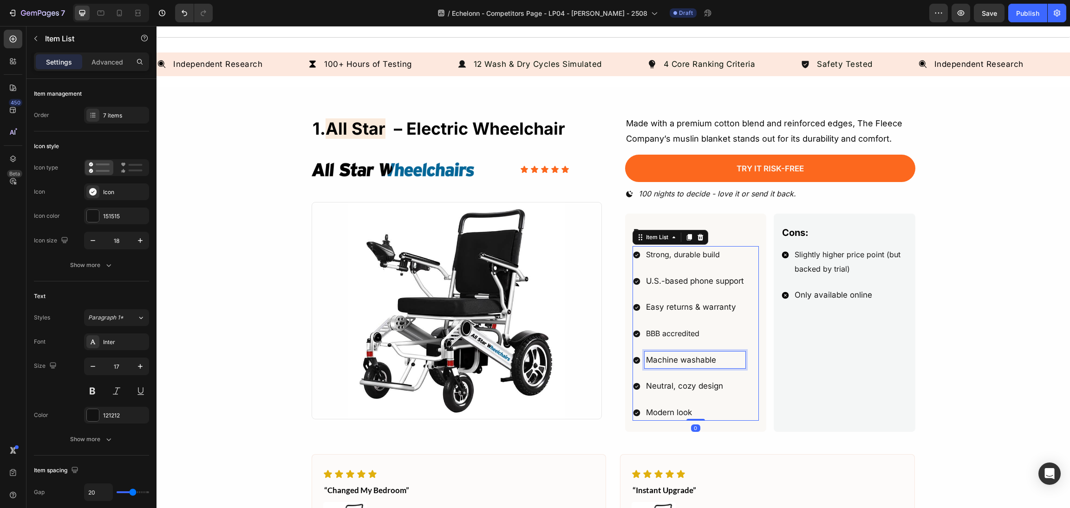
click at [718, 362] on p "Machine washable" at bounding box center [695, 360] width 98 height 14
drag, startPoint x: 725, startPoint y: 362, endPoint x: 698, endPoint y: 359, distance: 27.1
click at [581, 357] on div "1. all star – electric wheelchair Heading Image Icon Icon Icon Icon Icon Icon L…" at bounding box center [614, 273] width 604 height 317
drag, startPoint x: 700, startPoint y: 363, endPoint x: 550, endPoint y: 362, distance: 149.5
click at [550, 362] on div "1. all star – electric wheelchair Heading Image Icon Icon Icon Icon Icon Icon L…" at bounding box center [614, 273] width 604 height 317
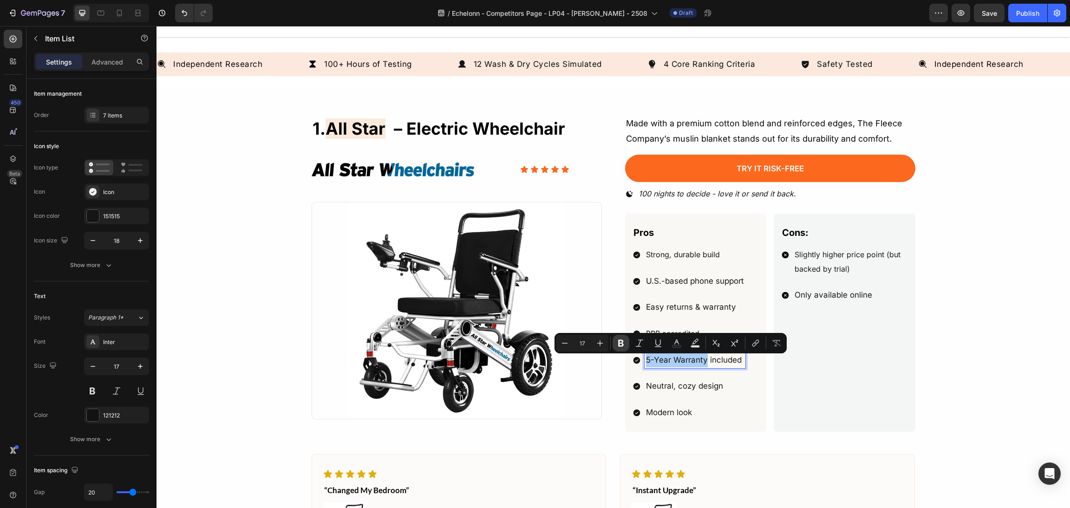
click at [617, 344] on icon "Editor contextual toolbar" at bounding box center [620, 342] width 9 height 9
click at [942, 337] on div "1. all star – electric wheelchair Heading Image Icon Icon Icon Icon Icon Icon L…" at bounding box center [613, 367] width 891 height 504
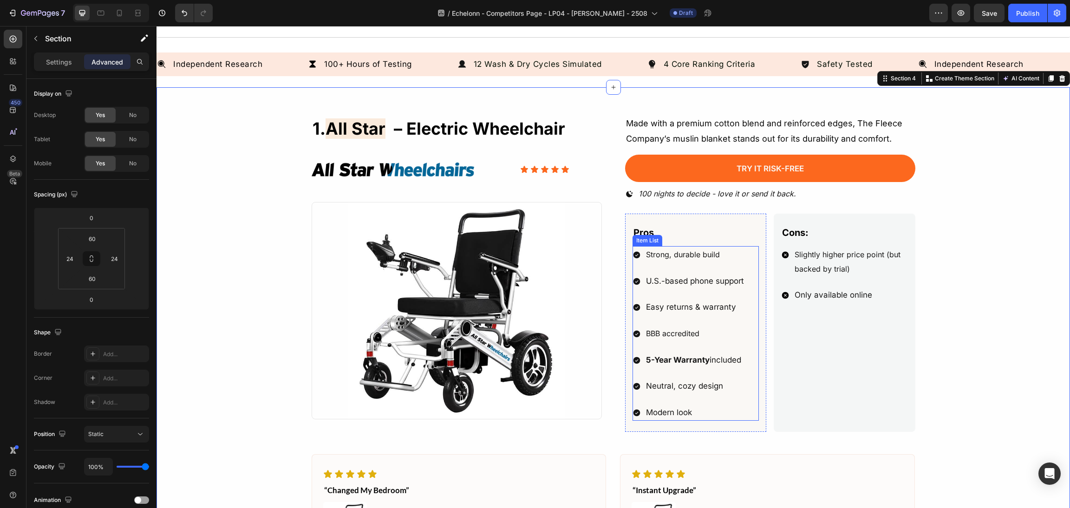
drag, startPoint x: 689, startPoint y: 389, endPoint x: 710, endPoint y: 389, distance: 20.9
click at [690, 389] on p "Neutral, cozy design" at bounding box center [695, 386] width 98 height 14
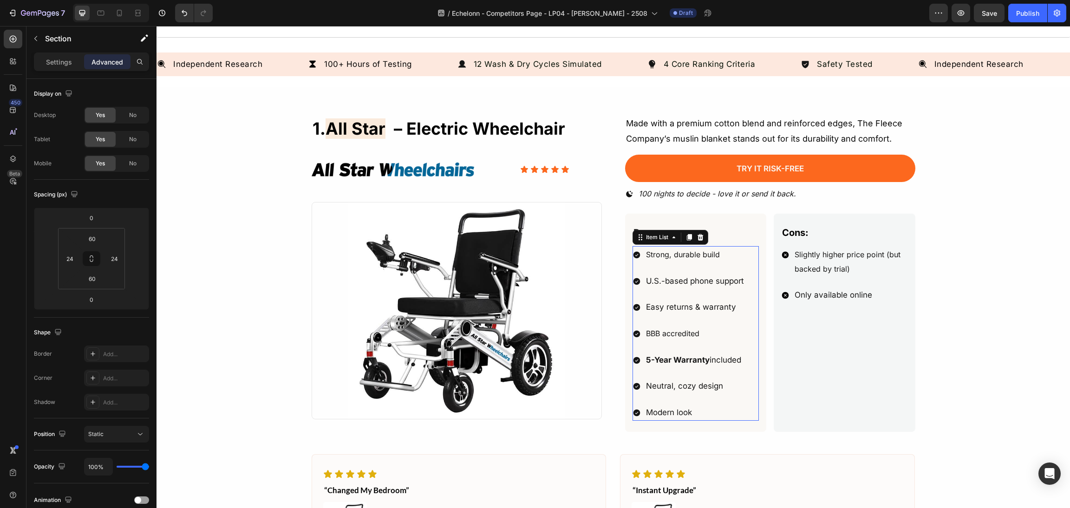
click at [723, 388] on p "Neutral, cozy design" at bounding box center [695, 386] width 98 height 14
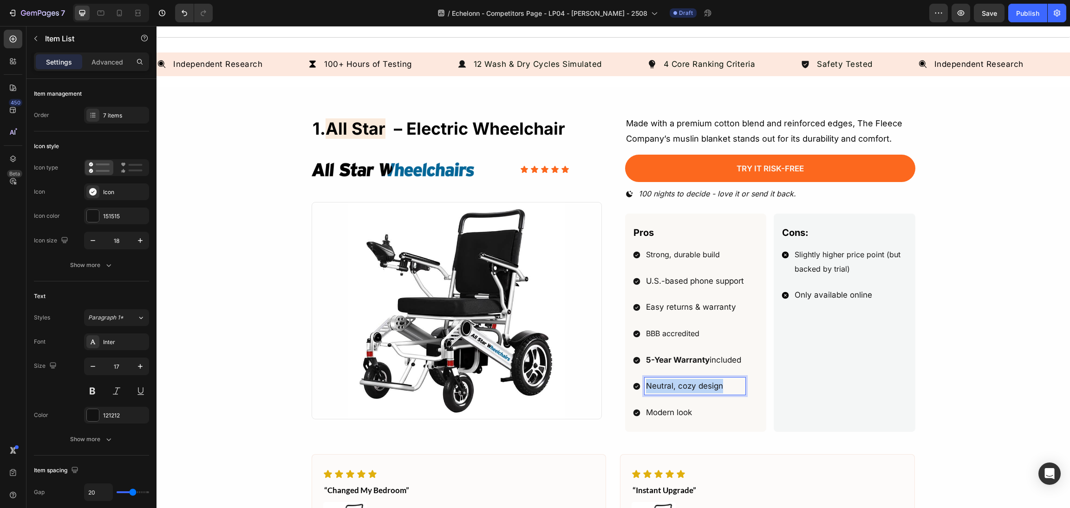
drag, startPoint x: 725, startPoint y: 389, endPoint x: 606, endPoint y: 389, distance: 119.3
click at [606, 389] on div "1. all star – electric wheelchair Heading Image Icon Icon Icon Icon Icon Icon L…" at bounding box center [614, 273] width 604 height 317
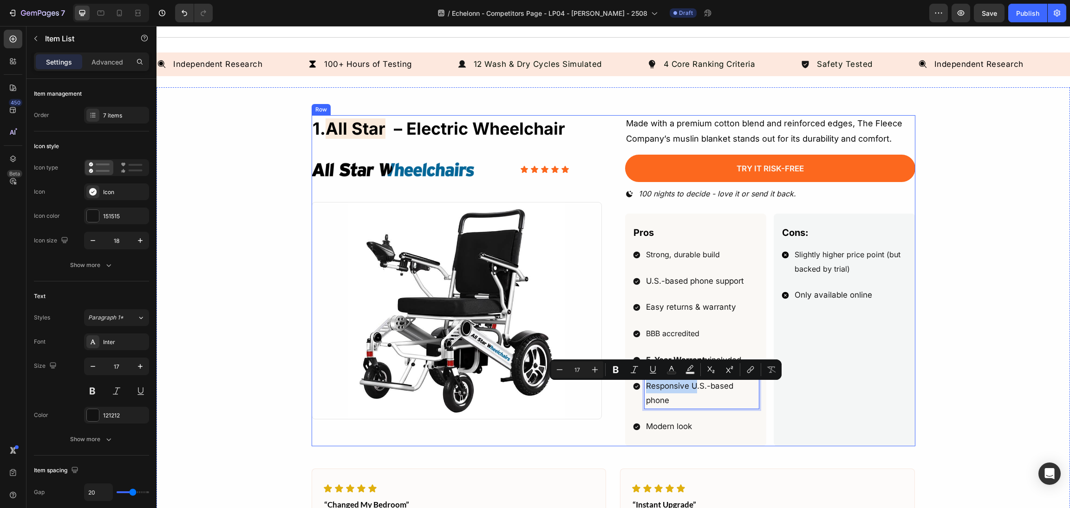
drag, startPoint x: 692, startPoint y: 388, endPoint x: 602, endPoint y: 387, distance: 89.6
click at [602, 387] on div "1. all star – electric wheelchair Heading Image Icon Icon Icon Icon Icon Icon L…" at bounding box center [614, 280] width 604 height 331
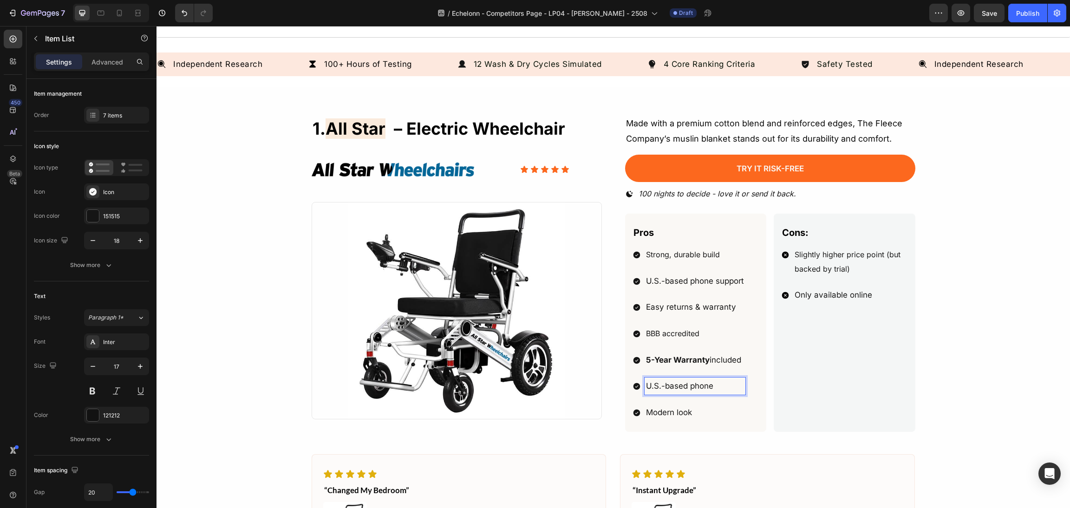
click at [713, 390] on p "U.S.-based phone" at bounding box center [695, 386] width 98 height 14
click at [681, 419] on p "Modern look" at bounding box center [695, 412] width 98 height 14
click at [694, 415] on p "Modern look" at bounding box center [695, 412] width 98 height 14
drag, startPoint x: 710, startPoint y: 418, endPoint x: 586, endPoint y: 418, distance: 124.0
click at [585, 418] on div "1. all star – electric wheelchair Heading Image Icon Icon Icon Icon Icon Icon L…" at bounding box center [614, 273] width 604 height 317
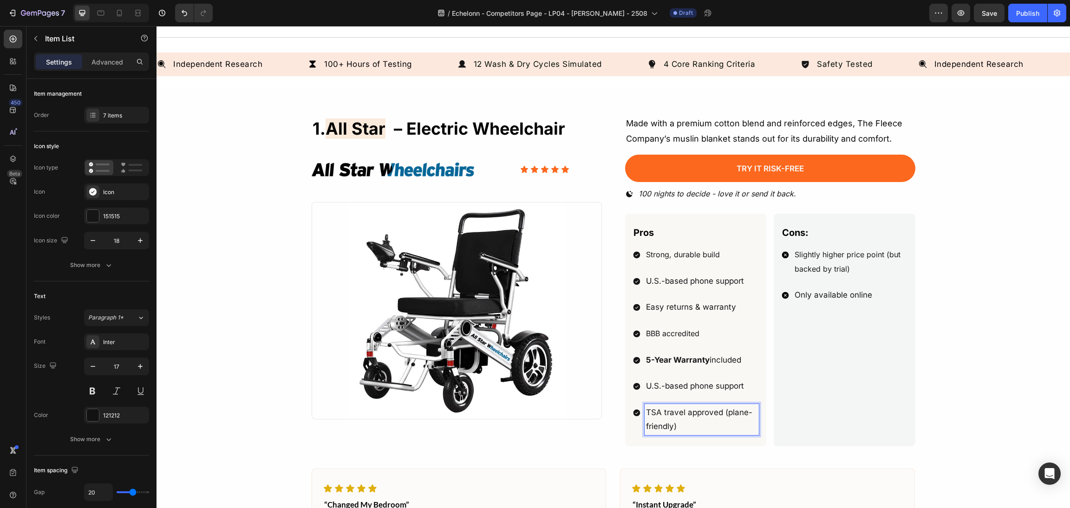
click at [681, 418] on p "TSA travel approved (plane-friendly)" at bounding box center [702, 419] width 112 height 28
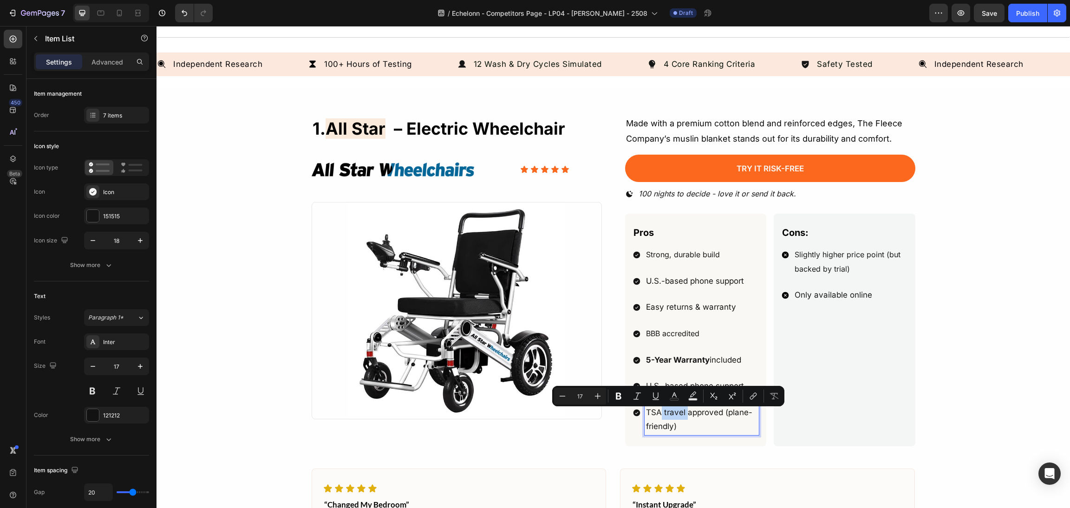
drag, startPoint x: 683, startPoint y: 415, endPoint x: 656, endPoint y: 415, distance: 26.9
click at [656, 415] on p "TSA travel approved (plane-friendly)" at bounding box center [702, 419] width 112 height 28
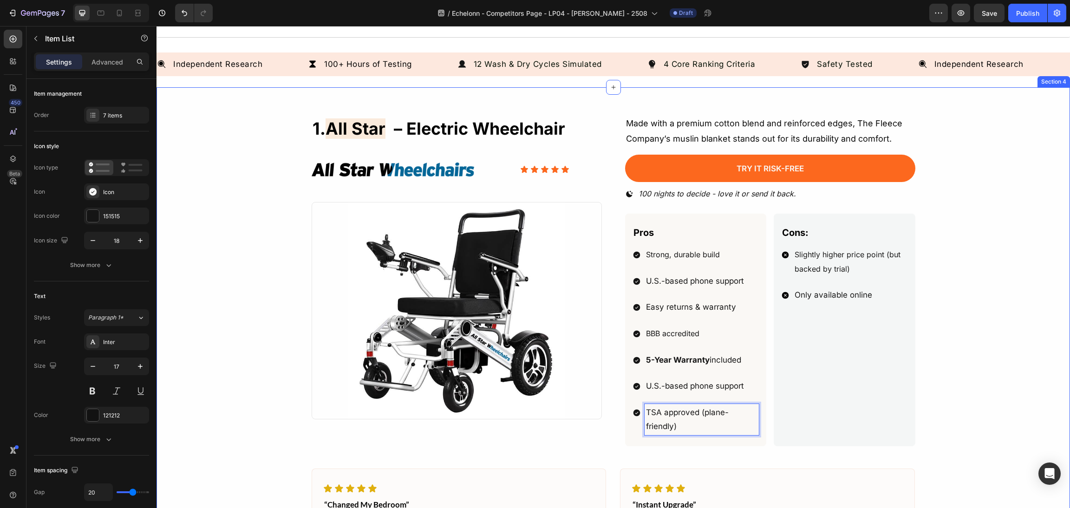
click at [992, 279] on div "1. all star – electric wheelchair Heading Image Icon Icon Icon Icon Icon Icon L…" at bounding box center [613, 374] width 891 height 518
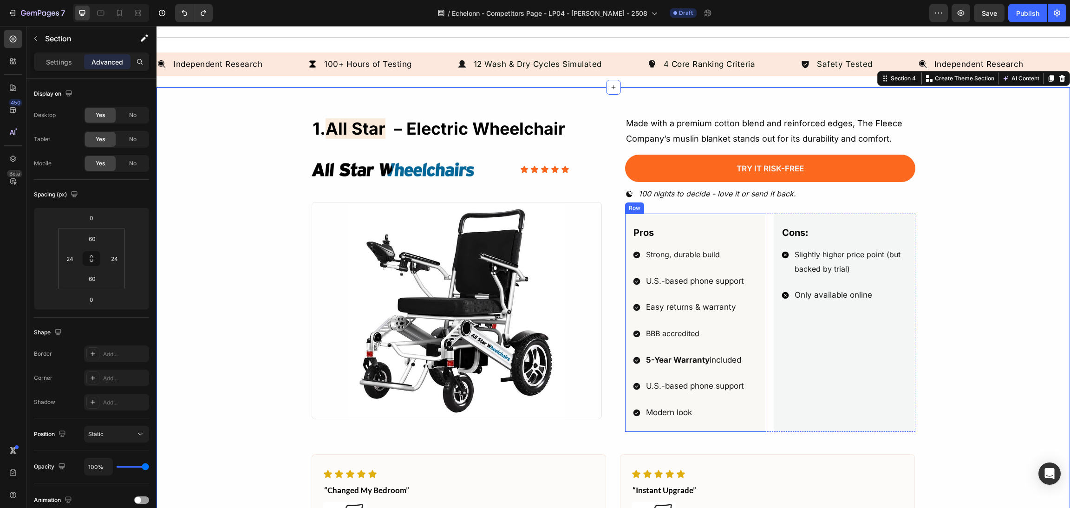
click at [682, 421] on div "Modern look" at bounding box center [694, 412] width 101 height 17
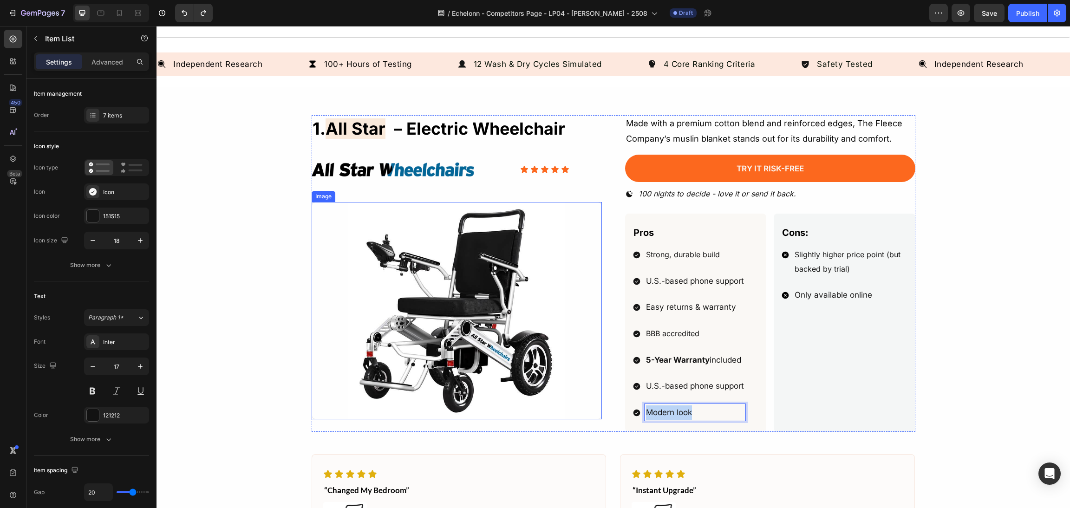
drag, startPoint x: 696, startPoint y: 410, endPoint x: 583, endPoint y: 413, distance: 113.8
click at [583, 413] on div "1. all star – electric wheelchair Heading Image Icon Icon Icon Icon Icon Icon L…" at bounding box center [614, 273] width 604 height 317
click at [893, 226] on div "Cons:" at bounding box center [844, 233] width 127 height 16
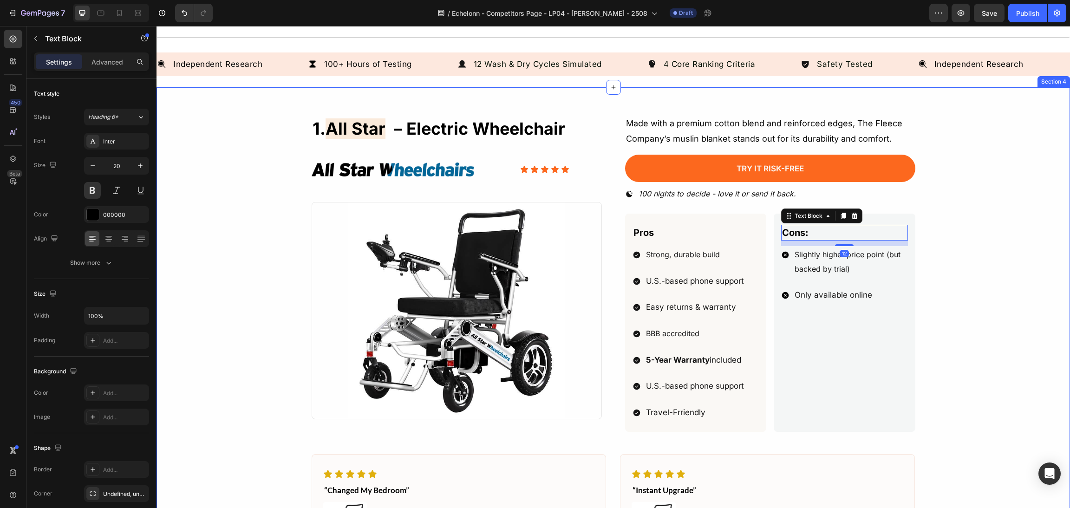
click at [1042, 274] on div "1. all star – electric wheelchair Heading Image Icon Icon Icon Icon Icon Icon L…" at bounding box center [613, 367] width 891 height 504
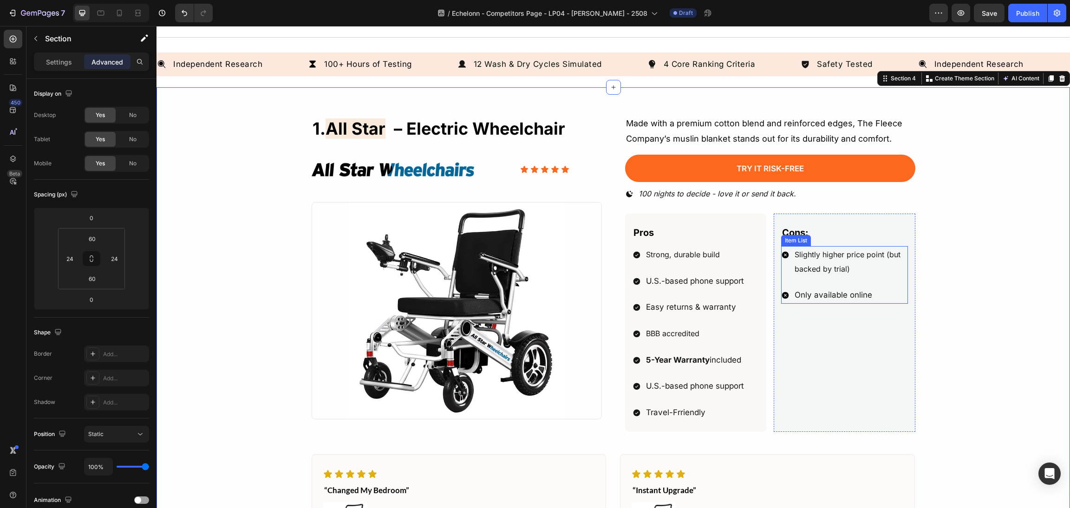
click at [825, 270] on span "Slightly higher price point (but backed by trial)" at bounding box center [847, 262] width 106 height 24
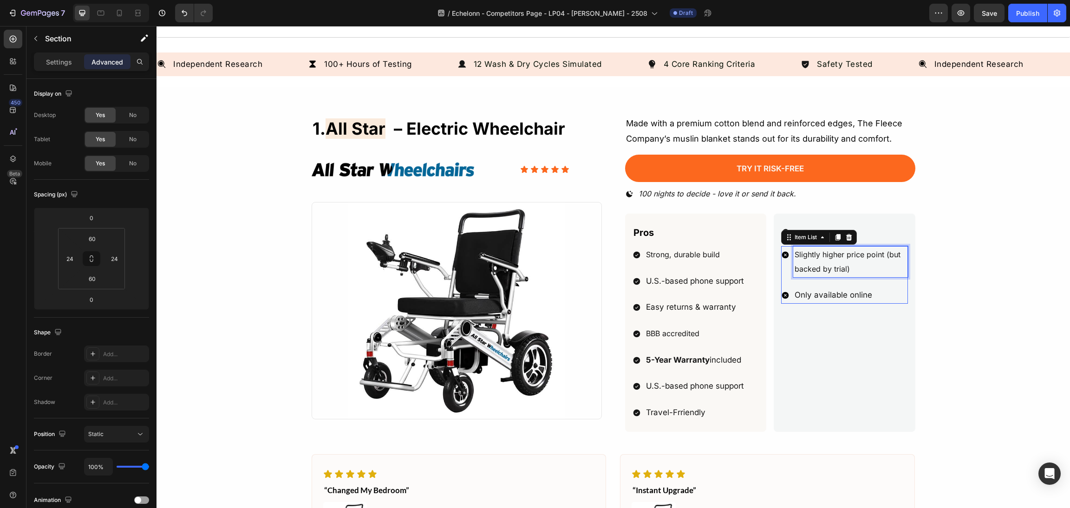
click at [850, 267] on p "Slightly higher price point (but backed by trial)" at bounding box center [850, 261] width 112 height 28
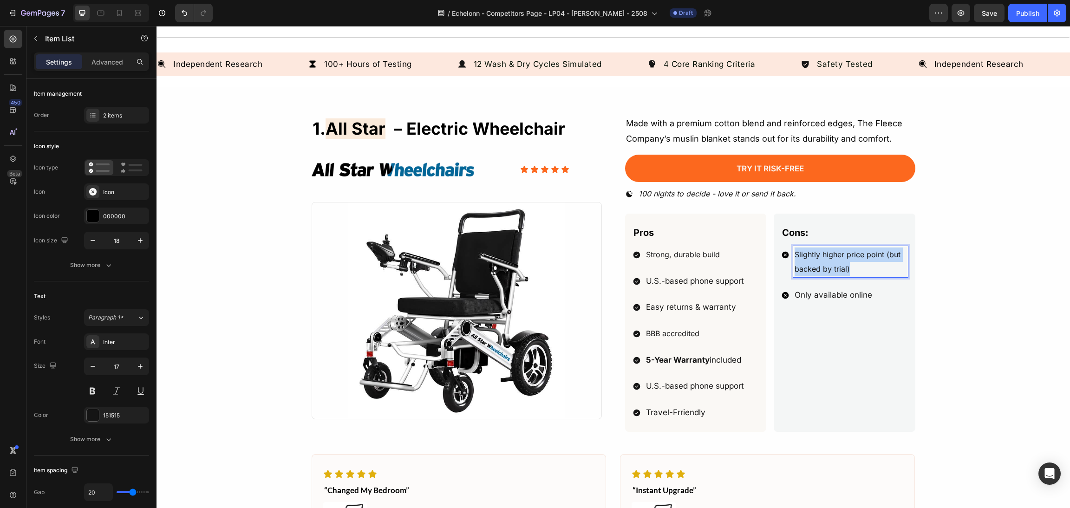
drag, startPoint x: 866, startPoint y: 267, endPoint x: 790, endPoint y: 251, distance: 77.9
click at [794, 251] on p "Slightly higher price point (but backed by trial)" at bounding box center [850, 261] width 112 height 28
click at [857, 296] on p "Only available online" at bounding box center [850, 295] width 112 height 14
click at [874, 293] on p "Only available online" at bounding box center [850, 295] width 112 height 14
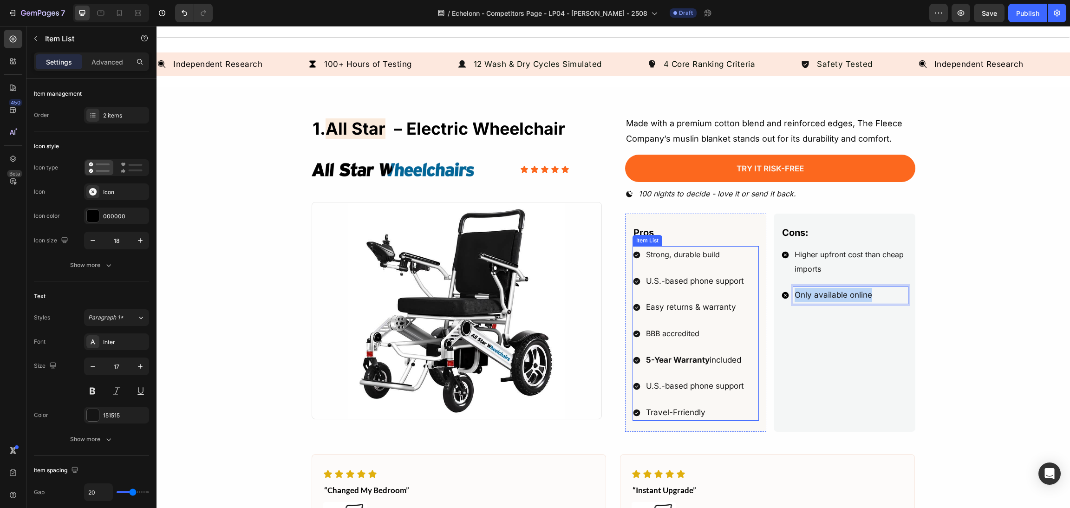
drag, startPoint x: 887, startPoint y: 299, endPoint x: 832, endPoint y: 298, distance: 55.2
click at [739, 299] on div "Pros Text Block Strong, durable build U.S.-based phone support Easy returns & w…" at bounding box center [770, 323] width 290 height 218
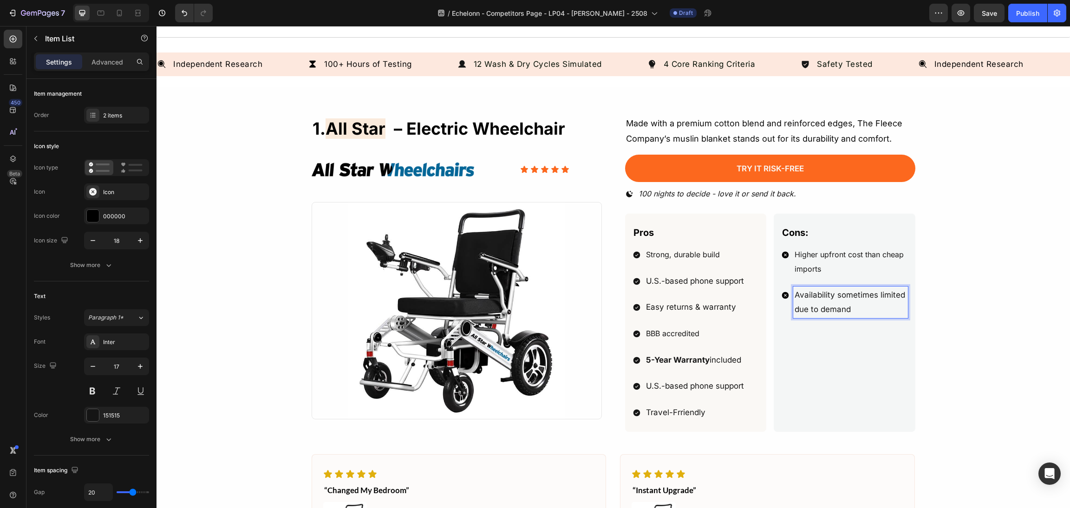
click at [990, 310] on div "1. all star – electric wheelchair Heading Image Icon Icon Icon Icon Icon Icon L…" at bounding box center [613, 367] width 891 height 504
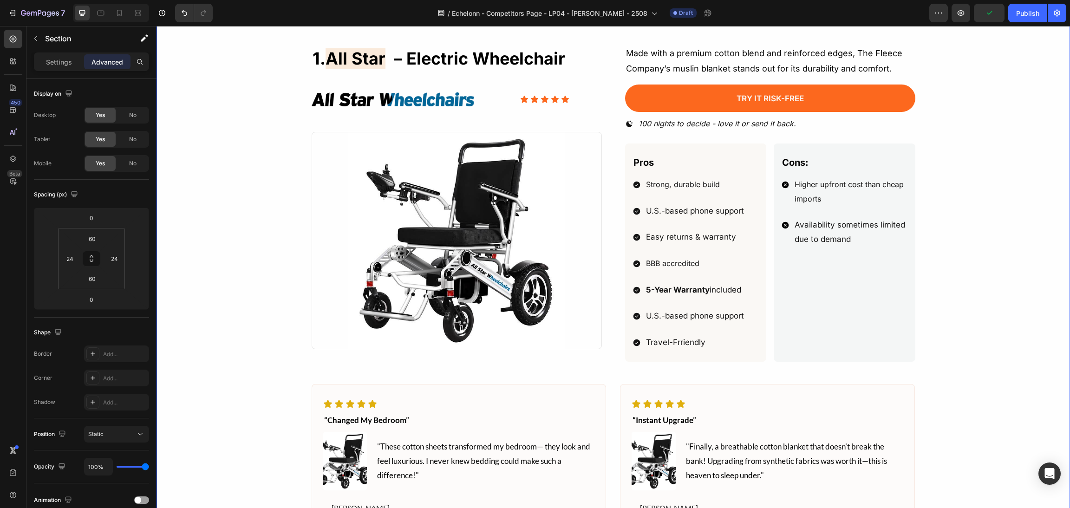
scroll to position [488, 0]
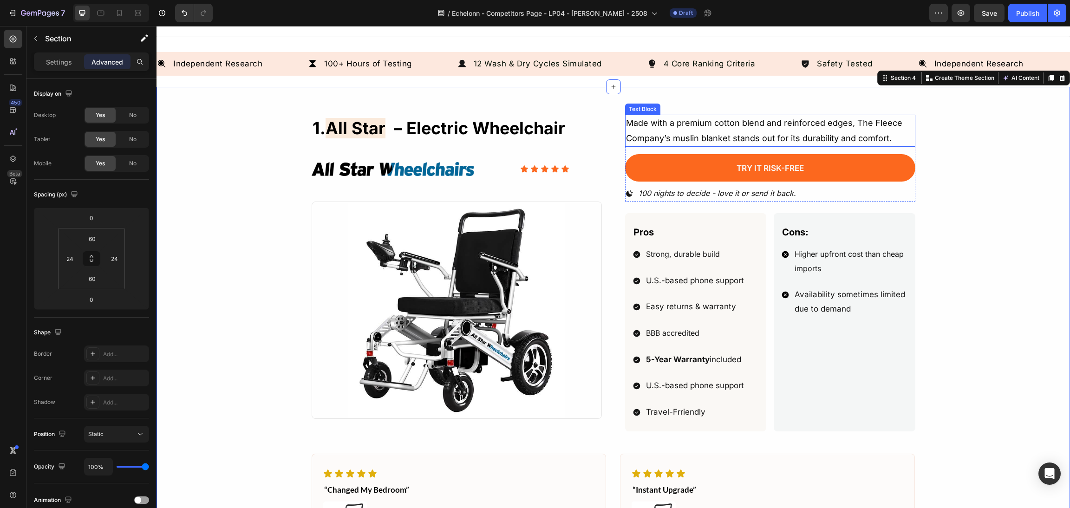
drag, startPoint x: 820, startPoint y: 122, endPoint x: 850, endPoint y: 134, distance: 31.5
click at [825, 125] on p "Made with a premium cotton blend and reinforced edges, The Fleece Company’s mus…" at bounding box center [770, 131] width 288 height 30
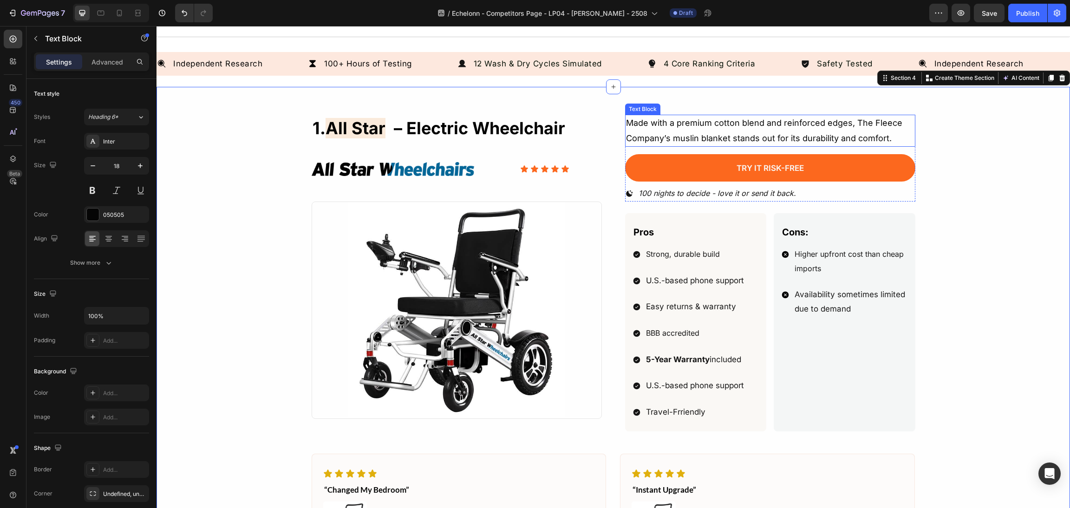
click at [850, 134] on p "Made with a premium cotton blend and reinforced edges, The Fleece Company’s mus…" at bounding box center [770, 131] width 288 height 30
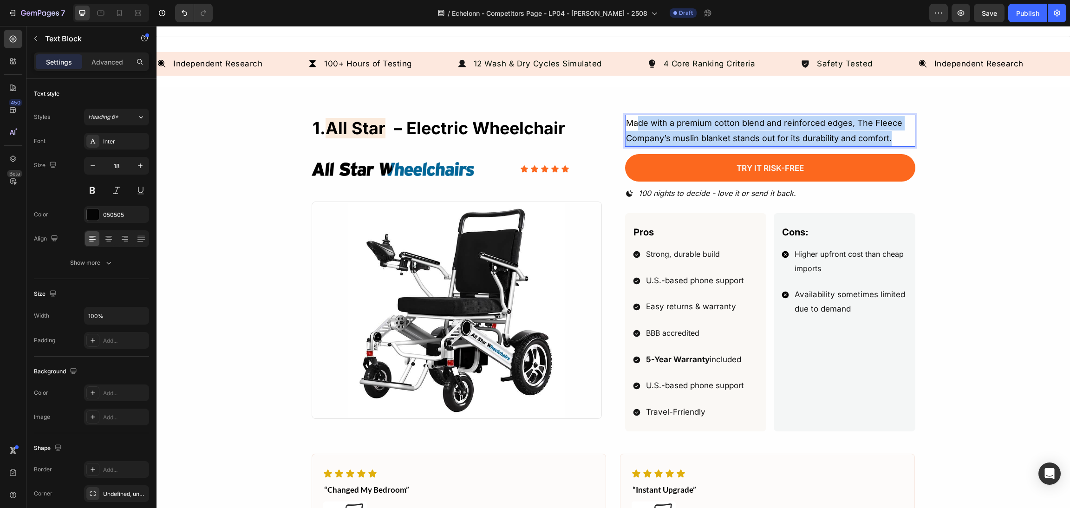
drag, startPoint x: 895, startPoint y: 135, endPoint x: 630, endPoint y: 130, distance: 264.2
click at [630, 130] on p "Made with a premium cotton blend and reinforced edges, The Fleece Company’s mus…" at bounding box center [770, 131] width 288 height 30
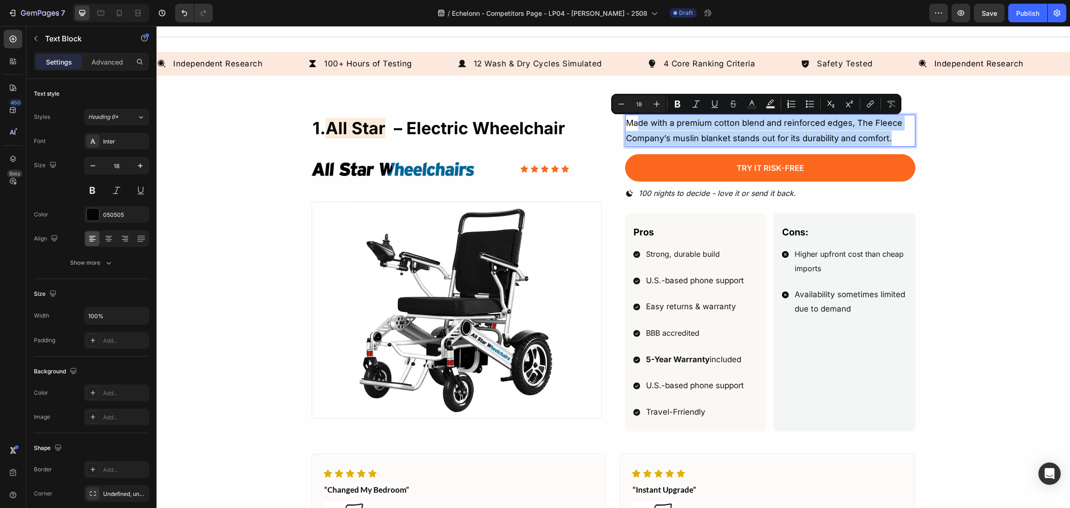
drag, startPoint x: 716, startPoint y: 133, endPoint x: 840, endPoint y: 122, distance: 124.5
click at [840, 122] on p "Made with a premium cotton blend and reinforced edges, The Fleece Company’s mus…" at bounding box center [770, 131] width 288 height 30
click at [865, 128] on p "Made with a premium cotton blend and reinforced edges, The Fleece Company’s mus…" at bounding box center [770, 131] width 288 height 30
click at [892, 137] on p "Made with a premium cotton blend and reinforced edges, The Fleece Company’s mus…" at bounding box center [770, 131] width 288 height 30
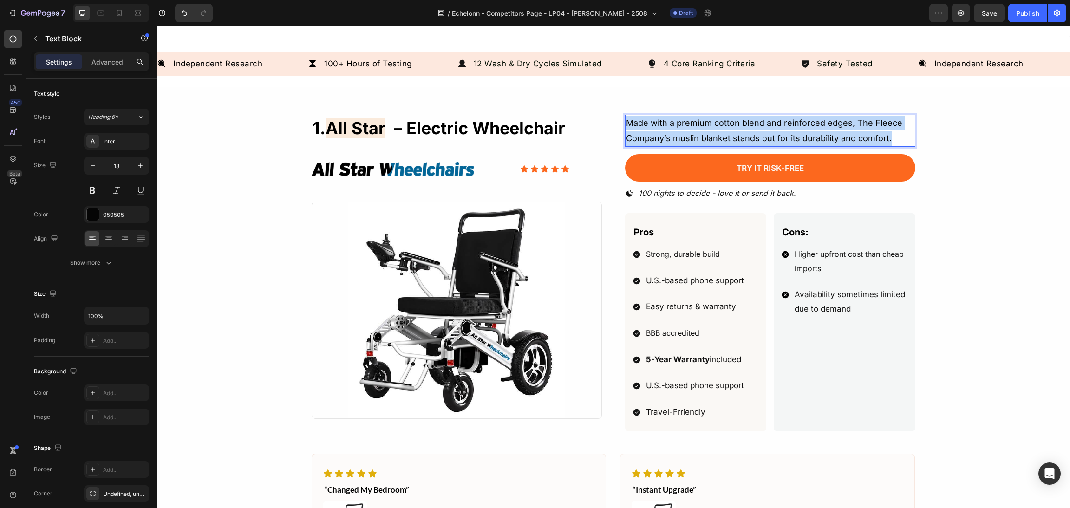
drag, startPoint x: 894, startPoint y: 137, endPoint x: 581, endPoint y: 127, distance: 313.1
click at [536, 126] on div "1. all star – electric wheelchair Heading Image Icon Icon Icon Icon Icon Icon L…" at bounding box center [614, 273] width 604 height 317
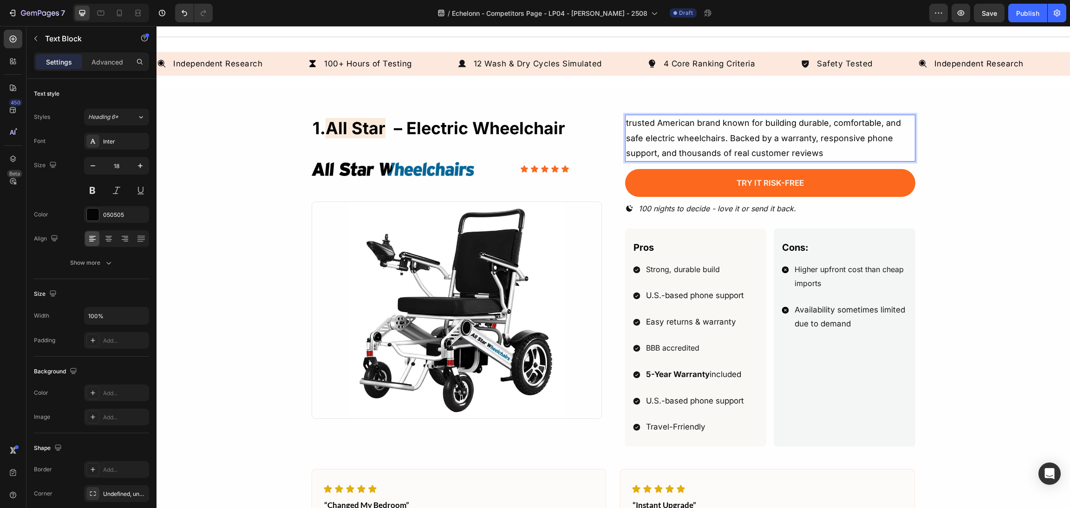
click at [626, 125] on p "trusted American brand known for building durable, comfortable, and safe electr…" at bounding box center [770, 138] width 288 height 45
click at [626, 123] on p "trusted American brand known for building durable, comfortable, and safe electr…" at bounding box center [770, 138] width 288 height 45
click at [890, 151] on p "Ttrusted American brand known for building durable, comfortable, and safe elect…" at bounding box center [770, 138] width 288 height 45
drag, startPoint x: 844, startPoint y: 153, endPoint x: 865, endPoint y: 146, distance: 21.4
click at [865, 146] on p "Ttrusted American brand known for building durable, comfortable, and safe elect…" at bounding box center [770, 138] width 288 height 45
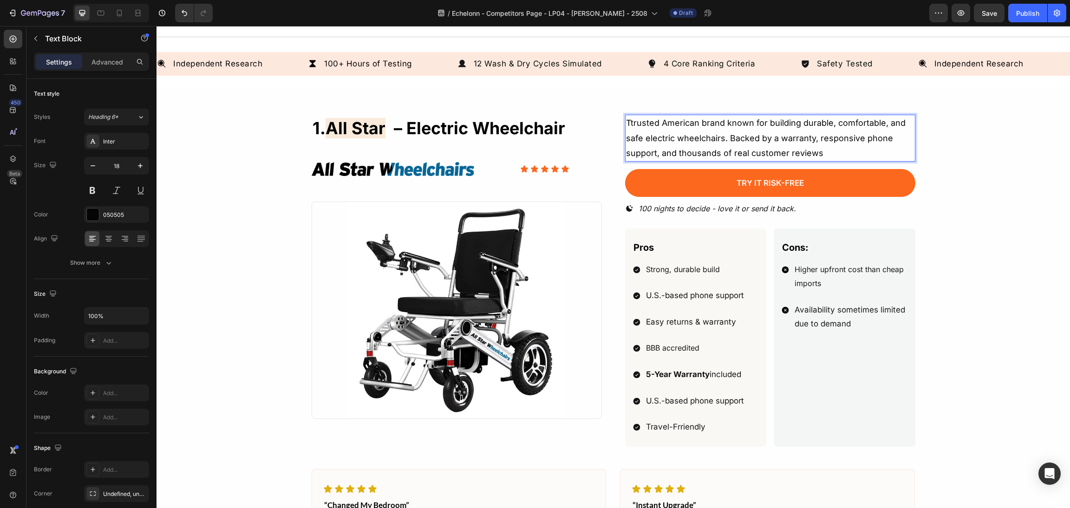
drag, startPoint x: 865, startPoint y: 153, endPoint x: 644, endPoint y: 162, distance: 220.7
click at [864, 153] on p "Ttrusted American brand known for building durable, comfortable, and safe elect…" at bounding box center [770, 138] width 288 height 45
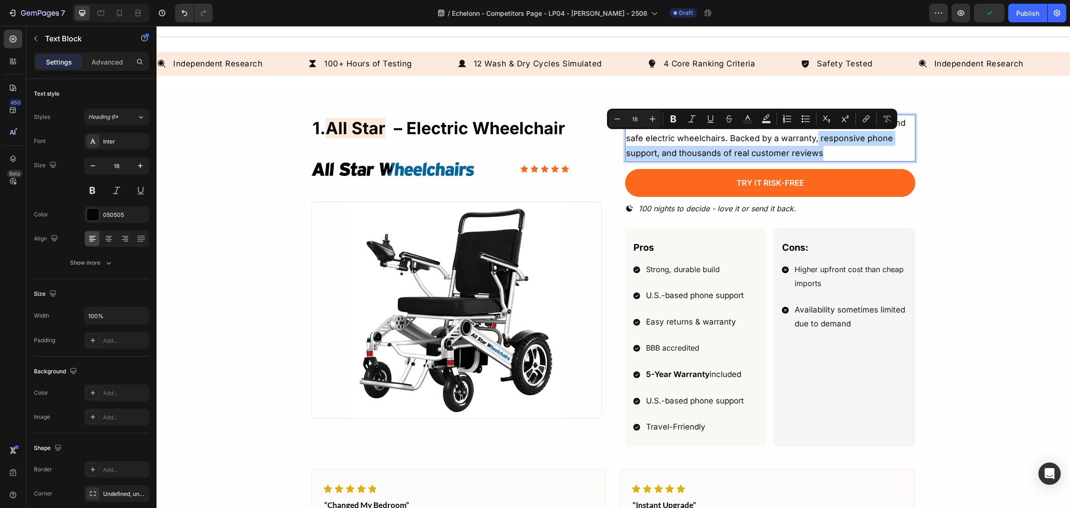
drag, startPoint x: 842, startPoint y: 153, endPoint x: 811, endPoint y: 142, distance: 32.4
click at [811, 142] on p "Ttrusted American brand known for building durable, comfortable, and safe elect…" at bounding box center [770, 138] width 288 height 45
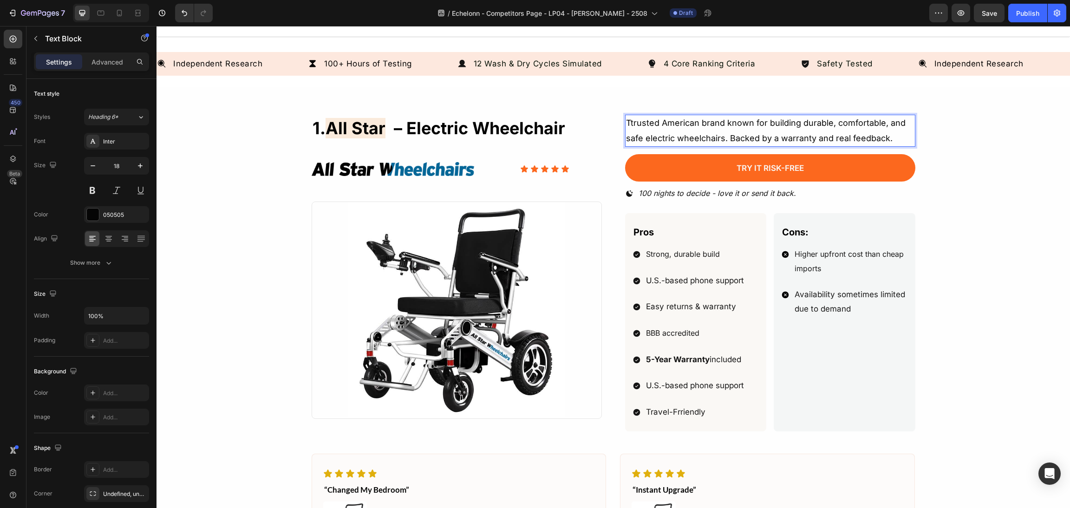
click at [705, 143] on p "Ttrusted American brand known for building durable, comfortable, and safe elect…" at bounding box center [770, 131] width 288 height 30
drag, startPoint x: 717, startPoint y: 124, endPoint x: 574, endPoint y: 123, distance: 142.5
click at [570, 124] on div "1. all star – electric wheelchair Heading Image Icon Icon Icon Icon Icon Icon L…" at bounding box center [614, 273] width 604 height 317
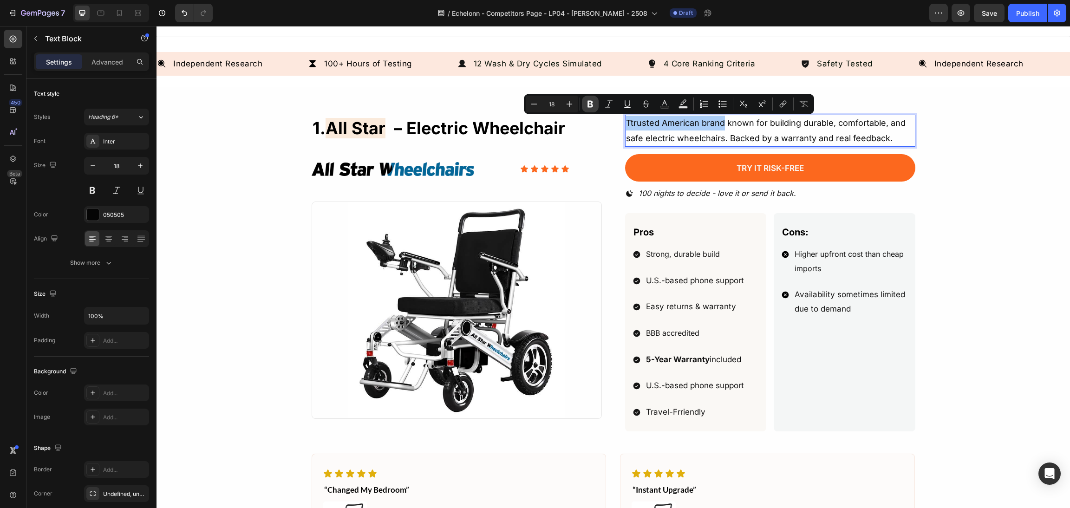
click at [587, 101] on icon "Editor contextual toolbar" at bounding box center [589, 103] width 9 height 9
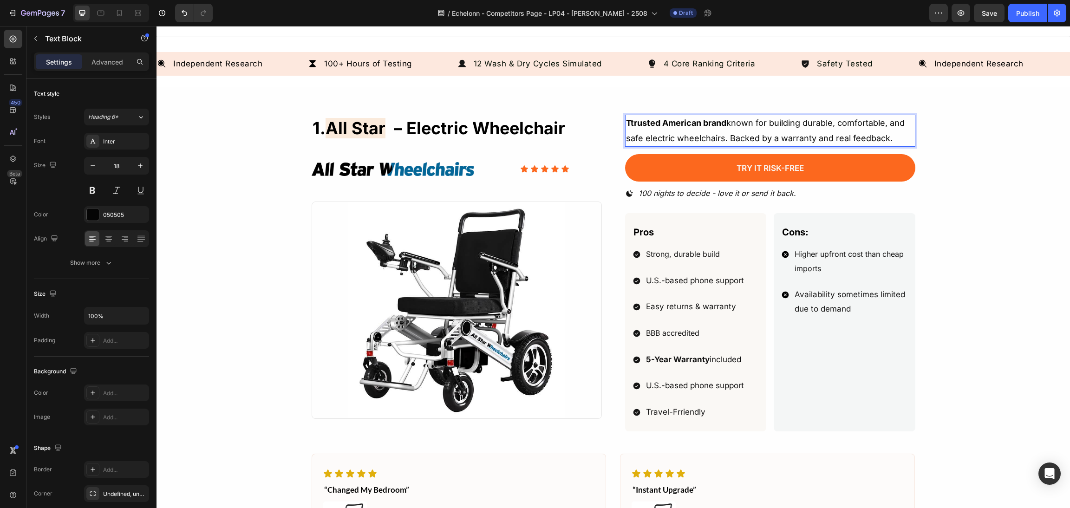
click at [630, 125] on strong "Ttrusted American brand" at bounding box center [676, 123] width 100 height 10
click at [972, 175] on div "1. all star – electric wheelchair Heading Image Icon Icon Icon Icon Icon Icon L…" at bounding box center [613, 367] width 891 height 504
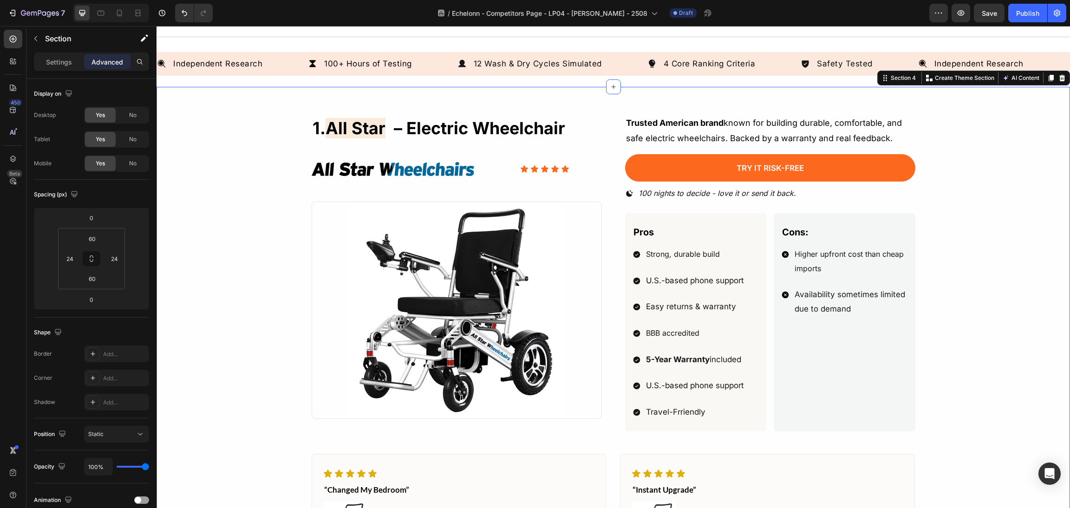
click at [1039, 288] on div "1. all star – electric wheelchair Heading Image Icon Icon Icon Icon Icon Icon L…" at bounding box center [613, 367] width 891 height 504
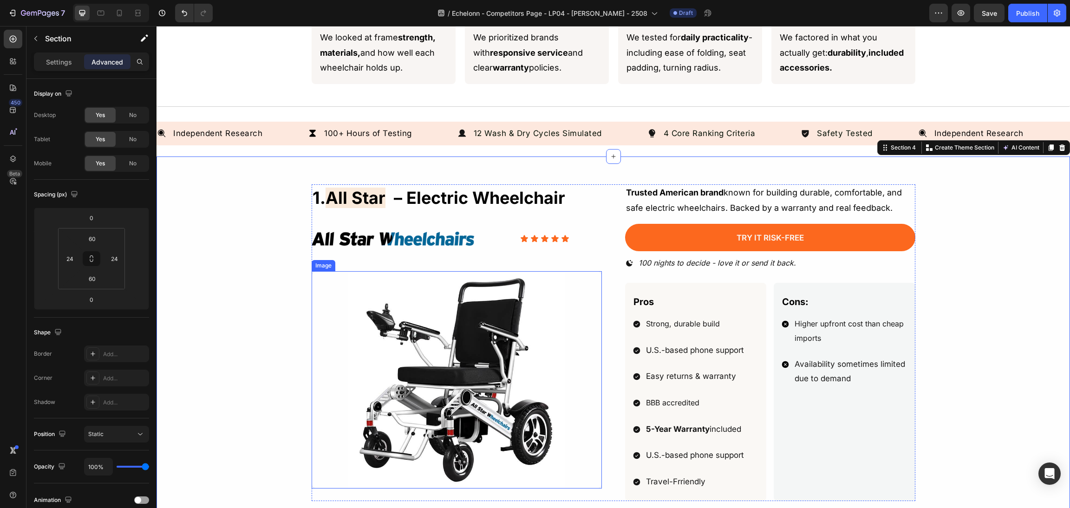
click at [597, 290] on div "1. all star – electric wheelchair Heading Image Icon Icon Icon Icon Icon Icon L…" at bounding box center [614, 342] width 604 height 317
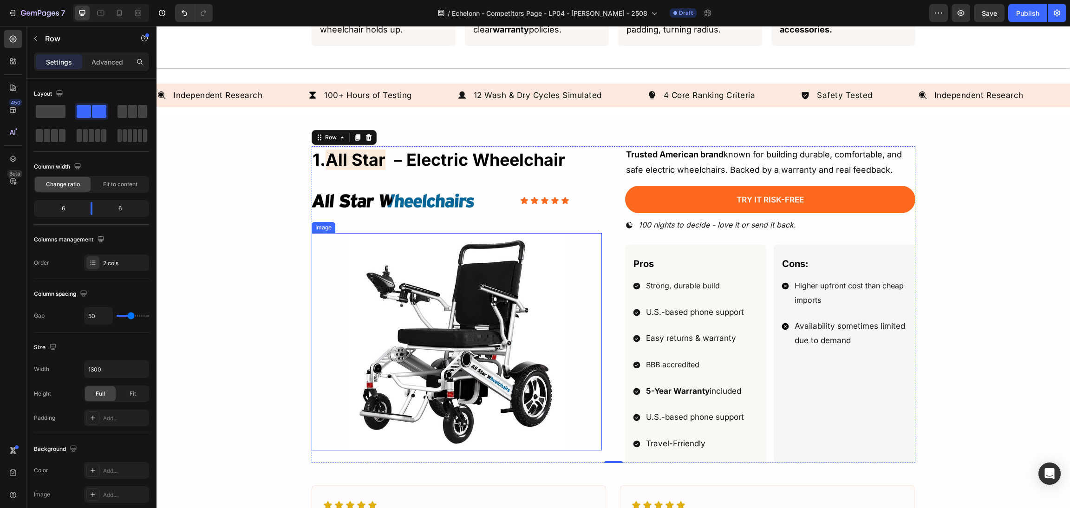
scroll to position [488, 0]
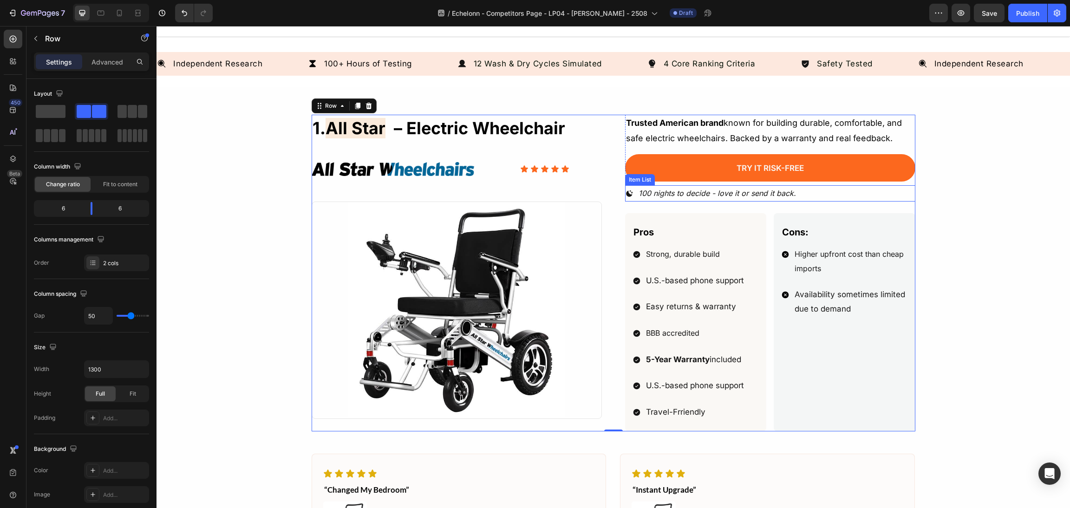
click at [829, 188] on div "100 nights to decide - love it or send it back." at bounding box center [770, 193] width 290 height 16
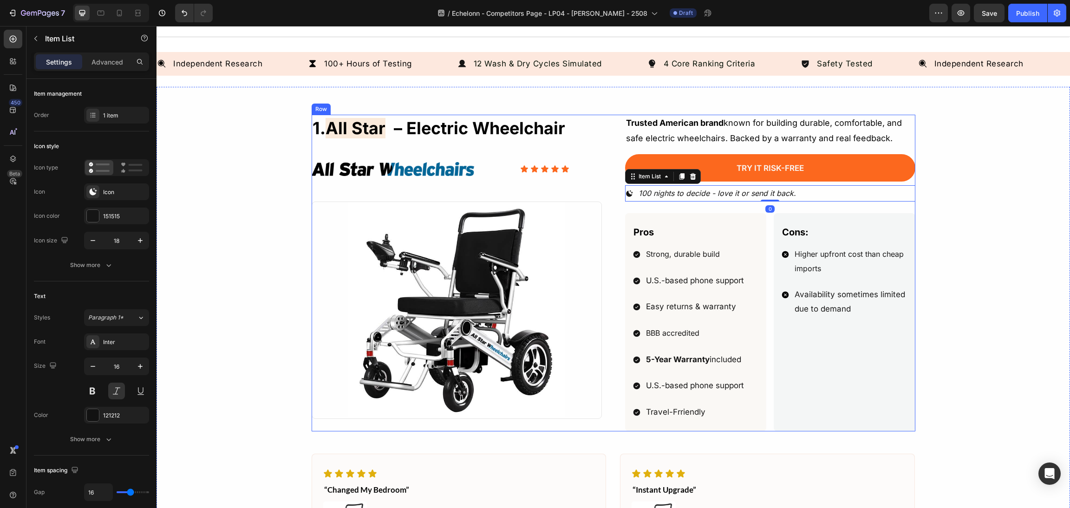
click at [577, 160] on div "1. all star – electric wheelchair Heading Image Icon Icon Icon Icon Icon Icon L…" at bounding box center [457, 273] width 290 height 317
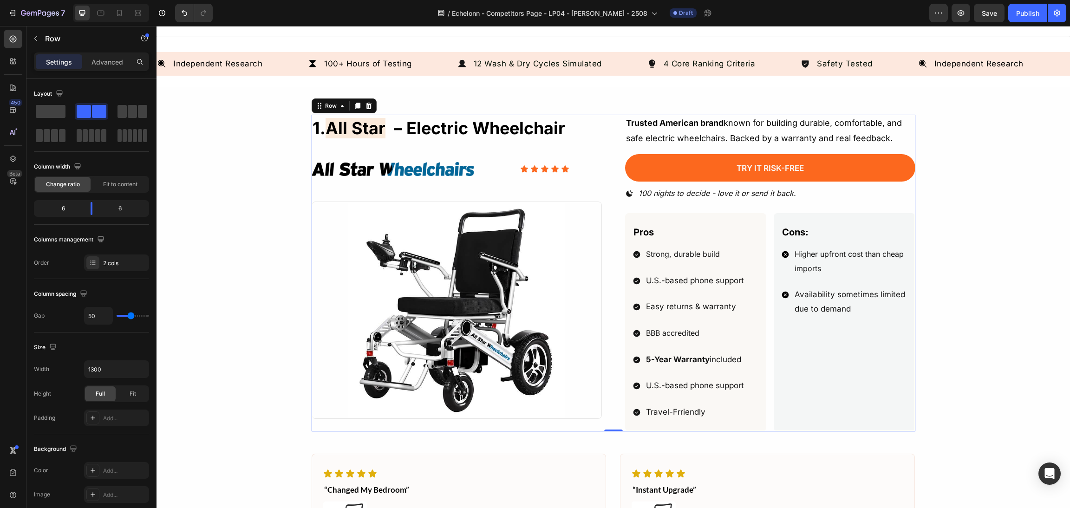
click at [435, 139] on h2 "1. all star – electric wheelchair" at bounding box center [457, 128] width 290 height 27
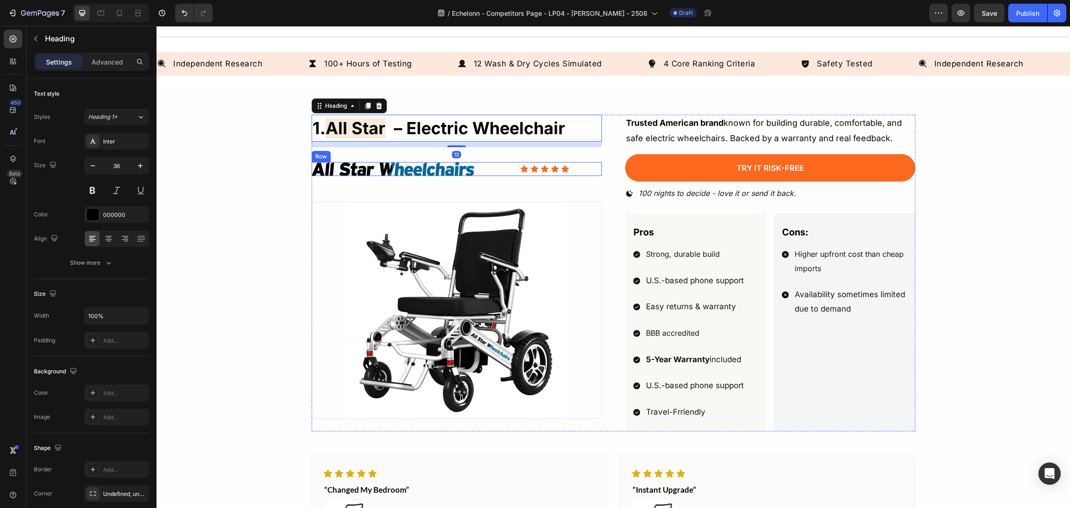
click at [478, 176] on div "1. all star – electric wheelchair Heading 12 Image Icon Icon Icon Icon Icon Ico…" at bounding box center [457, 273] width 290 height 317
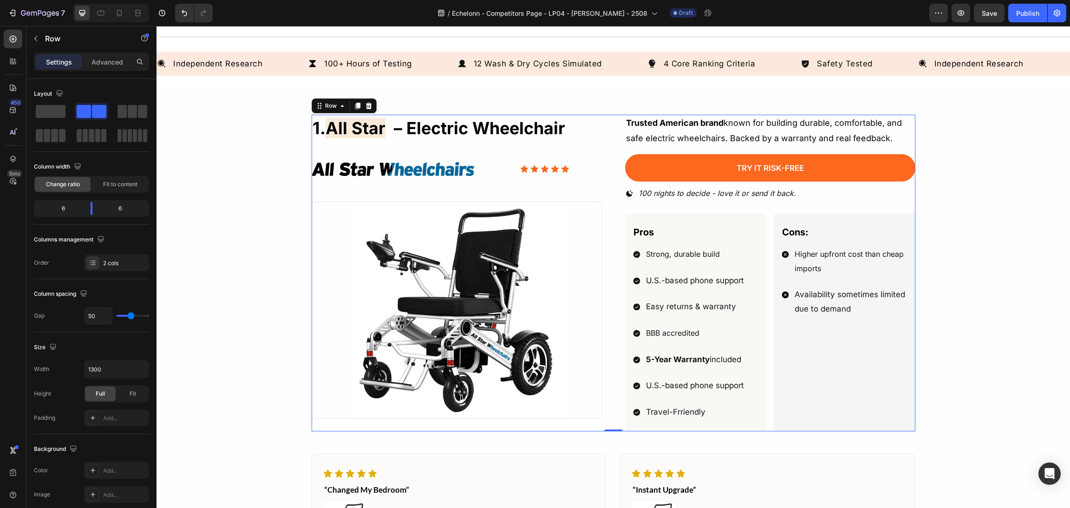
click at [486, 178] on div "1. all star – electric wheelchair Heading Image Icon Icon Icon Icon Icon Icon L…" at bounding box center [457, 273] width 290 height 317
click at [457, 169] on img at bounding box center [393, 168] width 163 height 13
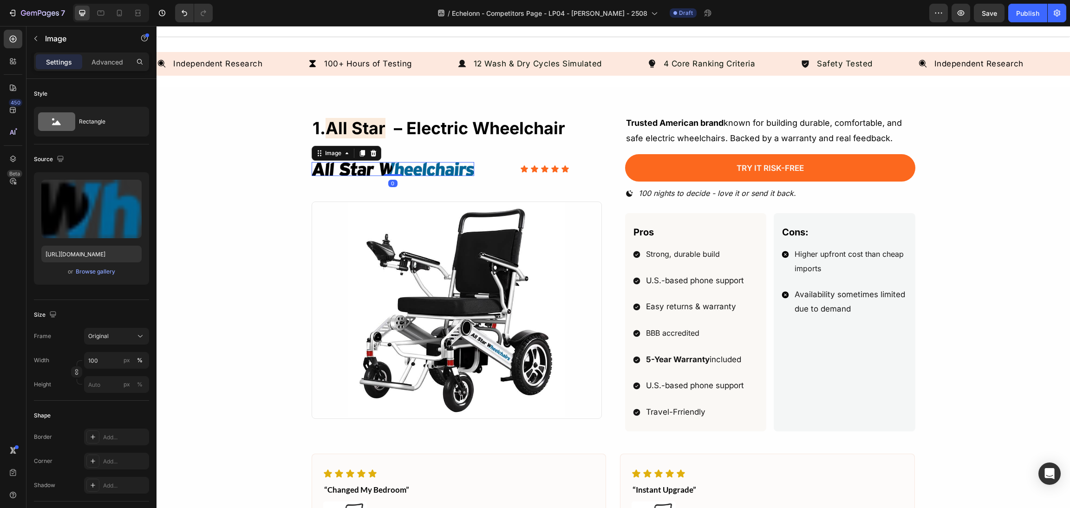
click at [522, 169] on icon at bounding box center [524, 169] width 8 height 8
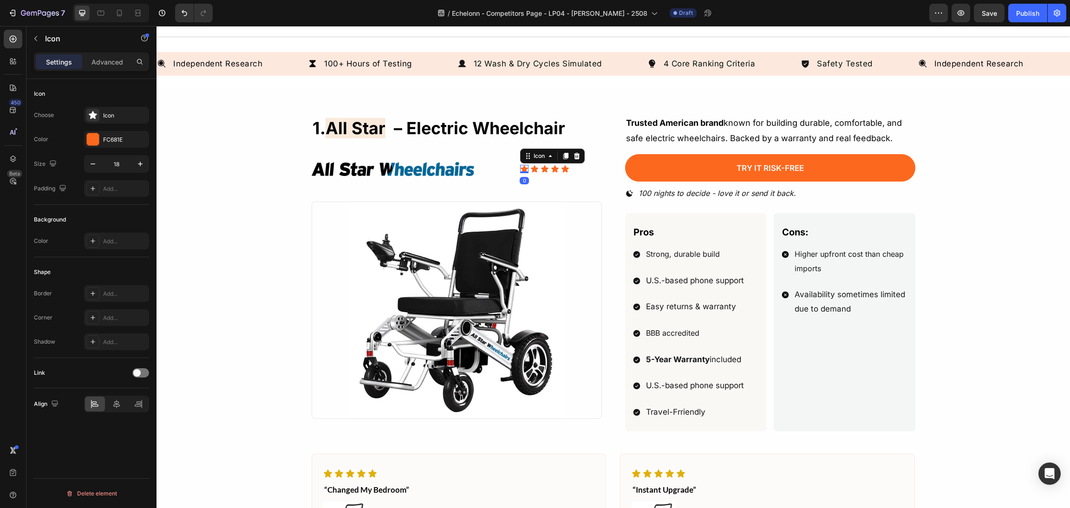
click at [497, 169] on div "Image Icon 0 Icon Icon Icon Icon Icon List Row" at bounding box center [457, 168] width 290 height 13
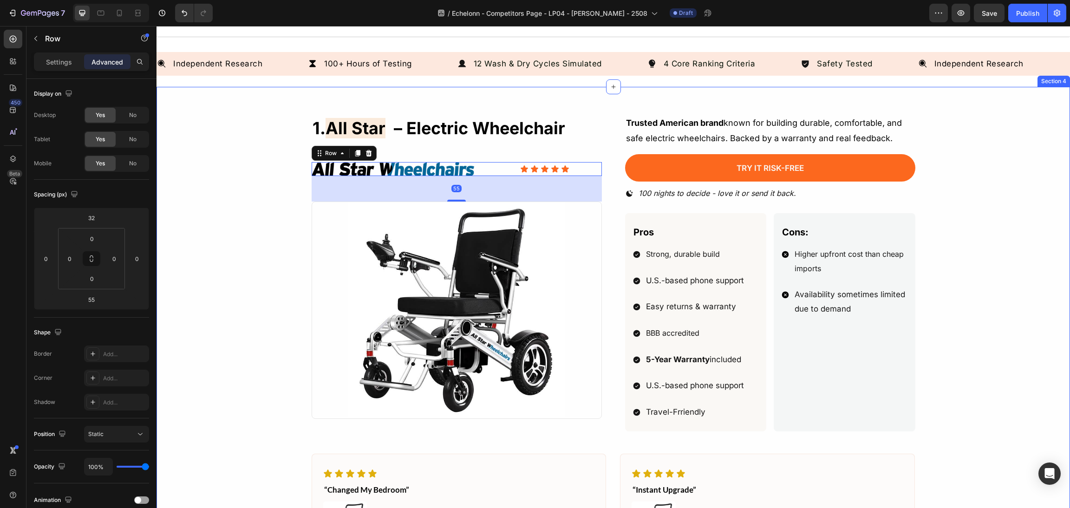
click at [921, 214] on div "1. all star – electric wheelchair Heading Image Icon Icon Icon Icon Icon Icon L…" at bounding box center [613, 367] width 891 height 504
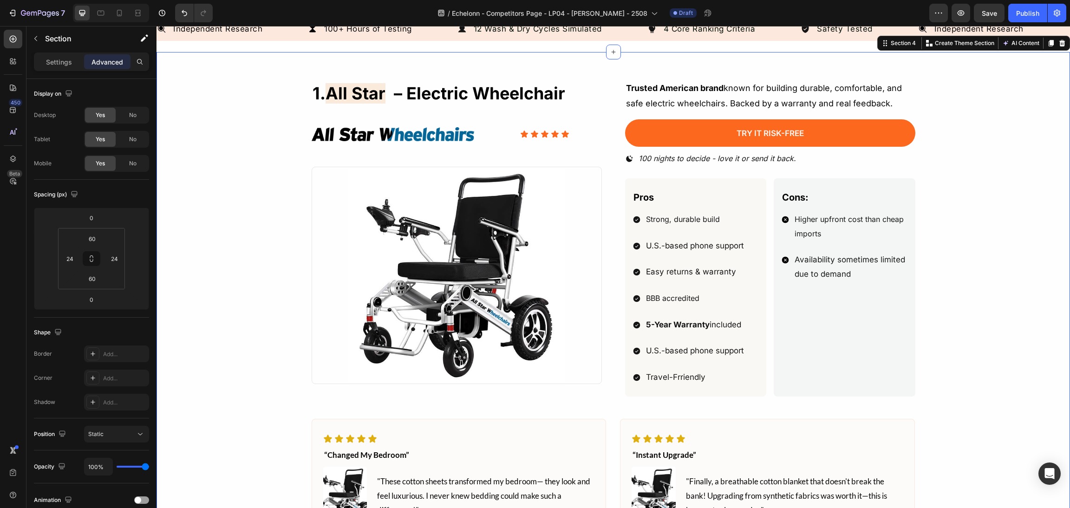
scroll to position [419, 0]
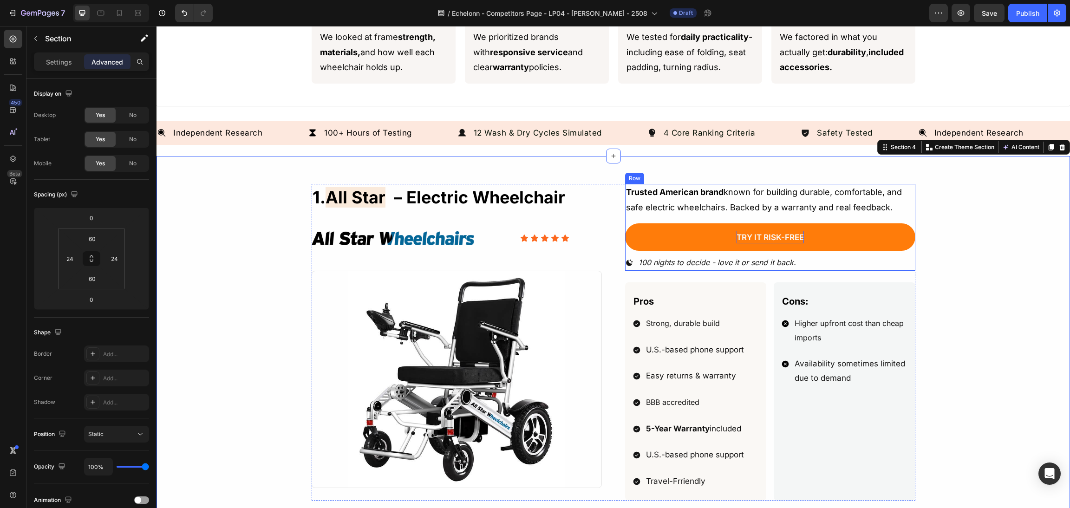
click at [784, 233] on span "Try It Risk-Free" at bounding box center [769, 237] width 67 height 9
click at [789, 234] on span "Try It Risk-Free" at bounding box center [769, 237] width 67 height 9
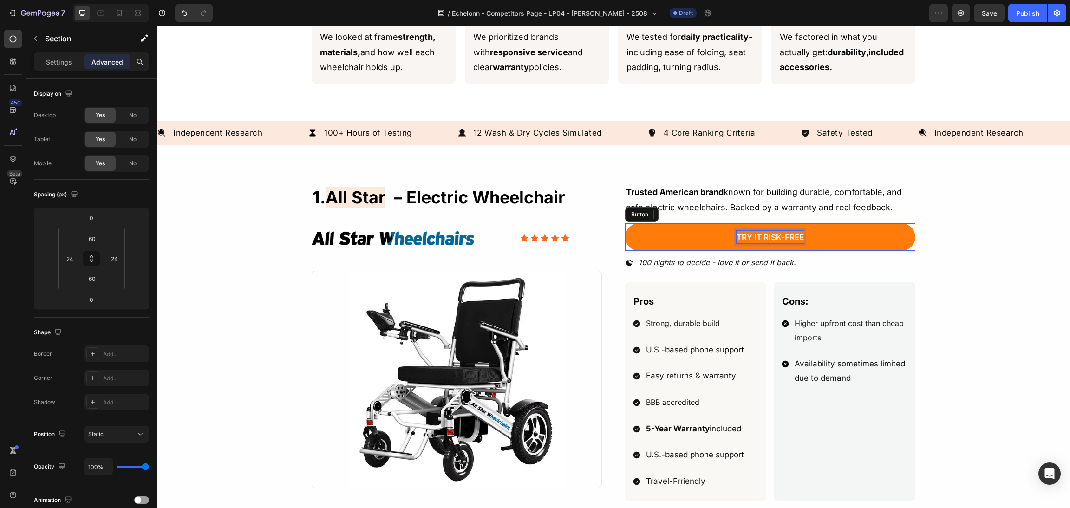
click at [797, 236] on span "Try It Risk-Free" at bounding box center [769, 237] width 67 height 9
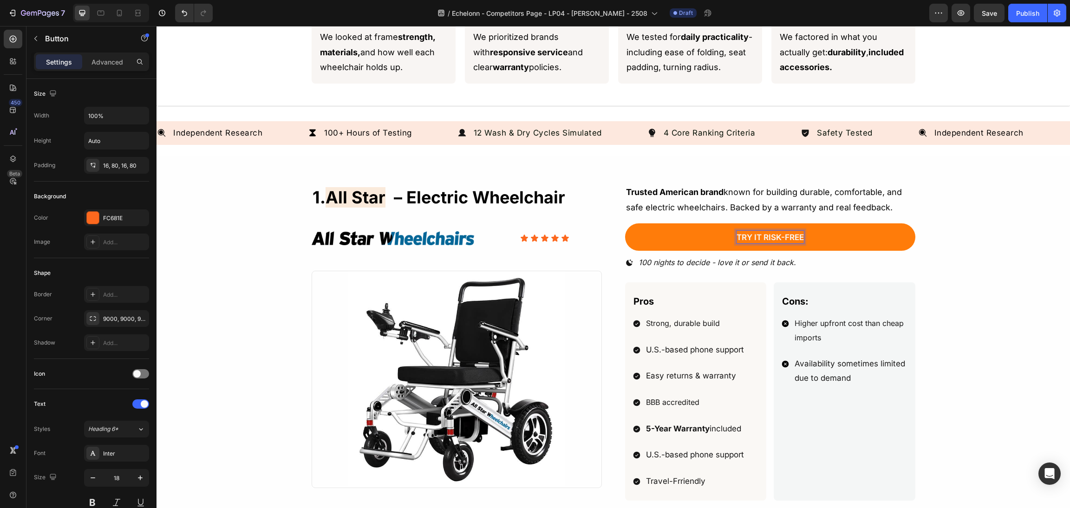
click at [798, 235] on span "Try It Risk-Free" at bounding box center [769, 237] width 67 height 9
drag, startPoint x: 784, startPoint y: 232, endPoint x: 659, endPoint y: 237, distance: 125.0
click at [657, 237] on link "Try It Risk-Free" at bounding box center [770, 237] width 290 height 28
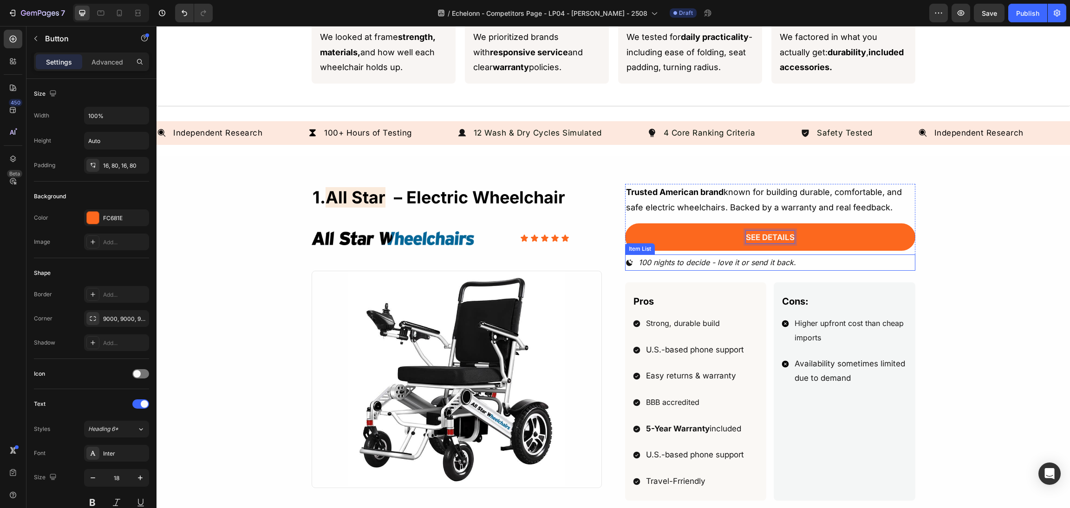
click at [770, 267] on p "100 nights to decide - love it or send it back." at bounding box center [716, 262] width 157 height 13
click at [776, 264] on p "100 nights to decide - love it or send it back." at bounding box center [716, 262] width 157 height 13
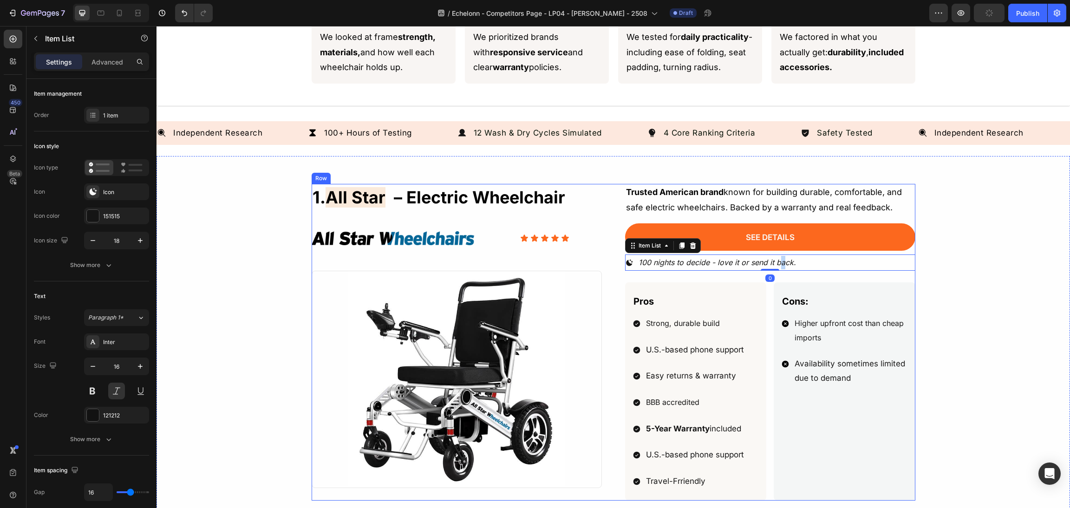
drag, startPoint x: 791, startPoint y: 263, endPoint x: 612, endPoint y: 263, distance: 179.2
click at [612, 263] on div "1. all star – electric wheelchair Heading Image Icon Icon Icon Icon Icon Icon L…" at bounding box center [614, 342] width 604 height 317
click at [663, 263] on p "100 nights to decide - love it or send it back." at bounding box center [716, 262] width 157 height 13
drag, startPoint x: 633, startPoint y: 261, endPoint x: 1039, endPoint y: 248, distance: 406.9
click at [1039, 248] on div "1. all star – electric wheelchair Heading Image Icon Icon Icon Icon Icon Icon L…" at bounding box center [613, 436] width 891 height 504
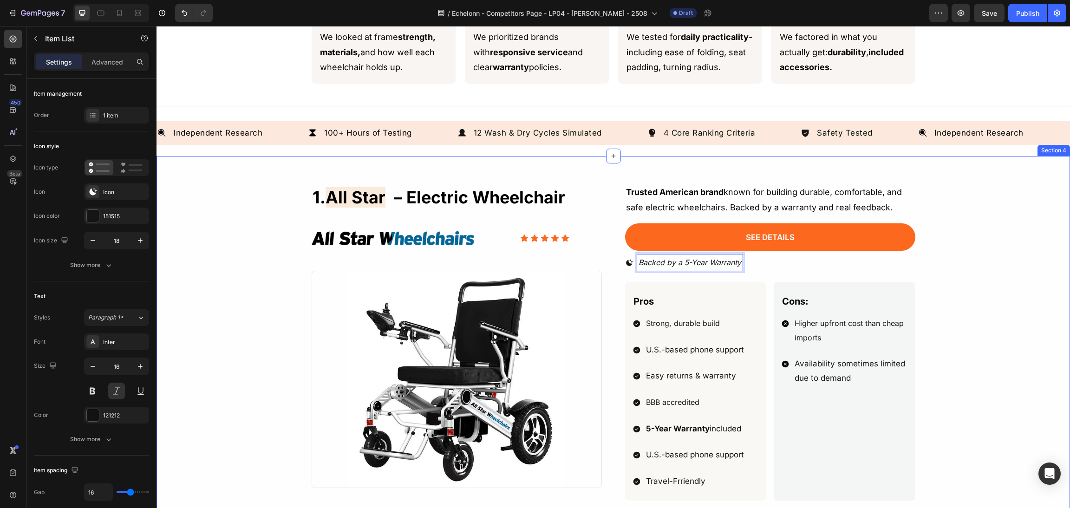
drag, startPoint x: 973, startPoint y: 273, endPoint x: 954, endPoint y: 273, distance: 19.0
click at [972, 273] on div "1. all star – electric wheelchair Heading Image Icon Icon Icon Icon Icon Icon L…" at bounding box center [613, 436] width 891 height 504
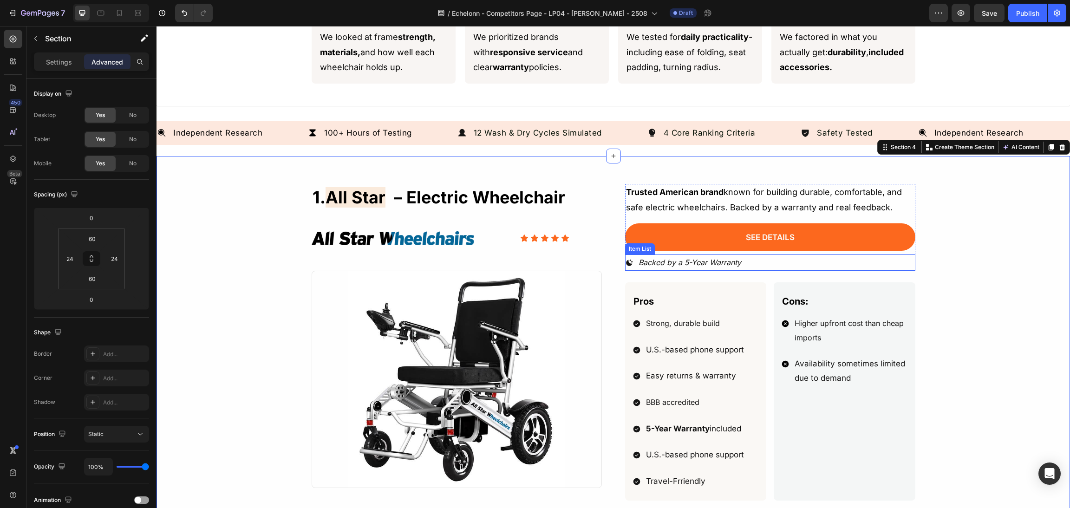
click at [875, 270] on div "Backed by a 5-Year Warranty" at bounding box center [770, 262] width 290 height 16
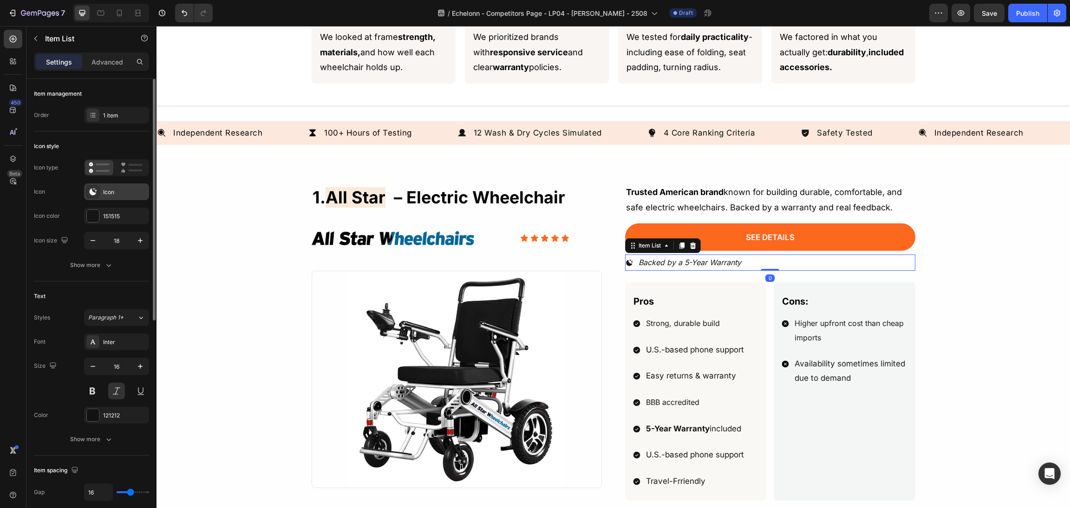
click at [122, 198] on div "Icon" at bounding box center [116, 191] width 65 height 17
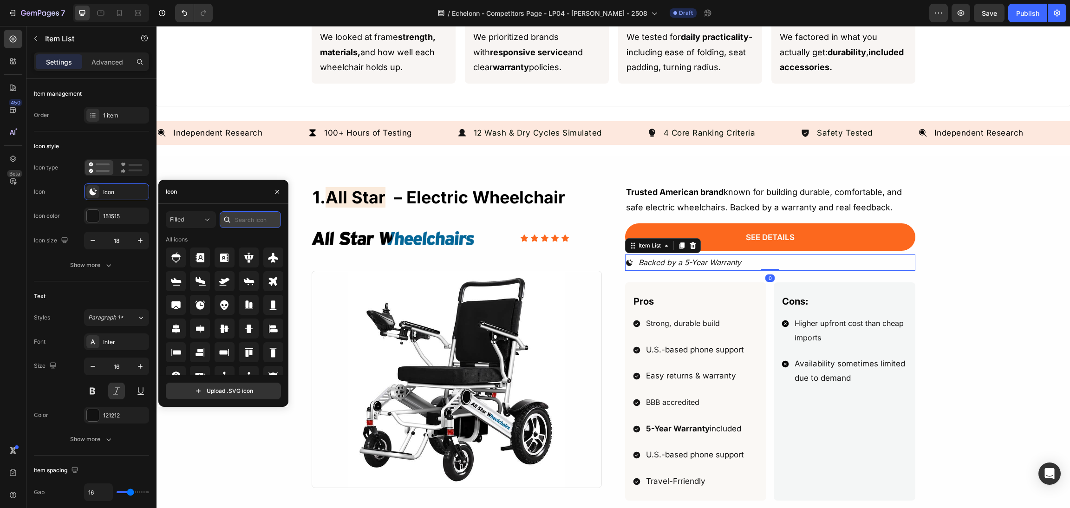
click at [246, 224] on input "text" at bounding box center [250, 219] width 61 height 17
type input "shi"
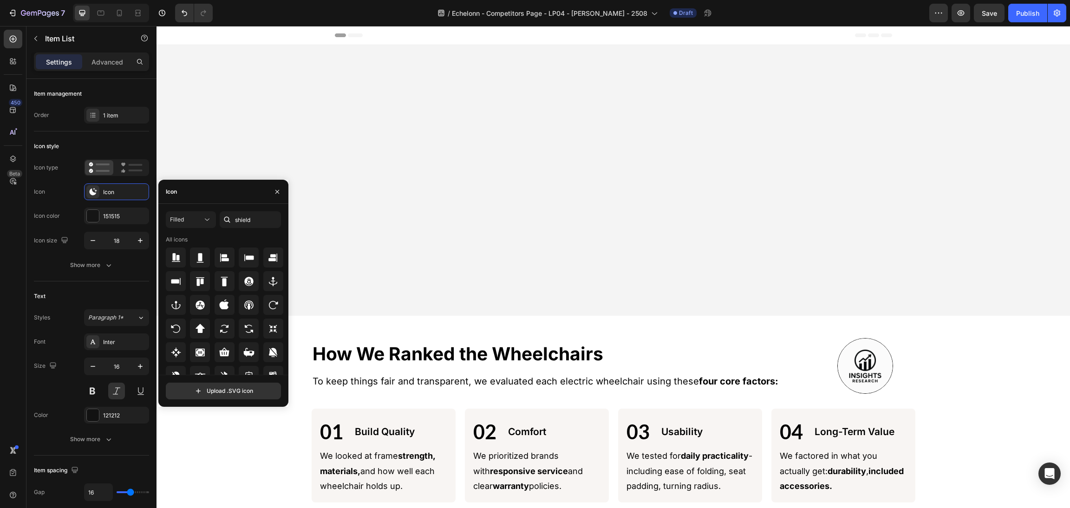
scroll to position [419, 0]
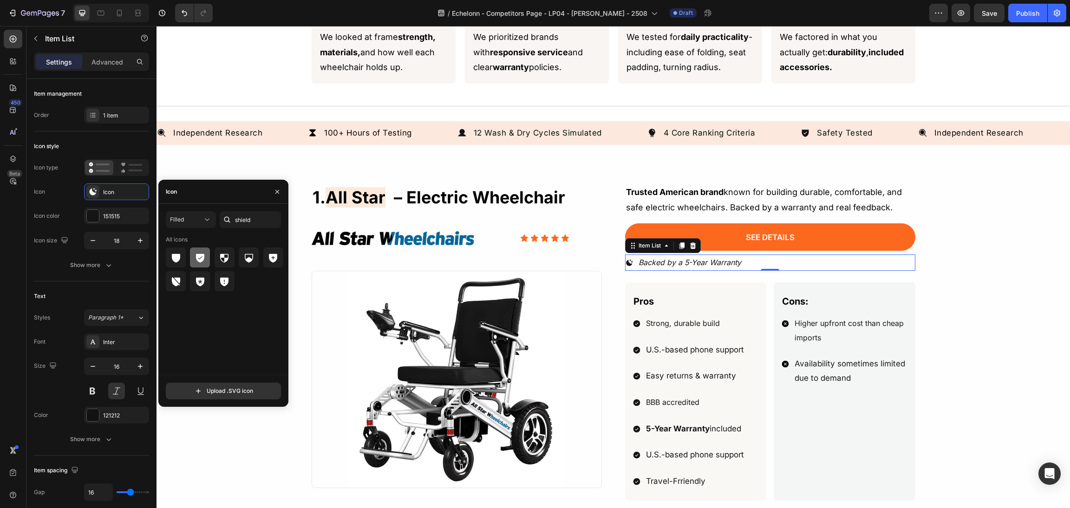
click at [197, 257] on icon at bounding box center [200, 258] width 8 height 9
click at [1053, 228] on div "1. all star – electric wheelchair Heading Image Icon Icon Icon Icon Icon Icon L…" at bounding box center [612, 436] width 913 height 560
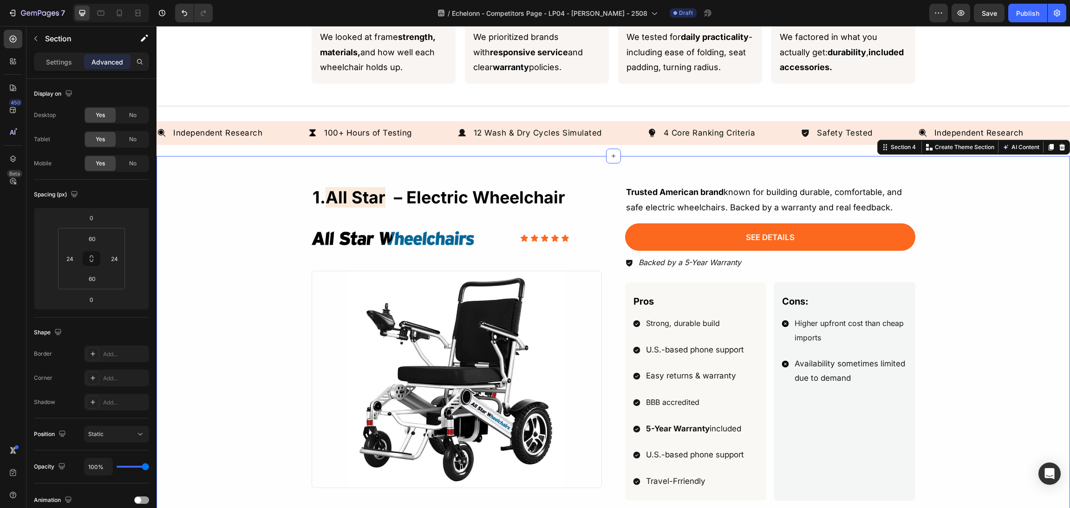
click at [1024, 229] on div "1. all star – electric wheelchair Heading Image Icon Icon Icon Icon Icon Icon L…" at bounding box center [613, 436] width 891 height 504
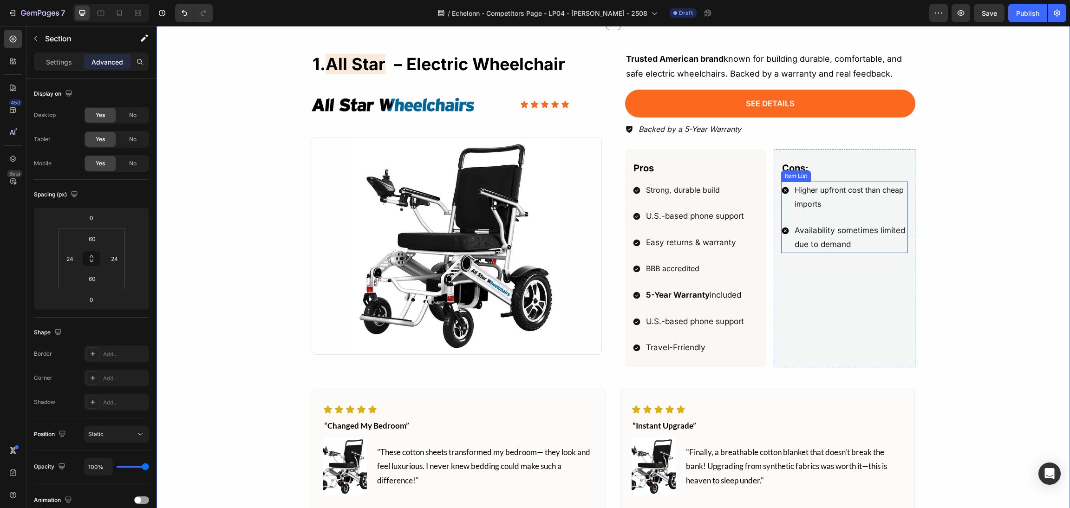
scroll to position [558, 0]
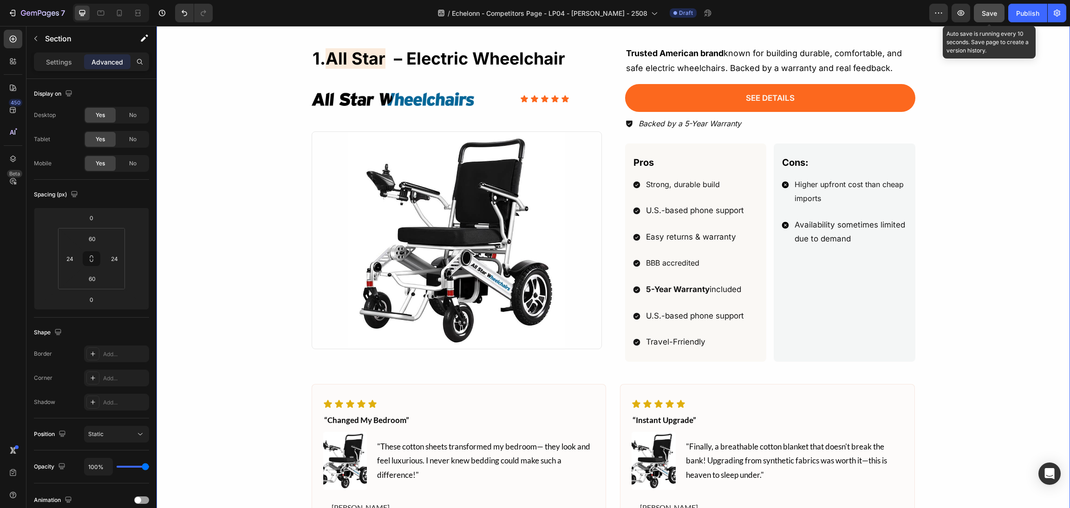
click at [992, 15] on span "Save" at bounding box center [988, 13] width 15 height 8
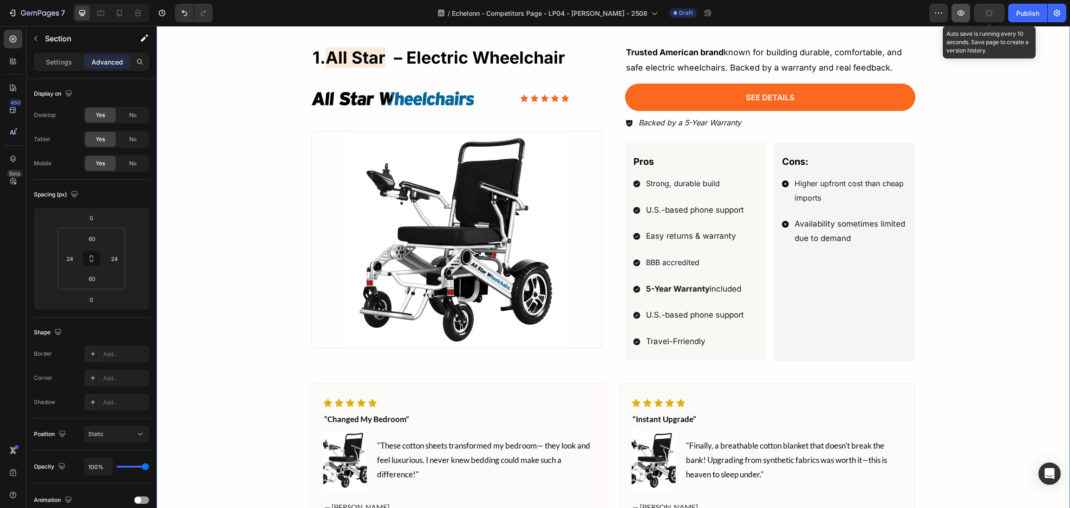
scroll to position [489, 0]
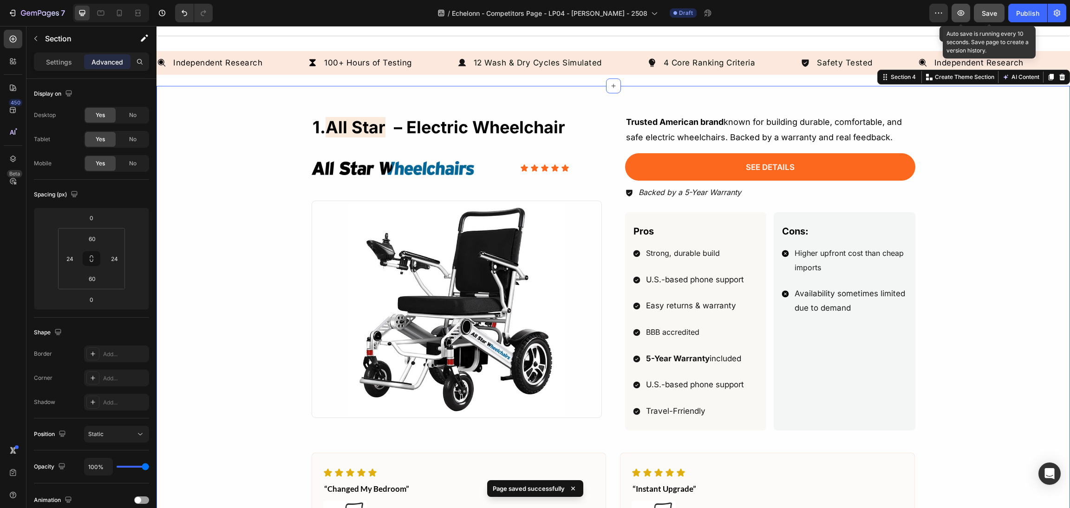
click at [960, 13] on icon "button" at bounding box center [960, 12] width 9 height 9
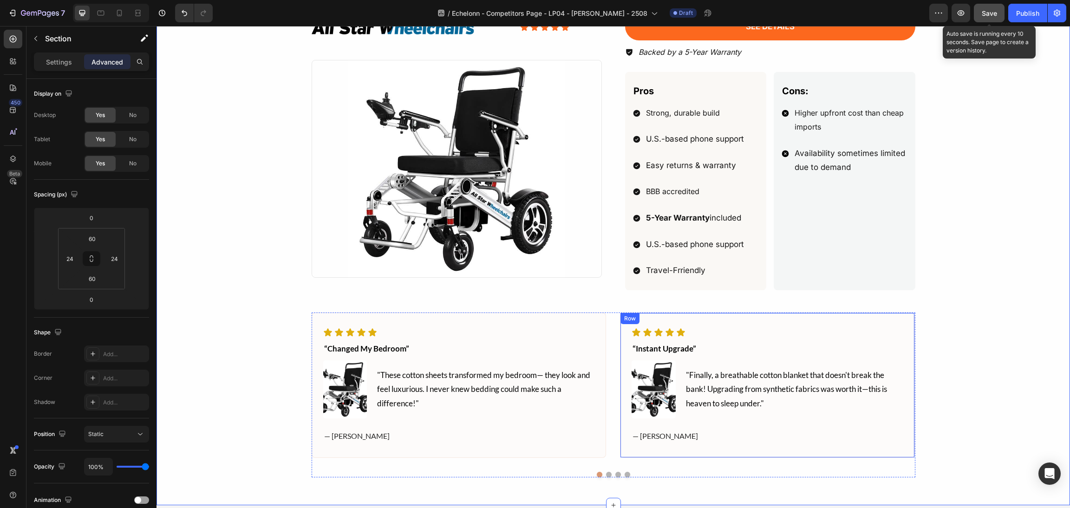
scroll to position [698, 0]
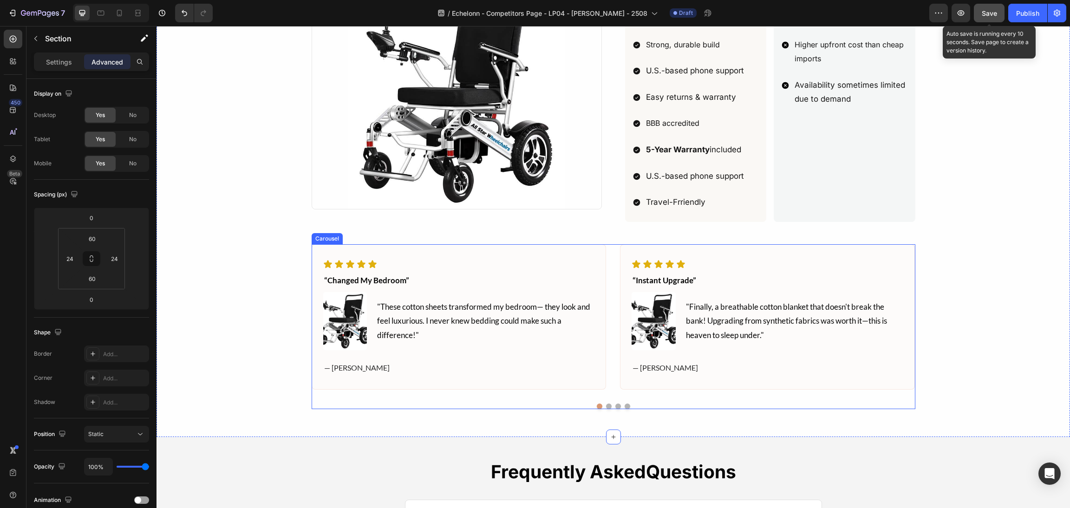
click at [659, 401] on div "Icon Icon Icon Icon Icon Icon List “changed my bedroom” Text block Image "These…" at bounding box center [614, 326] width 604 height 165
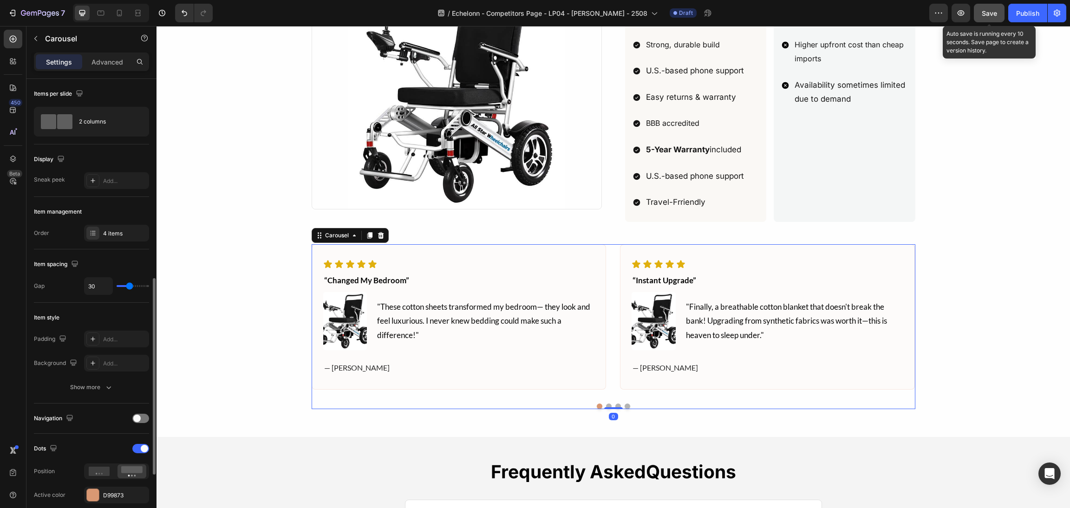
scroll to position [139, 0]
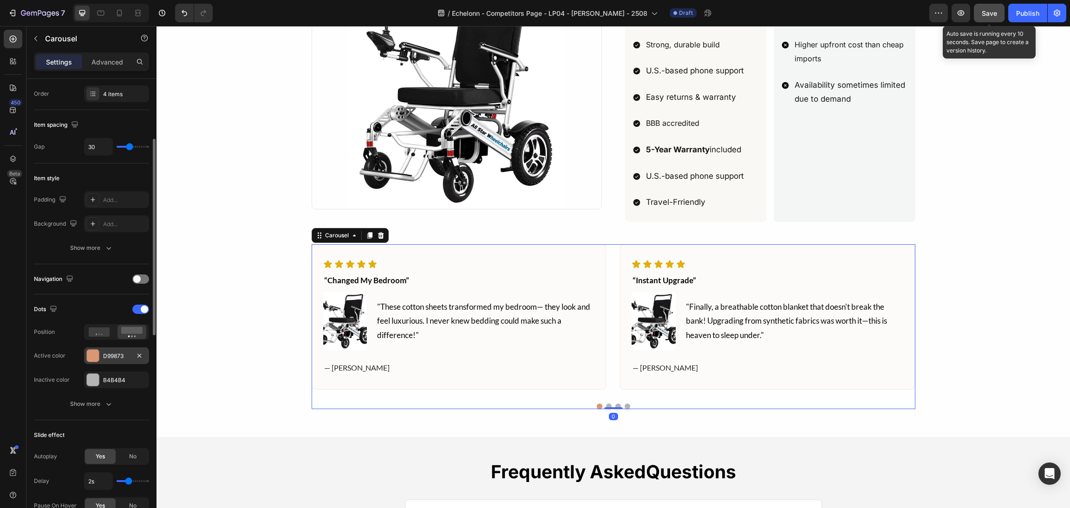
click at [91, 351] on div at bounding box center [93, 356] width 12 height 12
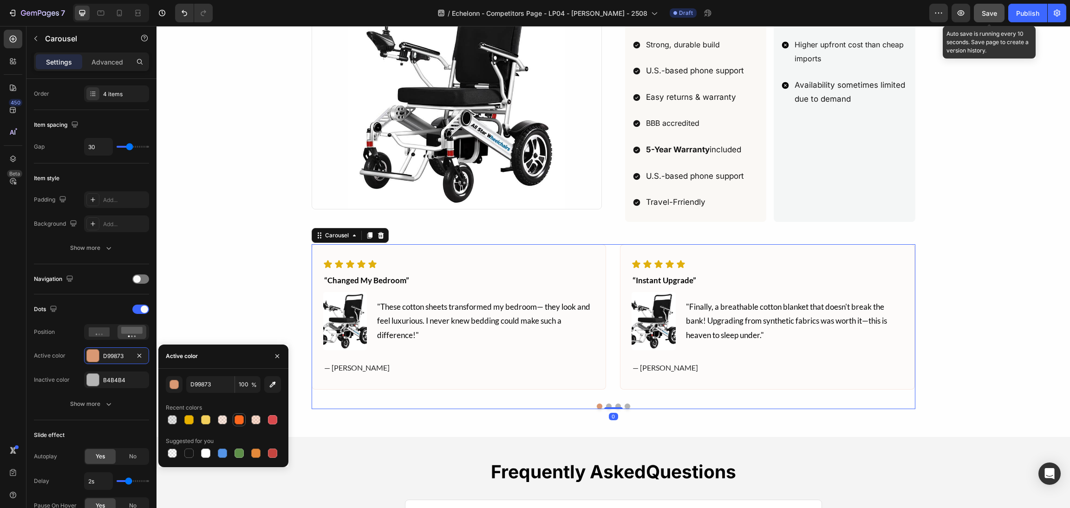
click at [240, 419] on div at bounding box center [238, 419] width 9 height 9
type input "FC681E"
click at [957, 311] on div "Icon Icon Icon Icon Icon Icon List “changed my bedroom” Text block Image "These…" at bounding box center [613, 316] width 891 height 188
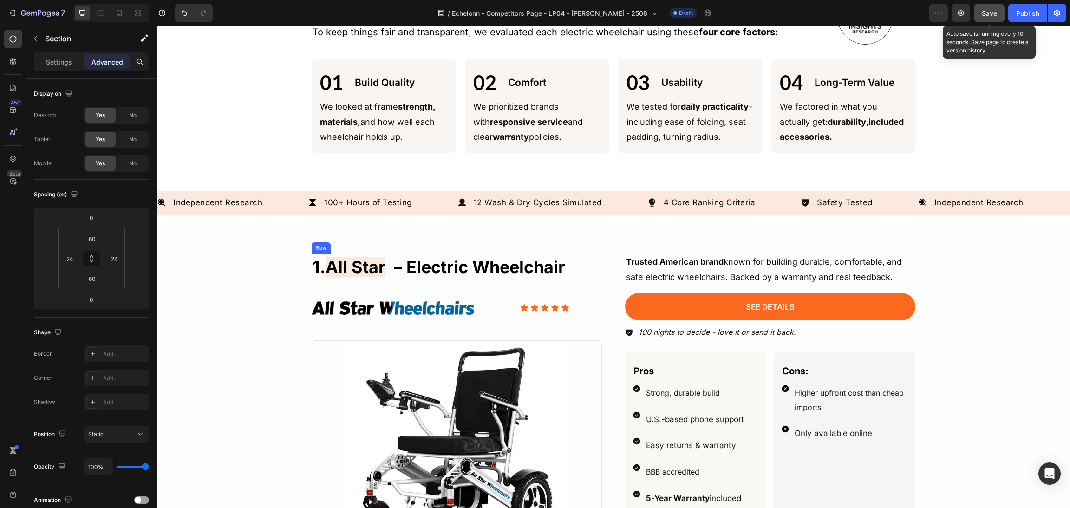
scroll to position [417, 0]
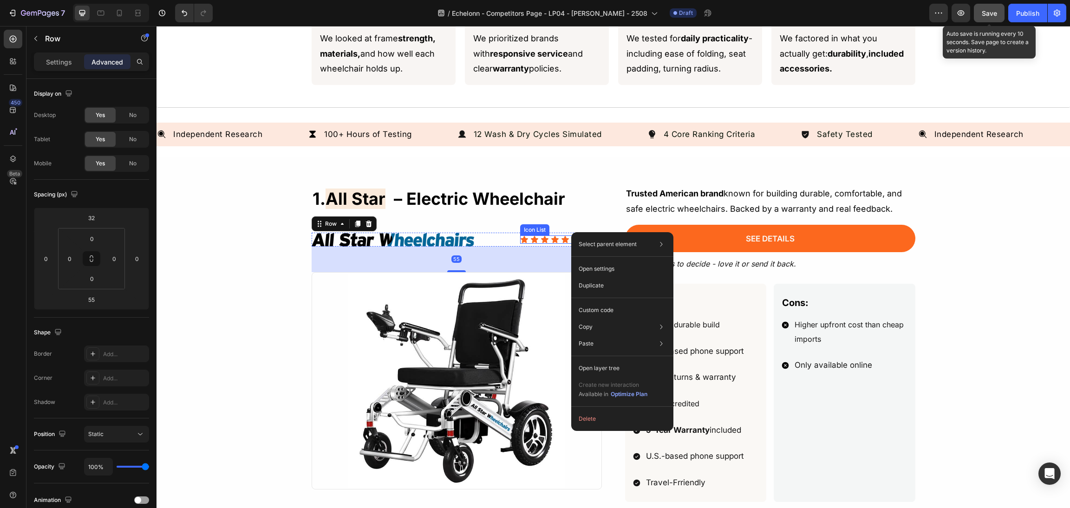
click at [566, 238] on div "Icon Icon Icon Icon Icon" at bounding box center [560, 239] width 81 height 8
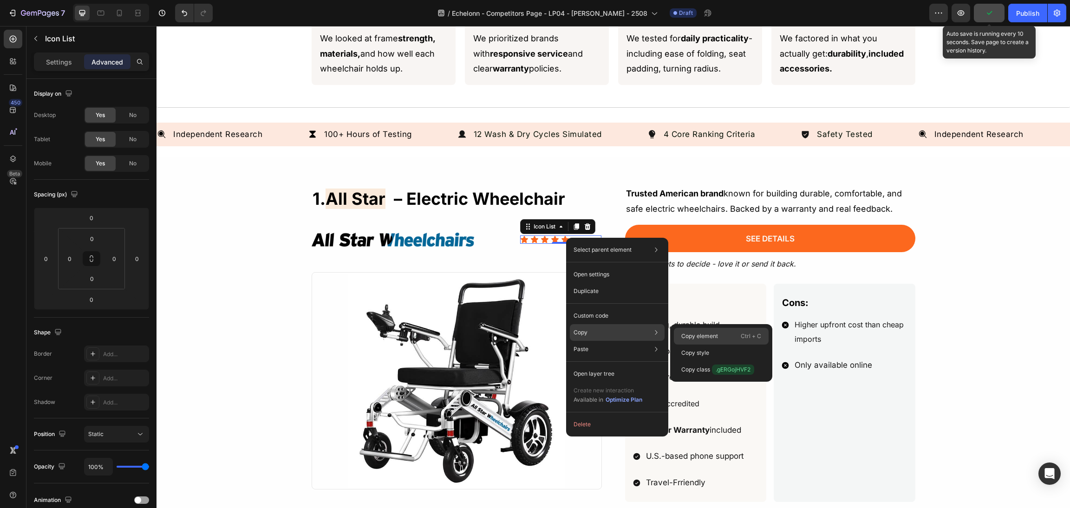
drag, startPoint x: 730, startPoint y: 349, endPoint x: 721, endPoint y: 338, distance: 15.2
click at [721, 338] on div "Copy element Ctrl + C Copy style Copy class .gERGojHVF2" at bounding box center [721, 353] width 102 height 58
click at [721, 344] on div "Copy element Ctrl + C" at bounding box center [721, 352] width 95 height 17
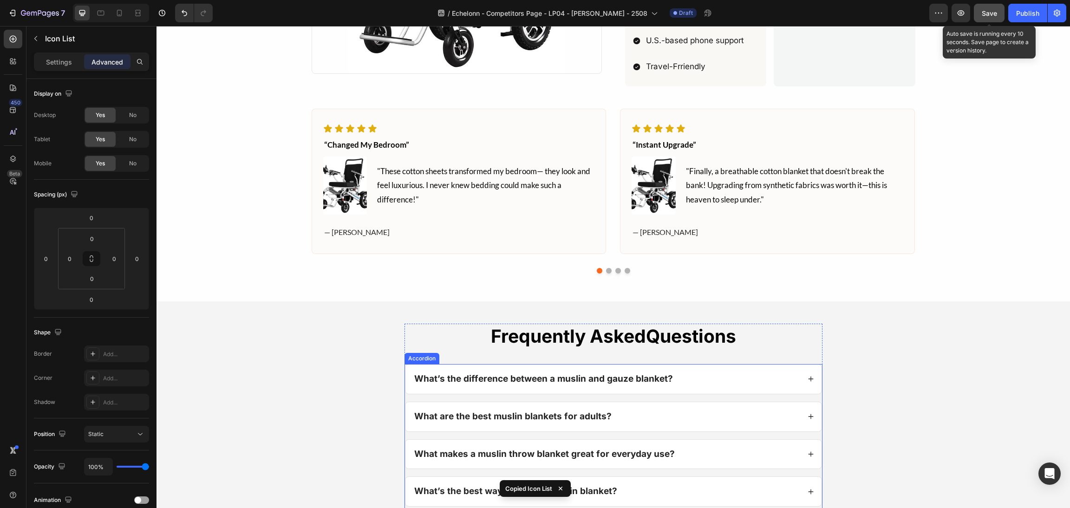
scroll to position [766, 0]
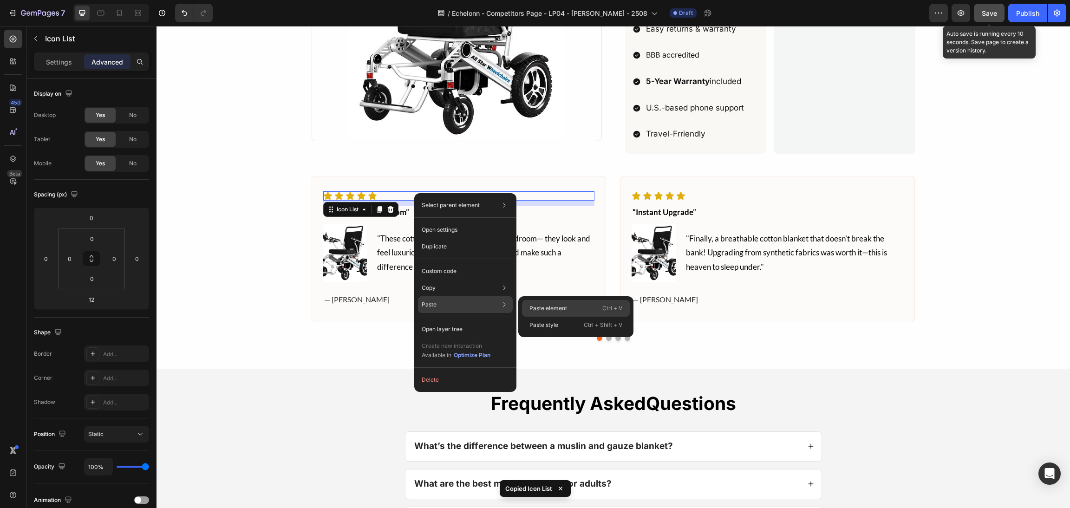
click at [566, 305] on p "Paste element" at bounding box center [548, 308] width 38 height 8
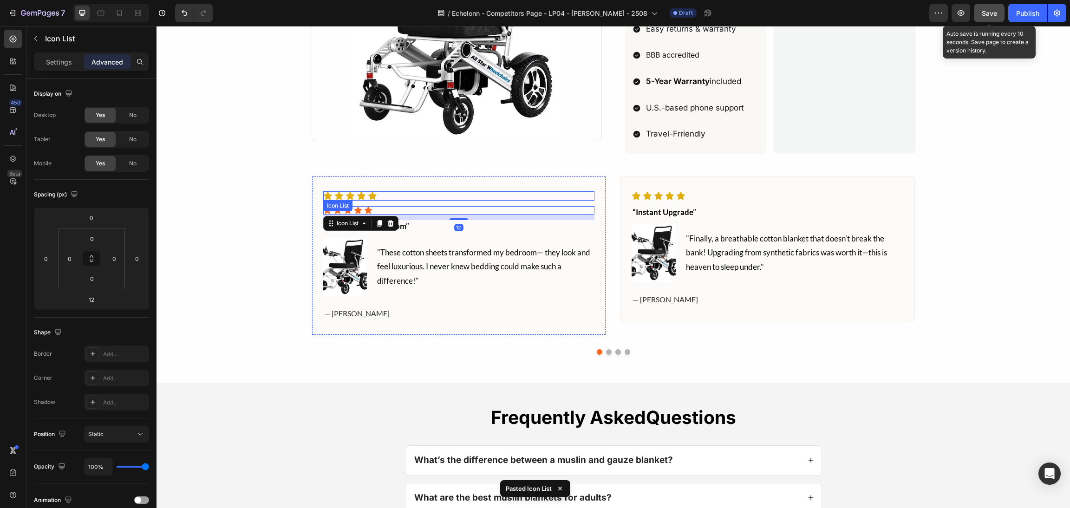
click at [396, 198] on div "Icon Icon Icon Icon Icon" at bounding box center [459, 195] width 272 height 9
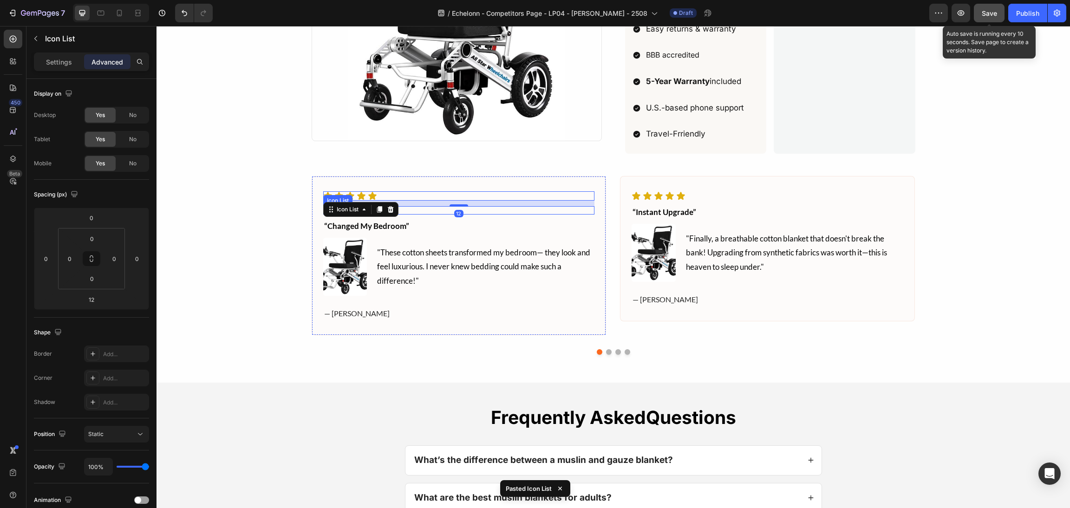
click at [402, 214] on div "Icon Icon Icon Icon Icon" at bounding box center [459, 210] width 272 height 8
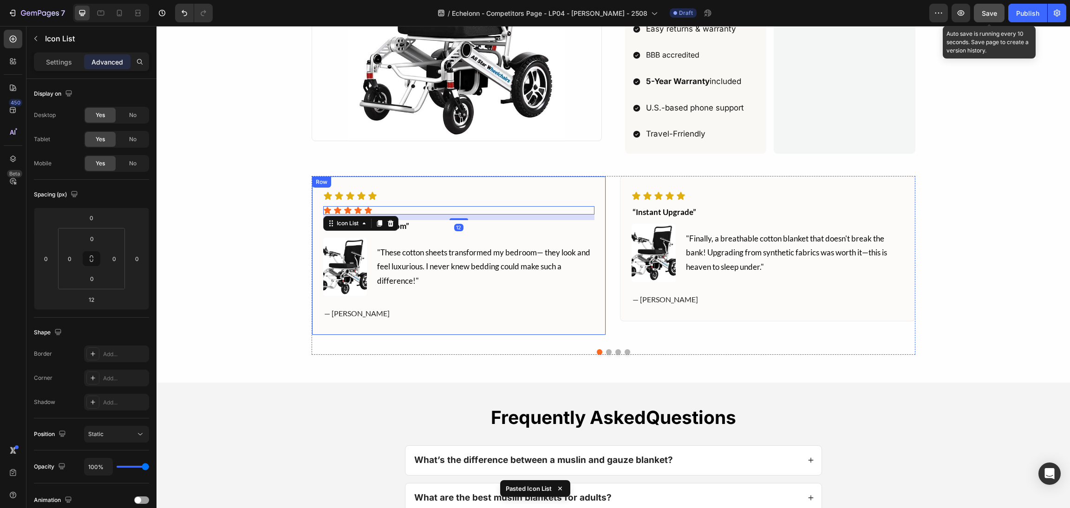
click at [407, 204] on div "Icon Icon Icon Icon Icon Icon List Icon Icon Icon Icon Icon Icon List 12 “chang…" at bounding box center [459, 255] width 272 height 129
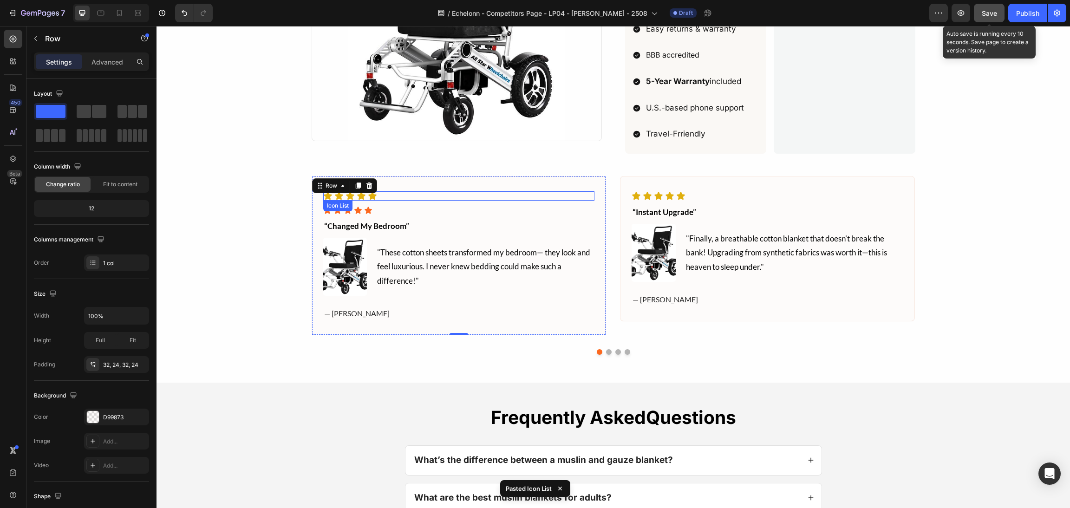
click at [404, 199] on div "Icon Icon Icon Icon Icon" at bounding box center [459, 195] width 272 height 9
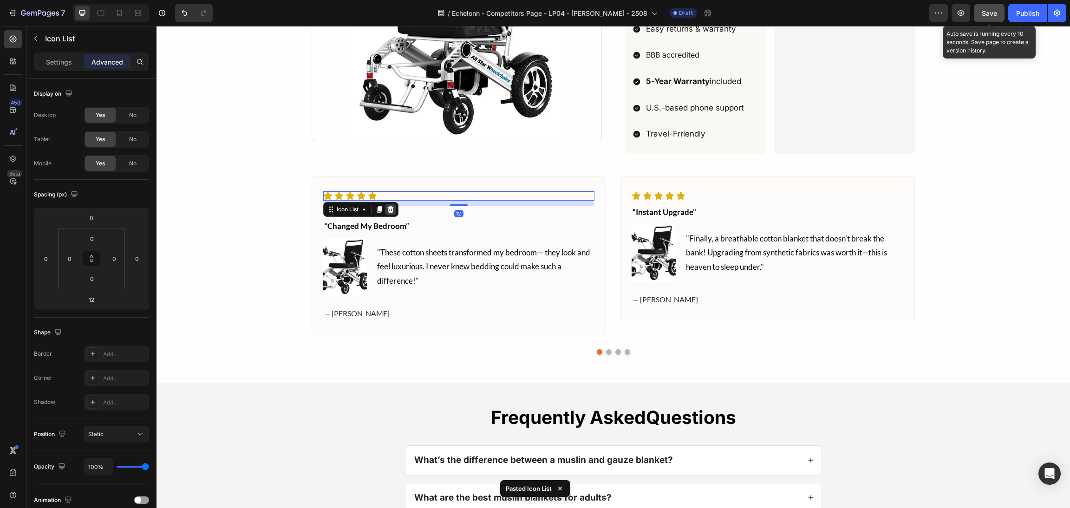
click at [387, 213] on icon at bounding box center [390, 209] width 6 height 6
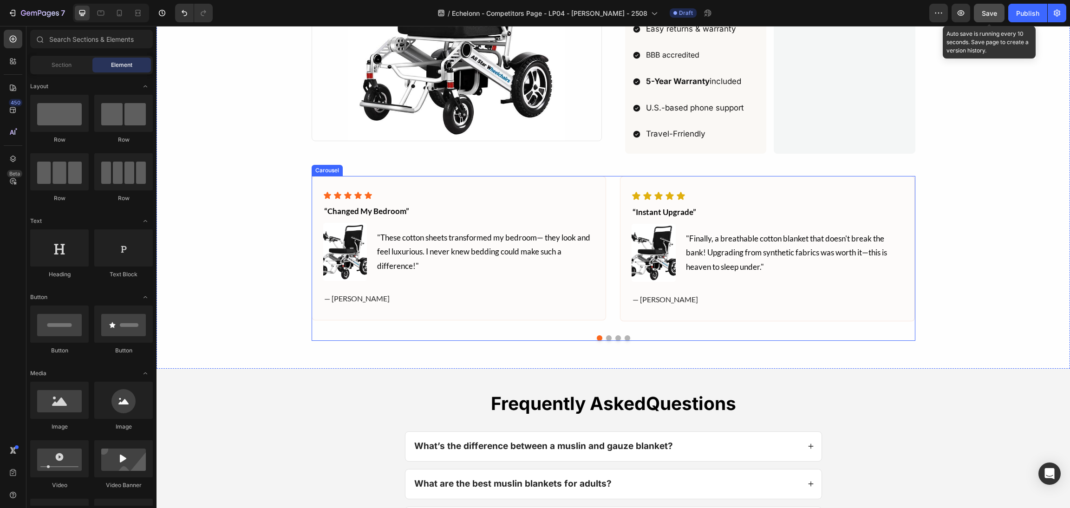
scroll to position [697, 0]
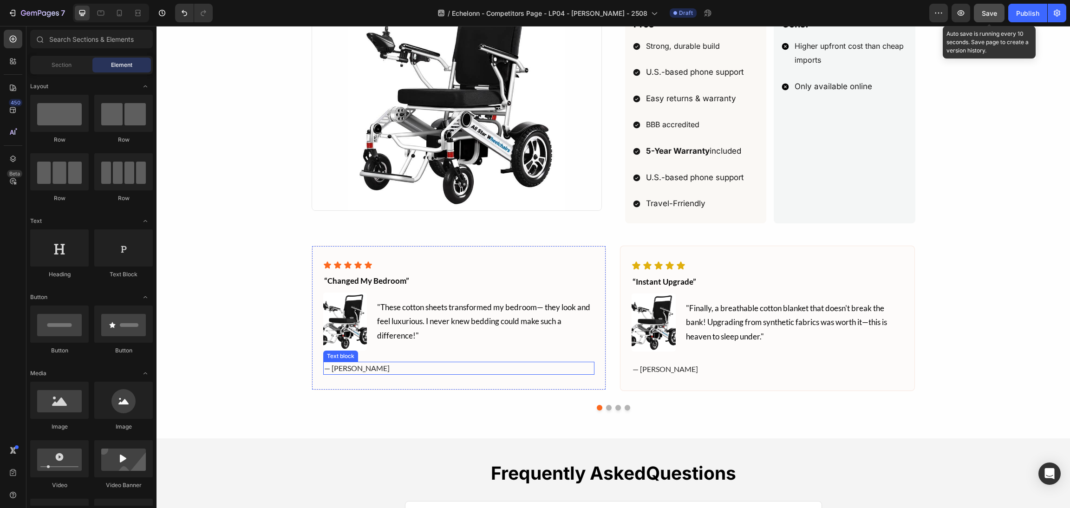
click at [478, 385] on div "Icon Icon Icon Icon Icon Icon List “changed my bedroom” Text block Image "These…" at bounding box center [459, 318] width 295 height 145
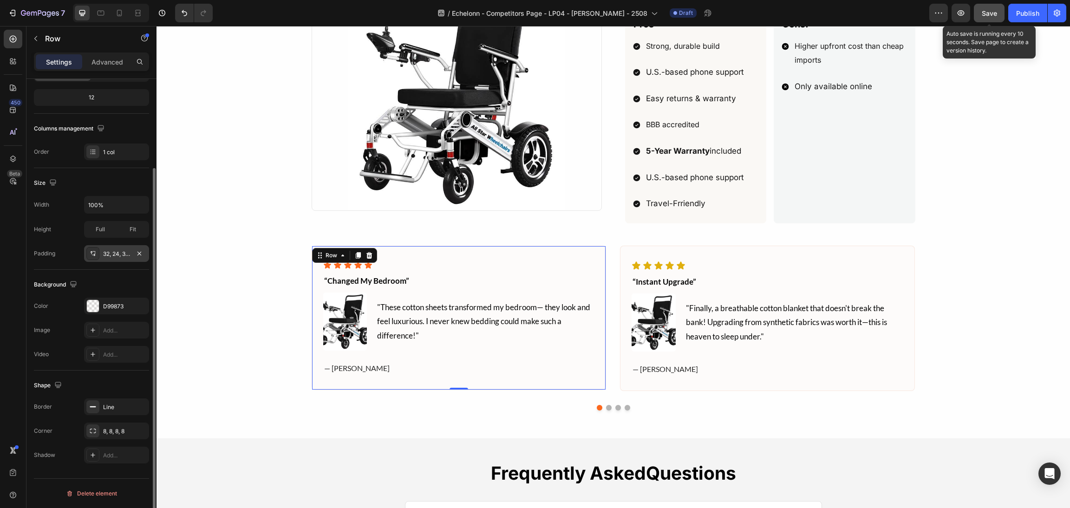
scroll to position [0, 0]
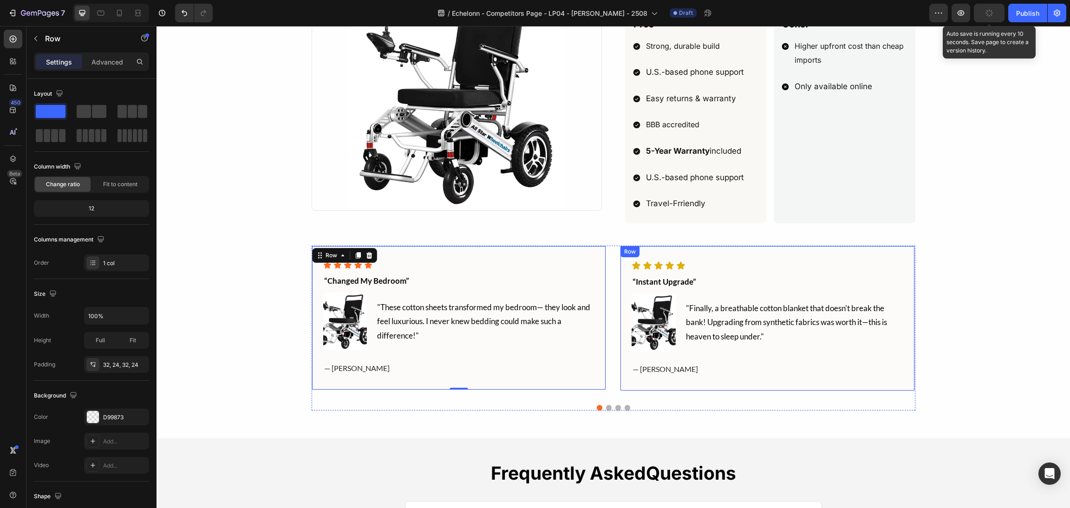
click at [620, 273] on div "Icon Icon Icon Icon Icon Icon List “instant upgrade” Text block Image "Finally,…" at bounding box center [767, 319] width 295 height 146
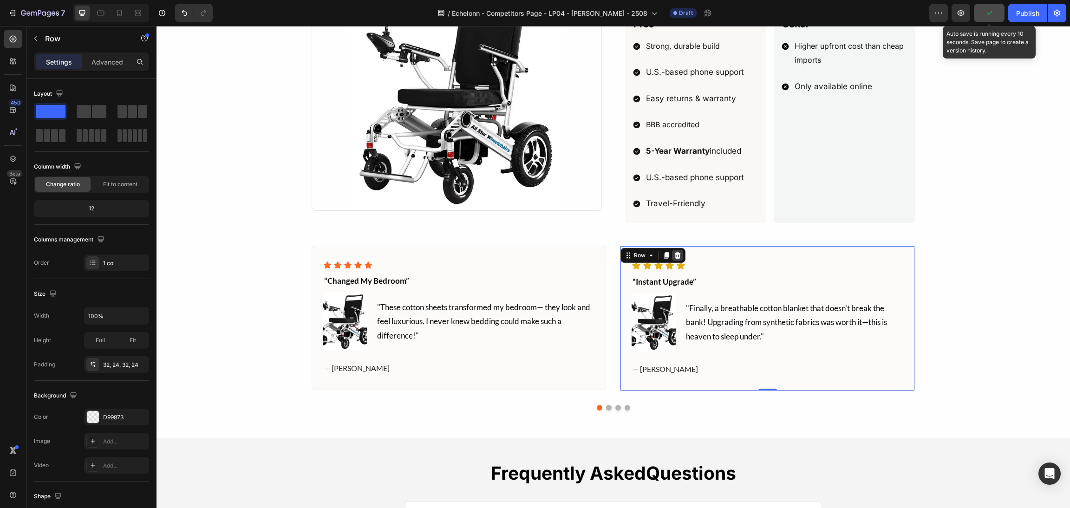
click at [675, 257] on icon at bounding box center [678, 255] width 6 height 6
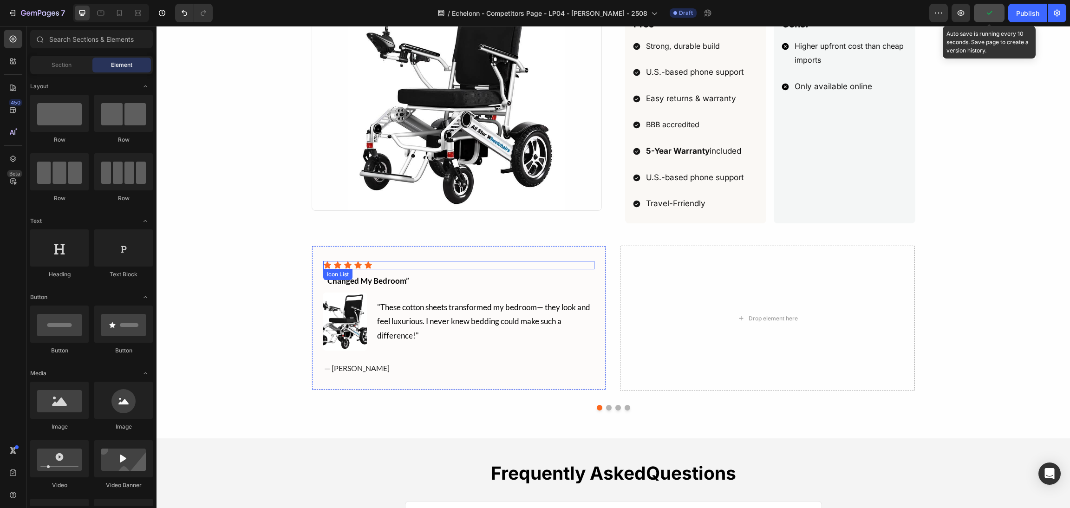
click at [572, 265] on div "Icon Icon Icon Icon Icon" at bounding box center [459, 265] width 272 height 8
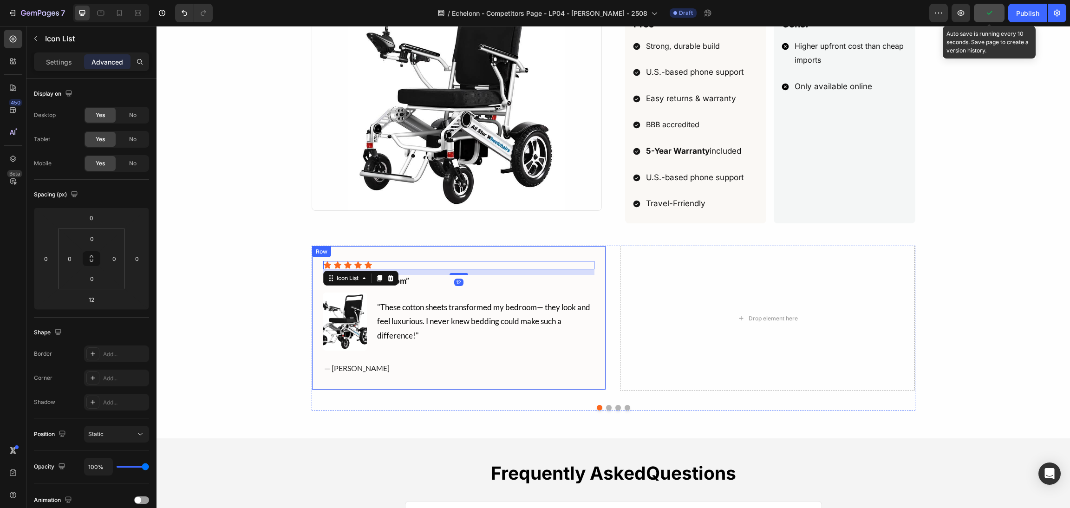
click at [570, 251] on div "Icon Icon Icon Icon Icon Icon List 12 “changed my bedroom” Text block Image "Th…" at bounding box center [459, 318] width 295 height 145
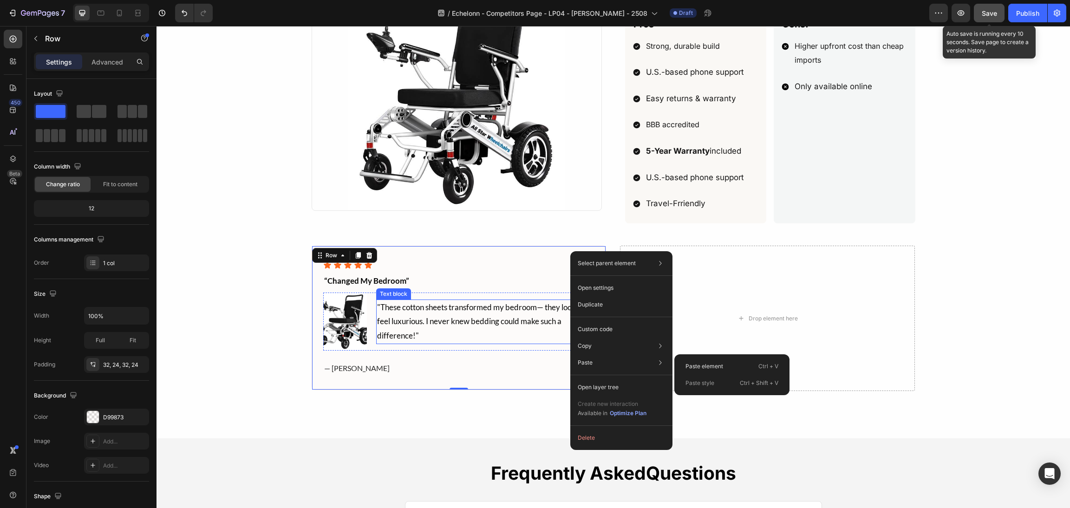
click at [423, 343] on p ""These cotton sheets transformed my bedroom— they look and feel luxurious. I ne…" at bounding box center [485, 321] width 217 height 43
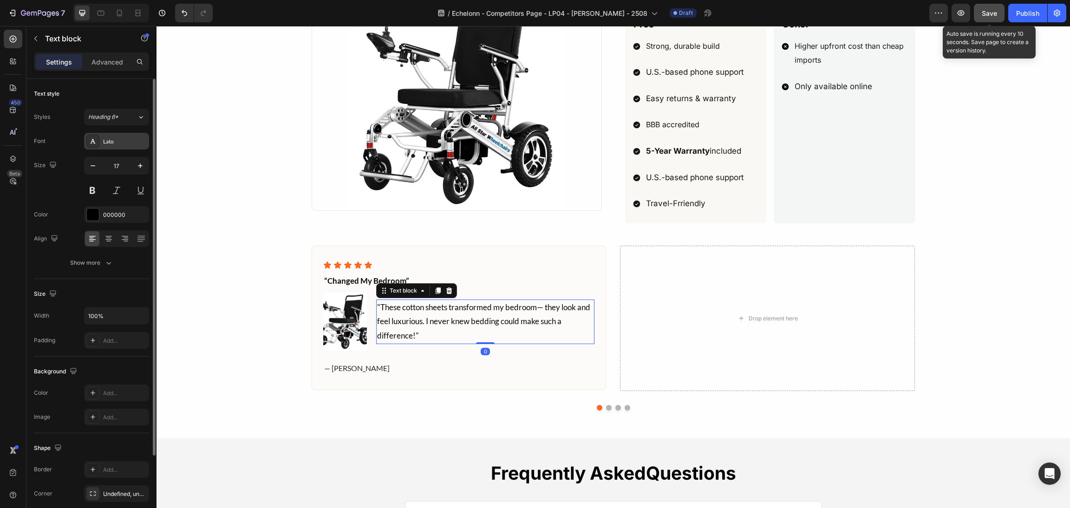
click at [110, 139] on div "Lato" at bounding box center [125, 141] width 44 height 8
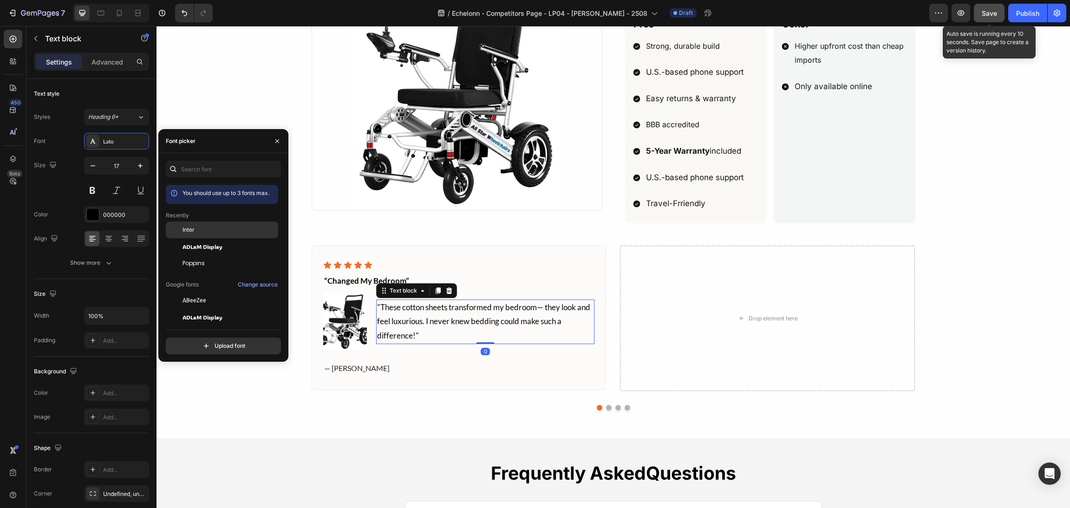
click at [221, 292] on div "Inter" at bounding box center [222, 300] width 112 height 17
click at [344, 261] on div "Icon" at bounding box center [353, 255] width 19 height 11
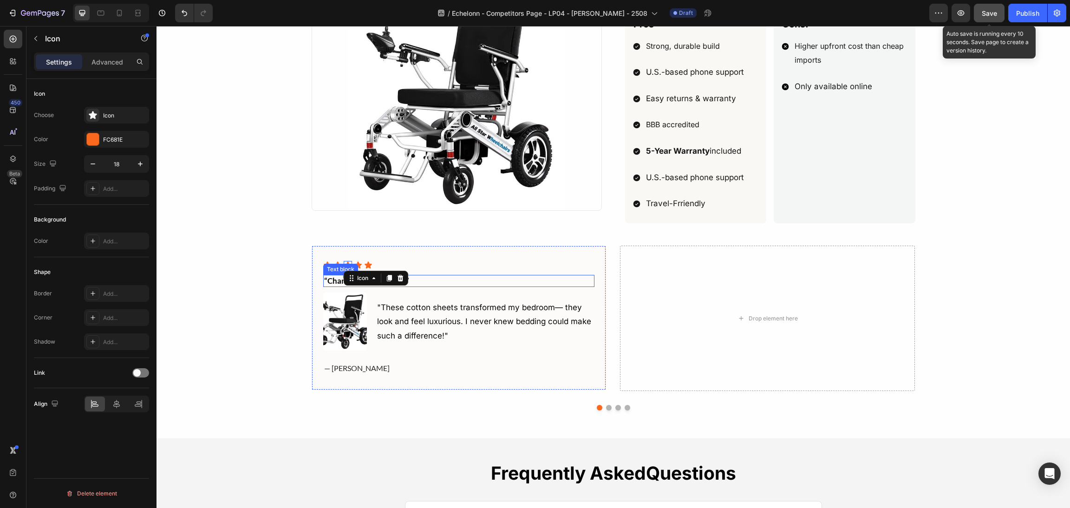
click at [432, 284] on p "“changed my bedroom”" at bounding box center [459, 281] width 270 height 10
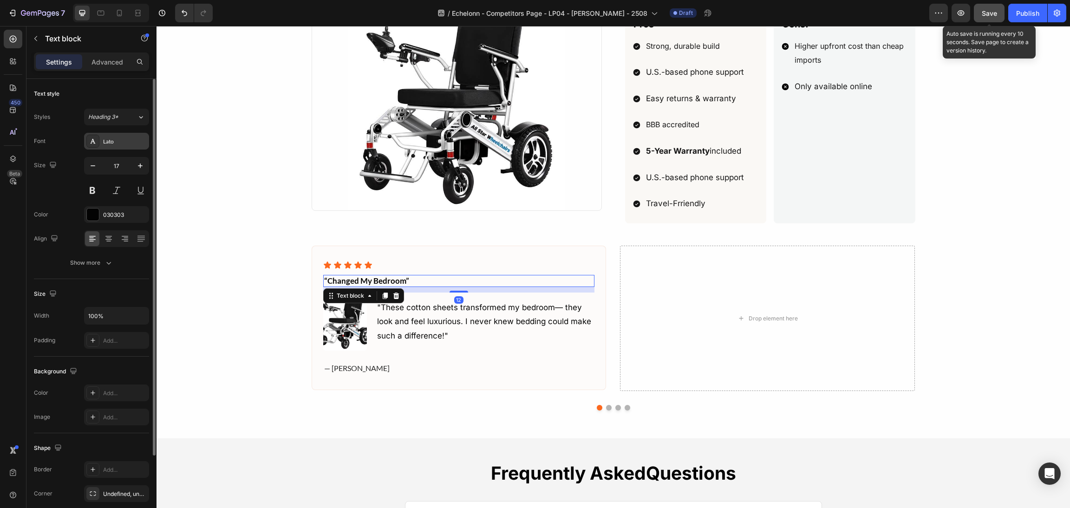
click at [129, 145] on div "Lato" at bounding box center [116, 141] width 65 height 17
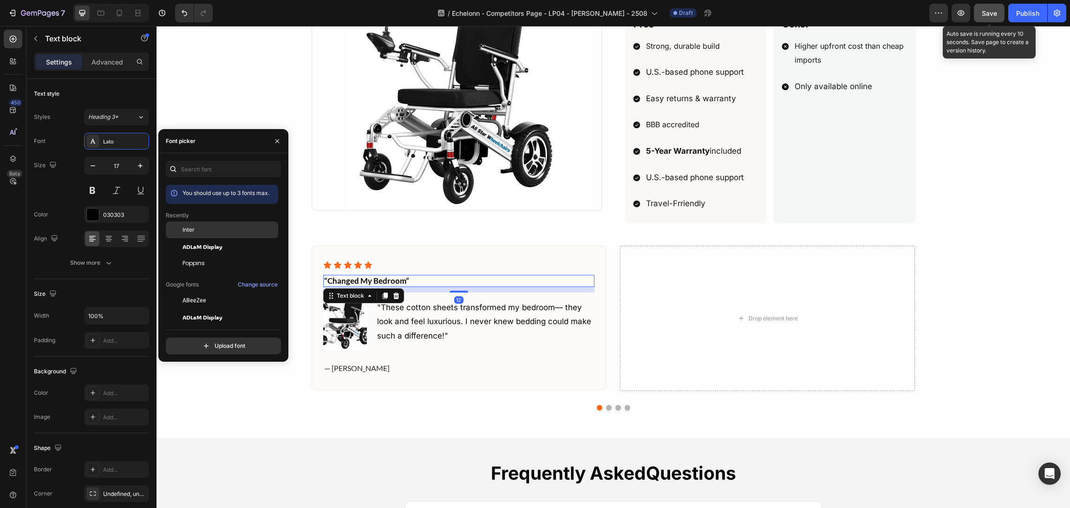
click at [203, 226] on div "Inter" at bounding box center [229, 230] width 94 height 8
click at [350, 368] on p "— [PERSON_NAME]" at bounding box center [459, 368] width 270 height 11
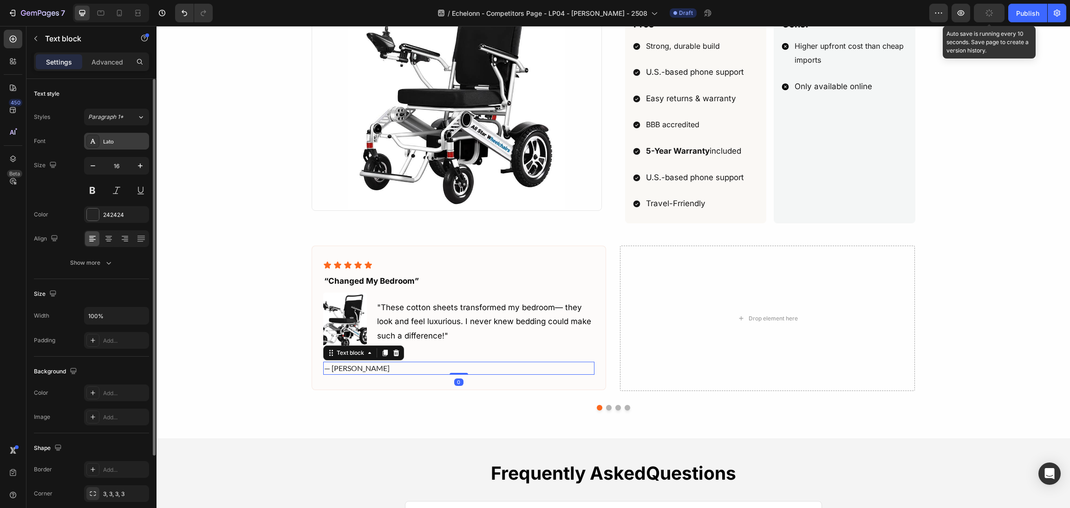
click at [117, 143] on div "Lato" at bounding box center [125, 141] width 44 height 8
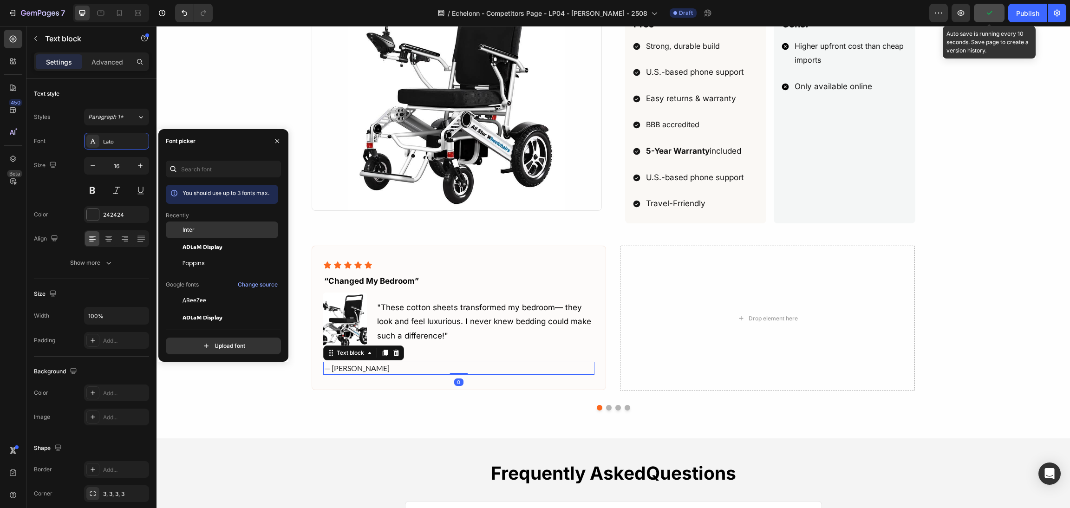
click at [200, 226] on div "Inter" at bounding box center [229, 230] width 94 height 8
click at [312, 271] on div "Icon Icon Icon Icon Icon Icon List “changed my bedroom” Text block Image "These…" at bounding box center [459, 318] width 295 height 145
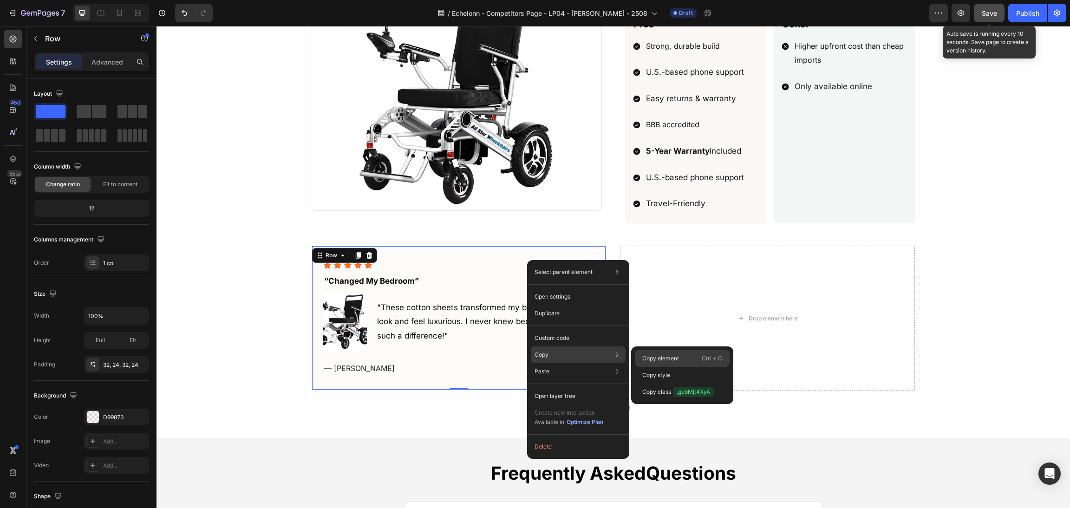
drag, startPoint x: 662, startPoint y: 355, endPoint x: 506, endPoint y: 329, distance: 158.1
click at [662, 355] on p "Copy element" at bounding box center [660, 358] width 37 height 8
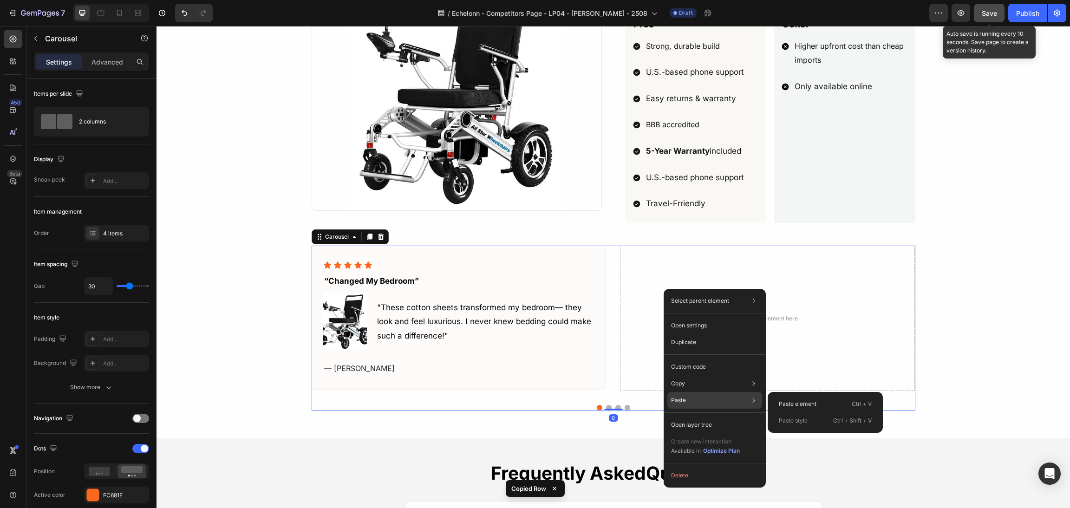
click at [784, 394] on div "Paste element Ctrl + V Paste style Ctrl + Shift + V" at bounding box center [824, 412] width 115 height 41
drag, startPoint x: 792, startPoint y: 404, endPoint x: 418, endPoint y: 289, distance: 391.5
click at [792, 404] on p "Paste element" at bounding box center [798, 404] width 38 height 8
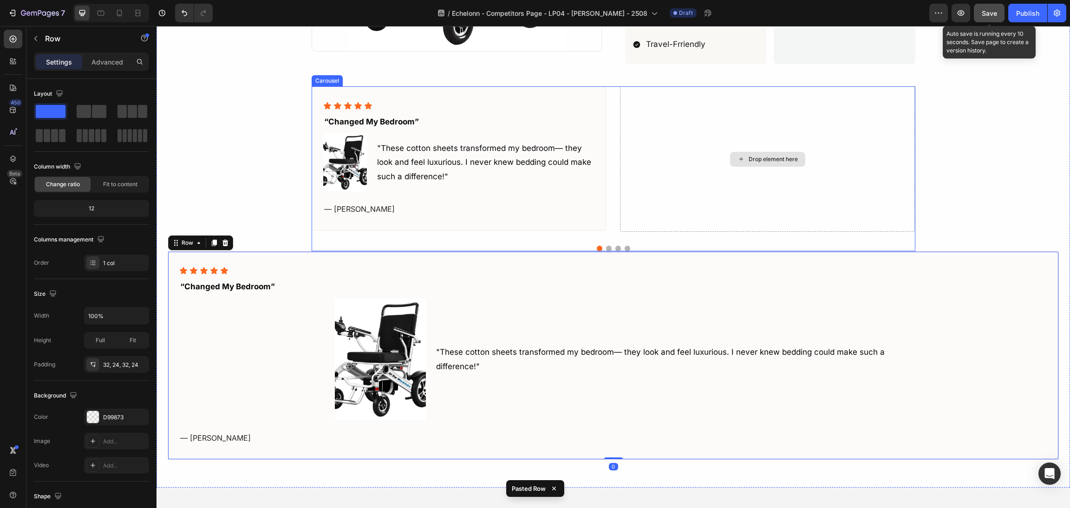
scroll to position [842, 0]
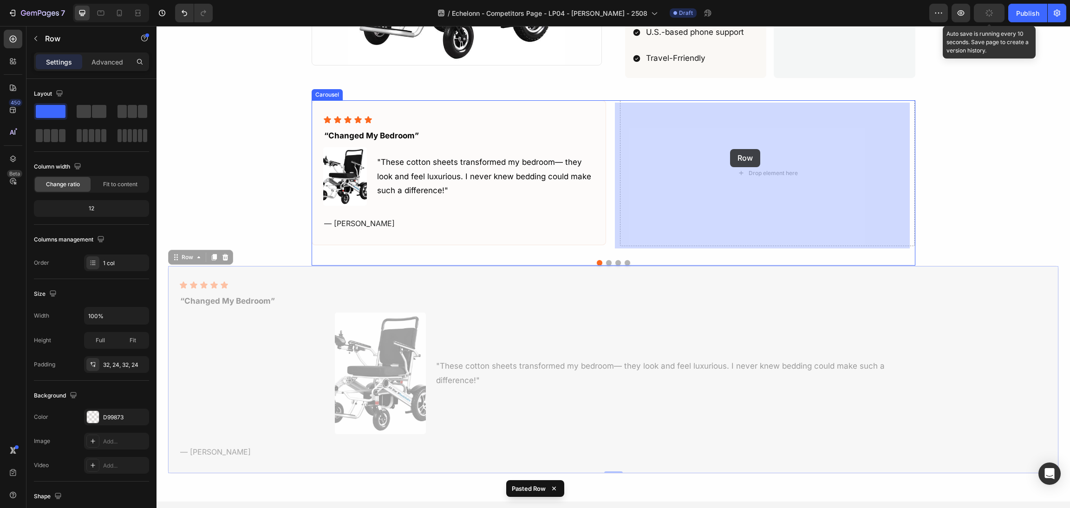
drag, startPoint x: 172, startPoint y: 258, endPoint x: 954, endPoint y: 188, distance: 785.3
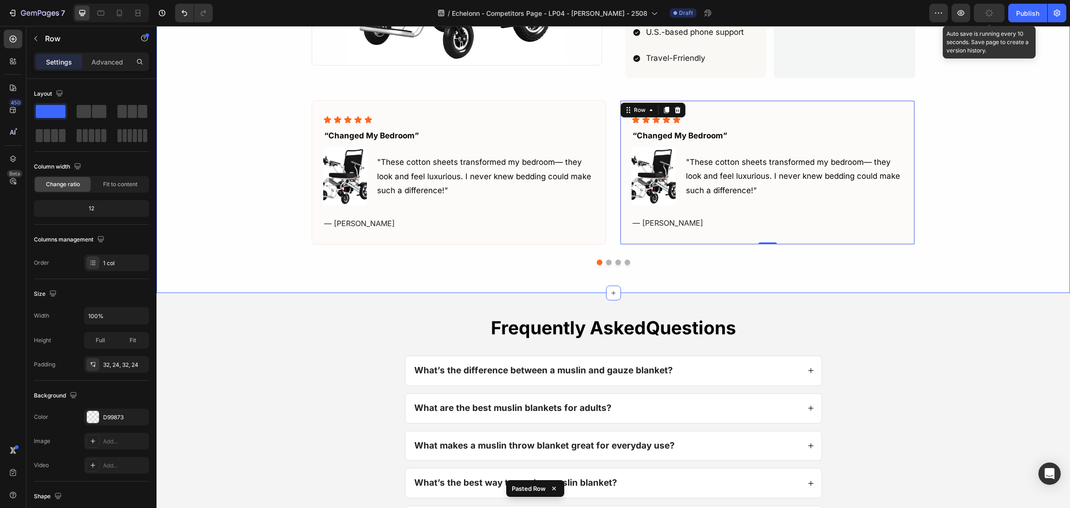
click at [957, 196] on div "Icon Icon Icon Icon Icon Icon List “changed my bedroom” Text block Image "These…" at bounding box center [613, 172] width 891 height 188
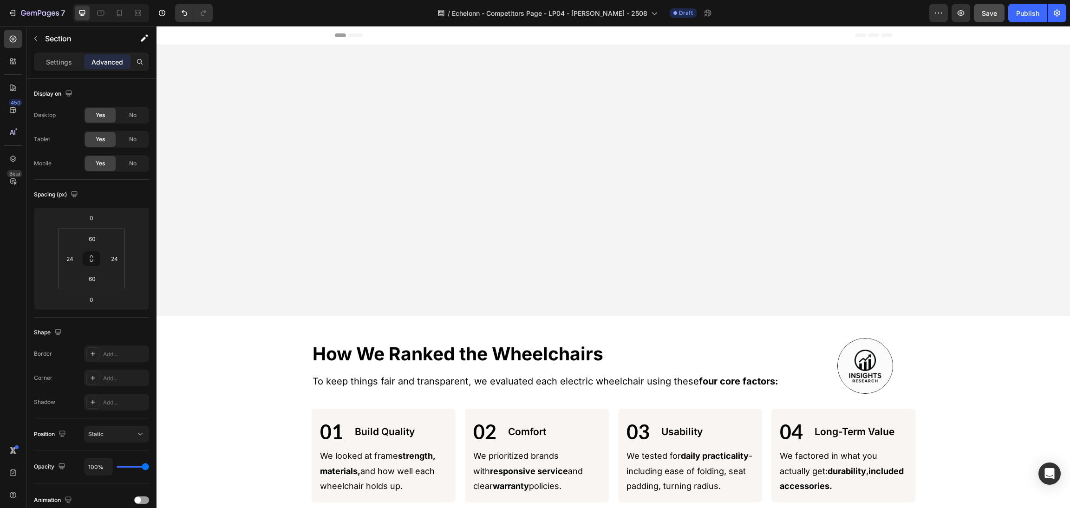
scroll to position [348, 0]
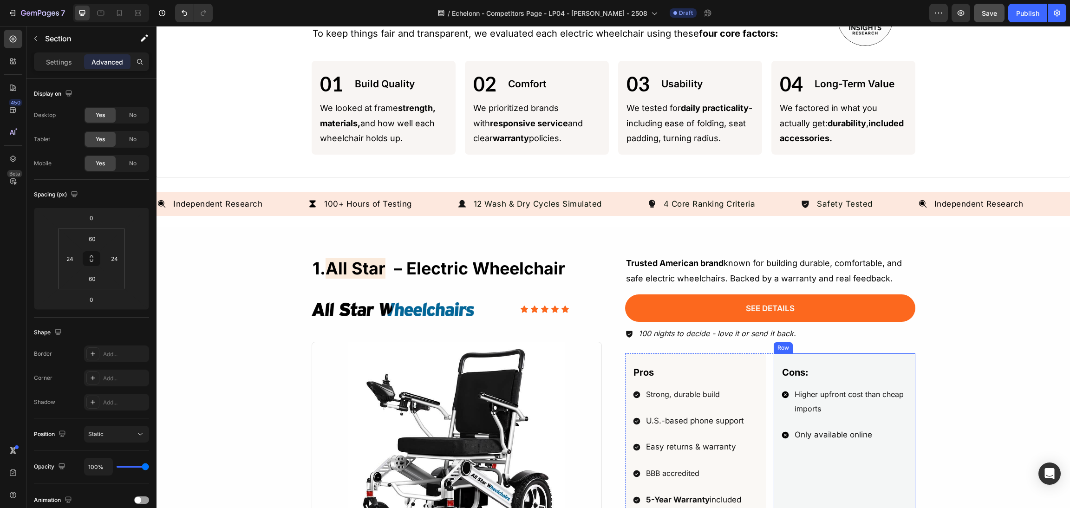
click at [873, 364] on div "Cons:" at bounding box center [844, 372] width 127 height 16
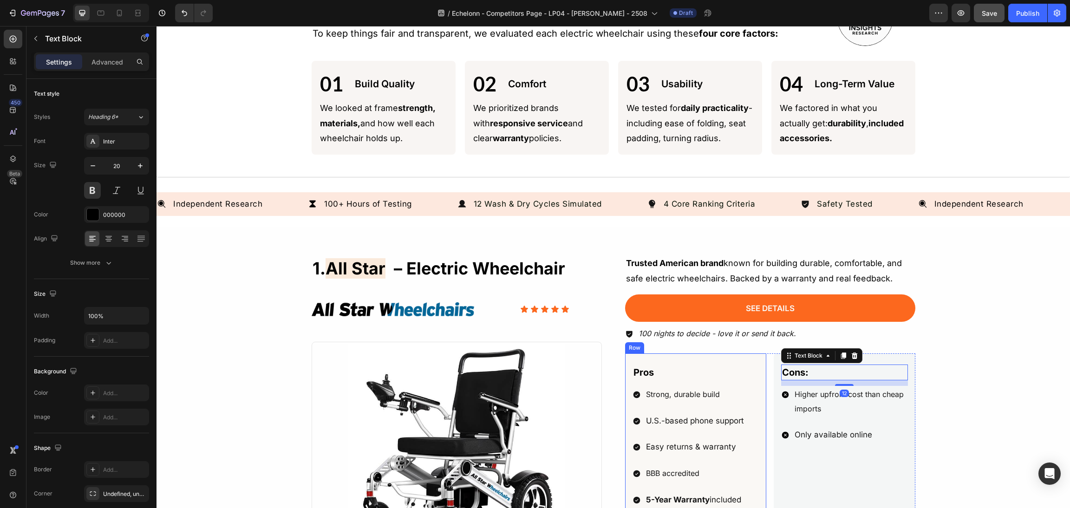
click at [751, 362] on div "Pros Text Block Strong, durable build U.S.-based phone support Easy returns & w…" at bounding box center [696, 462] width 142 height 218
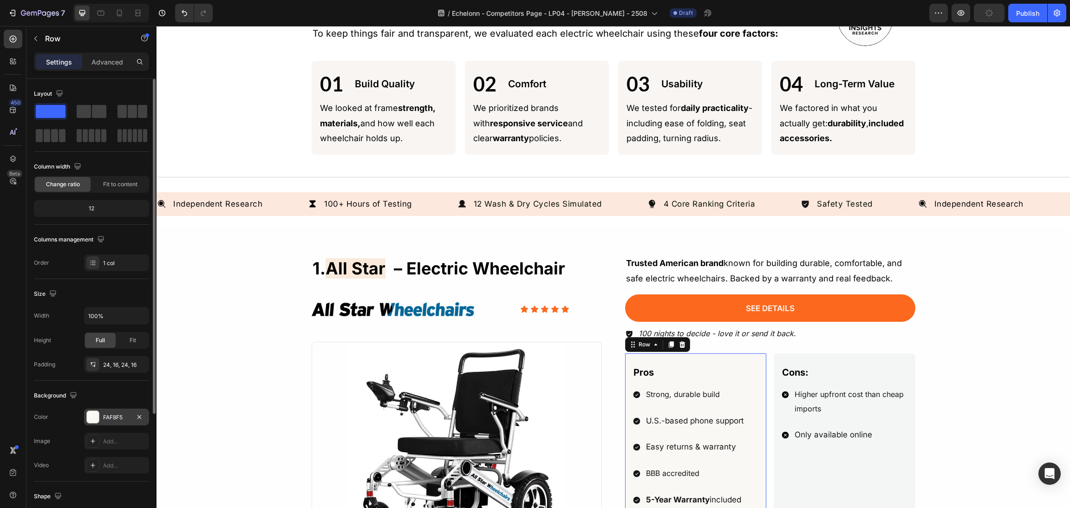
click at [90, 415] on div at bounding box center [93, 417] width 12 height 12
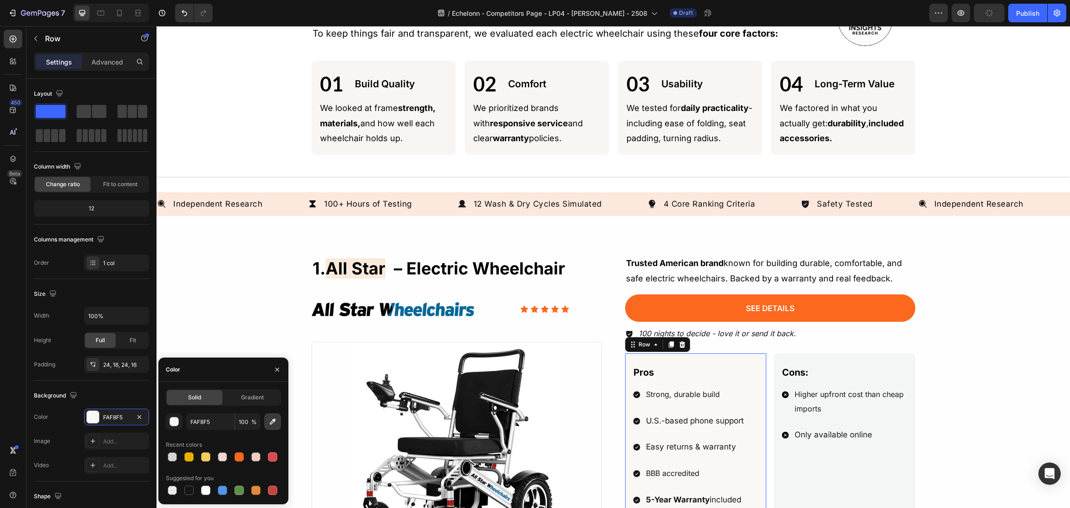
click at [274, 419] on icon "button" at bounding box center [272, 421] width 9 height 9
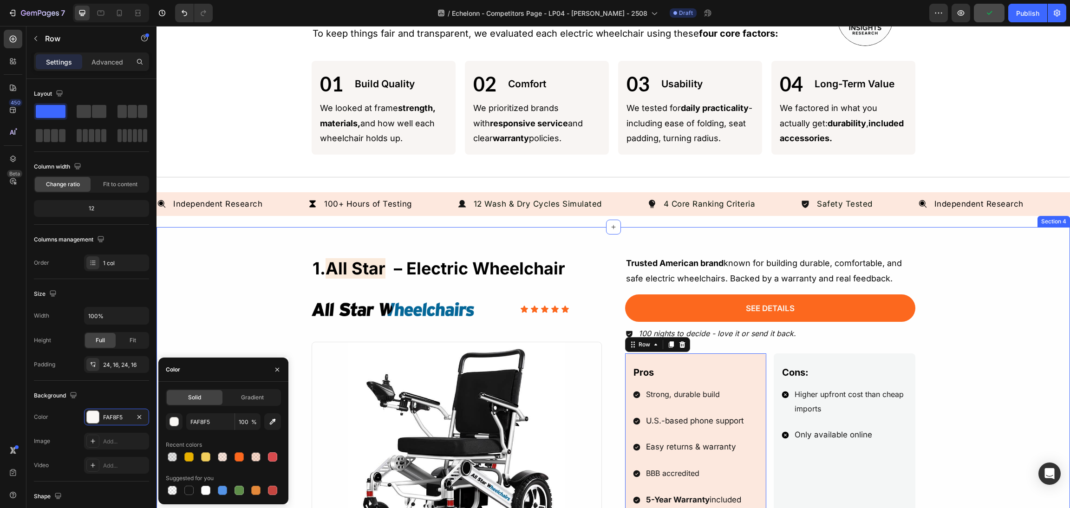
type input "FCE8DE"
click at [249, 415] on input "100" at bounding box center [248, 421] width 26 height 17
type input "80"
click at [997, 318] on div "1. all star – electric wheelchair Heading Image Icon Icon Icon Icon Icon Icon L…" at bounding box center [613, 507] width 891 height 504
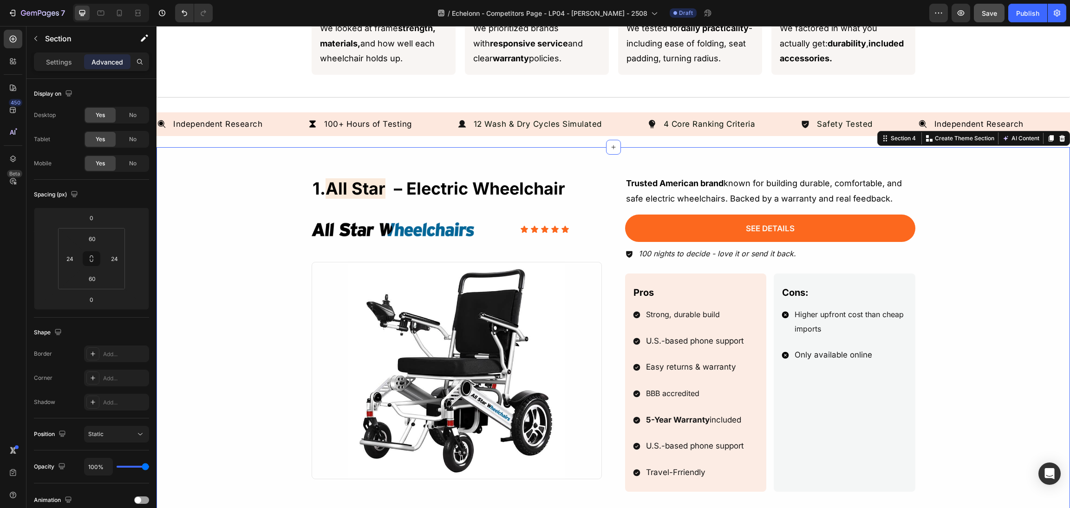
scroll to position [487, 0]
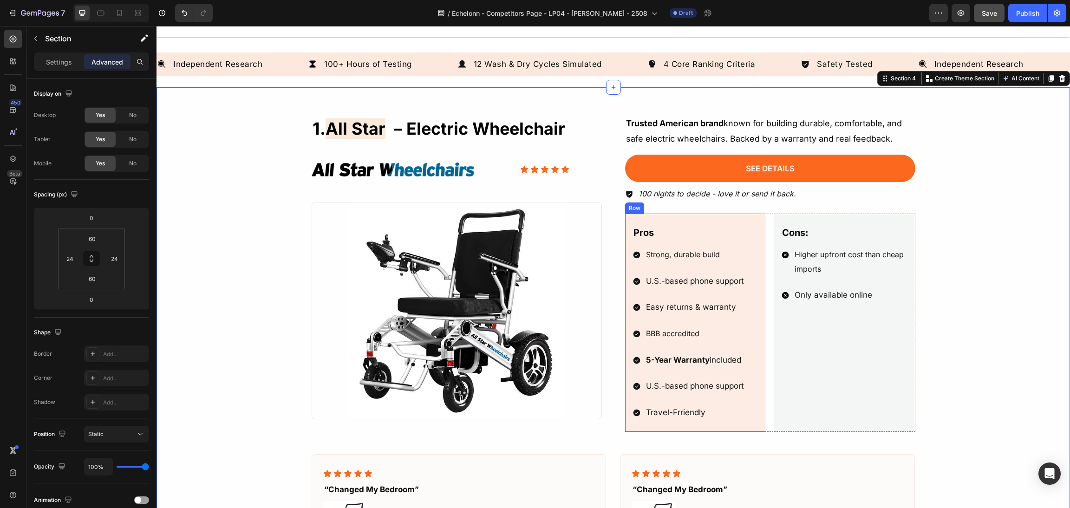
click at [752, 234] on div "Pros" at bounding box center [695, 233] width 127 height 16
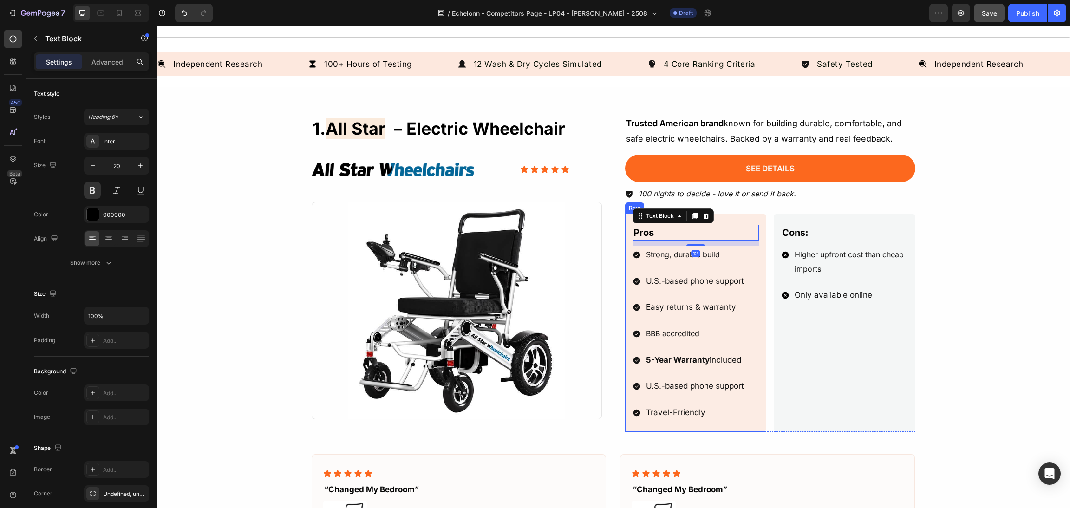
click at [715, 218] on div "Pros Text Block 12 Strong, durable build U.S.-based phone support Easy returns …" at bounding box center [696, 323] width 142 height 218
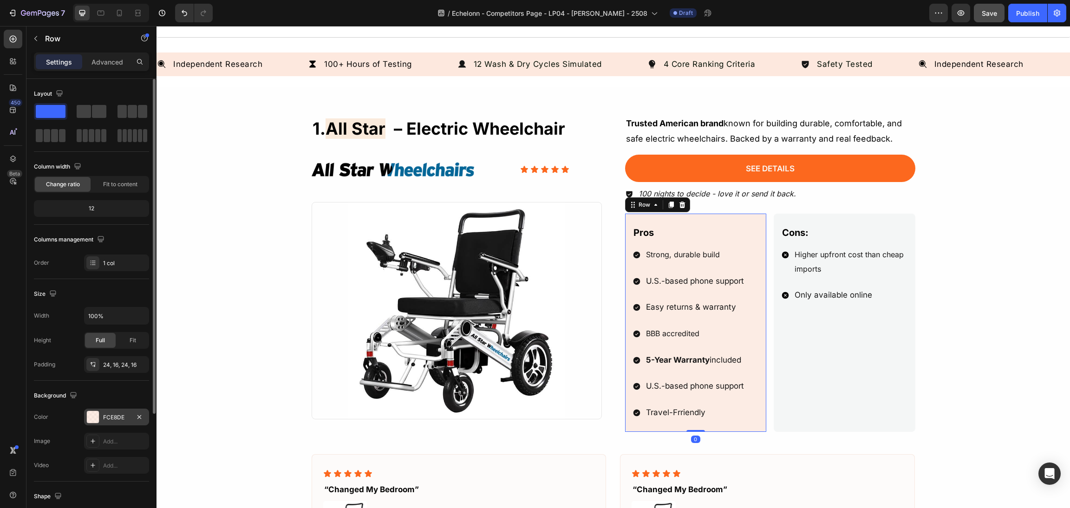
click at [91, 419] on div at bounding box center [93, 417] width 12 height 12
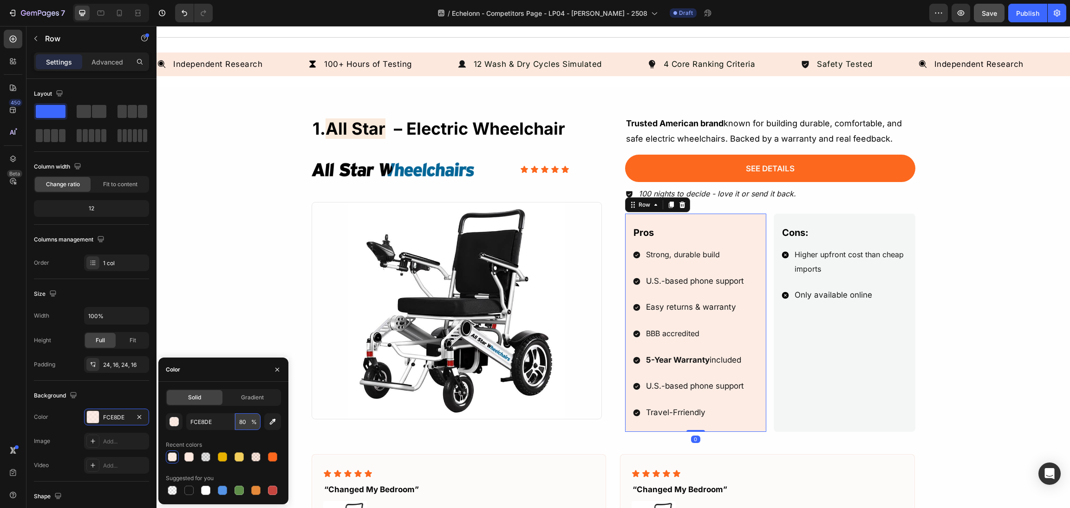
click at [244, 418] on input "80" at bounding box center [248, 421] width 26 height 17
type input "60"
click at [940, 309] on div "1. all star – electric wheelchair Heading Image Icon Icon Icon Icon Icon Icon L…" at bounding box center [613, 367] width 891 height 504
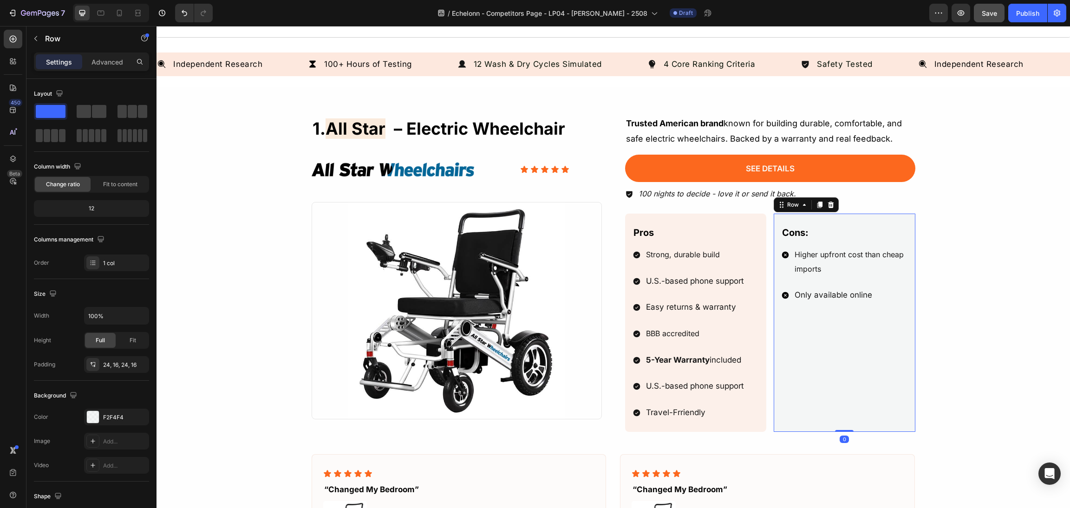
click at [900, 348] on div "Cons: Text Block Higher upfront cost than cheap imports Only available online I…" at bounding box center [844, 323] width 127 height 196
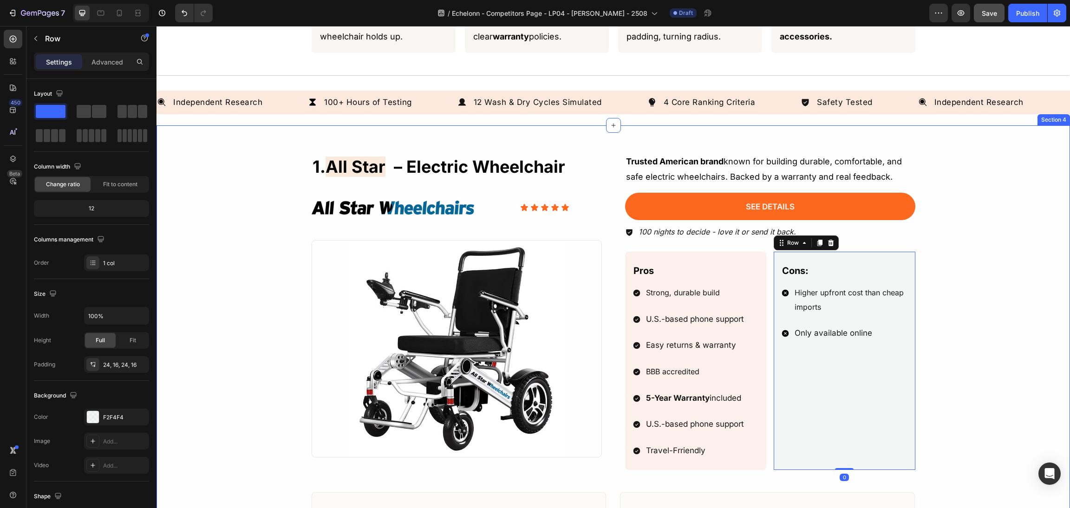
scroll to position [417, 0]
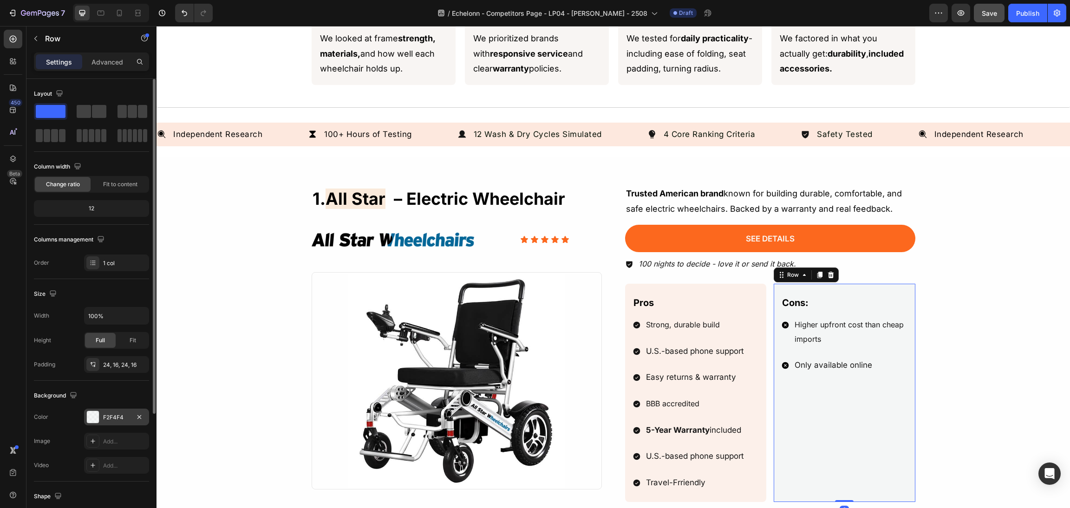
click at [93, 413] on div at bounding box center [93, 417] width 12 height 12
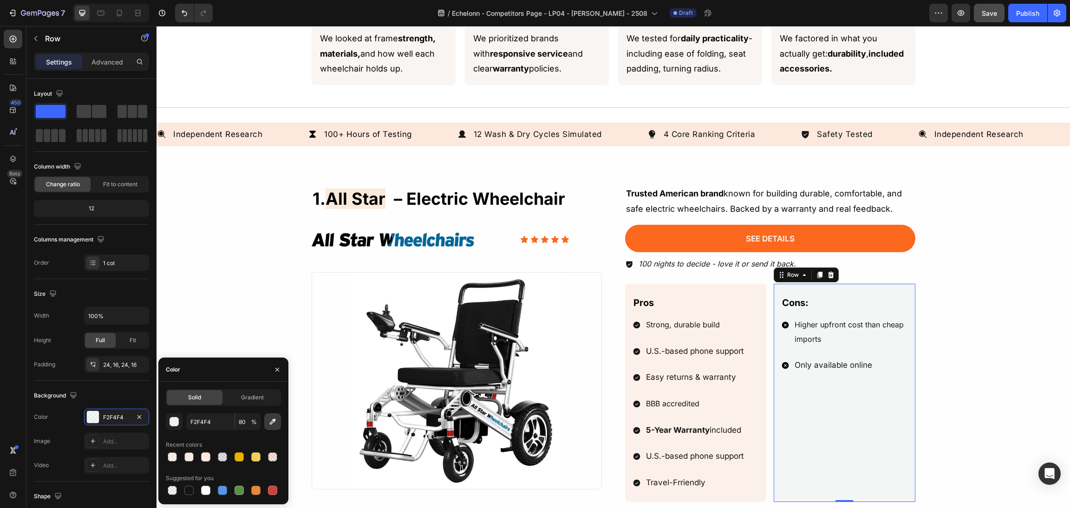
click at [266, 421] on button "button" at bounding box center [272, 421] width 17 height 17
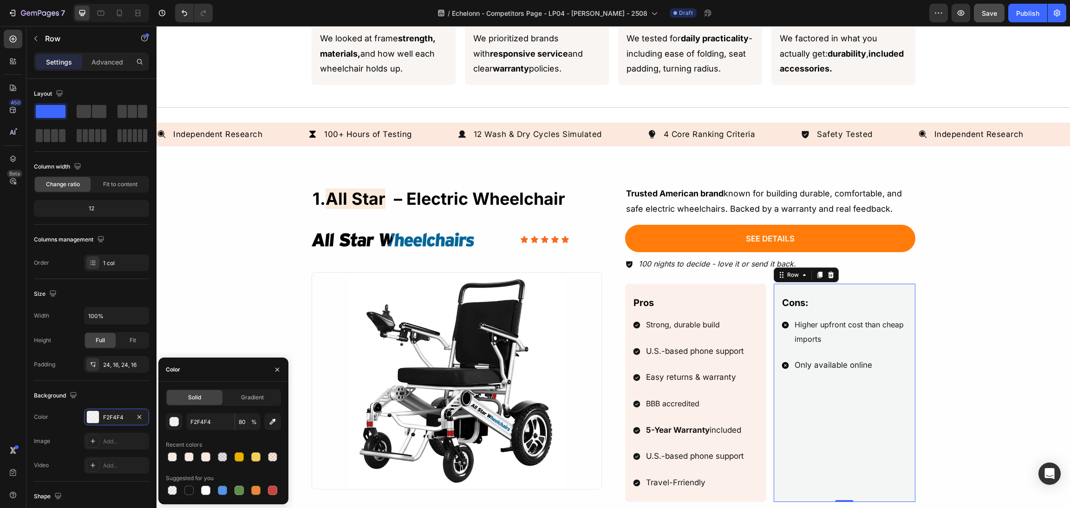
type input "F8F5F3"
type input "100"
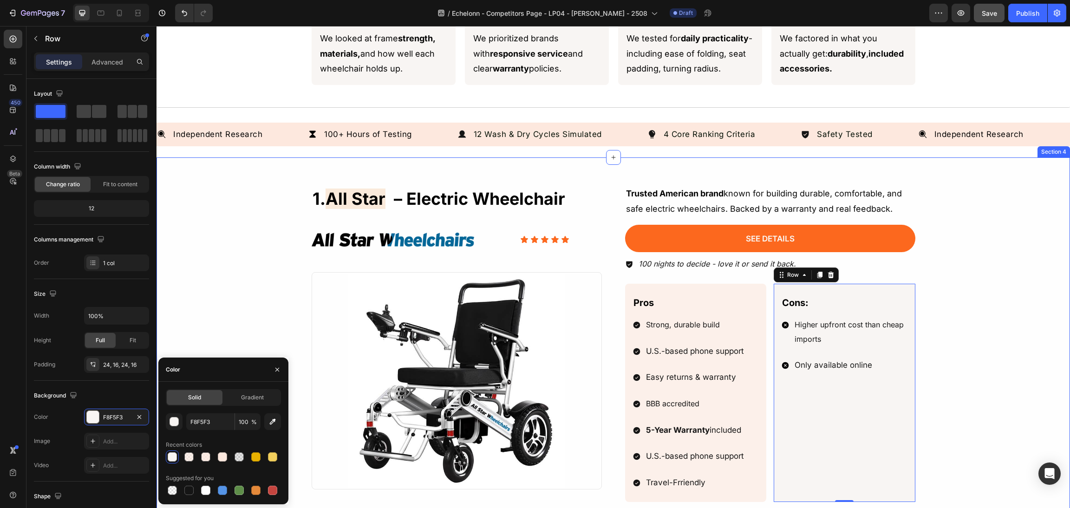
click at [957, 279] on div "1. all star – electric wheelchair Heading Image Icon Icon Icon Icon Icon Icon L…" at bounding box center [613, 437] width 891 height 504
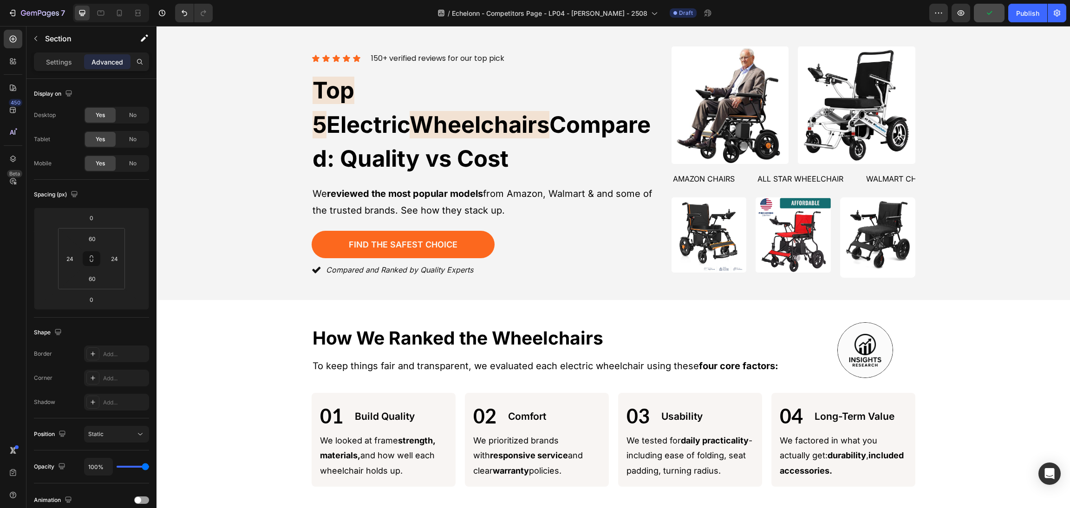
scroll to position [0, 0]
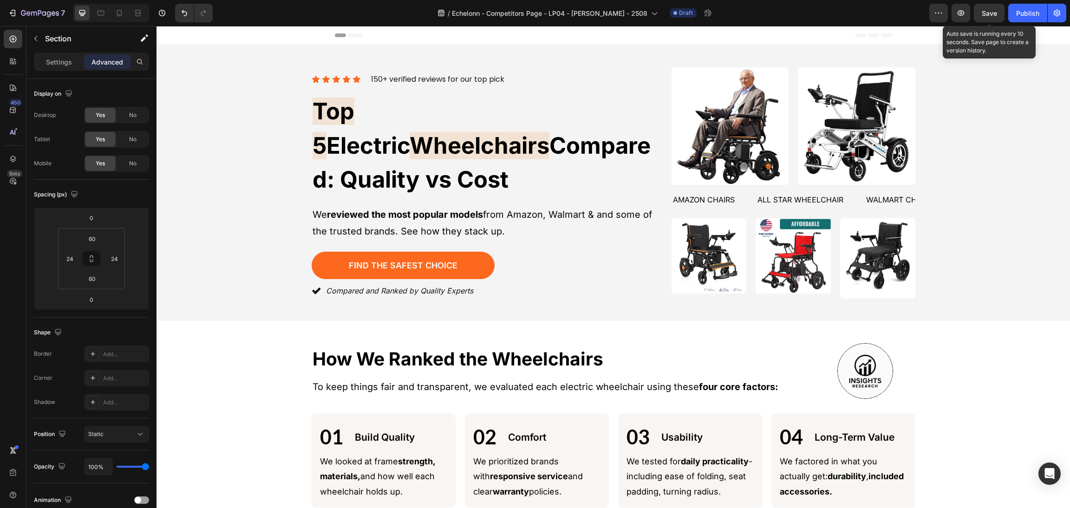
click at [985, 15] on span "Save" at bounding box center [988, 13] width 15 height 8
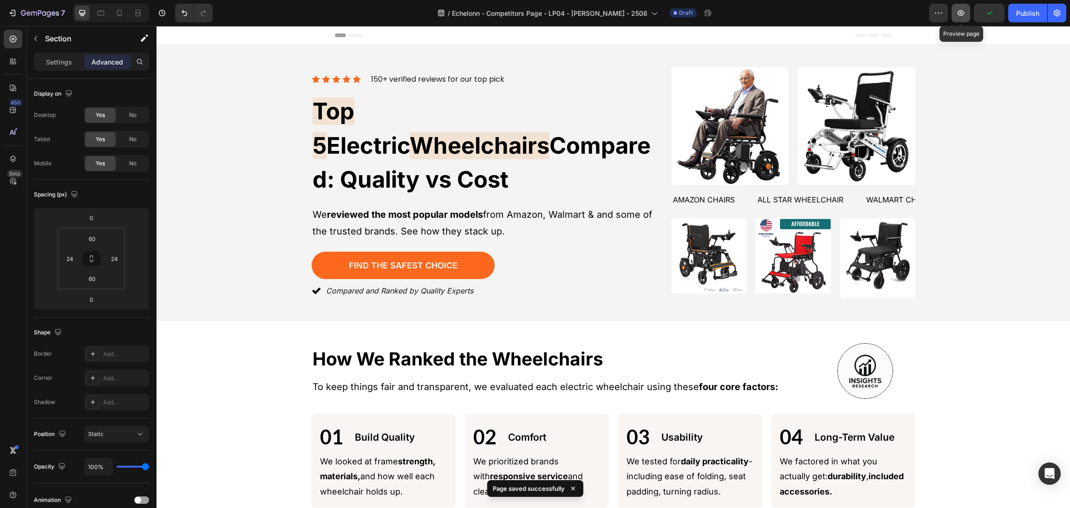
click at [966, 17] on button "button" at bounding box center [960, 13] width 19 height 19
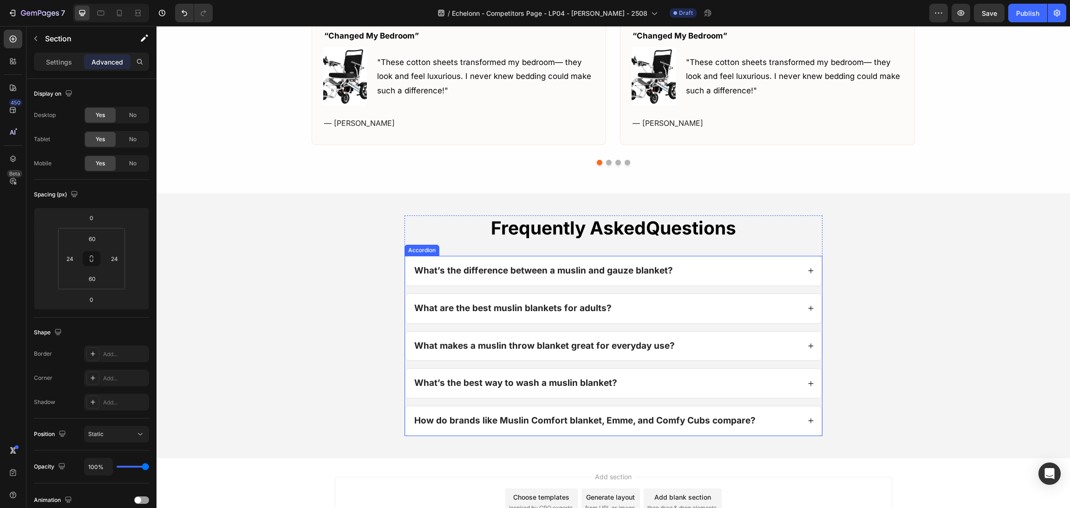
scroll to position [1008, 0]
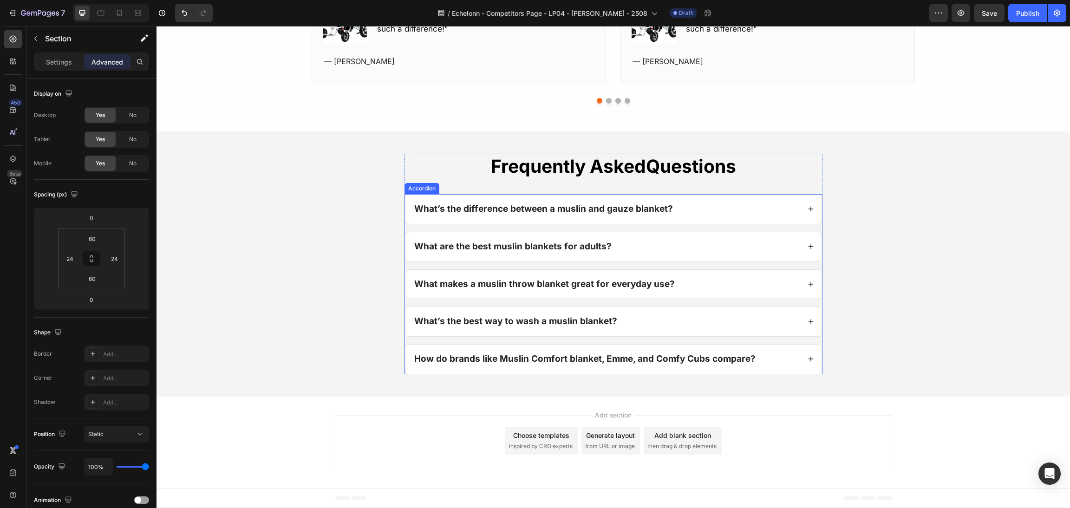
click at [728, 291] on div "What makes a muslin throw blanket great for everyday use?" at bounding box center [613, 284] width 416 height 29
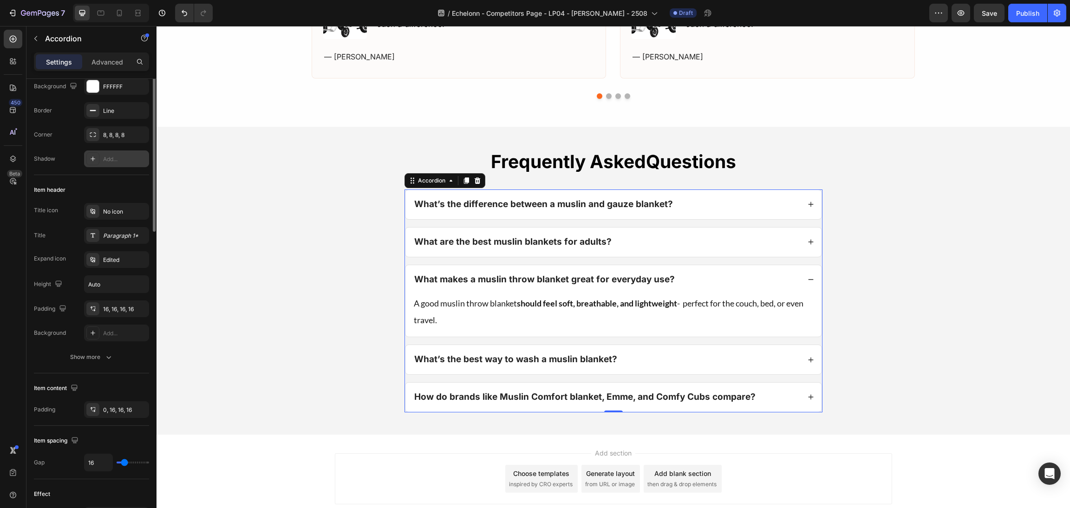
scroll to position [0, 0]
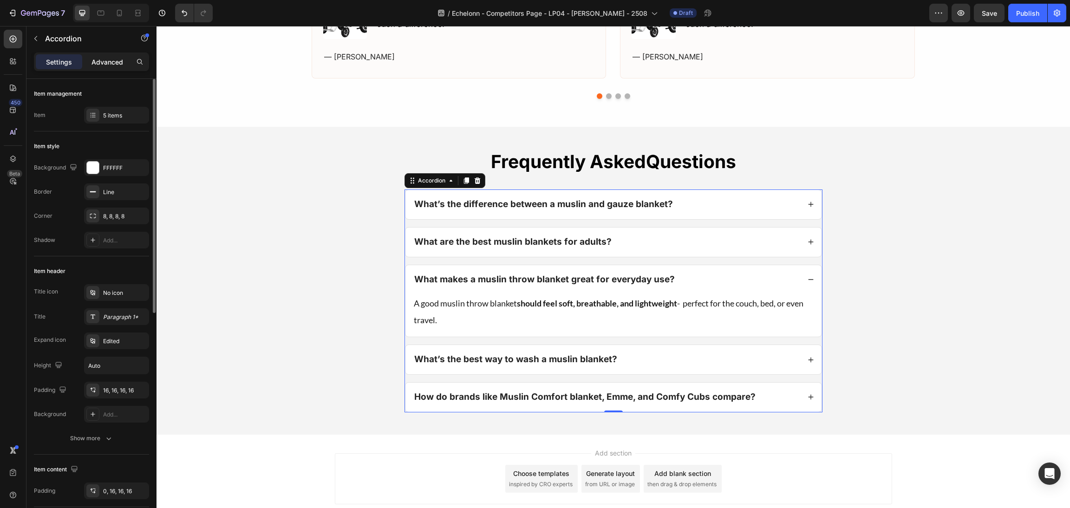
click at [108, 57] on p "Advanced" at bounding box center [107, 62] width 32 height 10
type input "100%"
type input "100"
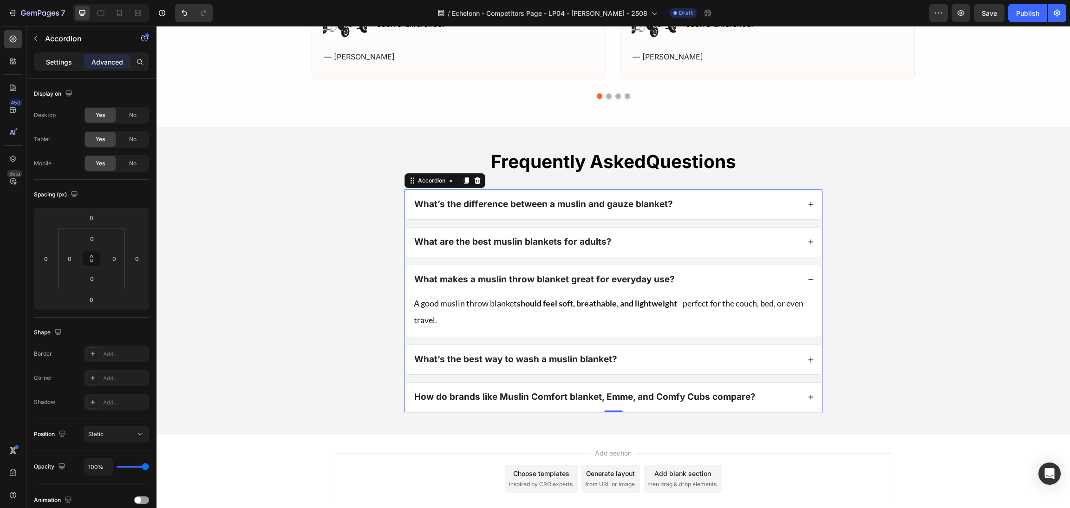
click at [52, 61] on p "Settings" at bounding box center [59, 62] width 26 height 10
type input "16"
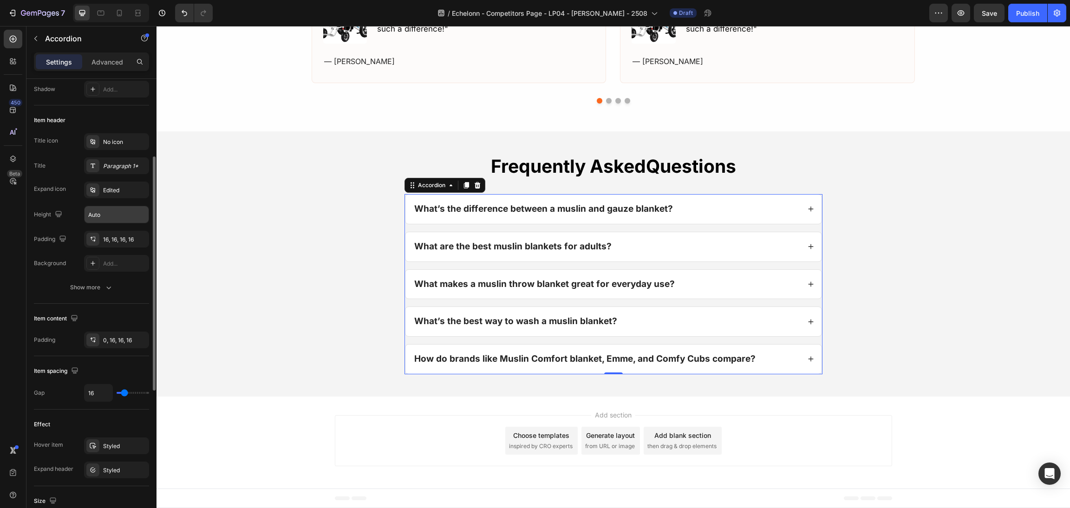
scroll to position [81, 0]
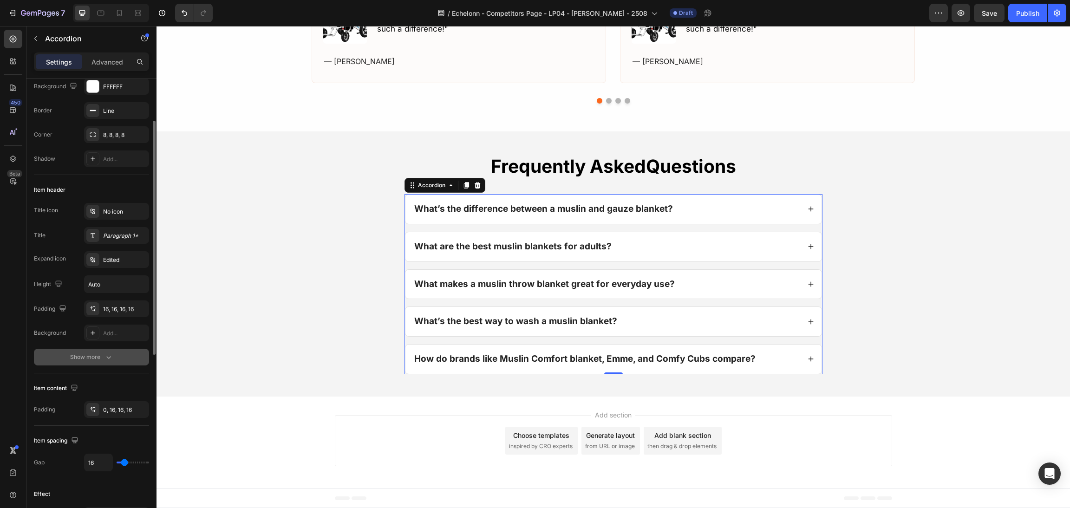
click at [94, 363] on button "Show more" at bounding box center [91, 357] width 115 height 17
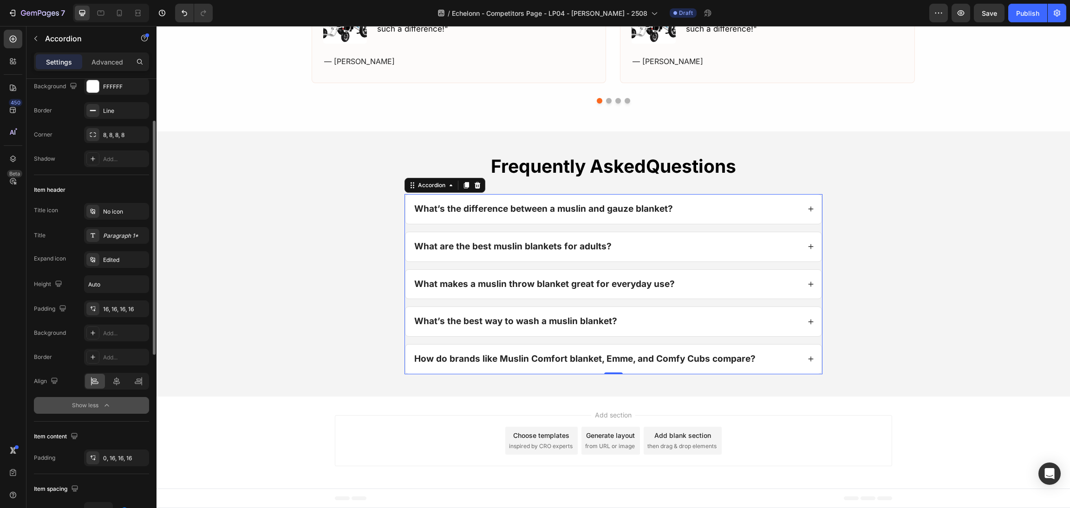
scroll to position [0, 0]
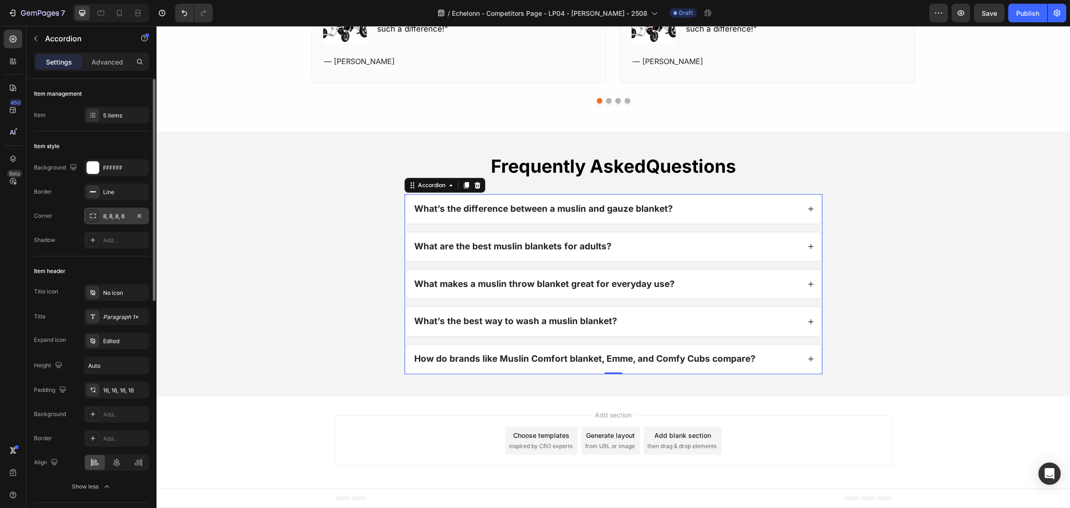
click at [106, 223] on div "8, 8, 8, 8" at bounding box center [116, 216] width 65 height 17
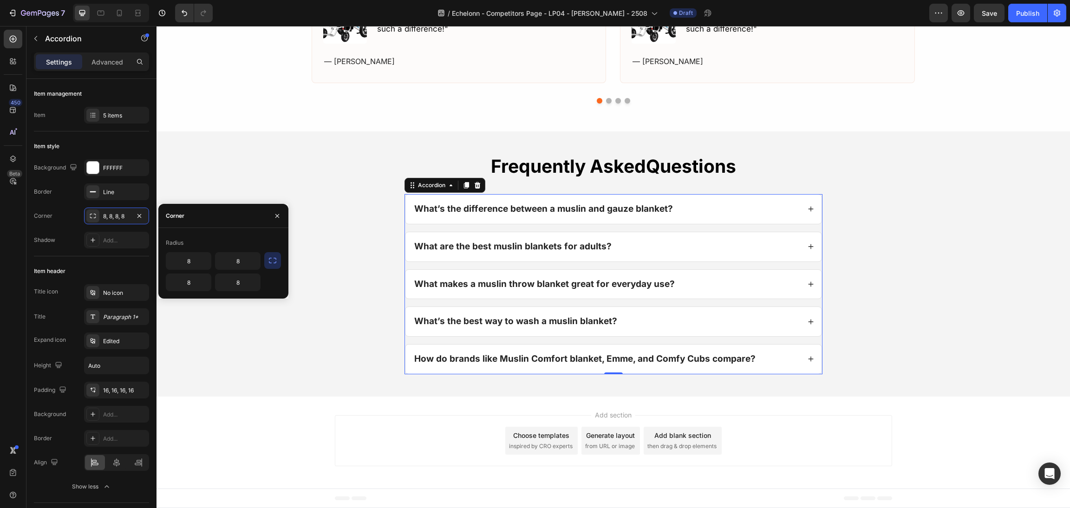
click at [270, 258] on icon "button" at bounding box center [272, 261] width 7 height 6
click at [225, 261] on input "8" at bounding box center [213, 261] width 94 height 17
type input "10"
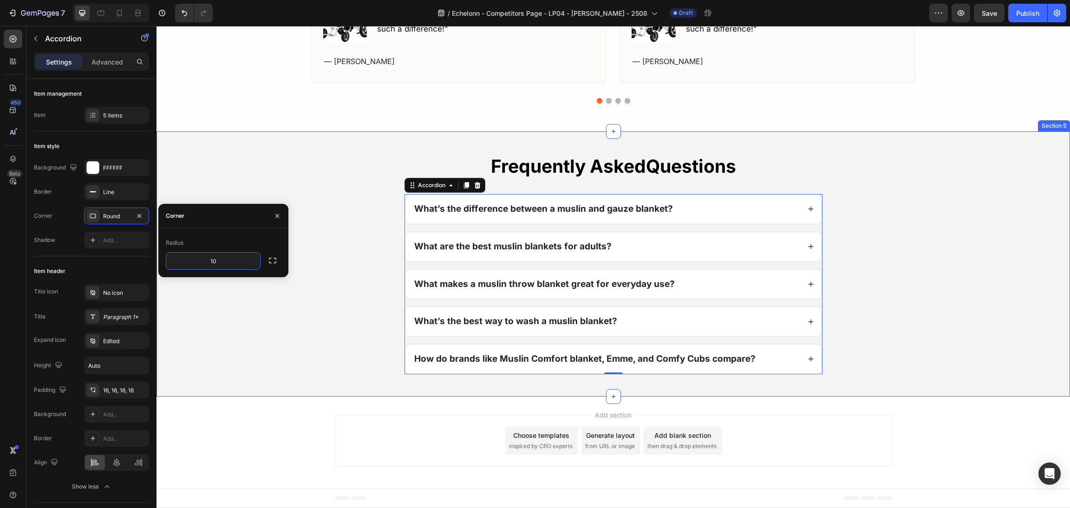
click at [829, 201] on div "Frequently Asked Questions Heading What’s the difference between a muslin and g…" at bounding box center [613, 264] width 891 height 220
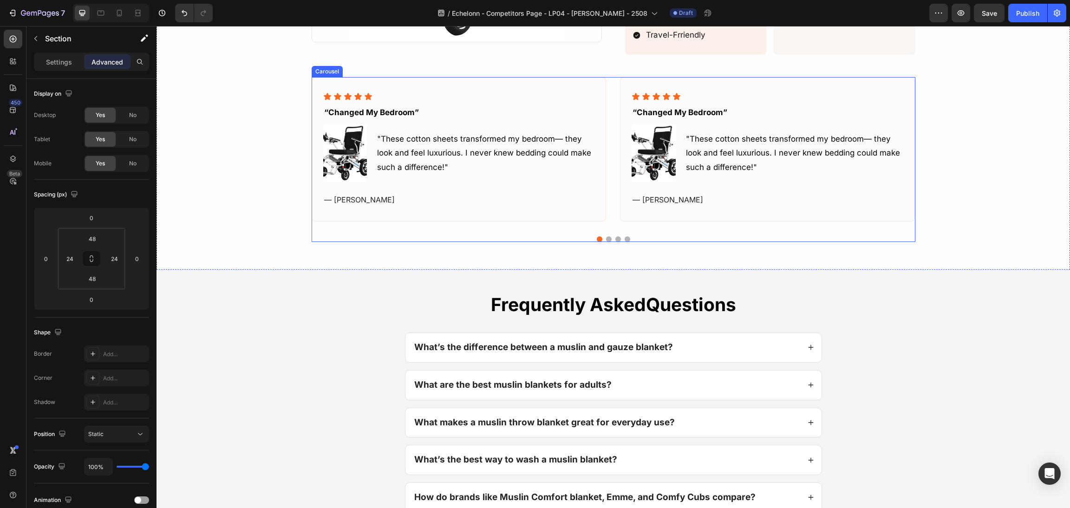
scroll to position [1008, 0]
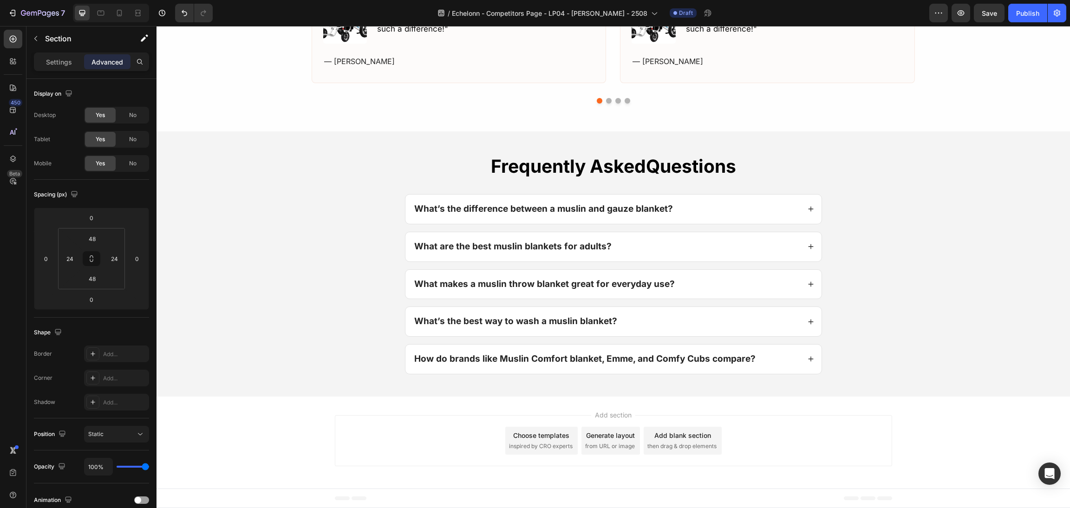
click at [707, 164] on span "Questions" at bounding box center [691, 166] width 90 height 22
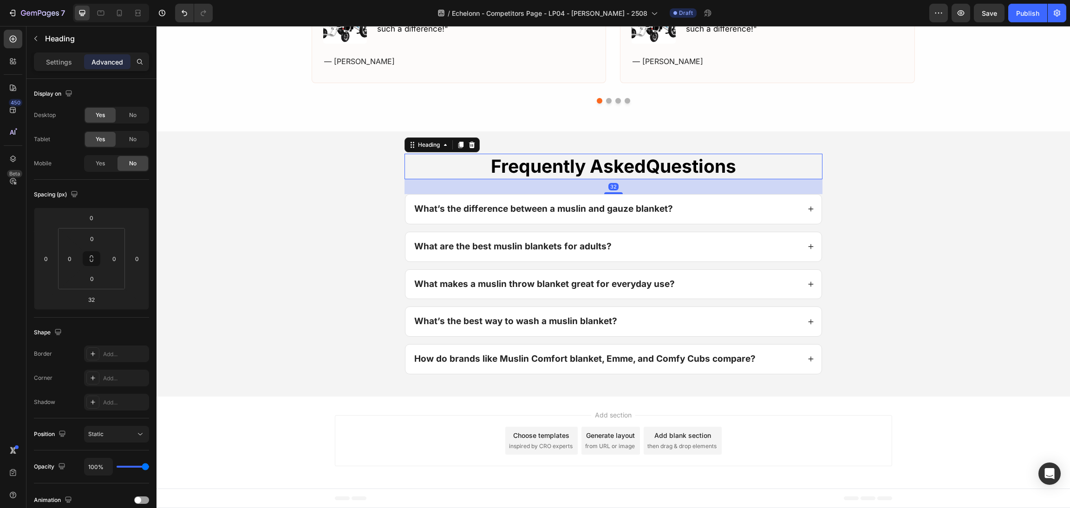
click at [873, 184] on div "Frequently Asked Questions Heading 32 What’s the difference between a muslin an…" at bounding box center [613, 264] width 891 height 220
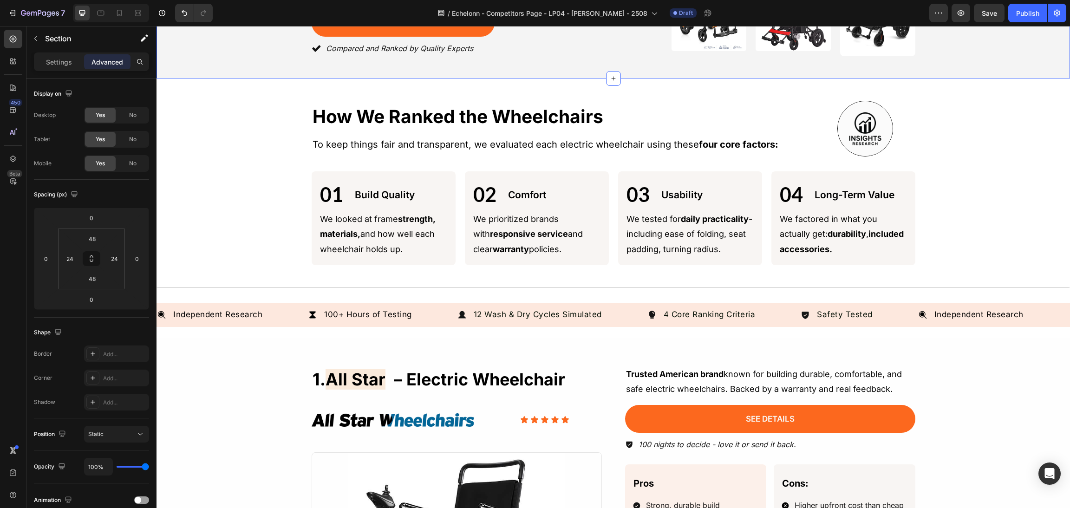
scroll to position [0, 0]
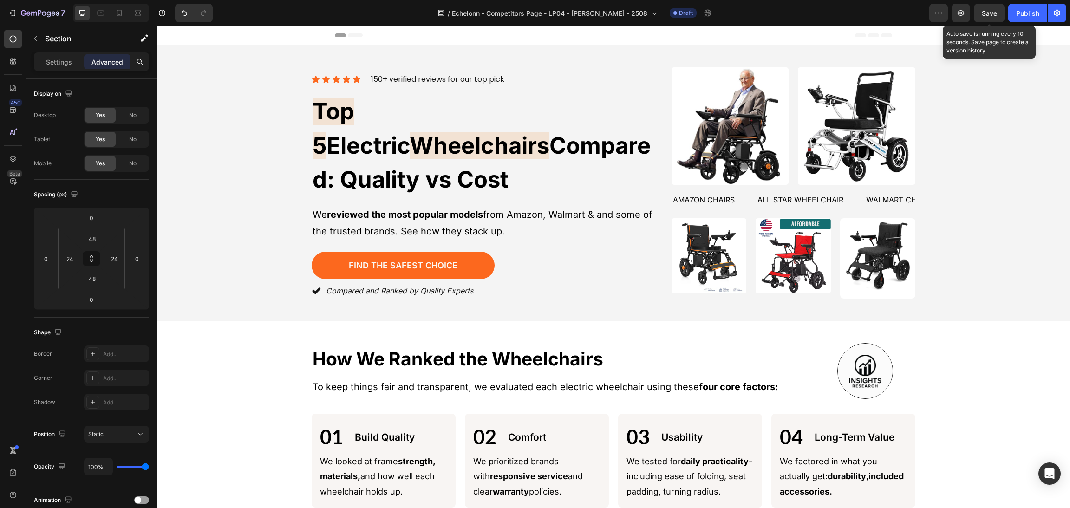
click at [993, 13] on span "Save" at bounding box center [988, 13] width 15 height 8
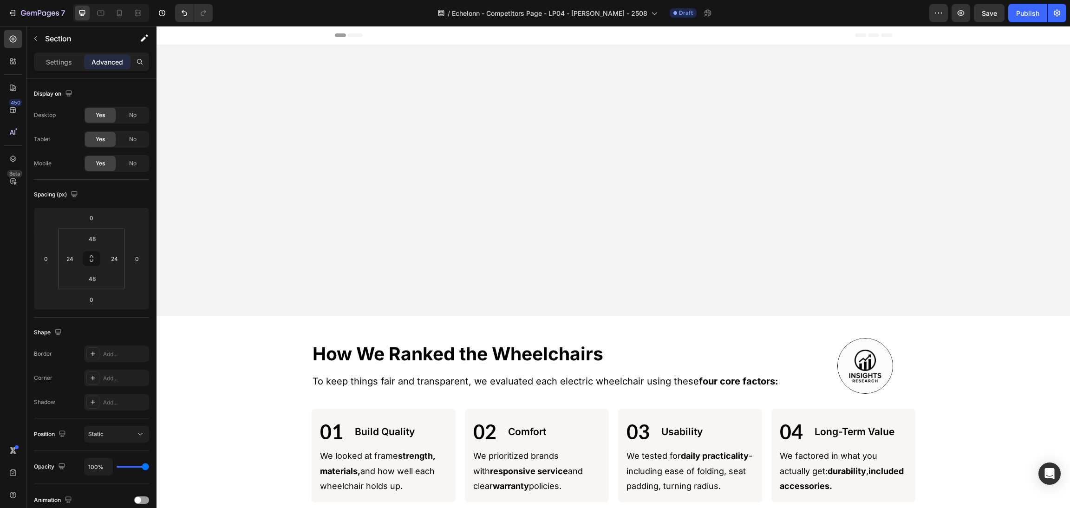
scroll to position [417, 0]
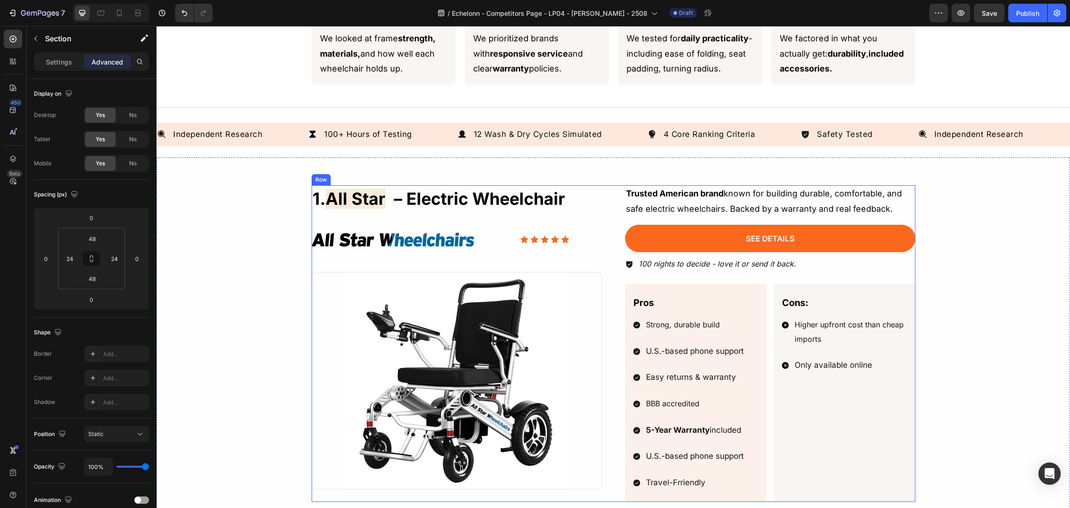
click at [767, 270] on p "100 nights to decide - love it or send it back." at bounding box center [716, 263] width 157 height 13
click at [772, 267] on p "100 nights to decide - love it or send it back." at bounding box center [716, 263] width 157 height 13
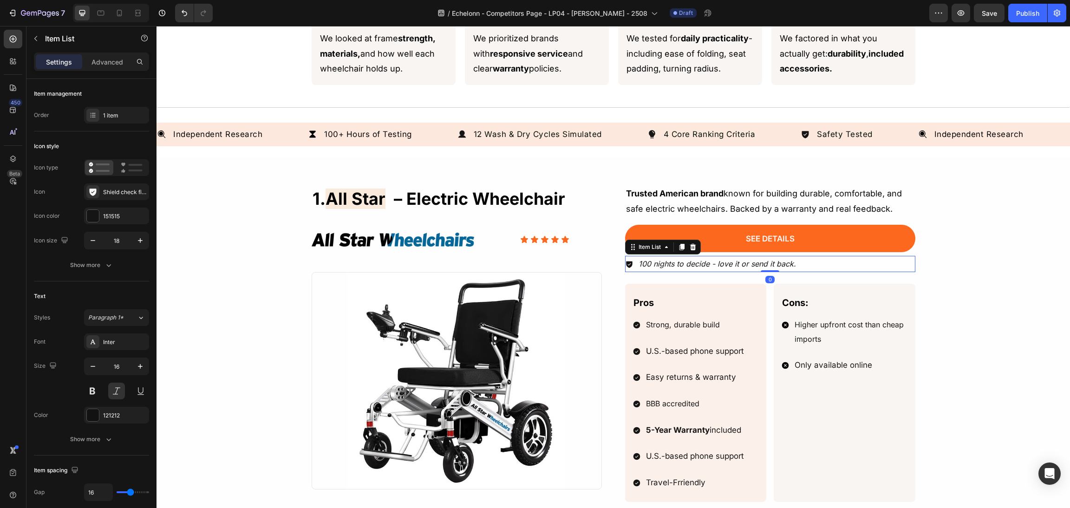
drag, startPoint x: 790, startPoint y: 265, endPoint x: 785, endPoint y: 265, distance: 5.1
click at [785, 265] on div "100 nights to decide - love it or send it back." at bounding box center [770, 264] width 290 height 16
drag, startPoint x: 741, startPoint y: 265, endPoint x: 682, endPoint y: 266, distance: 59.0
click at [740, 265] on p "100 nights to decide - love it or send it back." at bounding box center [716, 263] width 157 height 13
click at [679, 266] on p "100 nights to decide - love it or send it back." at bounding box center [716, 263] width 157 height 13
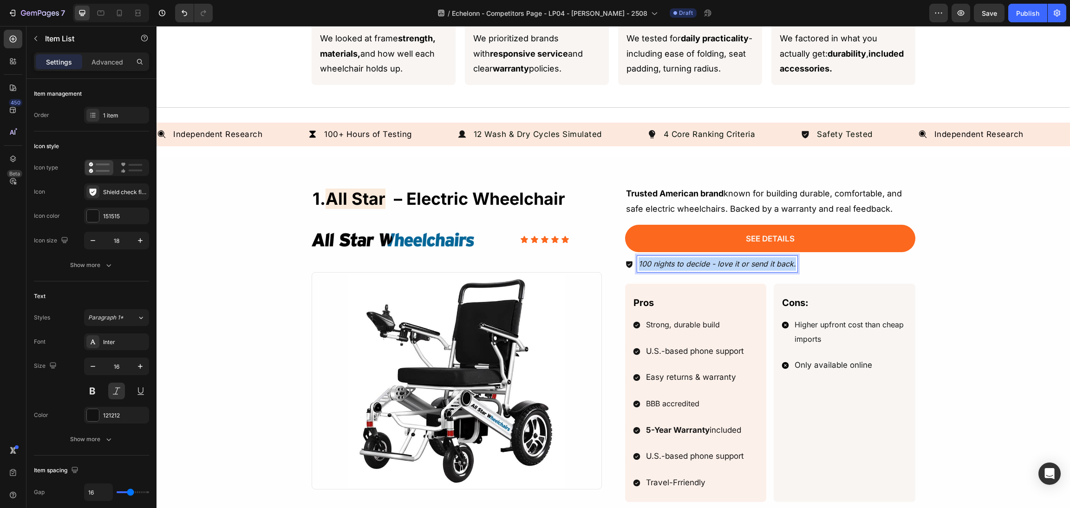
drag, startPoint x: 633, startPoint y: 261, endPoint x: 850, endPoint y: 259, distance: 216.8
click at [914, 260] on div "1. all star – electric wheelchair Heading Image Icon Icon Icon Icon Icon Icon L…" at bounding box center [613, 437] width 891 height 504
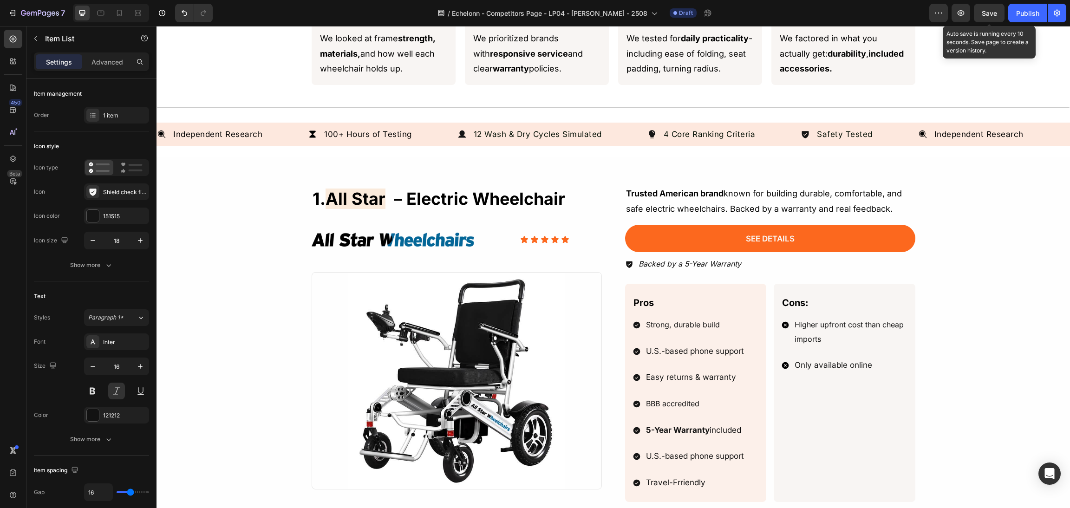
click at [990, 12] on span "Save" at bounding box center [988, 13] width 15 height 8
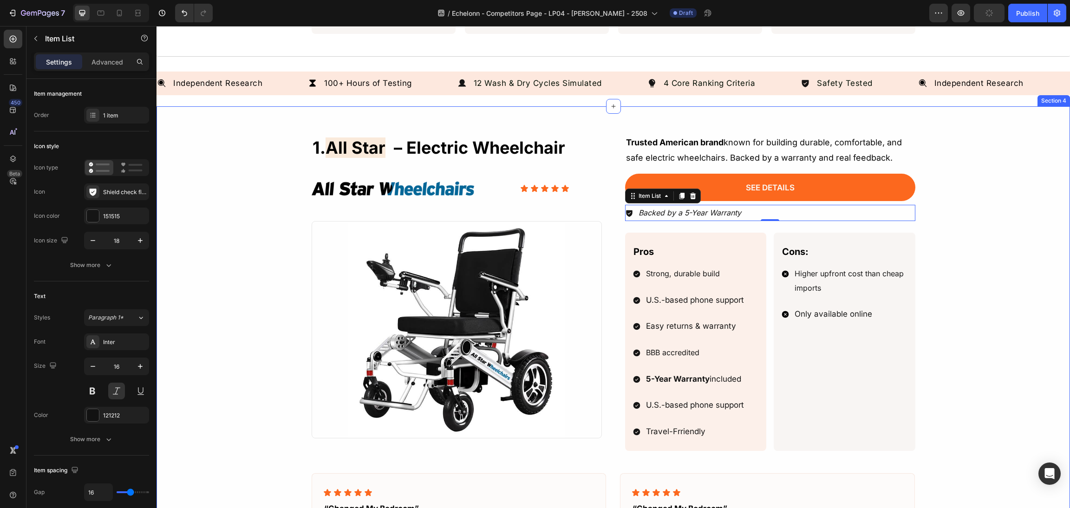
scroll to position [487, 0]
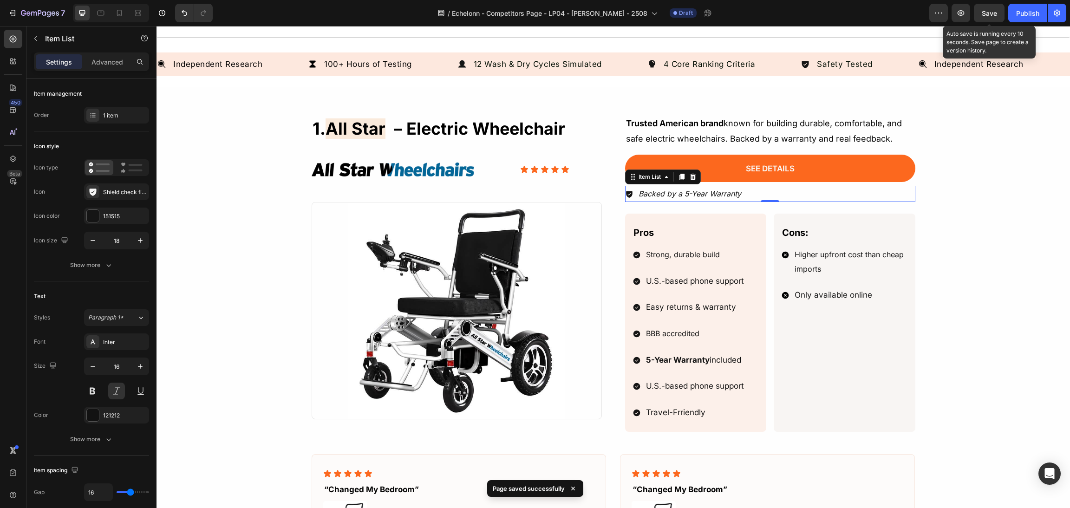
click at [993, 9] on span "Save" at bounding box center [988, 13] width 15 height 8
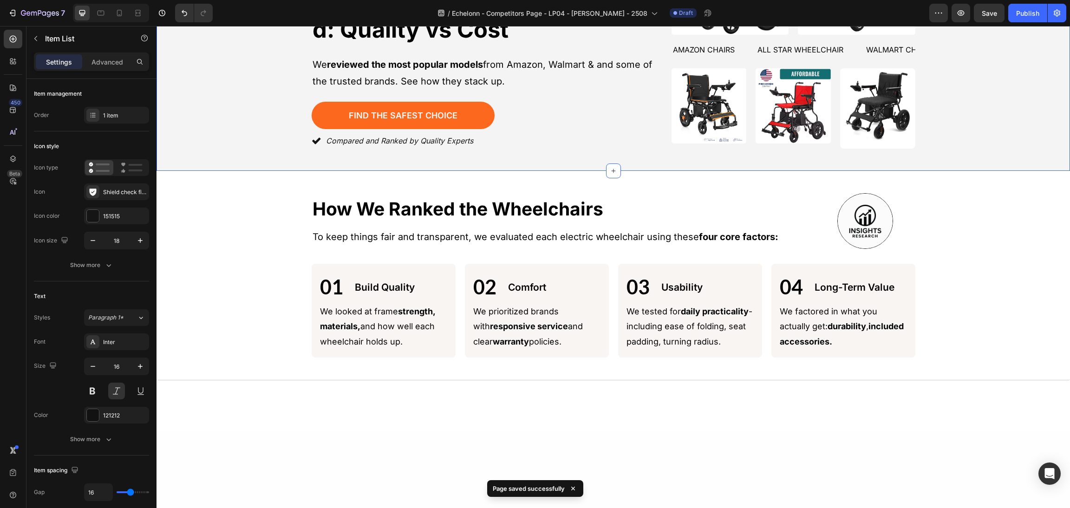
scroll to position [0, 0]
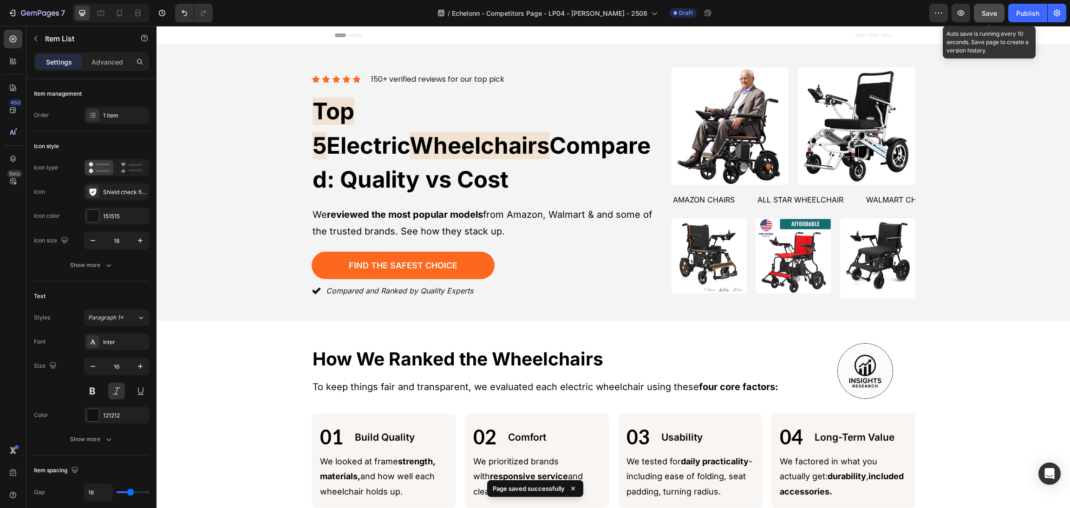
click at [981, 19] on button "Save" at bounding box center [989, 13] width 31 height 19
click at [993, 15] on span "Save" at bounding box center [988, 13] width 15 height 8
click at [96, 9] on icon at bounding box center [100, 12] width 9 height 9
type input "16"
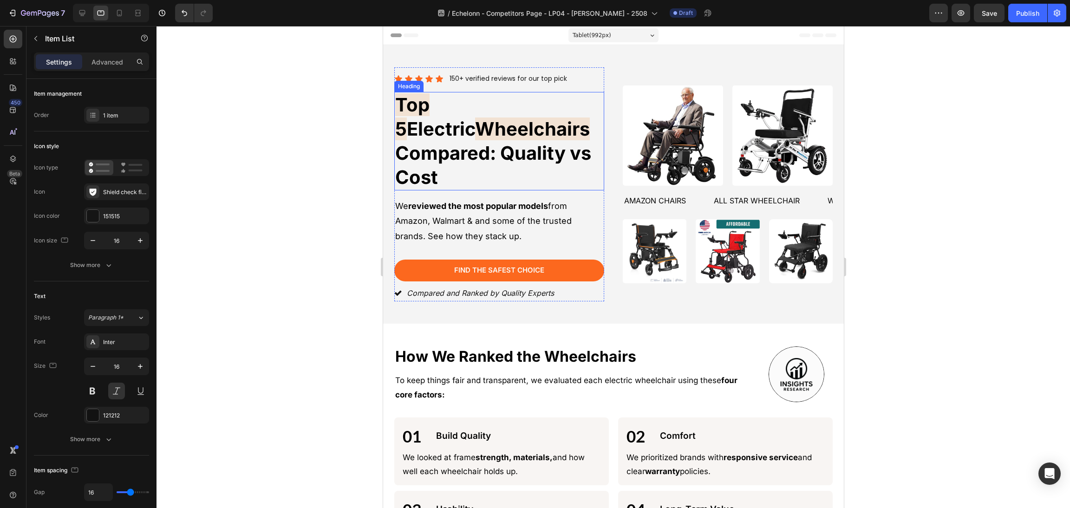
click at [474, 120] on span "Wheelchairs" at bounding box center [531, 128] width 115 height 23
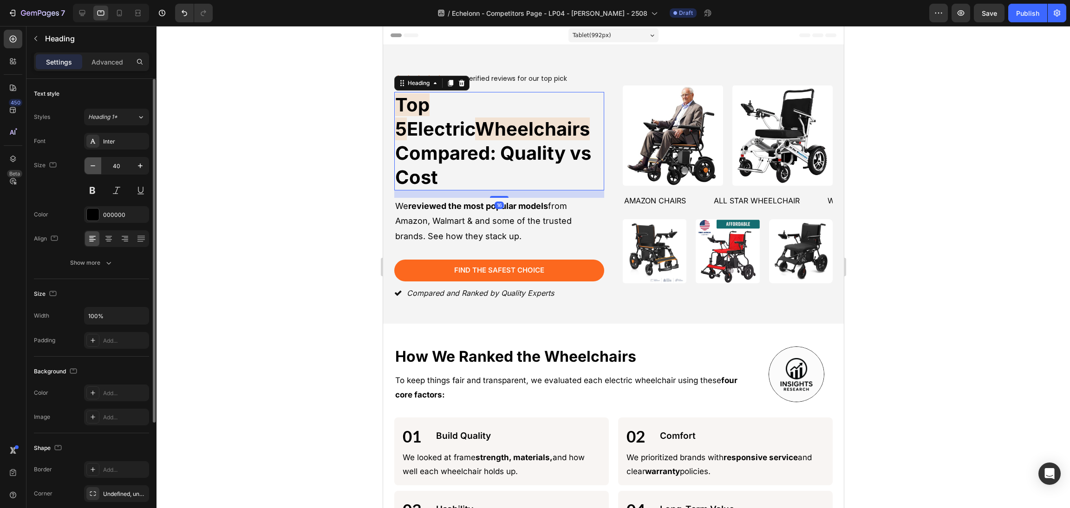
click at [88, 169] on icon "button" at bounding box center [92, 165] width 9 height 9
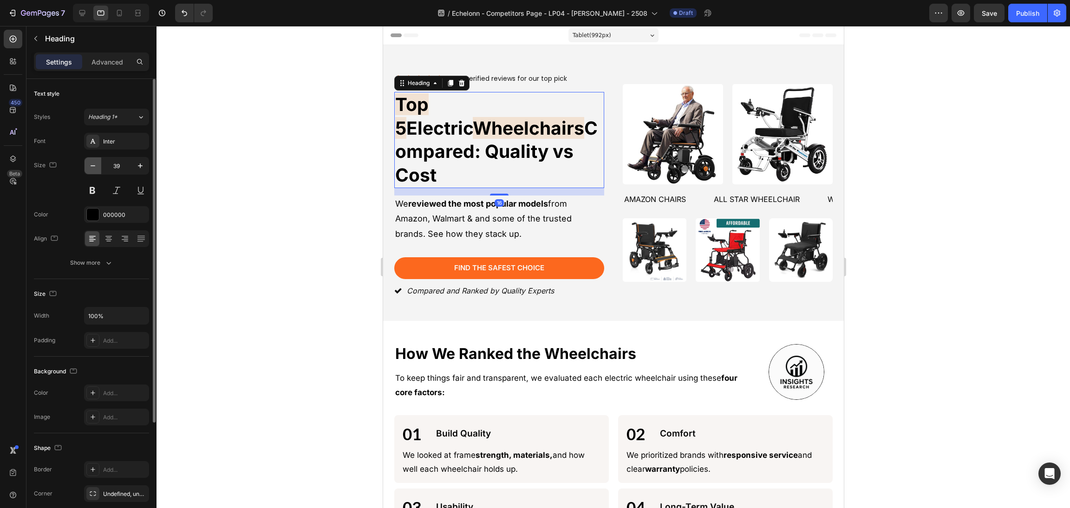
click at [88, 169] on icon "button" at bounding box center [92, 165] width 9 height 9
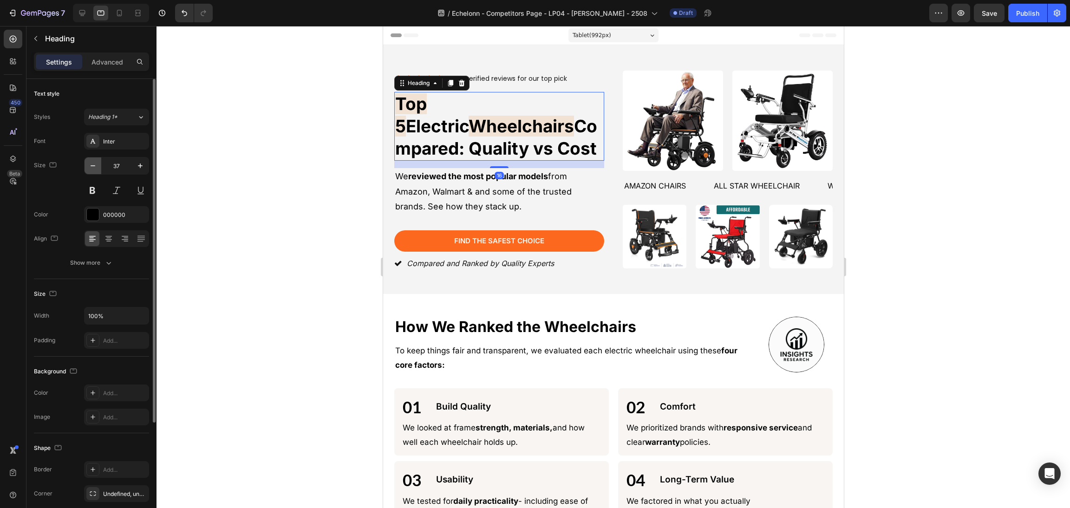
click at [88, 169] on icon "button" at bounding box center [92, 165] width 9 height 9
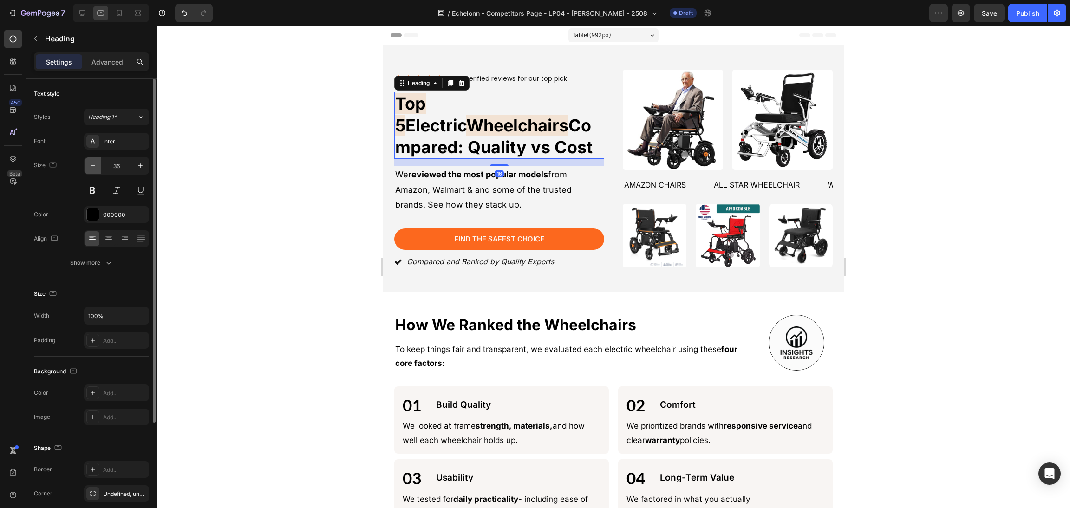
click at [88, 169] on icon "button" at bounding box center [92, 165] width 9 height 9
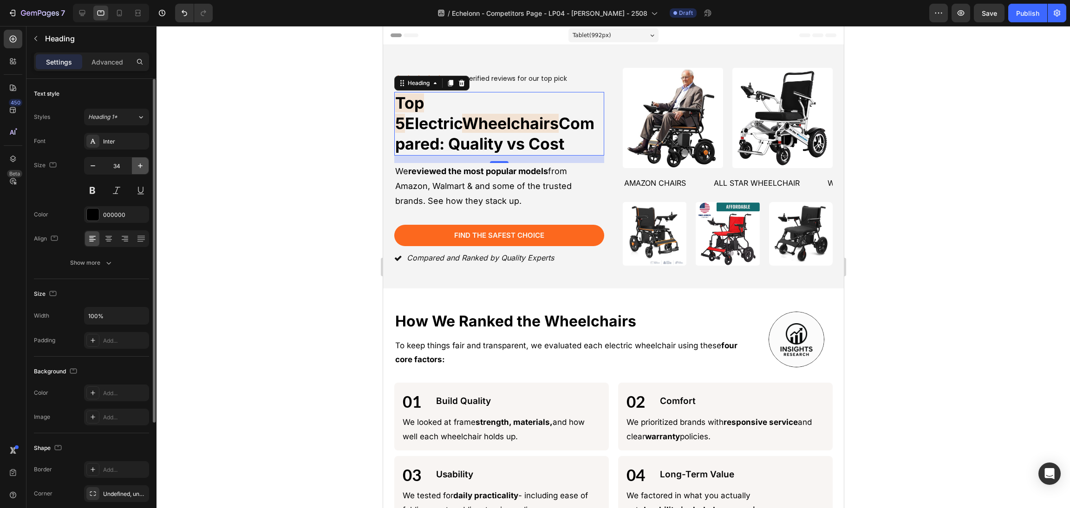
click at [143, 164] on icon "button" at bounding box center [140, 165] width 9 height 9
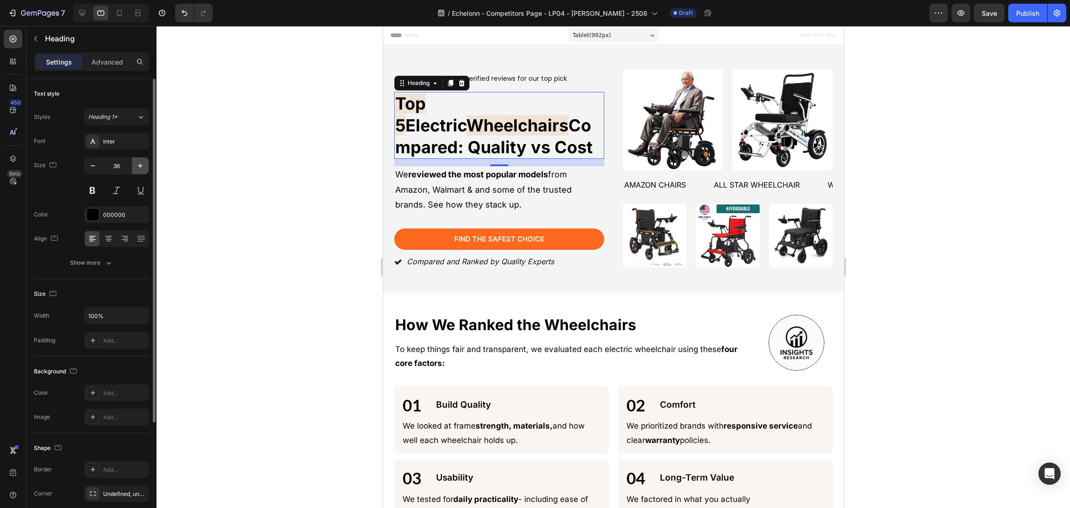
click at [143, 164] on icon "button" at bounding box center [140, 165] width 9 height 9
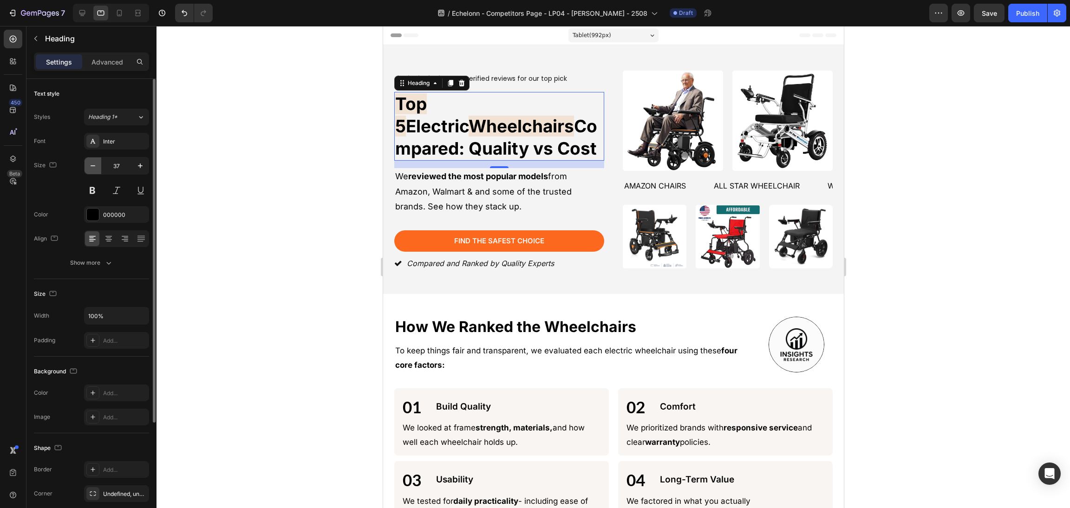
click at [91, 162] on icon "button" at bounding box center [92, 165] width 9 height 9
type input "36"
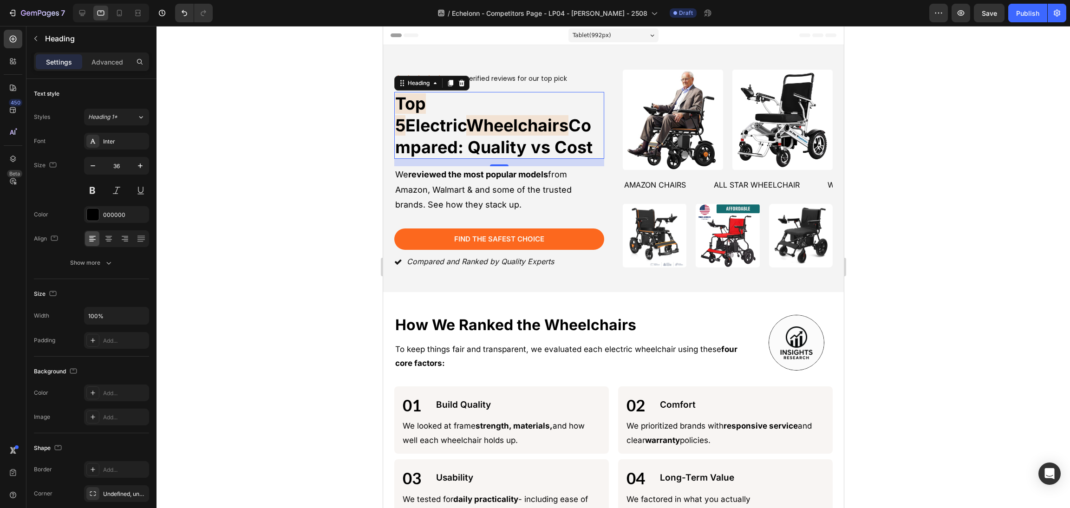
click at [199, 152] on div at bounding box center [612, 267] width 913 height 482
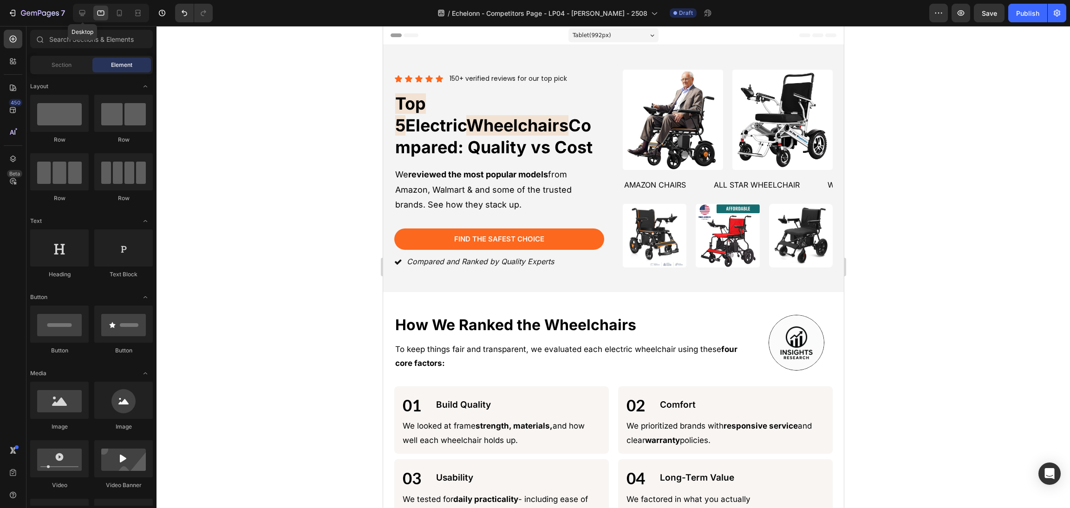
click at [93, 6] on div at bounding box center [100, 13] width 15 height 15
click at [76, 10] on div at bounding box center [82, 13] width 15 height 15
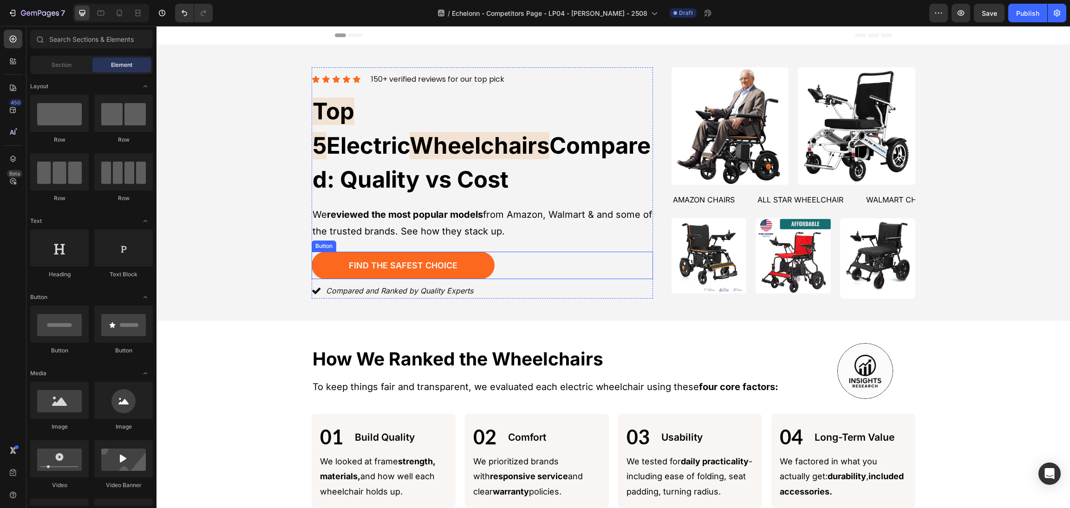
click at [496, 252] on div "Find the Safest Choice Button" at bounding box center [482, 265] width 341 height 27
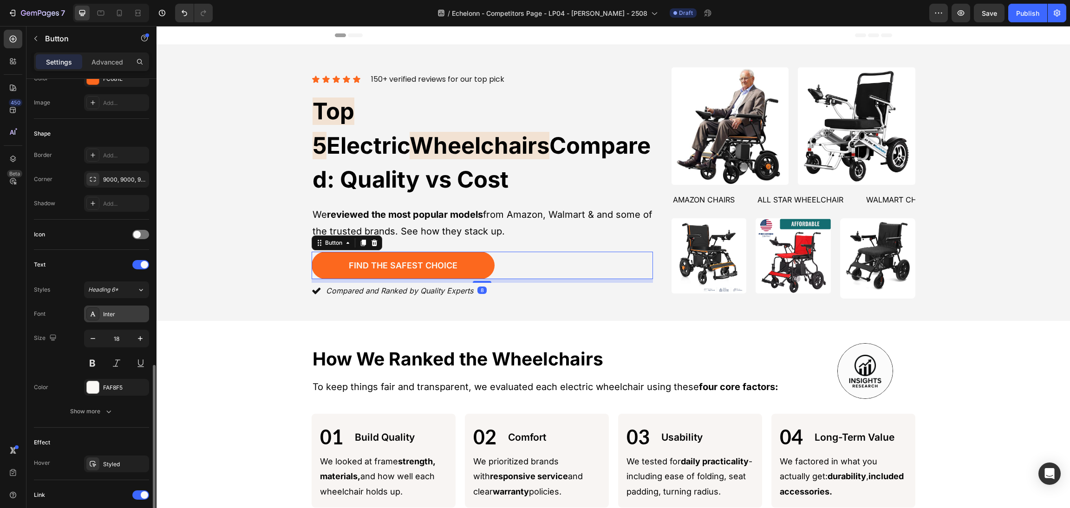
scroll to position [260, 0]
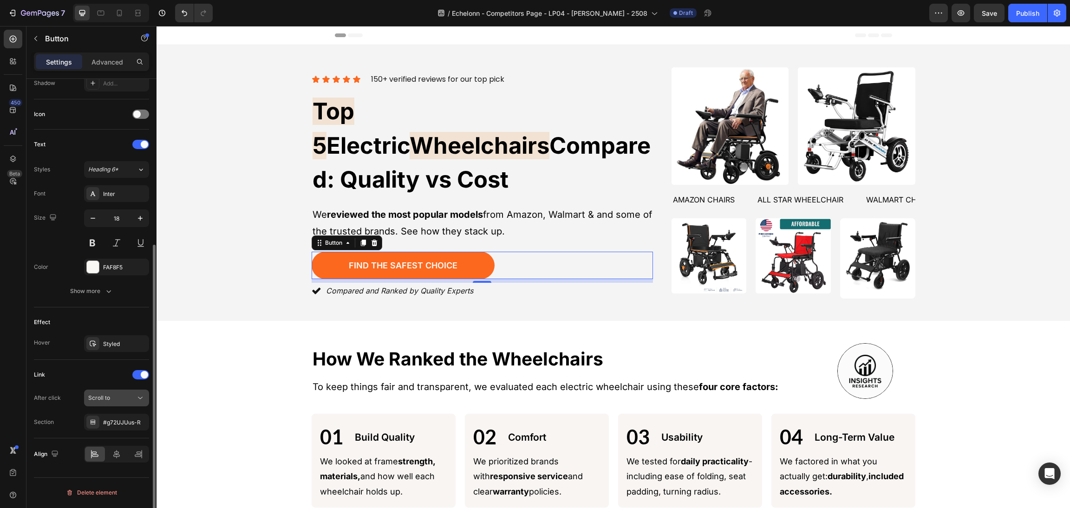
click at [130, 396] on div "Scroll to" at bounding box center [111, 398] width 47 height 8
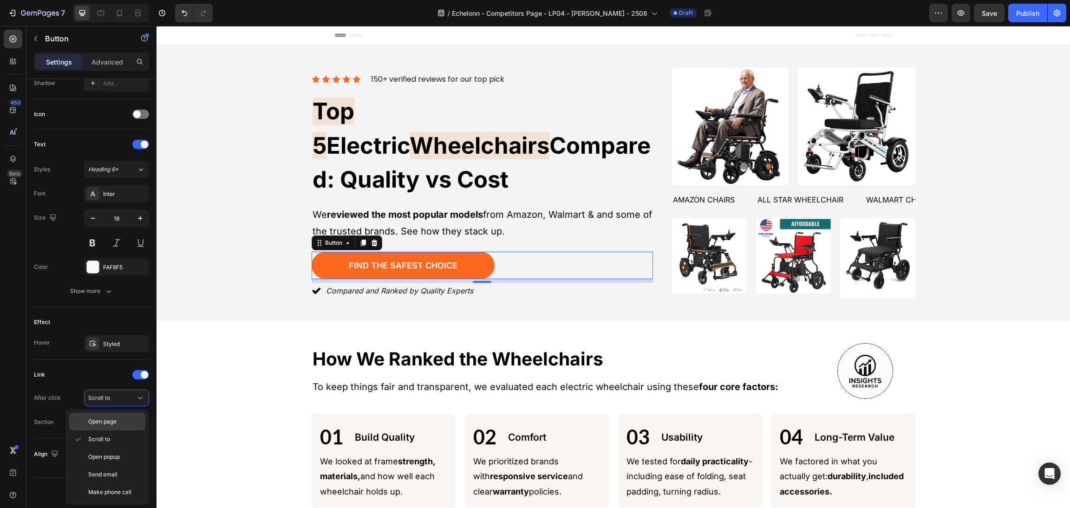
click at [113, 420] on span "Open page" at bounding box center [102, 421] width 28 height 8
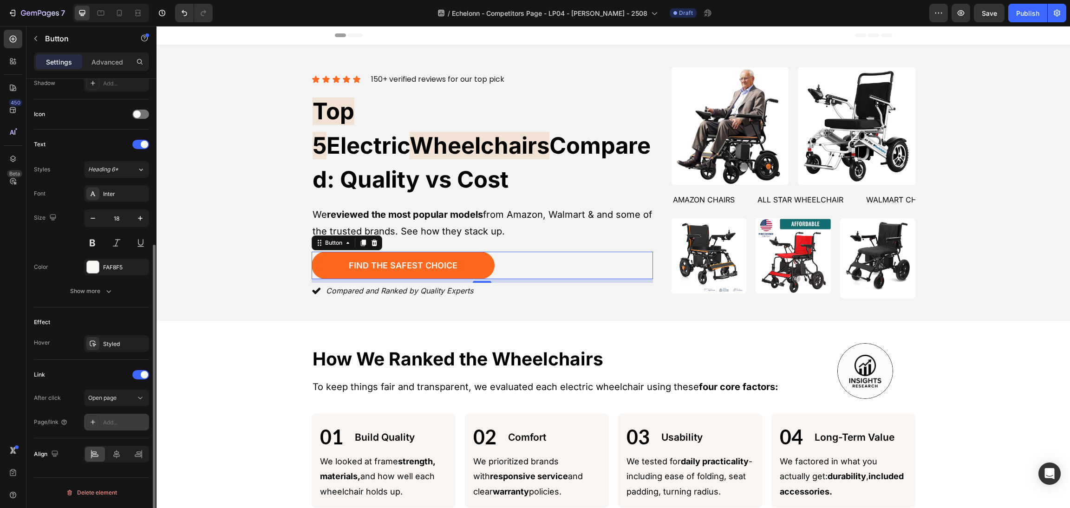
click at [131, 421] on div "Add..." at bounding box center [125, 422] width 44 height 8
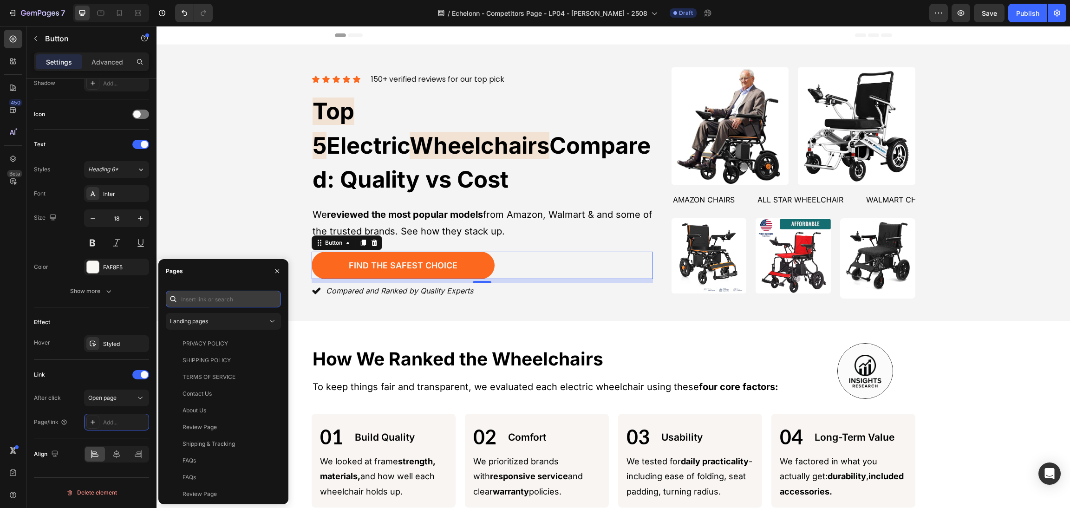
paste input "[URL][DOMAIN_NAME]"
type input "[URL][DOMAIN_NAME]"
click at [257, 240] on div "Icon Icon Icon Icon Icon Icon List 150+ verified reviews for our top pick Text …" at bounding box center [613, 182] width 891 height 231
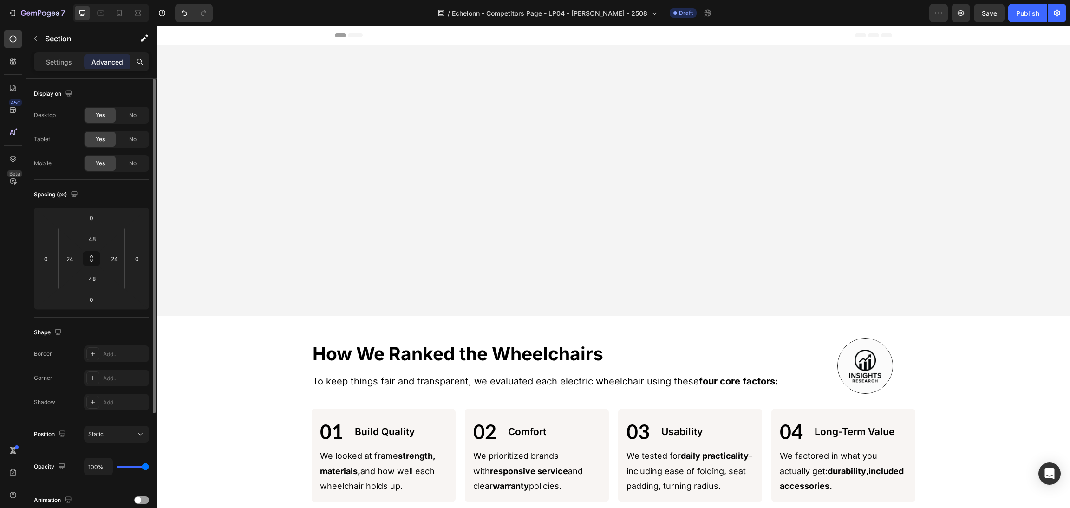
scroll to position [348, 0]
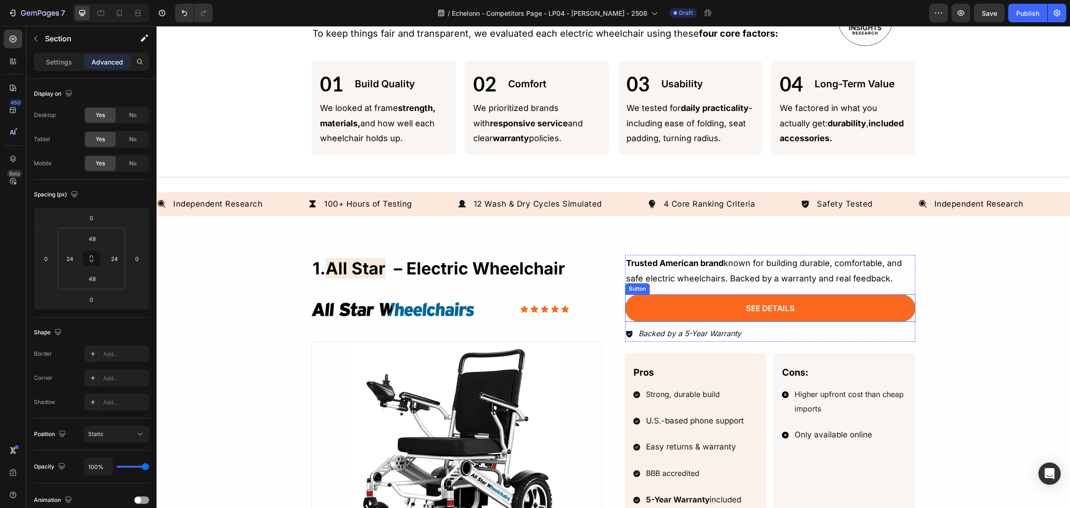
drag, startPoint x: 715, startPoint y: 298, endPoint x: 165, endPoint y: 201, distance: 558.7
click at [715, 298] on link "see details" at bounding box center [770, 308] width 290 height 28
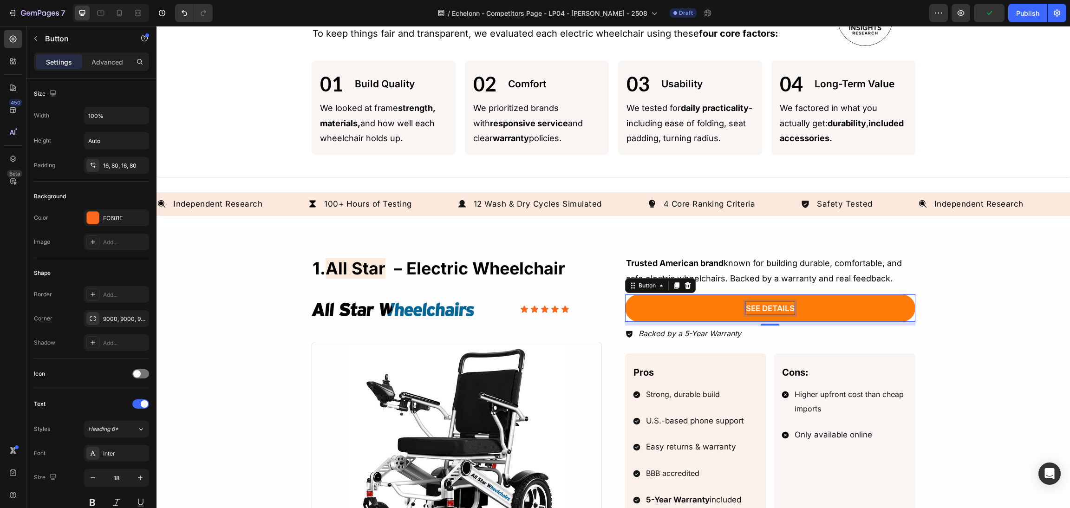
click at [758, 304] on span "see details" at bounding box center [770, 308] width 49 height 9
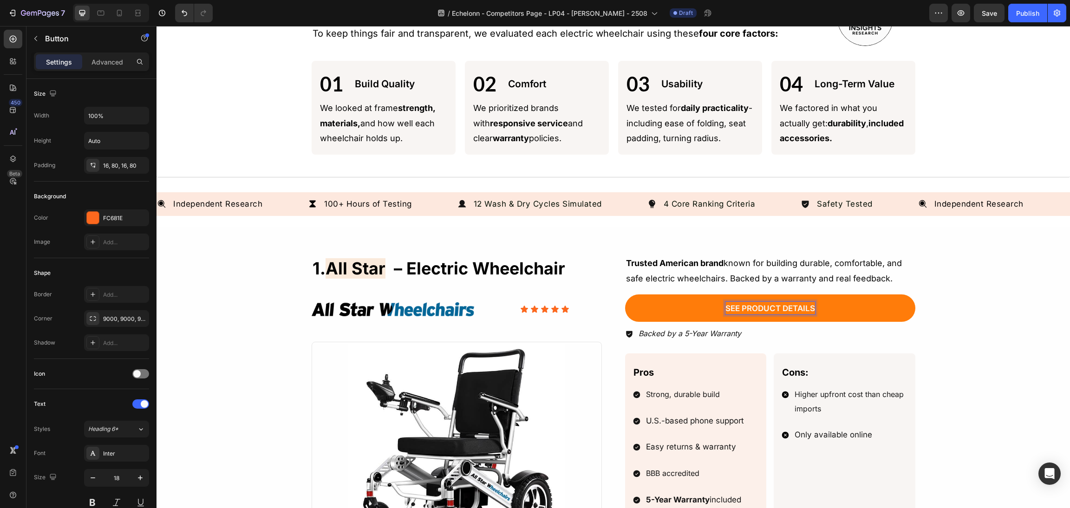
click at [966, 195] on div "Independent Research Item List 100+ Hours of Testing Item List 12 Wash & Dry Cy…" at bounding box center [612, 204] width 913 height 24
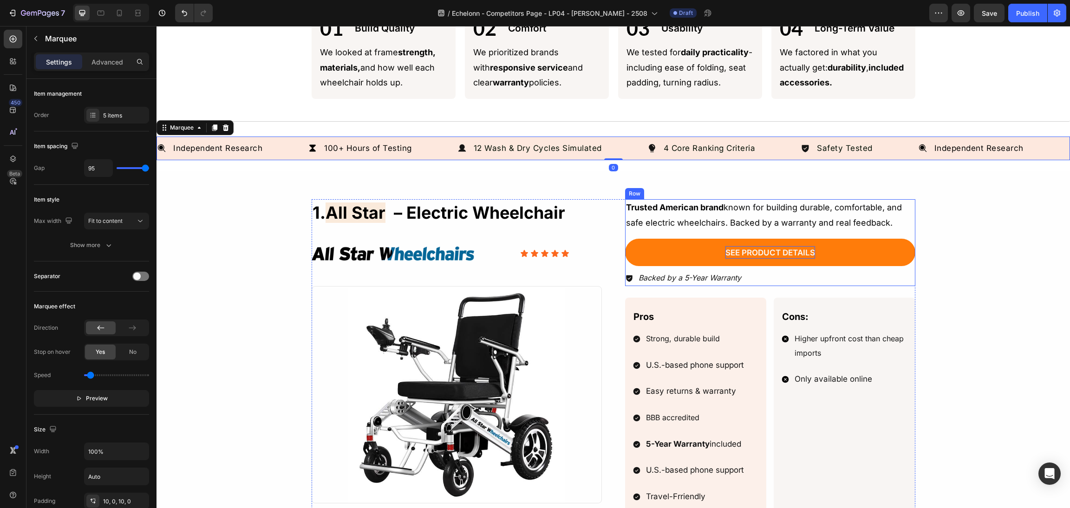
scroll to position [417, 0]
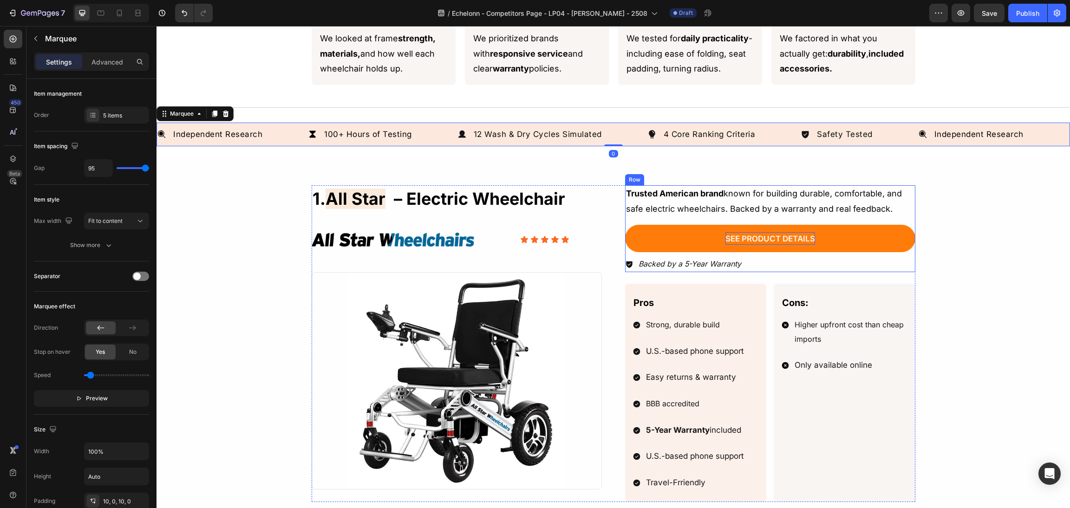
click at [856, 228] on link "see product details" at bounding box center [770, 239] width 290 height 28
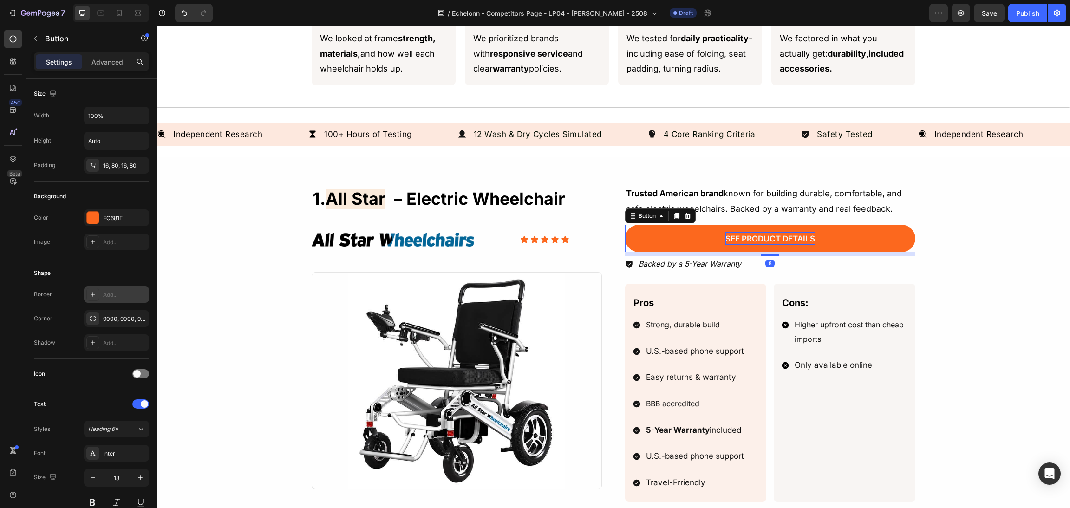
scroll to position [283, 0]
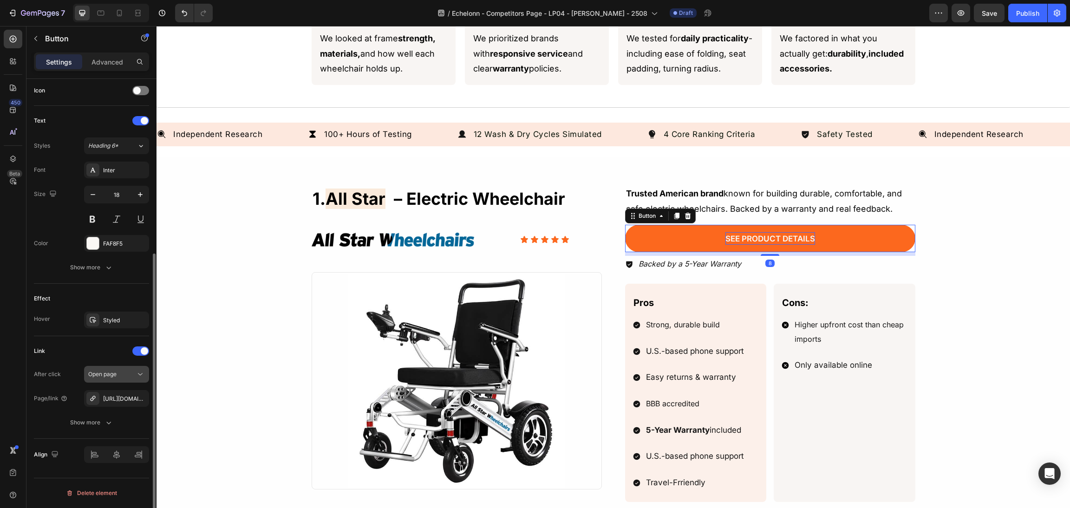
click at [0, 0] on icon "button" at bounding box center [0, 0] width 0 height 0
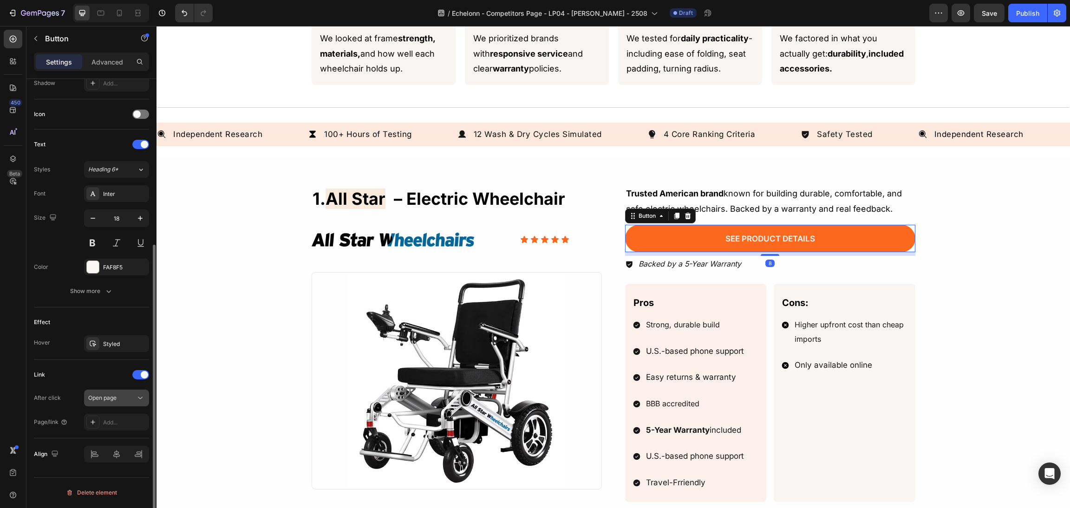
scroll to position [260, 0]
click at [113, 423] on div "Add..." at bounding box center [125, 422] width 44 height 8
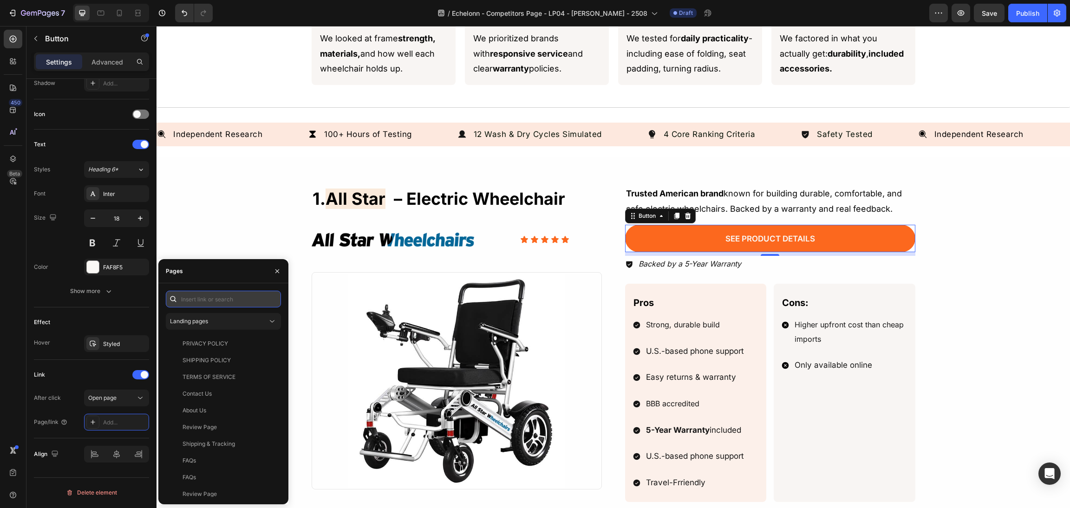
paste input "[URL][DOMAIN_NAME]"
type input "[URL][DOMAIN_NAME]"
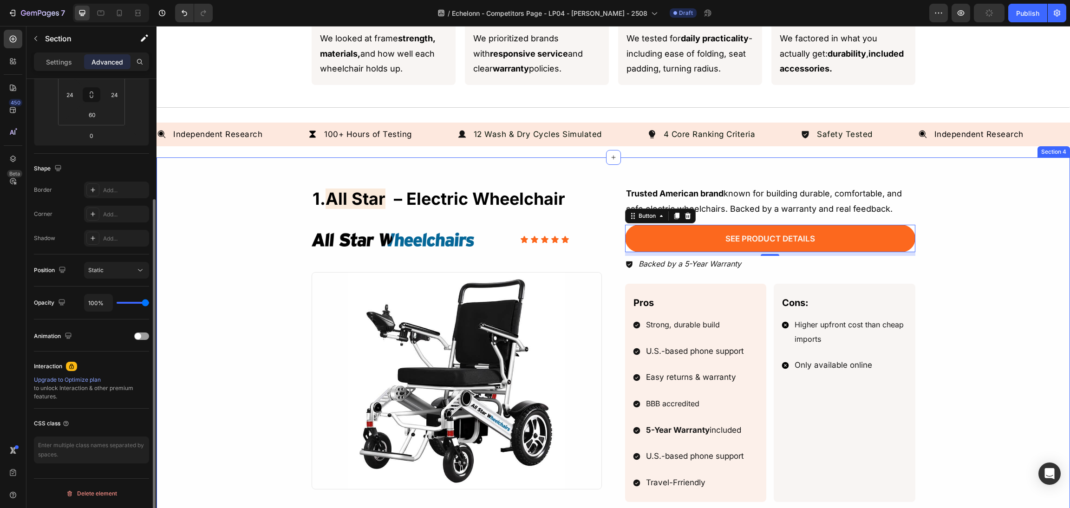
click at [967, 243] on div "1. all star – electric wheelchair Heading Image Icon Icon Icon Icon Icon Icon L…" at bounding box center [613, 437] width 891 height 504
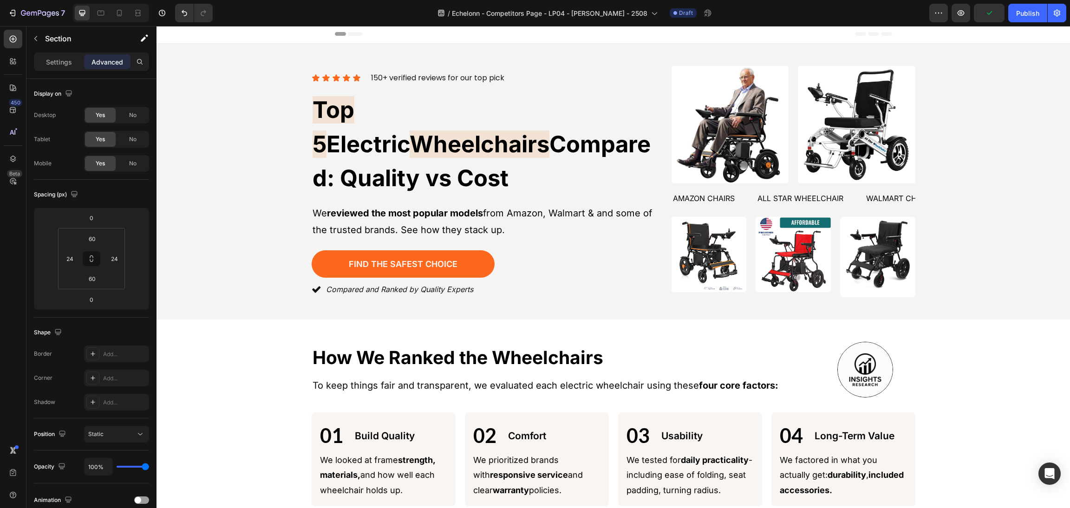
scroll to position [0, 0]
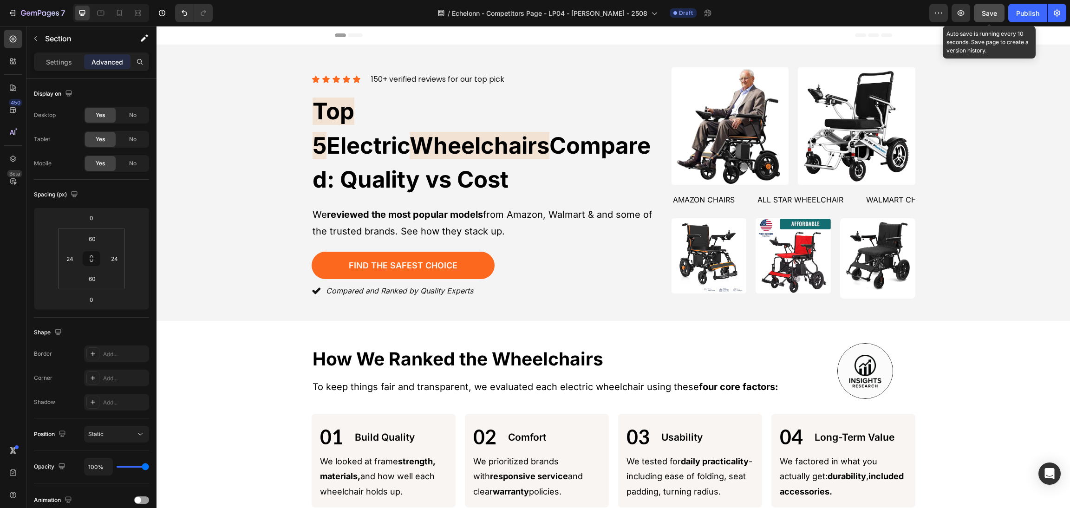
click at [985, 12] on span "Save" at bounding box center [988, 13] width 15 height 8
click at [986, 15] on span "Save" at bounding box center [988, 13] width 15 height 8
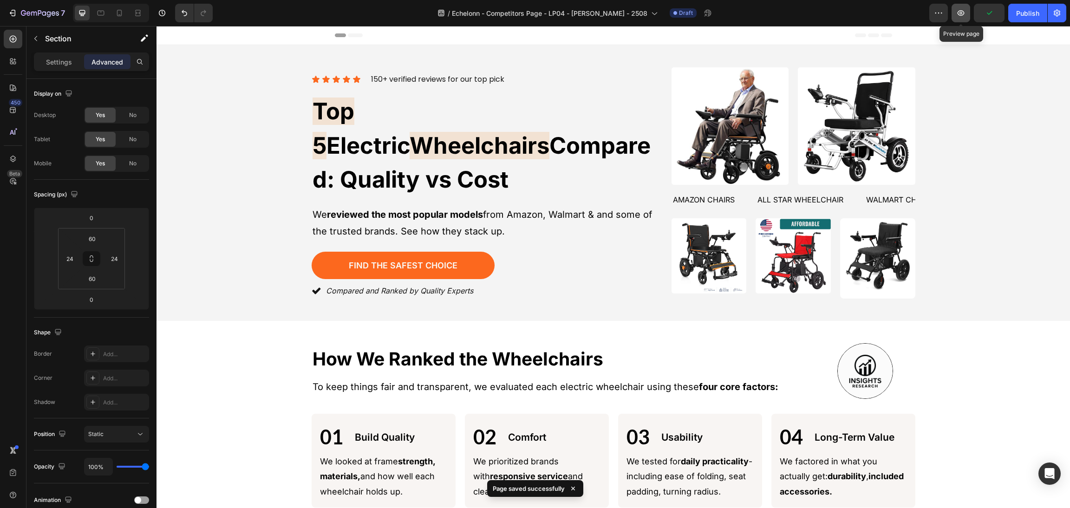
click at [962, 15] on icon "button" at bounding box center [960, 12] width 9 height 9
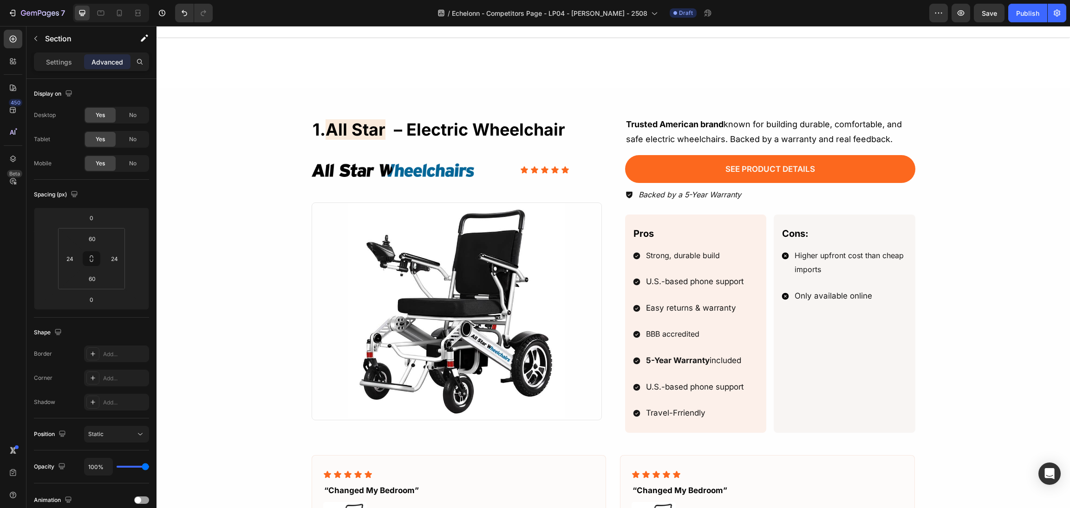
scroll to position [627, 0]
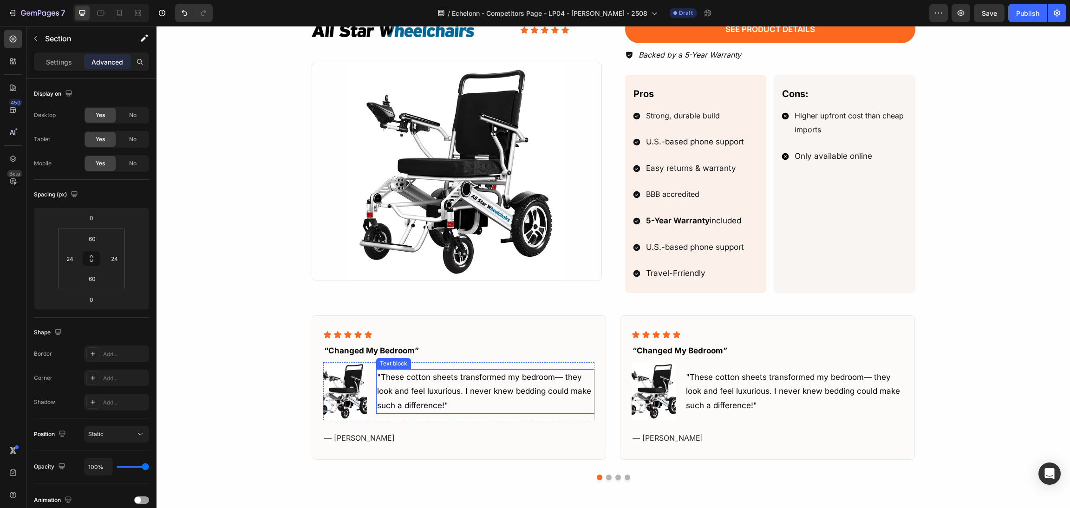
click at [364, 384] on div "Image "These cotton sheets transformed my bedroom— they look and feel luxurious…" at bounding box center [459, 391] width 272 height 58
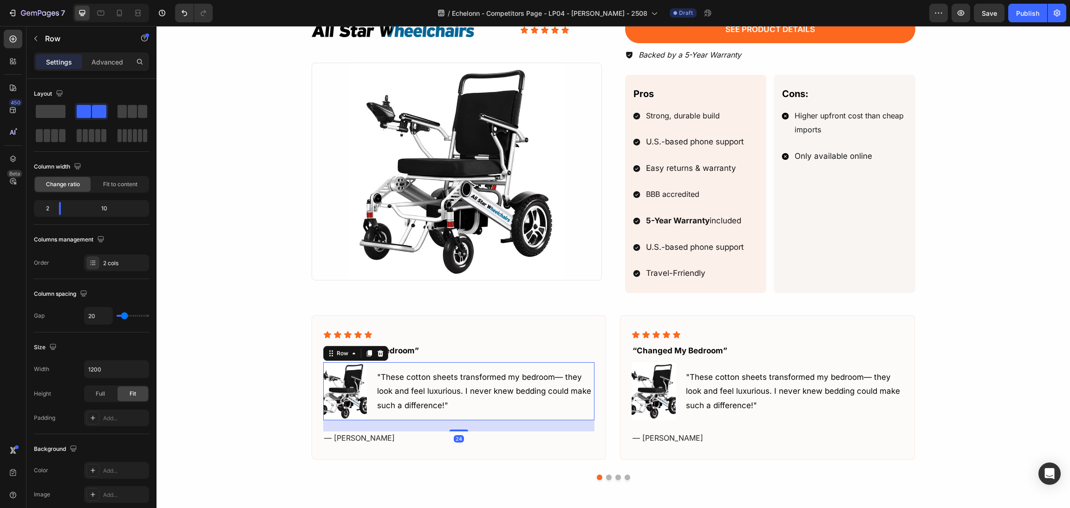
click at [355, 382] on img at bounding box center [345, 391] width 44 height 58
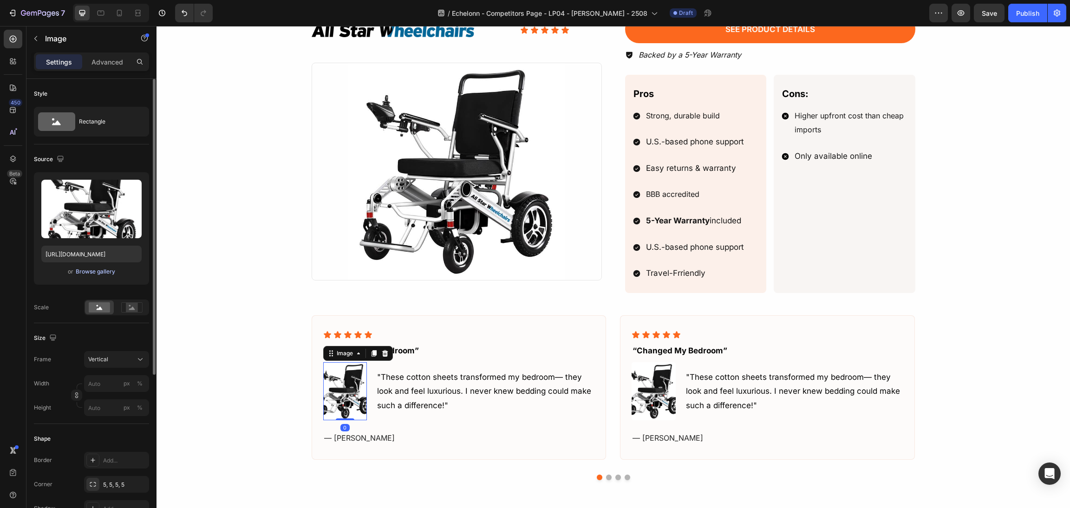
click at [97, 273] on div "Browse gallery" at bounding box center [95, 271] width 39 height 8
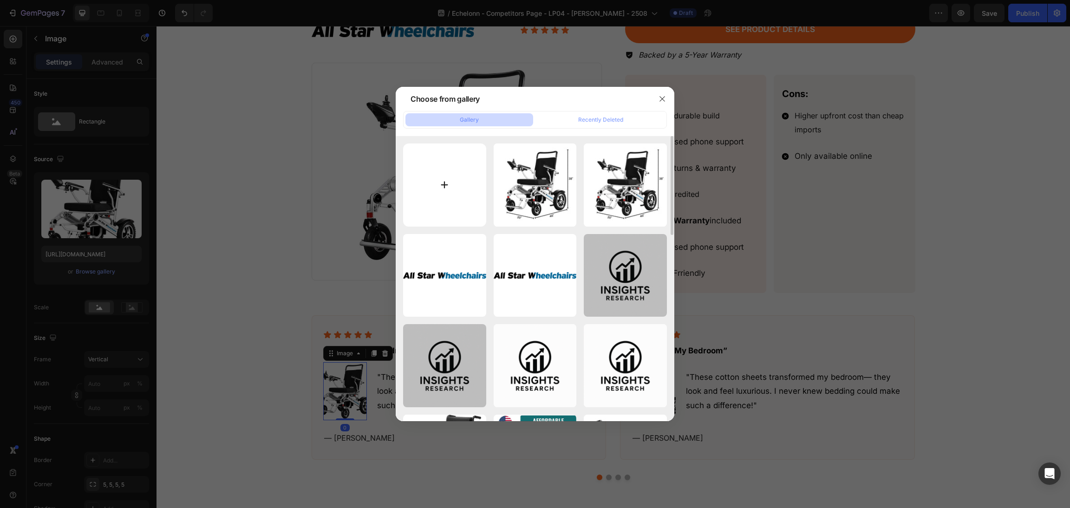
drag, startPoint x: 463, startPoint y: 189, endPoint x: 482, endPoint y: 195, distance: 20.3
click at [482, 195] on input "file" at bounding box center [444, 184] width 83 height 83
type input "C:\fakepath\4mXPB8ZOKfJUCaivuxSqnurqO1VqIxUzKsWkT418.png"
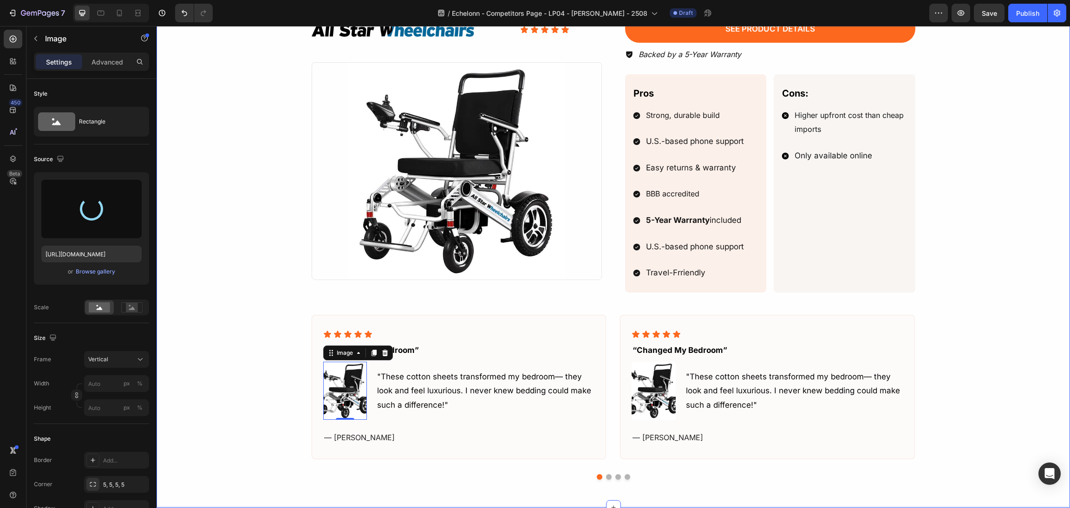
scroll to position [837, 0]
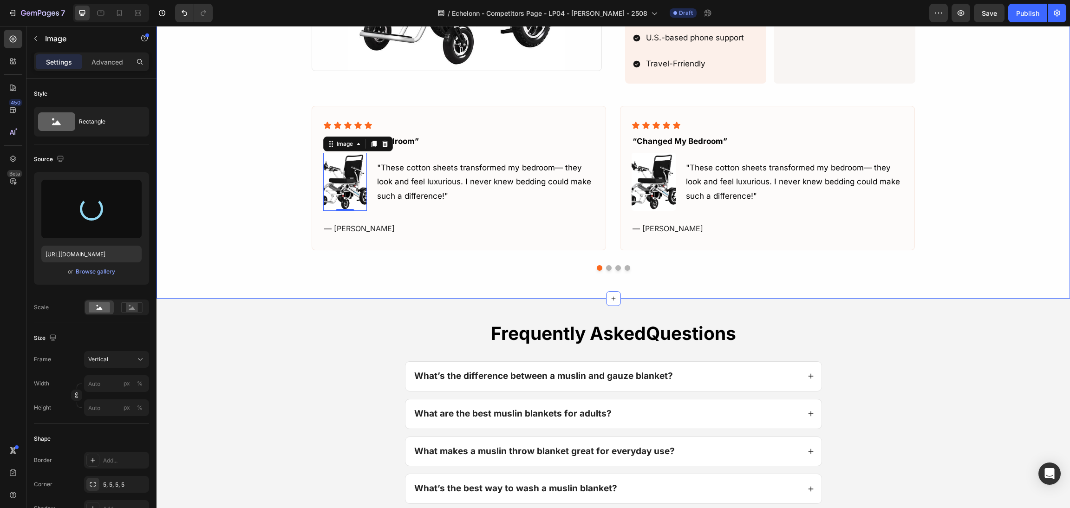
type input "[URL][DOMAIN_NAME]"
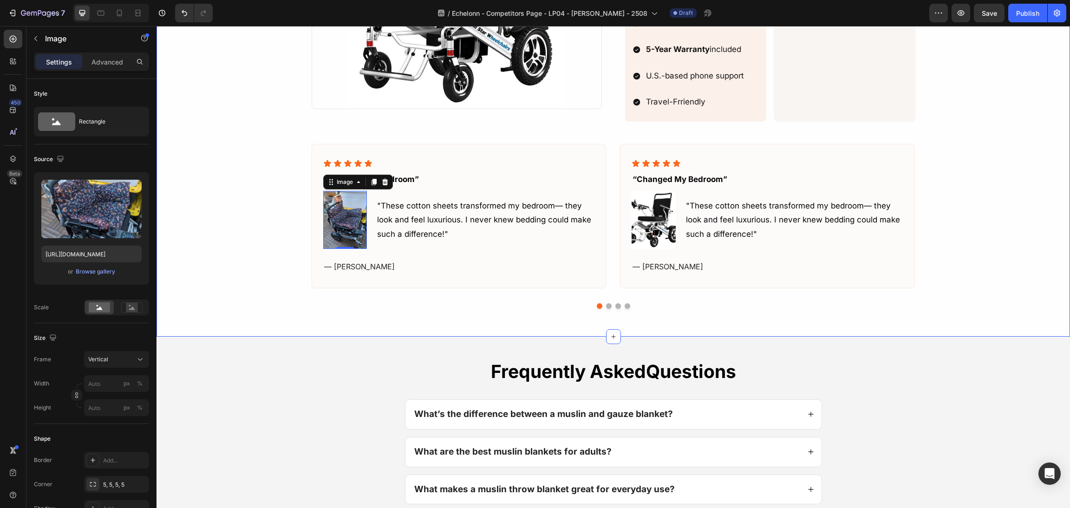
scroll to position [767, 0]
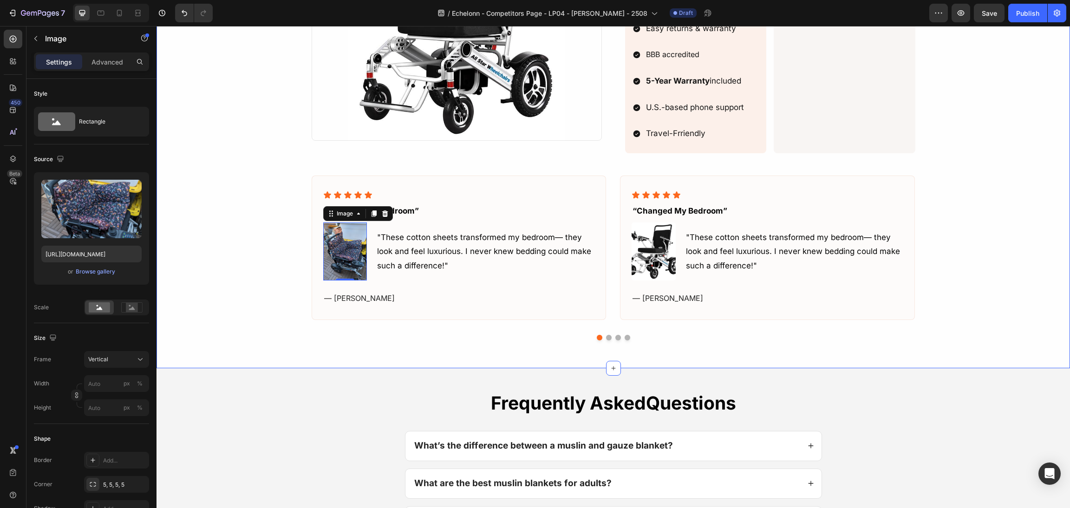
click at [952, 273] on div "Icon Icon Icon Icon Icon Icon List “changed my bedroom” Text block Image 0 "The…" at bounding box center [613, 247] width 891 height 188
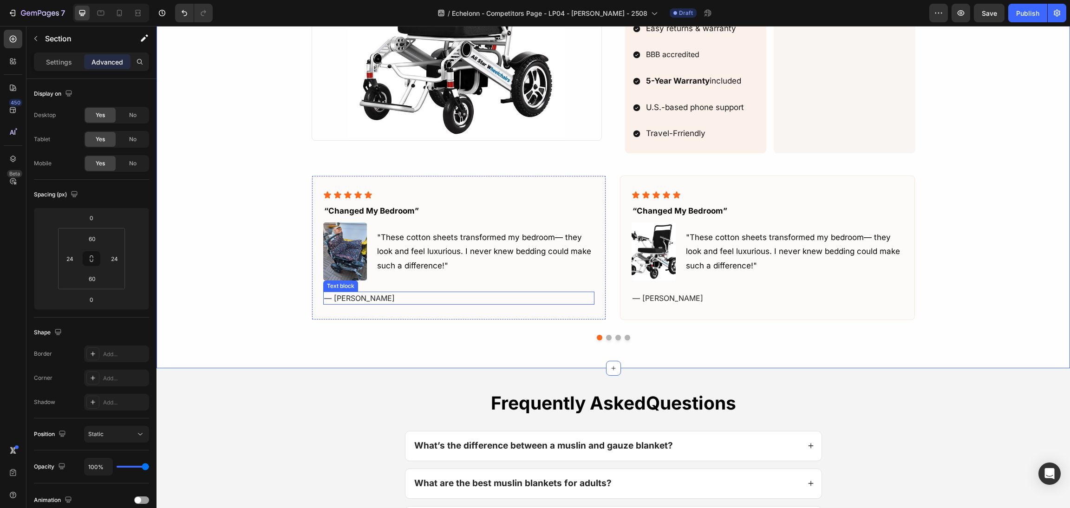
click at [509, 301] on p "— [PERSON_NAME]" at bounding box center [459, 297] width 270 height 11
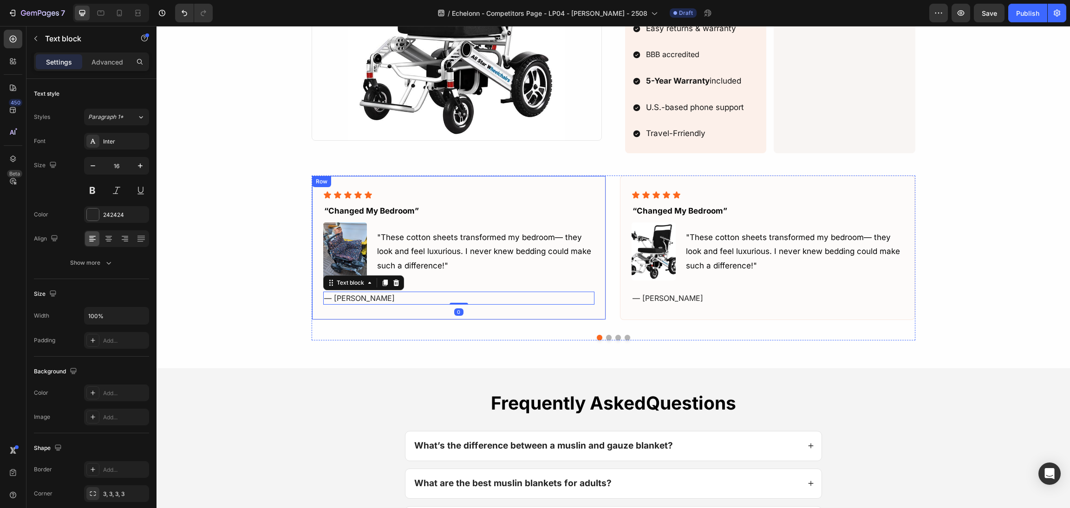
click at [507, 317] on div "Icon Icon Icon Icon Icon Icon List “changed my bedroom” Text block Image "These…" at bounding box center [459, 247] width 295 height 145
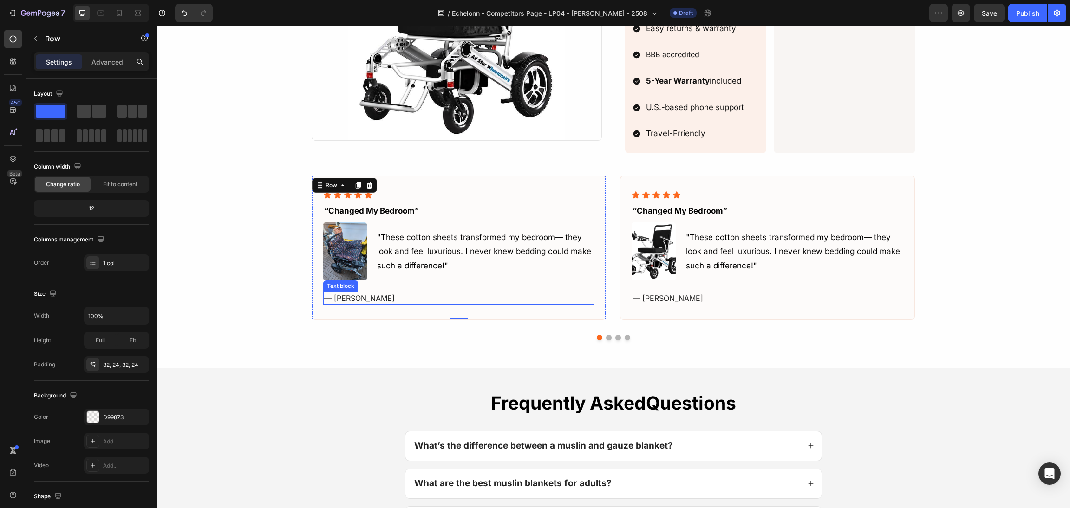
click at [430, 259] on p ""These cotton sheets transformed my bedroom— they look and feel luxurious. I ne…" at bounding box center [485, 251] width 217 height 43
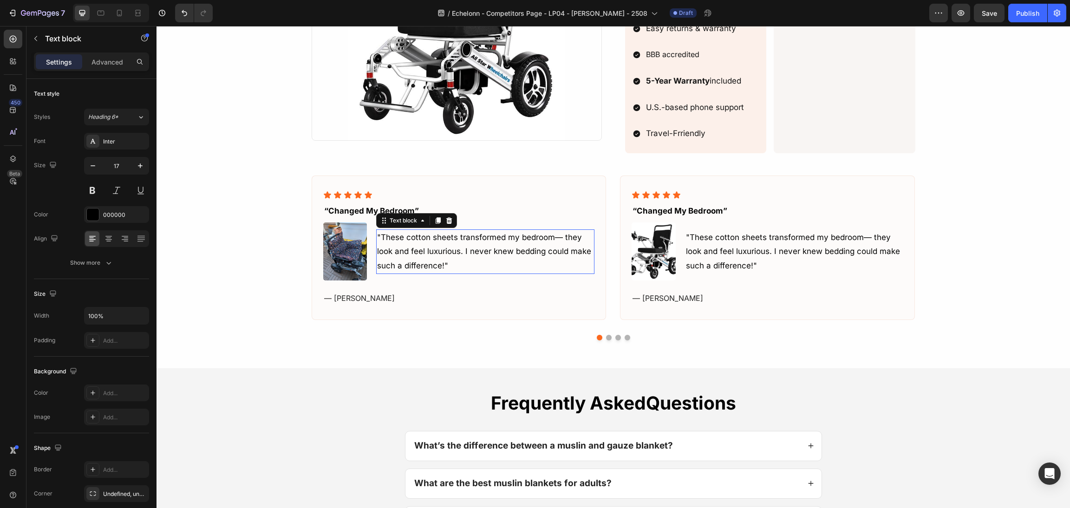
click at [433, 262] on p ""These cotton sheets transformed my bedroom— they look and feel luxurious. I ne…" at bounding box center [485, 251] width 217 height 43
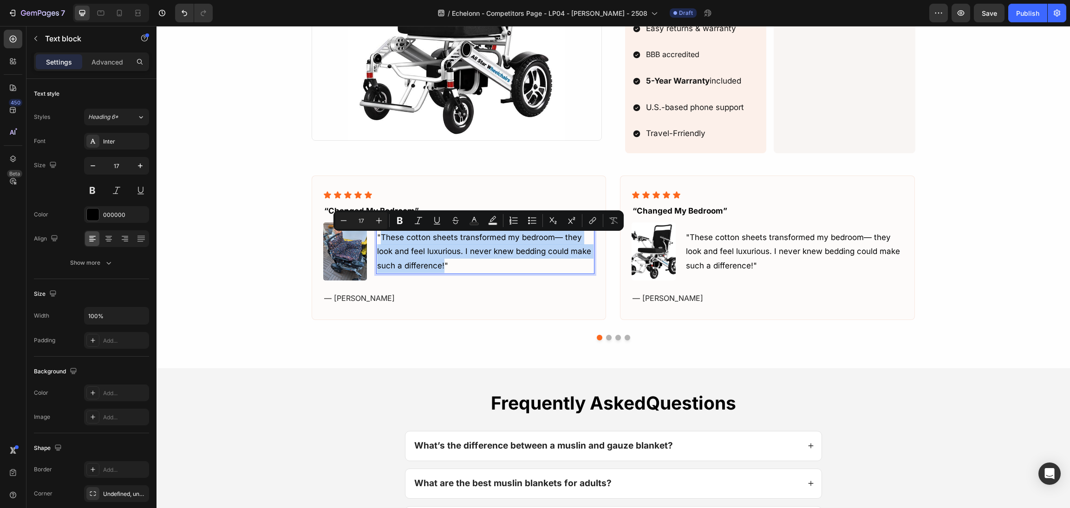
drag, startPoint x: 438, startPoint y: 272, endPoint x: 377, endPoint y: 242, distance: 67.5
click at [377, 242] on p ""These cotton sheets transformed my bedroom— they look and feel luxurious. I ne…" at bounding box center [485, 251] width 217 height 43
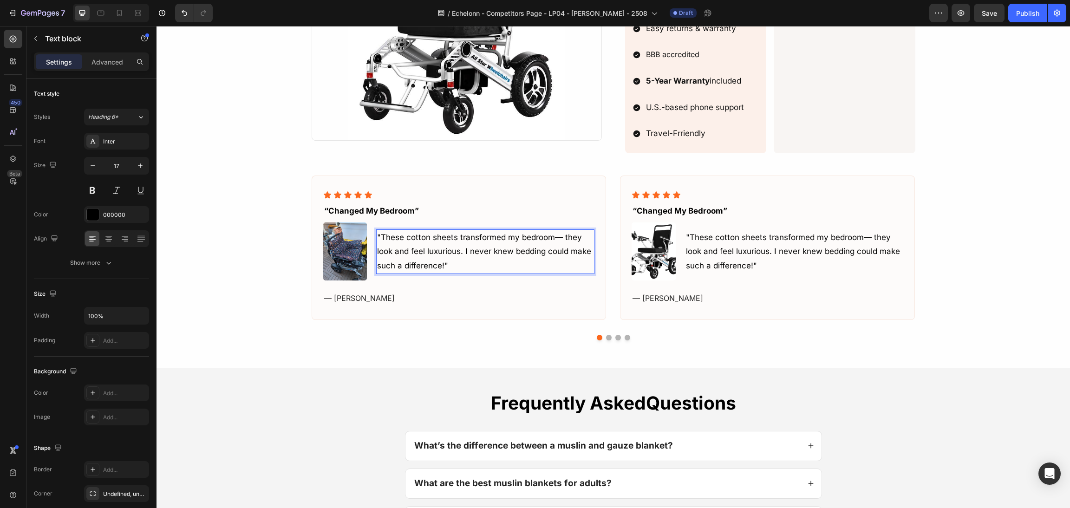
scroll to position [760, 0]
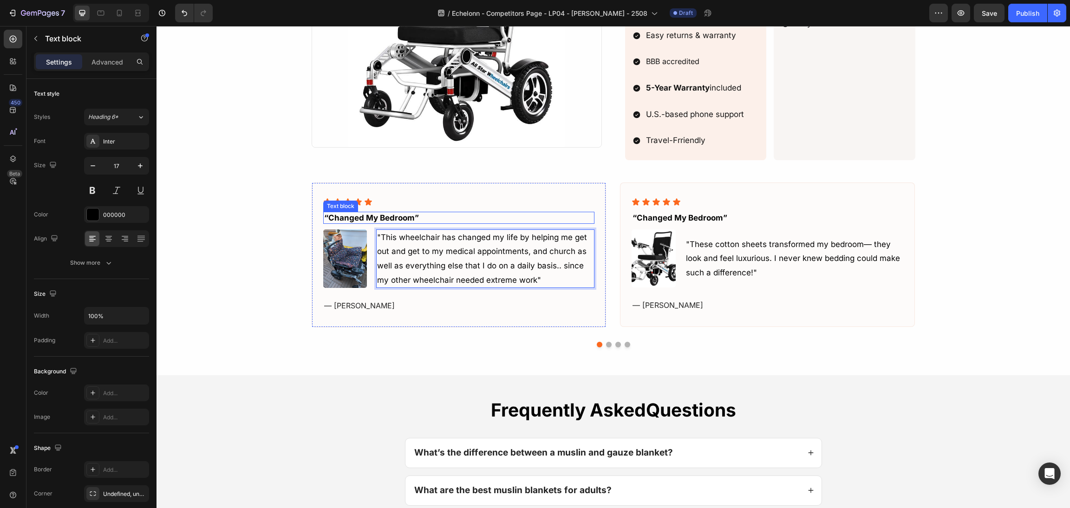
click at [401, 218] on p "“changed my bedroom”" at bounding box center [459, 218] width 270 height 10
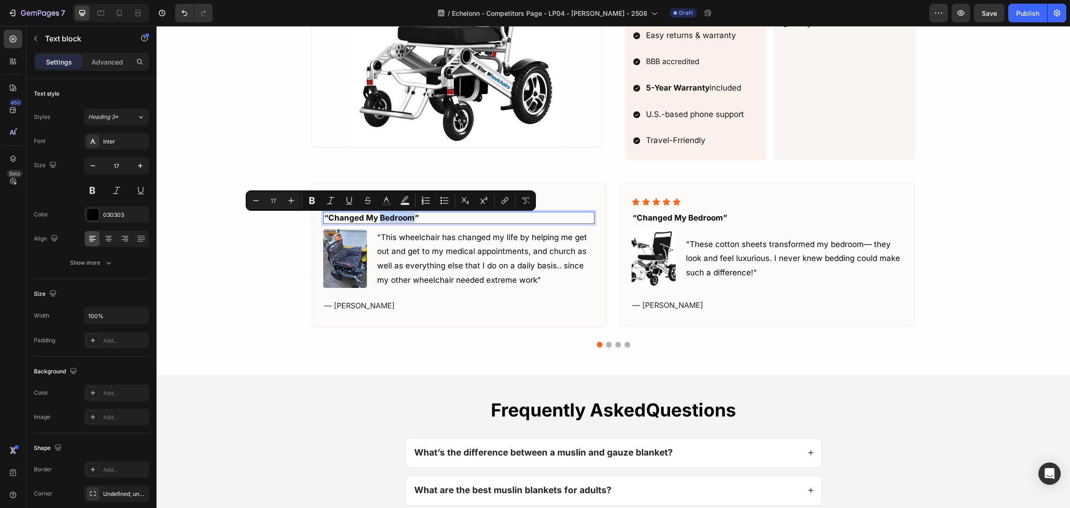
click at [405, 220] on p "“changed my bedroom”" at bounding box center [459, 218] width 270 height 10
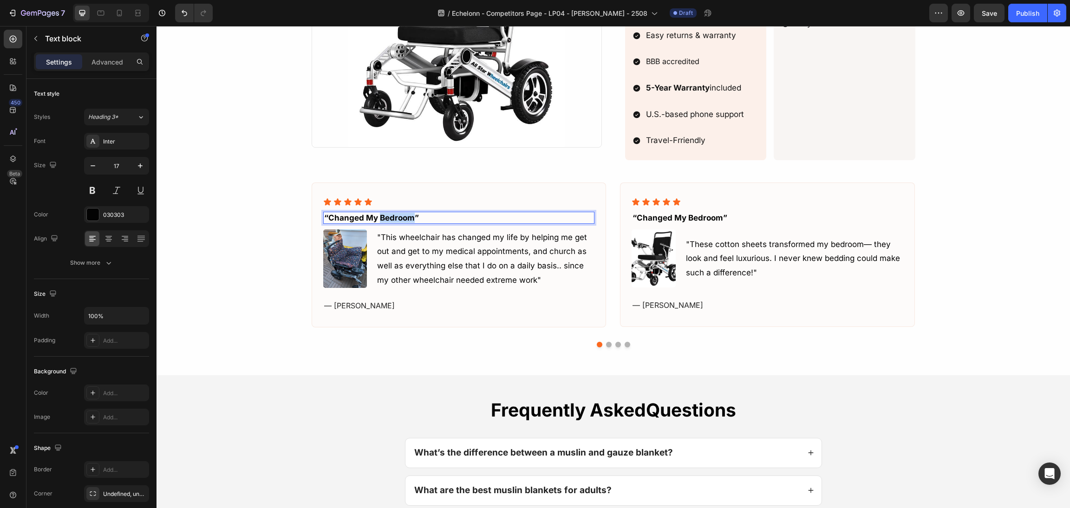
drag, startPoint x: 408, startPoint y: 221, endPoint x: 374, endPoint y: 218, distance: 34.0
click at [374, 218] on p "“changed my bedroom”" at bounding box center [459, 218] width 270 height 10
click at [906, 215] on div "Icon Icon Icon Icon Icon Icon List “changed my bedroom” Text block Image "These…" at bounding box center [767, 254] width 295 height 145
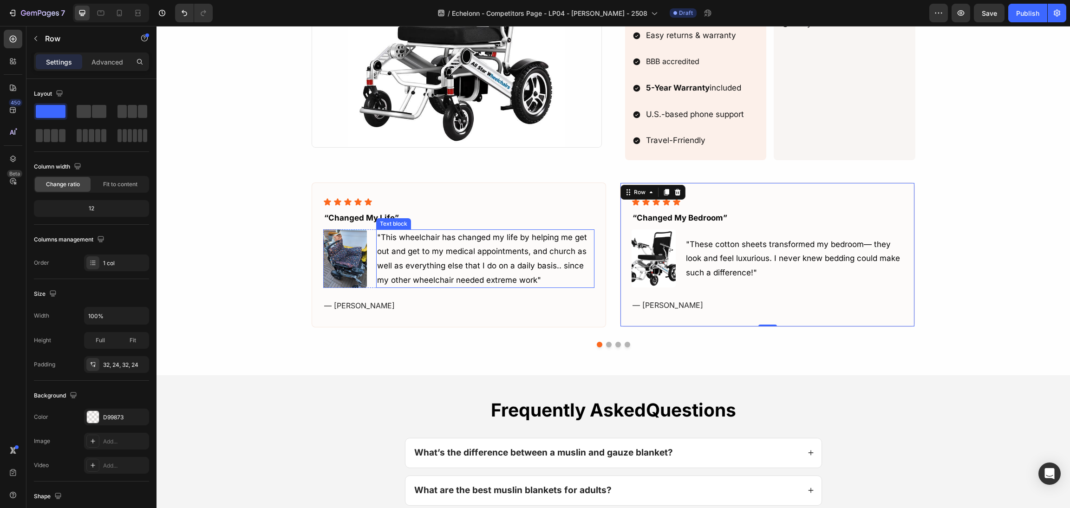
click at [433, 276] on p ""This wheelchair has changed my life by helping me get out and get to my medica…" at bounding box center [485, 258] width 217 height 57
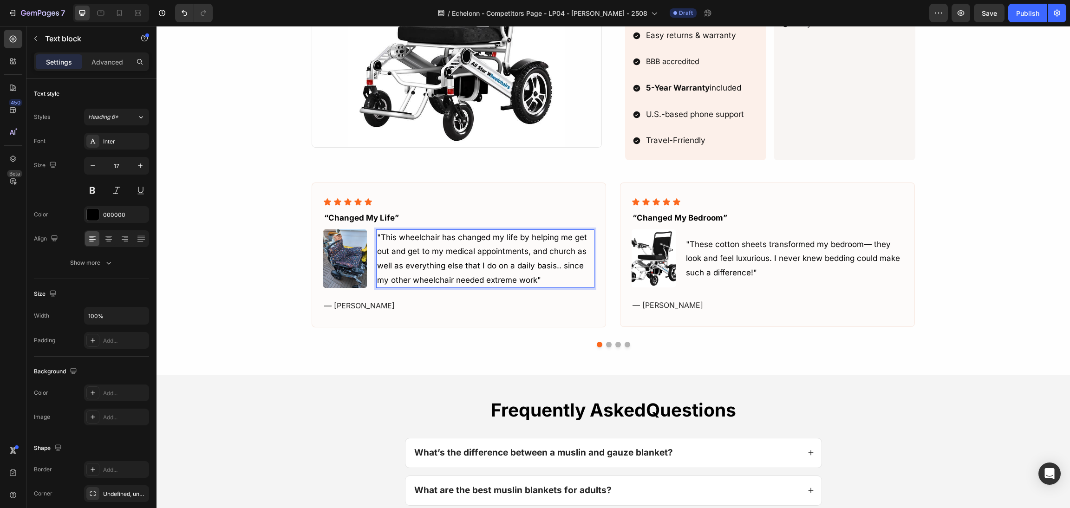
click at [481, 265] on p ""This wheelchair has changed my life by helping me get out and get to my medica…" at bounding box center [485, 258] width 217 height 57
click at [469, 256] on p ""This wheelchair has changed my life by helping me get out and get to my medica…" at bounding box center [485, 258] width 217 height 57
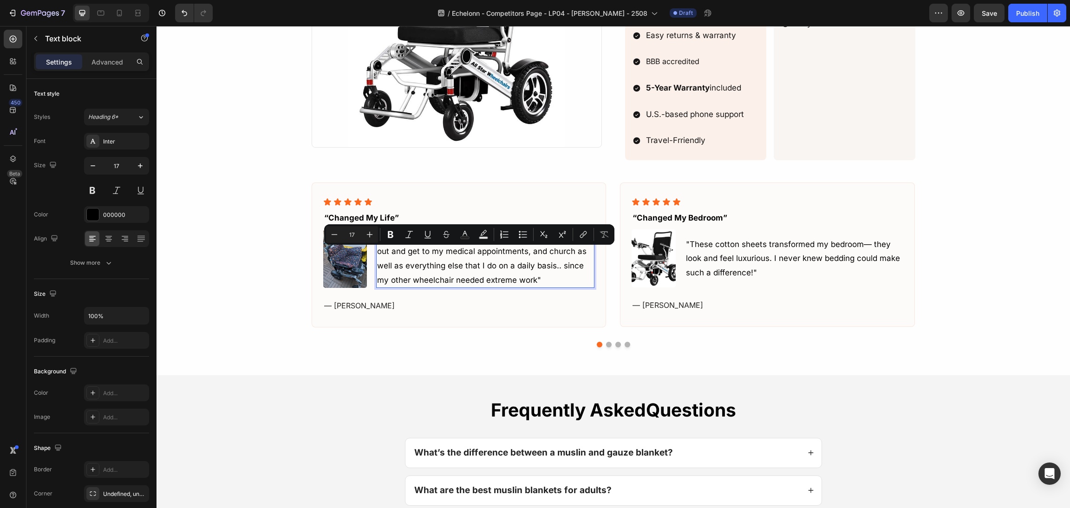
click at [506, 256] on p ""This wheelchair has changed my life by helping me get out and get to my medica…" at bounding box center [485, 258] width 217 height 57
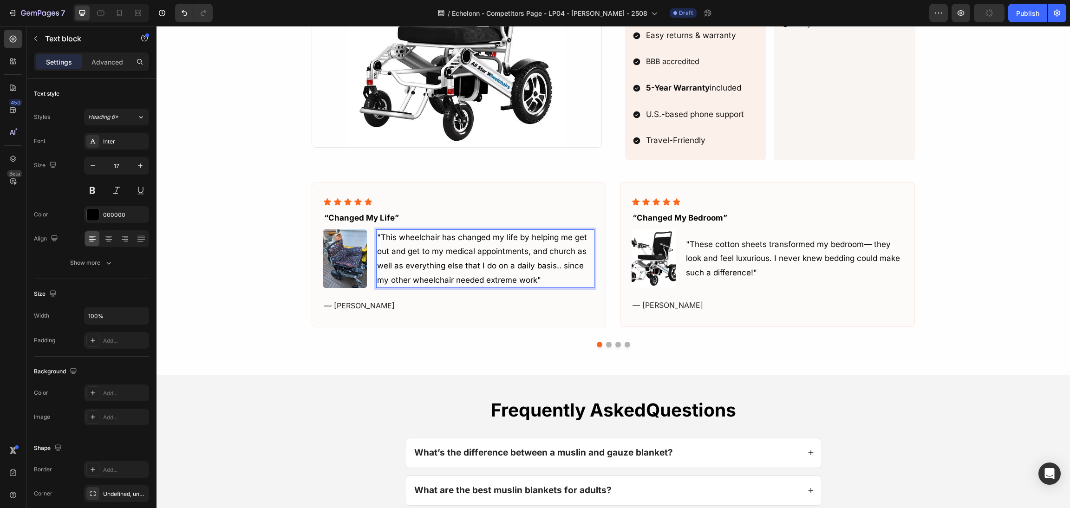
click at [405, 260] on p ""This wheelchair has changed my life by helping me get out and get to my medica…" at bounding box center [485, 258] width 217 height 57
click at [450, 263] on p ""This wheelchair has changed my life by helping me get out and get to my medica…" at bounding box center [485, 258] width 217 height 57
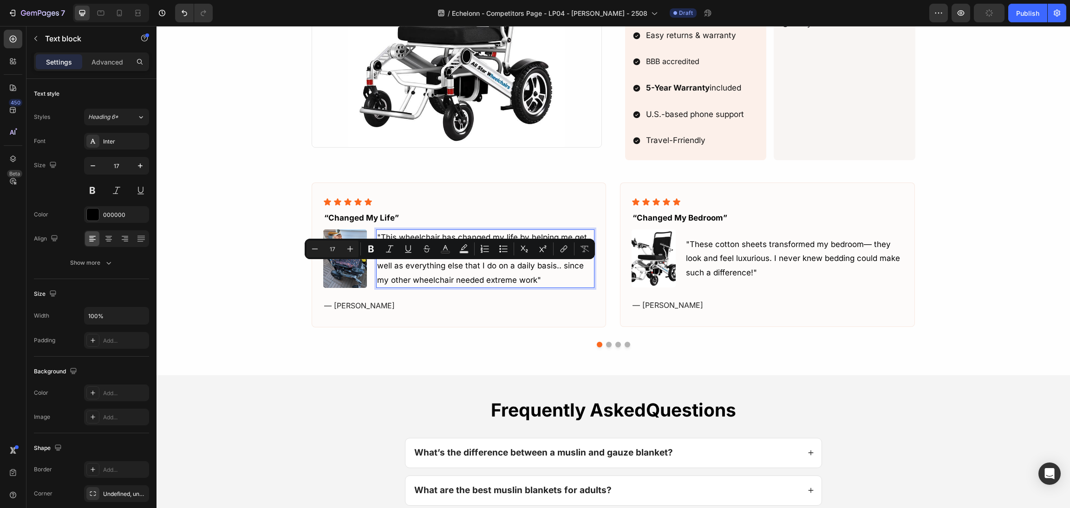
click at [432, 274] on p ""This wheelchair has changed my life by helping me get out and get to my medica…" at bounding box center [485, 258] width 217 height 57
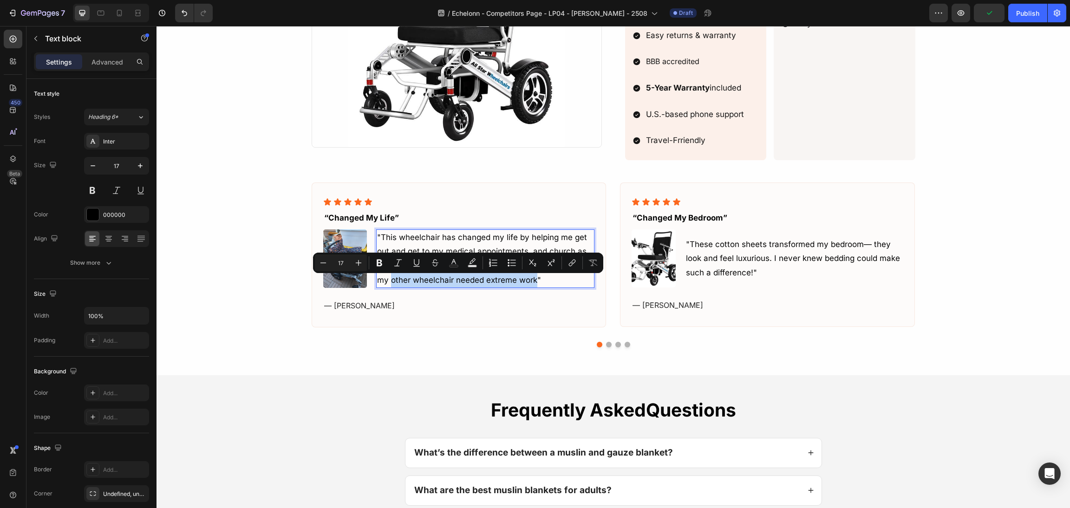
drag, startPoint x: 487, startPoint y: 282, endPoint x: 386, endPoint y: 284, distance: 100.3
click at [386, 284] on p ""This wheelchair has changed my life by helping me get out and get to my medica…" at bounding box center [485, 258] width 217 height 57
click at [372, 260] on button "Bold" at bounding box center [379, 262] width 17 height 17
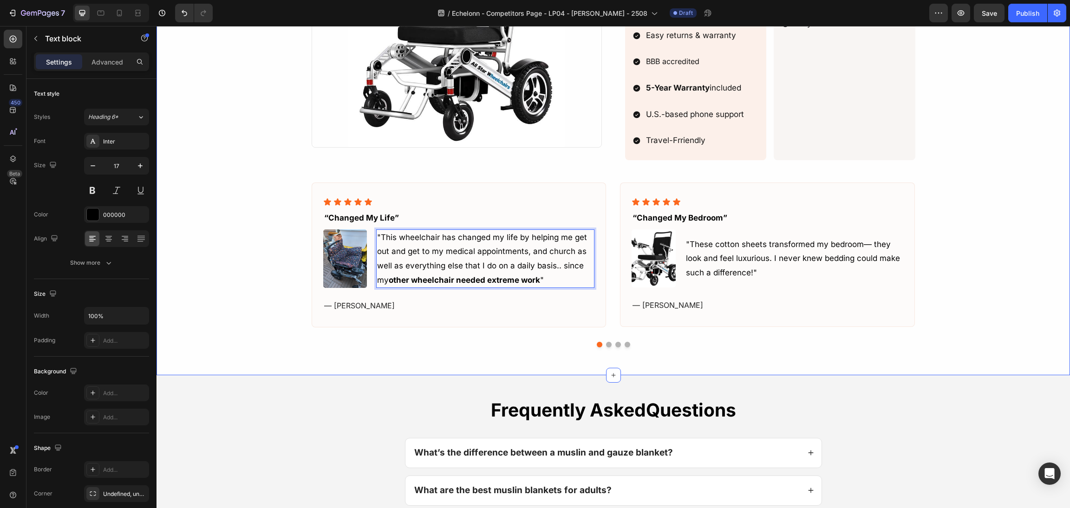
click at [480, 180] on div "Icon Icon Icon Icon Icon Icon List “changed my Life” Text block Image "This whe…" at bounding box center [613, 254] width 891 height 188
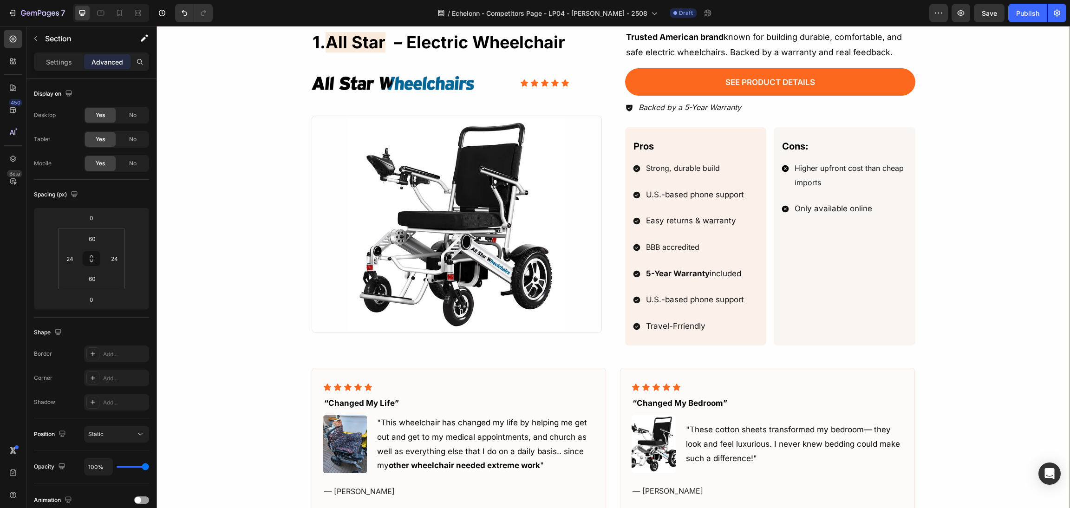
scroll to position [622, 0]
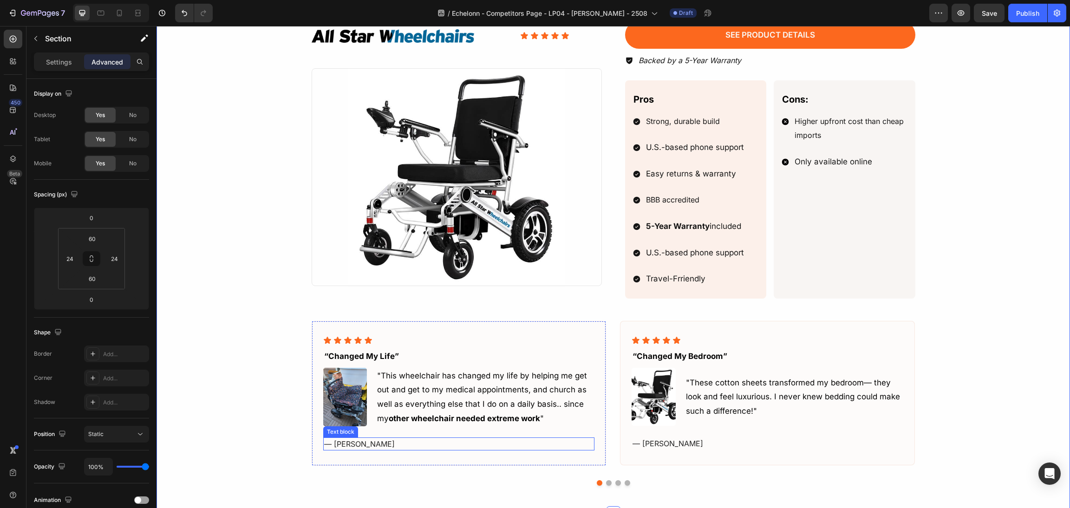
click at [351, 442] on p "— [PERSON_NAME]" at bounding box center [459, 443] width 270 height 11
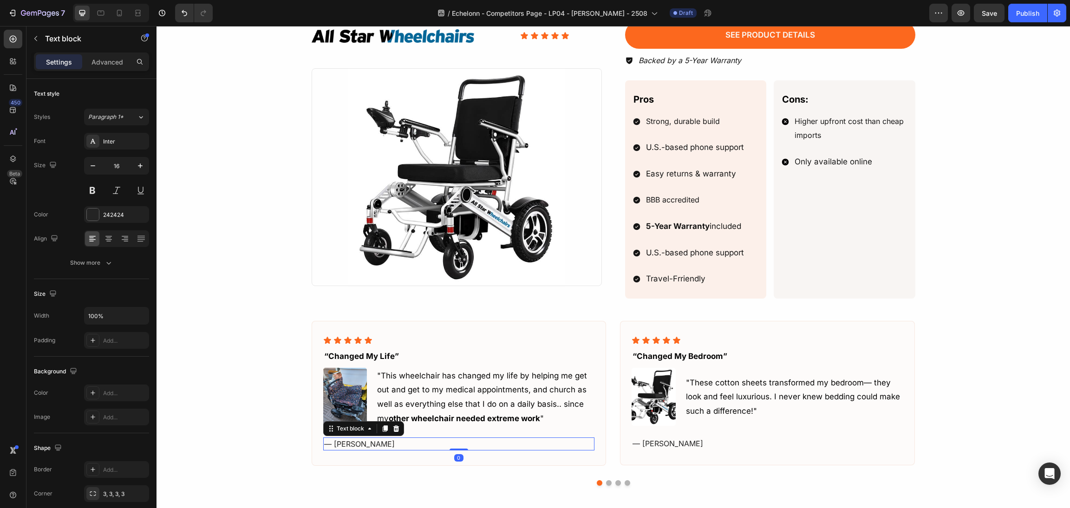
click at [346, 446] on p "— [PERSON_NAME]" at bounding box center [459, 443] width 270 height 11
drag, startPoint x: 349, startPoint y: 448, endPoint x: 328, endPoint y: 448, distance: 20.9
click at [328, 448] on p "— [PERSON_NAME]" at bounding box center [459, 443] width 270 height 11
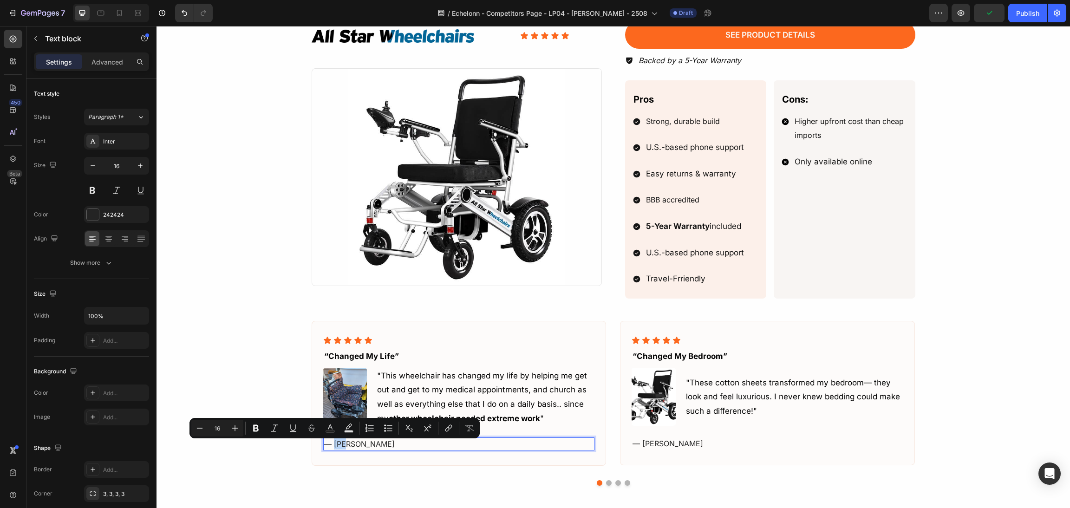
drag, startPoint x: 341, startPoint y: 438, endPoint x: 334, endPoint y: 449, distance: 12.7
type input "14"
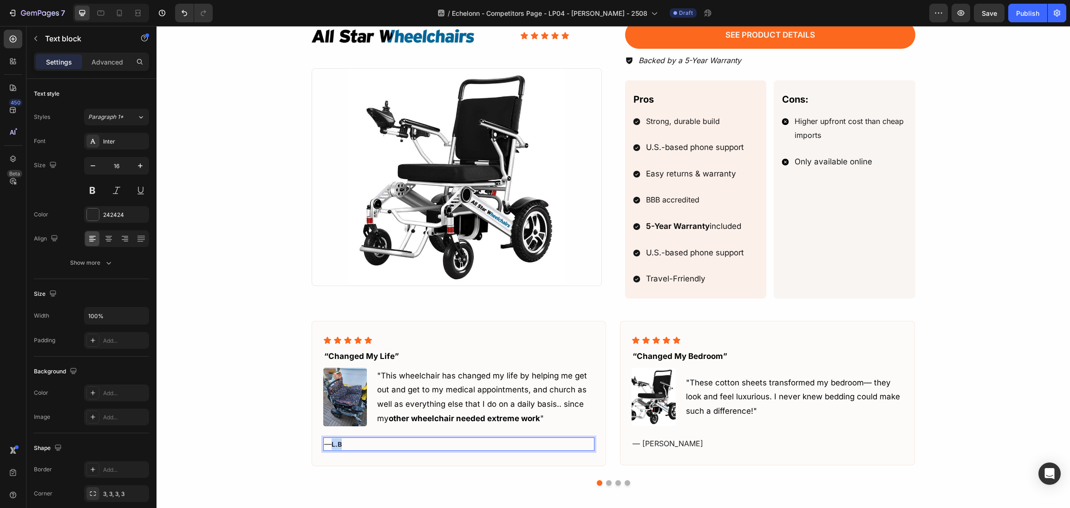
drag, startPoint x: 345, startPoint y: 444, endPoint x: 329, endPoint y: 446, distance: 16.4
click at [329, 446] on p "— L.B" at bounding box center [459, 444] width 270 height 12
drag, startPoint x: 339, startPoint y: 447, endPoint x: 326, endPoint y: 445, distance: 12.6
click at [326, 445] on p "— L.B" at bounding box center [459, 444] width 270 height 12
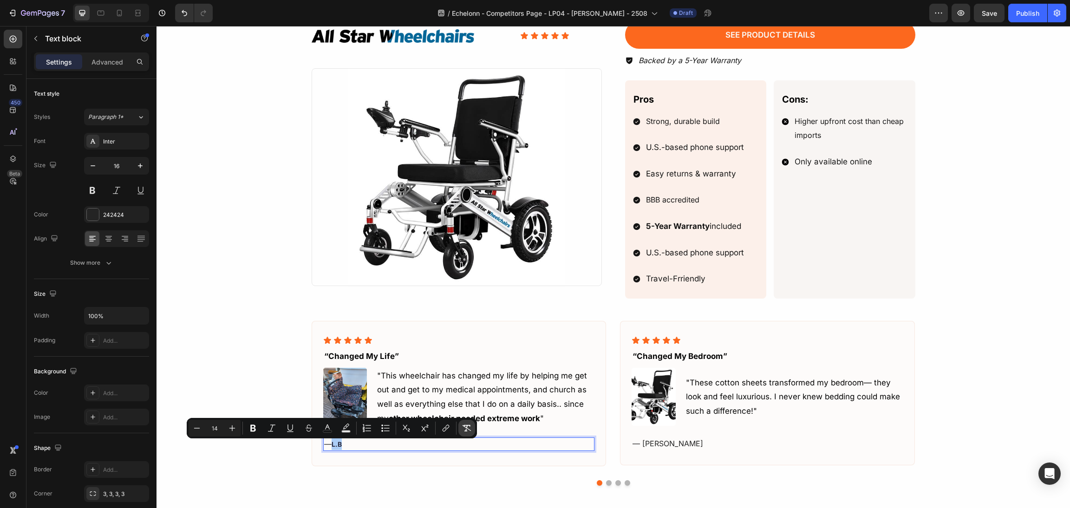
click at [461, 432] on button "Remove Format" at bounding box center [466, 428] width 17 height 17
type input "16"
click at [278, 341] on div "Icon Icon Icon Icon Icon Icon List “changed my Life” Text block Image "This whe…" at bounding box center [613, 393] width 891 height 188
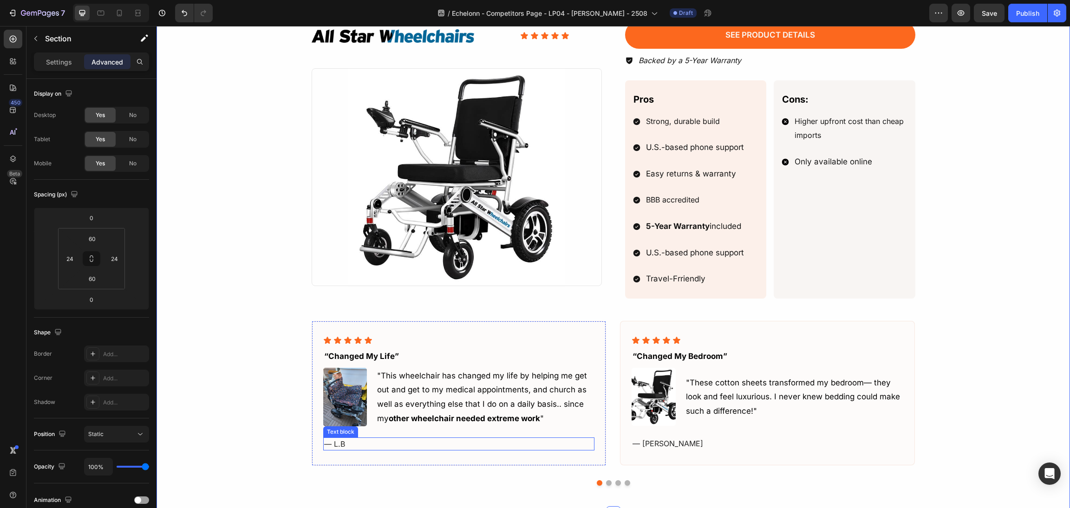
click at [339, 445] on p "— L.B" at bounding box center [459, 443] width 270 height 11
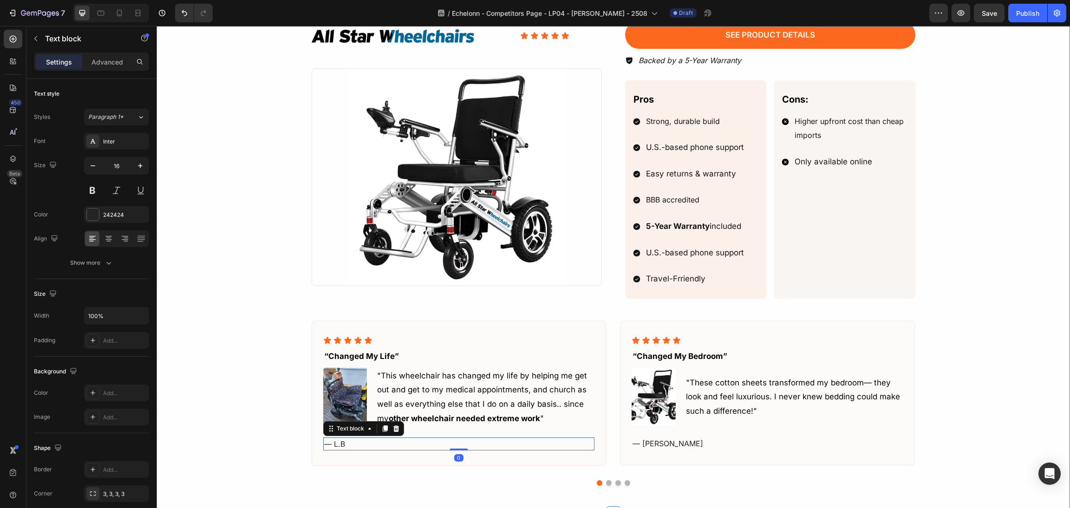
click at [263, 280] on div "1. all star – electric wheelchair Heading Image Icon Icon Icon Icon Icon Icon L…" at bounding box center [613, 234] width 891 height 504
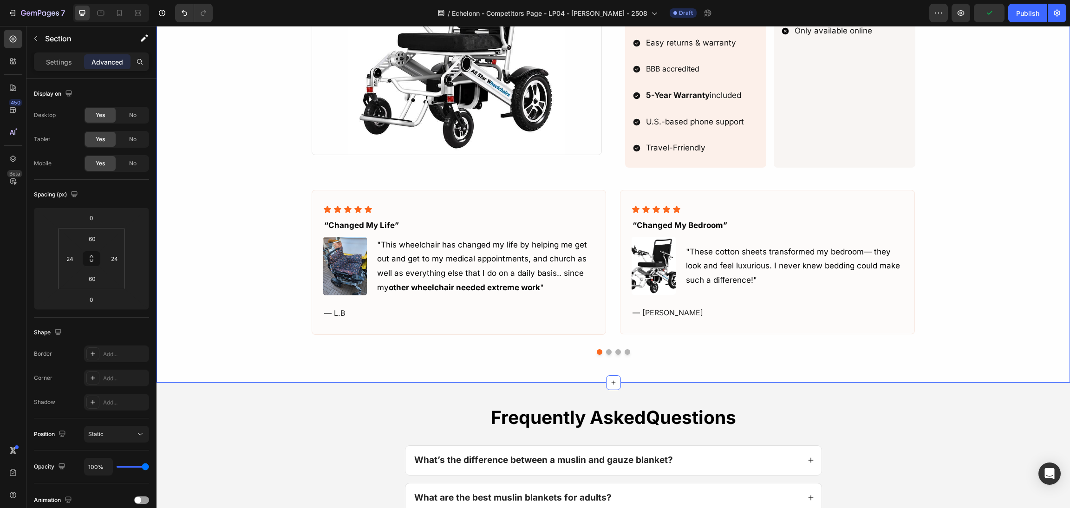
scroll to position [761, 0]
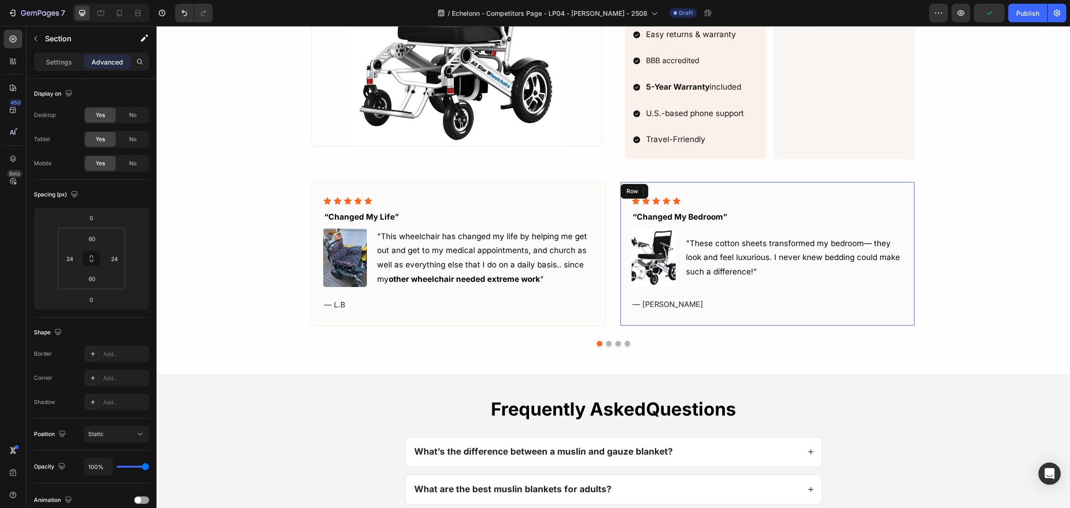
click at [782, 299] on div "Icon Icon Icon Icon Icon Icon List “changed my bedroom” Text block Image "These…" at bounding box center [767, 254] width 272 height 114
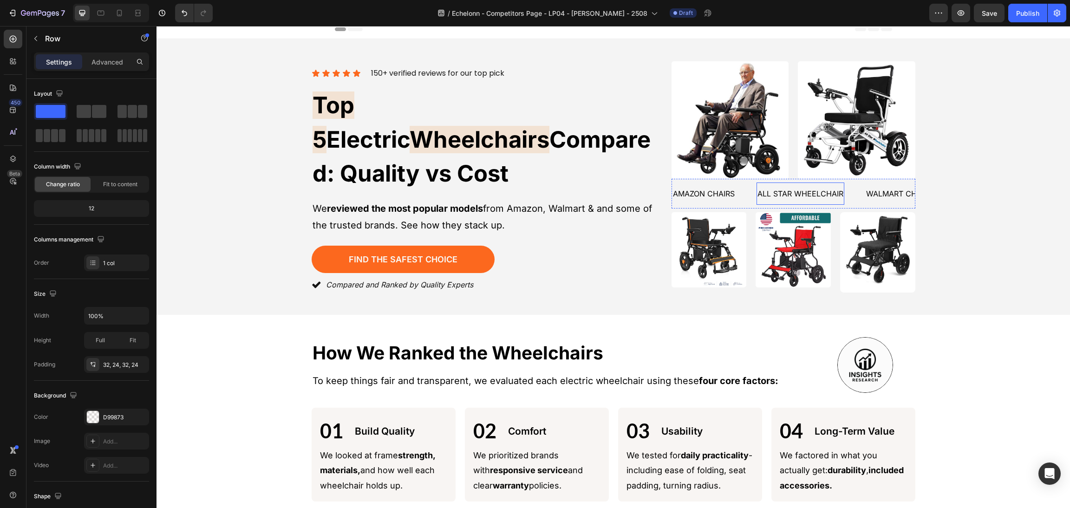
scroll to position [0, 0]
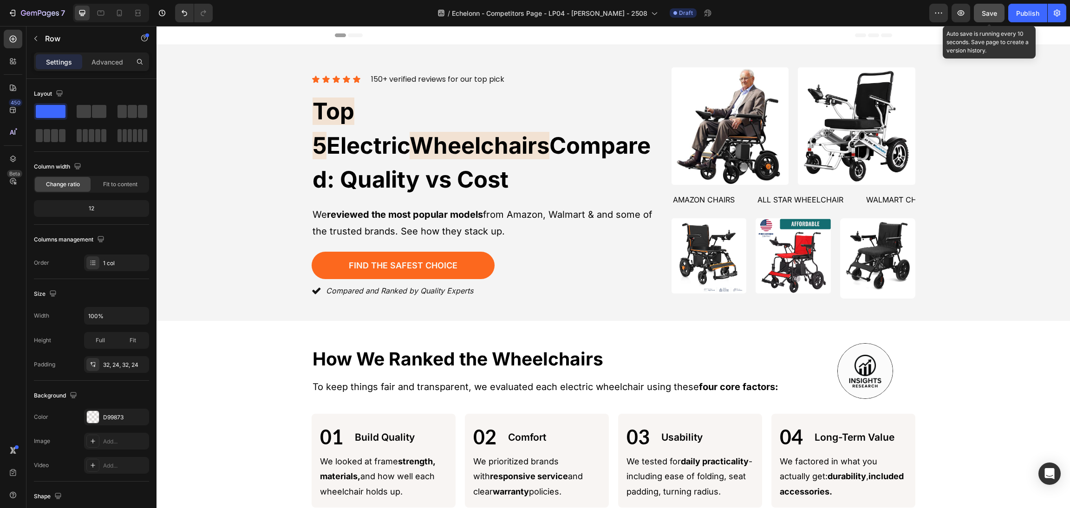
click at [977, 15] on button "Save" at bounding box center [989, 13] width 31 height 19
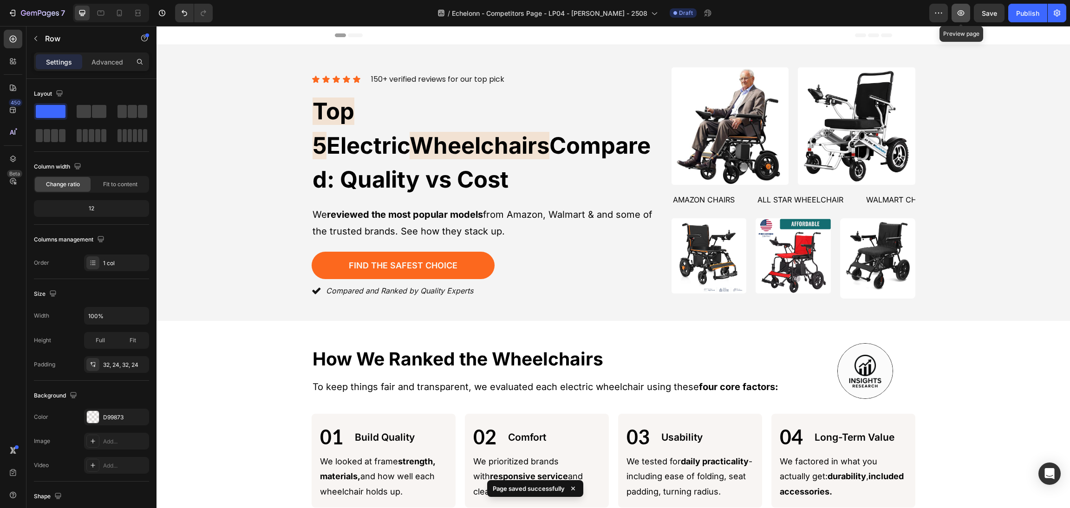
click at [963, 10] on icon "button" at bounding box center [960, 12] width 9 height 9
click at [511, 252] on div "Find the Safest Choice Button" at bounding box center [482, 265] width 341 height 27
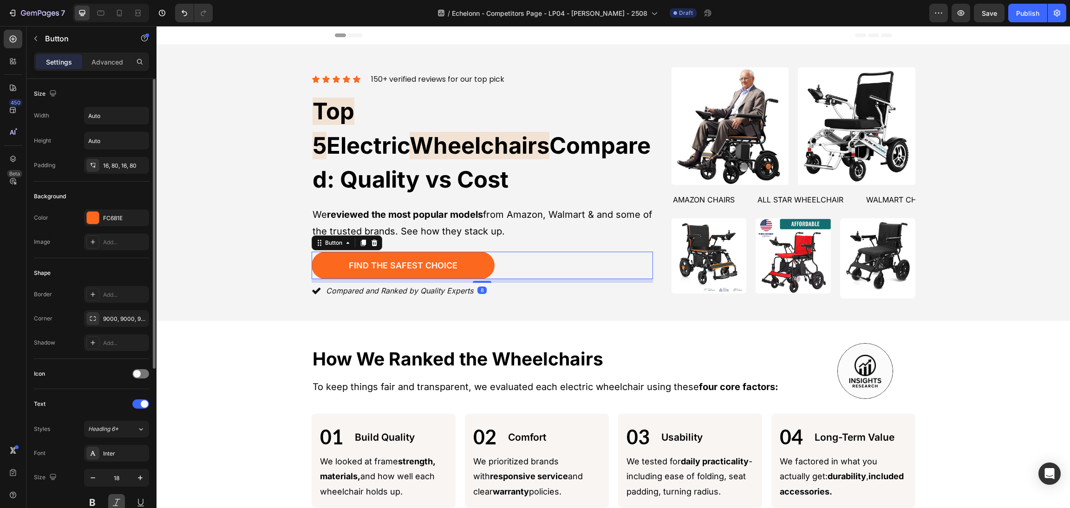
scroll to position [260, 0]
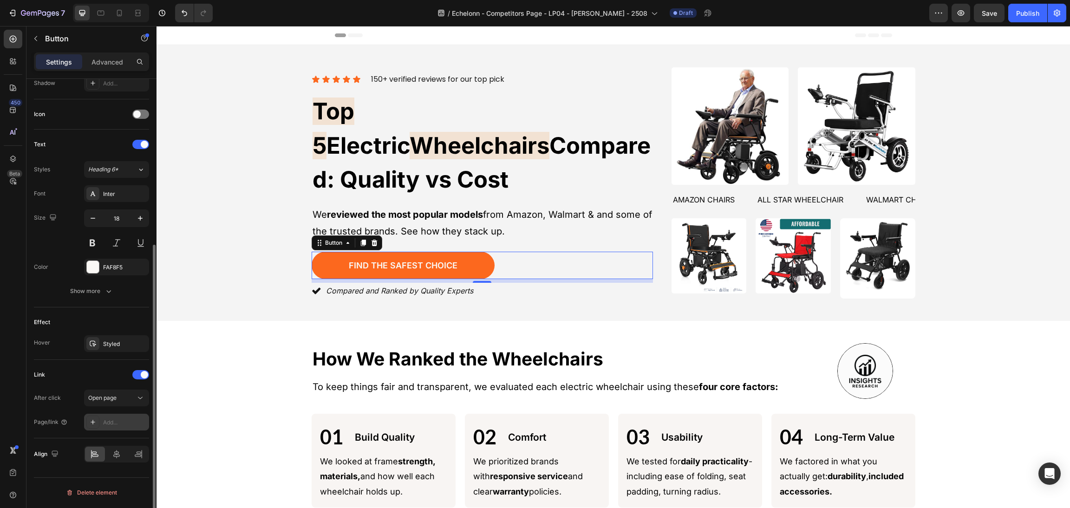
click at [110, 416] on div "Add..." at bounding box center [116, 422] width 65 height 17
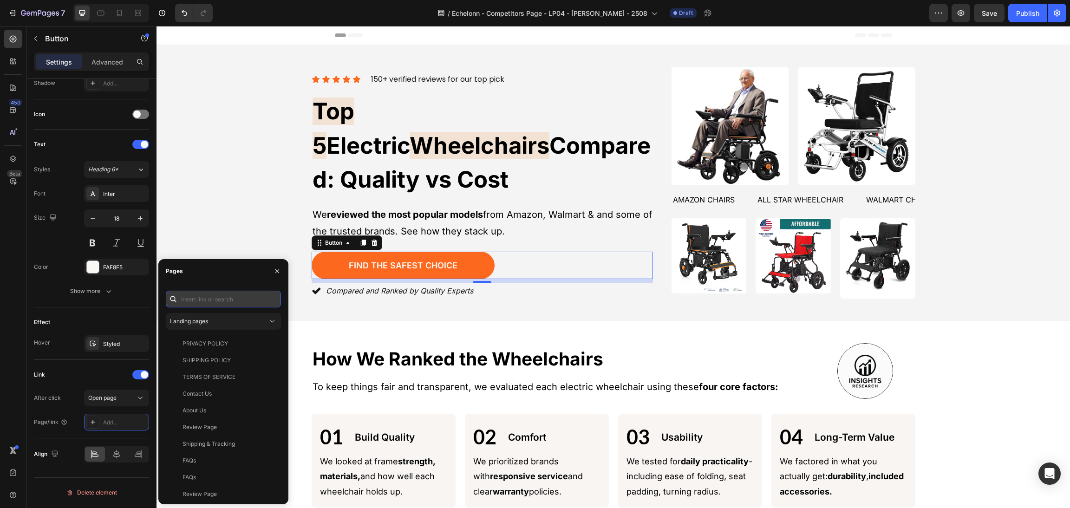
click at [226, 295] on input "text" at bounding box center [223, 299] width 115 height 17
paste input "L.B"
type input "L.B"
drag, startPoint x: 244, startPoint y: 302, endPoint x: 230, endPoint y: 324, distance: 25.9
click at [230, 324] on div "Landing pages" at bounding box center [218, 321] width 97 height 8
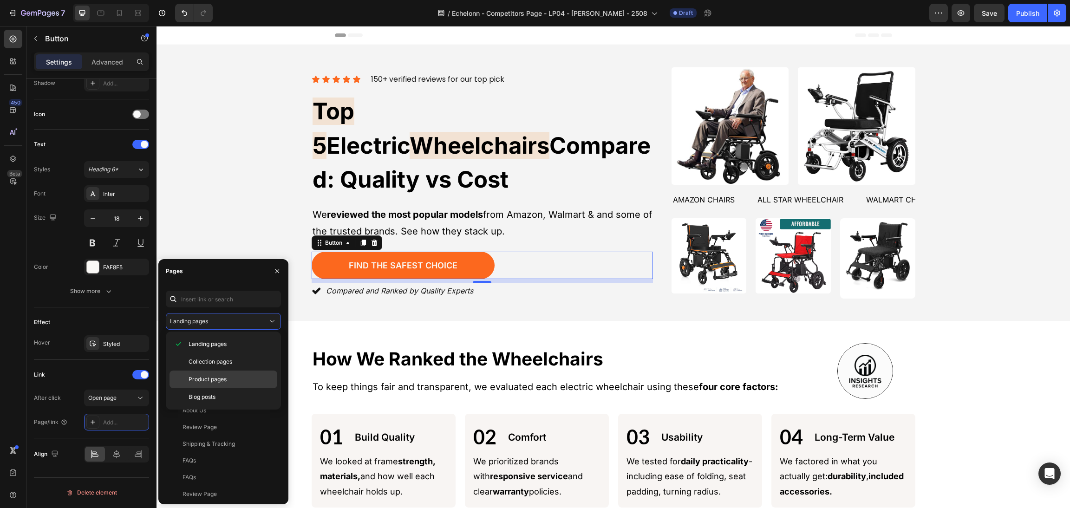
click at [222, 381] on span "Product pages" at bounding box center [207, 379] width 38 height 8
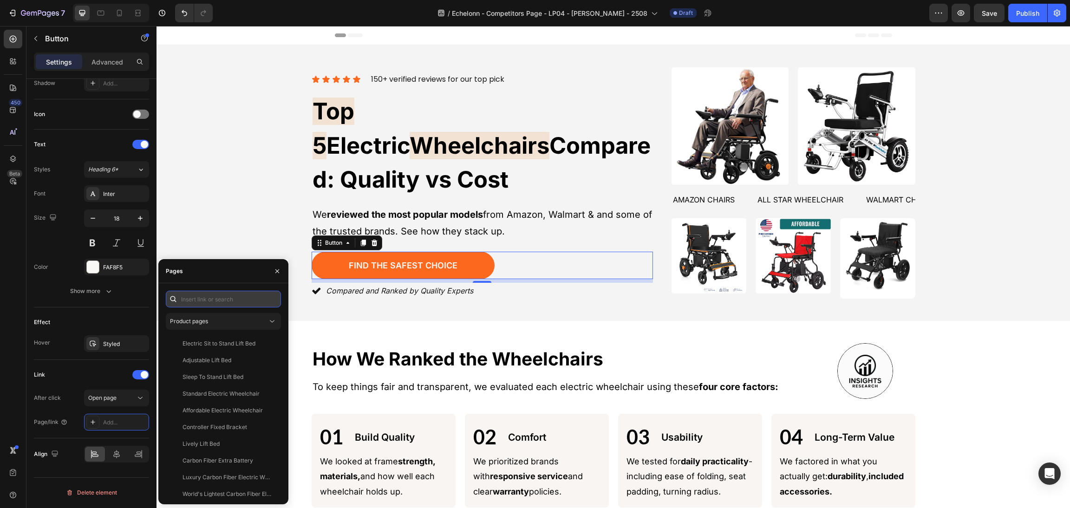
click at [224, 295] on input "text" at bounding box center [223, 299] width 115 height 17
type input "ele"
click at [251, 295] on input "ele" at bounding box center [223, 299] width 115 height 17
click at [263, 293] on input "ele" at bounding box center [223, 299] width 115 height 17
paste input "Electric Wheelchair"
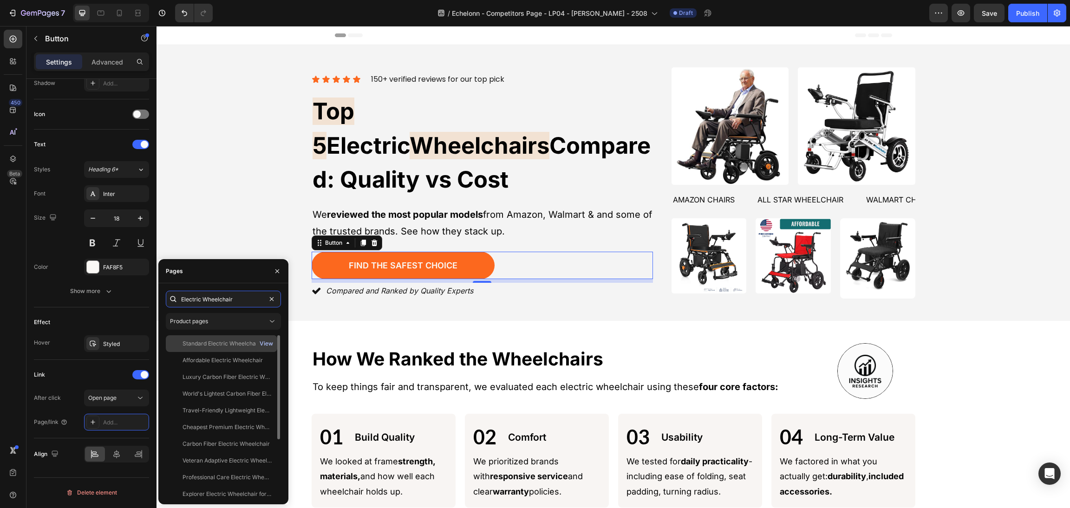
type input "Electric Wheelchair"
click at [264, 343] on div "View" at bounding box center [266, 343] width 13 height 8
click at [266, 456] on div "View" at bounding box center [266, 455] width 13 height 8
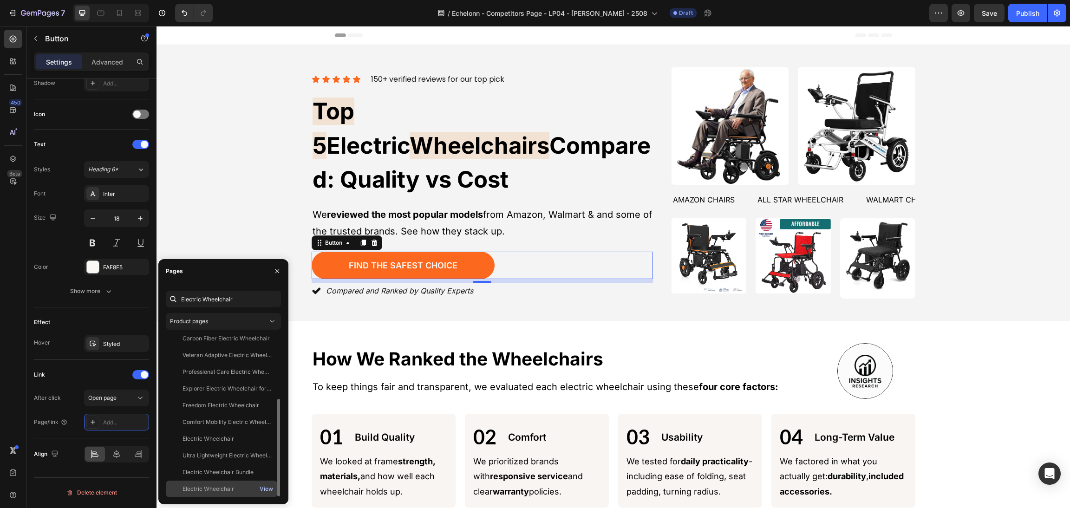
click at [265, 491] on div "View" at bounding box center [266, 489] width 13 height 8
click at [229, 489] on div "Electric Wheelchair" at bounding box center [208, 489] width 52 height 8
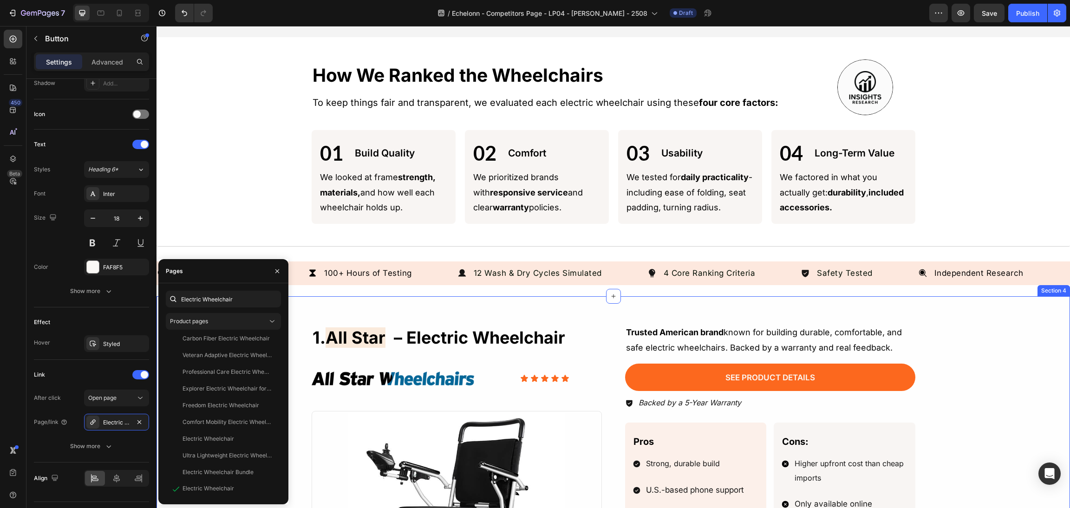
scroll to position [417, 0]
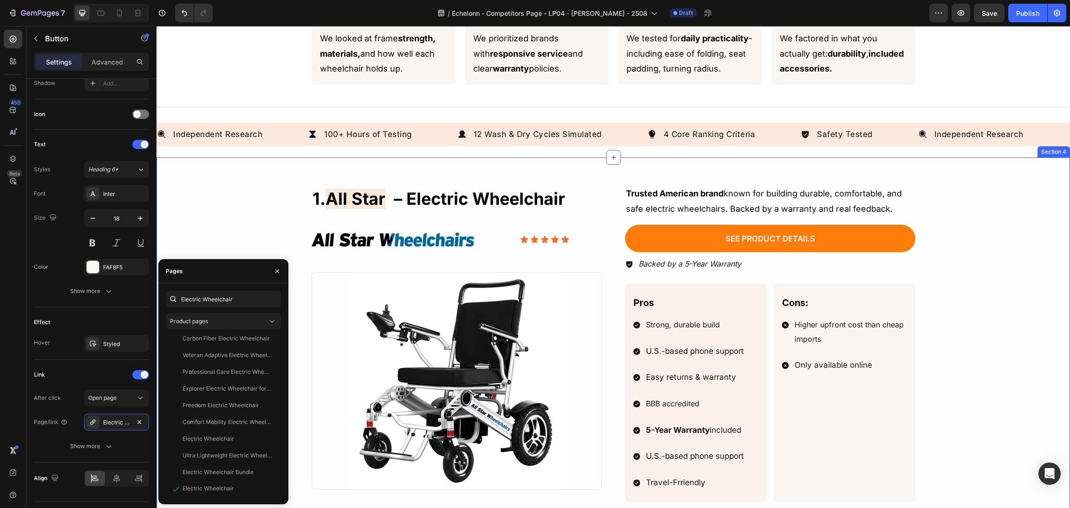
click at [666, 234] on button "see product details" at bounding box center [770, 239] width 290 height 28
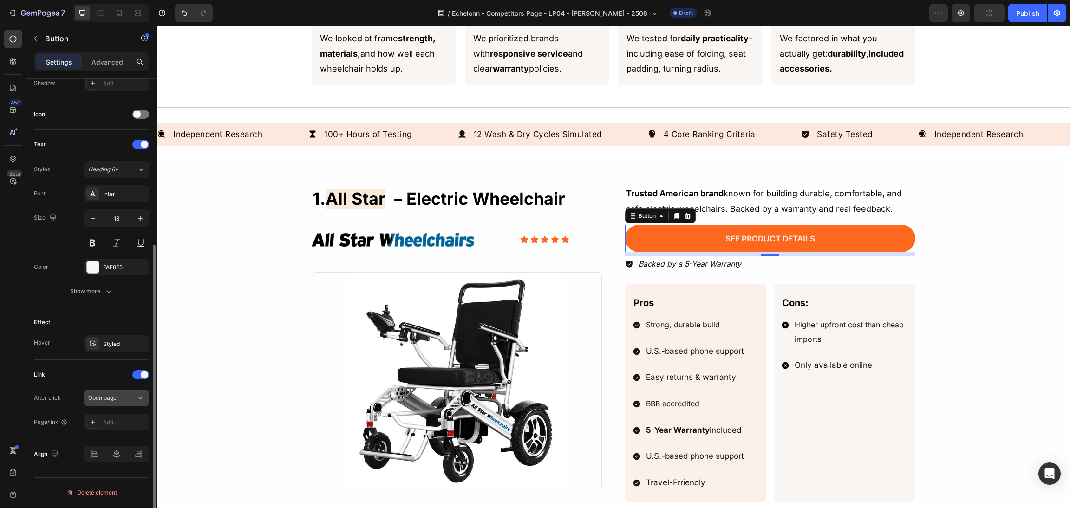
click at [115, 399] on span "Open page" at bounding box center [102, 397] width 28 height 7
click at [118, 401] on div "Open page" at bounding box center [111, 398] width 47 height 8
click at [113, 426] on div "Add..." at bounding box center [125, 422] width 44 height 8
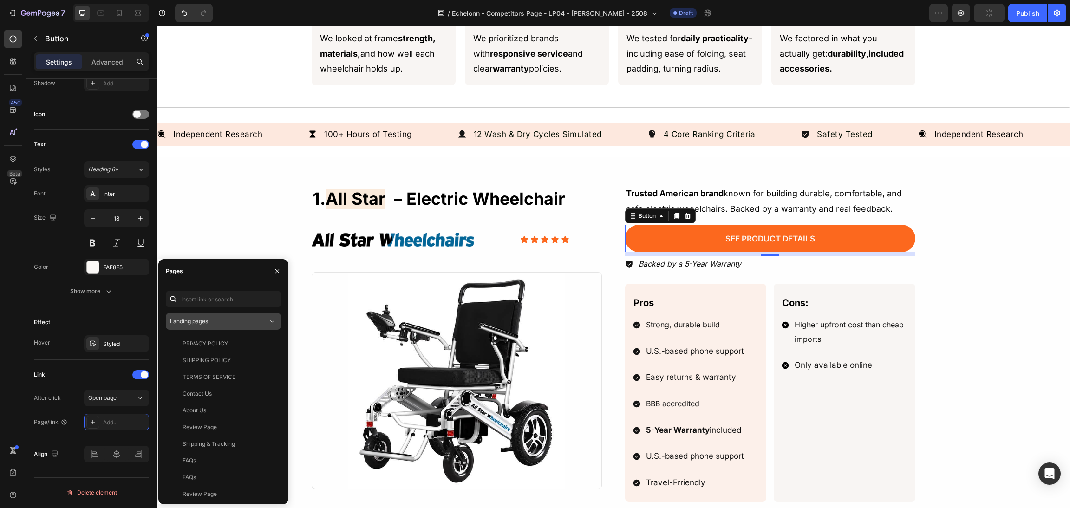
click at [228, 315] on button "Landing pages" at bounding box center [223, 321] width 115 height 17
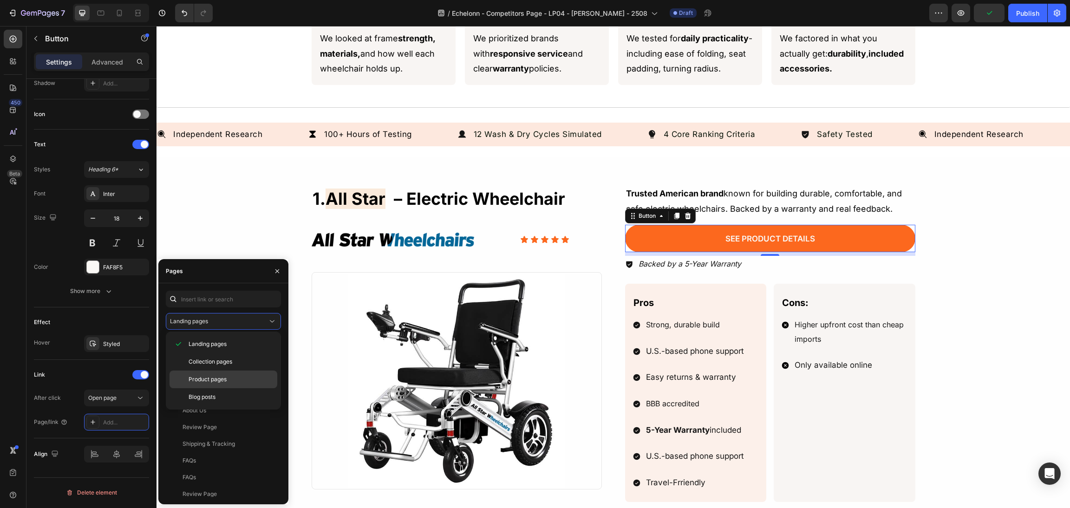
click at [216, 379] on span "Product pages" at bounding box center [207, 379] width 38 height 8
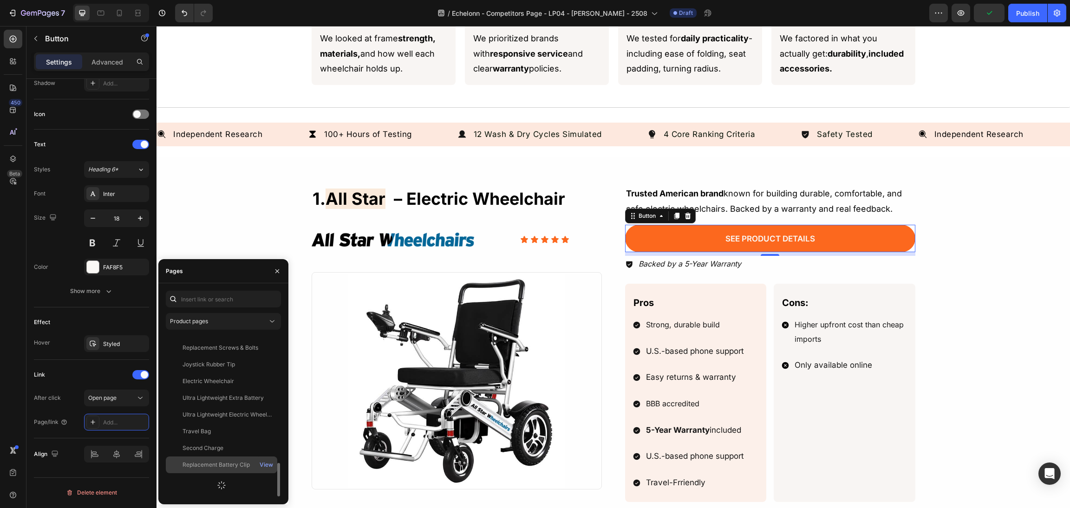
scroll to position [757, 0]
click at [263, 488] on div "View" at bounding box center [266, 489] width 13 height 8
click at [225, 489] on div "Electric Wheelchair" at bounding box center [208, 489] width 52 height 8
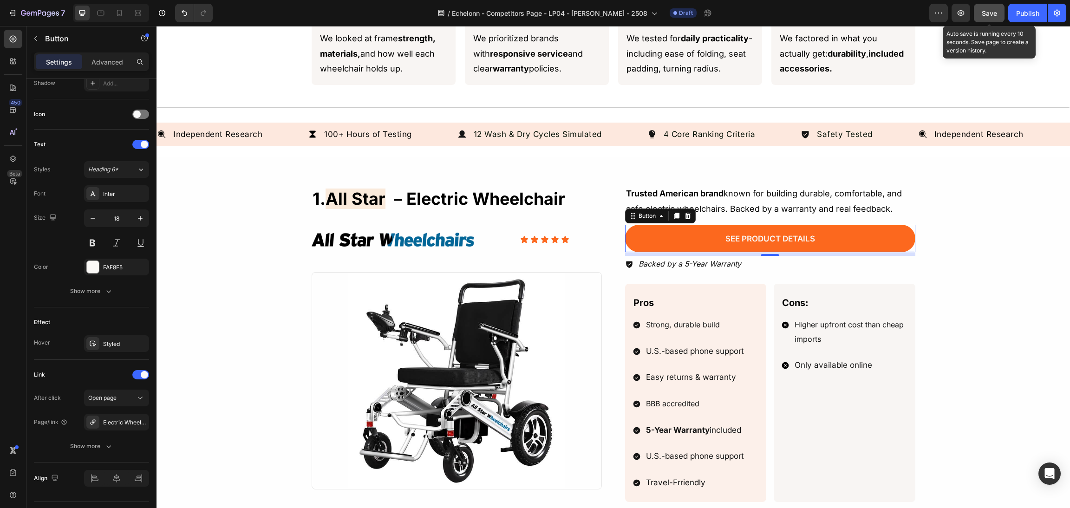
click at [987, 7] on button "Save" at bounding box center [989, 13] width 31 height 19
click at [960, 13] on icon "button" at bounding box center [960, 12] width 9 height 9
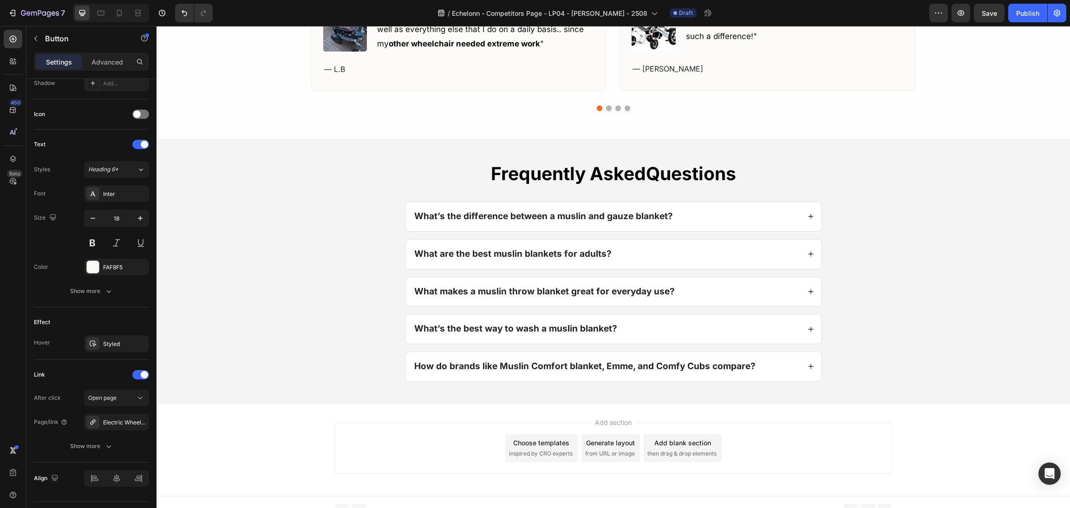
scroll to position [1008, 0]
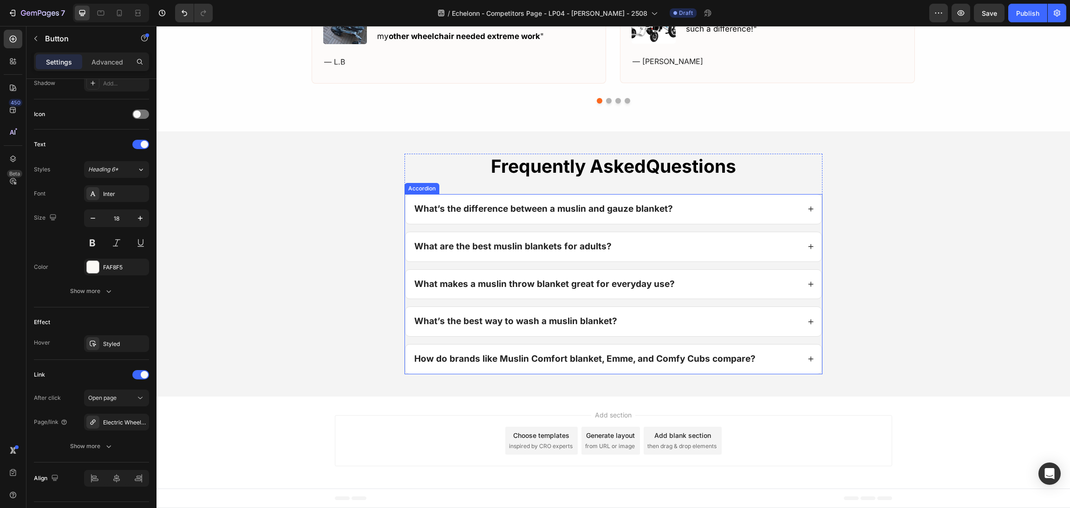
click at [794, 335] on div "What’s the best way to wash a muslin blanket?" at bounding box center [613, 321] width 417 height 30
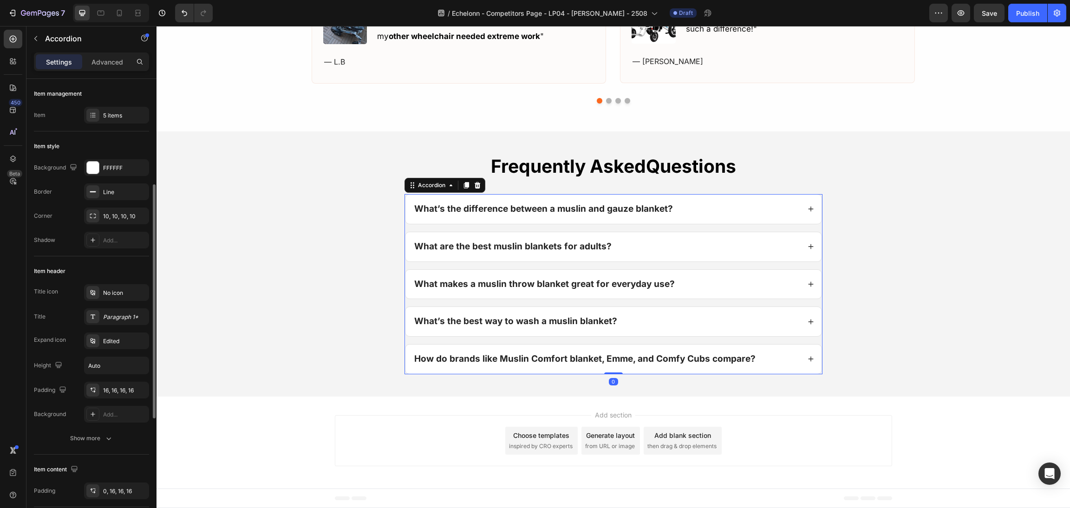
scroll to position [208, 0]
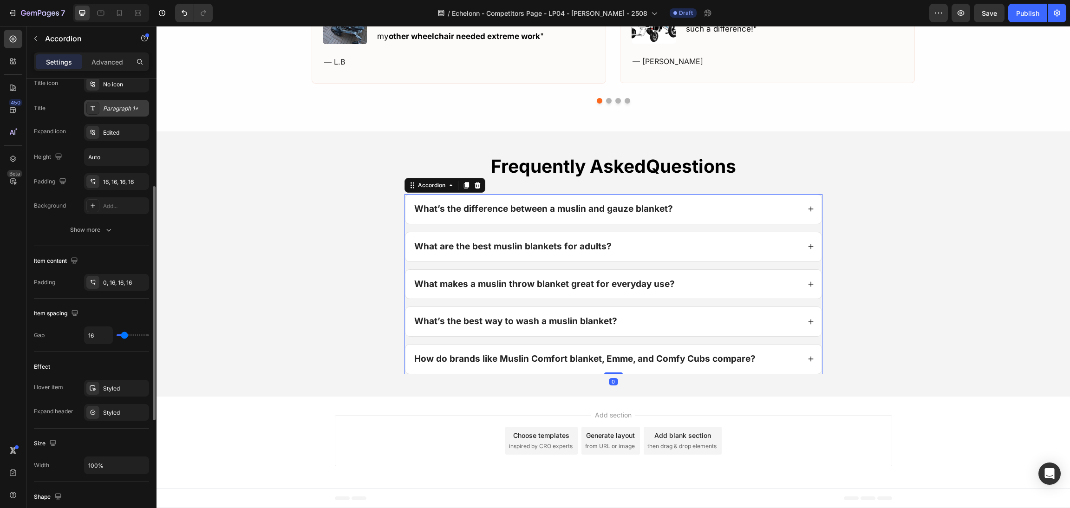
click at [121, 103] on div "Paragraph 1*" at bounding box center [116, 108] width 65 height 17
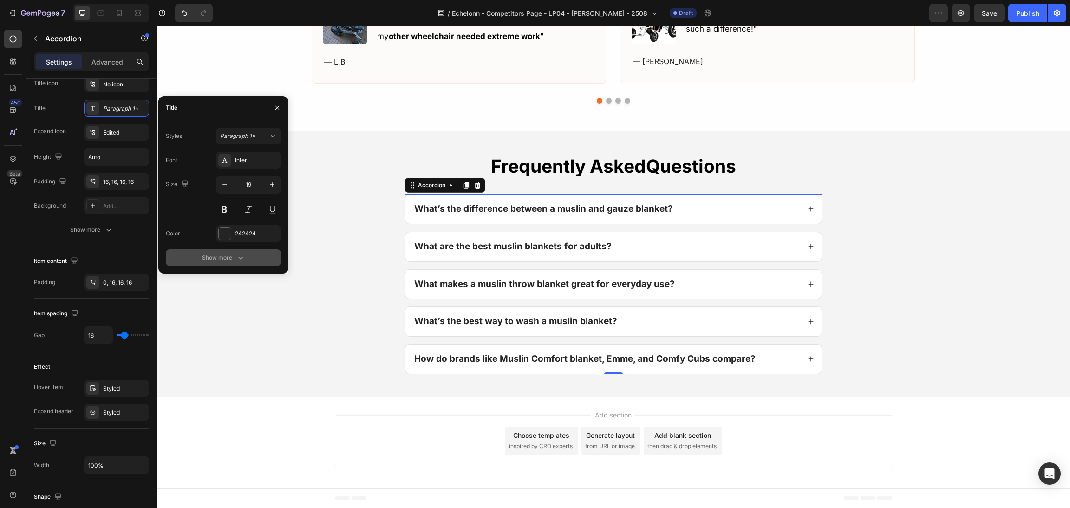
click at [232, 251] on button "Show more" at bounding box center [223, 257] width 115 height 17
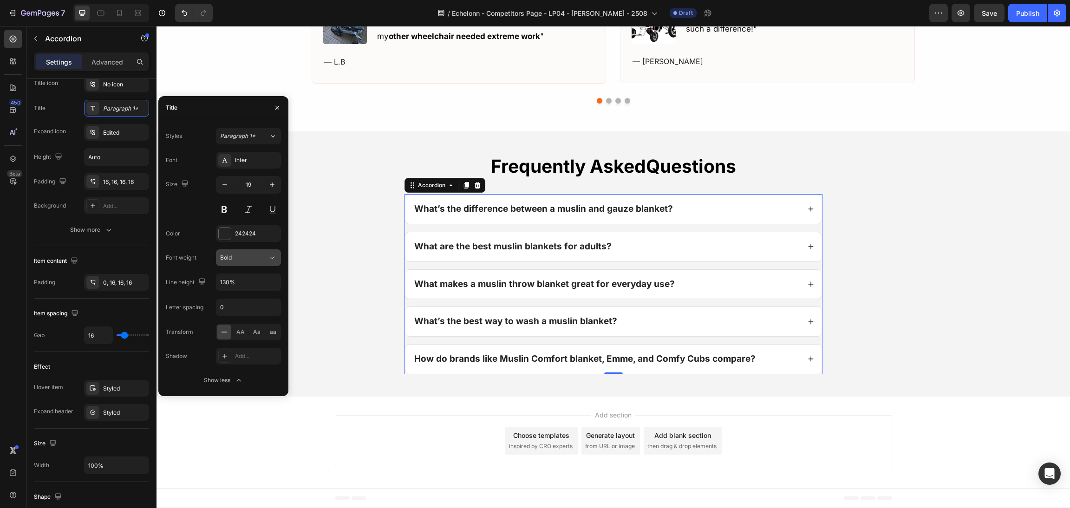
click at [238, 257] on div "Bold" at bounding box center [243, 257] width 47 height 8
click at [241, 324] on div "Semi Bold" at bounding box center [237, 319] width 72 height 18
click at [851, 285] on div "Frequently Asked Questions Heading What’s the difference between a muslin and g…" at bounding box center [613, 264] width 891 height 220
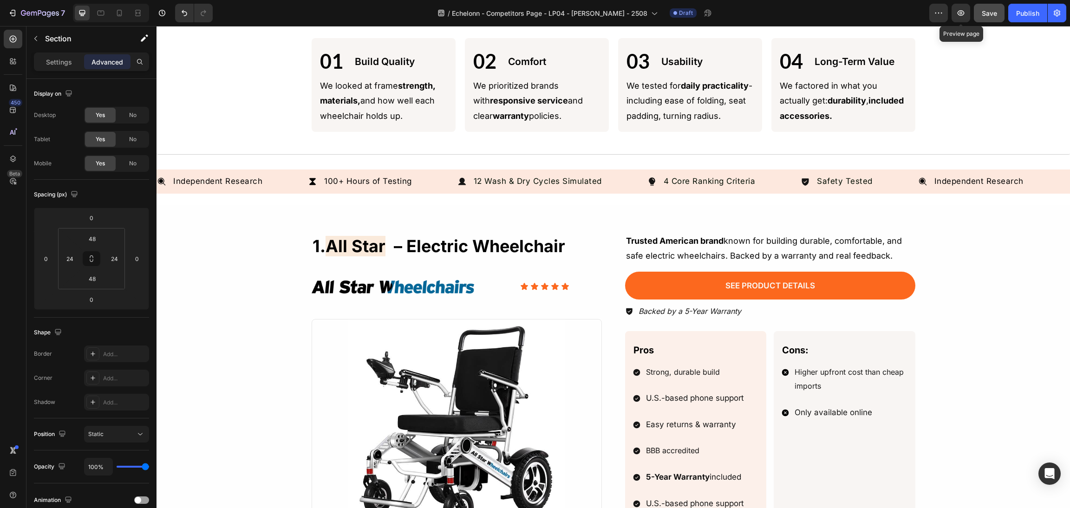
scroll to position [0, 0]
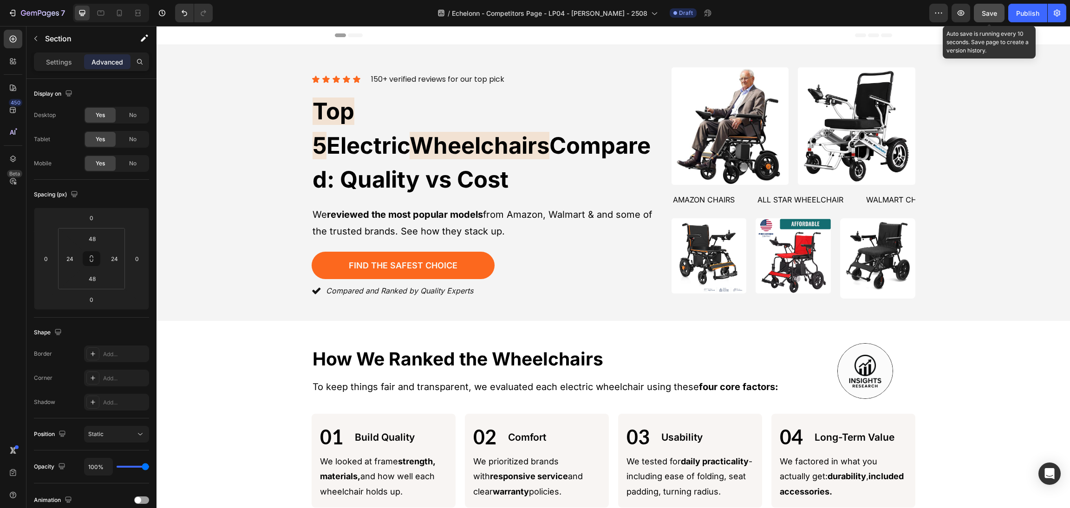
click at [999, 15] on button "Save" at bounding box center [989, 13] width 31 height 19
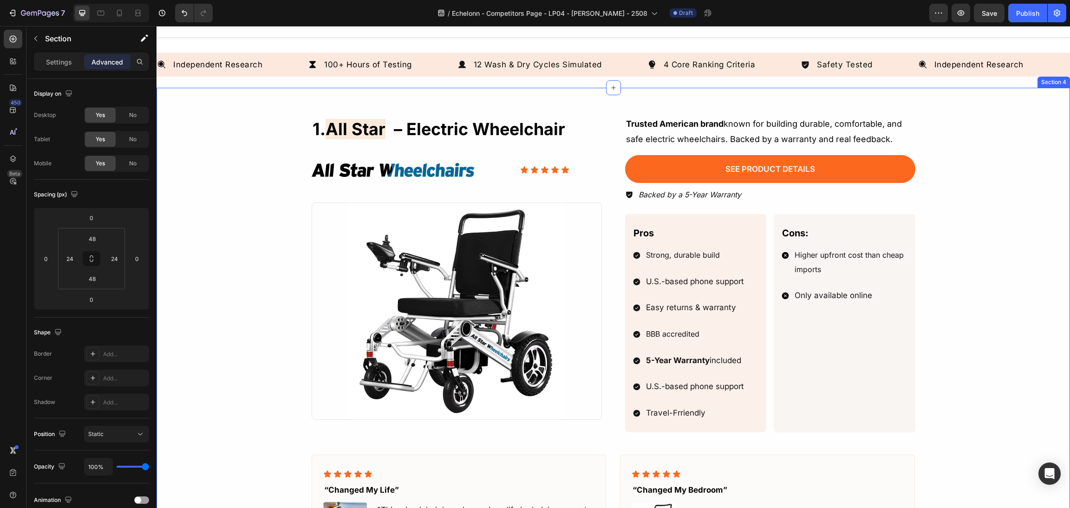
scroll to position [626, 0]
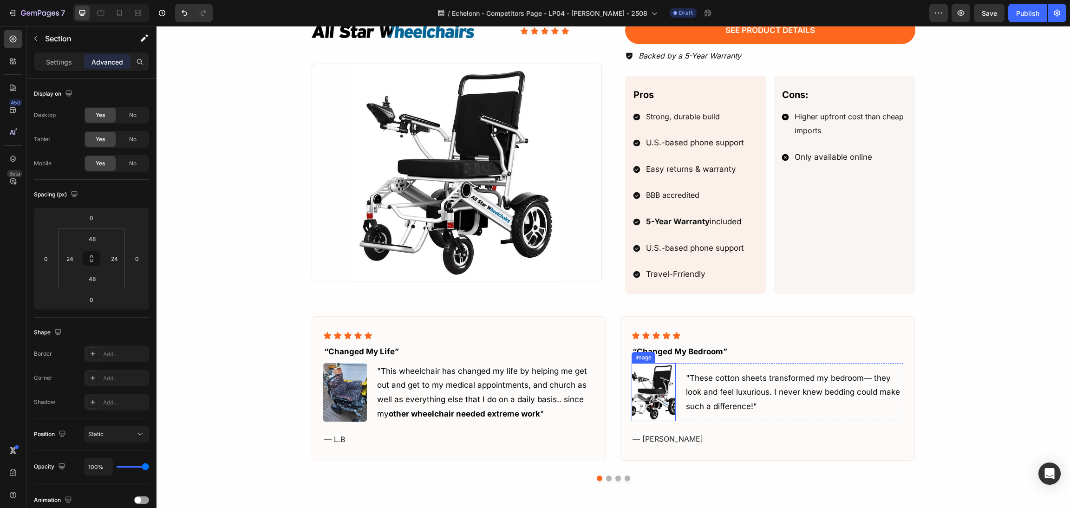
click at [644, 382] on img at bounding box center [653, 392] width 44 height 58
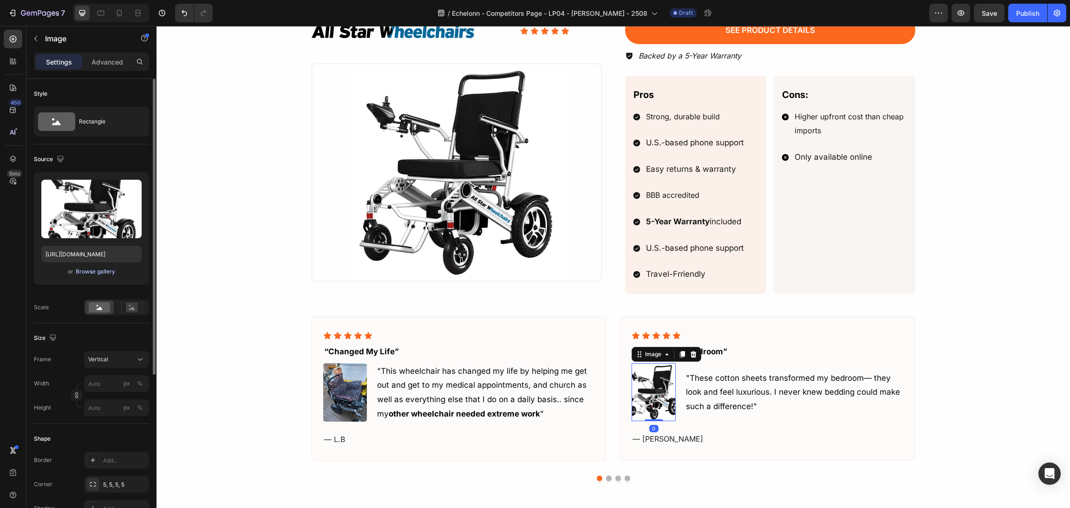
click at [110, 269] on div "Browse gallery" at bounding box center [95, 271] width 39 height 8
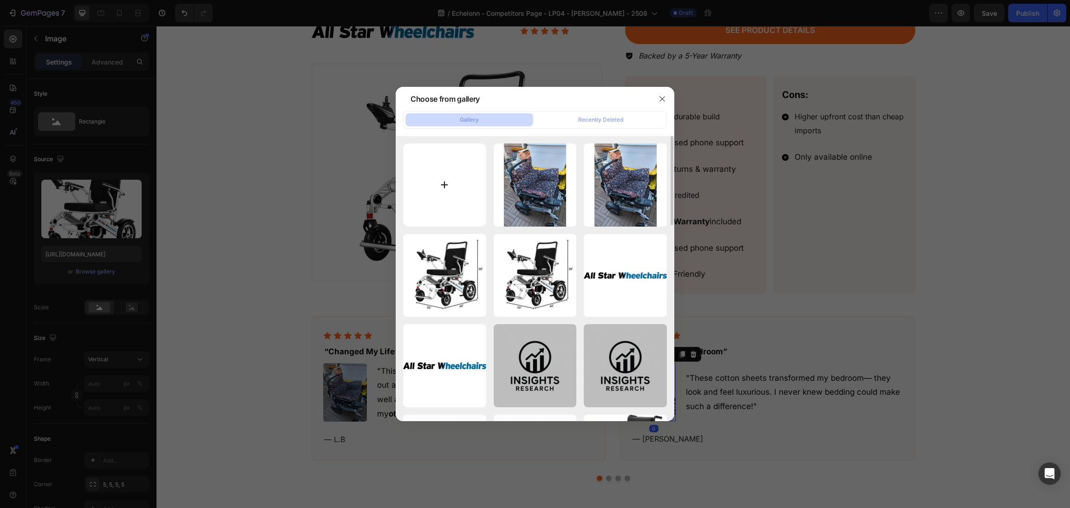
click at [467, 179] on input "file" at bounding box center [444, 184] width 83 height 83
type input "C:\fakepath\wLmru64hlzzkn3OQIg7ali1tnBIOQOLPj8BUU6GQ.jpg"
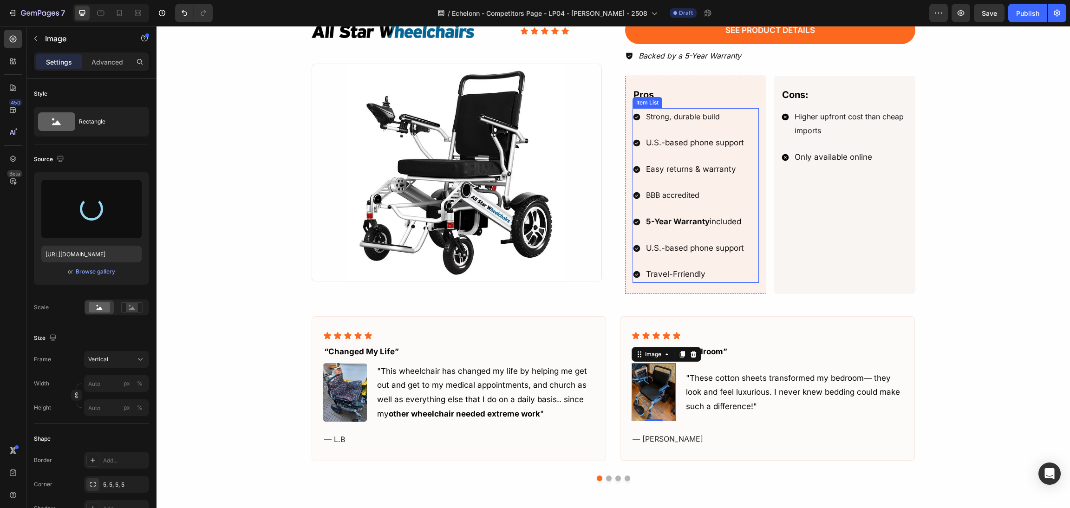
type input "[URL][DOMAIN_NAME]"
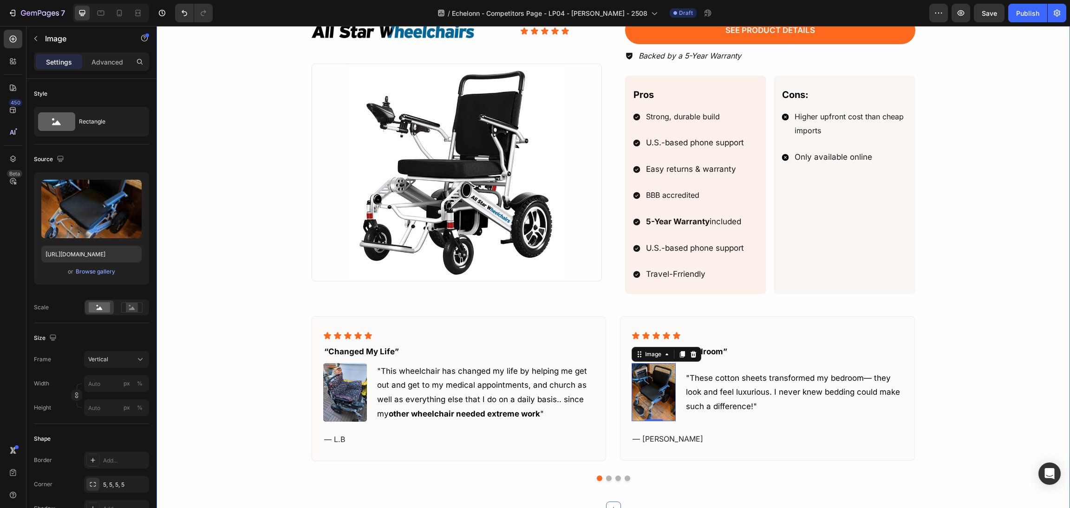
scroll to position [696, 0]
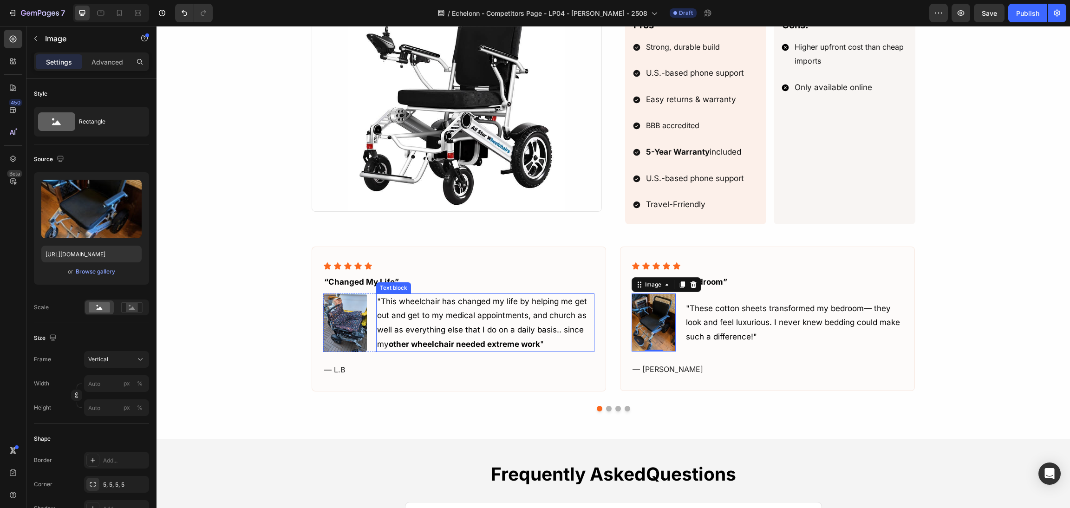
click at [460, 310] on p ""This wheelchair has changed my life by helping me get out and get to my medica…" at bounding box center [485, 322] width 217 height 57
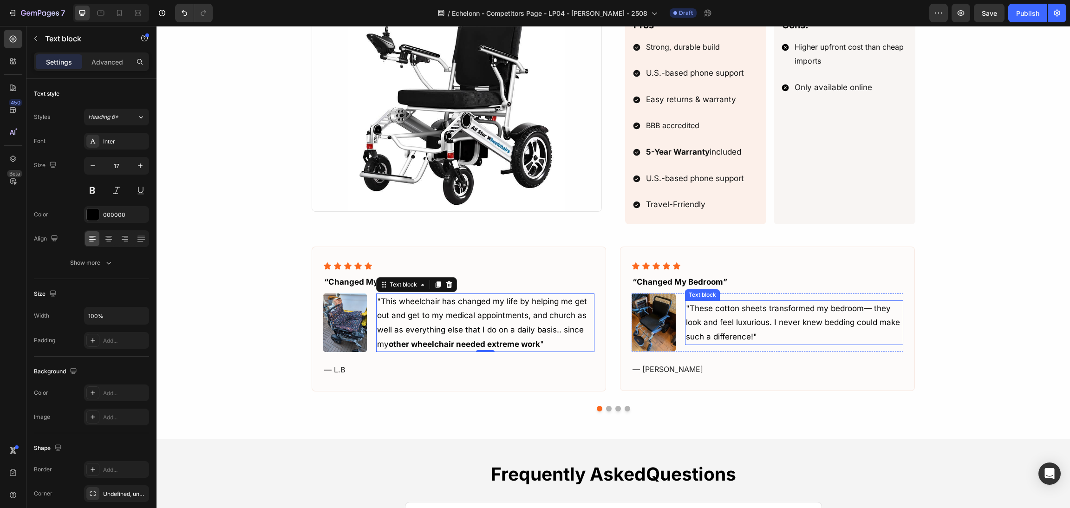
click at [762, 338] on p ""These cotton sheets transformed my bedroom— they look and feel luxurious. I ne…" at bounding box center [794, 322] width 217 height 43
click at [775, 338] on p ""These cotton sheets transformed my bedroom— they look and feel luxurious. I ne…" at bounding box center [794, 322] width 217 height 43
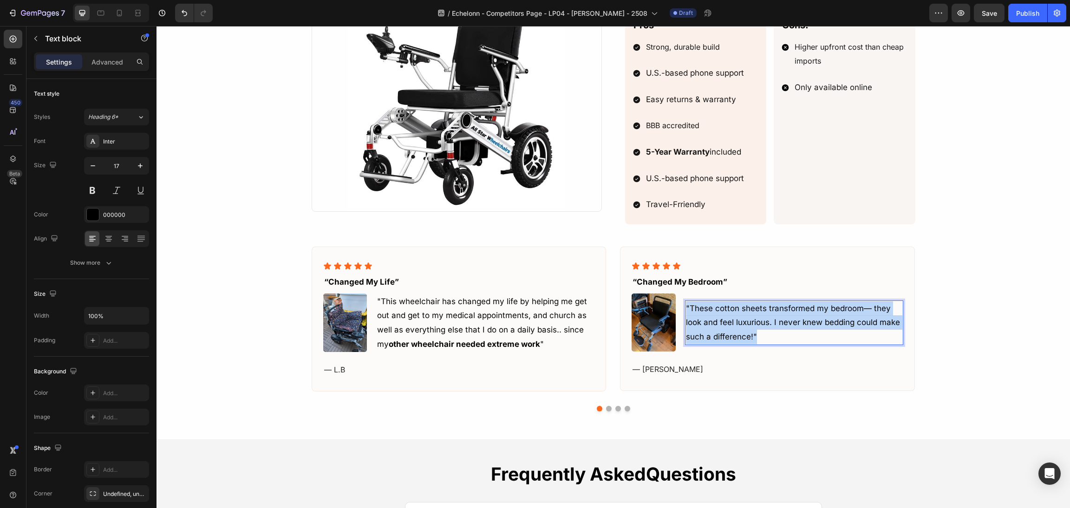
drag, startPoint x: 778, startPoint y: 343, endPoint x: 624, endPoint y: 304, distance: 158.6
click at [623, 304] on div "Icon Icon Icon Icon Icon Icon List “changed my bedroom” Text block Image "These…" at bounding box center [767, 319] width 295 height 145
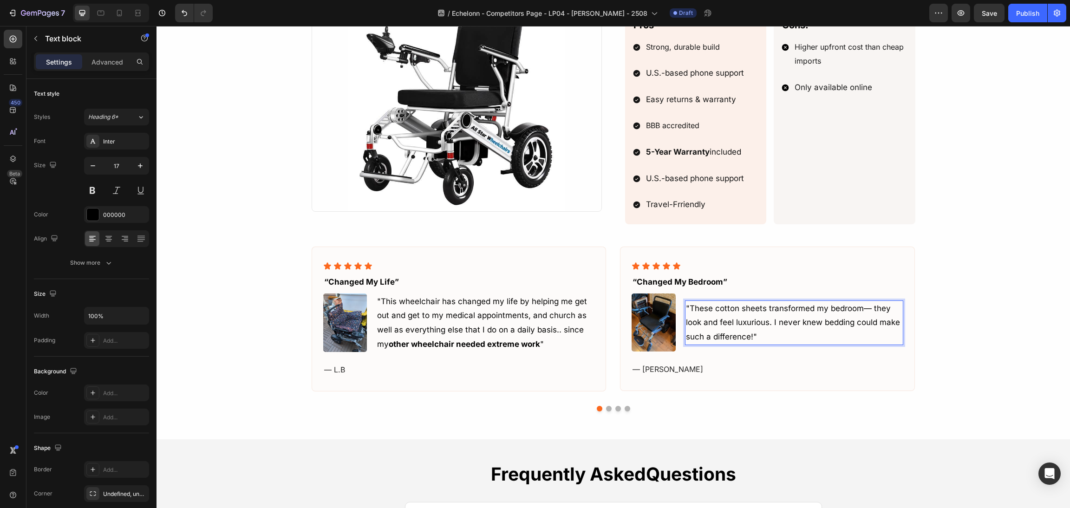
scroll to position [689, 0]
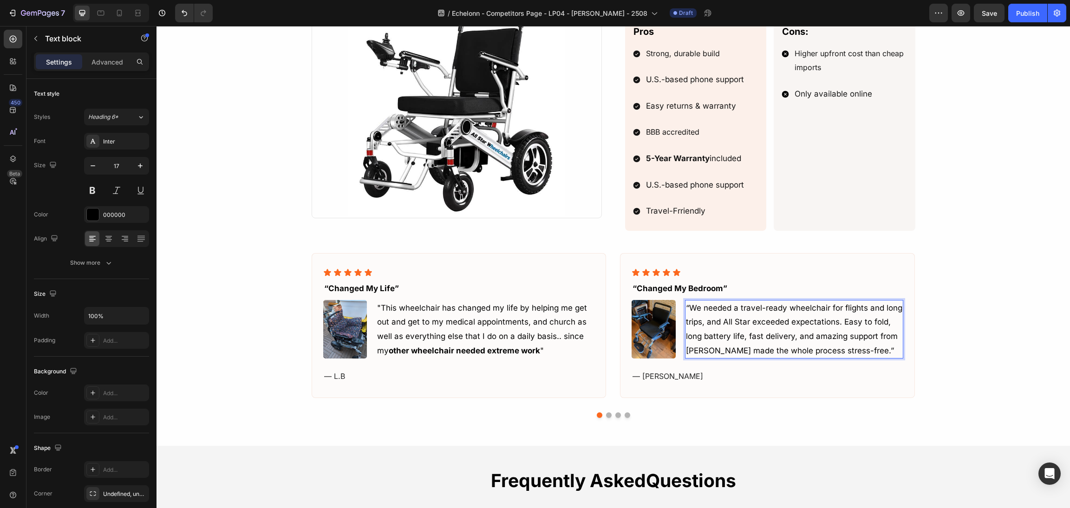
click at [748, 334] on p "“We needed a travel-ready wheelchair for flights and long trips, and All Star e…" at bounding box center [794, 329] width 217 height 57
click at [801, 337] on p "“We needed a travel-ready wheelchair for flights and long trips, and All Star e…" at bounding box center [794, 329] width 217 height 57
click at [837, 334] on p "“We needed a travel-ready wheelchair for flights and long trips, and All Star e…" at bounding box center [794, 329] width 217 height 57
click at [789, 340] on p "“We needed a travel-ready wheelchair for flights and long trips, and All Star e…" at bounding box center [794, 329] width 217 height 57
click at [806, 340] on p "“We needed a travel-ready wheelchair for flights and long trips, and All Star e…" at bounding box center [794, 329] width 217 height 57
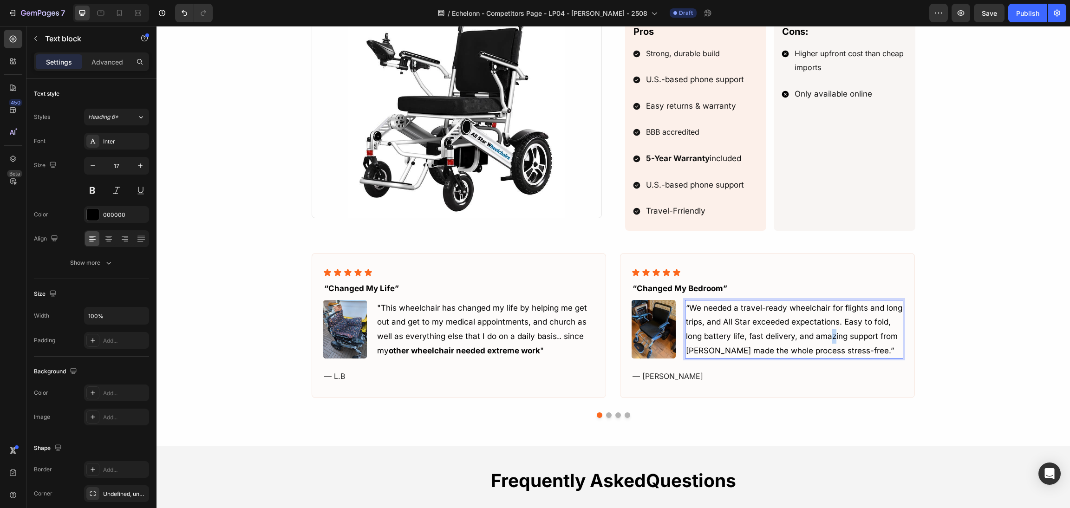
click at [827, 342] on p "“We needed a travel-ready wheelchair for flights and long trips, and All Star e…" at bounding box center [794, 329] width 217 height 57
click at [870, 341] on p "“We needed a travel-ready wheelchair for flights and long trips, and All Star e…" at bounding box center [794, 329] width 217 height 57
click at [757, 351] on p "“We needed a travel-ready wheelchair for flights and long trips, and All Star e…" at bounding box center [794, 329] width 217 height 57
click at [700, 353] on p "“We needed a travel-ready wheelchair for flights and long trips, and All Star e…" at bounding box center [794, 329] width 217 height 57
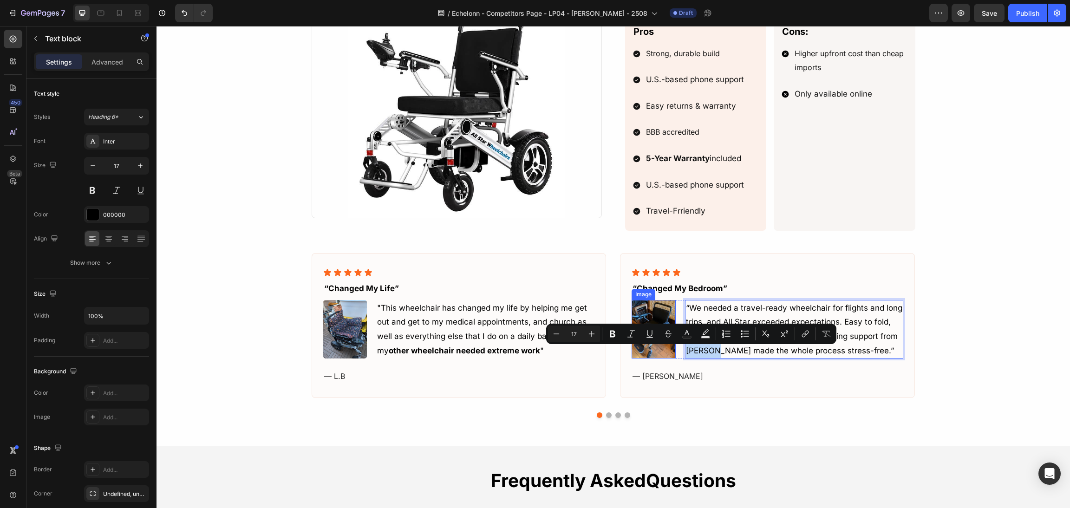
drag, startPoint x: 705, startPoint y: 355, endPoint x: 659, endPoint y: 354, distance: 46.0
click at [659, 354] on div "Image “We needed a travel-ready wheelchair for flights and long trips, and All …" at bounding box center [767, 329] width 272 height 58
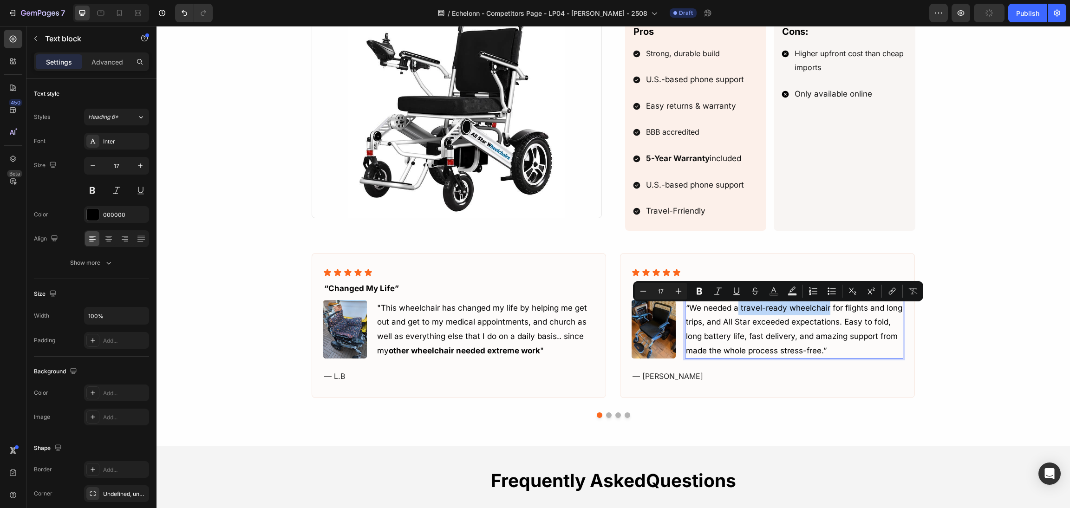
drag, startPoint x: 734, startPoint y: 313, endPoint x: 814, endPoint y: 312, distance: 80.3
click at [823, 314] on p "“We needed a travel-ready wheelchair for flights and long trips, and All Star e…" at bounding box center [794, 329] width 217 height 57
click at [696, 292] on icon "Editor contextual toolbar" at bounding box center [699, 290] width 9 height 9
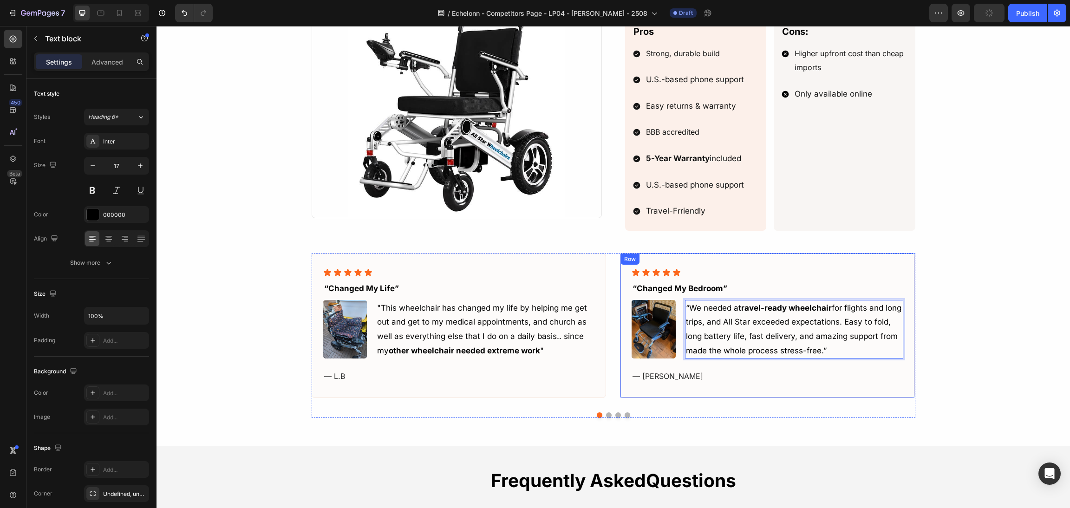
click at [737, 363] on div "Icon Icon Icon Icon Icon Icon List “changed my bedroom” Text block Image “We ne…" at bounding box center [767, 325] width 272 height 114
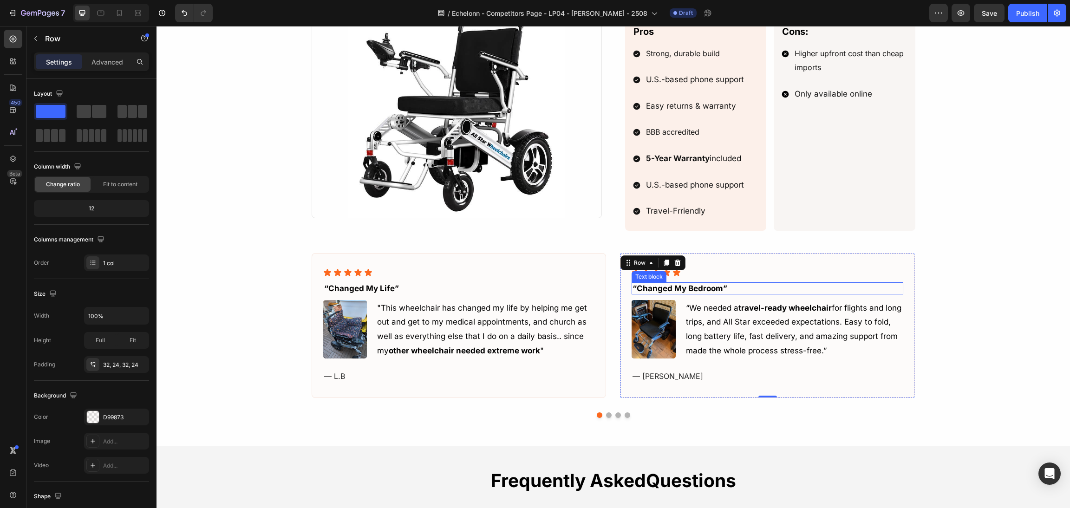
click at [708, 288] on p "“changed my bedroom”" at bounding box center [767, 288] width 270 height 10
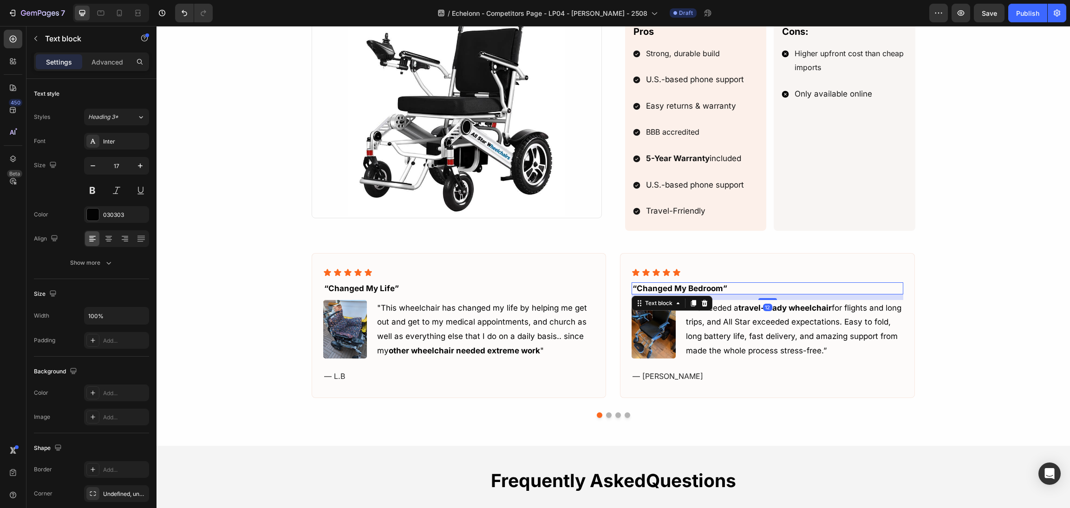
click at [713, 291] on p "“changed my bedroom”" at bounding box center [767, 288] width 270 height 10
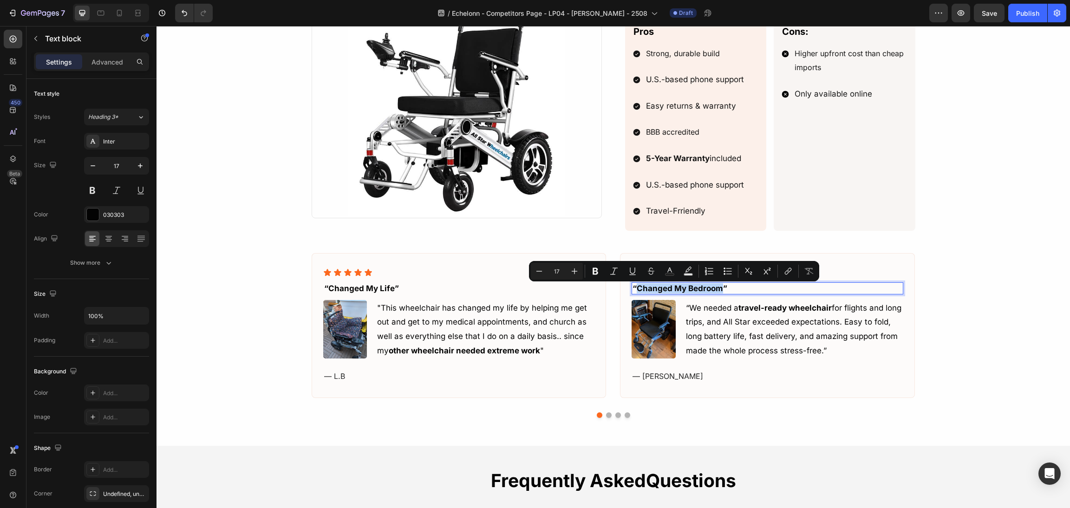
drag, startPoint x: 717, startPoint y: 291, endPoint x: 633, endPoint y: 287, distance: 84.1
click at [633, 287] on p "“changed my bedroom”" at bounding box center [767, 288] width 270 height 10
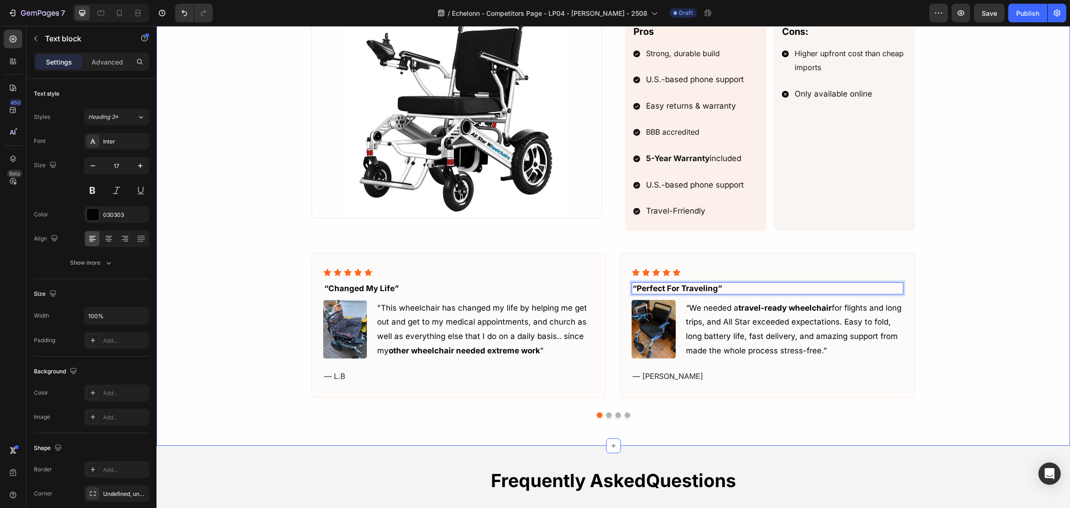
click at [970, 223] on div "1. all star – electric wheelchair Heading Image Icon Icon Icon Icon Icon Icon L…" at bounding box center [613, 166] width 891 height 504
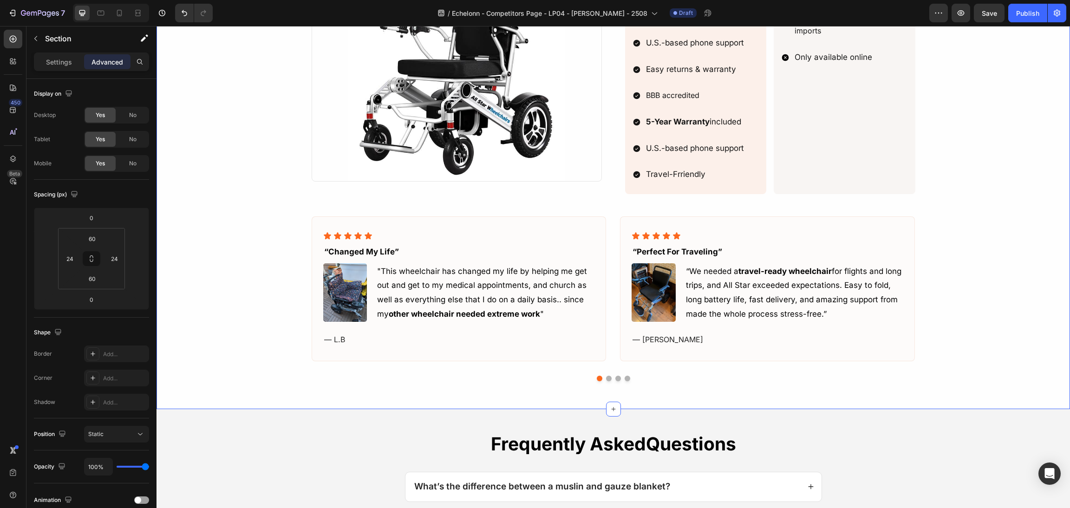
scroll to position [759, 0]
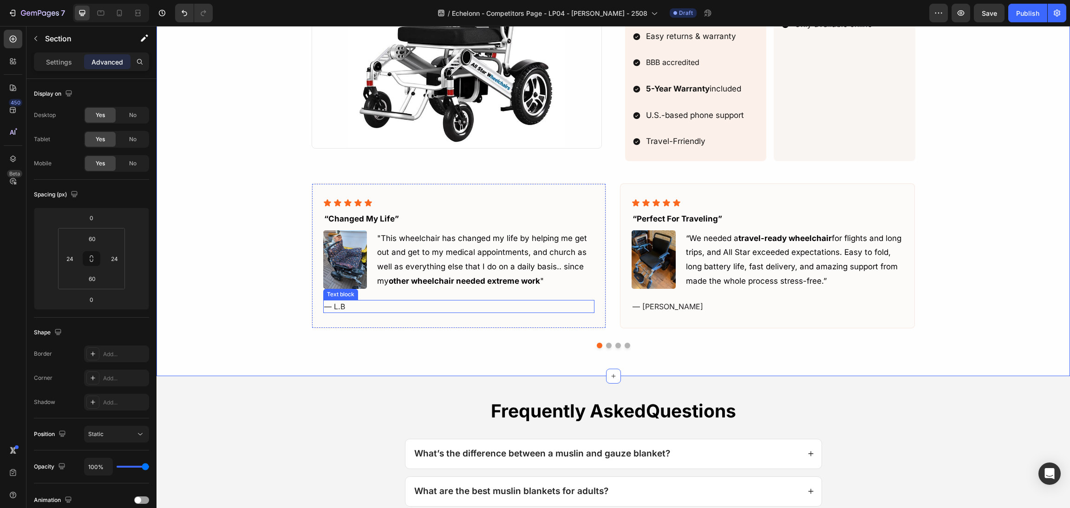
click at [347, 307] on p "— L.B" at bounding box center [459, 306] width 270 height 11
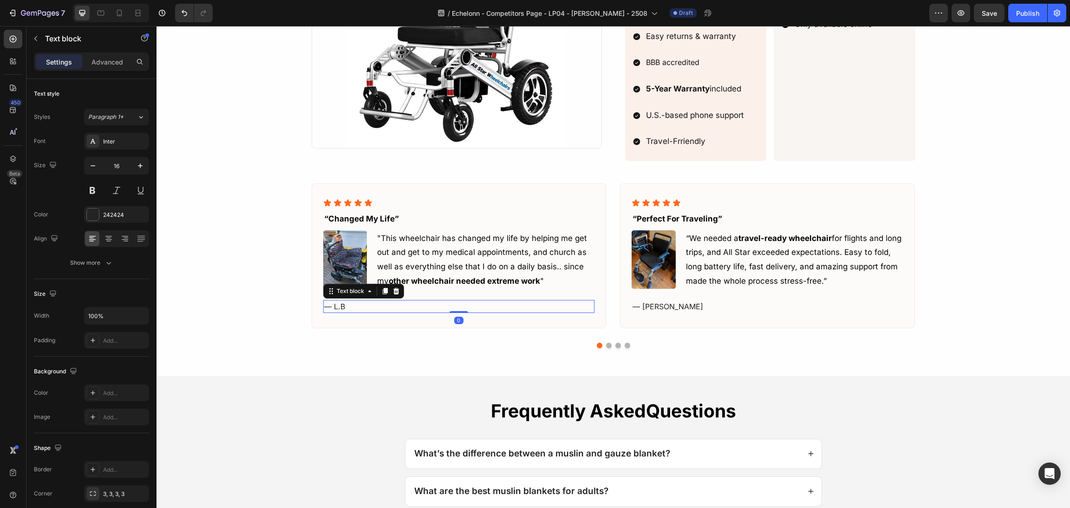
click at [350, 303] on p "— L.B" at bounding box center [459, 306] width 270 height 11
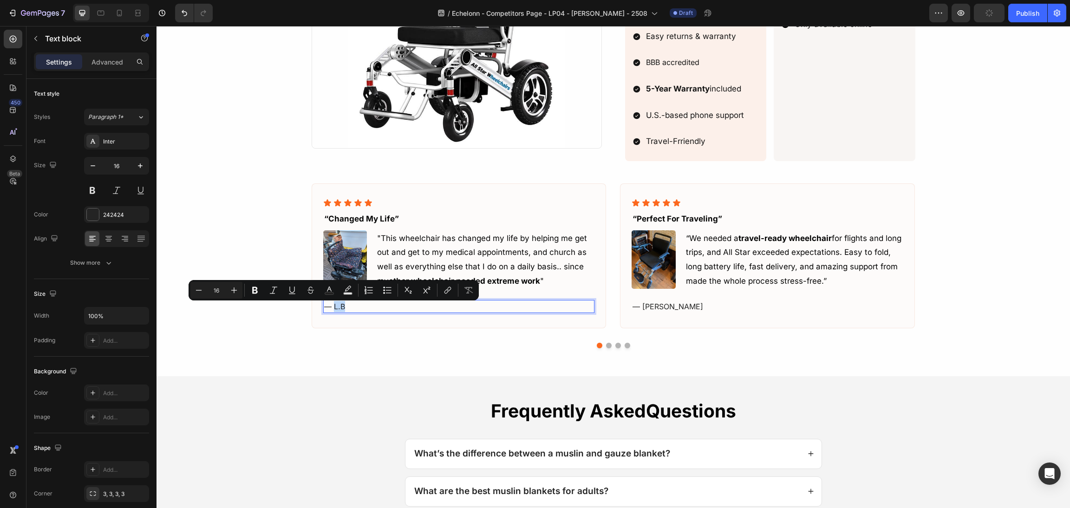
drag, startPoint x: 347, startPoint y: 312, endPoint x: 327, endPoint y: 305, distance: 21.0
click at [327, 305] on p "— L.B" at bounding box center [459, 306] width 270 height 11
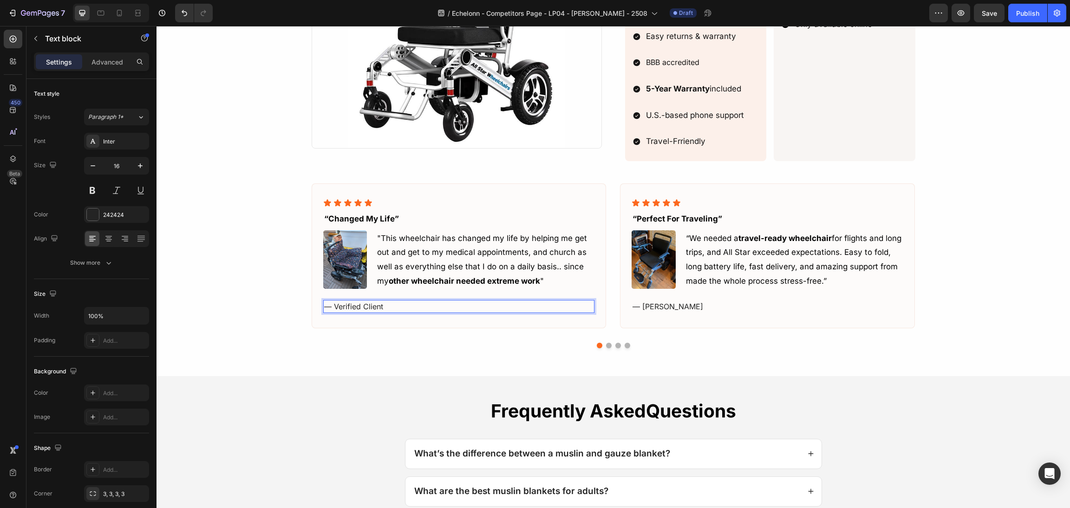
drag, startPoint x: 395, startPoint y: 305, endPoint x: 311, endPoint y: 315, distance: 84.6
click at [261, 315] on div "Icon Icon Icon Icon Icon Icon List “changed my life” Text block Image "This whe…" at bounding box center [613, 255] width 891 height 188
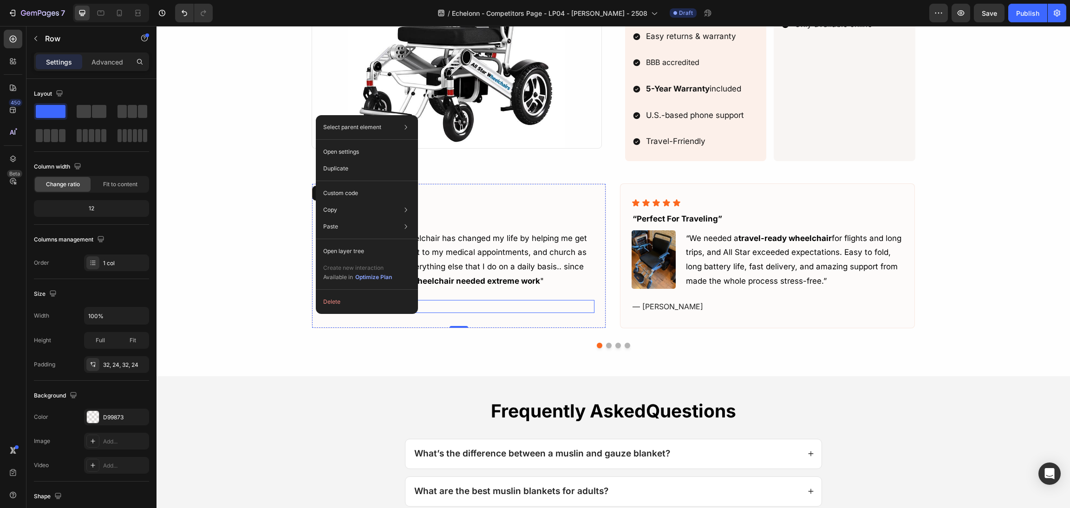
click at [434, 312] on p "— Verified Client" at bounding box center [459, 306] width 270 height 11
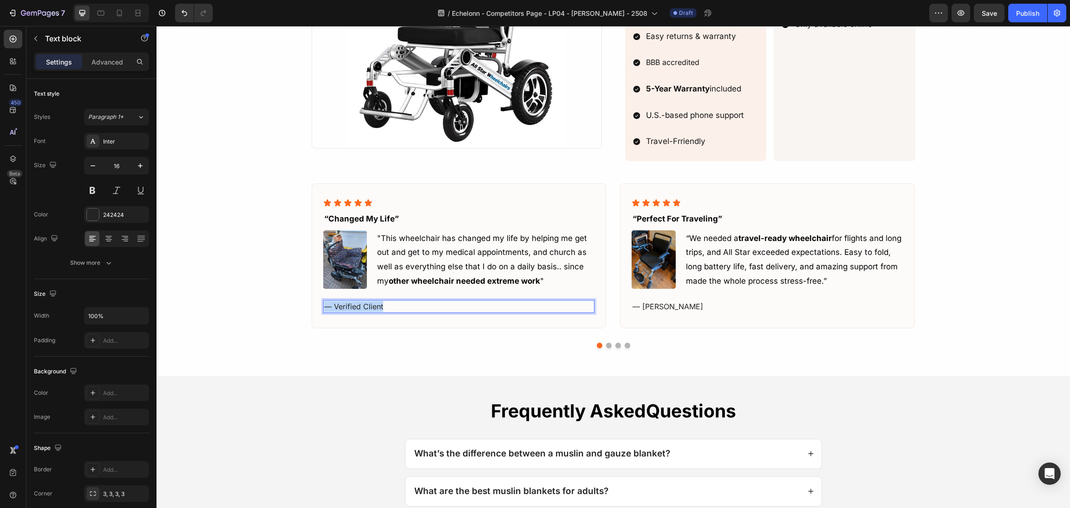
drag, startPoint x: 414, startPoint y: 306, endPoint x: 301, endPoint y: 306, distance: 112.8
click at [296, 304] on div "Icon Icon Icon Icon Icon Icon List “changed my life” Text block Image "This whe…" at bounding box center [613, 255] width 891 height 188
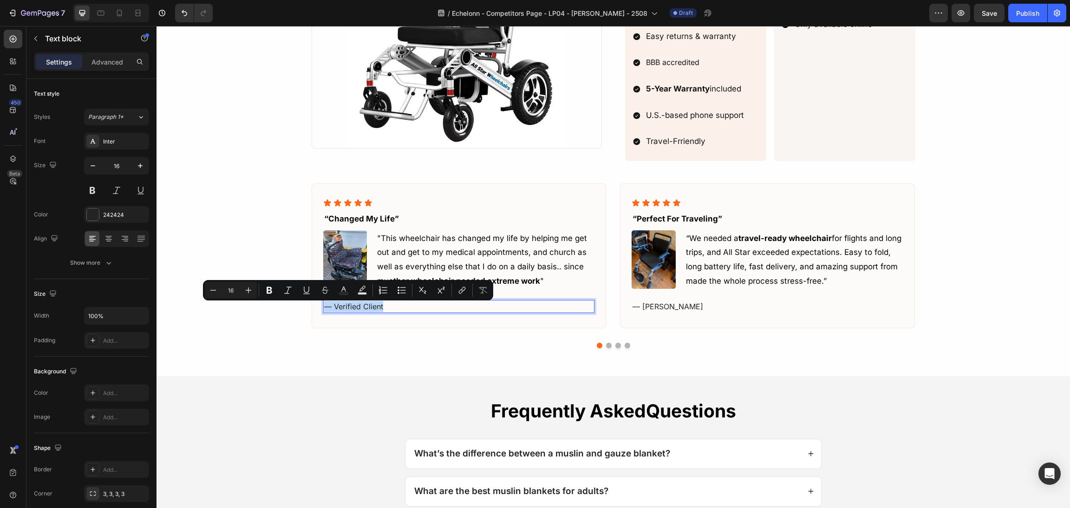
copy p "— Verified Client"
click at [679, 311] on p "— [PERSON_NAME]" at bounding box center [767, 306] width 270 height 11
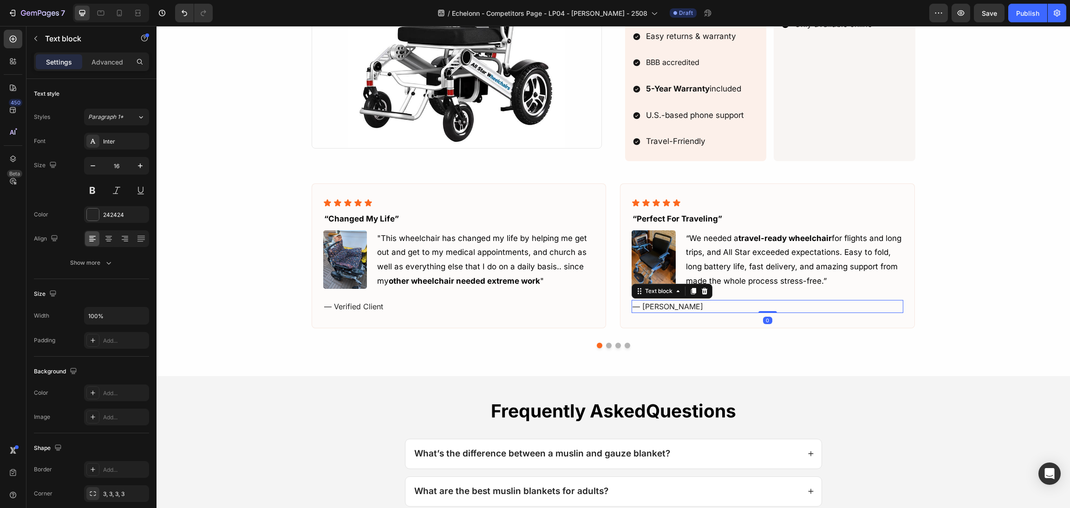
click at [667, 308] on p "— [PERSON_NAME]" at bounding box center [767, 306] width 270 height 11
drag, startPoint x: 666, startPoint y: 308, endPoint x: 607, endPoint y: 312, distance: 59.1
click at [607, 312] on div "Icon Icon Icon Icon Icon Icon List “changed my life” Text block Image "This whe…" at bounding box center [614, 256] width 604 height 146
click at [946, 222] on div "Icon Icon Icon Icon Icon Icon List “changed my life” Text block Image "This whe…" at bounding box center [613, 255] width 891 height 188
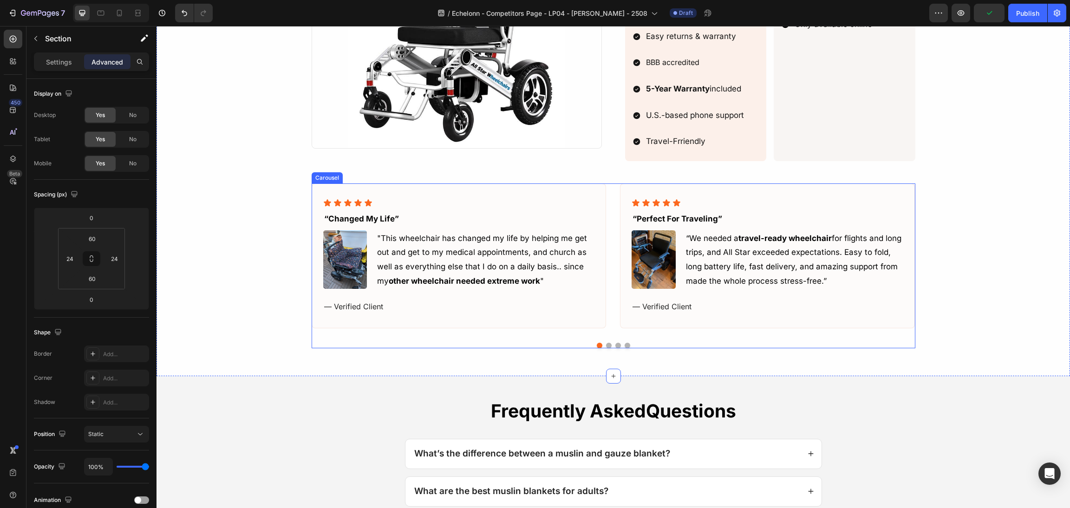
click at [605, 345] on div at bounding box center [614, 346] width 604 height 6
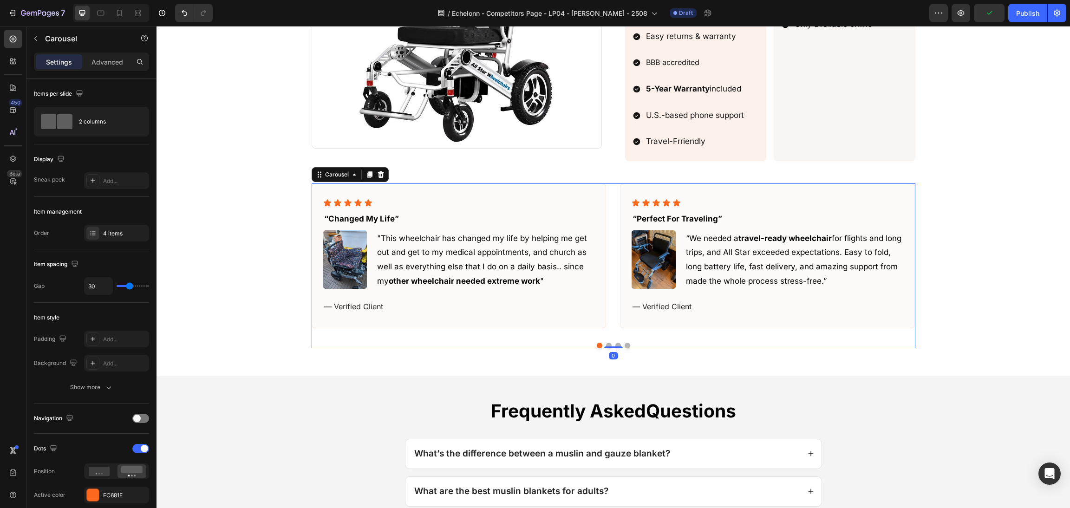
click at [606, 345] on button "Dot" at bounding box center [609, 346] width 6 height 6
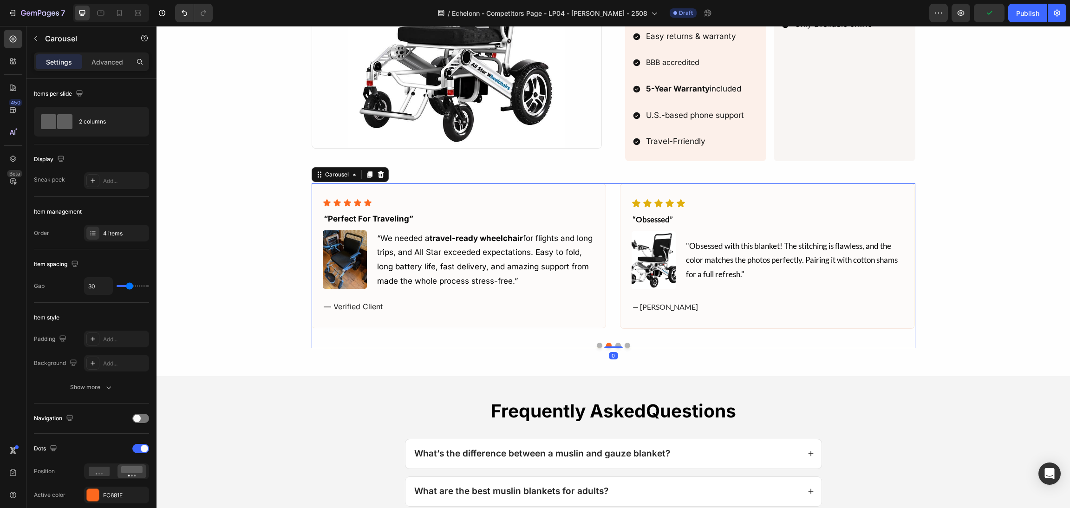
click at [647, 320] on div "Icon Icon Icon Icon Icon Icon List “obsessed” Text block Image "Obsessed with t…" at bounding box center [767, 256] width 295 height 146
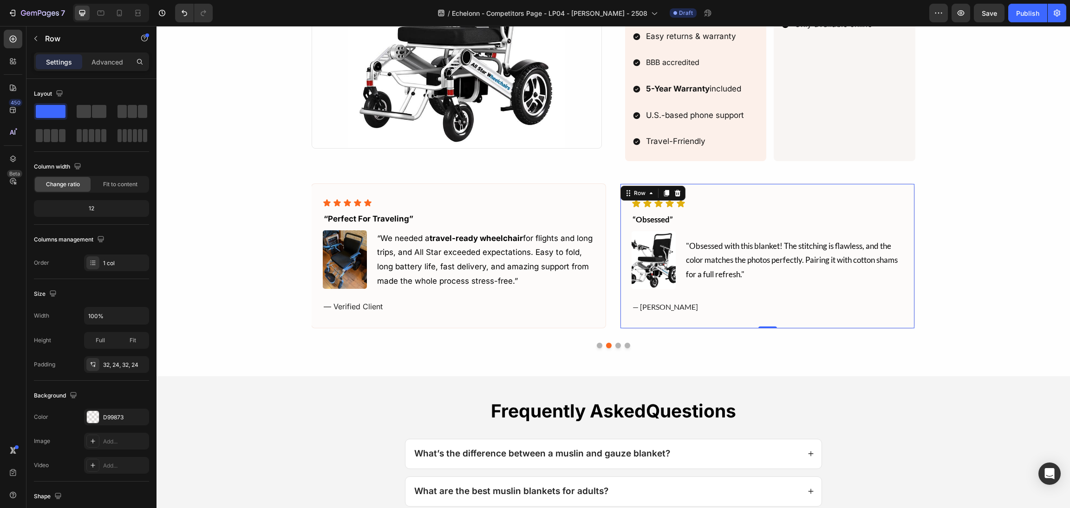
click at [679, 192] on div "Row" at bounding box center [652, 193] width 65 height 15
click at [677, 194] on div at bounding box center [677, 193] width 11 height 11
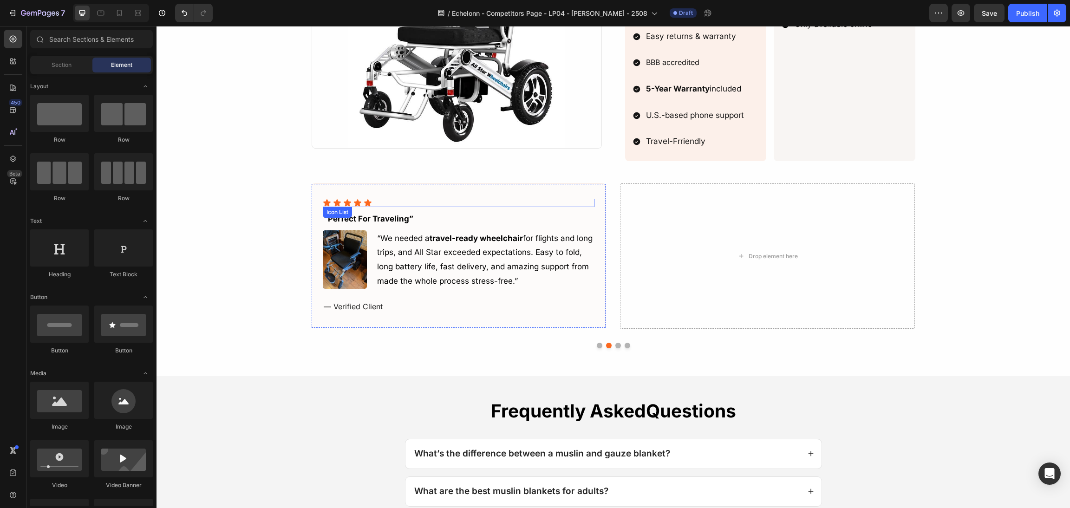
click at [581, 205] on div "Icon Icon Icon Icon Icon" at bounding box center [459, 203] width 272 height 8
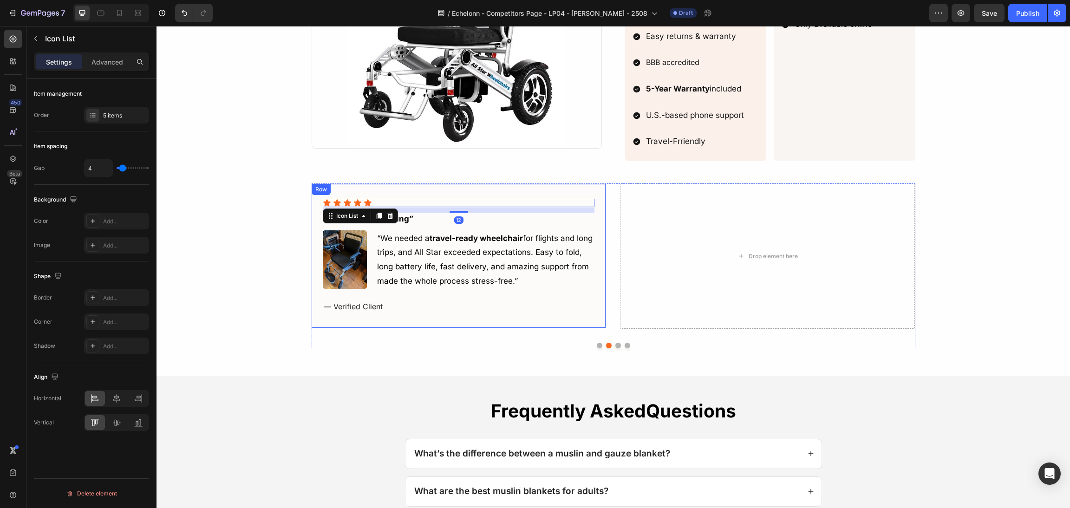
click at [521, 189] on div "Icon Icon Icon Icon Icon Icon List 12 “Perfect for traveling” Text block Image …" at bounding box center [458, 255] width 295 height 145
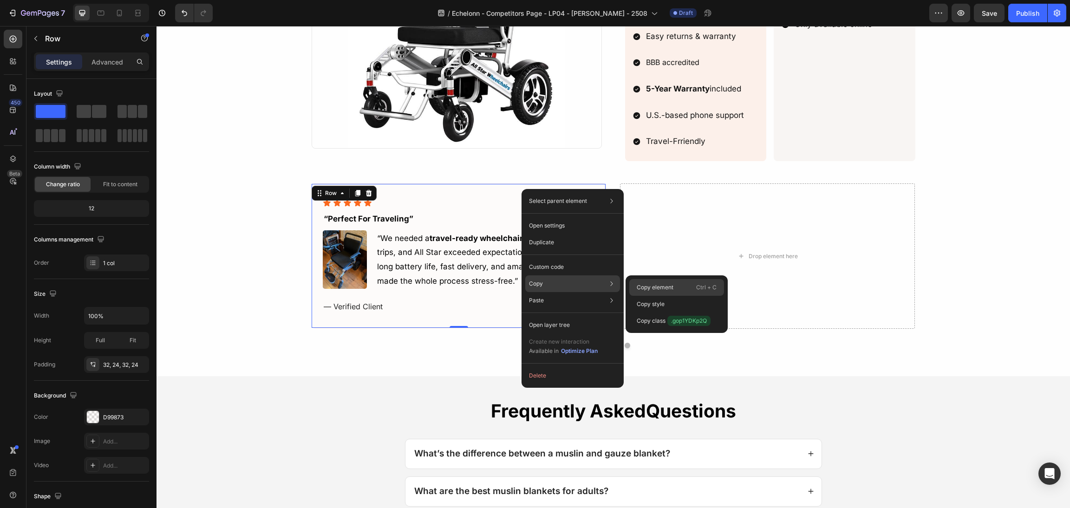
click at [663, 290] on p "Copy element" at bounding box center [654, 287] width 37 height 8
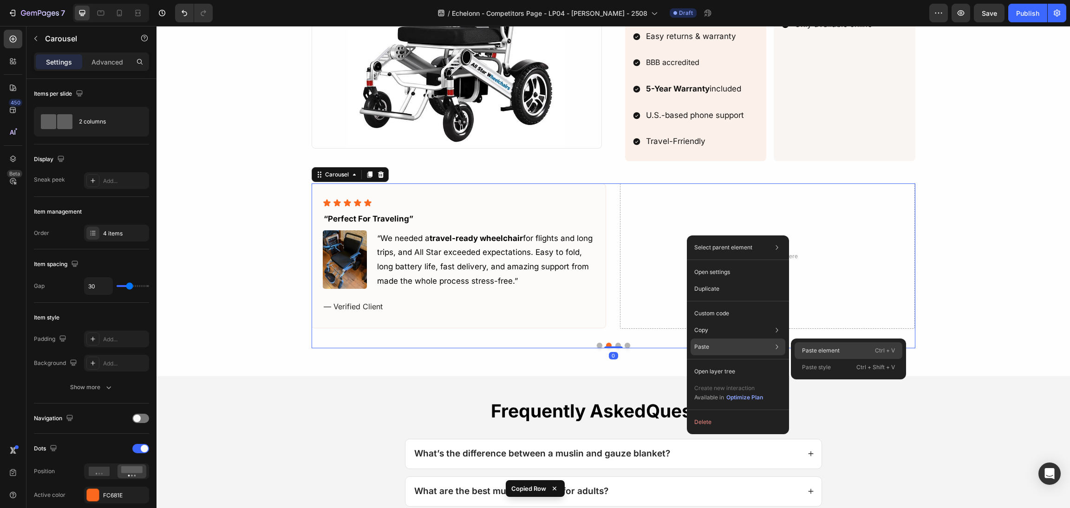
click at [871, 359] on div "Paste element Ctrl + V" at bounding box center [848, 367] width 108 height 17
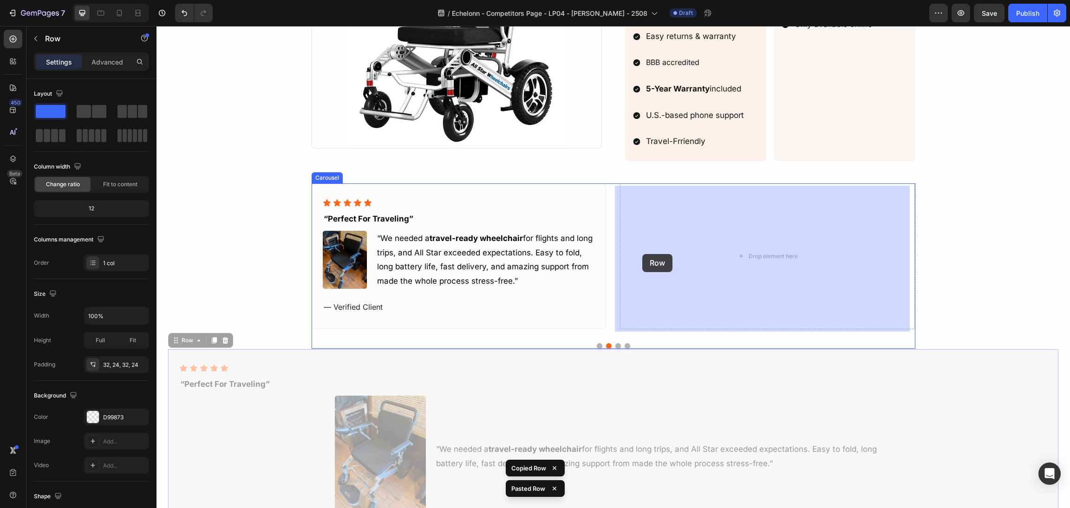
drag, startPoint x: 180, startPoint y: 346, endPoint x: 623, endPoint y: 346, distance: 442.9
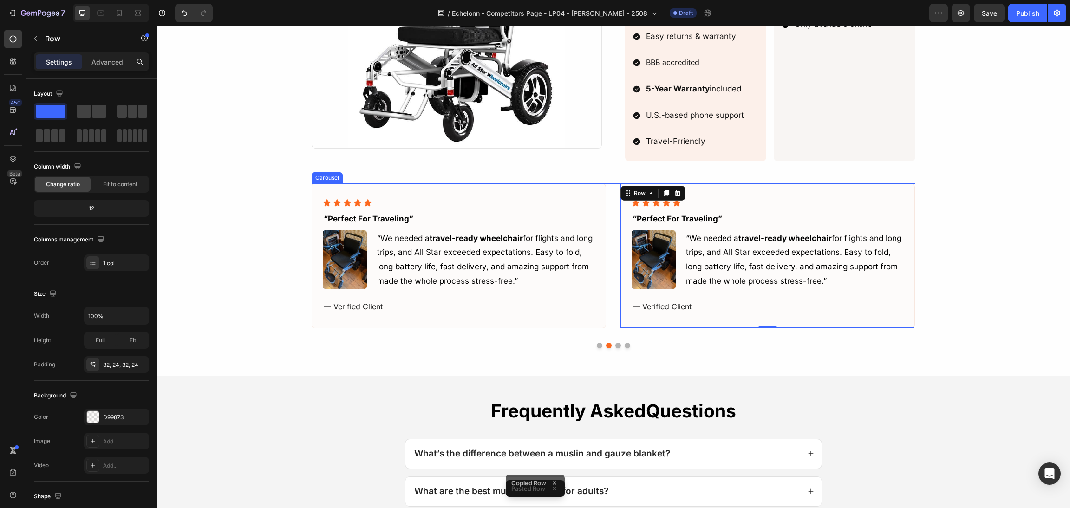
click at [615, 348] on button "Dot" at bounding box center [618, 346] width 6 height 6
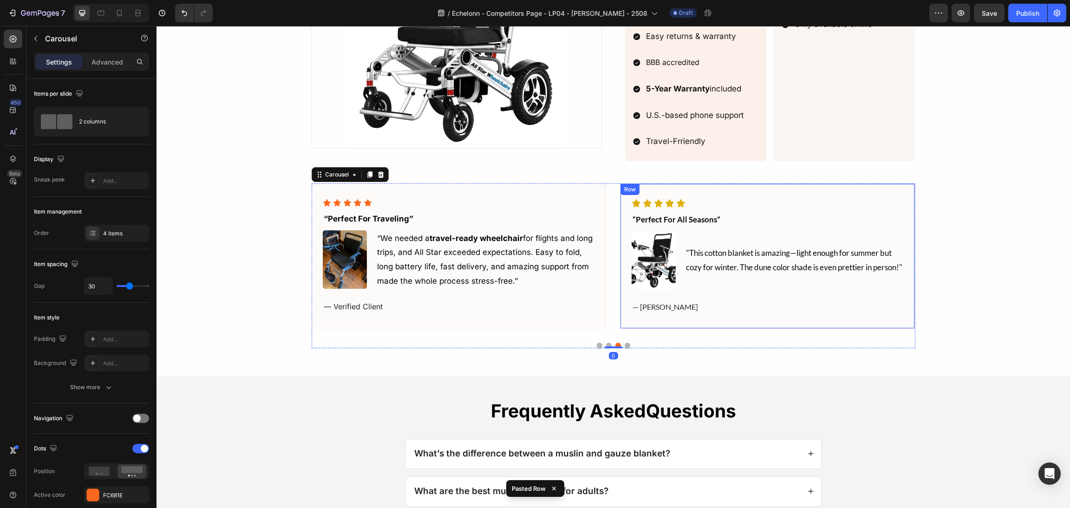
click at [652, 322] on div "Icon Icon Icon Icon Icon Icon List “perfect for all seasons” Text block Image "…" at bounding box center [767, 256] width 295 height 146
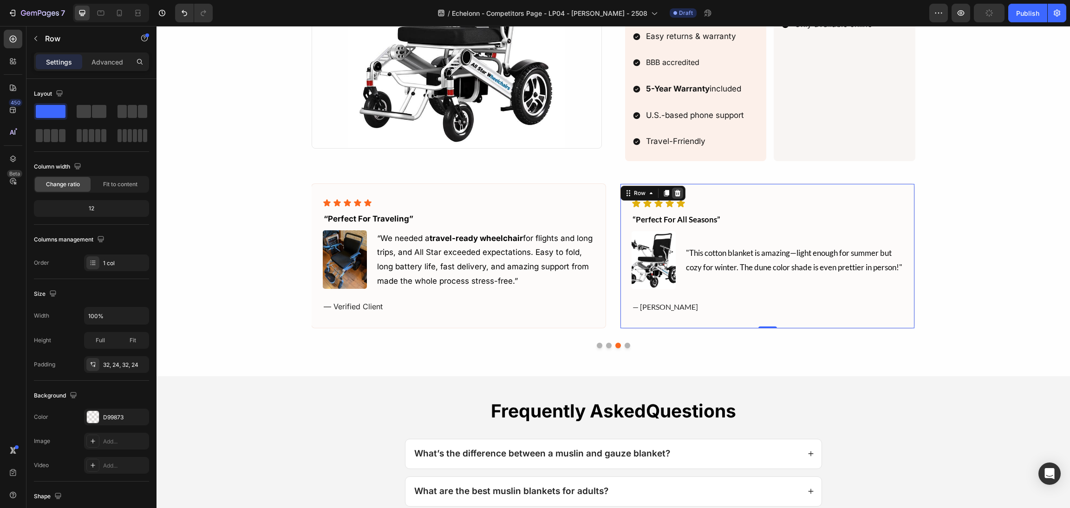
click at [675, 195] on icon at bounding box center [678, 193] width 6 height 6
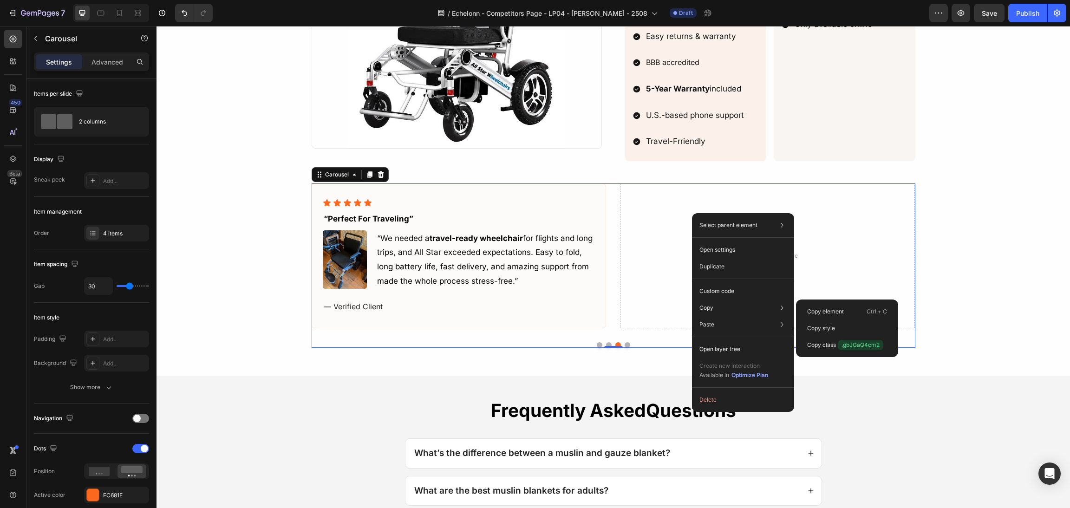
drag, startPoint x: 960, startPoint y: 335, endPoint x: 838, endPoint y: 240, distance: 153.8
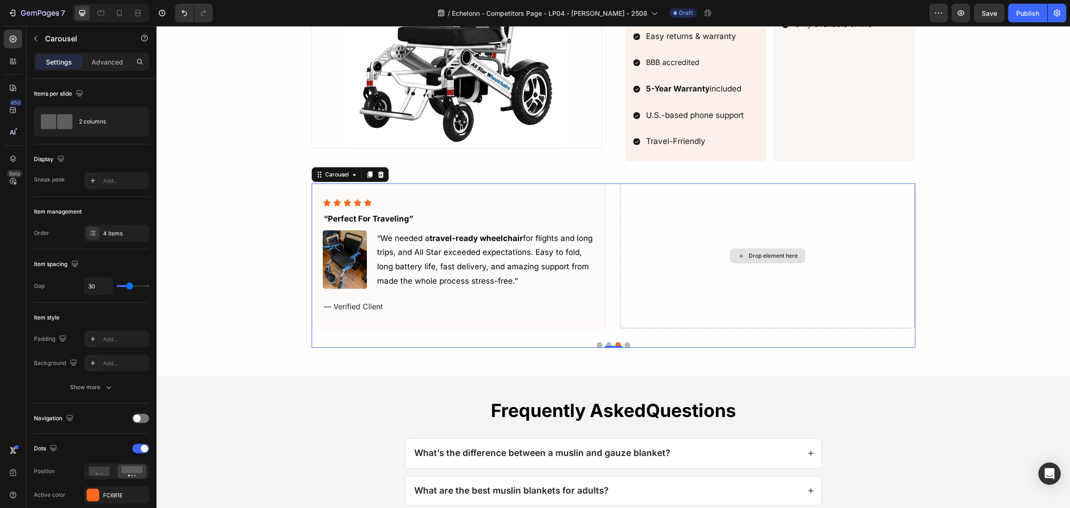
click at [838, 240] on div "Drop element here" at bounding box center [767, 255] width 295 height 145
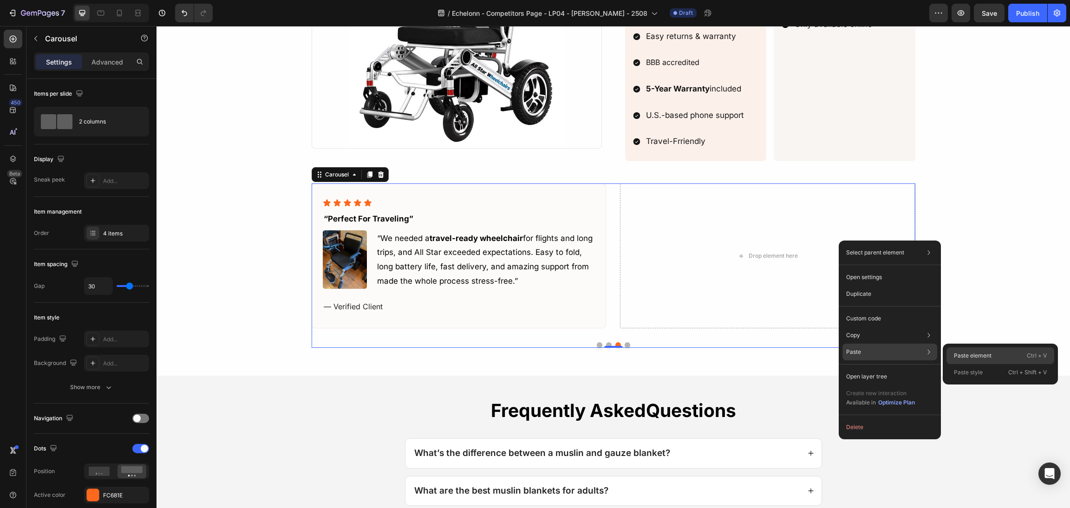
click at [1032, 352] on p "Ctrl + V" at bounding box center [1036, 355] width 20 height 9
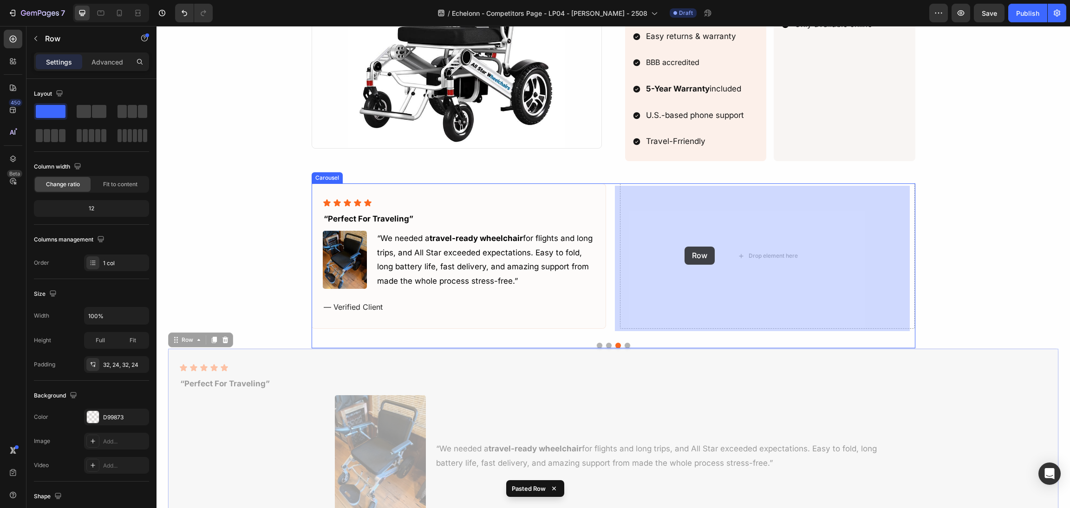
drag, startPoint x: 171, startPoint y: 343, endPoint x: 684, endPoint y: 247, distance: 522.4
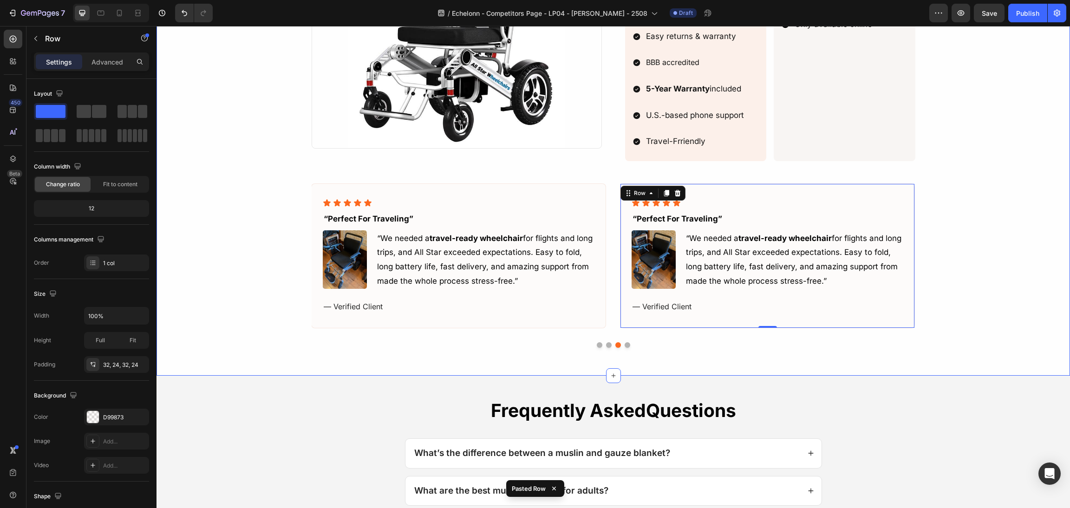
click at [624, 346] on button "Dot" at bounding box center [627, 345] width 6 height 6
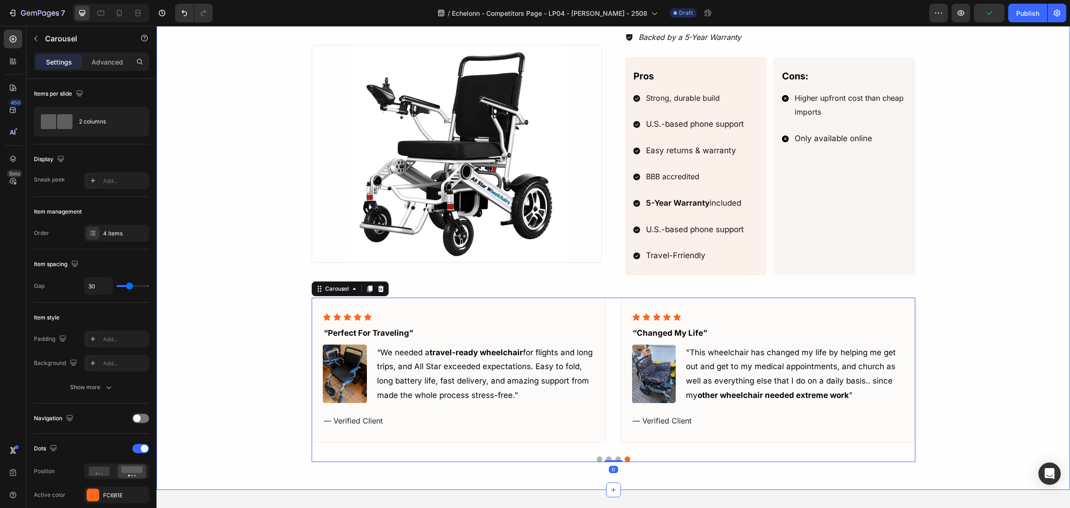
scroll to position [620, 0]
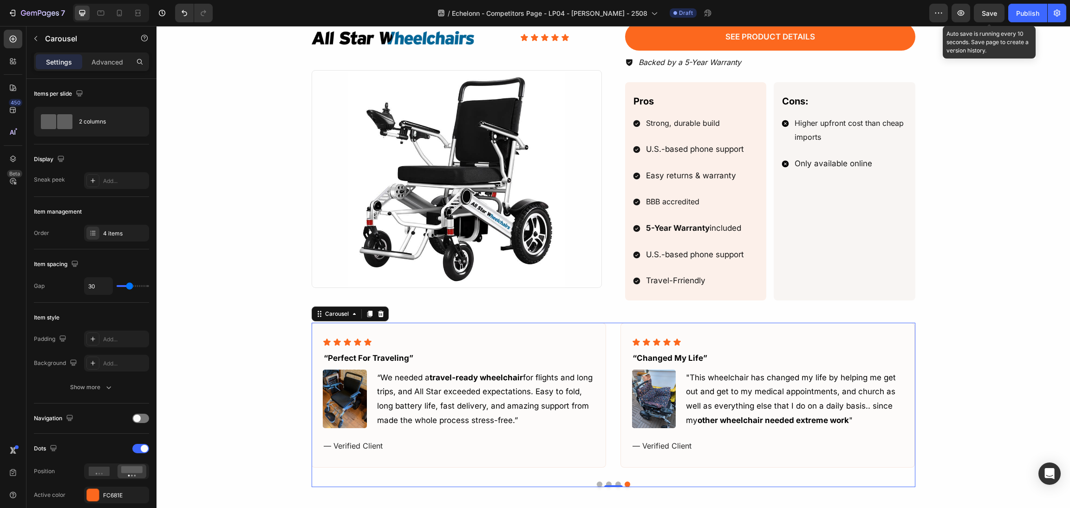
click at [993, 11] on span "Save" at bounding box center [988, 13] width 15 height 8
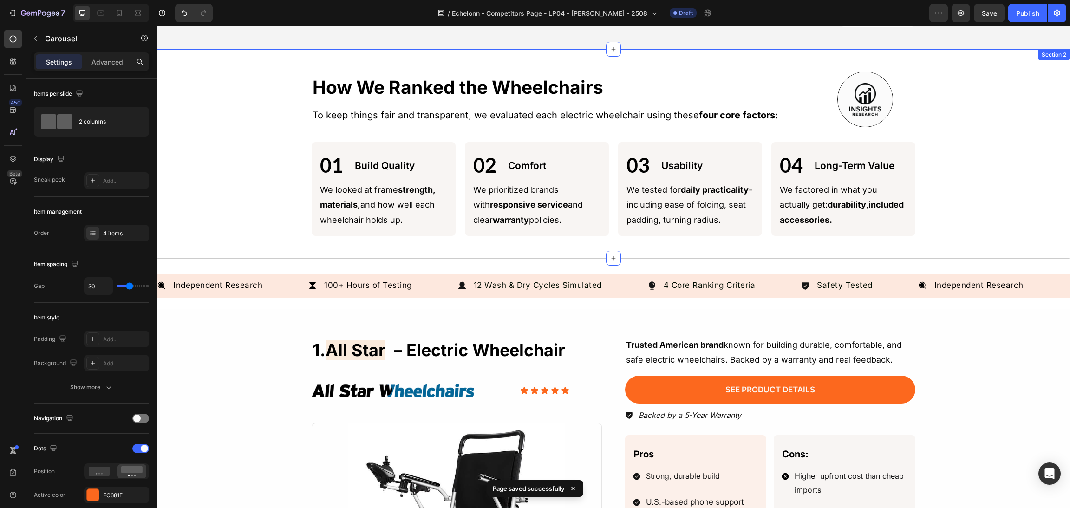
scroll to position [0, 0]
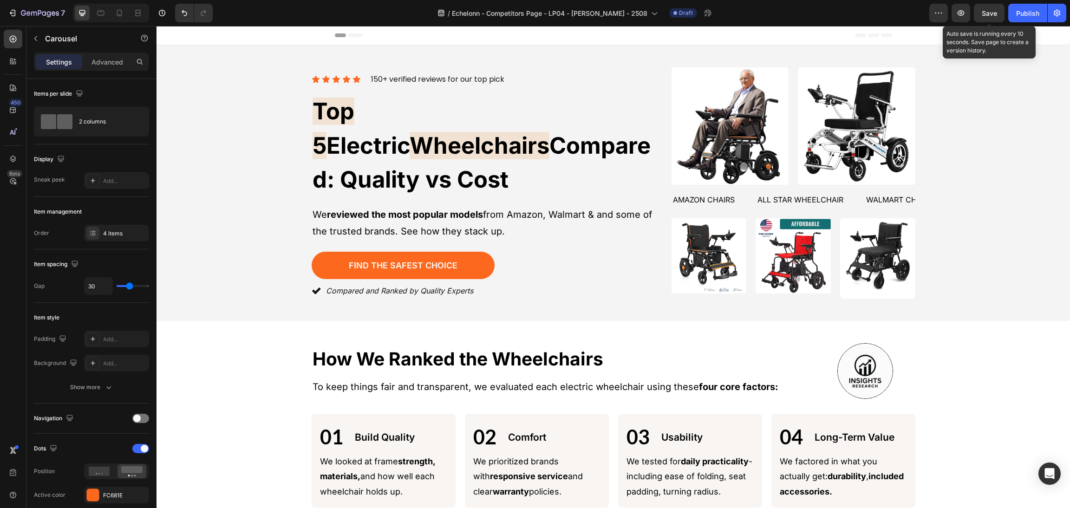
click at [987, 15] on span "Save" at bounding box center [988, 13] width 15 height 8
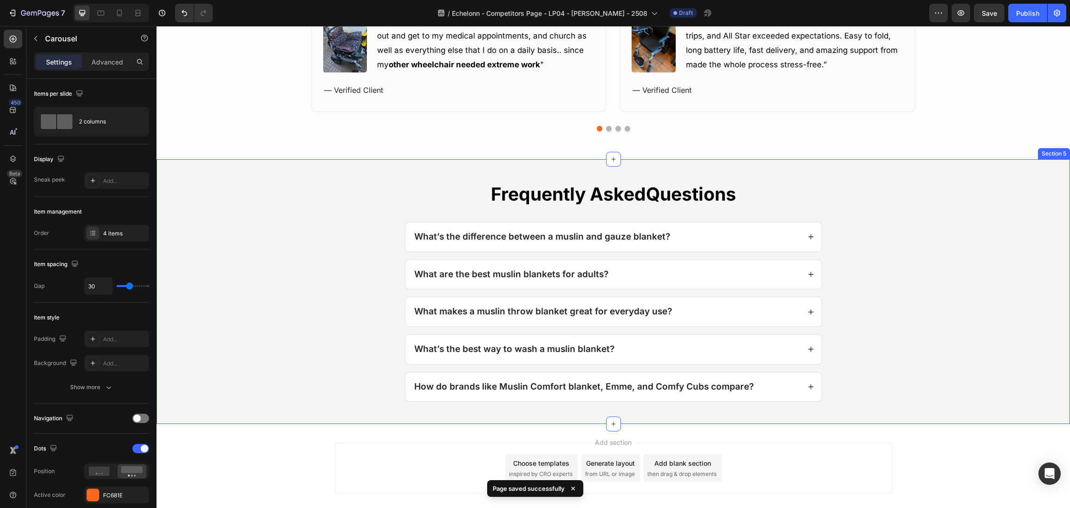
scroll to position [1007, 0]
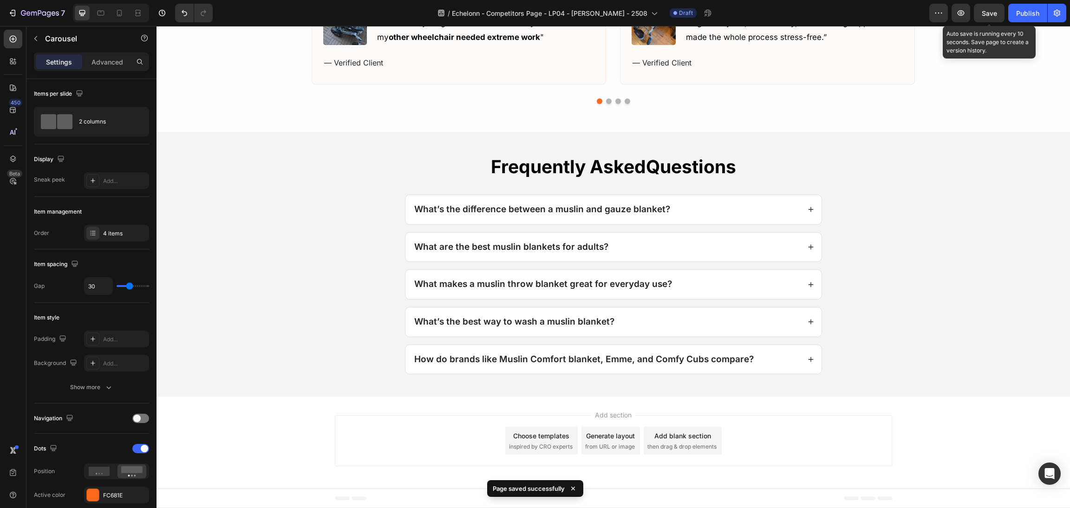
click at [989, 13] on span "Save" at bounding box center [988, 13] width 15 height 8
